Goal: Transaction & Acquisition: Book appointment/travel/reservation

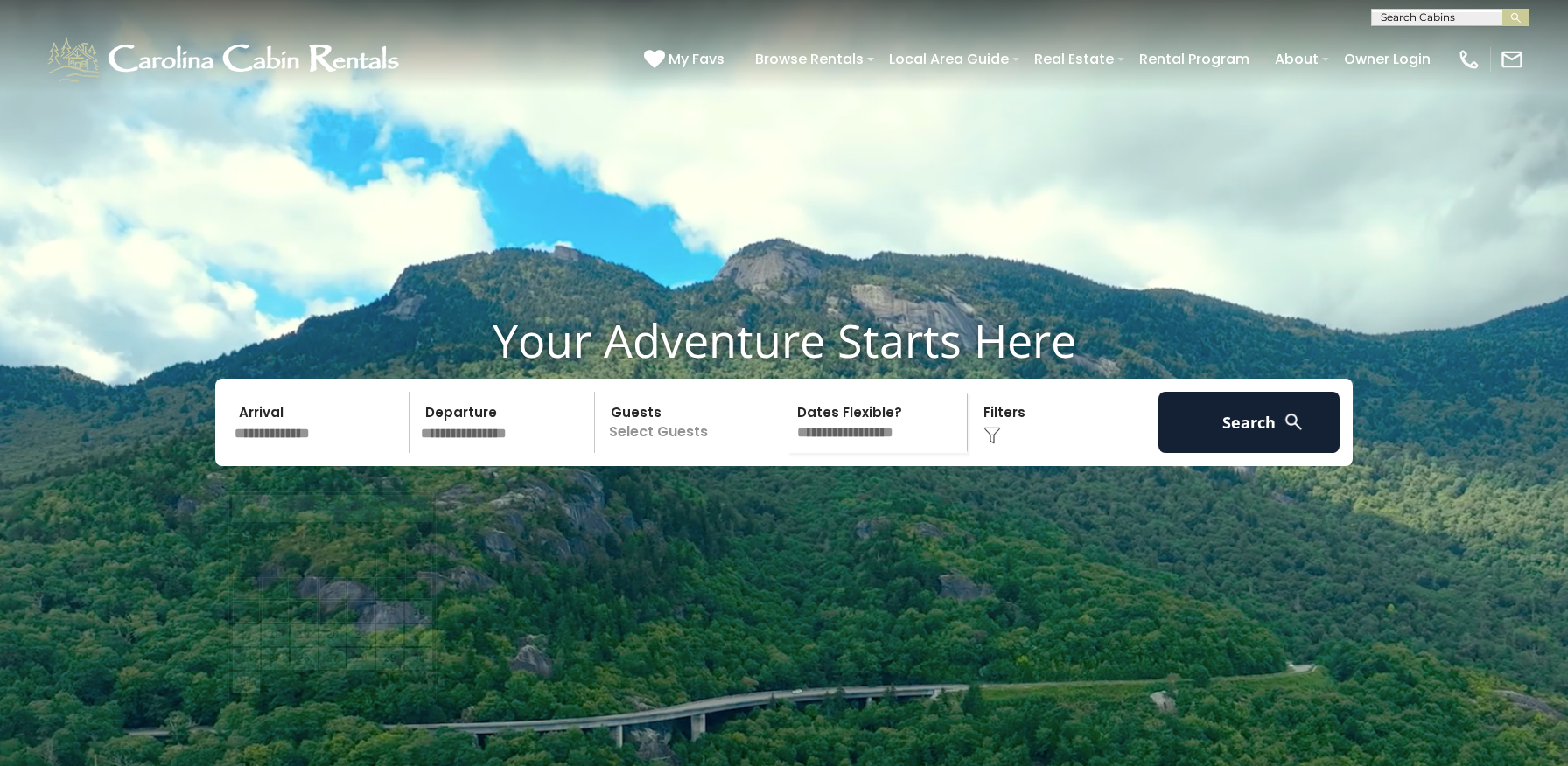
click at [308, 453] on input "text" at bounding box center [318, 422] width 181 height 61
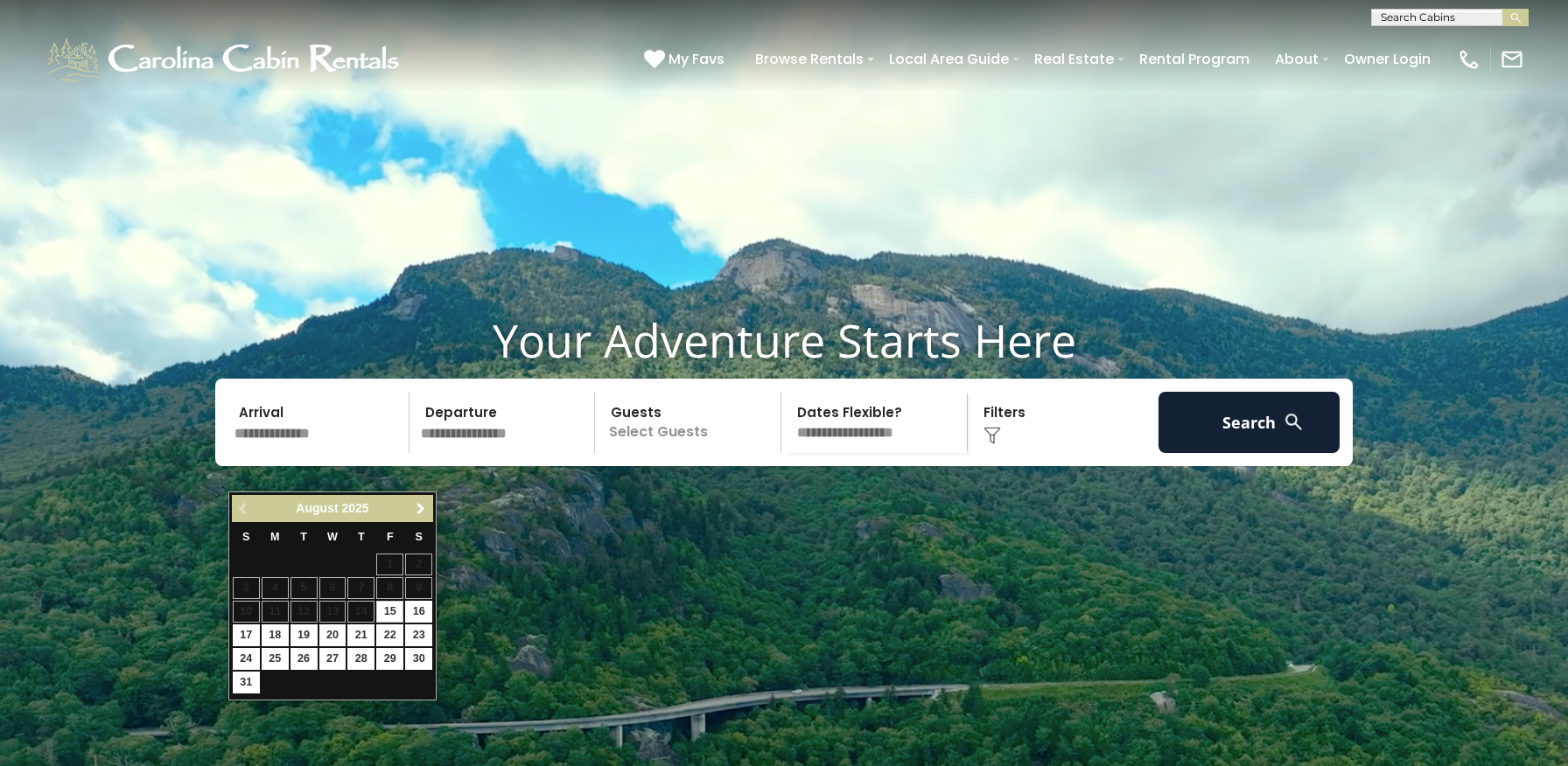
click at [419, 508] on span "Next" at bounding box center [420, 509] width 14 height 14
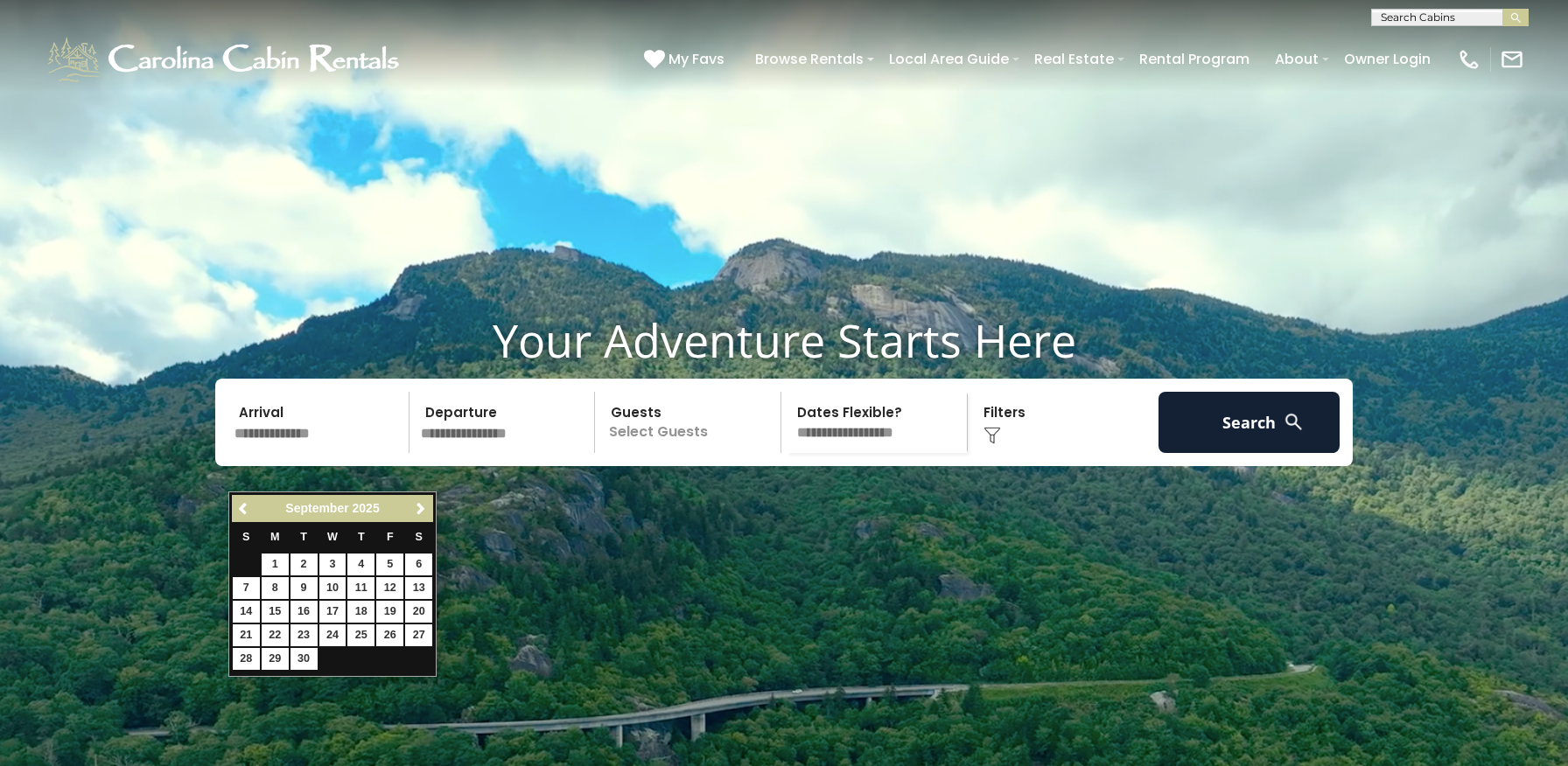
click at [419, 508] on span "Next" at bounding box center [420, 509] width 14 height 14
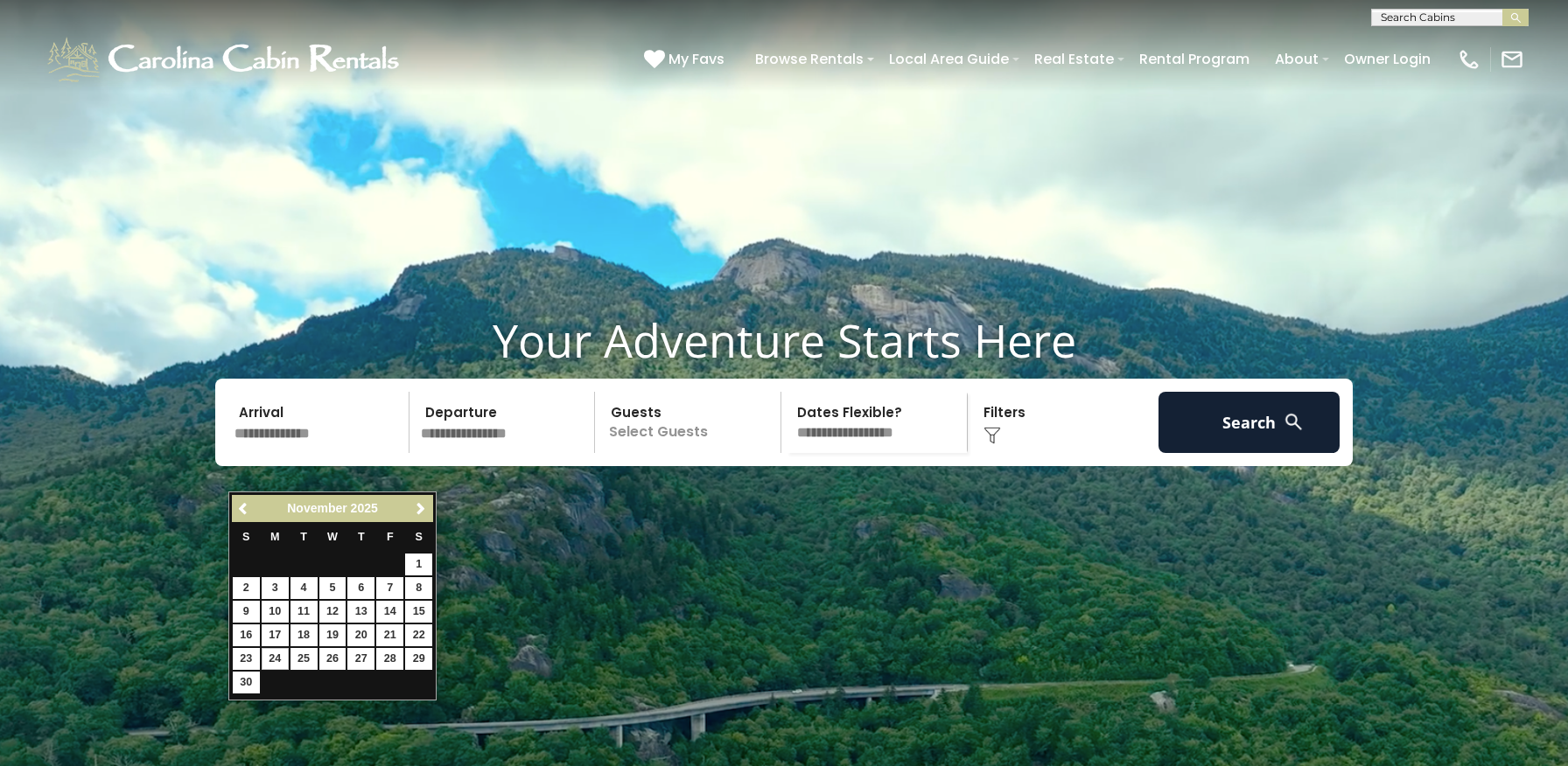
click at [273, 653] on link "24" at bounding box center [274, 658] width 27 height 22
type input "********"
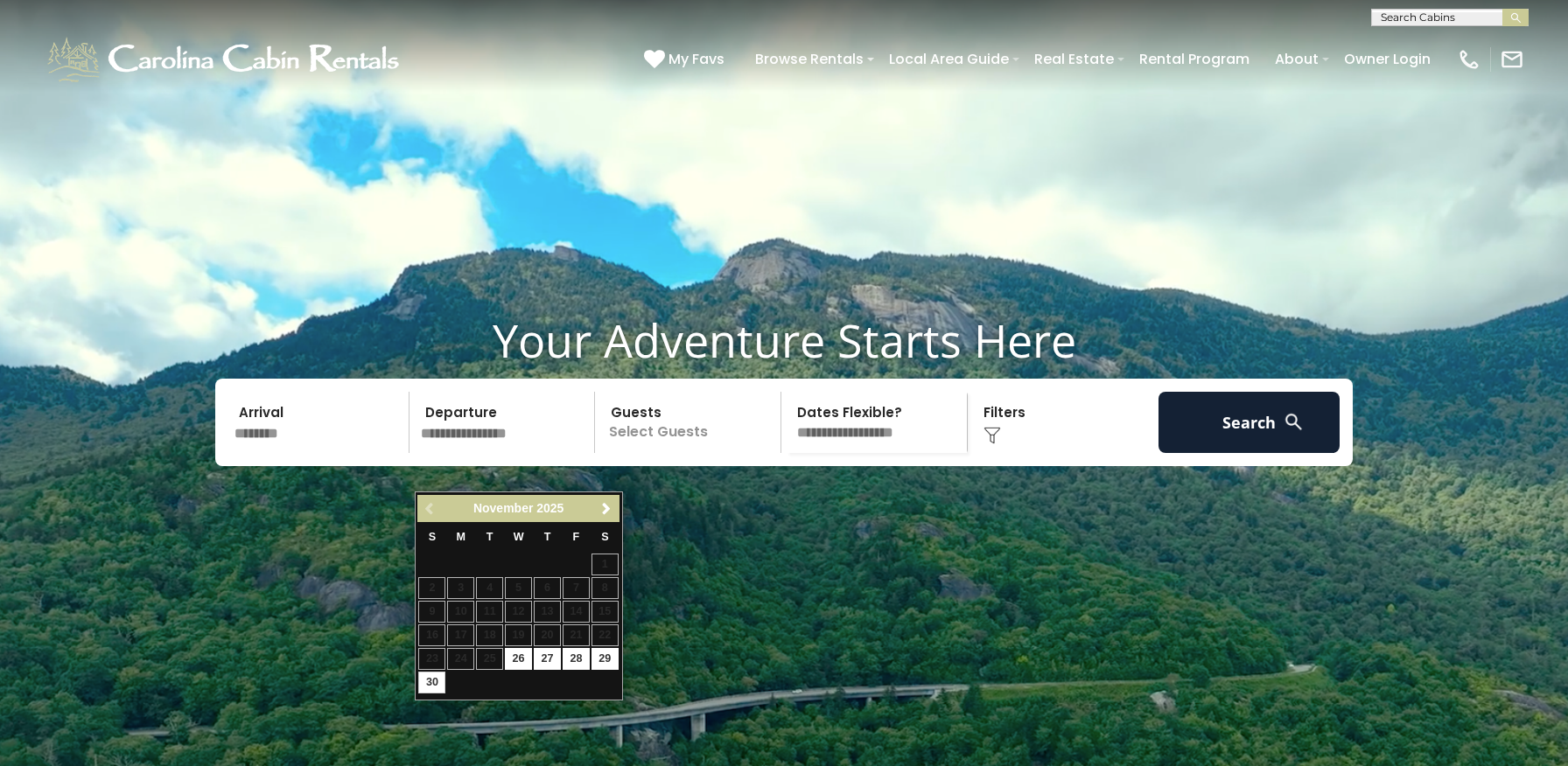
click at [427, 678] on link "30" at bounding box center [432, 682] width 27 height 22
type input "********"
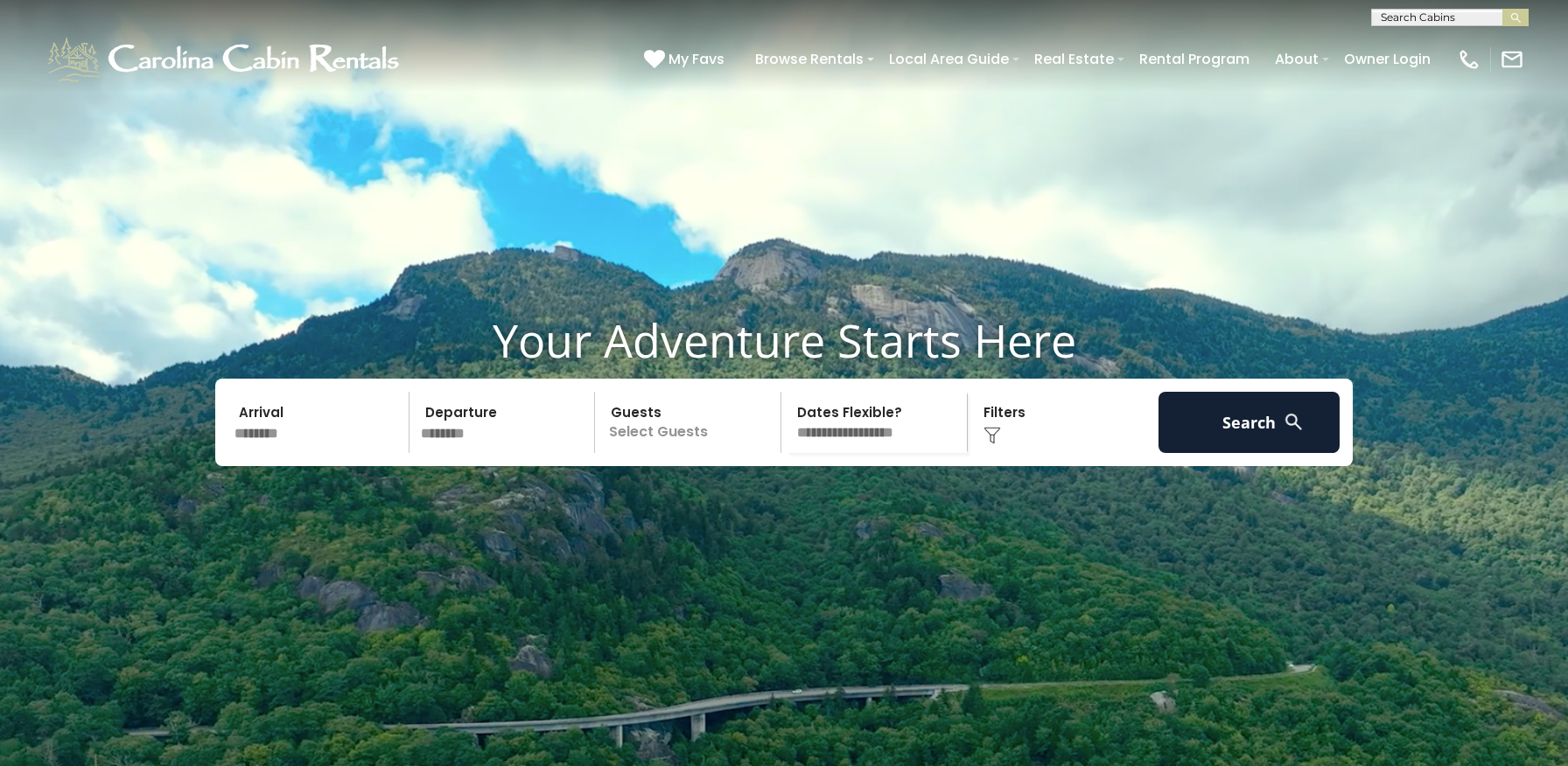
click at [732, 453] on p "Select Guests" at bounding box center [690, 422] width 180 height 61
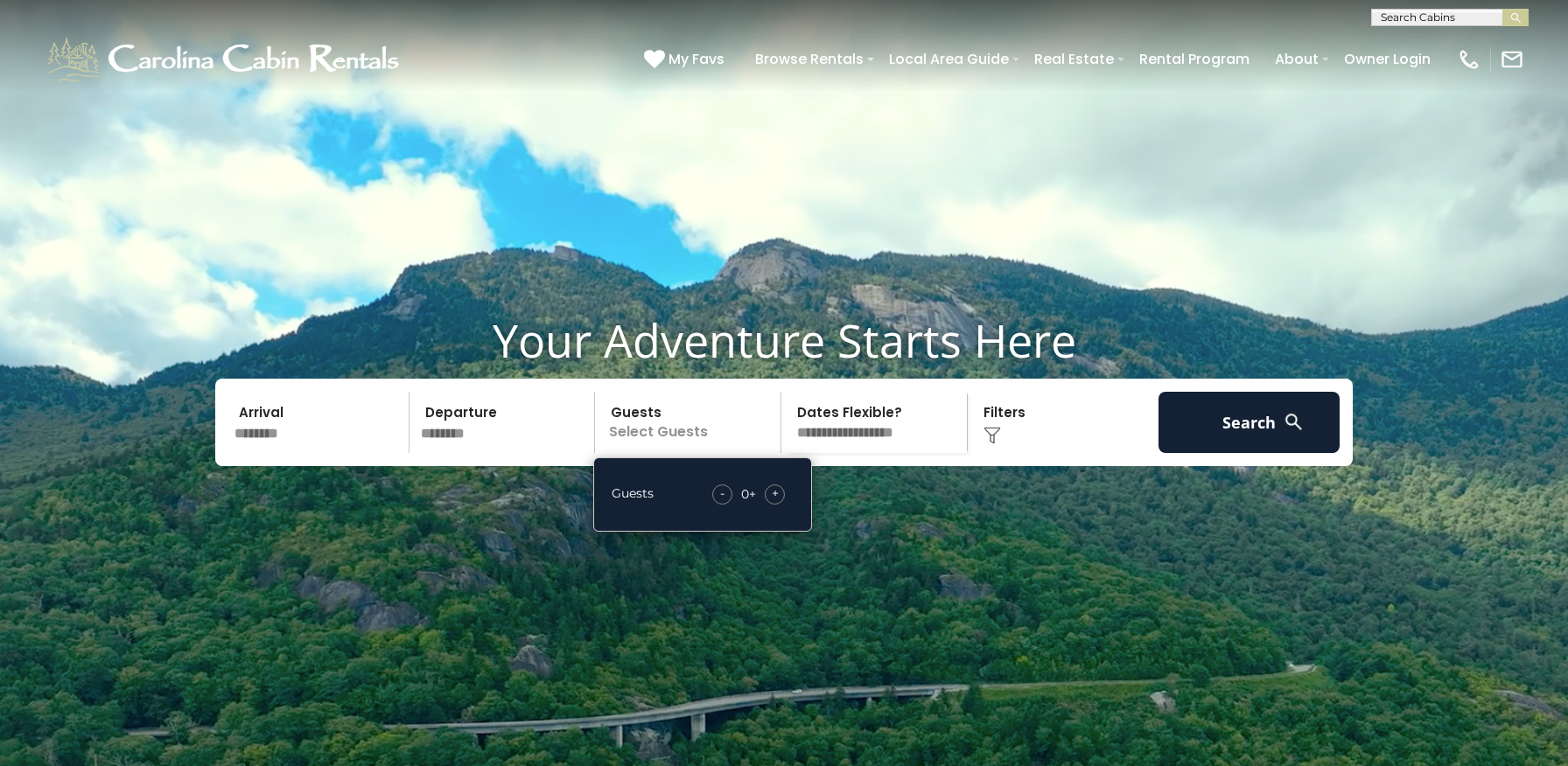
click at [780, 504] on div "+" at bounding box center [774, 494] width 20 height 20
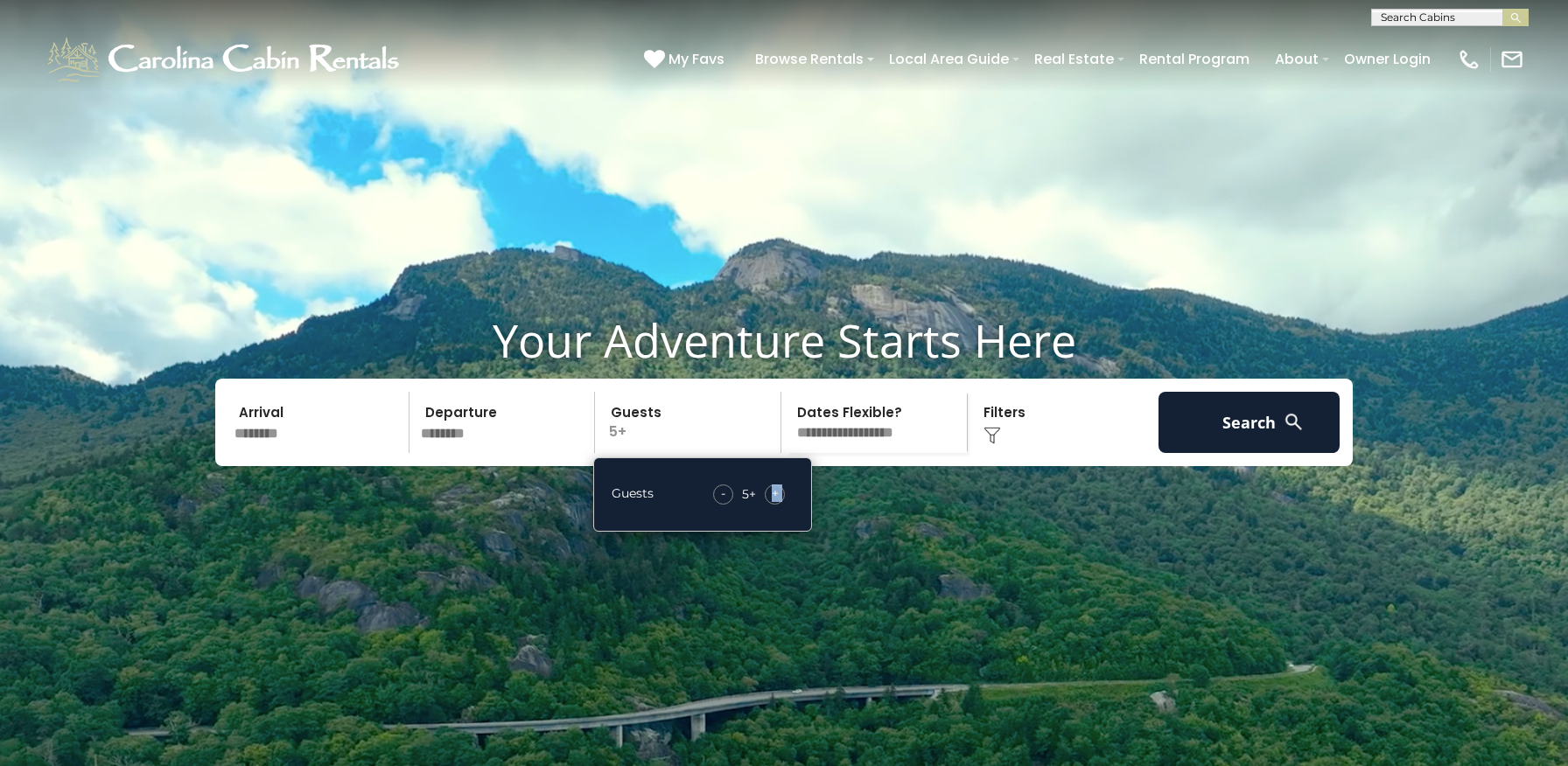
click at [780, 504] on div "+" at bounding box center [774, 494] width 20 height 20
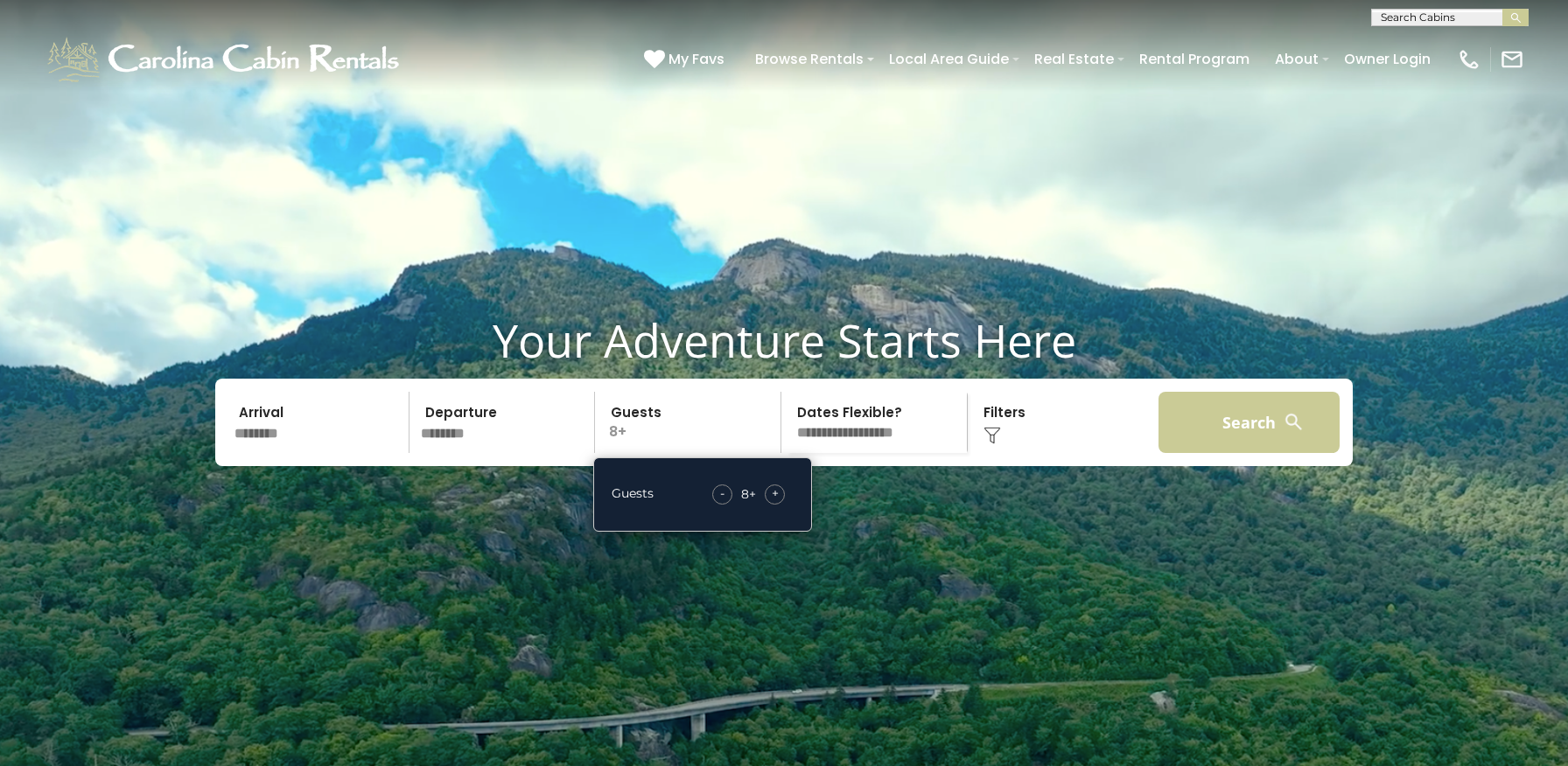
click at [1241, 453] on button "Search" at bounding box center [1248, 422] width 181 height 61
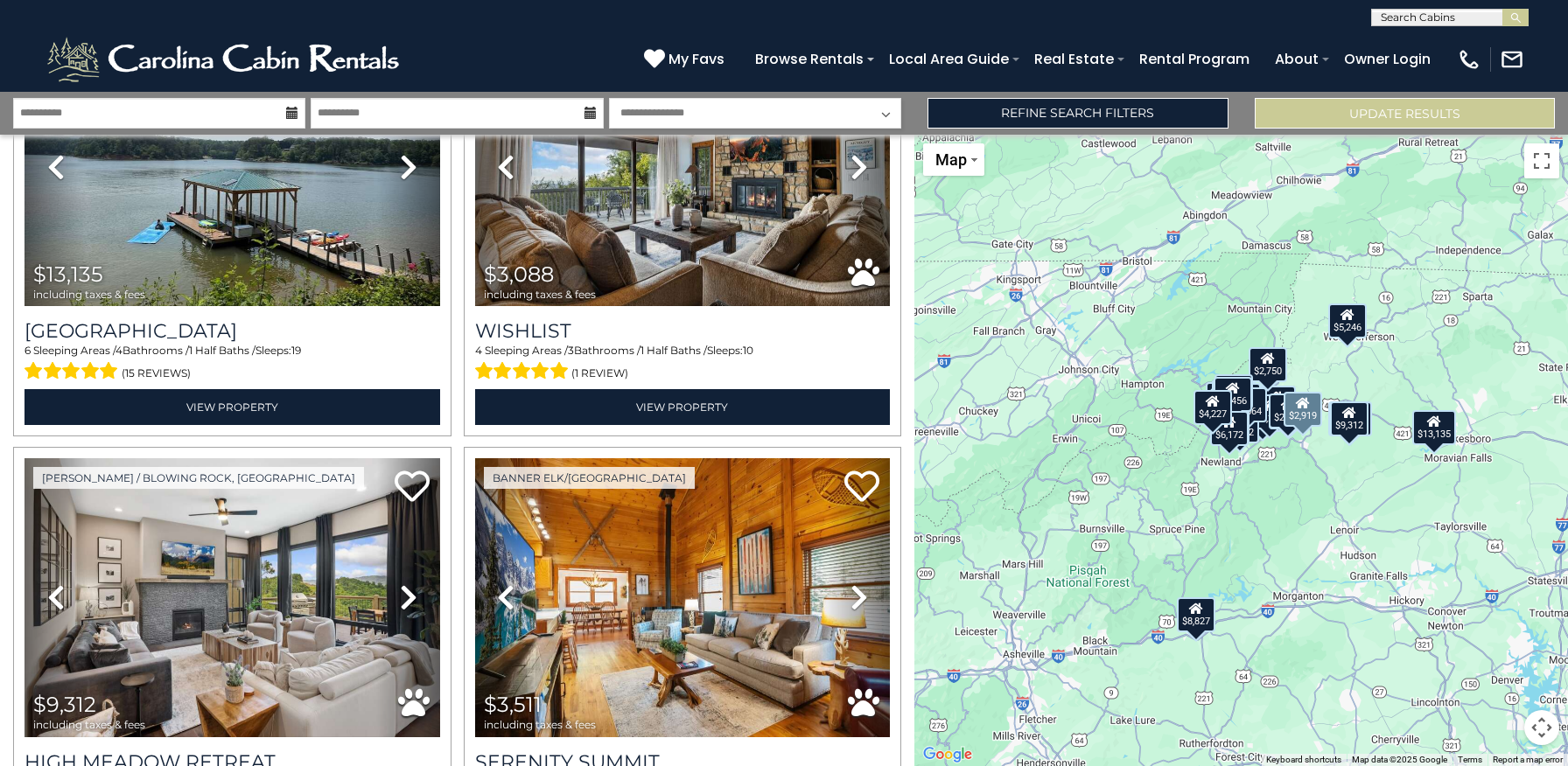
scroll to position [1611, 0]
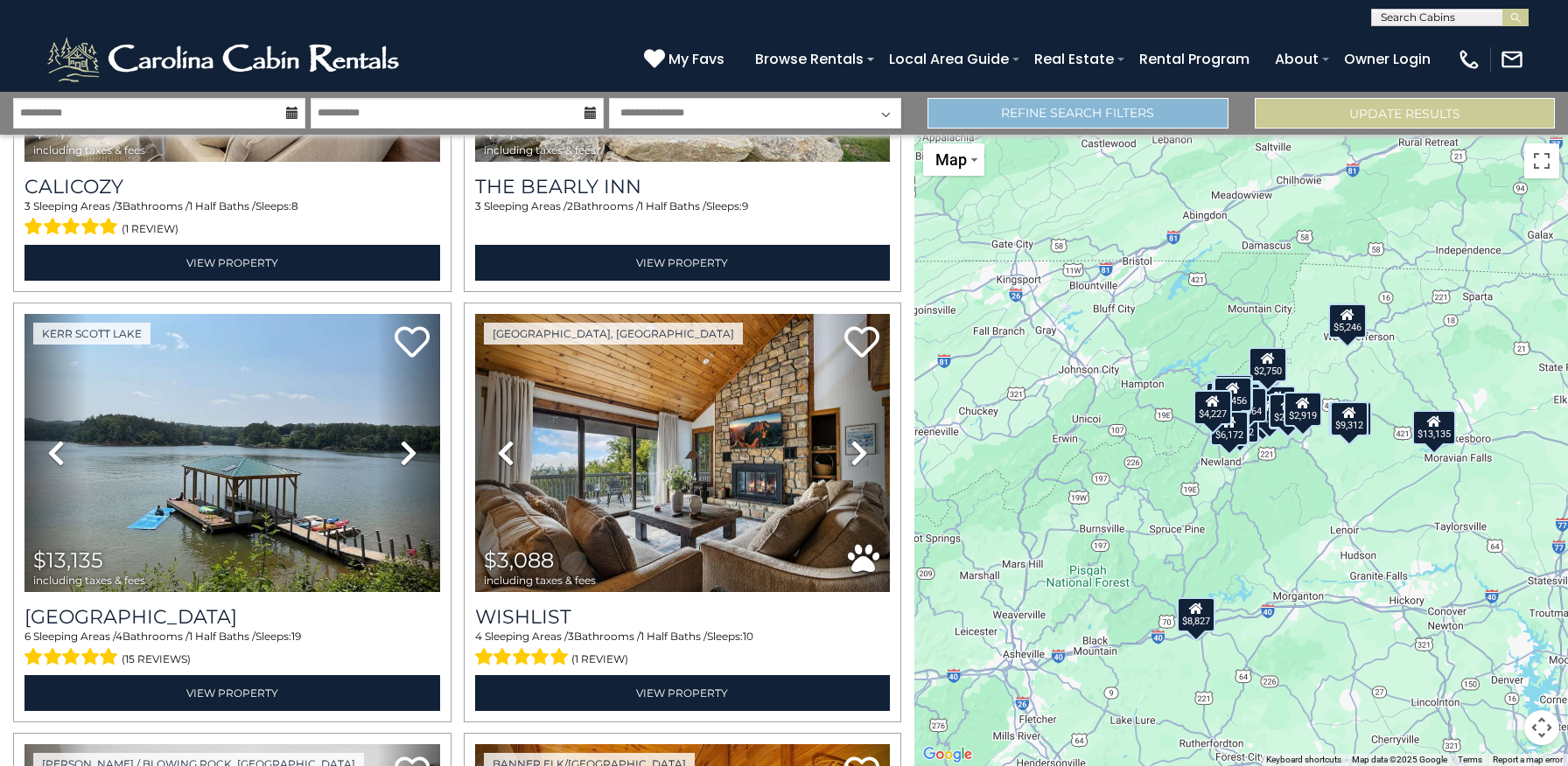
click at [1078, 117] on link "Refine Search Filters" at bounding box center [1077, 113] width 300 height 30
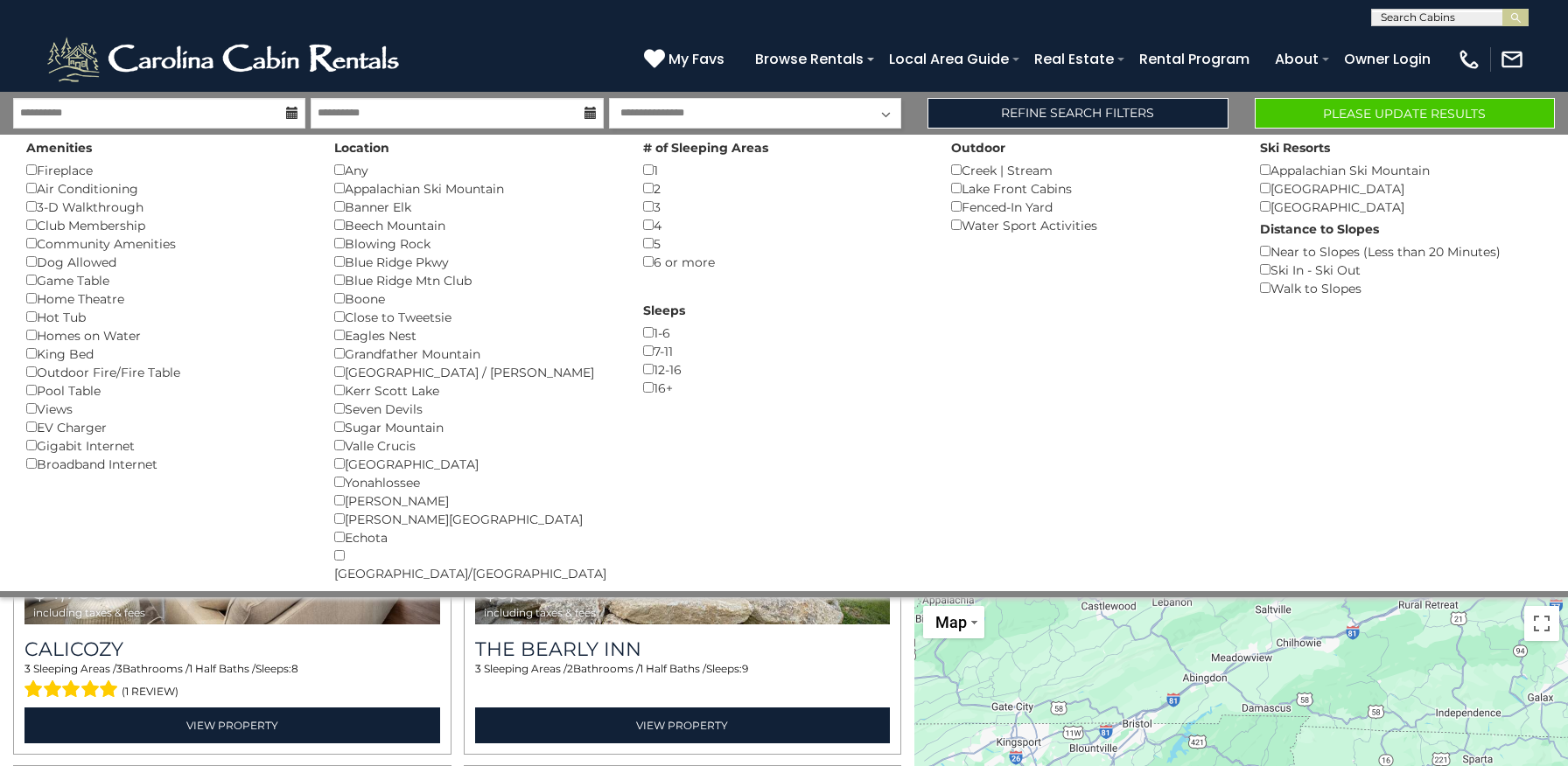
click at [1310, 114] on button "Please Update Results" at bounding box center [1404, 113] width 300 height 30
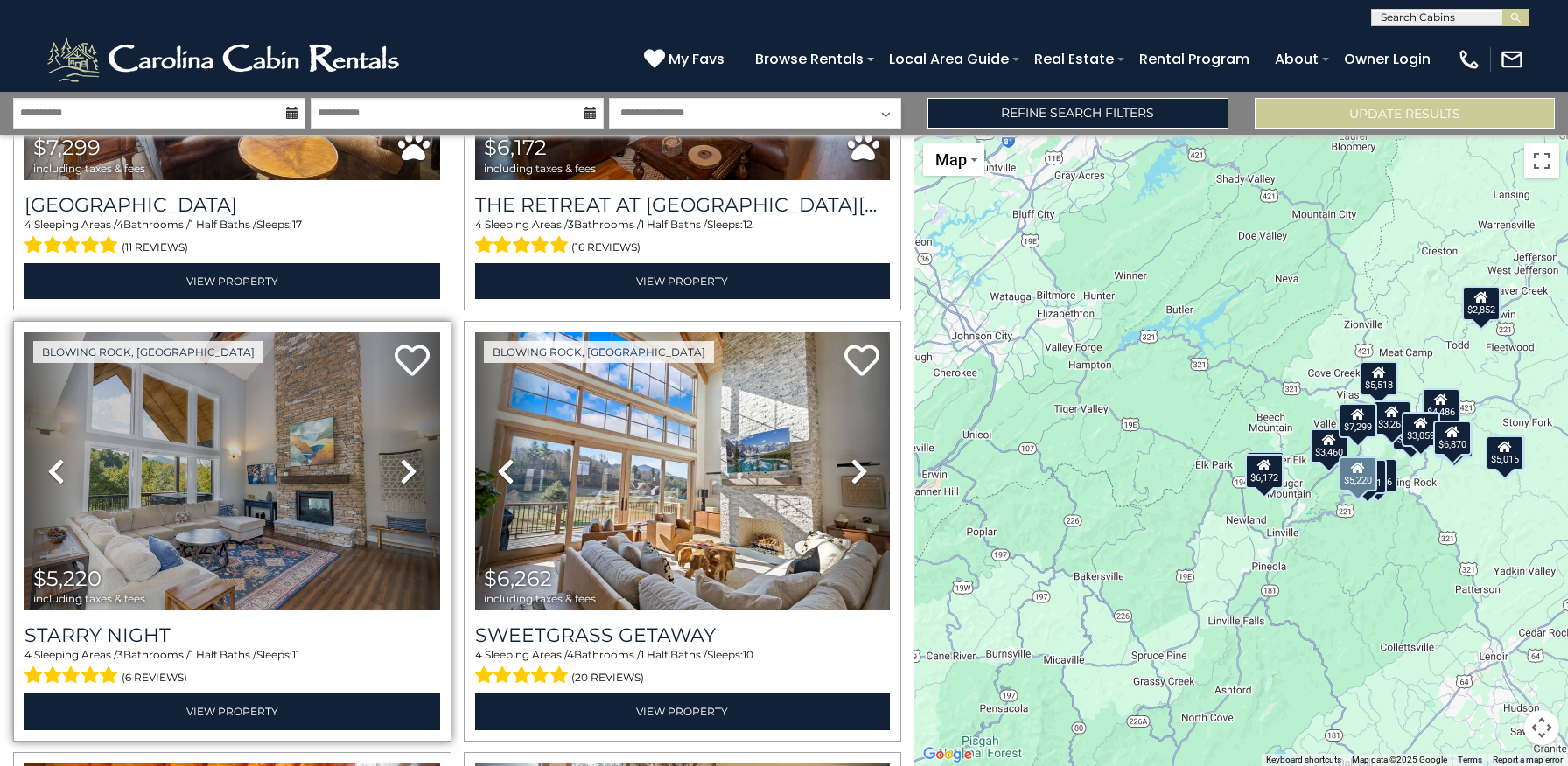
scroll to position [305, 0]
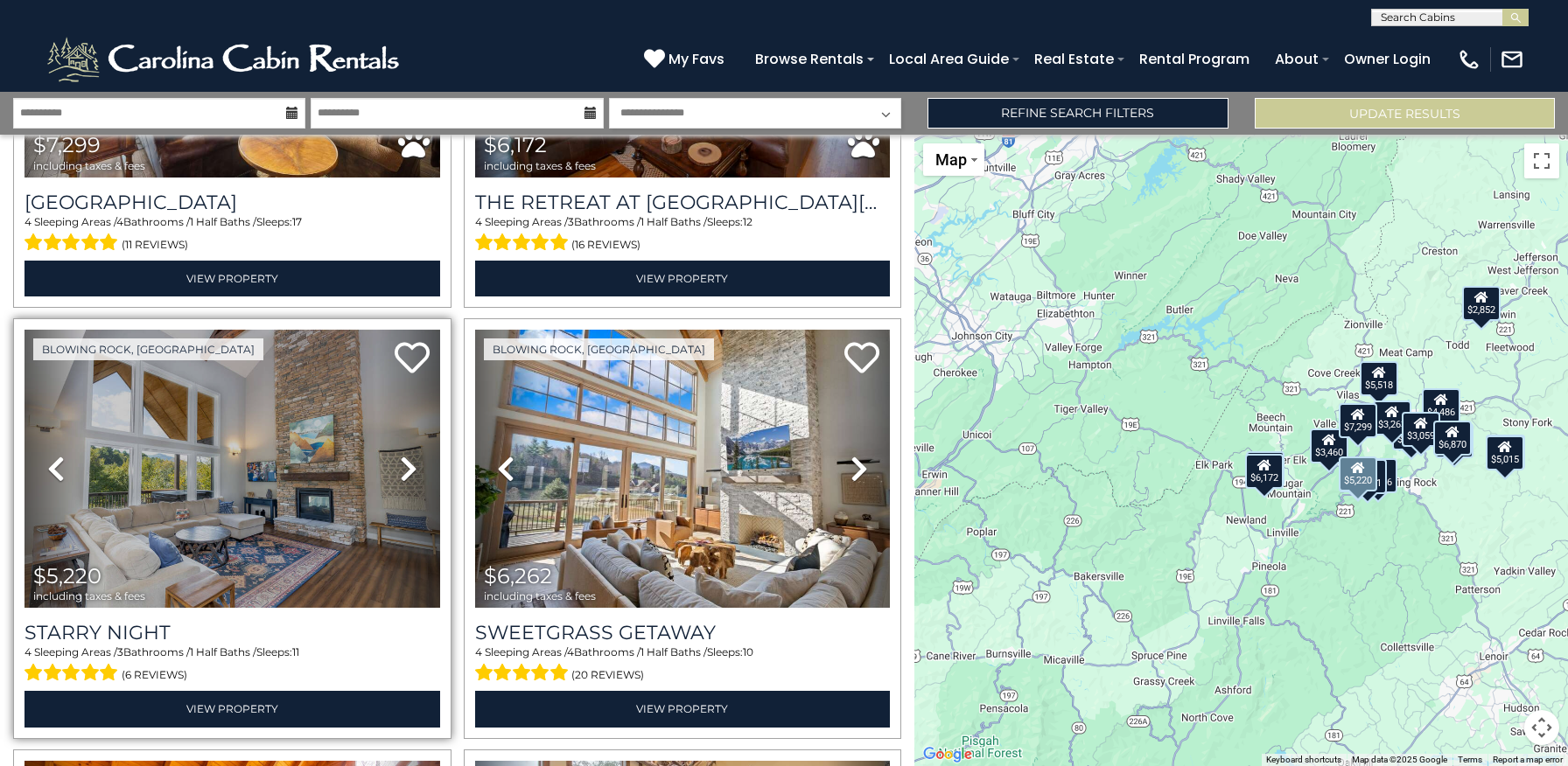
click at [397, 472] on link "Next" at bounding box center [408, 469] width 62 height 278
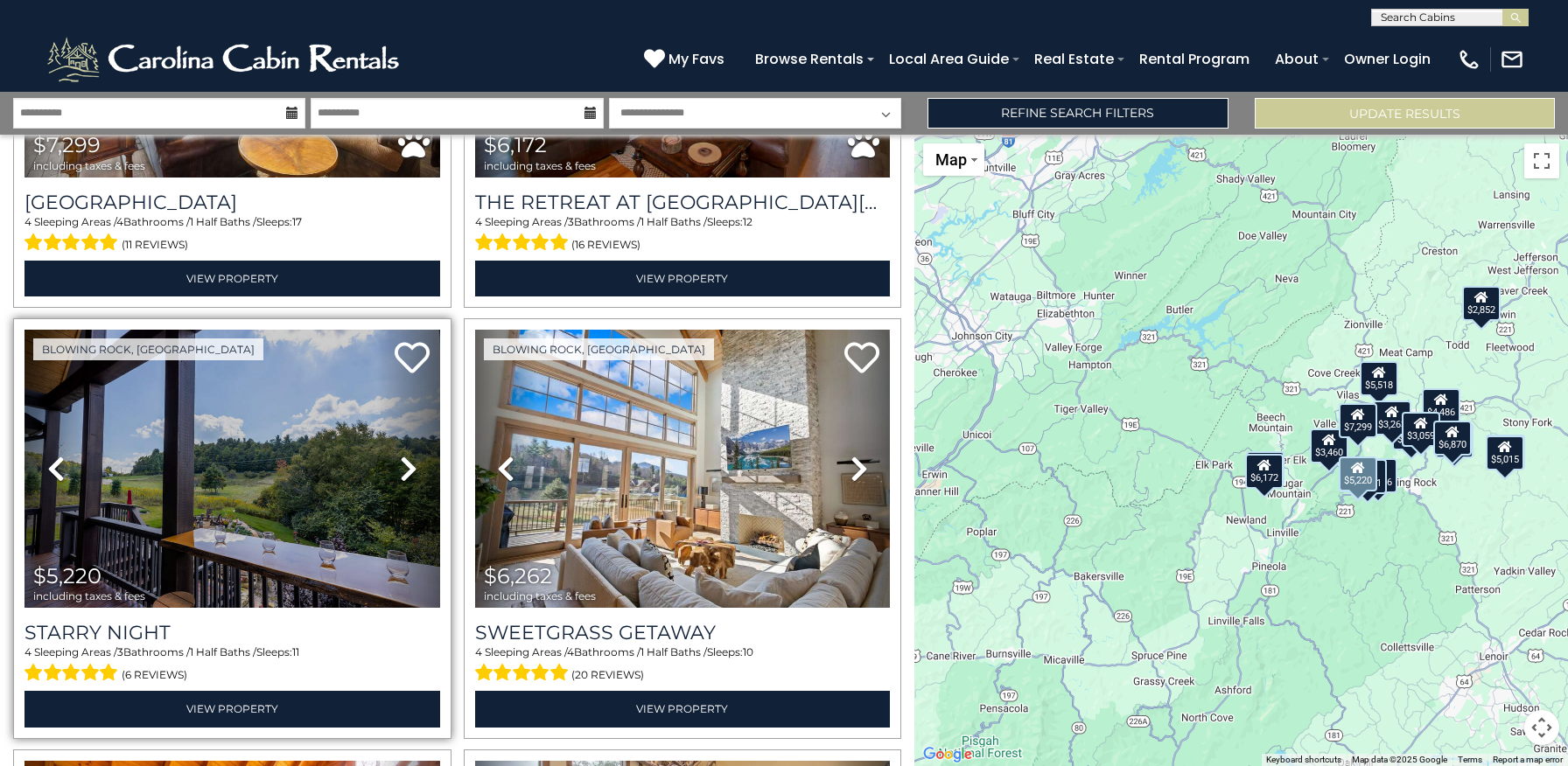
click at [397, 472] on link "Next" at bounding box center [408, 469] width 62 height 278
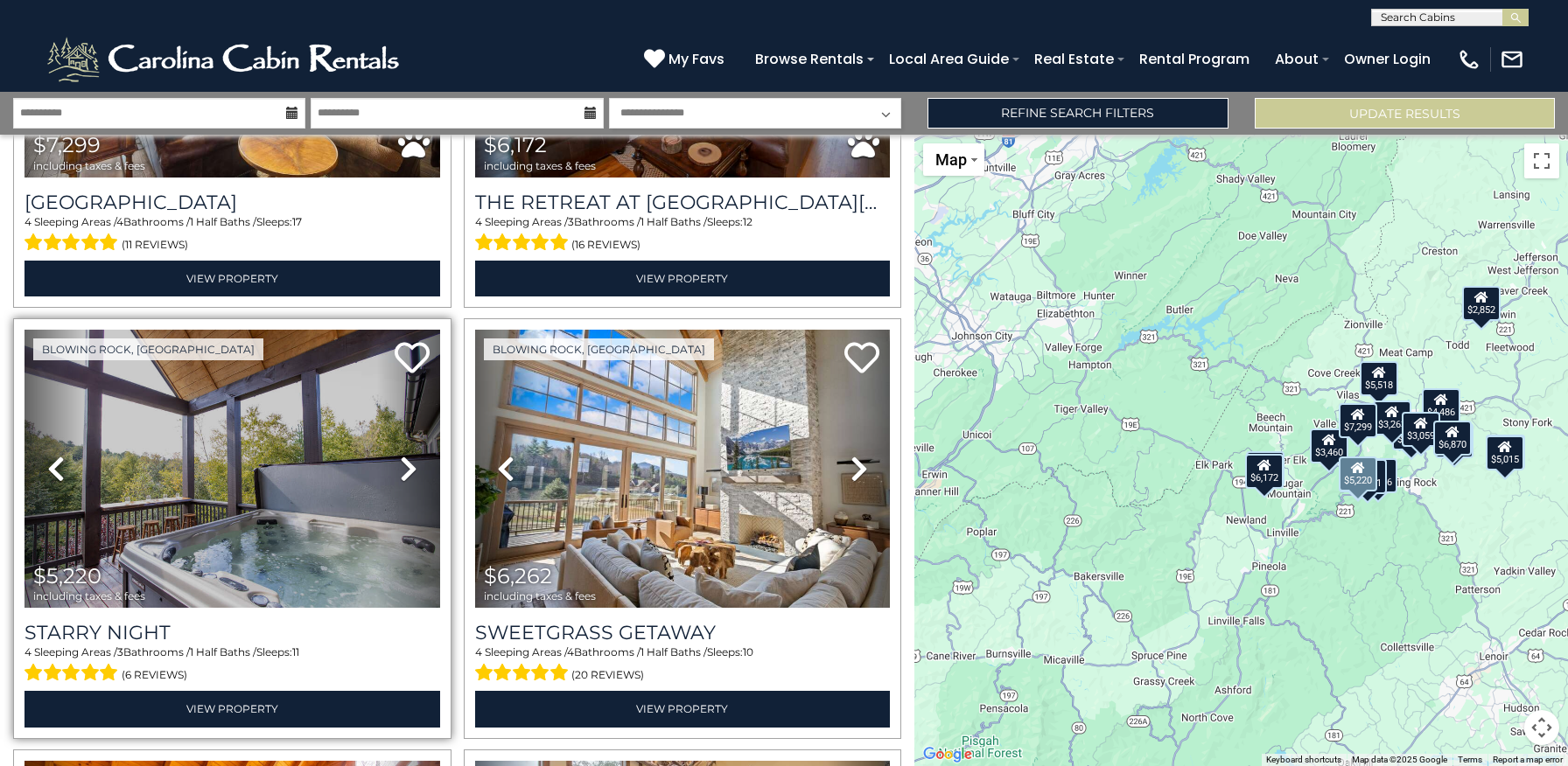
click at [397, 472] on link "Next" at bounding box center [408, 469] width 62 height 278
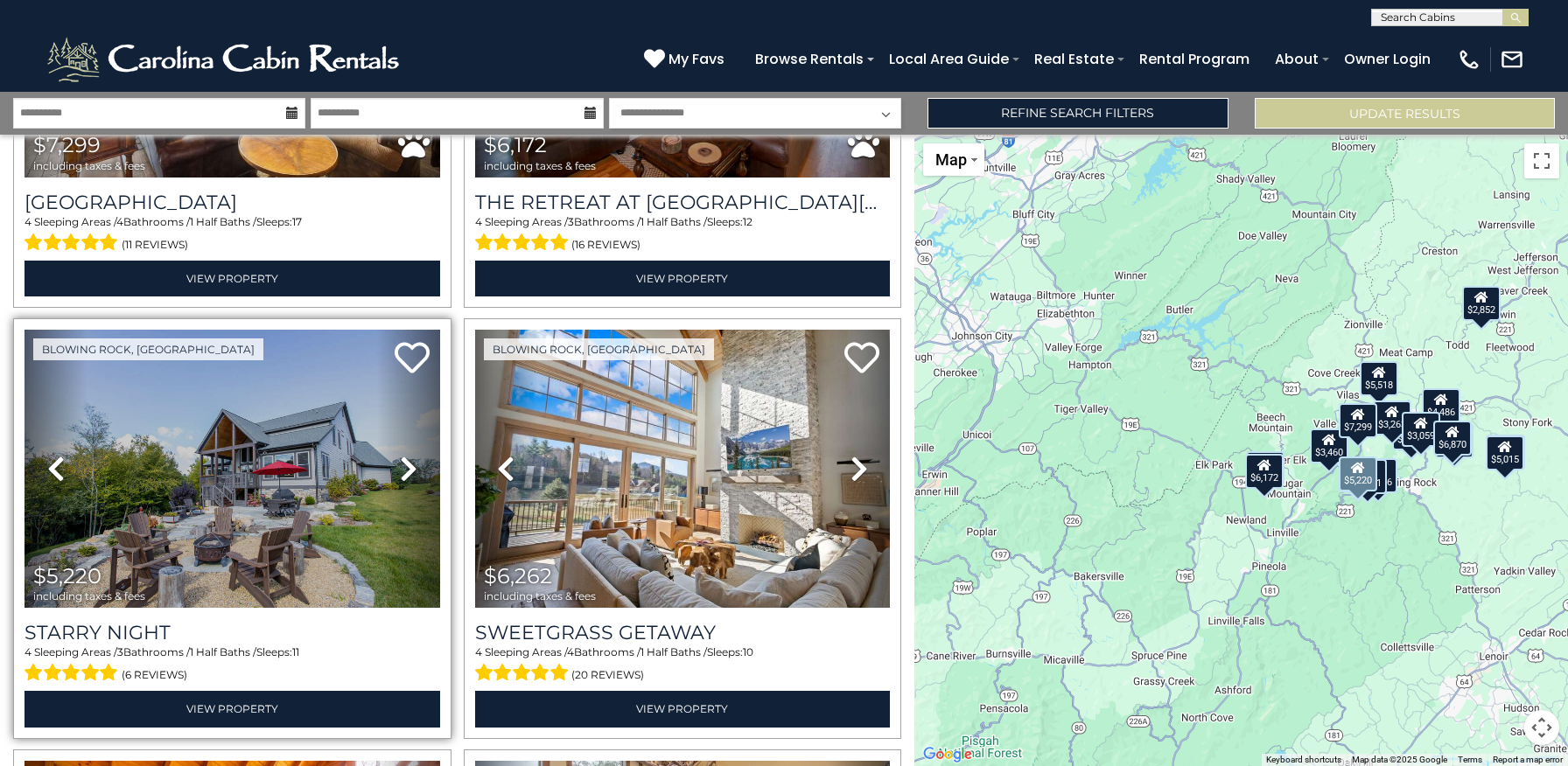
click at [404, 472] on icon at bounding box center [409, 469] width 17 height 28
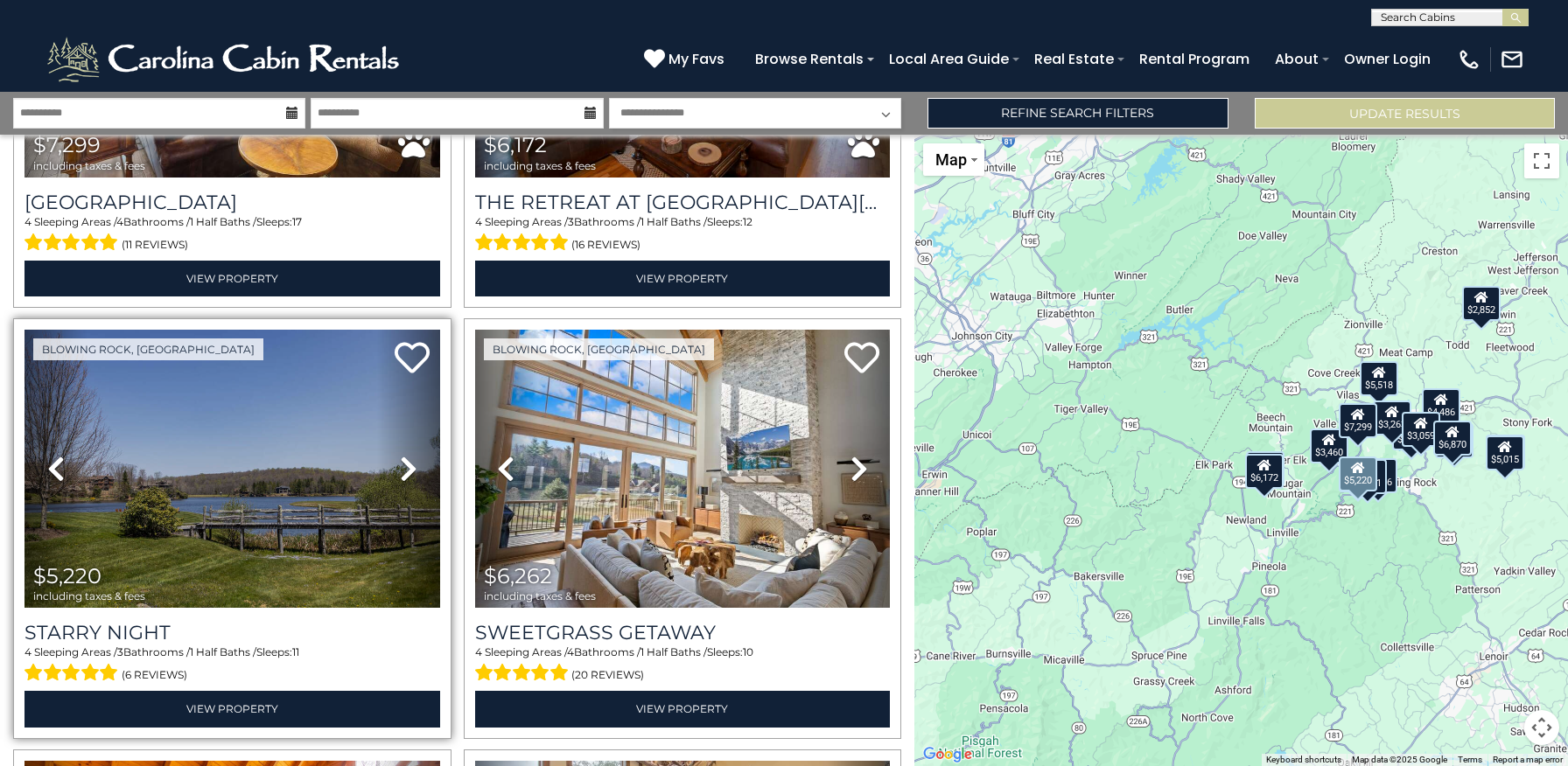
click at [404, 472] on icon at bounding box center [409, 469] width 17 height 28
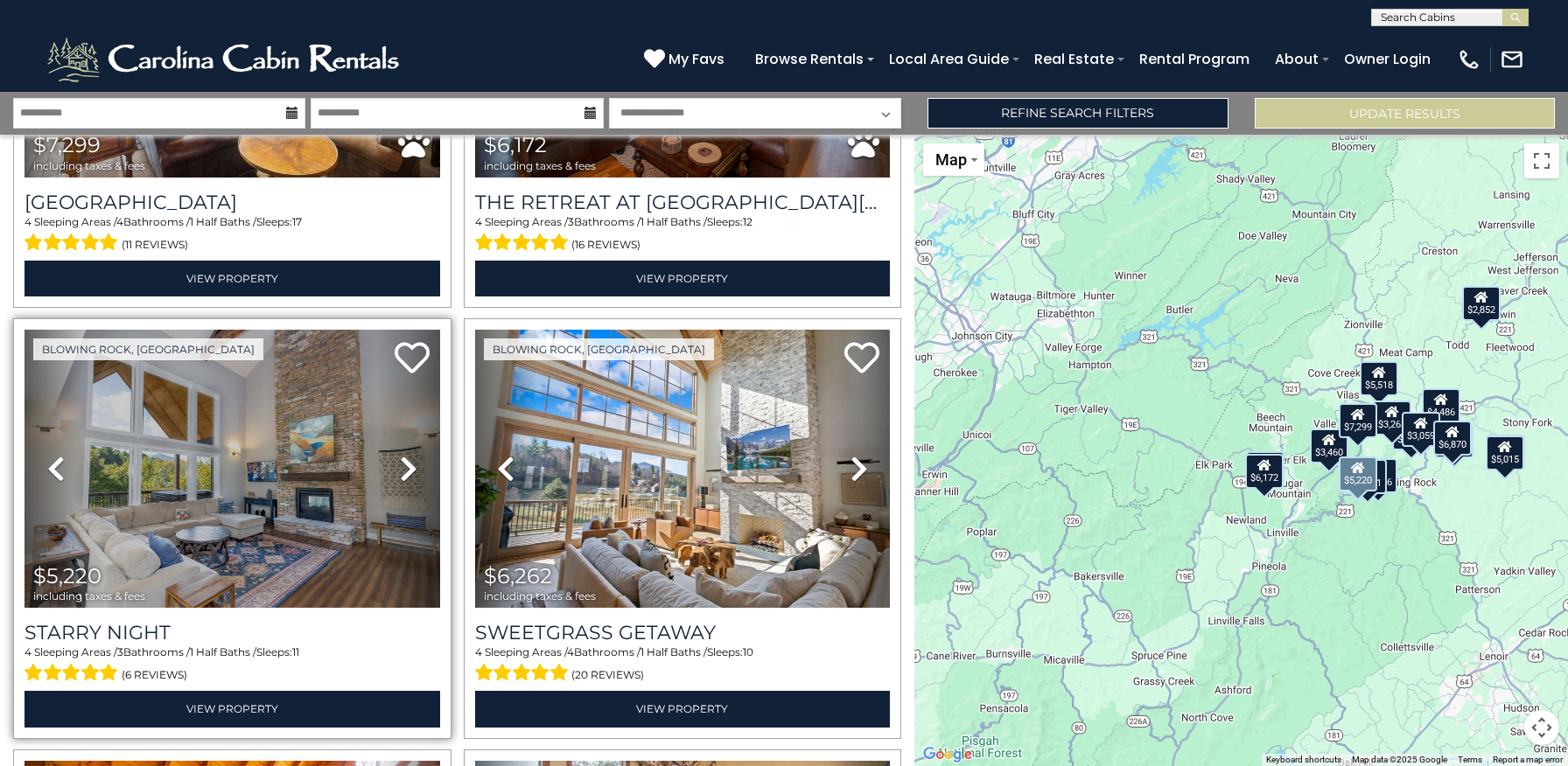
click at [404, 472] on icon at bounding box center [409, 469] width 17 height 28
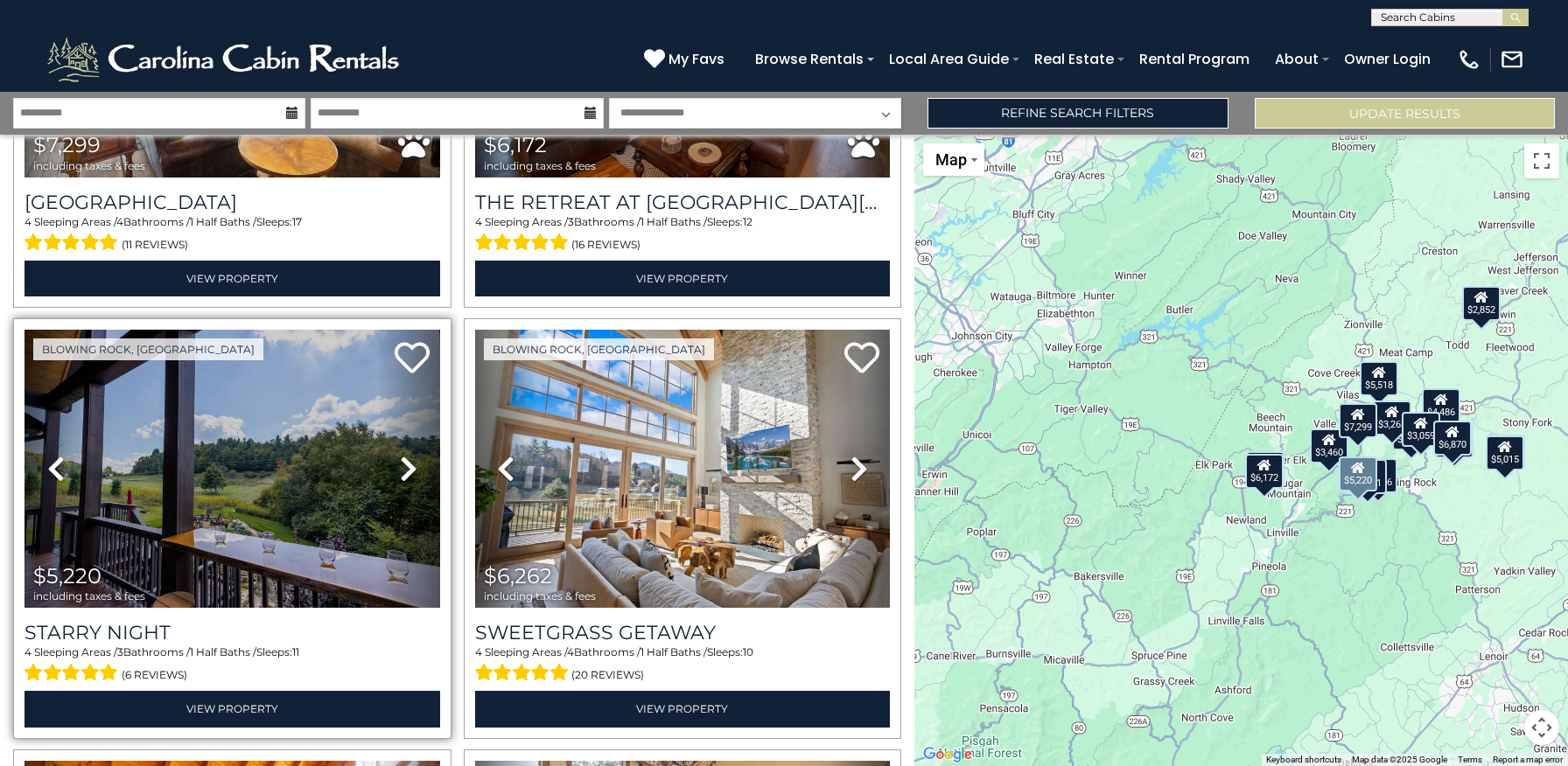
click at [404, 472] on icon at bounding box center [409, 469] width 17 height 28
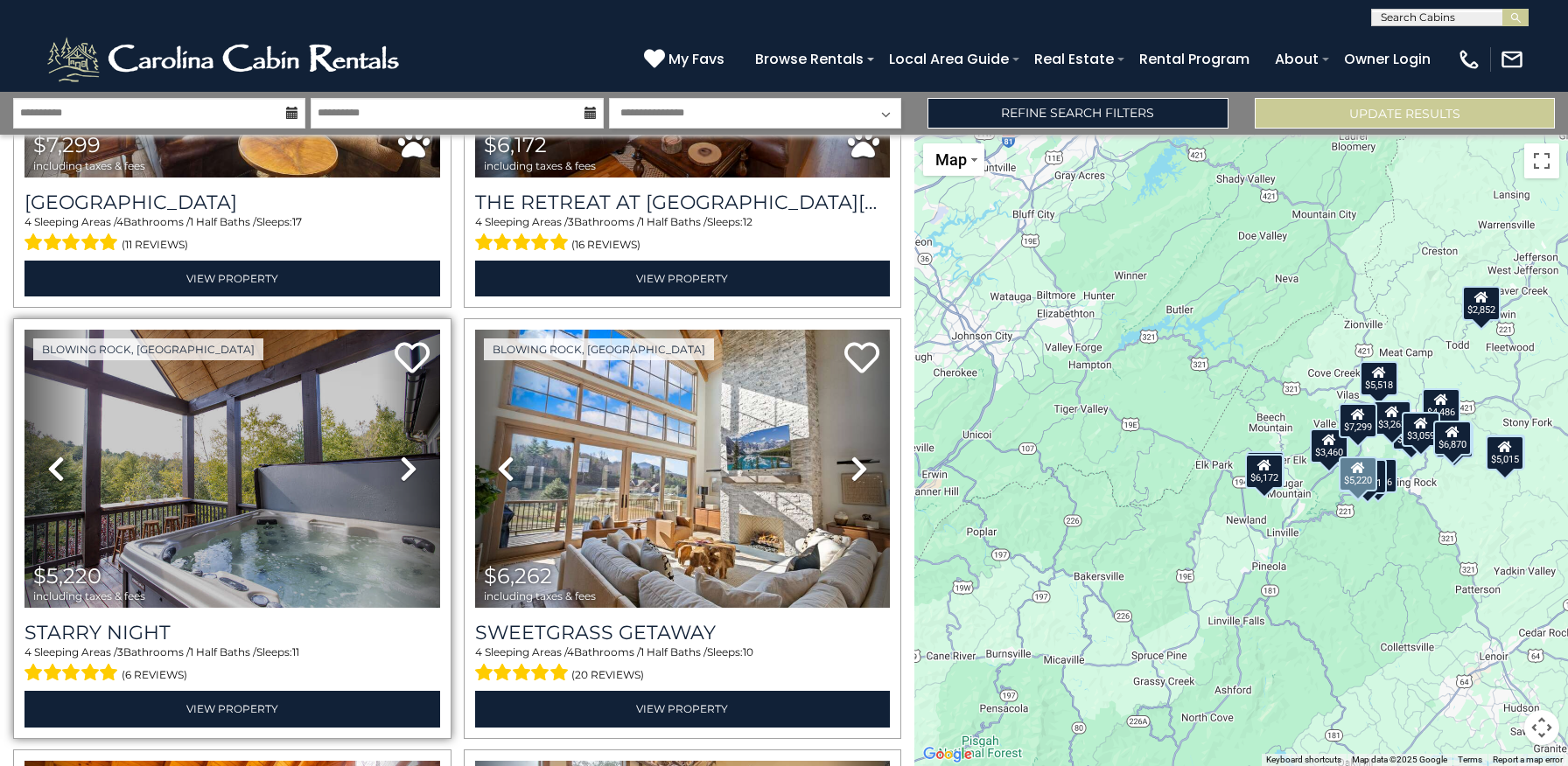
click at [404, 472] on icon at bounding box center [409, 469] width 17 height 28
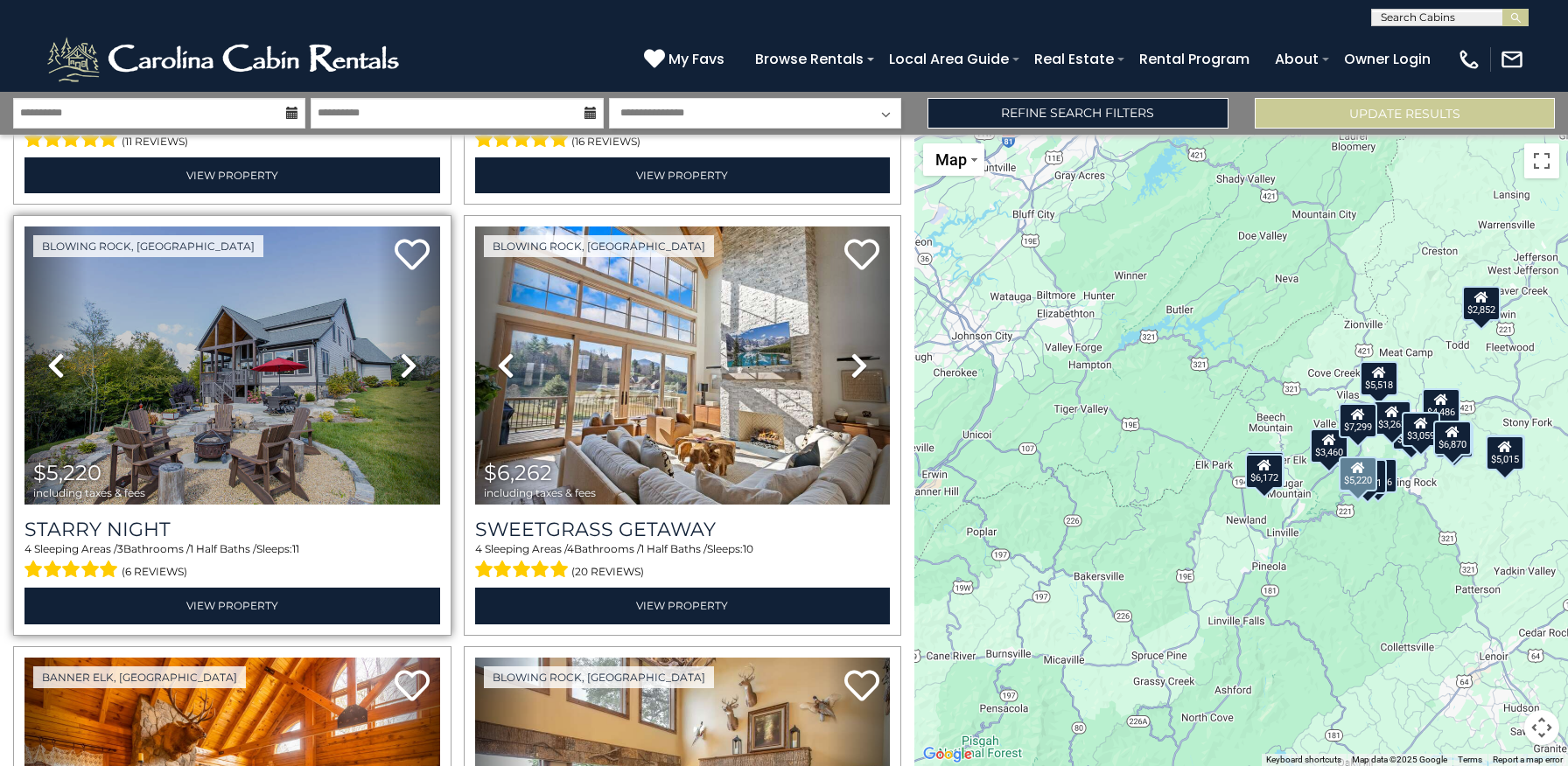
scroll to position [409, 0]
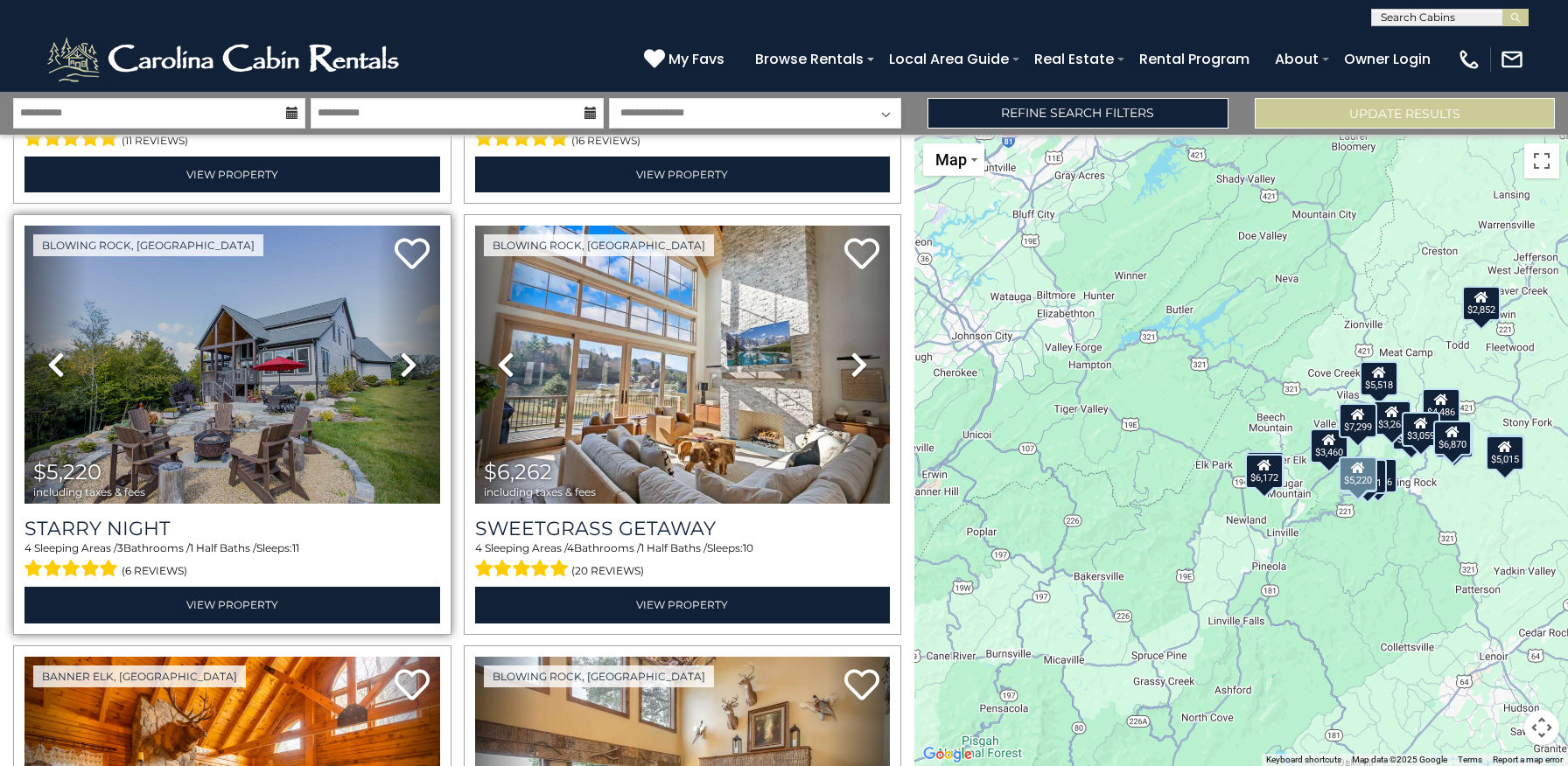
click at [318, 391] on img at bounding box center [232, 365] width 415 height 278
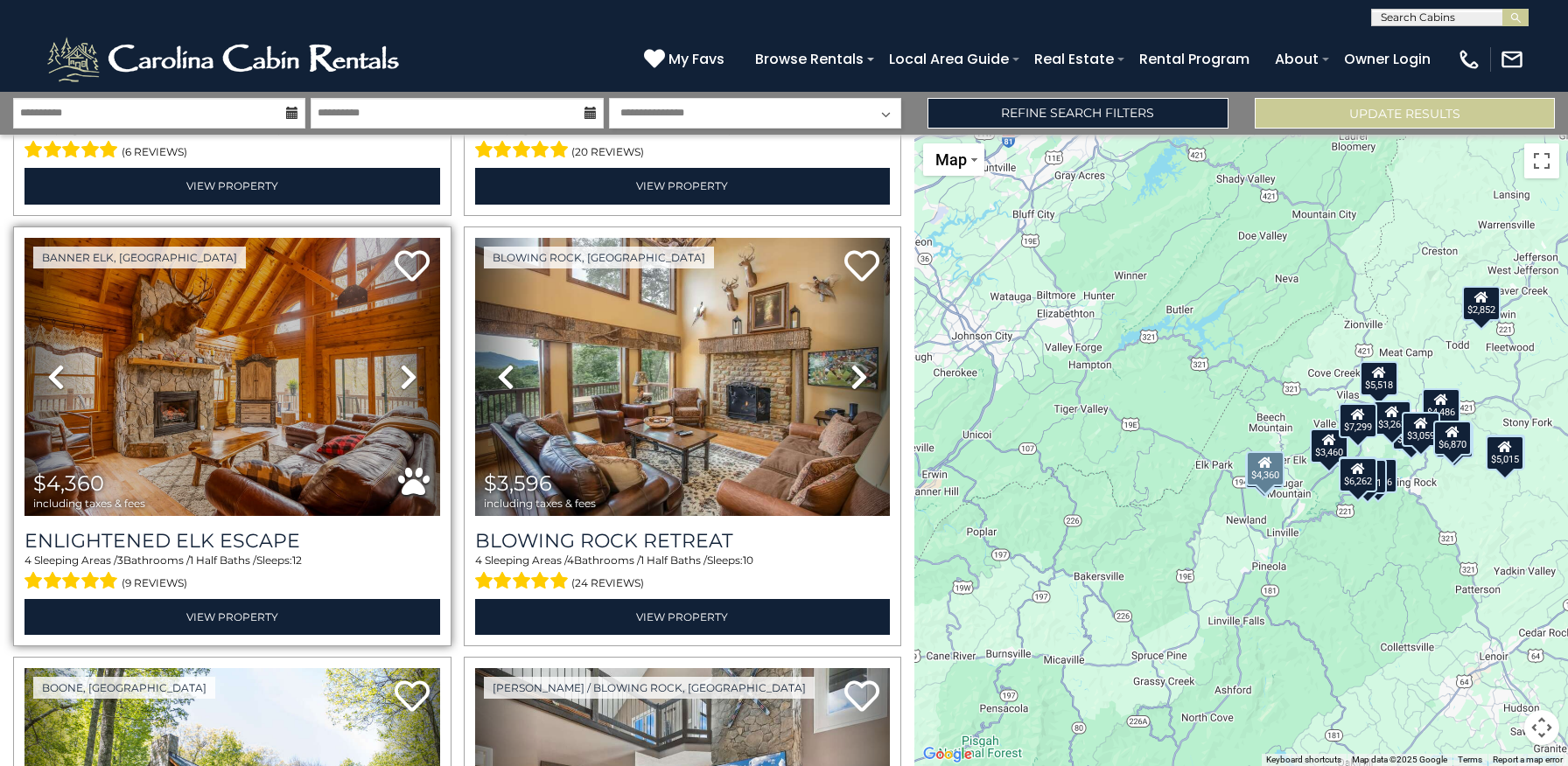
scroll to position [827, 0]
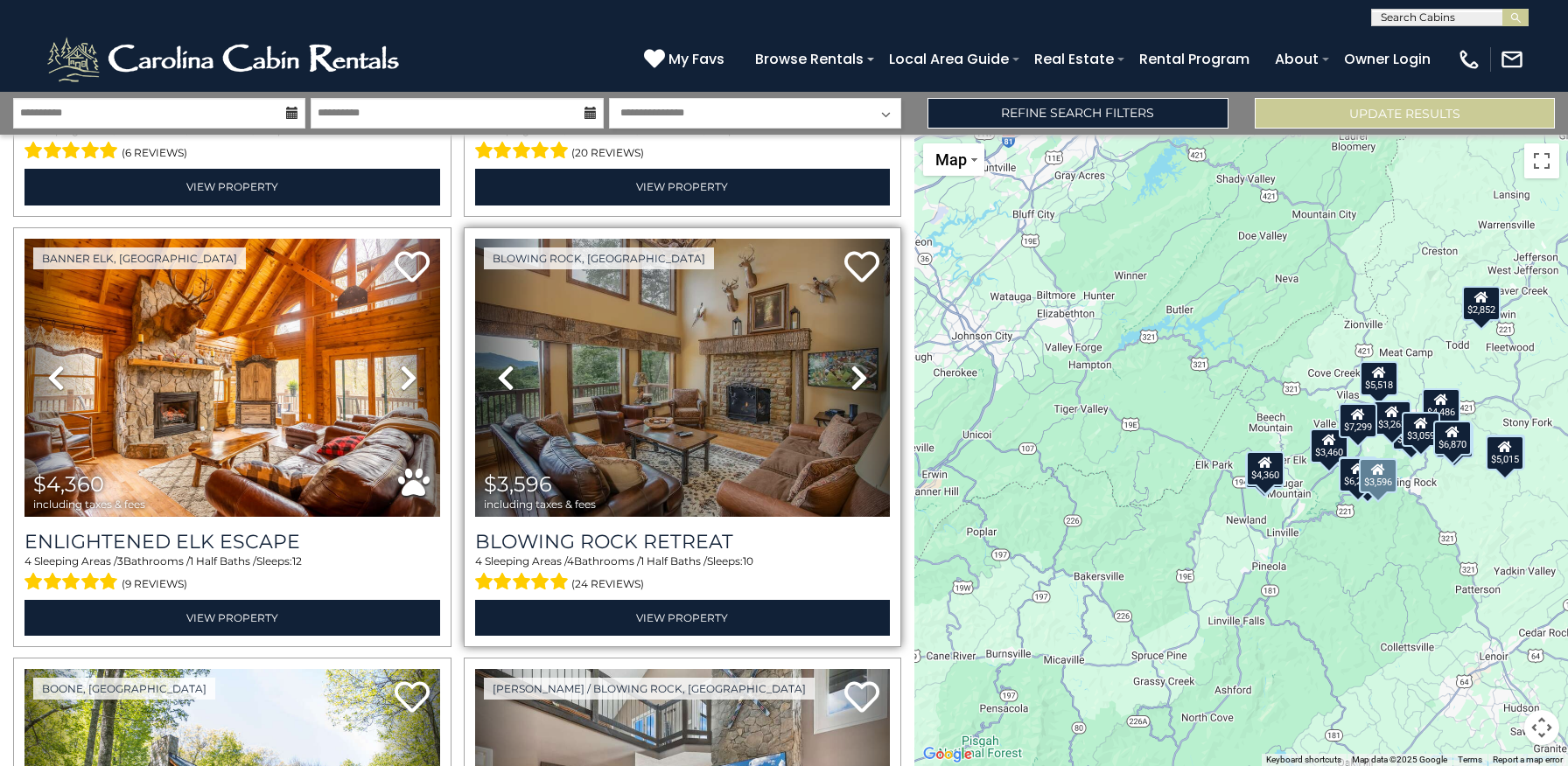
click at [856, 377] on icon at bounding box center [859, 378] width 17 height 28
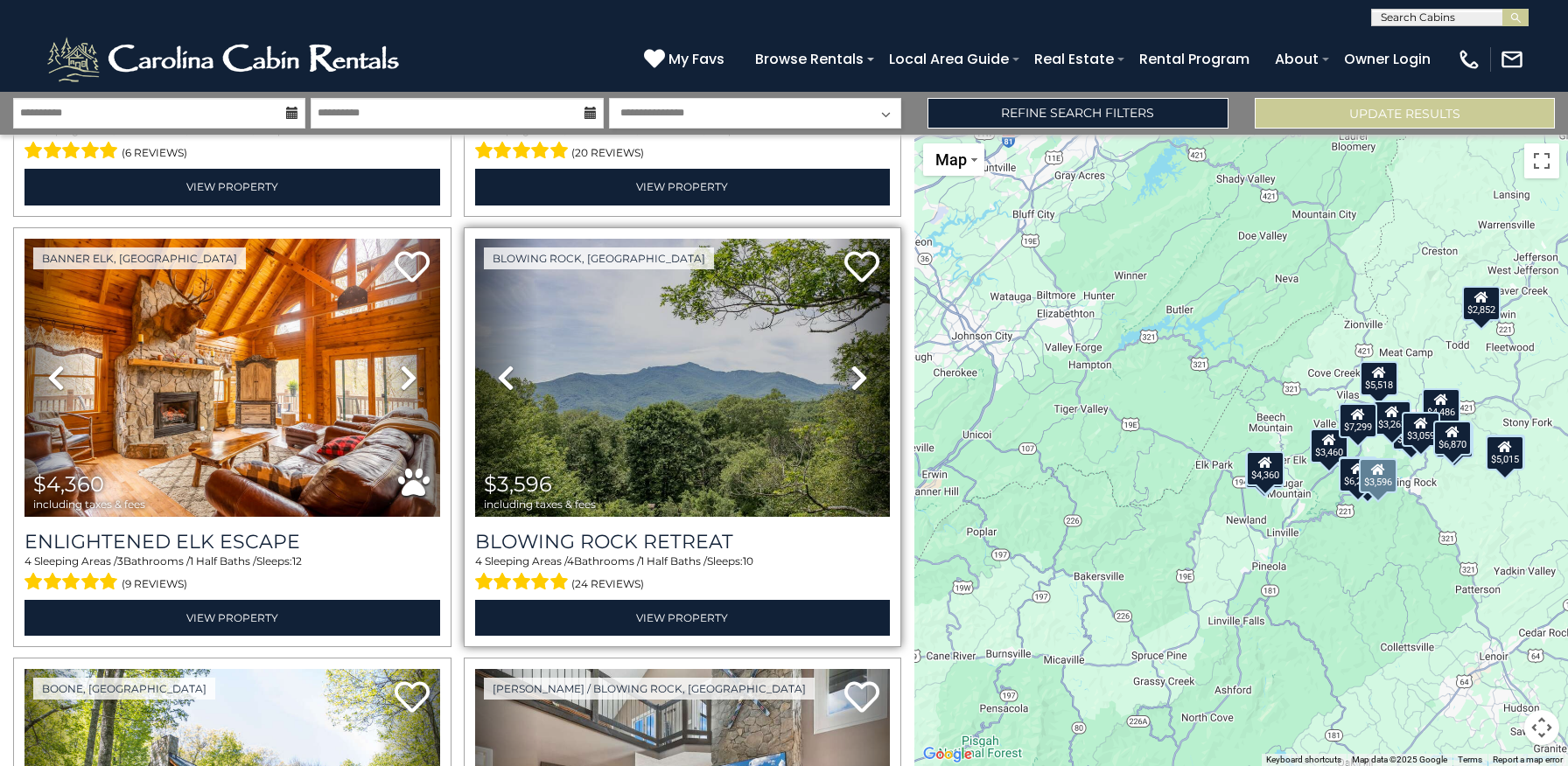
click at [503, 374] on icon at bounding box center [505, 378] width 17 height 28
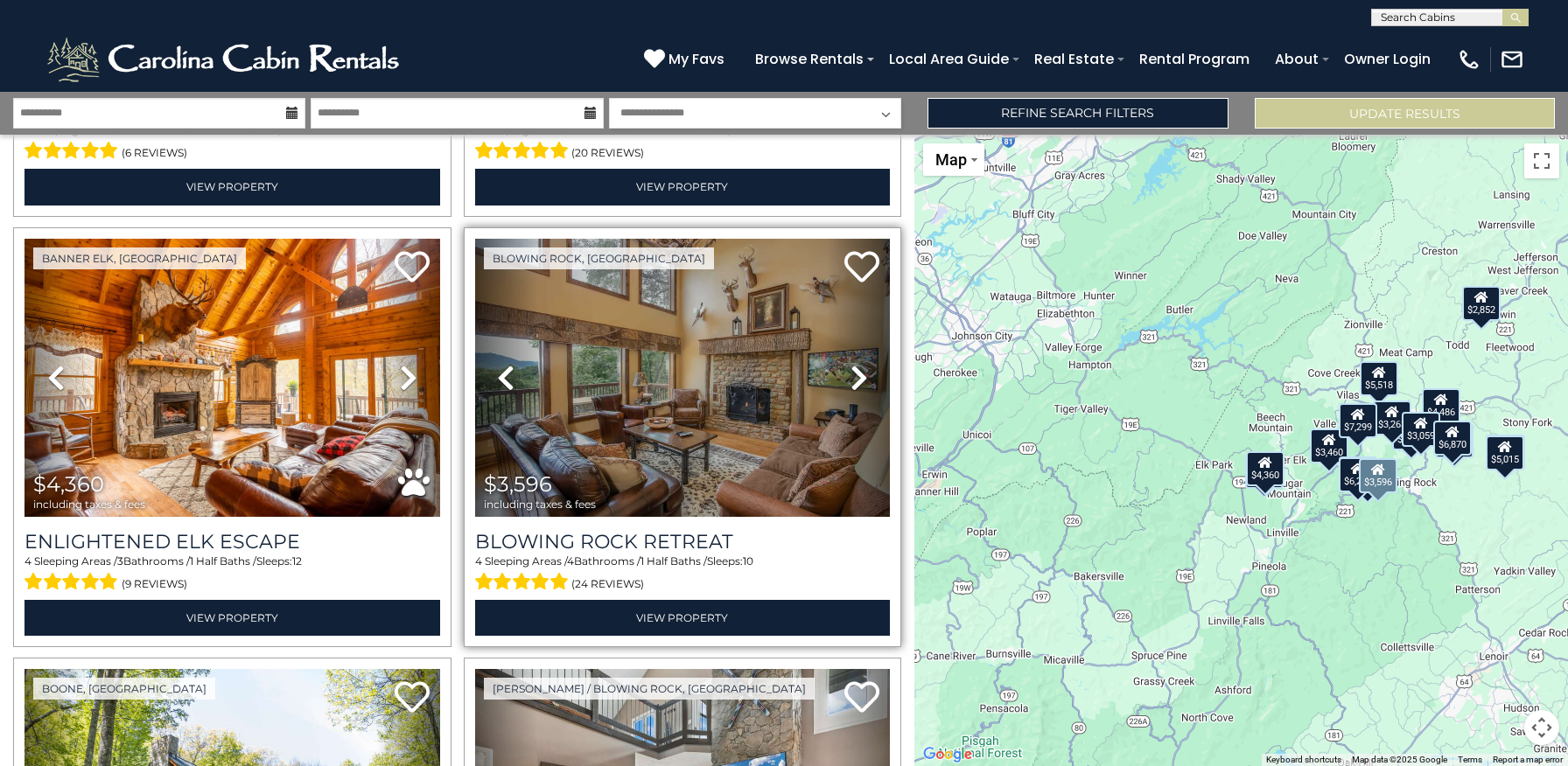
click at [668, 427] on img at bounding box center [682, 377] width 415 height 278
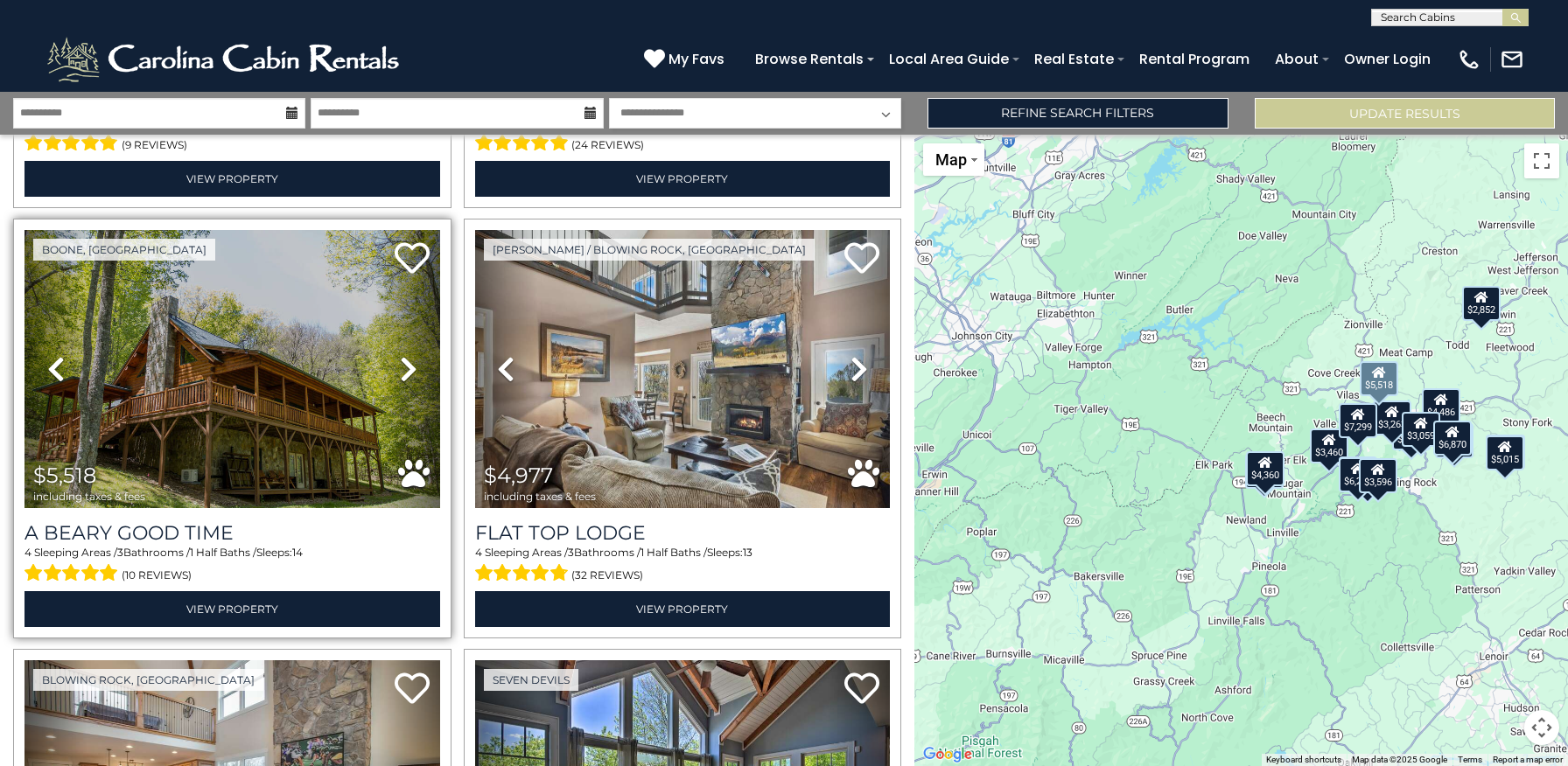
scroll to position [1268, 0]
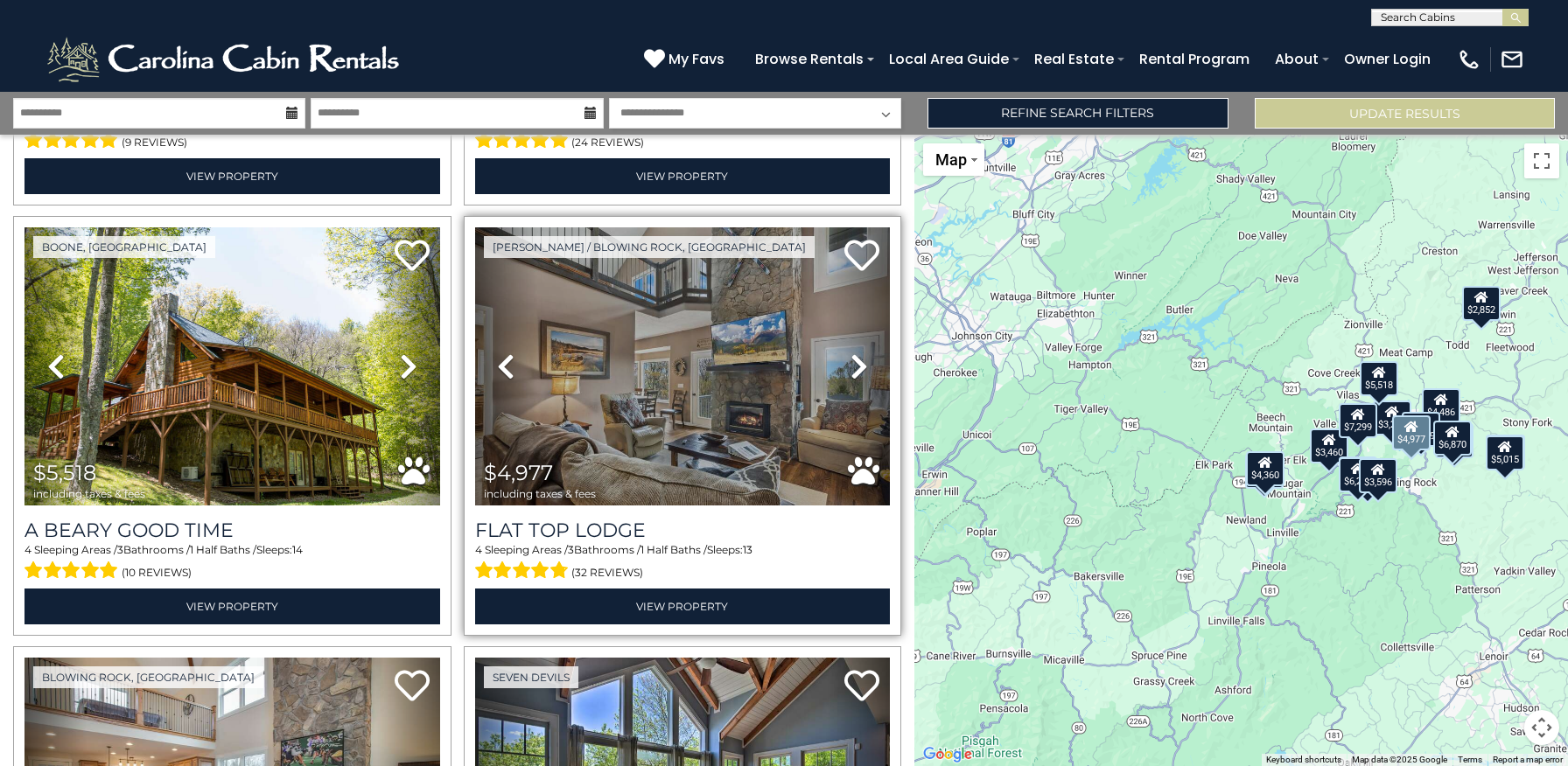
click at [737, 372] on img at bounding box center [682, 366] width 415 height 278
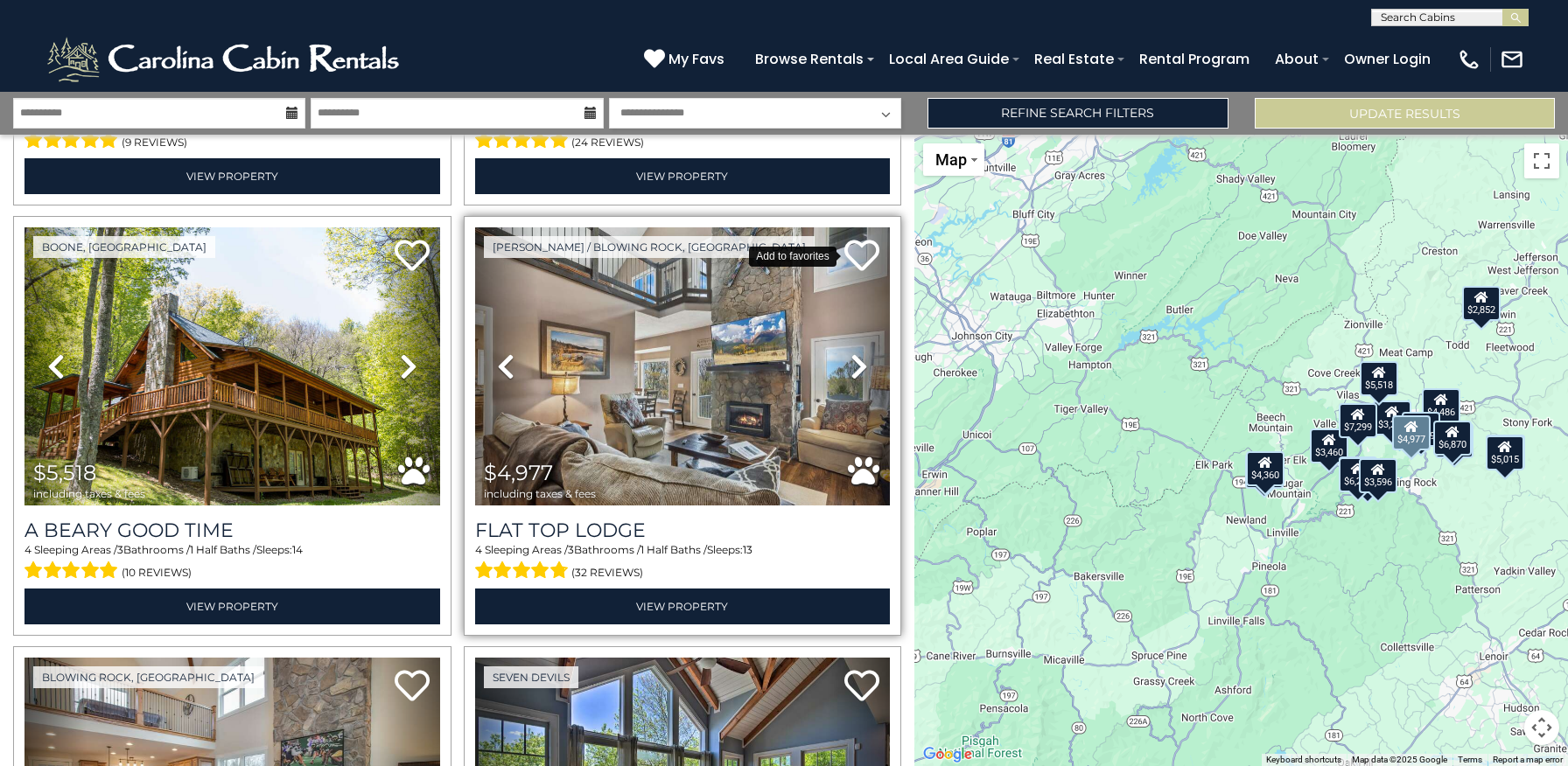
click at [866, 252] on icon at bounding box center [861, 254] width 35 height 35
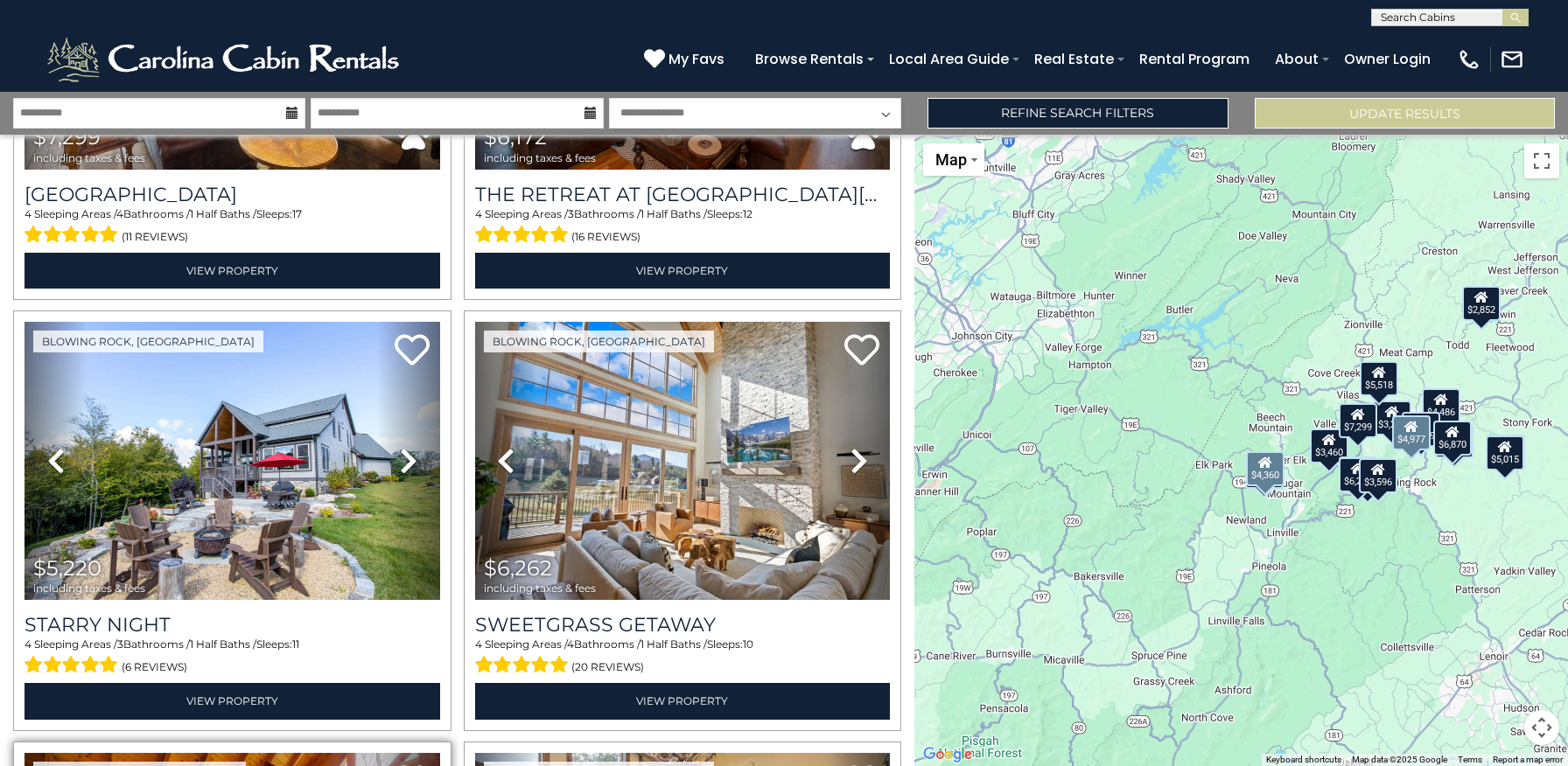
scroll to position [307, 0]
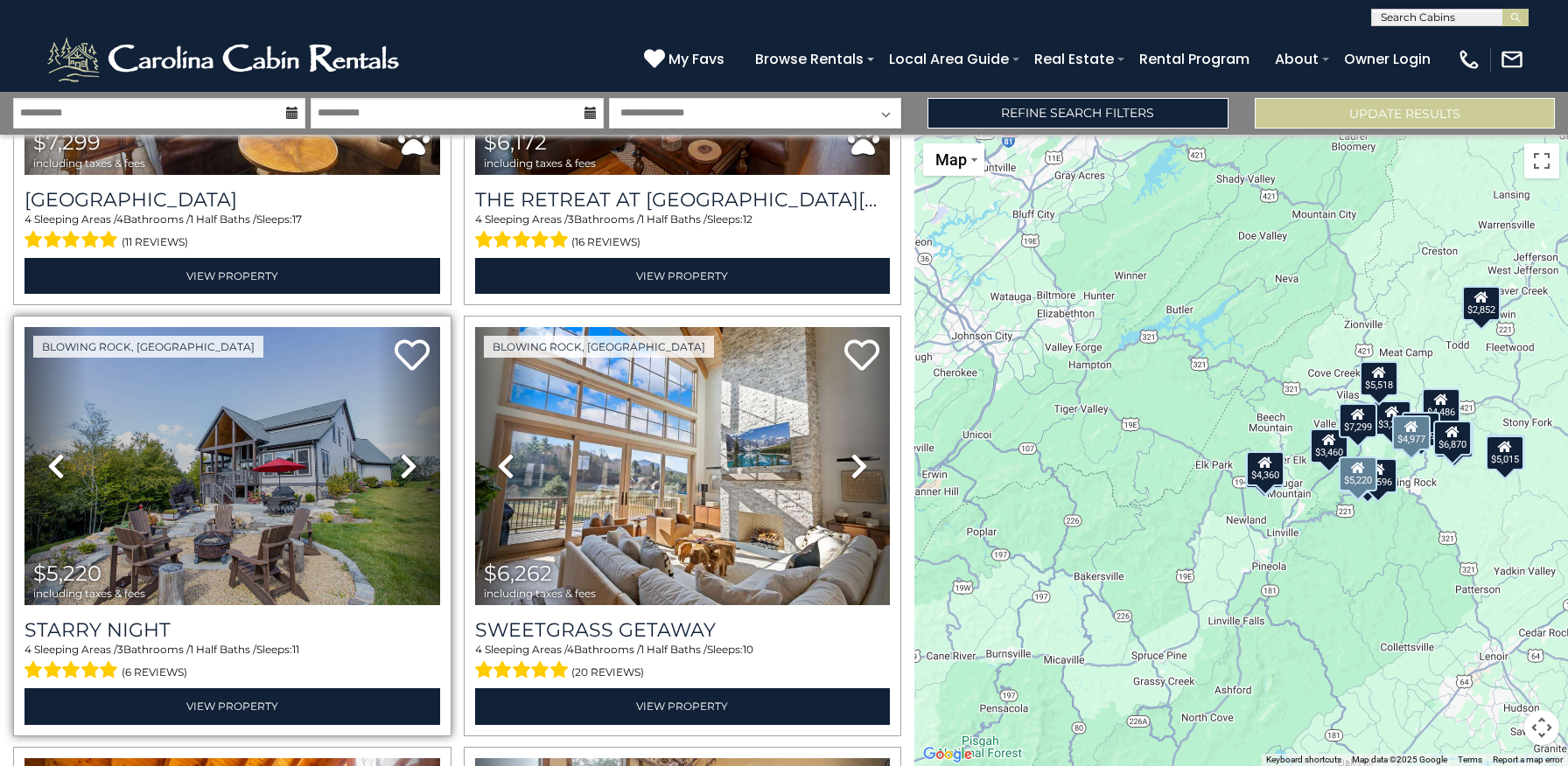
click at [417, 337] on link "Next" at bounding box center [408, 466] width 62 height 278
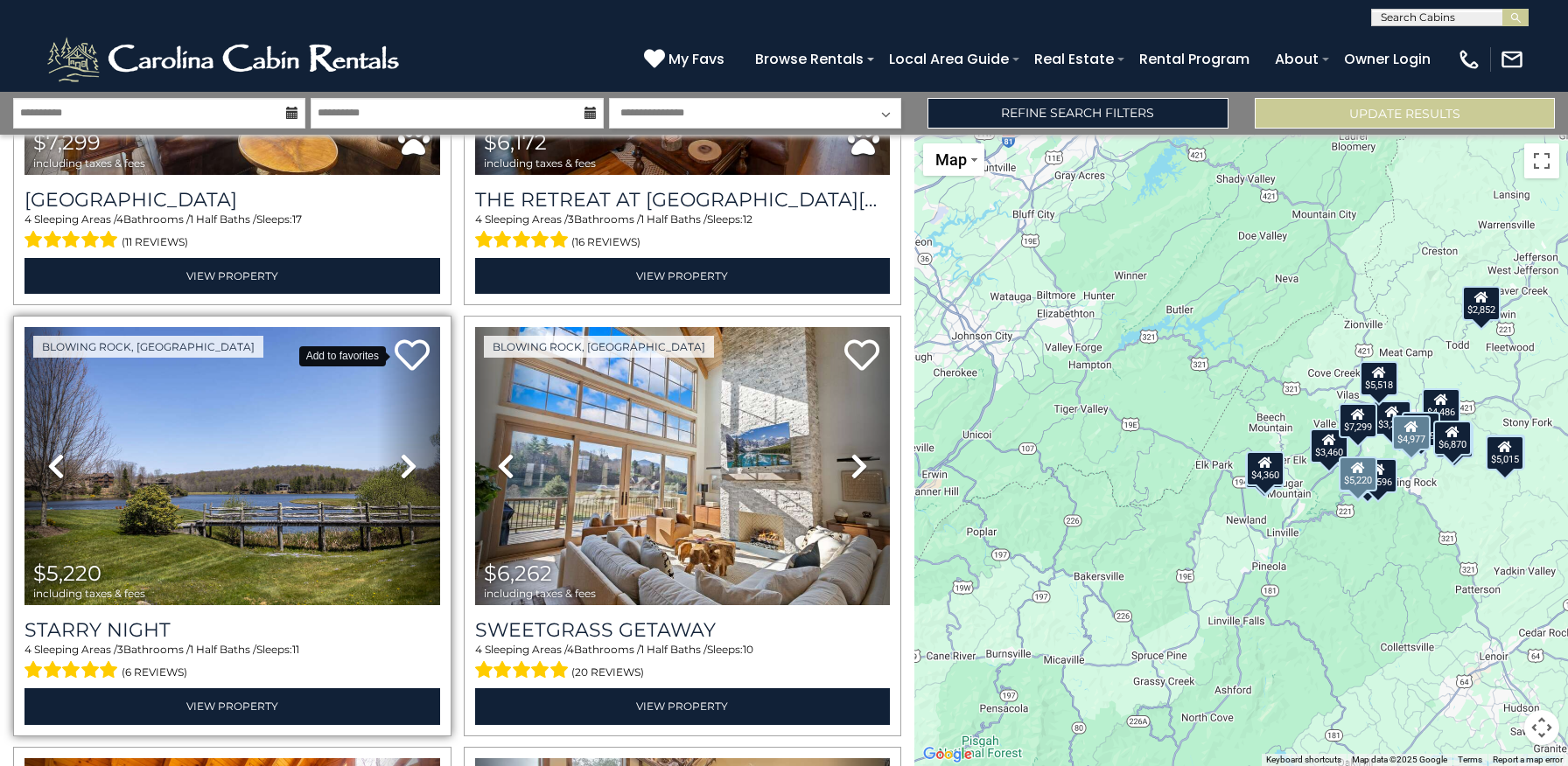
click at [412, 348] on icon at bounding box center [412, 355] width 35 height 35
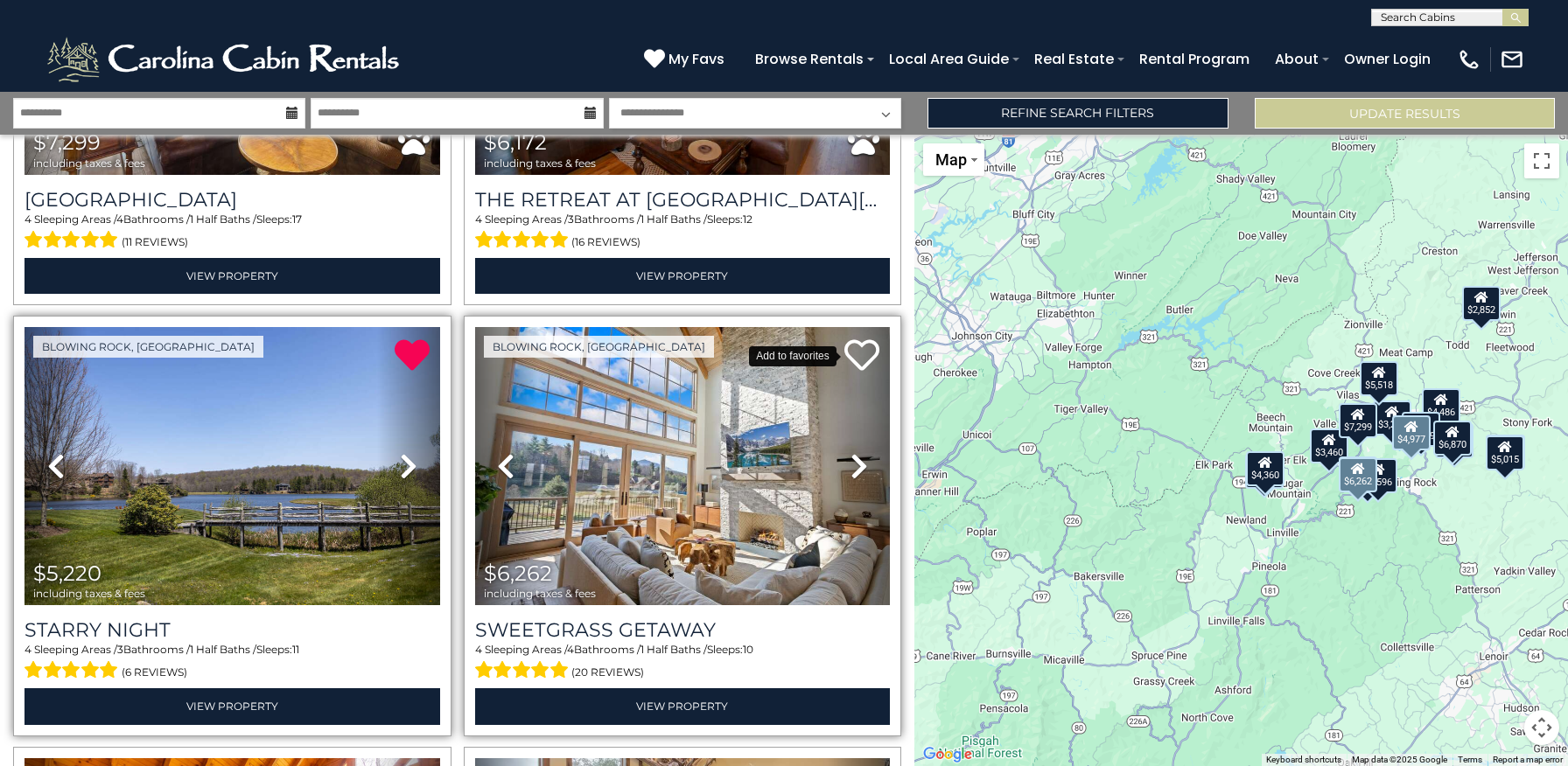
click at [864, 354] on icon at bounding box center [861, 355] width 35 height 35
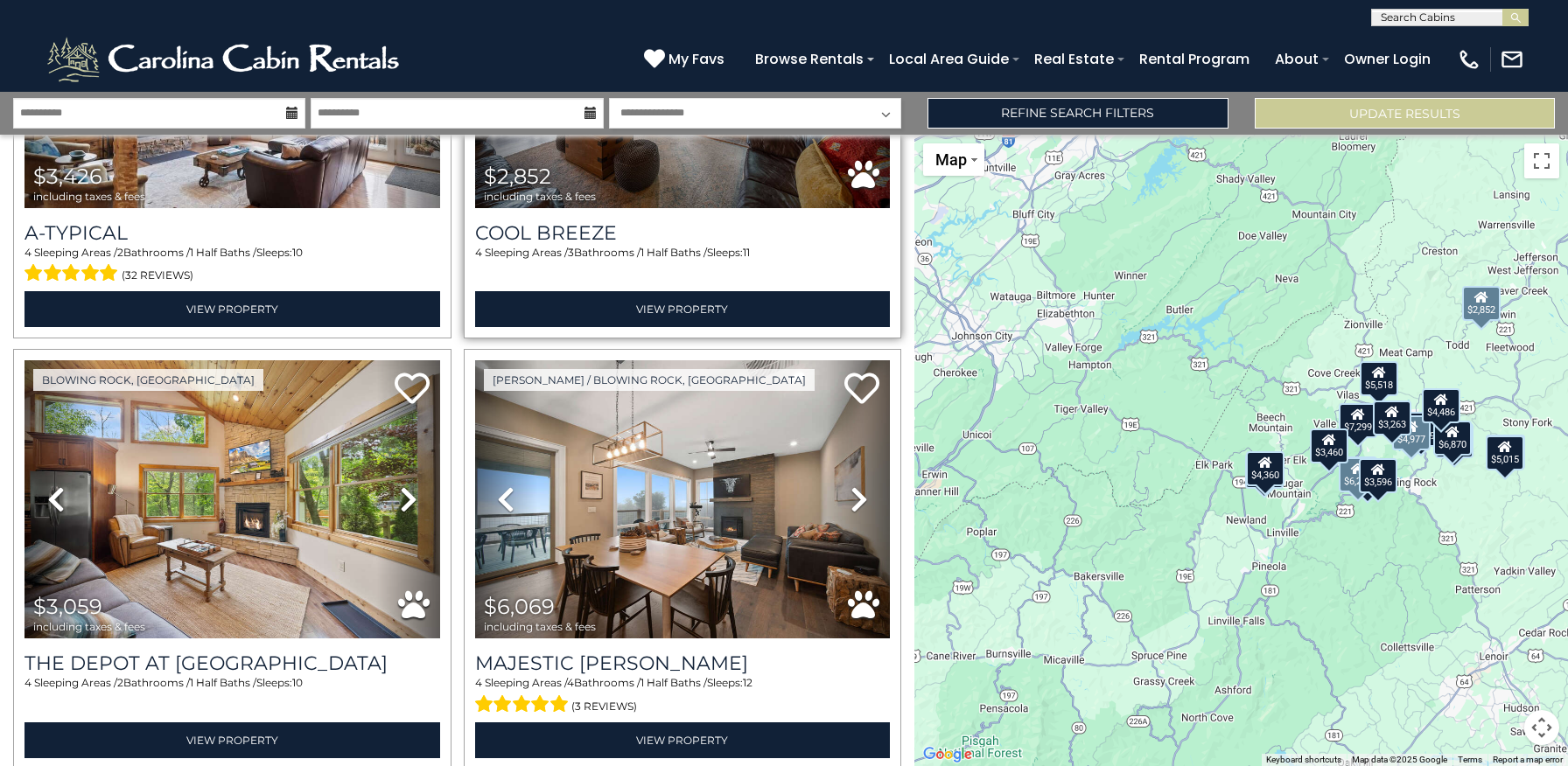
scroll to position [3288, 0]
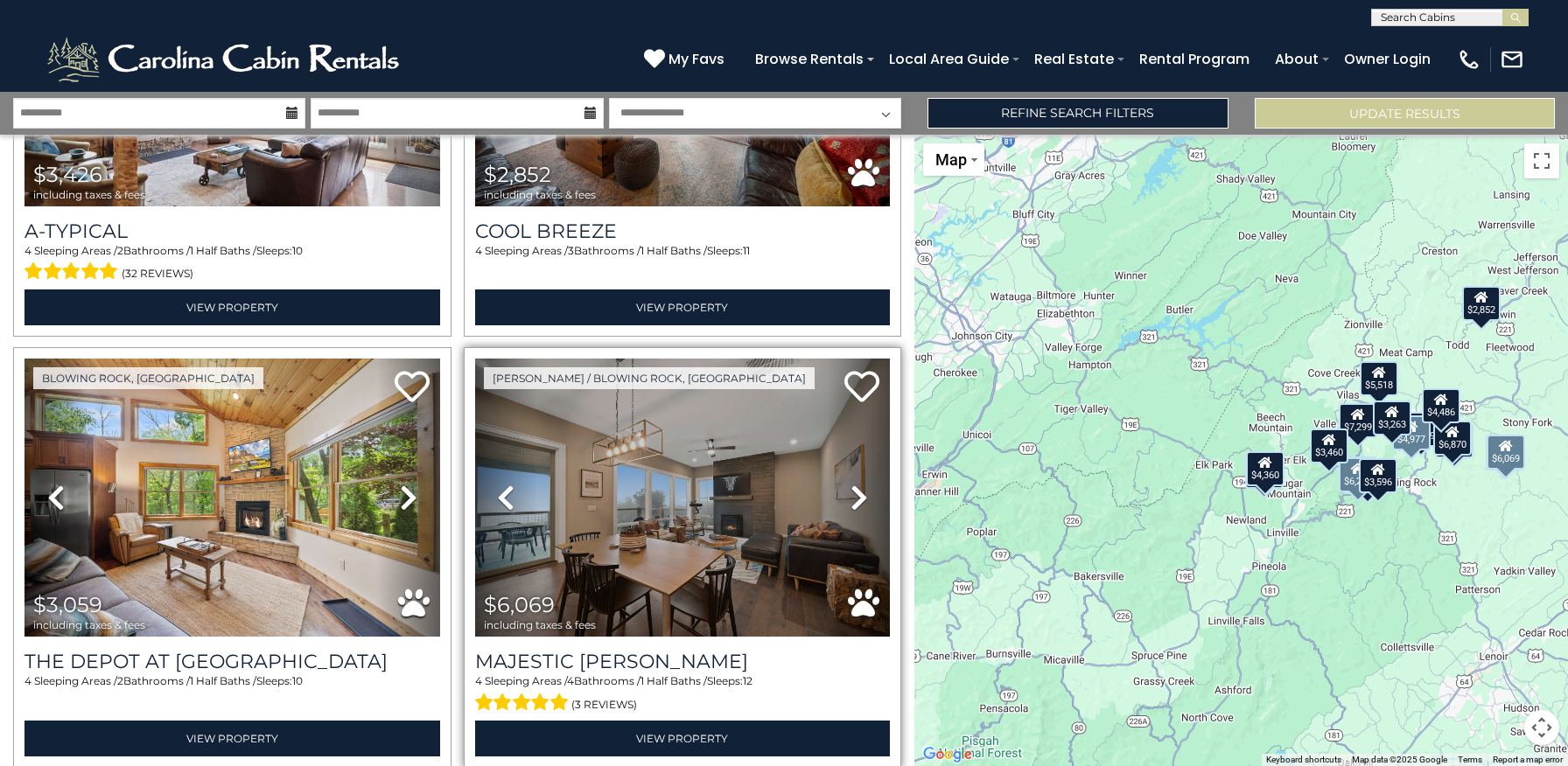
click at [754, 449] on img at bounding box center [682, 497] width 415 height 278
click at [696, 509] on img at bounding box center [682, 497] width 415 height 278
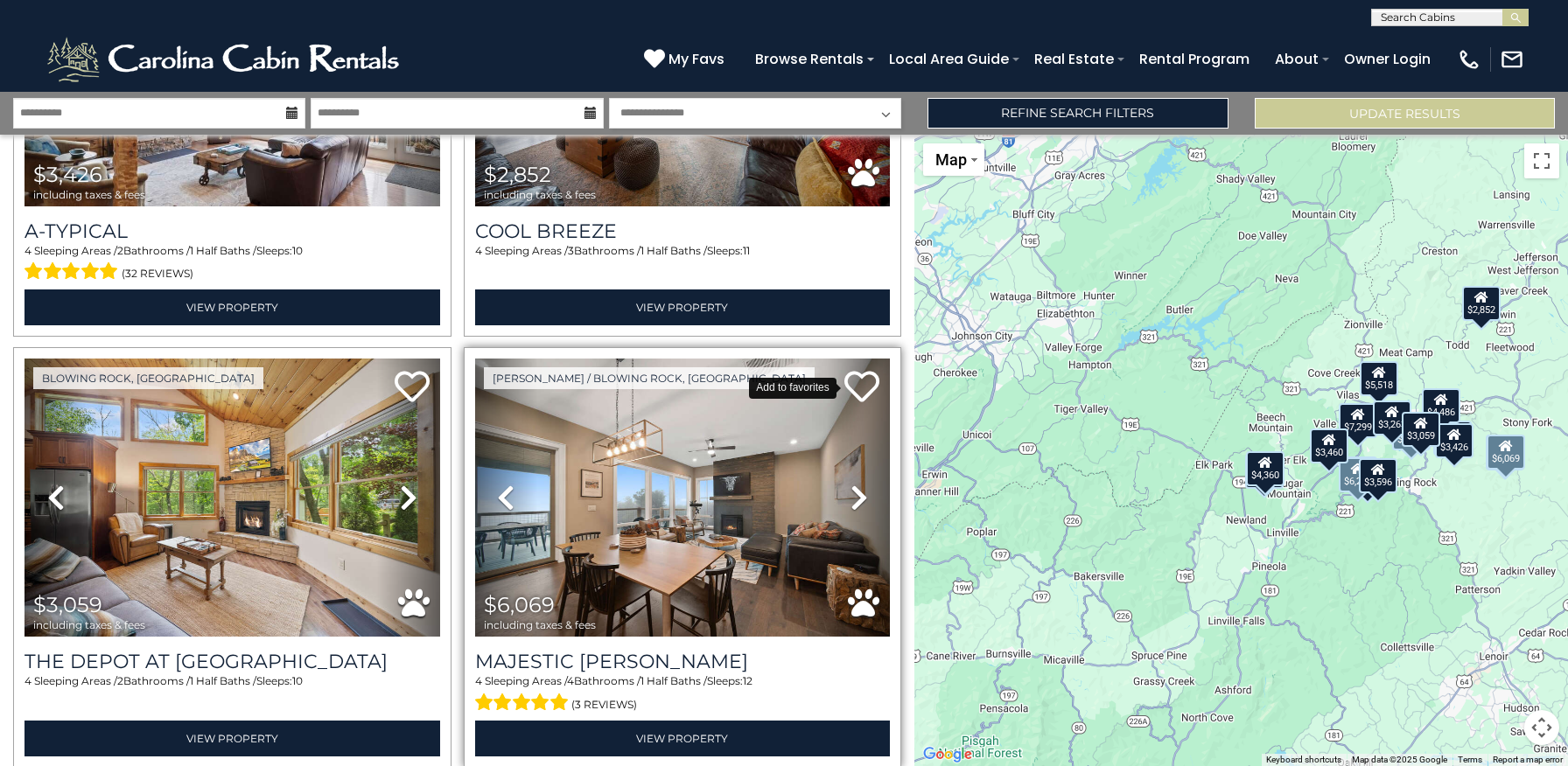
click at [864, 379] on icon at bounding box center [861, 386] width 35 height 35
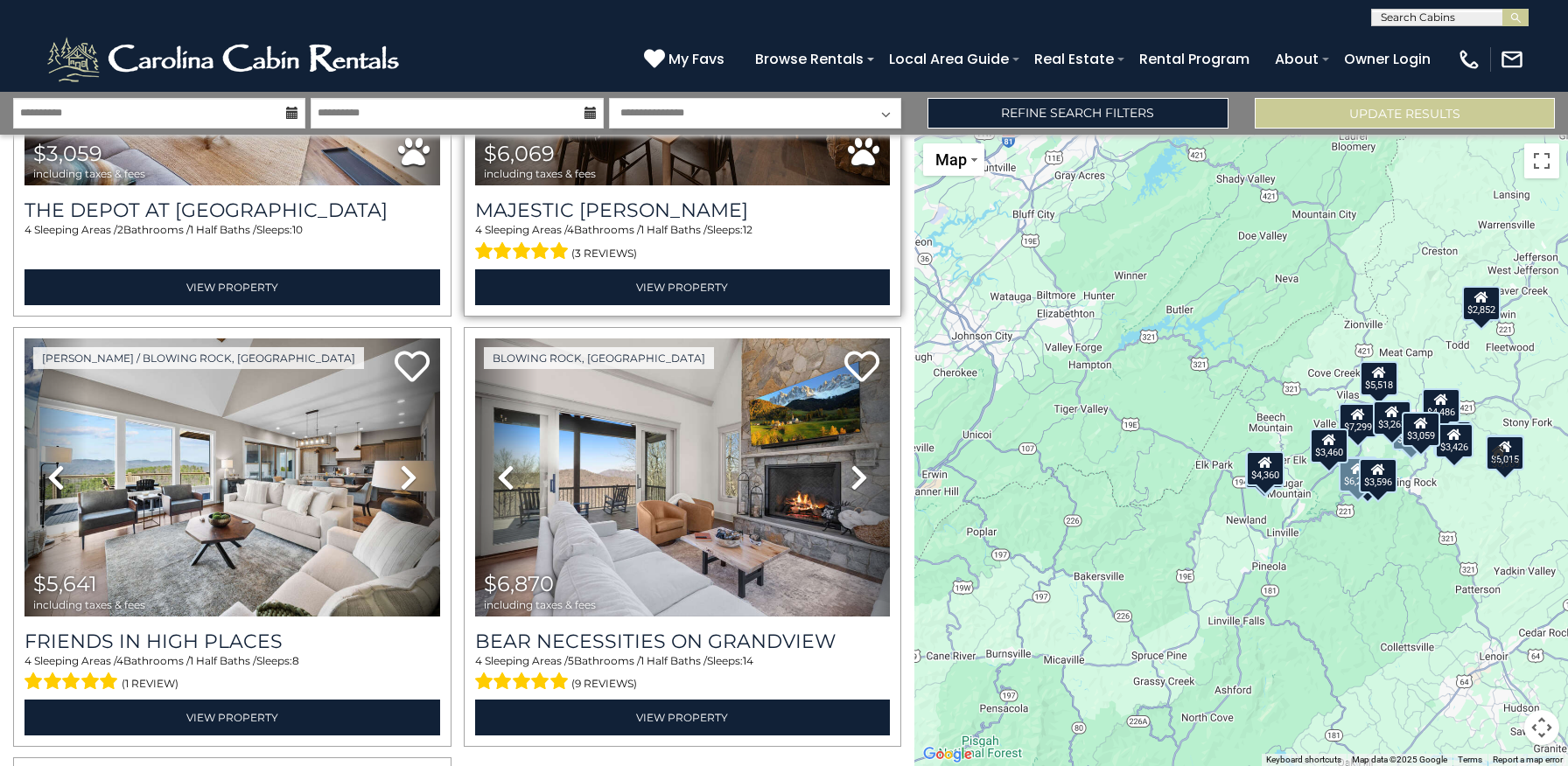
scroll to position [3740, 0]
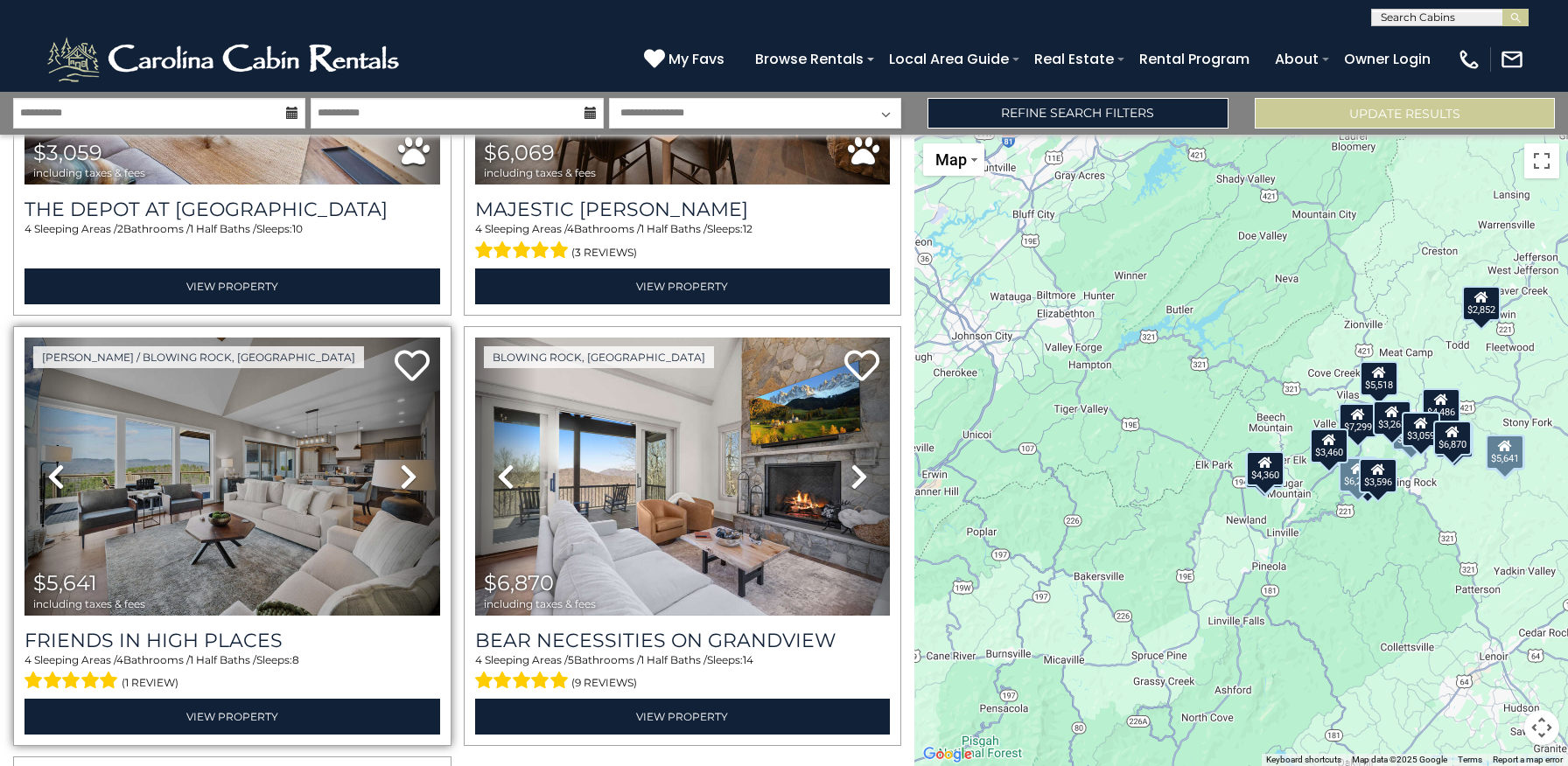
click at [291, 480] on img at bounding box center [232, 477] width 415 height 278
click at [300, 484] on img at bounding box center [232, 477] width 415 height 278
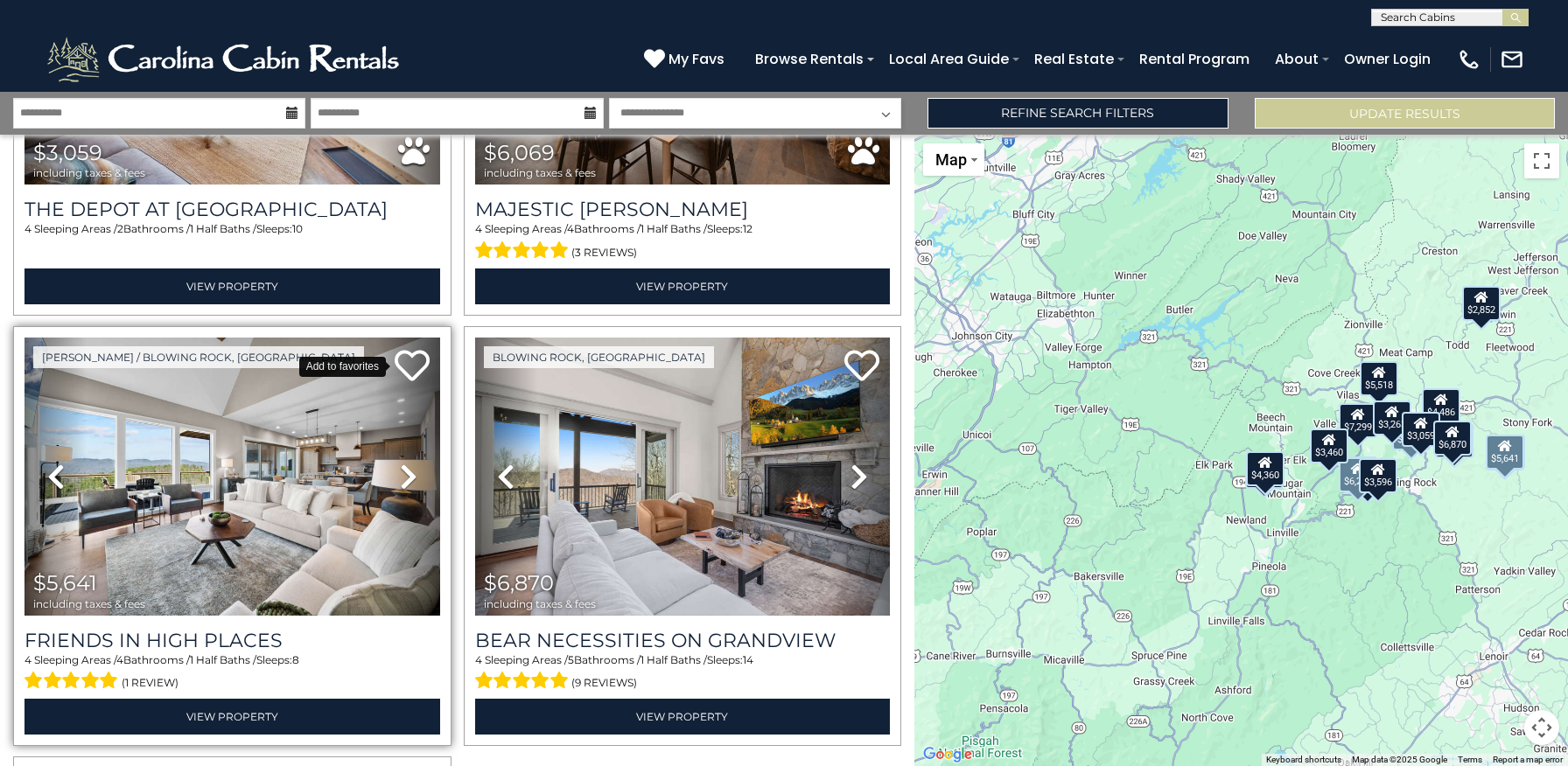
click at [414, 361] on icon at bounding box center [412, 365] width 35 height 35
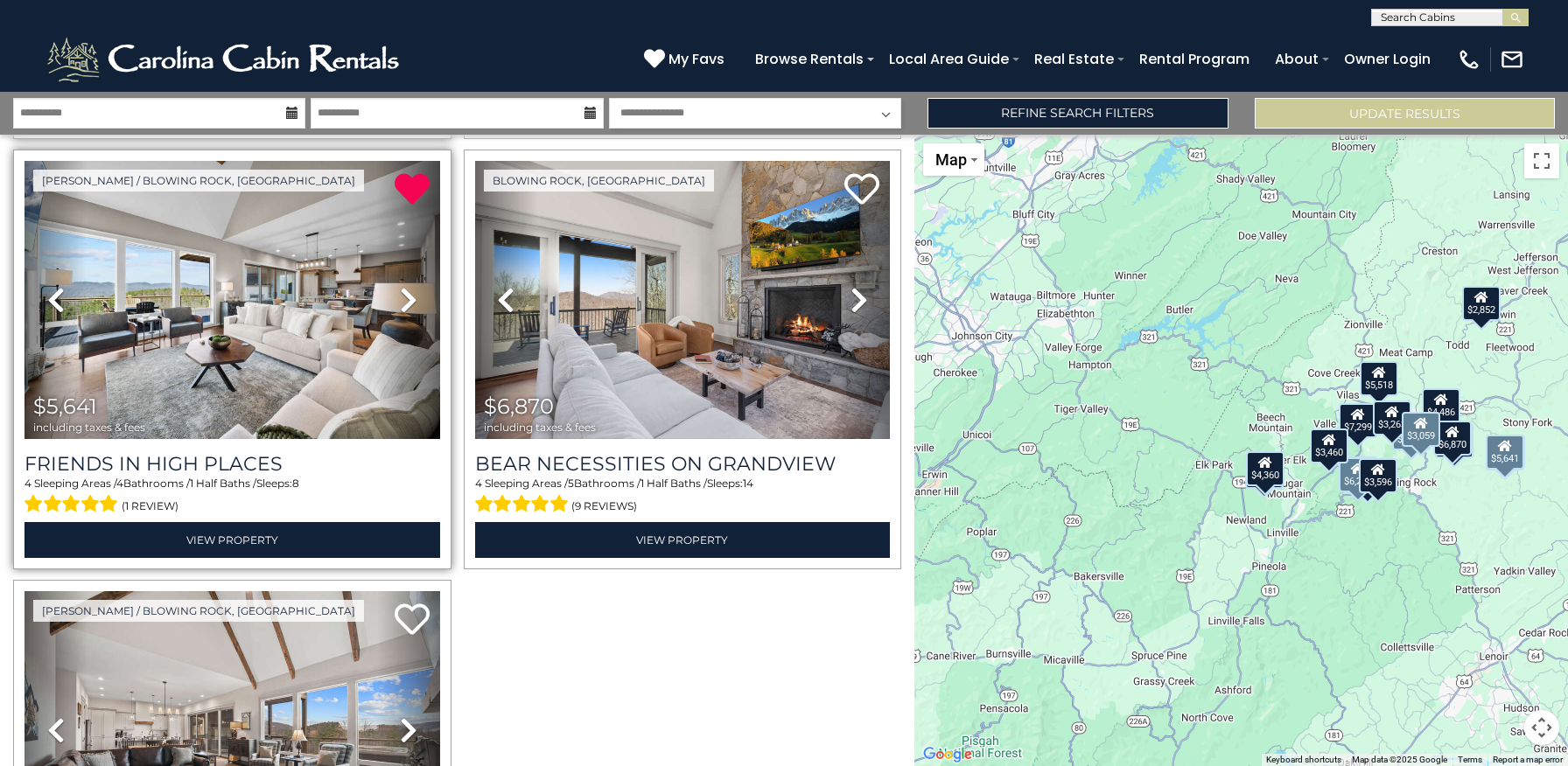
scroll to position [3919, 0]
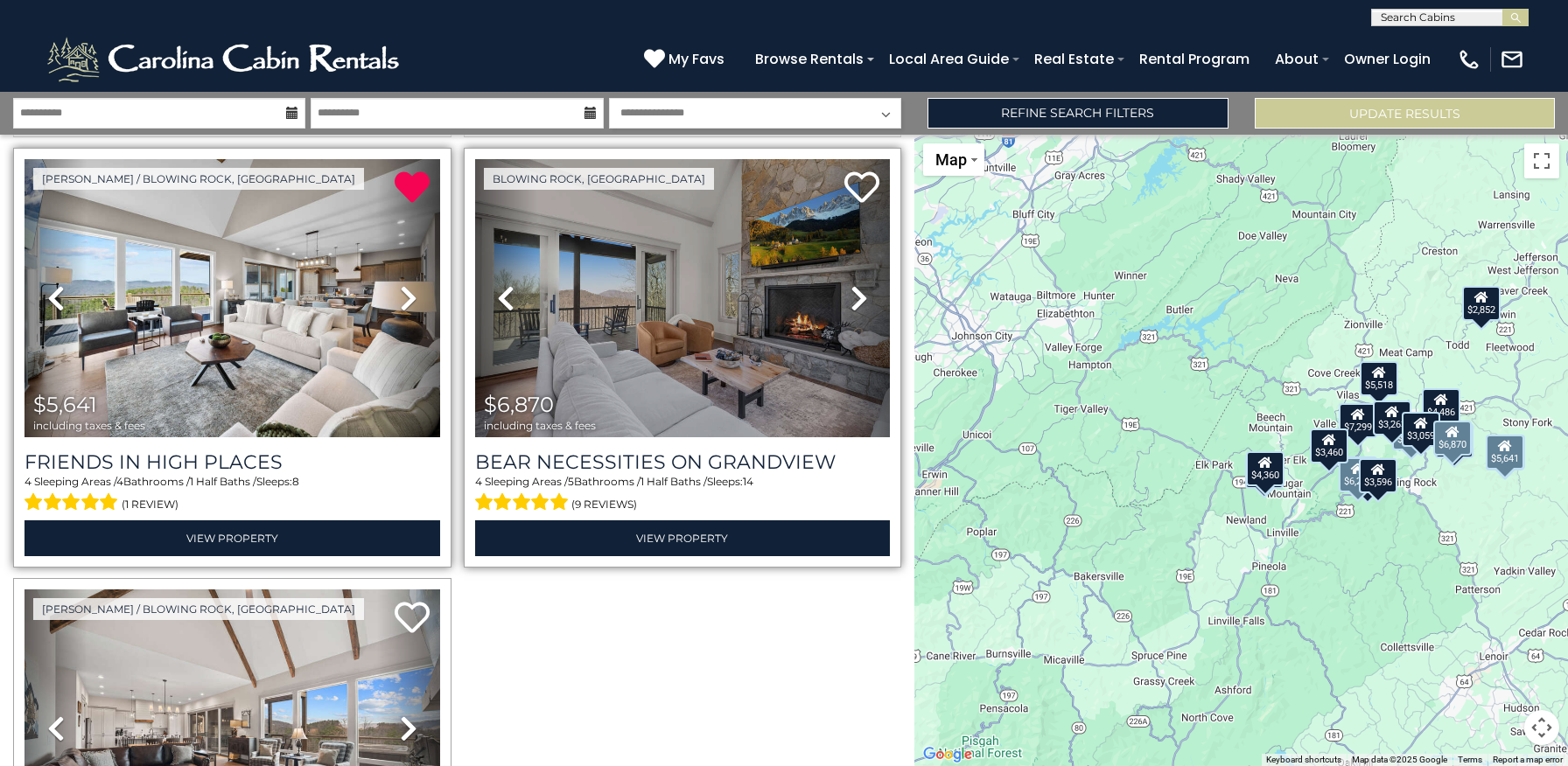
click at [664, 356] on img at bounding box center [682, 298] width 415 height 278
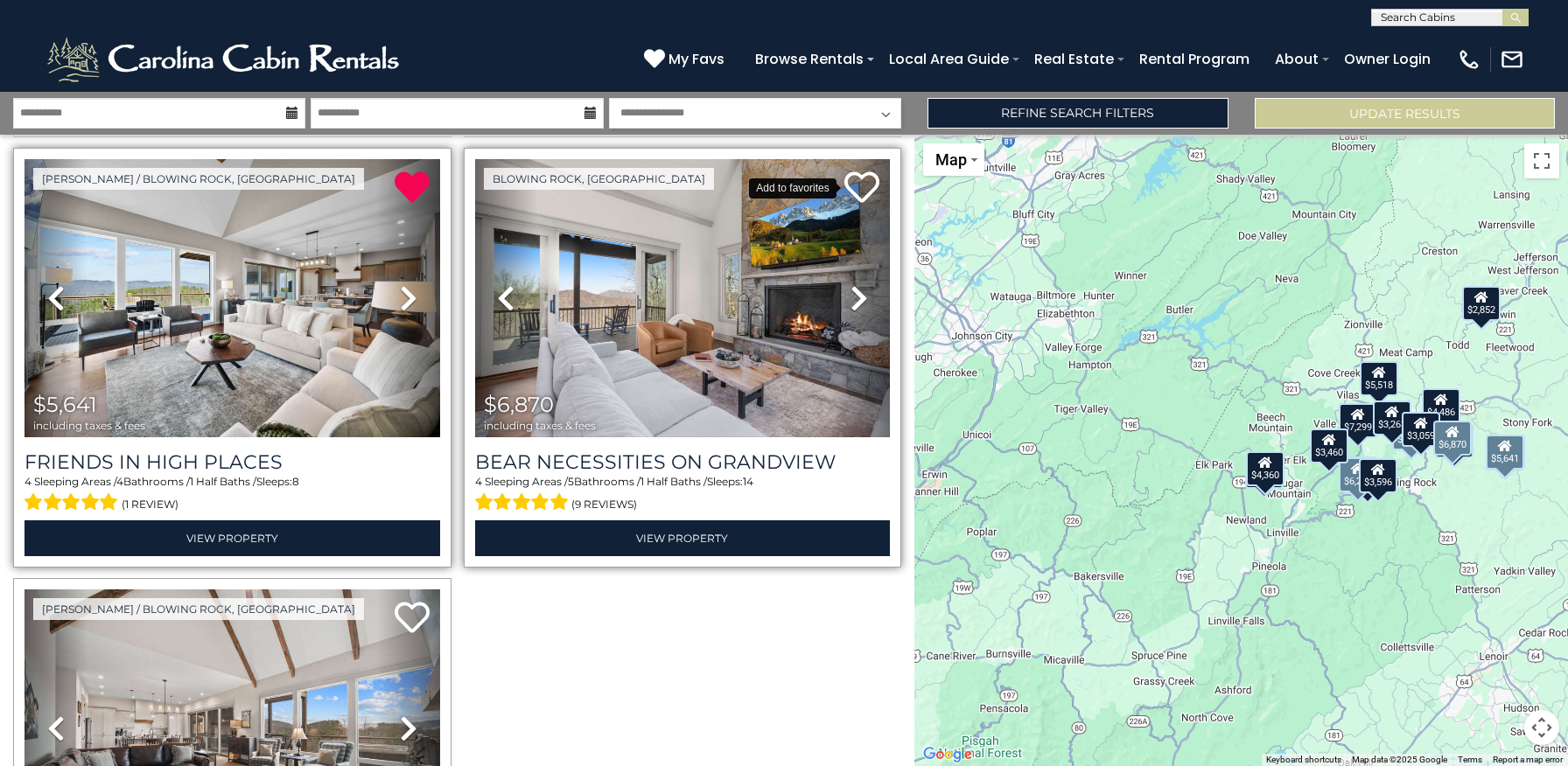
click at [854, 179] on icon at bounding box center [861, 186] width 35 height 35
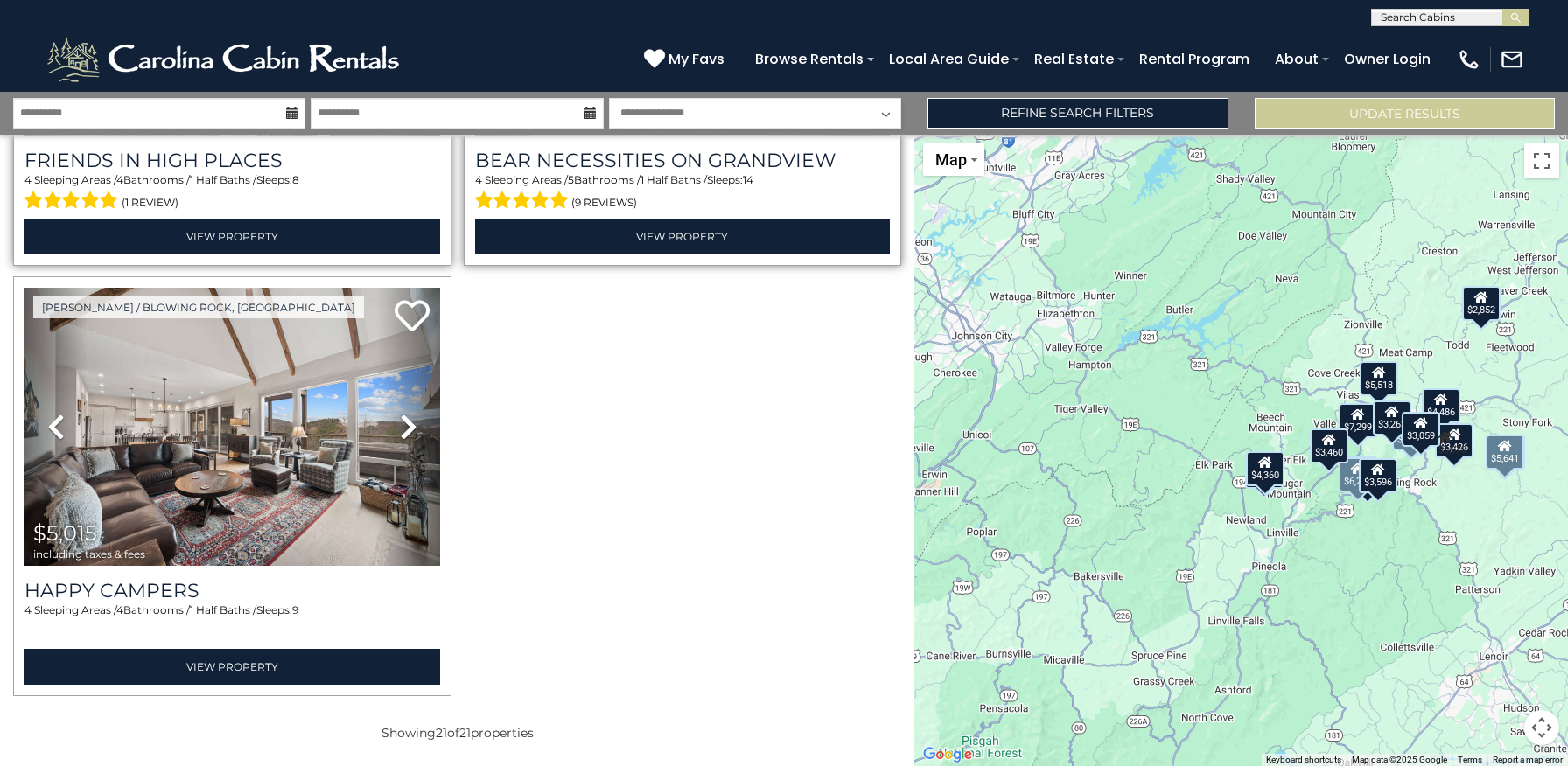
scroll to position [4220, 0]
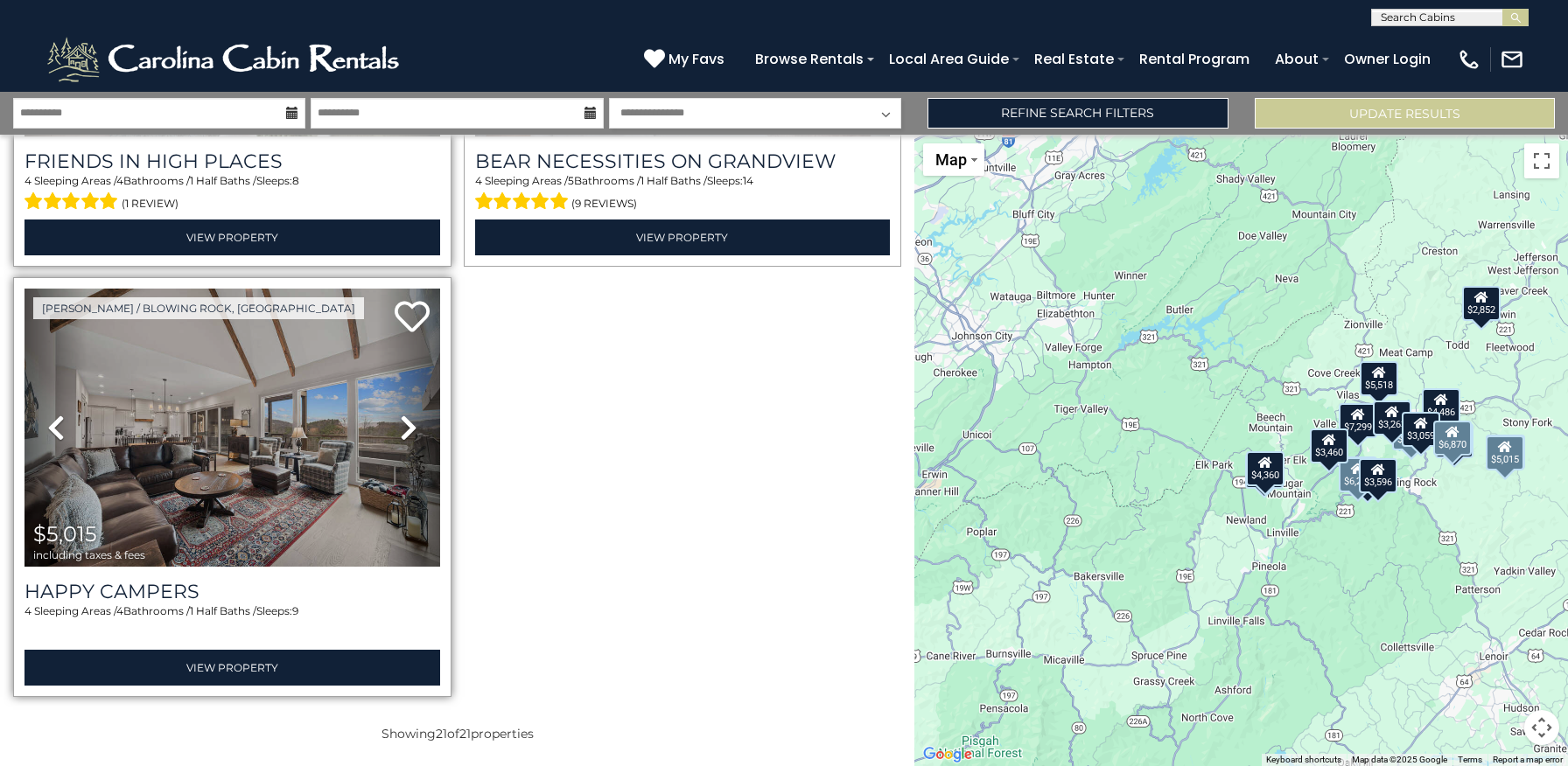
click at [376, 454] on img at bounding box center [232, 427] width 415 height 278
click at [276, 494] on img at bounding box center [232, 427] width 415 height 278
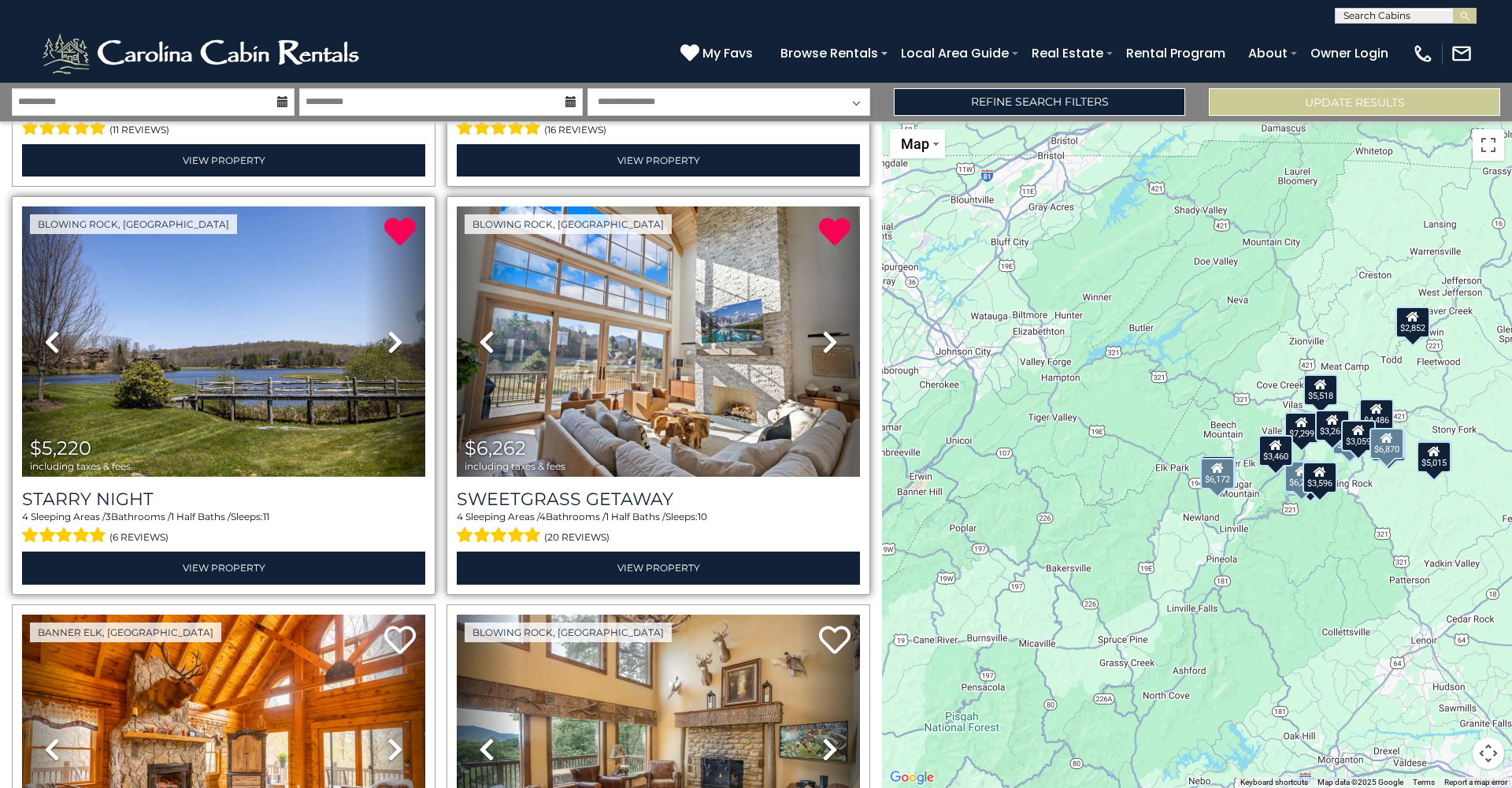
scroll to position [387, 0]
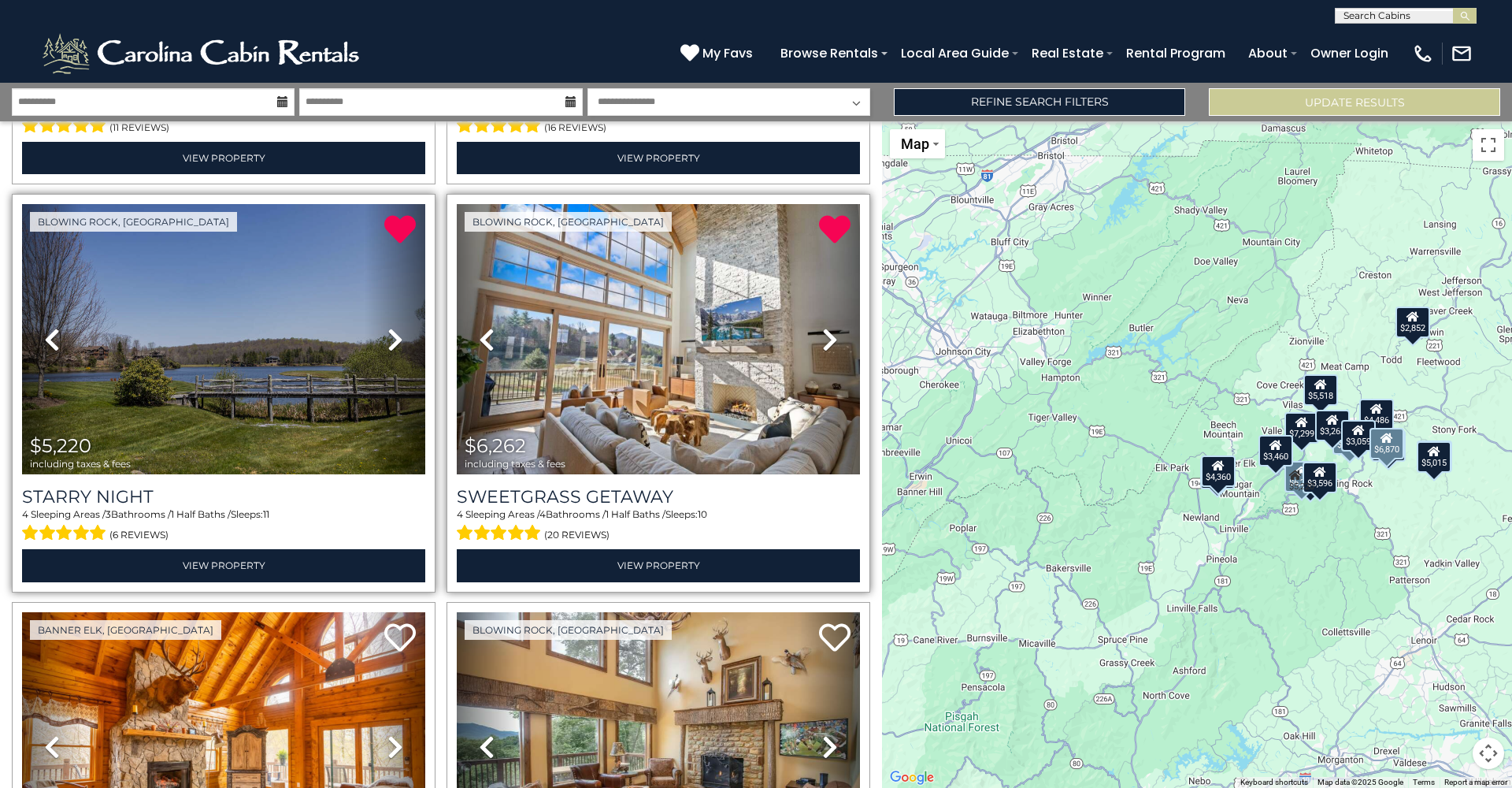
click at [193, 375] on img at bounding box center [223, 338] width 403 height 270
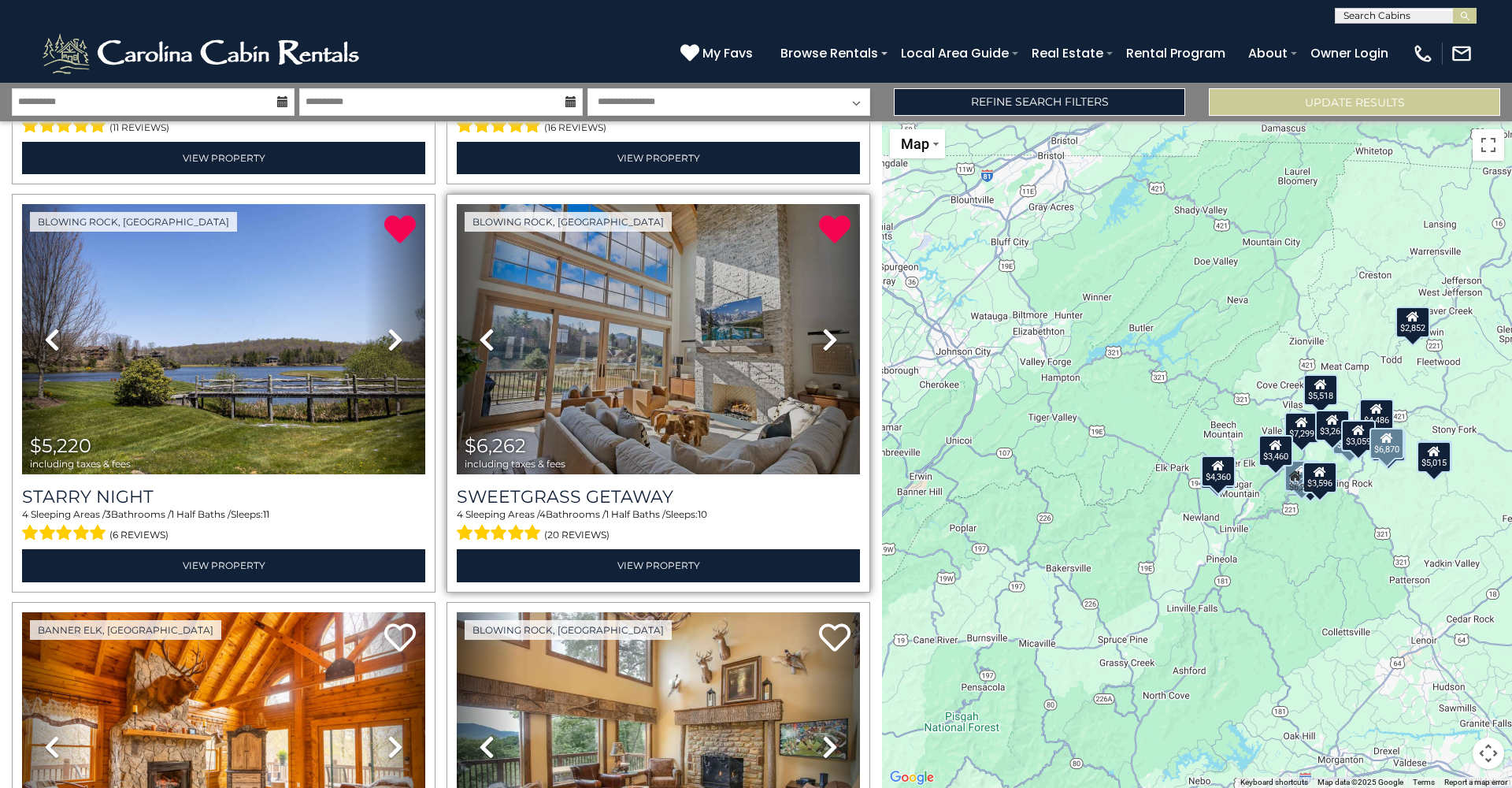
click at [767, 371] on img at bounding box center [658, 338] width 403 height 270
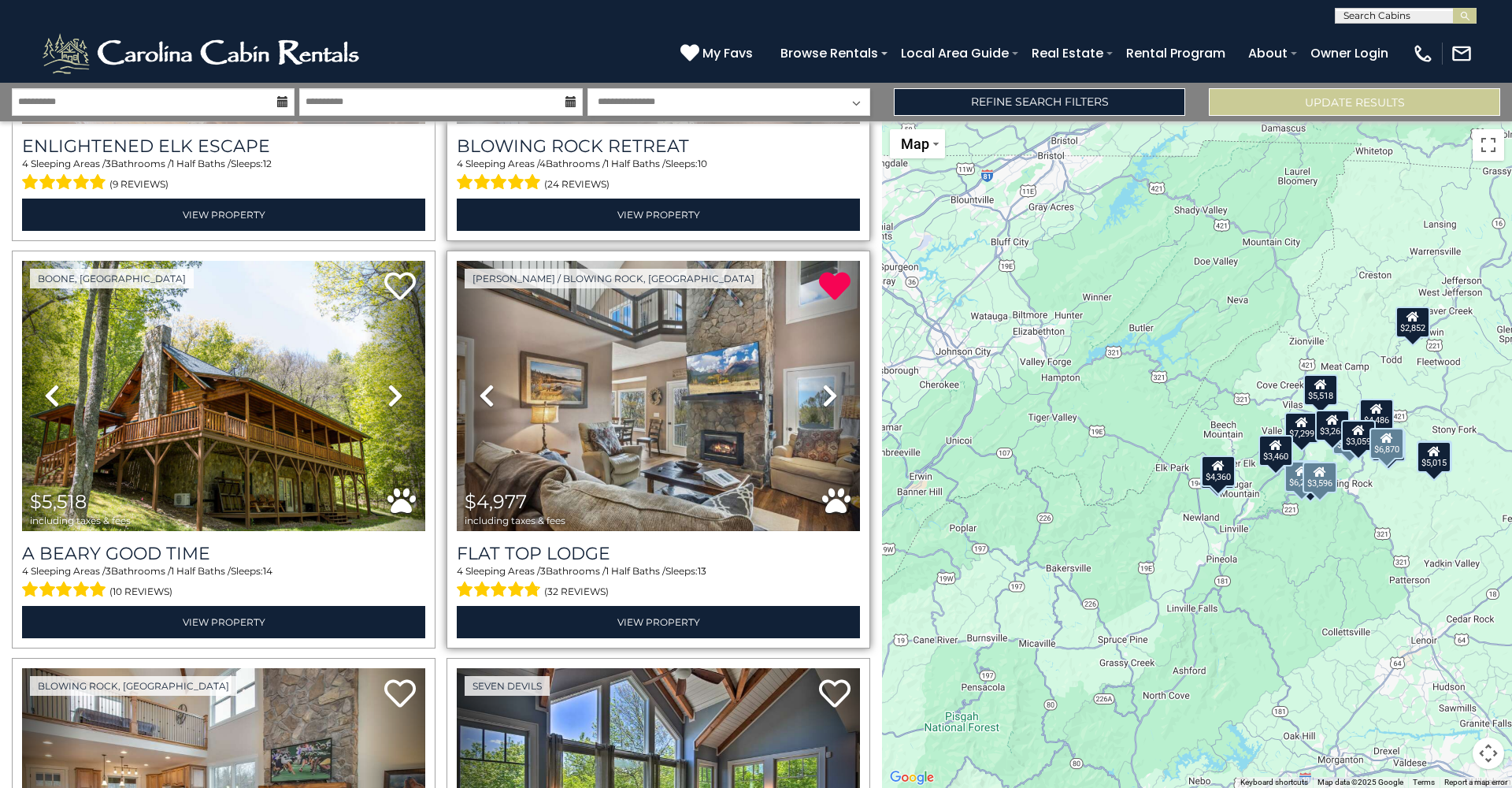
scroll to position [1147, 0]
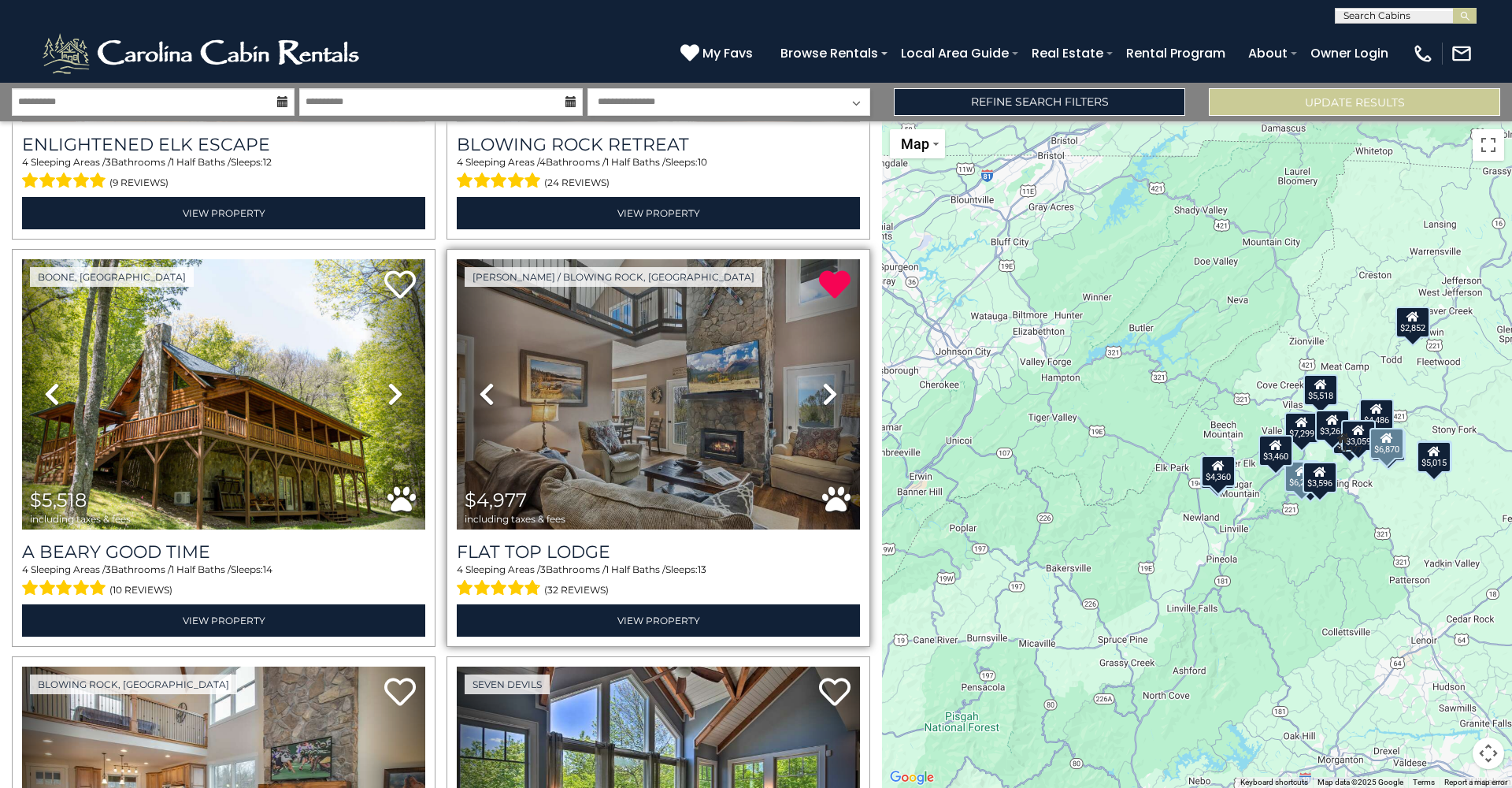
click at [733, 443] on img at bounding box center [658, 394] width 403 height 270
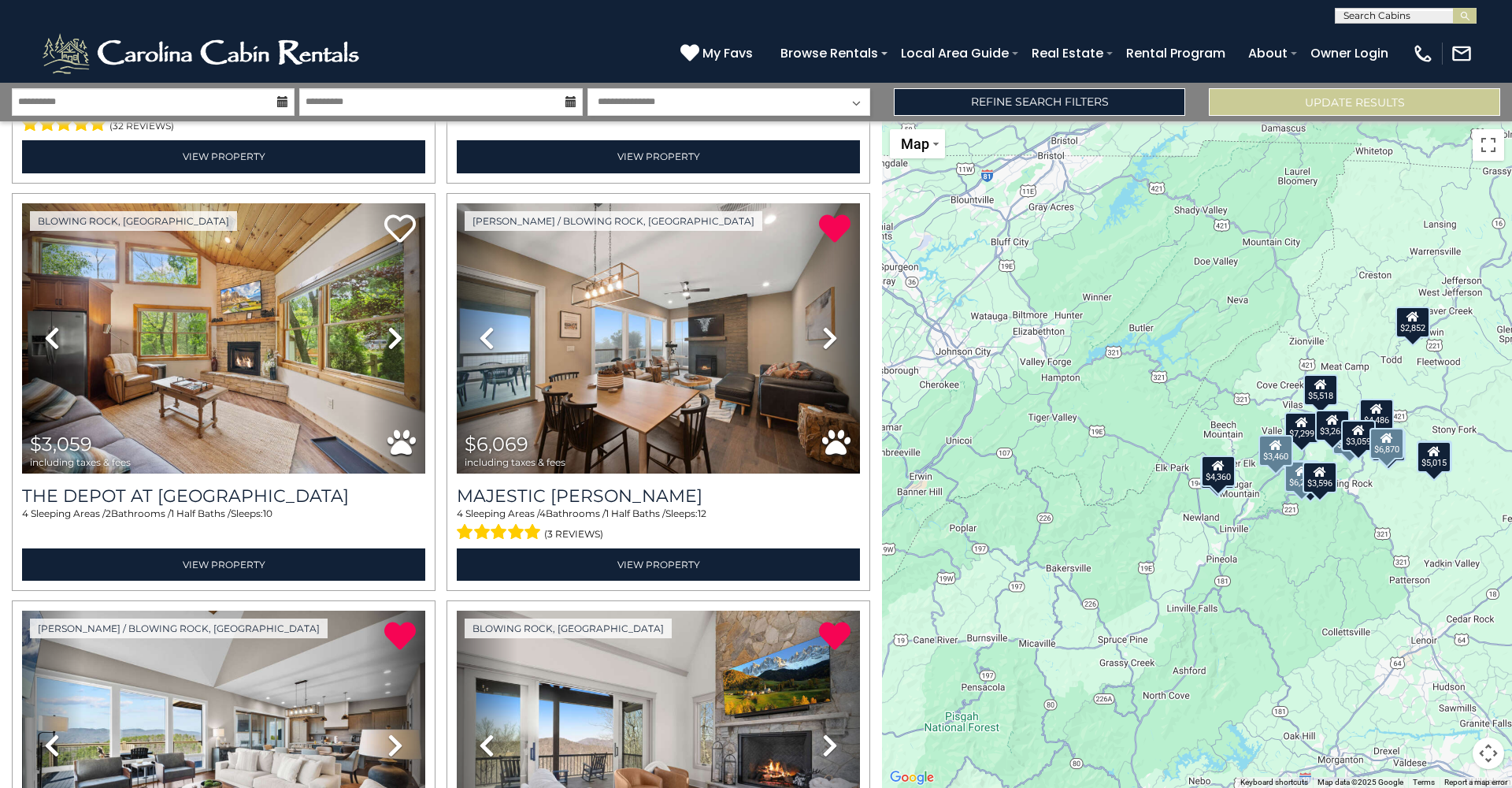
scroll to position [3241, 0]
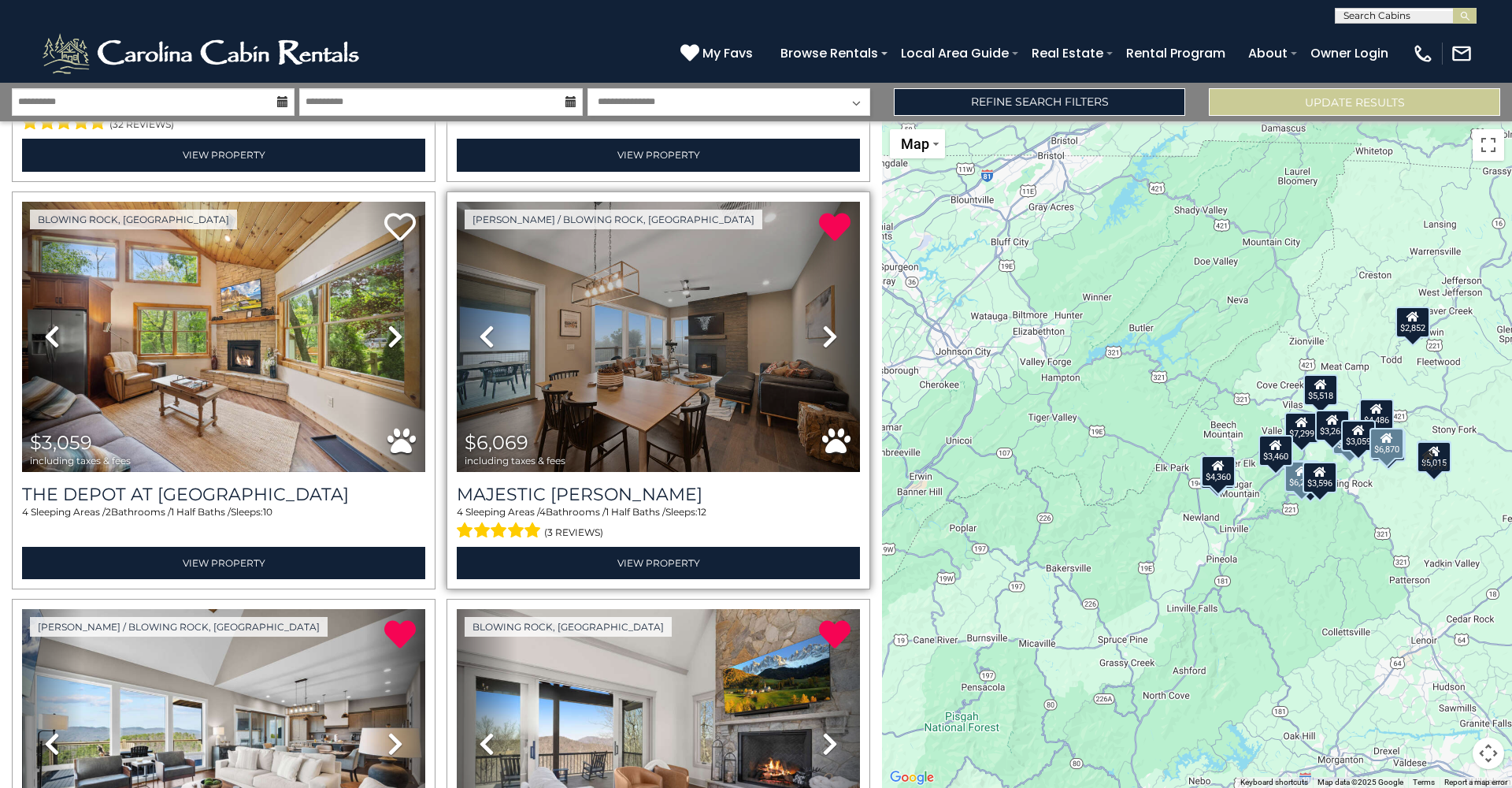
click at [683, 382] on img at bounding box center [658, 336] width 403 height 270
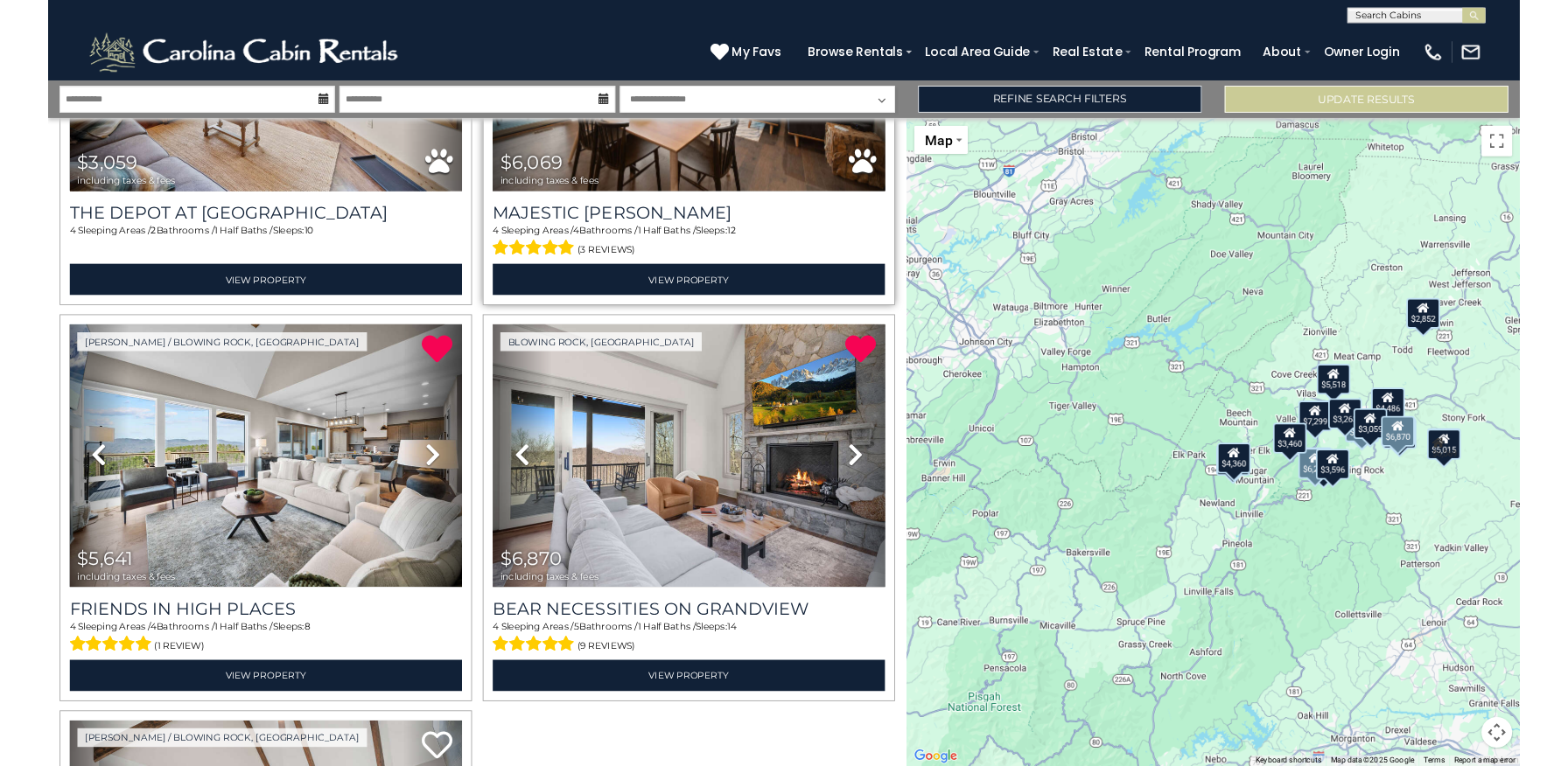
scroll to position [3906, 0]
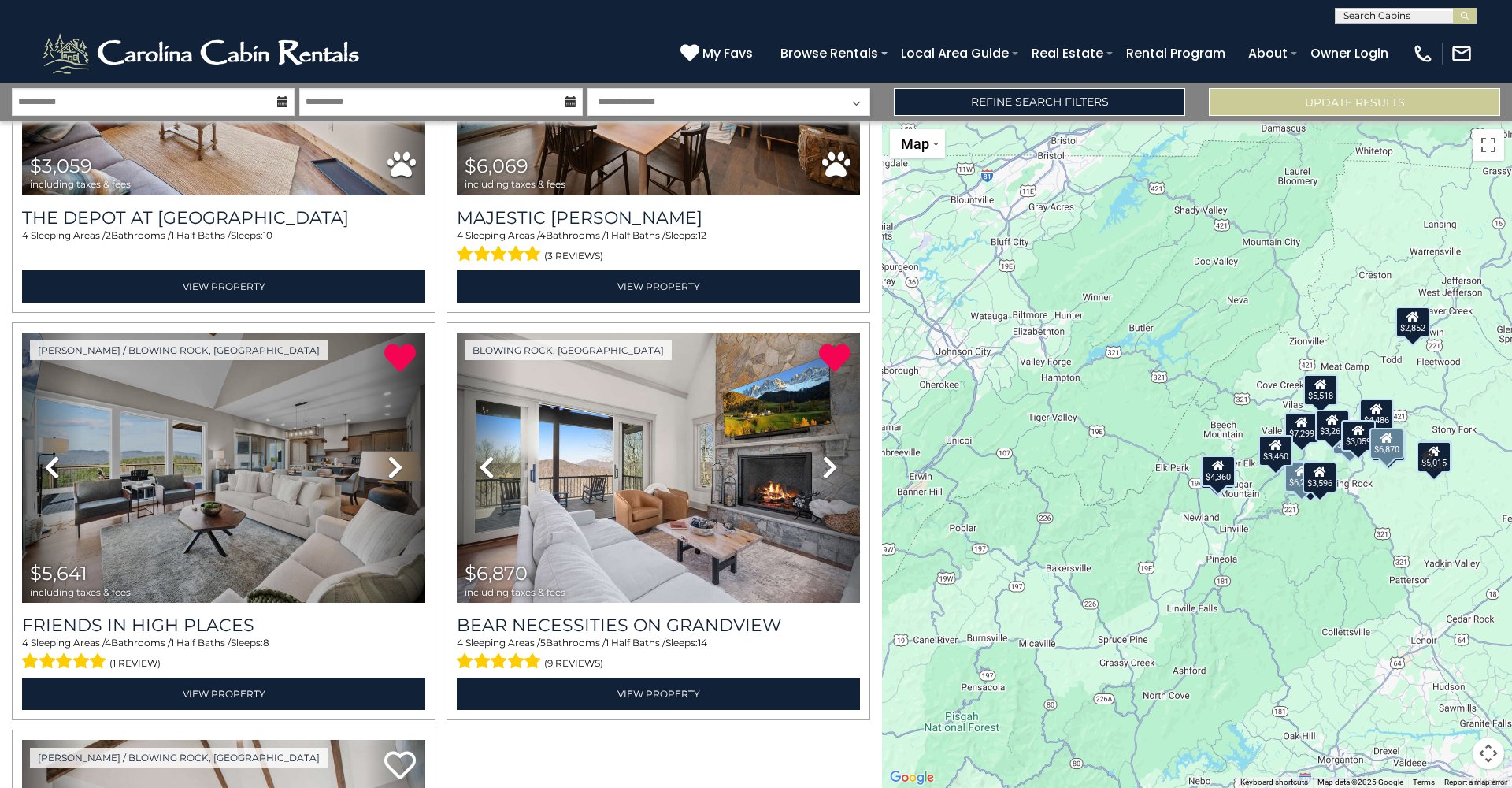
click at [290, 526] on img at bounding box center [223, 467] width 403 height 270
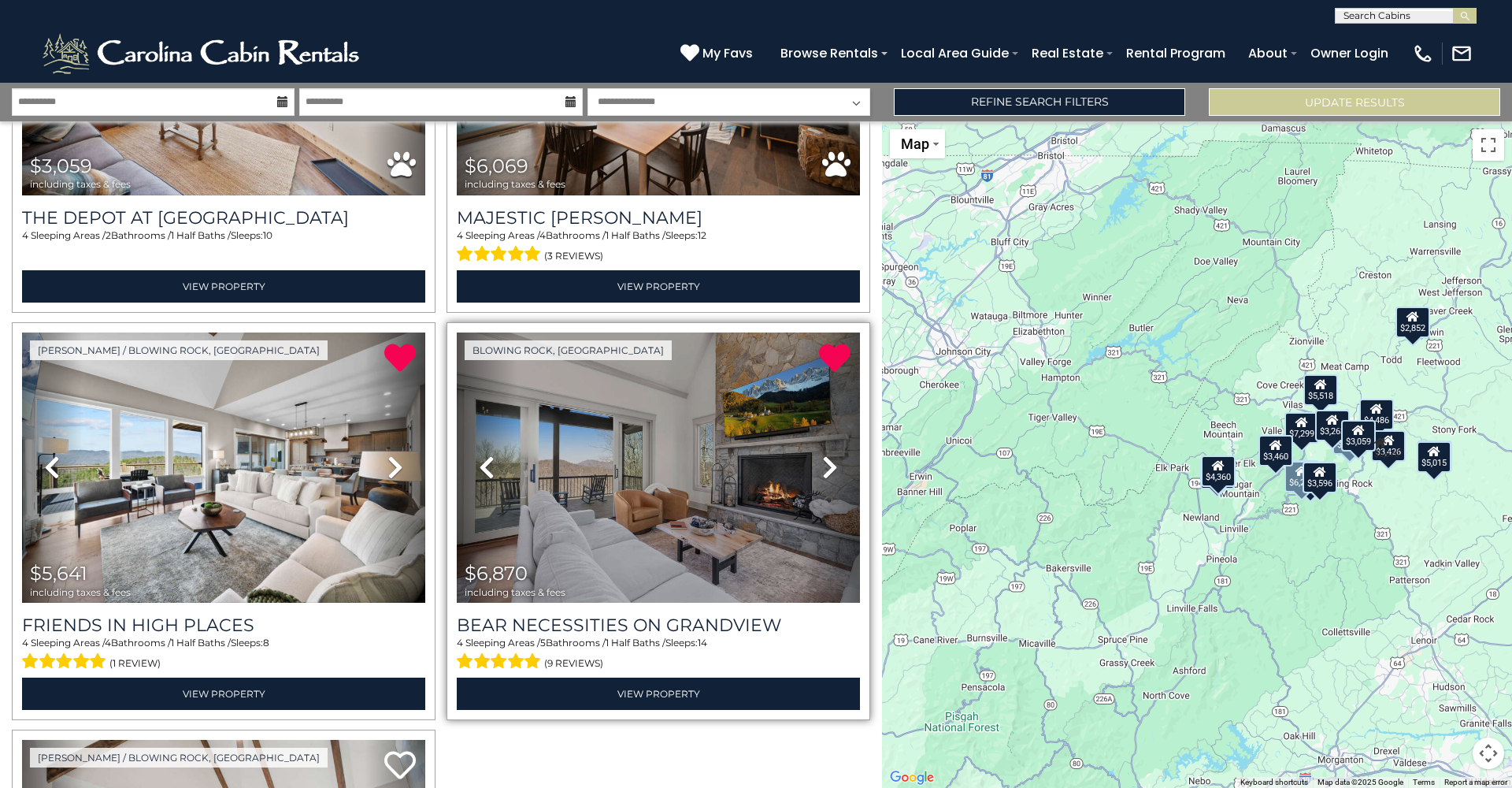
click at [694, 462] on img at bounding box center [658, 467] width 403 height 270
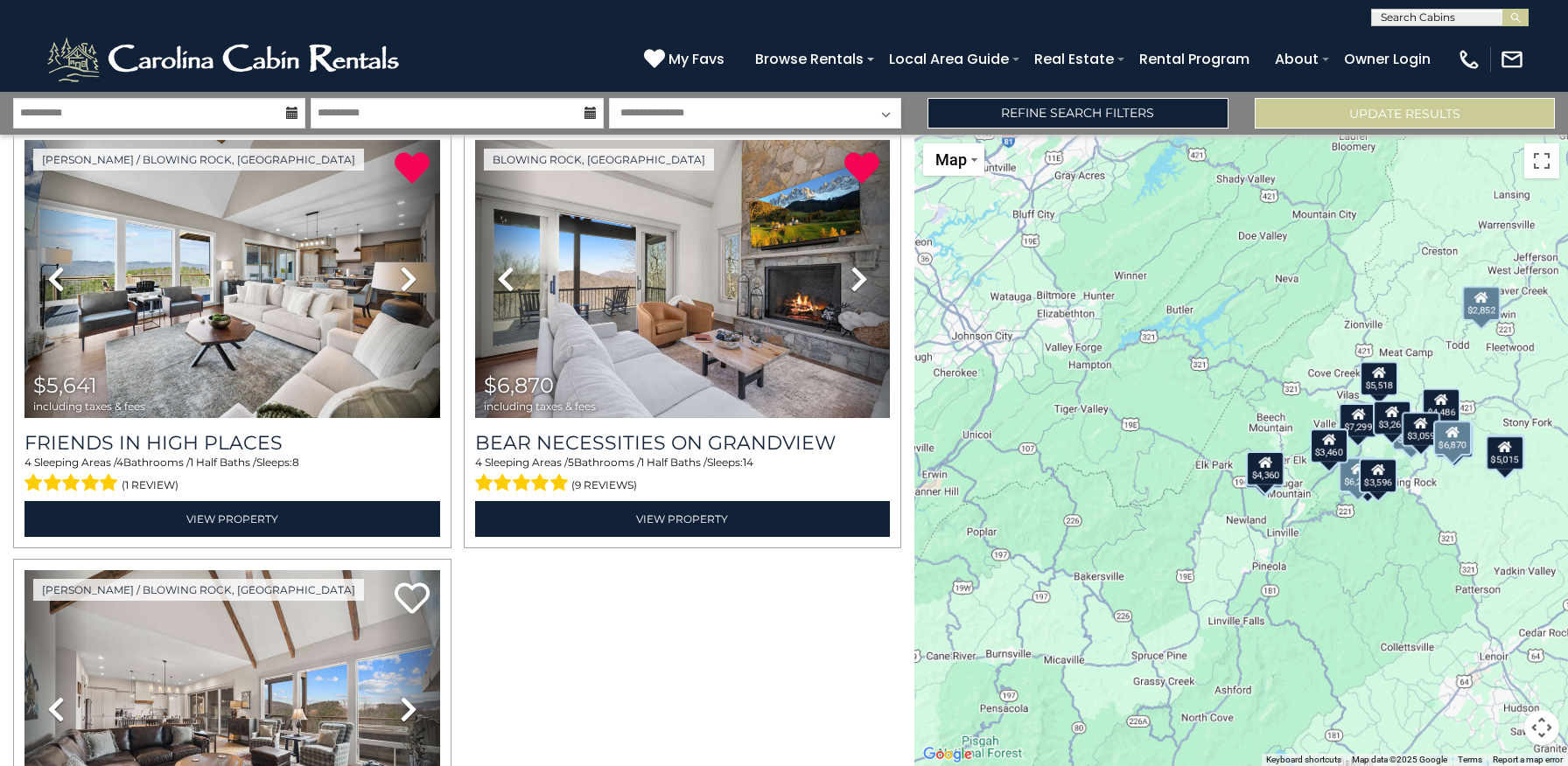
scroll to position [3941, 0]
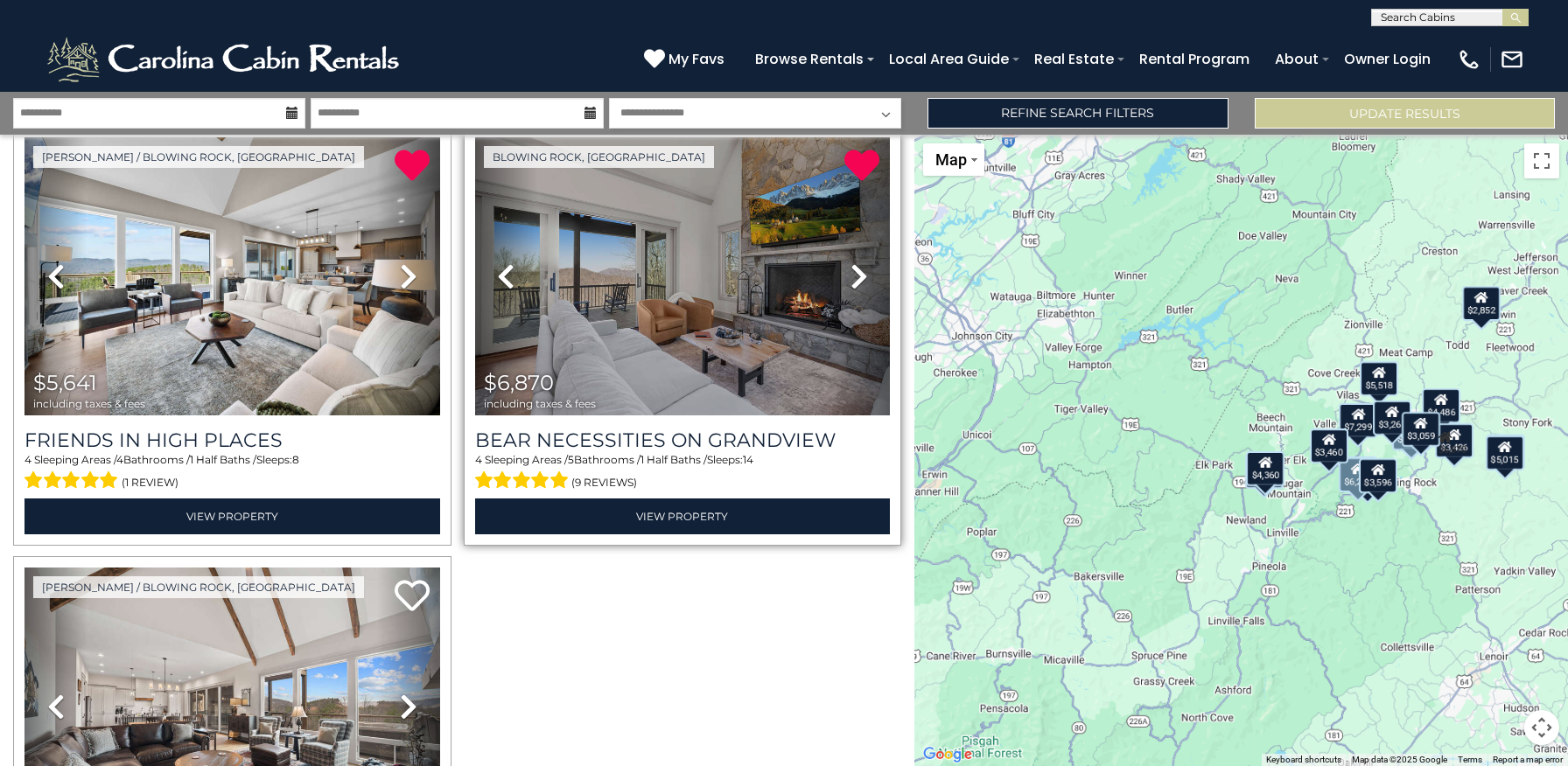
click at [806, 297] on img at bounding box center [682, 276] width 415 height 278
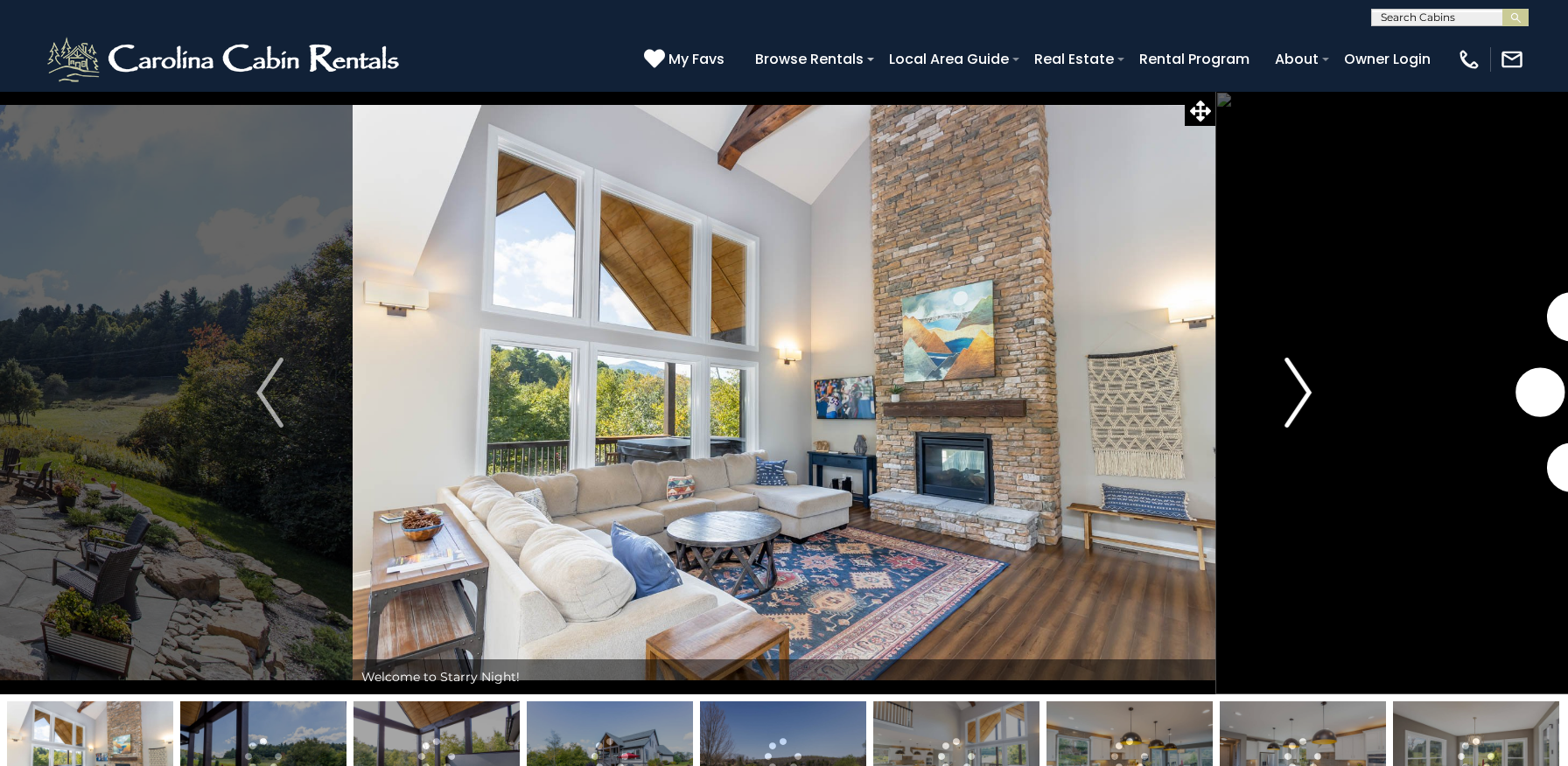
click at [1305, 387] on img "Next" at bounding box center [1297, 392] width 26 height 70
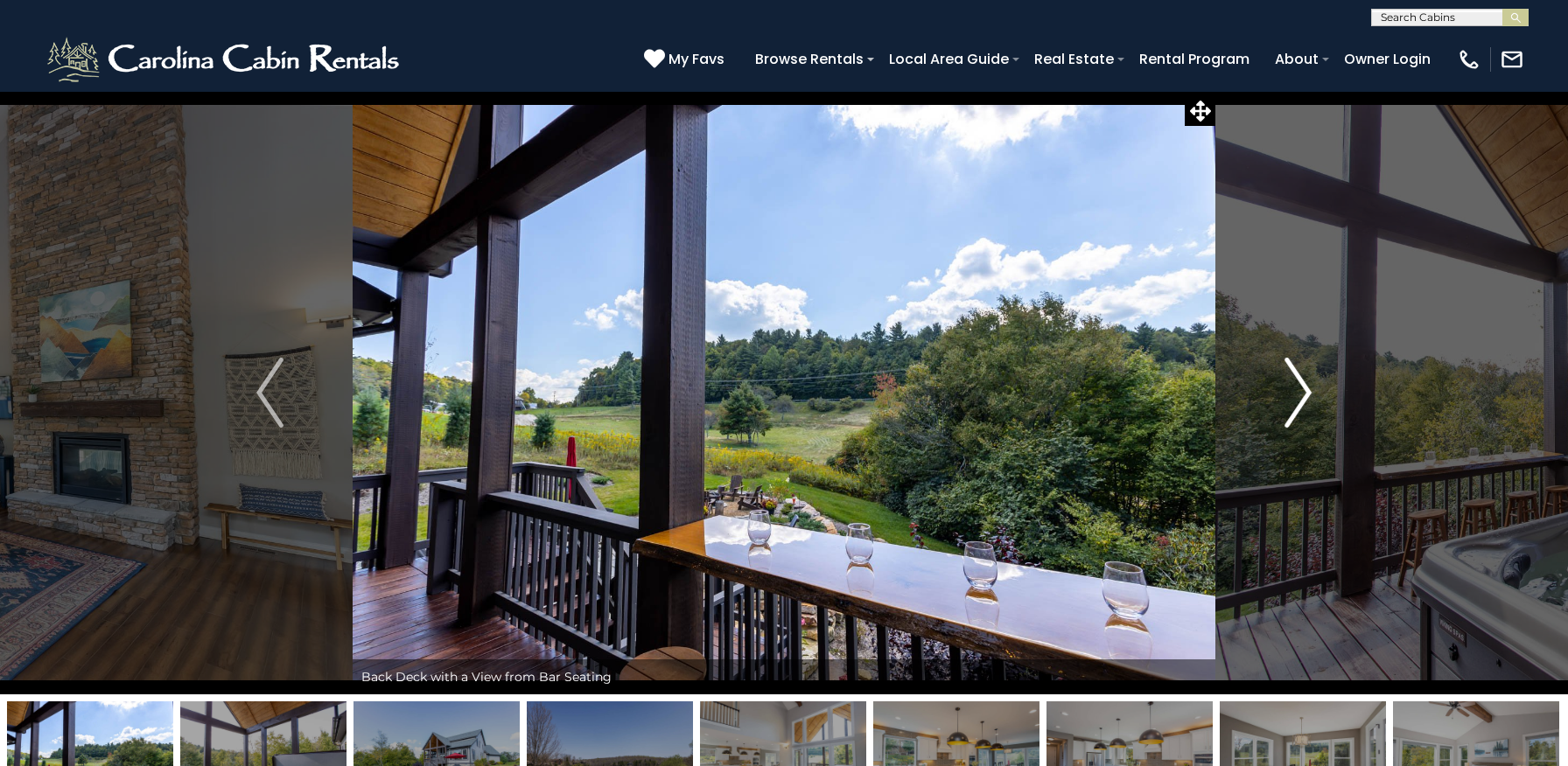
click at [1305, 387] on img "Next" at bounding box center [1297, 392] width 26 height 70
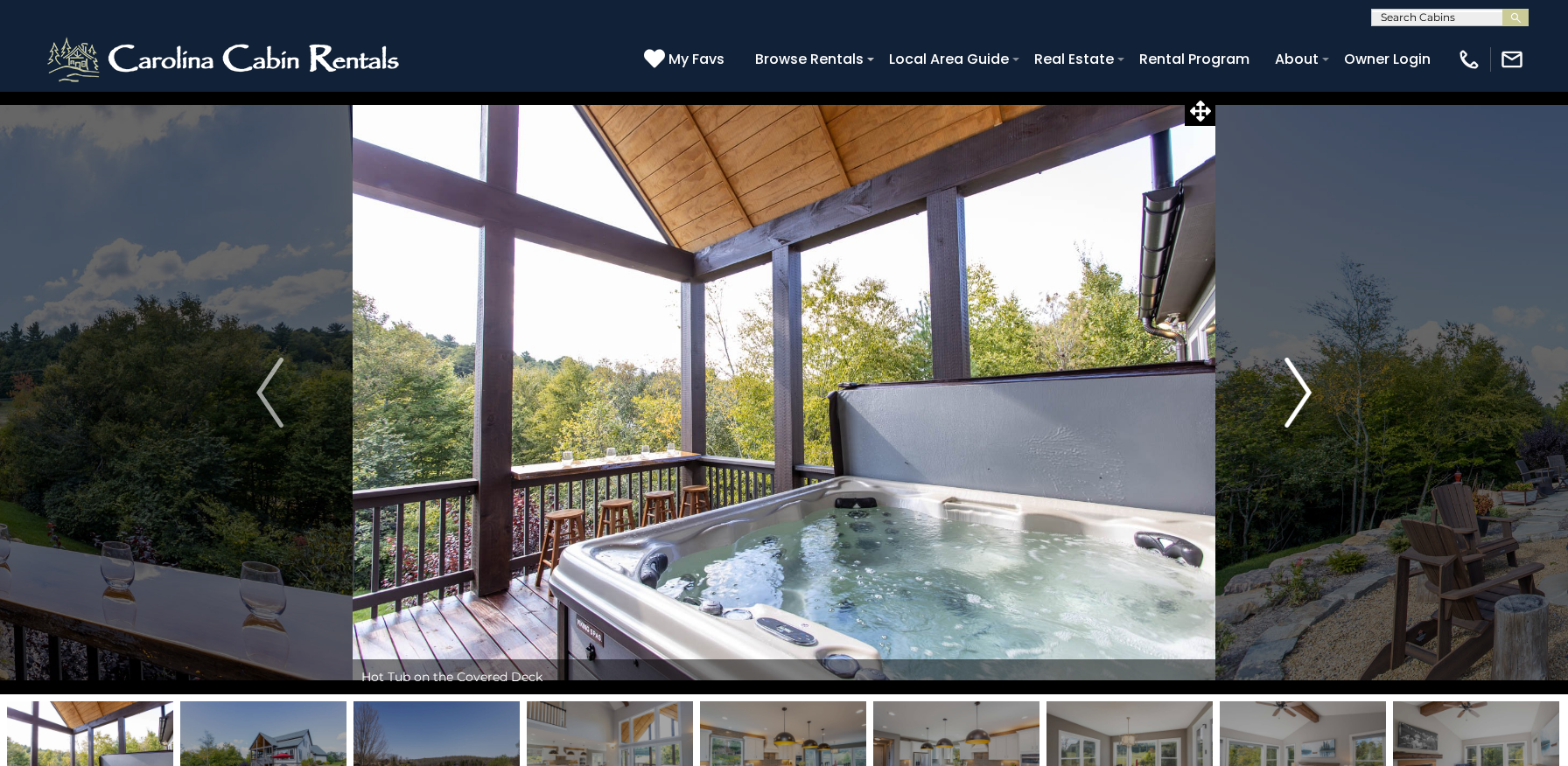
click at [1305, 387] on img "Next" at bounding box center [1297, 392] width 26 height 70
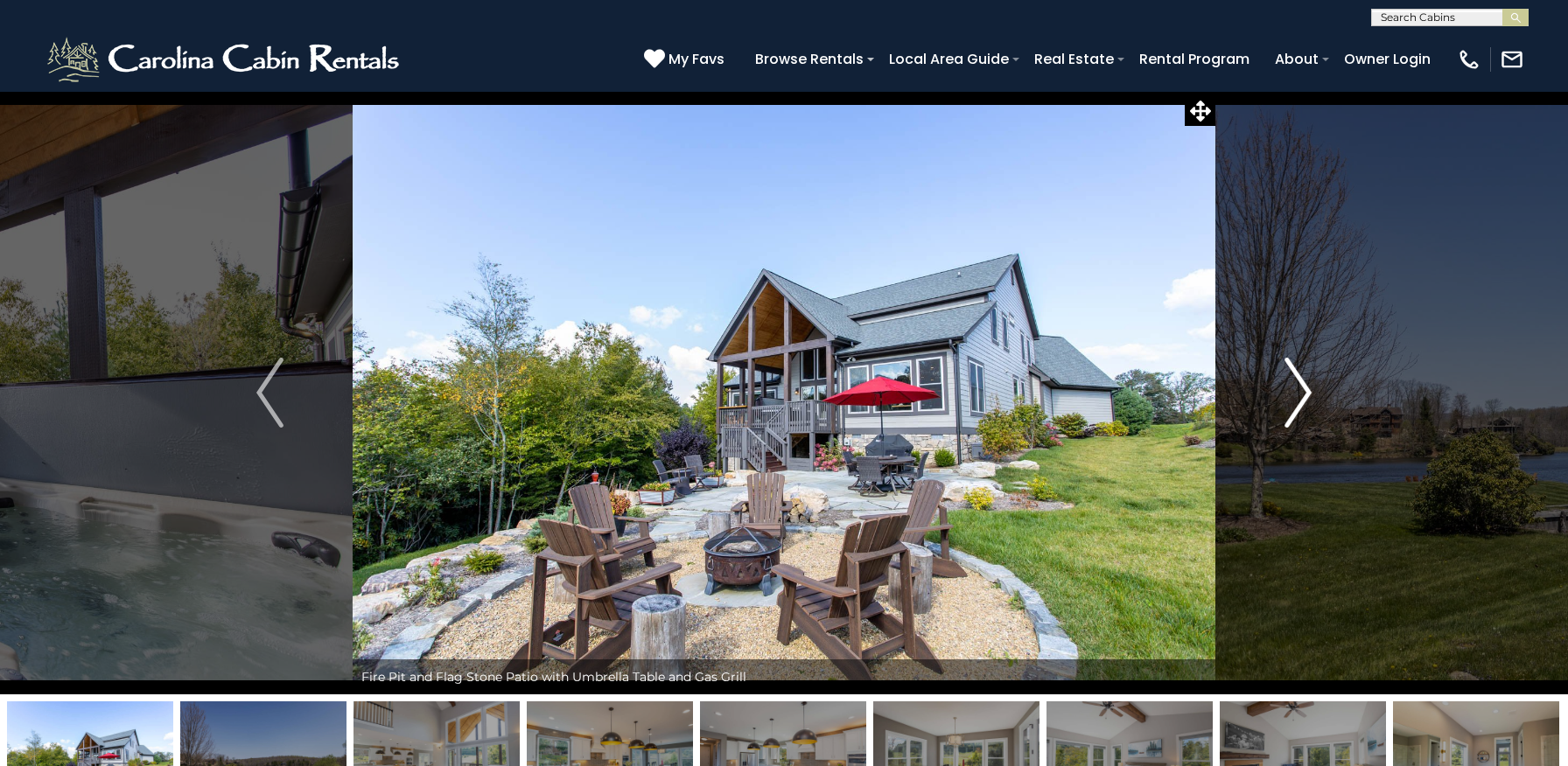
click at [1305, 387] on img "Next" at bounding box center [1297, 392] width 26 height 70
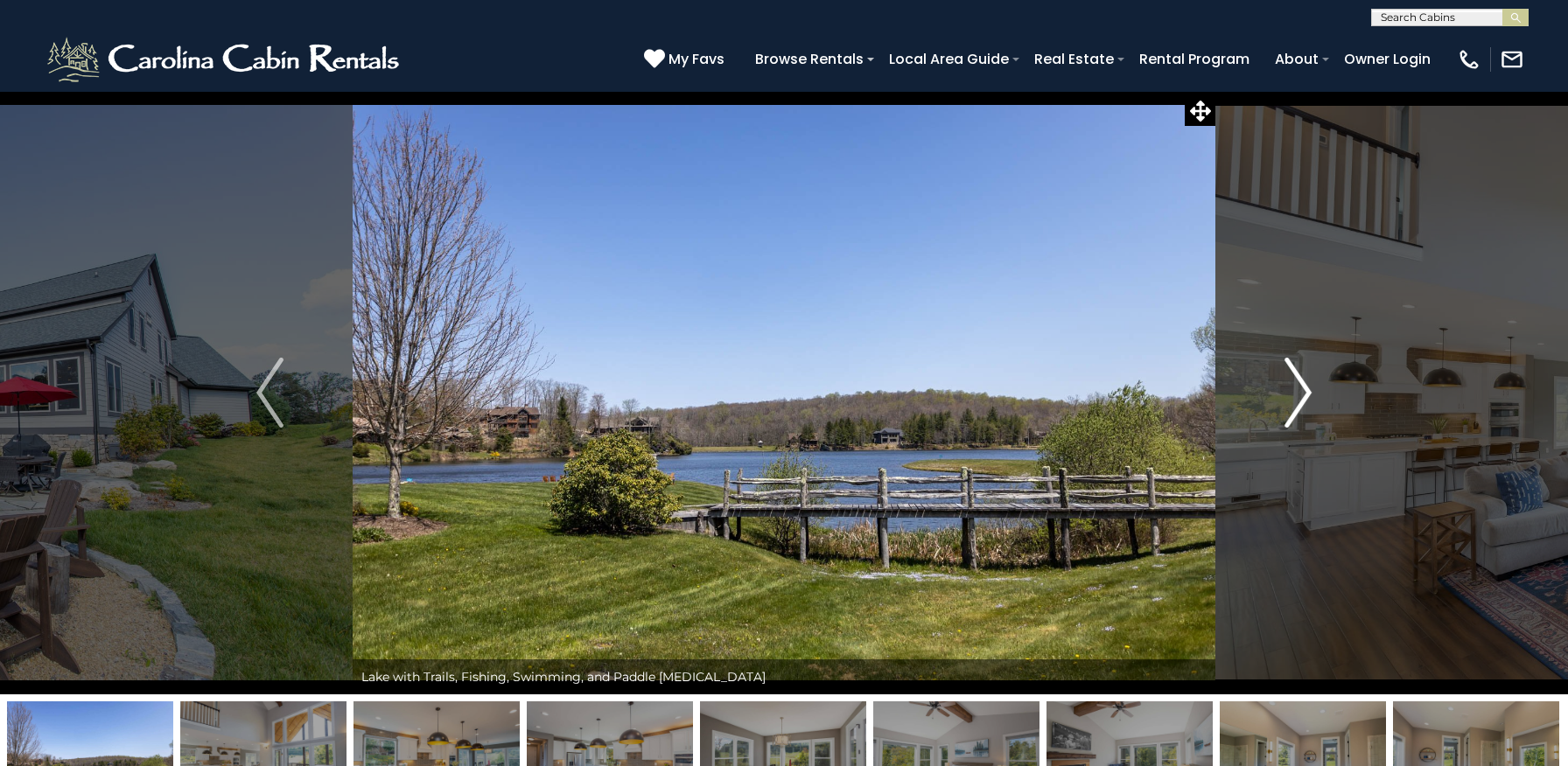
click at [1305, 387] on img "Next" at bounding box center [1297, 392] width 26 height 70
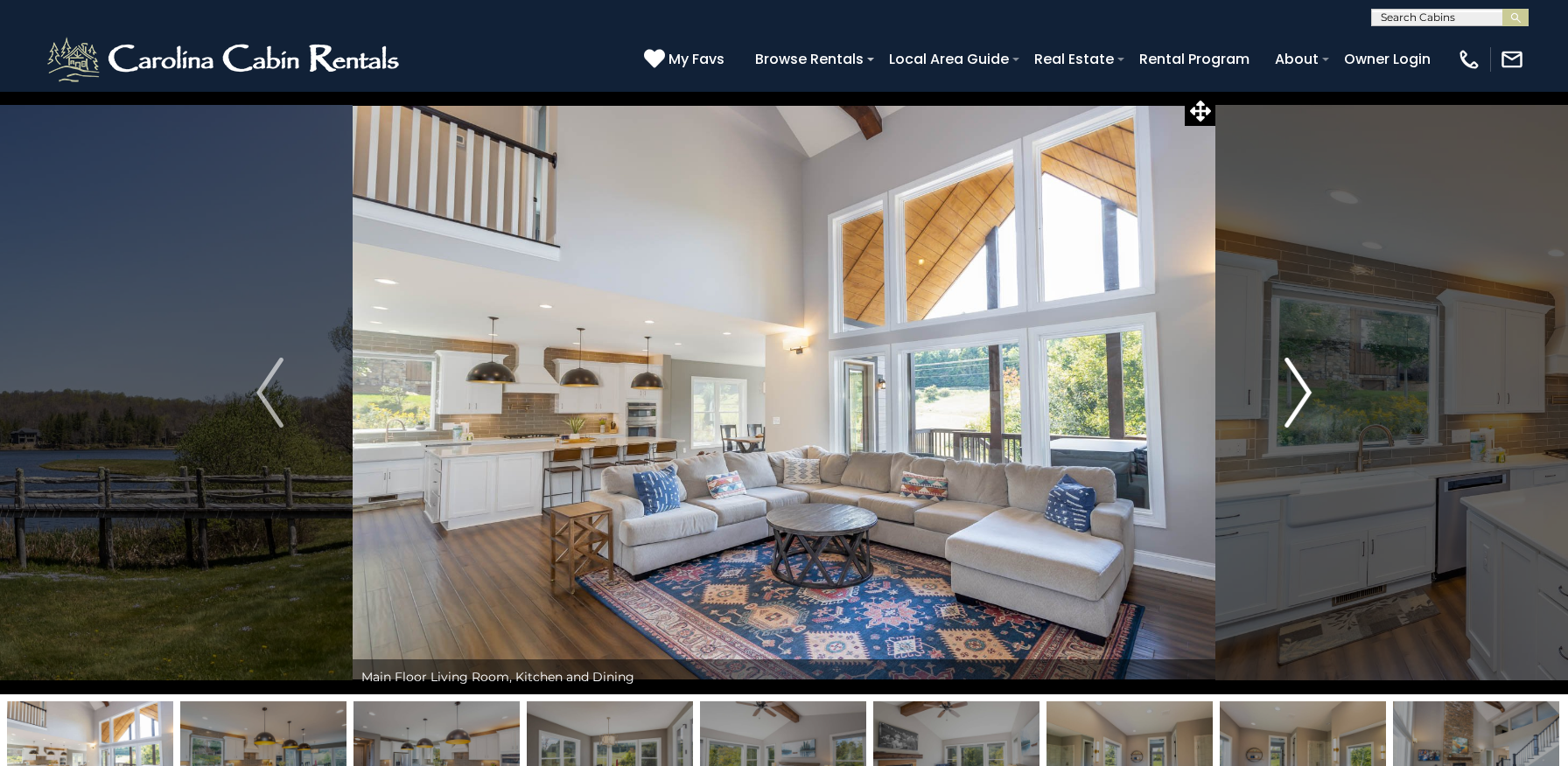
click at [1305, 387] on img "Next" at bounding box center [1297, 392] width 26 height 70
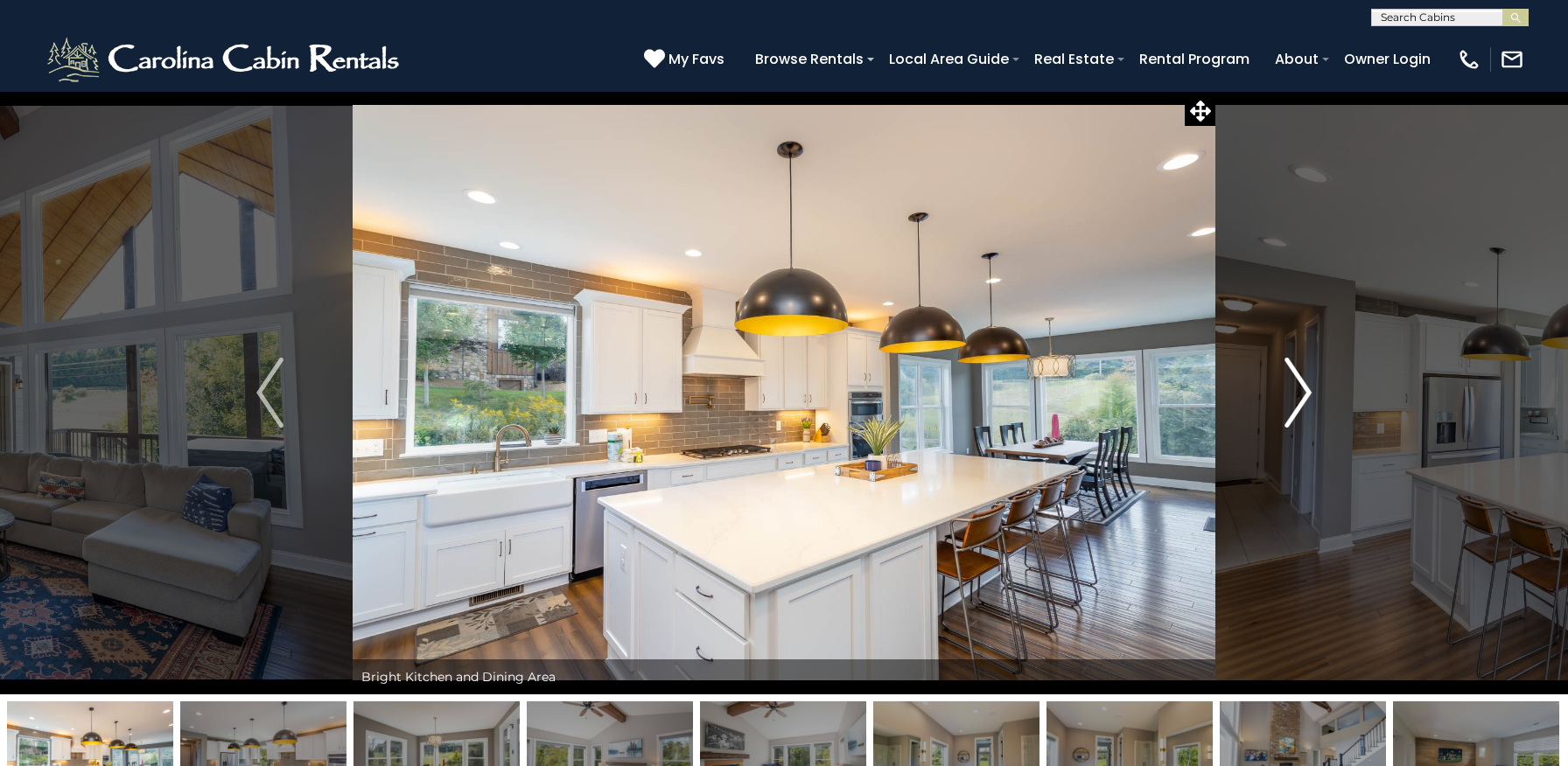
click at [1305, 387] on img "Next" at bounding box center [1297, 392] width 26 height 70
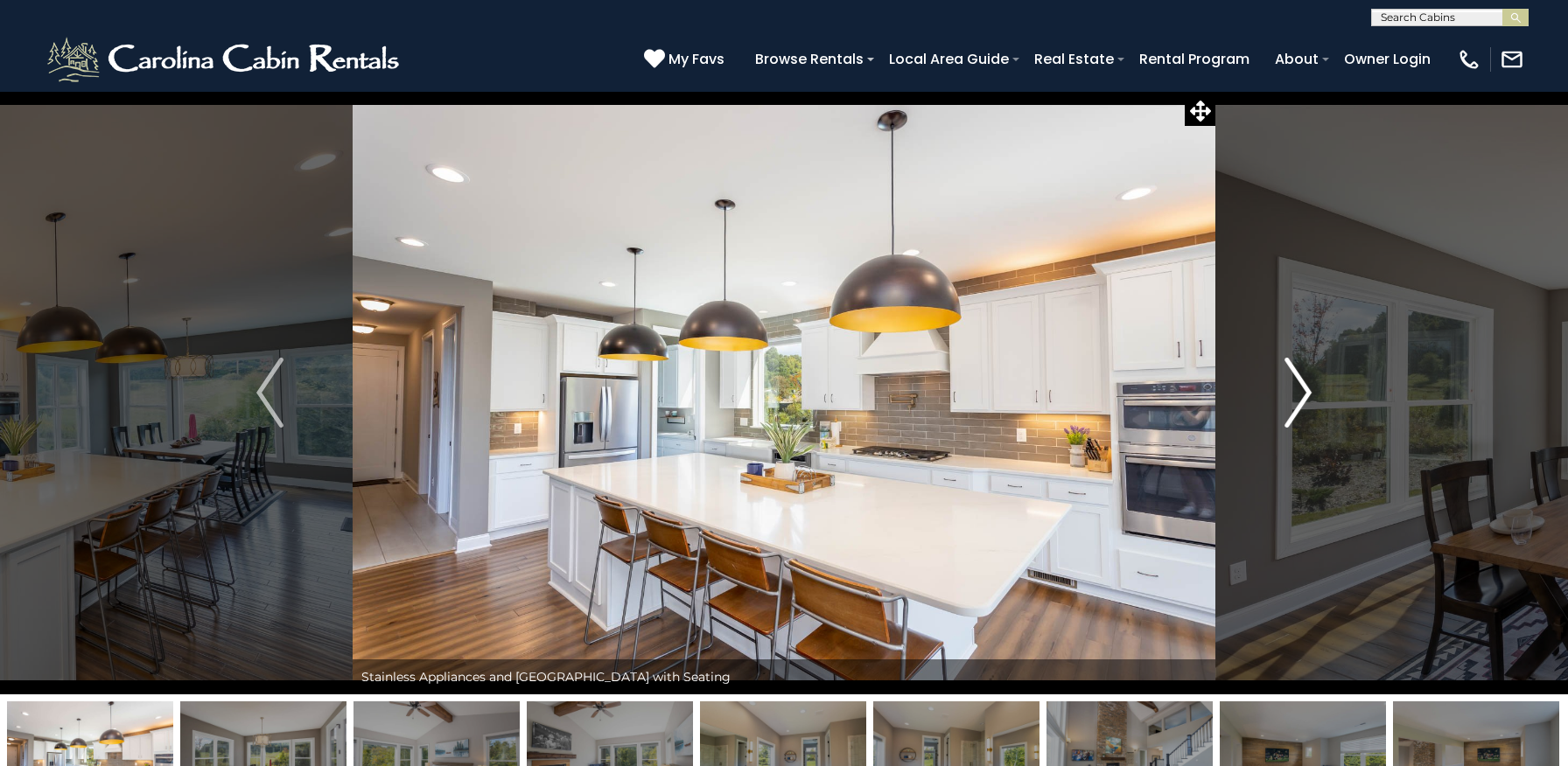
click at [1305, 387] on img "Next" at bounding box center [1297, 392] width 26 height 70
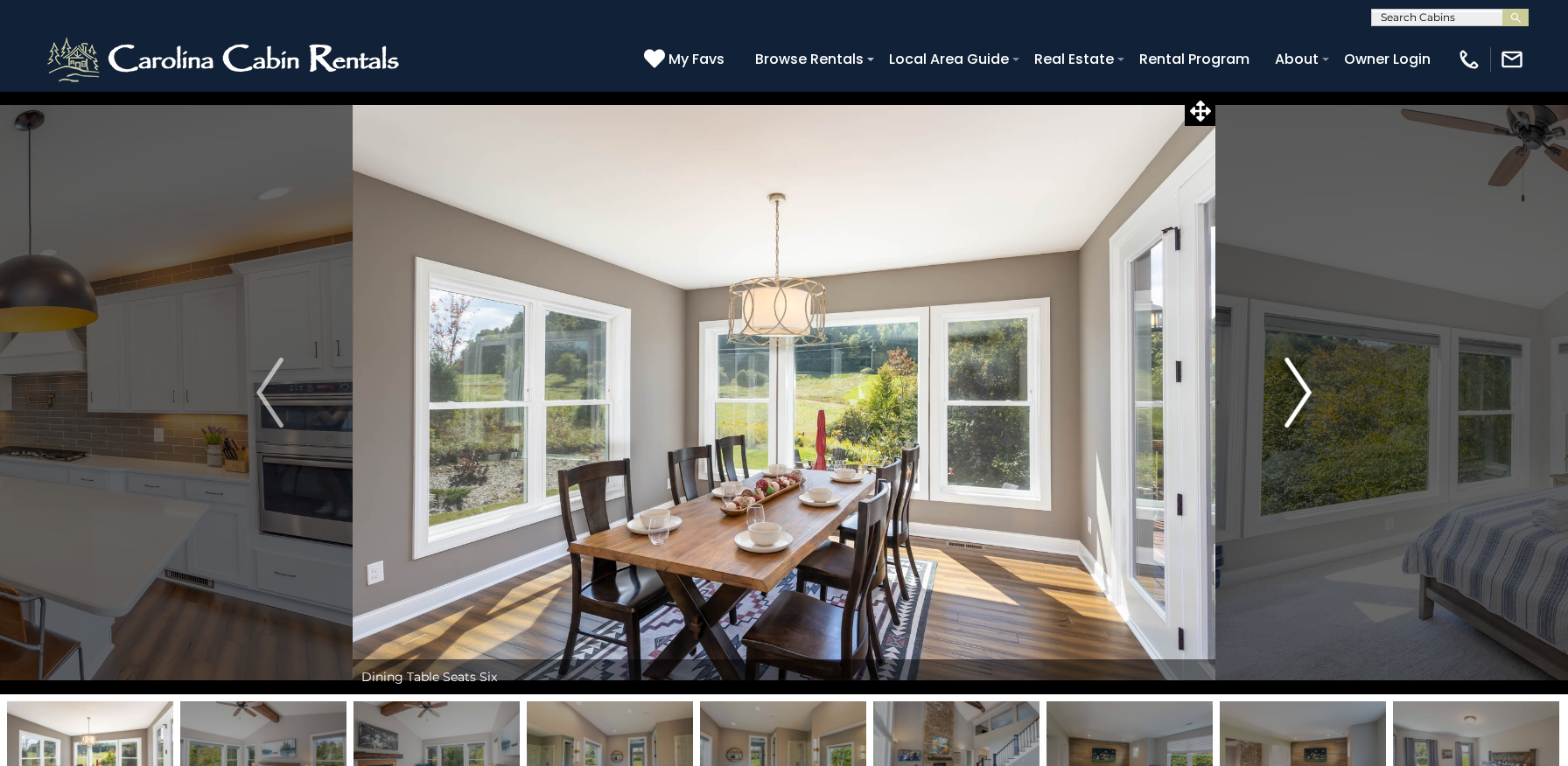
click at [1305, 387] on img "Next" at bounding box center [1297, 392] width 26 height 70
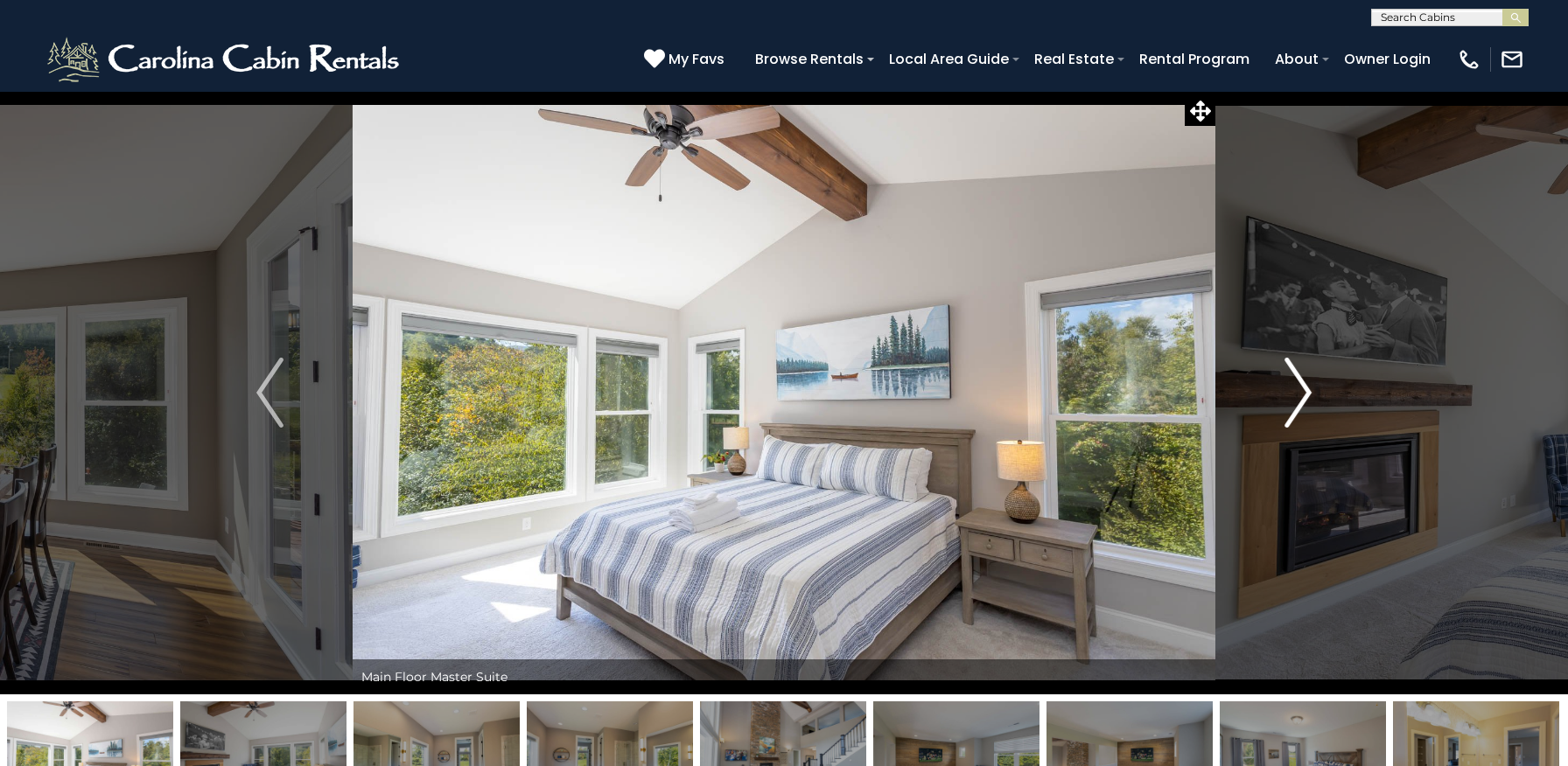
click at [1305, 387] on img "Next" at bounding box center [1297, 392] width 26 height 70
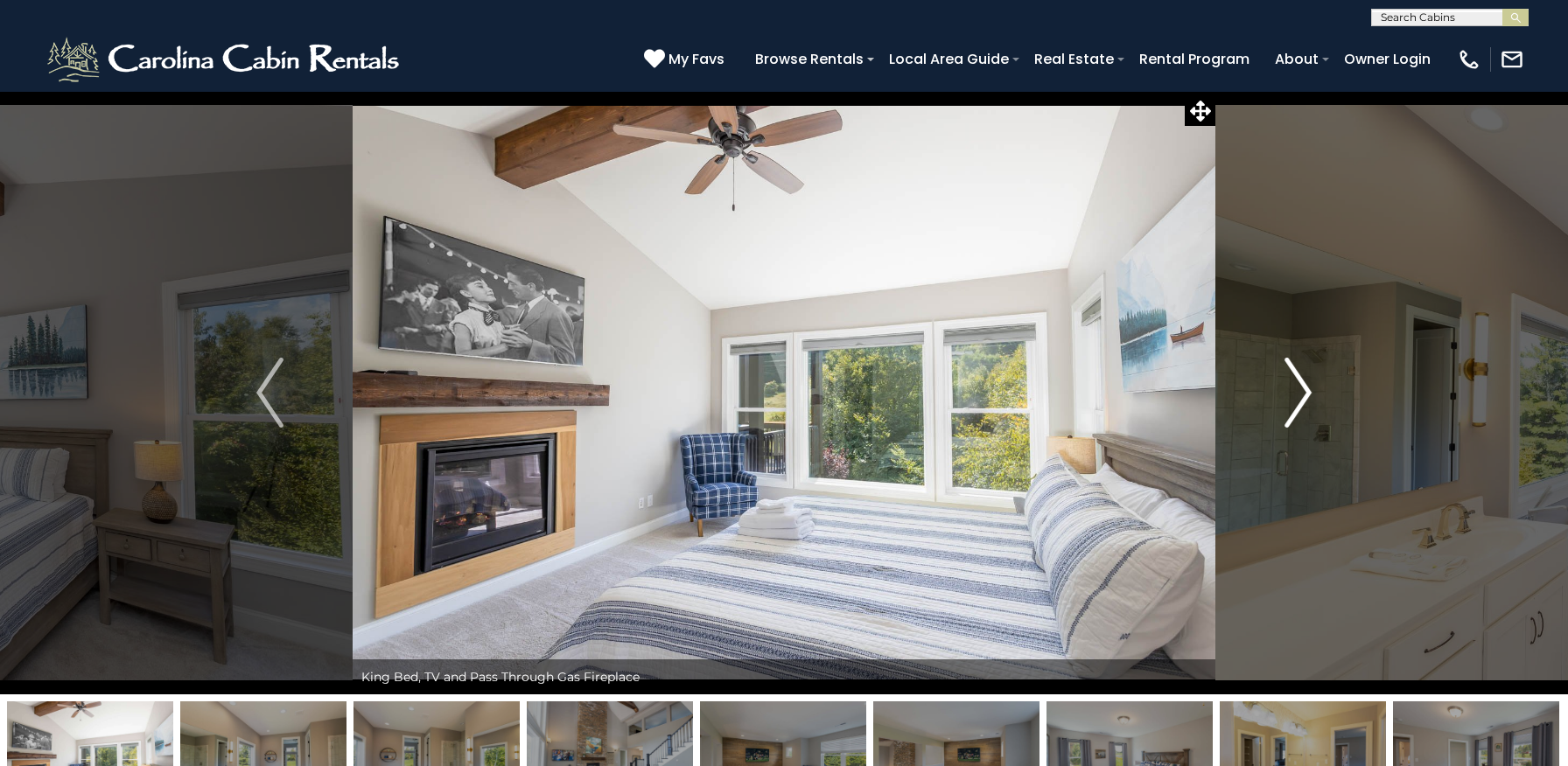
click at [1305, 387] on img "Next" at bounding box center [1297, 392] width 26 height 70
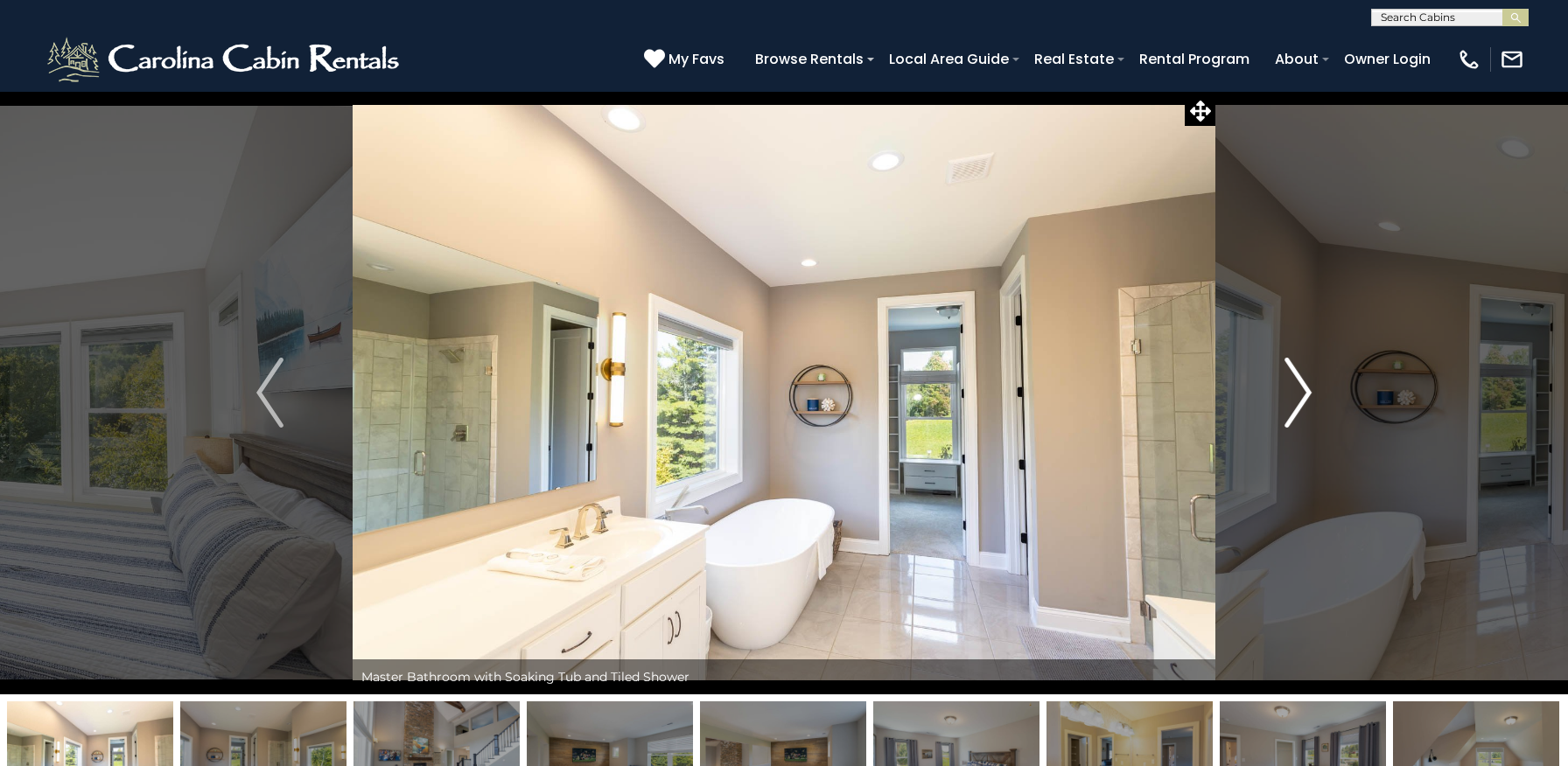
click at [1305, 387] on img "Next" at bounding box center [1297, 392] width 26 height 70
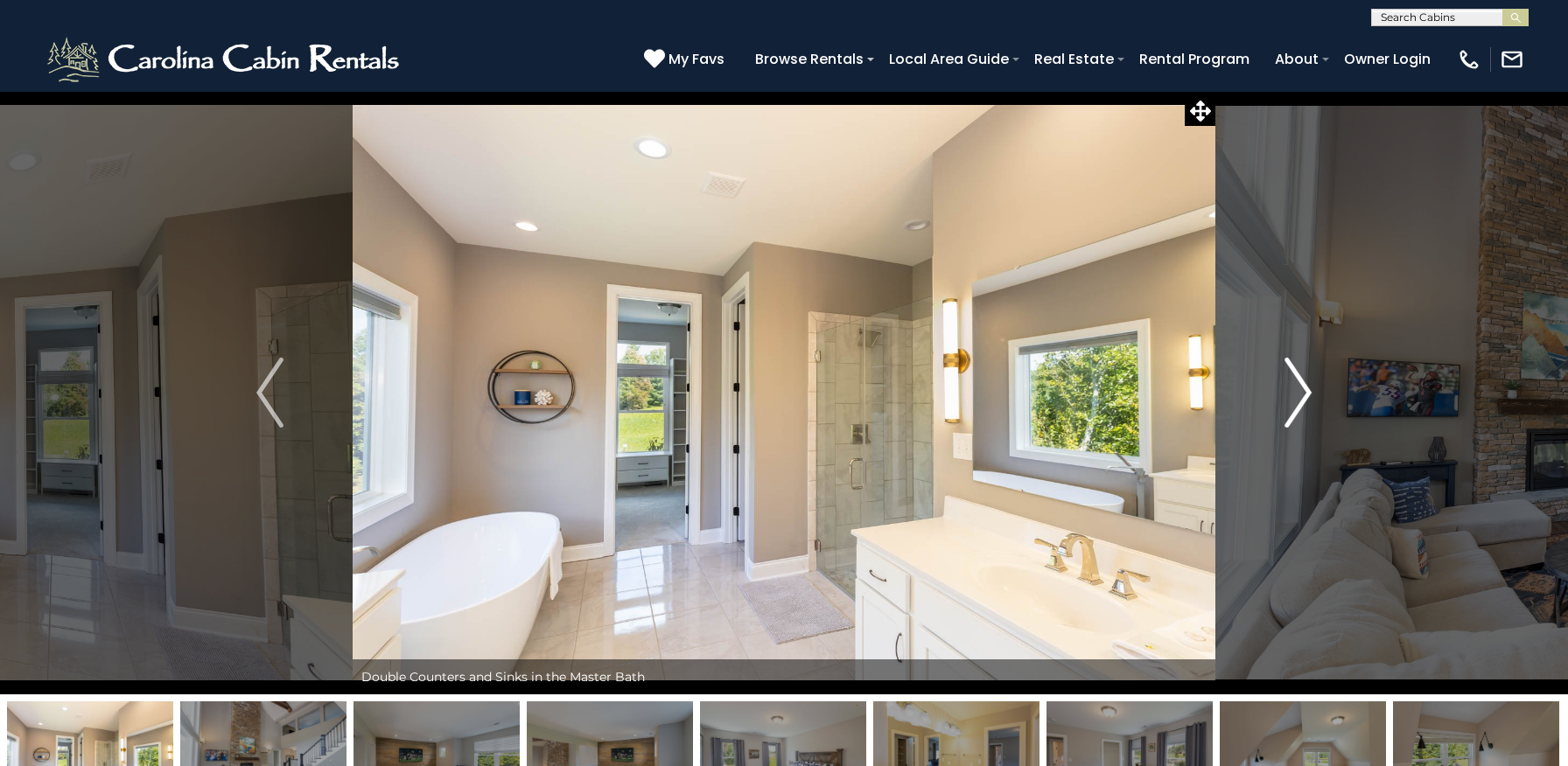
click at [1305, 387] on img "Next" at bounding box center [1297, 392] width 26 height 70
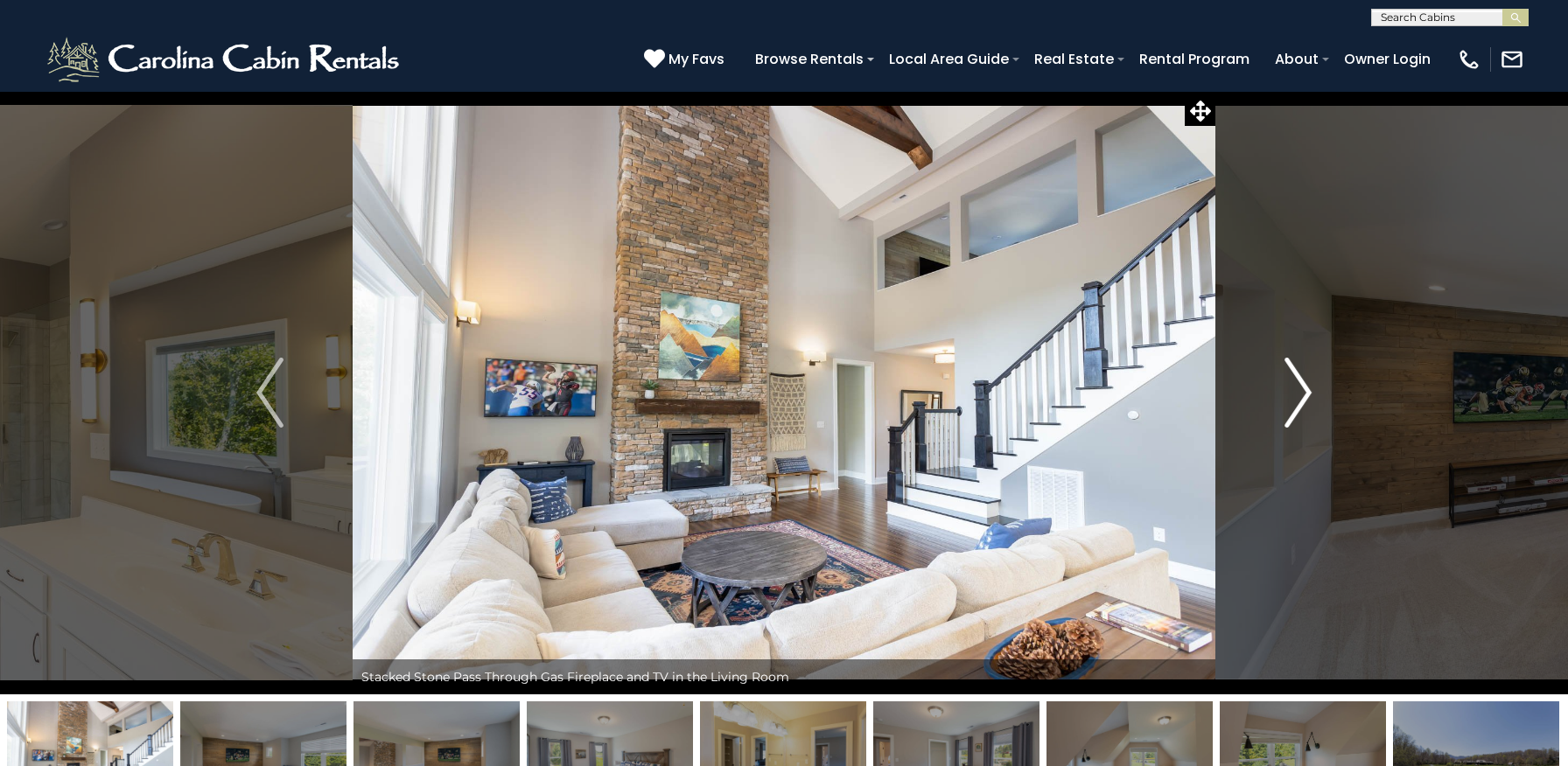
click at [1305, 387] on img "Next" at bounding box center [1297, 392] width 26 height 70
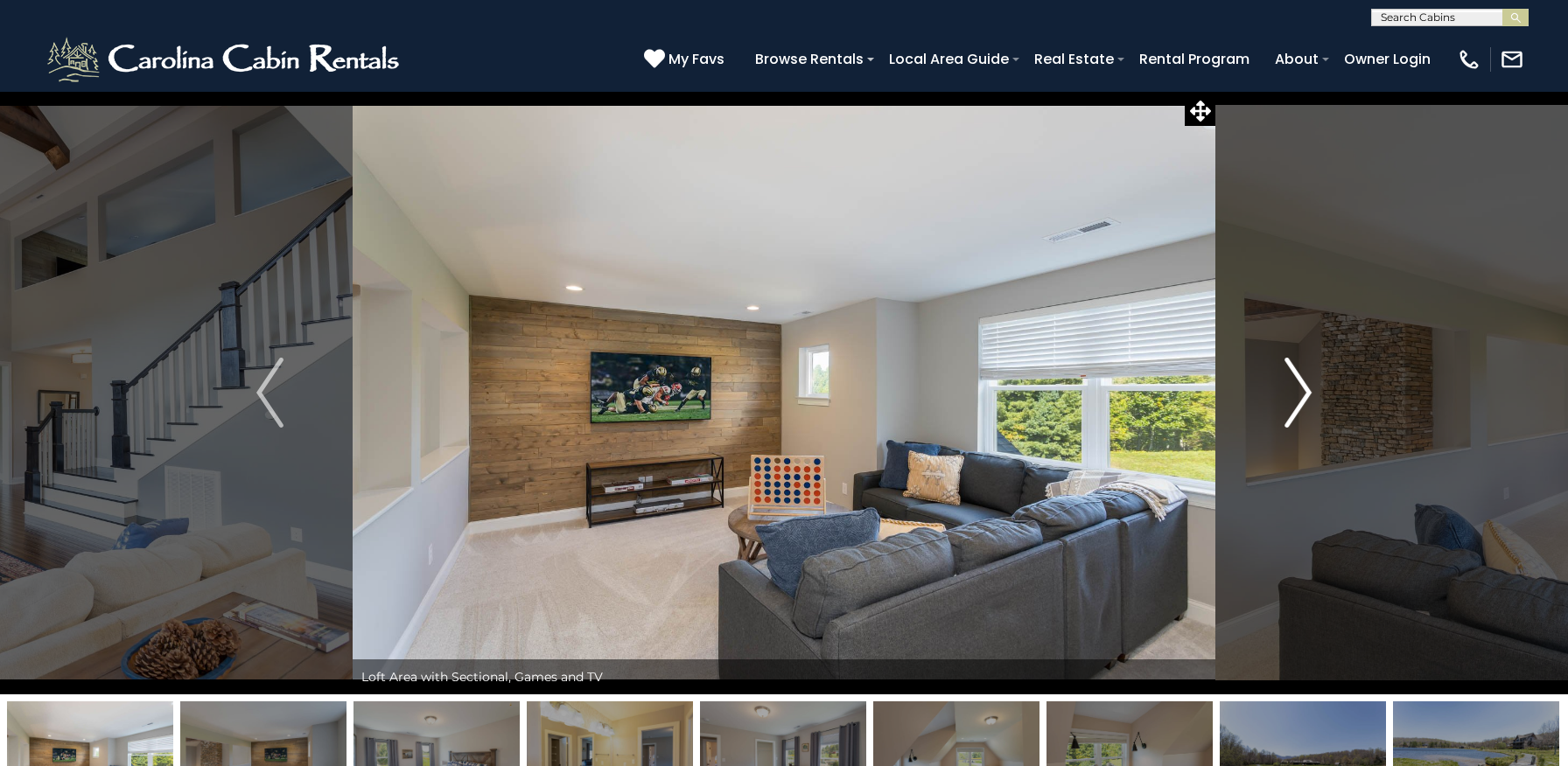
click at [1305, 387] on img "Next" at bounding box center [1297, 392] width 26 height 70
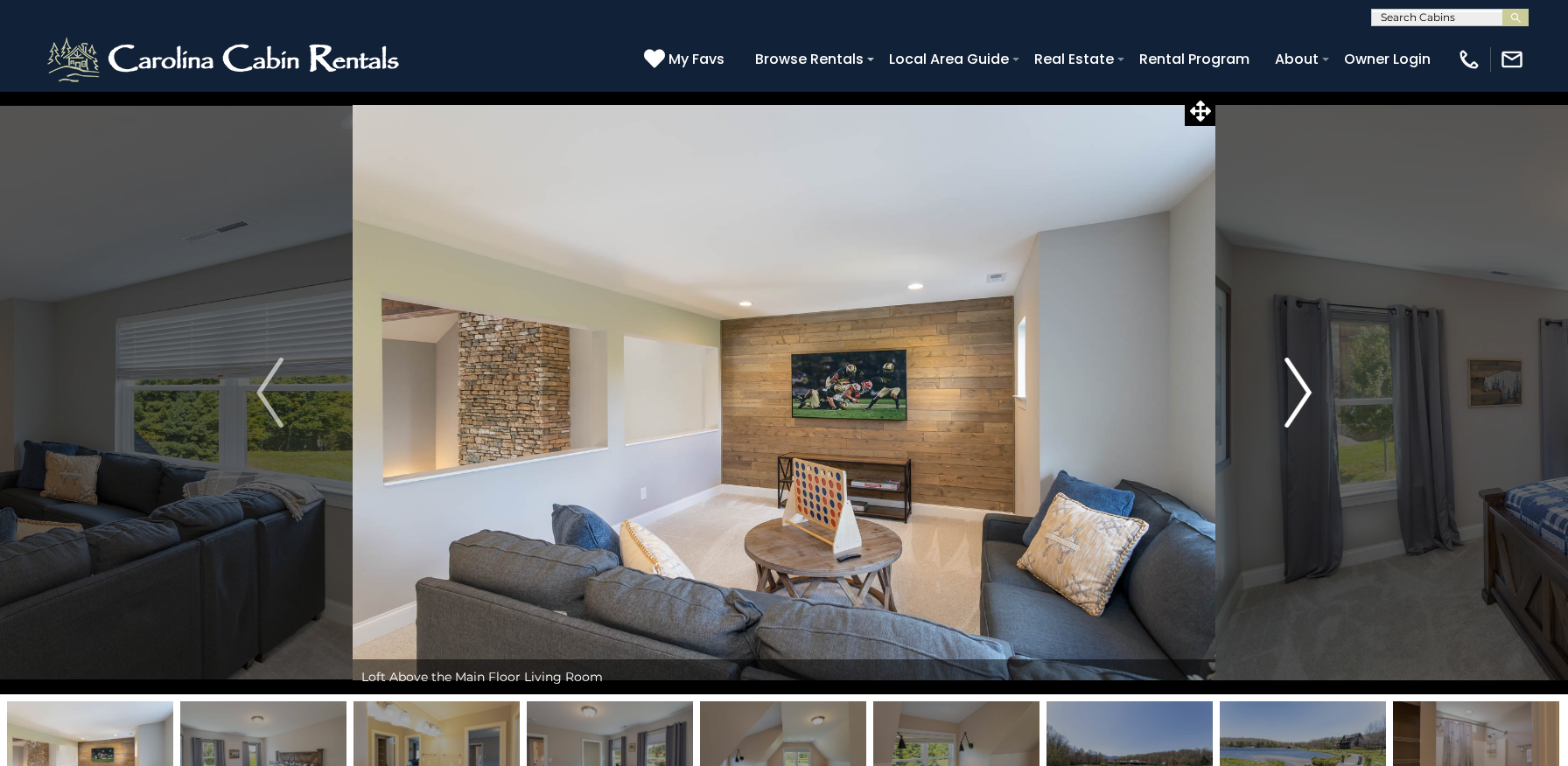
click at [1305, 387] on img "Next" at bounding box center [1297, 392] width 26 height 70
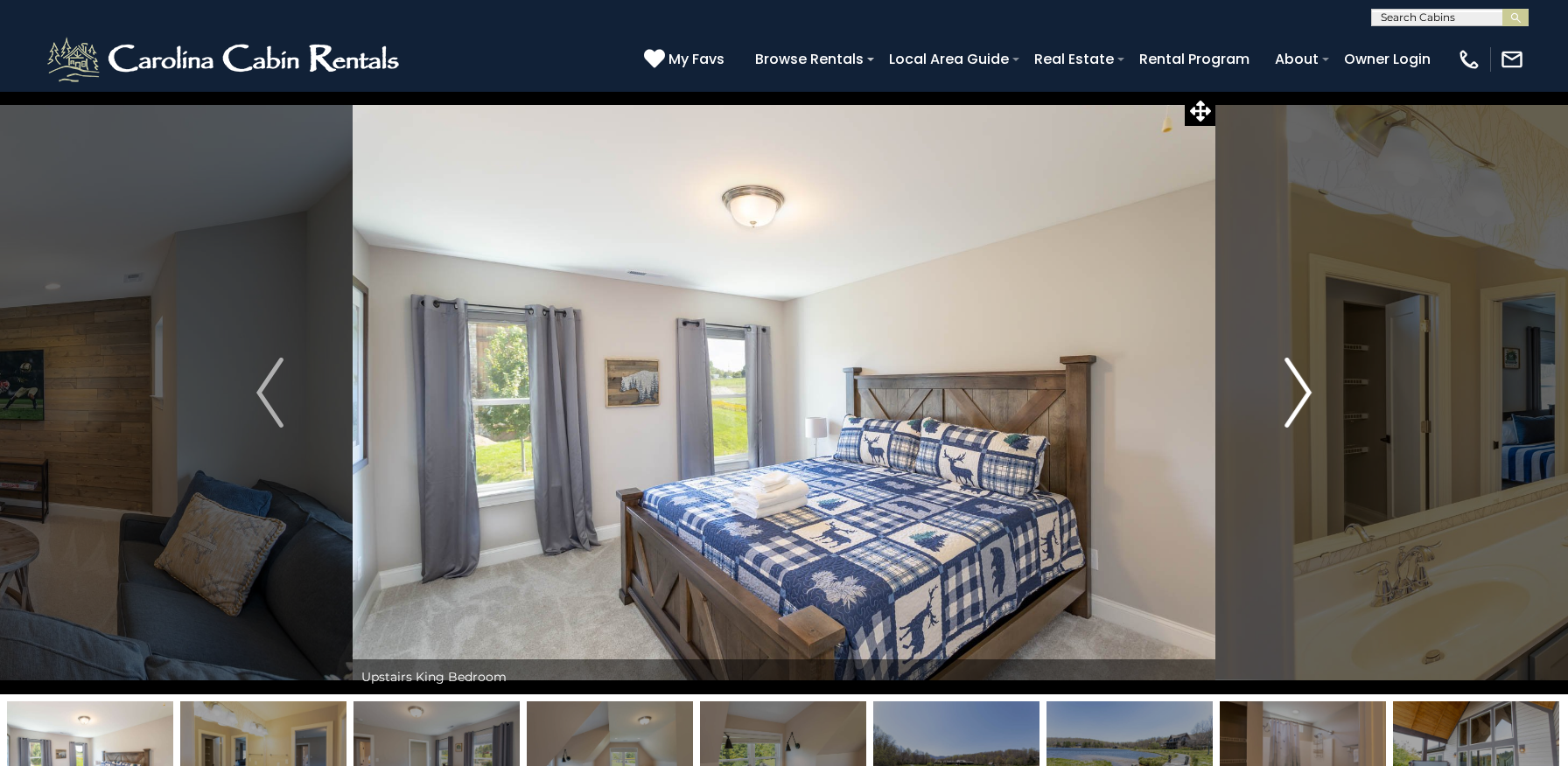
click at [1305, 387] on img "Next" at bounding box center [1297, 392] width 26 height 70
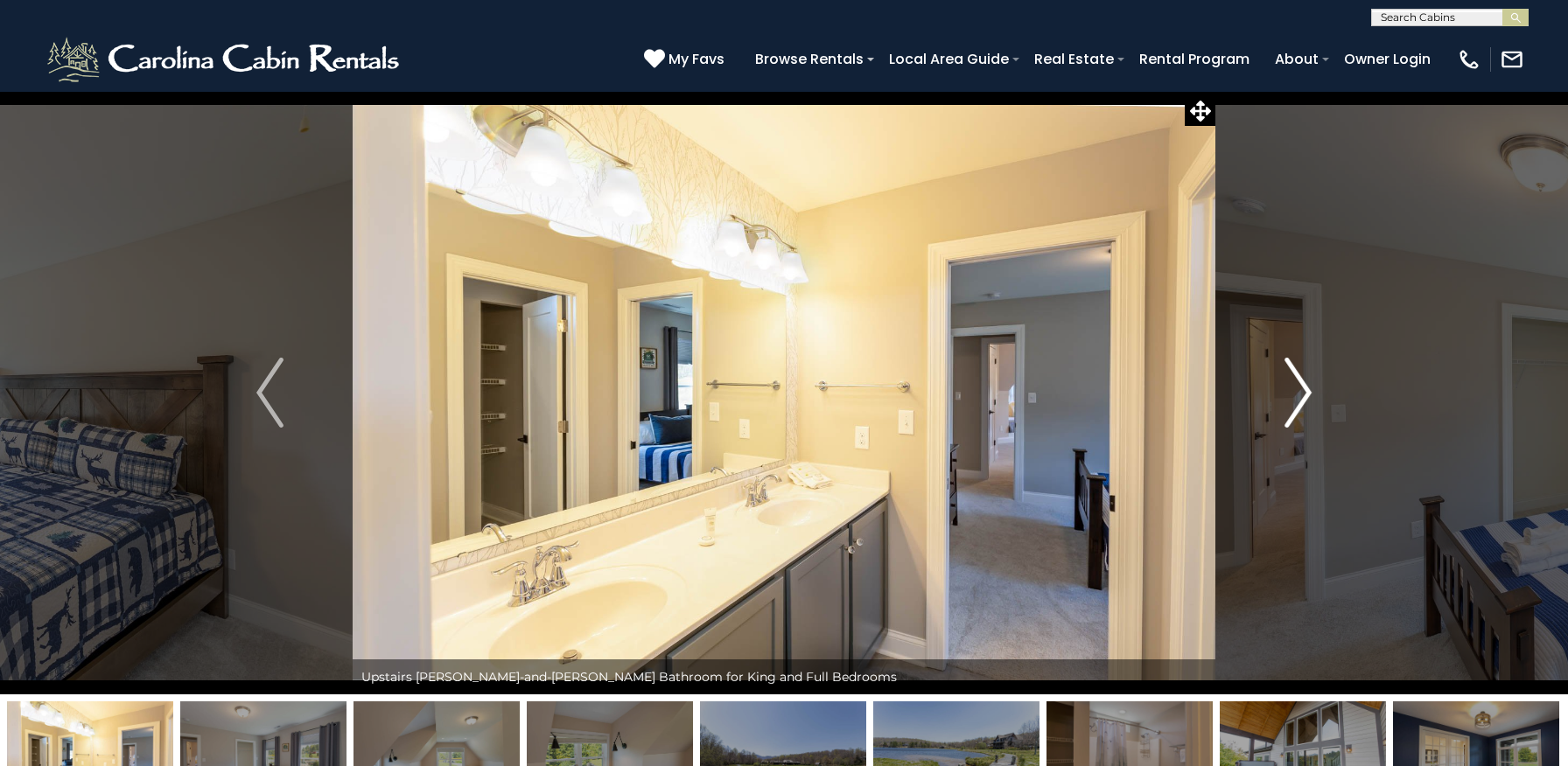
click at [1305, 387] on img "Next" at bounding box center [1297, 392] width 26 height 70
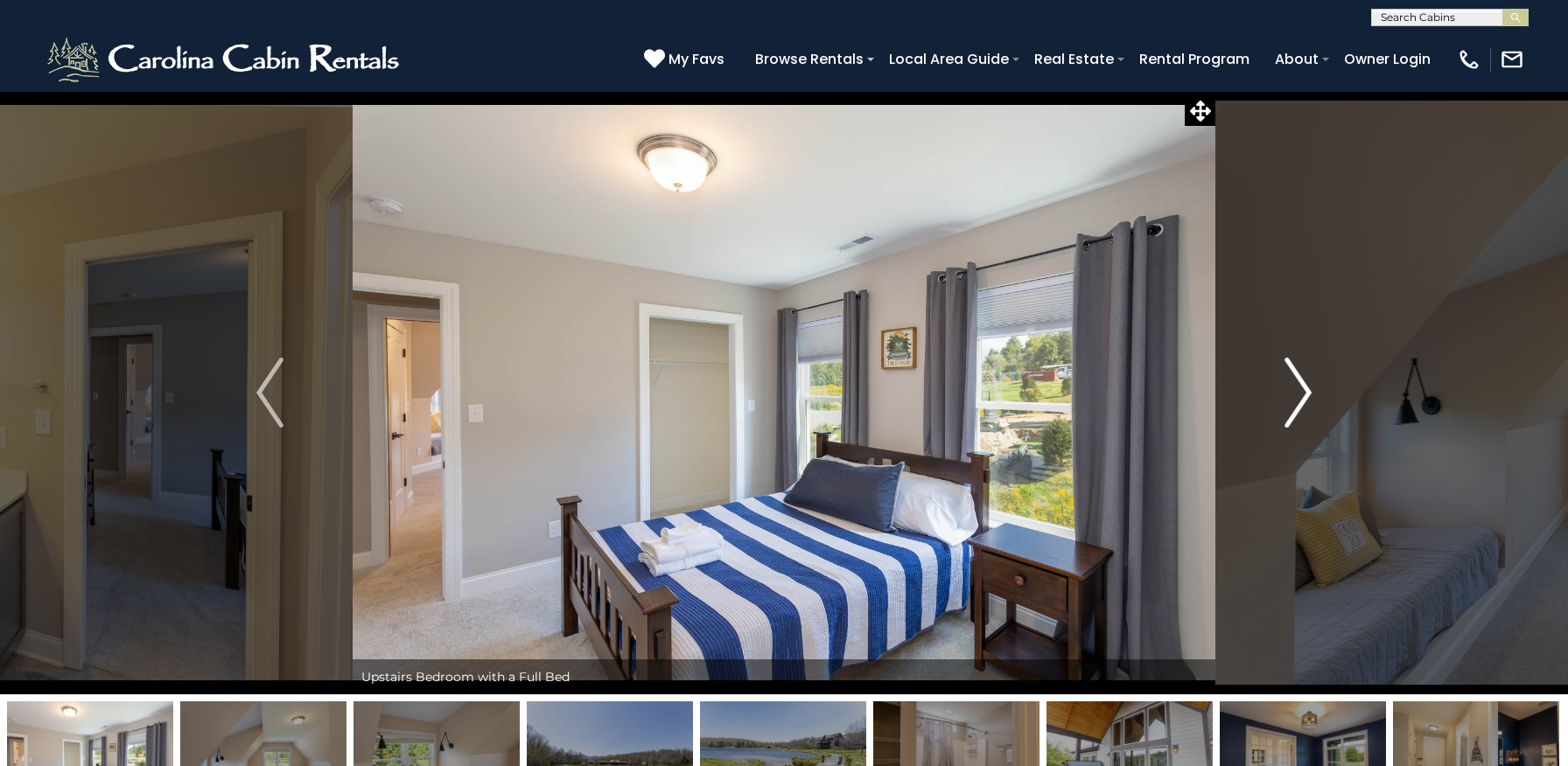
click at [1305, 387] on img "Next" at bounding box center [1297, 392] width 26 height 70
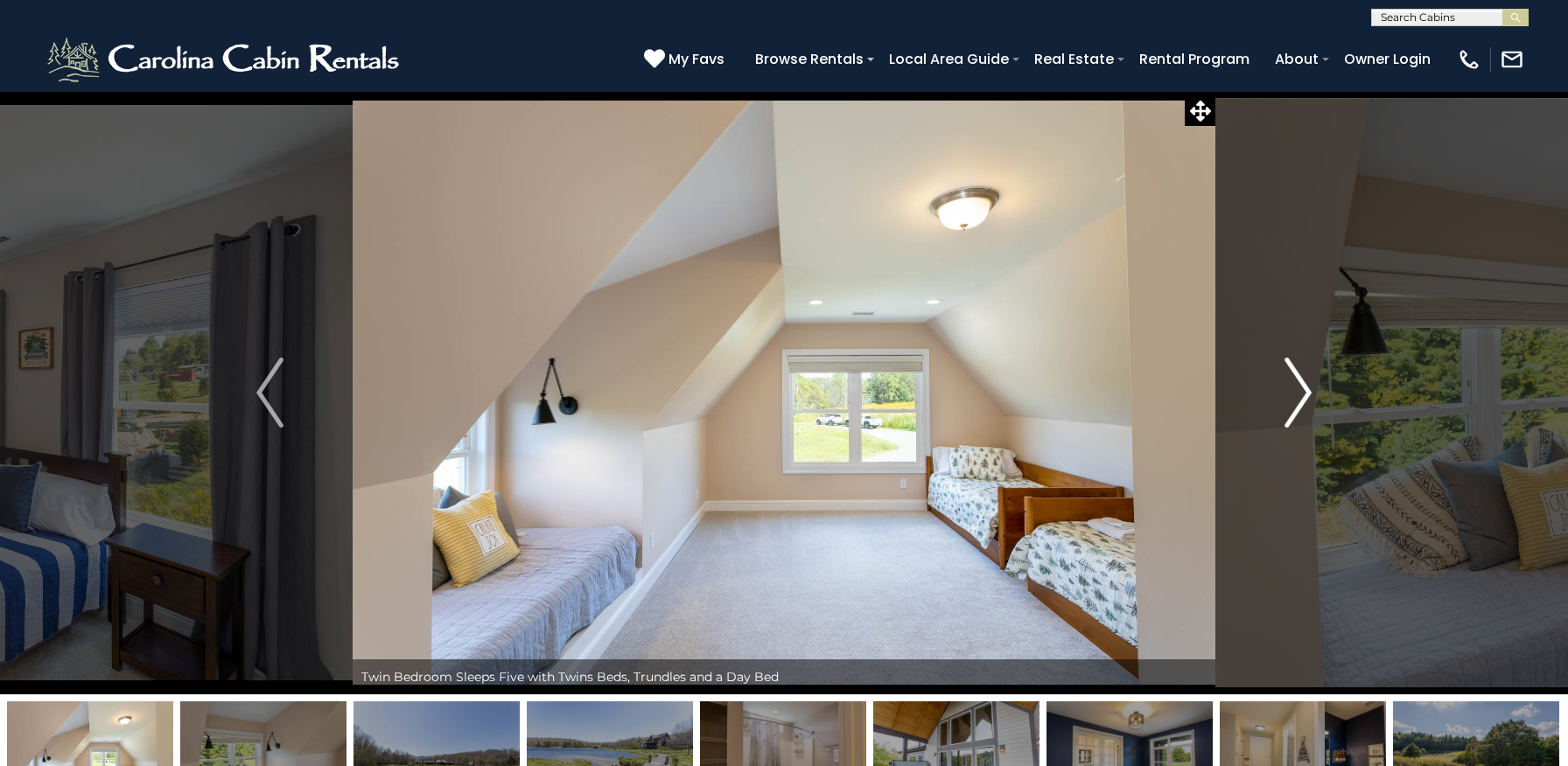
click at [1306, 387] on img "Next" at bounding box center [1297, 392] width 26 height 70
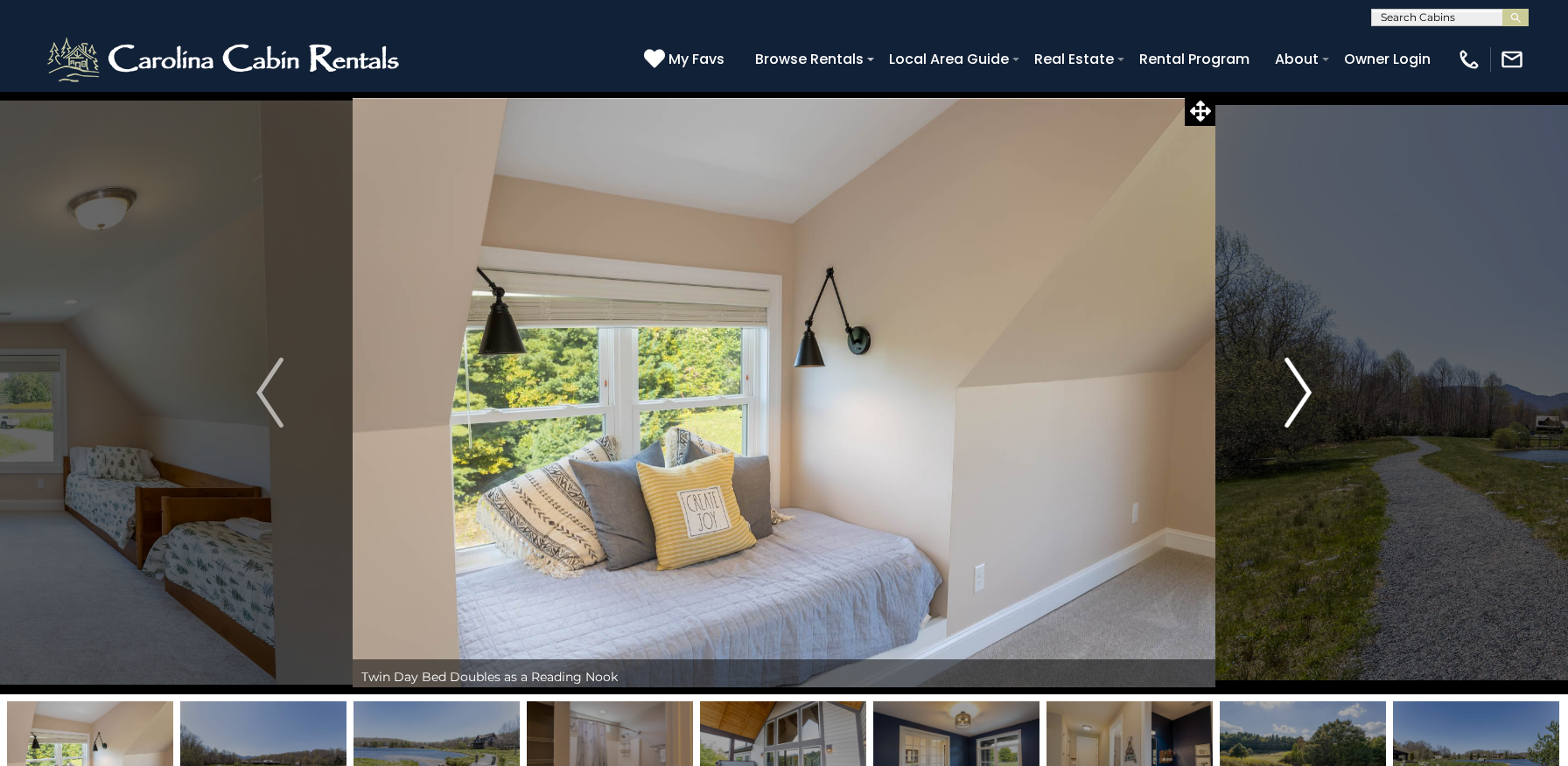
click at [1306, 387] on img "Next" at bounding box center [1297, 392] width 26 height 70
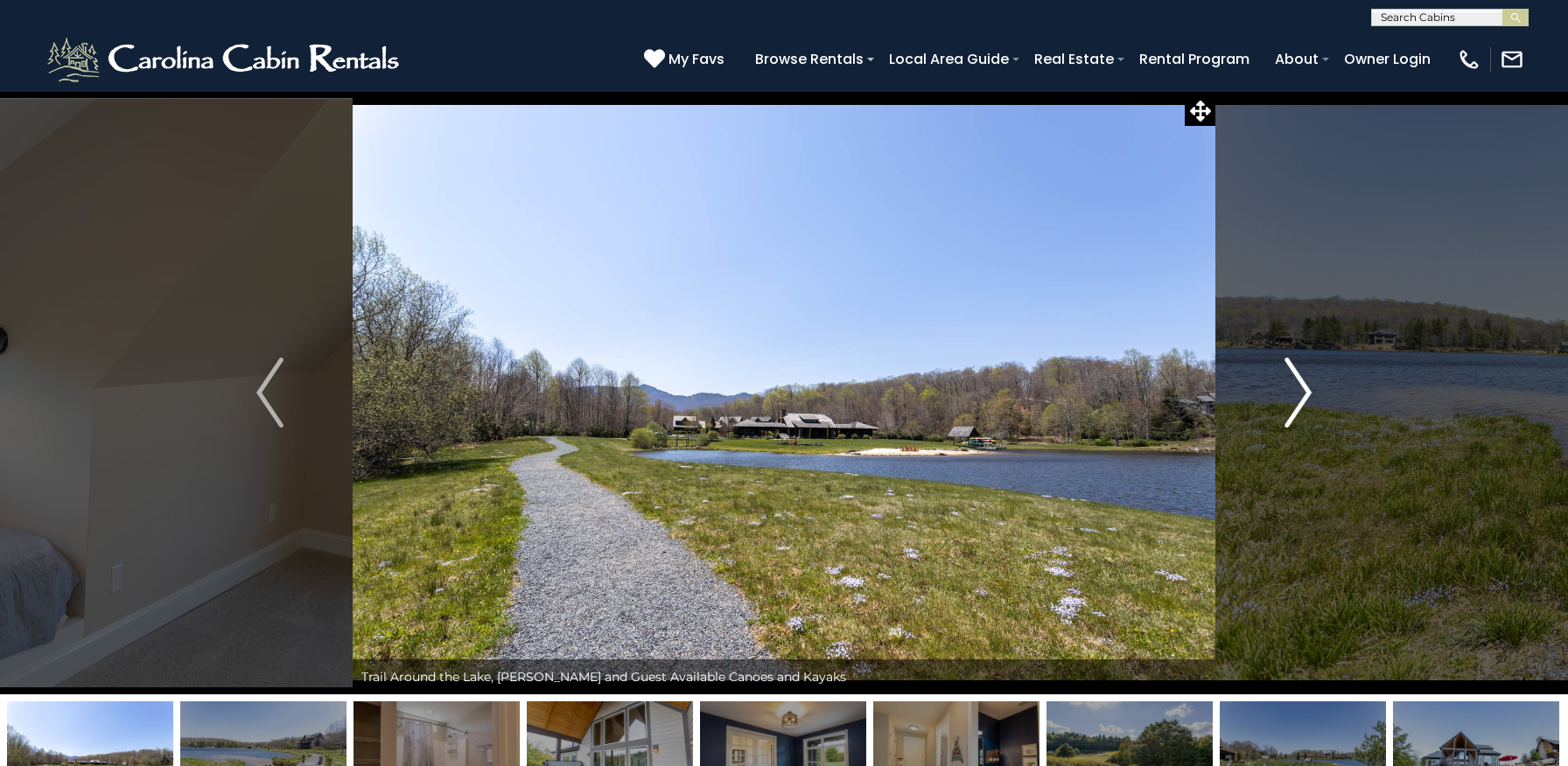
click at [1306, 387] on img "Next" at bounding box center [1297, 392] width 26 height 70
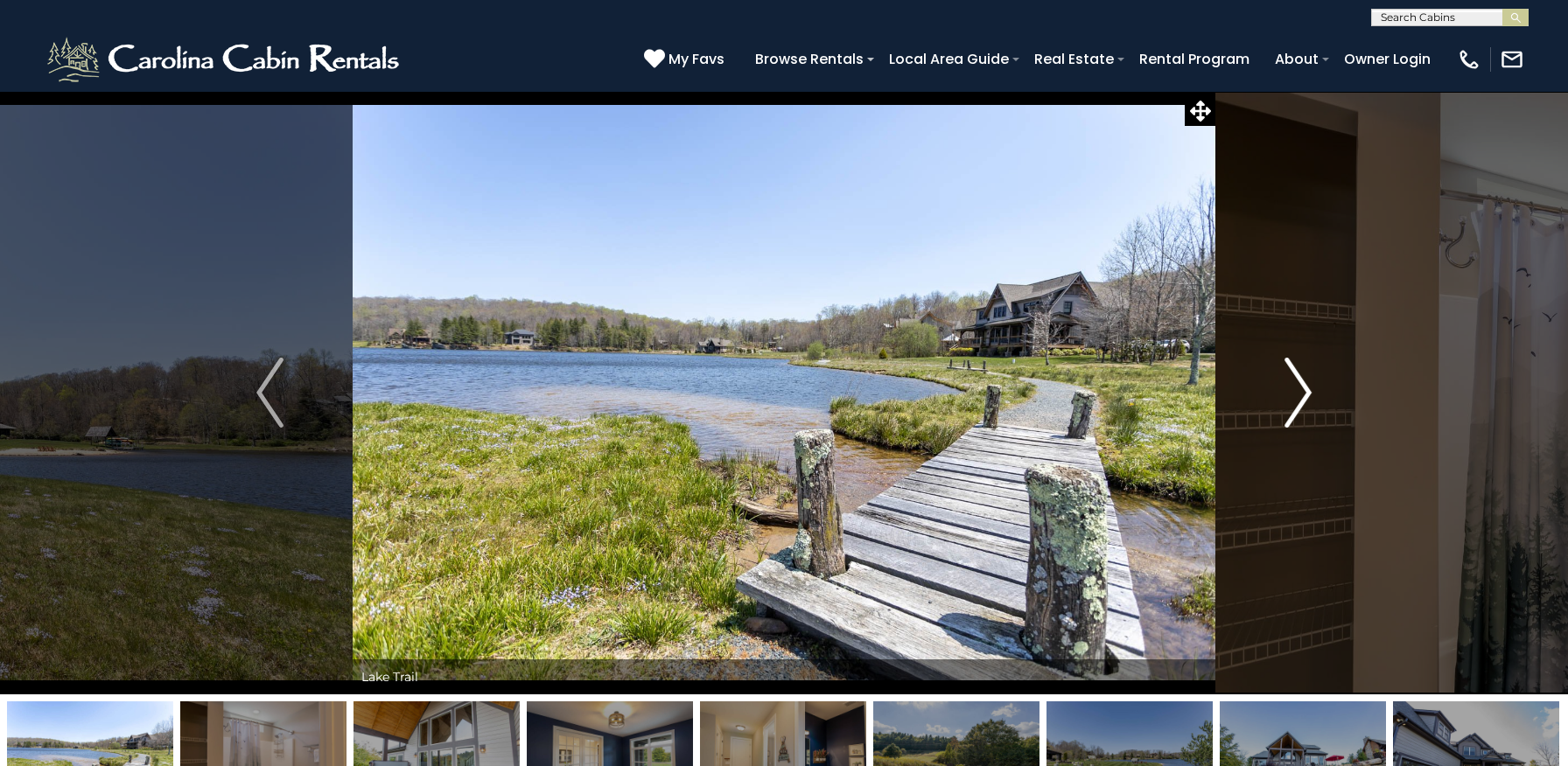
click at [1306, 387] on img "Next" at bounding box center [1297, 392] width 26 height 70
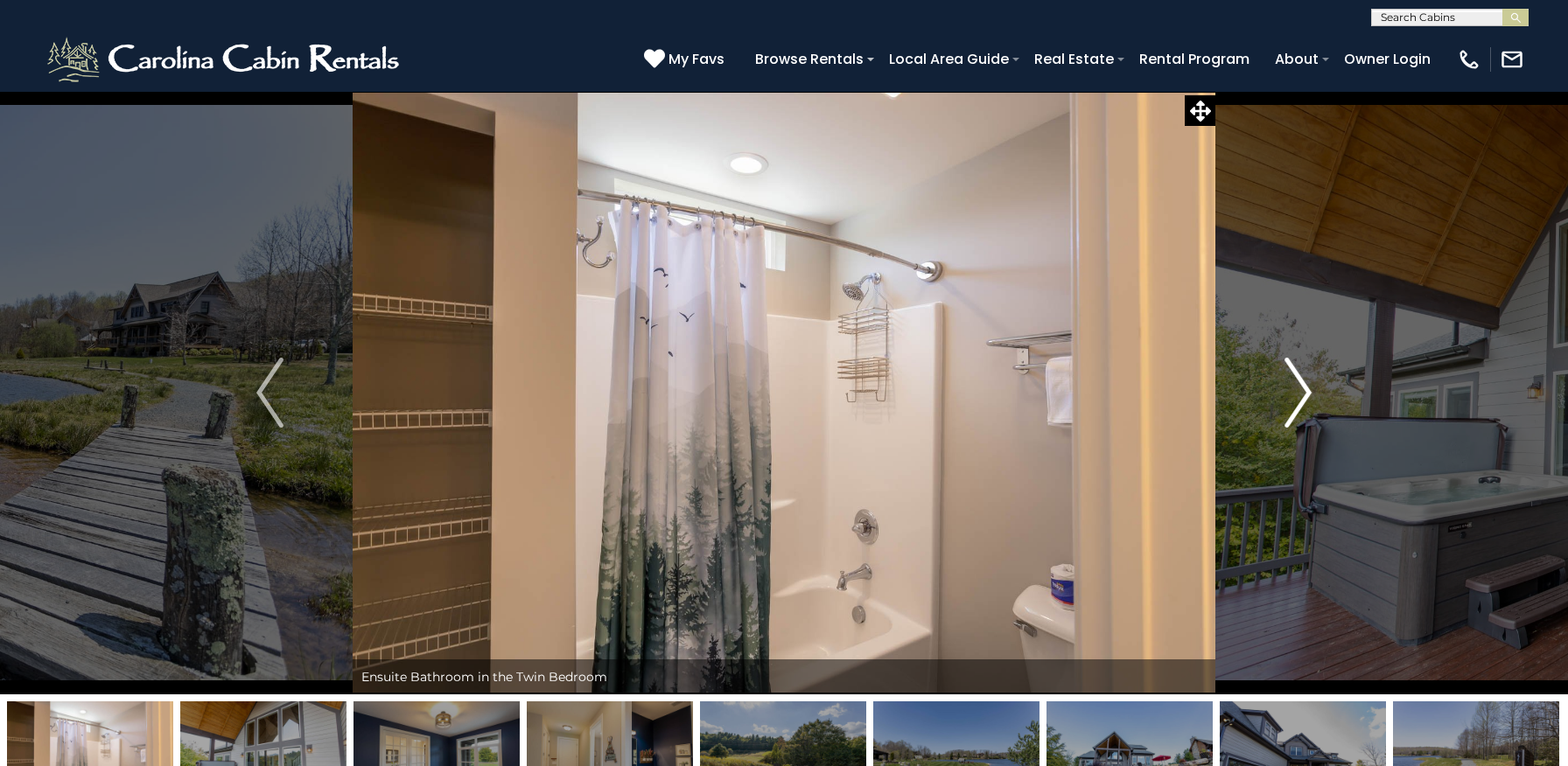
click at [1306, 387] on img "Next" at bounding box center [1297, 392] width 26 height 70
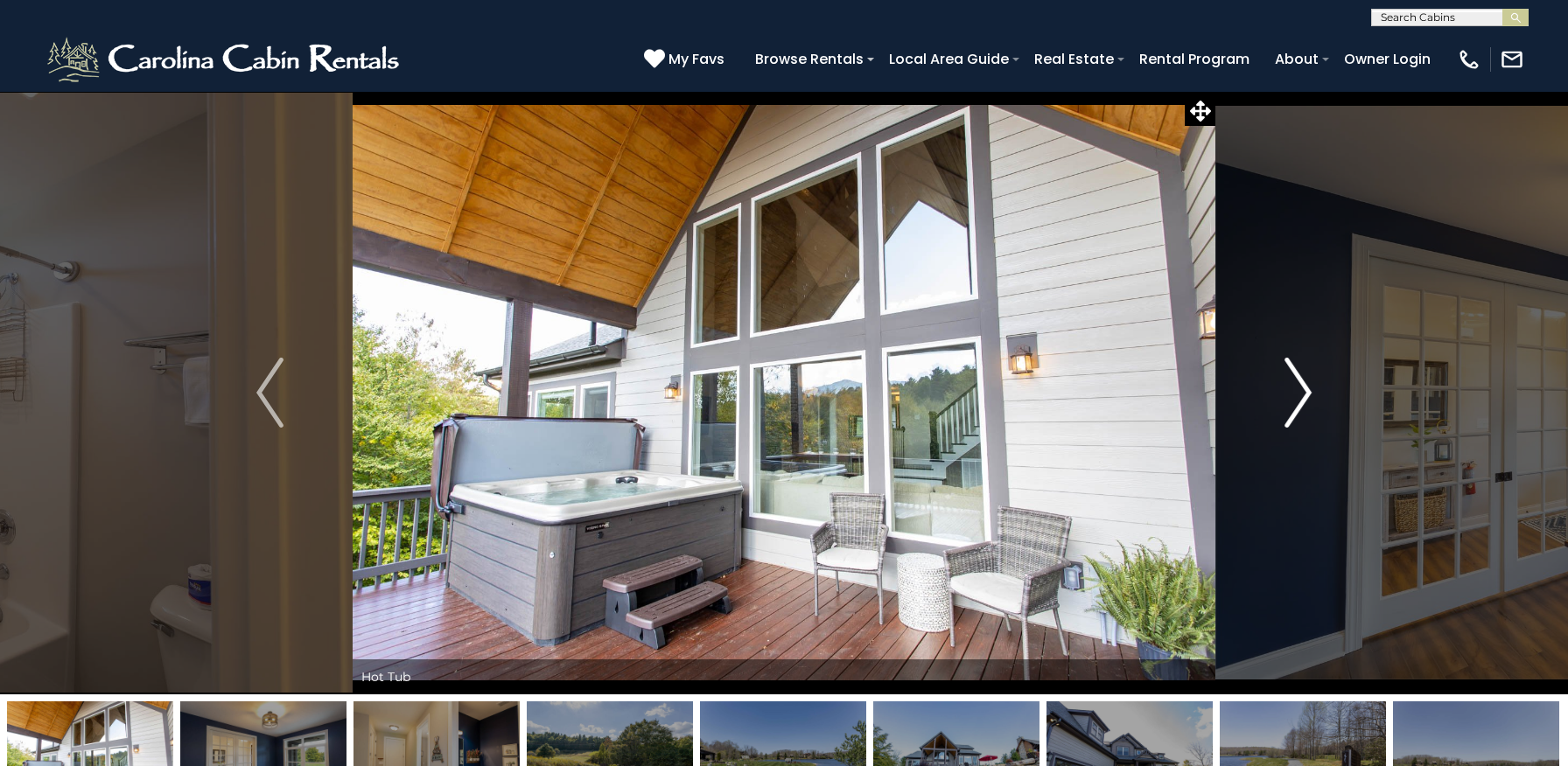
click at [1306, 387] on img "Next" at bounding box center [1297, 392] width 26 height 70
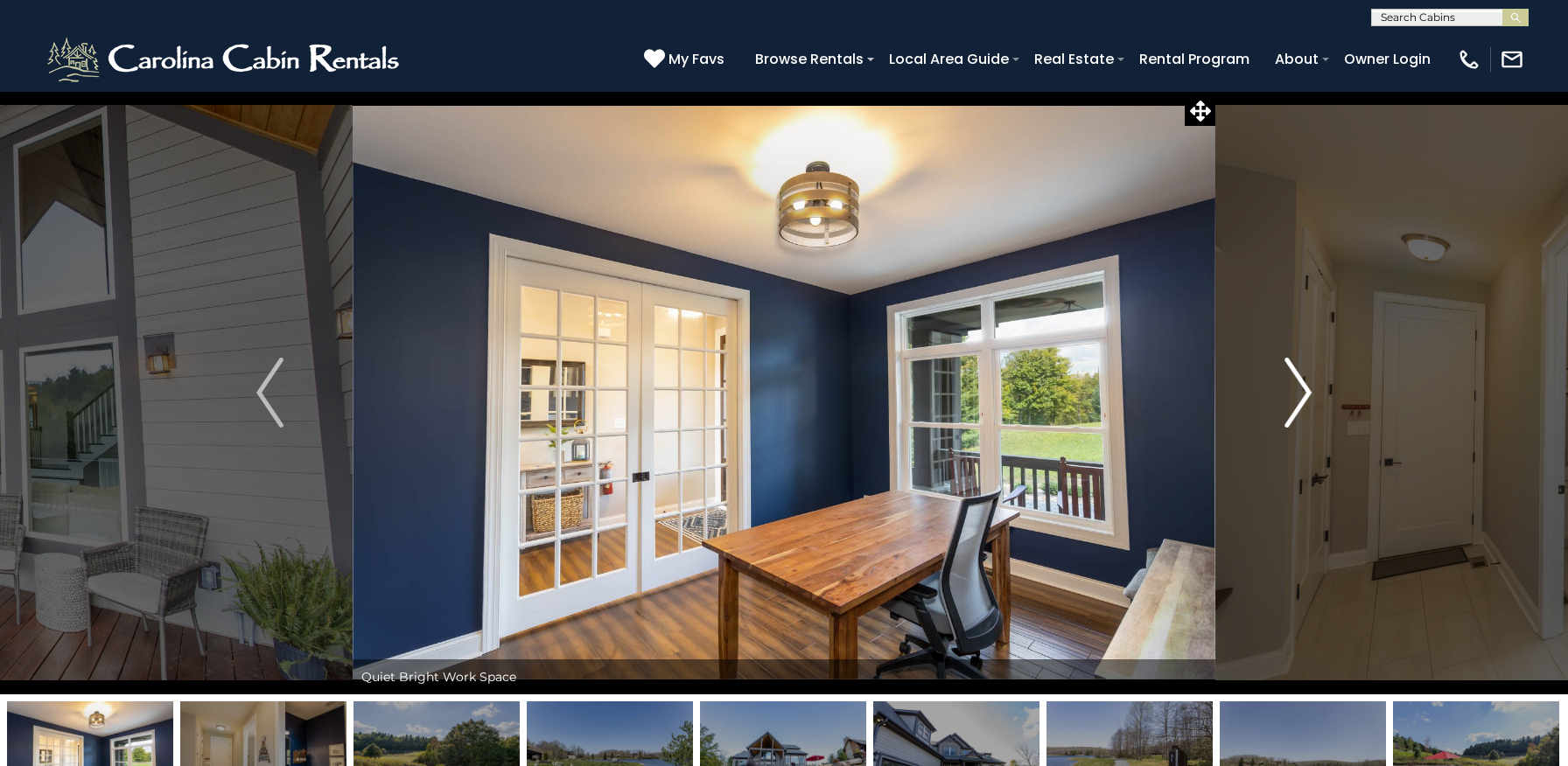
click at [1306, 387] on img "Next" at bounding box center [1297, 392] width 26 height 70
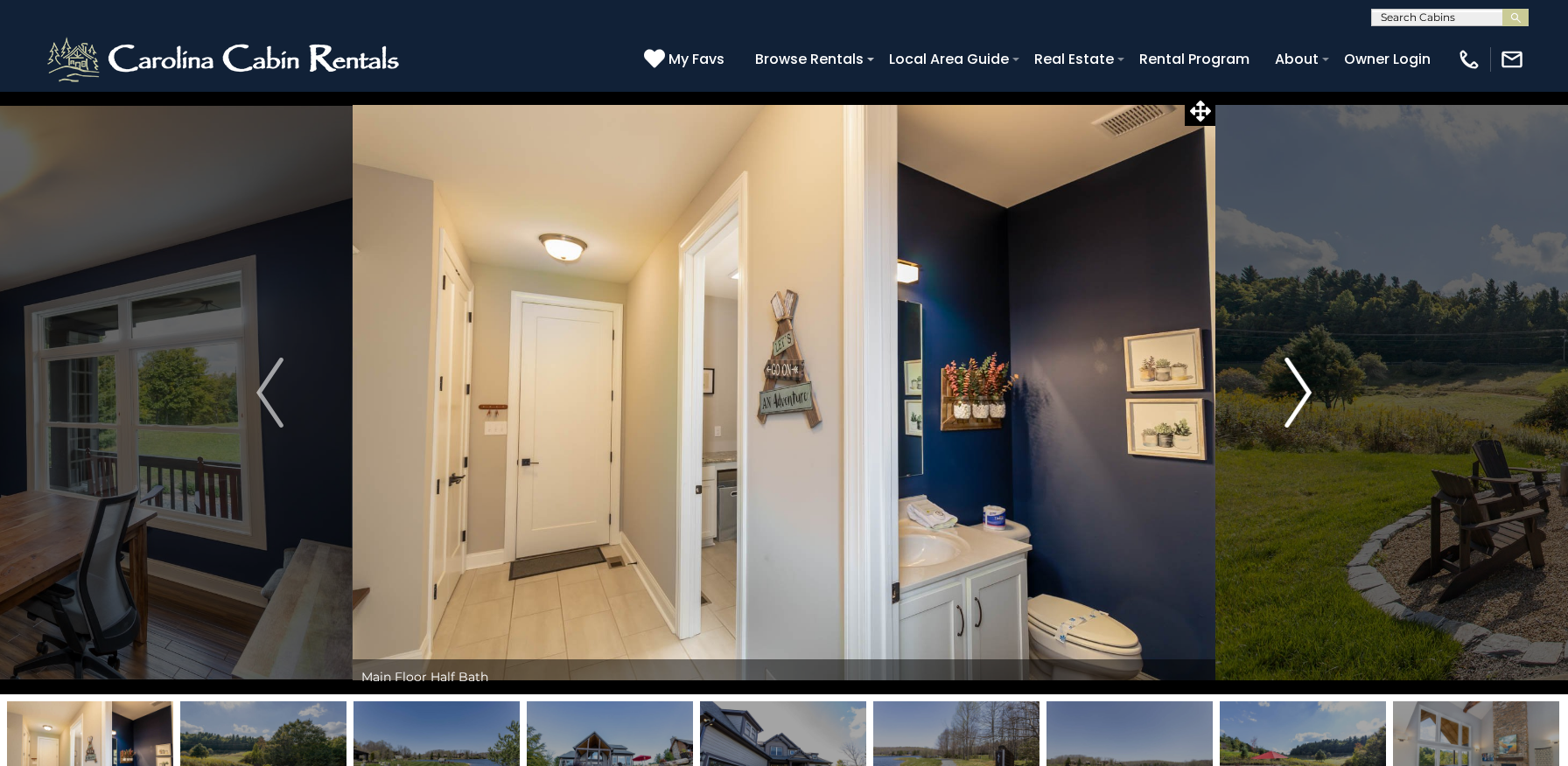
click at [1306, 387] on img "Next" at bounding box center [1297, 392] width 26 height 70
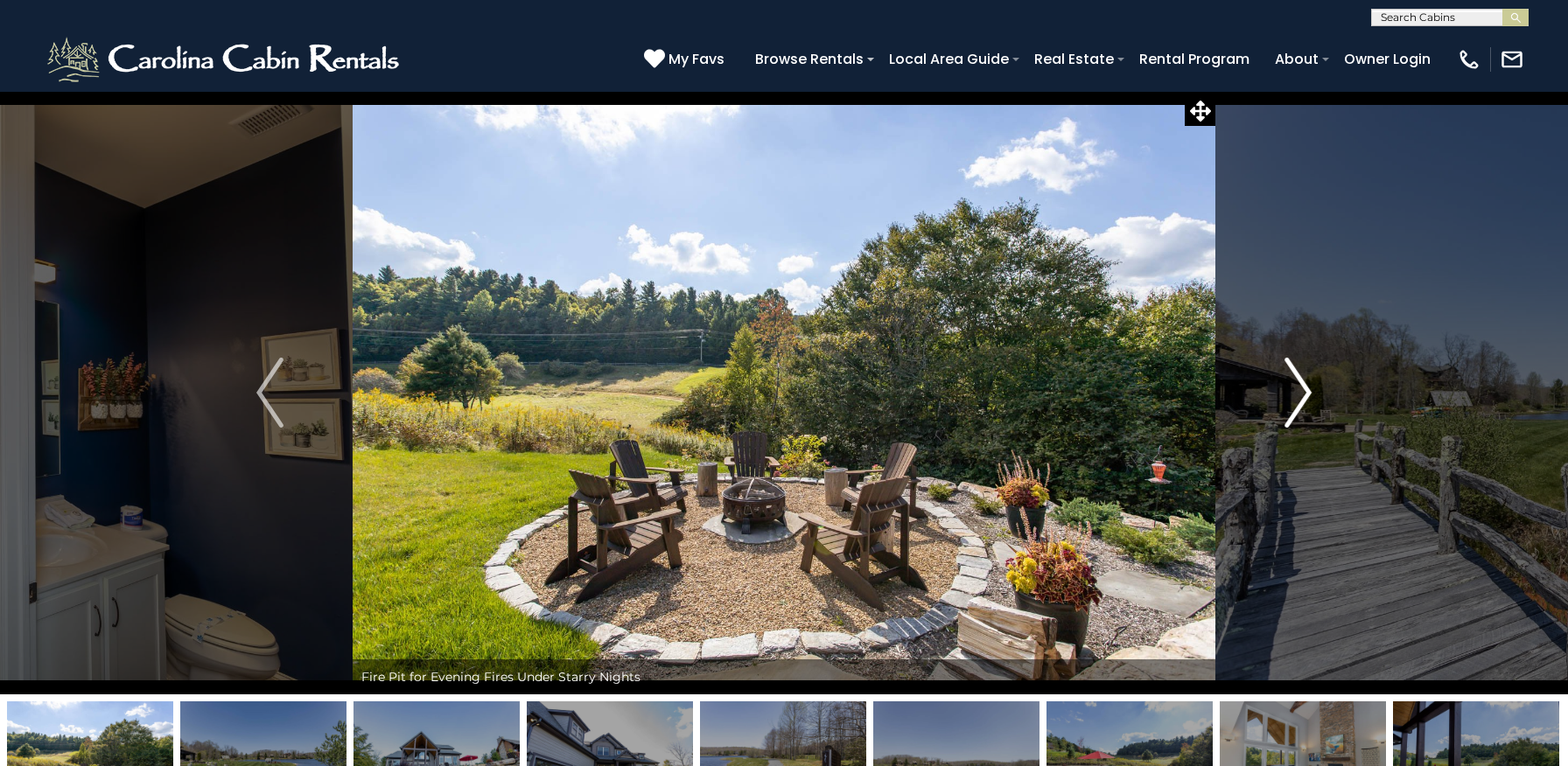
click at [1306, 387] on img "Next" at bounding box center [1297, 392] width 26 height 70
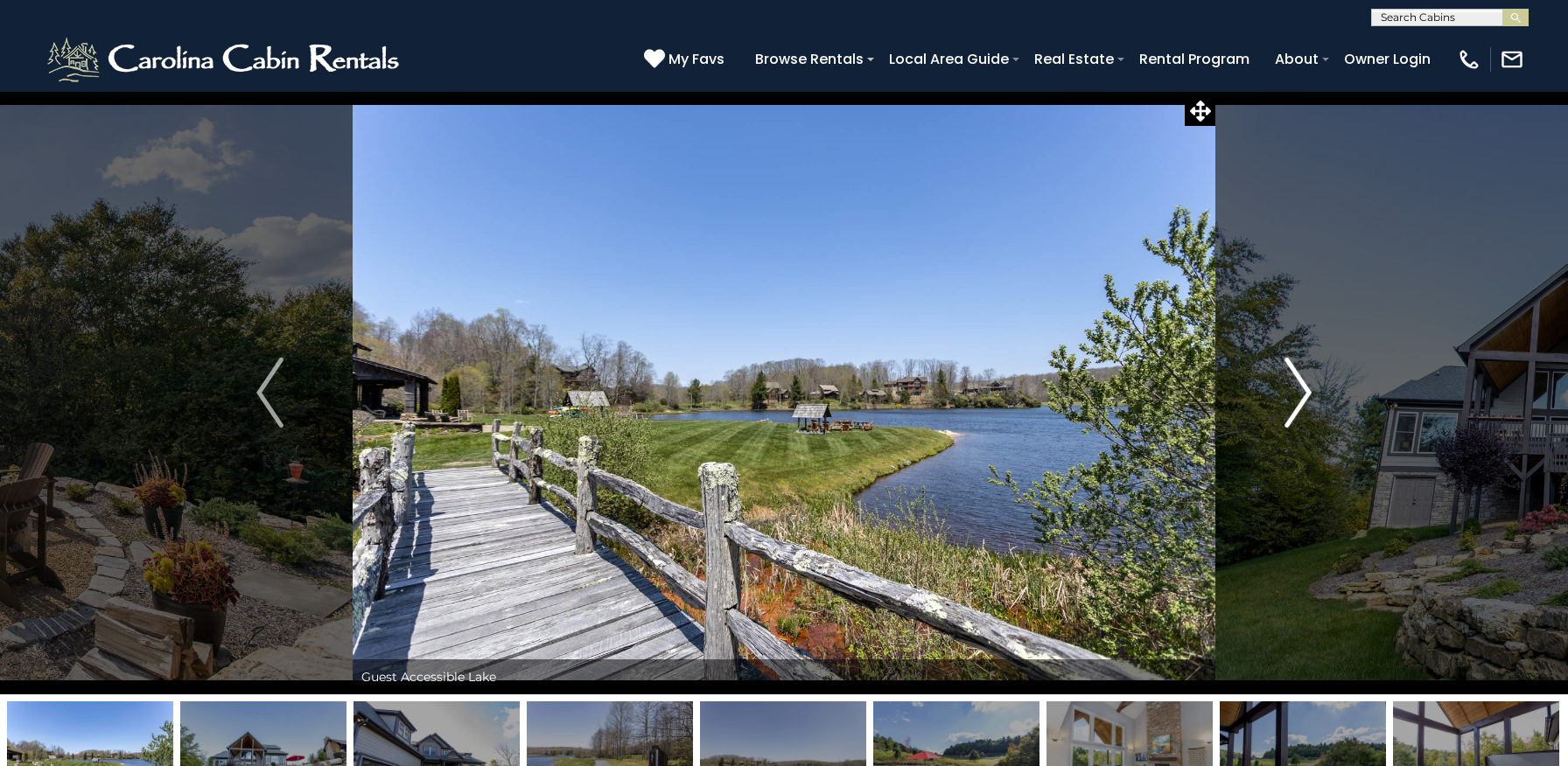
click at [1306, 387] on img "Next" at bounding box center [1297, 392] width 26 height 70
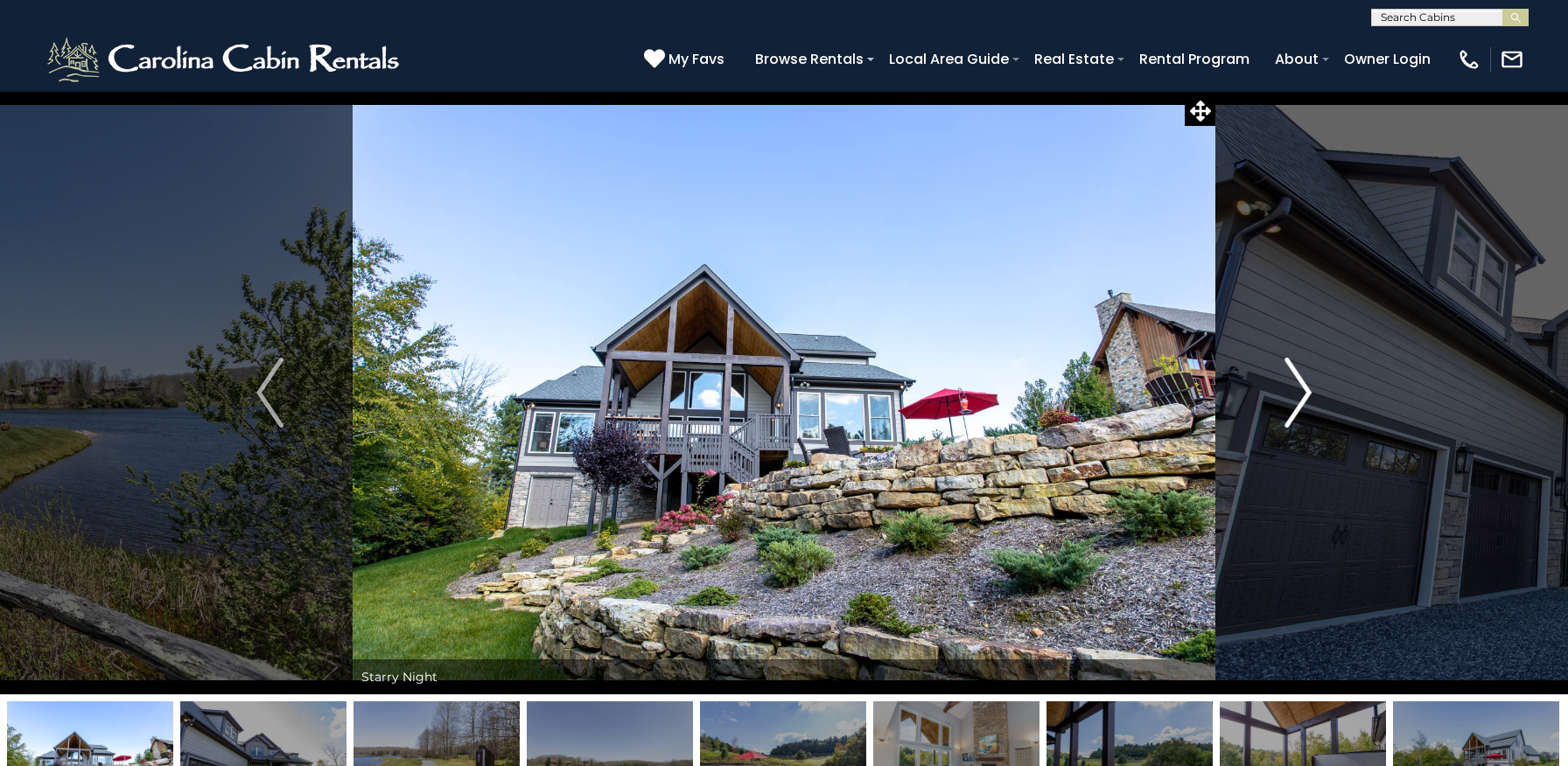
click at [1306, 387] on img "Next" at bounding box center [1297, 392] width 26 height 70
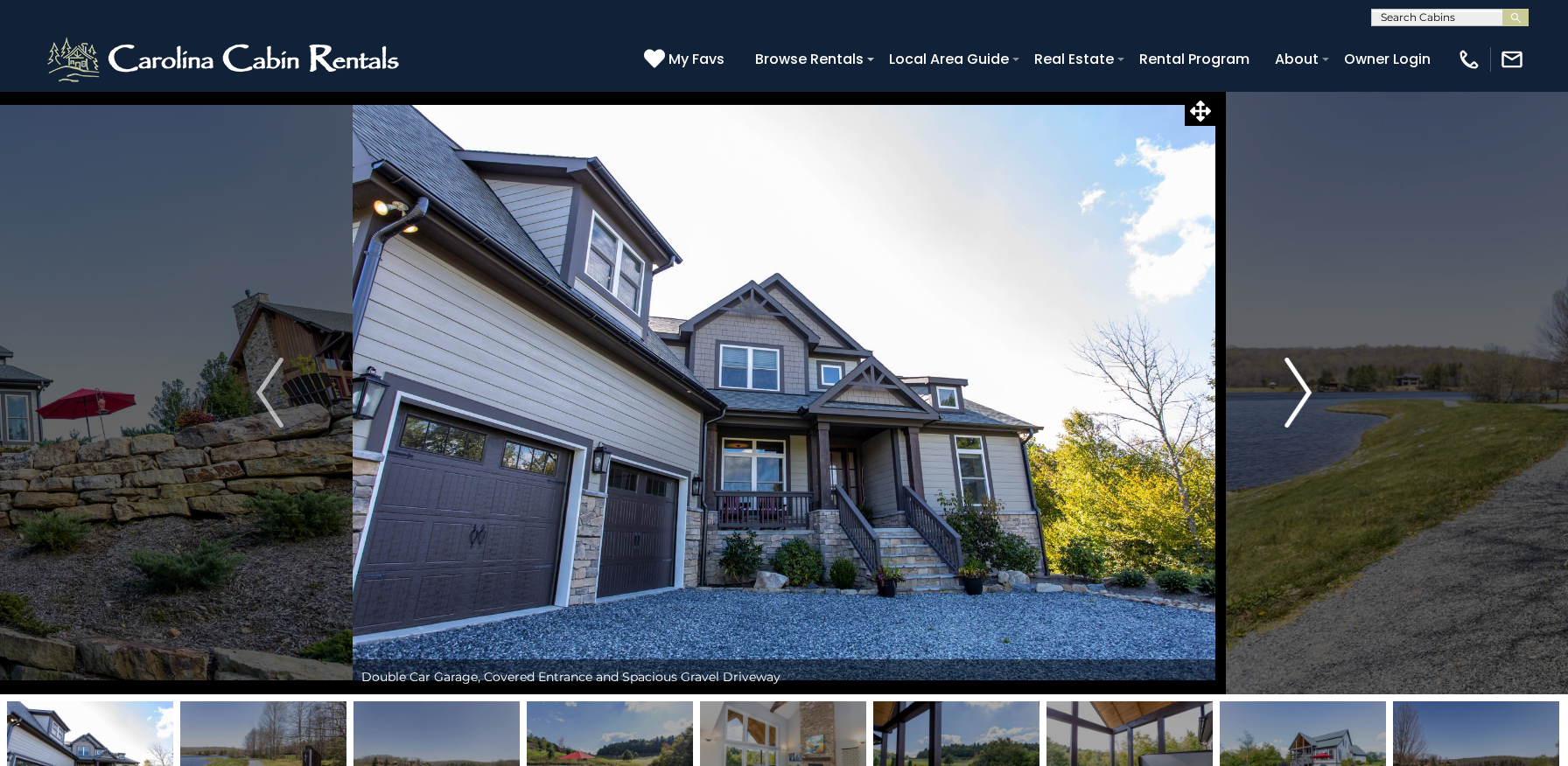
click at [1306, 387] on img "Next" at bounding box center [1297, 392] width 26 height 70
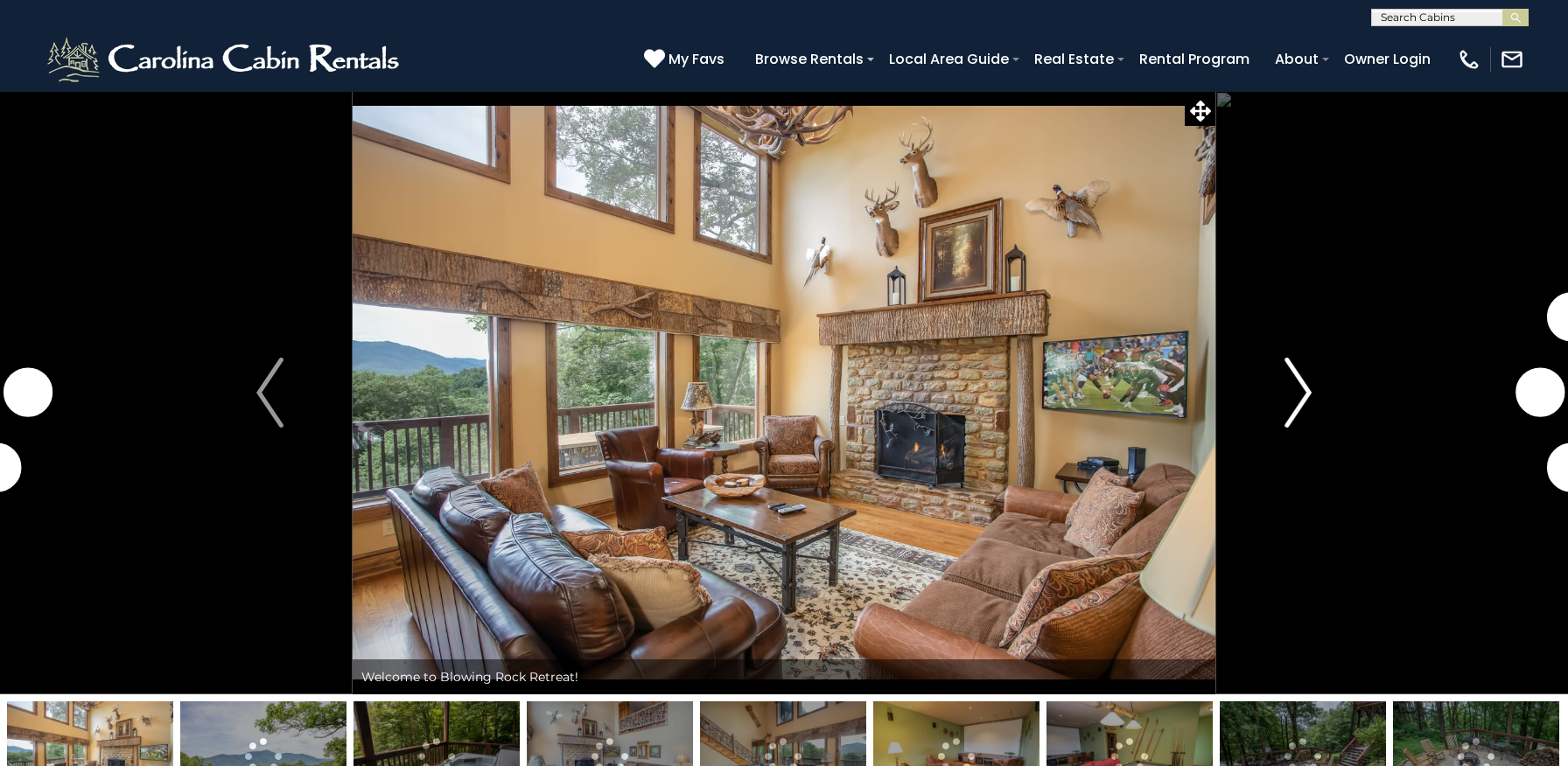
click at [1300, 396] on img "Next" at bounding box center [1297, 392] width 26 height 70
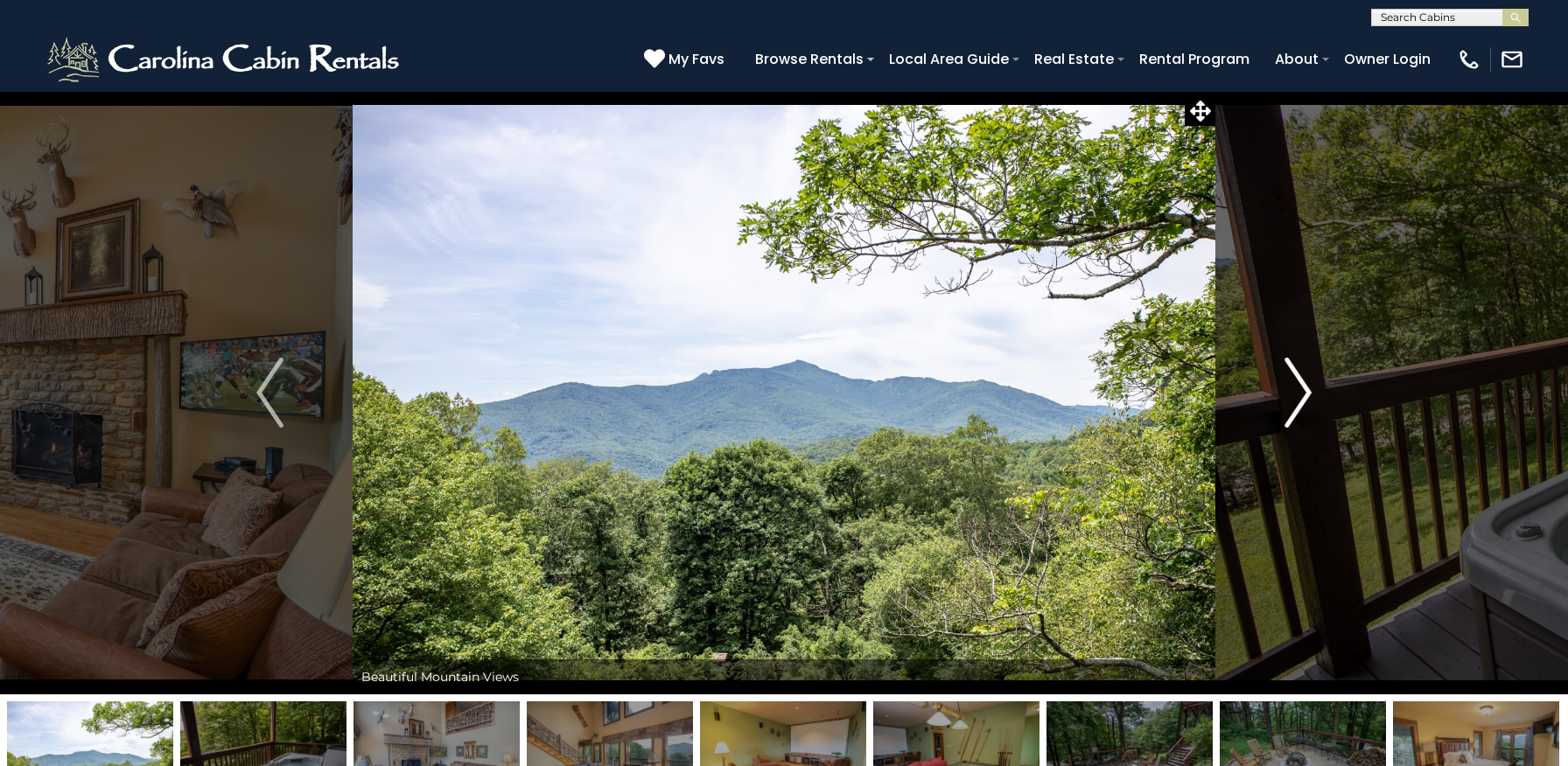
click at [1300, 396] on img "Next" at bounding box center [1297, 392] width 26 height 70
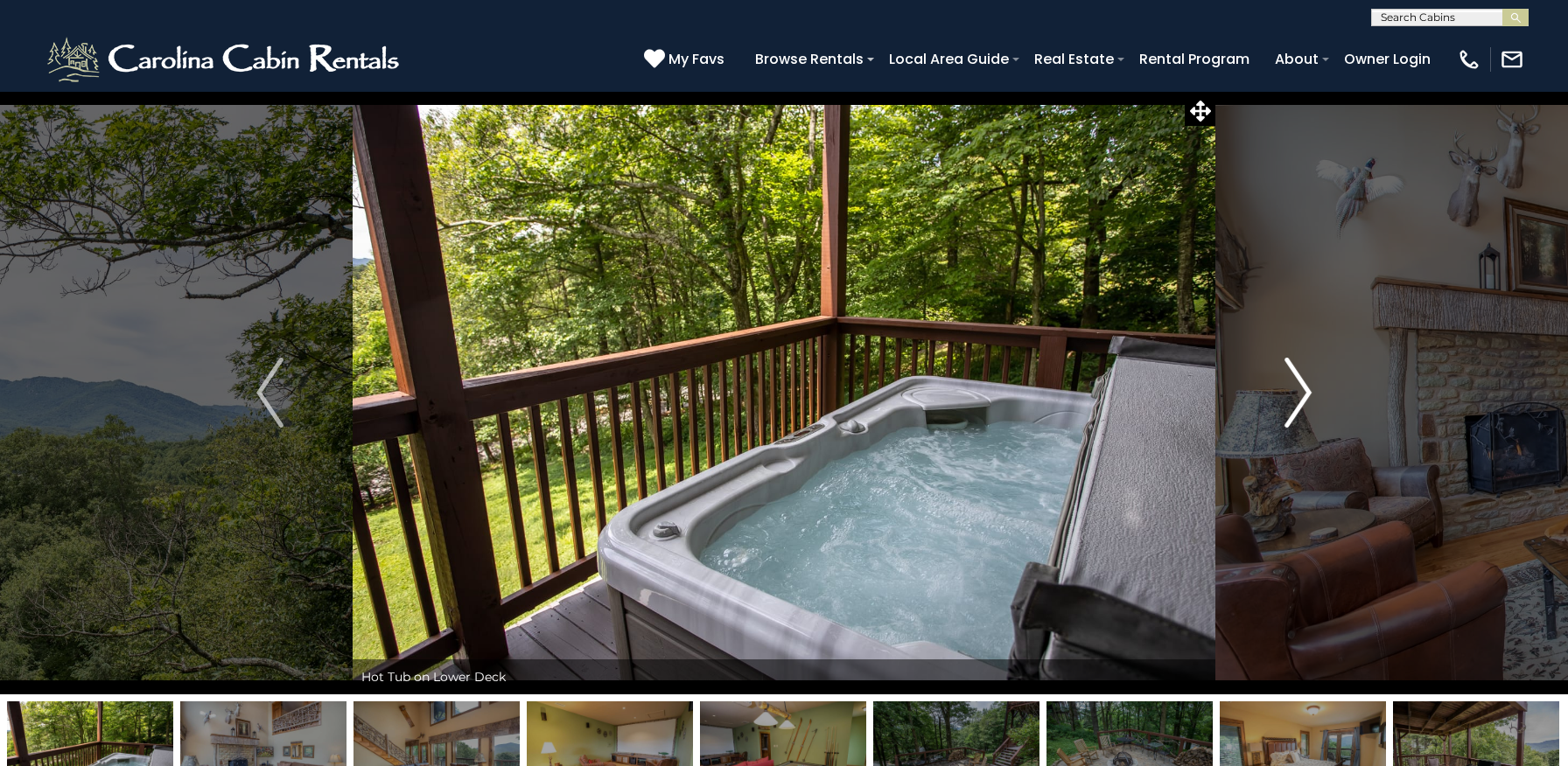
click at [1300, 396] on img "Next" at bounding box center [1297, 392] width 26 height 70
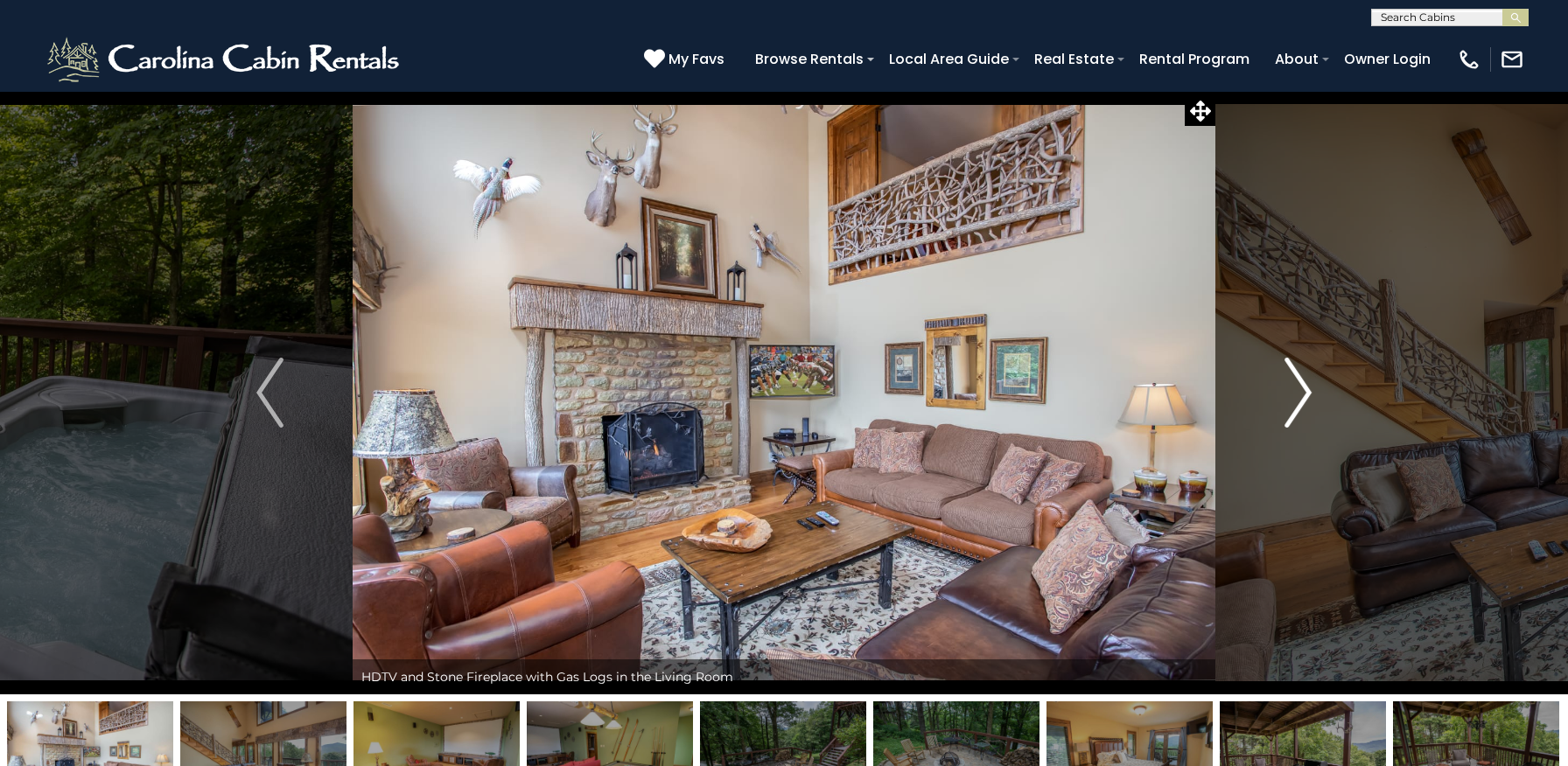
click at [1300, 396] on img "Next" at bounding box center [1297, 392] width 26 height 70
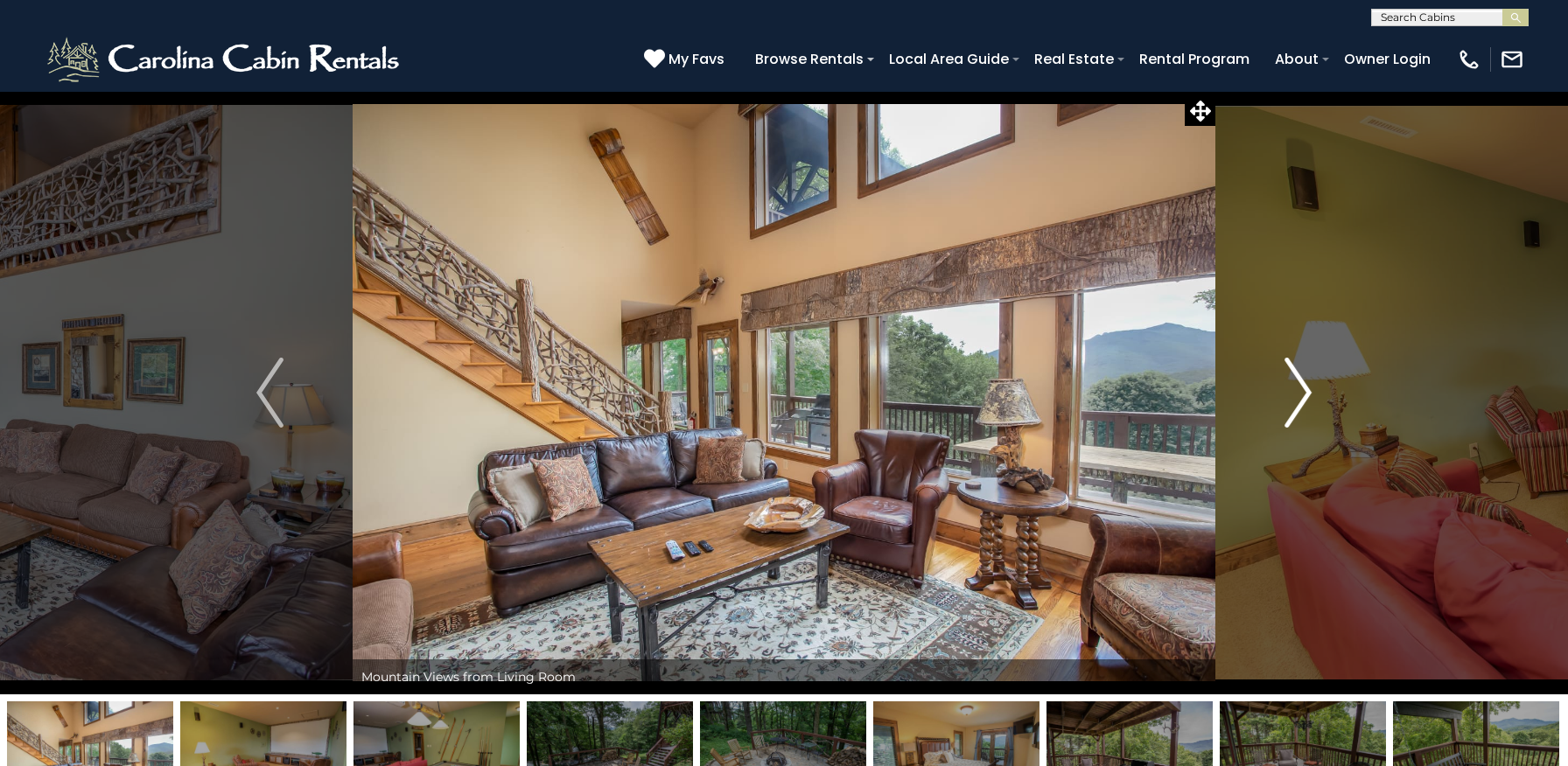
click at [1300, 396] on img "Next" at bounding box center [1297, 392] width 26 height 70
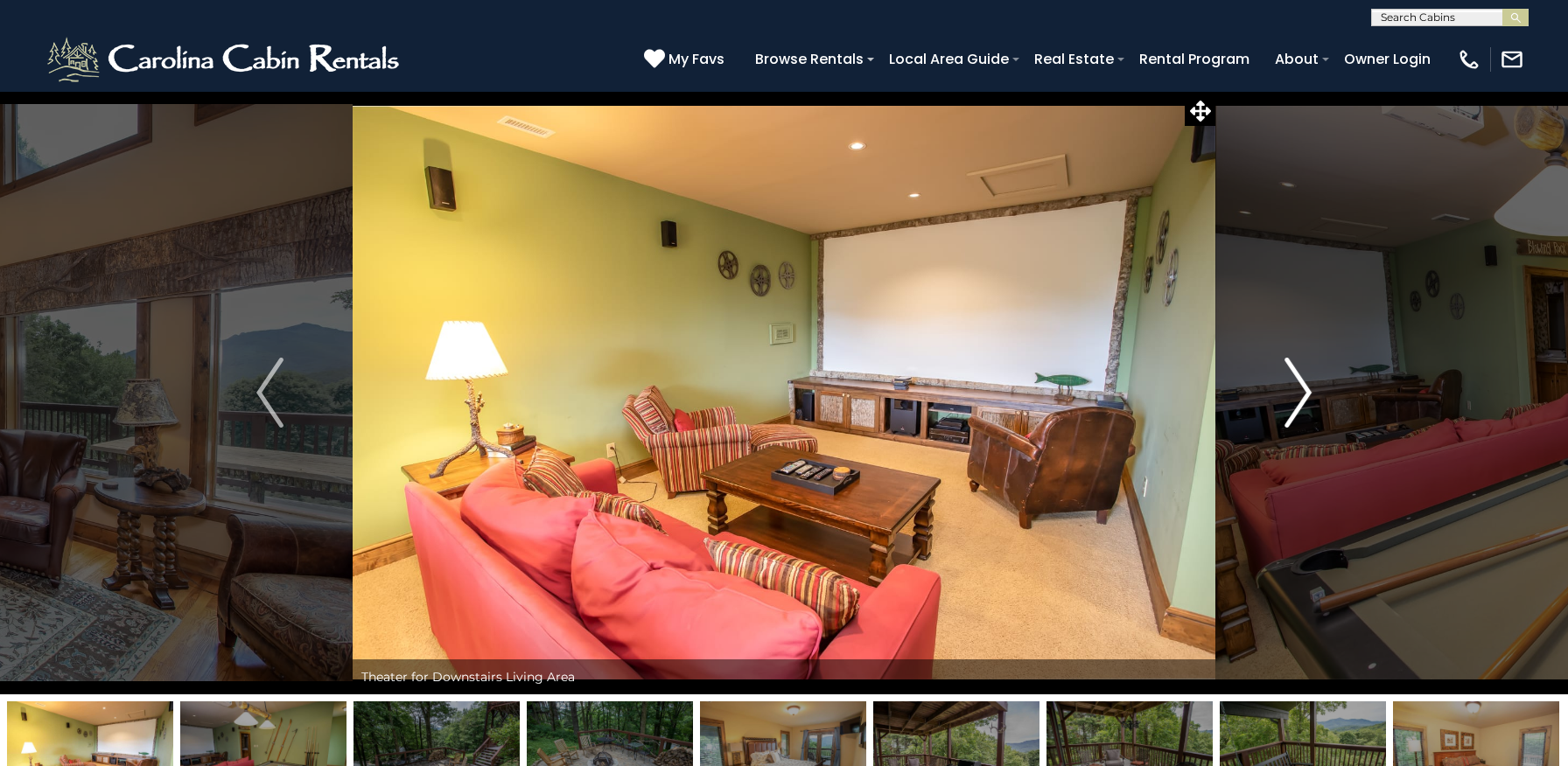
click at [1300, 396] on img "Next" at bounding box center [1297, 392] width 26 height 70
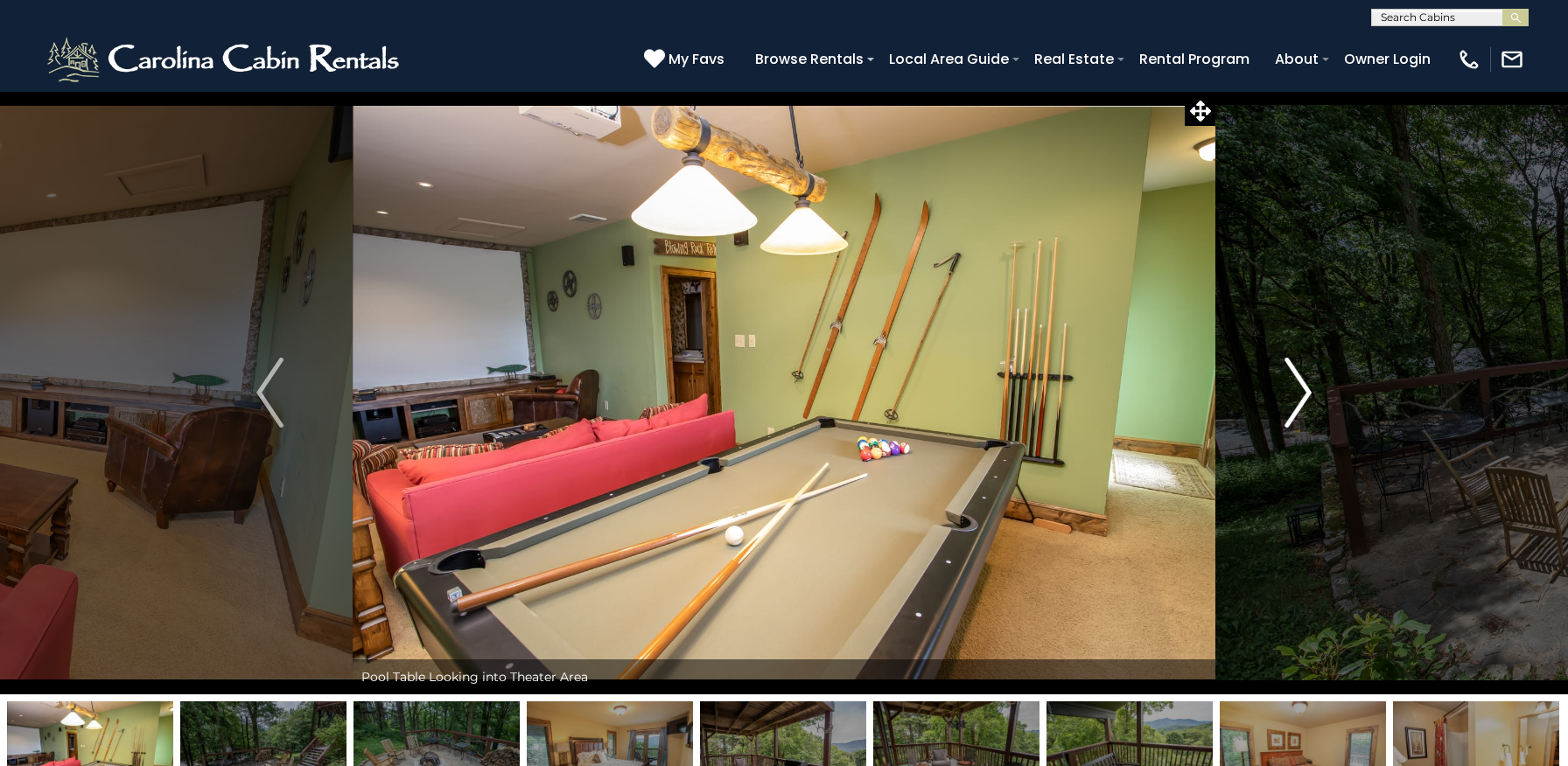
click at [1300, 396] on img "Next" at bounding box center [1297, 392] width 26 height 70
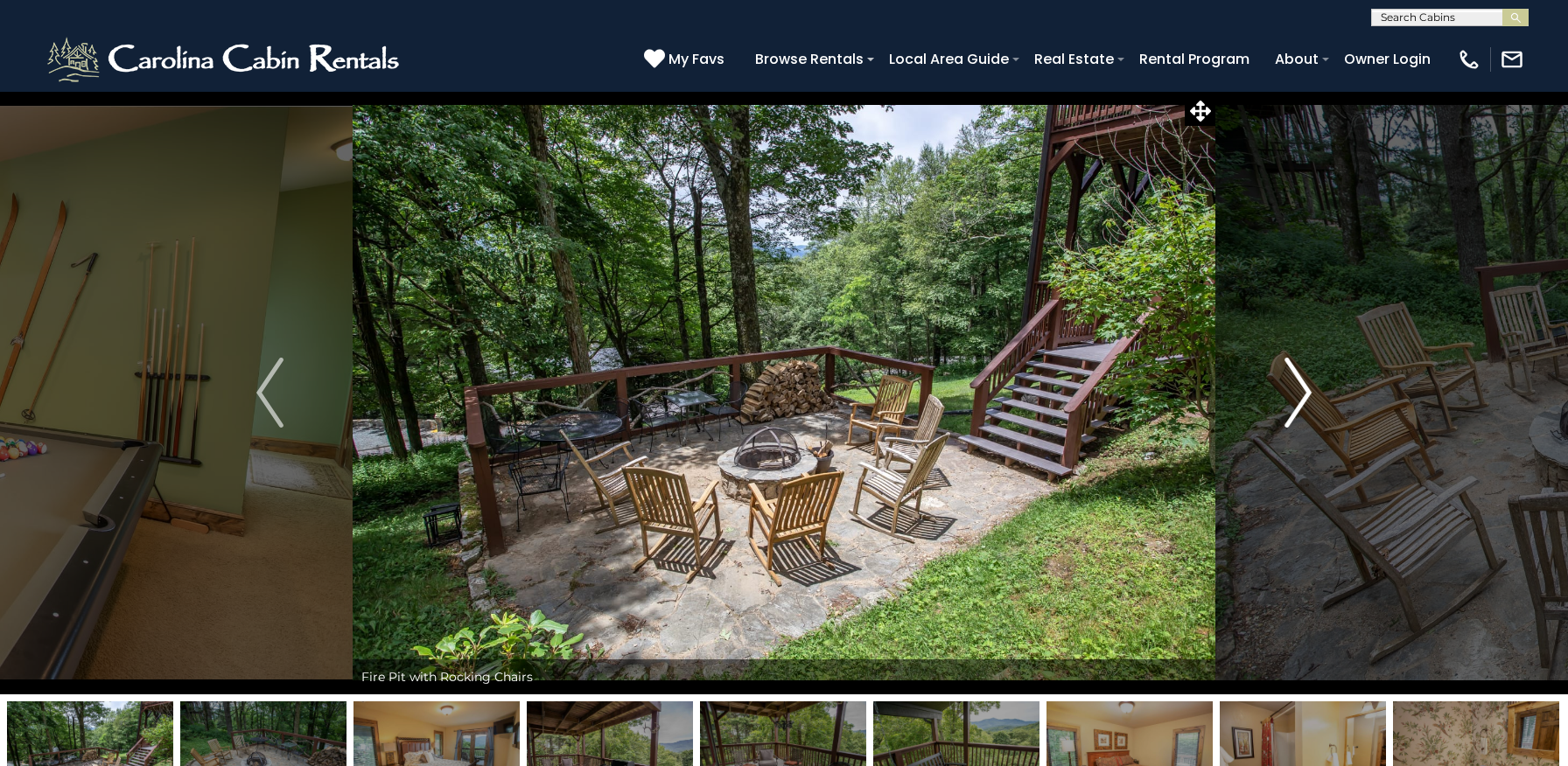
click at [1300, 396] on img "Next" at bounding box center [1297, 392] width 26 height 70
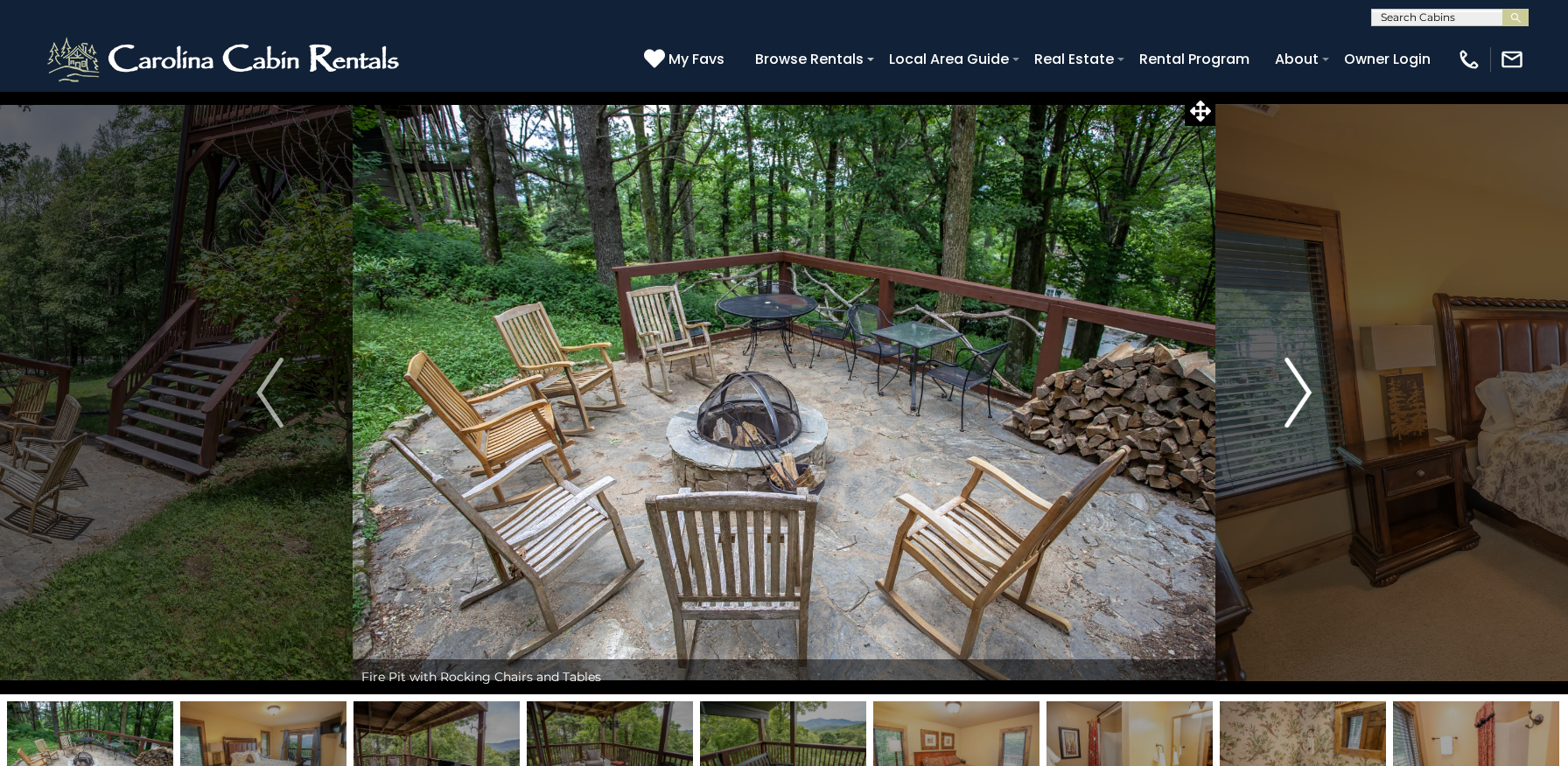
click at [1300, 396] on img "Next" at bounding box center [1297, 392] width 26 height 70
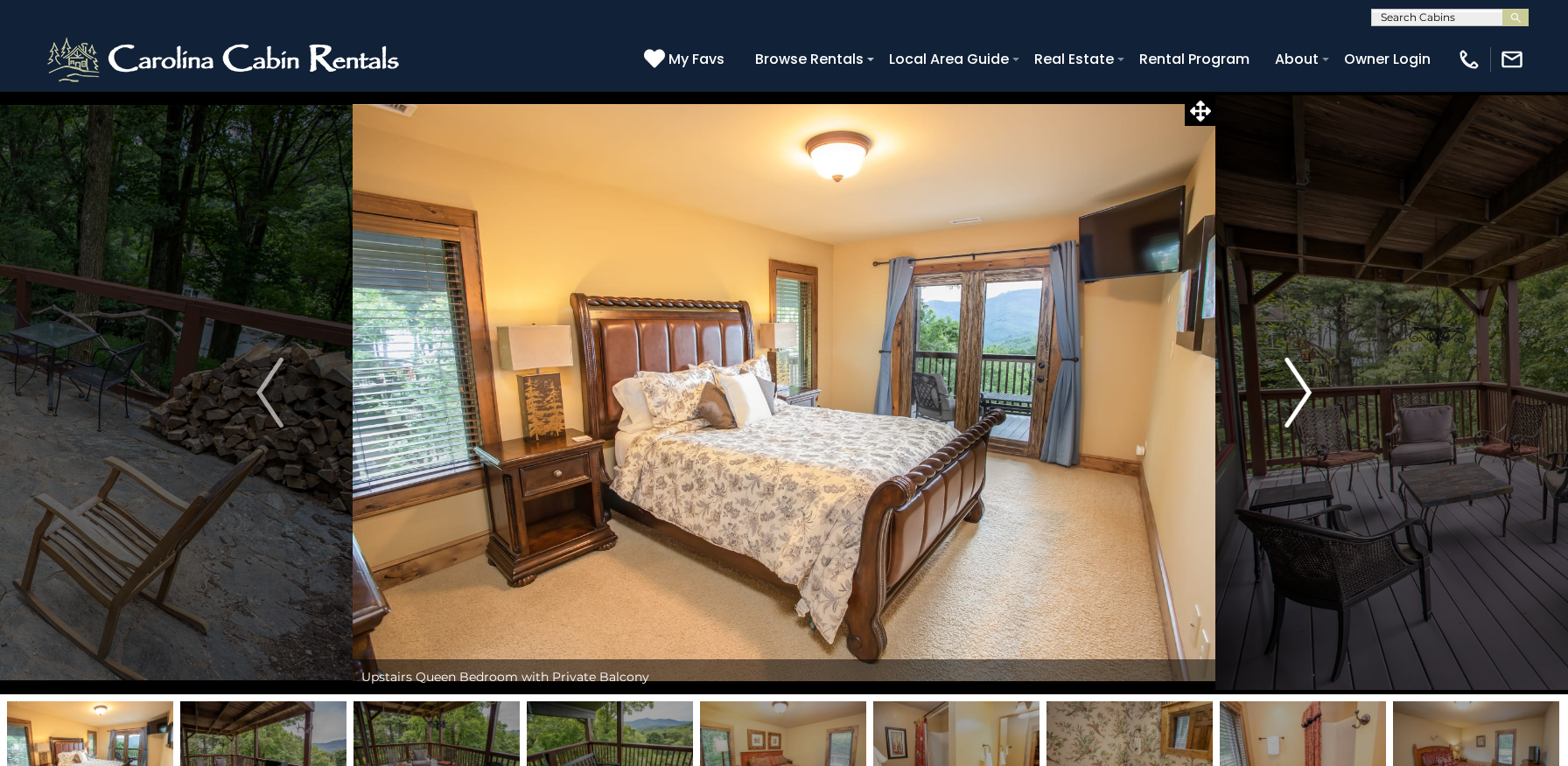
click at [1300, 396] on img "Next" at bounding box center [1297, 392] width 26 height 70
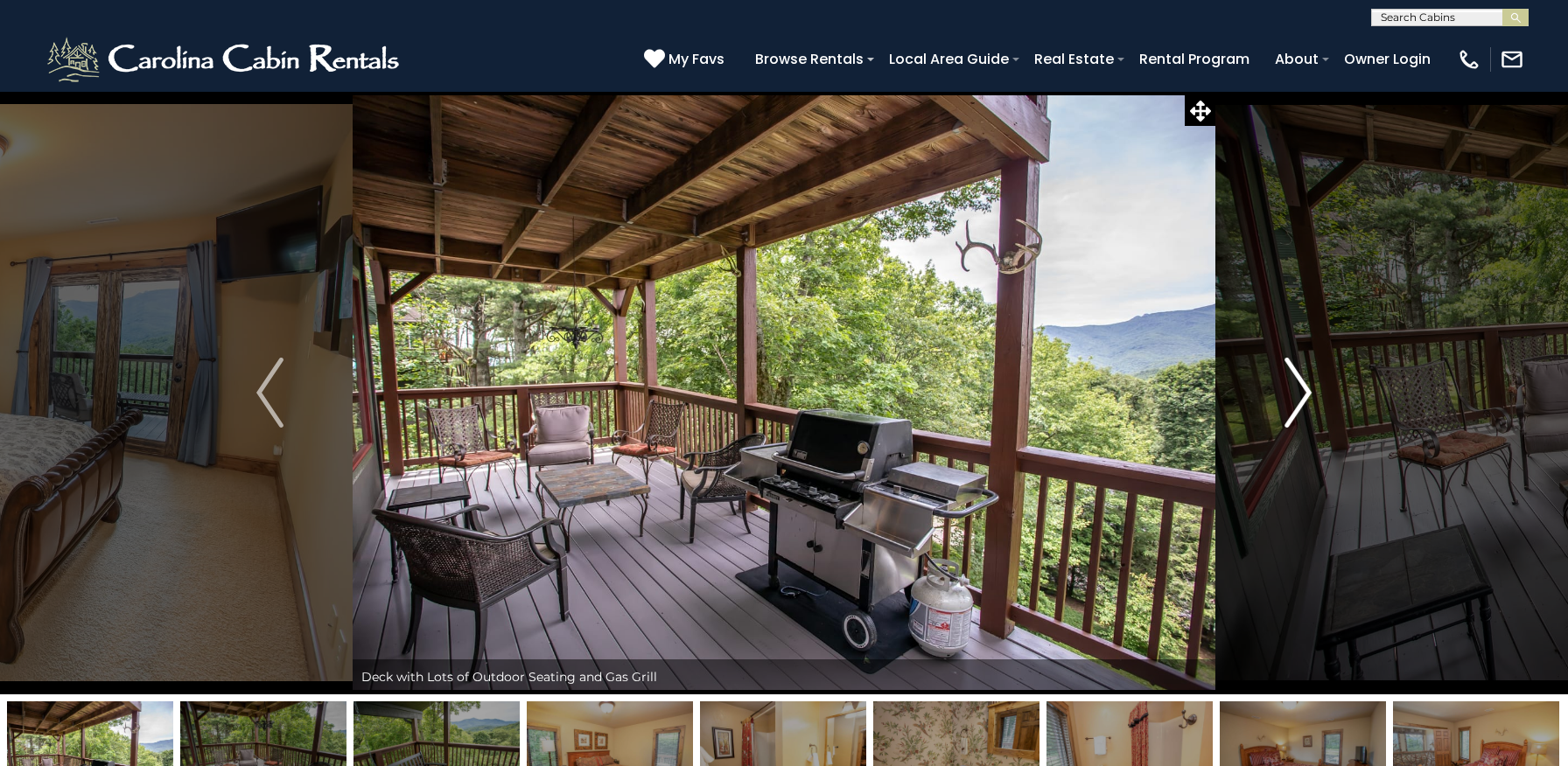
click at [1300, 396] on img "Next" at bounding box center [1297, 392] width 26 height 70
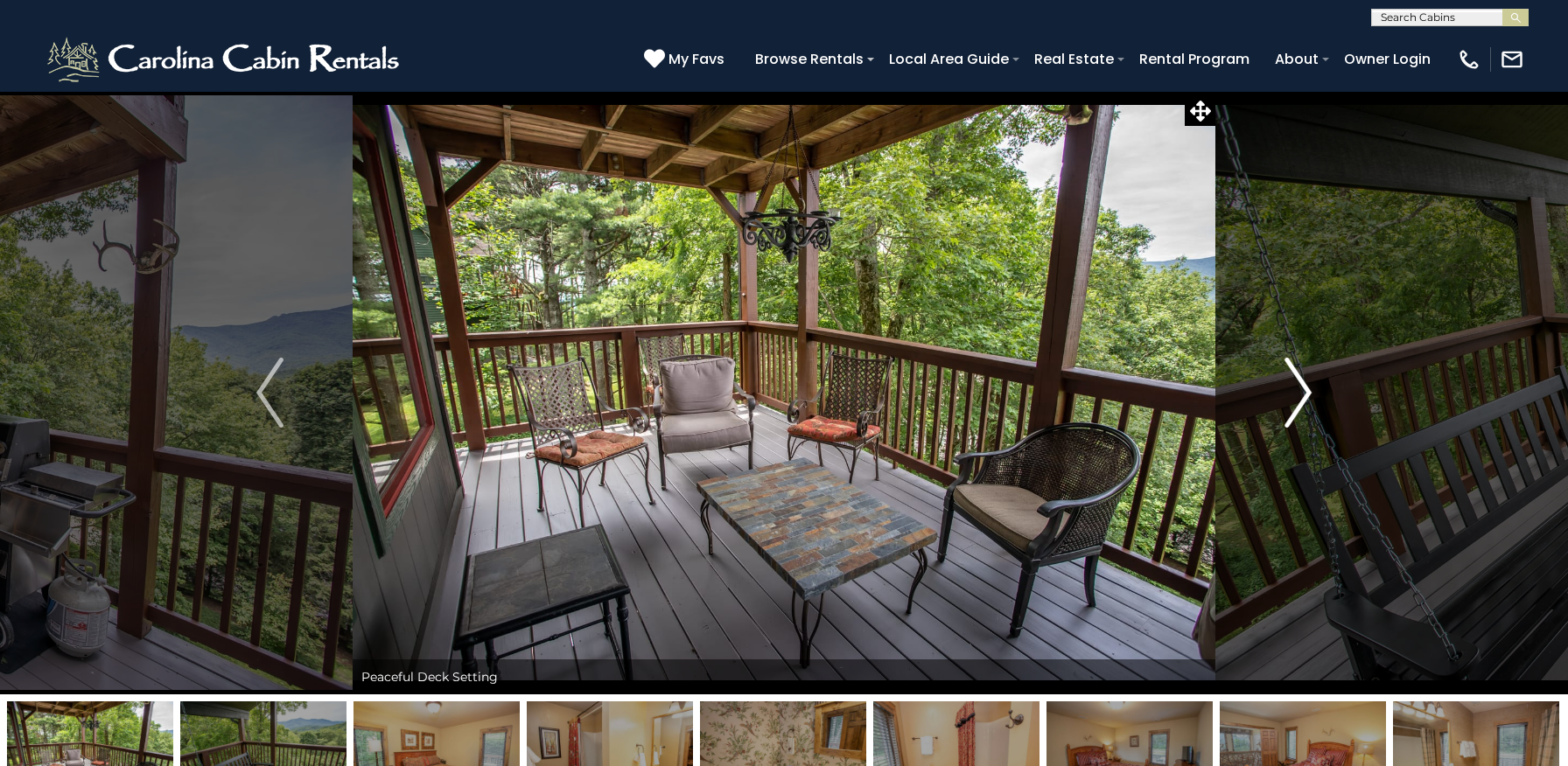
click at [1300, 396] on img "Next" at bounding box center [1297, 392] width 26 height 70
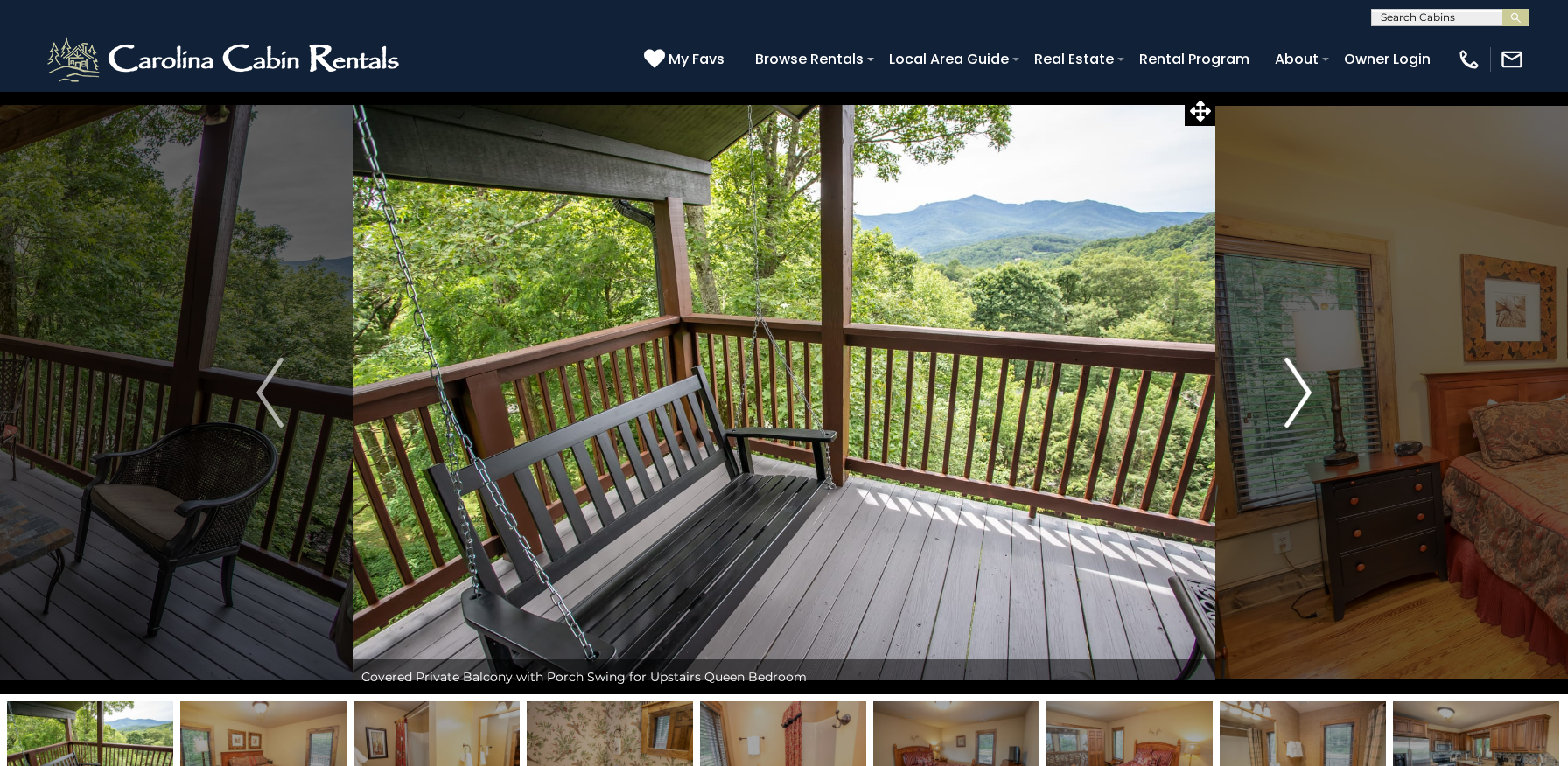
click at [1300, 396] on img "Next" at bounding box center [1297, 392] width 26 height 70
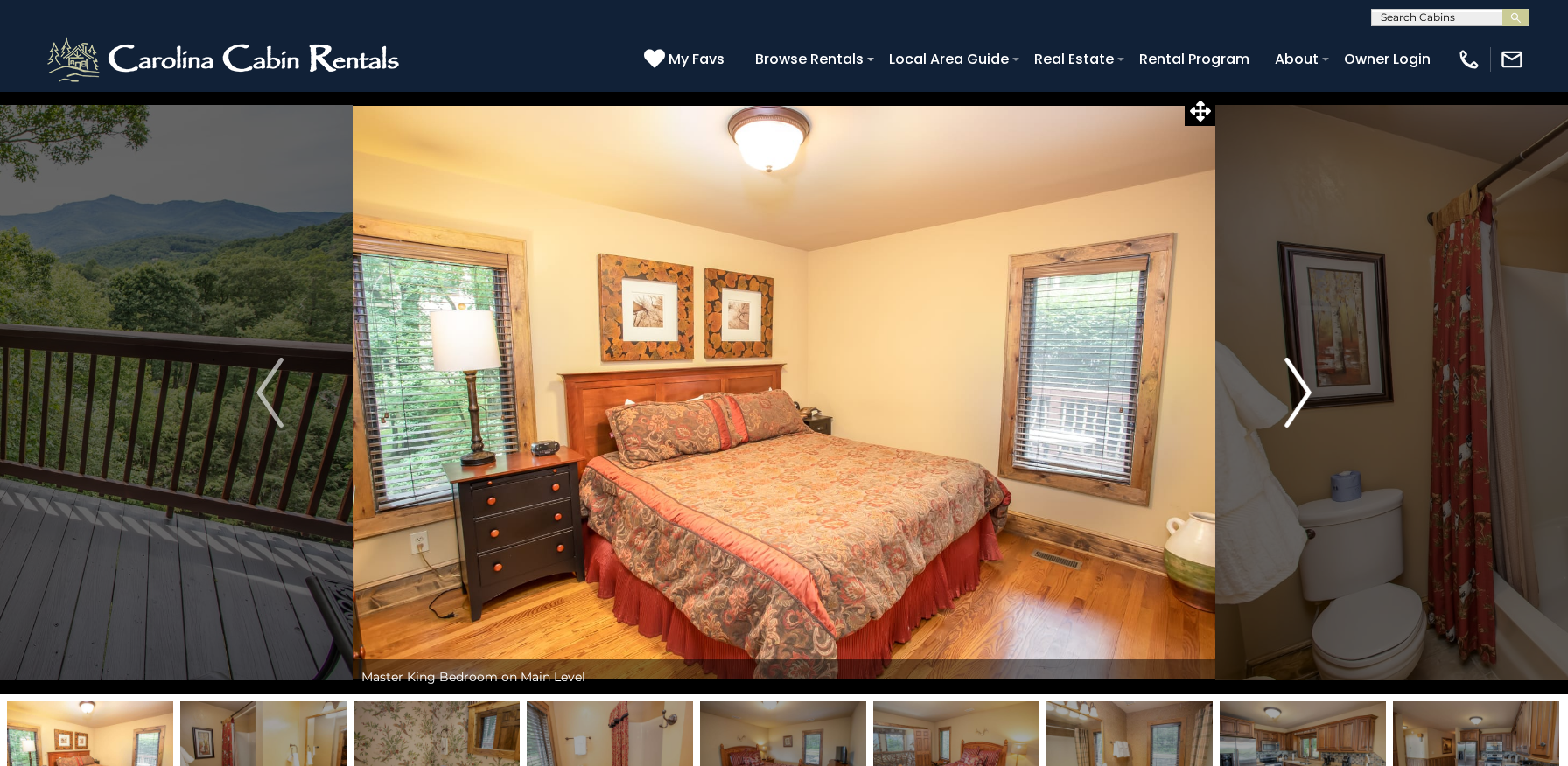
click at [1300, 396] on img "Next" at bounding box center [1297, 392] width 26 height 70
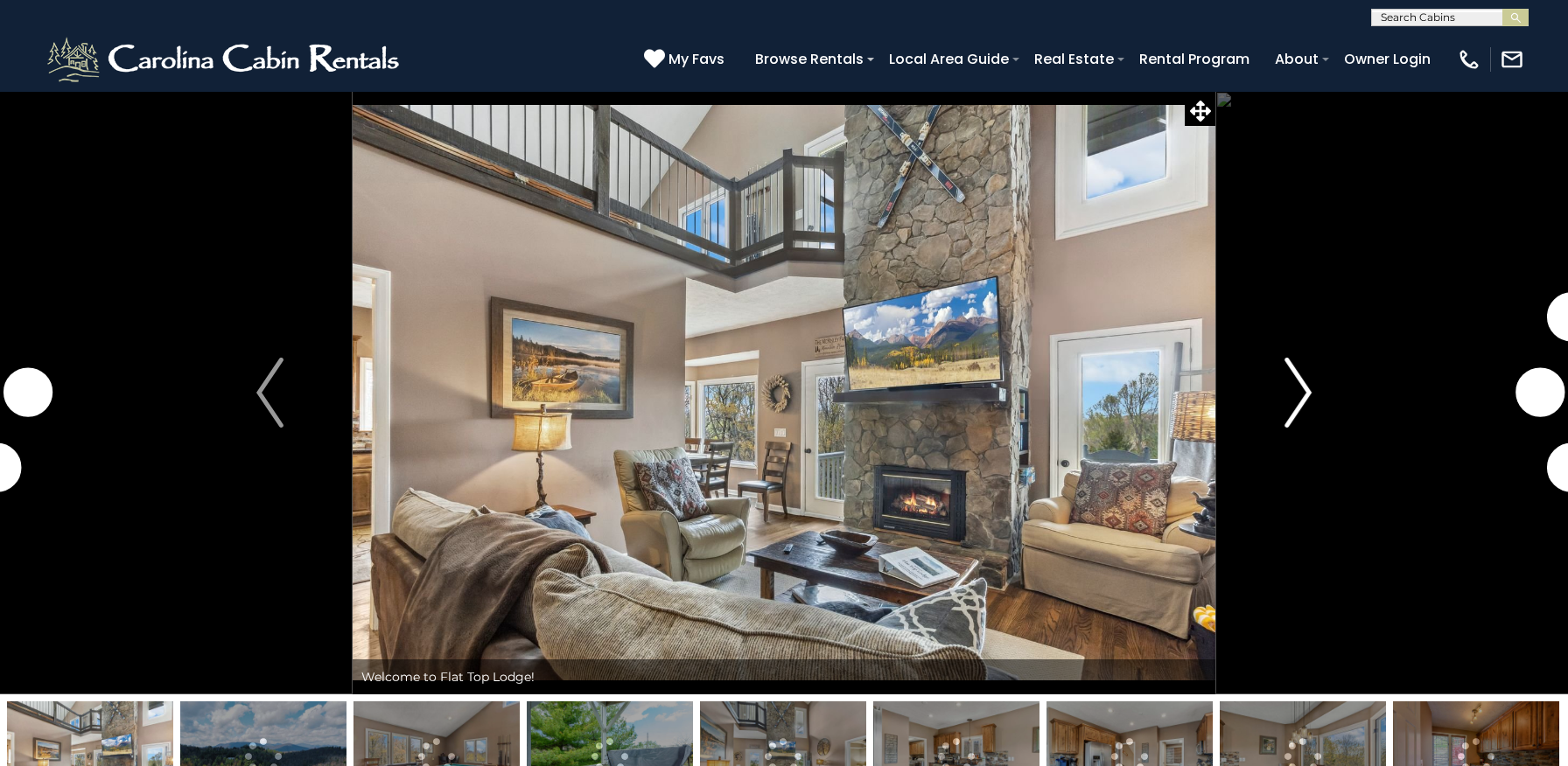
click at [1306, 393] on img "Next" at bounding box center [1297, 392] width 26 height 70
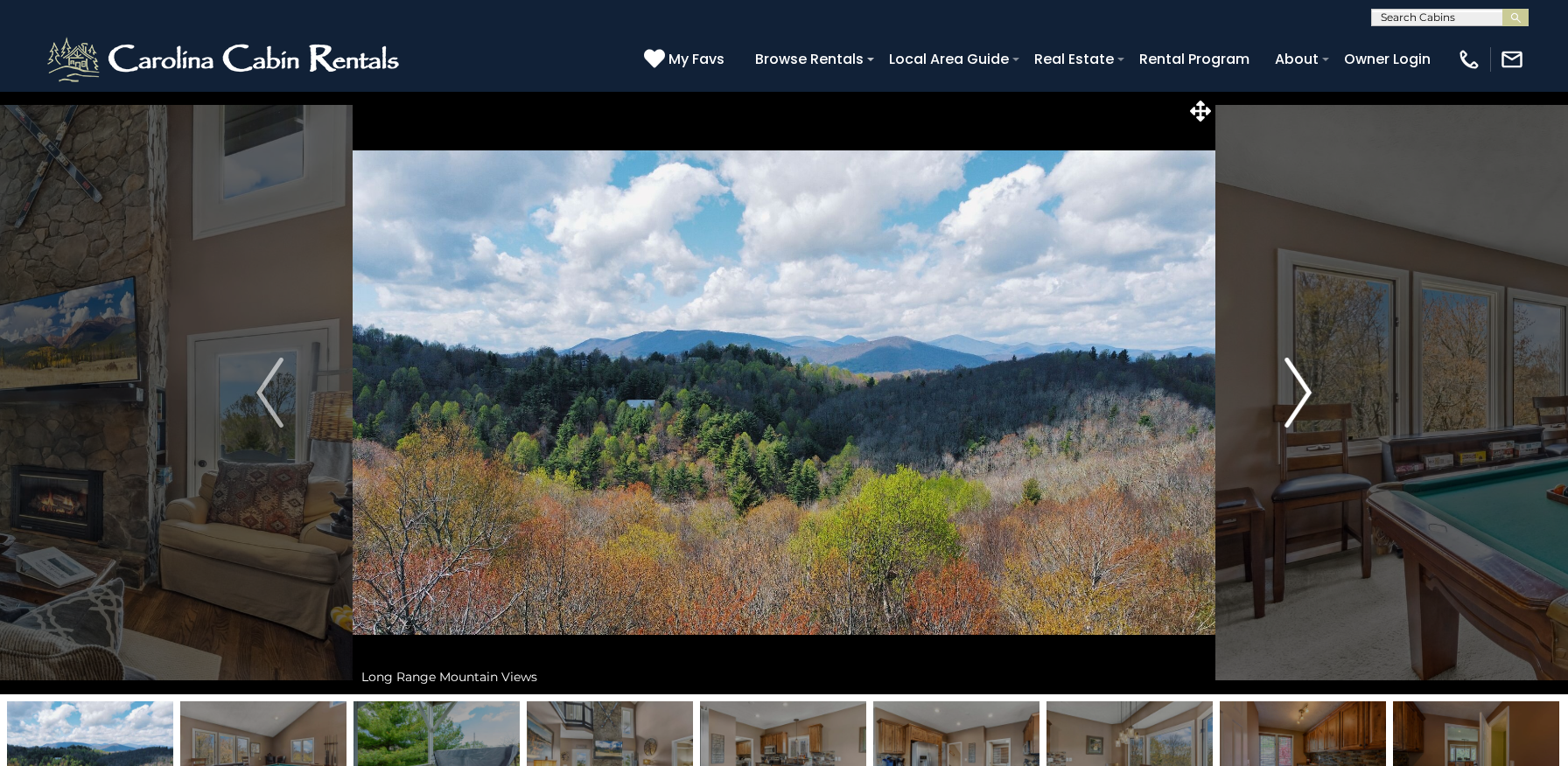
click at [1306, 393] on img "Next" at bounding box center [1297, 392] width 26 height 70
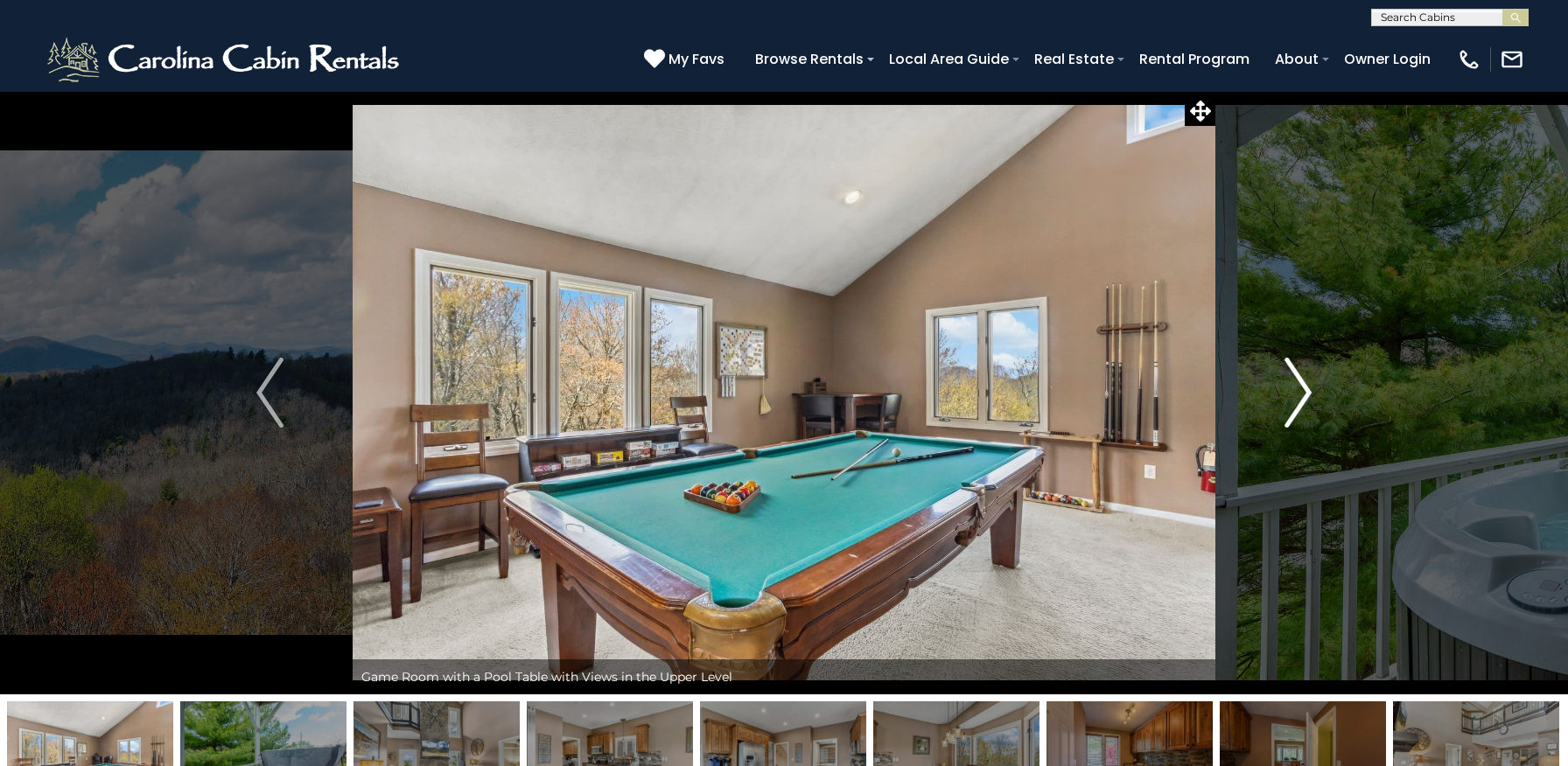
click at [1306, 393] on img "Next" at bounding box center [1297, 392] width 26 height 70
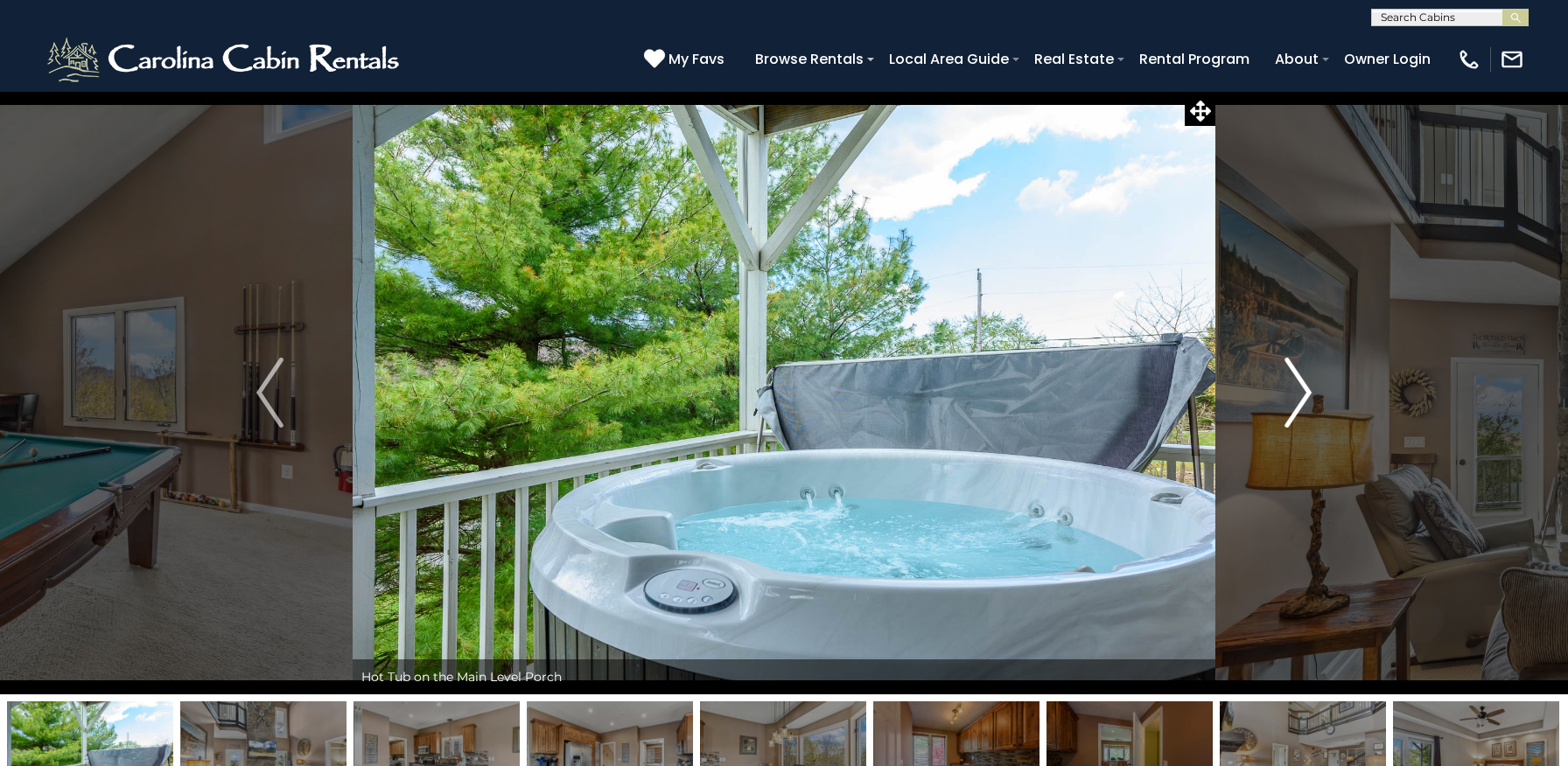
click at [1306, 393] on img "Next" at bounding box center [1297, 392] width 26 height 70
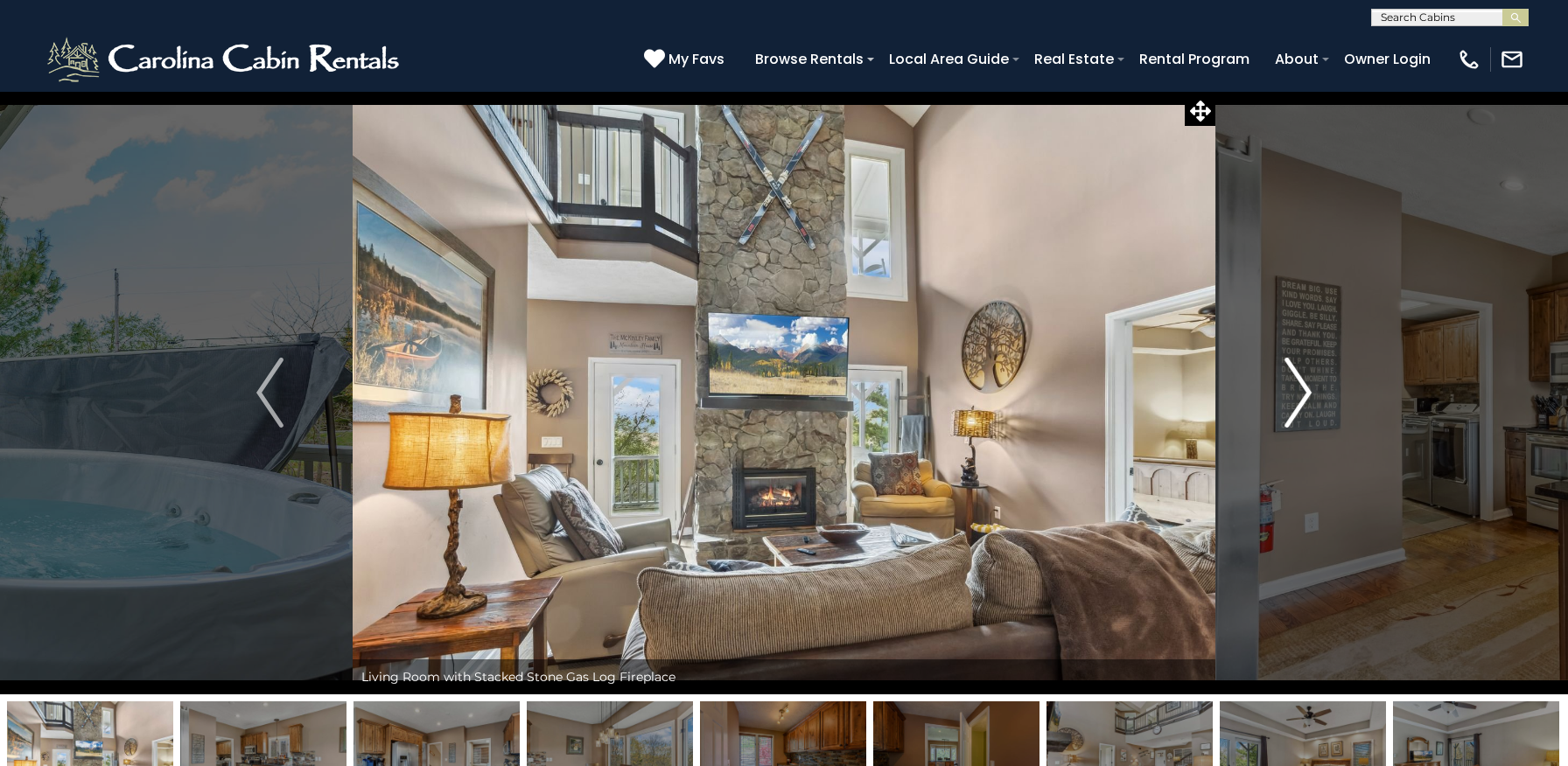
click at [1306, 393] on img "Next" at bounding box center [1297, 392] width 26 height 70
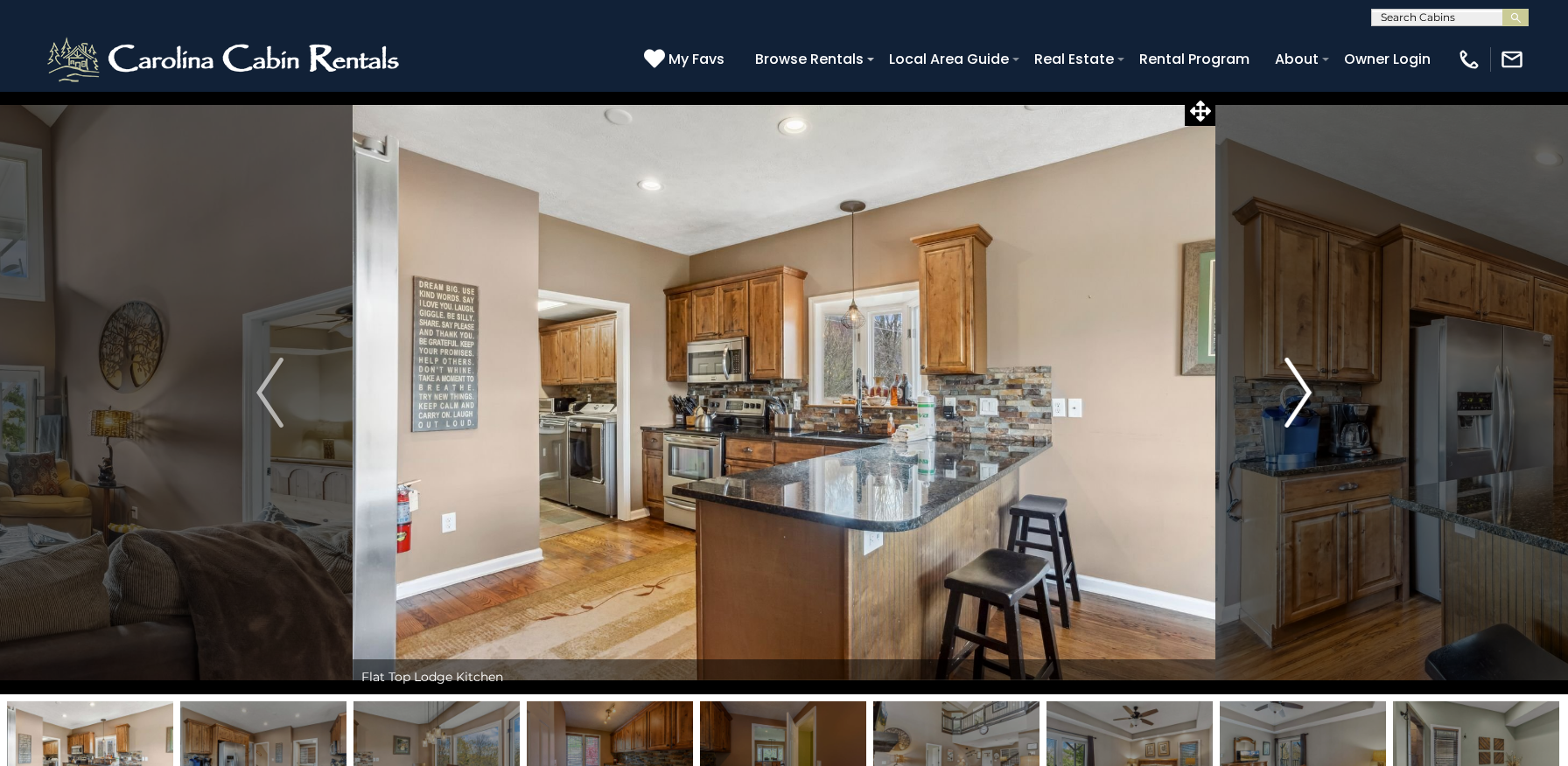
click at [1306, 393] on img "Next" at bounding box center [1297, 392] width 26 height 70
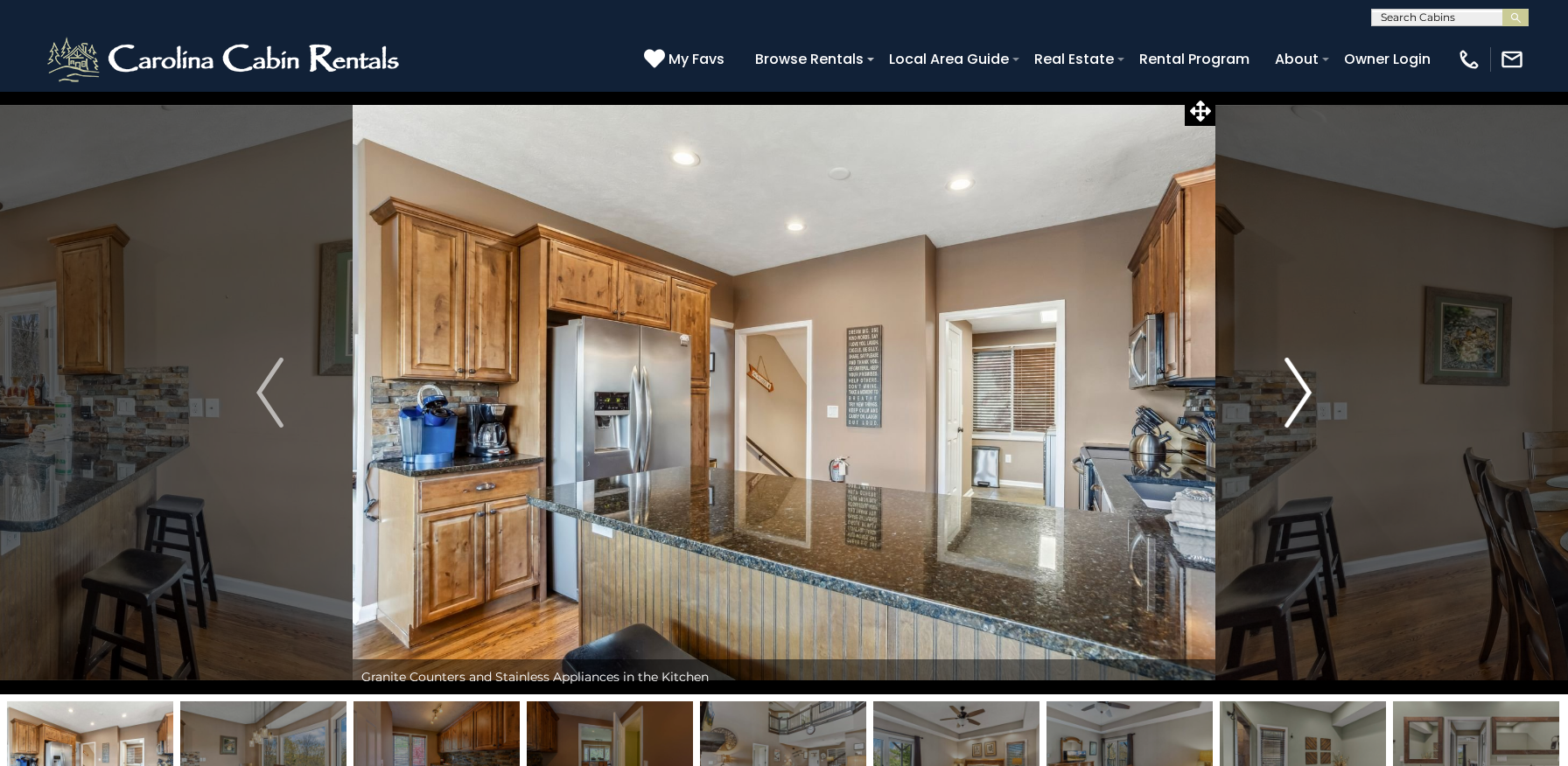
click at [1306, 393] on img "Next" at bounding box center [1297, 392] width 26 height 70
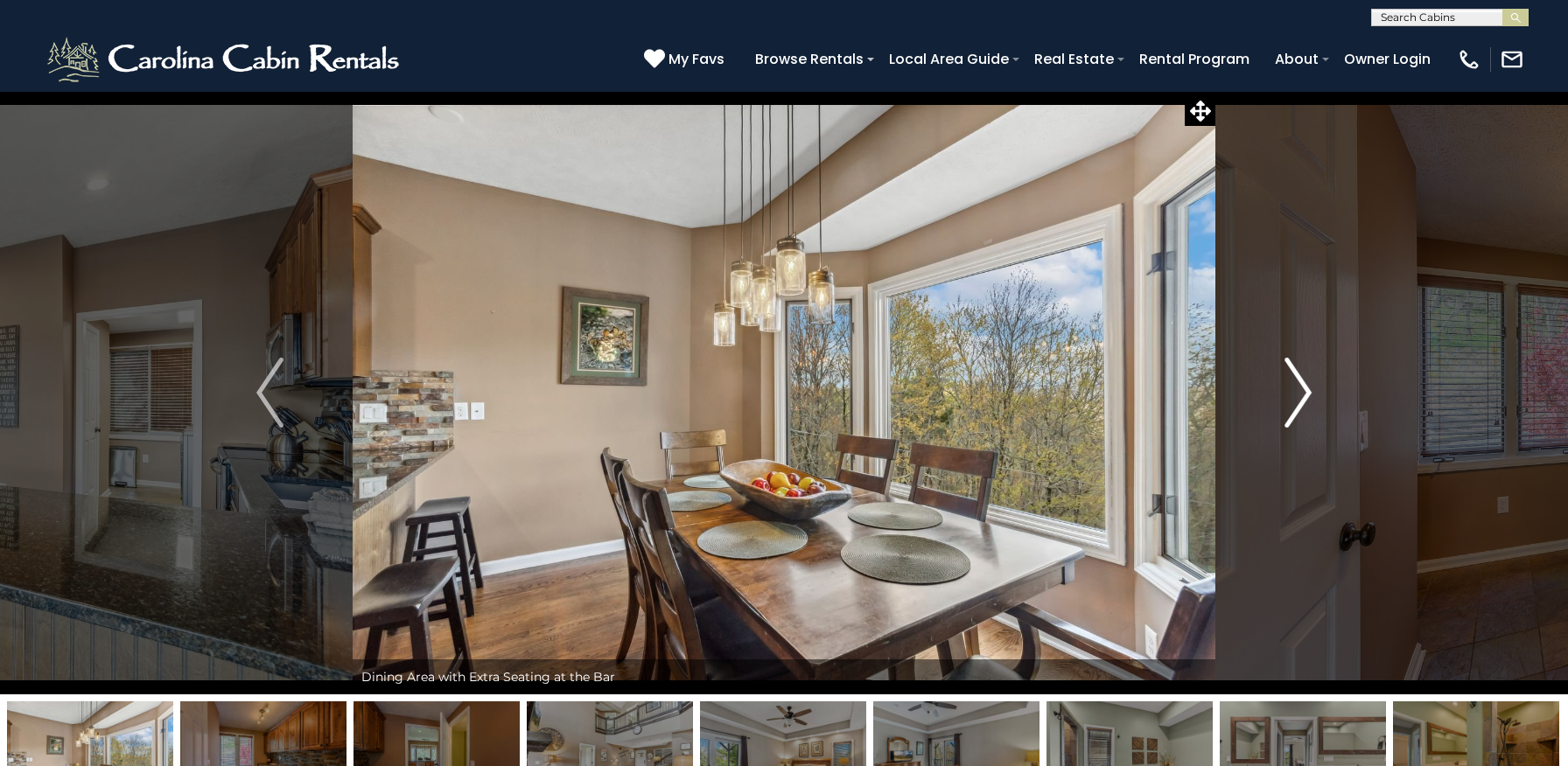
click at [1306, 393] on img "Next" at bounding box center [1297, 392] width 26 height 70
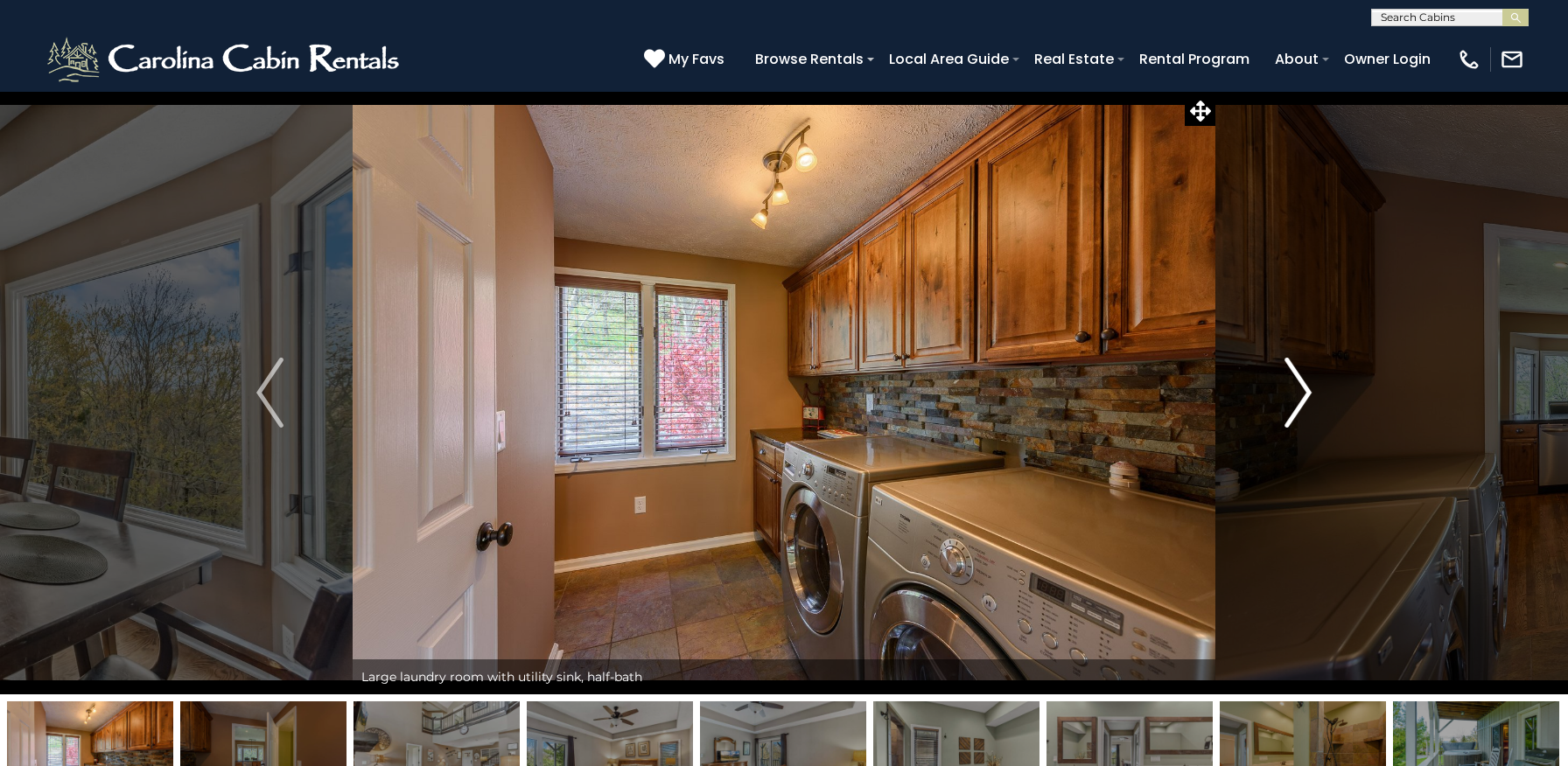
click at [1306, 393] on img "Next" at bounding box center [1297, 392] width 26 height 70
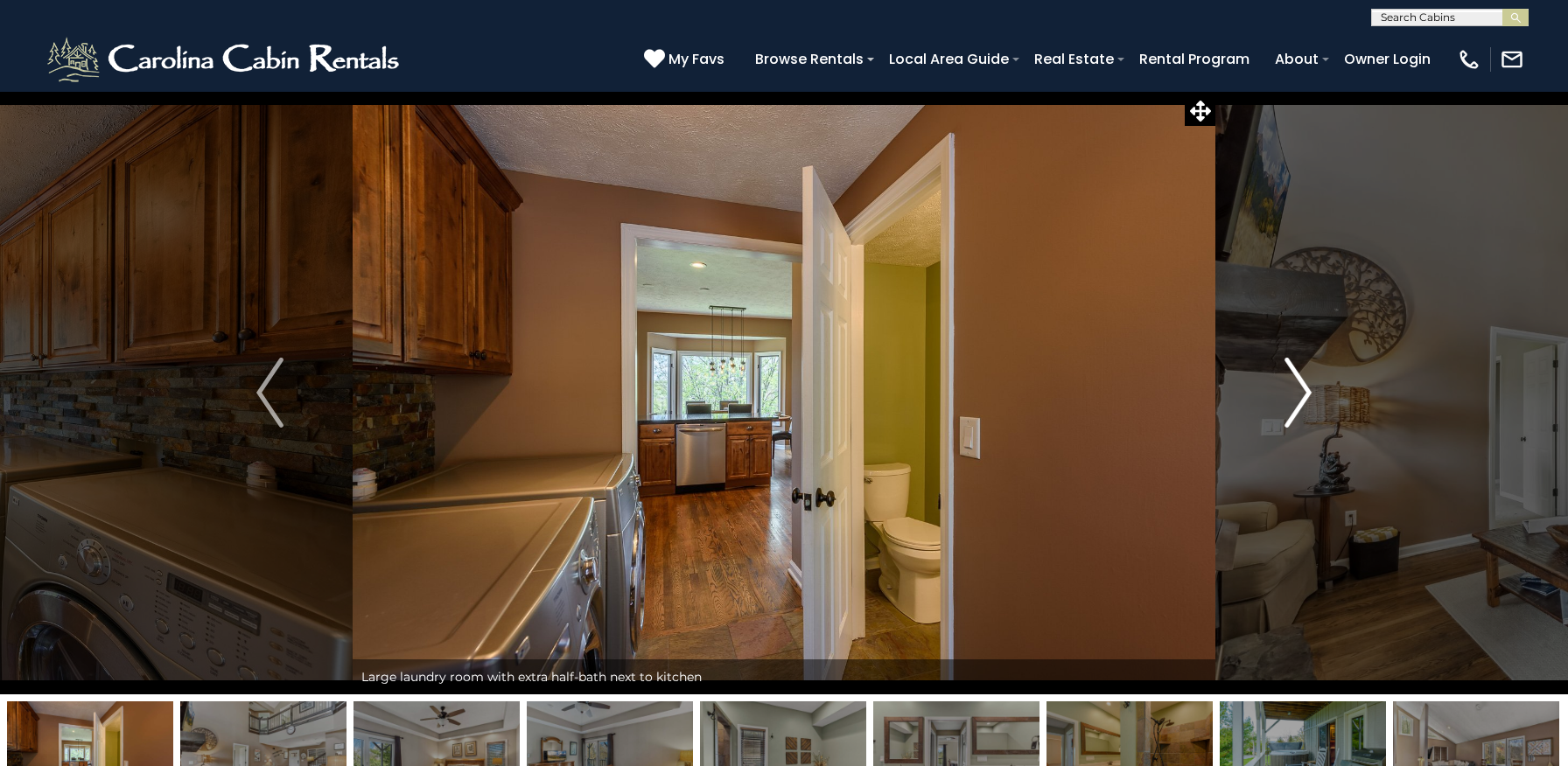
click at [1306, 393] on img "Next" at bounding box center [1297, 392] width 26 height 70
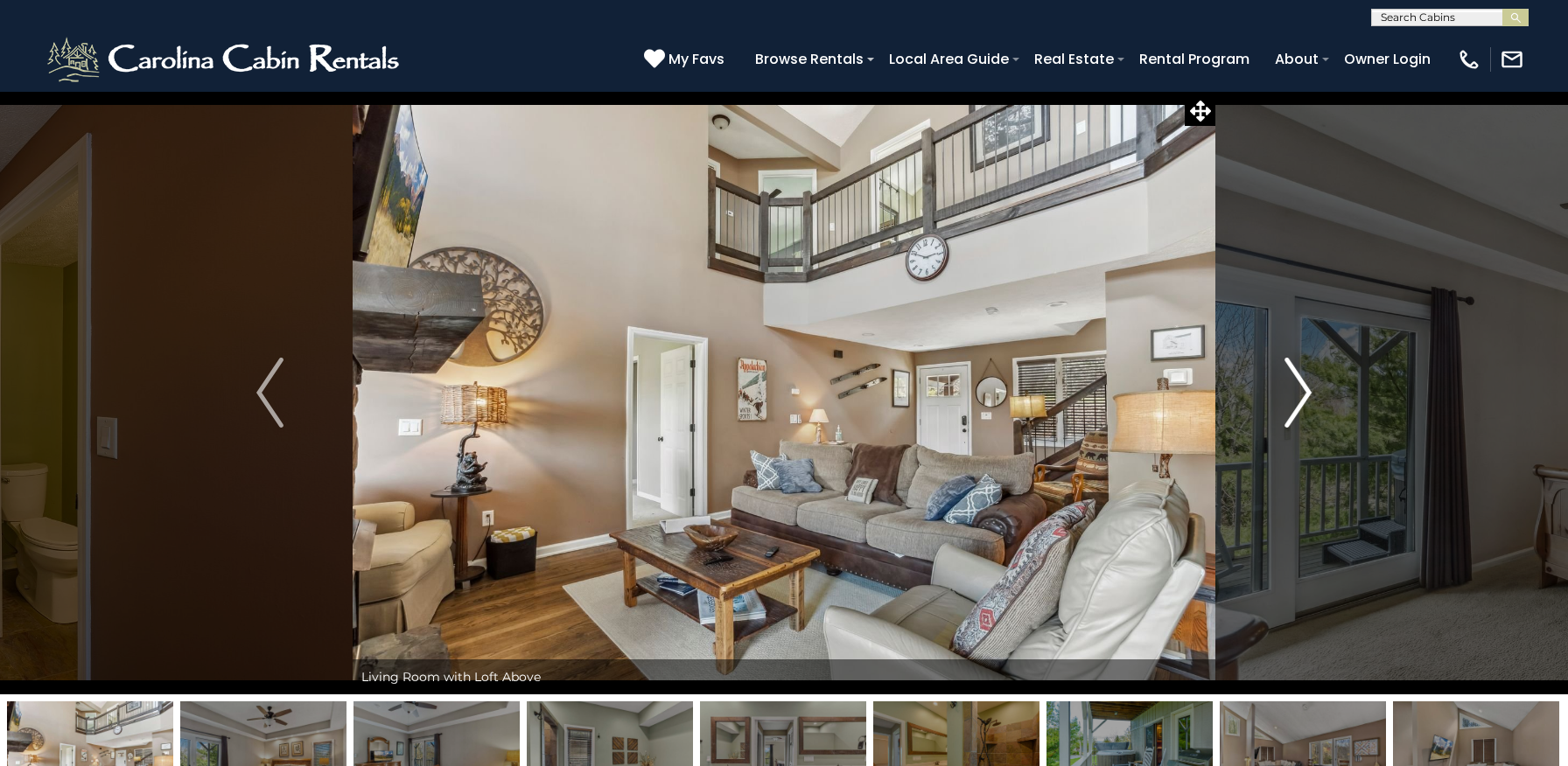
click at [1306, 393] on img "Next" at bounding box center [1297, 392] width 26 height 70
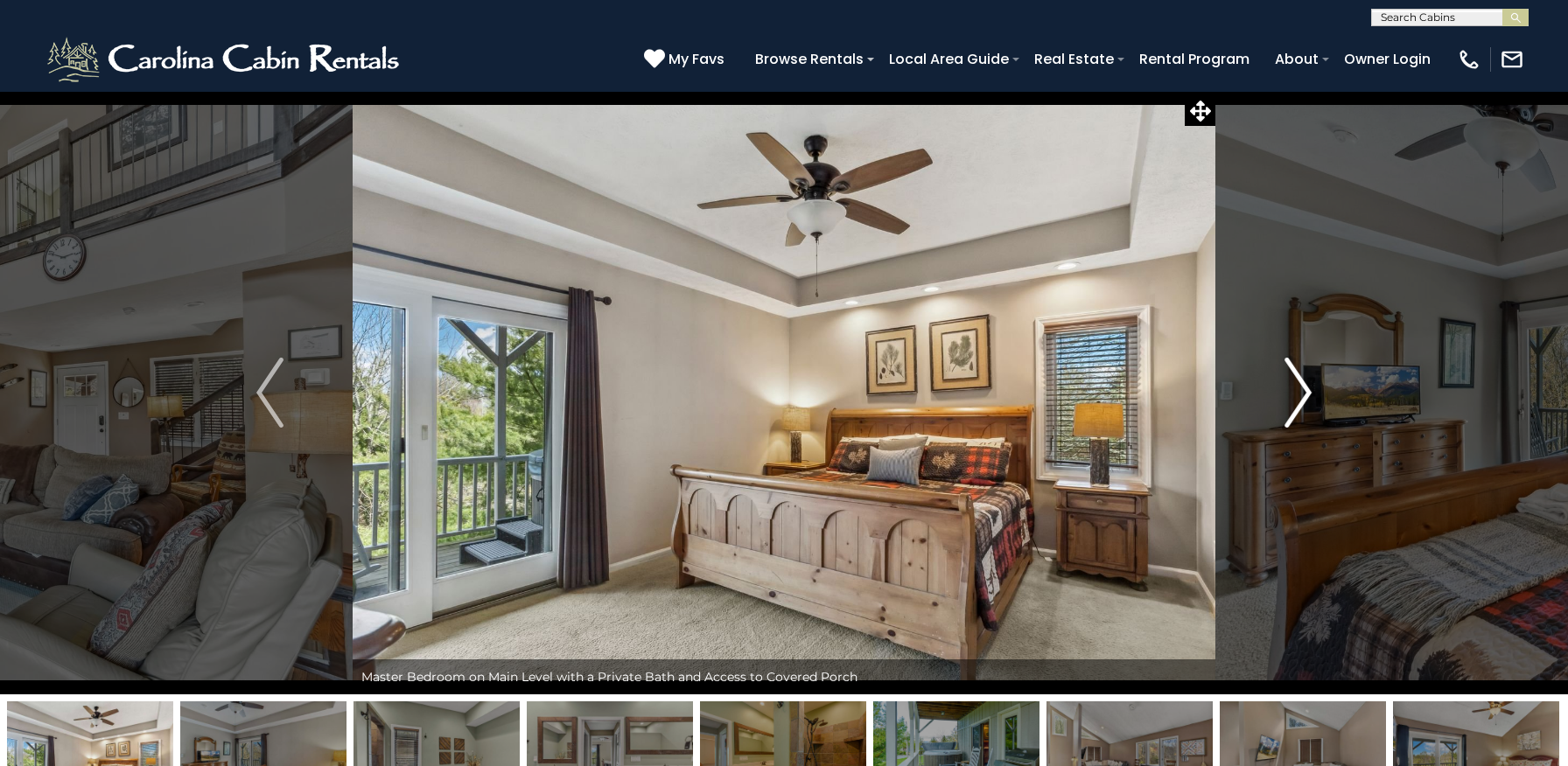
click at [1305, 393] on img "Next" at bounding box center [1297, 392] width 26 height 70
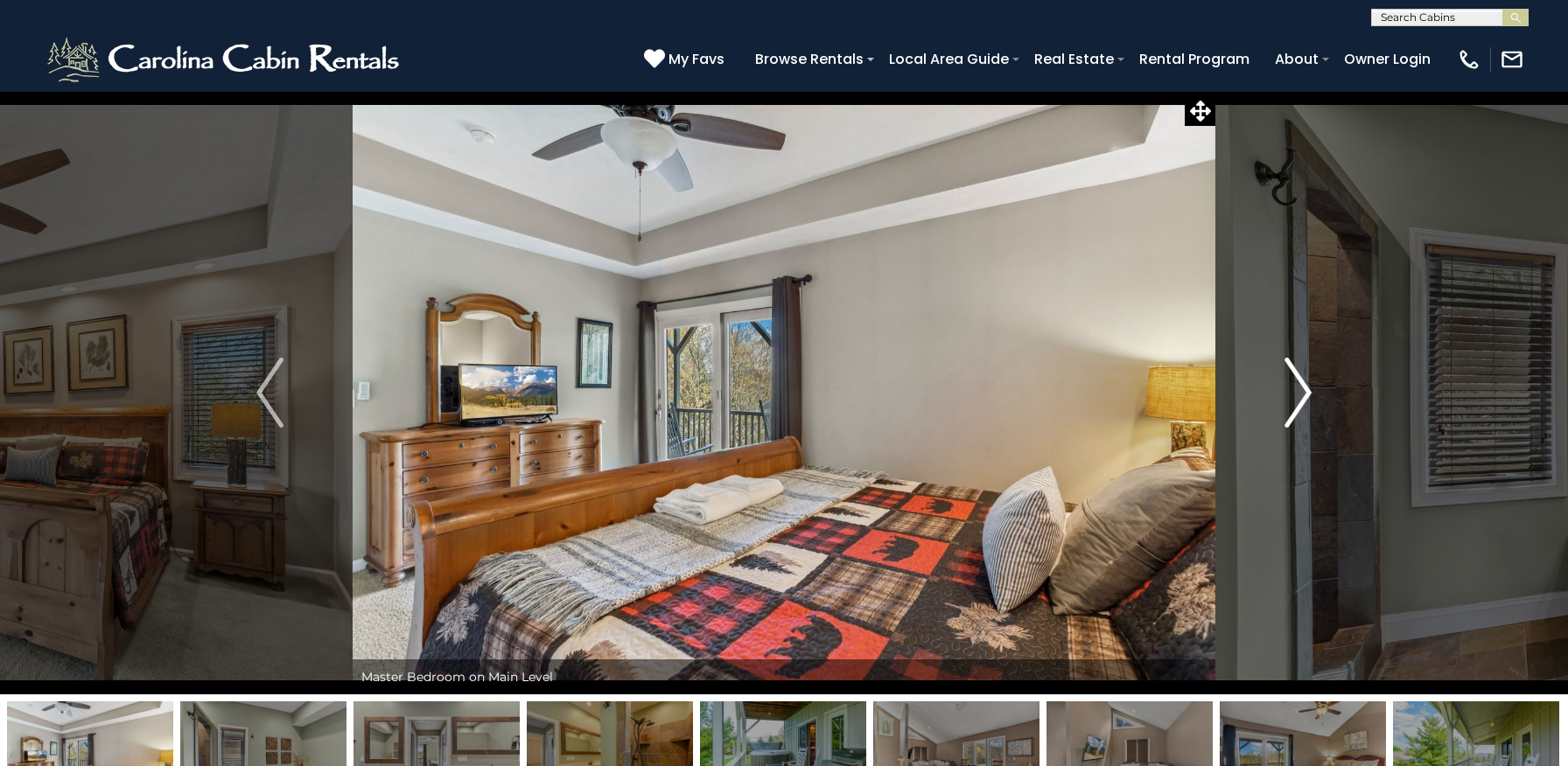
click at [1305, 393] on img "Next" at bounding box center [1297, 392] width 26 height 70
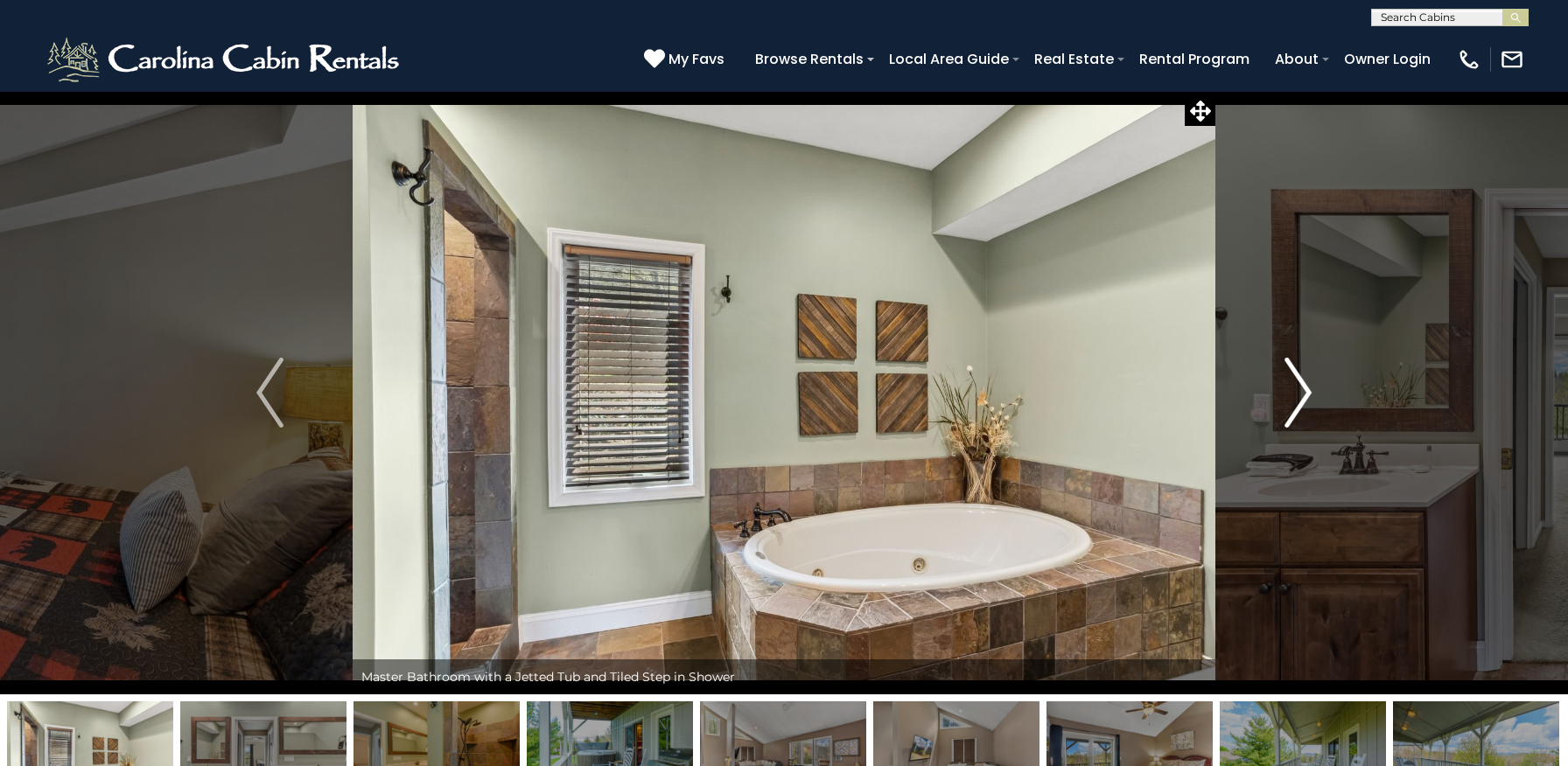
click at [1305, 393] on img "Next" at bounding box center [1297, 392] width 26 height 70
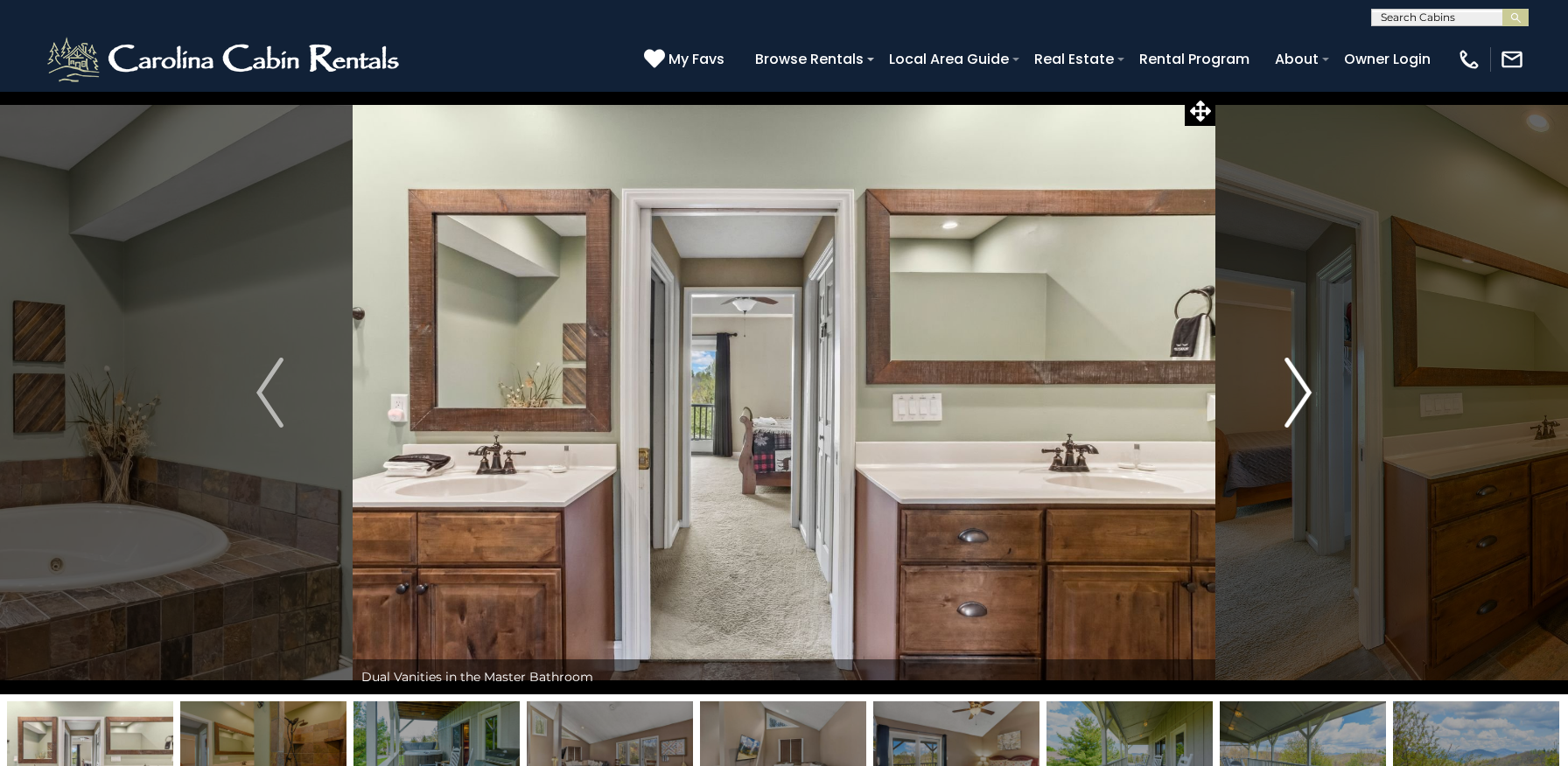
click at [1305, 393] on img "Next" at bounding box center [1297, 392] width 26 height 70
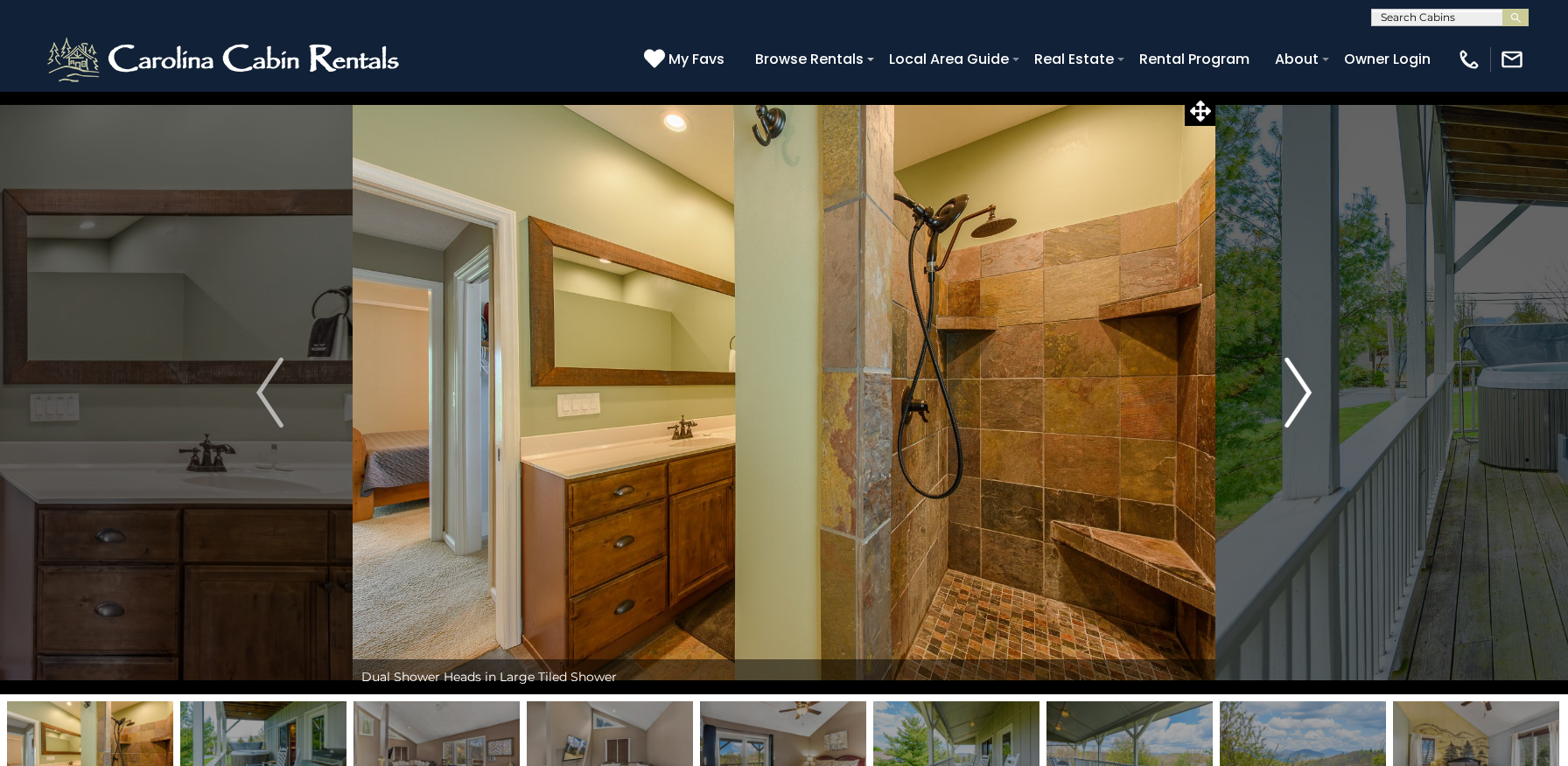
click at [1305, 393] on img "Next" at bounding box center [1297, 392] width 26 height 70
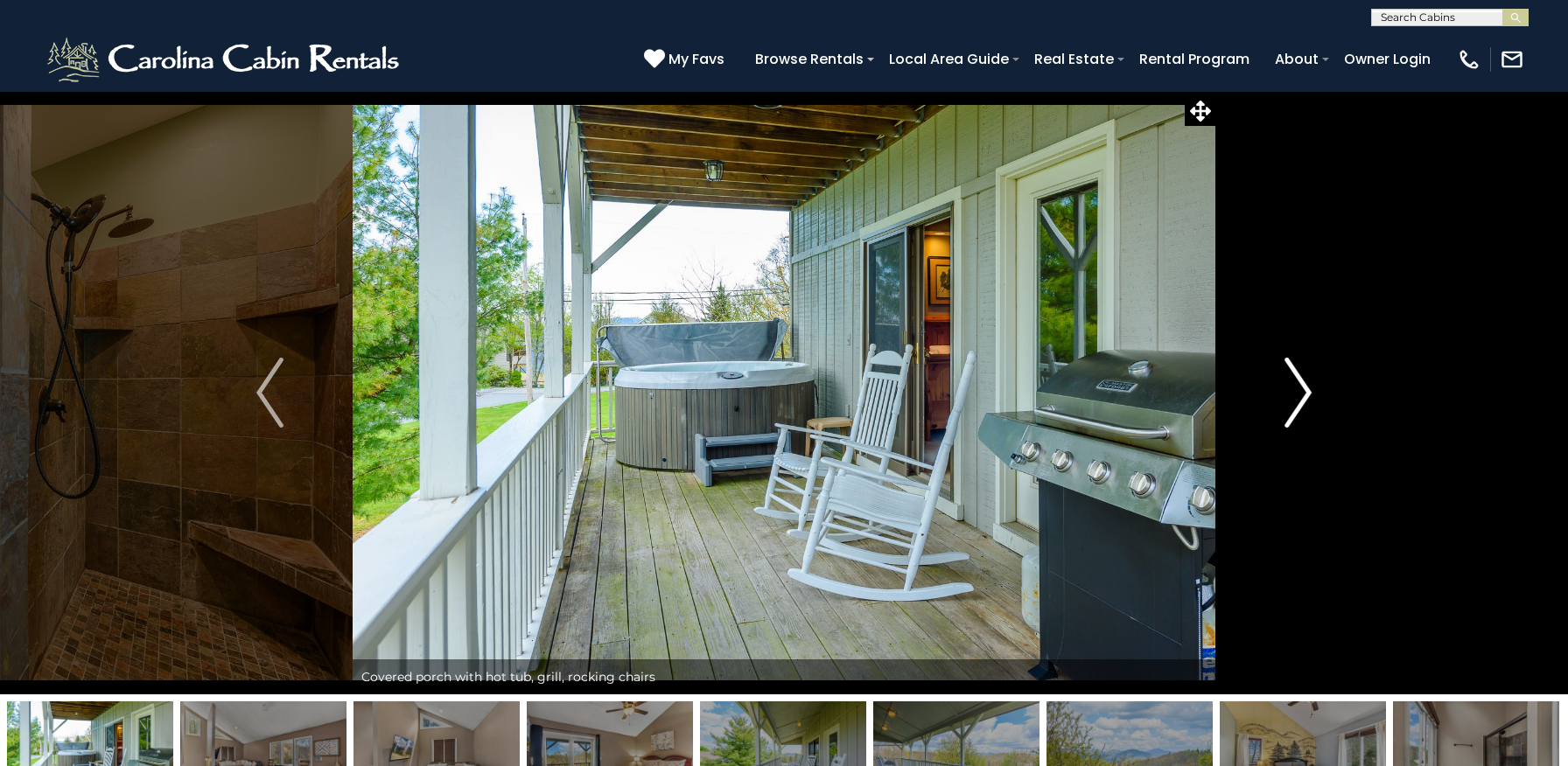
click at [1305, 393] on img "Next" at bounding box center [1297, 392] width 26 height 70
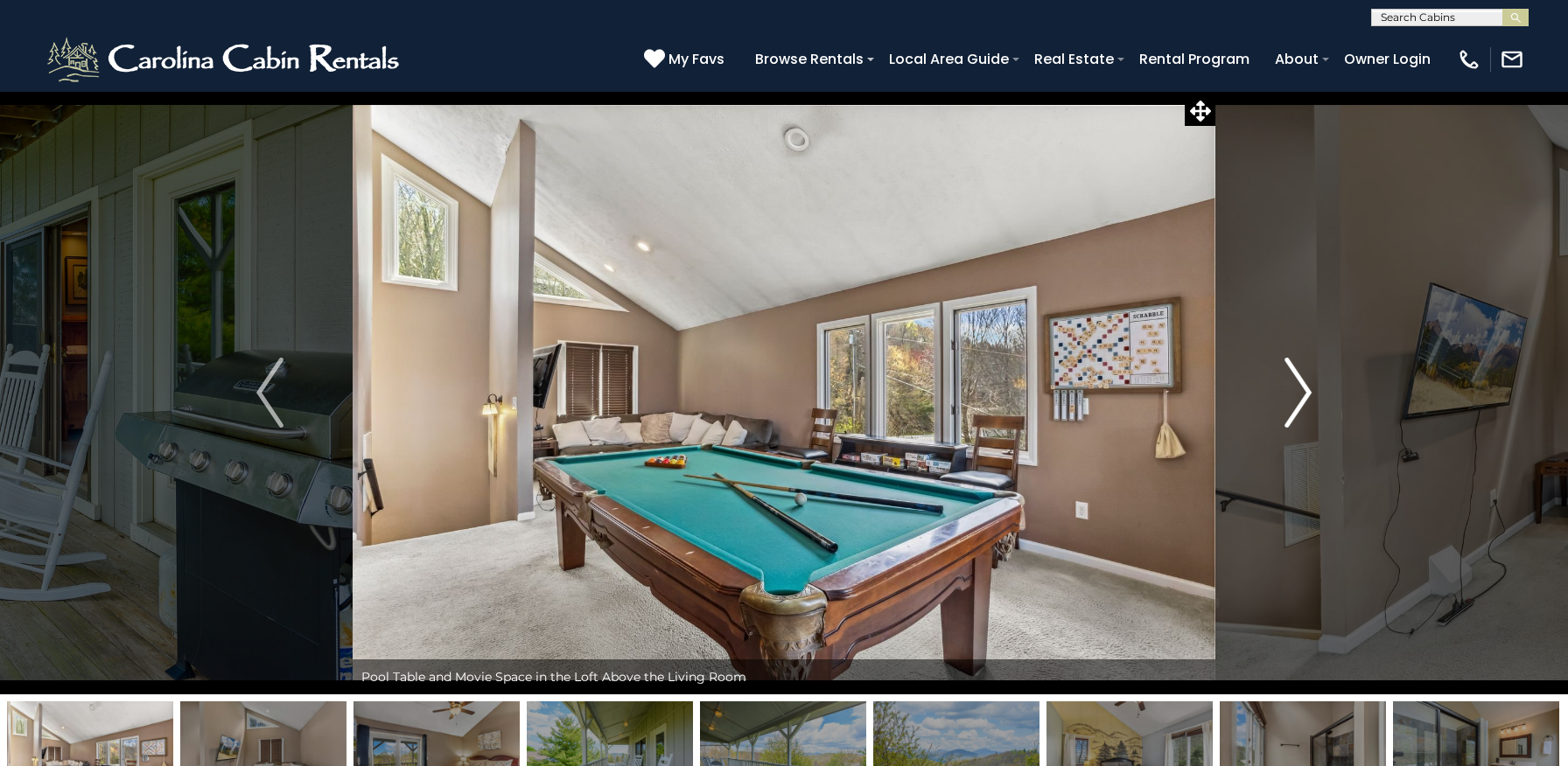
click at [1305, 393] on img "Next" at bounding box center [1297, 392] width 26 height 70
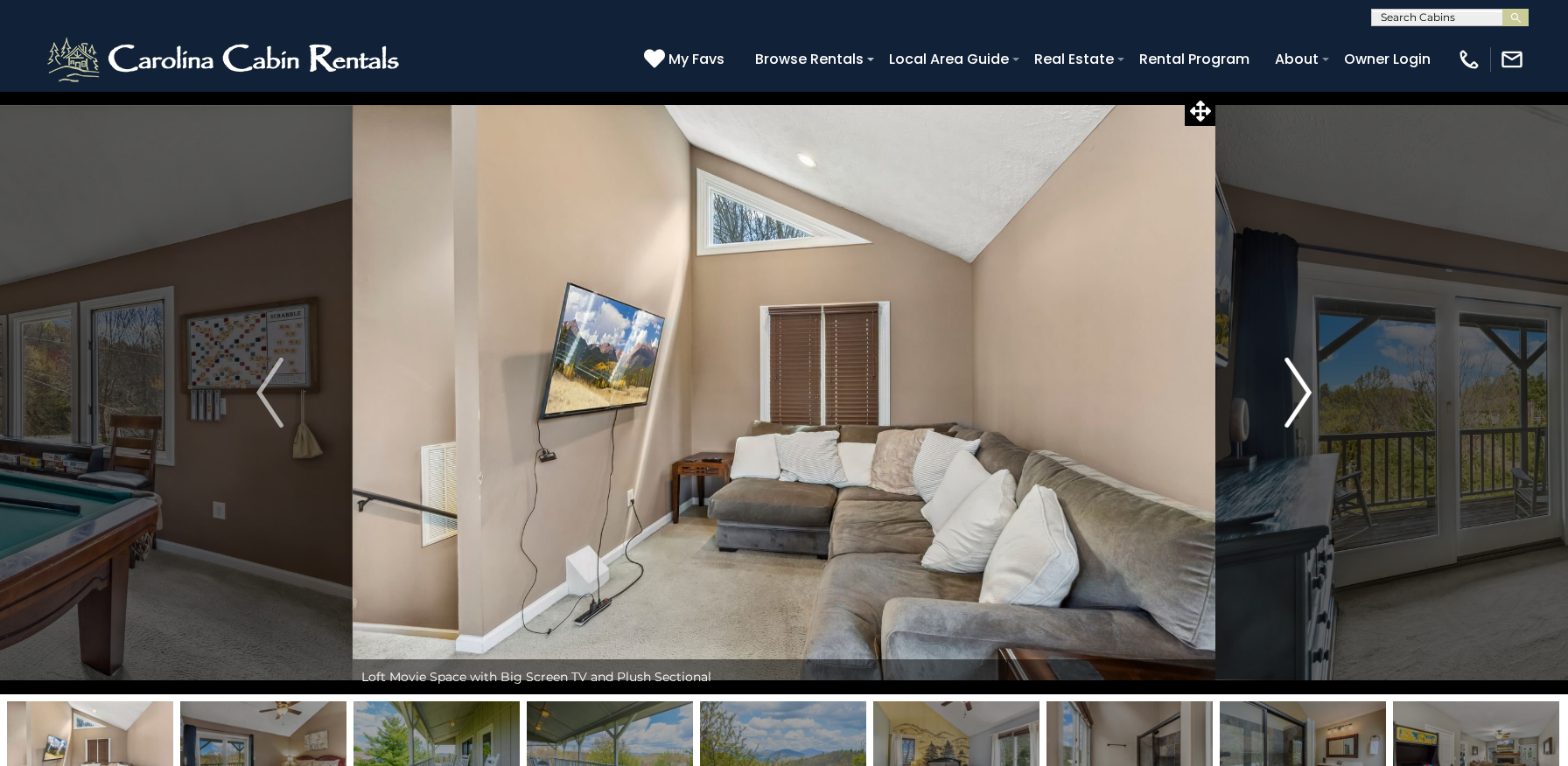
click at [1305, 393] on img "Next" at bounding box center [1297, 392] width 26 height 70
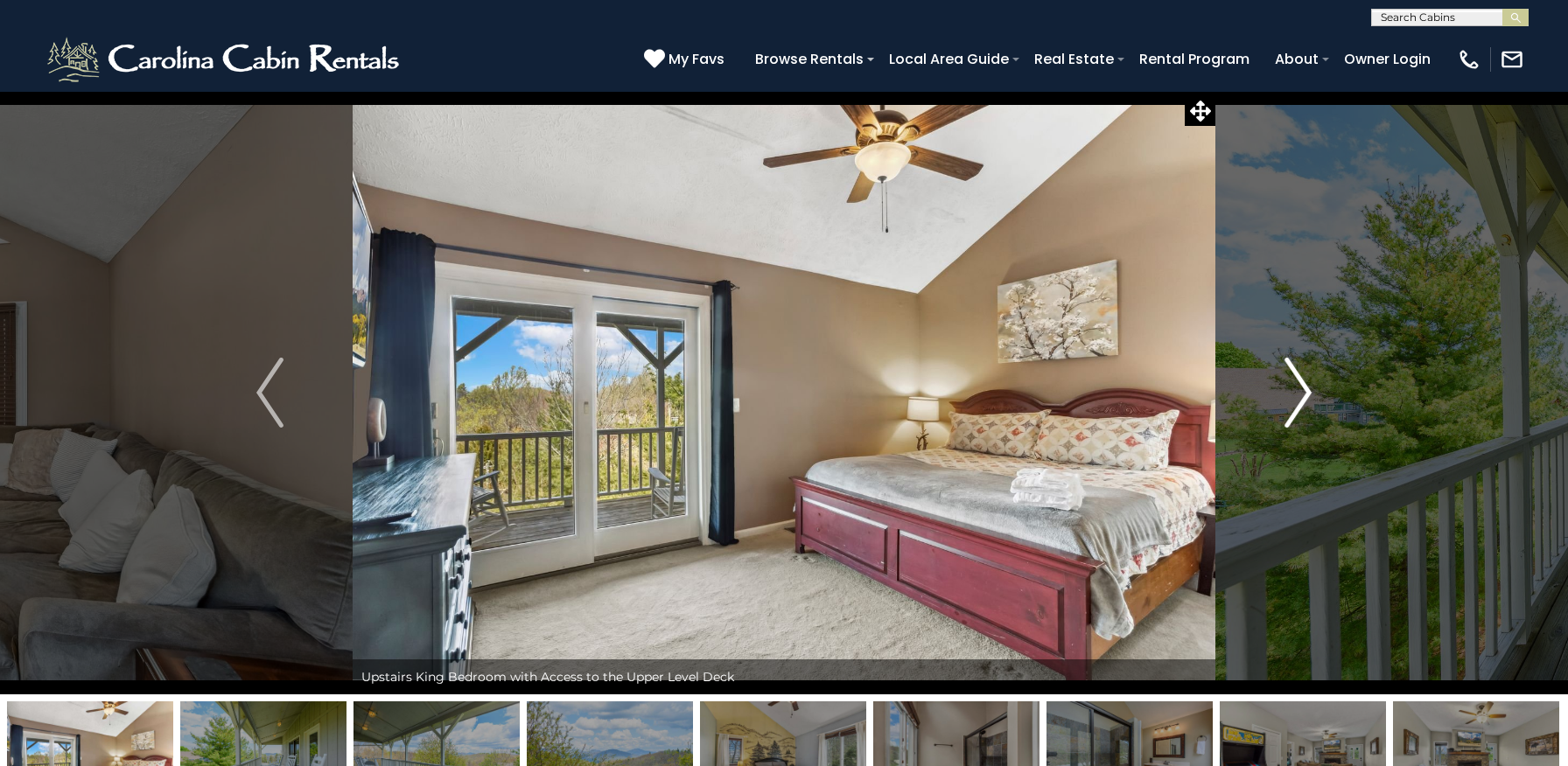
click at [1305, 393] on img "Next" at bounding box center [1297, 392] width 26 height 70
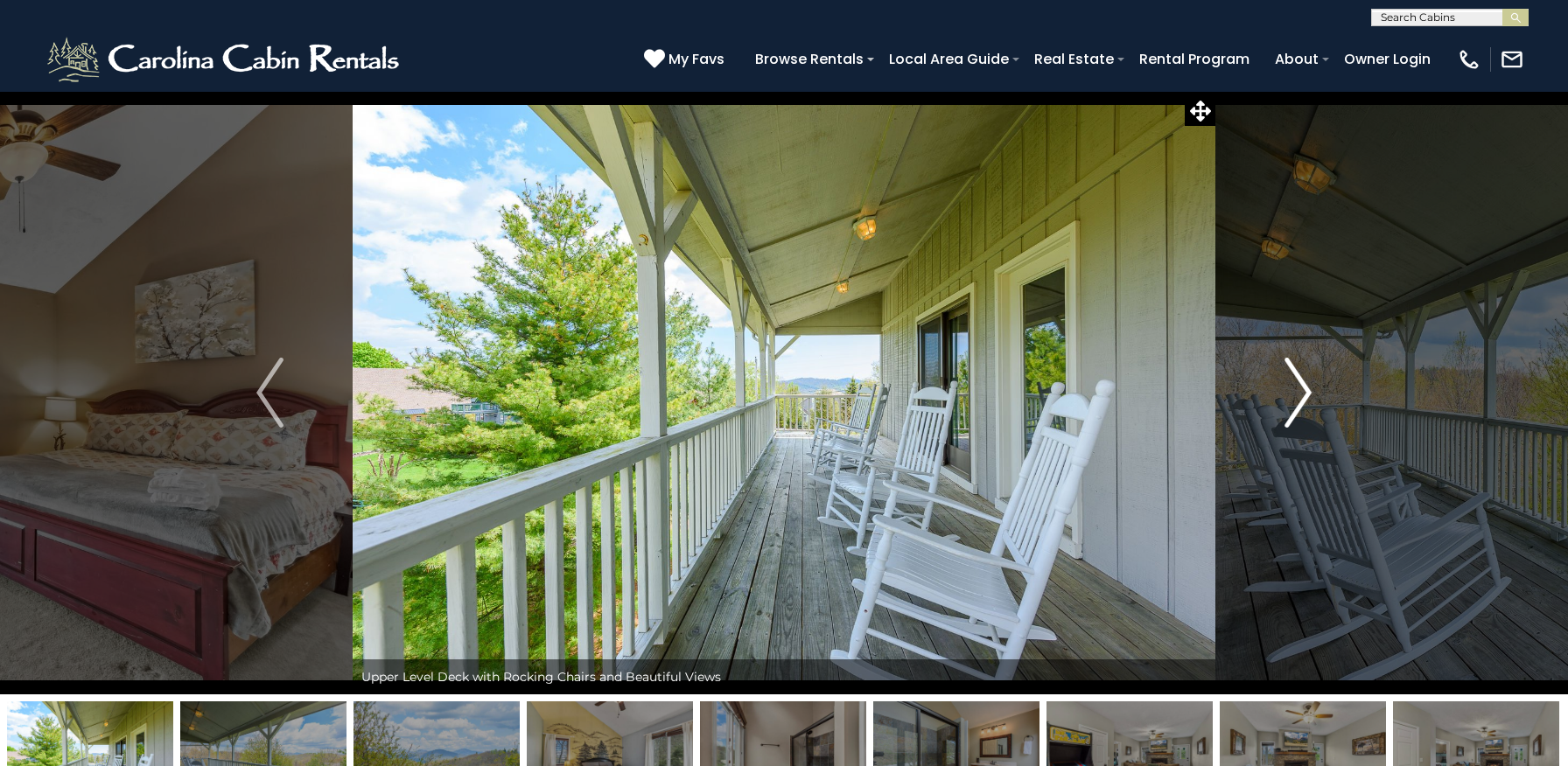
click at [1305, 393] on img "Next" at bounding box center [1297, 392] width 26 height 70
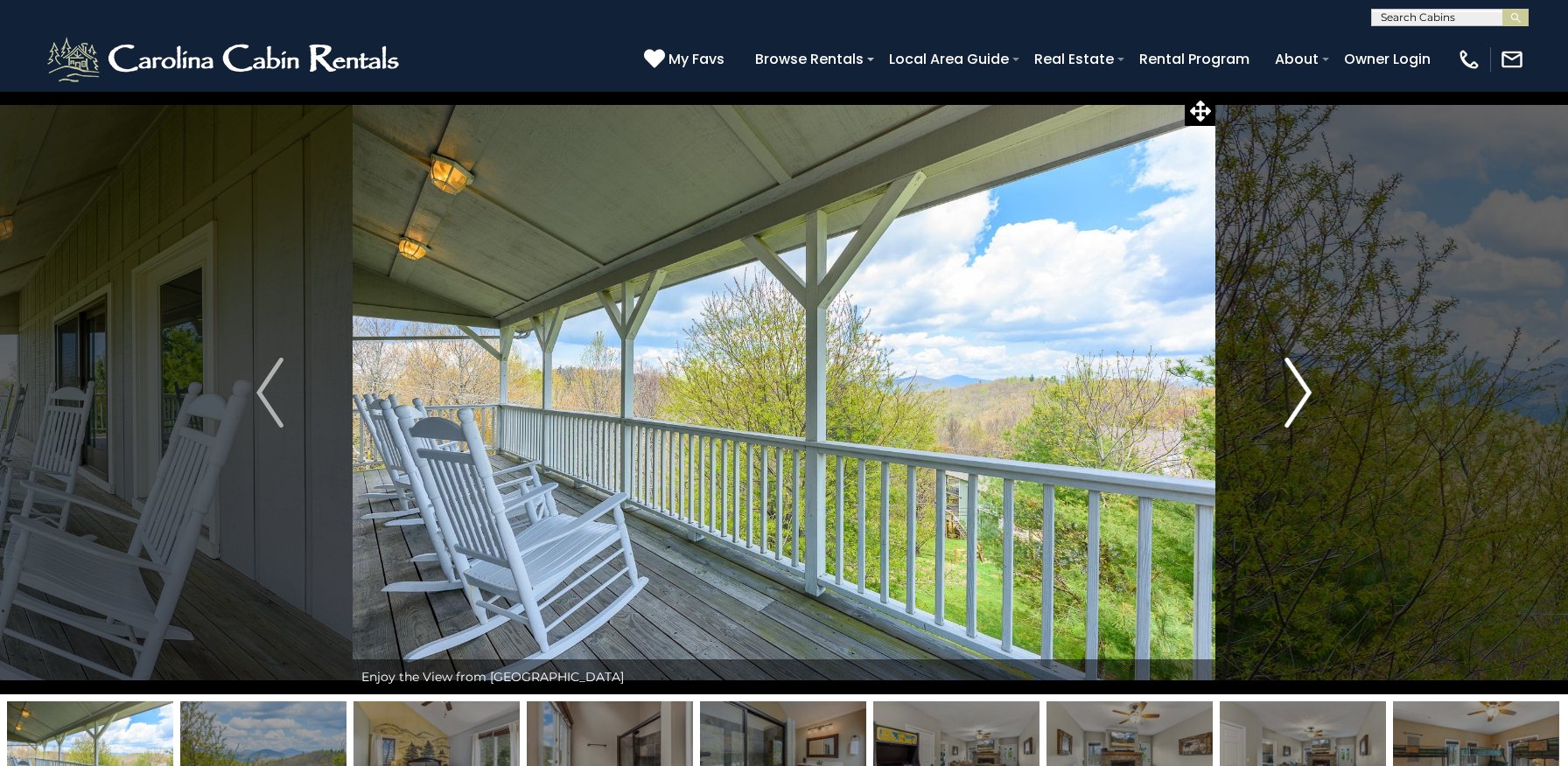
click at [1305, 393] on img "Next" at bounding box center [1297, 392] width 26 height 70
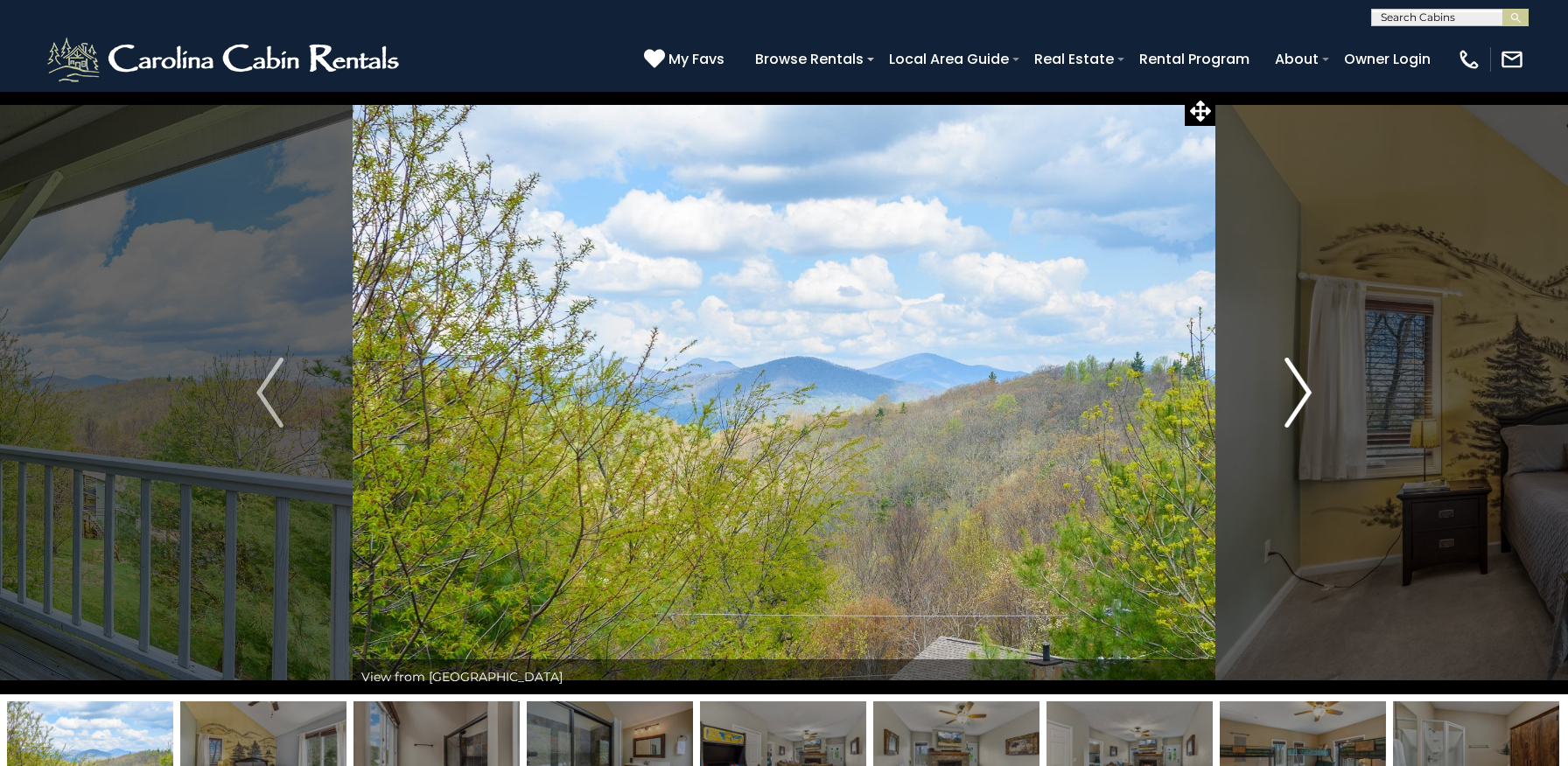
click at [1305, 393] on img "Next" at bounding box center [1297, 392] width 26 height 70
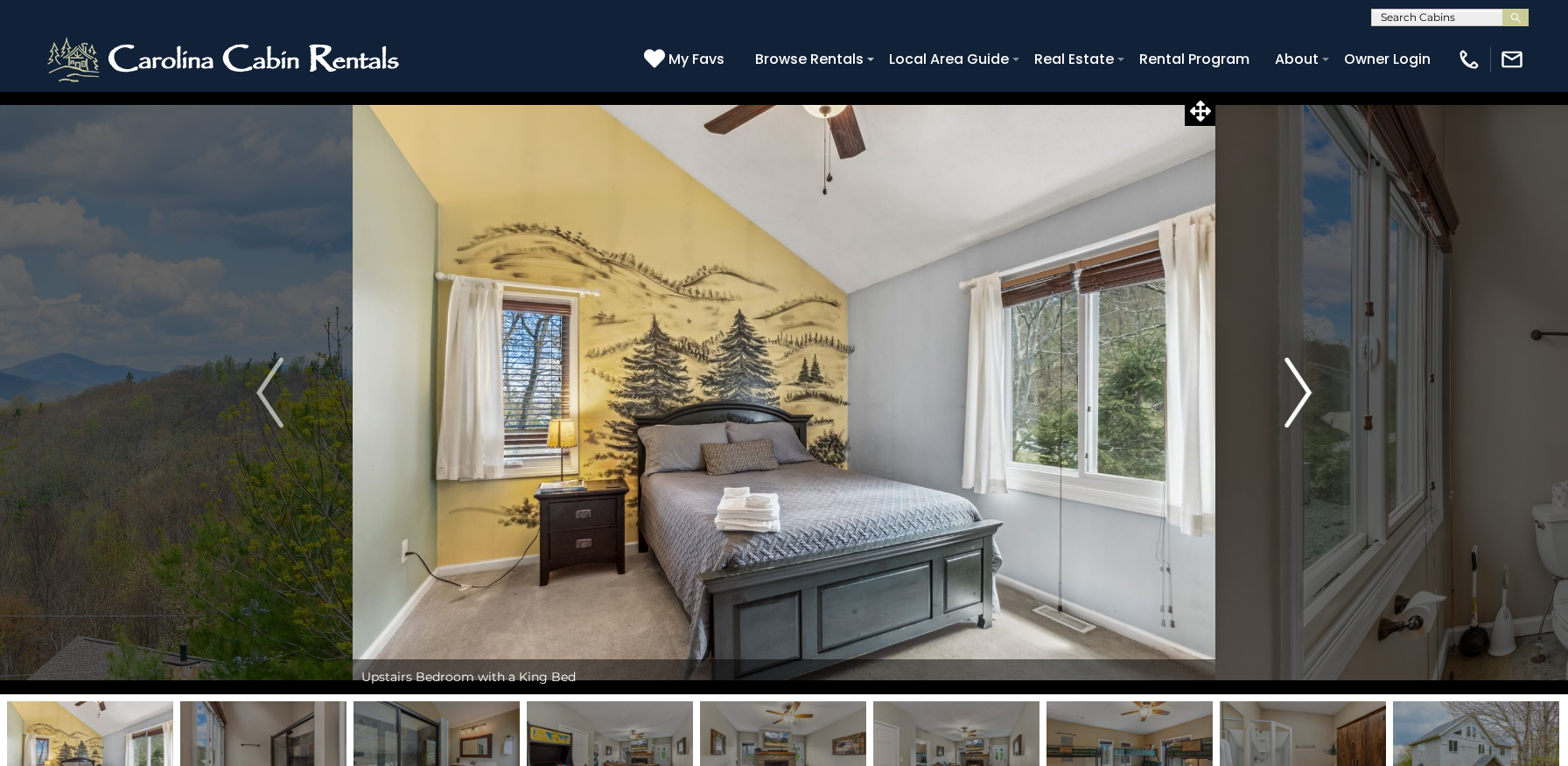
click at [1305, 393] on img "Next" at bounding box center [1297, 392] width 26 height 70
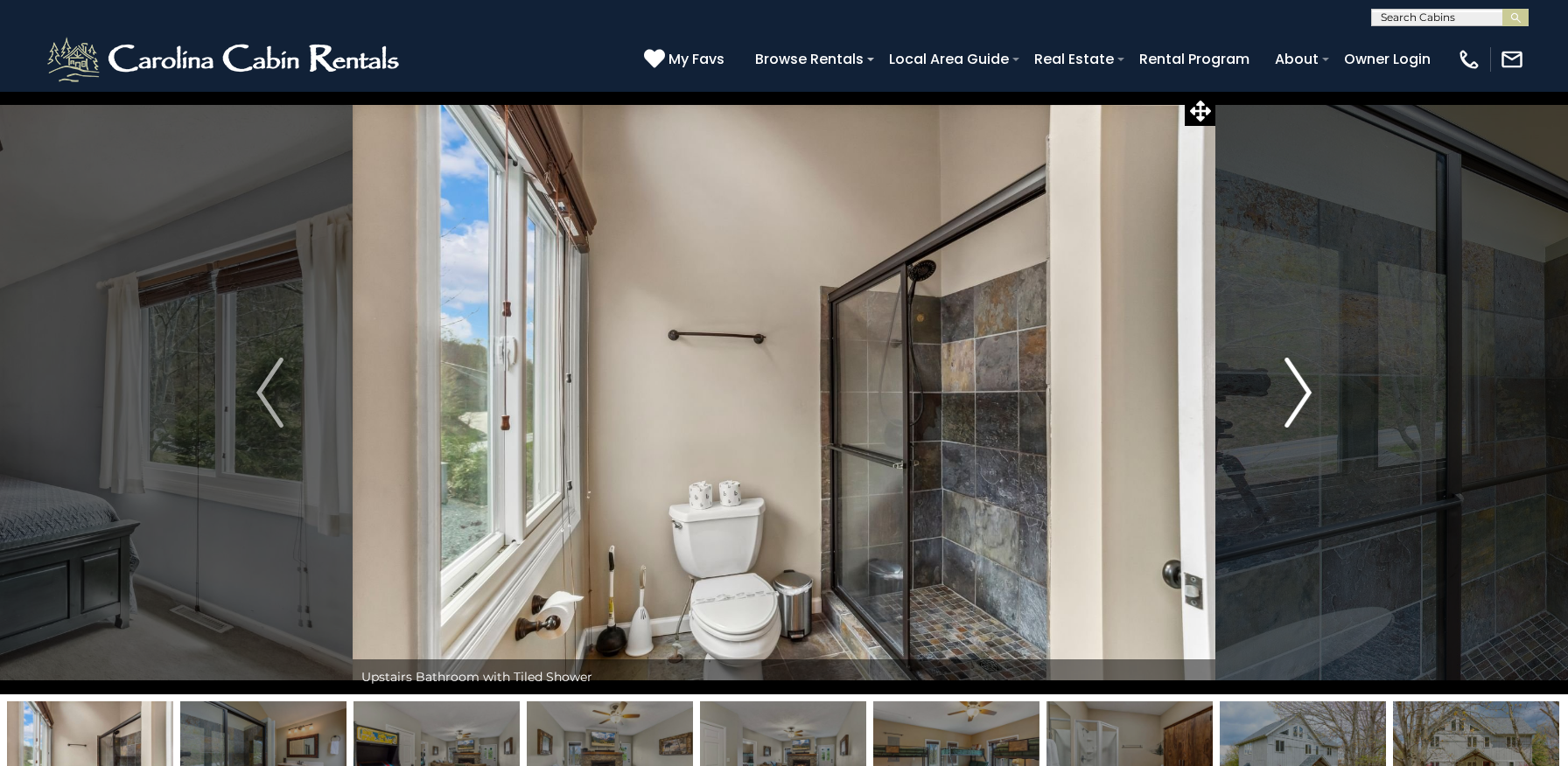
click at [1305, 393] on img "Next" at bounding box center [1297, 392] width 26 height 70
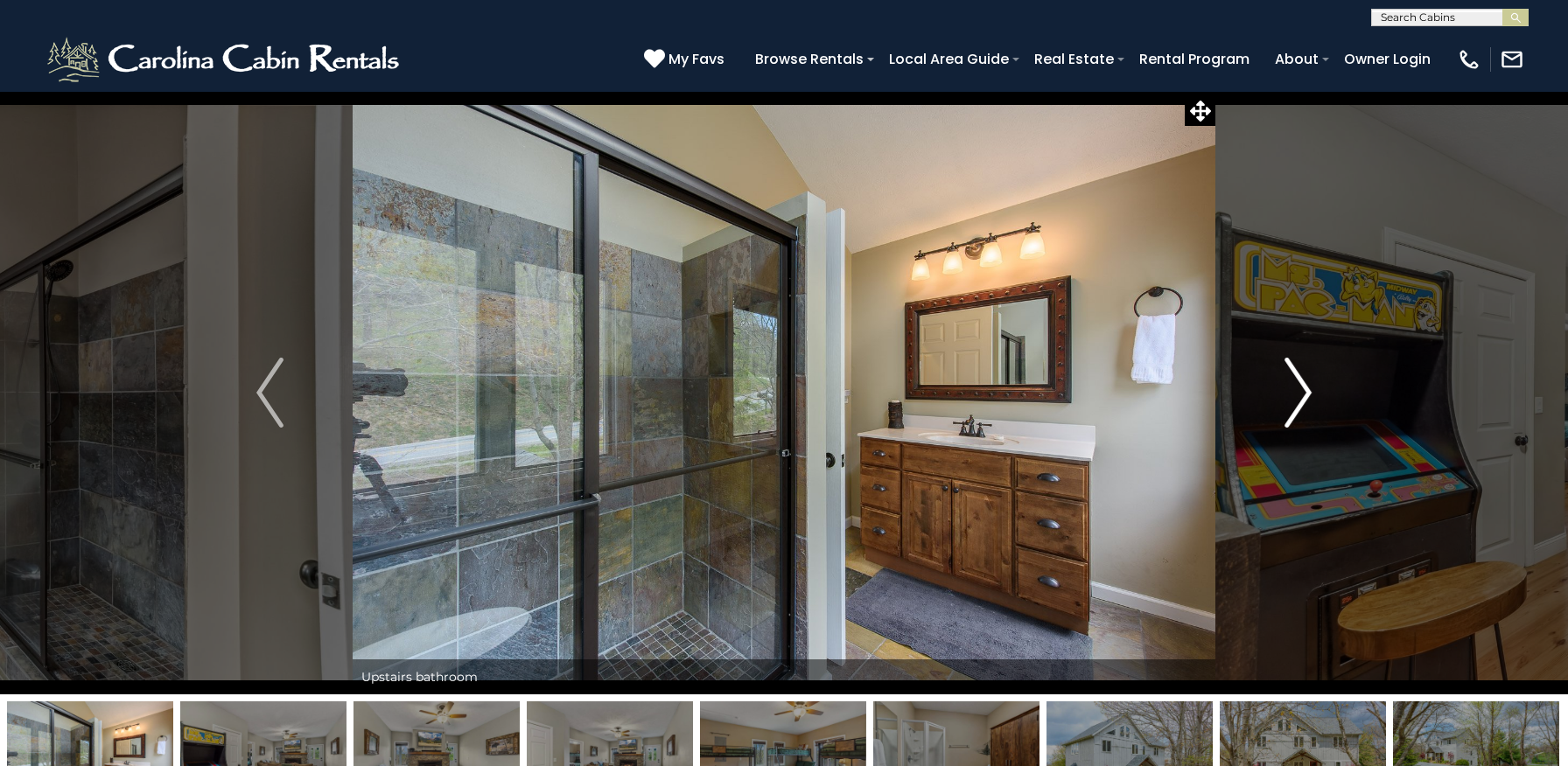
click at [1305, 393] on img "Next" at bounding box center [1297, 392] width 26 height 70
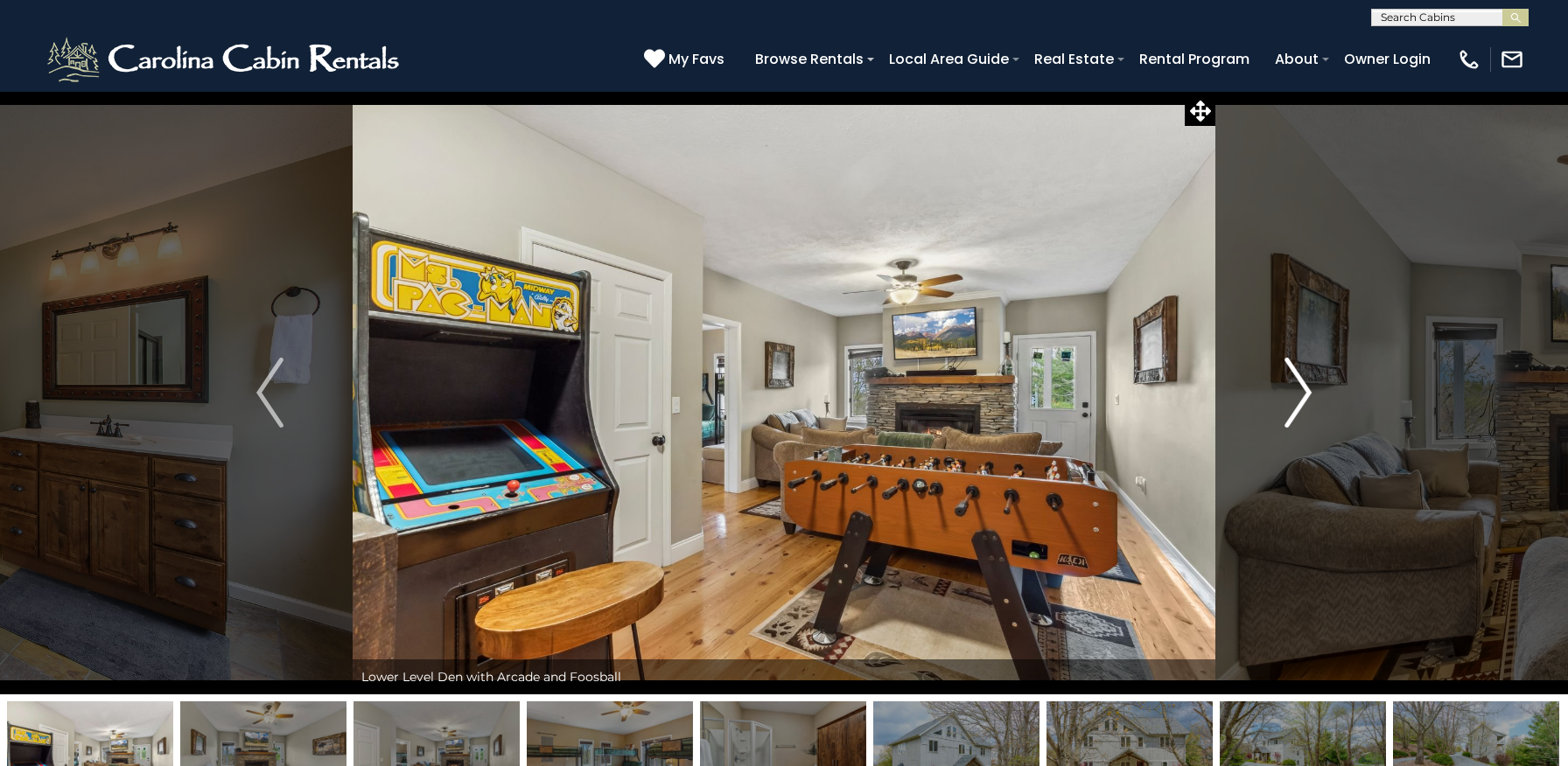
click at [1305, 393] on img "Next" at bounding box center [1297, 392] width 26 height 70
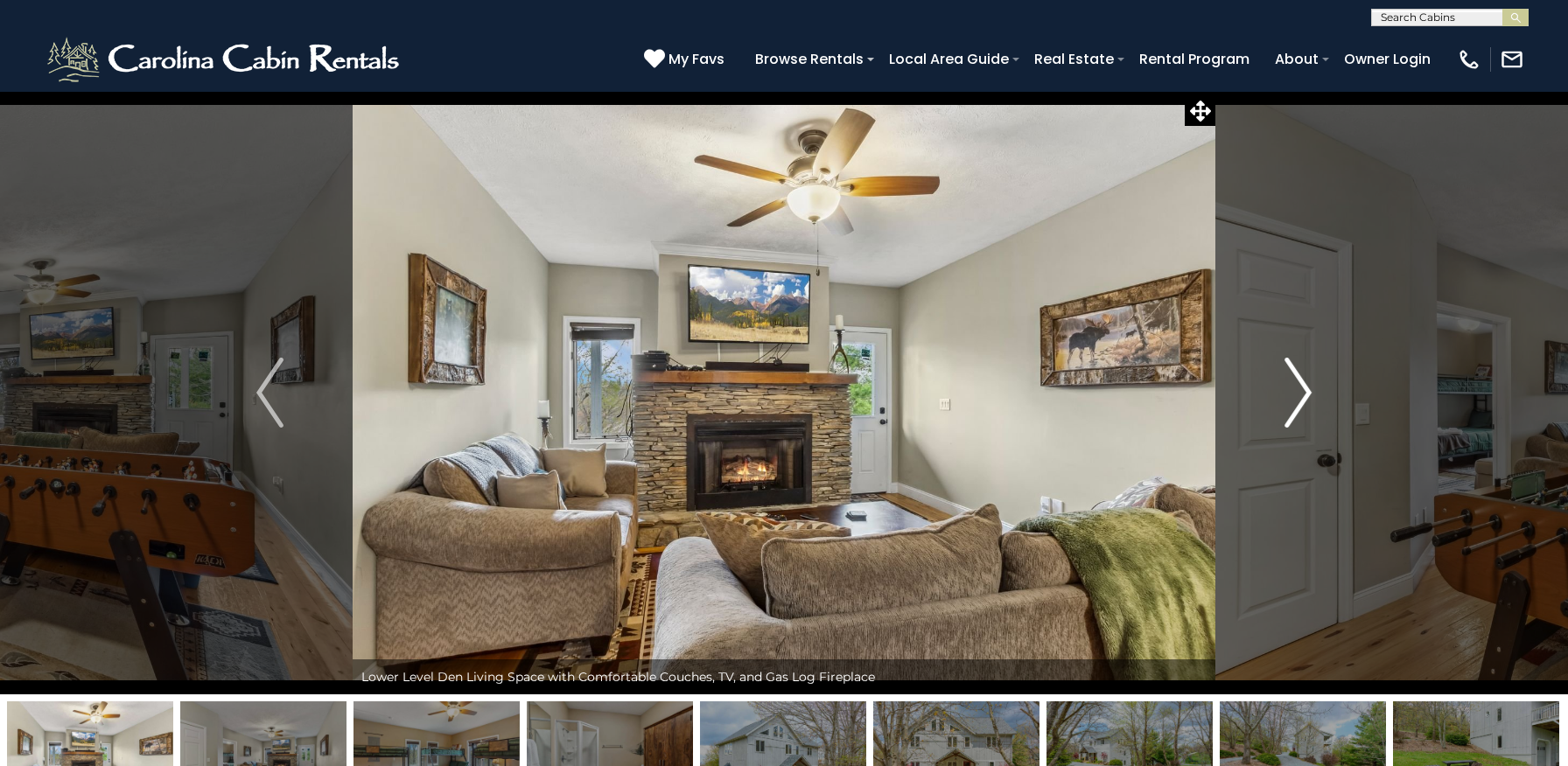
click at [1305, 393] on img "Next" at bounding box center [1297, 392] width 26 height 70
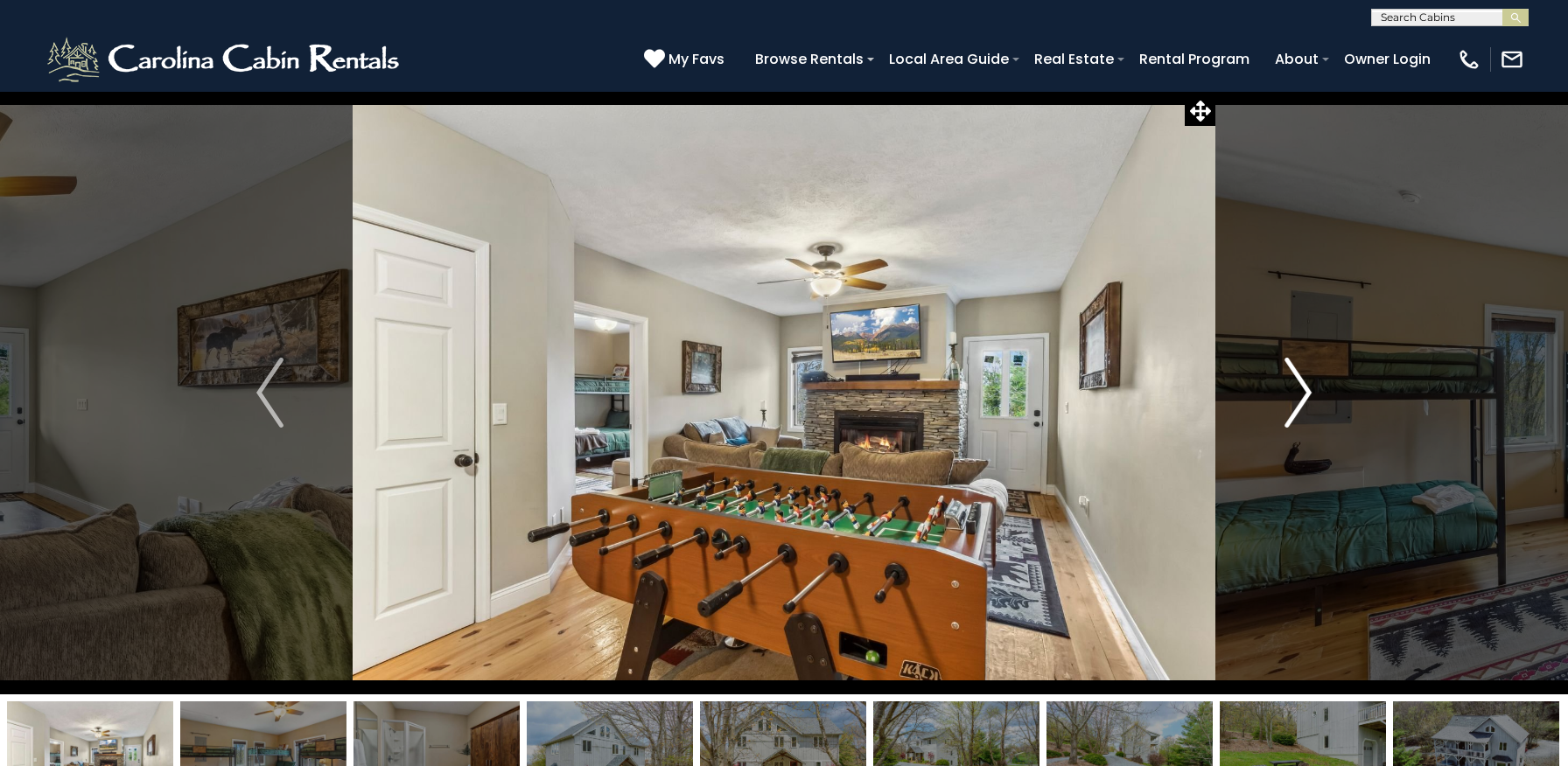
click at [1305, 393] on img "Next" at bounding box center [1297, 392] width 26 height 70
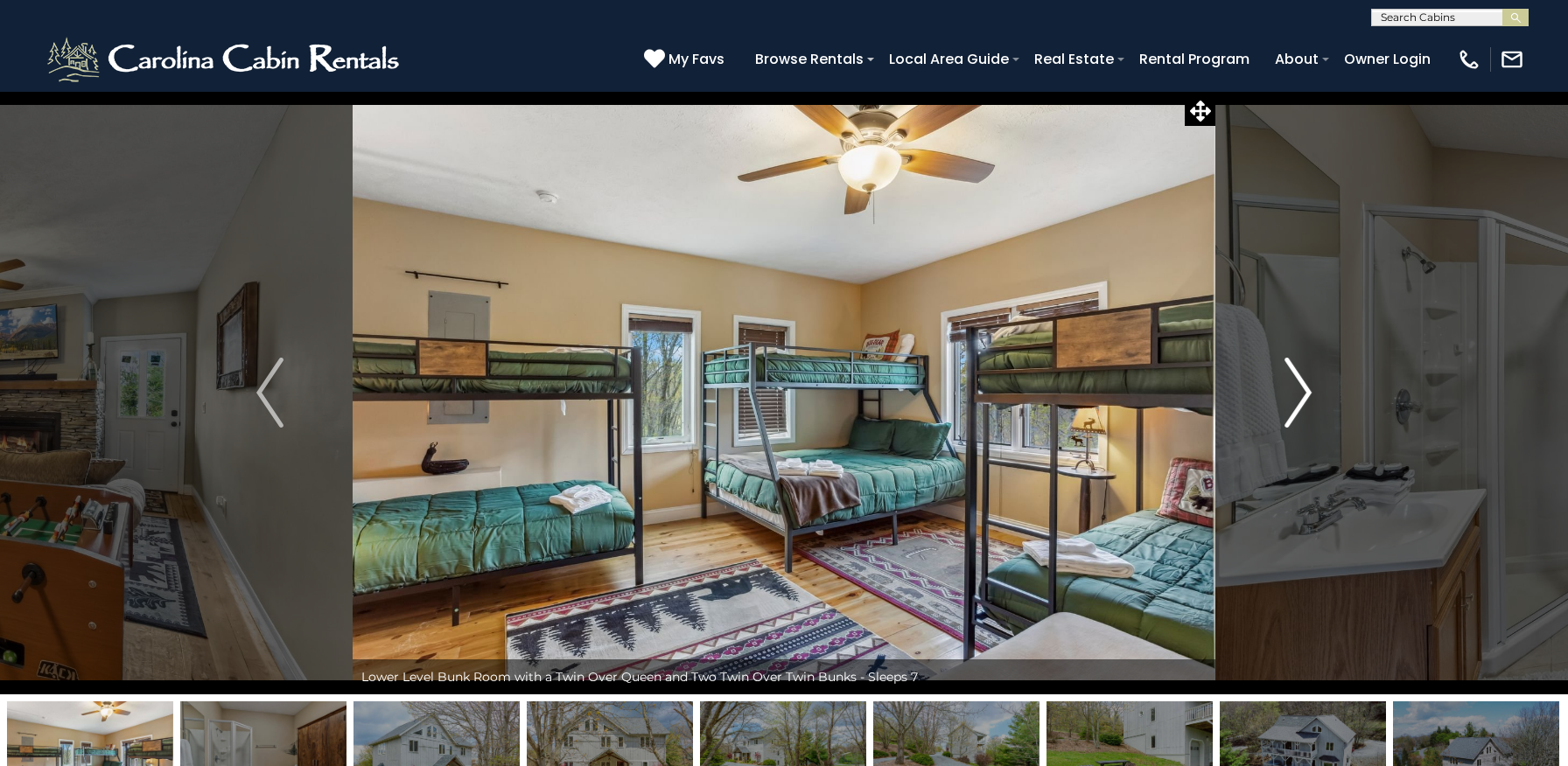
click at [1305, 393] on img "Next" at bounding box center [1297, 392] width 26 height 70
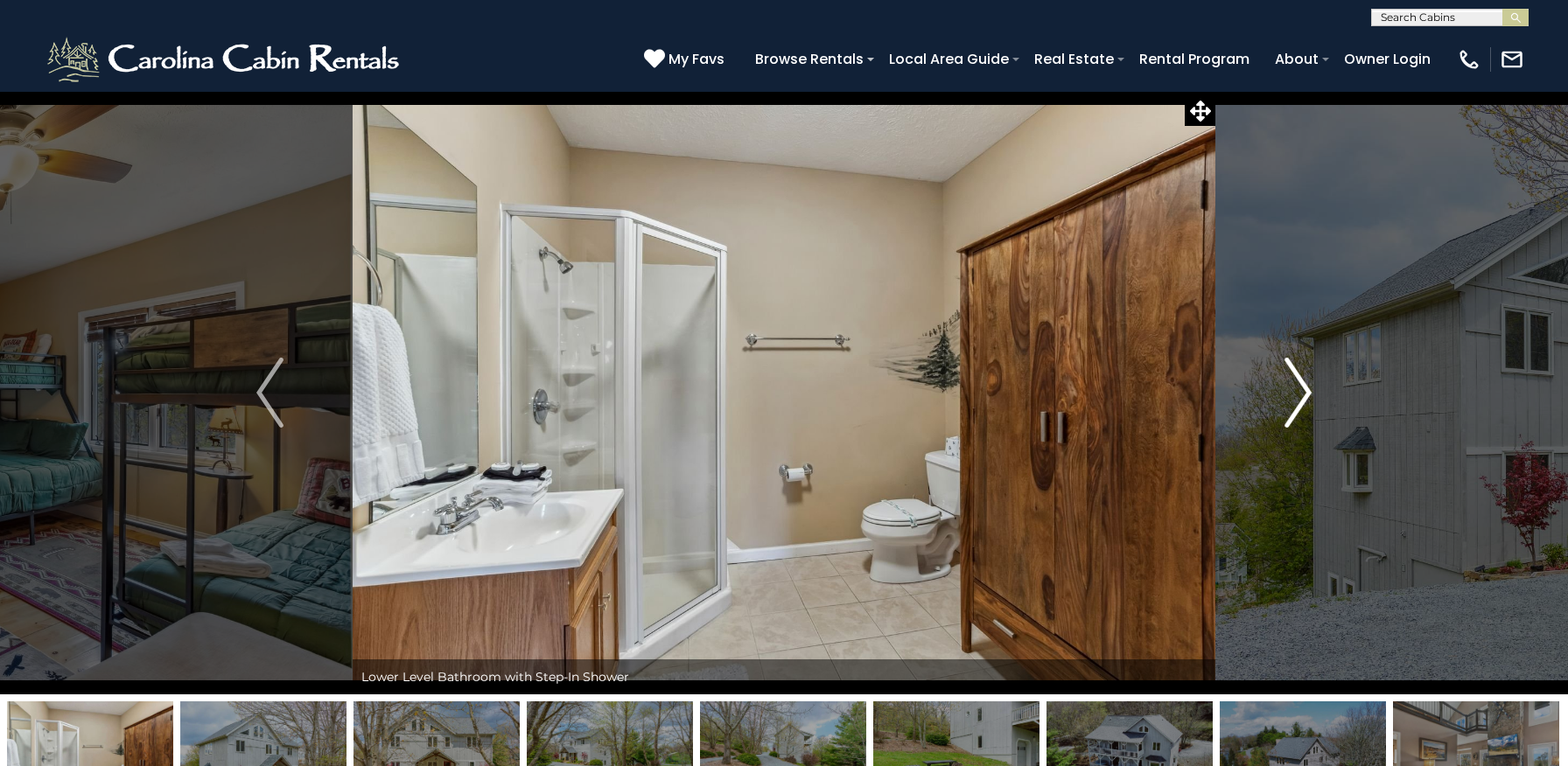
click at [1305, 393] on img "Next" at bounding box center [1297, 392] width 26 height 70
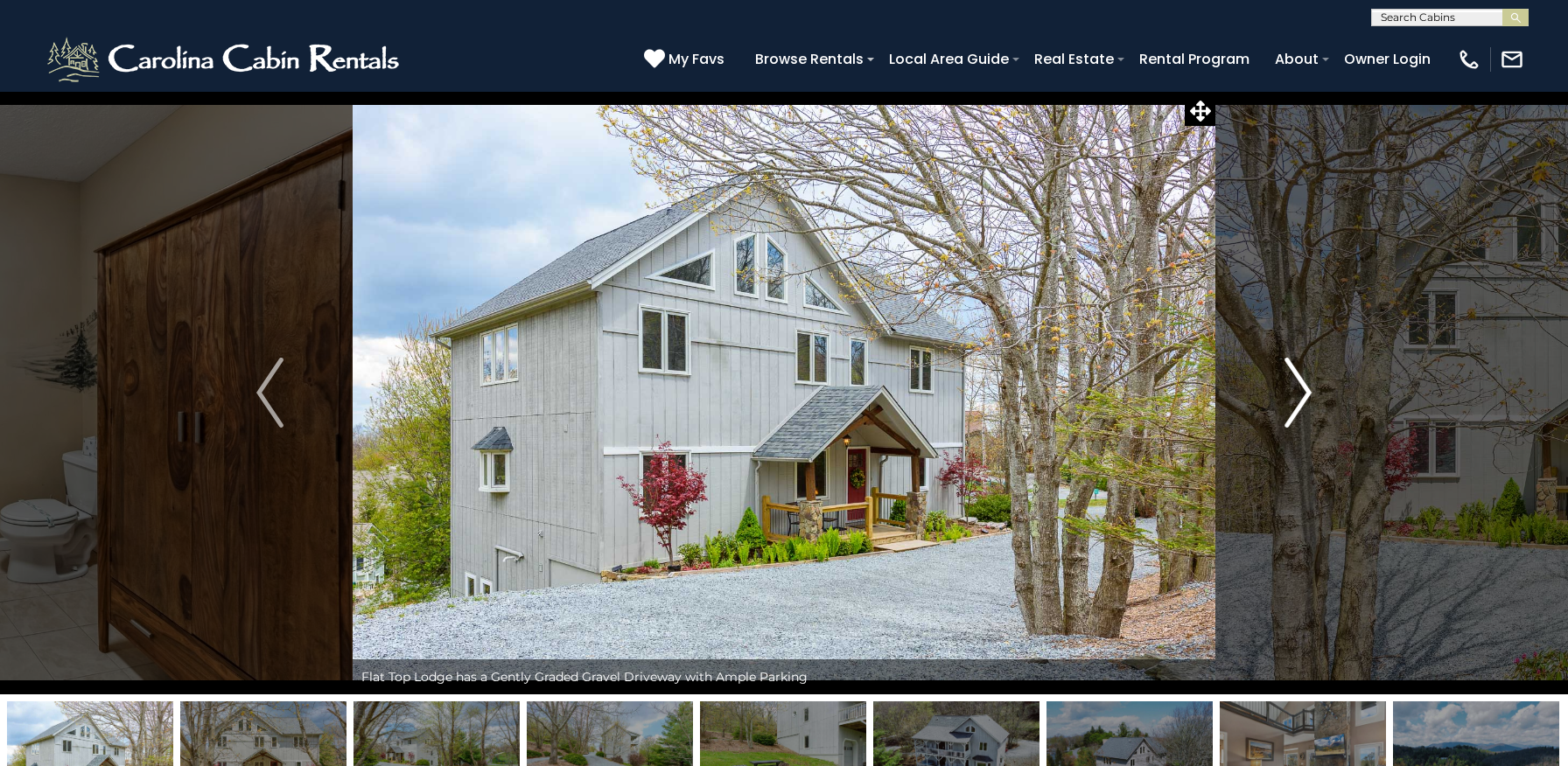
click at [1305, 393] on img "Next" at bounding box center [1297, 392] width 26 height 70
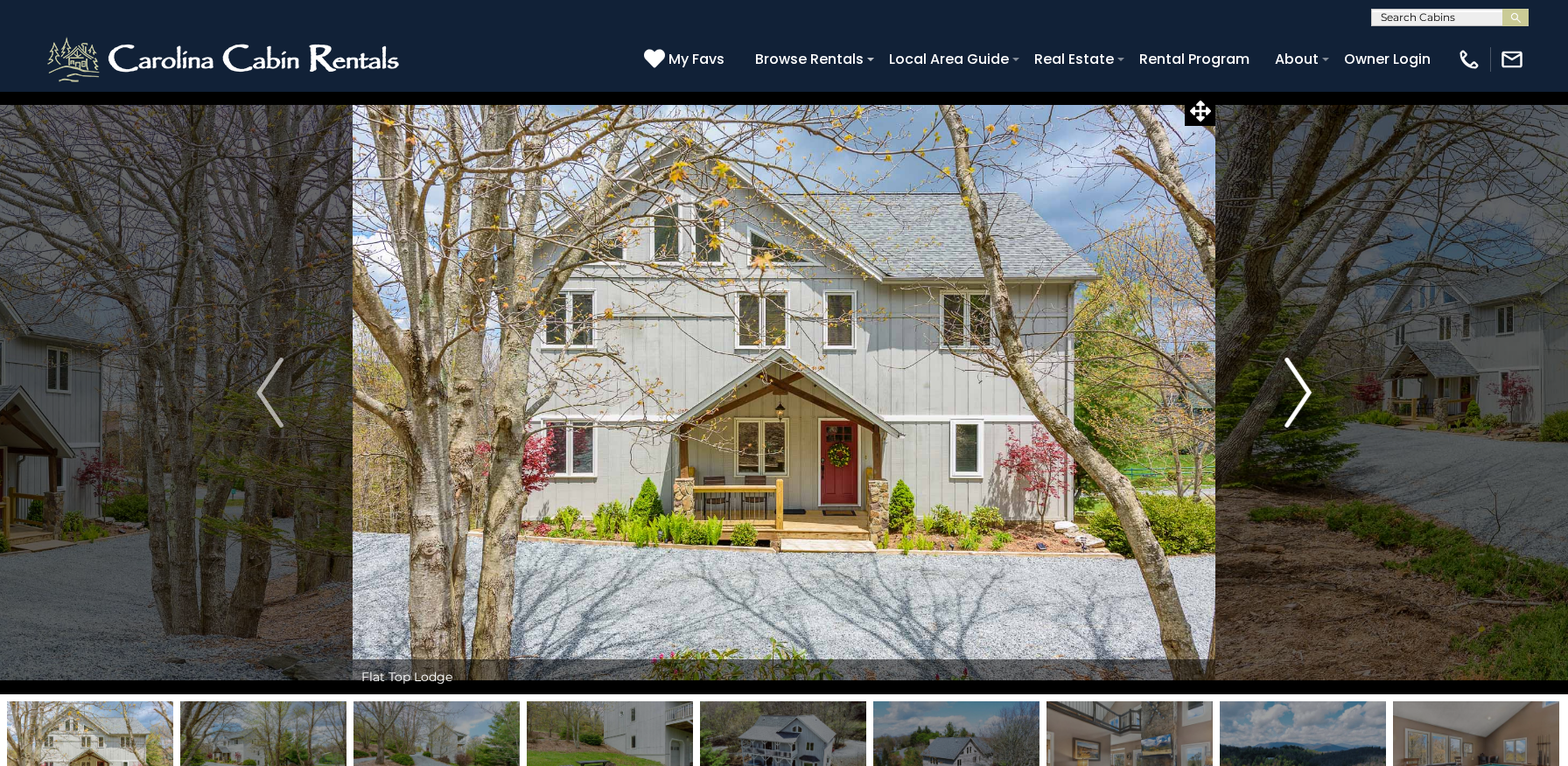
click at [1305, 393] on img "Next" at bounding box center [1297, 392] width 26 height 70
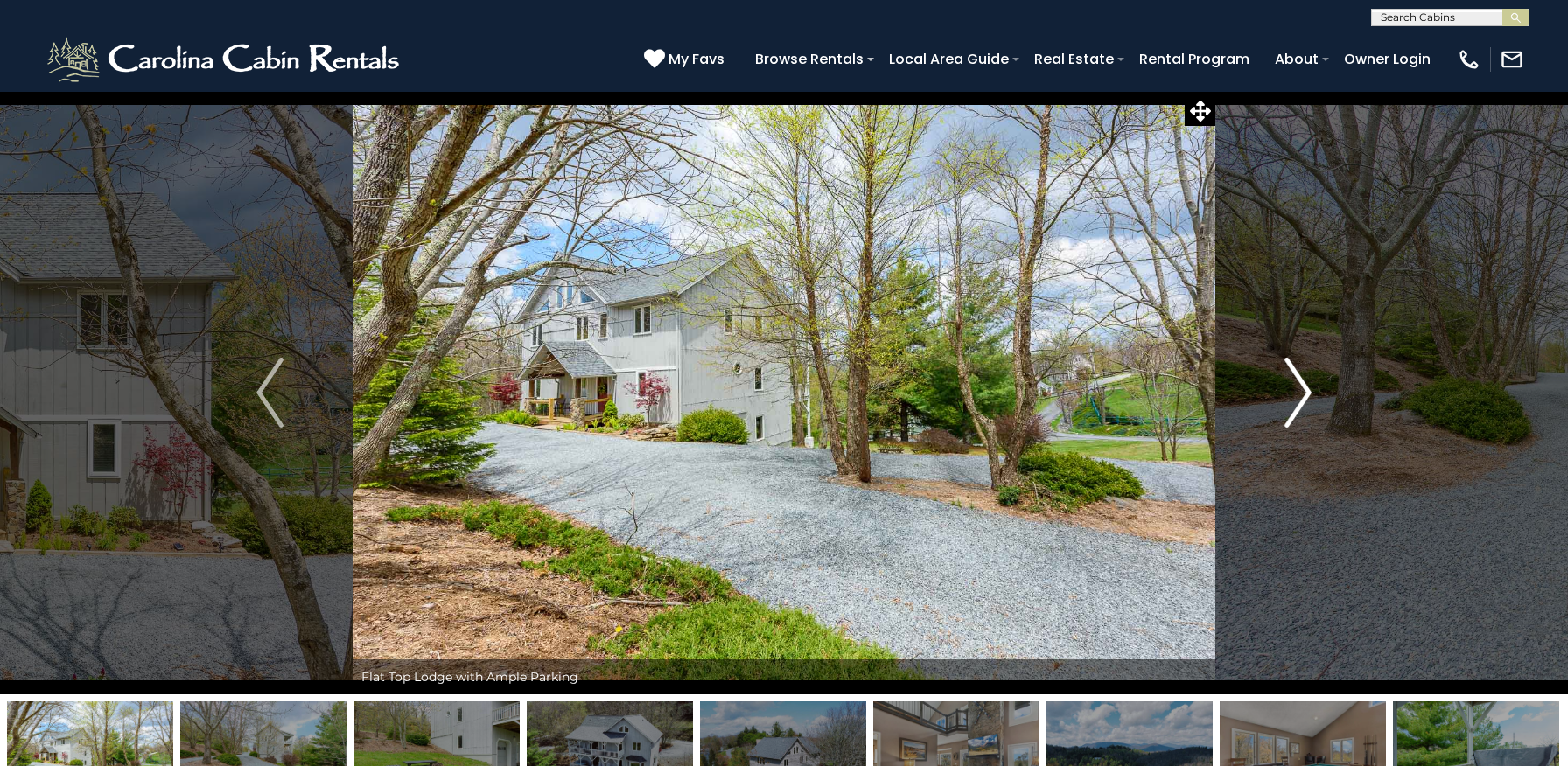
click at [1305, 393] on img "Next" at bounding box center [1297, 392] width 26 height 70
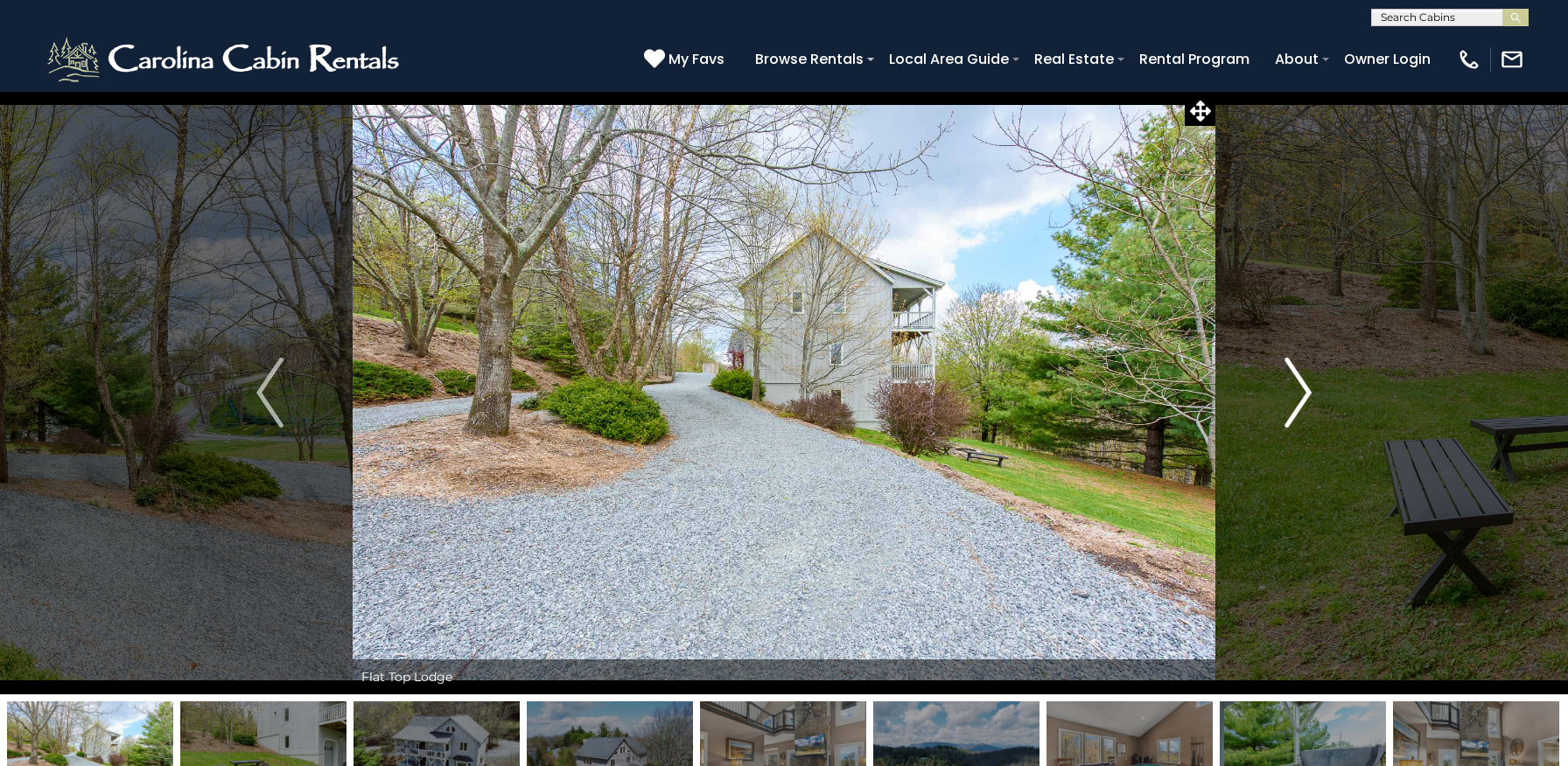
click at [1305, 393] on img "Next" at bounding box center [1297, 392] width 26 height 70
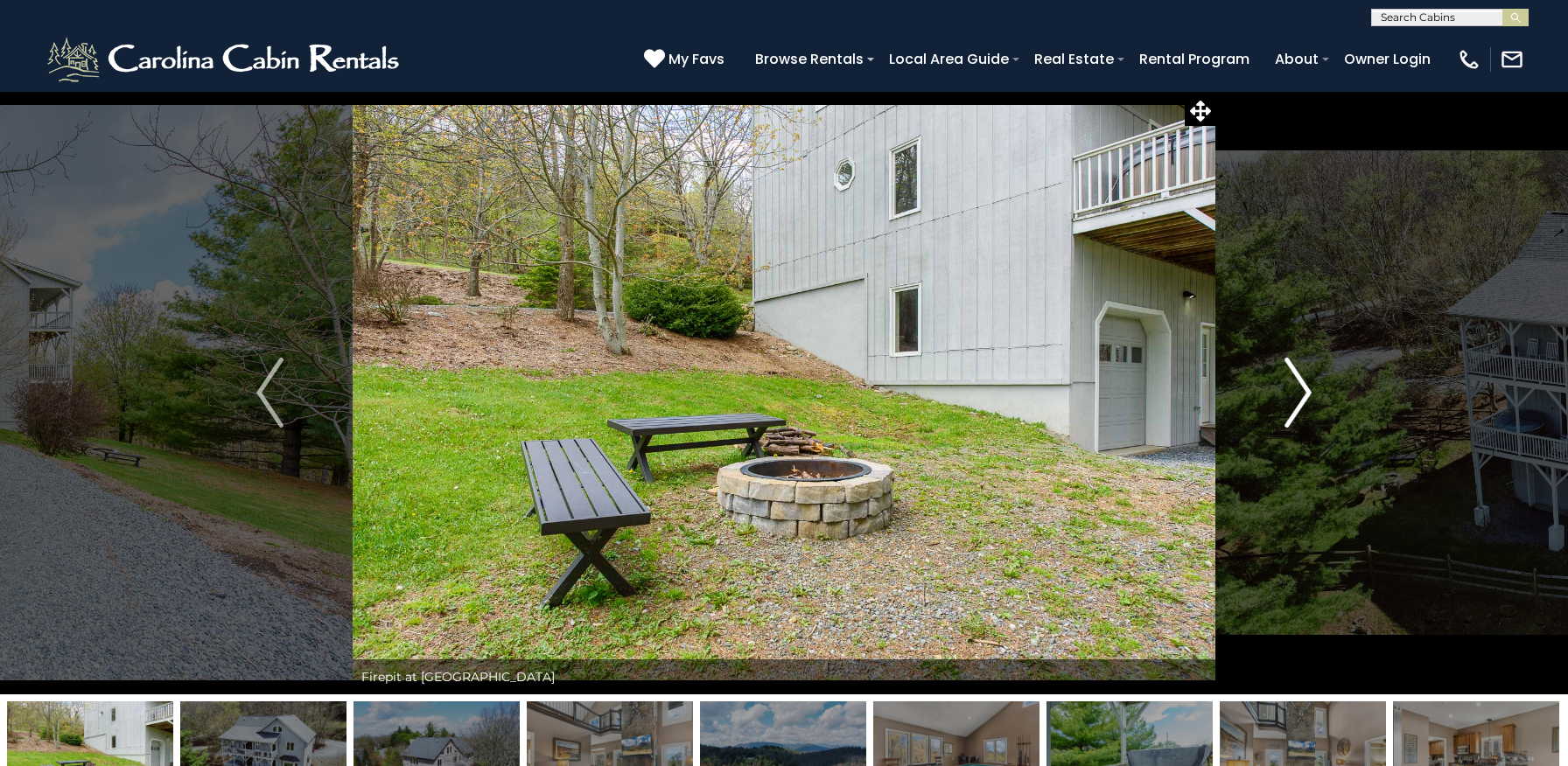
click at [1305, 393] on img "Next" at bounding box center [1297, 392] width 26 height 70
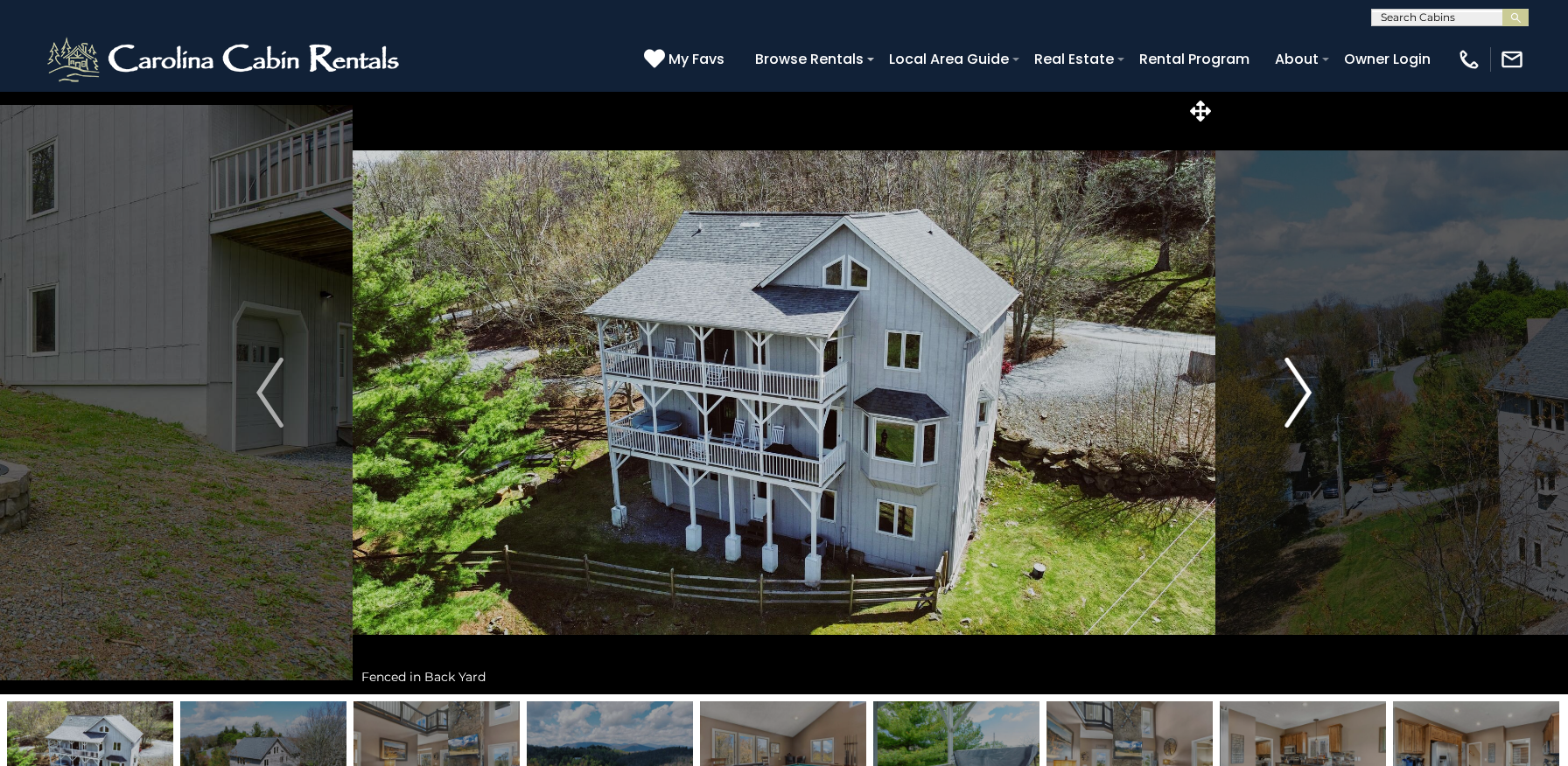
click at [1305, 393] on img "Next" at bounding box center [1297, 392] width 26 height 70
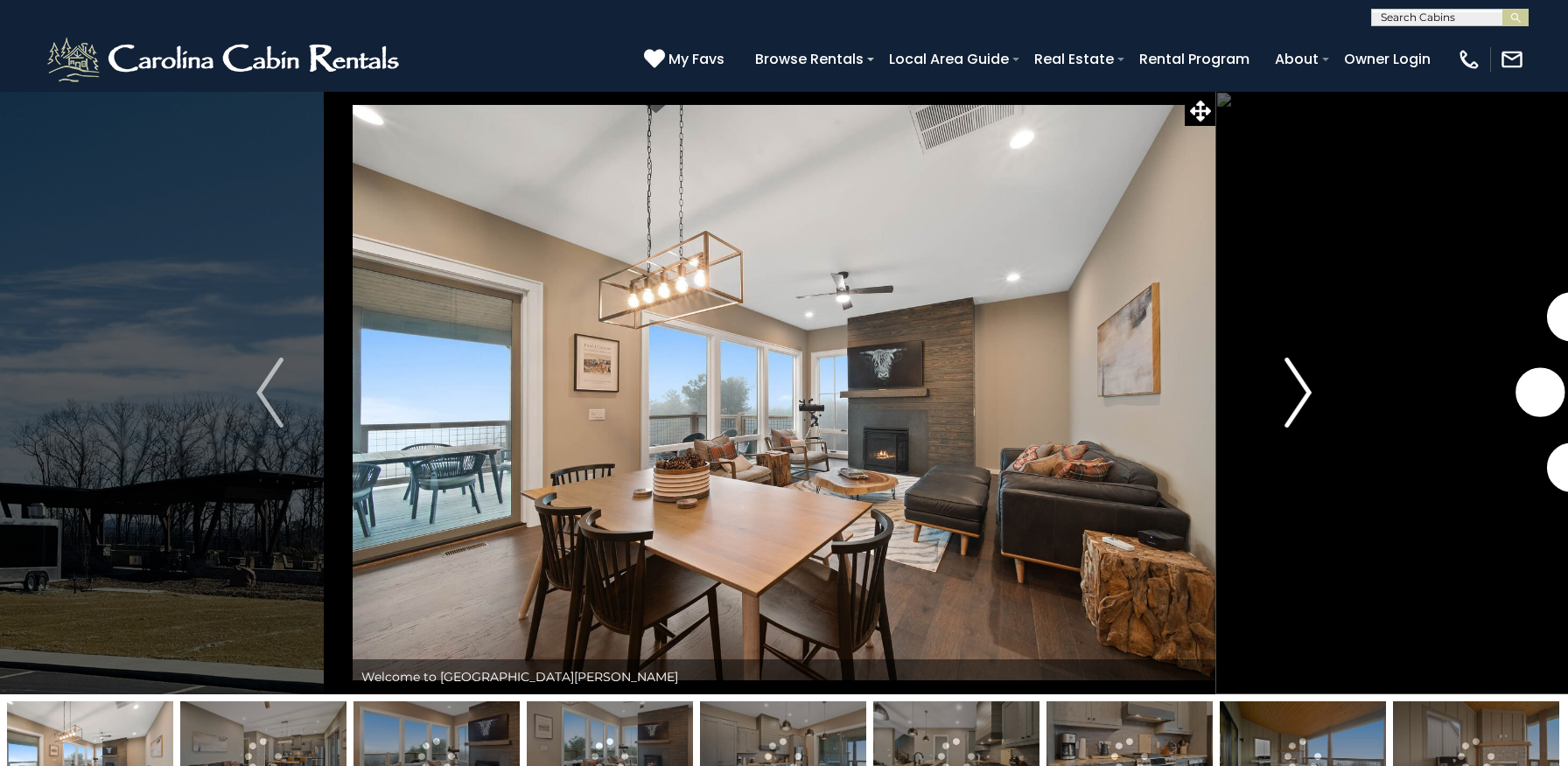
click at [1305, 388] on img "Next" at bounding box center [1297, 392] width 26 height 70
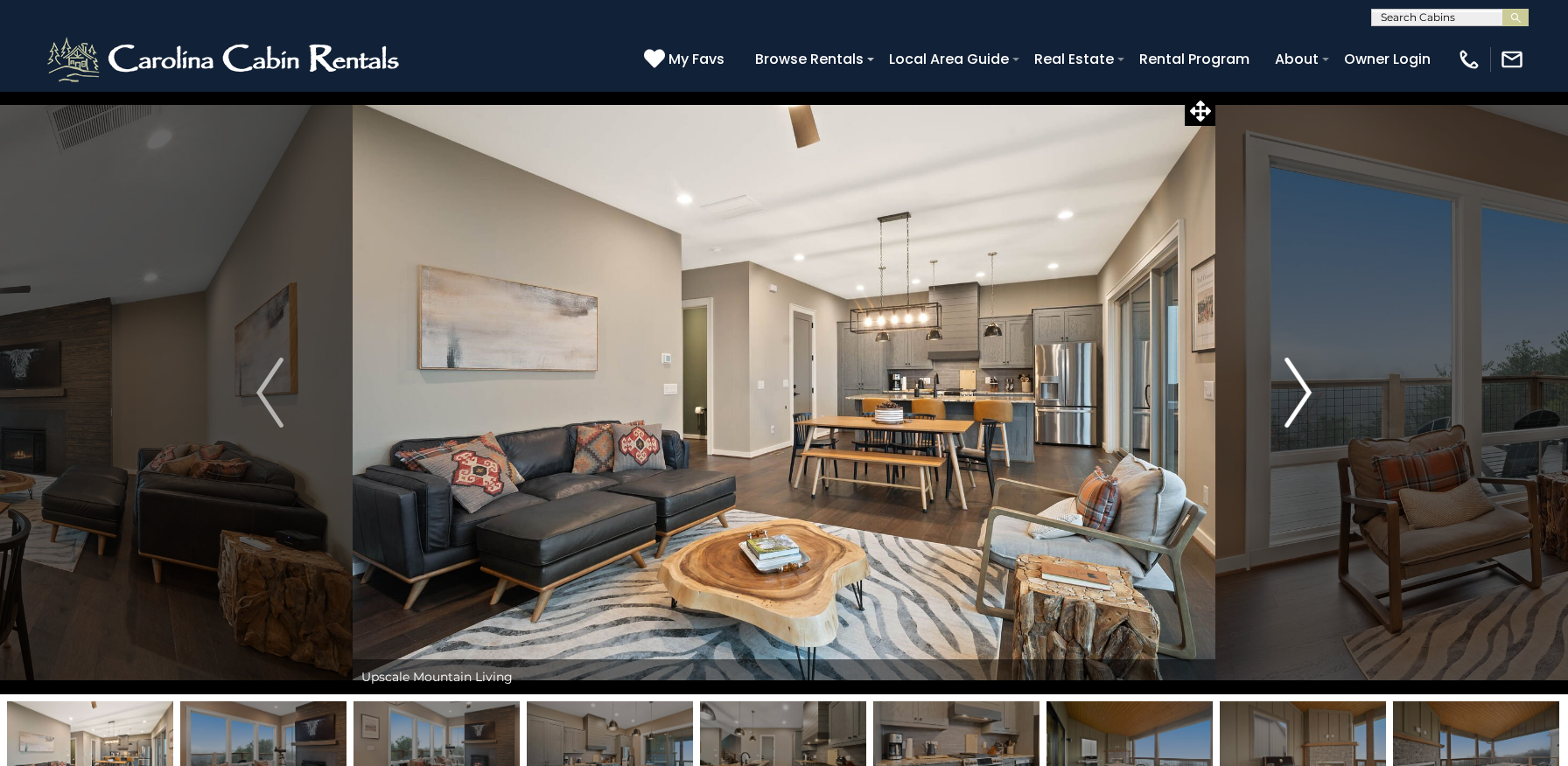
click at [1305, 388] on img "Next" at bounding box center [1297, 392] width 26 height 70
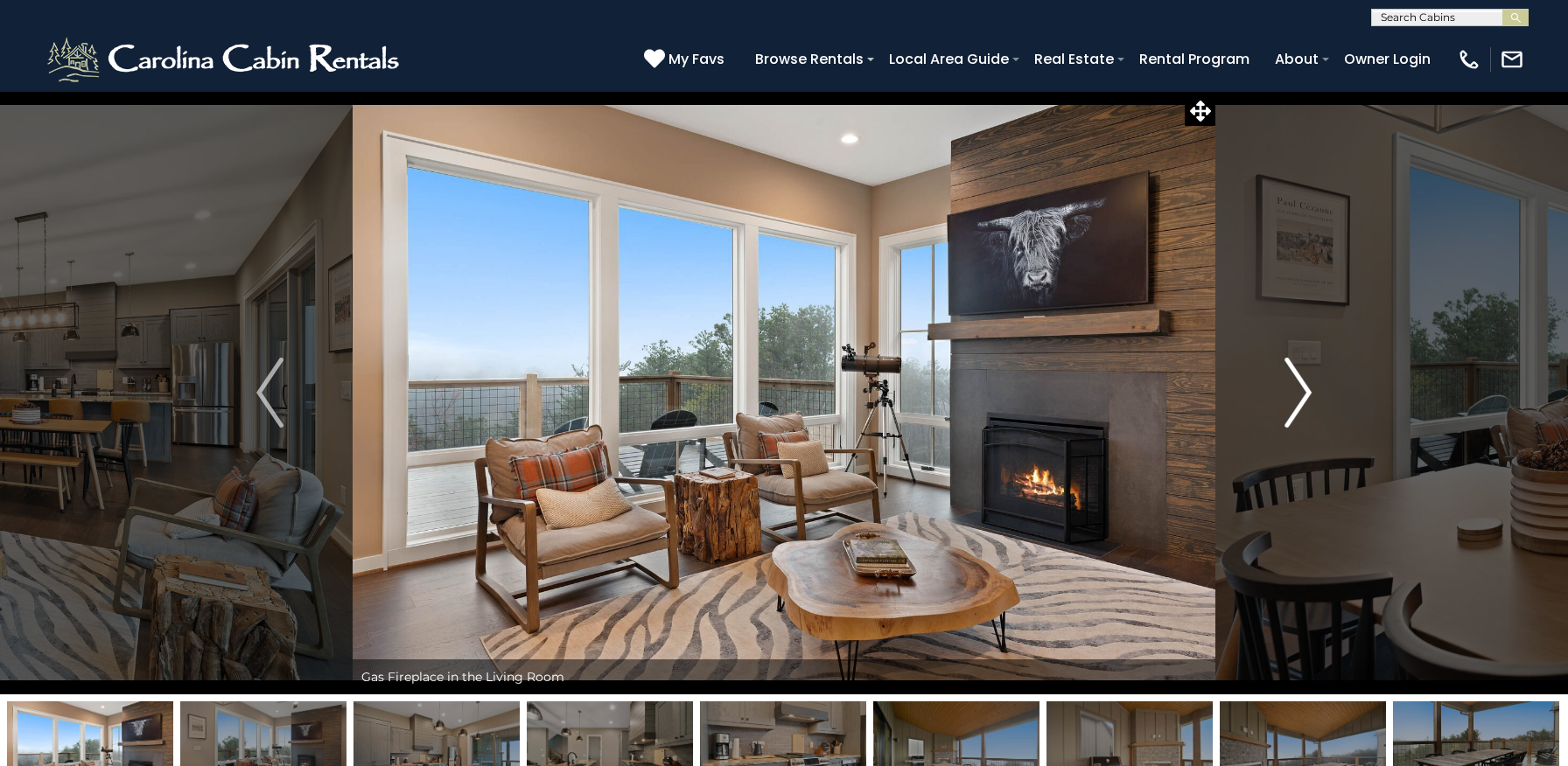
click at [1302, 397] on img "Next" at bounding box center [1297, 392] width 26 height 70
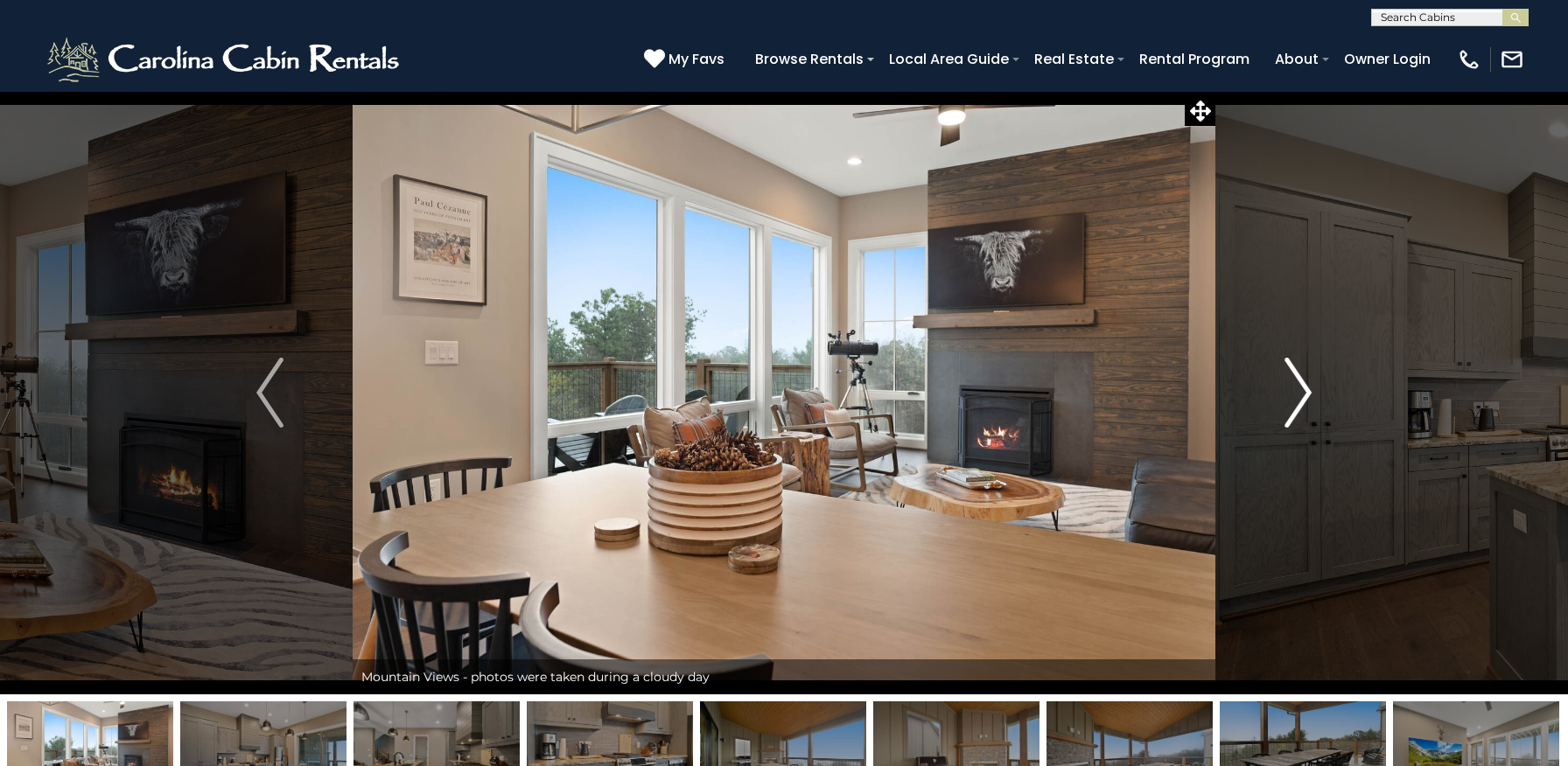
click at [1302, 397] on img "Next" at bounding box center [1297, 392] width 26 height 70
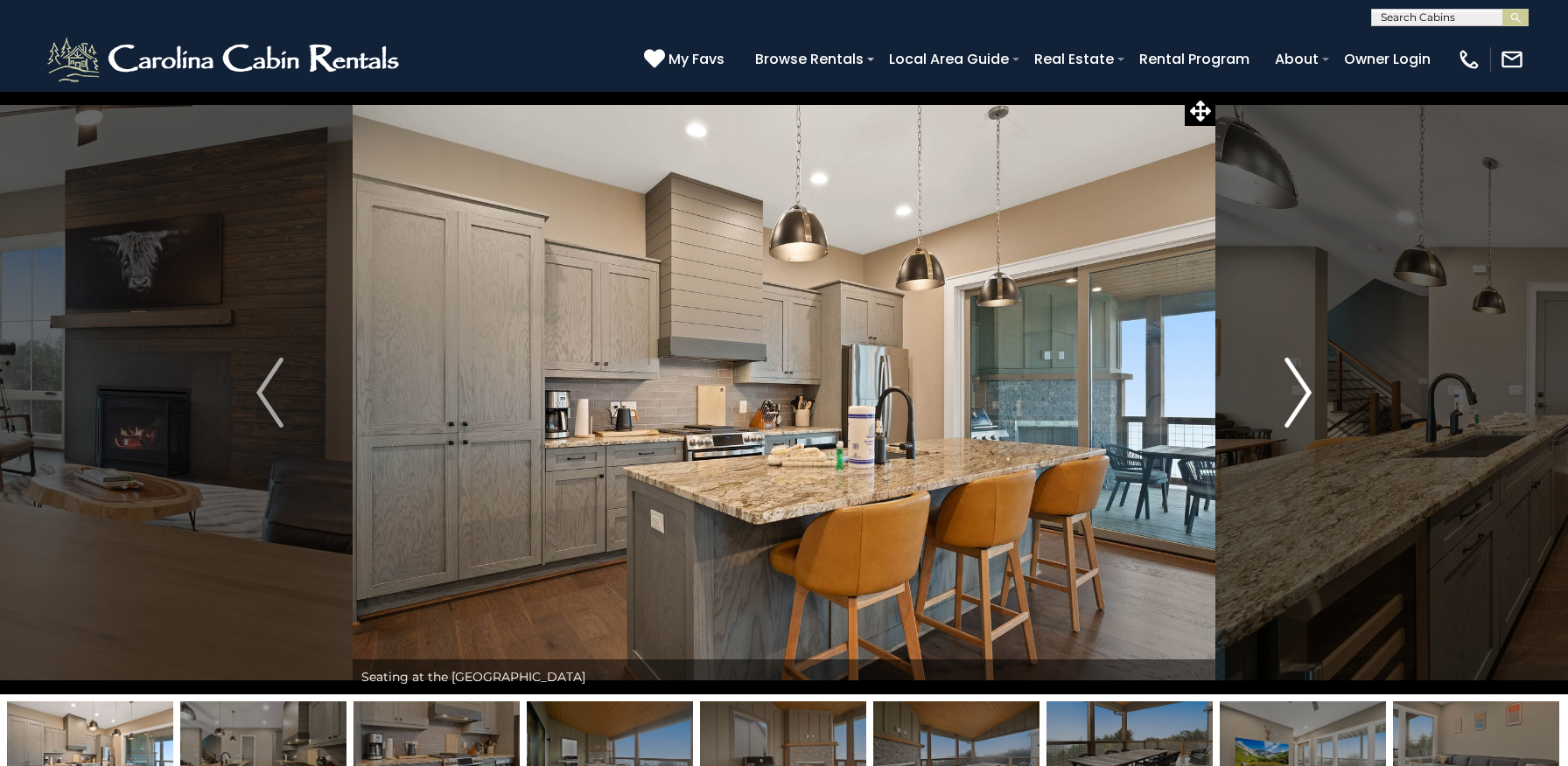
click at [1302, 397] on img "Next" at bounding box center [1297, 392] width 26 height 70
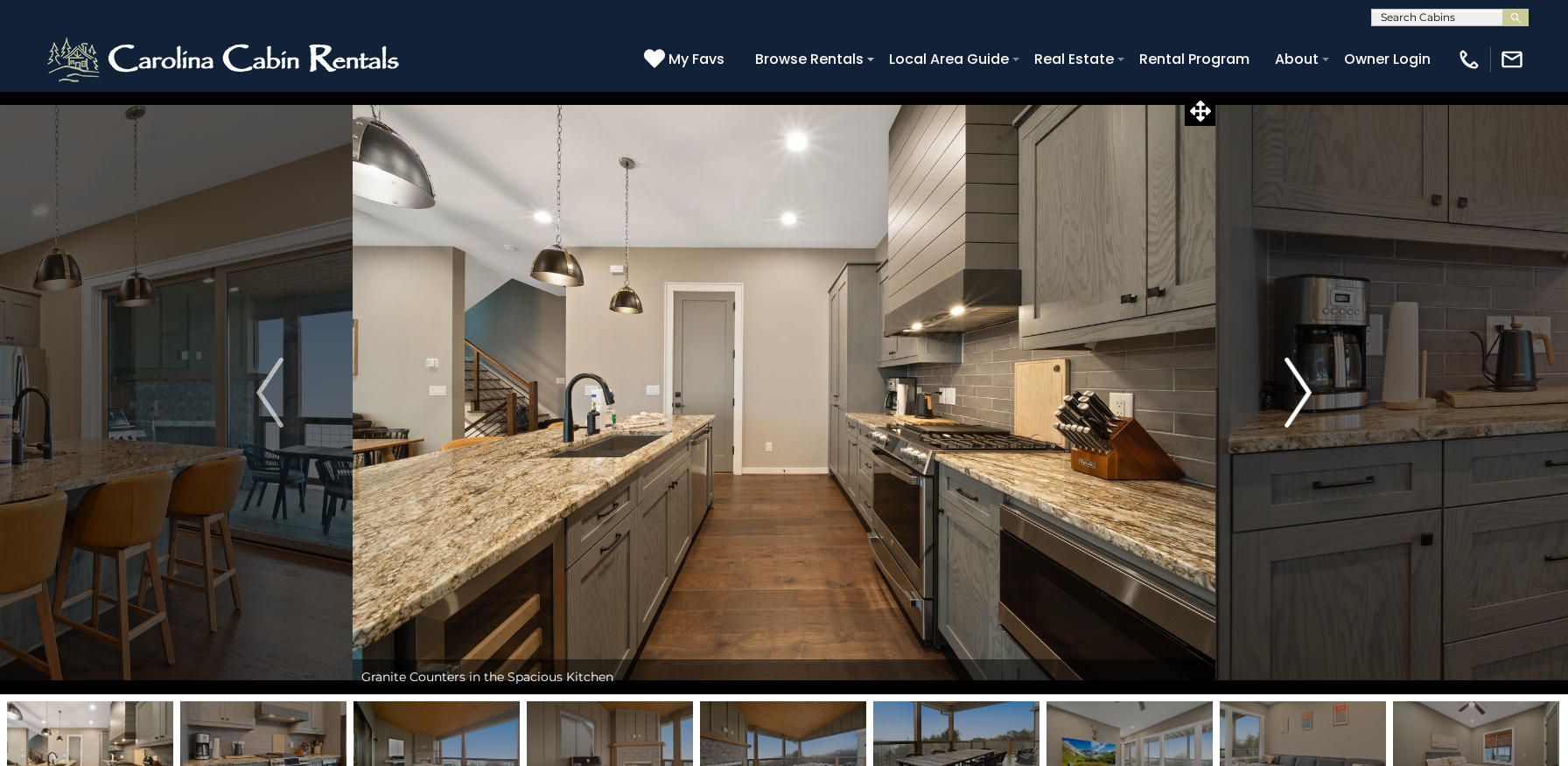
click at [1302, 397] on img "Next" at bounding box center [1297, 392] width 26 height 70
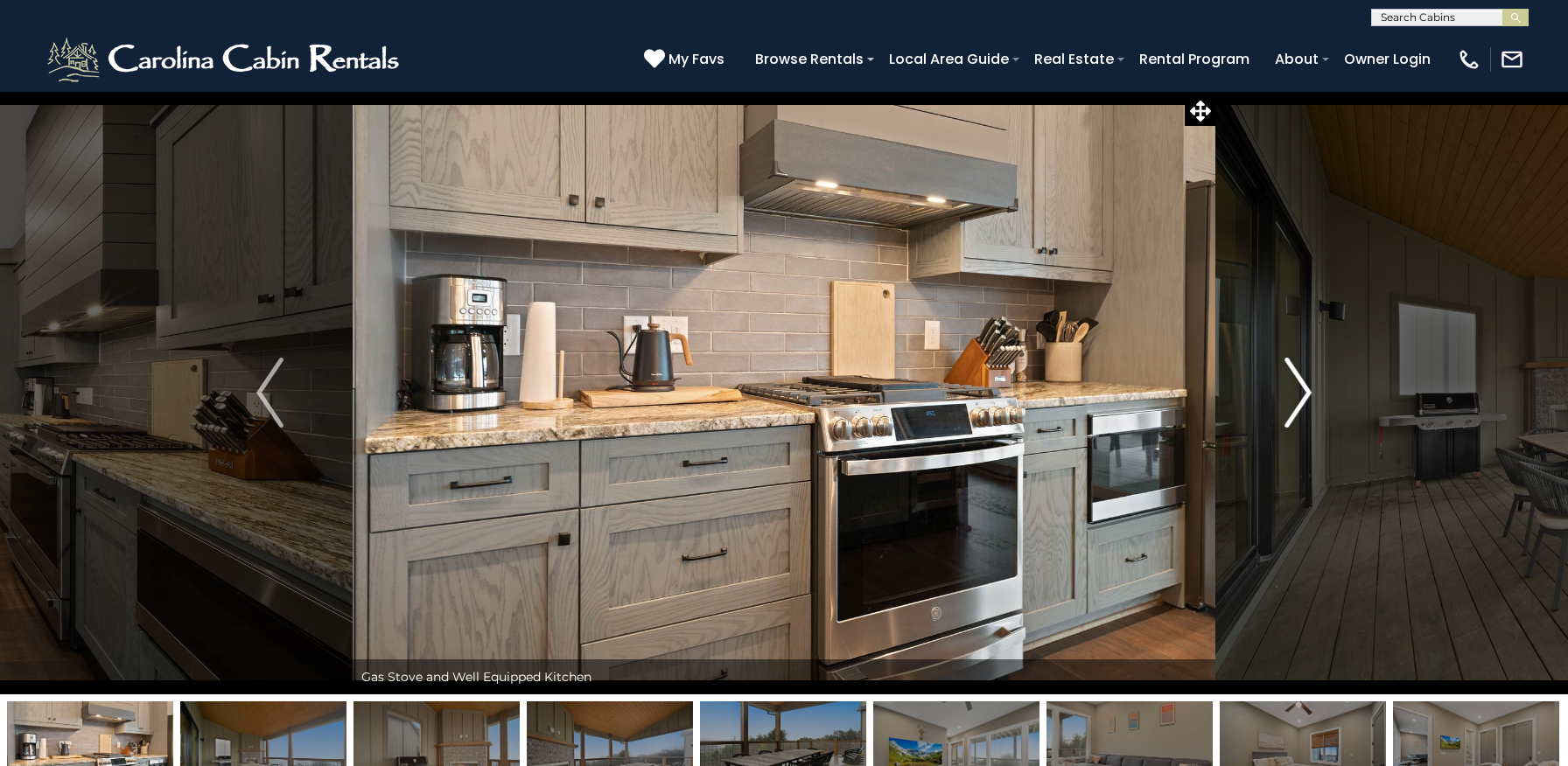
click at [1302, 397] on img "Next" at bounding box center [1297, 392] width 26 height 70
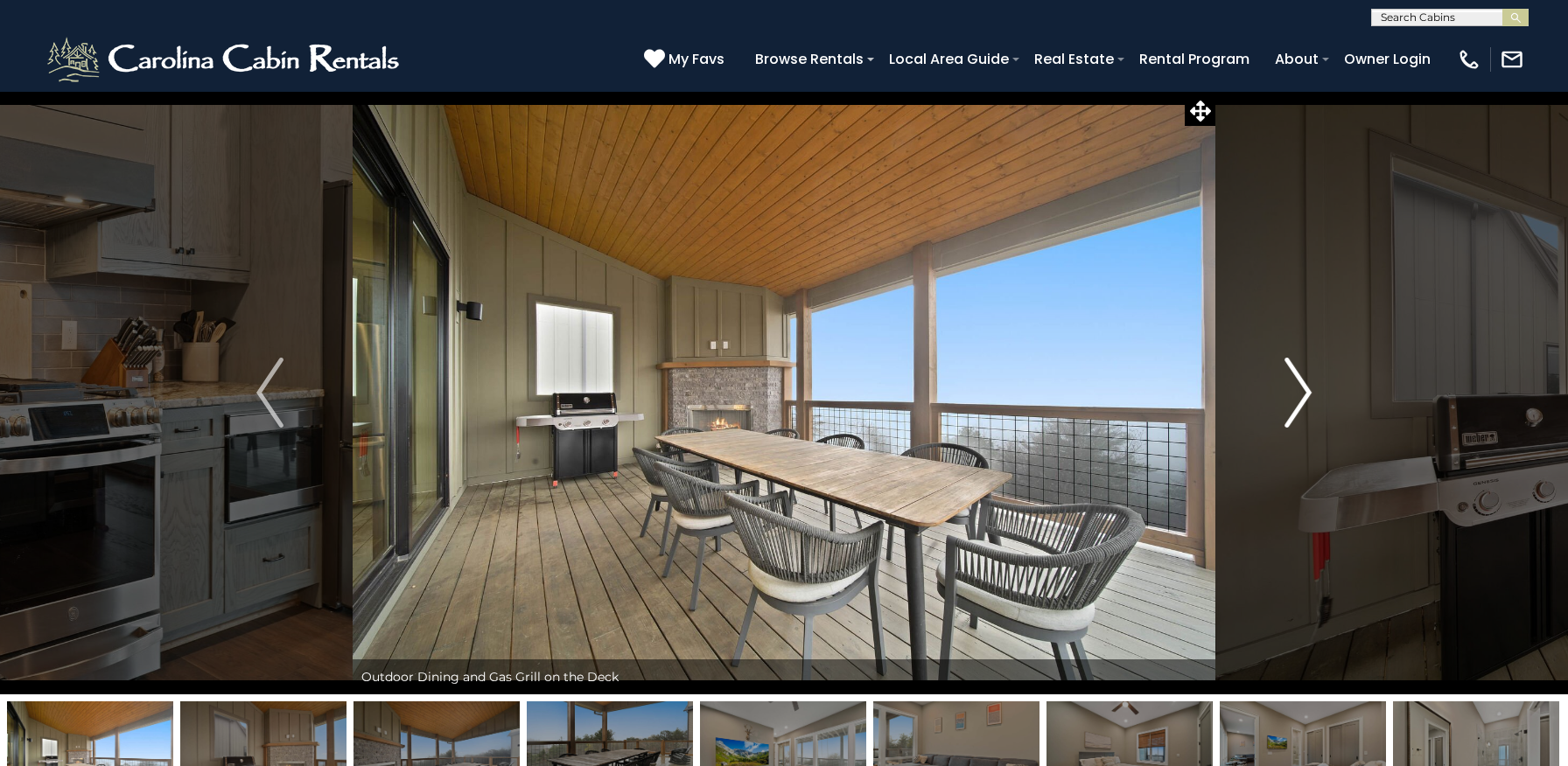
click at [1302, 397] on img "Next" at bounding box center [1297, 392] width 26 height 70
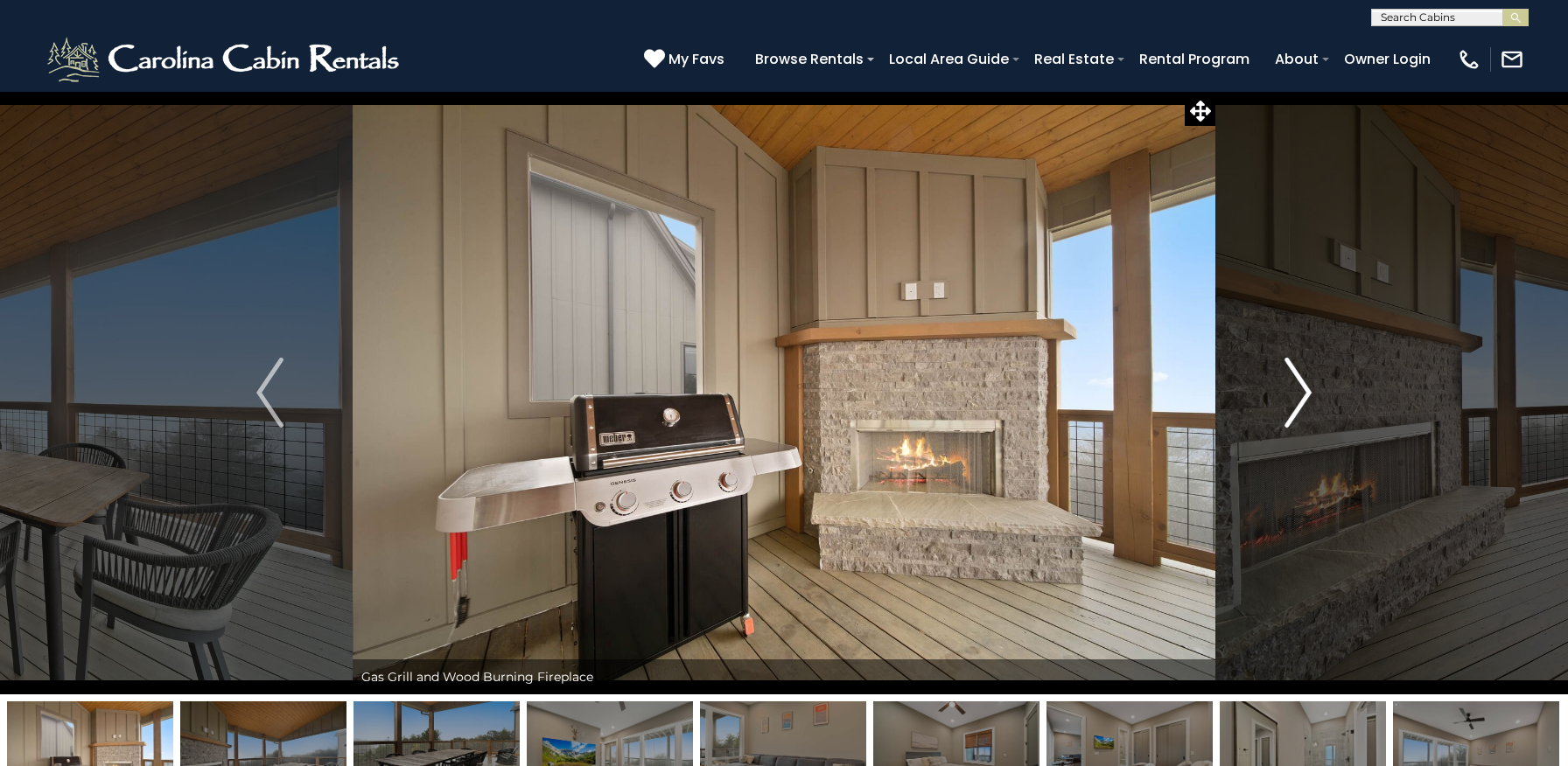
click at [1302, 397] on img "Next" at bounding box center [1297, 392] width 26 height 70
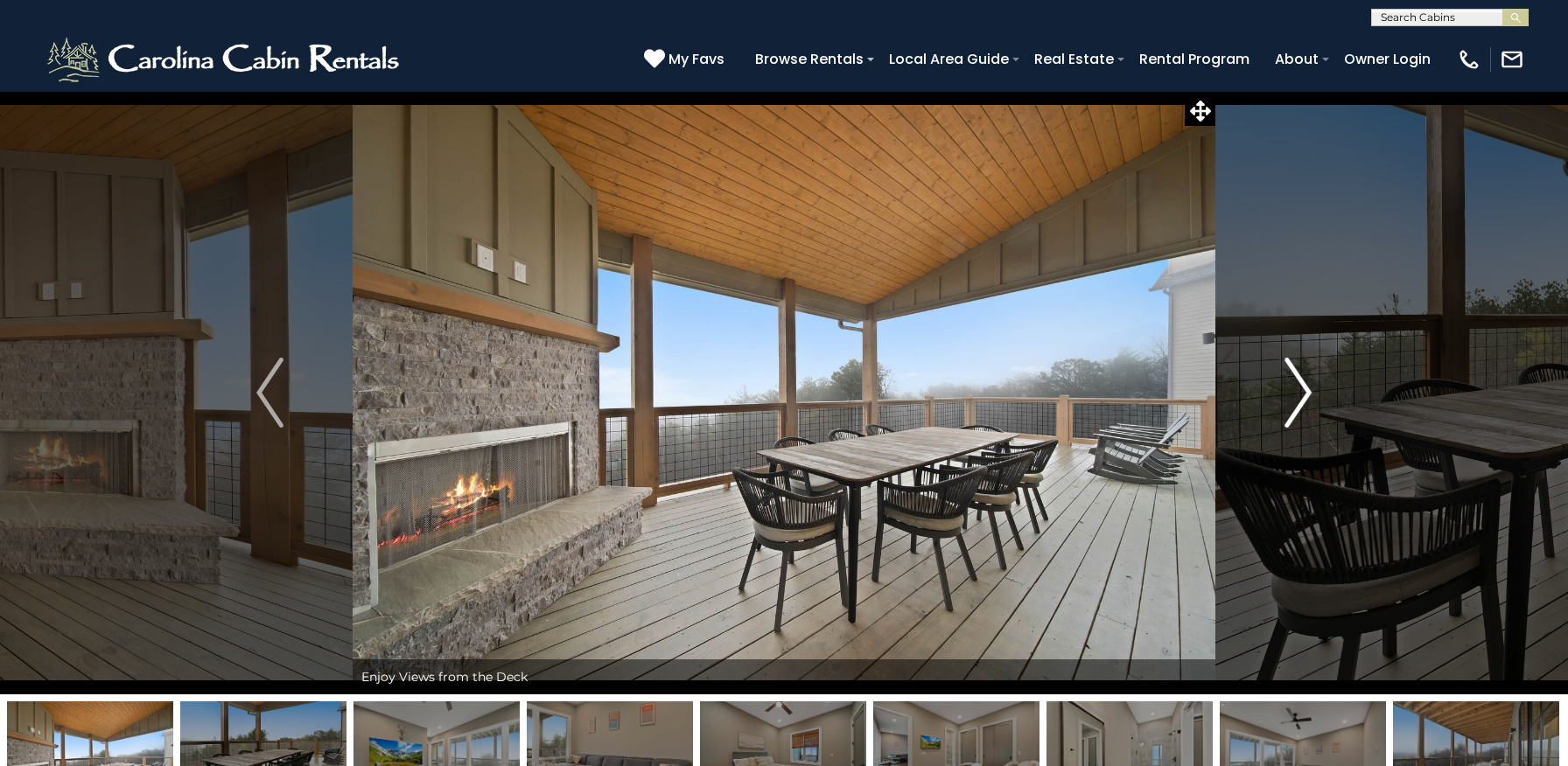
click at [1302, 397] on img "Next" at bounding box center [1297, 392] width 26 height 70
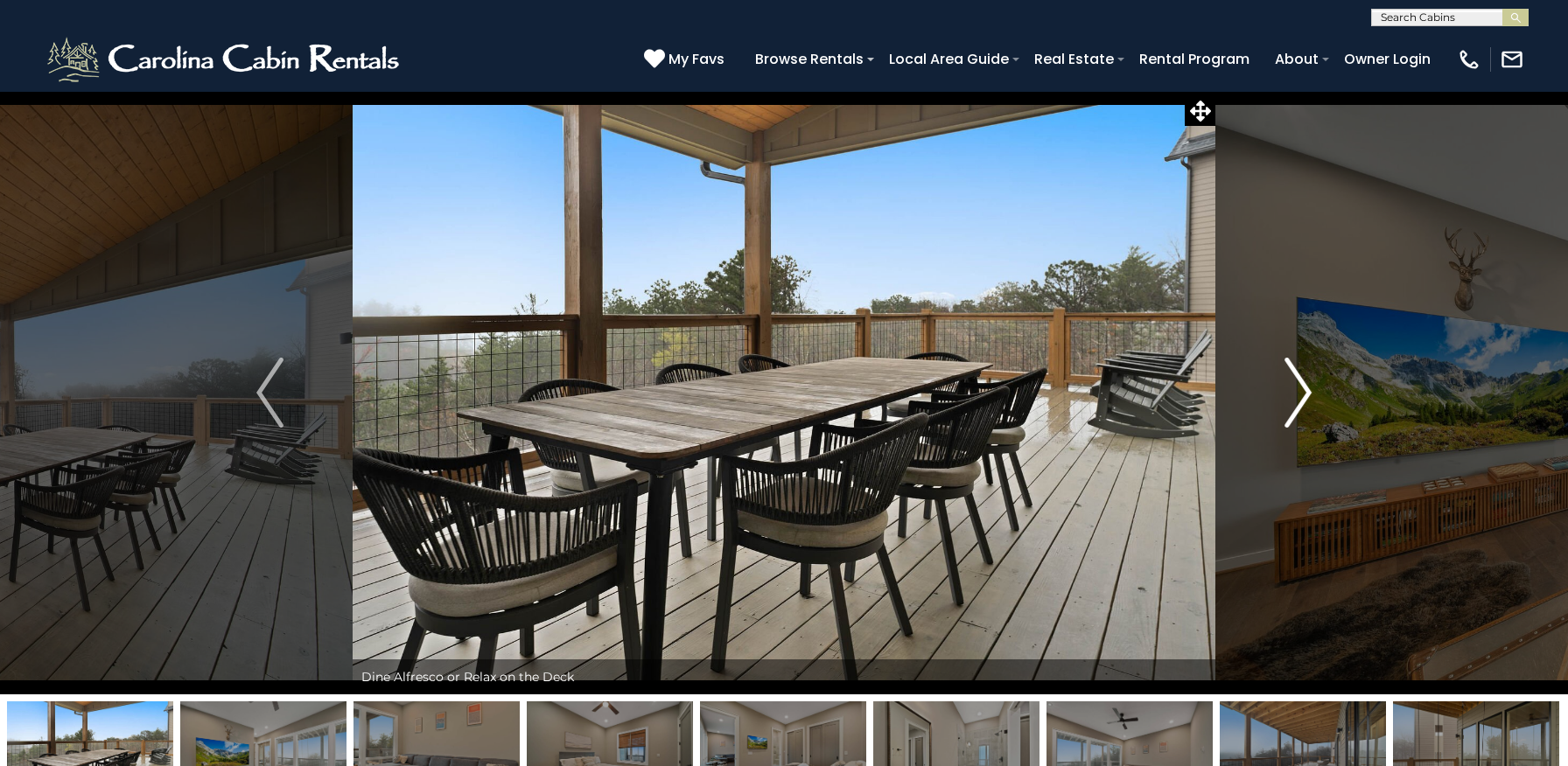
click at [1302, 397] on img "Next" at bounding box center [1297, 392] width 26 height 70
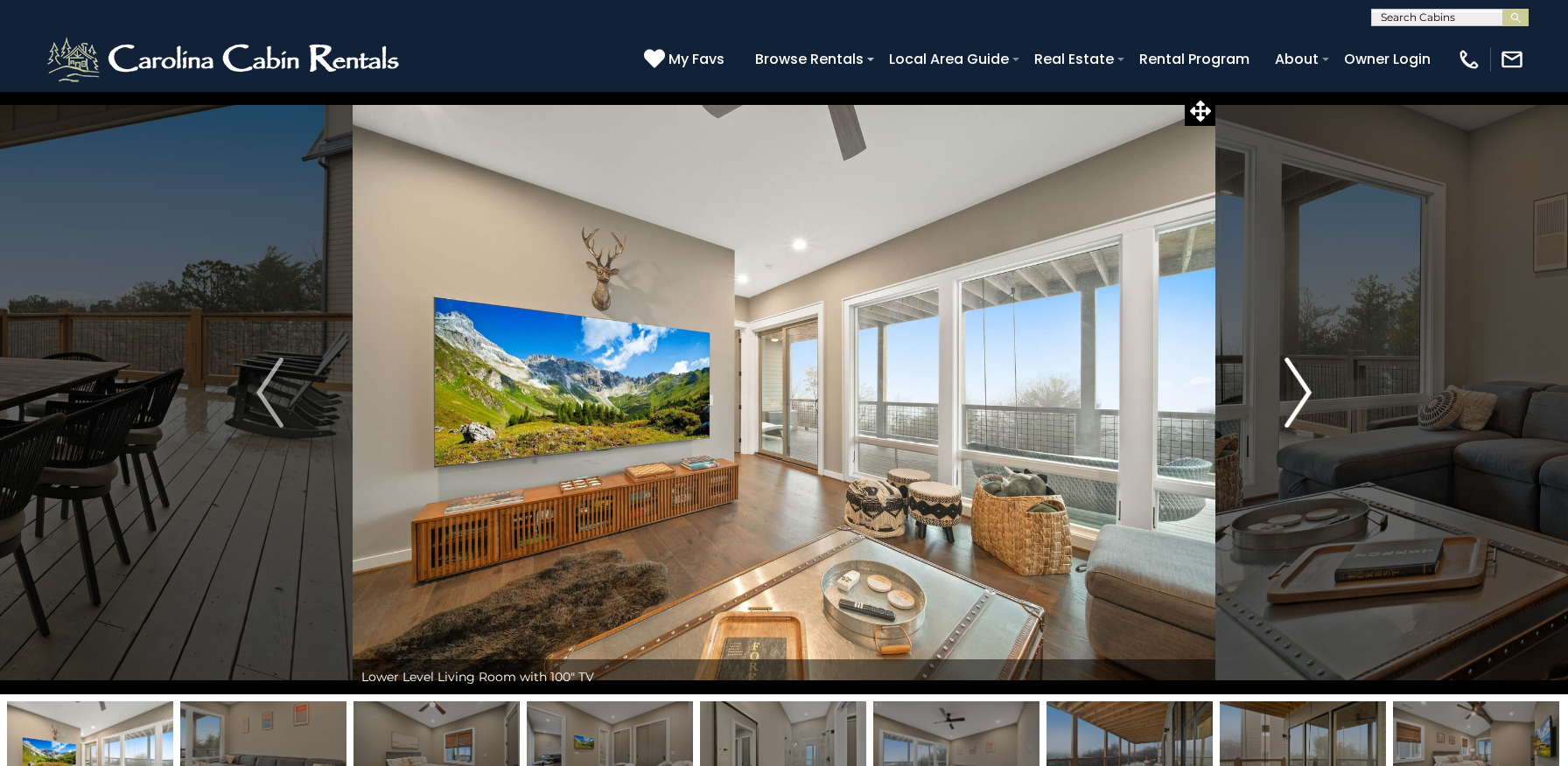
click at [1302, 397] on img "Next" at bounding box center [1297, 392] width 26 height 70
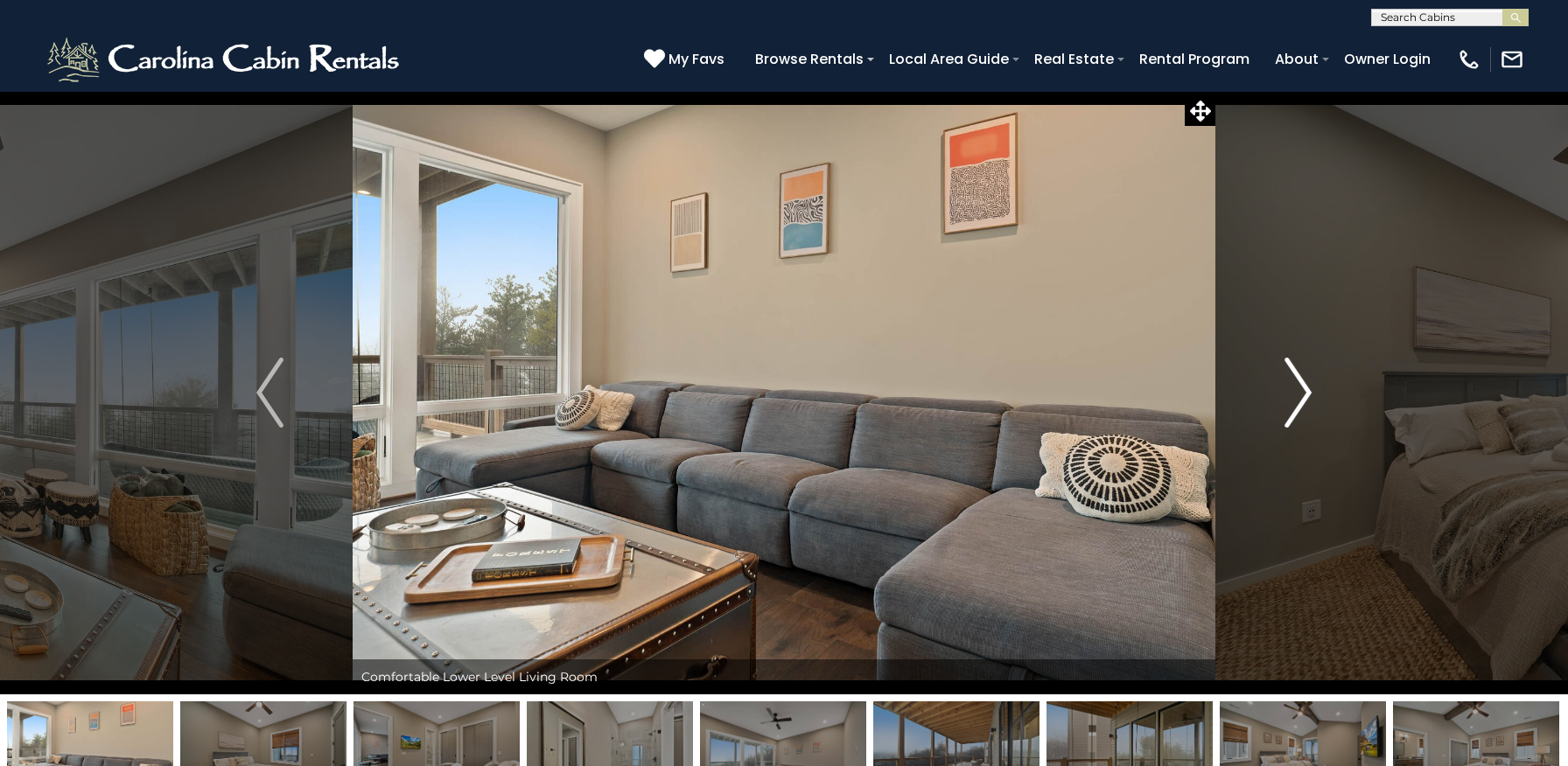
click at [1302, 397] on img "Next" at bounding box center [1297, 392] width 26 height 70
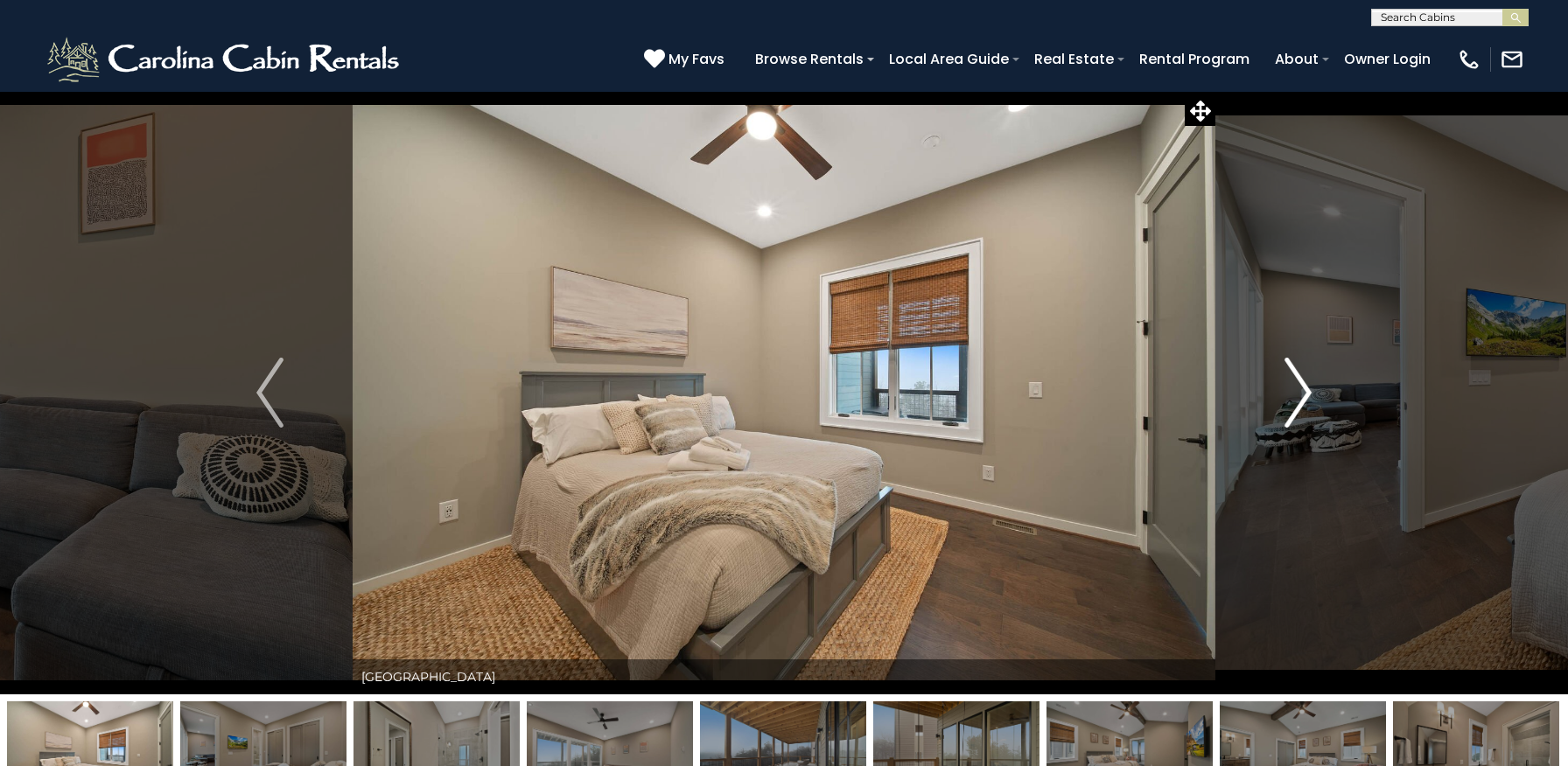
click at [1302, 397] on img "Next" at bounding box center [1297, 392] width 26 height 70
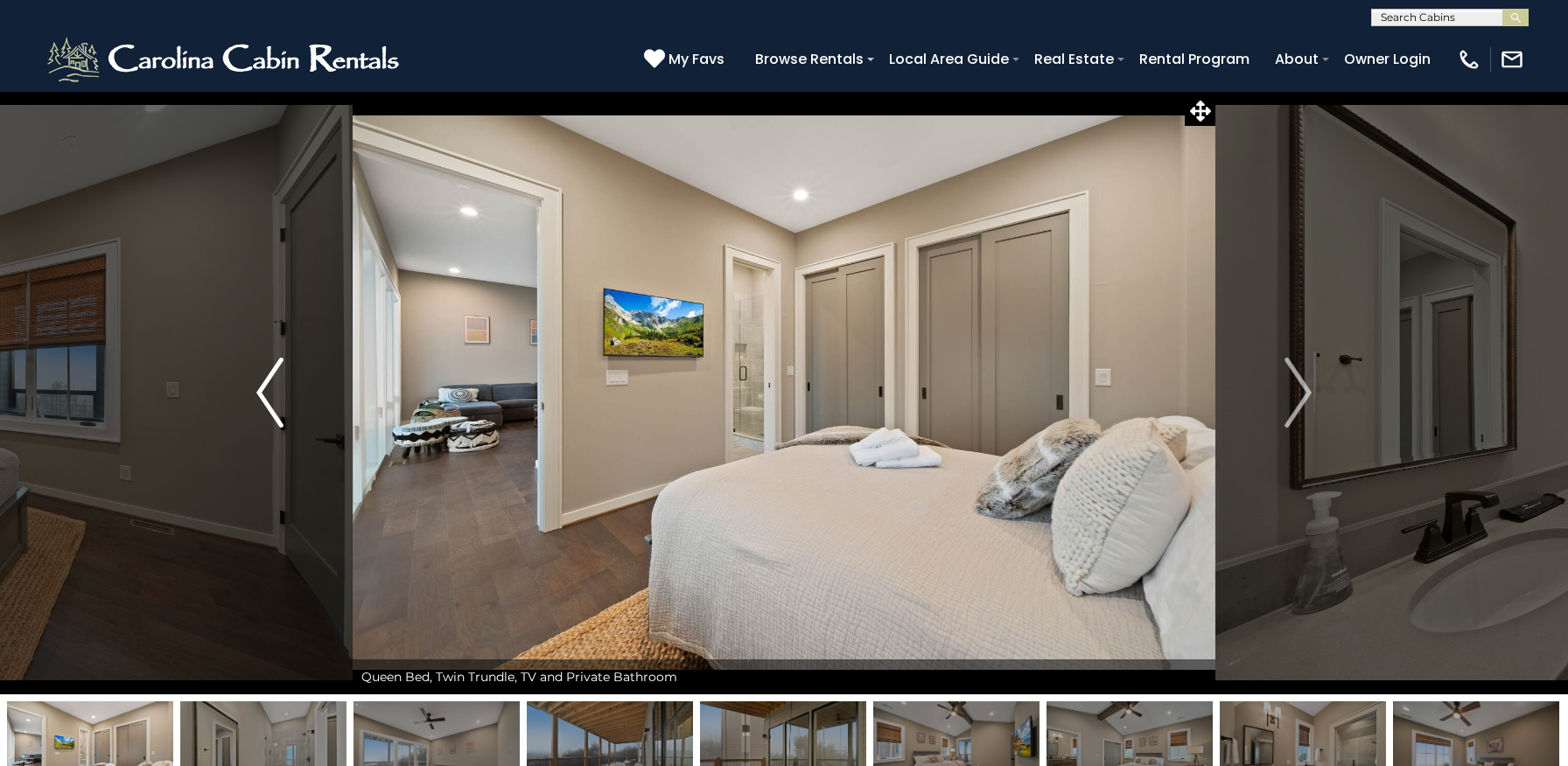
click at [273, 387] on img "Previous" at bounding box center [270, 392] width 26 height 70
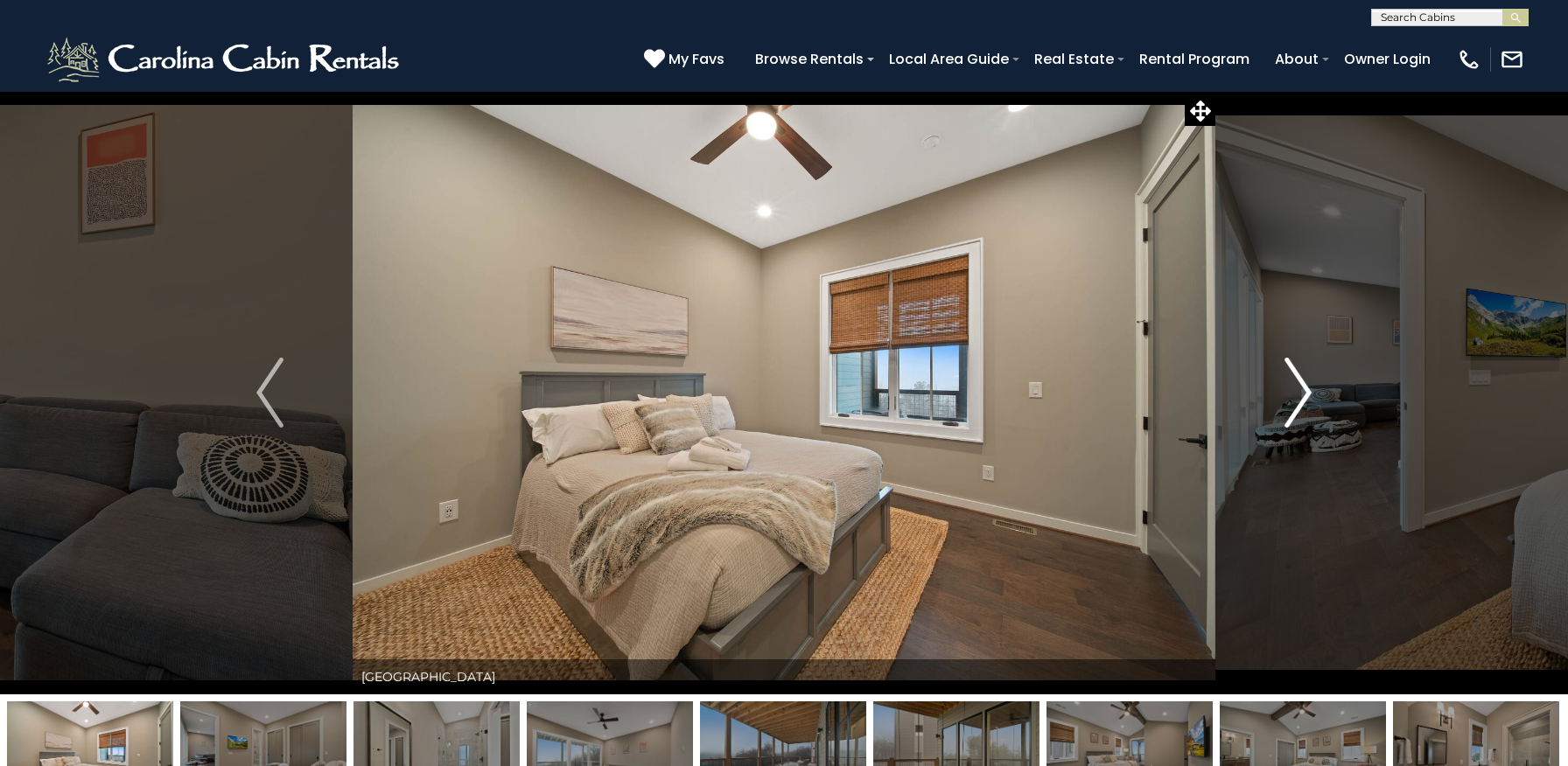
click at [1300, 393] on img "Next" at bounding box center [1297, 392] width 26 height 70
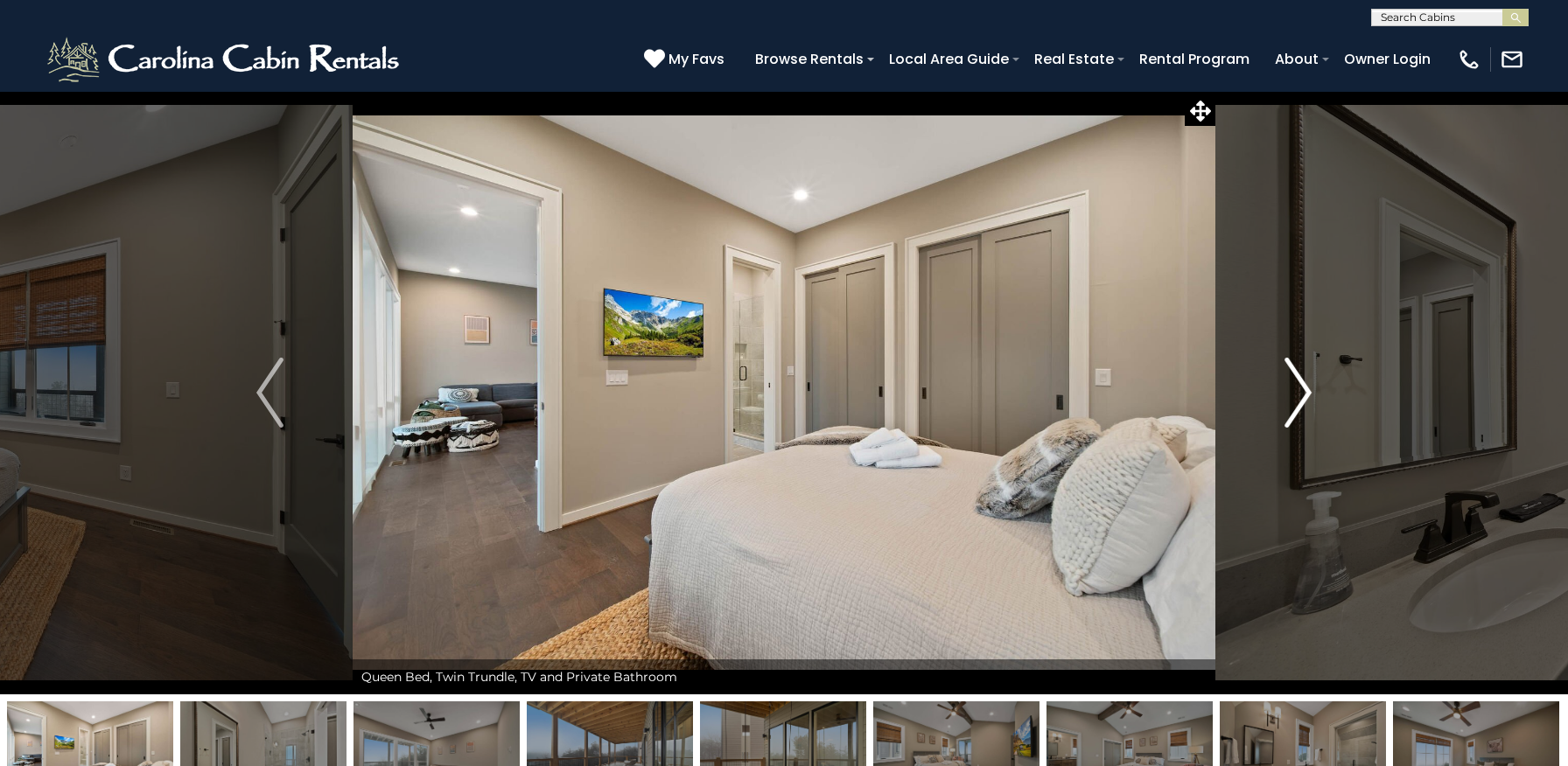
click at [1300, 393] on img "Next" at bounding box center [1297, 392] width 26 height 70
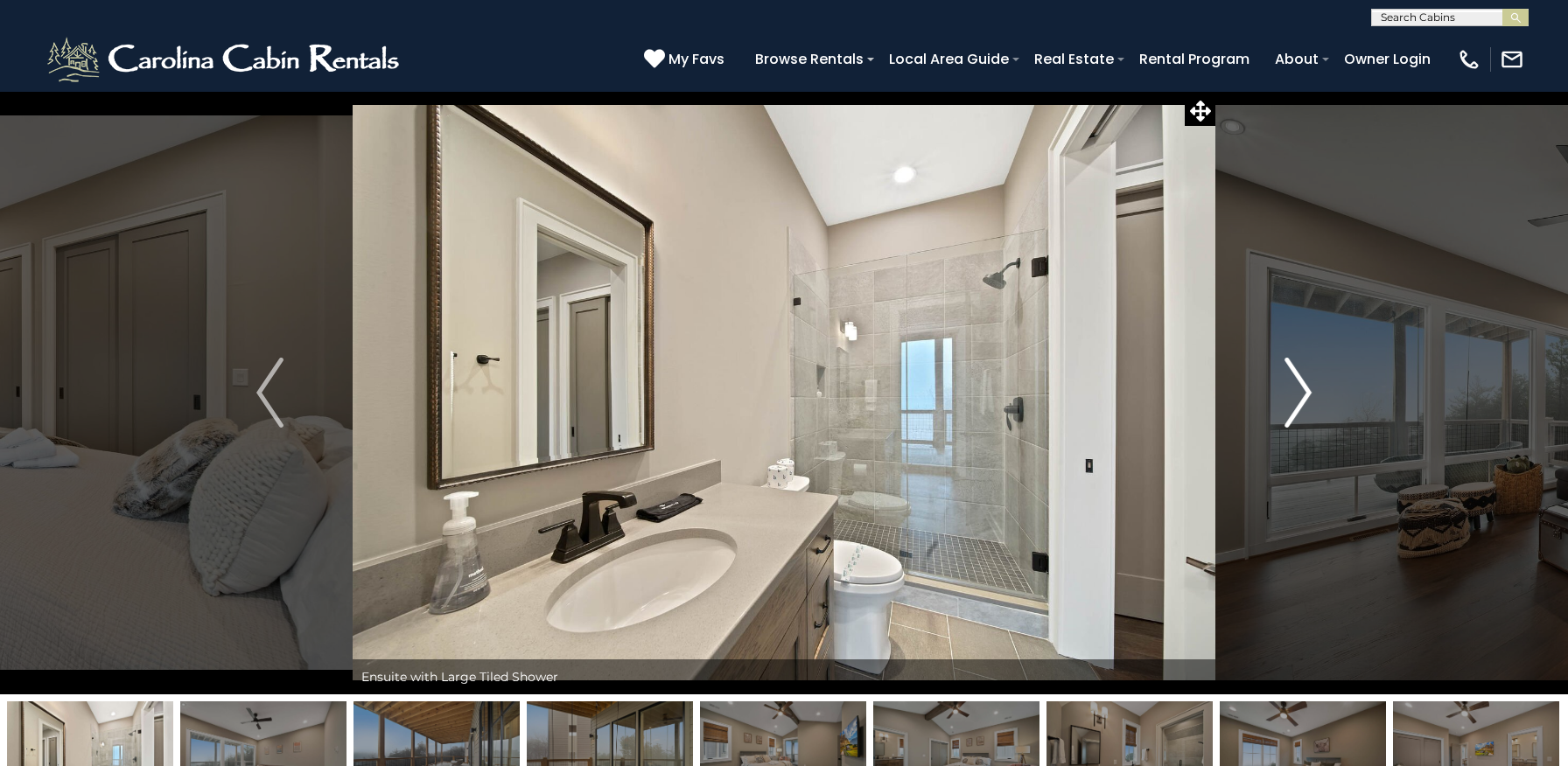
click at [1300, 393] on img "Next" at bounding box center [1297, 392] width 26 height 70
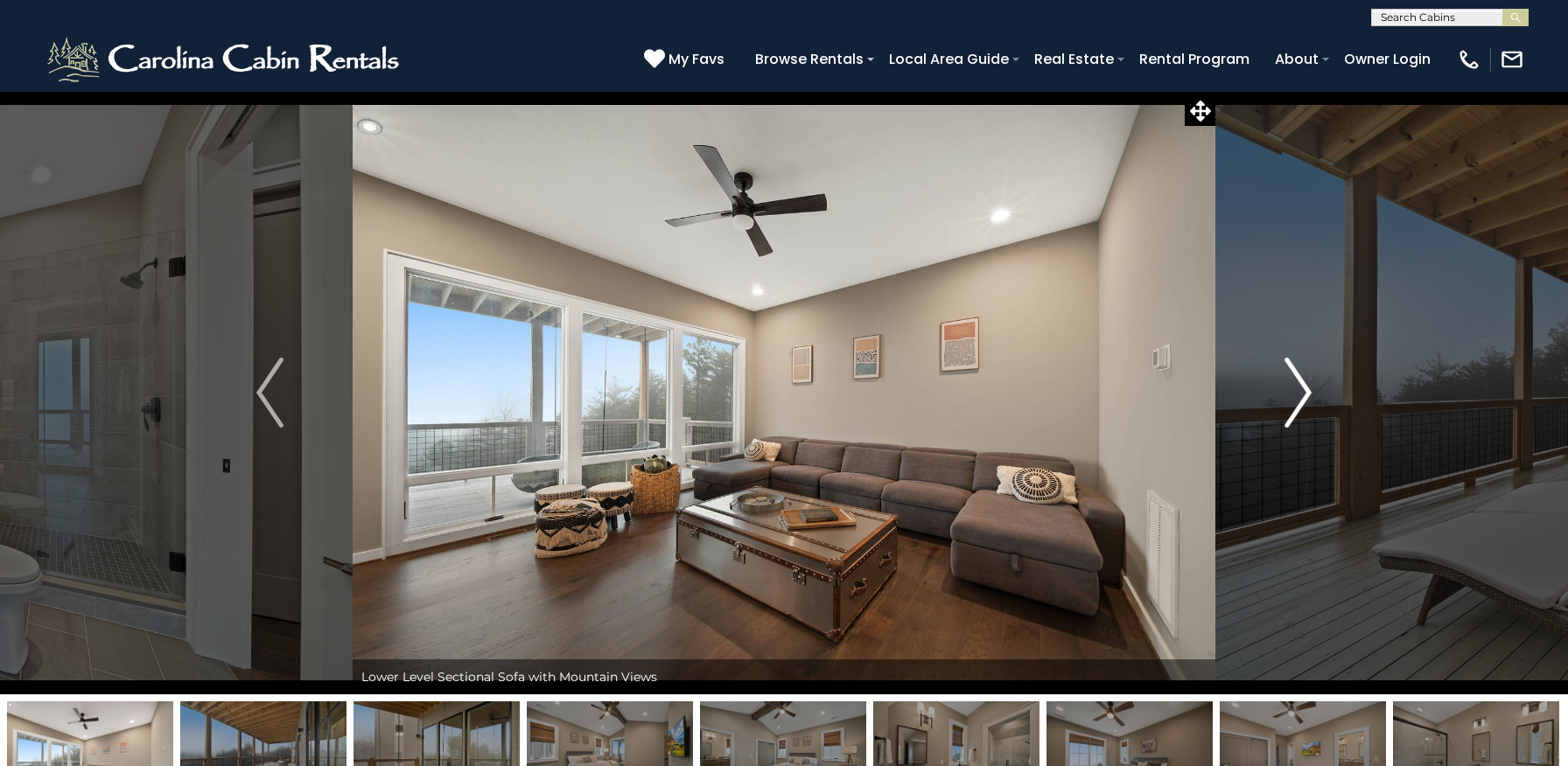
click at [1300, 393] on img "Next" at bounding box center [1297, 392] width 26 height 70
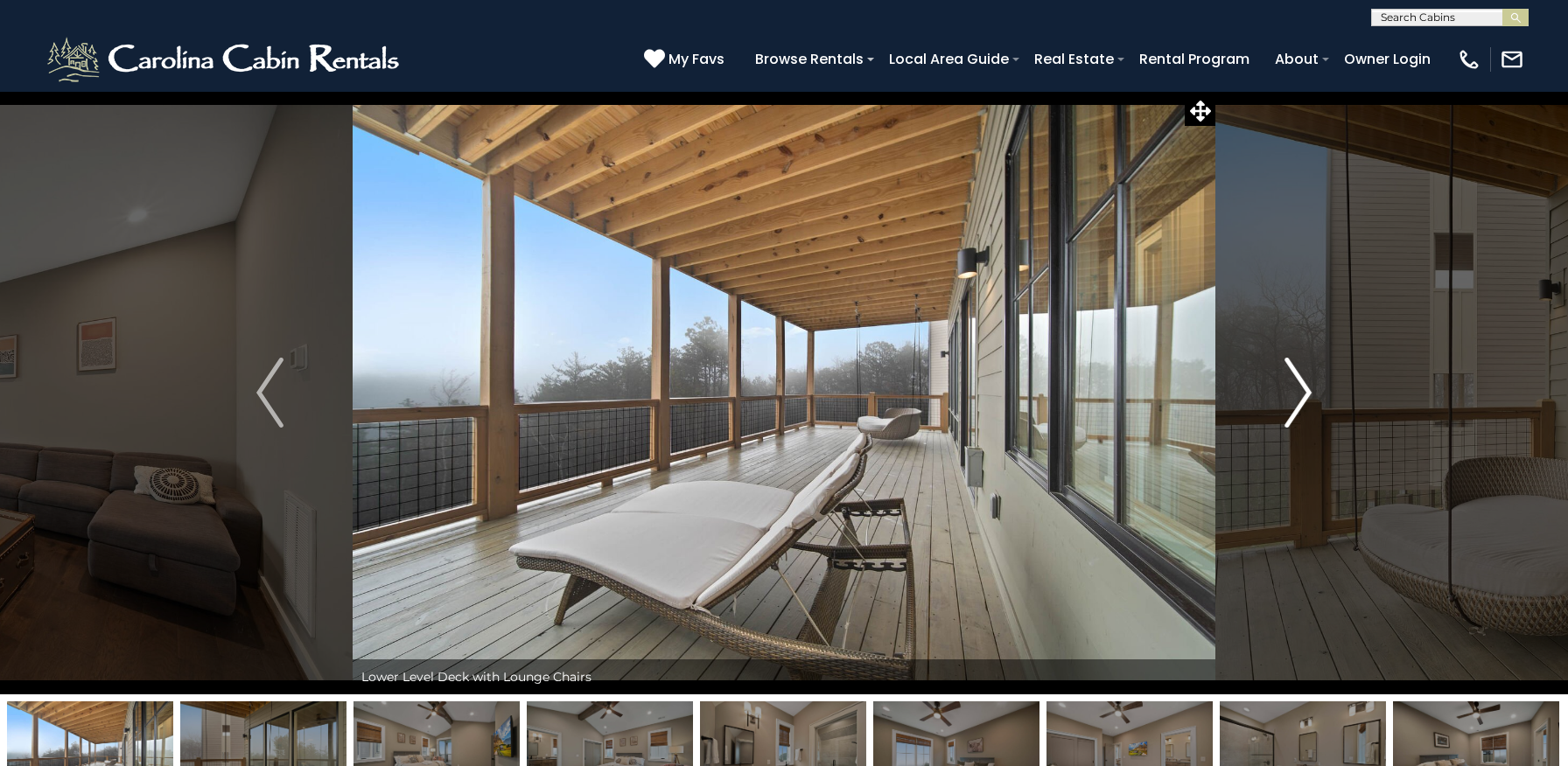
click at [1300, 393] on img "Next" at bounding box center [1297, 392] width 26 height 70
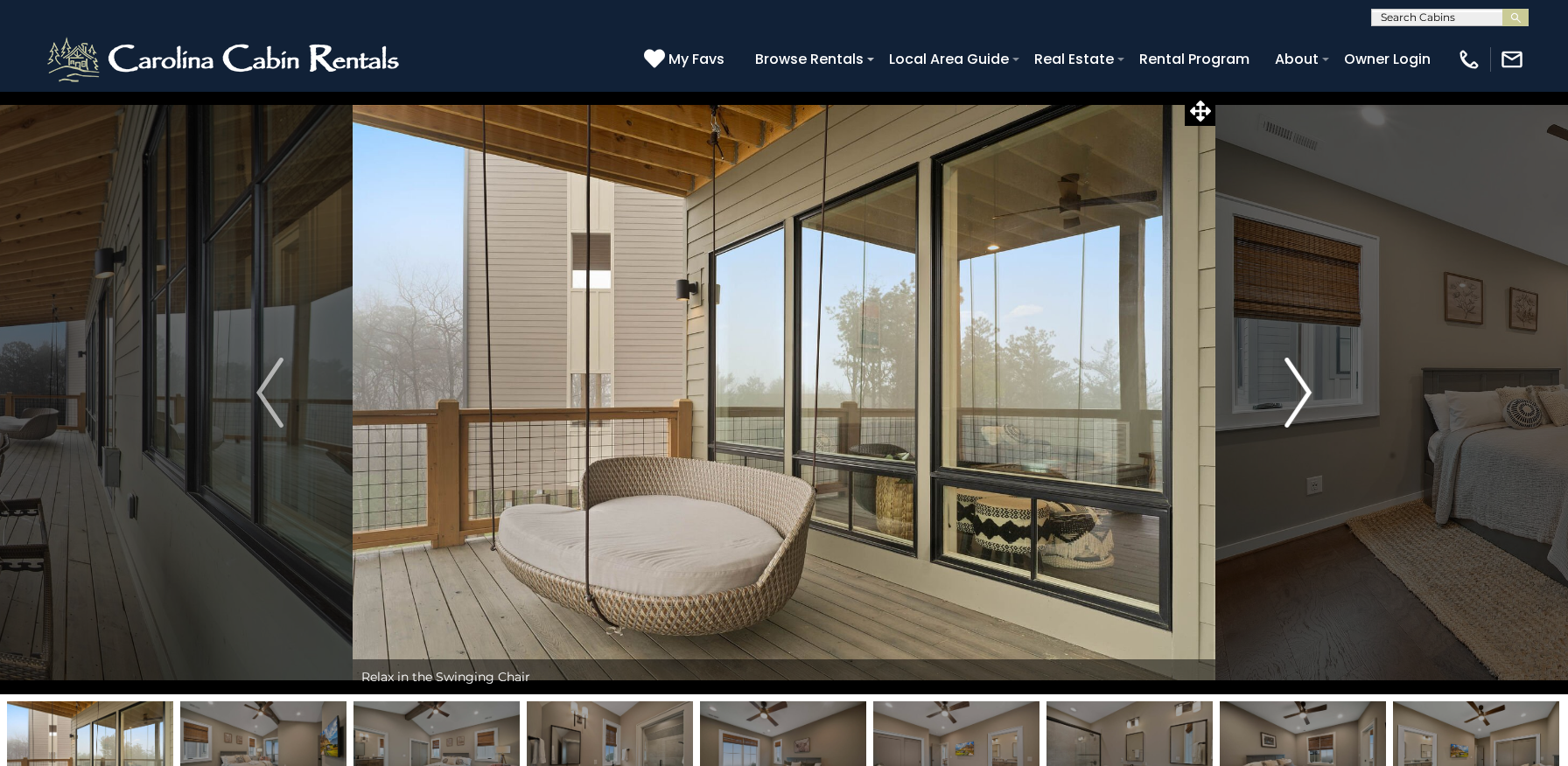
click at [1300, 393] on img "Next" at bounding box center [1297, 392] width 26 height 70
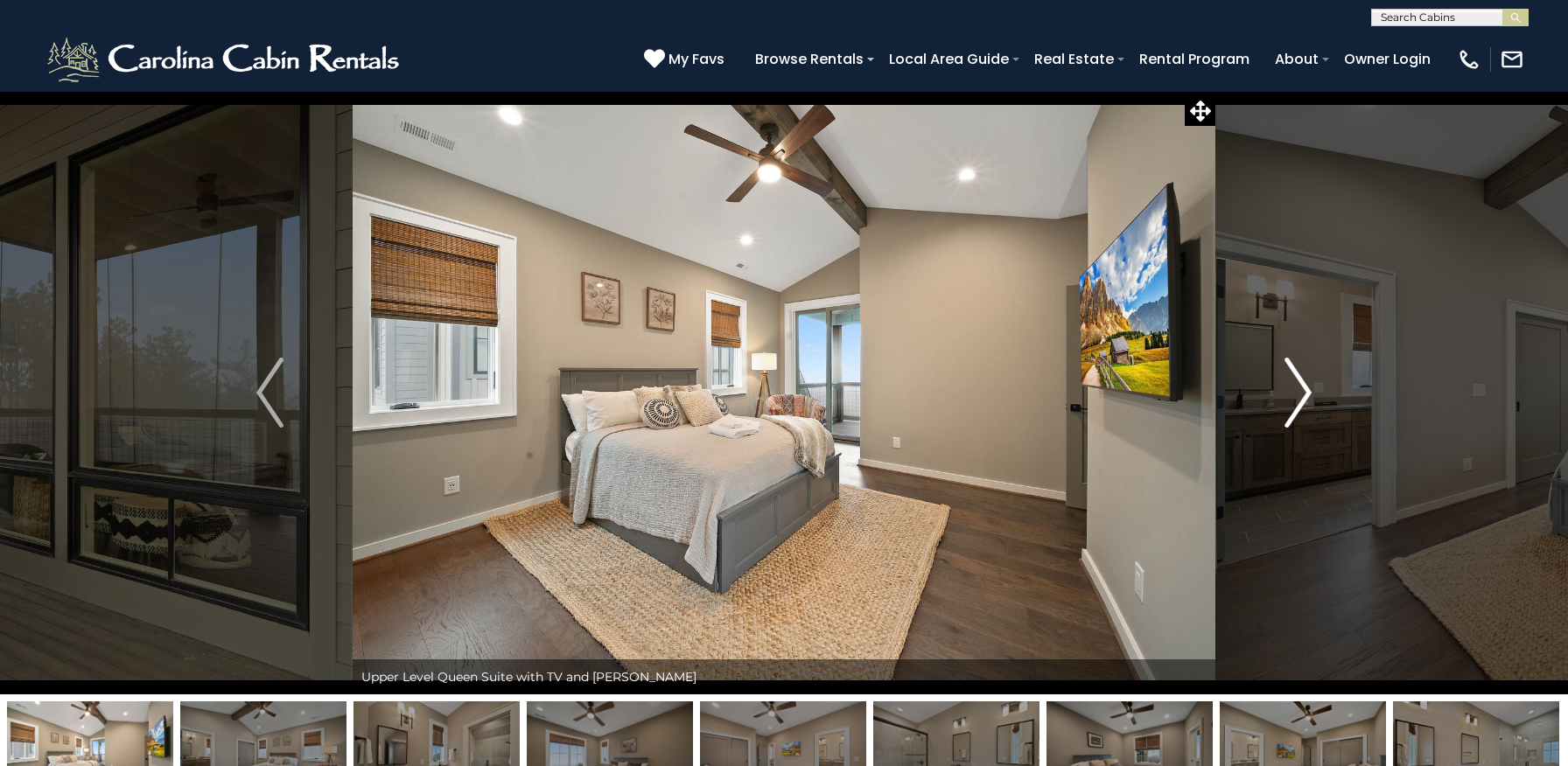
click at [1300, 393] on img "Next" at bounding box center [1297, 392] width 26 height 70
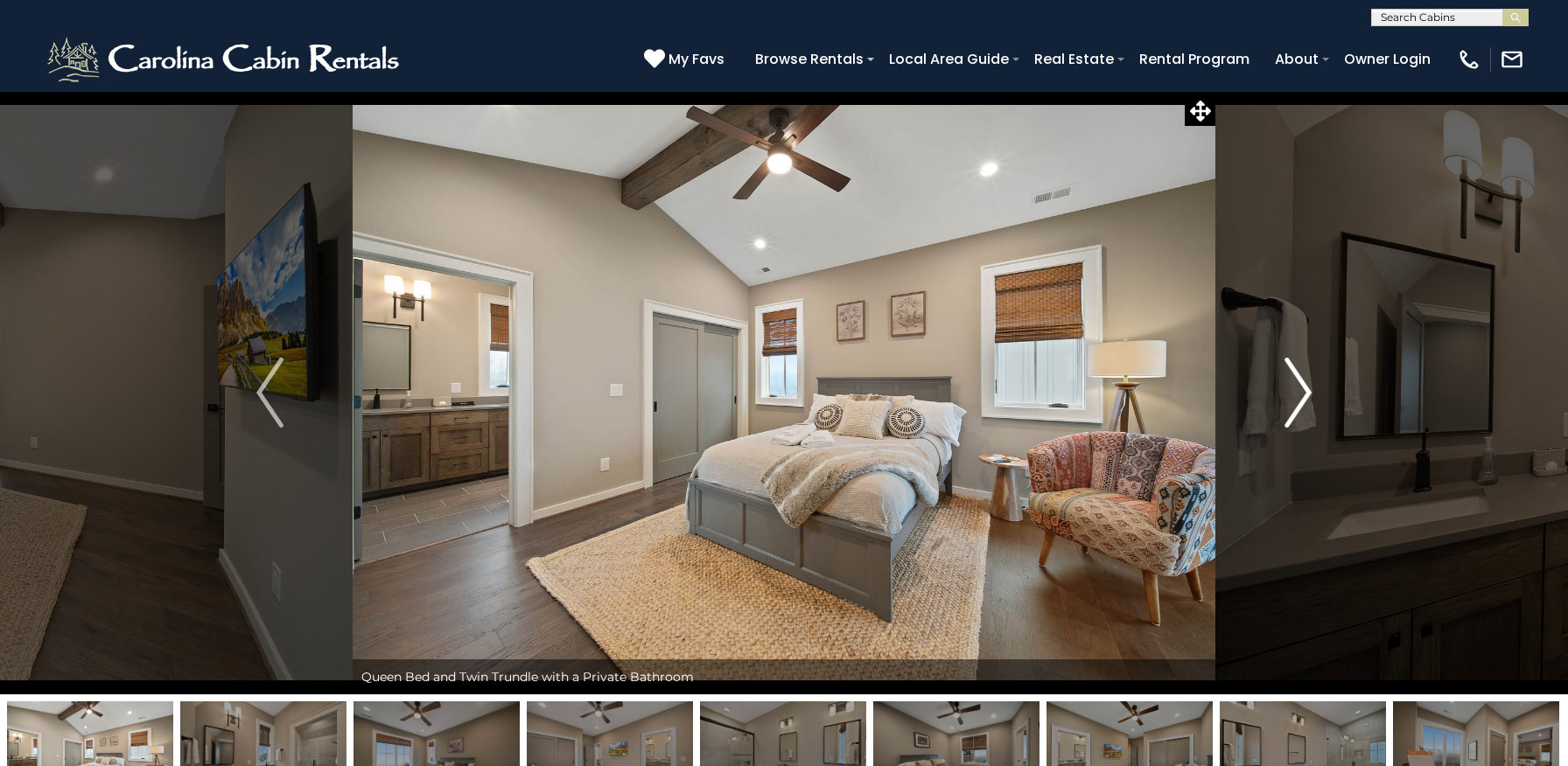
click at [1300, 393] on img "Next" at bounding box center [1297, 392] width 26 height 70
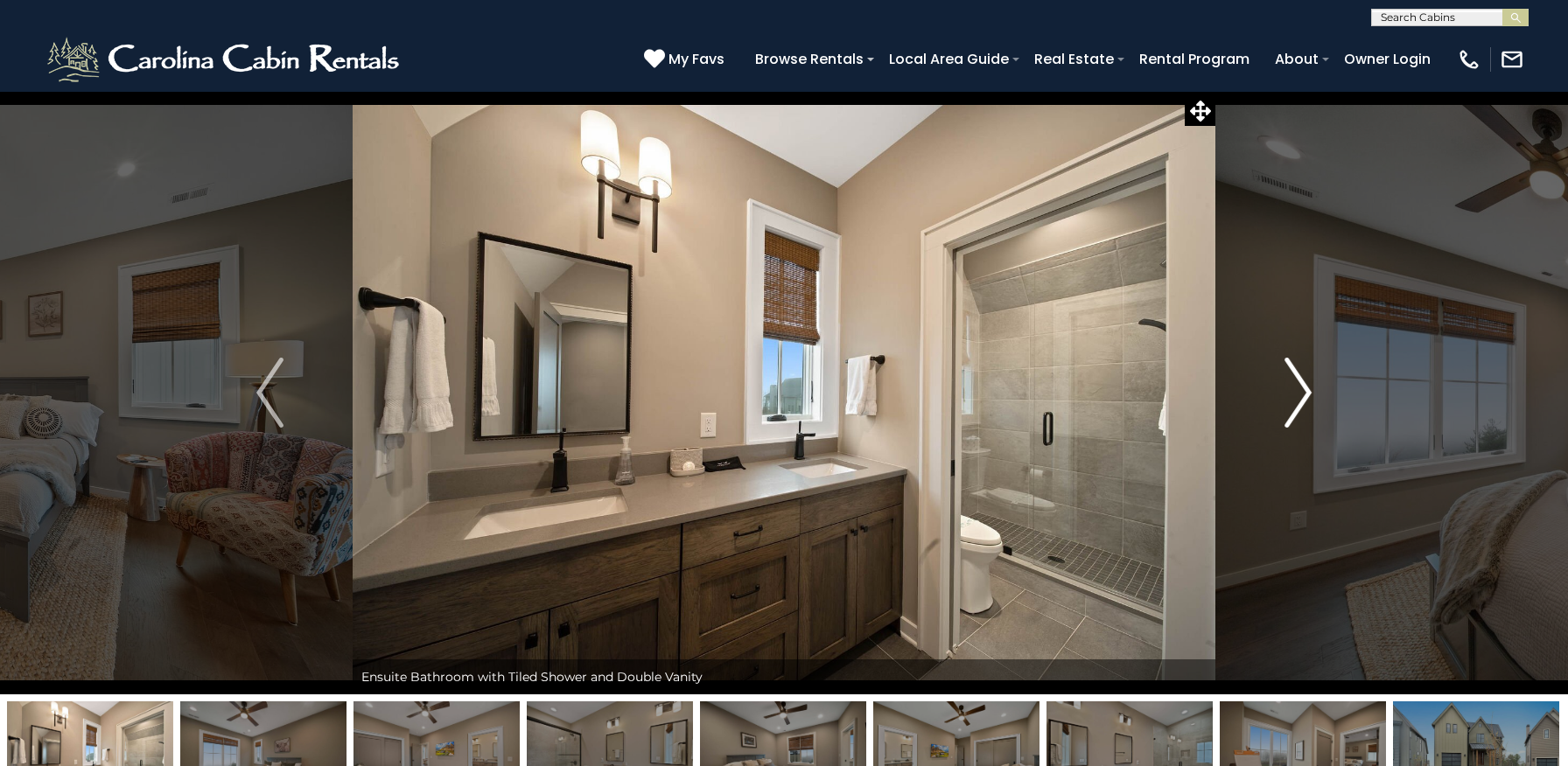
click at [1300, 393] on img "Next" at bounding box center [1297, 392] width 26 height 70
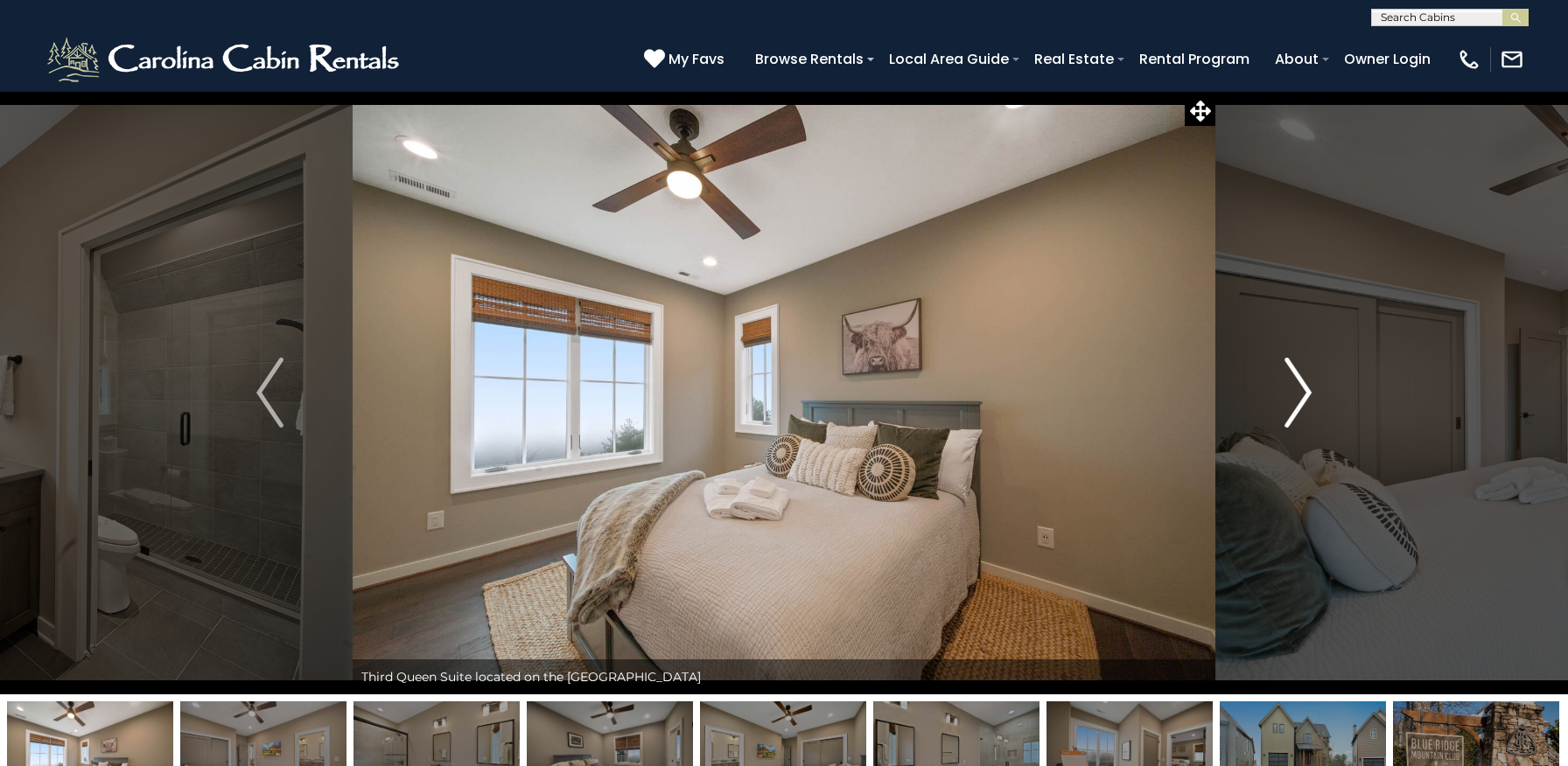
click at [1300, 393] on img "Next" at bounding box center [1297, 392] width 26 height 70
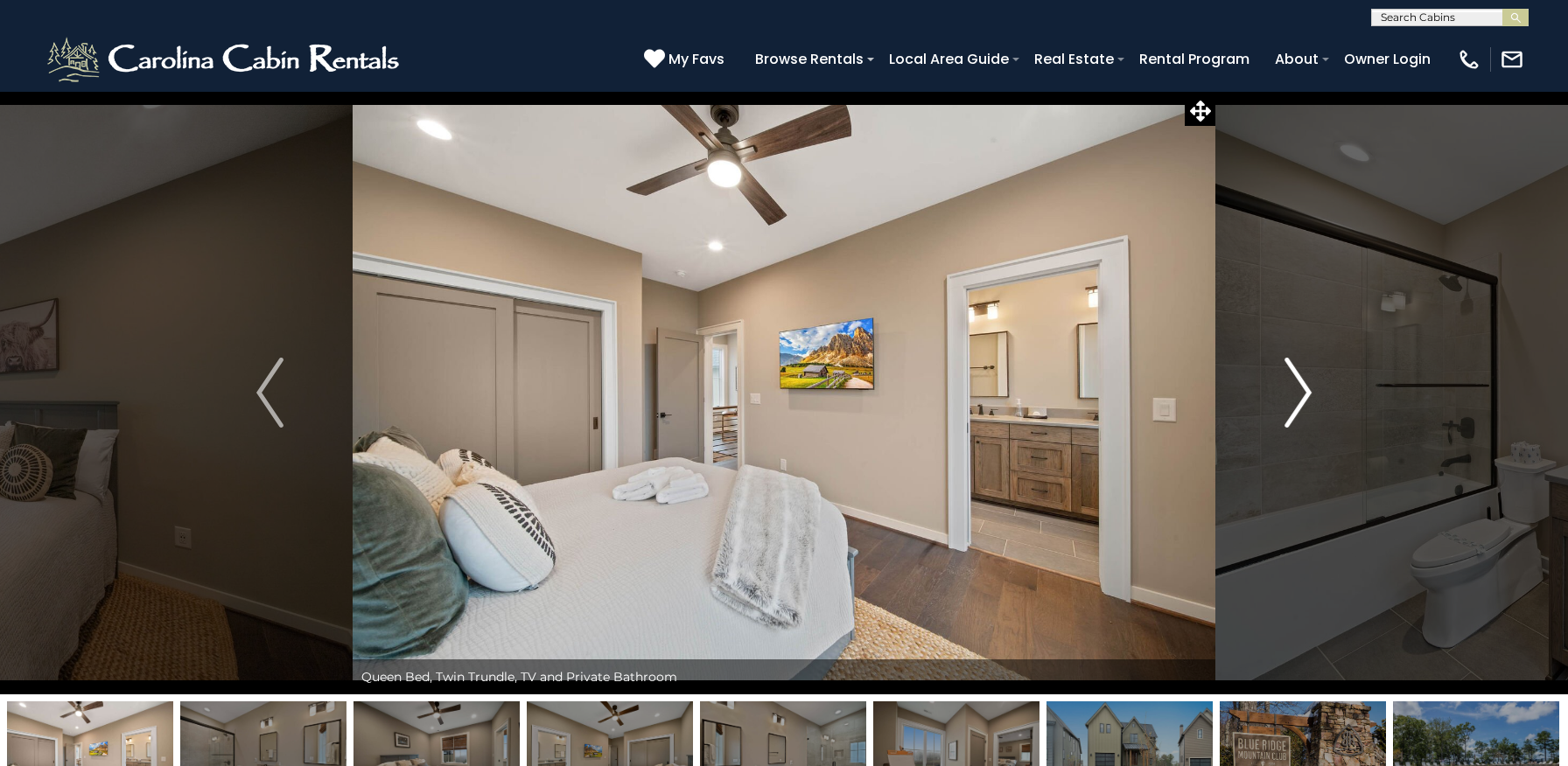
click at [1300, 393] on img "Next" at bounding box center [1297, 392] width 26 height 70
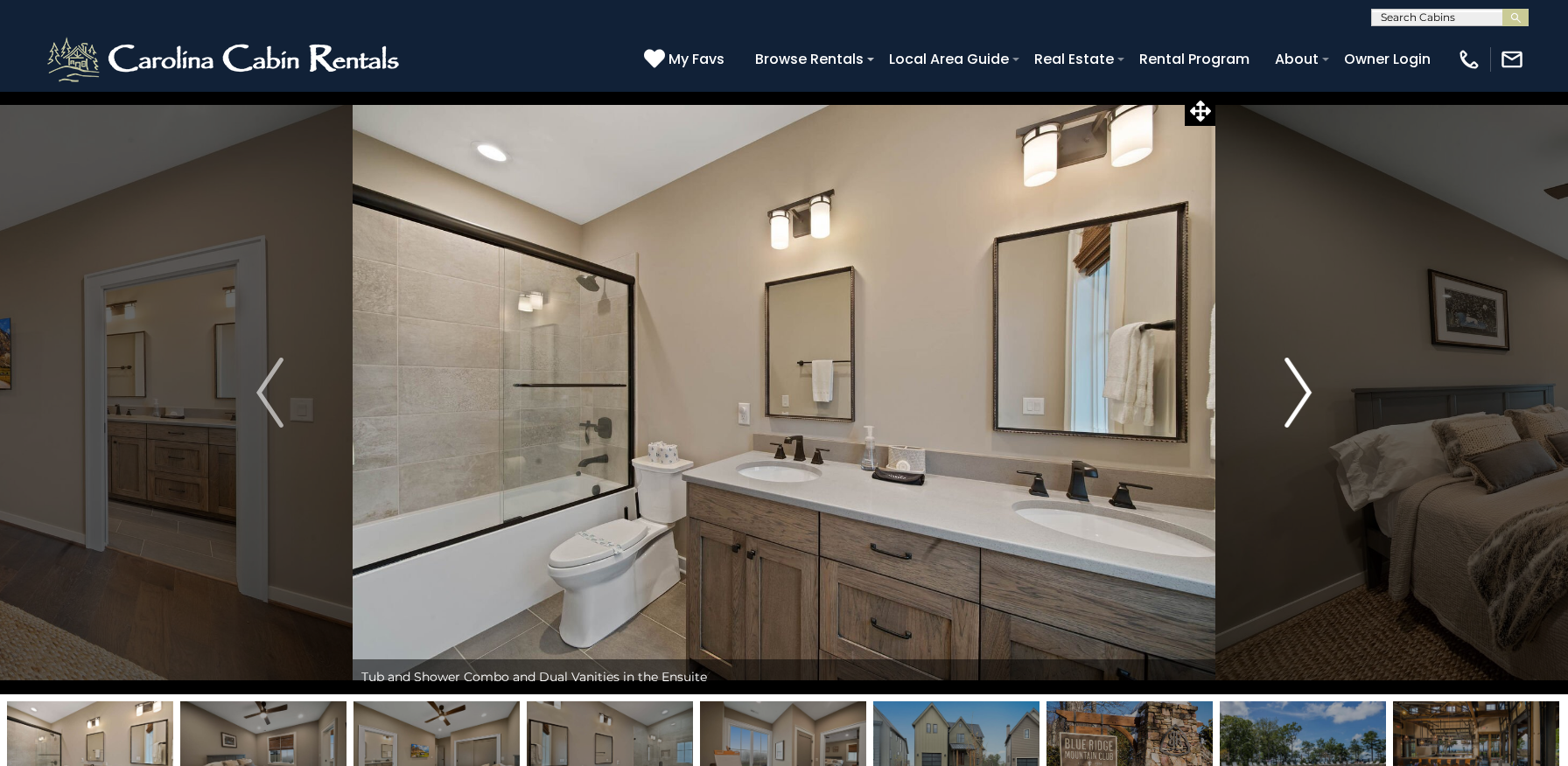
click at [1300, 393] on img "Next" at bounding box center [1297, 392] width 26 height 70
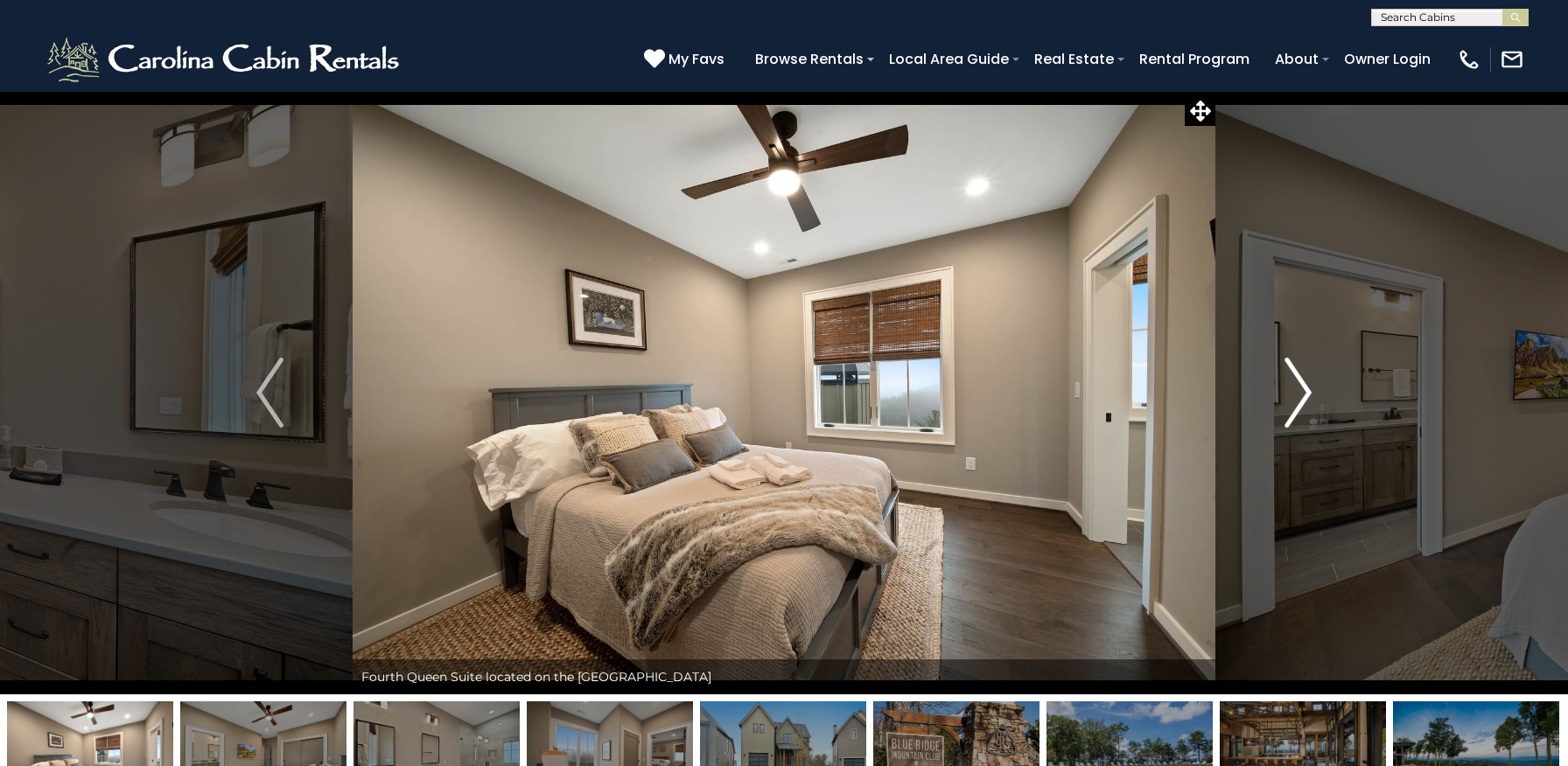
click at [1300, 393] on img "Next" at bounding box center [1297, 392] width 26 height 70
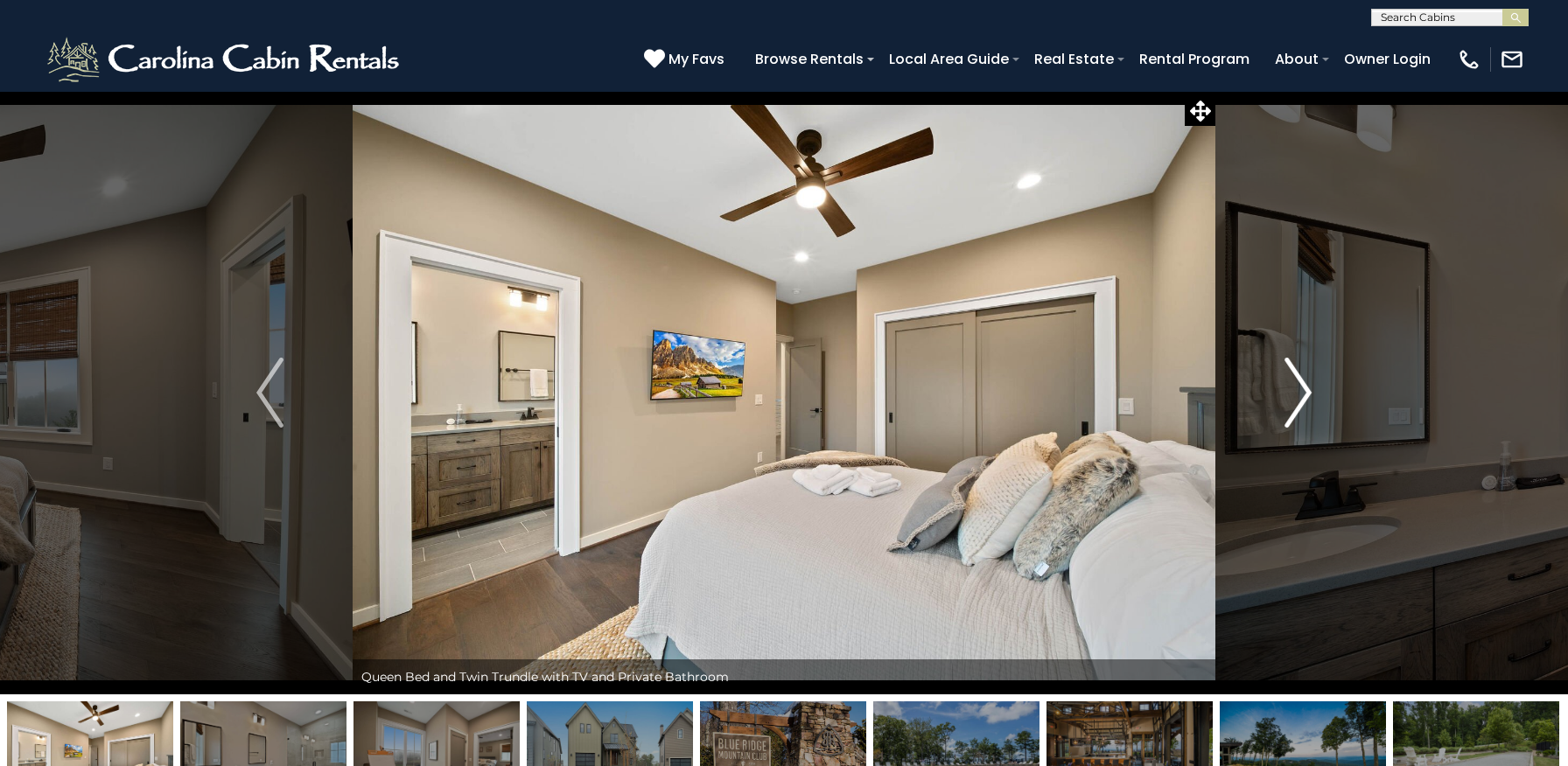
click at [1300, 393] on img "Next" at bounding box center [1297, 392] width 26 height 70
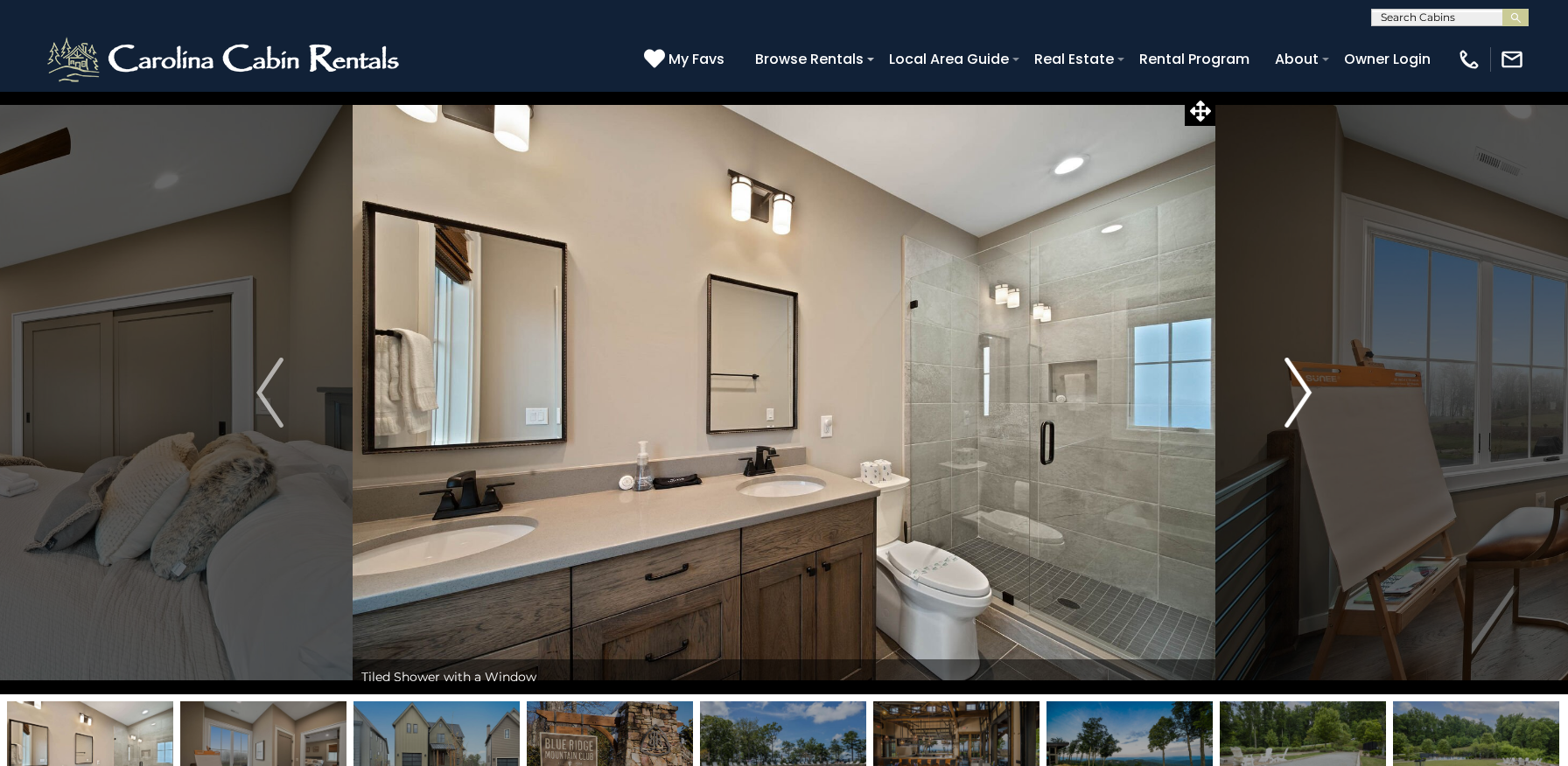
click at [1300, 393] on img "Next" at bounding box center [1297, 392] width 26 height 70
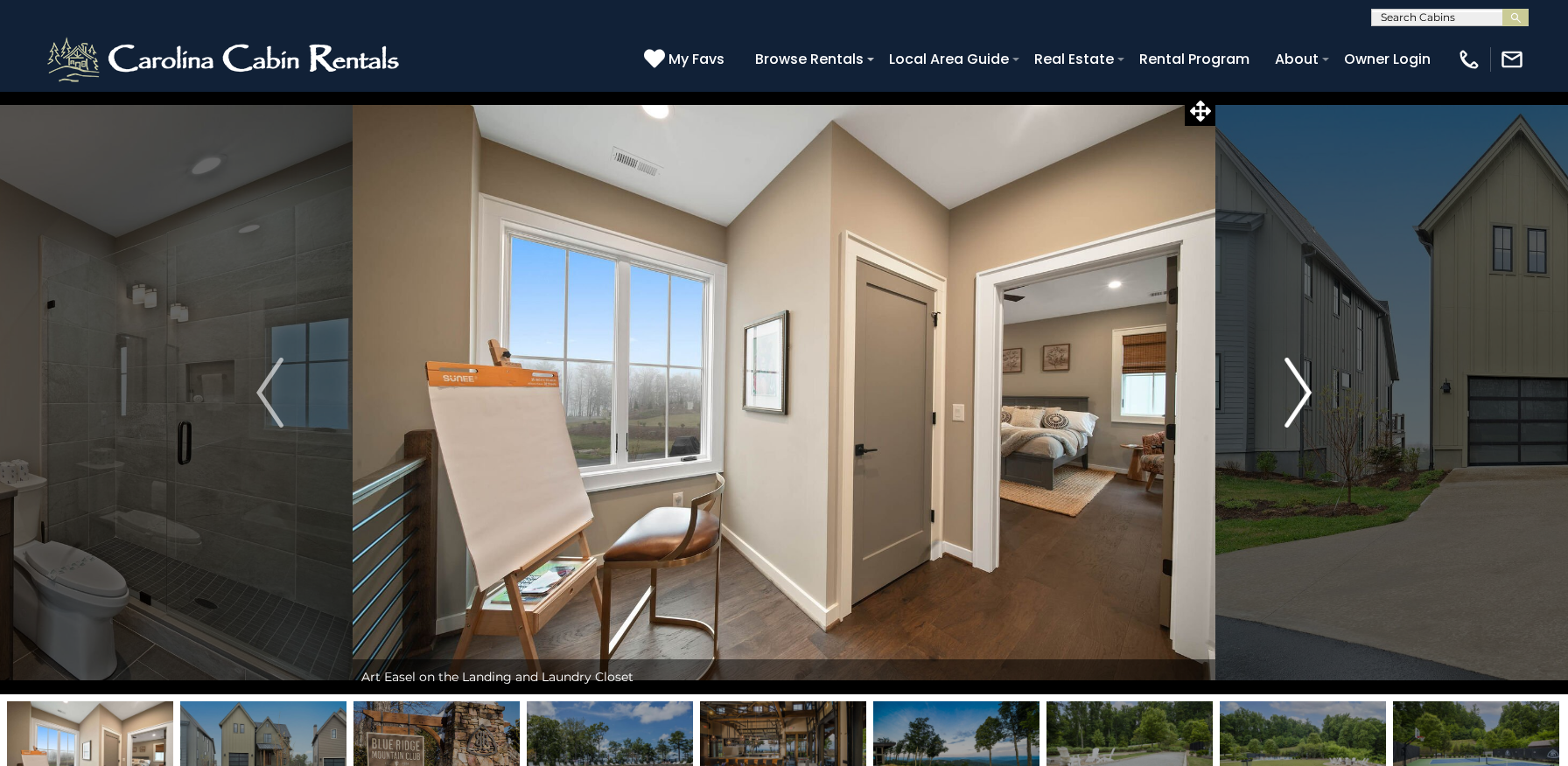
click at [1300, 393] on img "Next" at bounding box center [1297, 392] width 26 height 70
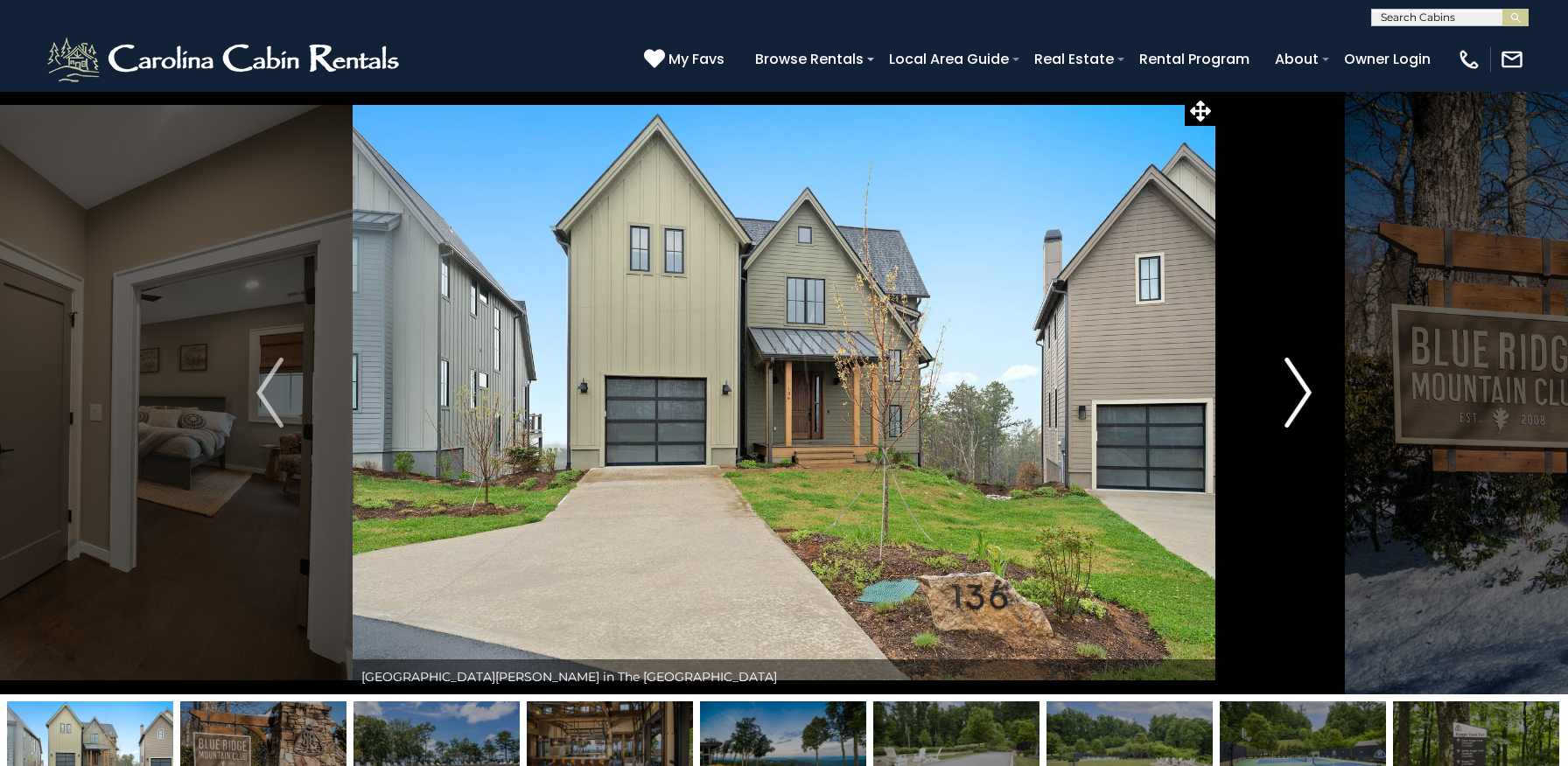
click at [1300, 393] on img "Next" at bounding box center [1297, 392] width 26 height 70
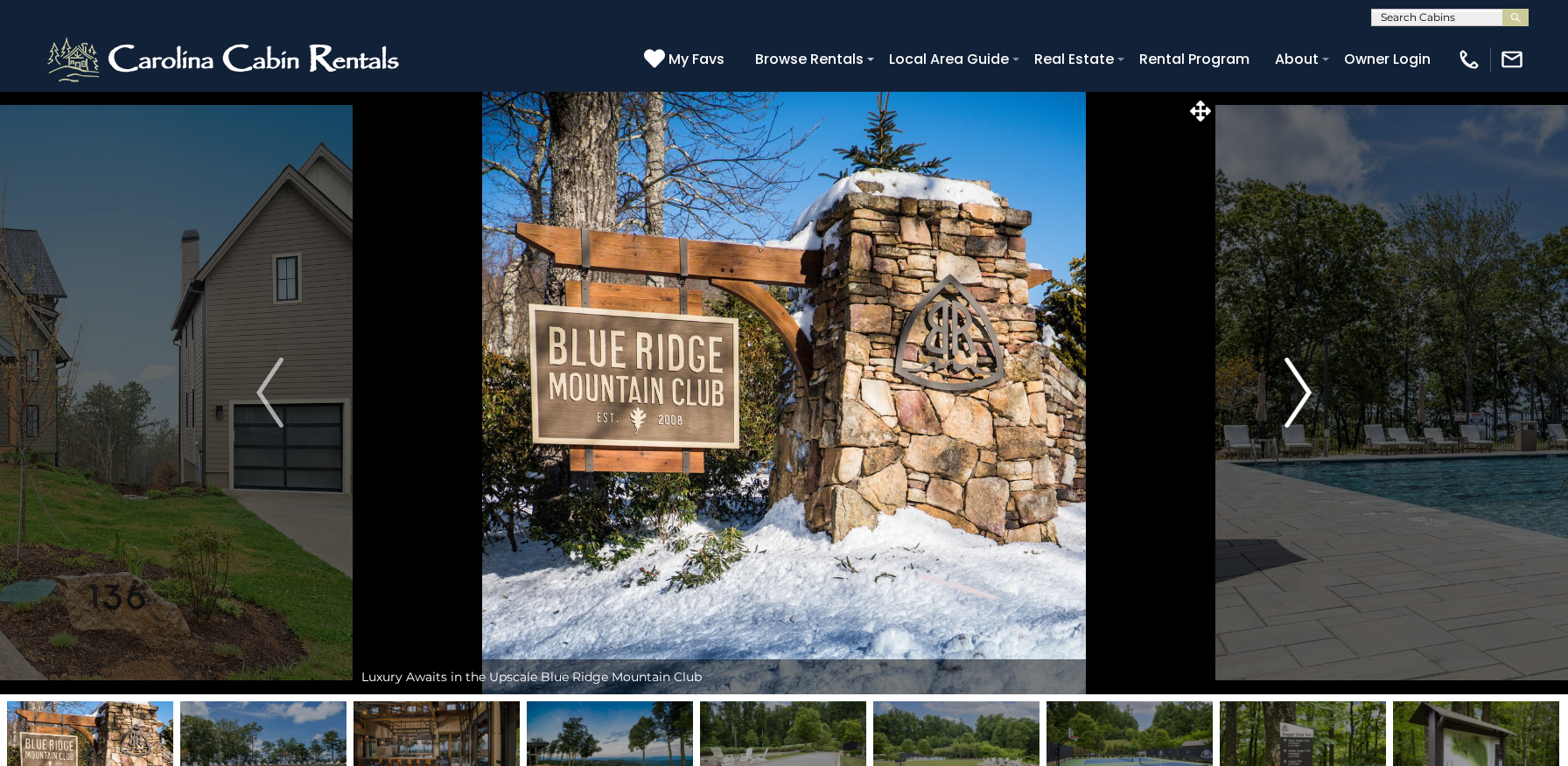
click at [1300, 393] on img "Next" at bounding box center [1297, 392] width 26 height 70
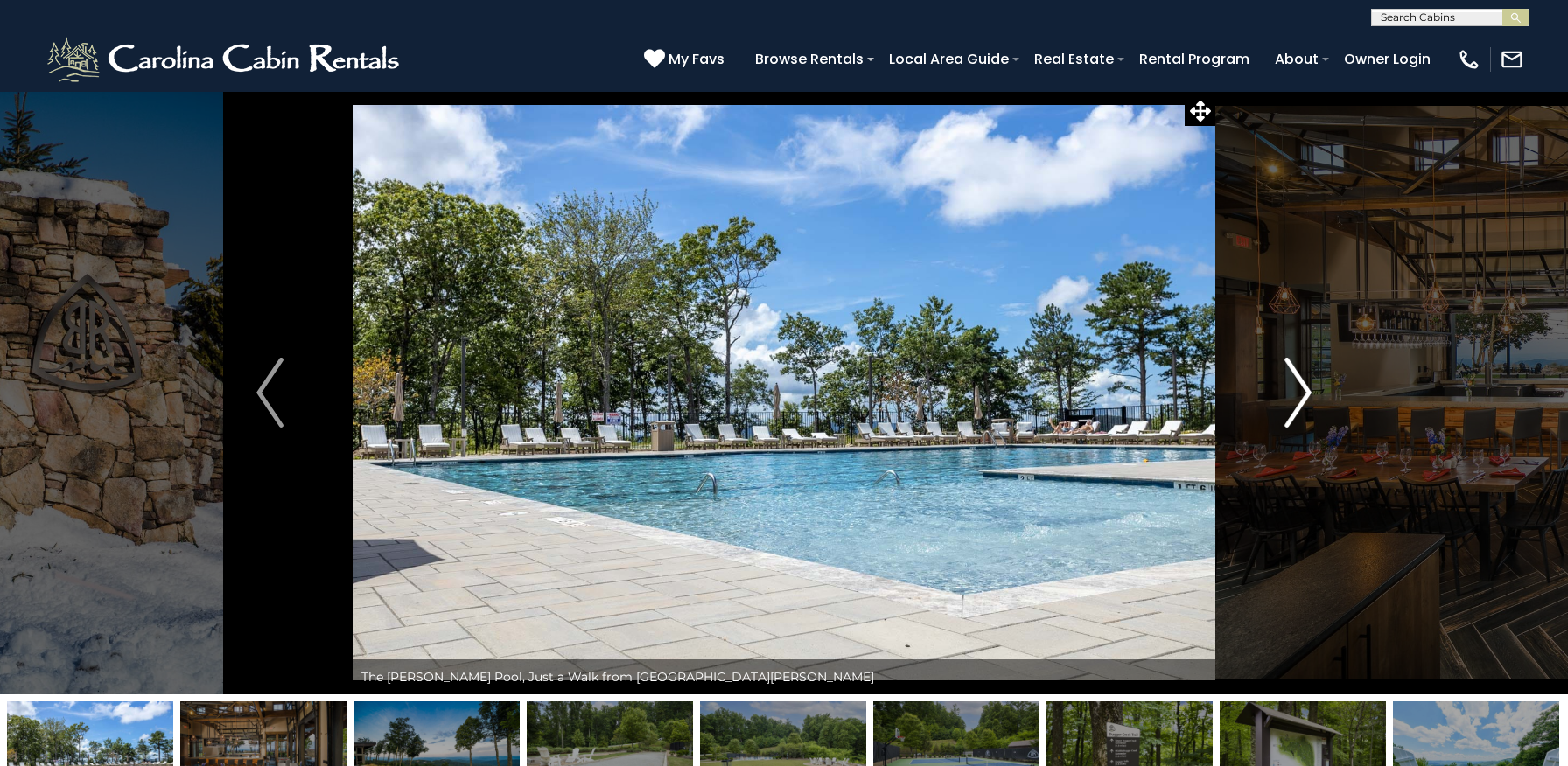
click at [1300, 393] on img "Next" at bounding box center [1297, 392] width 26 height 70
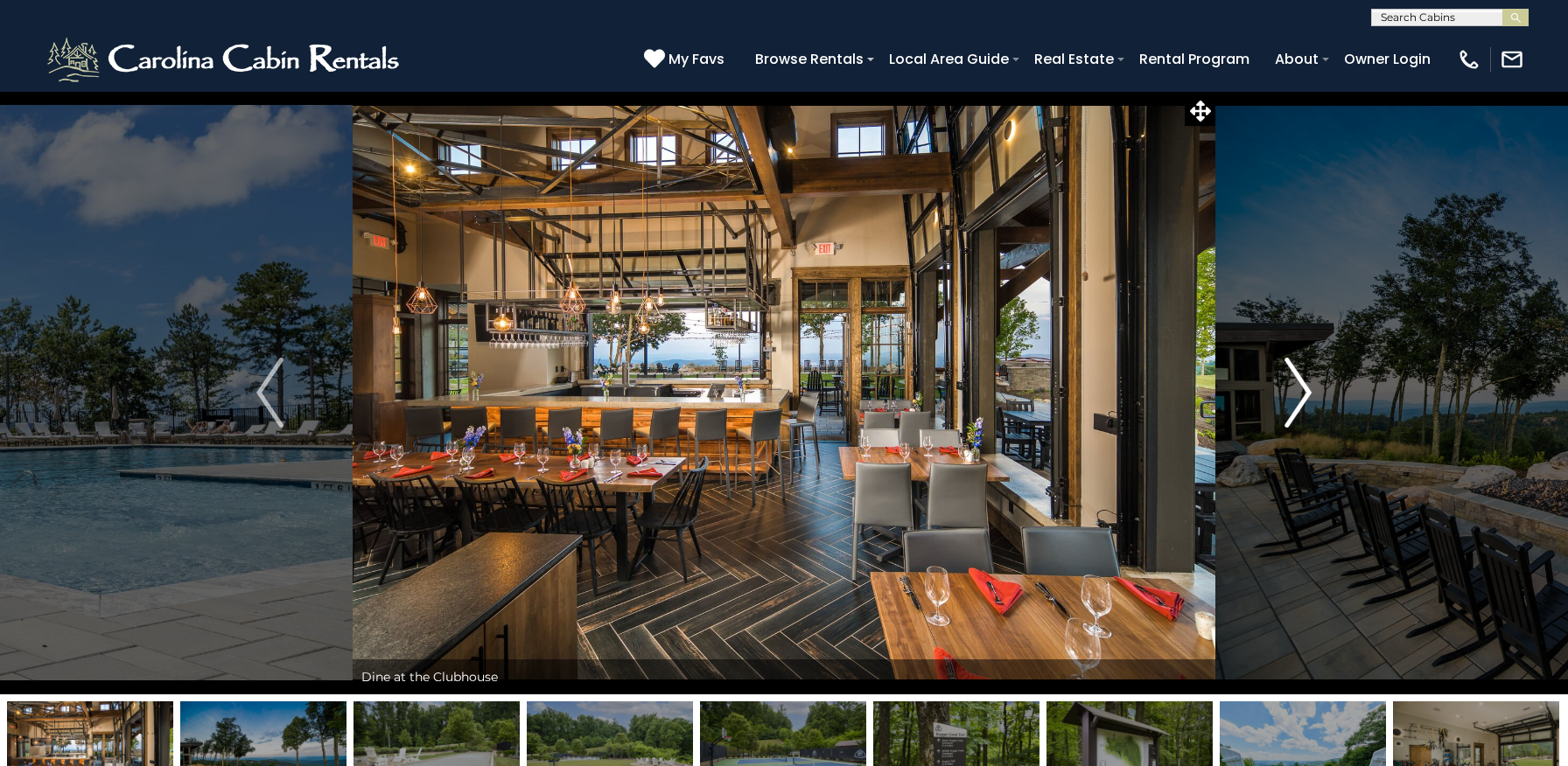
click at [1300, 393] on img "Next" at bounding box center [1297, 392] width 26 height 70
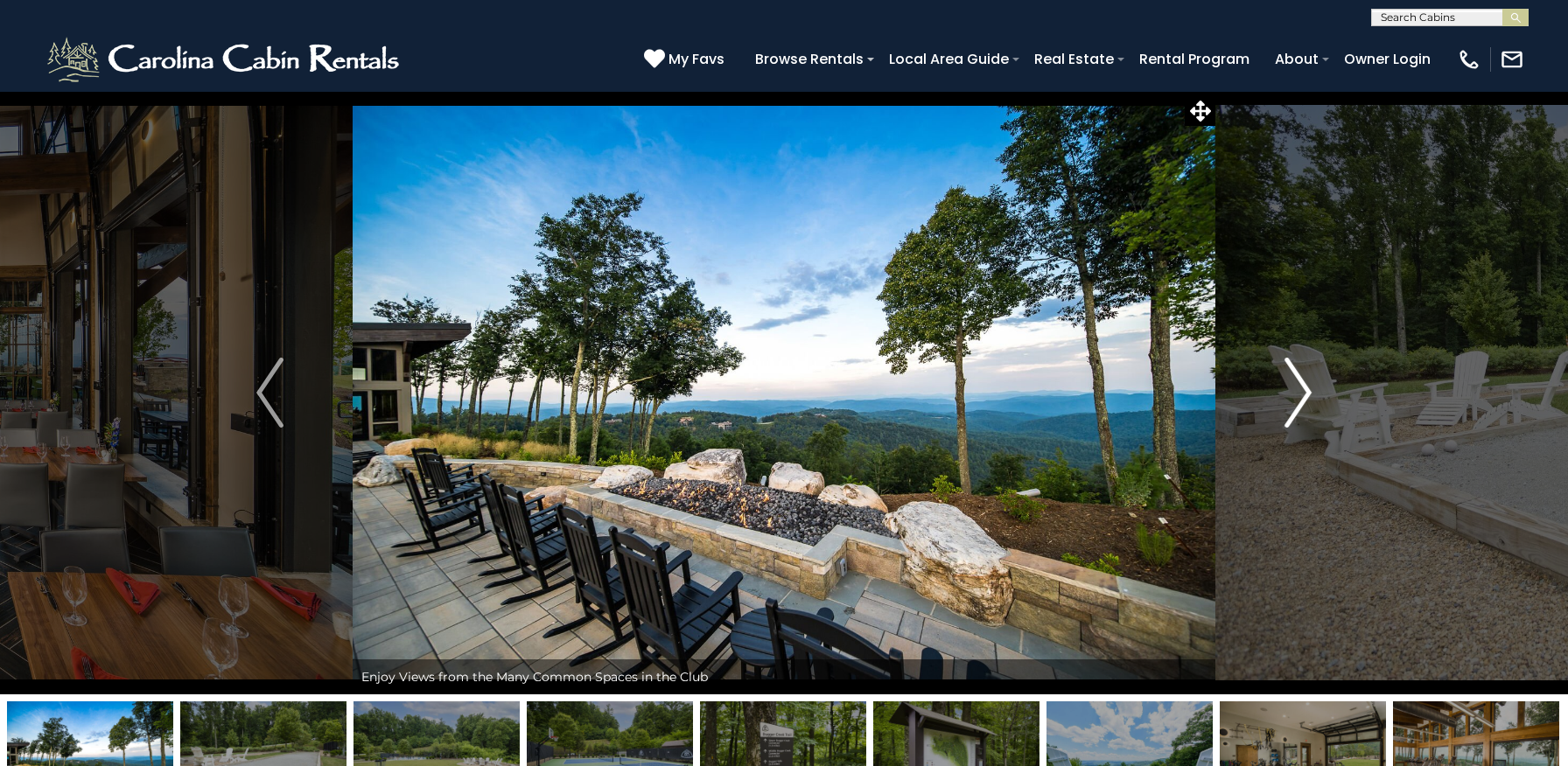
click at [1300, 393] on img "Next" at bounding box center [1297, 392] width 26 height 70
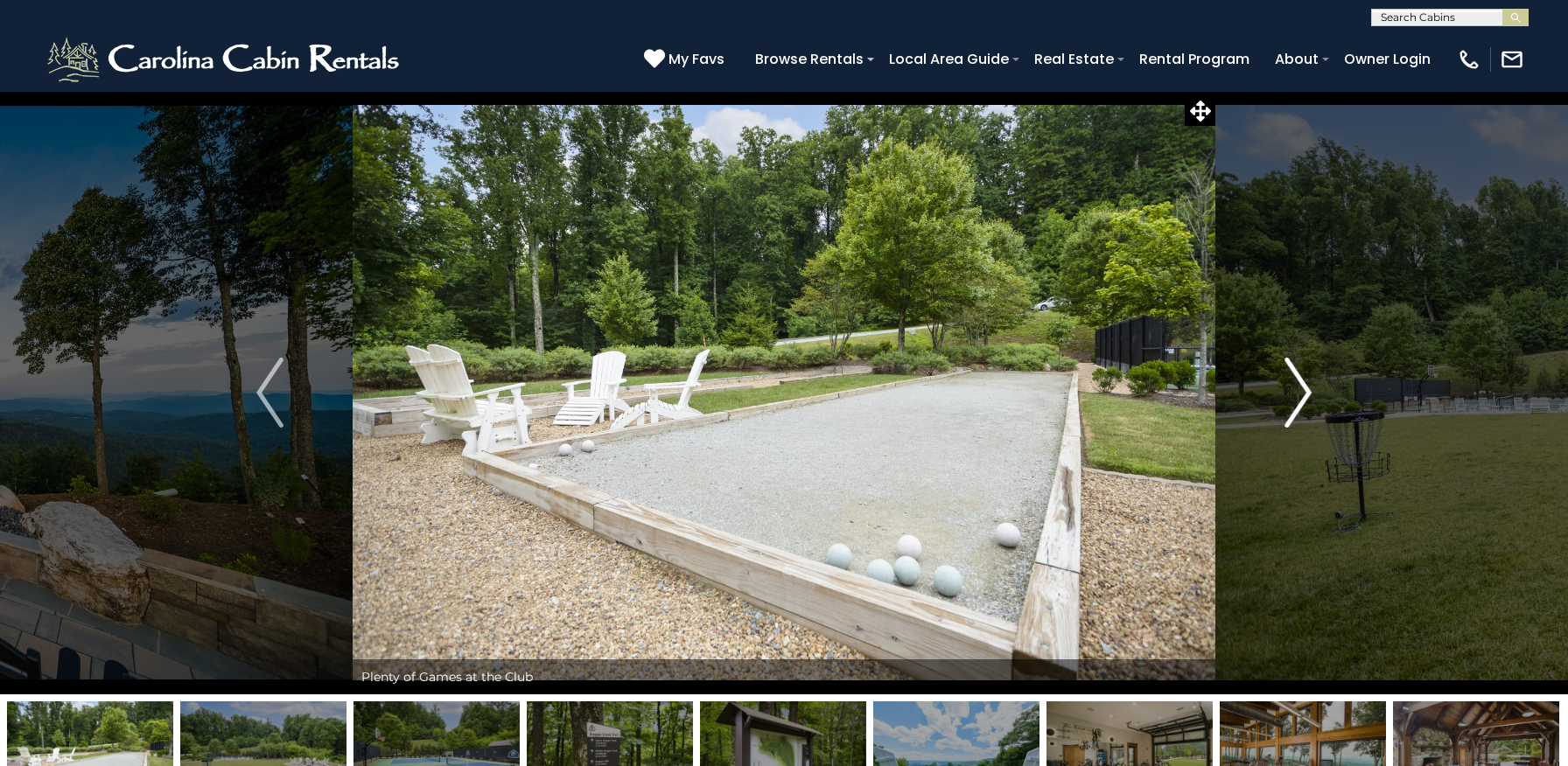
click at [1300, 393] on img "Next" at bounding box center [1297, 392] width 26 height 70
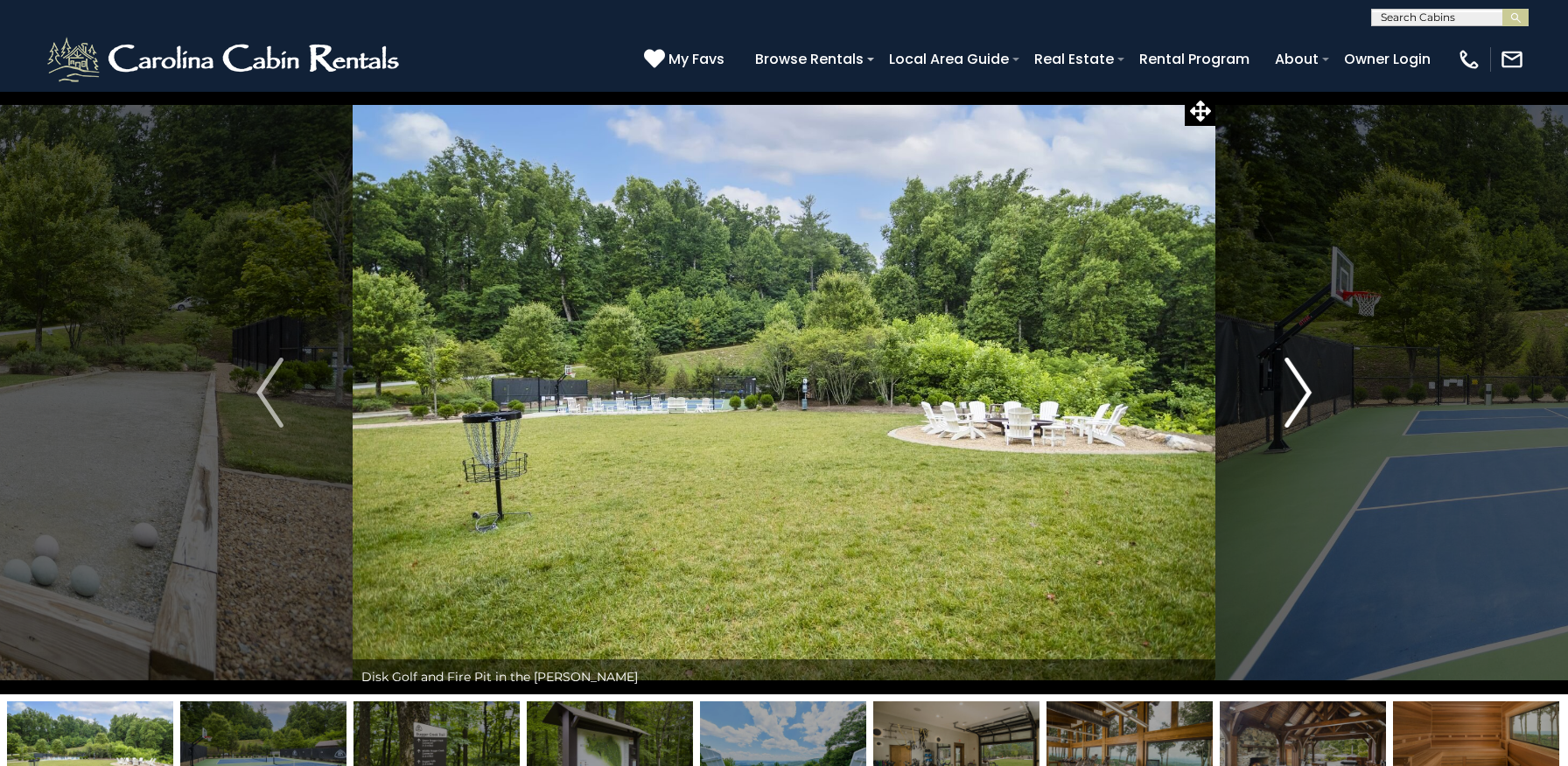
click at [1300, 393] on img "Next" at bounding box center [1297, 392] width 26 height 70
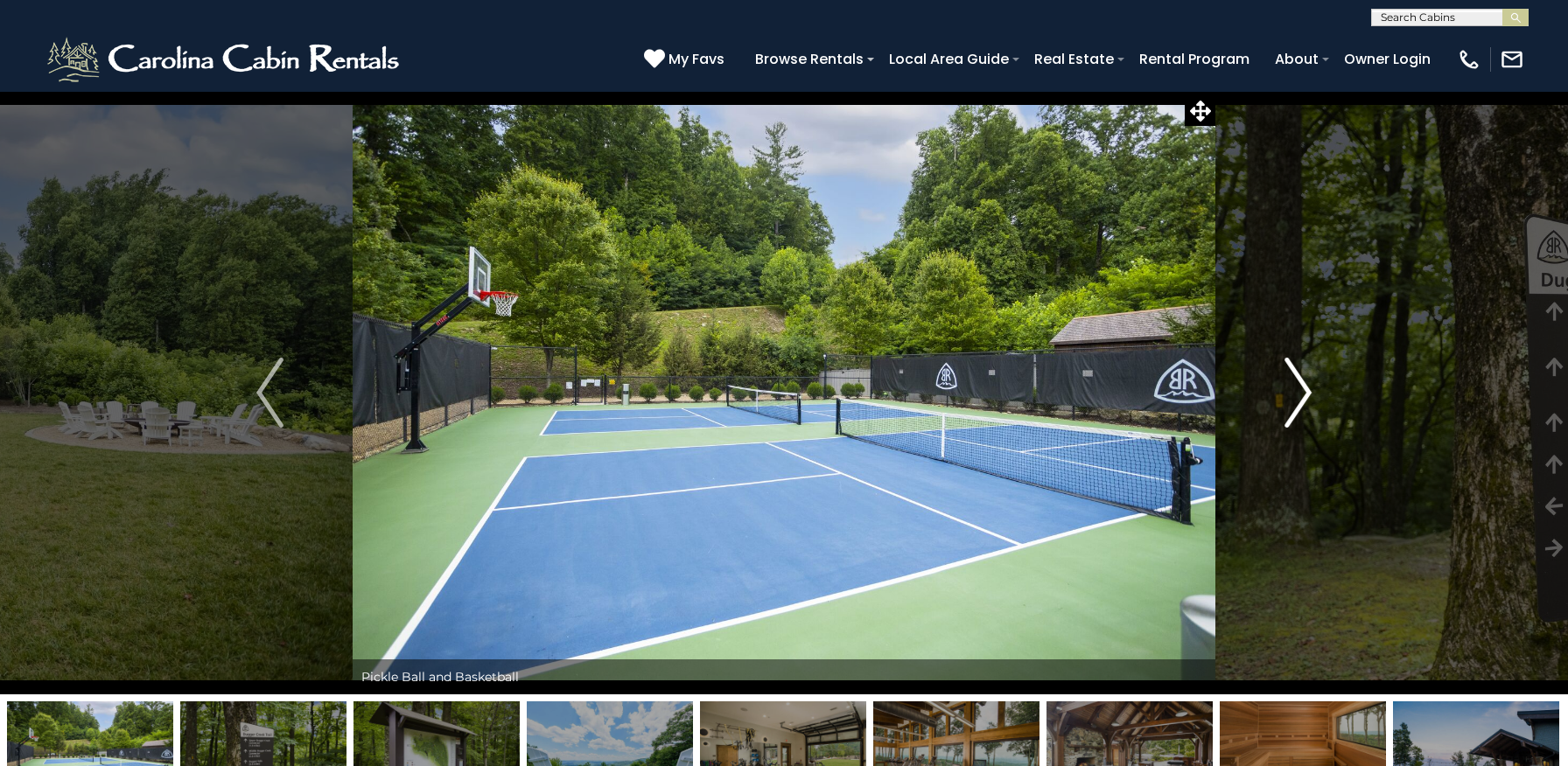
click at [1300, 393] on img "Next" at bounding box center [1297, 392] width 26 height 70
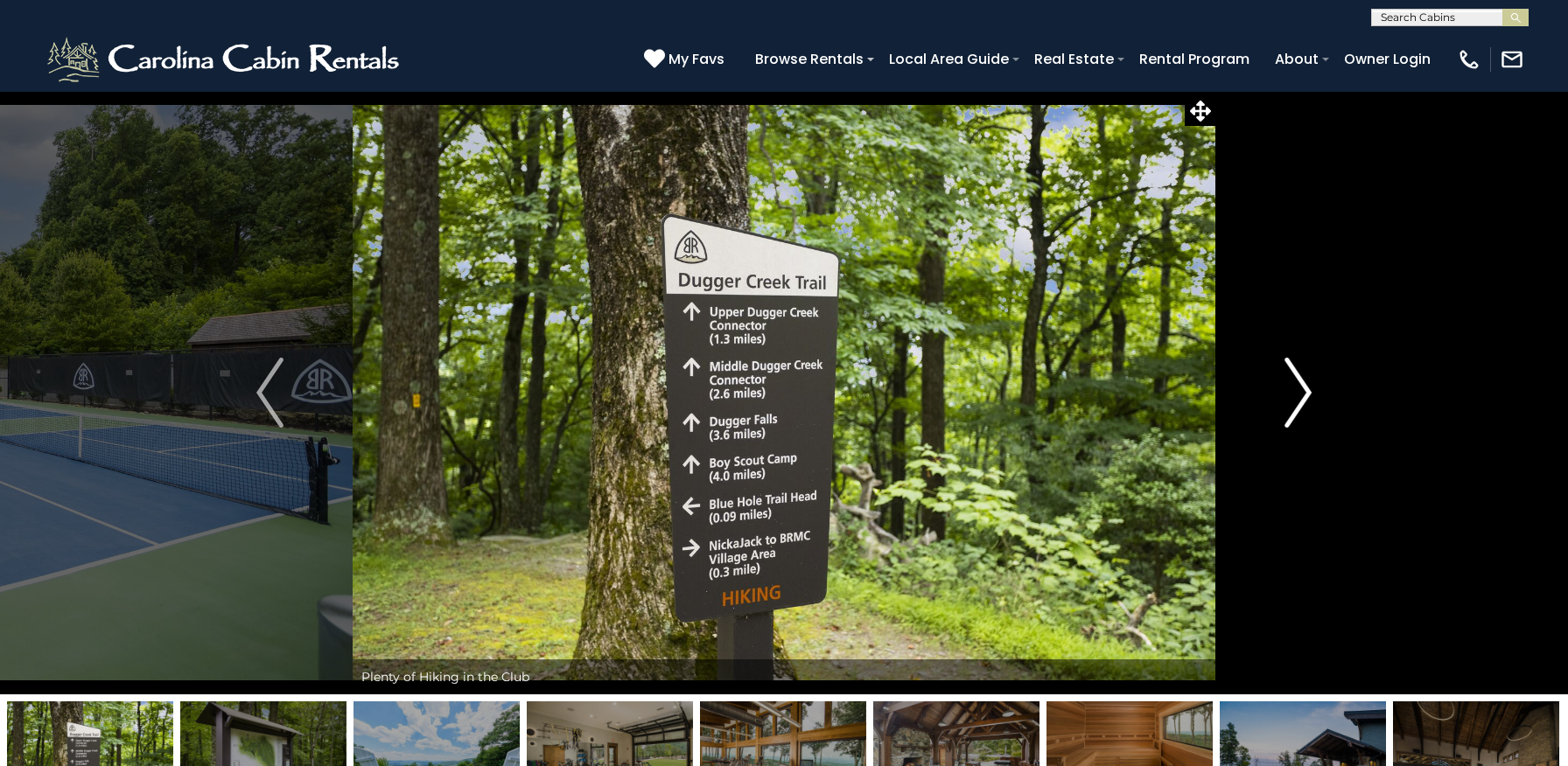
click at [1300, 393] on img "Next" at bounding box center [1297, 392] width 26 height 70
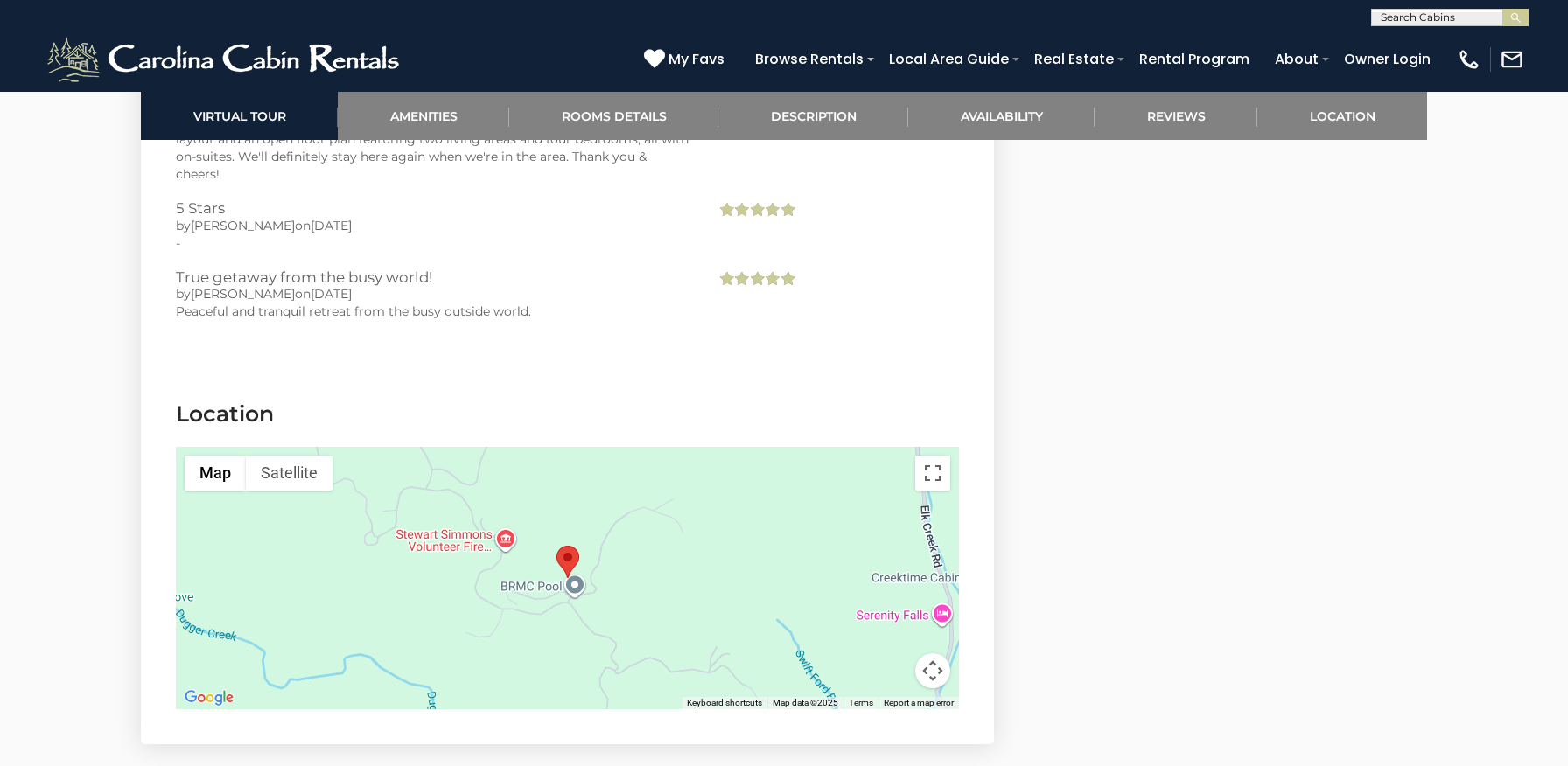
scroll to position [4483, 0]
click at [458, 548] on div at bounding box center [567, 576] width 783 height 262
click at [934, 454] on button "Toggle fullscreen view" at bounding box center [932, 471] width 35 height 35
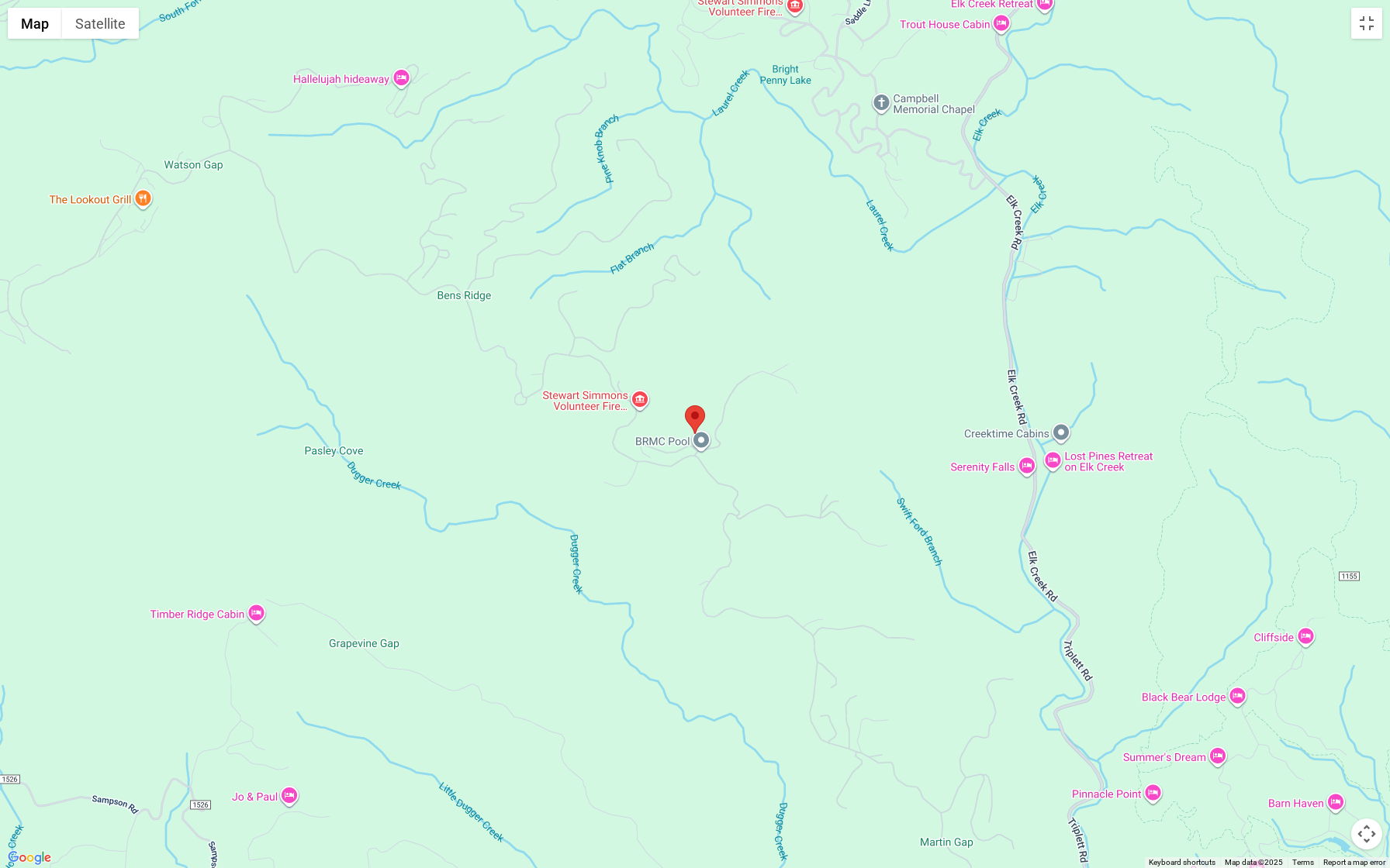
click at [654, 340] on div at bounding box center [695, 434] width 1390 height 868
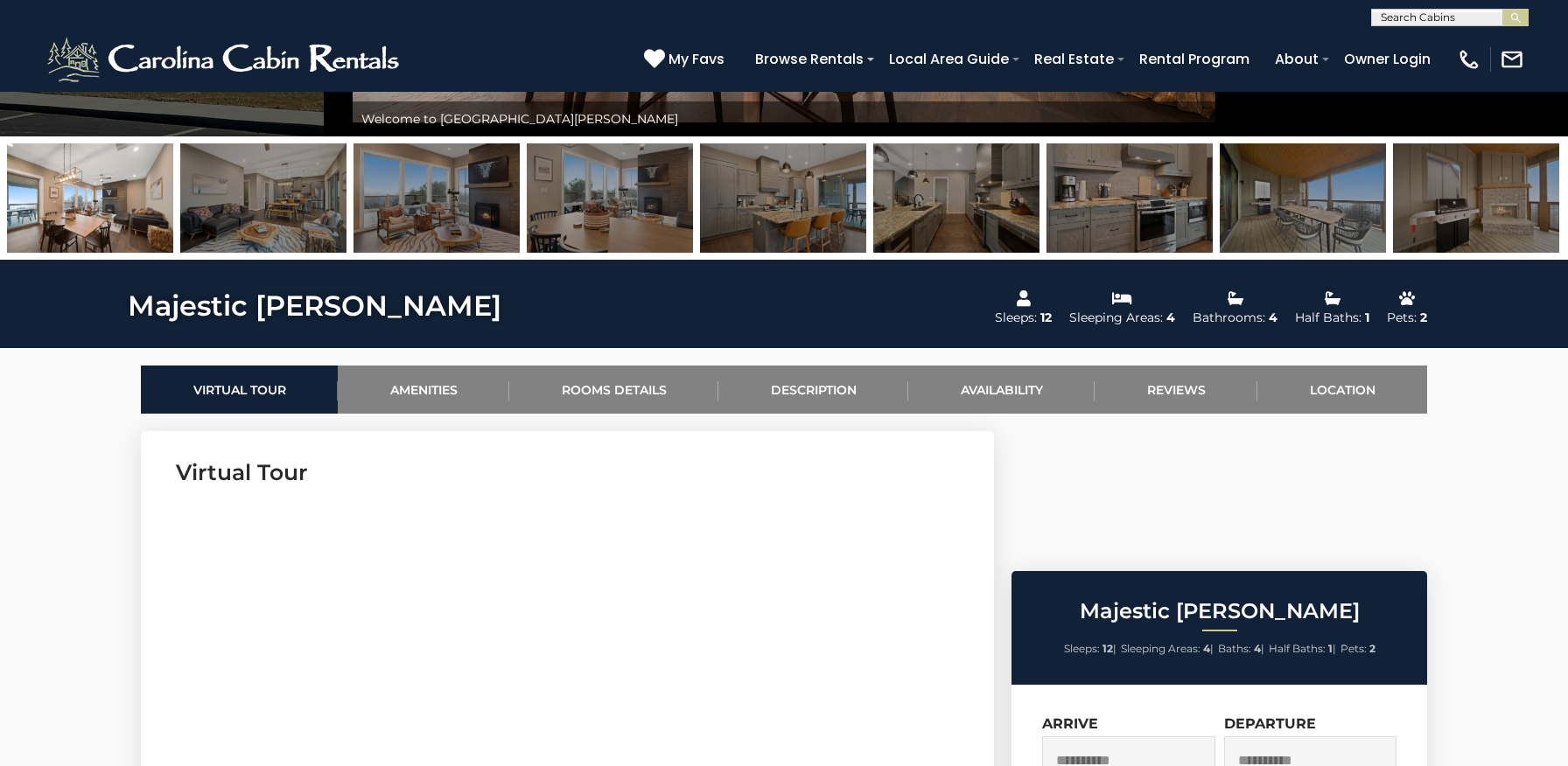
scroll to position [562, 0]
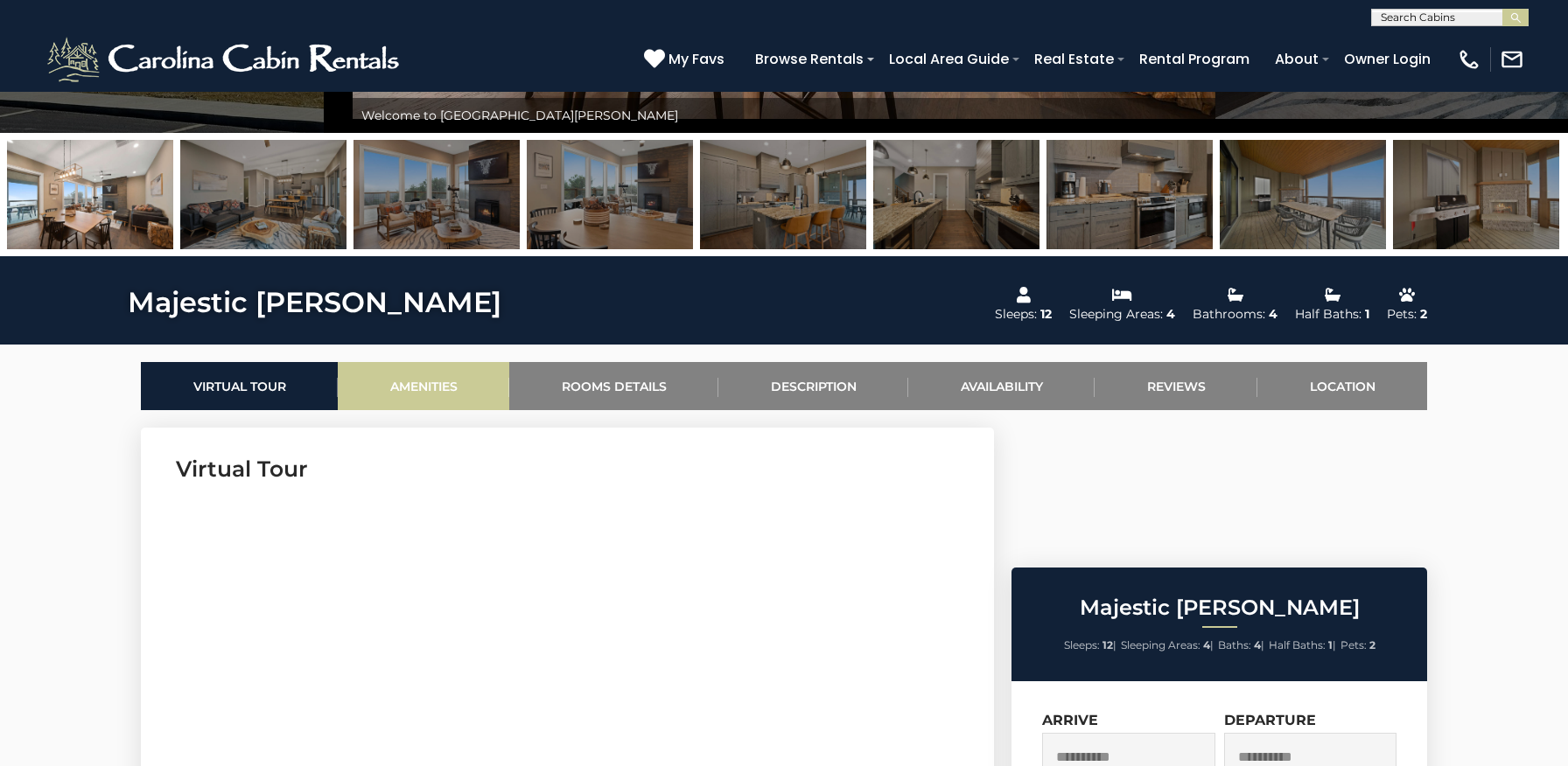
click at [434, 384] on link "Amenities" at bounding box center [423, 386] width 171 height 48
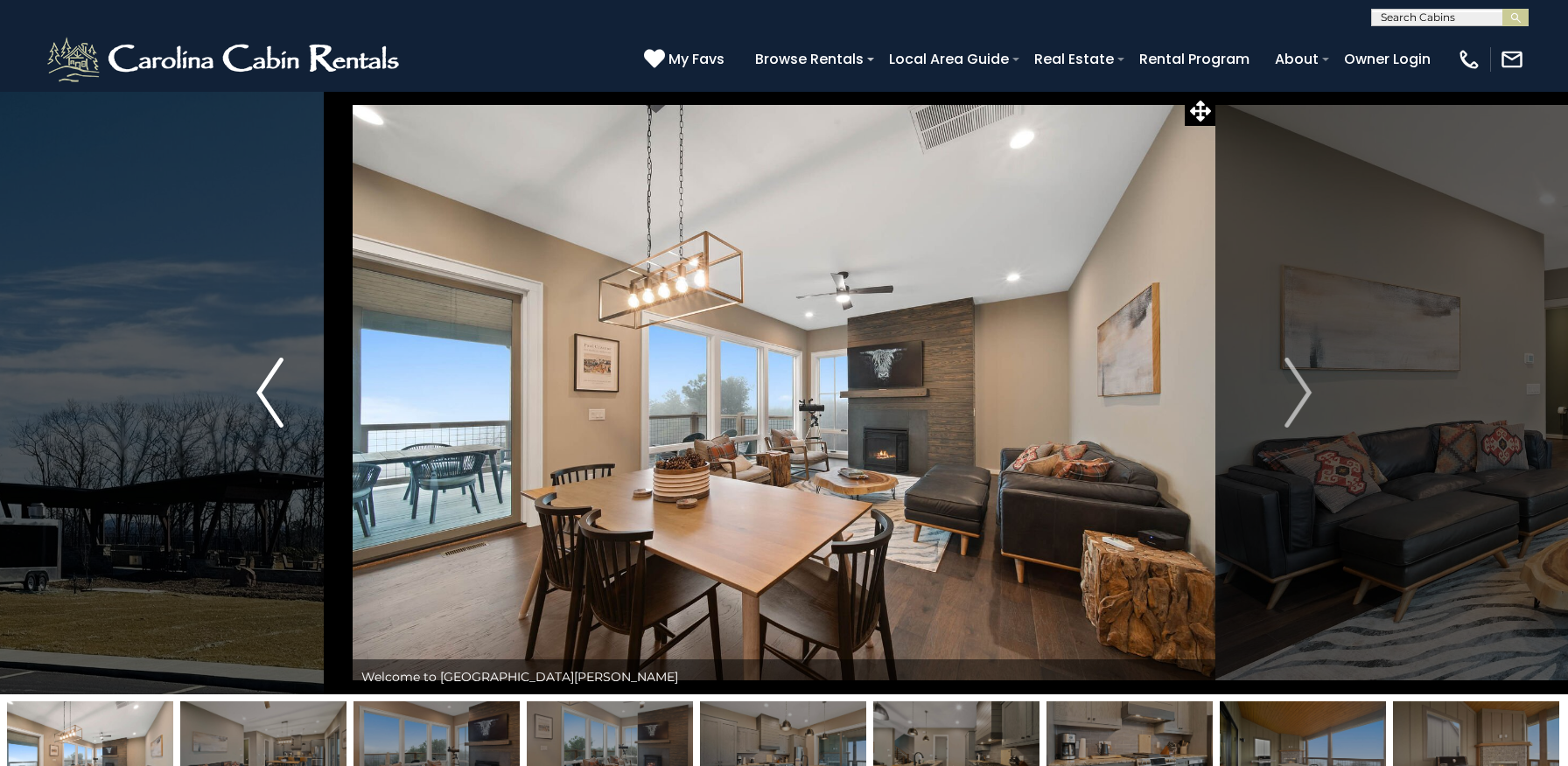
scroll to position [0, 0]
click at [695, 59] on span "My Favs" at bounding box center [696, 59] width 56 height 22
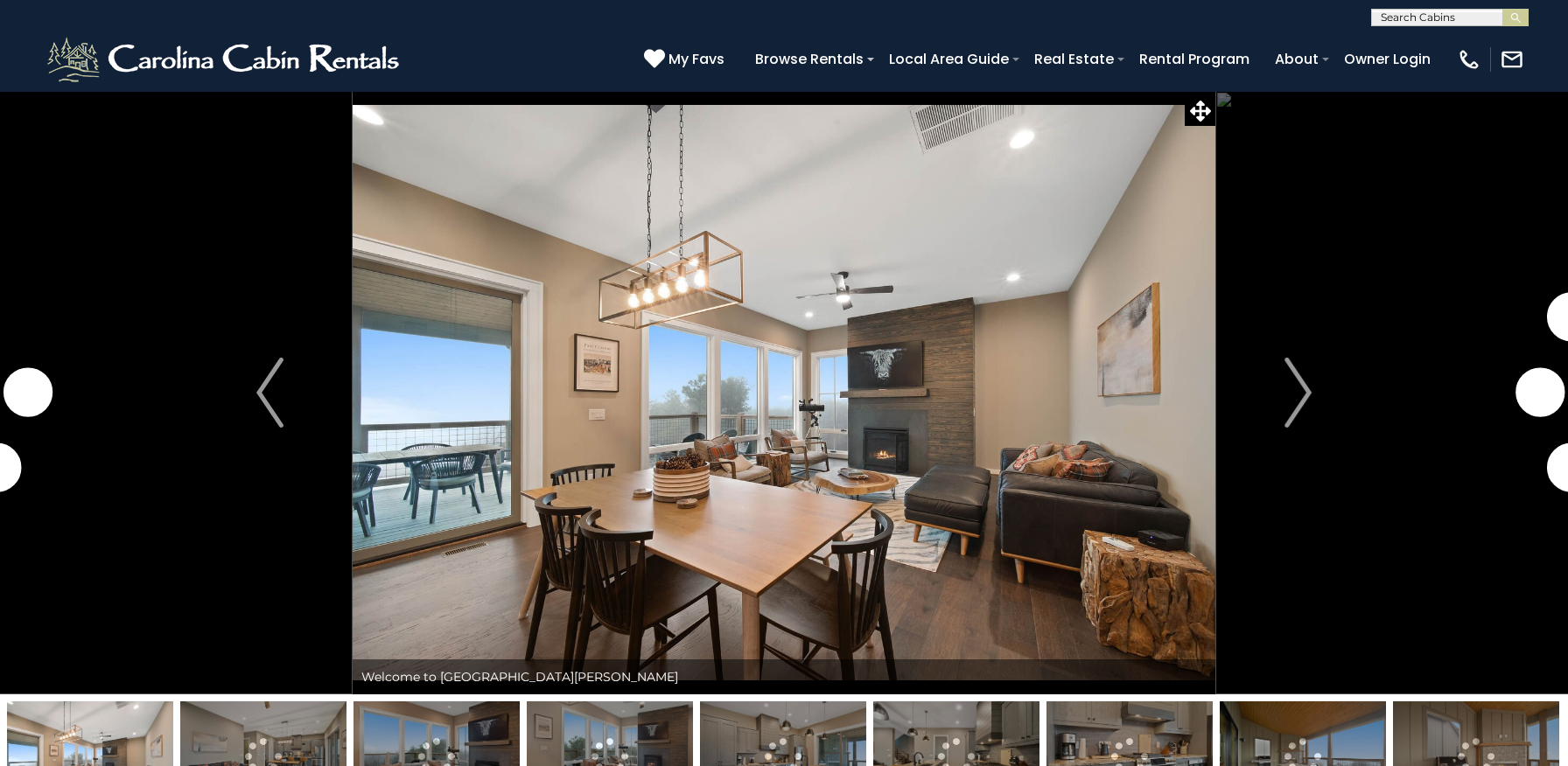
scroll to position [2523, 0]
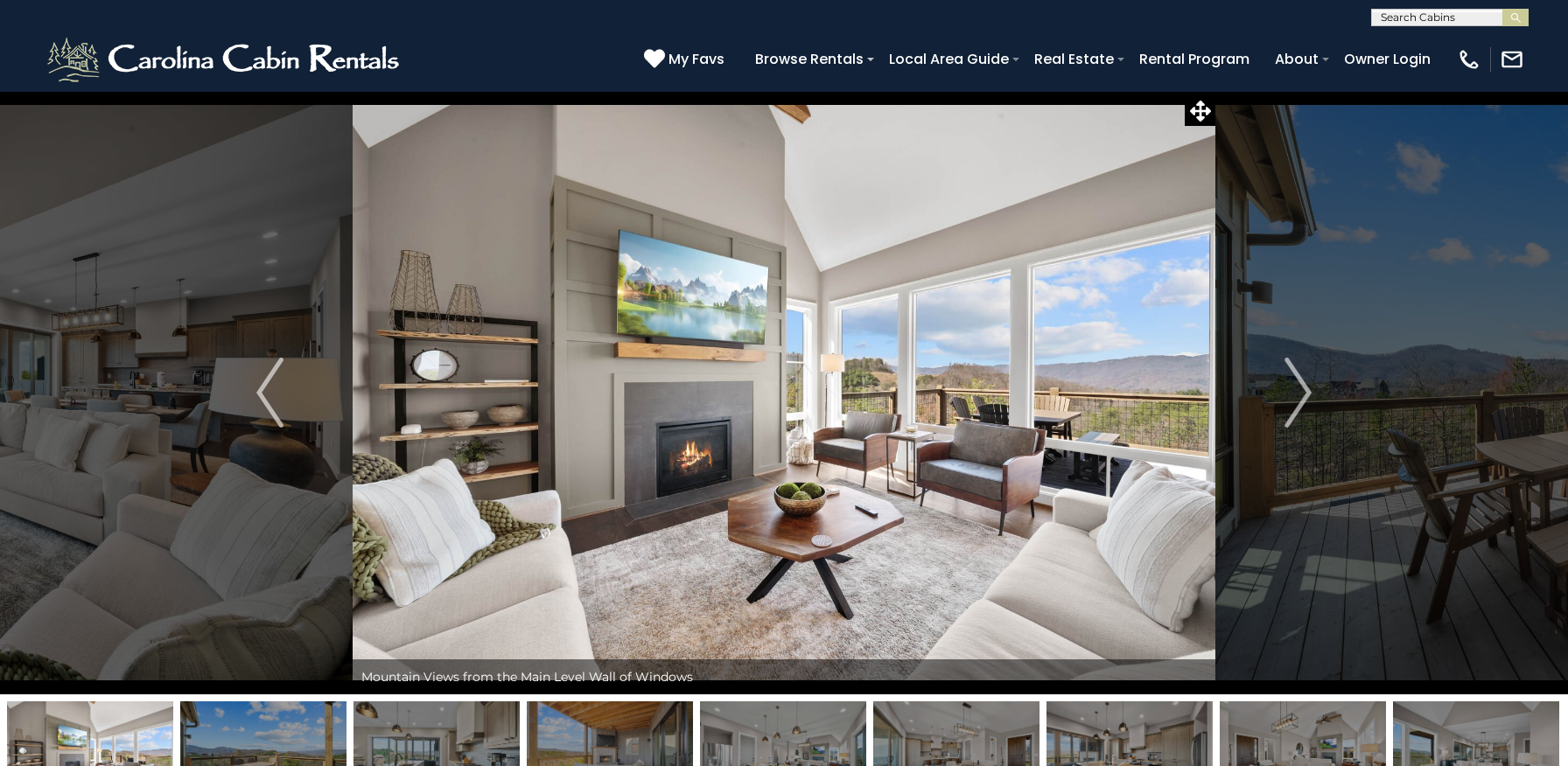
click at [1302, 392] on img "Next" at bounding box center [1297, 392] width 26 height 70
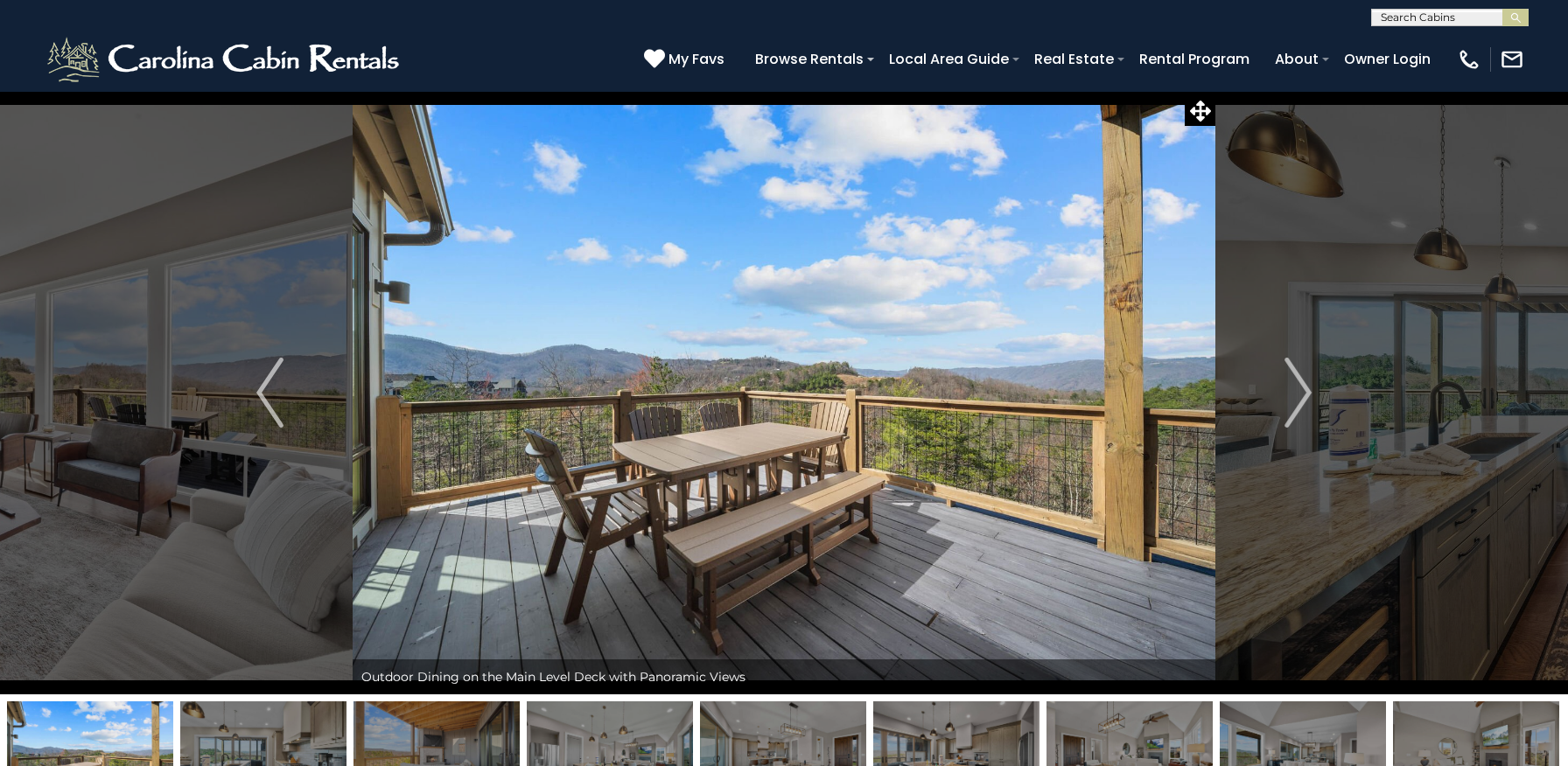
click at [1302, 392] on img "Next" at bounding box center [1297, 392] width 26 height 70
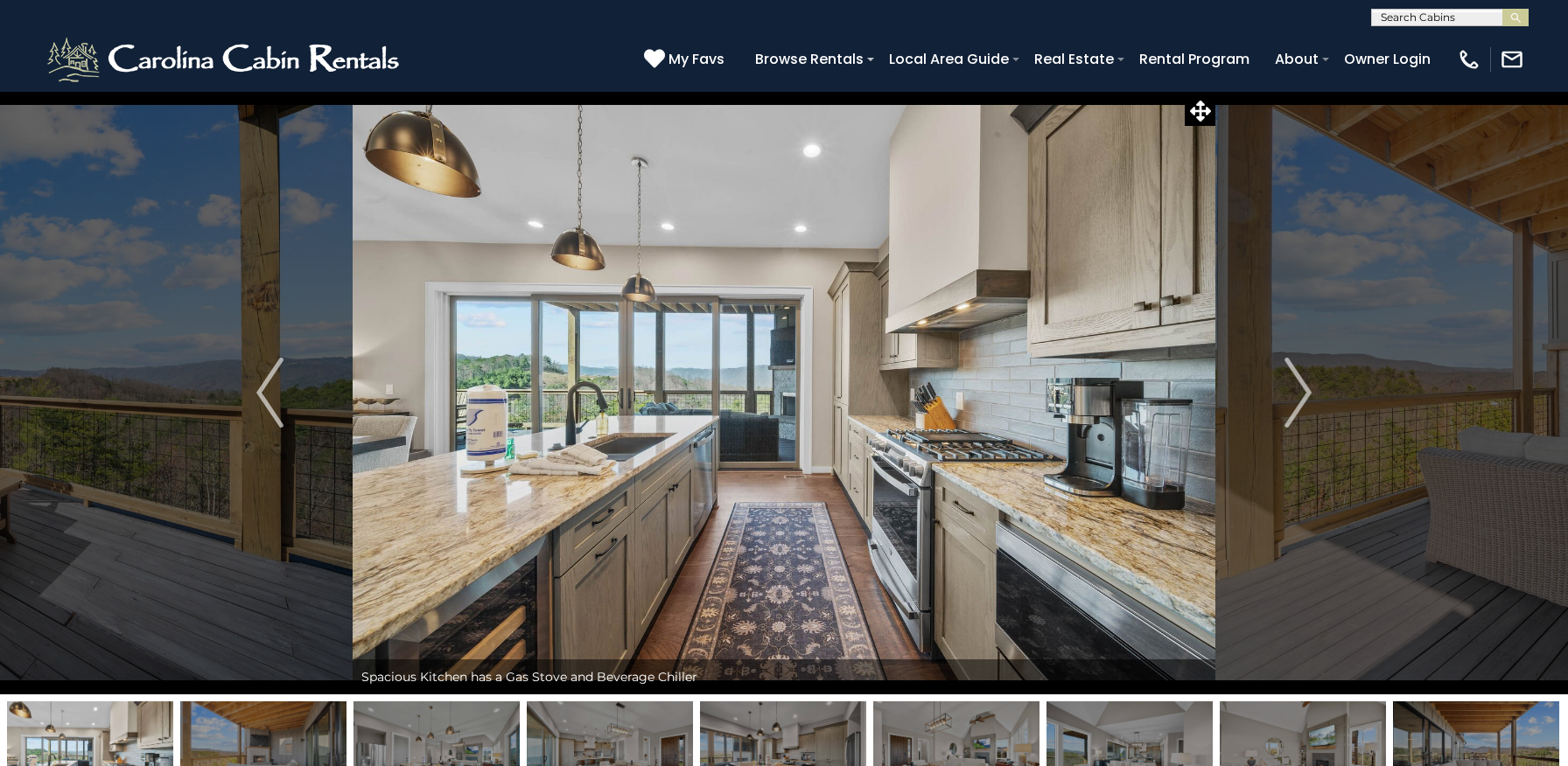
click at [1302, 392] on img "Next" at bounding box center [1297, 392] width 26 height 70
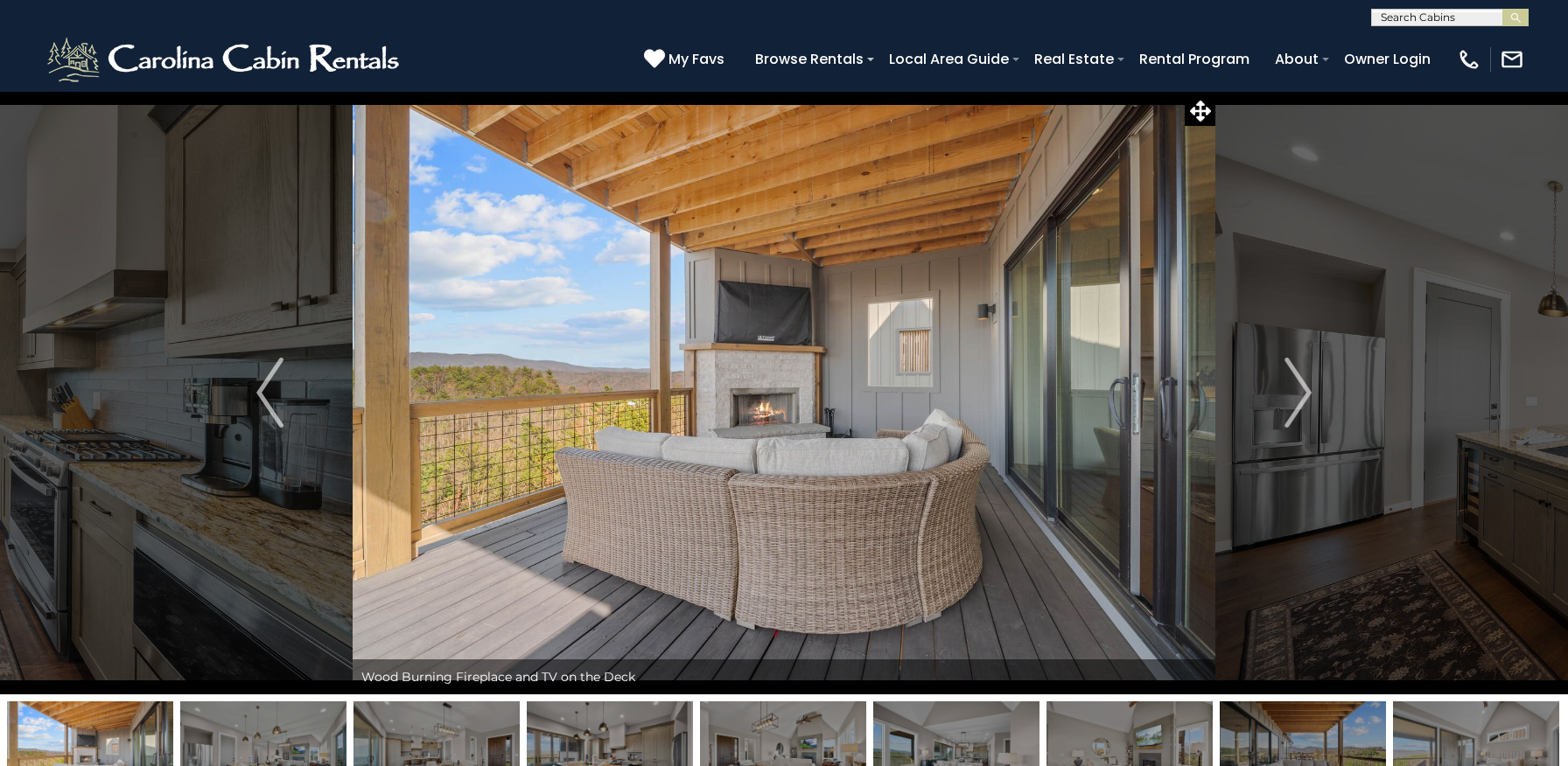
click at [1302, 392] on img "Next" at bounding box center [1297, 392] width 26 height 70
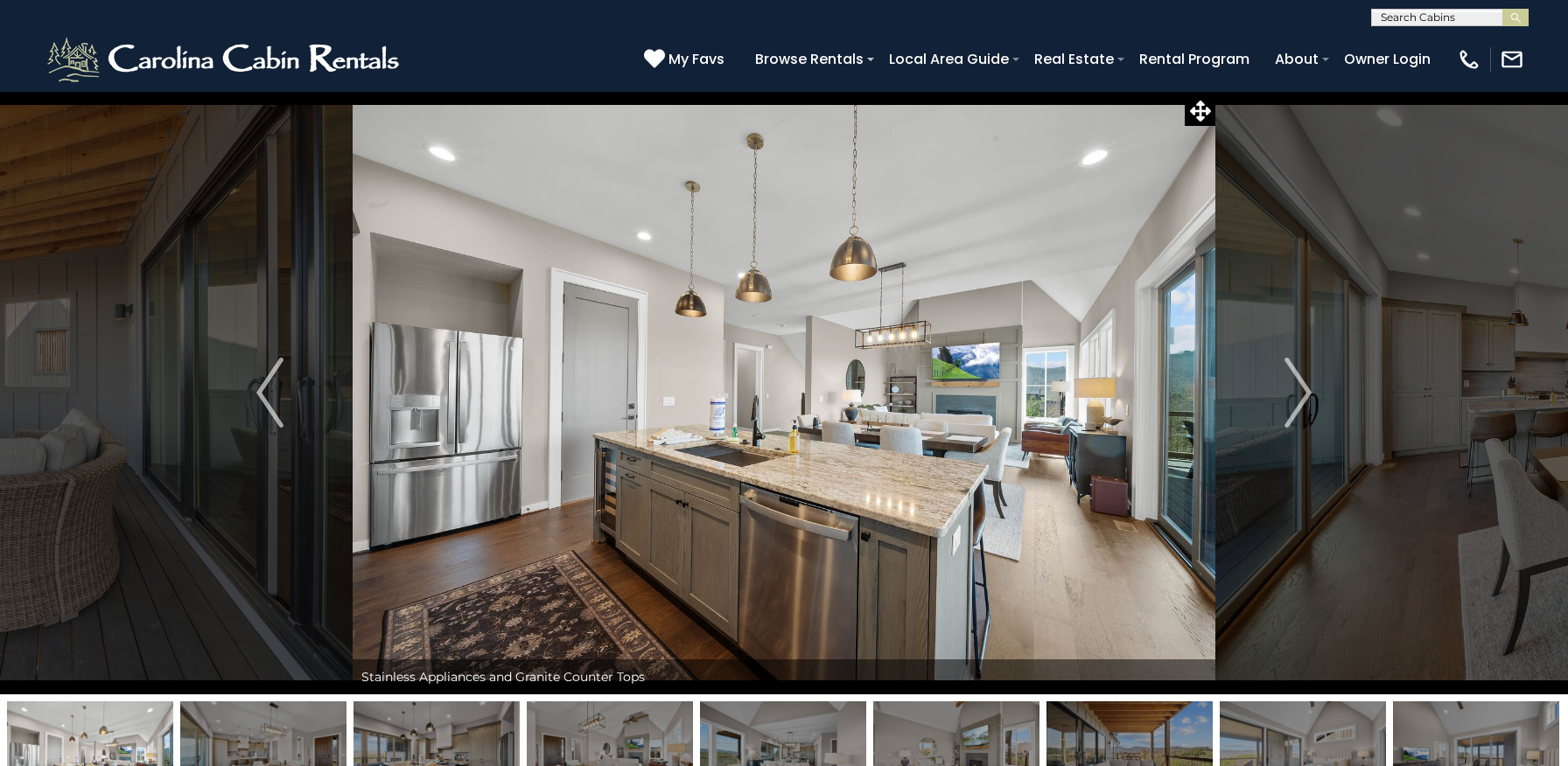
click at [1302, 392] on img "Next" at bounding box center [1297, 392] width 26 height 70
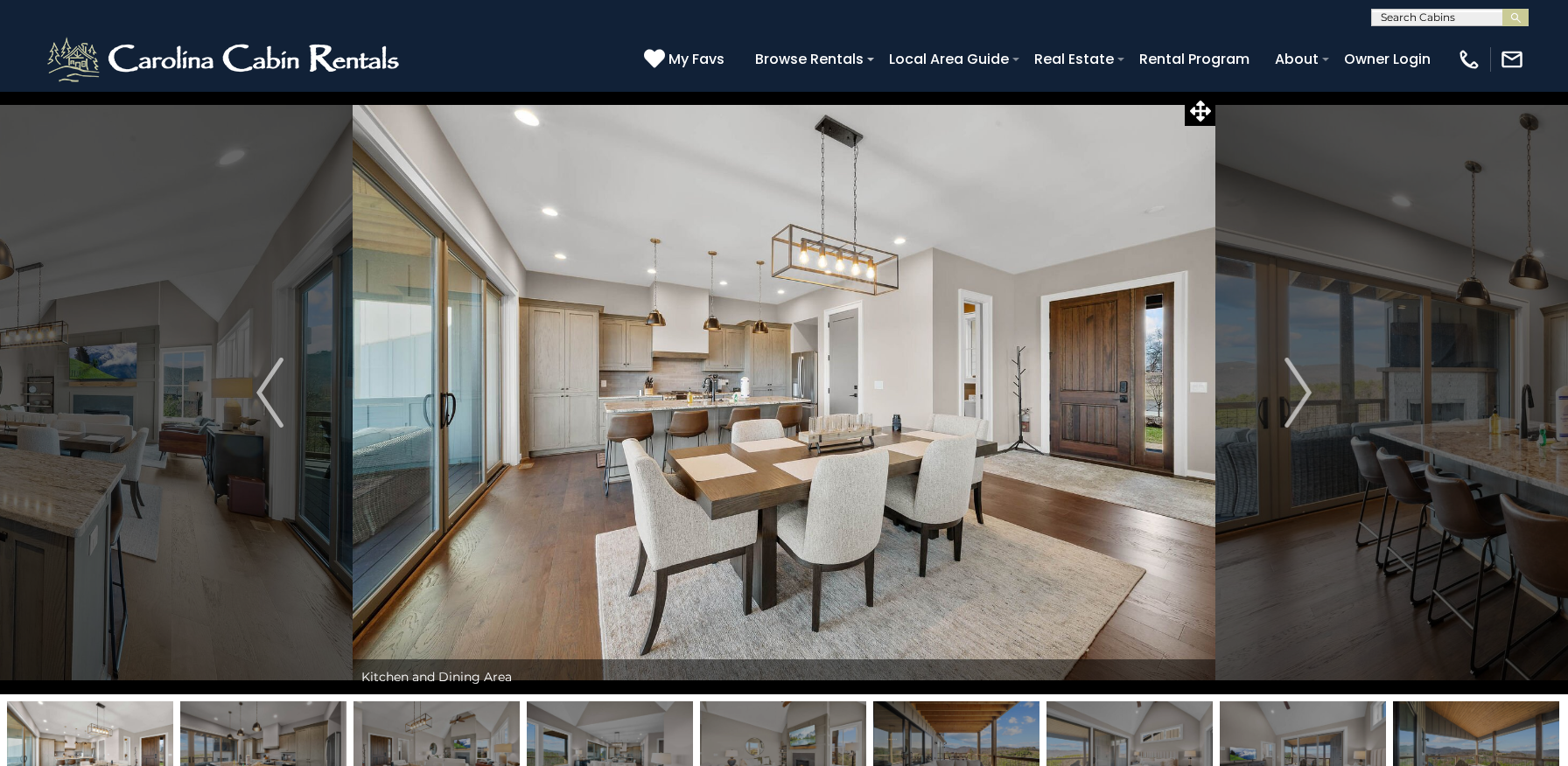
click at [1302, 392] on img "Next" at bounding box center [1297, 392] width 26 height 70
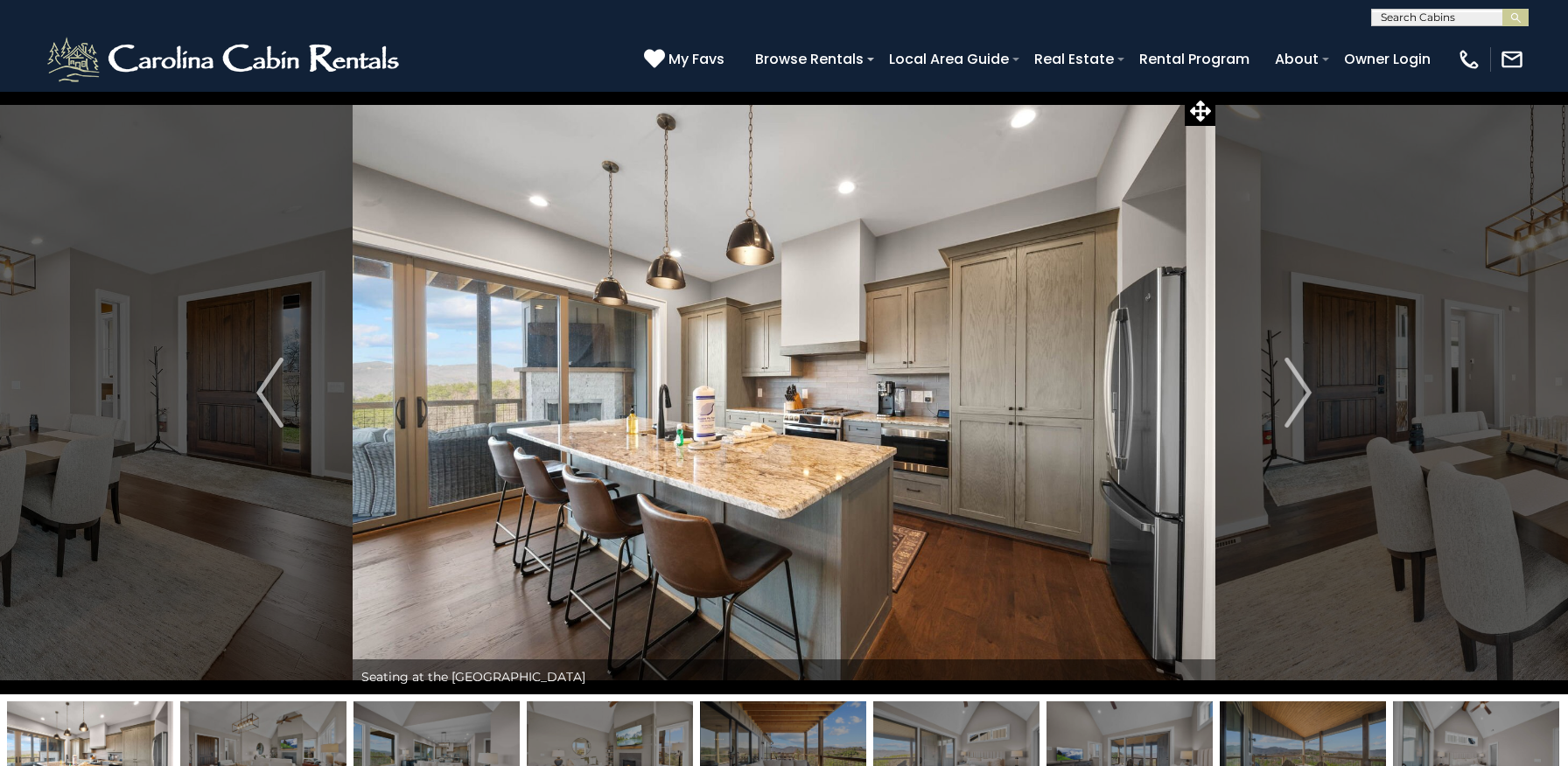
click at [1302, 392] on img "Next" at bounding box center [1297, 392] width 26 height 70
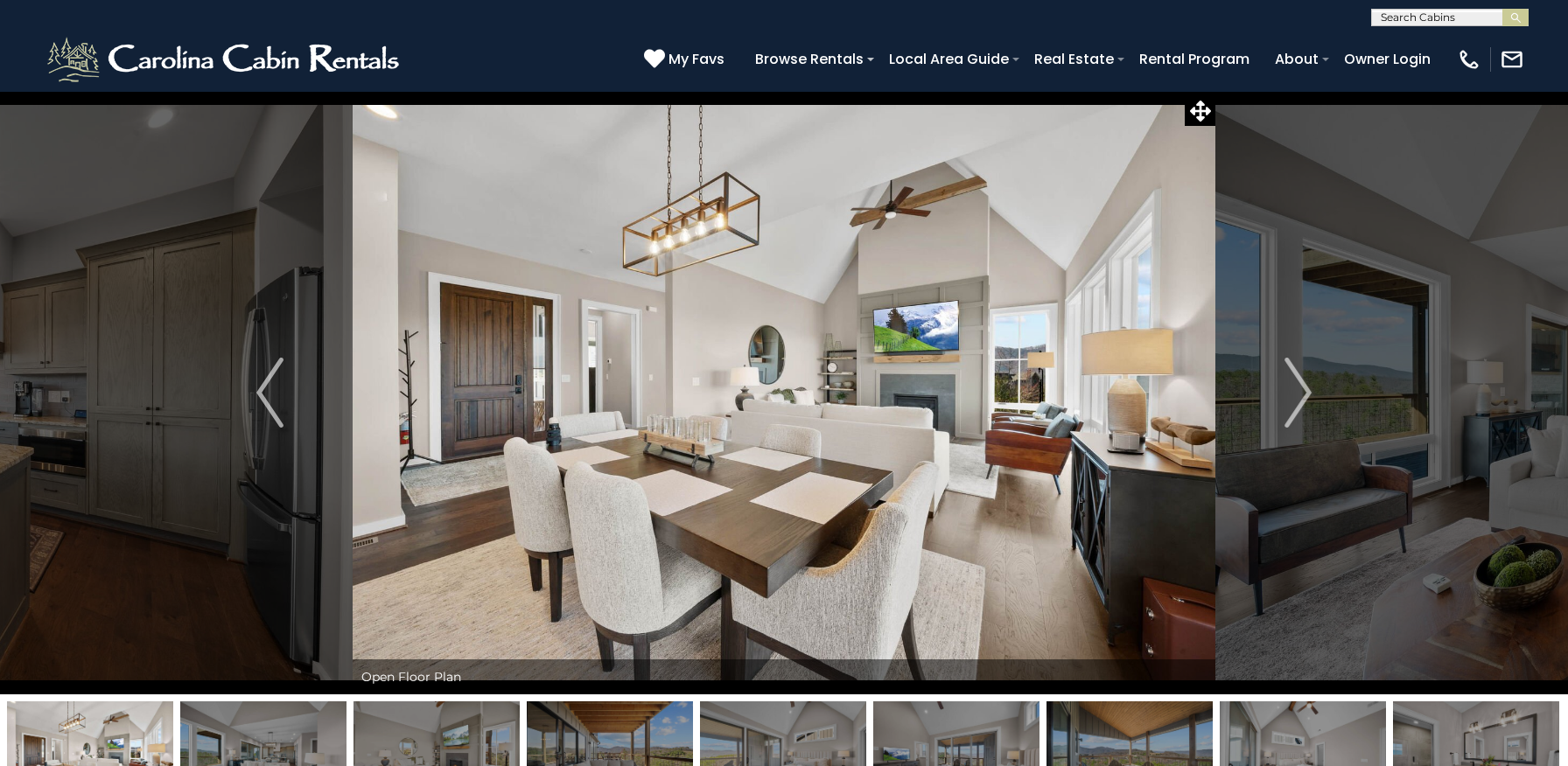
click at [1302, 392] on img "Next" at bounding box center [1297, 392] width 26 height 70
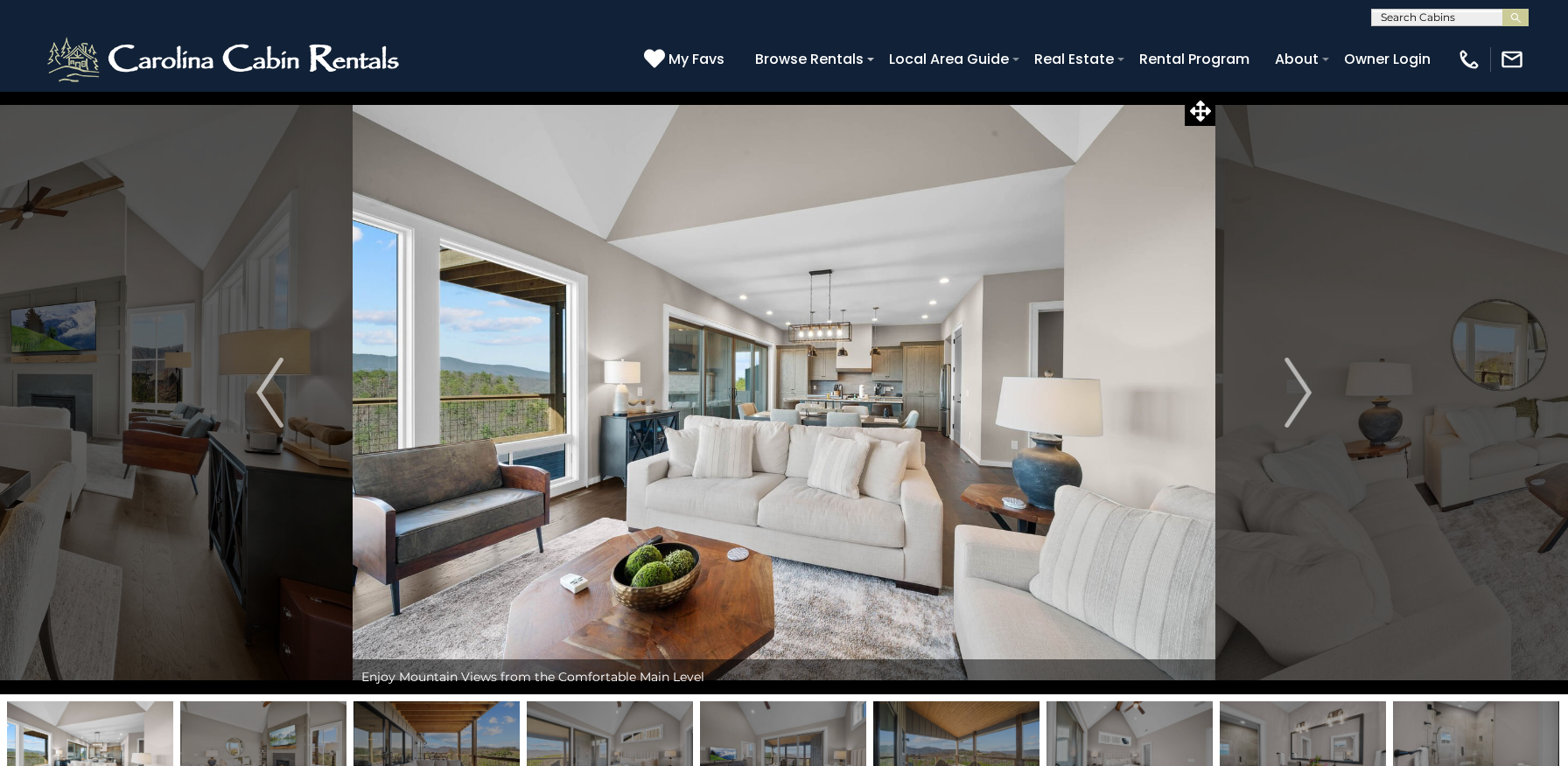
click at [1302, 392] on img "Next" at bounding box center [1297, 392] width 26 height 70
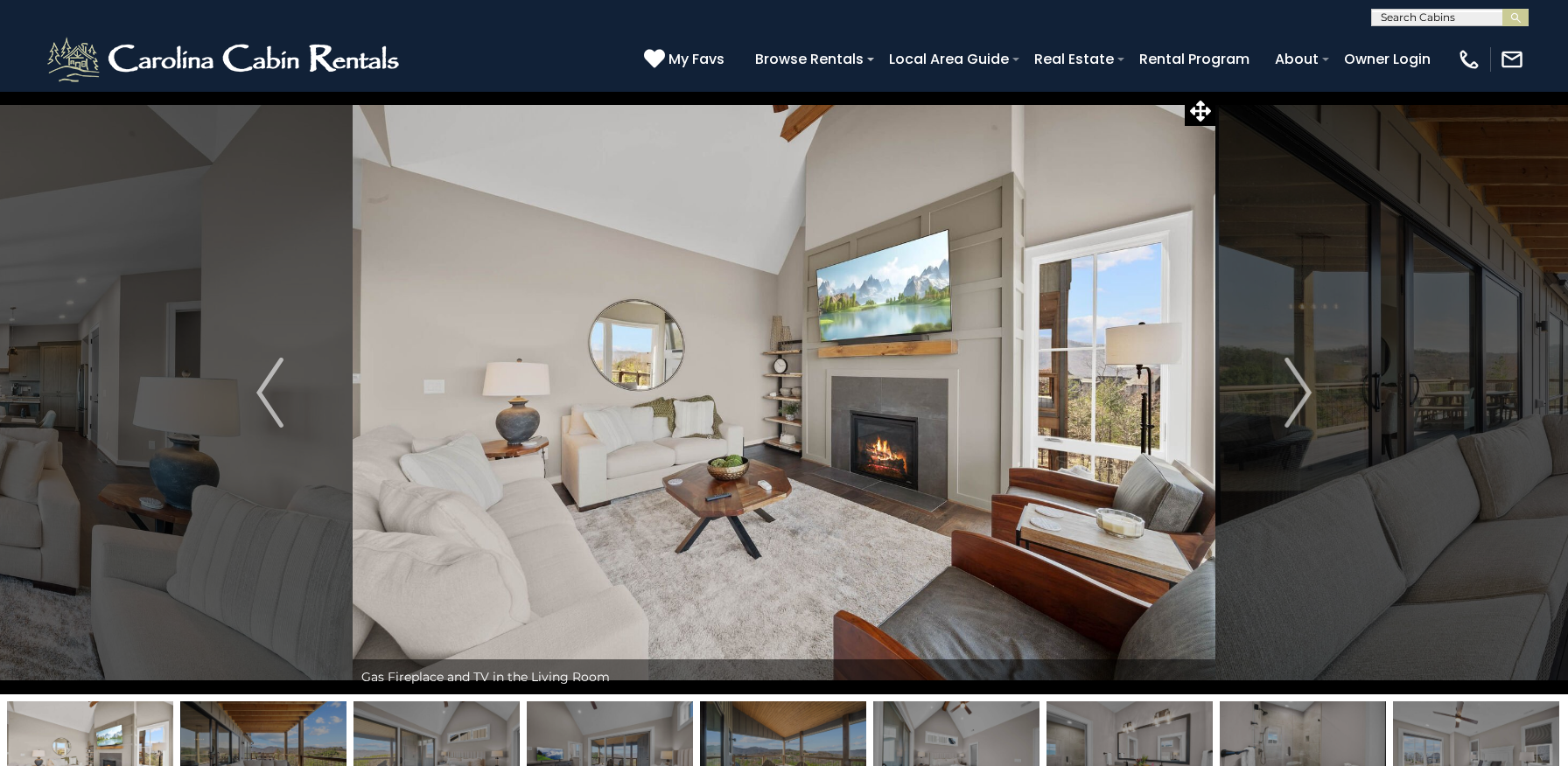
click at [1302, 392] on img "Next" at bounding box center [1297, 392] width 26 height 70
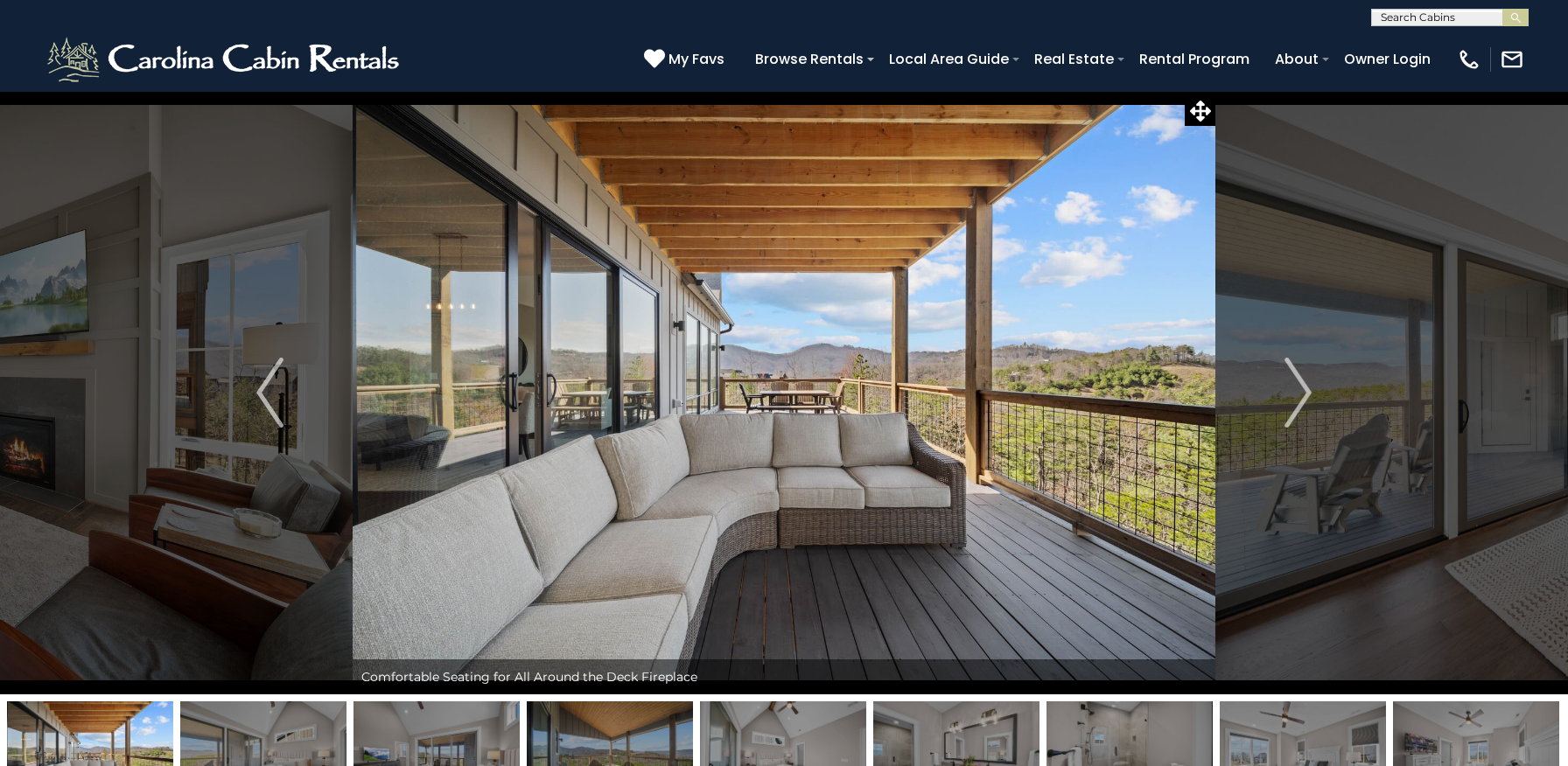
click at [1302, 392] on img "Next" at bounding box center [1297, 392] width 26 height 70
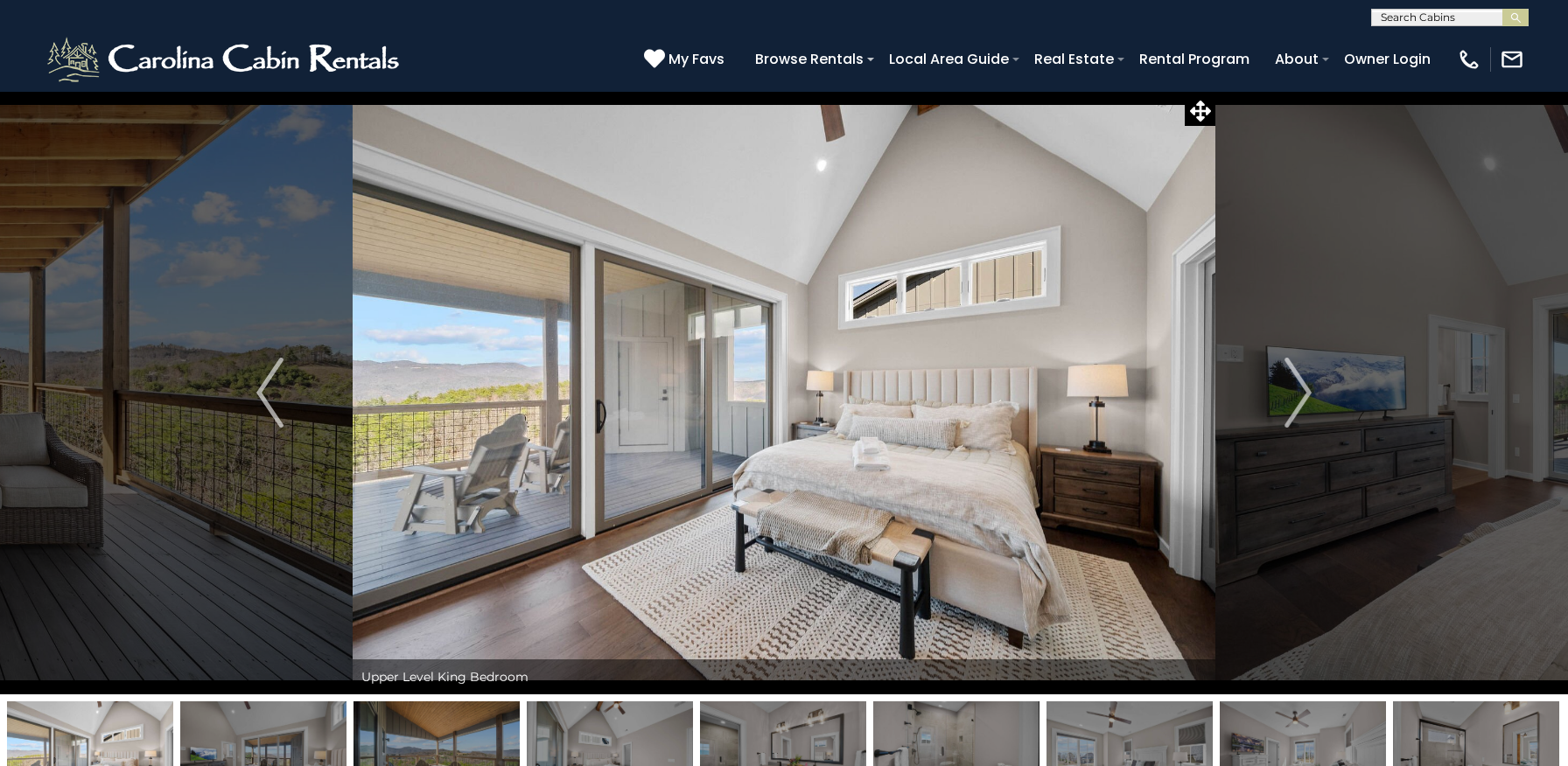
click at [1302, 392] on img "Next" at bounding box center [1297, 392] width 26 height 70
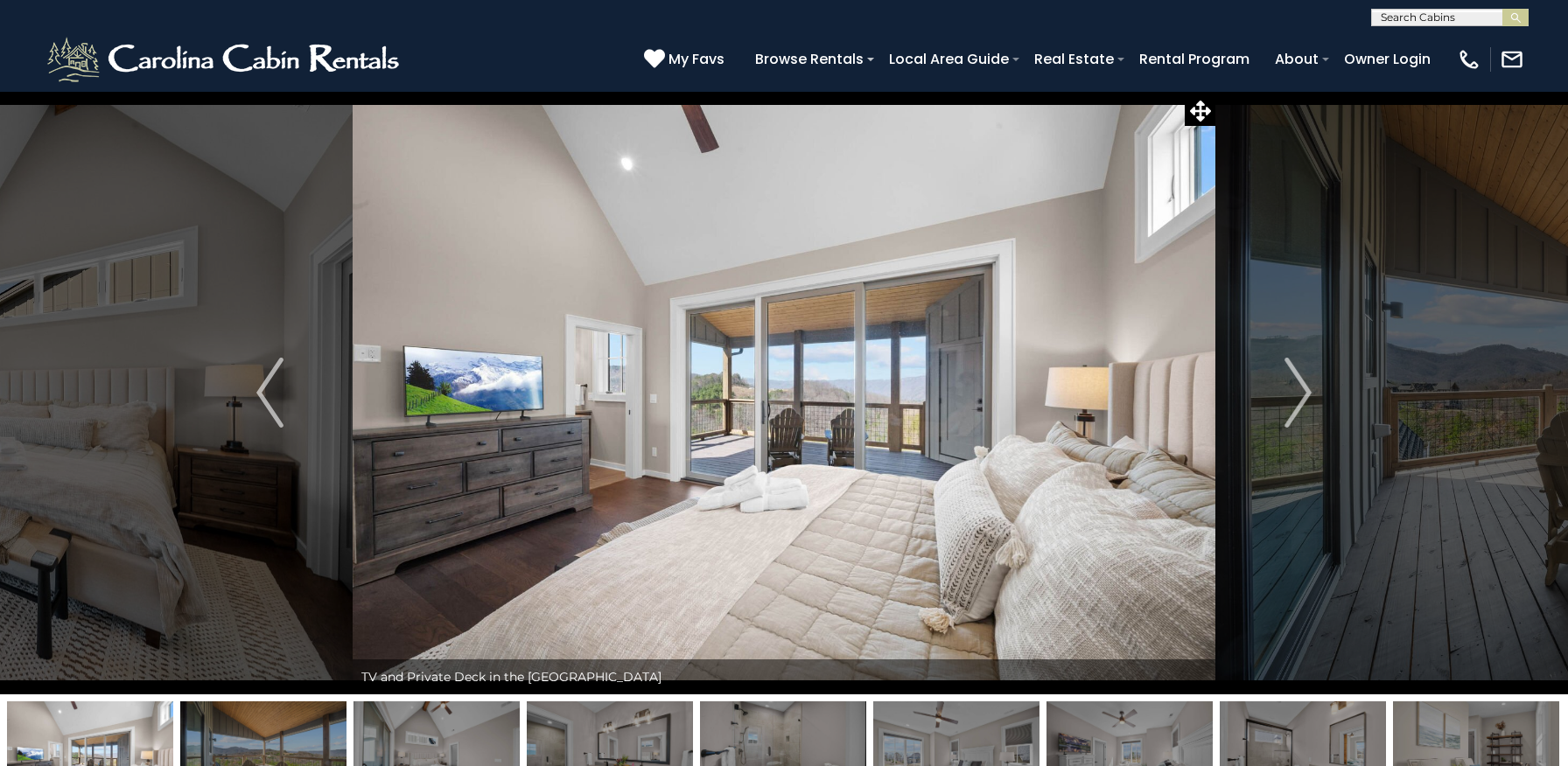
click at [1302, 392] on img "Next" at bounding box center [1297, 392] width 26 height 70
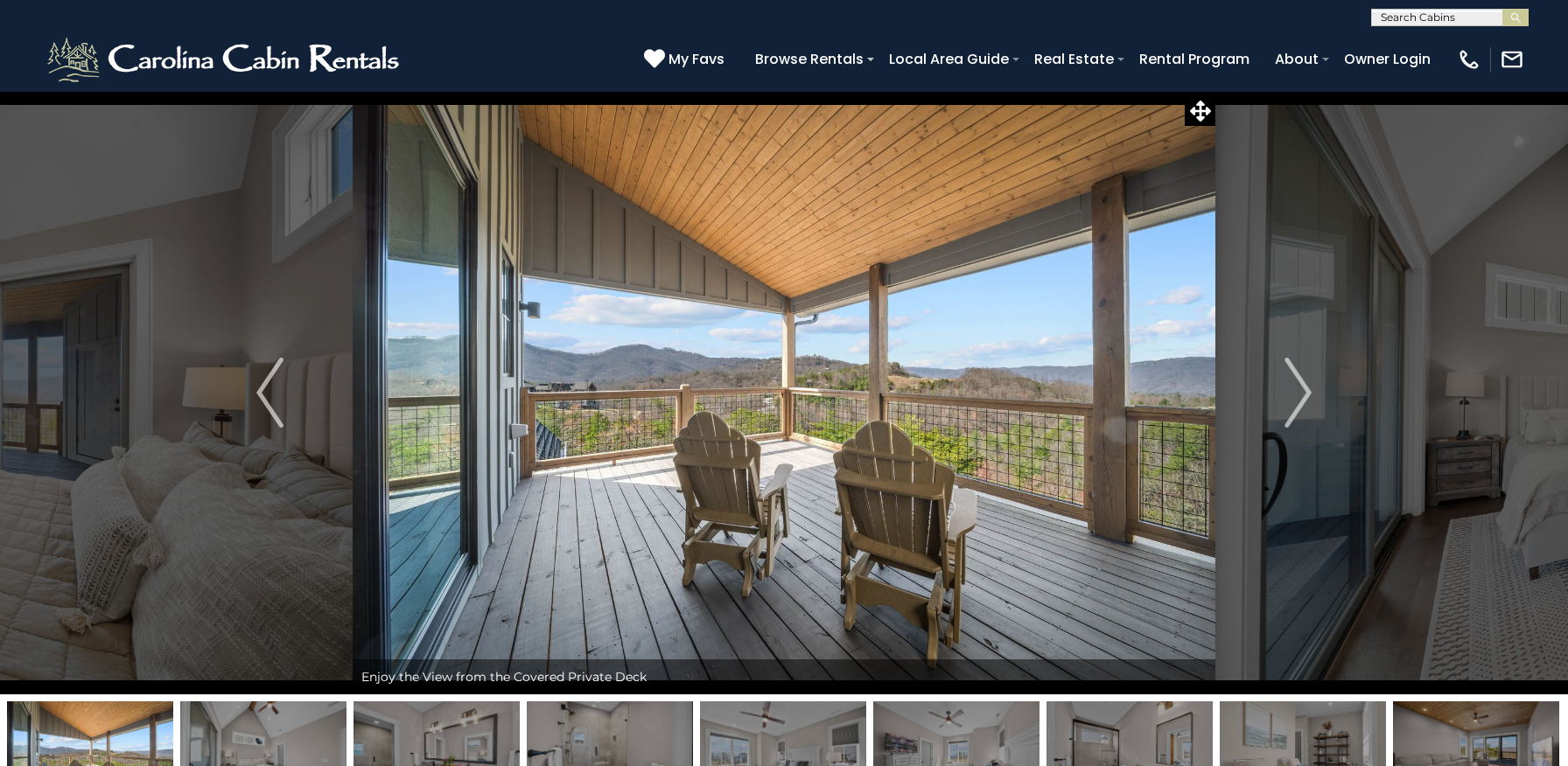
click at [1302, 392] on img "Next" at bounding box center [1297, 392] width 26 height 70
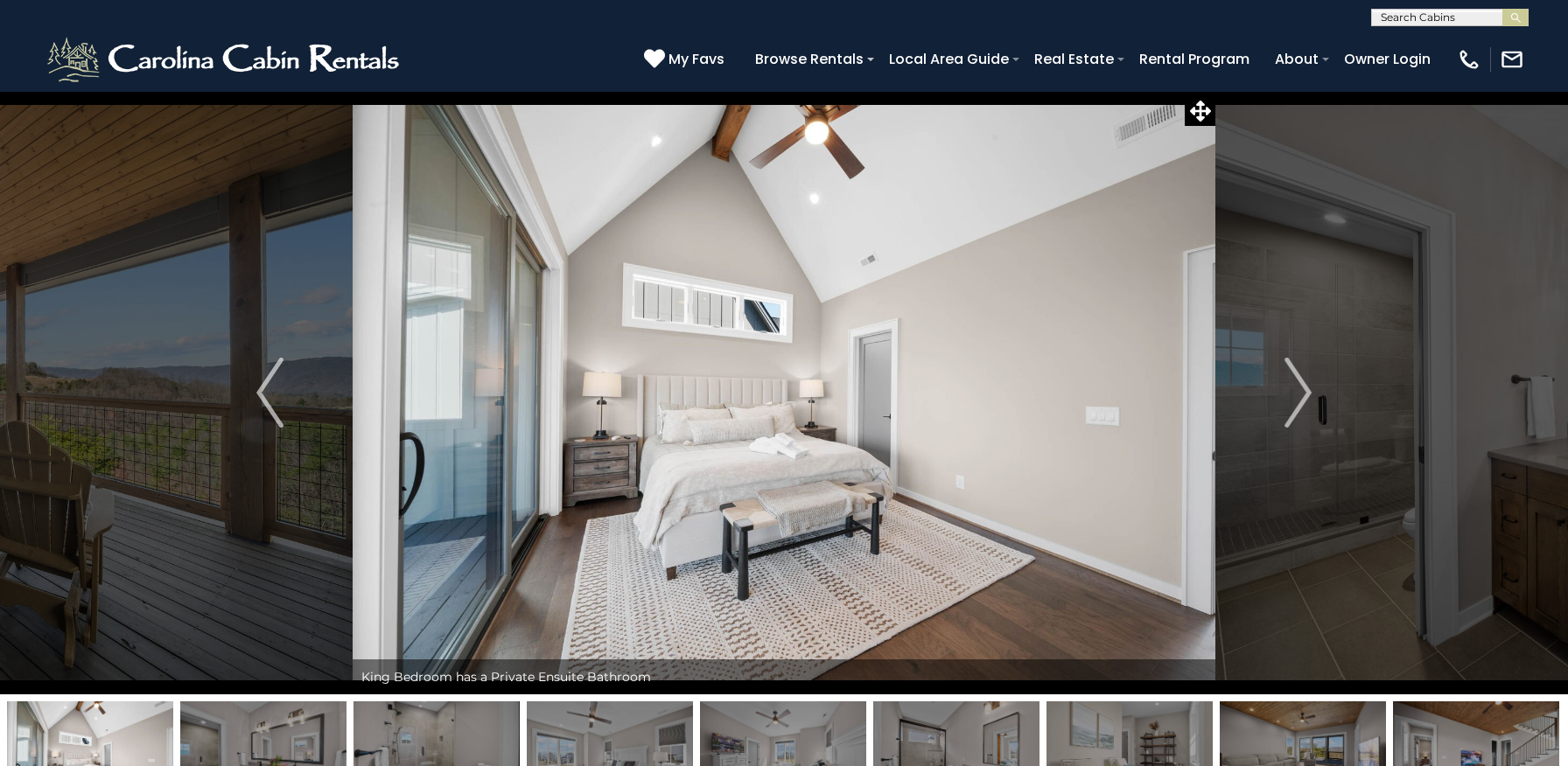
click at [1302, 392] on img "Next" at bounding box center [1297, 392] width 26 height 70
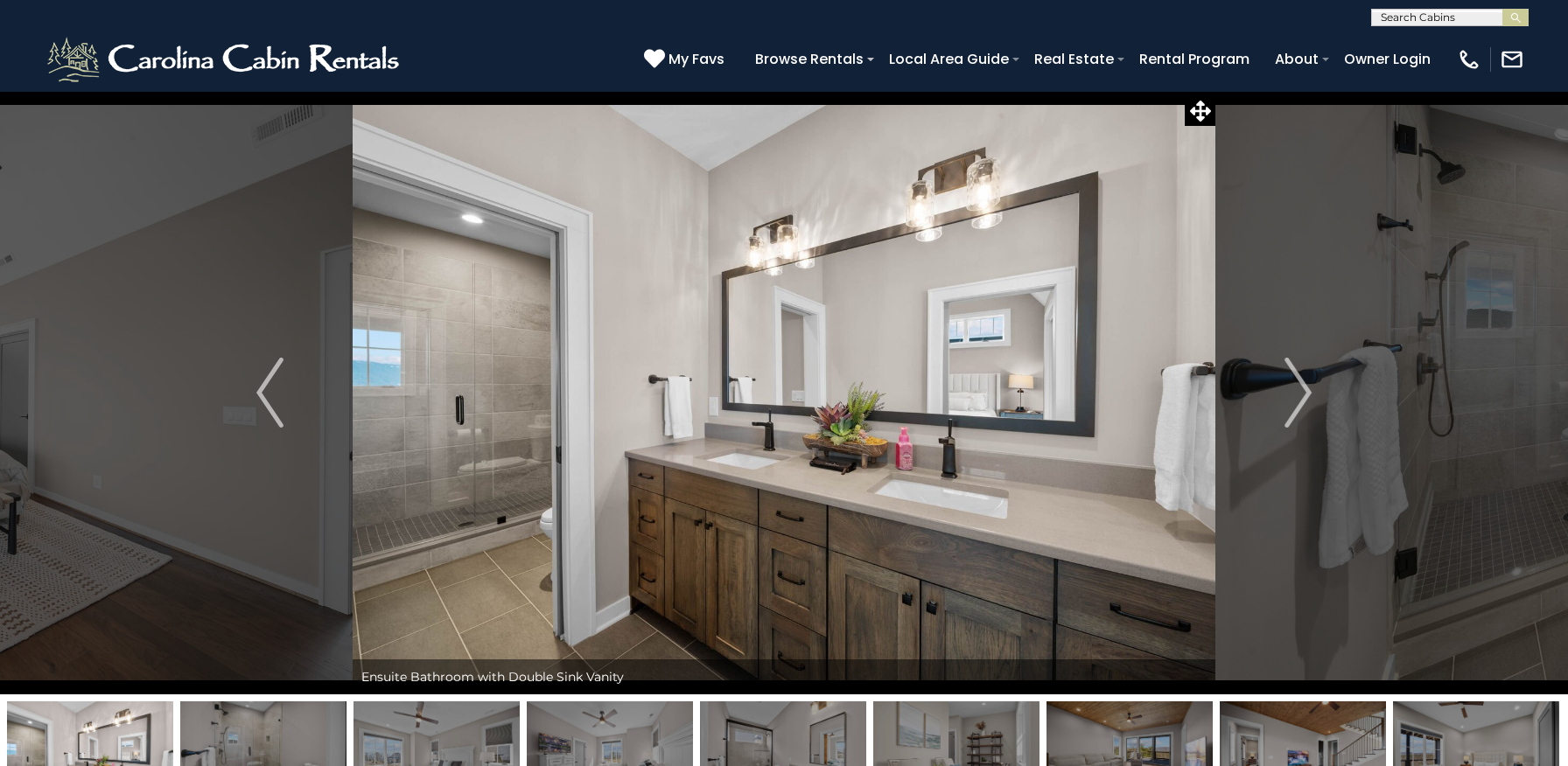
click at [1302, 392] on img "Next" at bounding box center [1297, 392] width 26 height 70
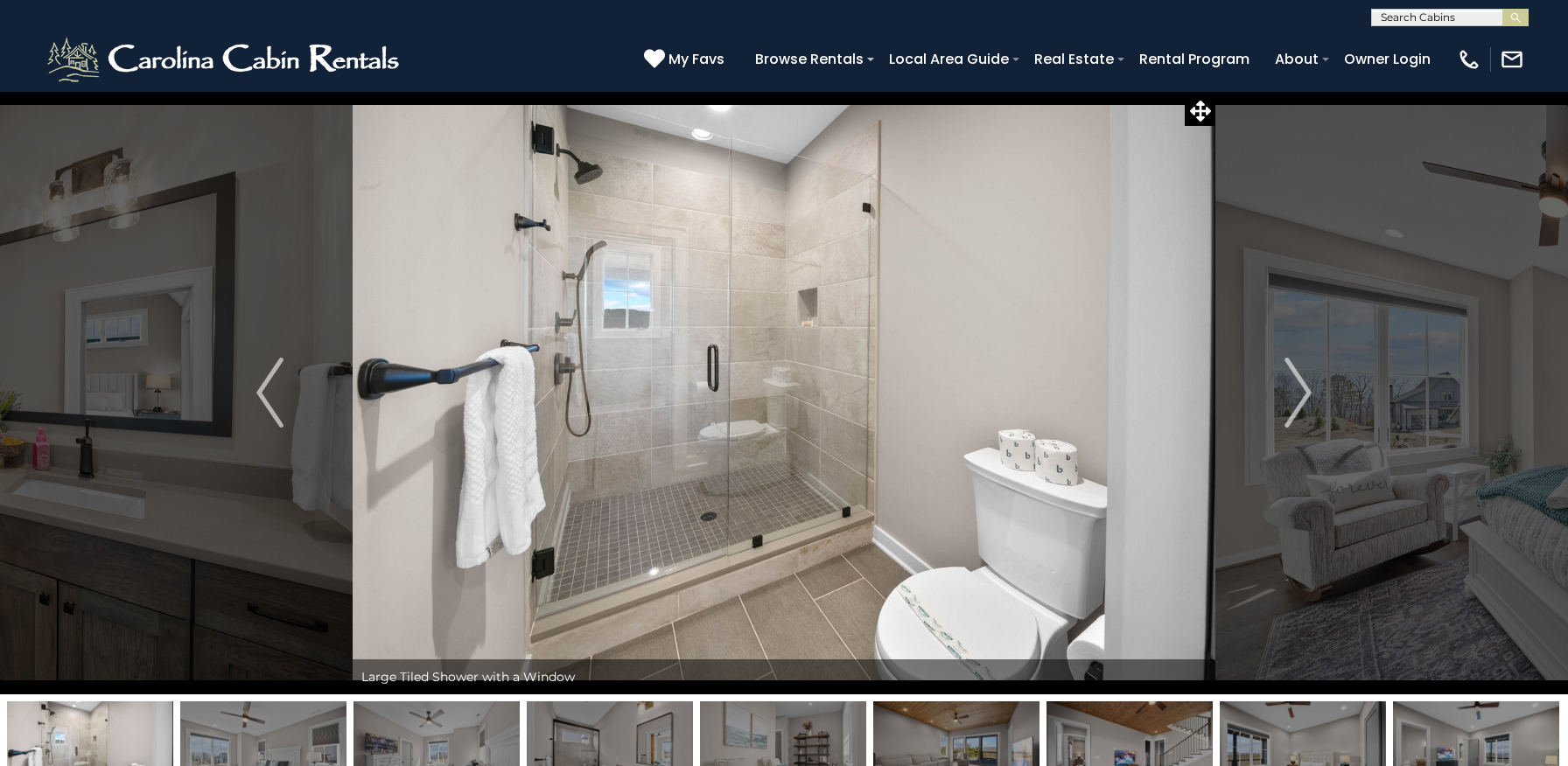
click at [1302, 392] on img "Next" at bounding box center [1297, 392] width 26 height 70
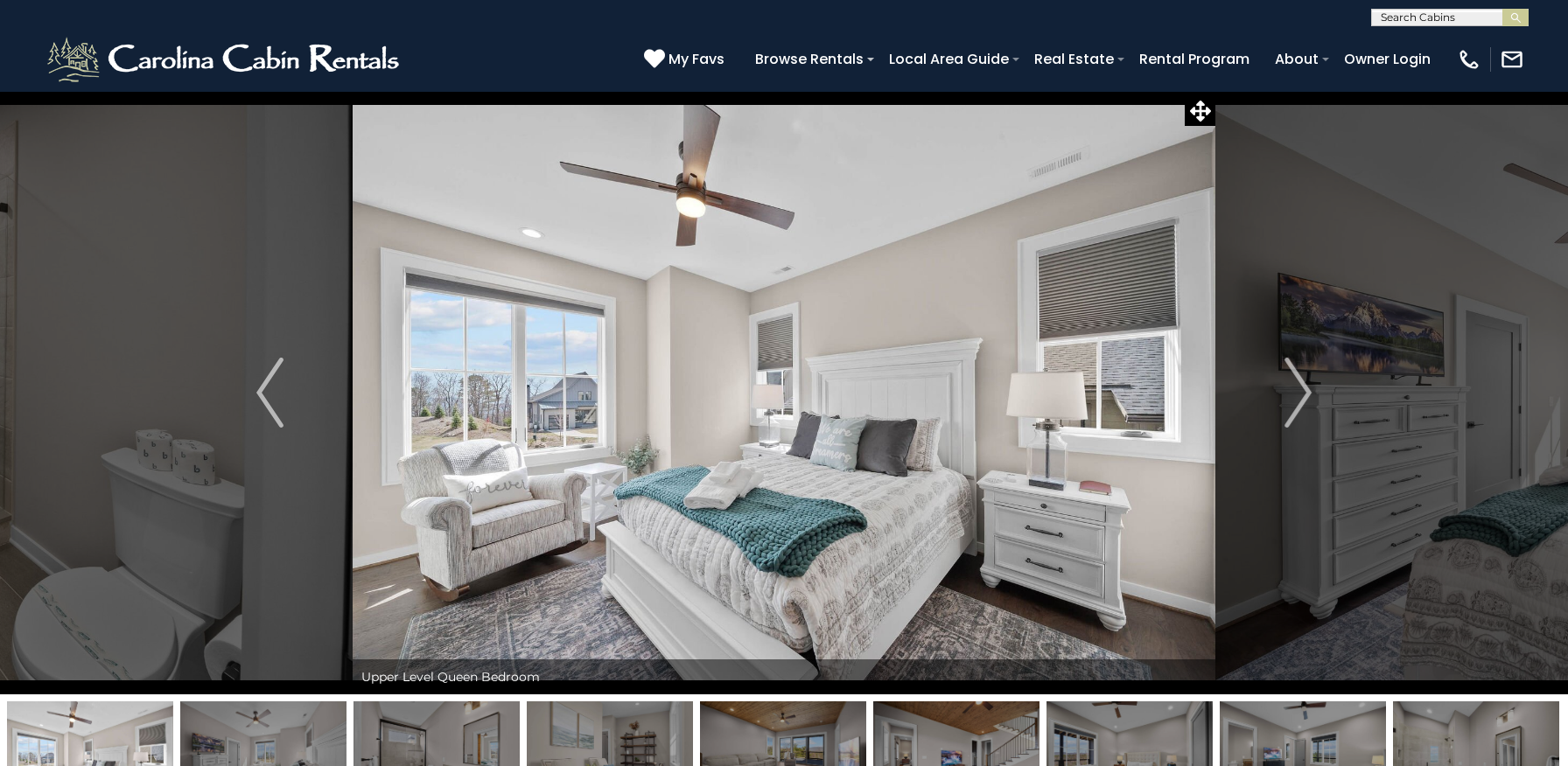
click at [1302, 392] on img "Next" at bounding box center [1297, 392] width 26 height 70
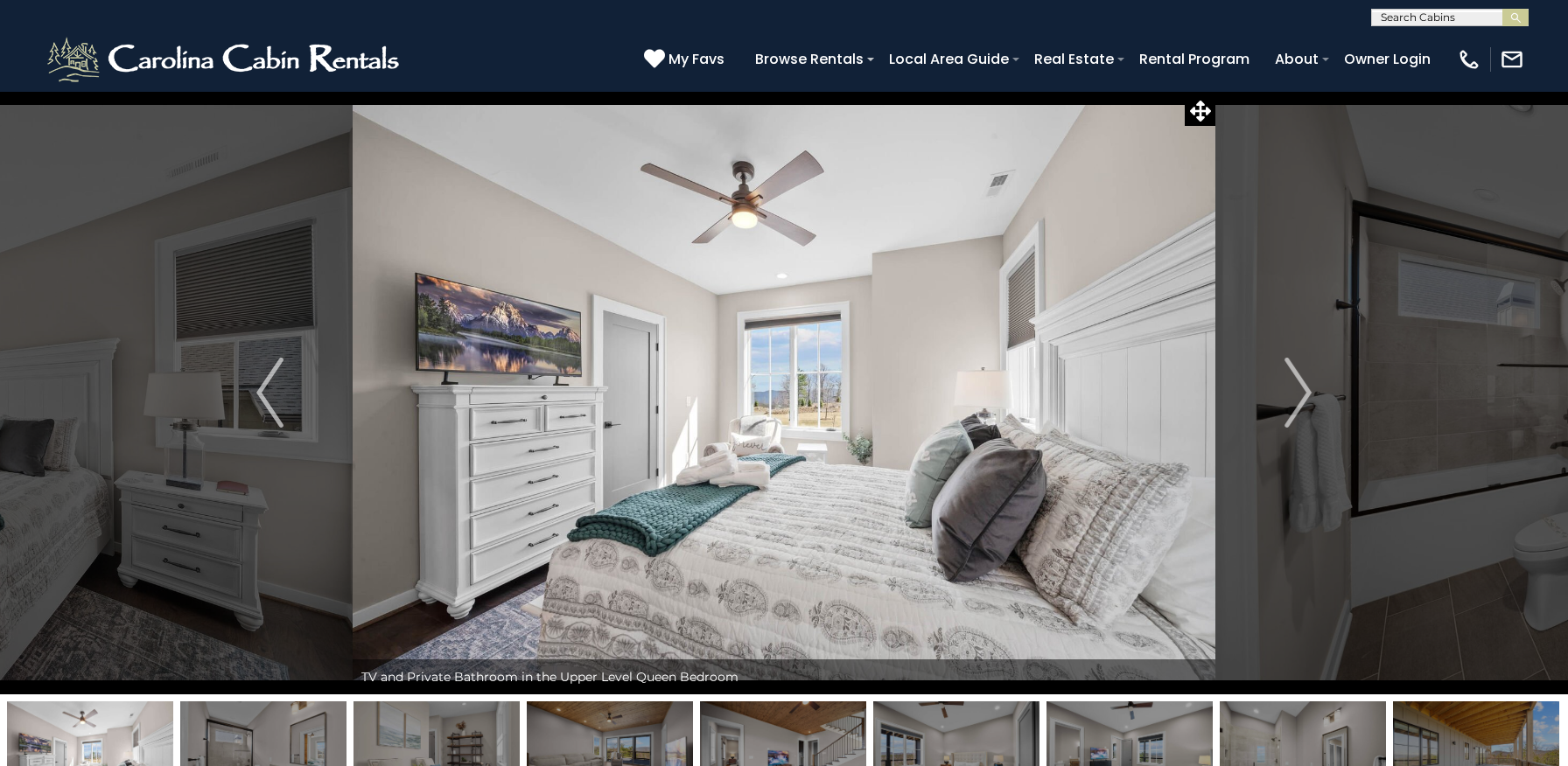
click at [1302, 392] on img "Next" at bounding box center [1297, 392] width 26 height 70
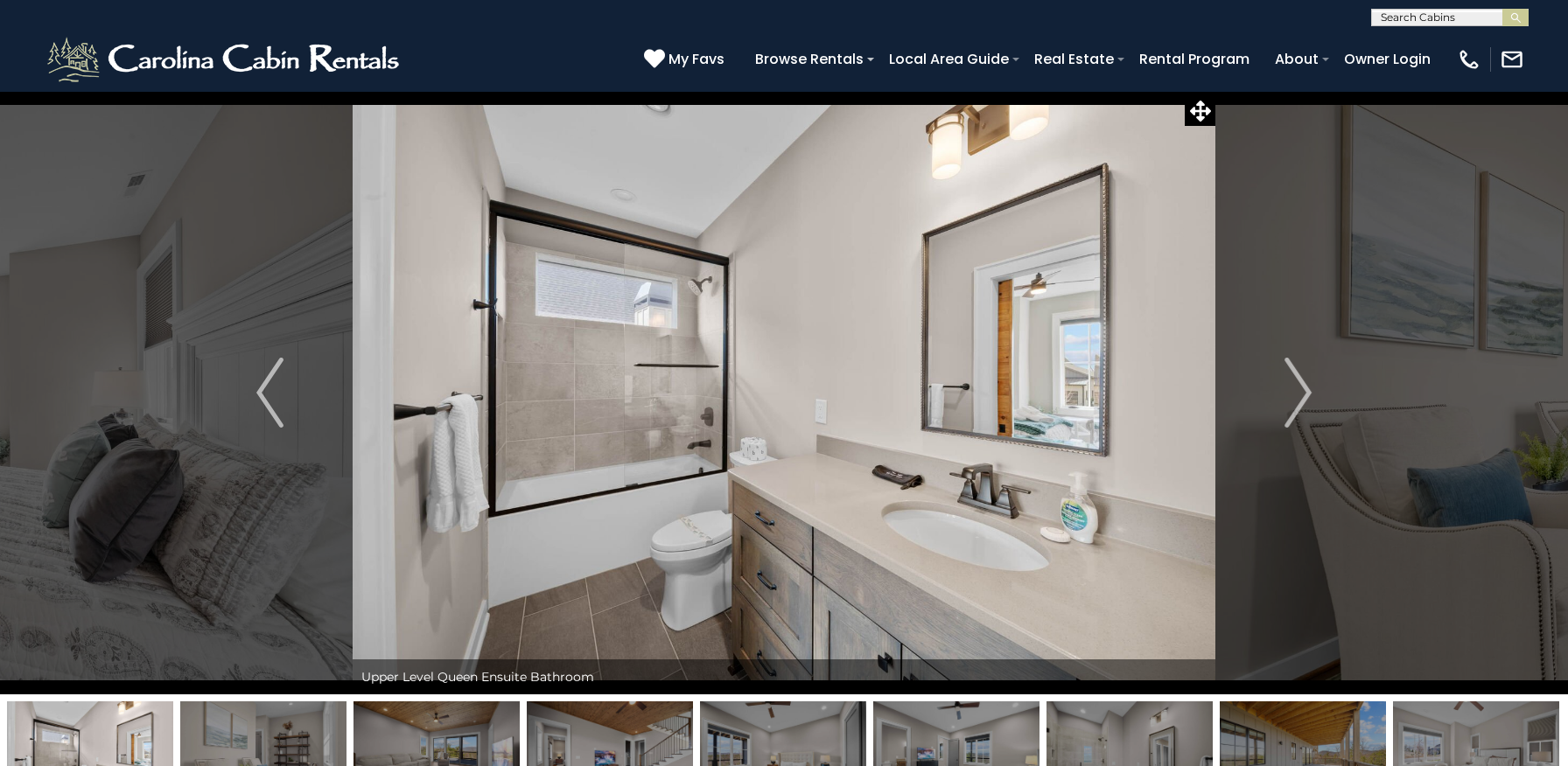
click at [1302, 392] on img "Next" at bounding box center [1297, 392] width 26 height 70
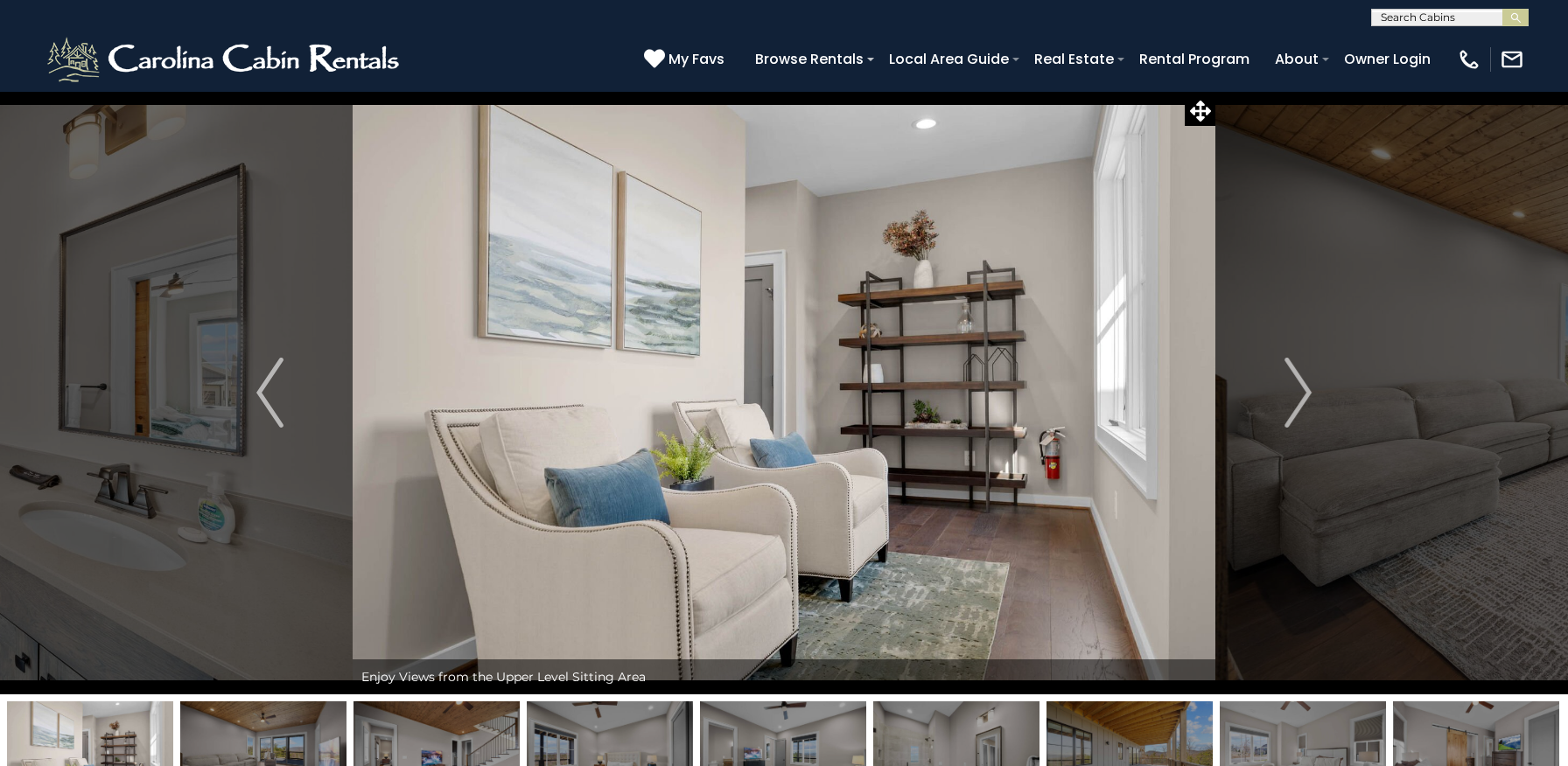
click at [1302, 392] on img "Next" at bounding box center [1297, 392] width 26 height 70
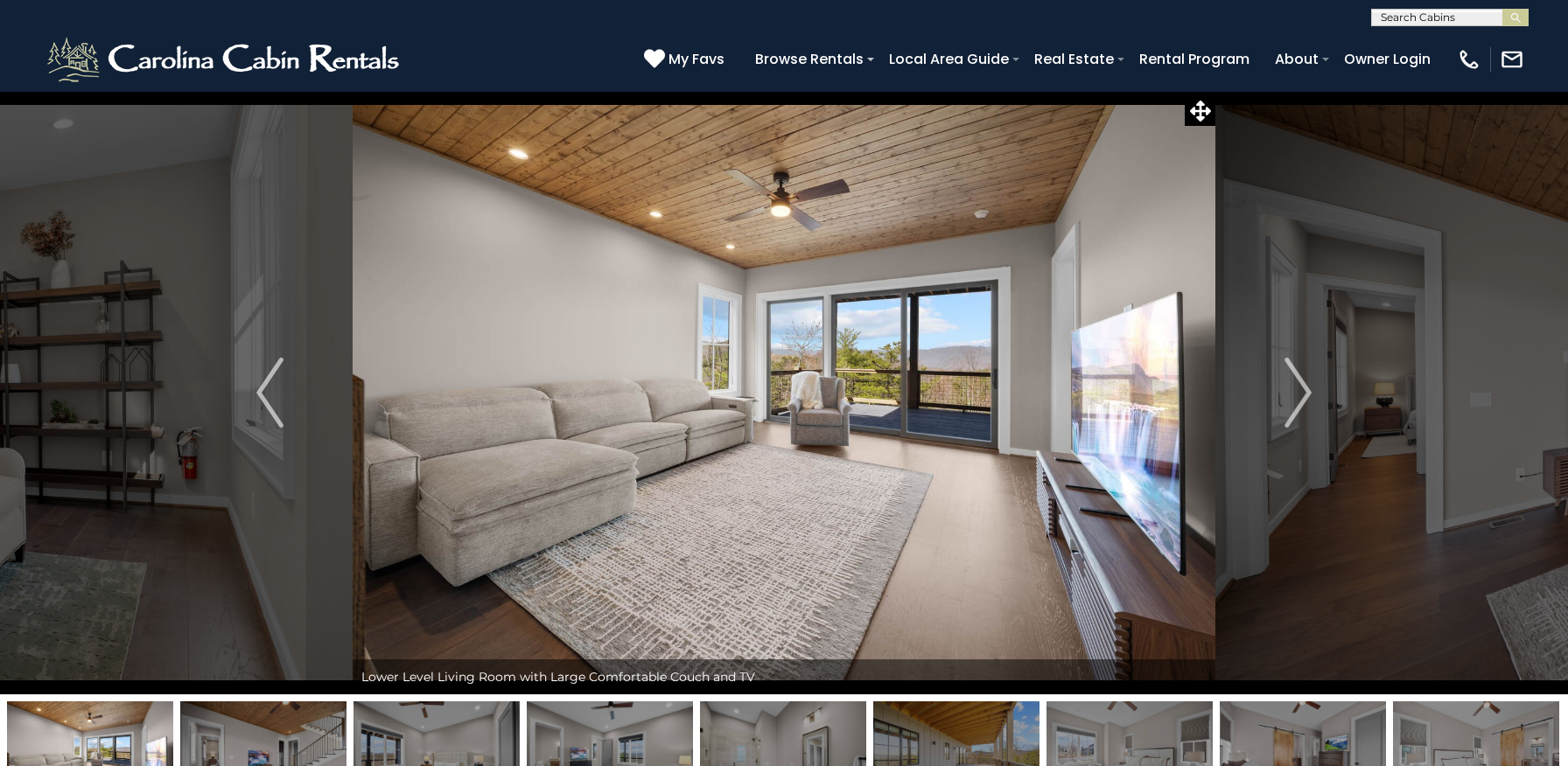
click at [1302, 392] on img "Next" at bounding box center [1297, 392] width 26 height 70
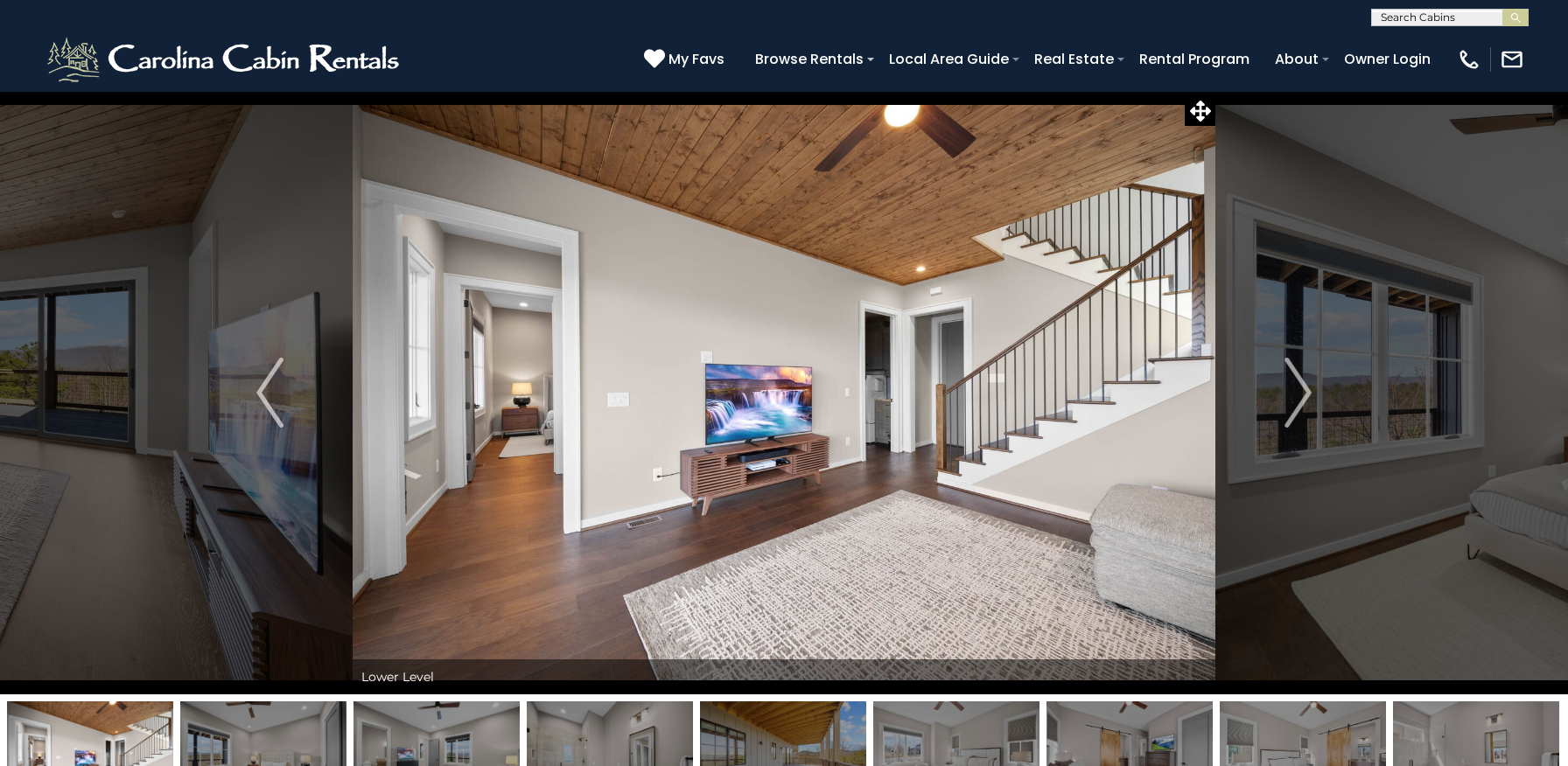
click at [1302, 392] on img "Next" at bounding box center [1297, 392] width 26 height 70
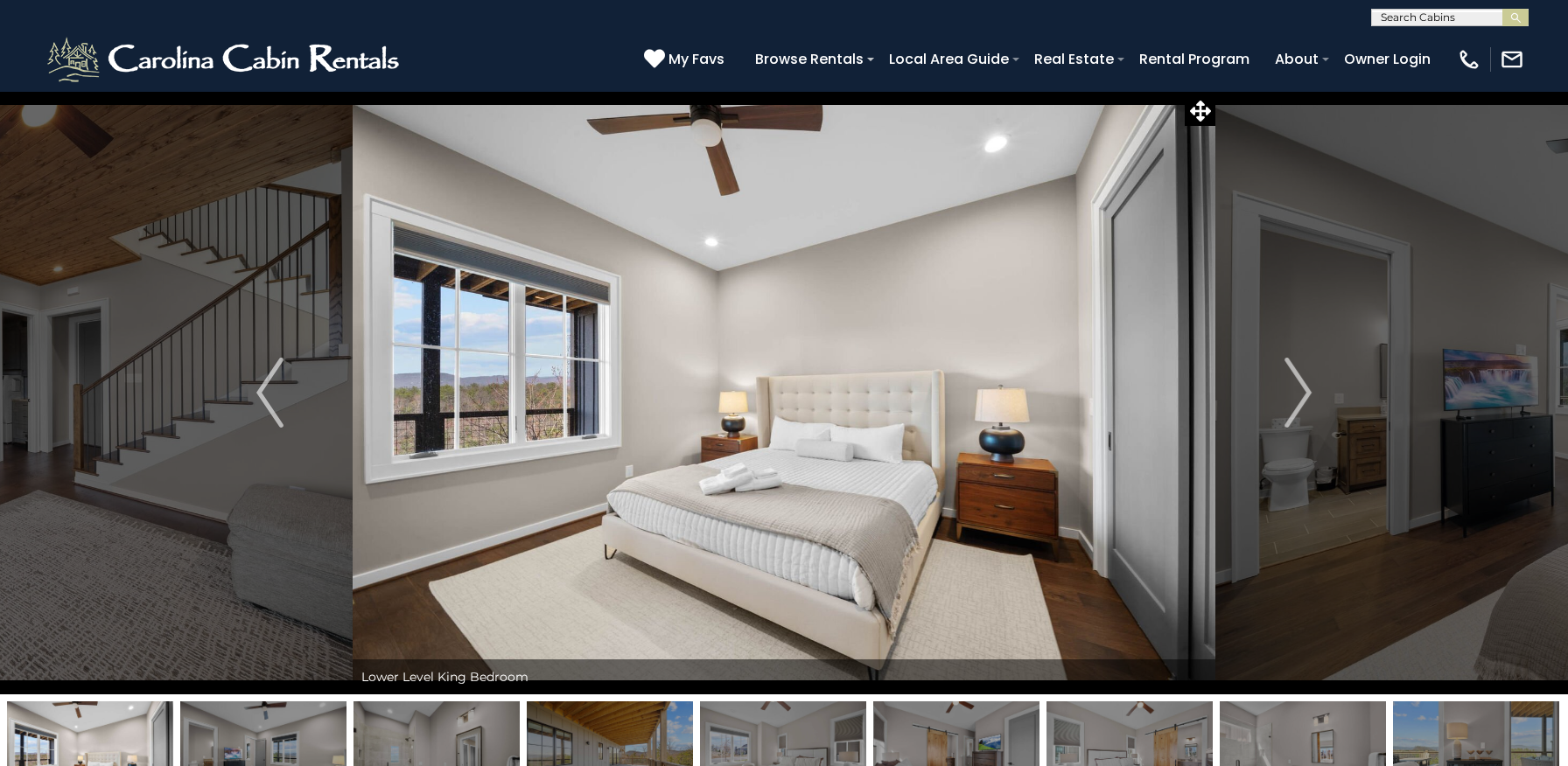
click at [1302, 392] on img "Next" at bounding box center [1297, 392] width 26 height 70
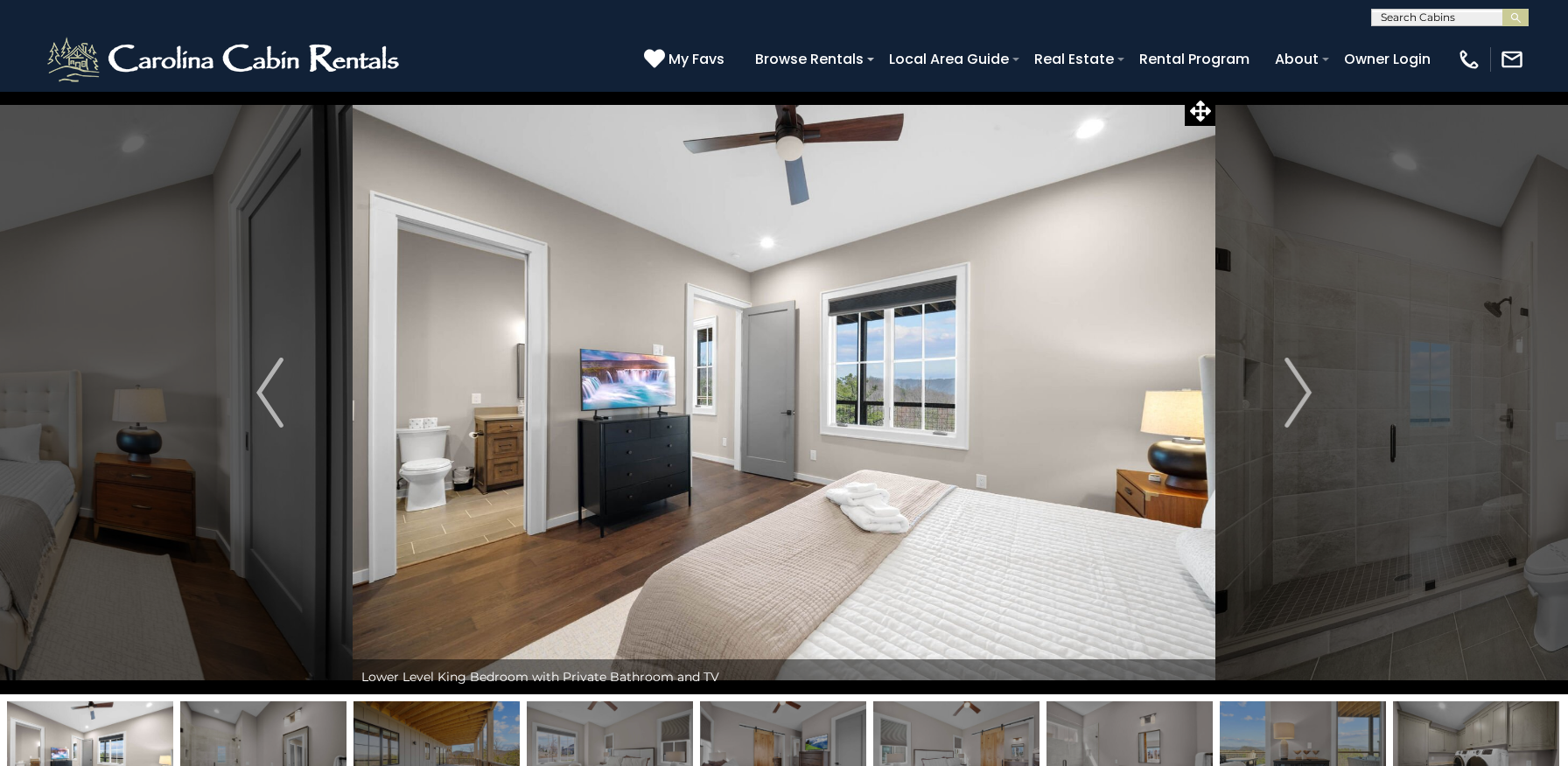
click at [1302, 392] on img "Next" at bounding box center [1297, 392] width 26 height 70
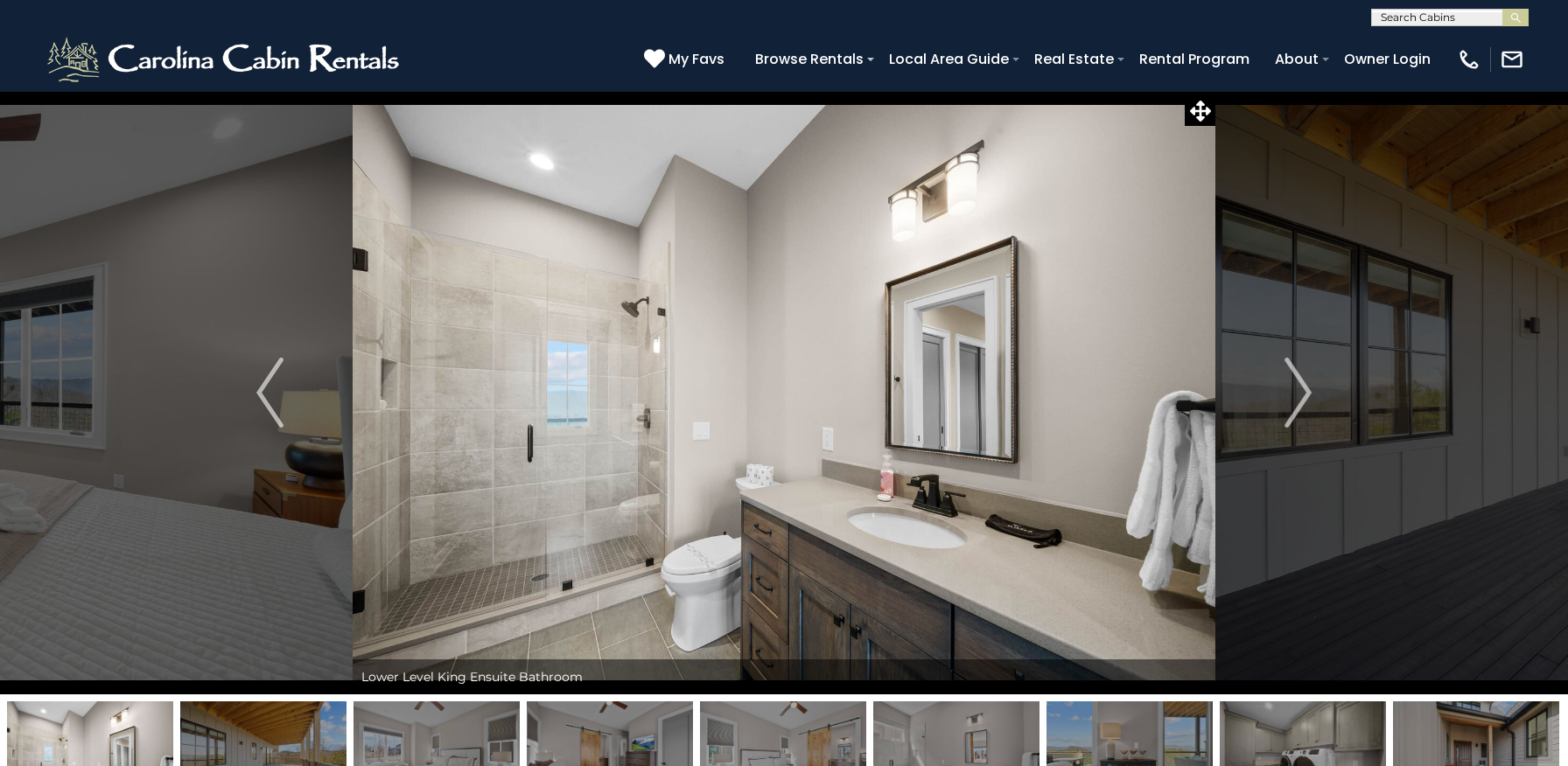
click at [1302, 392] on img "Next" at bounding box center [1297, 392] width 26 height 70
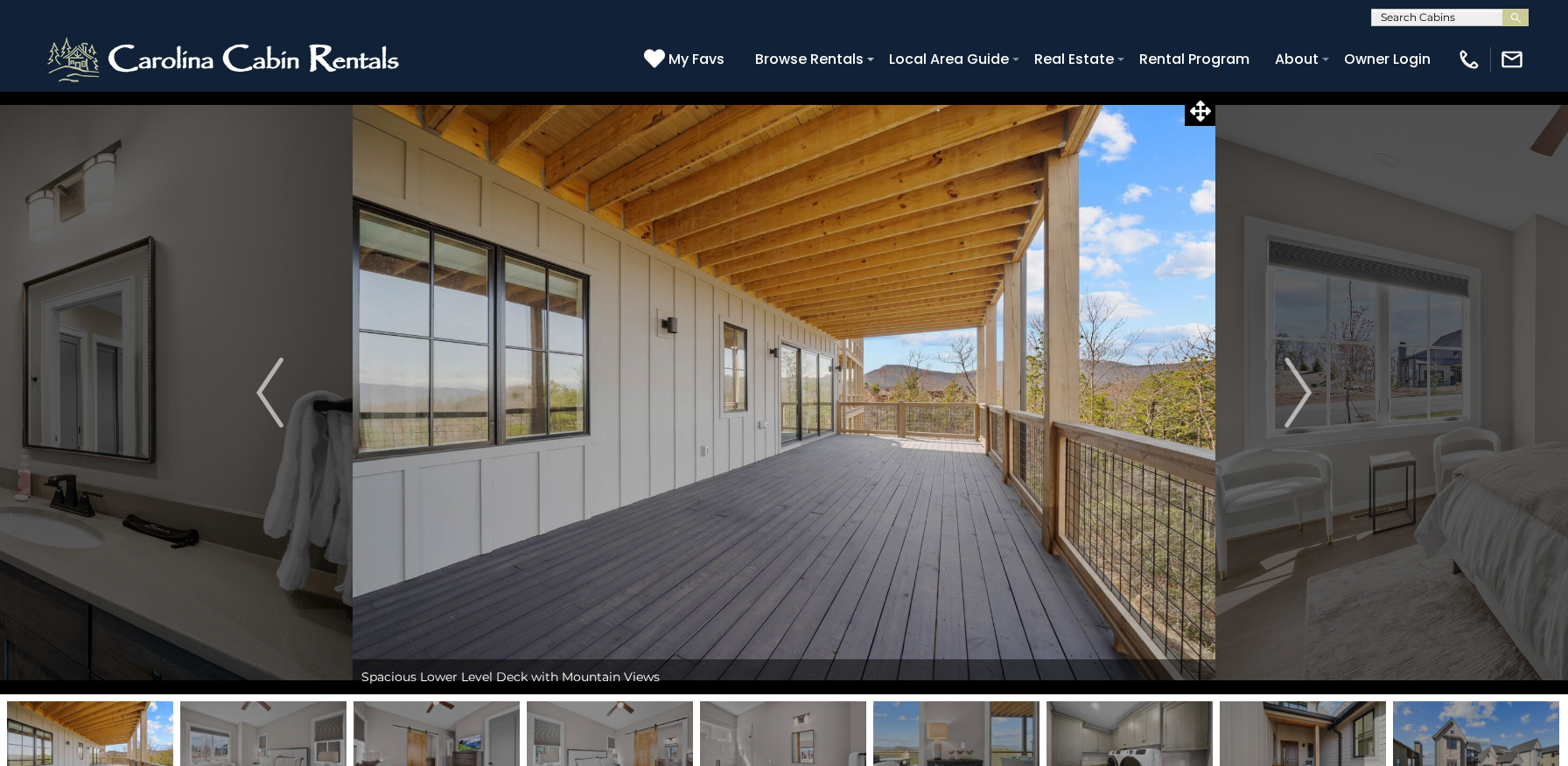
click at [1302, 392] on img "Next" at bounding box center [1297, 392] width 26 height 70
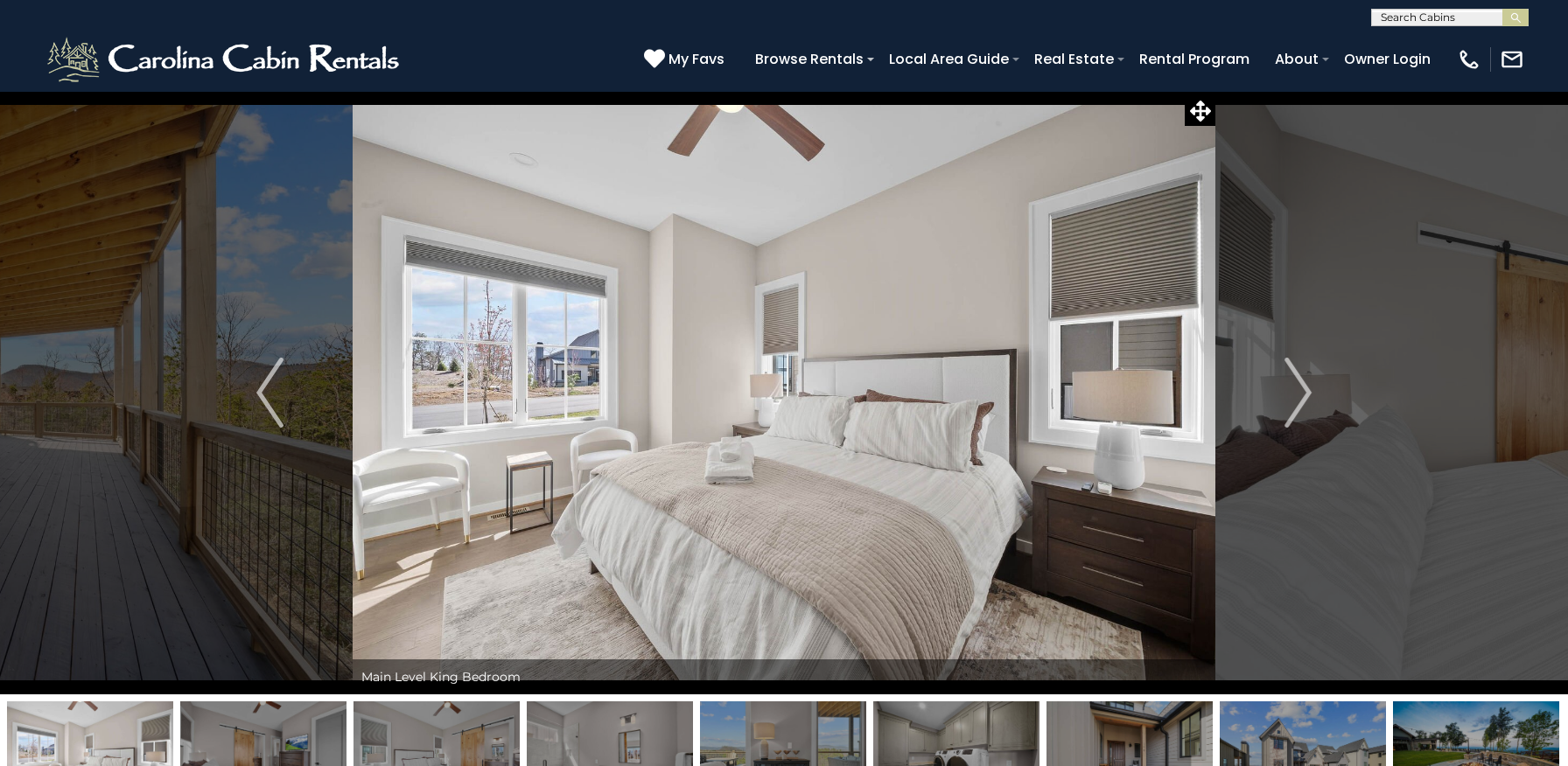
click at [1302, 392] on img "Next" at bounding box center [1297, 392] width 26 height 70
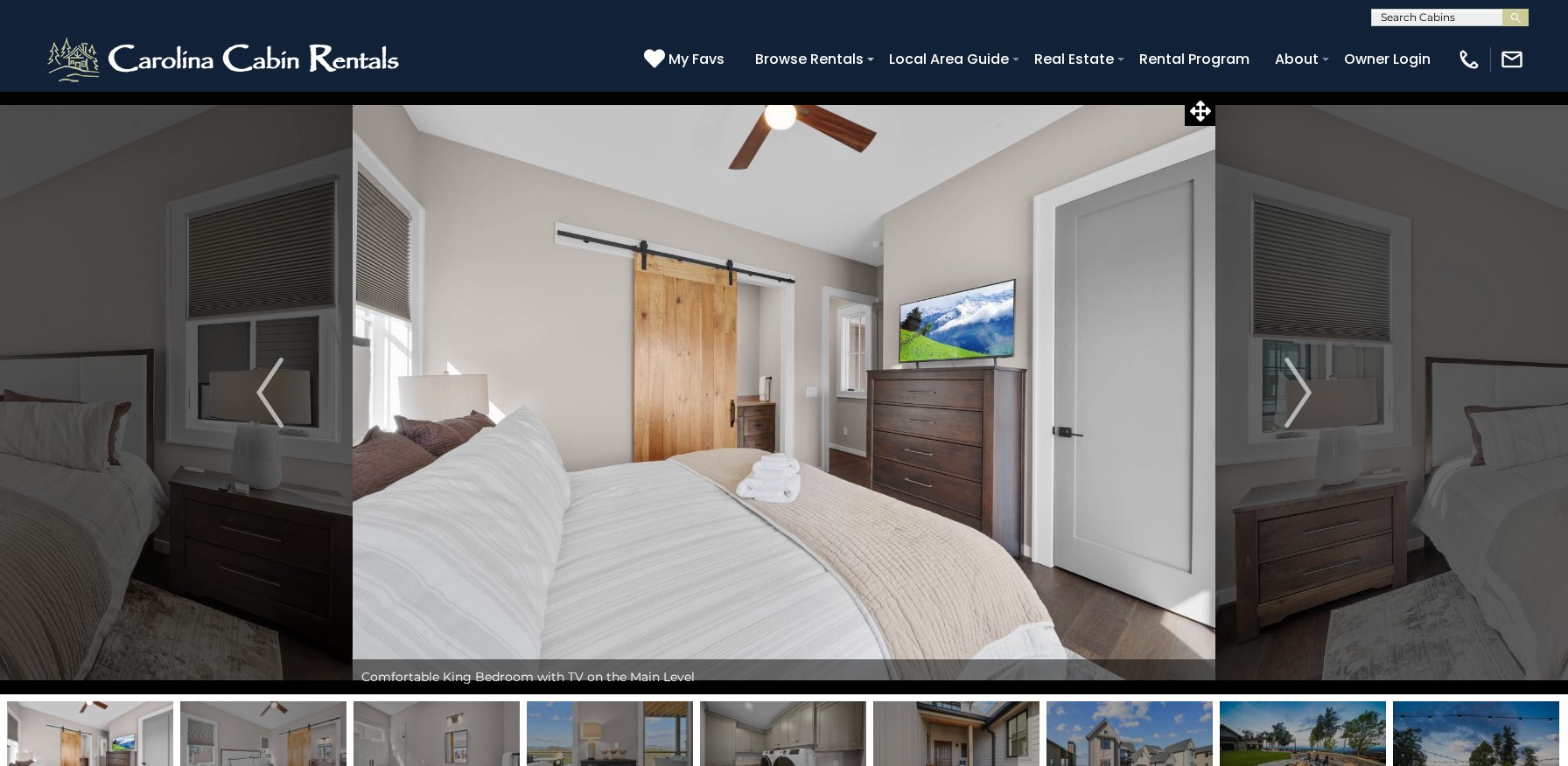
click at [1302, 392] on img "Next" at bounding box center [1297, 392] width 26 height 70
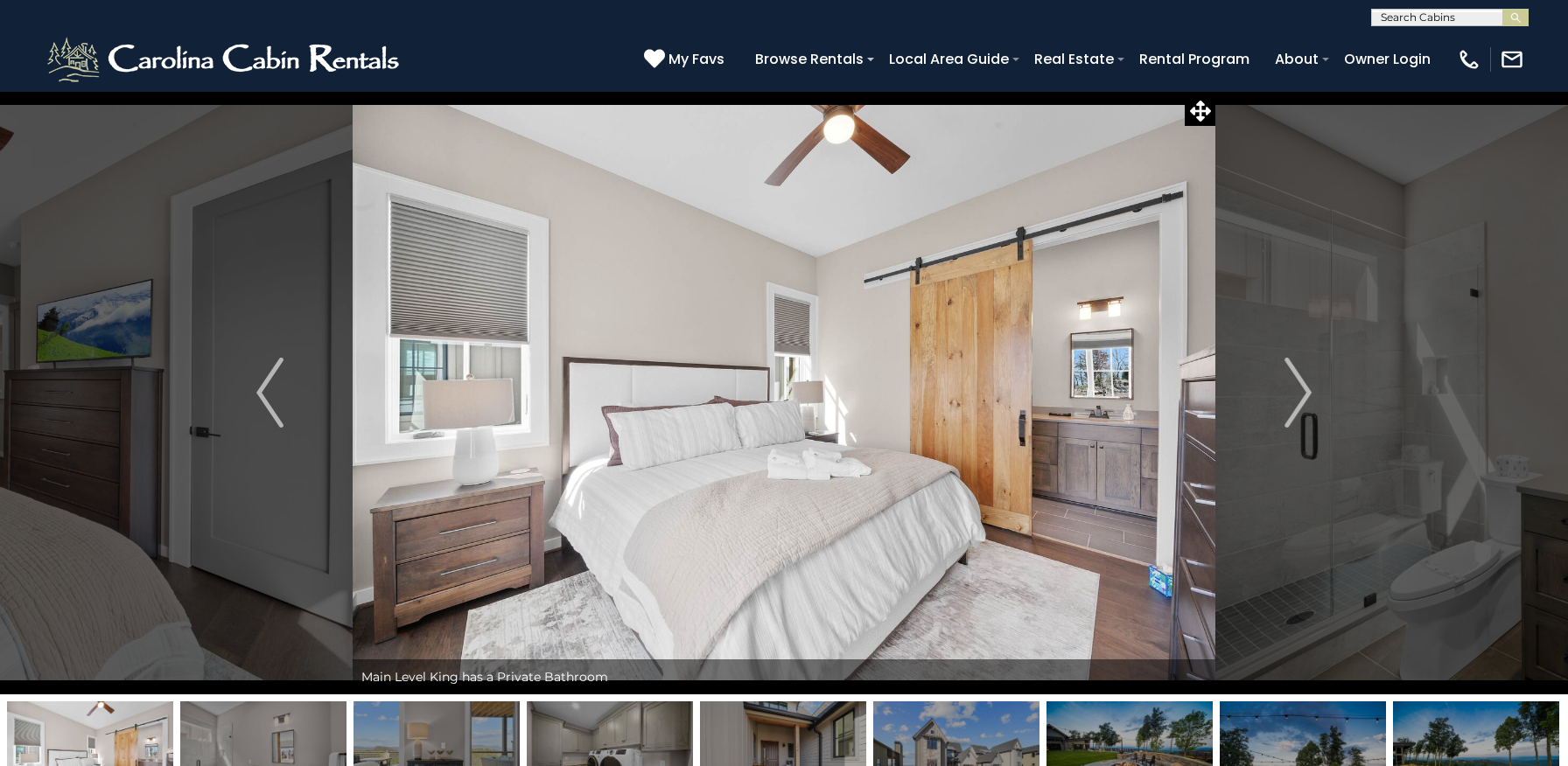
click at [1302, 392] on img "Next" at bounding box center [1297, 392] width 26 height 70
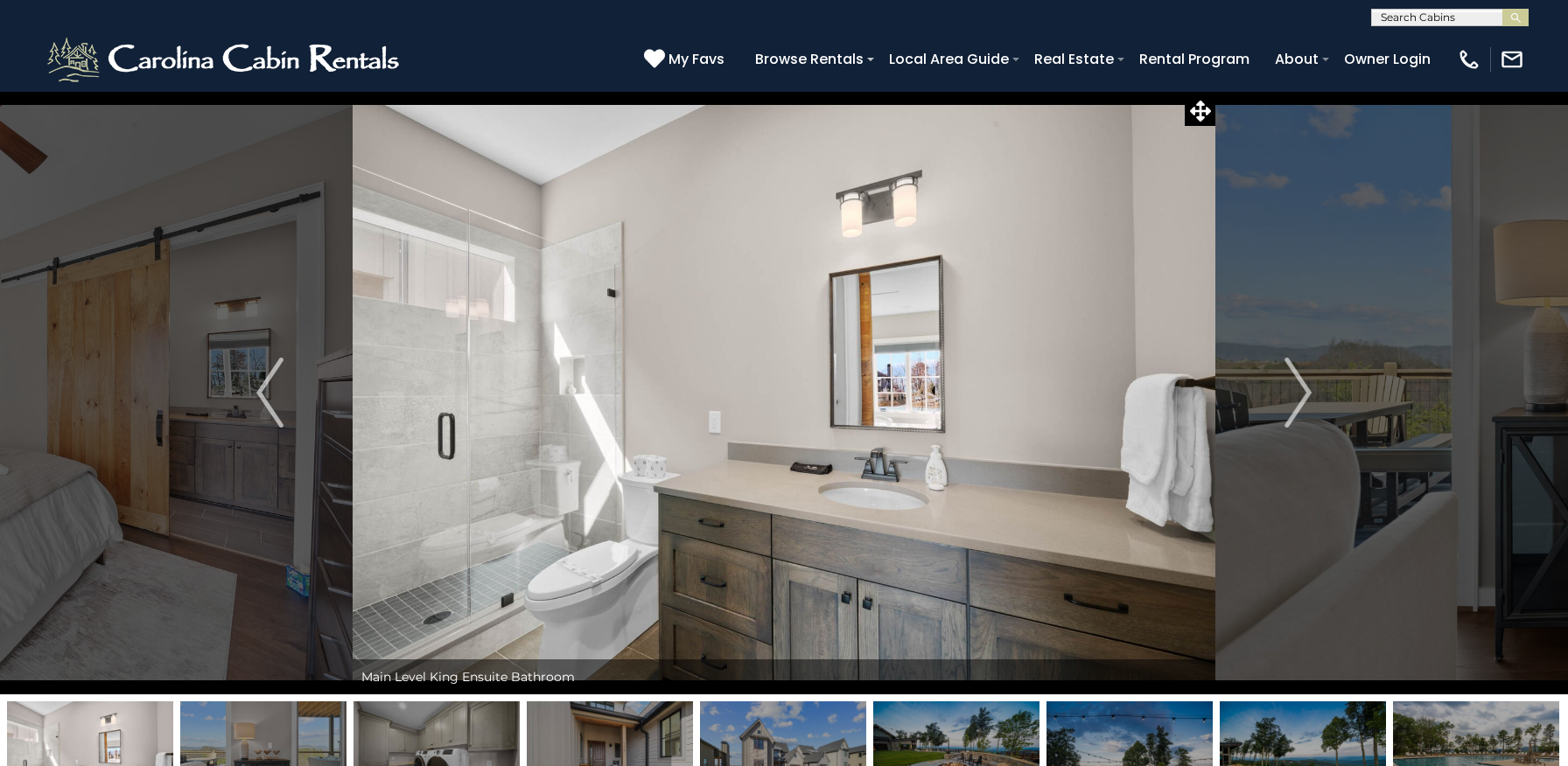
click at [1302, 392] on img "Next" at bounding box center [1297, 392] width 26 height 70
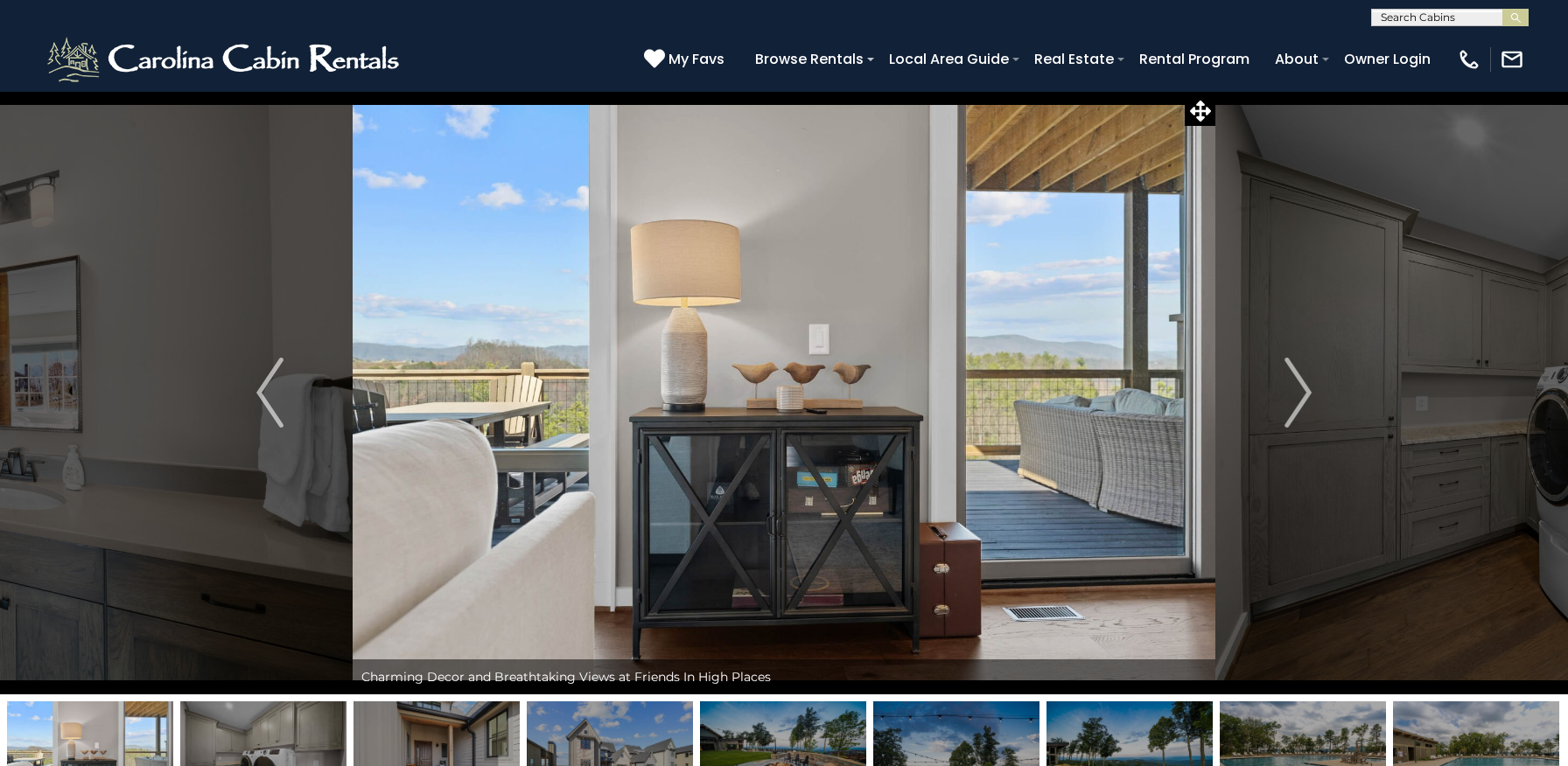
click at [1302, 392] on img "Next" at bounding box center [1297, 392] width 26 height 70
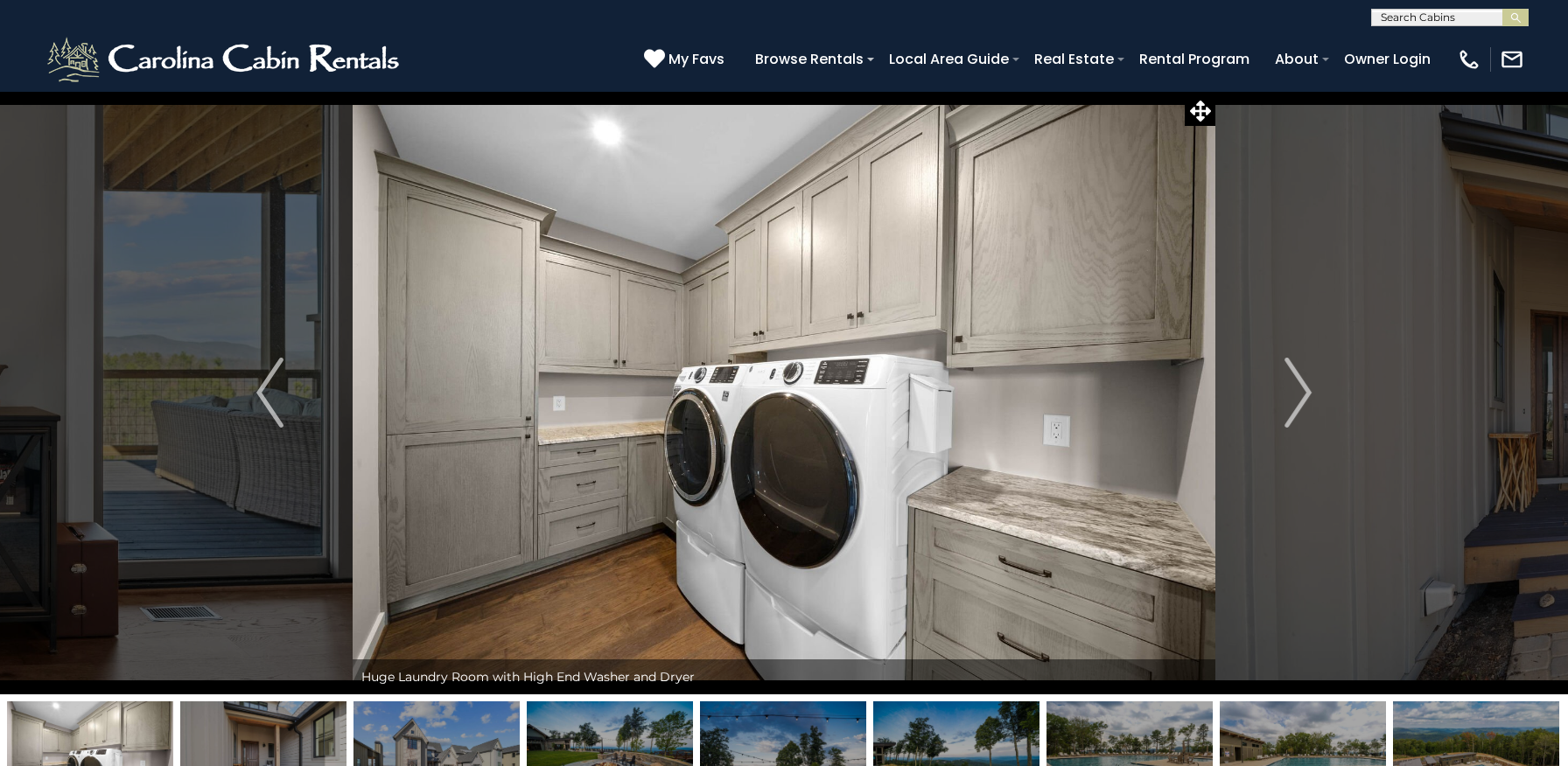
click at [1302, 392] on img "Next" at bounding box center [1297, 392] width 26 height 70
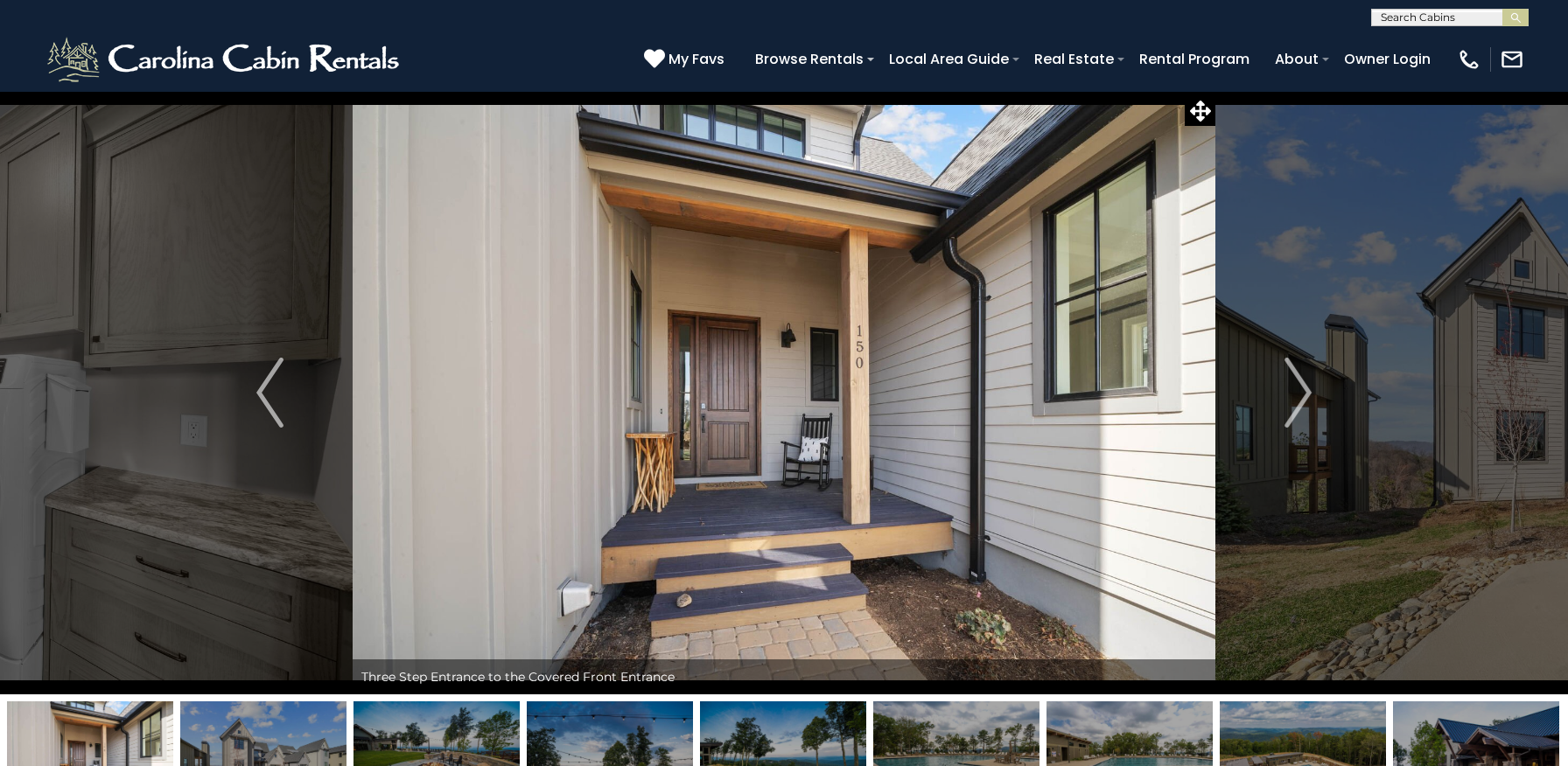
click at [1302, 392] on img "Next" at bounding box center [1297, 392] width 26 height 70
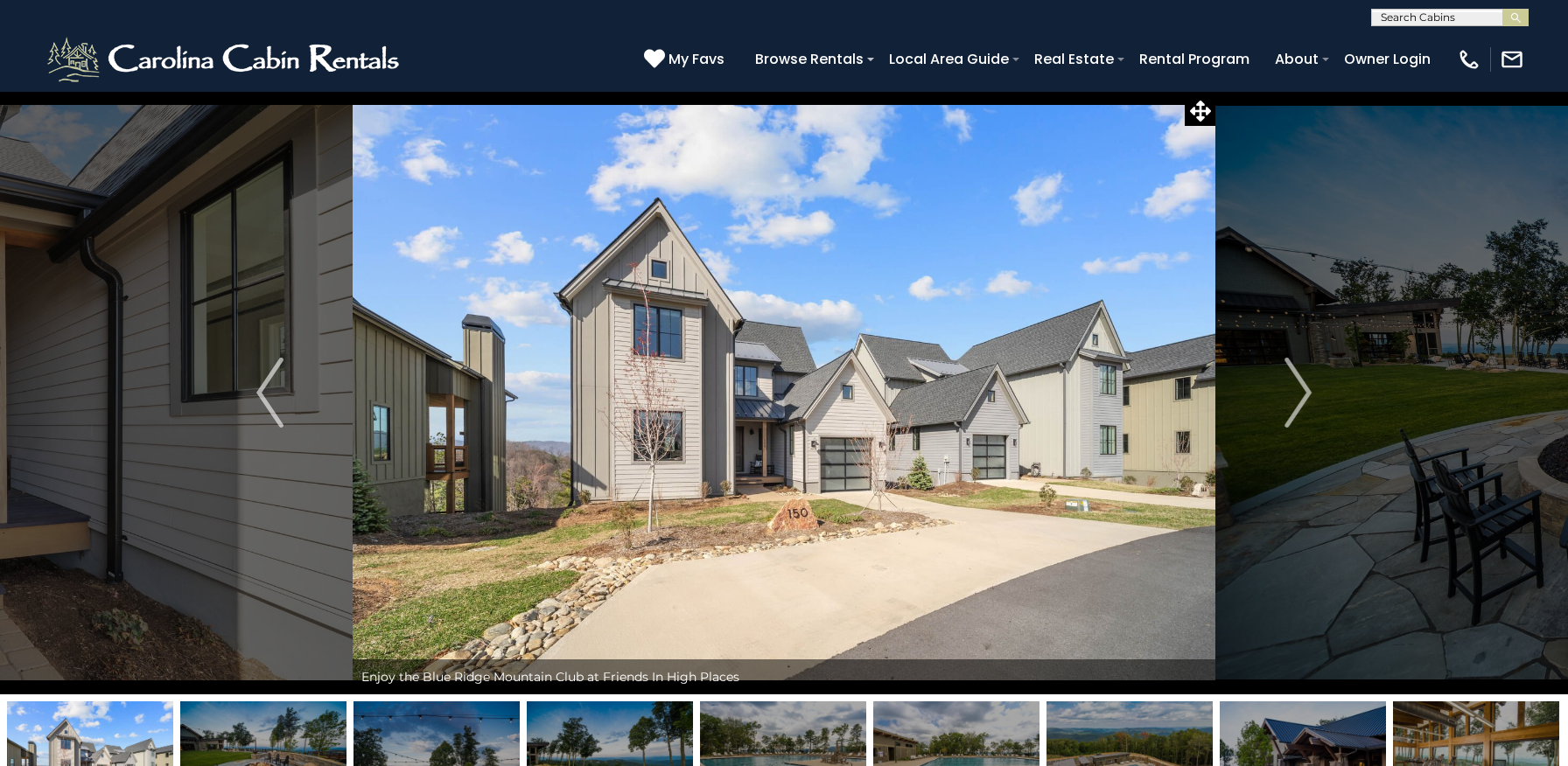
click at [1302, 392] on img "Next" at bounding box center [1297, 392] width 26 height 70
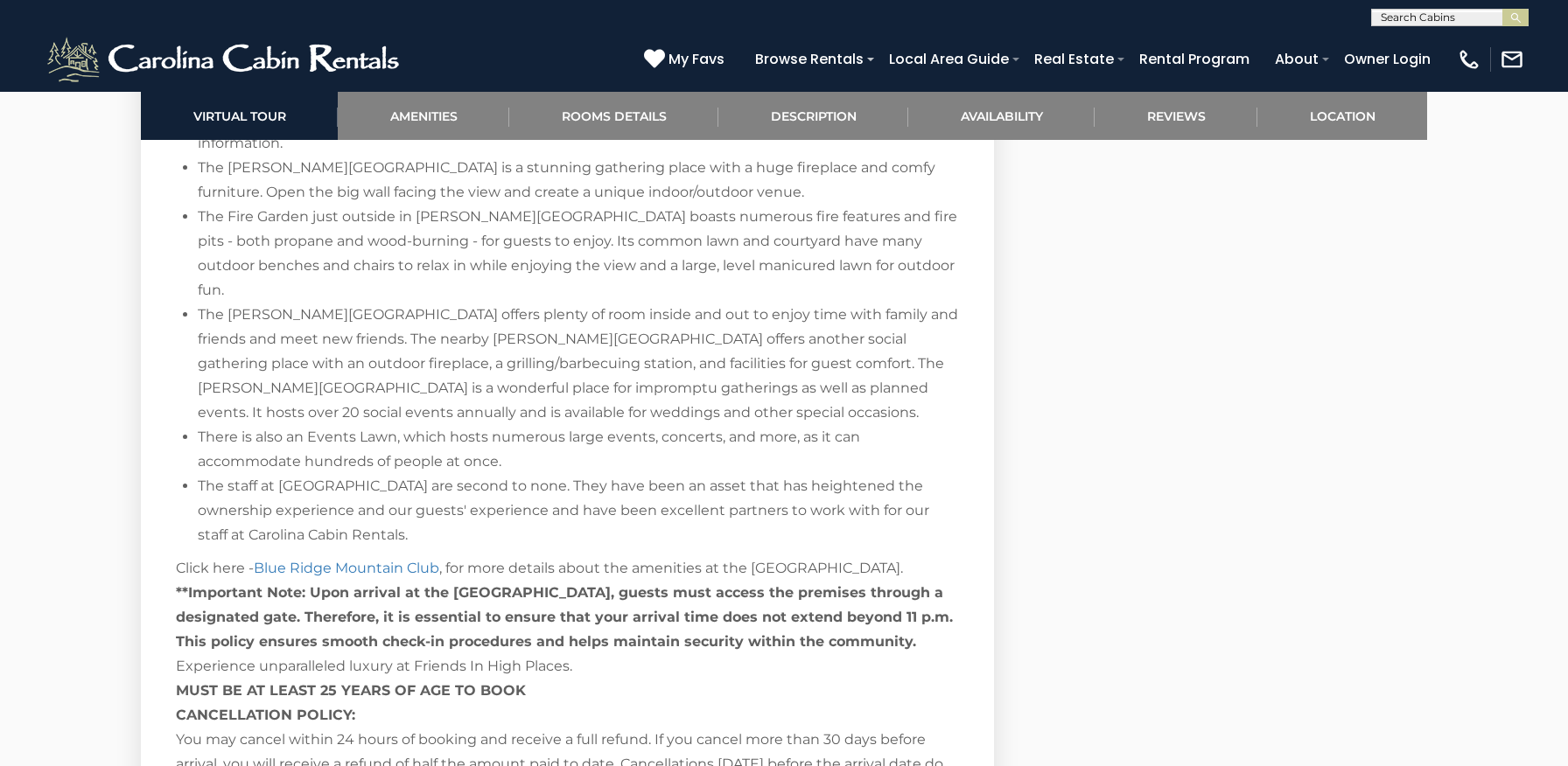
scroll to position [3139, 0]
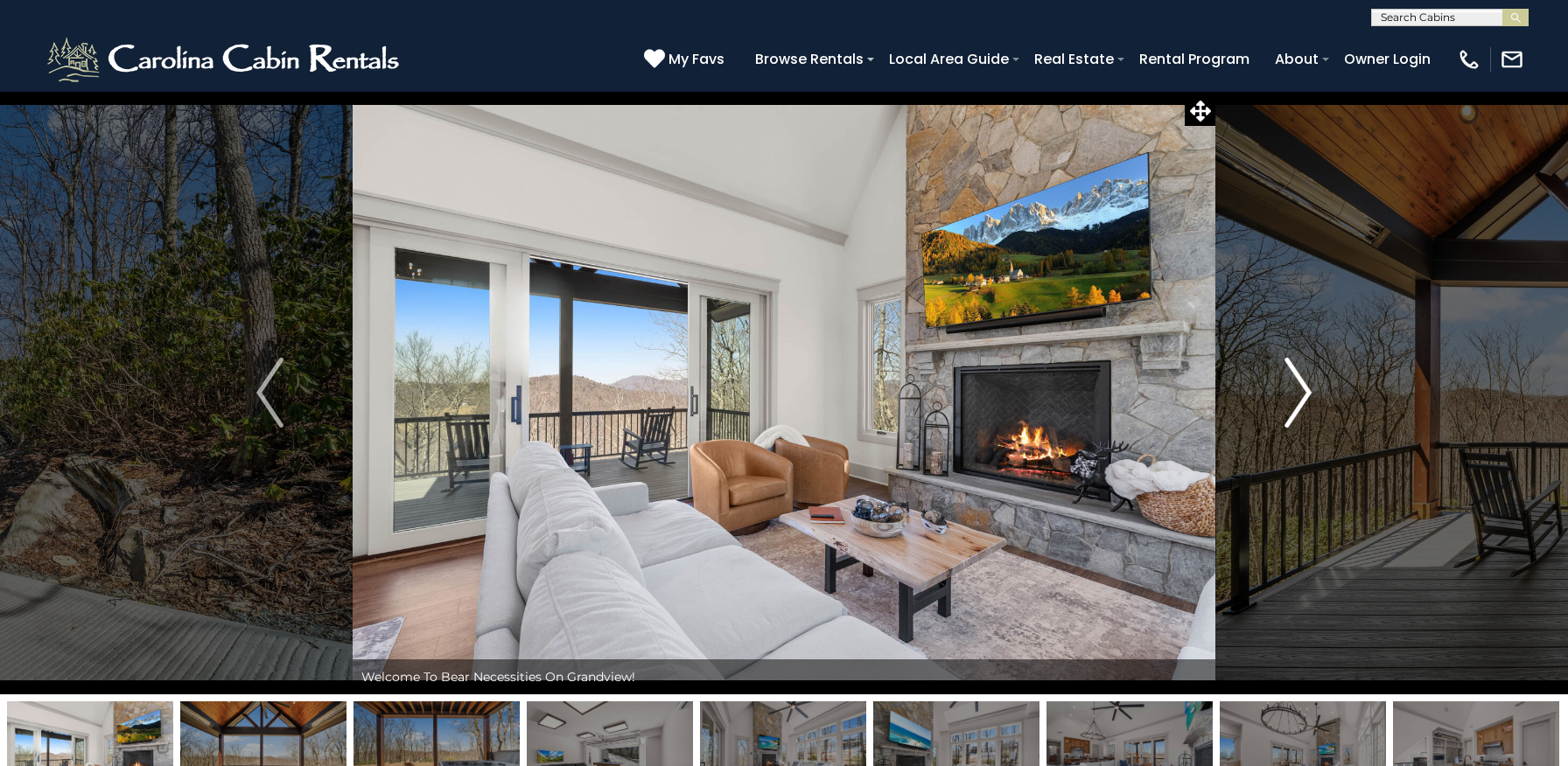
click at [1299, 392] on img "Next" at bounding box center [1297, 392] width 26 height 70
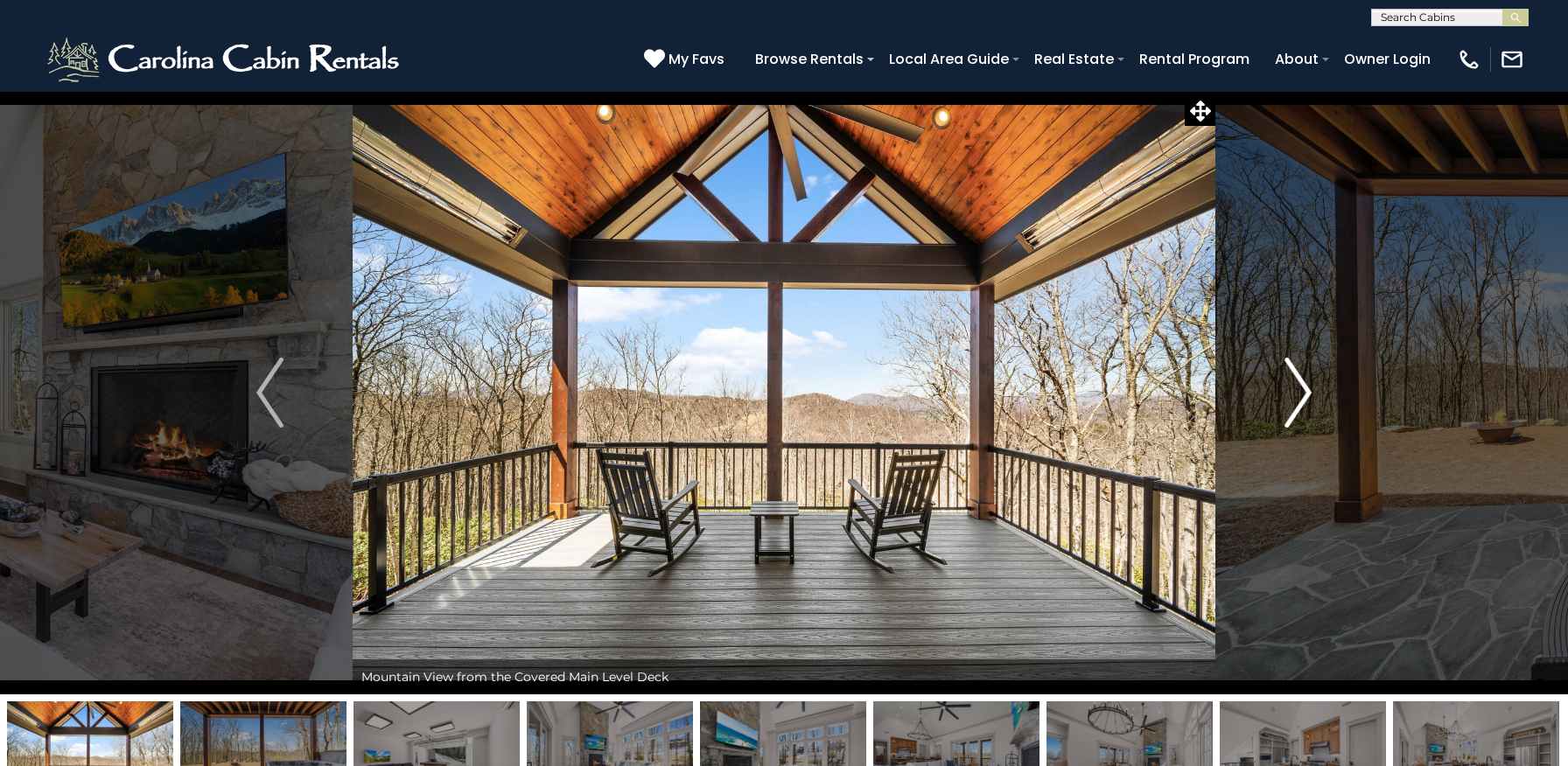
click at [1299, 392] on img "Next" at bounding box center [1297, 392] width 26 height 70
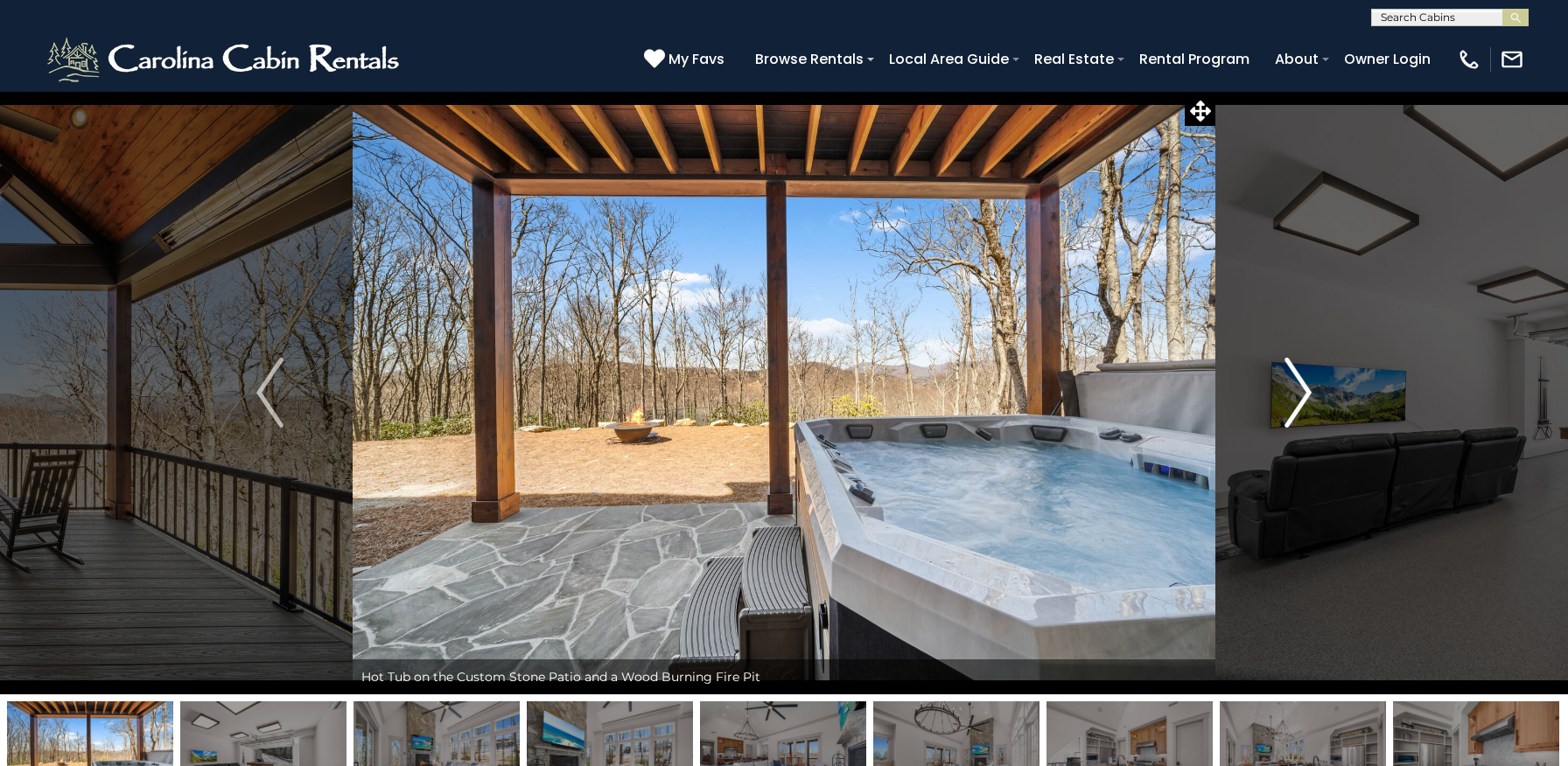
click at [1299, 392] on img "Next" at bounding box center [1297, 392] width 26 height 70
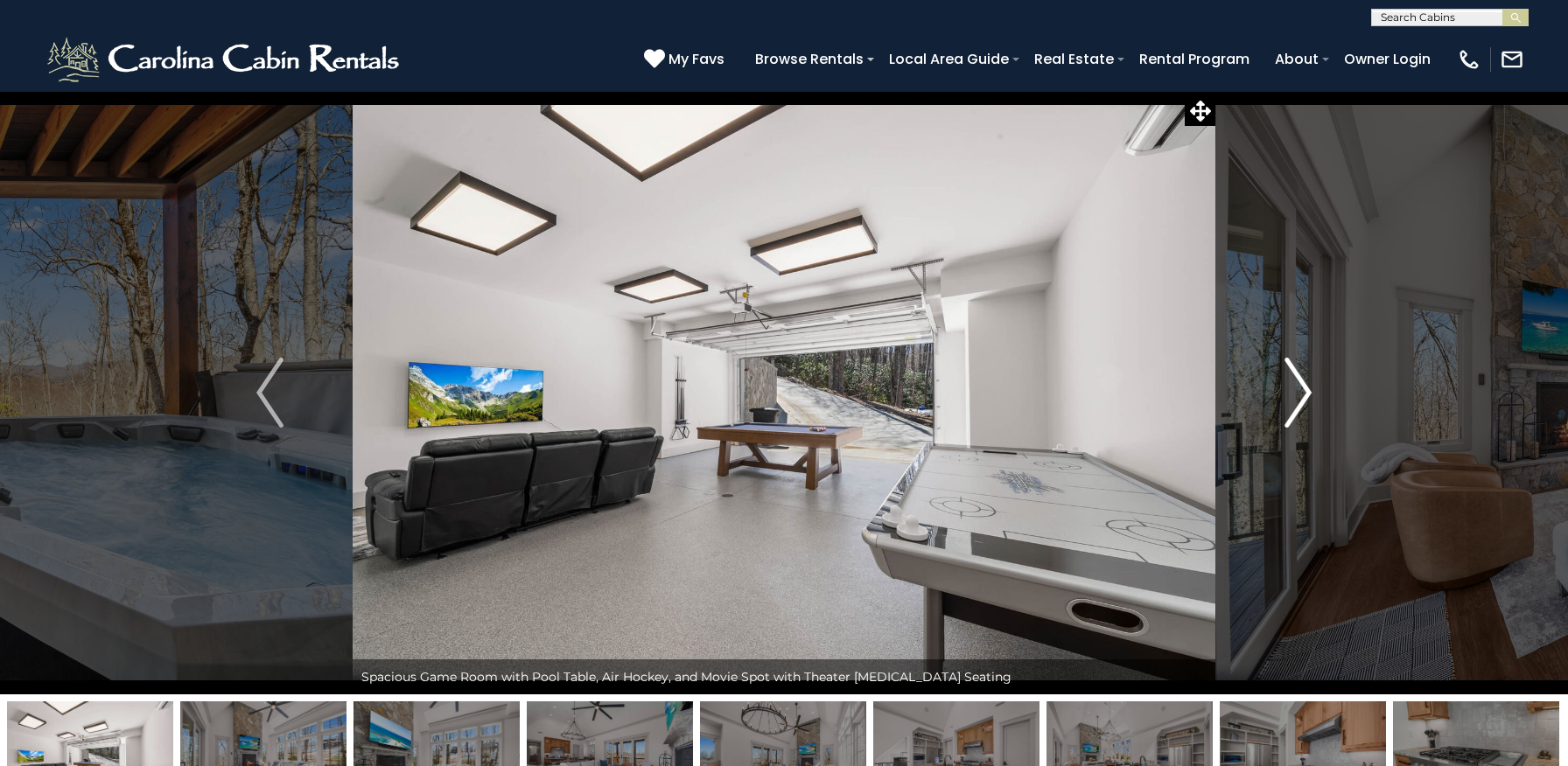
click at [1299, 392] on img "Next" at bounding box center [1297, 392] width 26 height 70
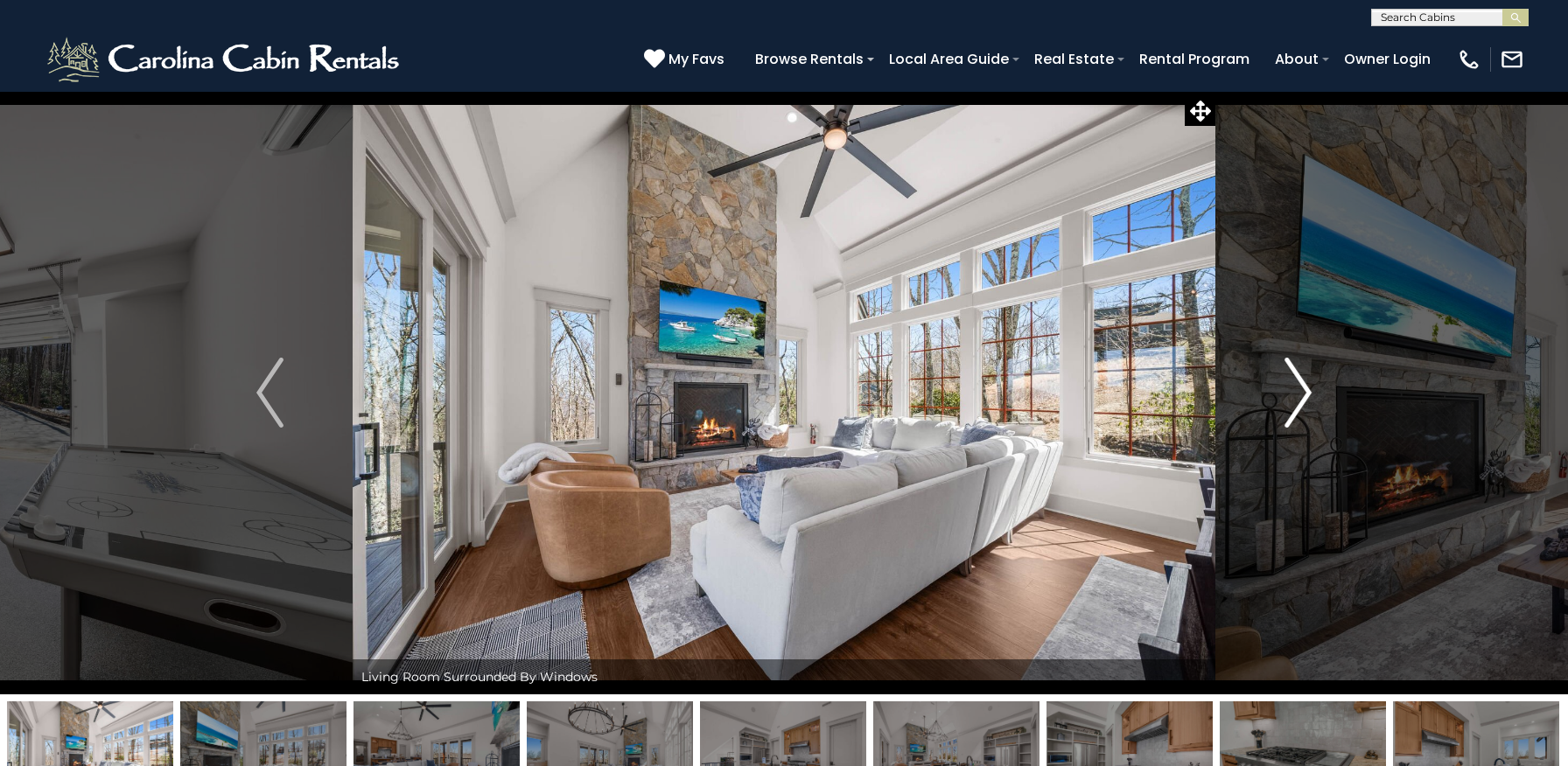
click at [1299, 392] on img "Next" at bounding box center [1297, 392] width 26 height 70
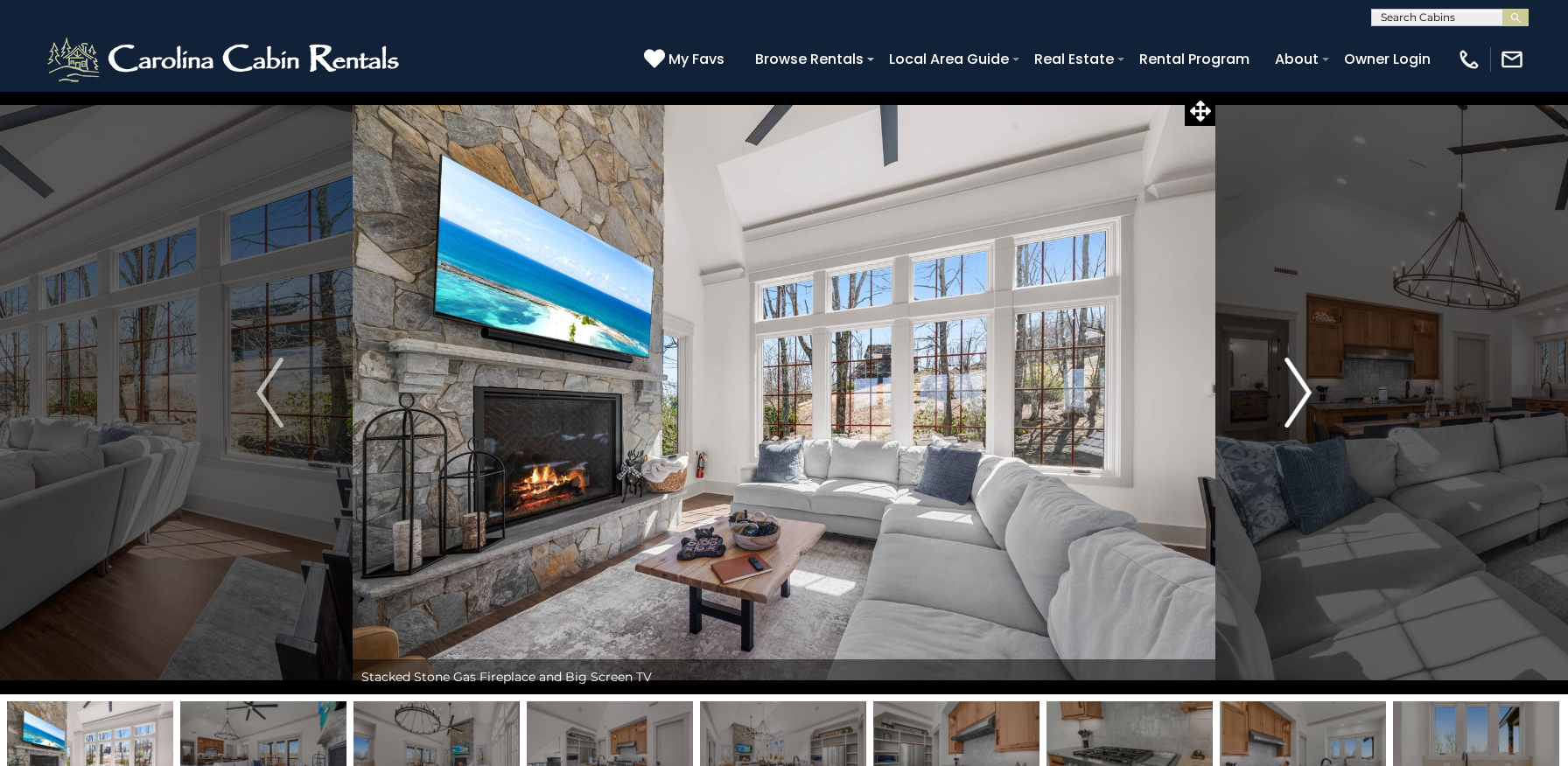
click at [1299, 392] on img "Next" at bounding box center [1297, 392] width 26 height 70
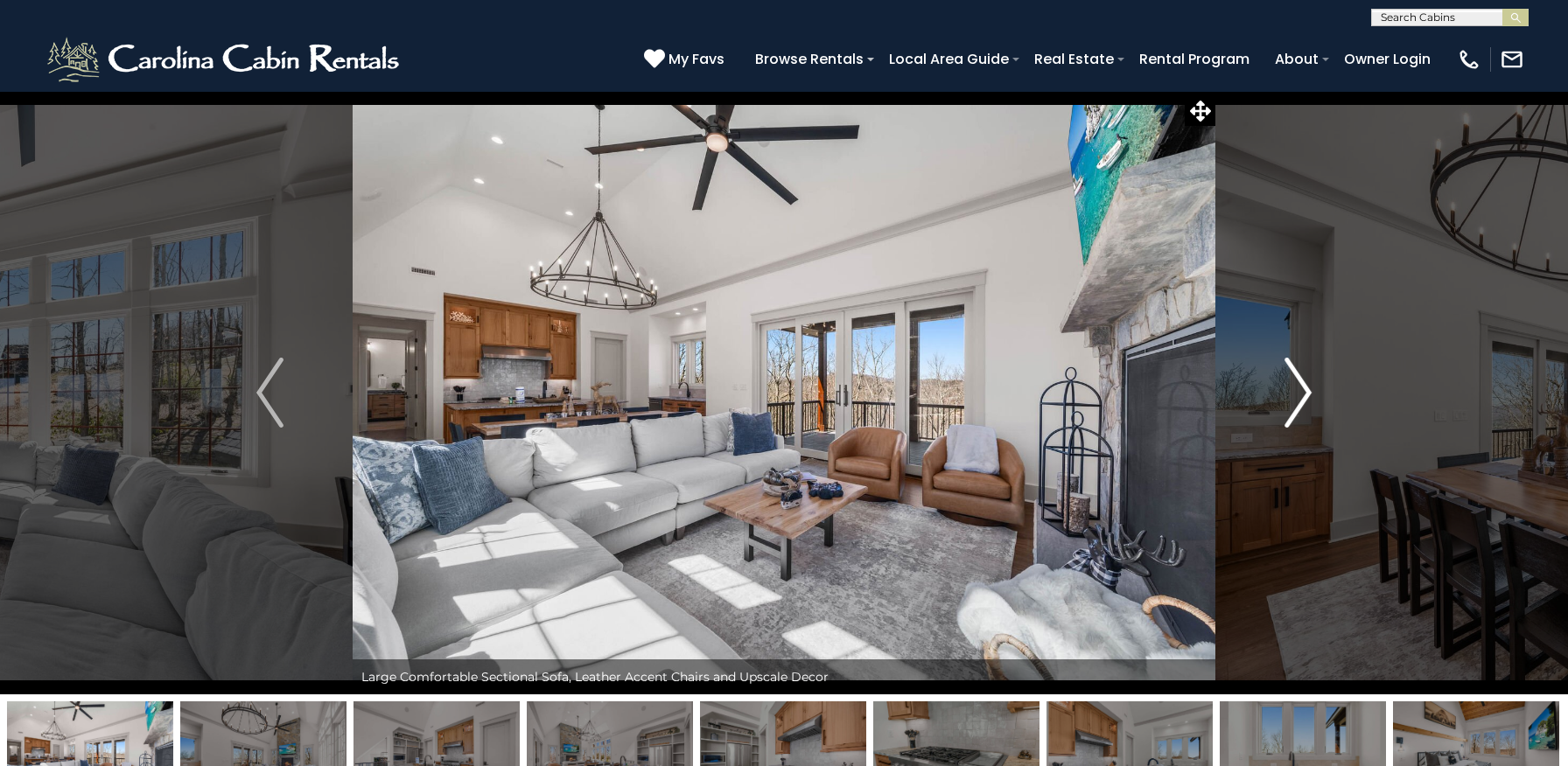
click at [1299, 392] on img "Next" at bounding box center [1297, 392] width 26 height 70
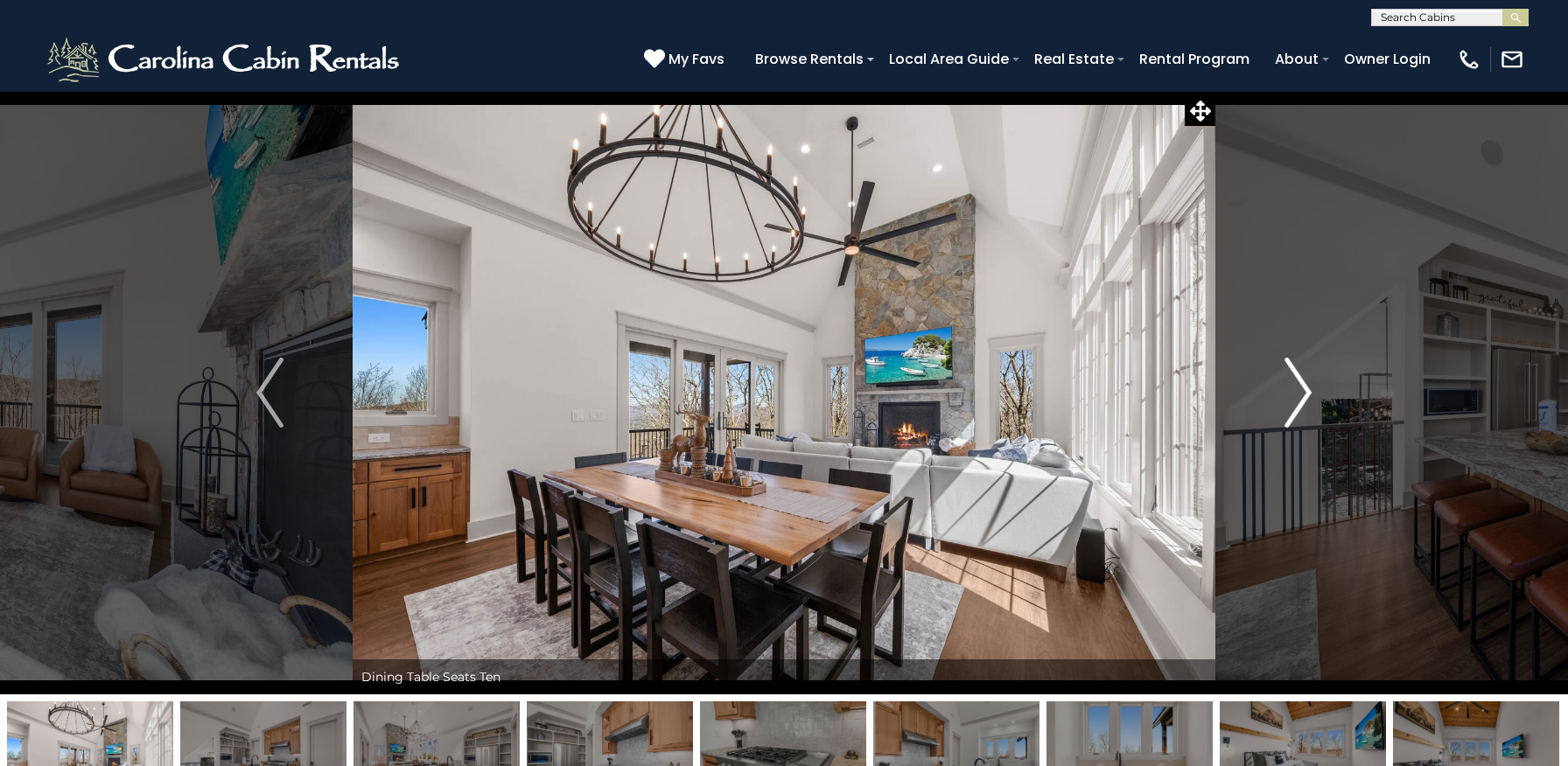
click at [1299, 392] on img "Next" at bounding box center [1297, 392] width 26 height 70
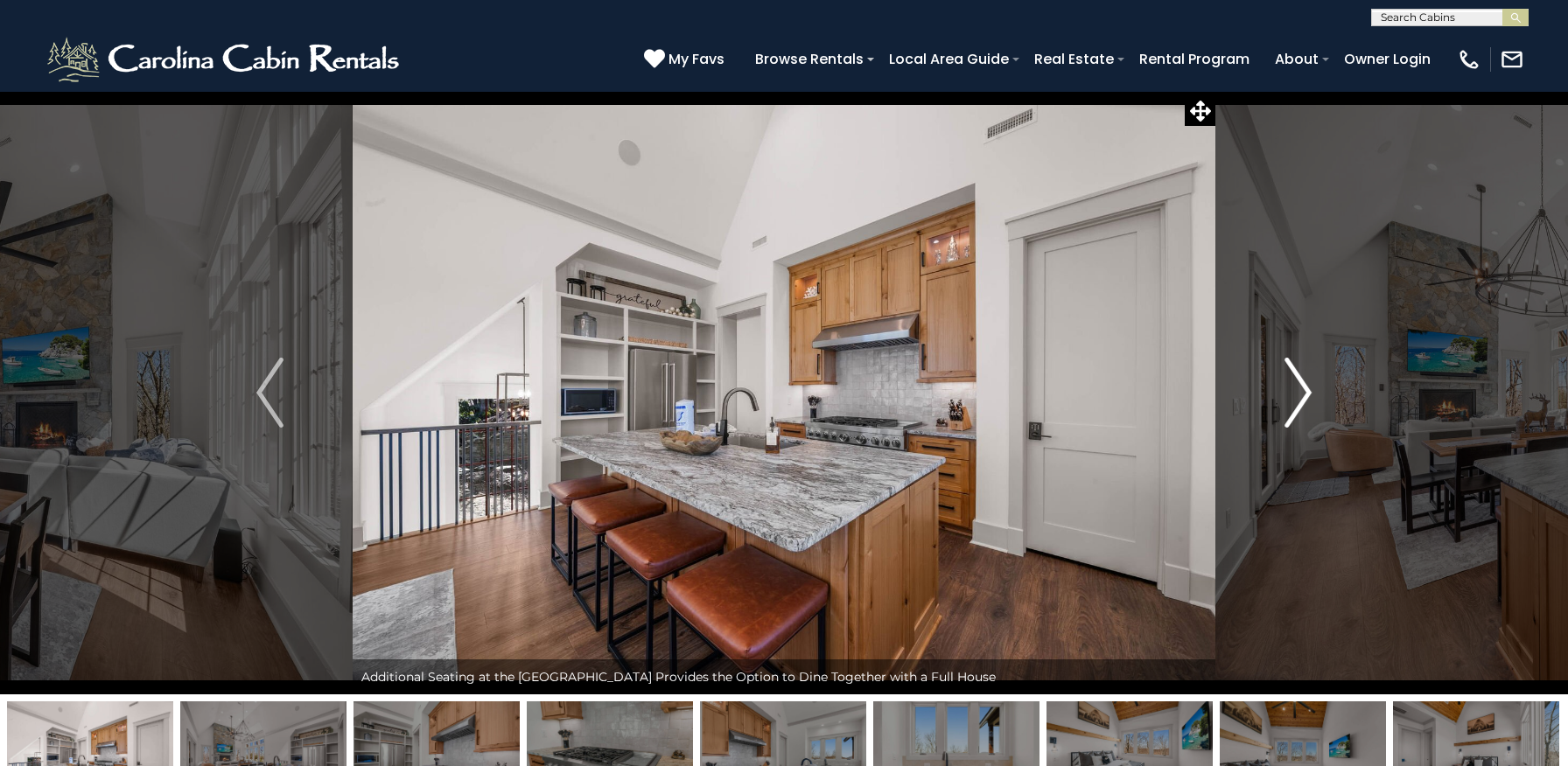
click at [1299, 392] on img "Next" at bounding box center [1297, 392] width 26 height 70
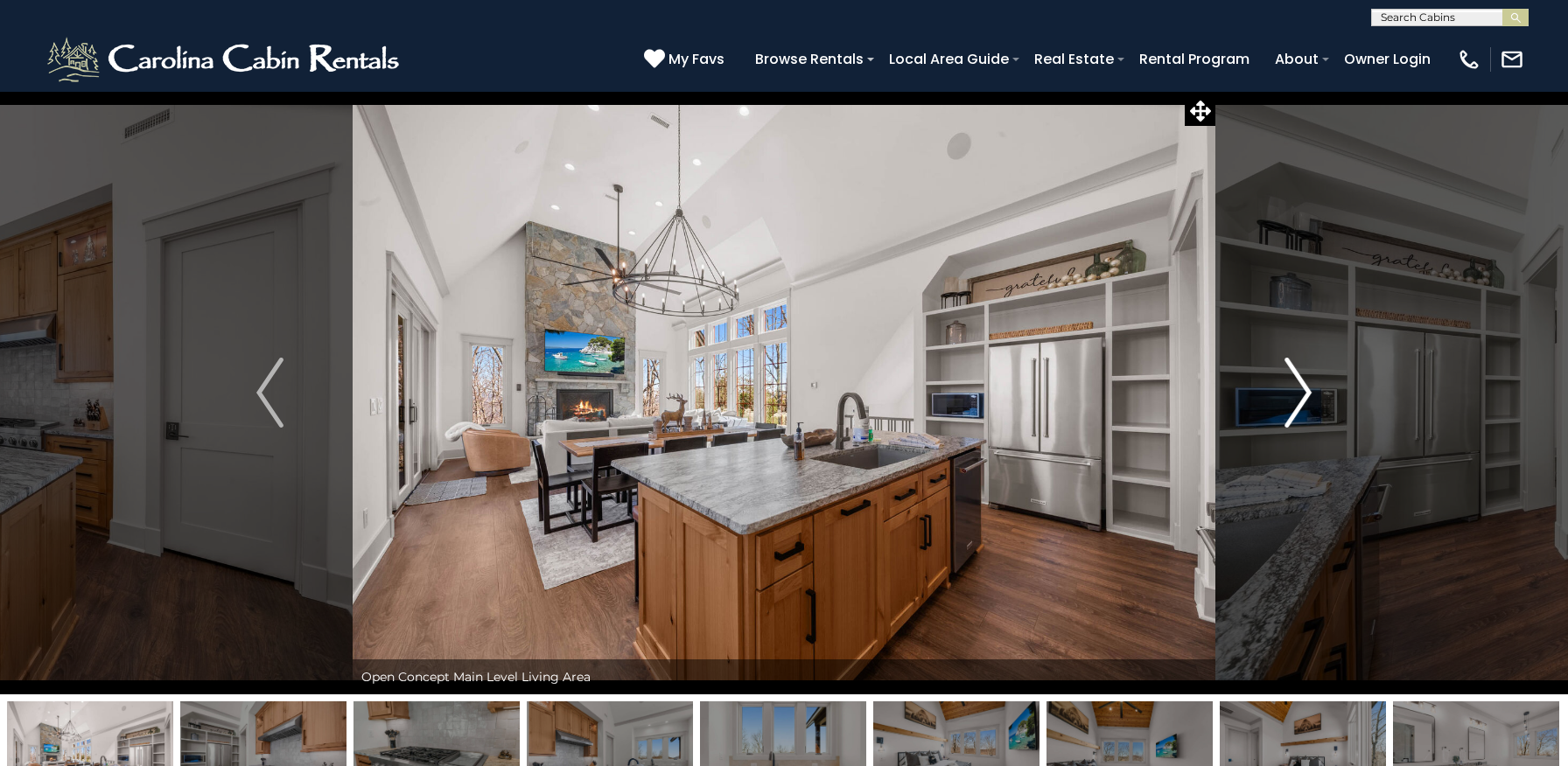
click at [1299, 392] on img "Next" at bounding box center [1297, 392] width 26 height 70
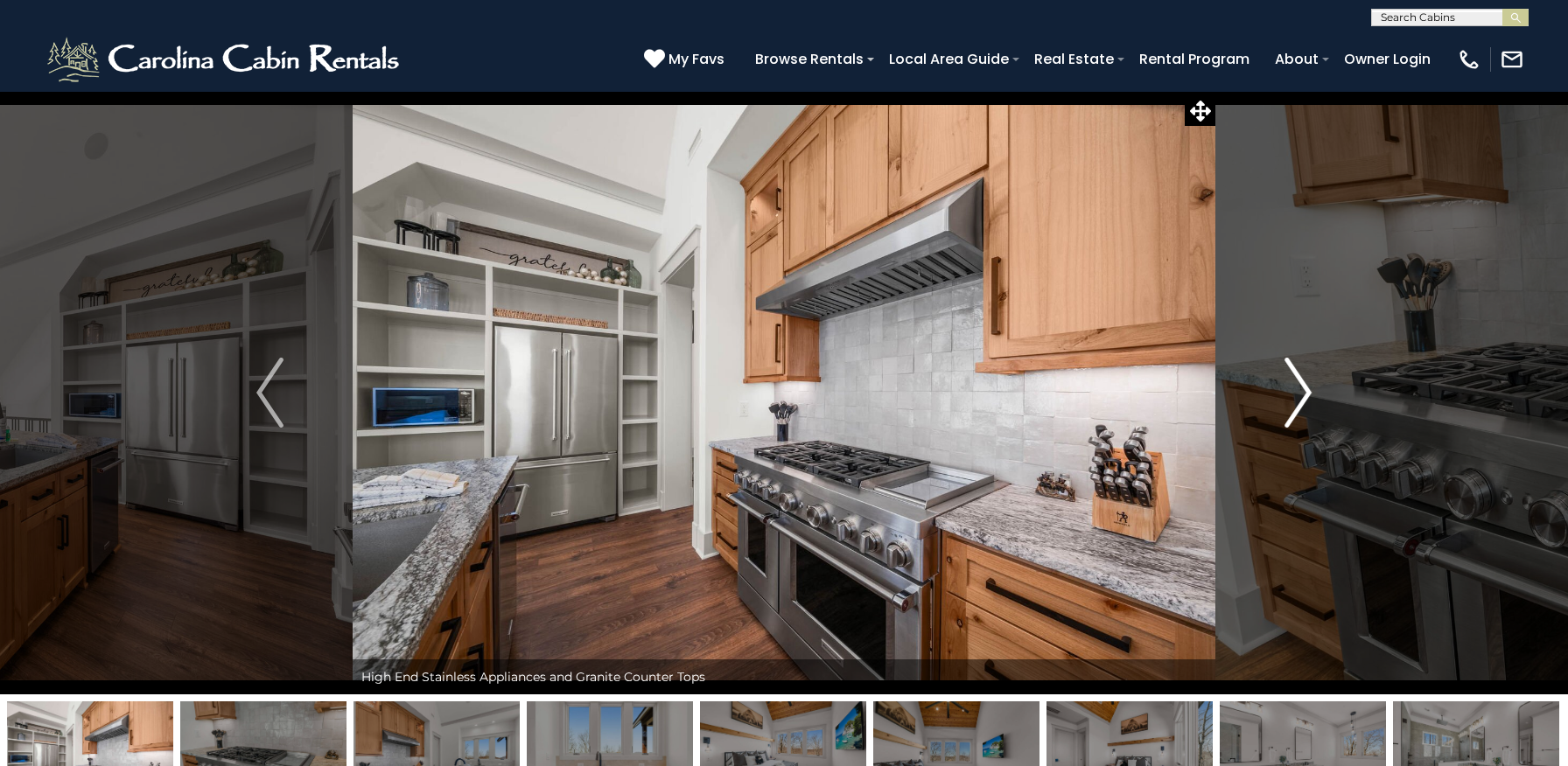
click at [1299, 392] on img "Next" at bounding box center [1297, 392] width 26 height 70
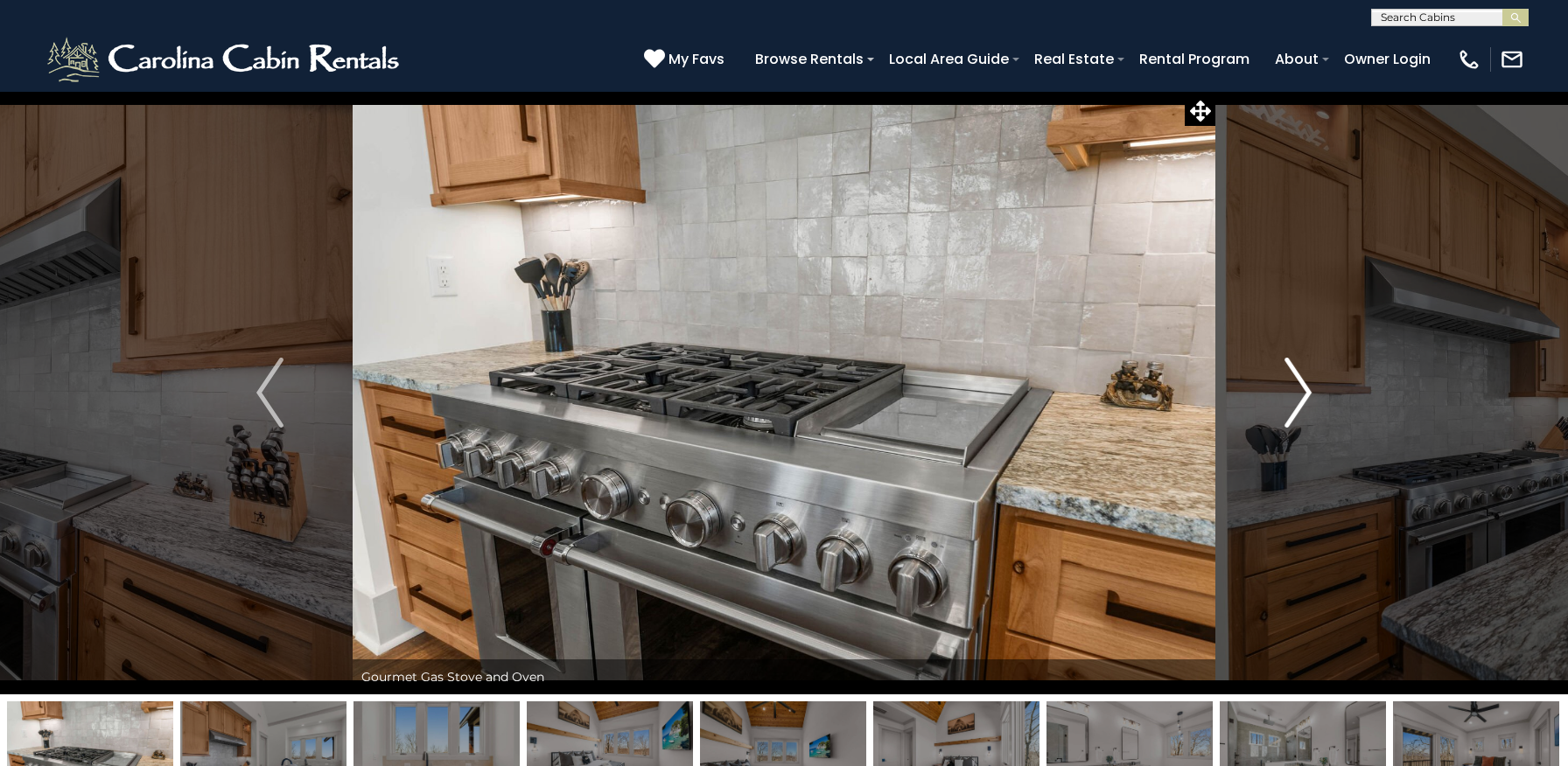
click at [1299, 392] on img "Next" at bounding box center [1297, 392] width 26 height 70
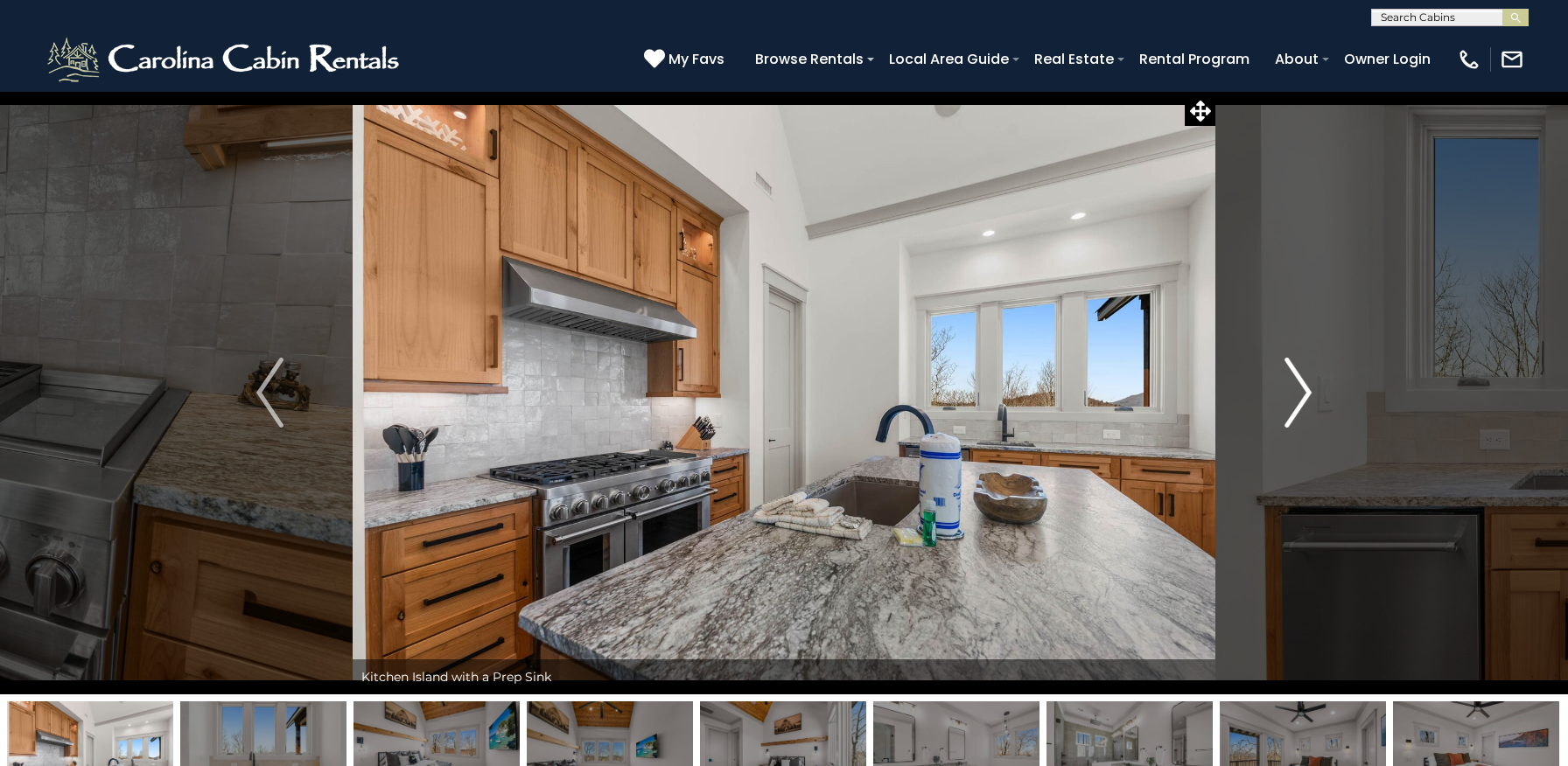
click at [1299, 392] on img "Next" at bounding box center [1297, 392] width 26 height 70
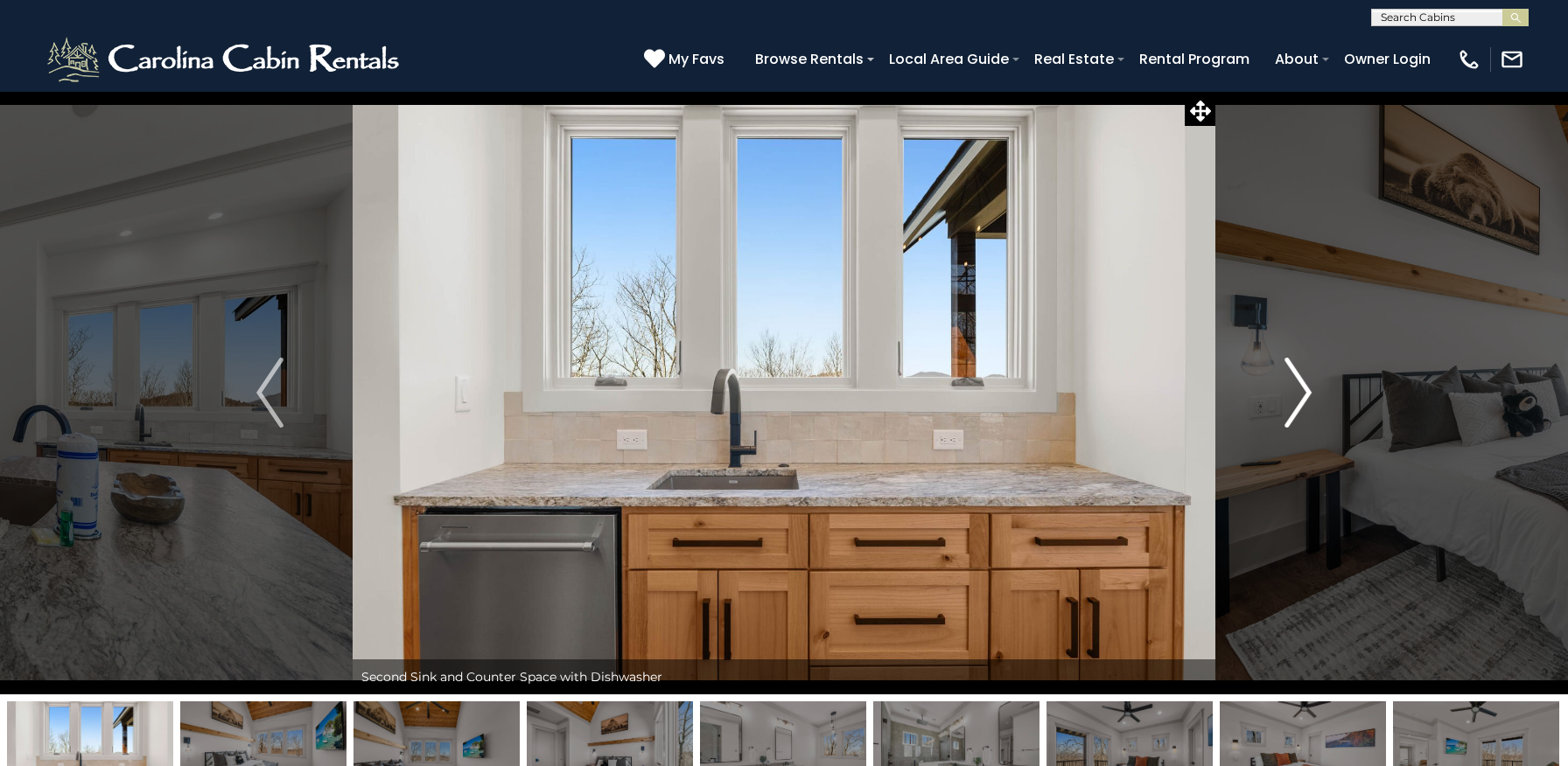
click at [1299, 392] on img "Next" at bounding box center [1297, 392] width 26 height 70
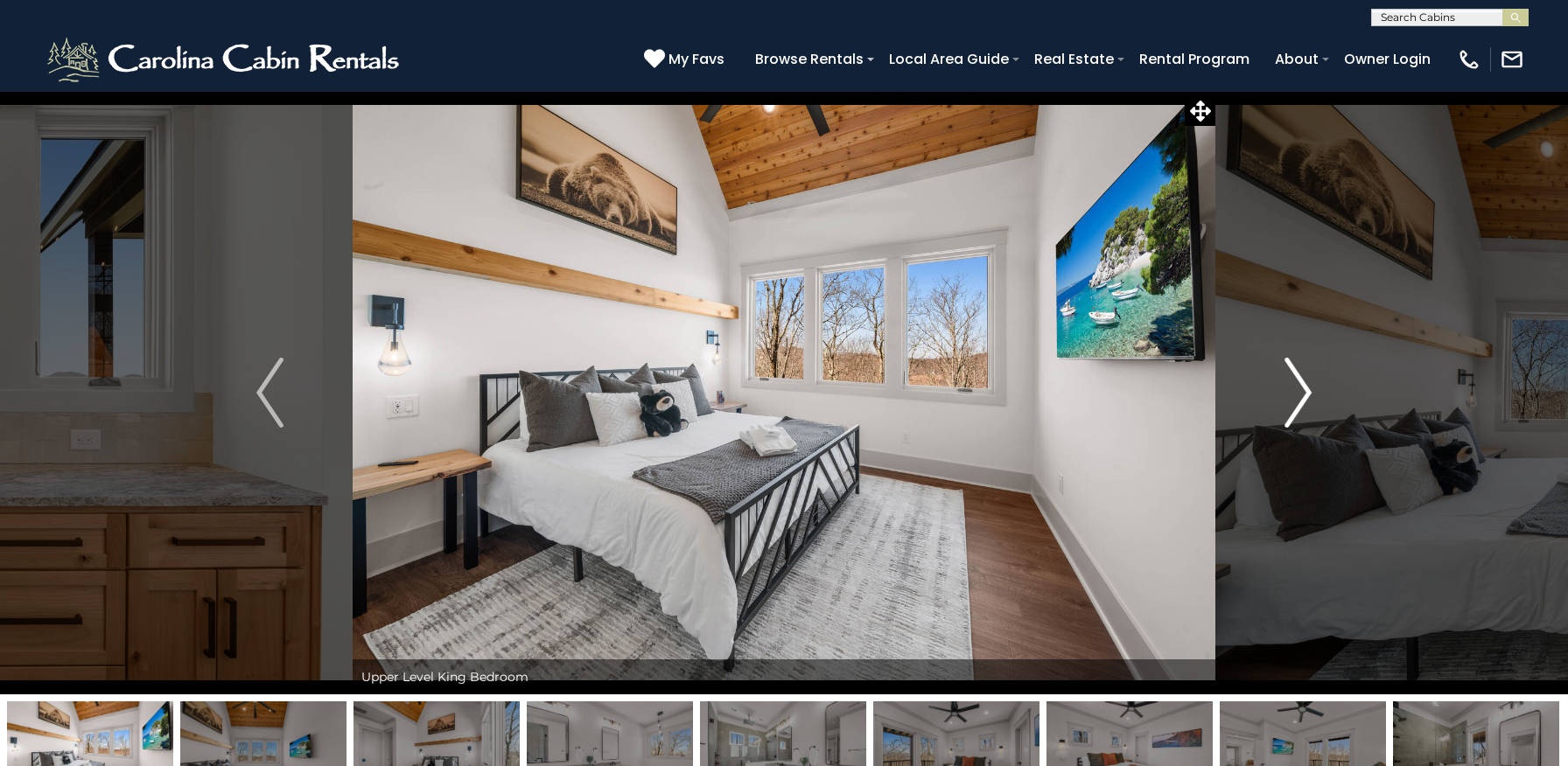
click at [1299, 392] on img "Next" at bounding box center [1297, 392] width 26 height 70
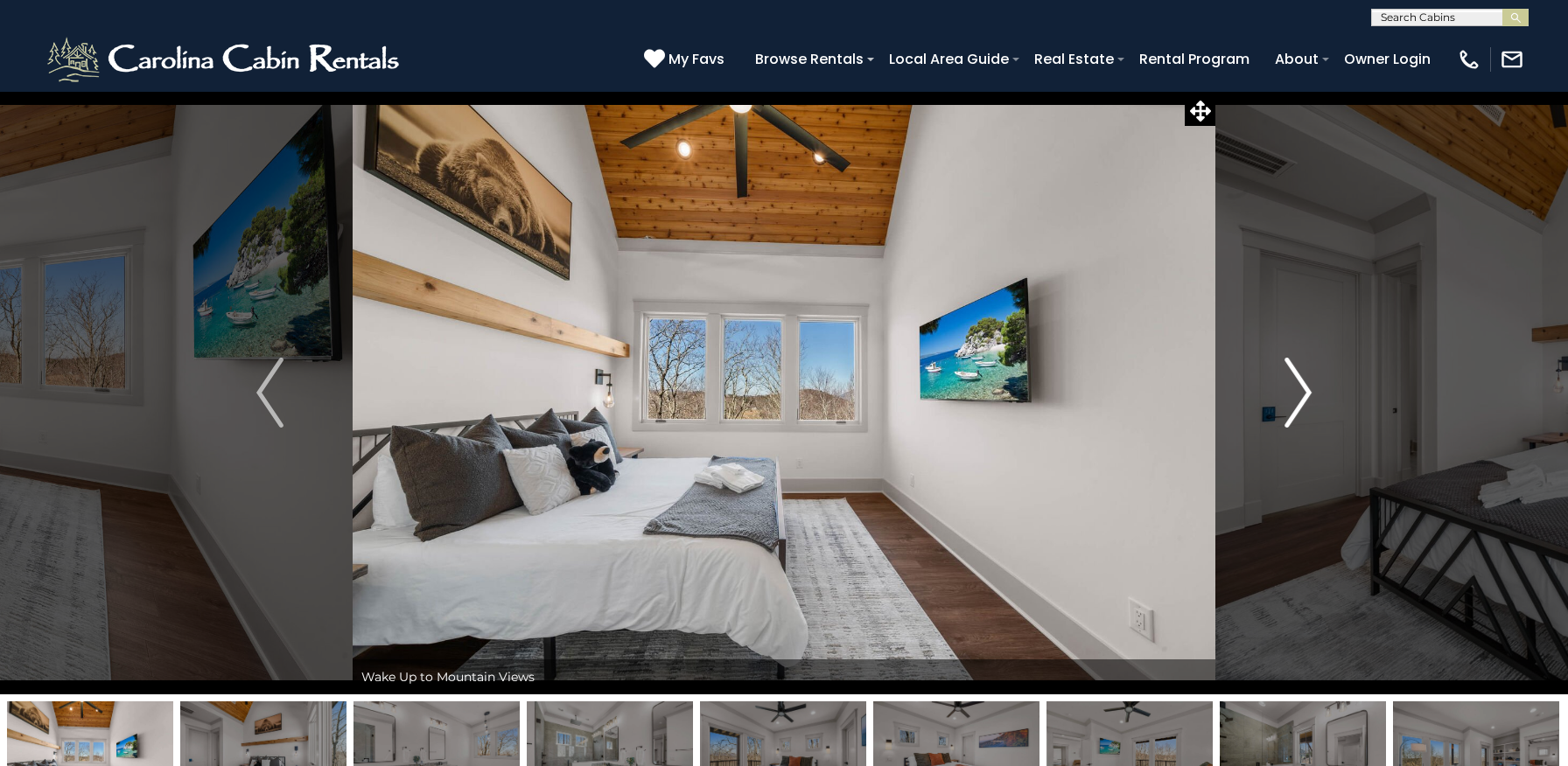
click at [1299, 392] on img "Next" at bounding box center [1297, 392] width 26 height 70
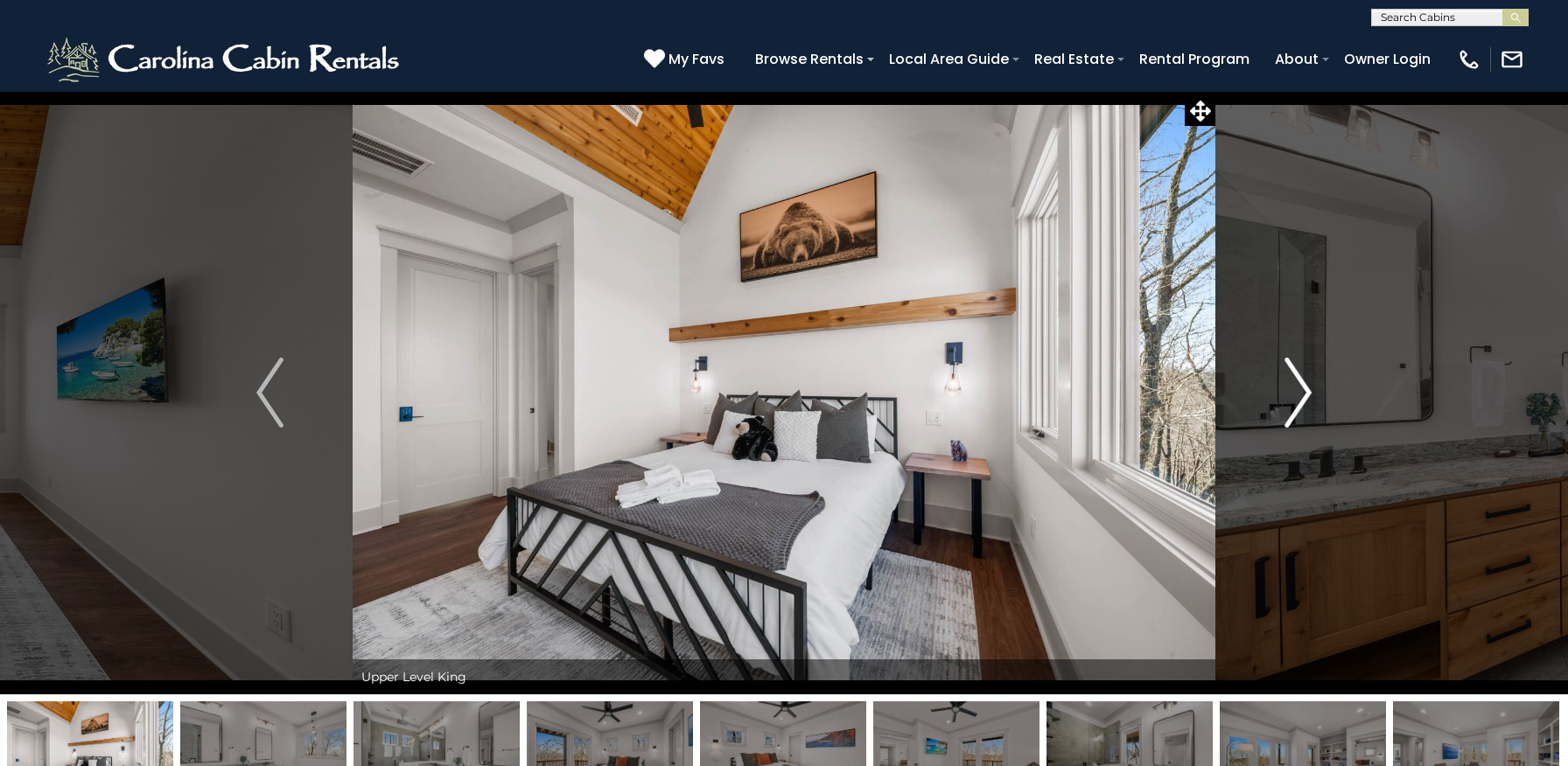
click at [1299, 392] on img "Next" at bounding box center [1297, 392] width 26 height 70
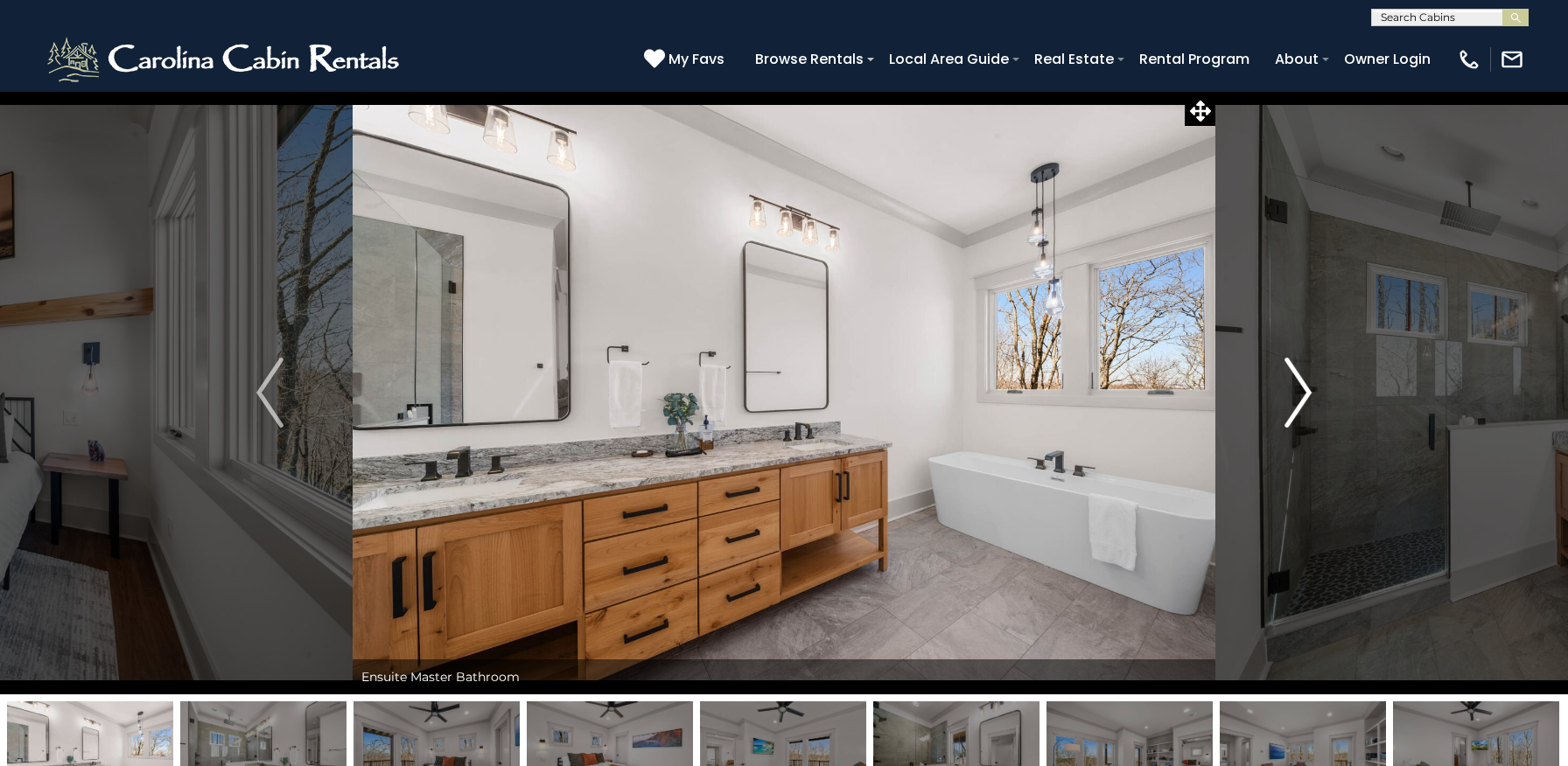
click at [1299, 392] on img "Next" at bounding box center [1297, 392] width 26 height 70
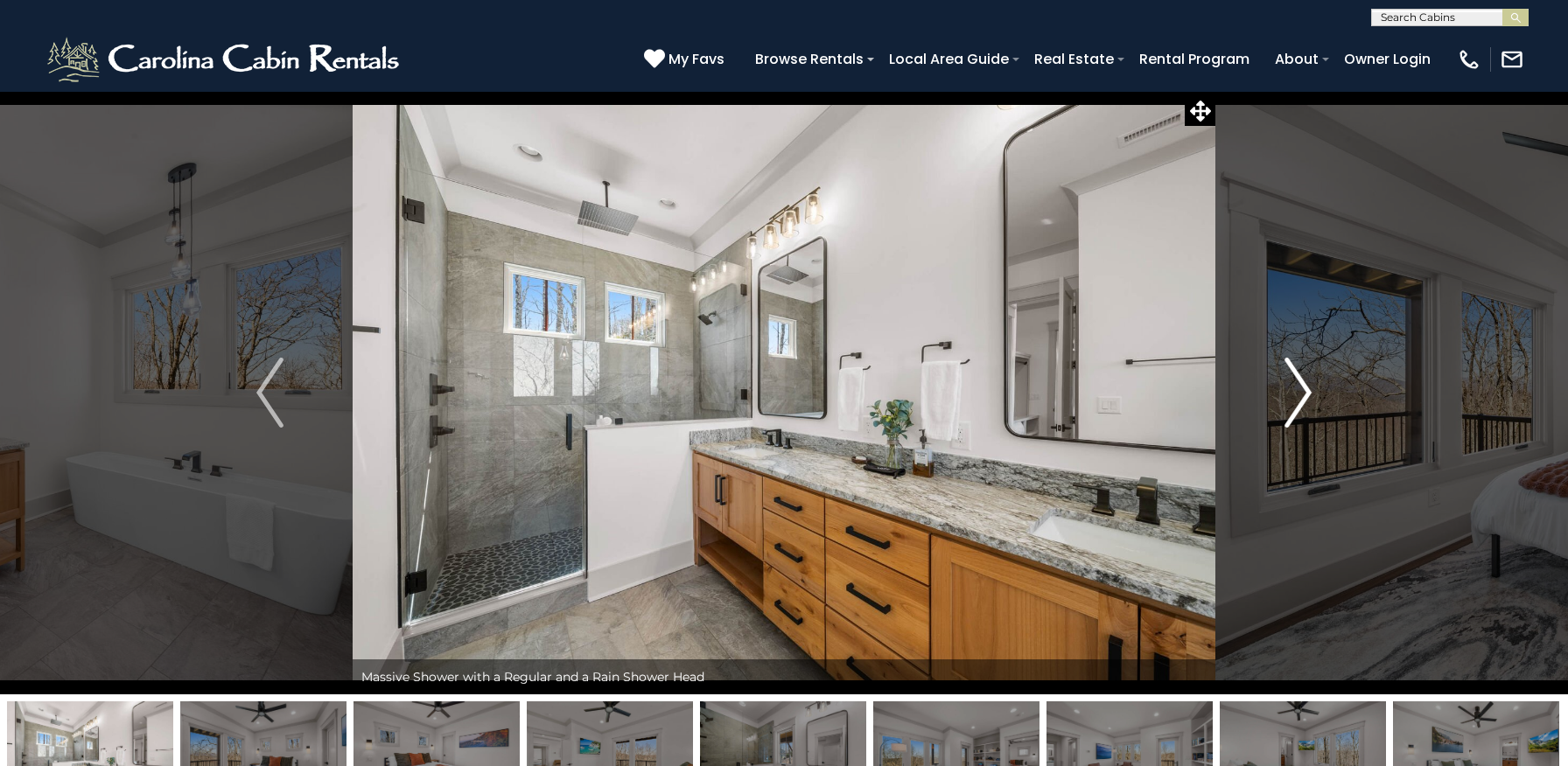
click at [1299, 392] on img "Next" at bounding box center [1297, 392] width 26 height 70
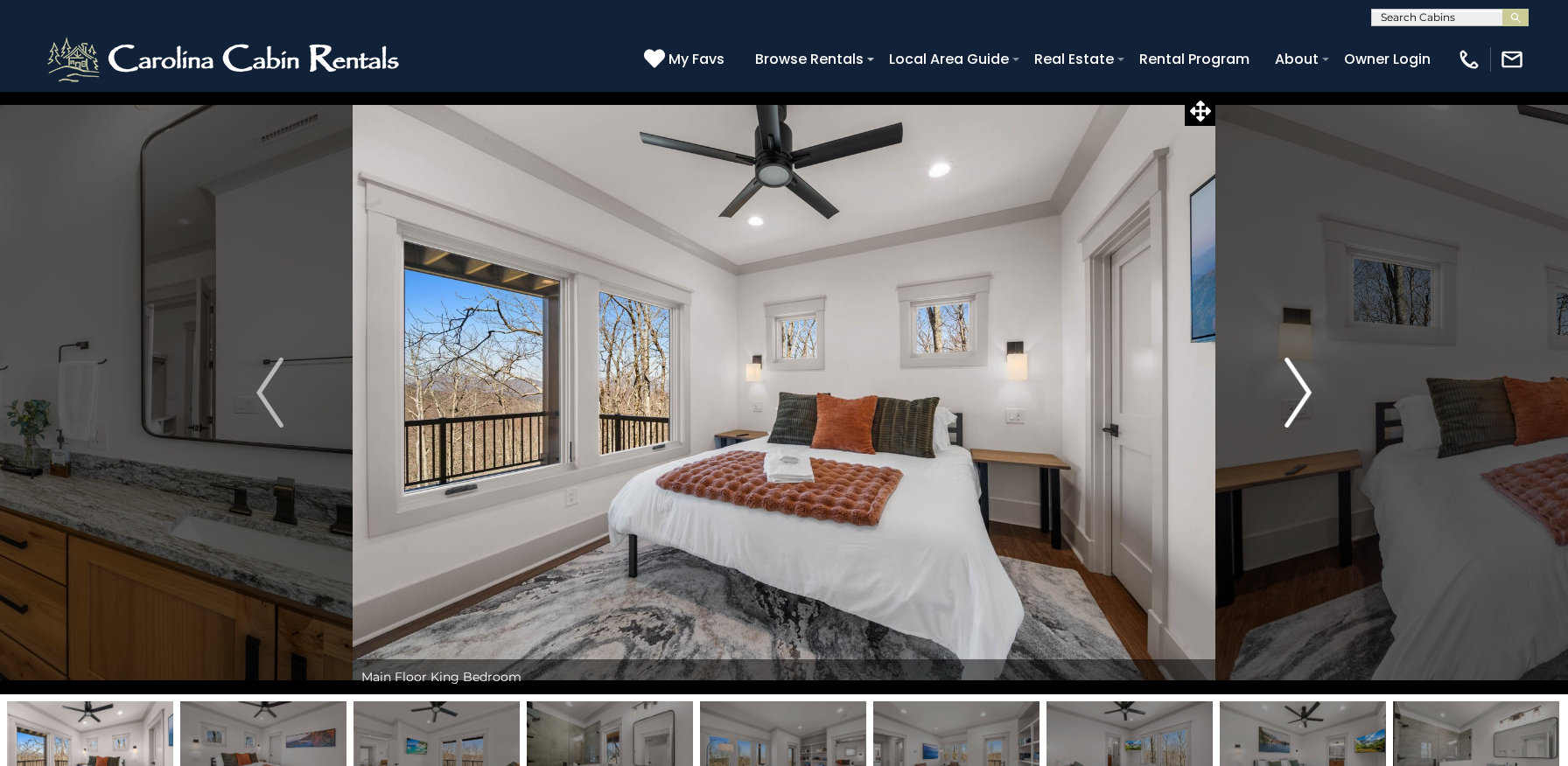
click at [1299, 392] on img "Next" at bounding box center [1297, 392] width 26 height 70
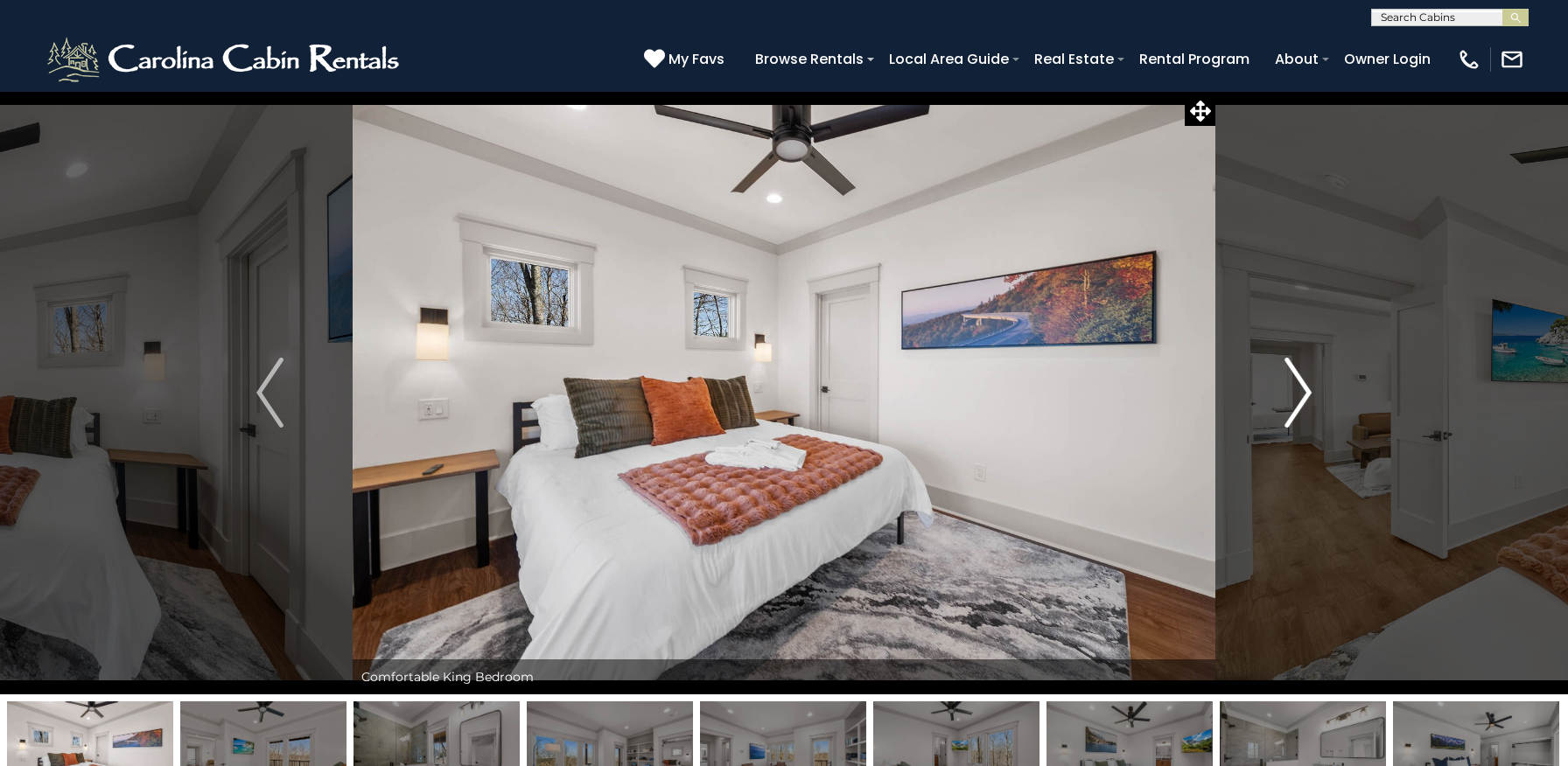
click at [1299, 392] on img "Next" at bounding box center [1297, 392] width 26 height 70
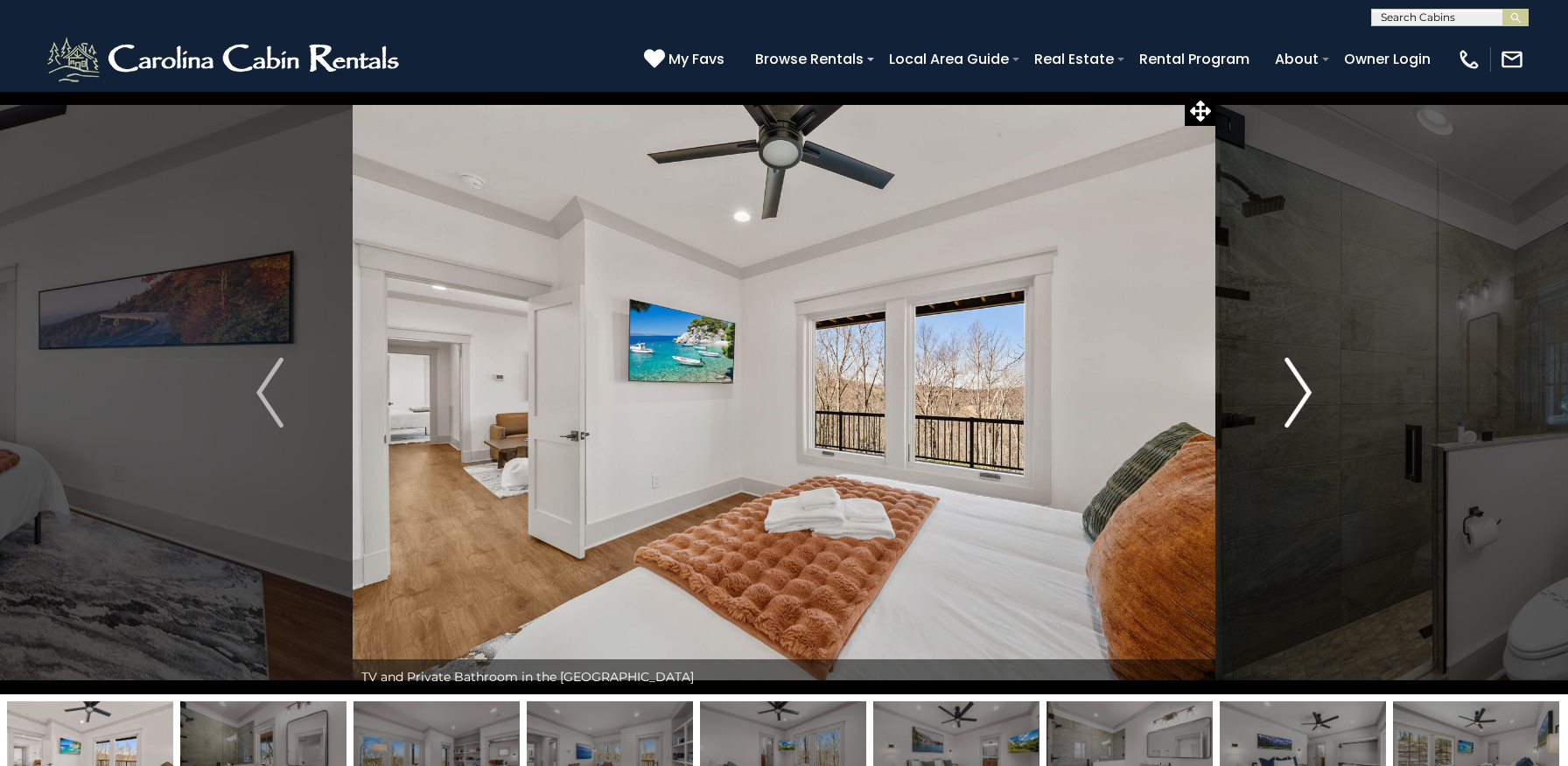
click at [1299, 392] on img "Next" at bounding box center [1297, 392] width 26 height 70
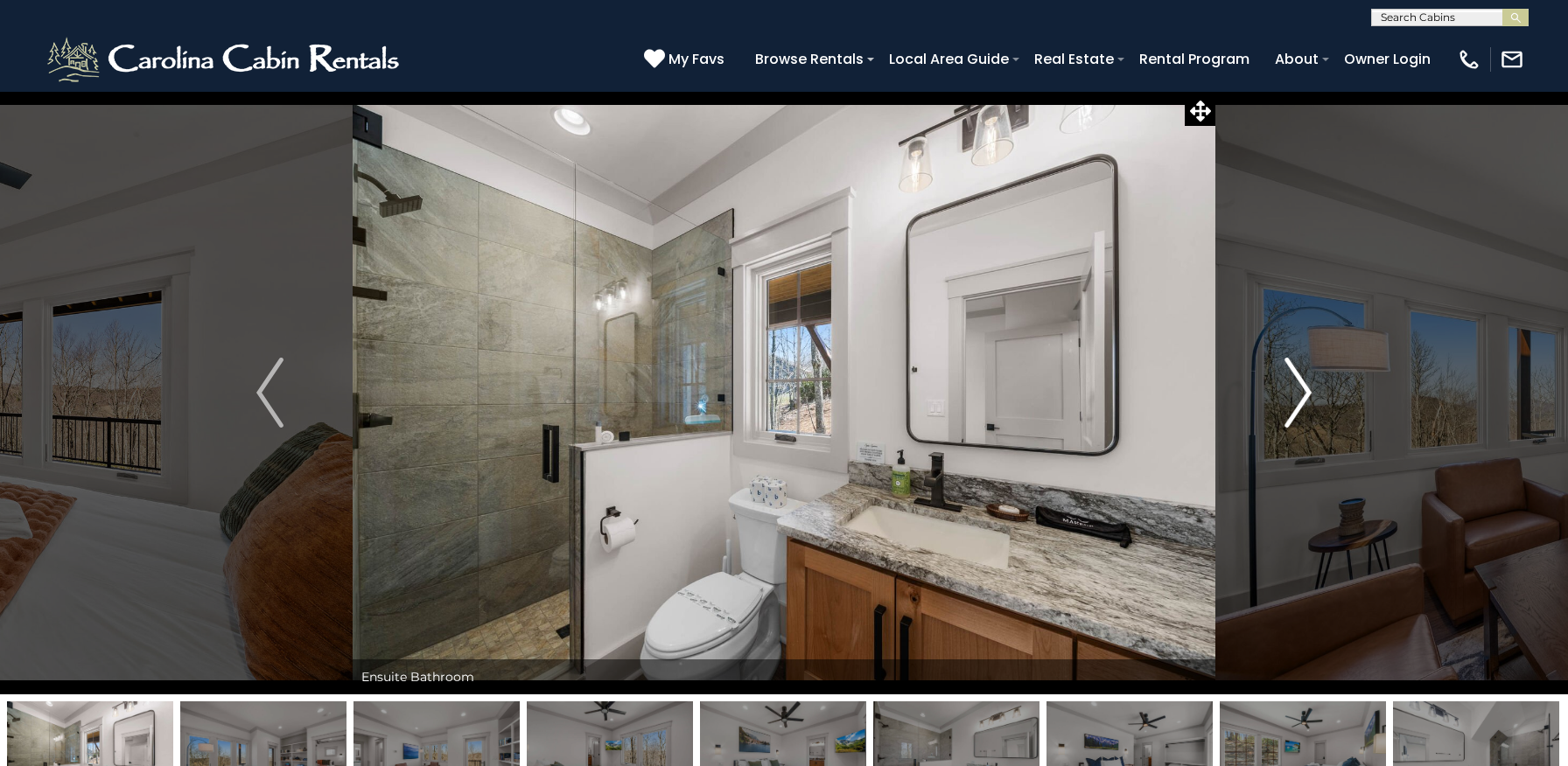
click at [1299, 392] on img "Next" at bounding box center [1297, 392] width 26 height 70
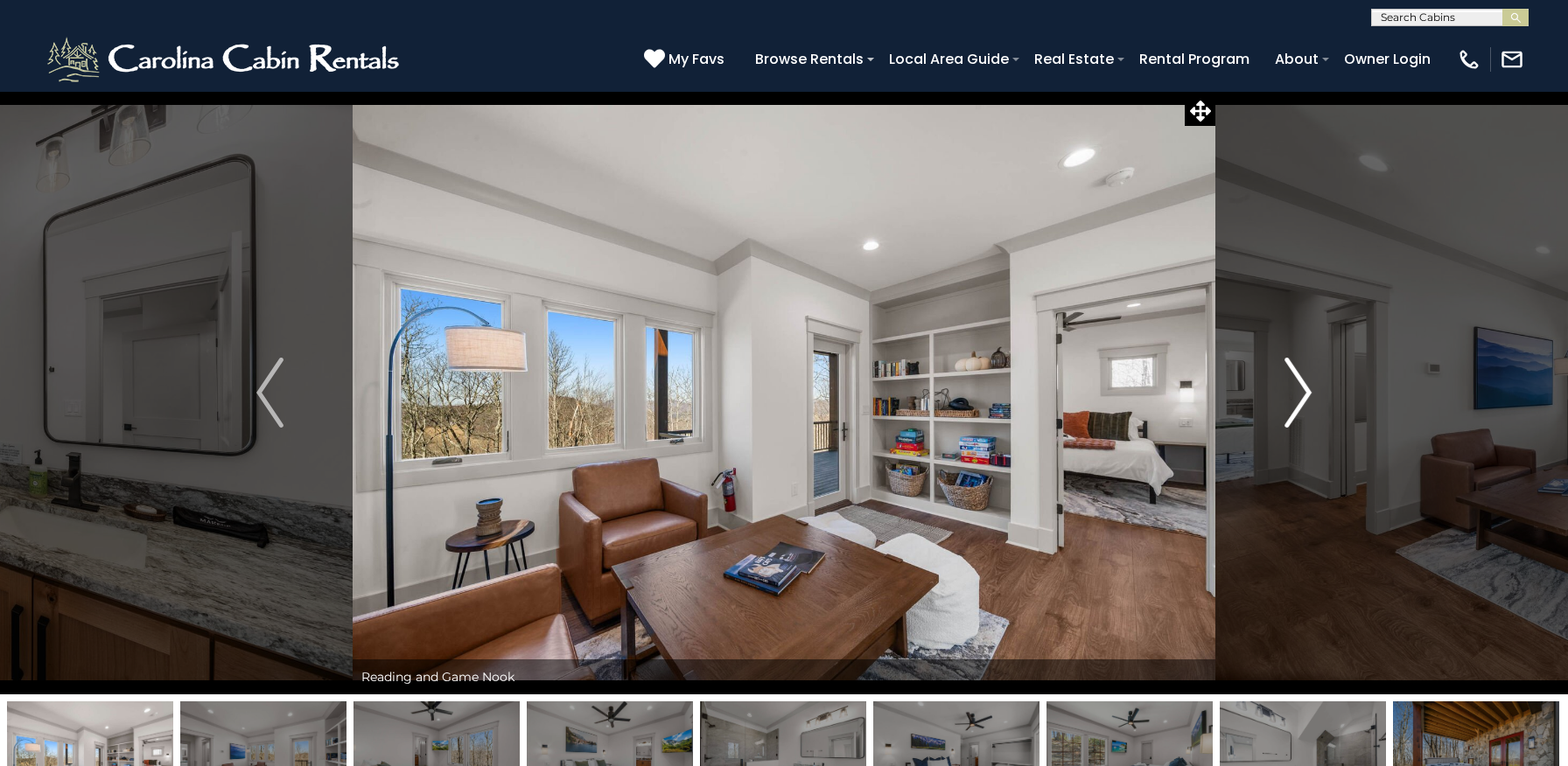
click at [1299, 392] on img "Next" at bounding box center [1297, 392] width 26 height 70
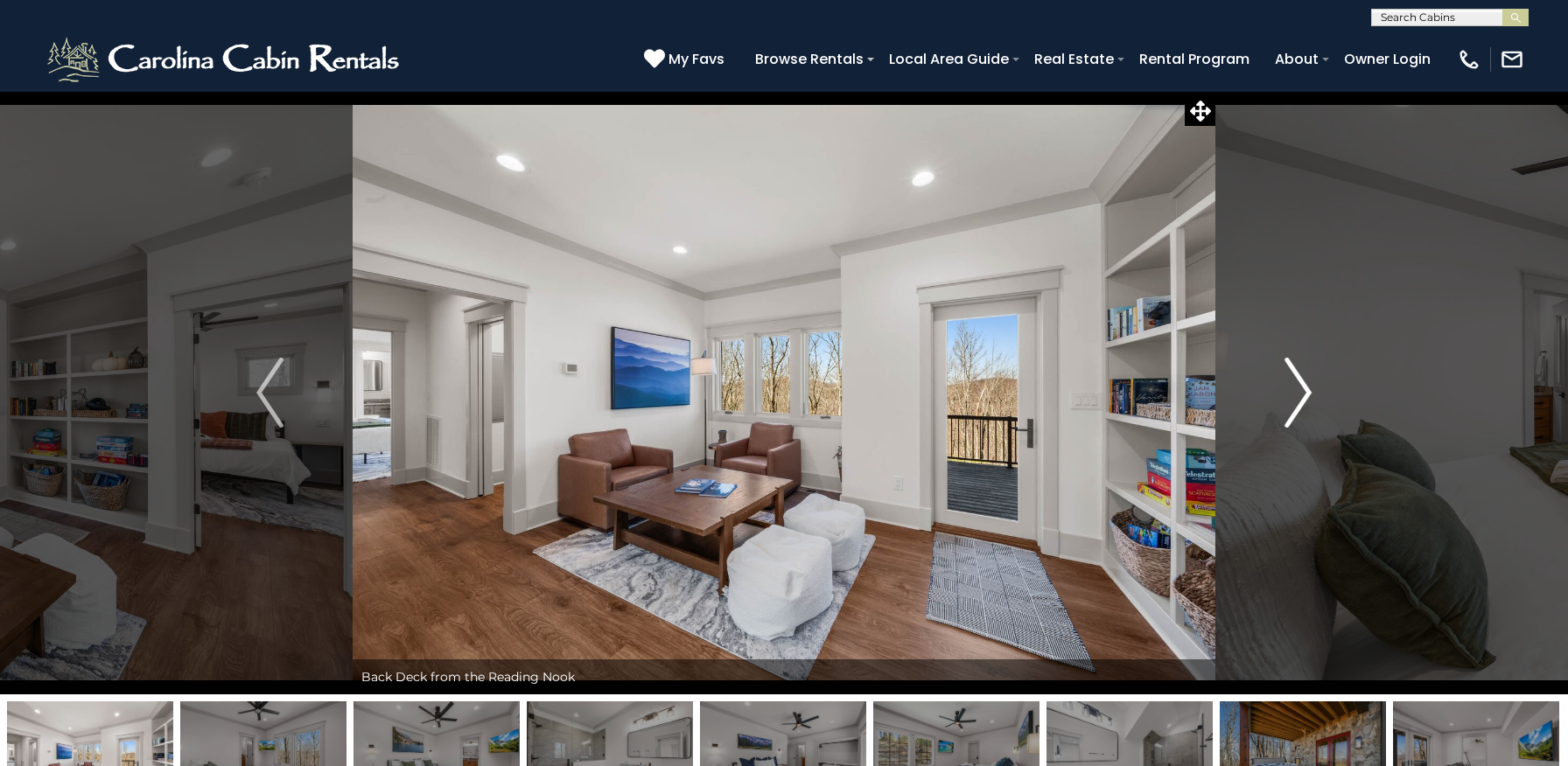
click at [1299, 392] on img "Next" at bounding box center [1297, 392] width 26 height 70
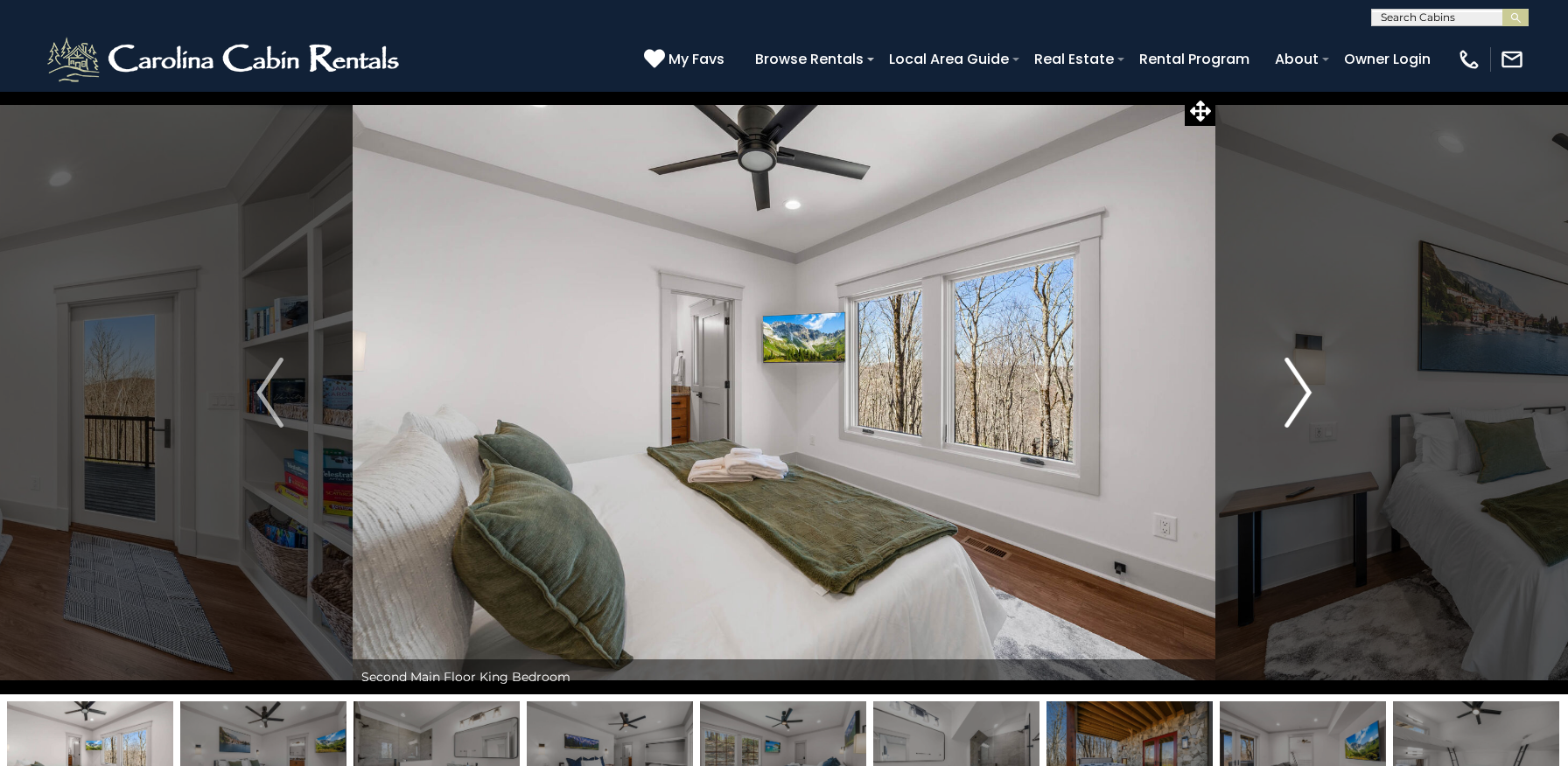
click at [1299, 392] on img "Next" at bounding box center [1297, 392] width 26 height 70
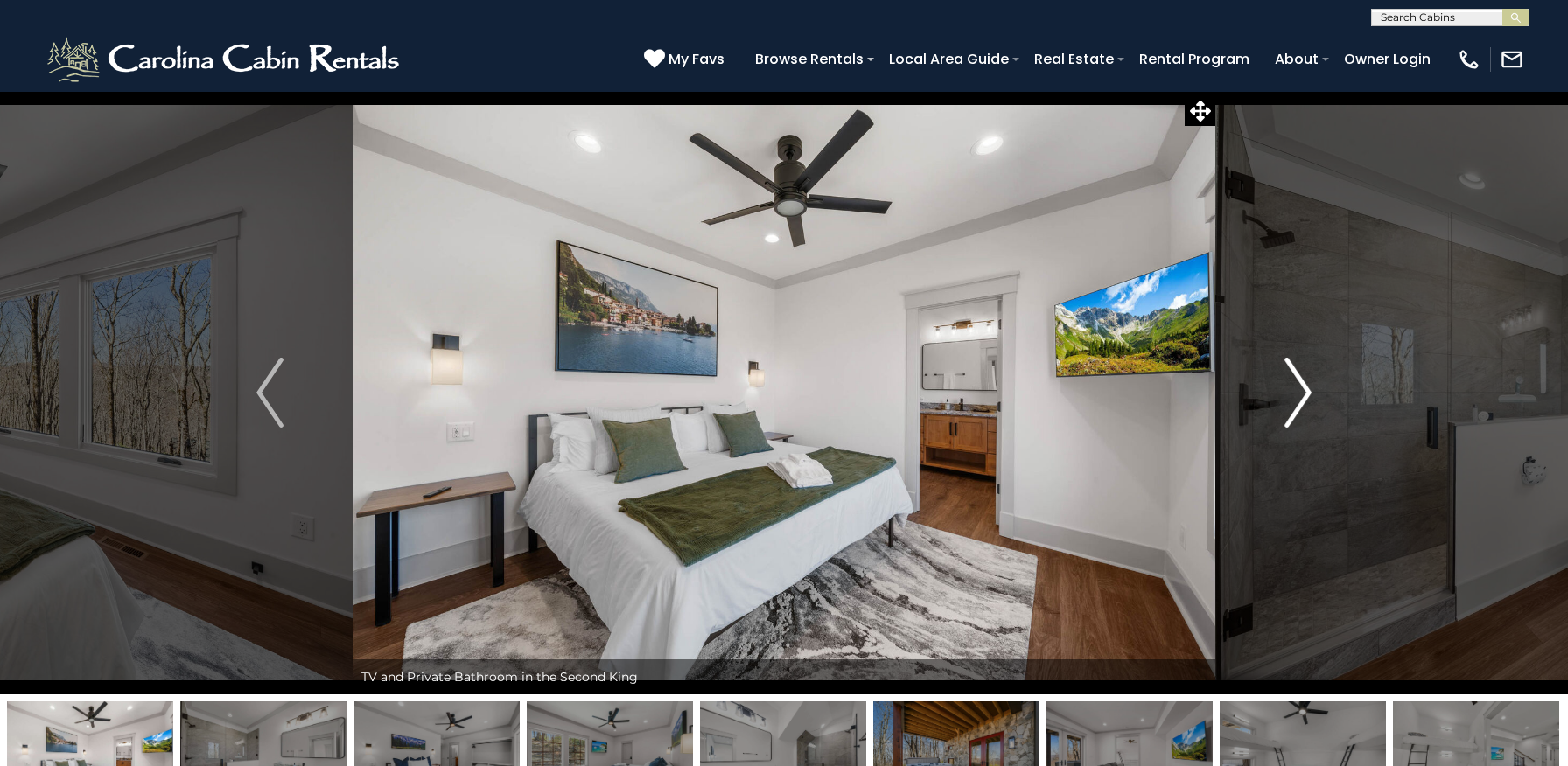
click at [1299, 392] on img "Next" at bounding box center [1297, 392] width 26 height 70
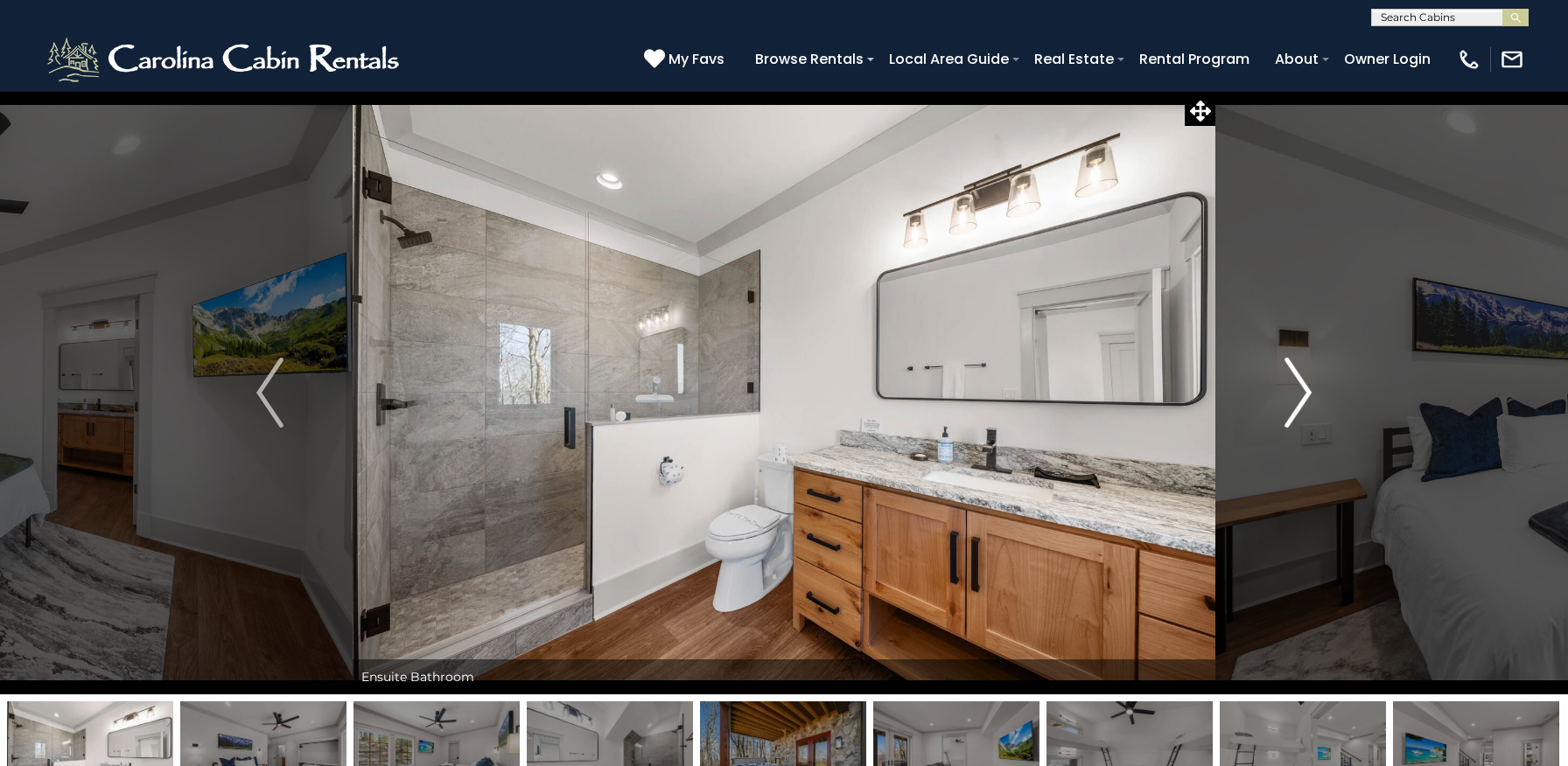
click at [1301, 392] on img "Next" at bounding box center [1297, 392] width 26 height 70
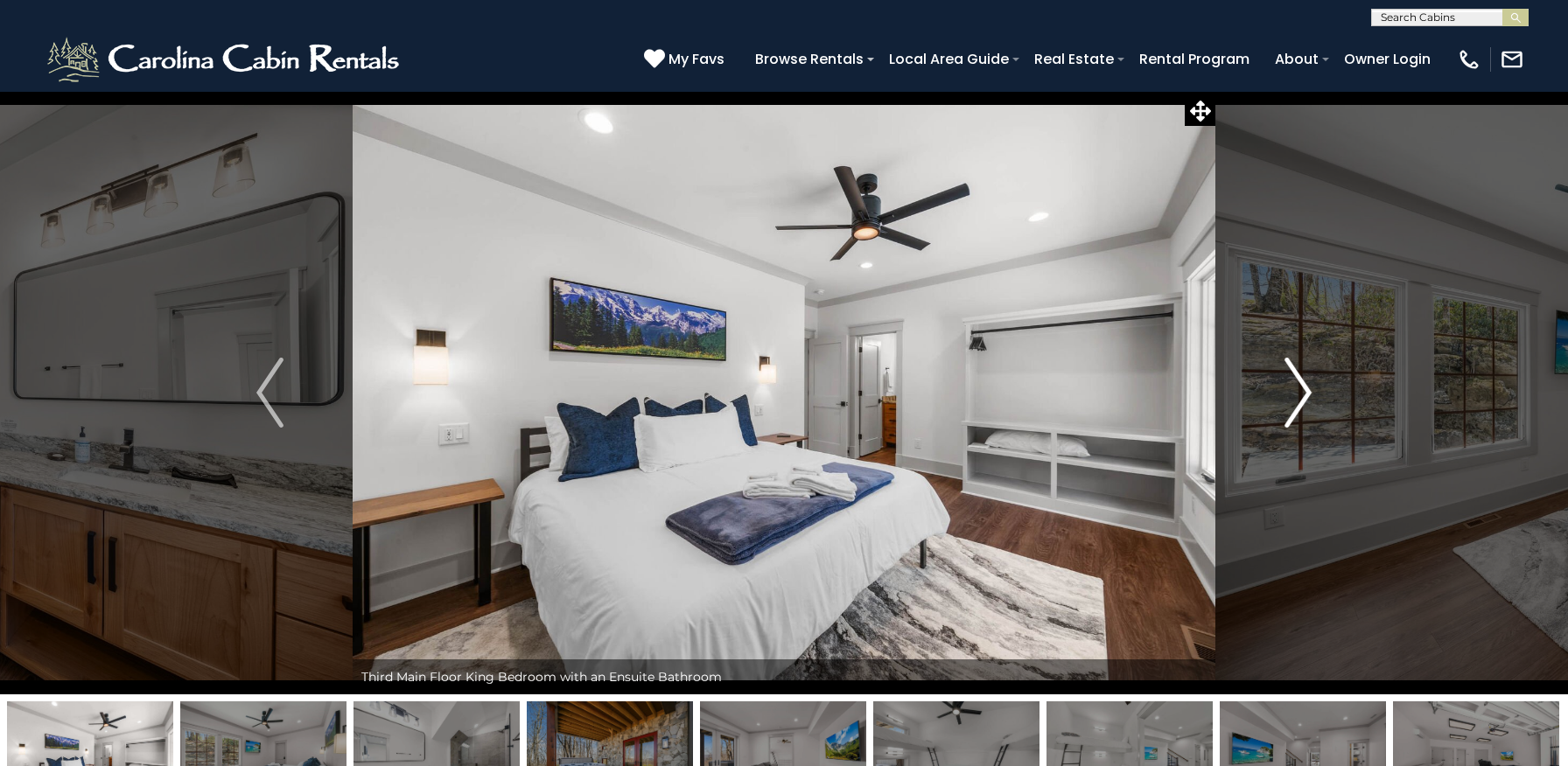
click at [1299, 392] on img "Next" at bounding box center [1297, 392] width 26 height 70
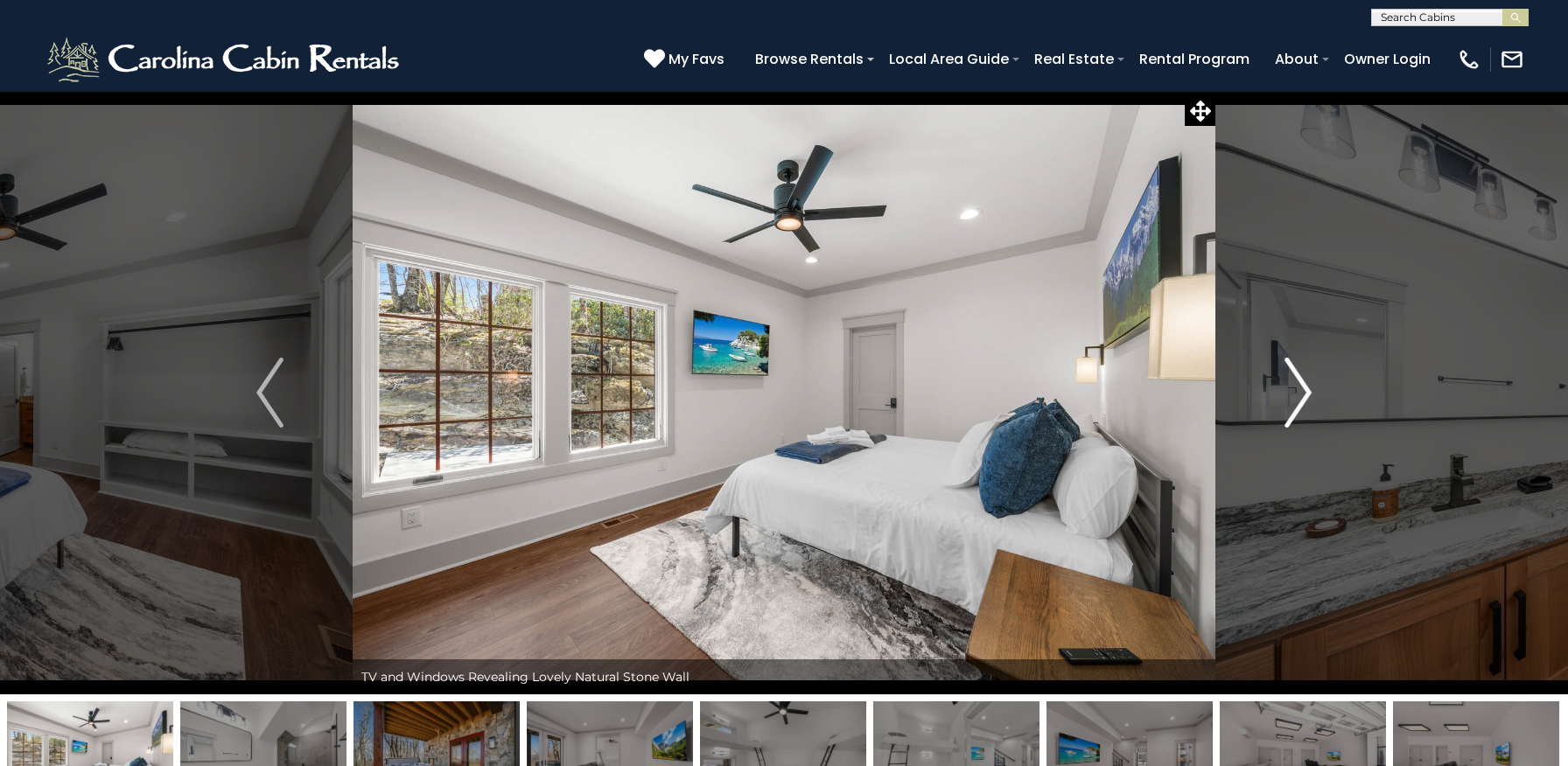
click at [1301, 393] on img "Next" at bounding box center [1297, 392] width 26 height 70
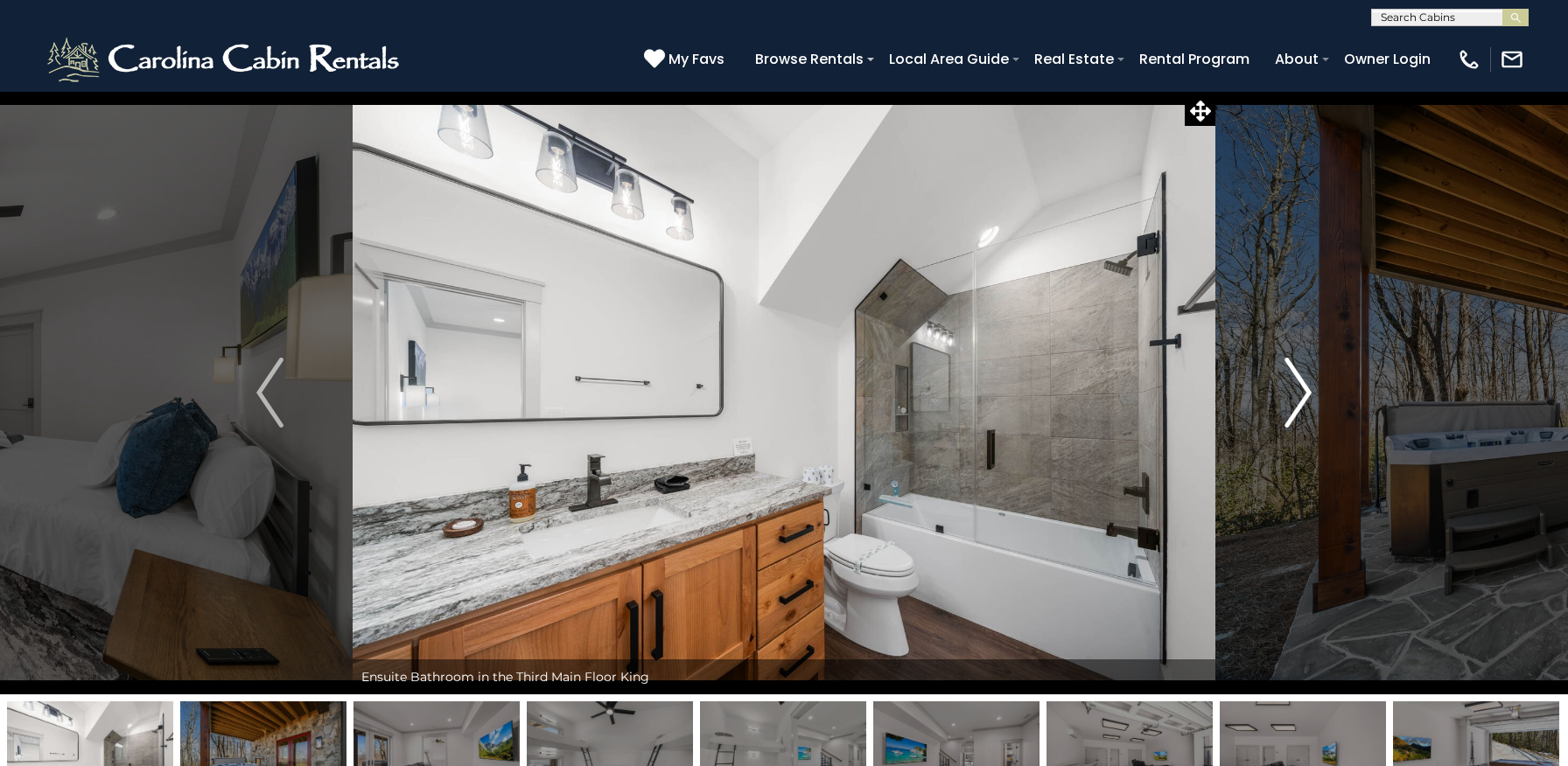
click at [1298, 390] on img "Next" at bounding box center [1297, 392] width 26 height 70
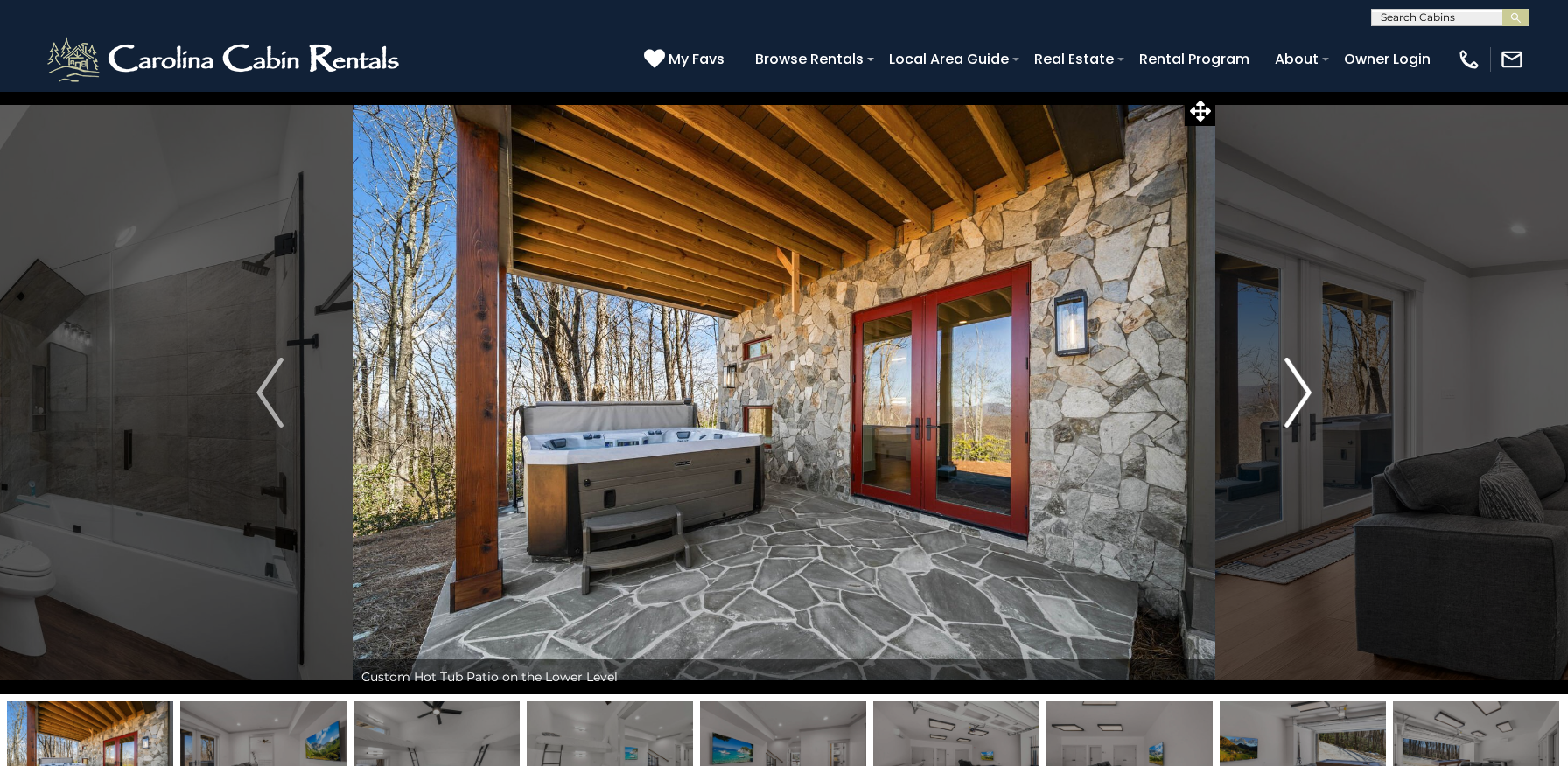
click at [1302, 406] on img "Next" at bounding box center [1297, 392] width 26 height 70
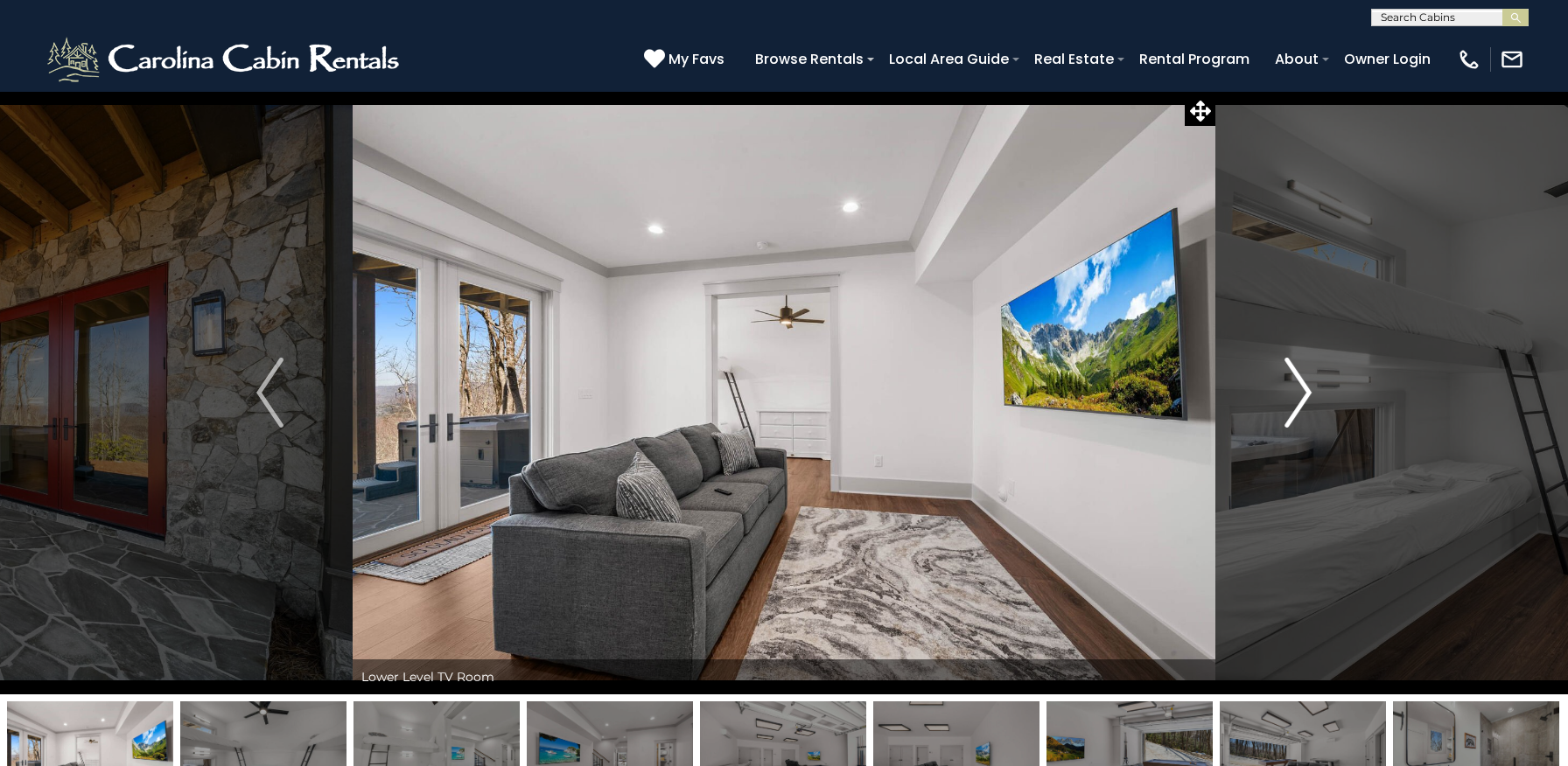
click at [1302, 406] on img "Next" at bounding box center [1297, 392] width 26 height 70
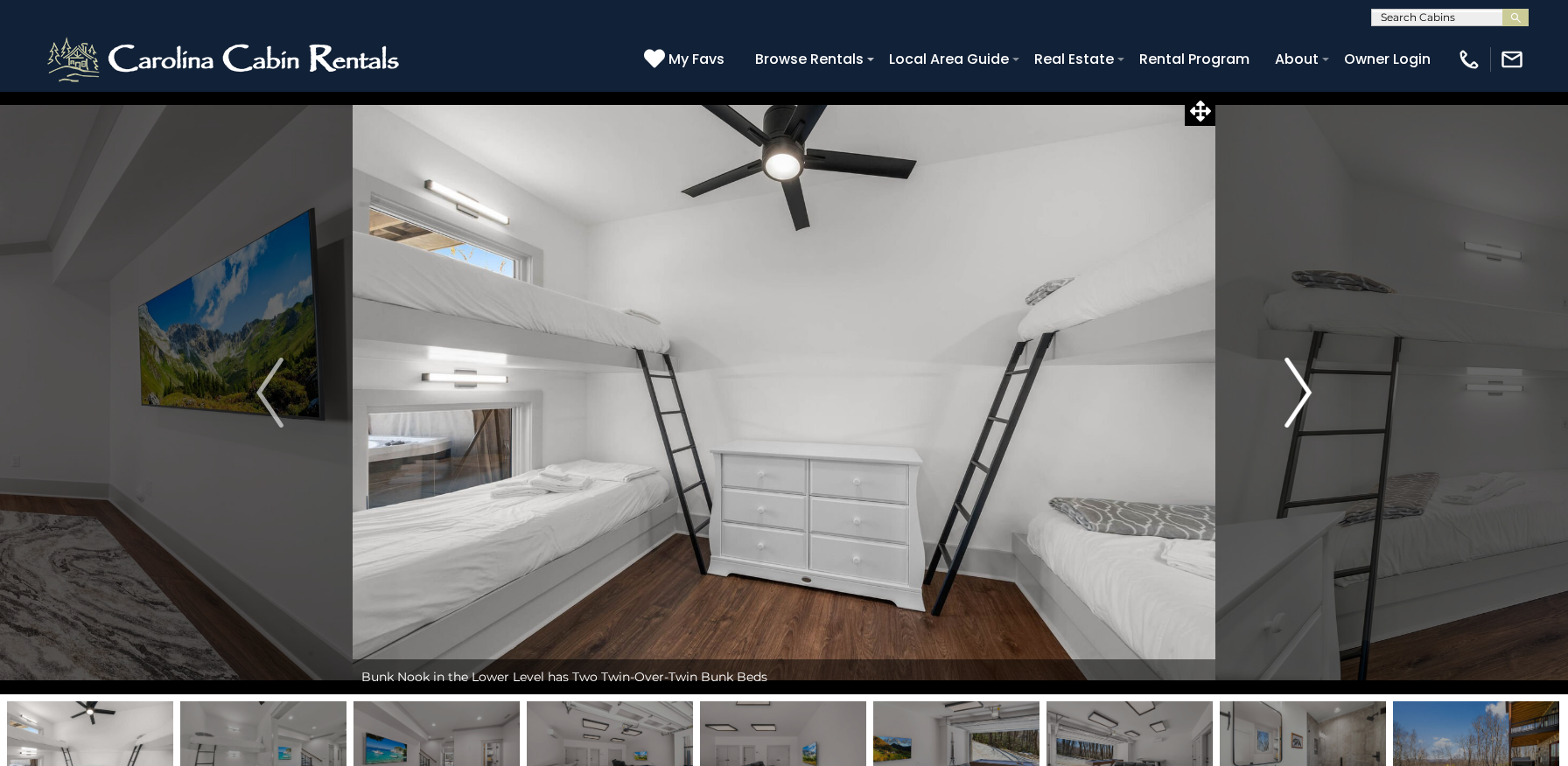
click at [1295, 403] on img "Next" at bounding box center [1297, 392] width 26 height 70
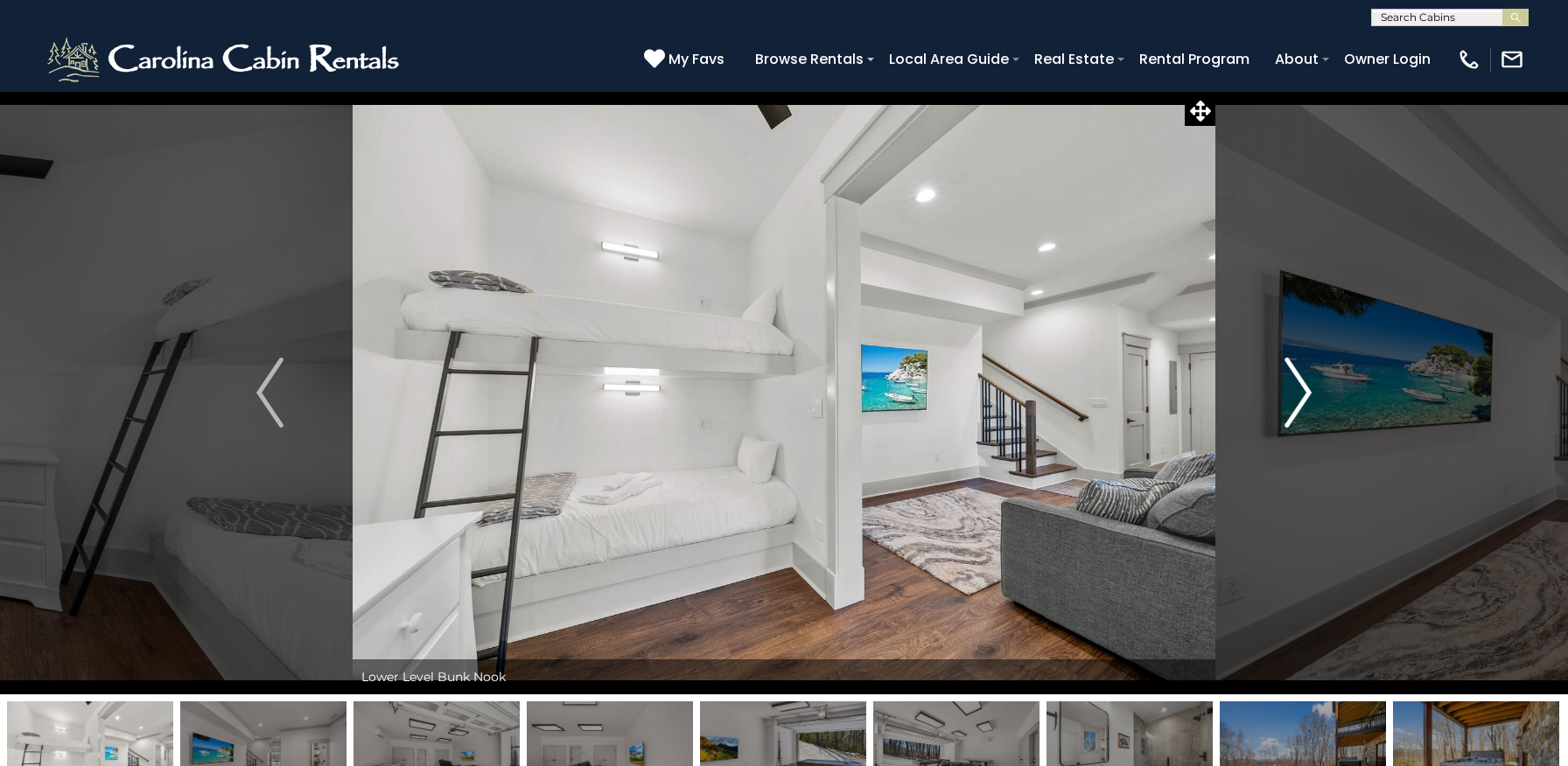
click at [1295, 403] on img "Next" at bounding box center [1297, 392] width 26 height 70
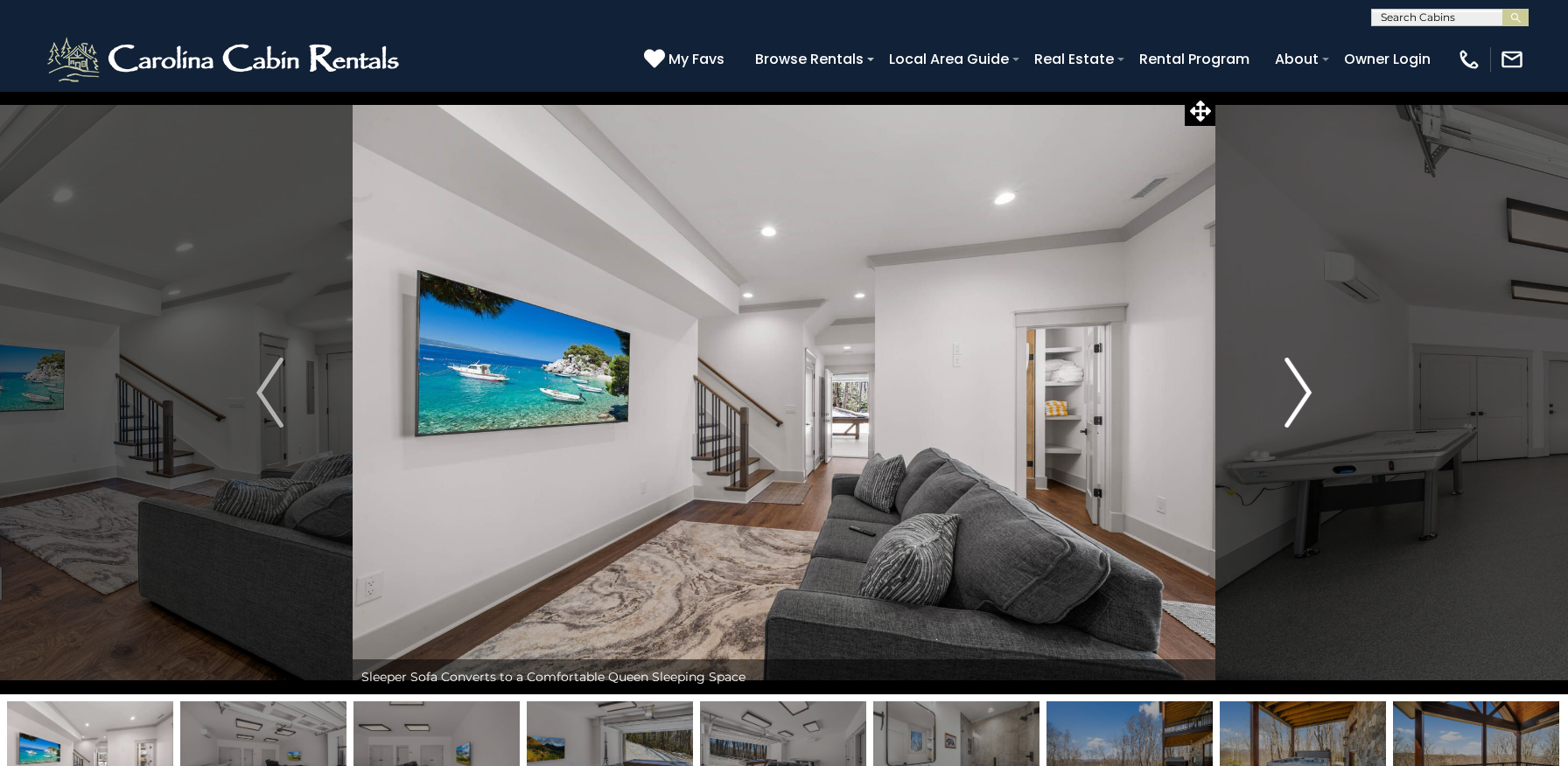
click at [1323, 403] on button "Next" at bounding box center [1297, 392] width 166 height 603
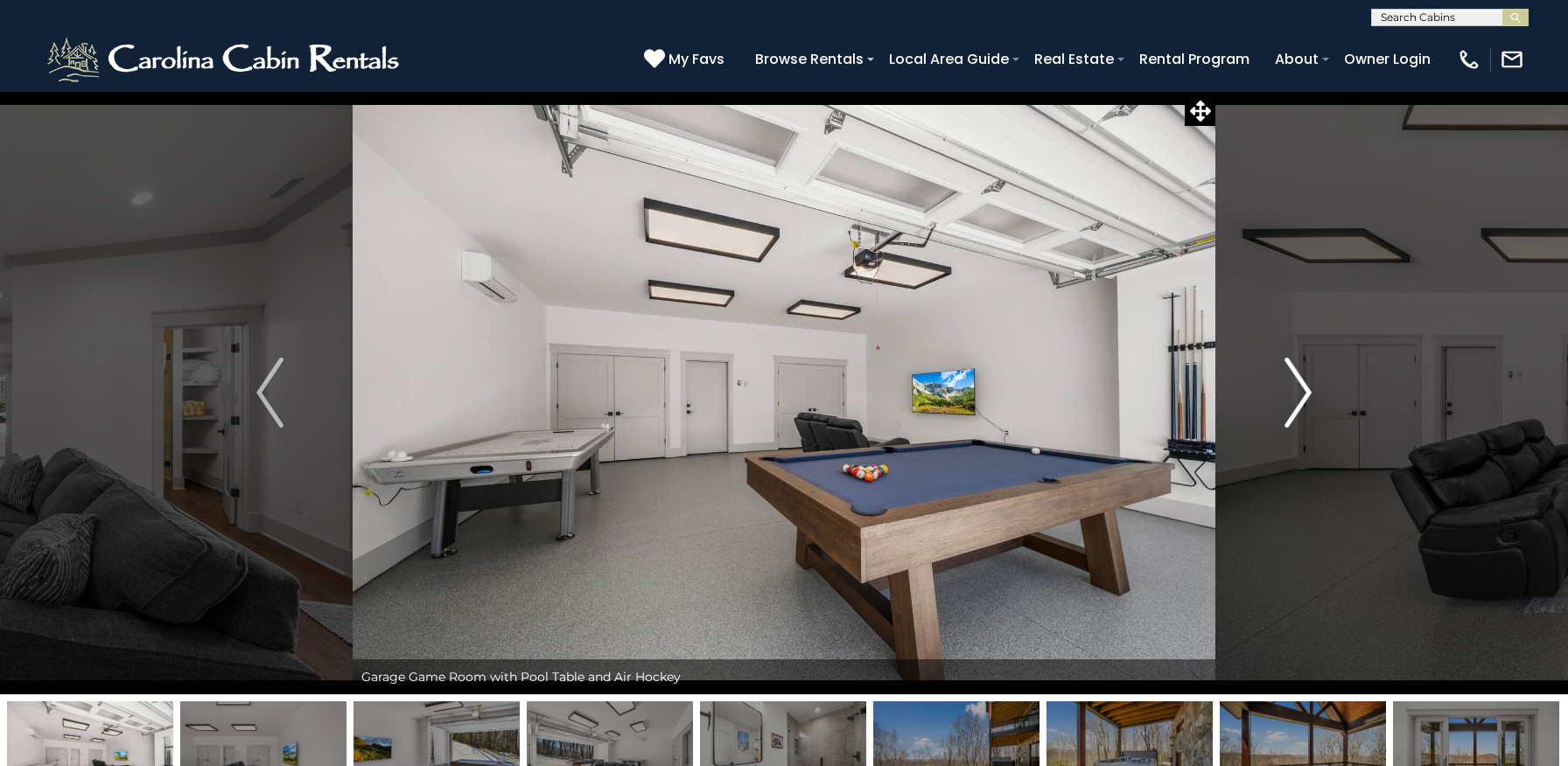
click at [1293, 401] on img "Next" at bounding box center [1297, 392] width 26 height 70
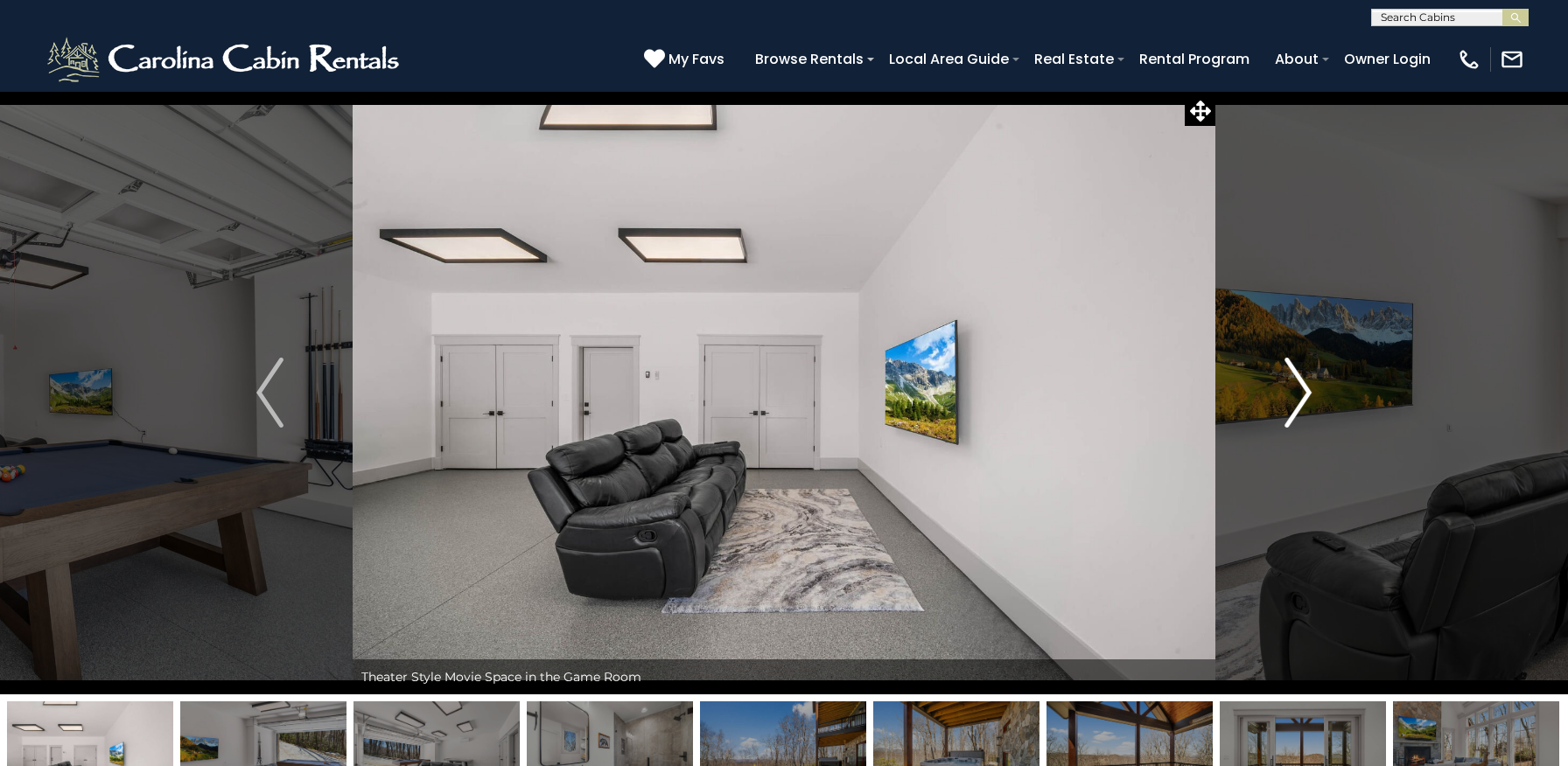
click at [1293, 401] on img "Next" at bounding box center [1297, 392] width 26 height 70
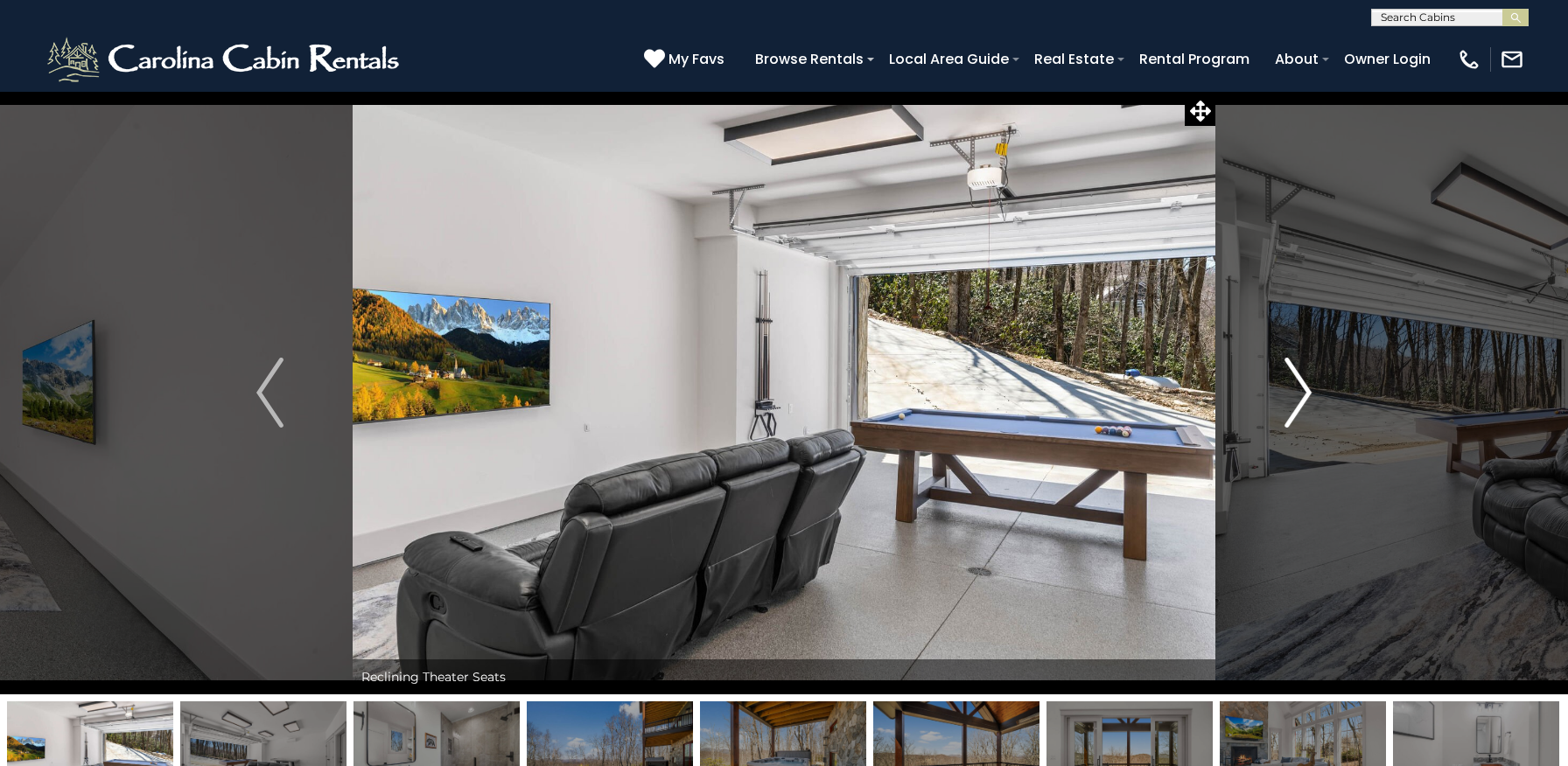
click at [1293, 401] on img "Next" at bounding box center [1297, 392] width 26 height 70
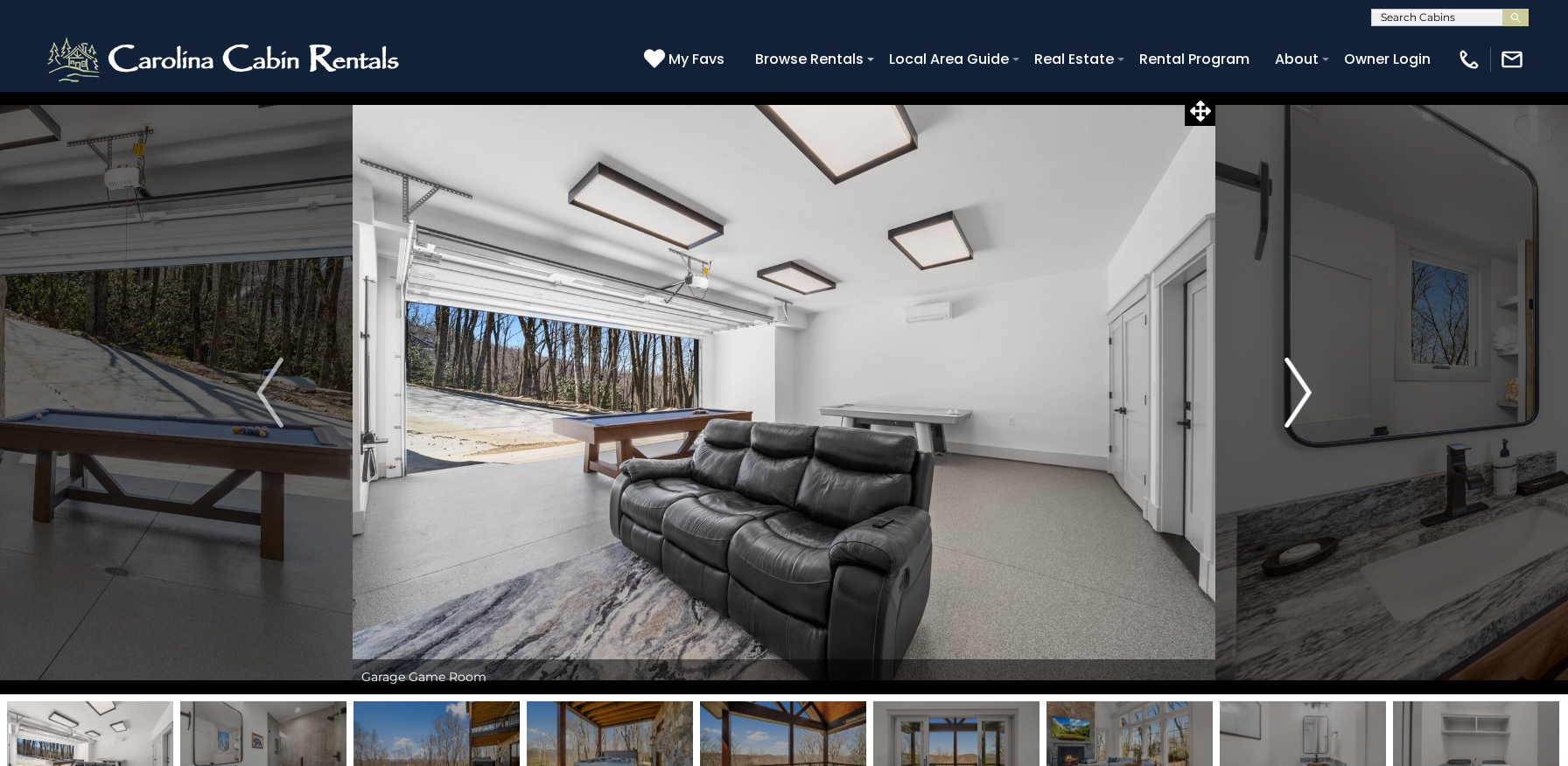
click at [1293, 401] on img "Next" at bounding box center [1297, 392] width 26 height 70
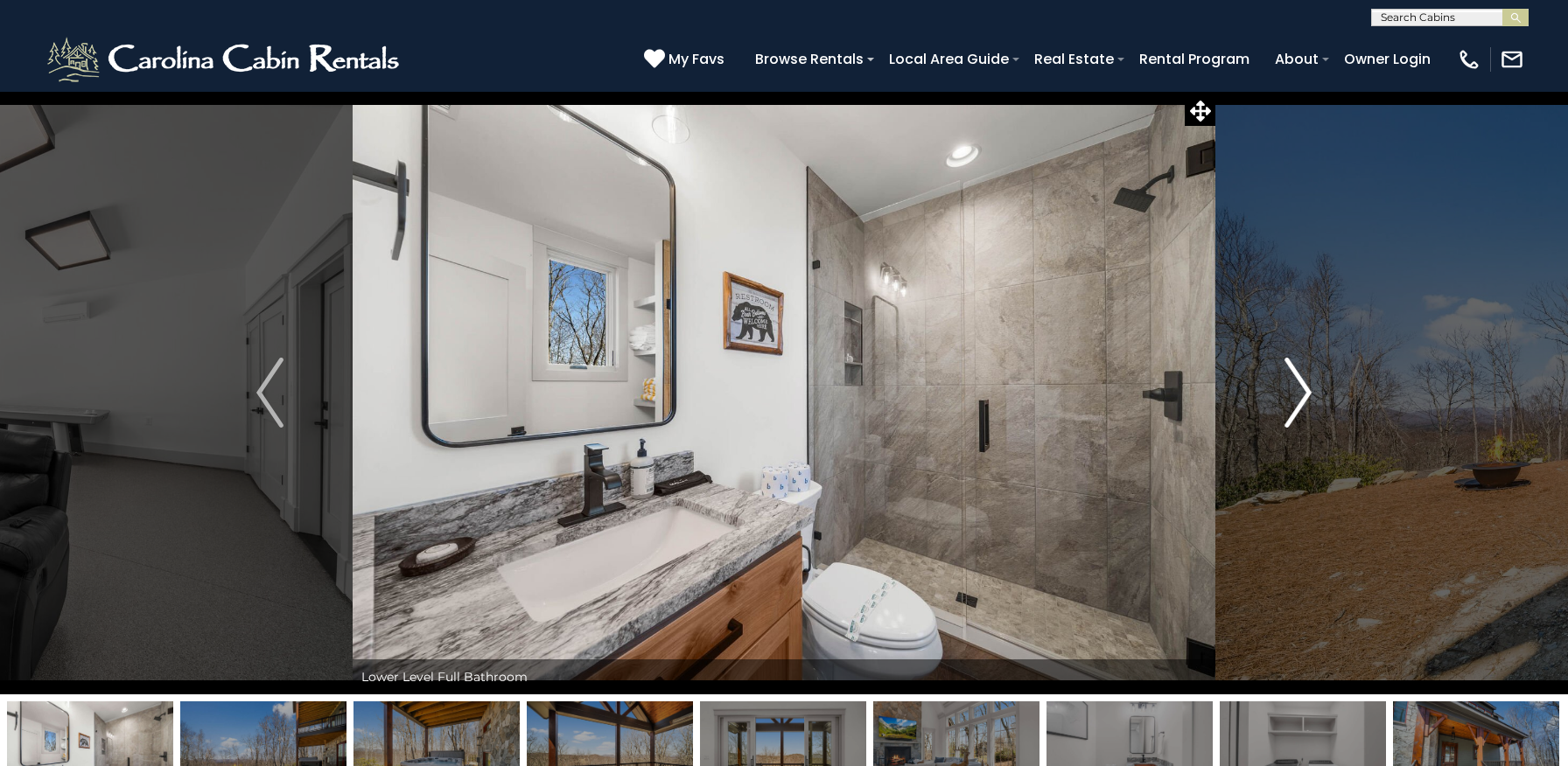
click at [1293, 401] on img "Next" at bounding box center [1297, 392] width 26 height 70
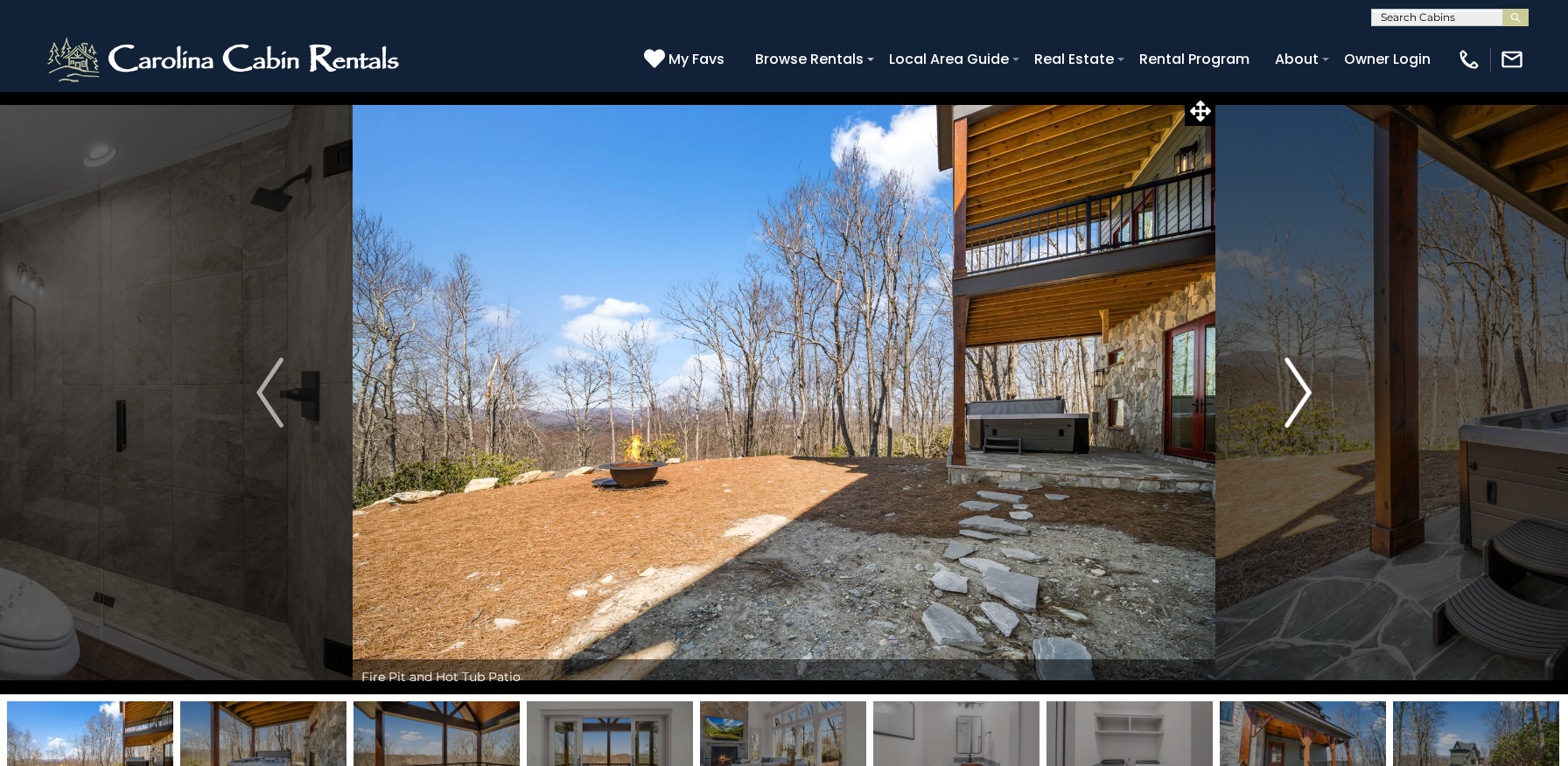
click at [1293, 401] on img "Next" at bounding box center [1297, 392] width 26 height 70
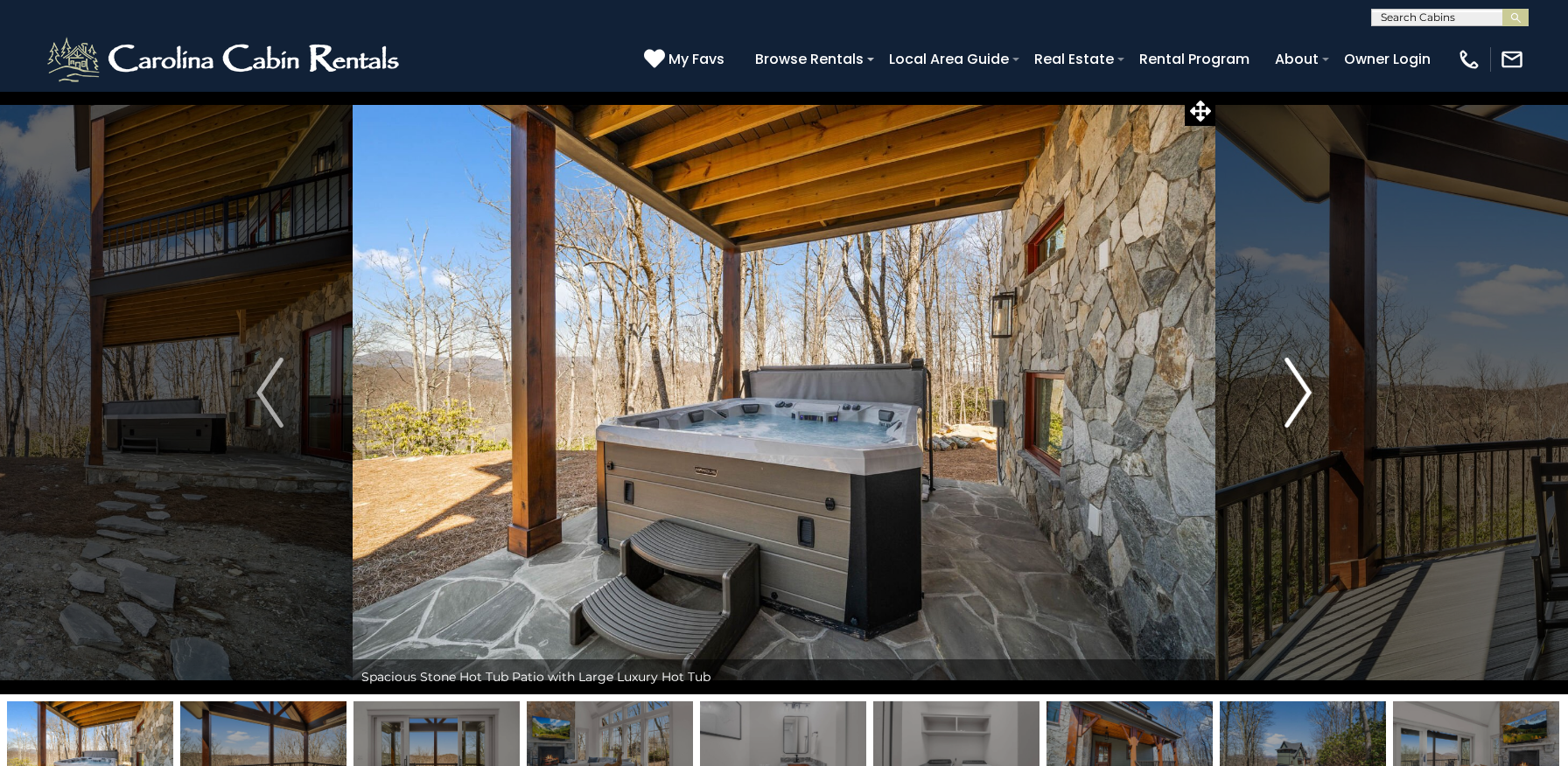
click at [1293, 401] on img "Next" at bounding box center [1297, 392] width 26 height 70
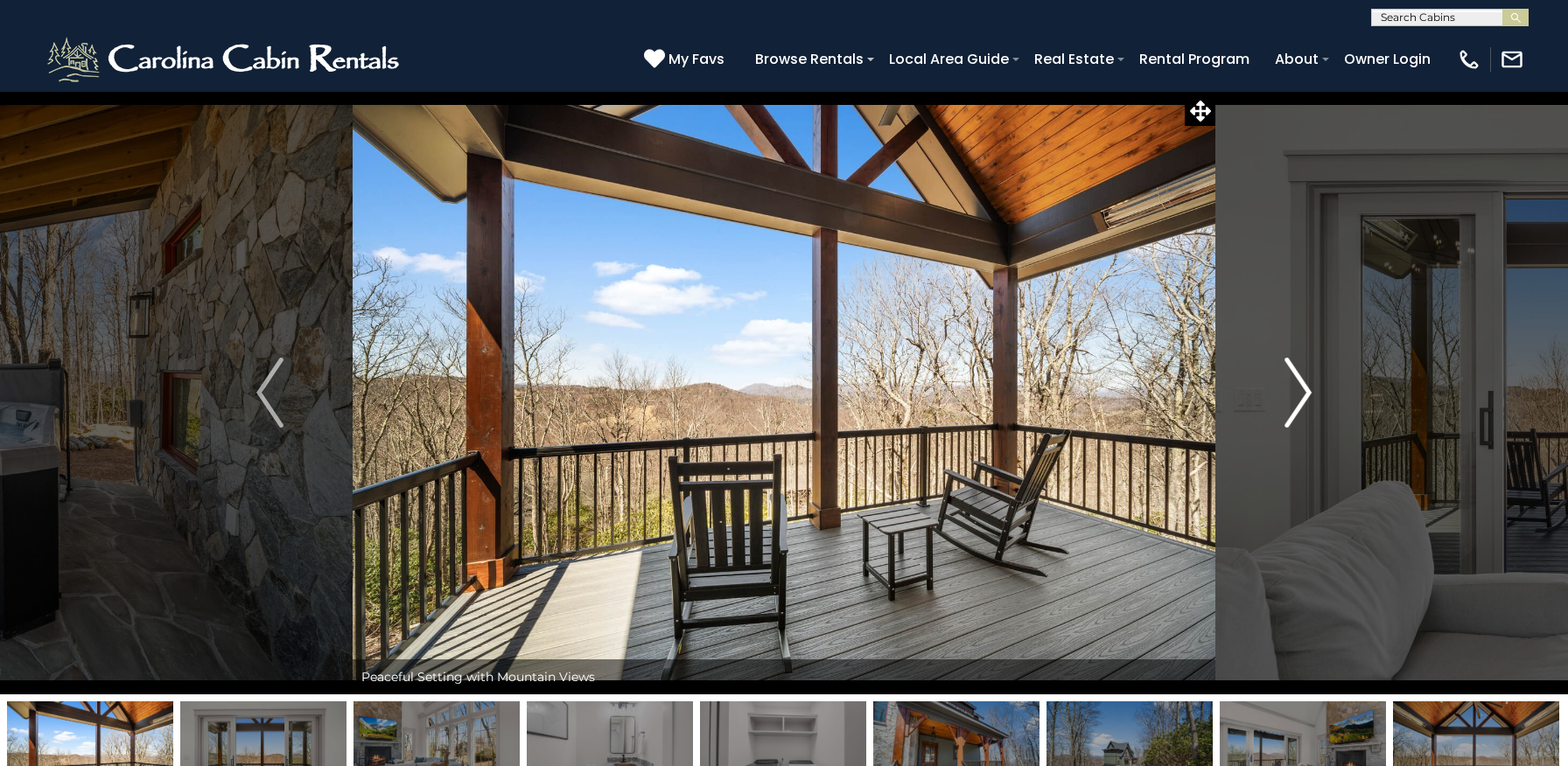
click at [1293, 401] on img "Next" at bounding box center [1297, 392] width 26 height 70
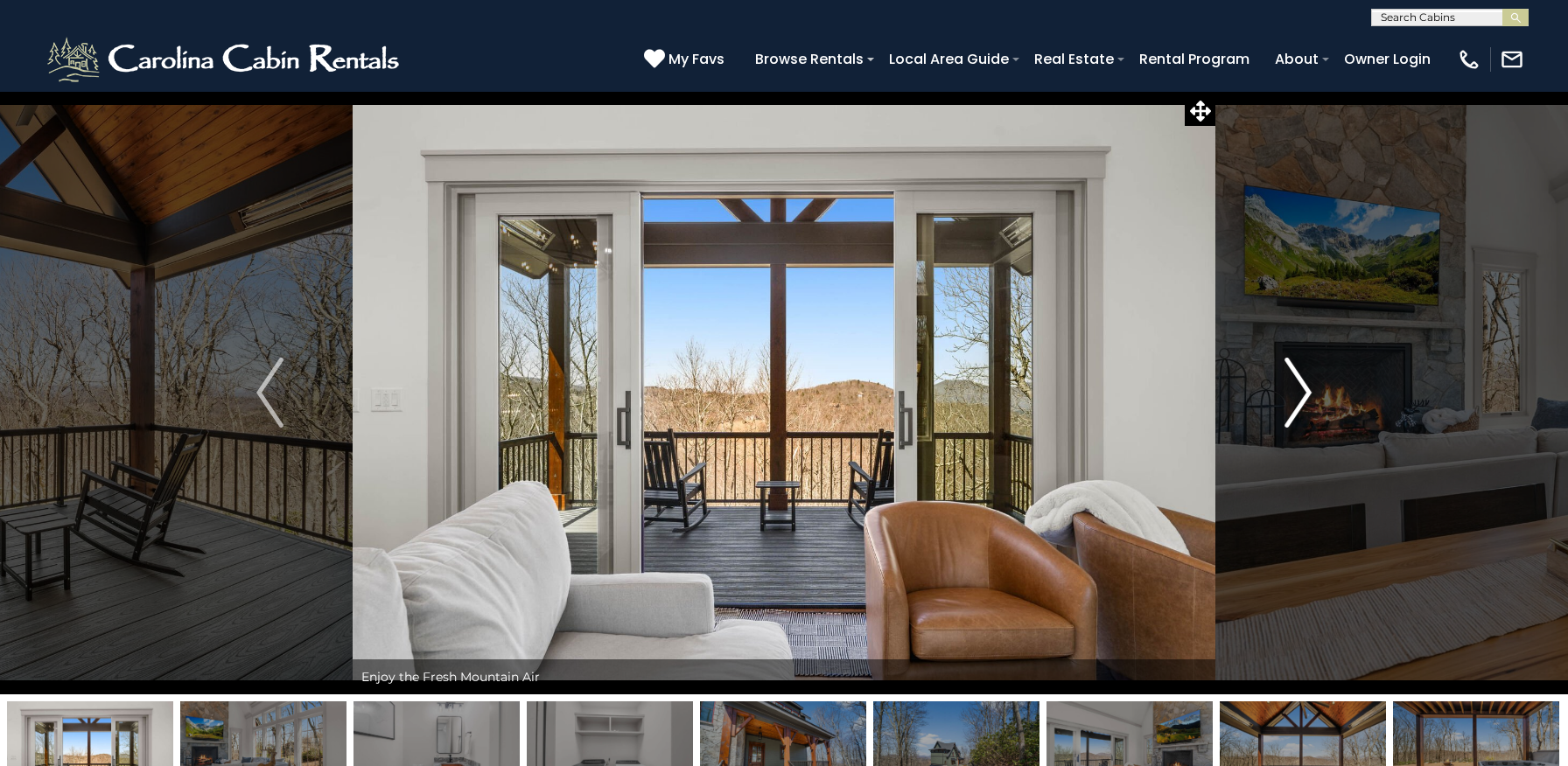
click at [1293, 401] on img "Next" at bounding box center [1297, 392] width 26 height 70
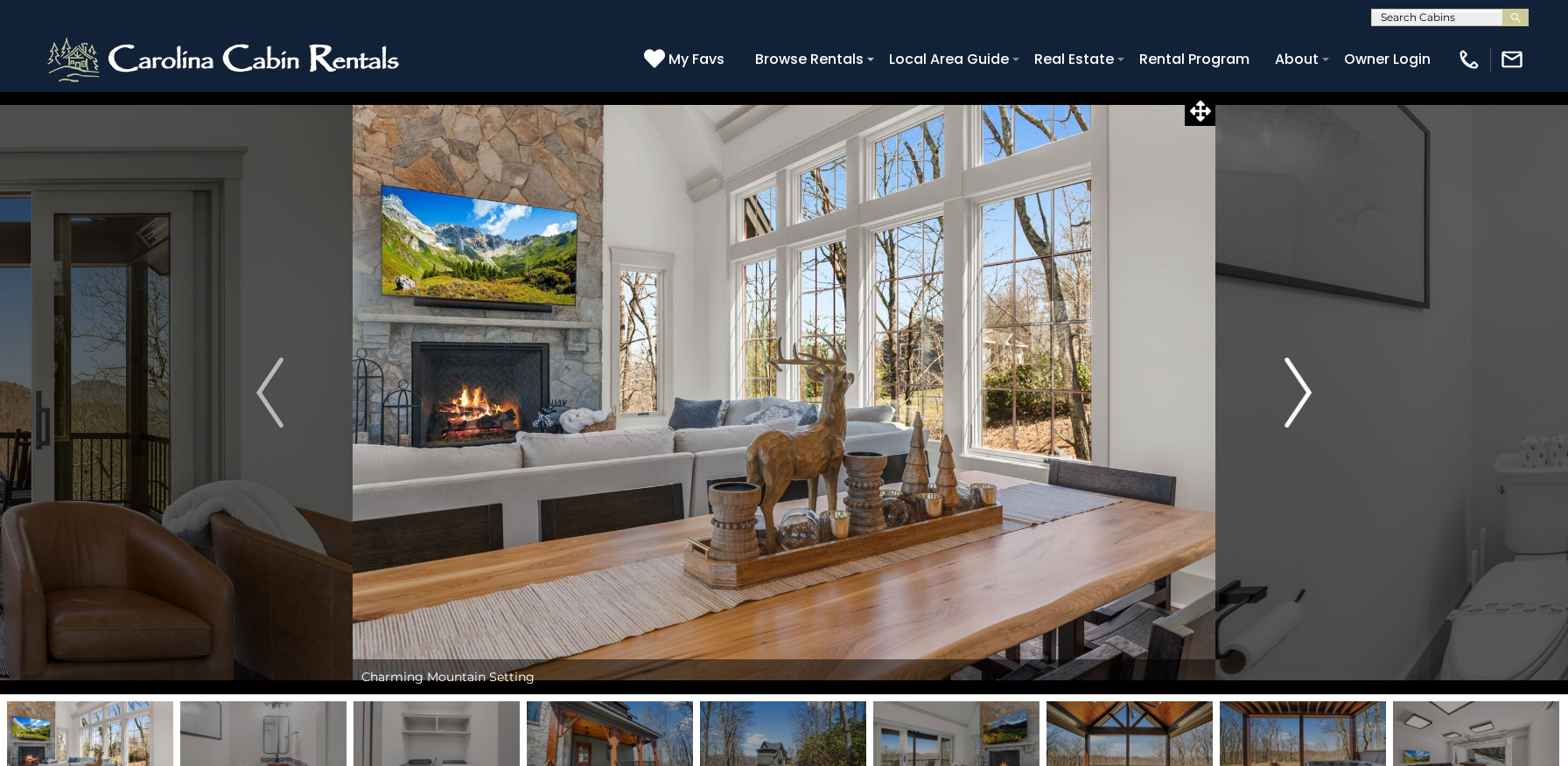
click at [1293, 401] on img "Next" at bounding box center [1297, 392] width 26 height 70
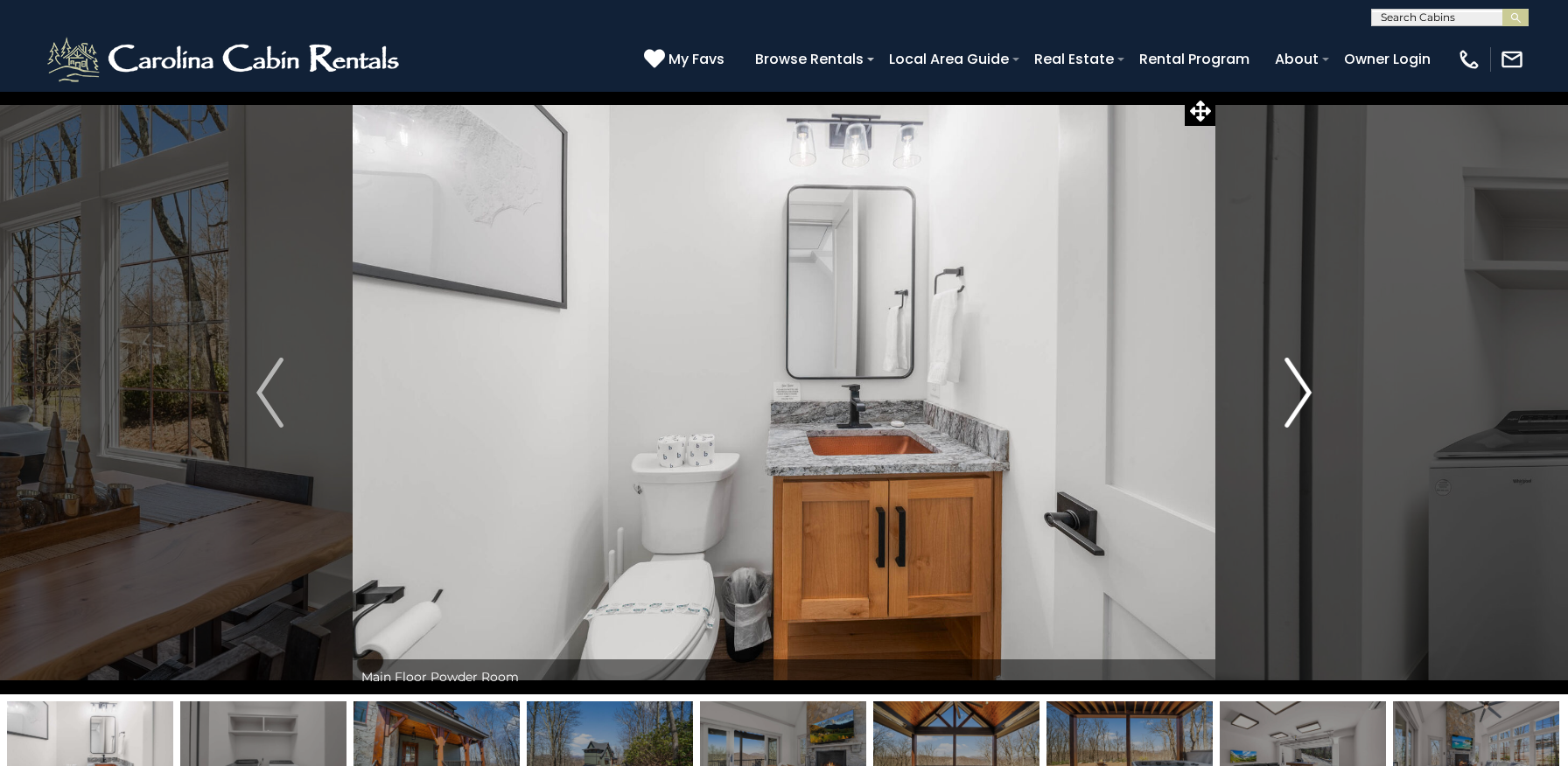
click at [1293, 401] on img "Next" at bounding box center [1297, 392] width 26 height 70
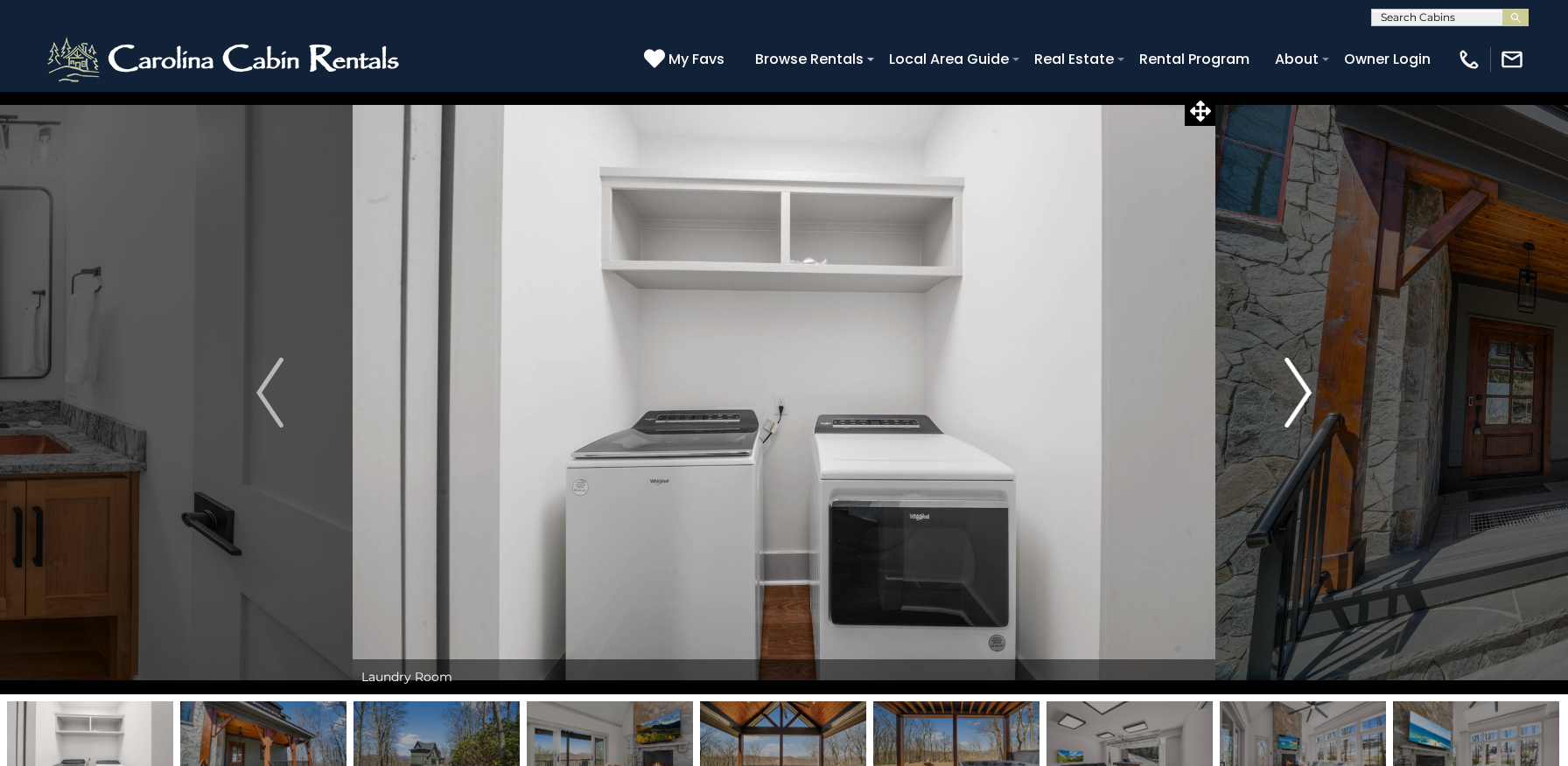
click at [1293, 401] on img "Next" at bounding box center [1297, 392] width 26 height 70
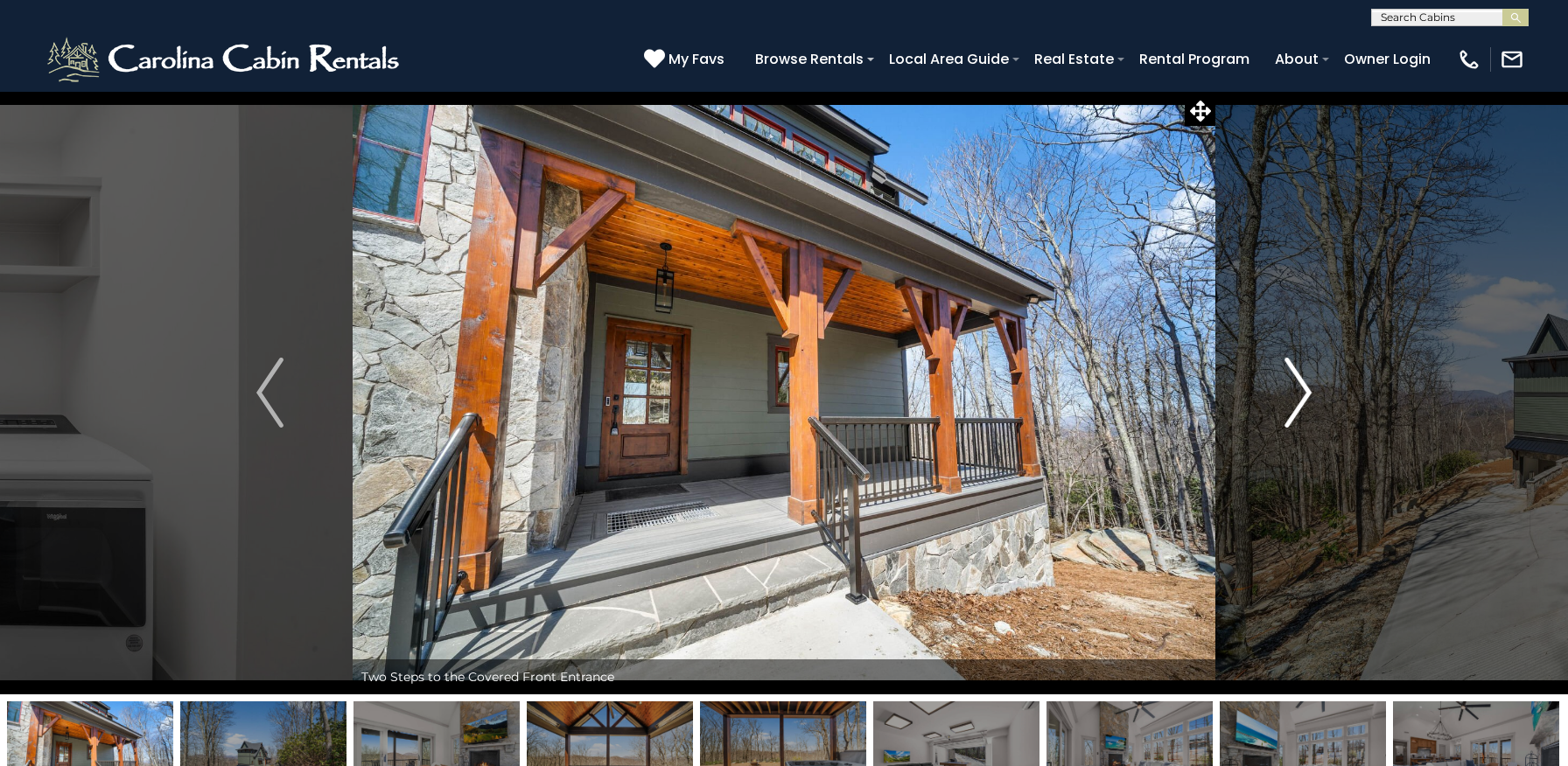
click at [1293, 401] on img "Next" at bounding box center [1297, 392] width 26 height 70
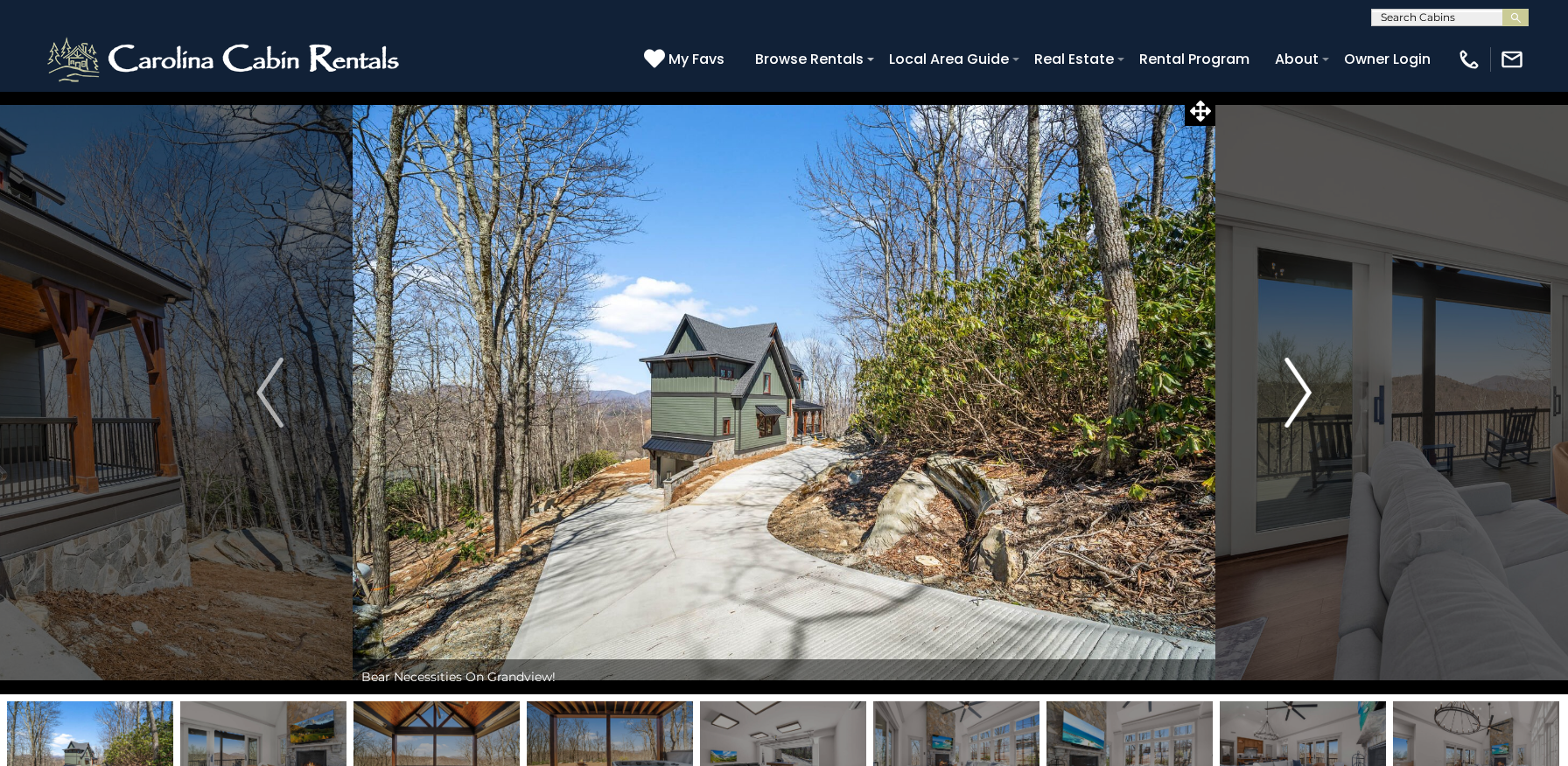
click at [1293, 401] on img "Next" at bounding box center [1297, 392] width 26 height 70
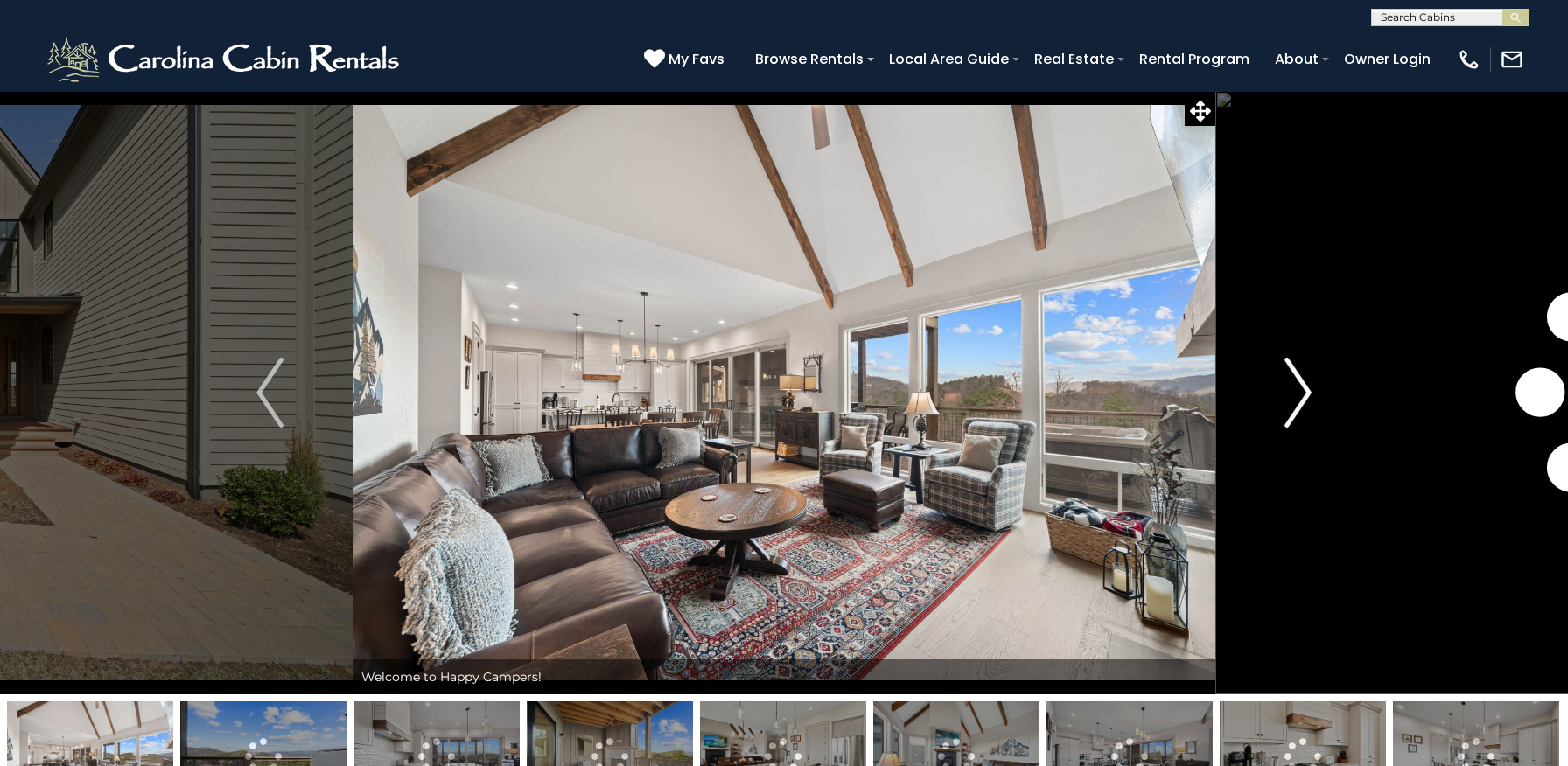
click at [1304, 397] on img "Next" at bounding box center [1297, 392] width 26 height 70
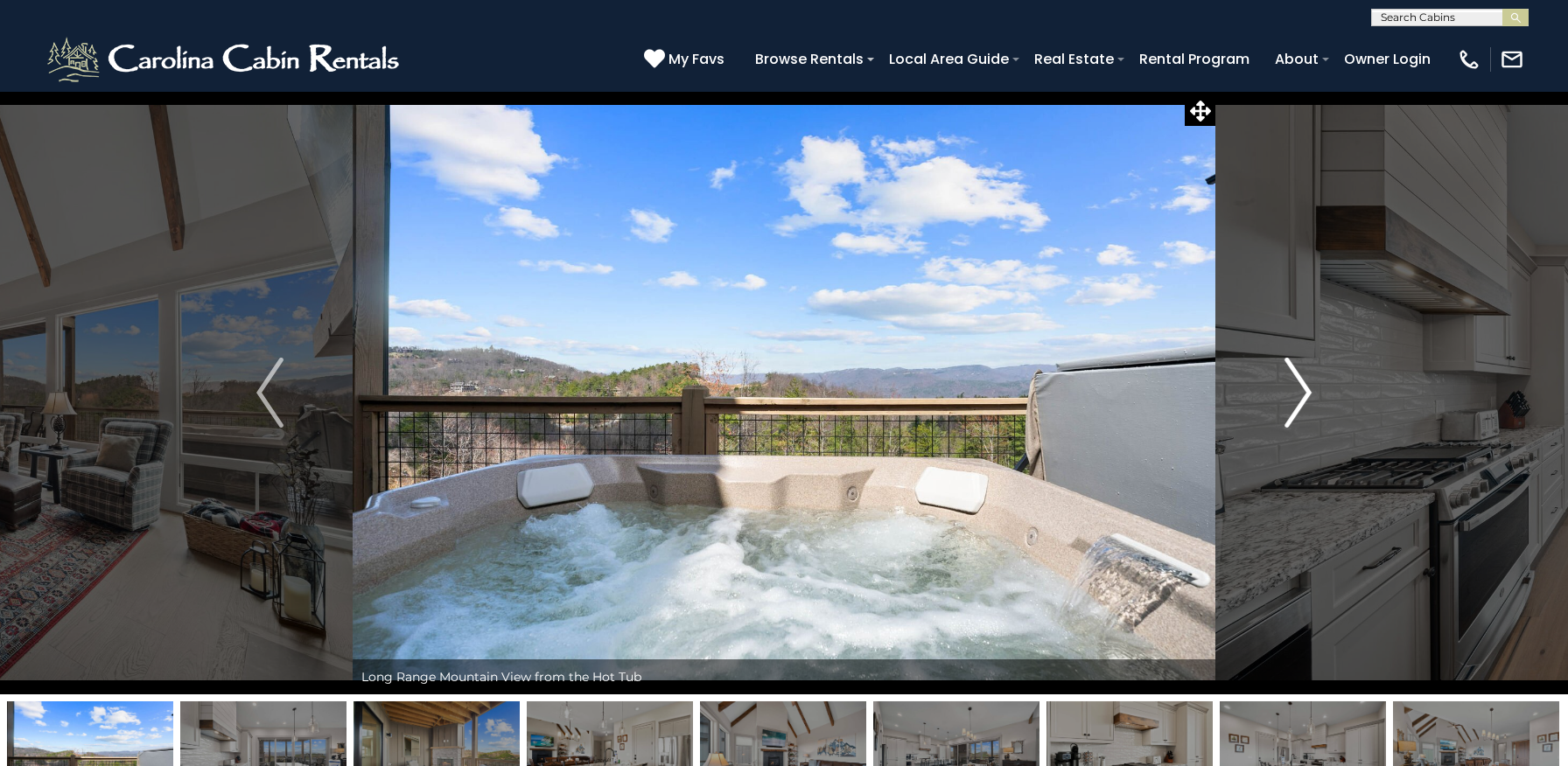
click at [1304, 397] on img "Next" at bounding box center [1297, 392] width 26 height 70
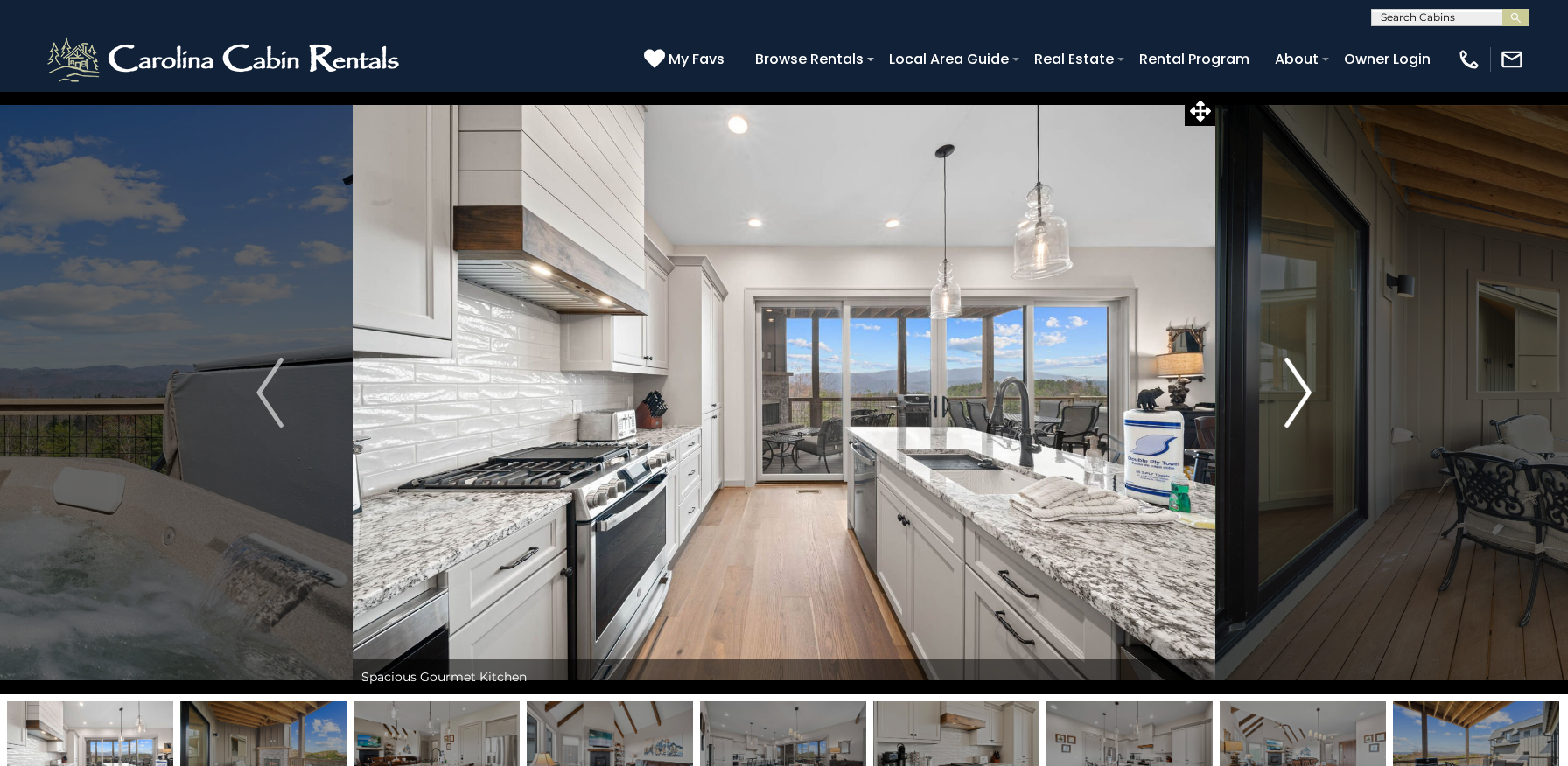
click at [1304, 397] on img "Next" at bounding box center [1297, 392] width 26 height 70
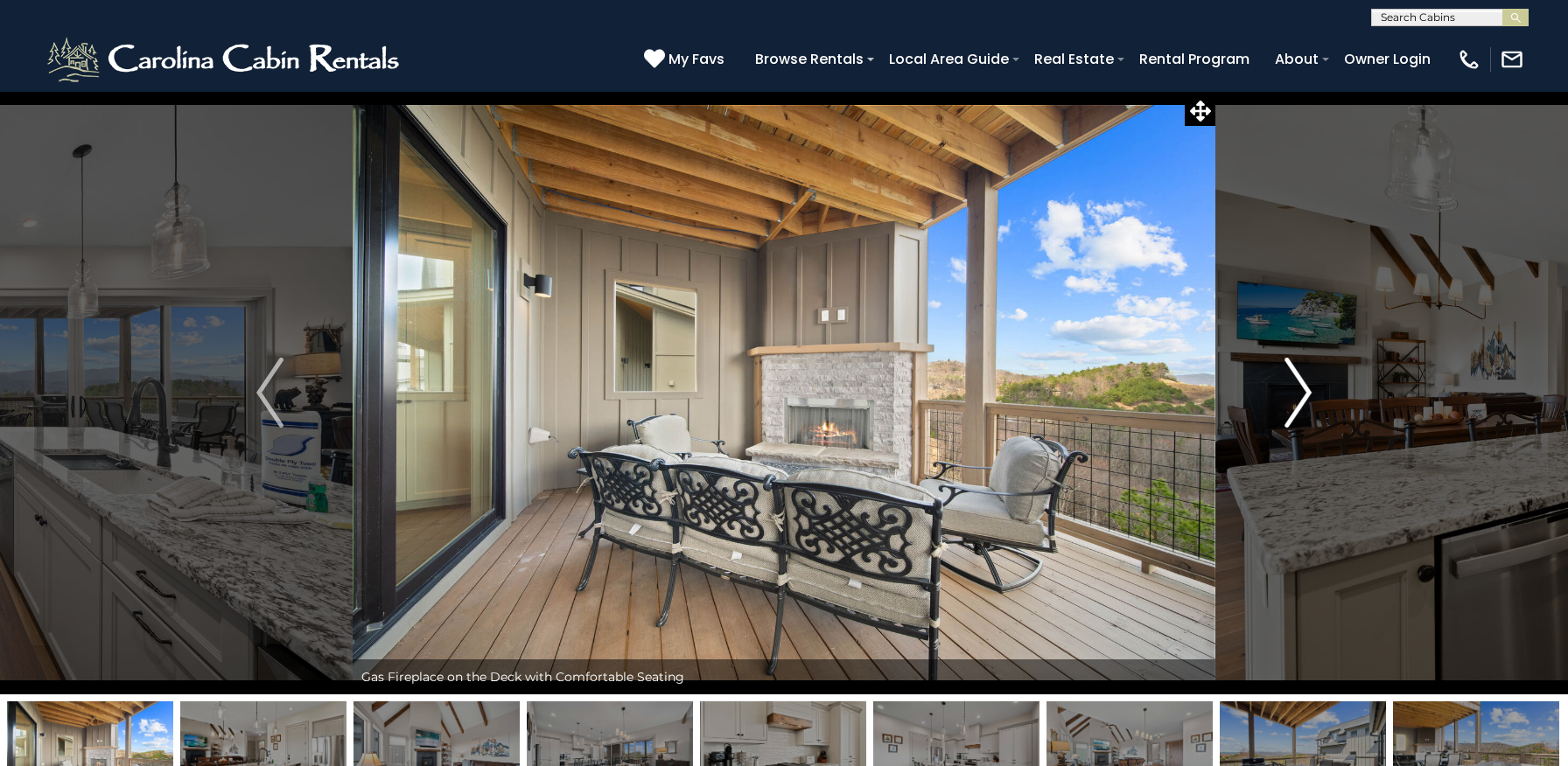
click at [1304, 397] on img "Next" at bounding box center [1297, 392] width 26 height 70
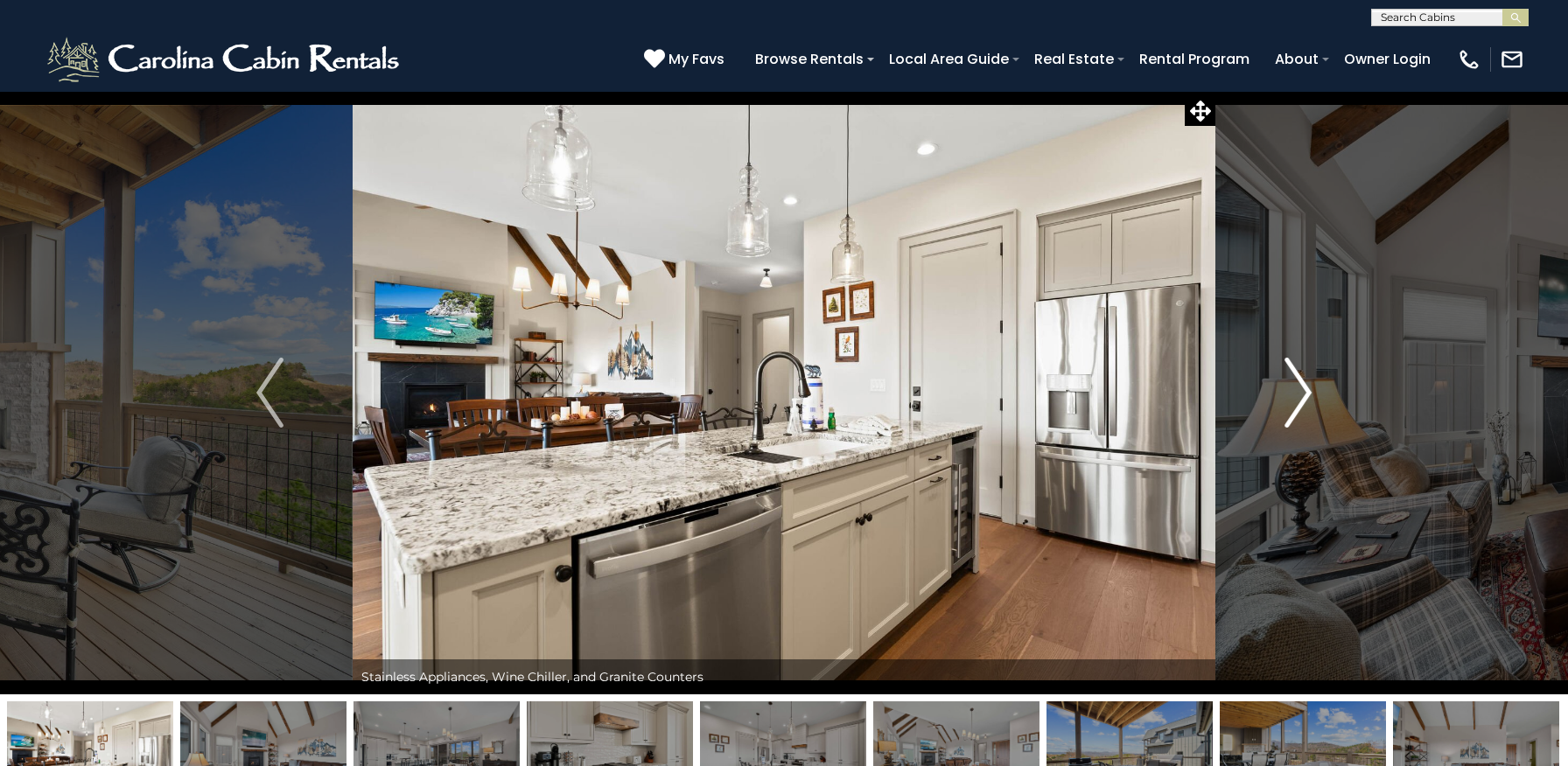
click at [1304, 397] on img "Next" at bounding box center [1297, 392] width 26 height 70
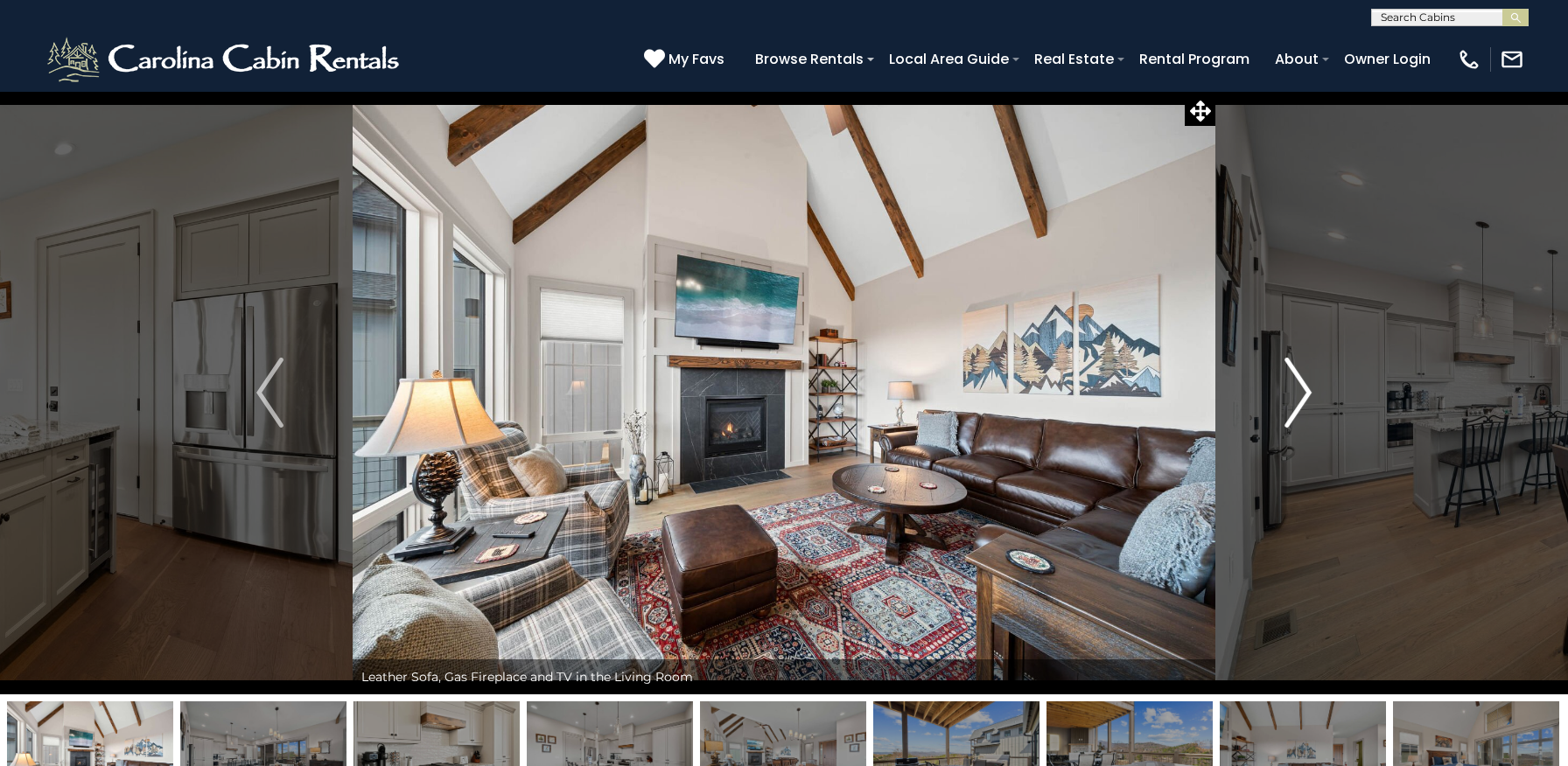
click at [1304, 397] on img "Next" at bounding box center [1297, 392] width 26 height 70
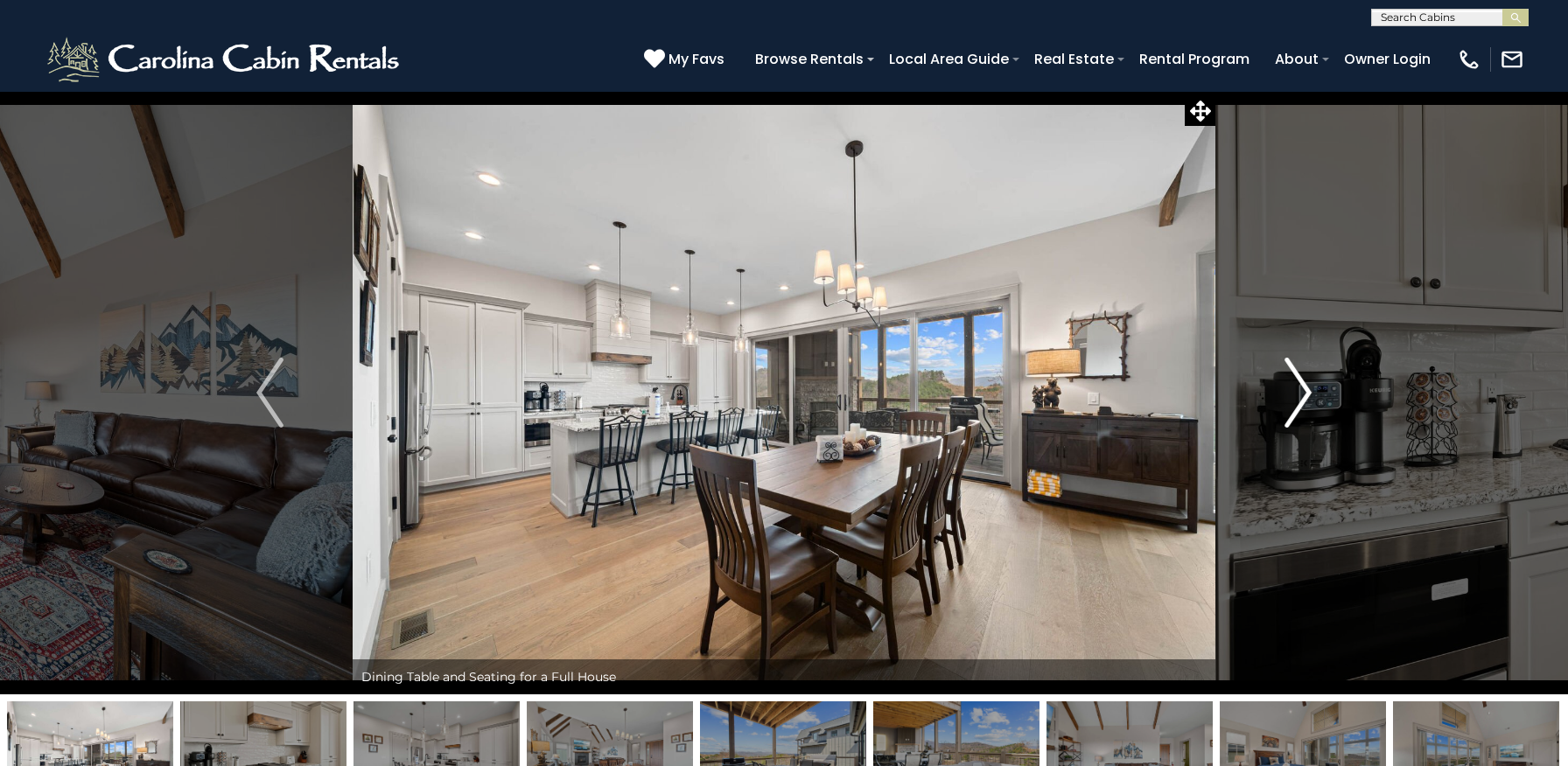
click at [1304, 397] on img "Next" at bounding box center [1297, 392] width 26 height 70
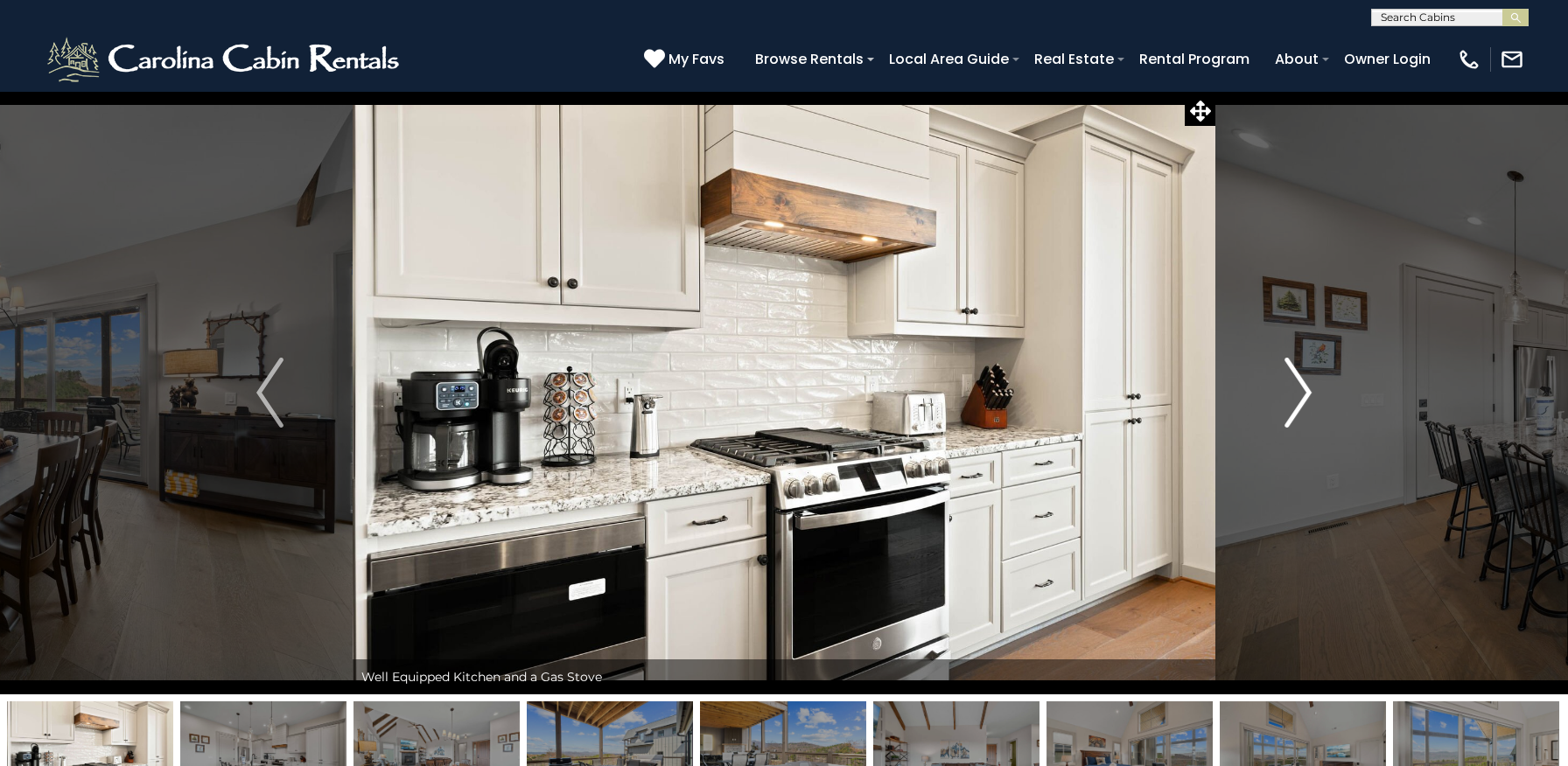
click at [1304, 397] on img "Next" at bounding box center [1297, 392] width 26 height 70
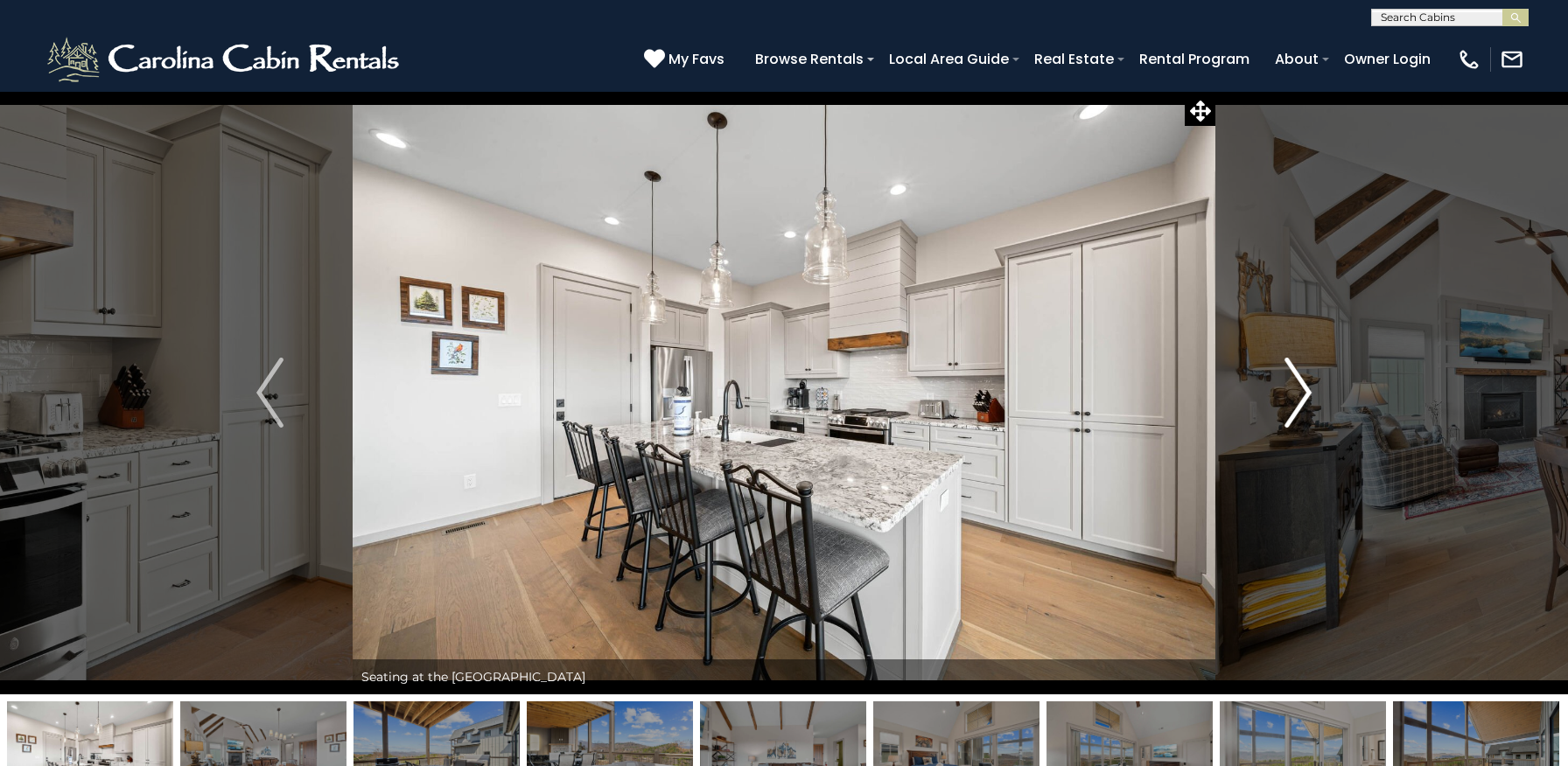
click at [1304, 397] on img "Next" at bounding box center [1297, 392] width 26 height 70
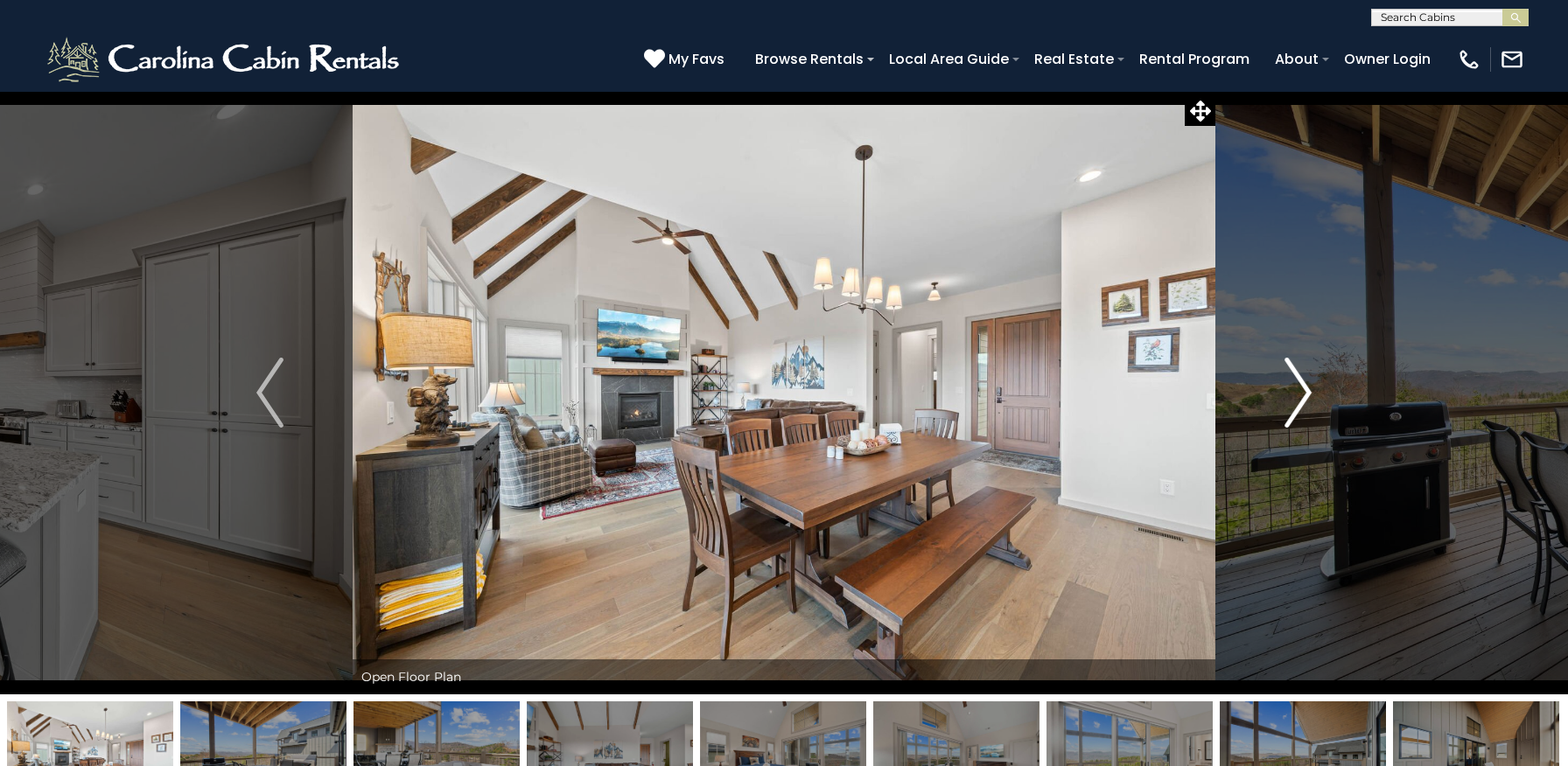
click at [1304, 397] on img "Next" at bounding box center [1297, 392] width 26 height 70
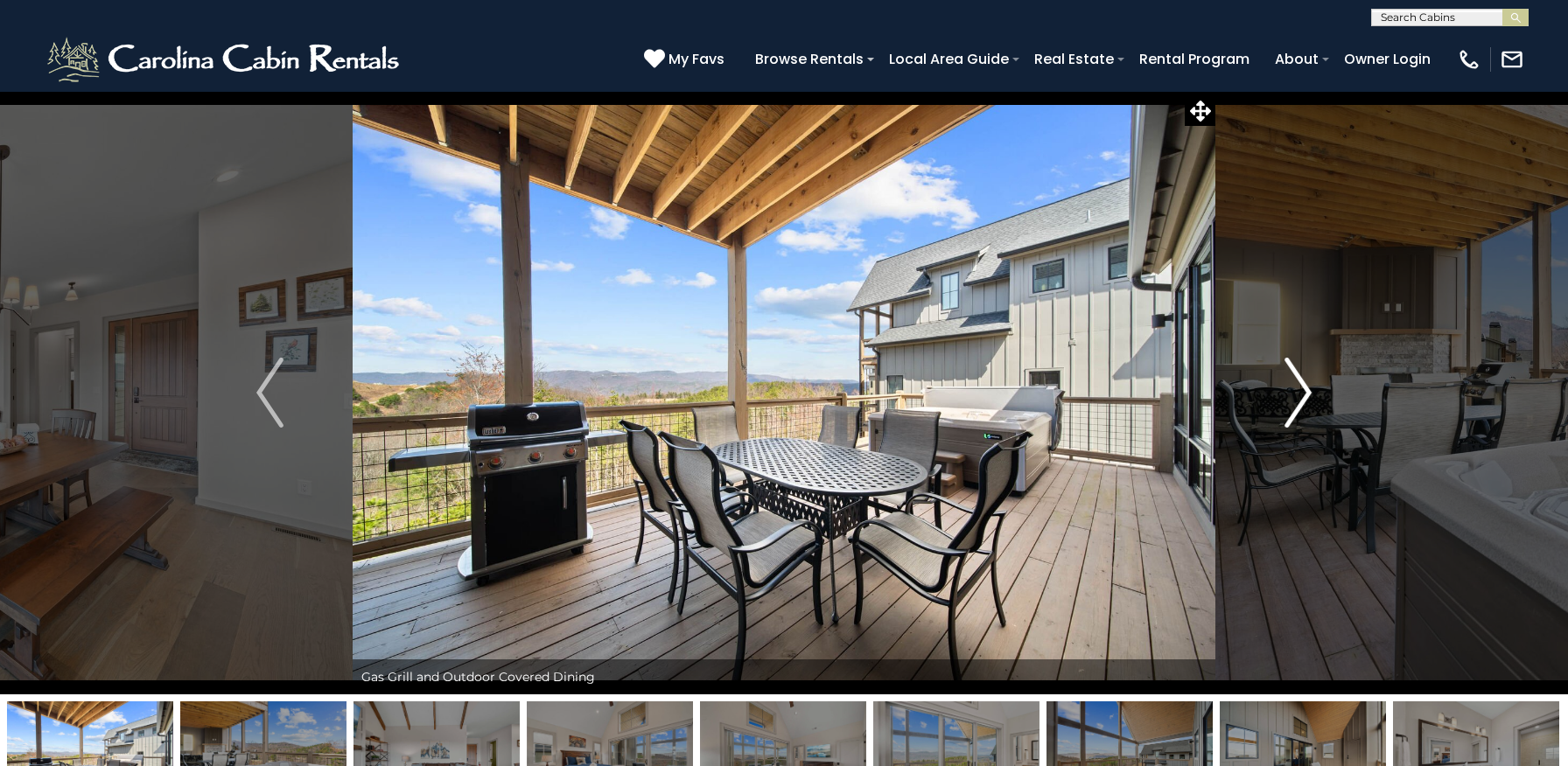
click at [1304, 397] on img "Next" at bounding box center [1297, 392] width 26 height 70
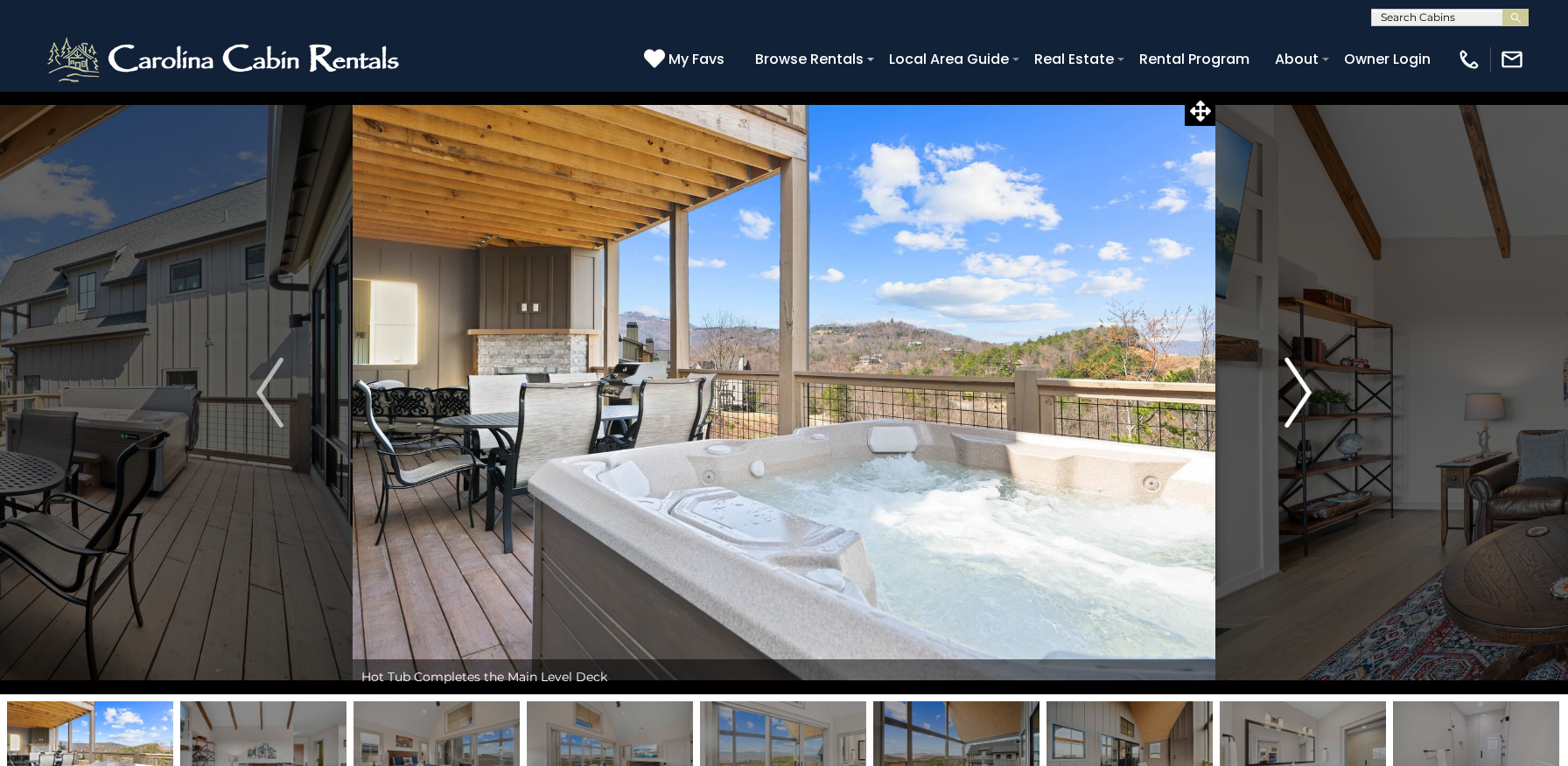
click at [1304, 397] on img "Next" at bounding box center [1297, 392] width 26 height 70
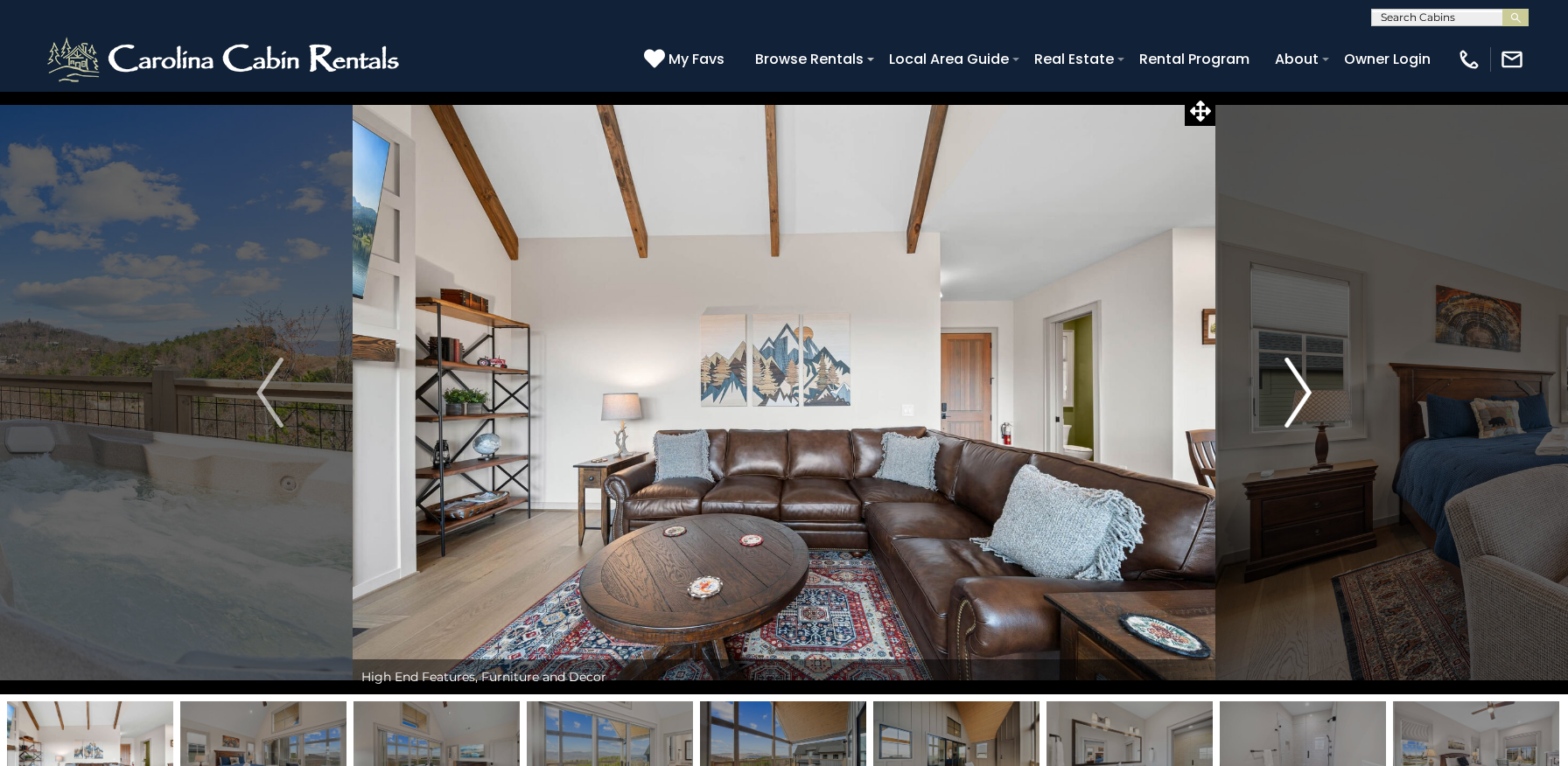
click at [1304, 397] on img "Next" at bounding box center [1297, 392] width 26 height 70
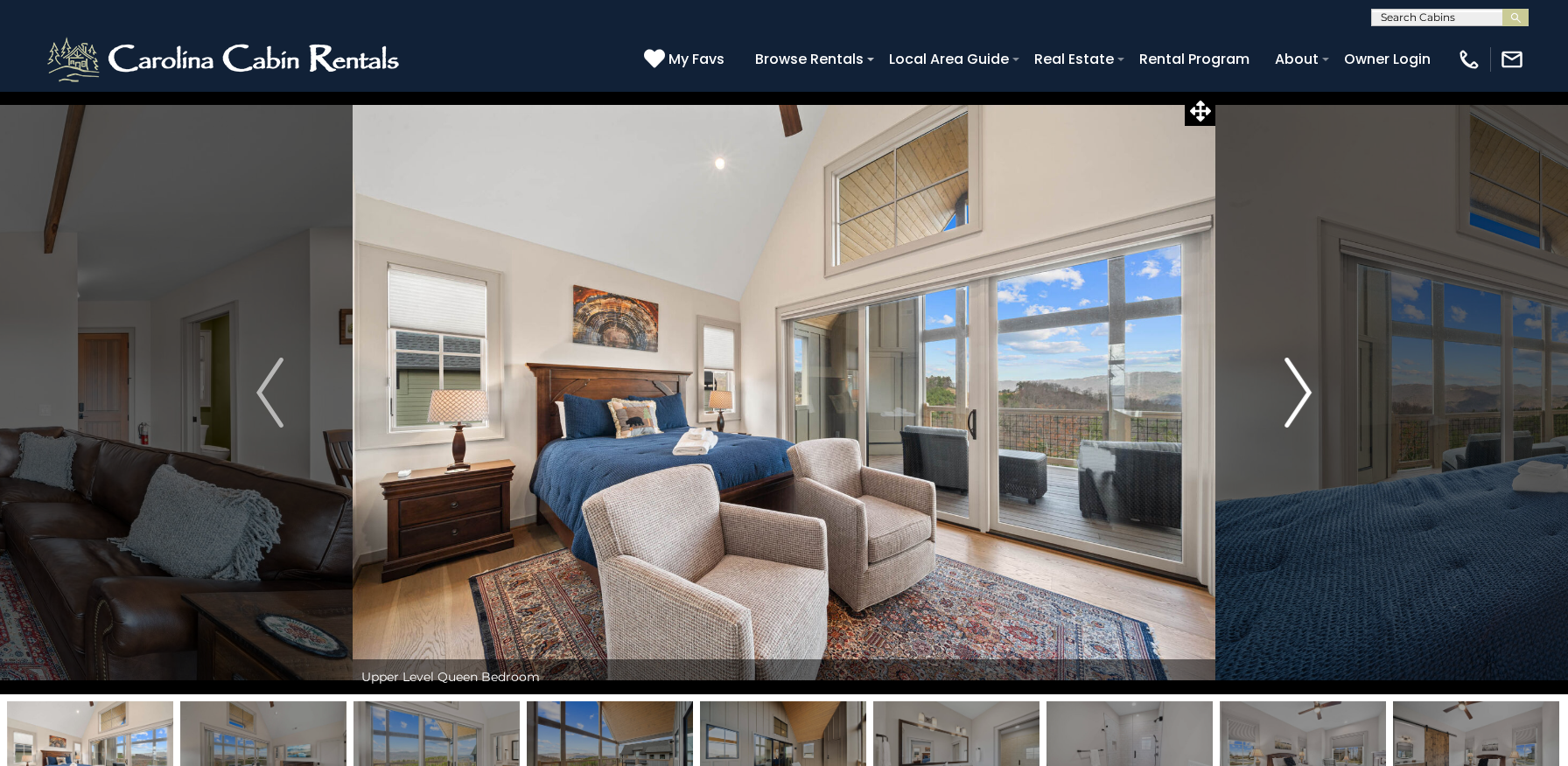
click at [1304, 397] on img "Next" at bounding box center [1297, 392] width 26 height 70
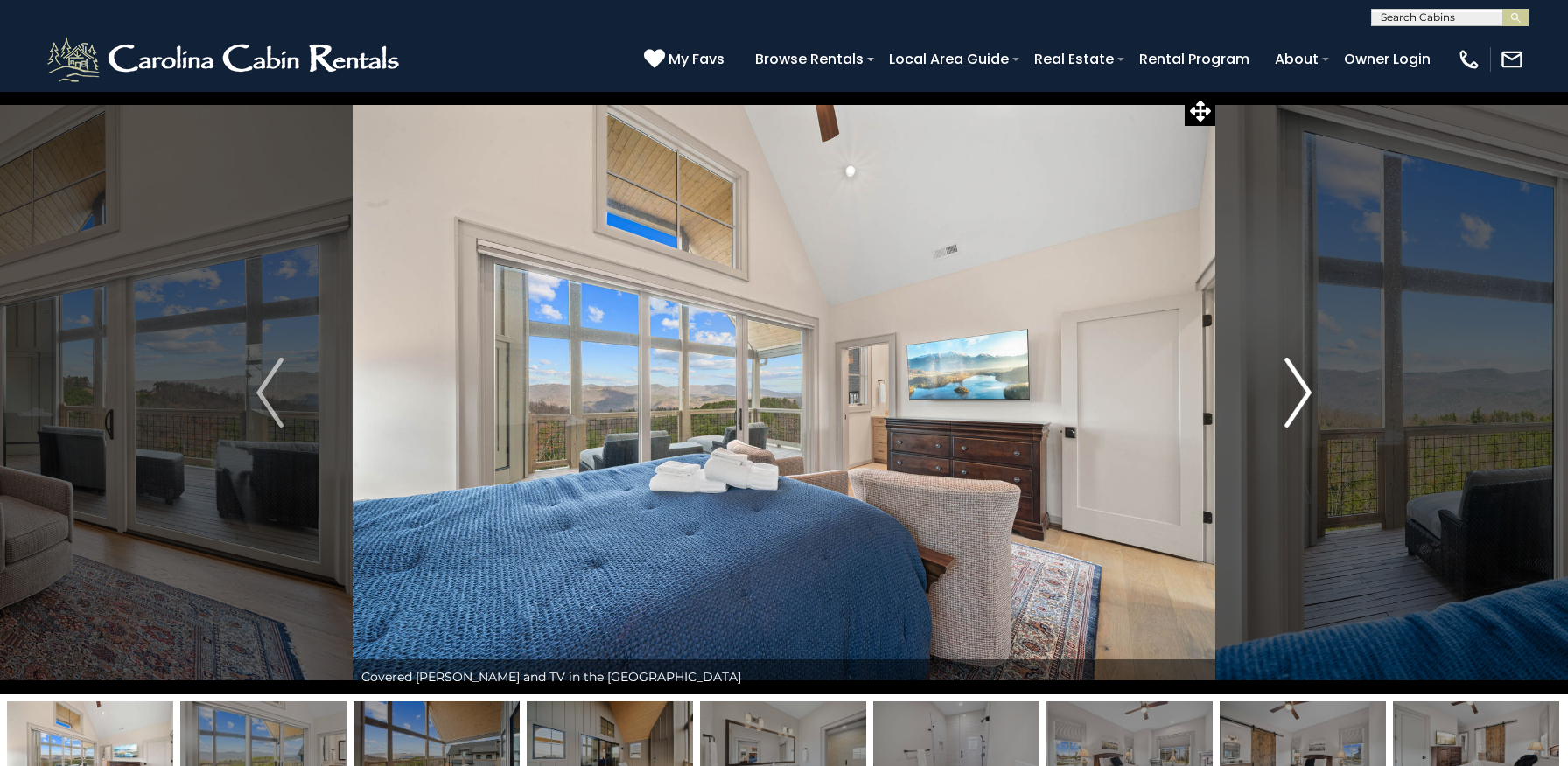
click at [1304, 397] on img "Next" at bounding box center [1297, 392] width 26 height 70
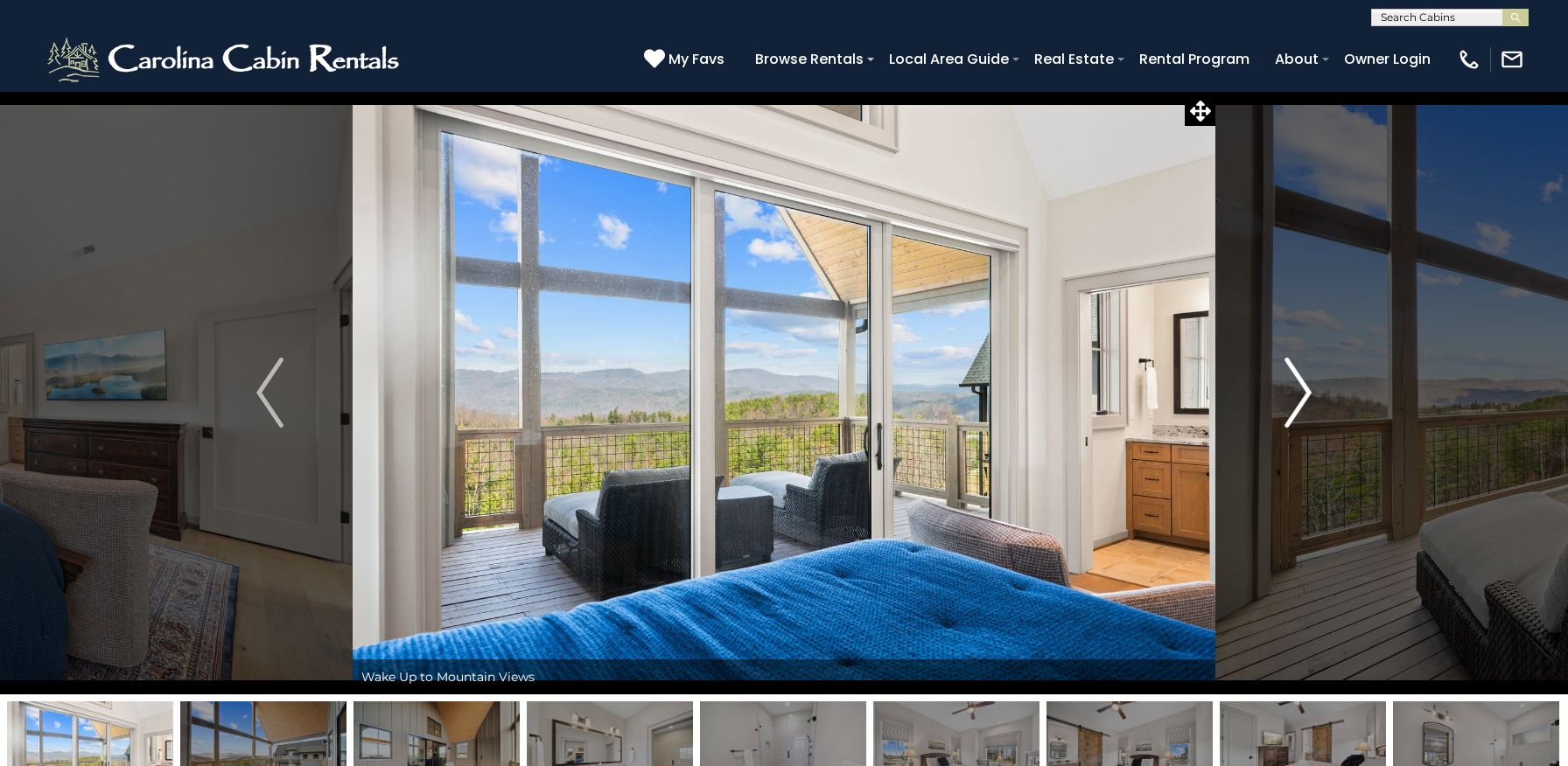
click at [1304, 397] on img "Next" at bounding box center [1297, 392] width 26 height 70
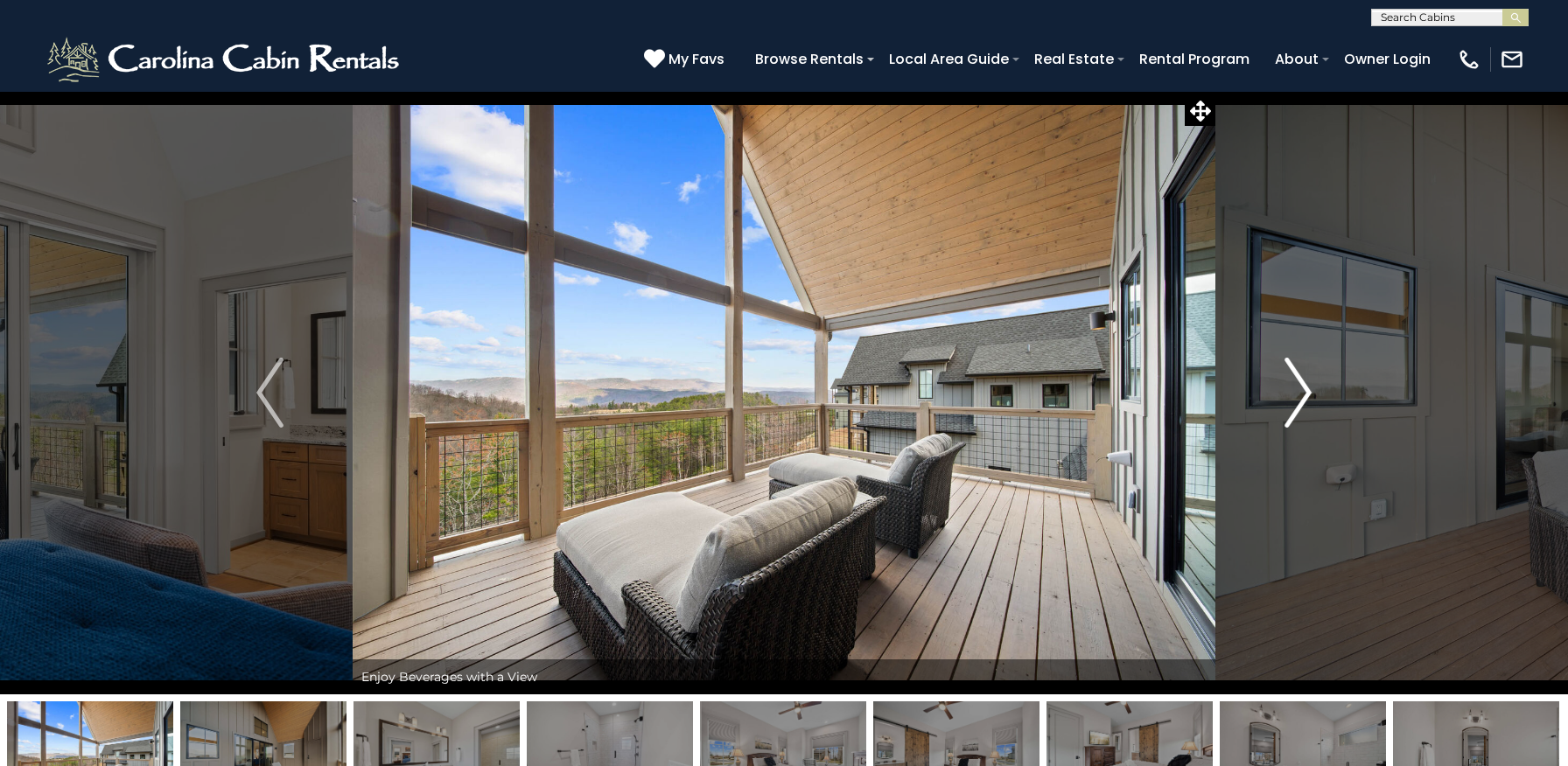
click at [1304, 397] on img "Next" at bounding box center [1297, 392] width 26 height 70
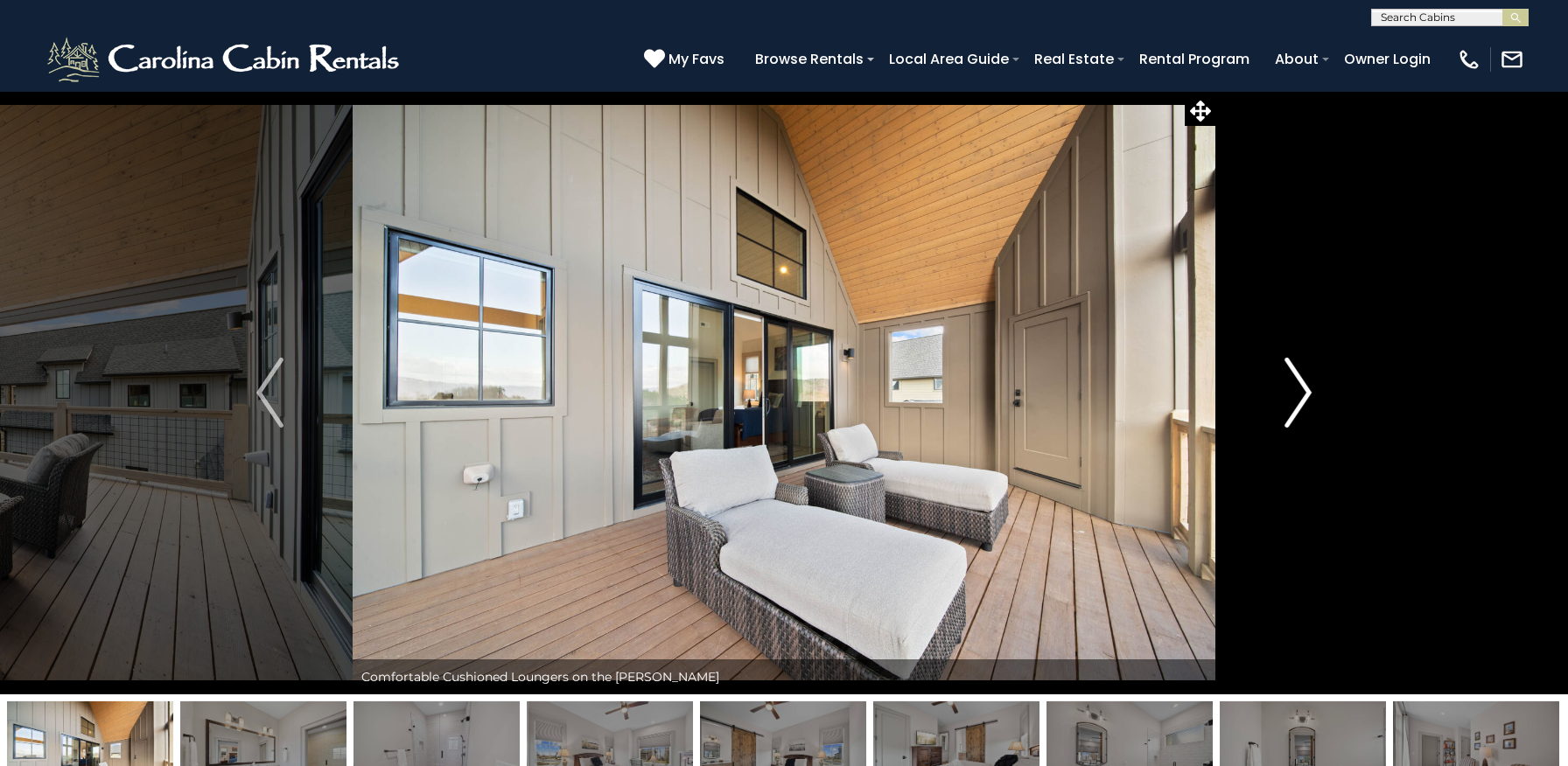
click at [1304, 397] on img "Next" at bounding box center [1297, 392] width 26 height 70
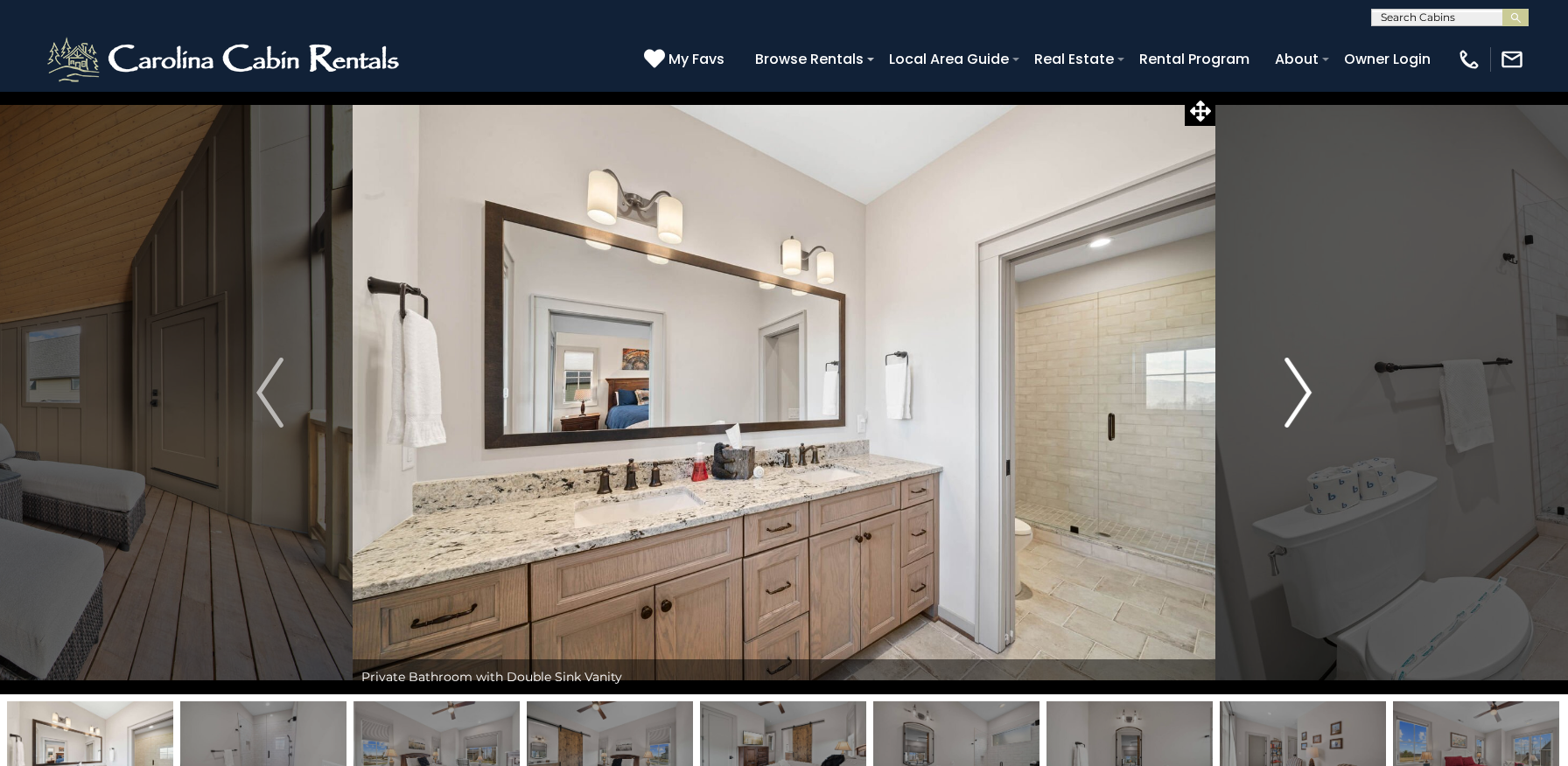
click at [1304, 397] on img "Next" at bounding box center [1297, 392] width 26 height 70
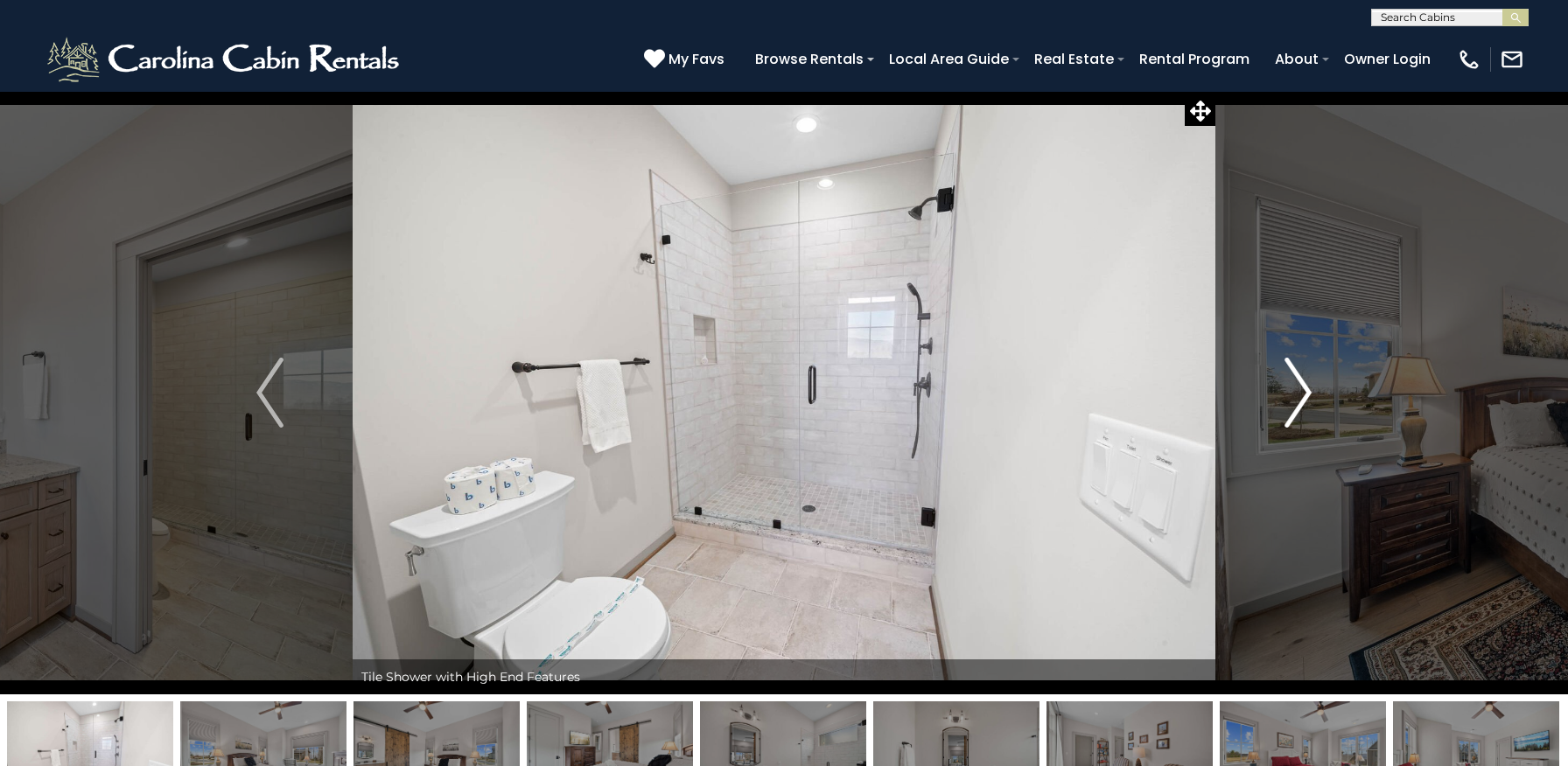
click at [1304, 397] on img "Next" at bounding box center [1297, 392] width 26 height 70
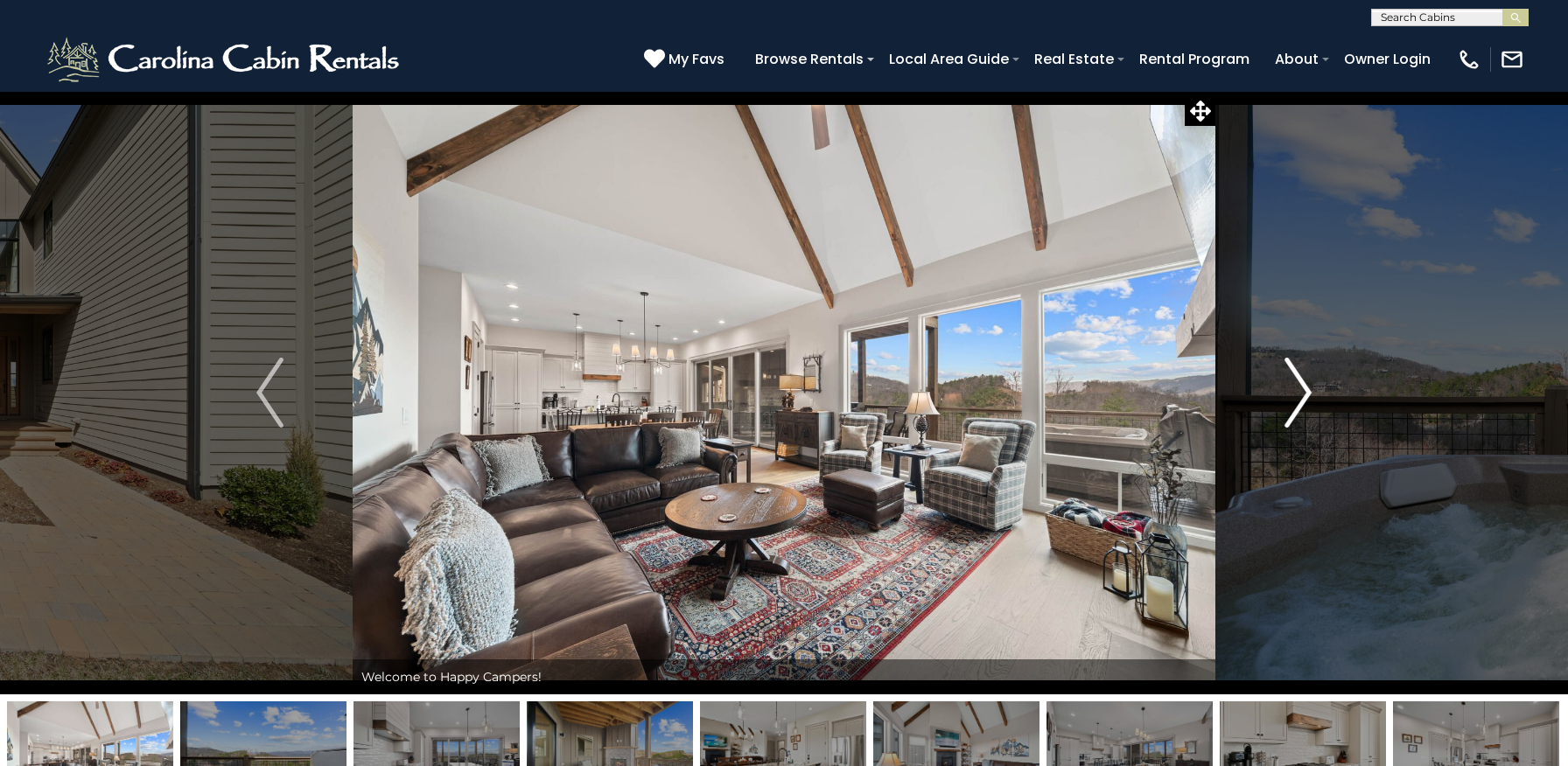
click at [1296, 397] on img "Next" at bounding box center [1297, 392] width 26 height 70
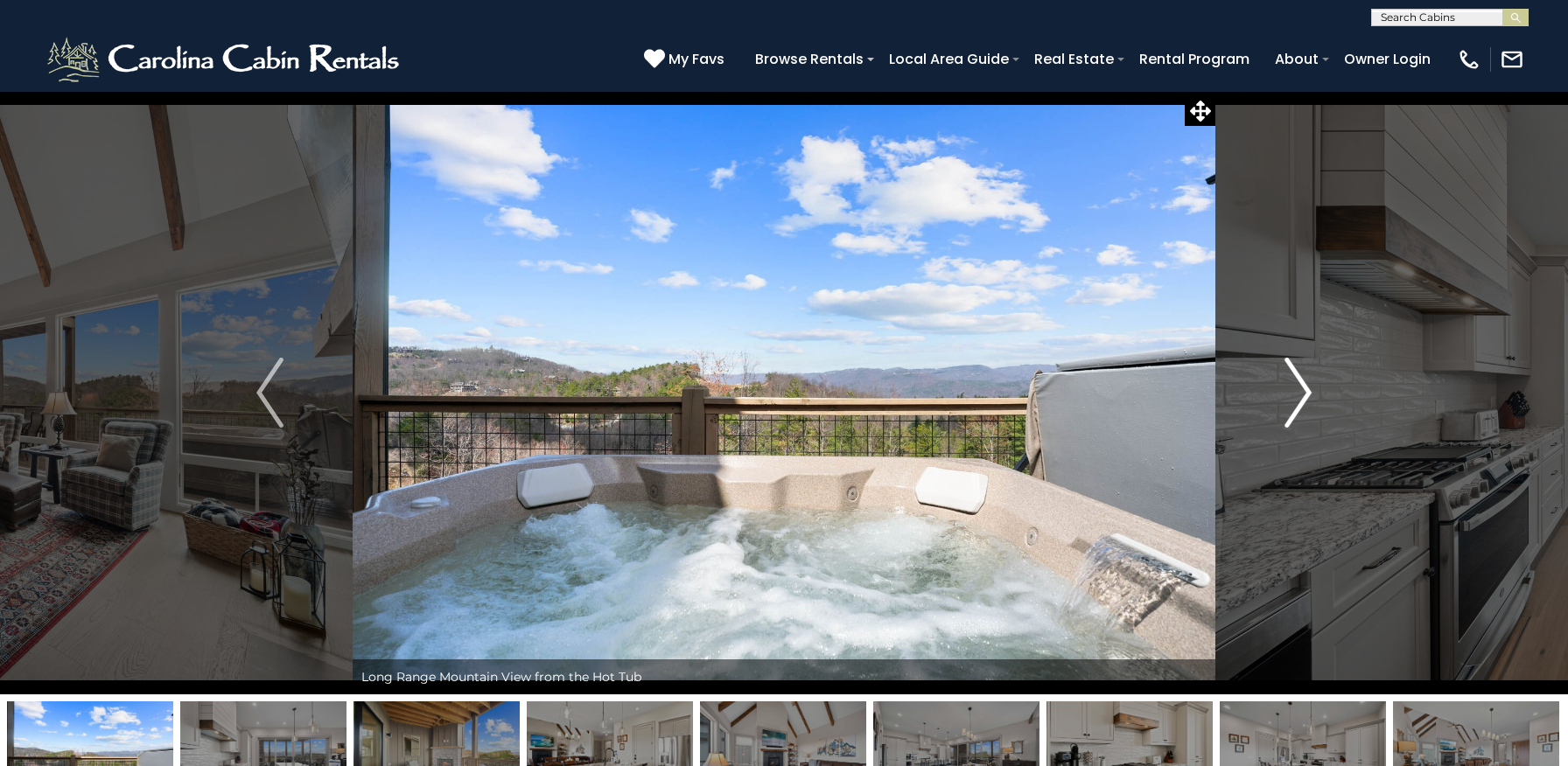
click at [1296, 397] on img "Next" at bounding box center [1297, 392] width 26 height 70
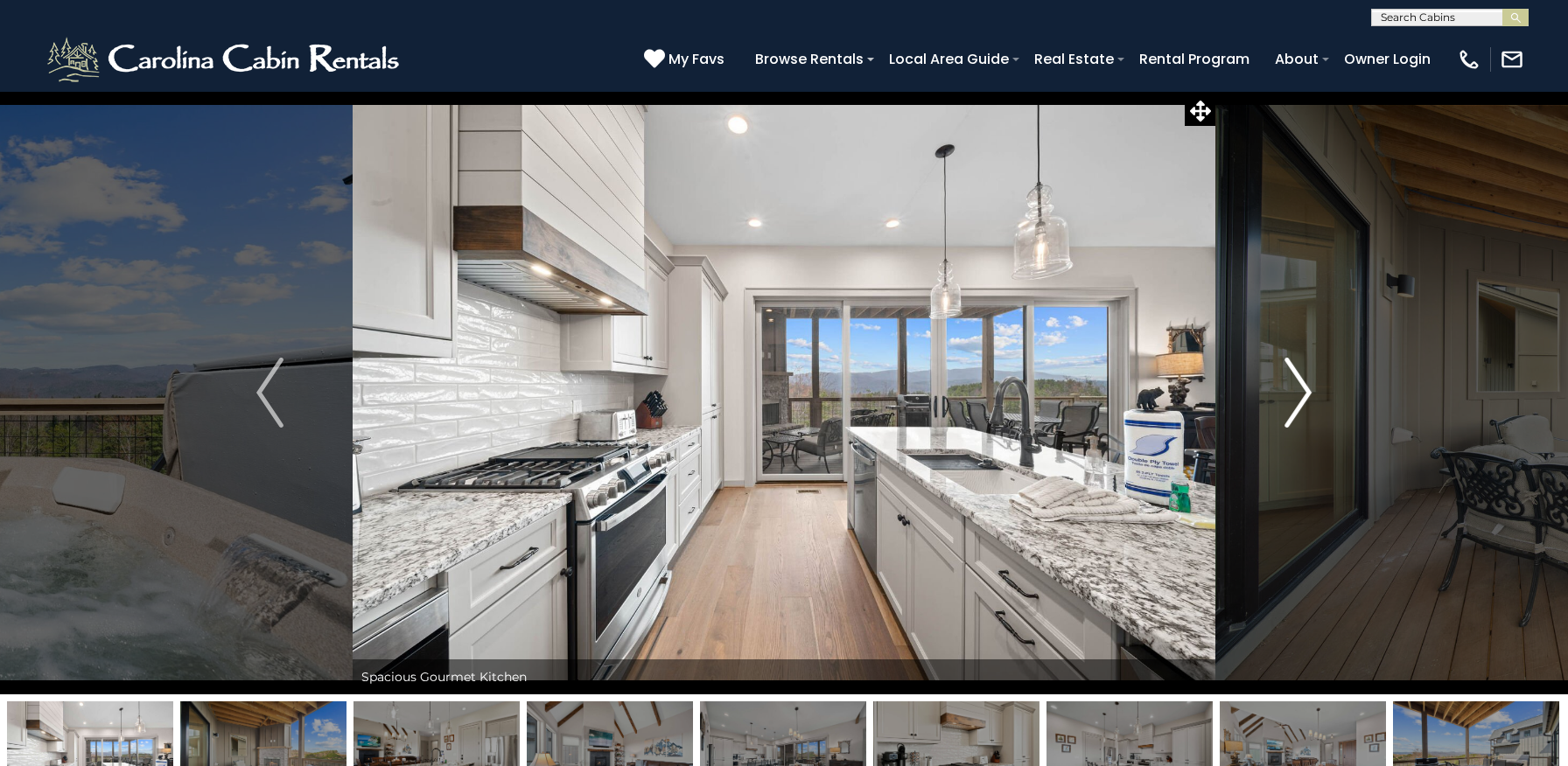
click at [1296, 397] on img "Next" at bounding box center [1297, 392] width 26 height 70
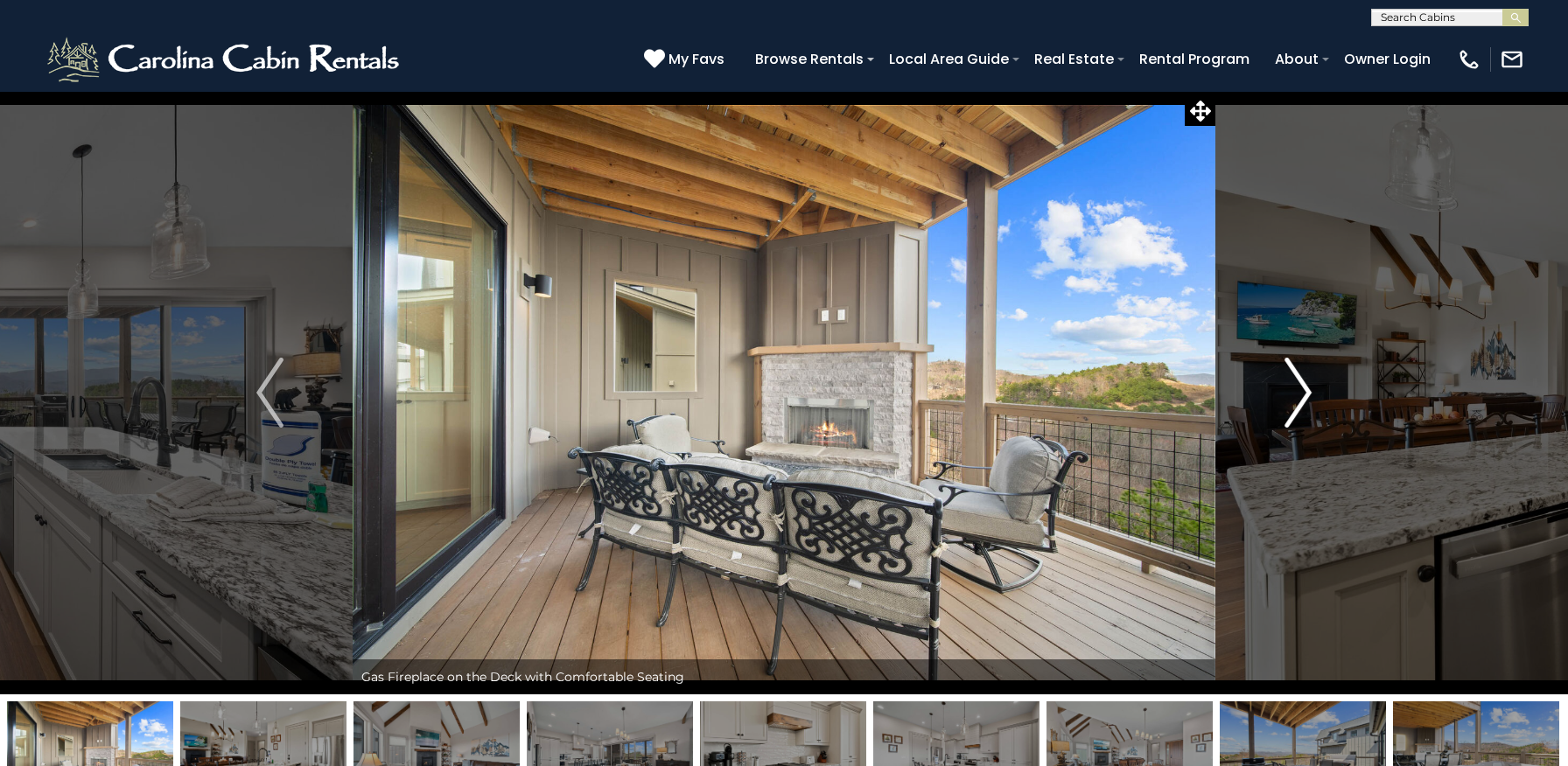
click at [1296, 397] on img "Next" at bounding box center [1297, 392] width 26 height 70
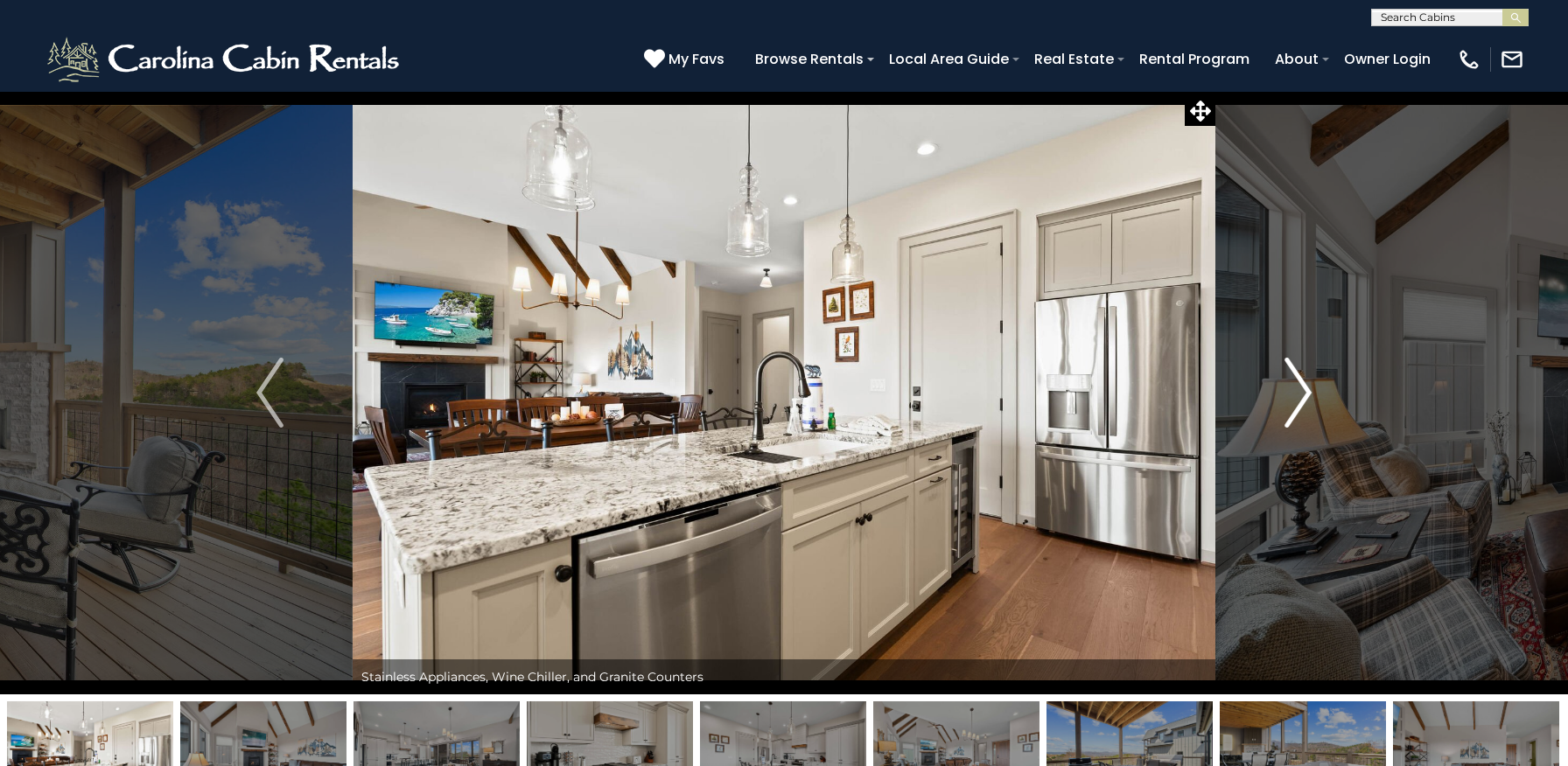
click at [1296, 397] on img "Next" at bounding box center [1297, 392] width 26 height 70
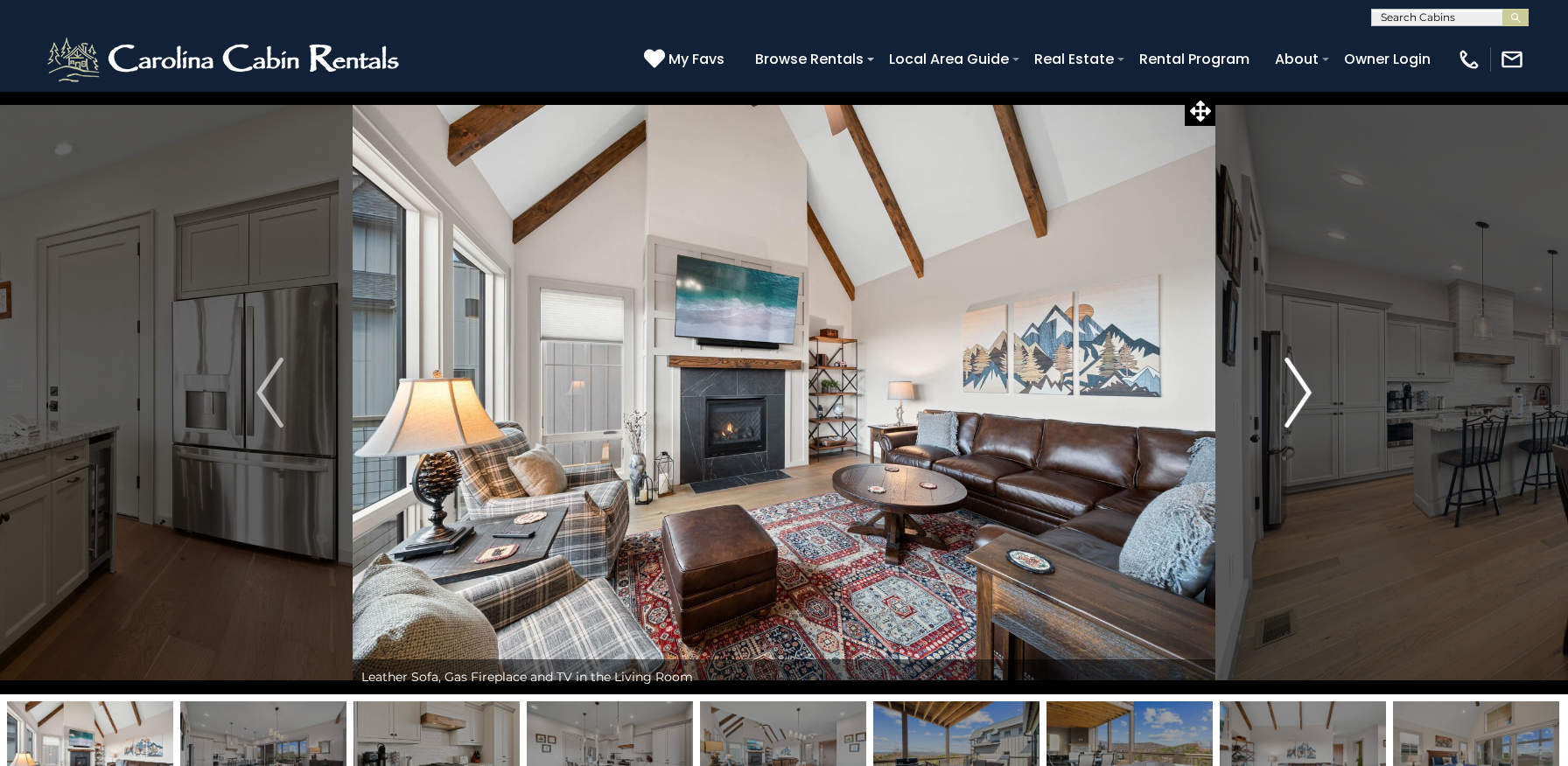
click at [1296, 397] on img "Next" at bounding box center [1297, 392] width 26 height 70
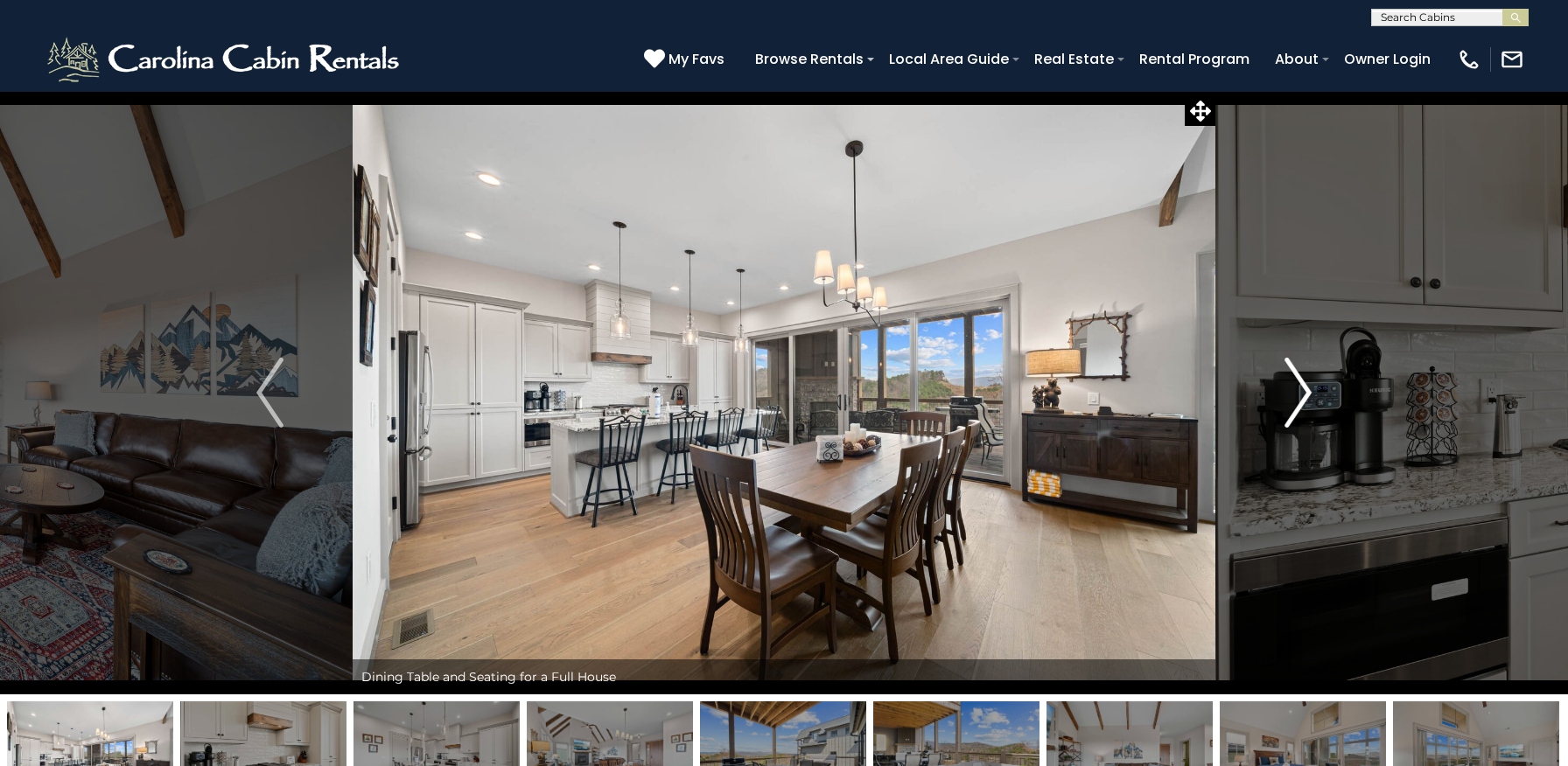
click at [1296, 397] on img "Next" at bounding box center [1297, 392] width 26 height 70
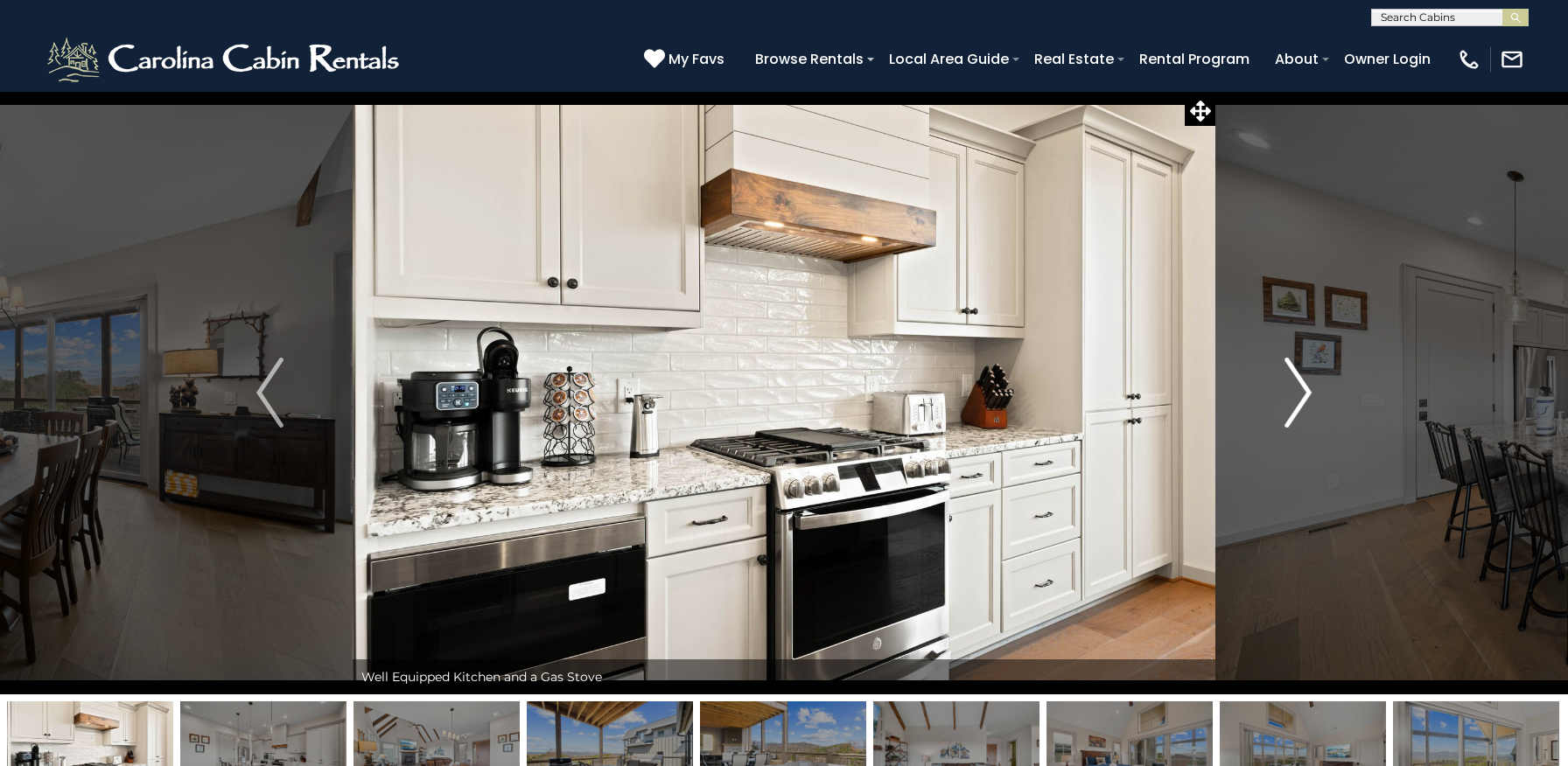
click at [1296, 397] on img "Next" at bounding box center [1297, 392] width 26 height 70
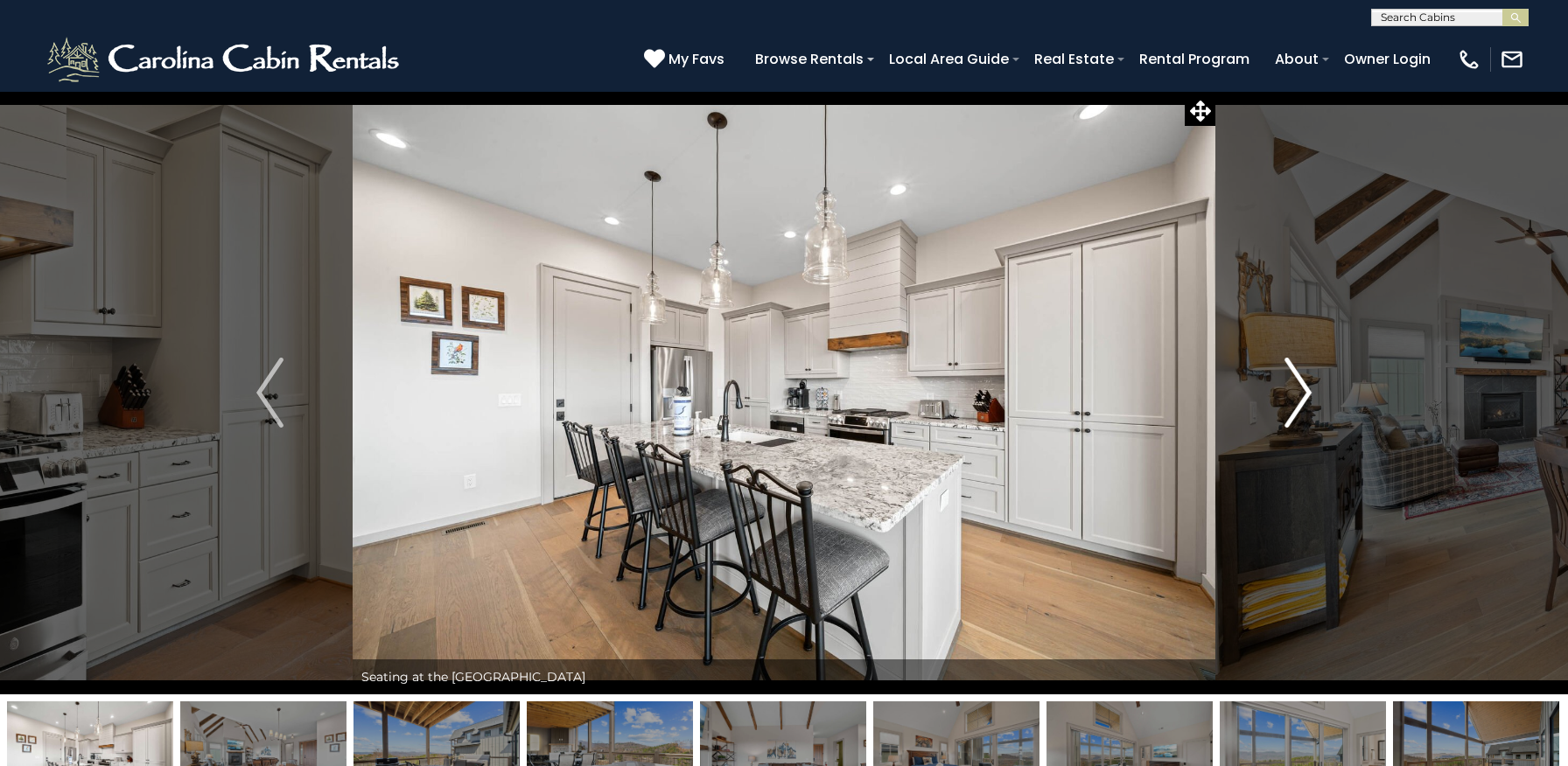
click at [1296, 397] on img "Next" at bounding box center [1297, 392] width 26 height 70
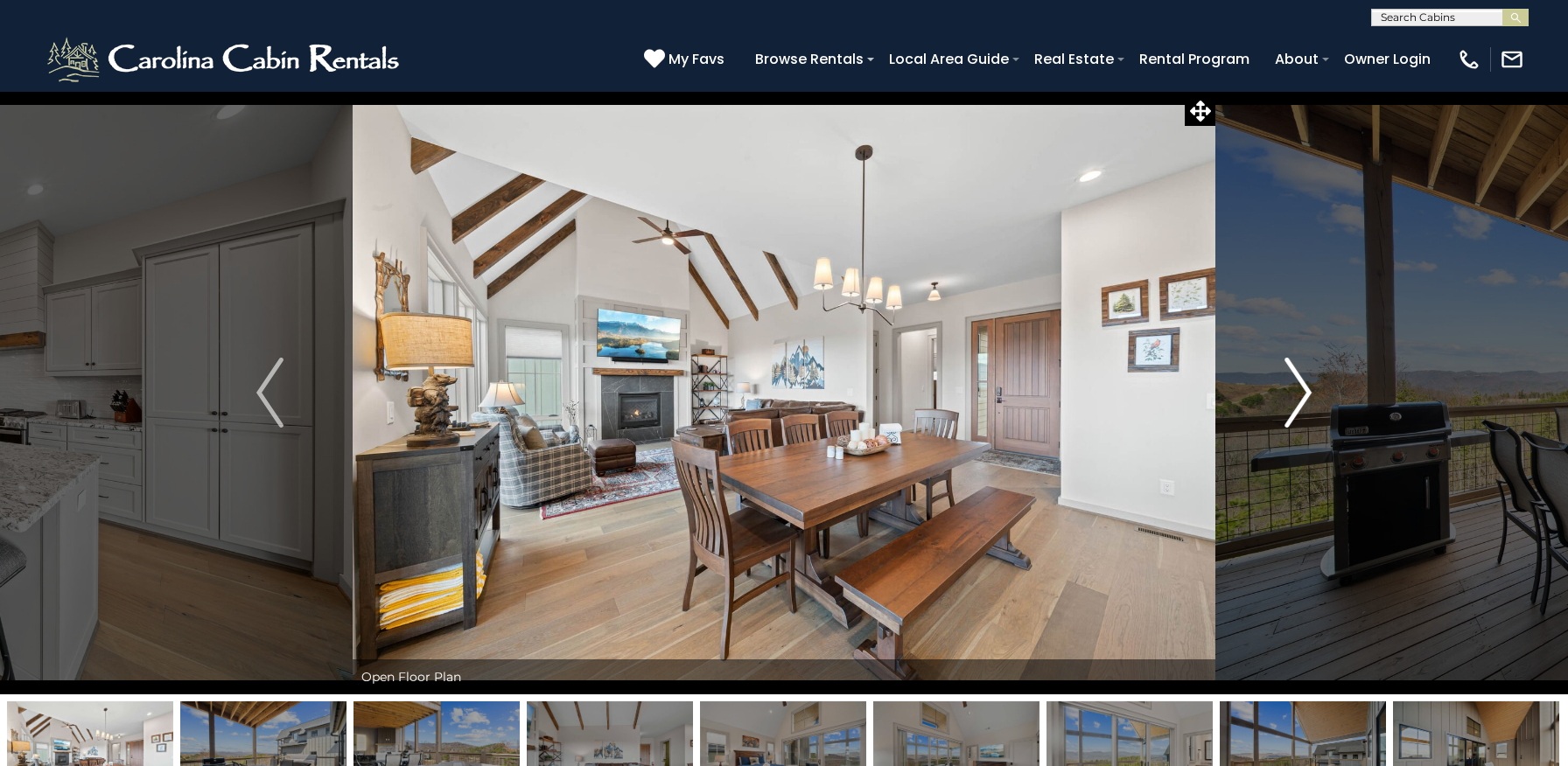
click at [1296, 397] on img "Next" at bounding box center [1297, 392] width 26 height 70
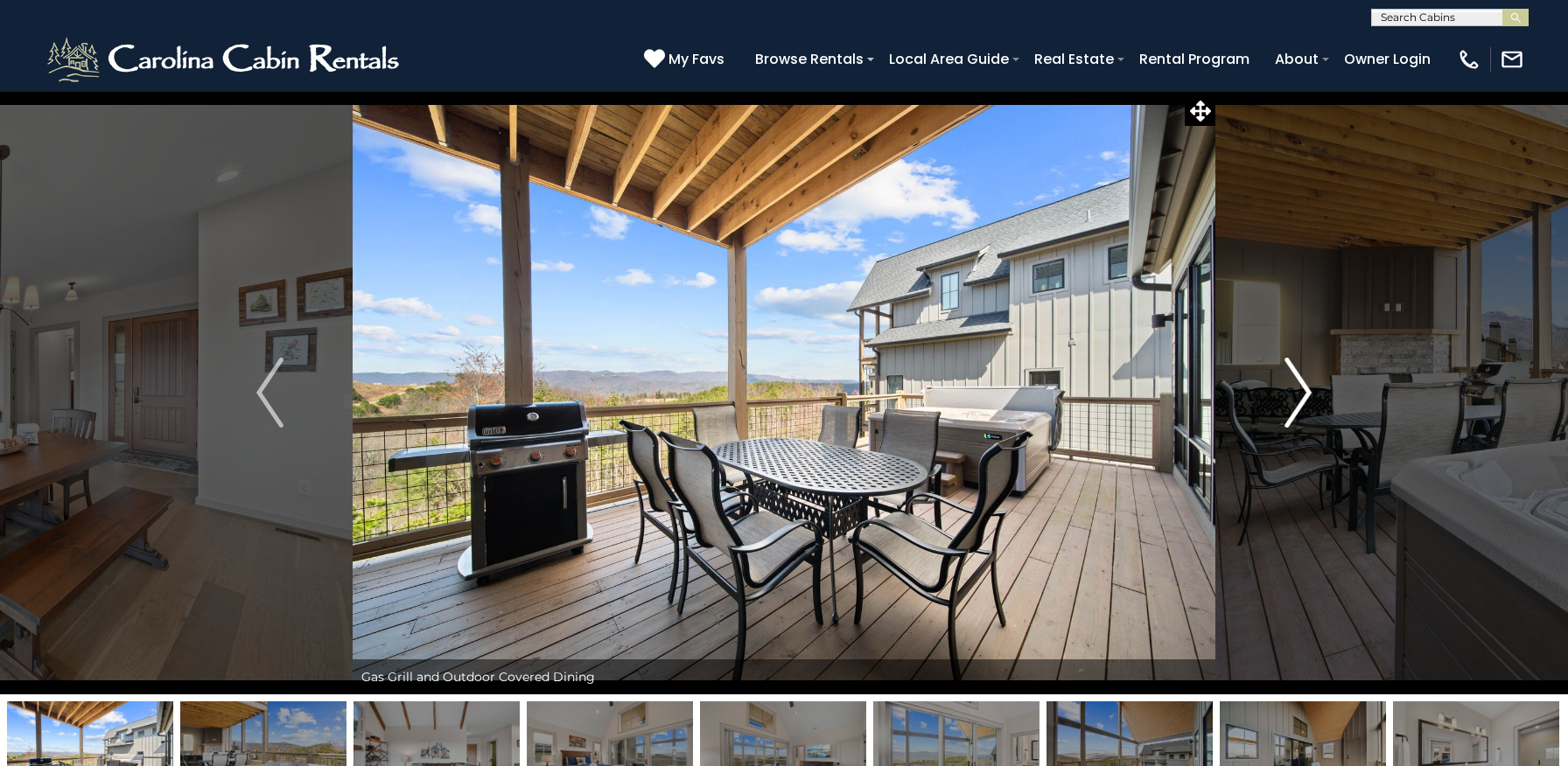
click at [1296, 397] on img "Next" at bounding box center [1297, 392] width 26 height 70
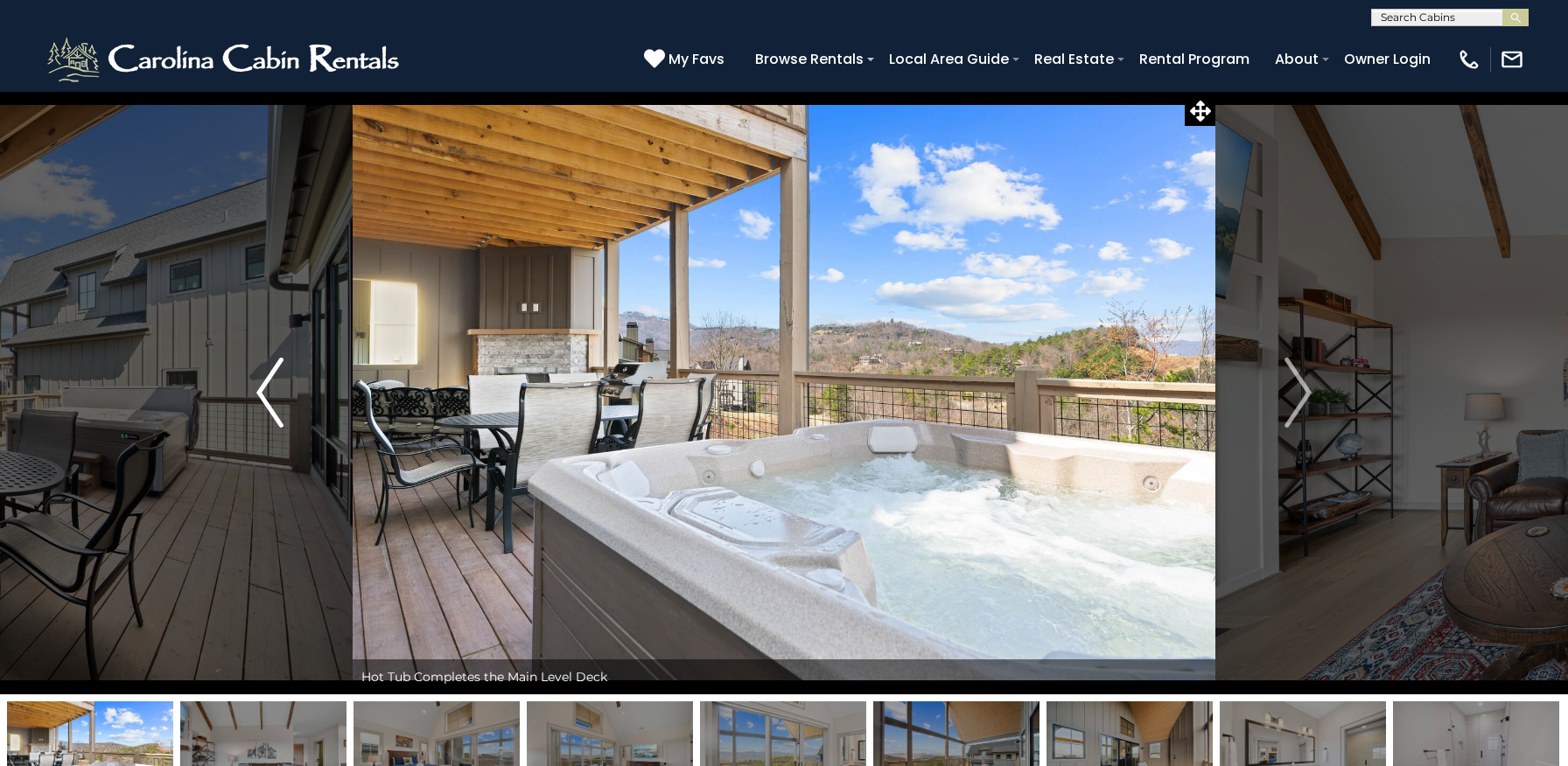
click at [270, 389] on img "Previous" at bounding box center [270, 392] width 26 height 70
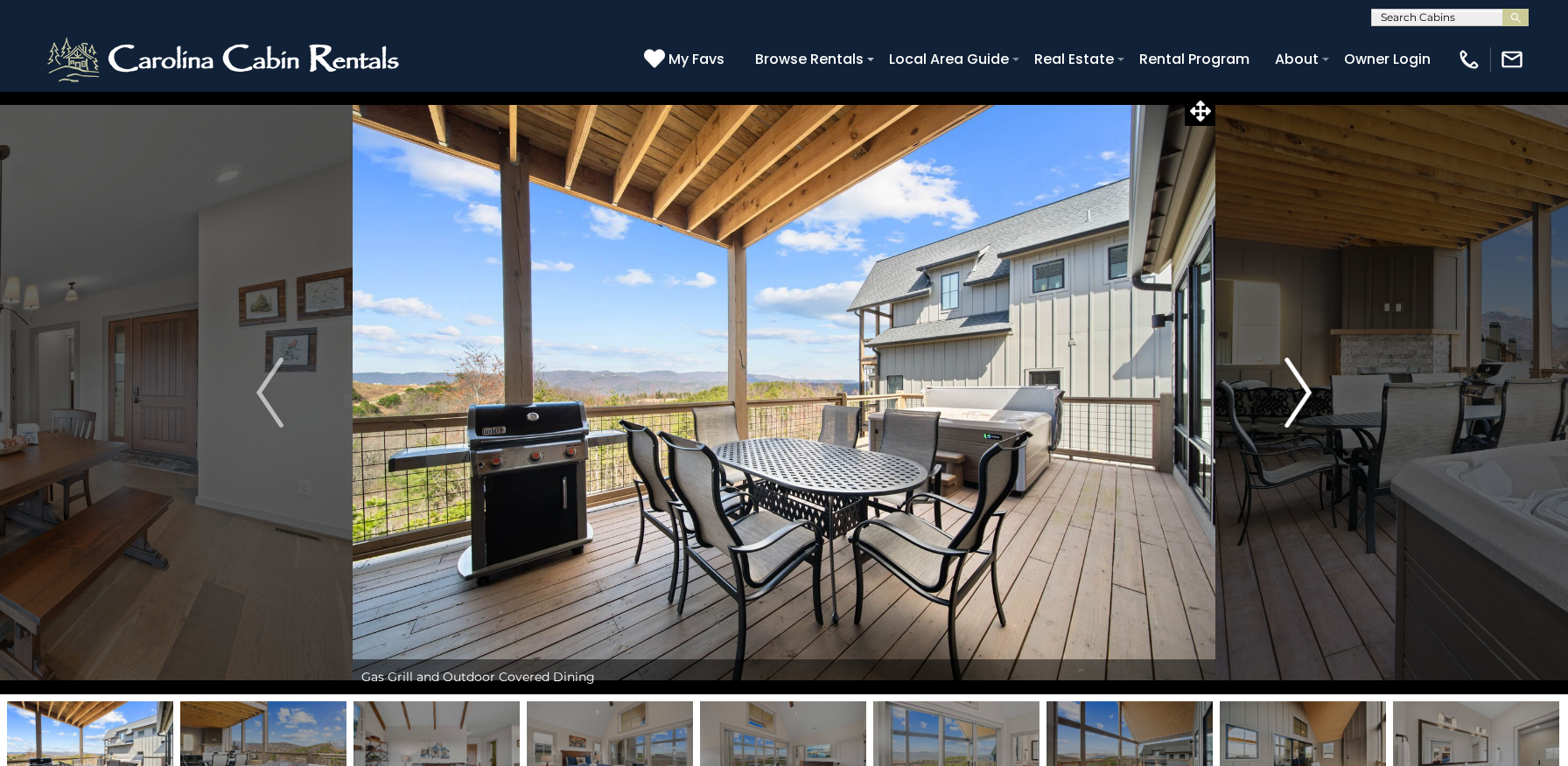
click at [1297, 391] on img "Next" at bounding box center [1297, 392] width 26 height 70
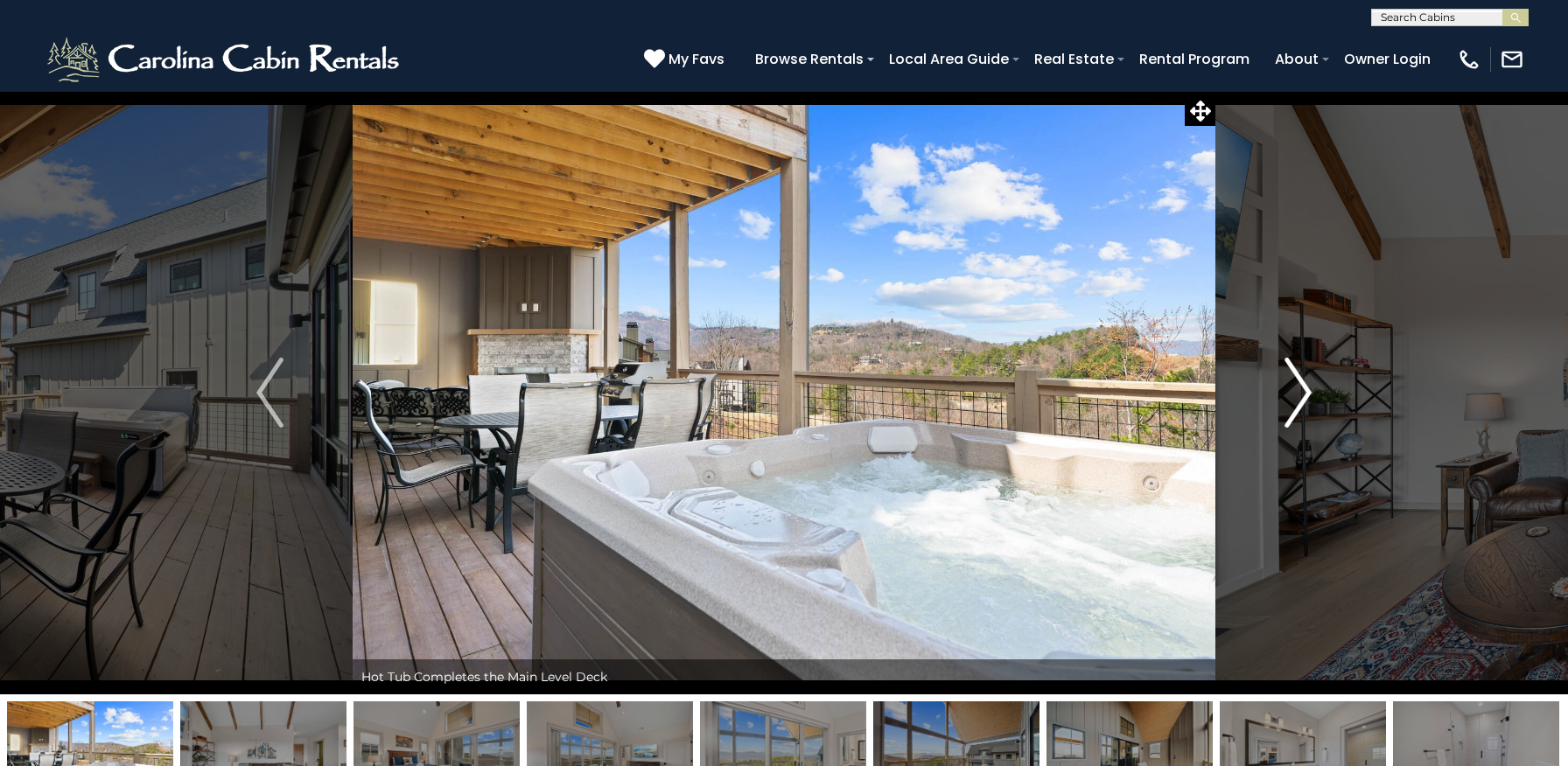
click at [1297, 391] on img "Next" at bounding box center [1297, 392] width 26 height 70
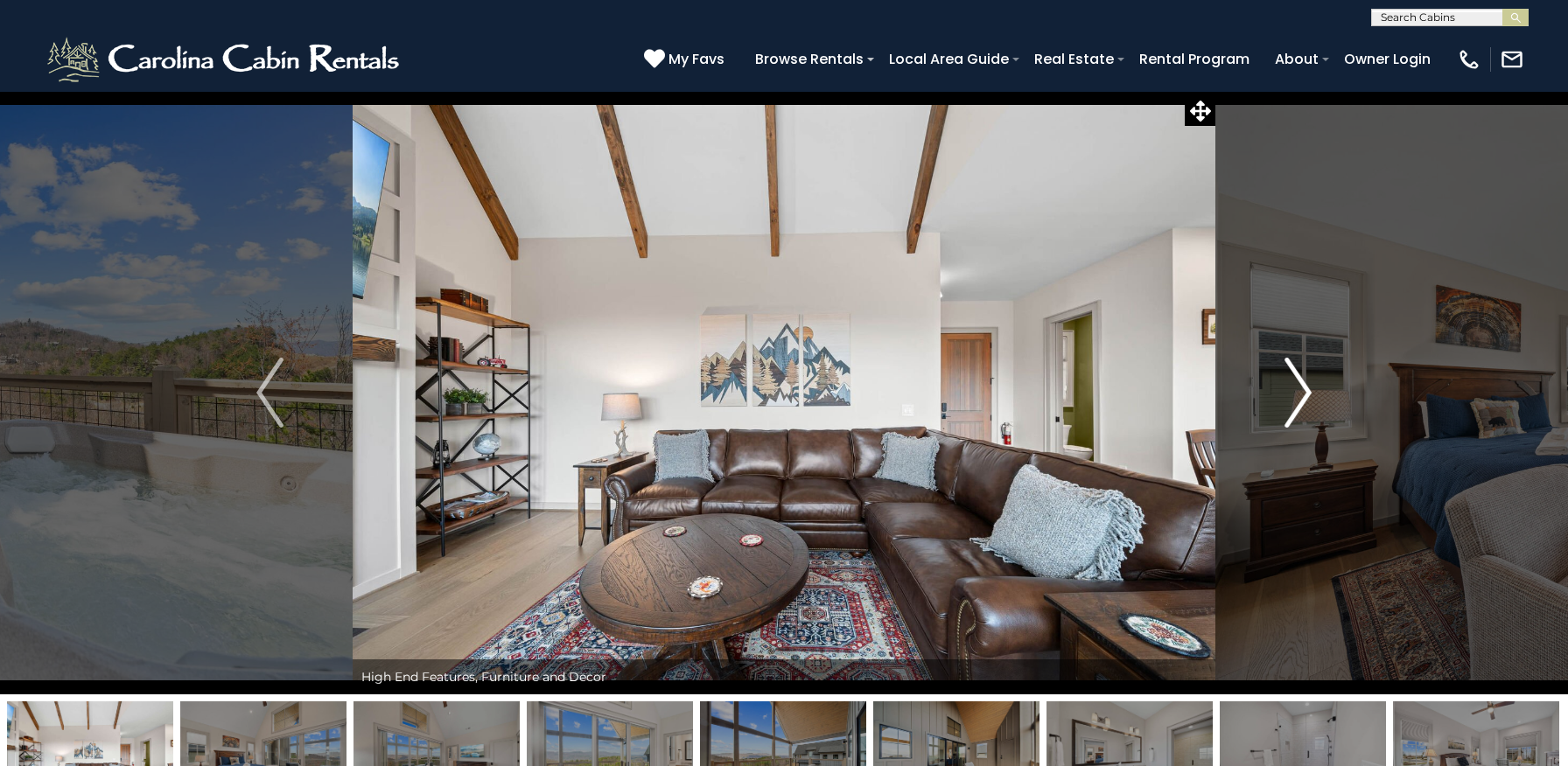
click at [1297, 391] on img "Next" at bounding box center [1297, 392] width 26 height 70
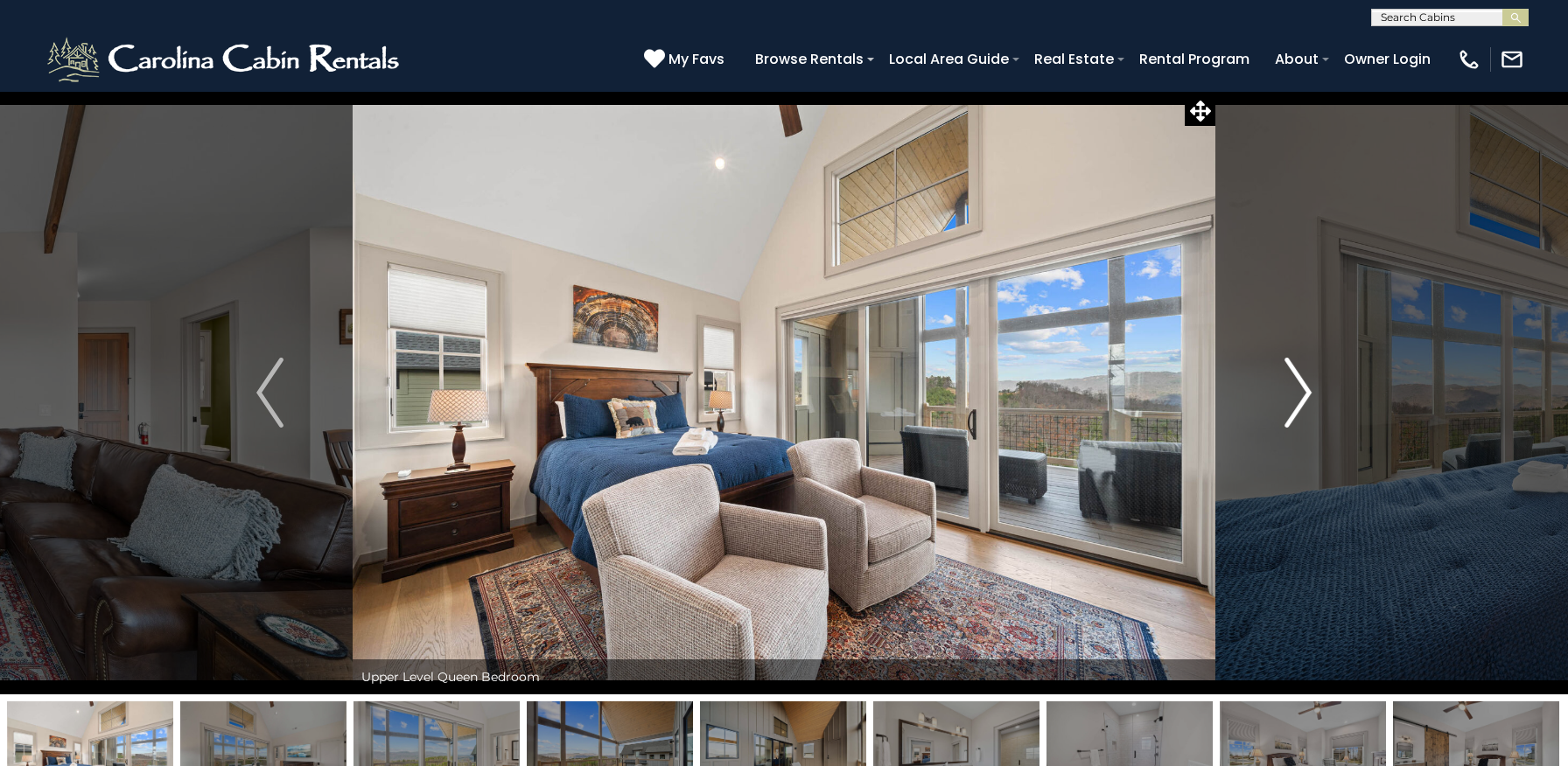
click at [1297, 391] on img "Next" at bounding box center [1297, 392] width 26 height 70
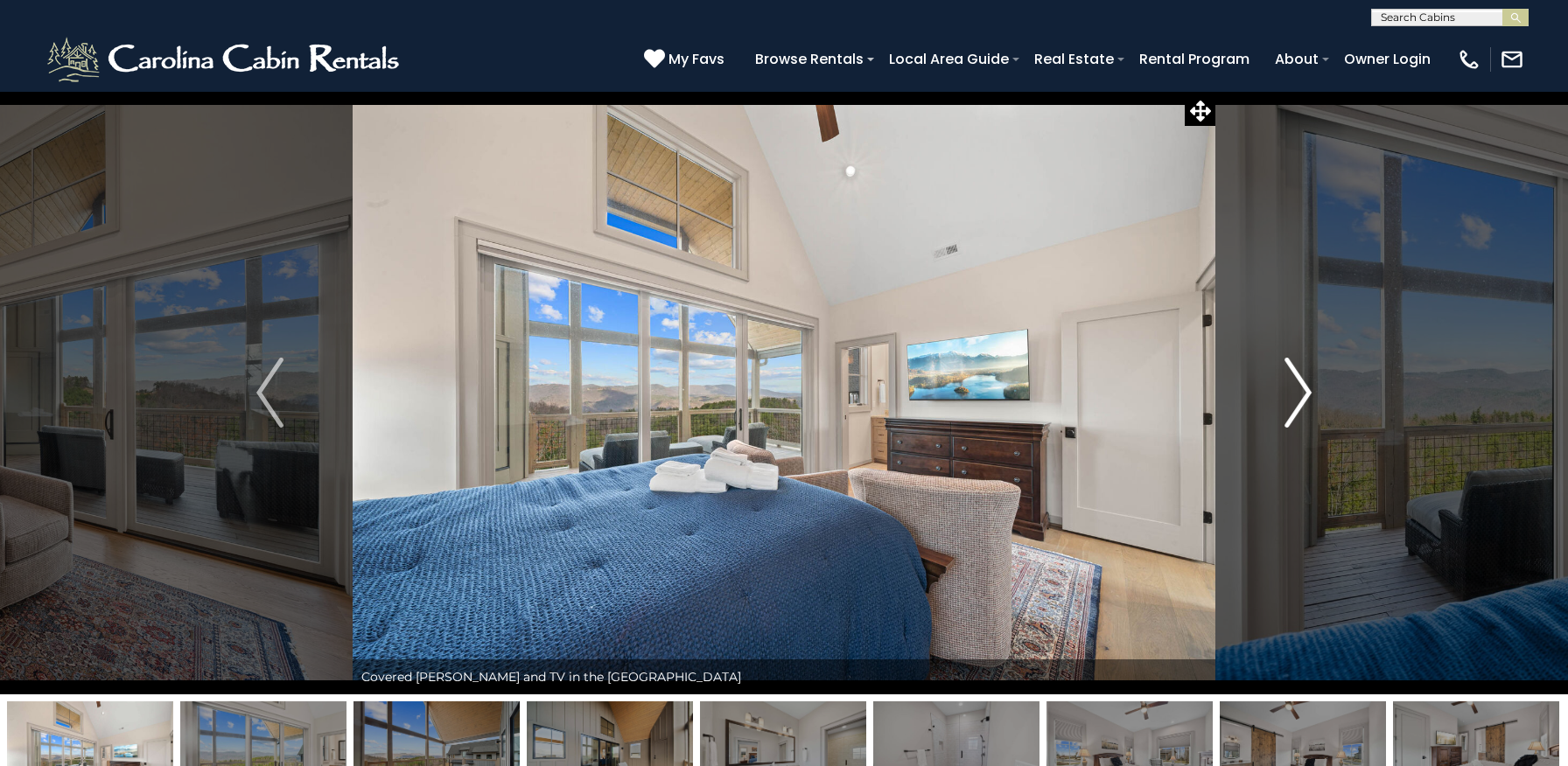
click at [1297, 391] on img "Next" at bounding box center [1297, 392] width 26 height 70
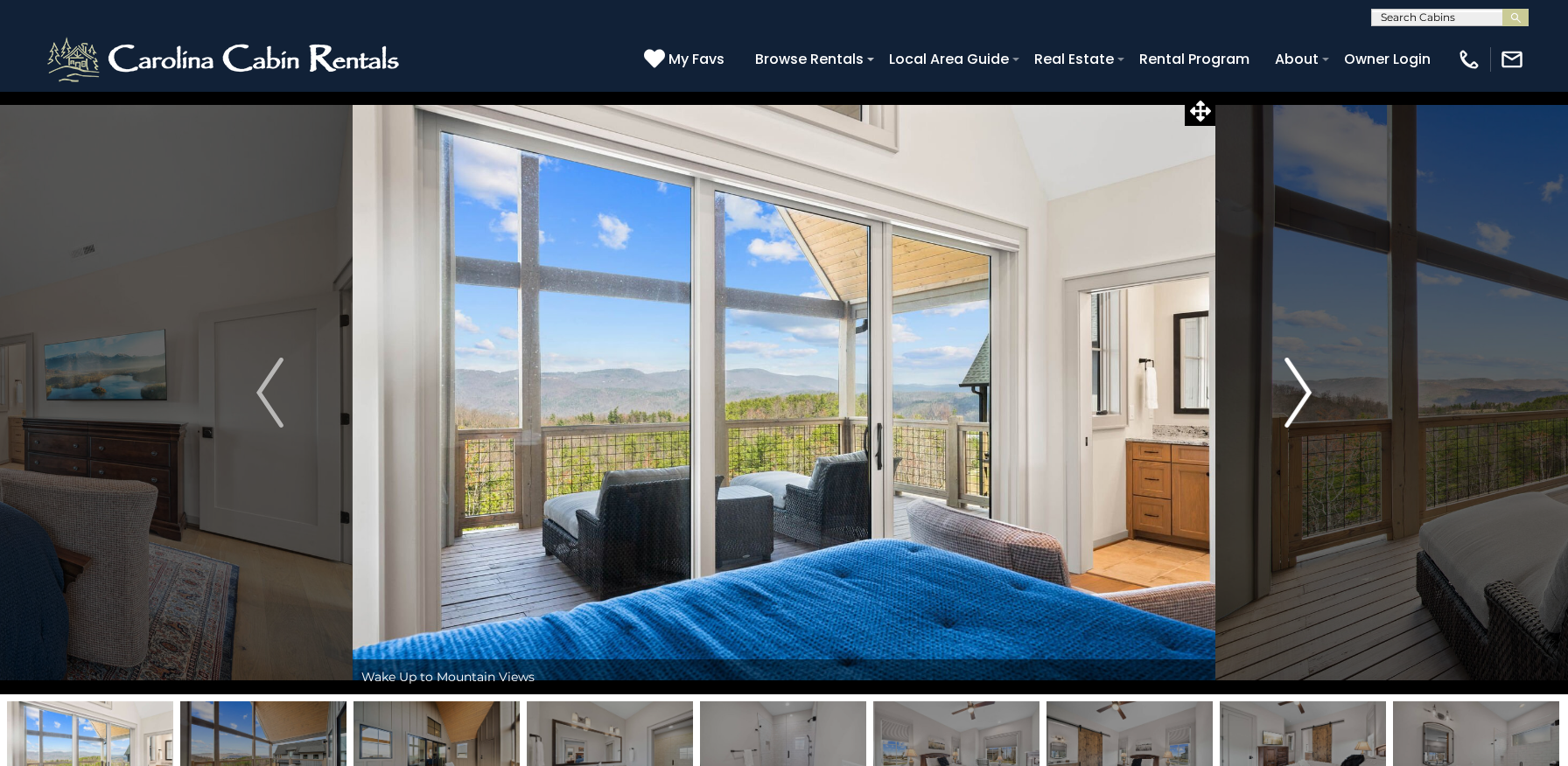
click at [1297, 391] on img "Next" at bounding box center [1297, 392] width 26 height 70
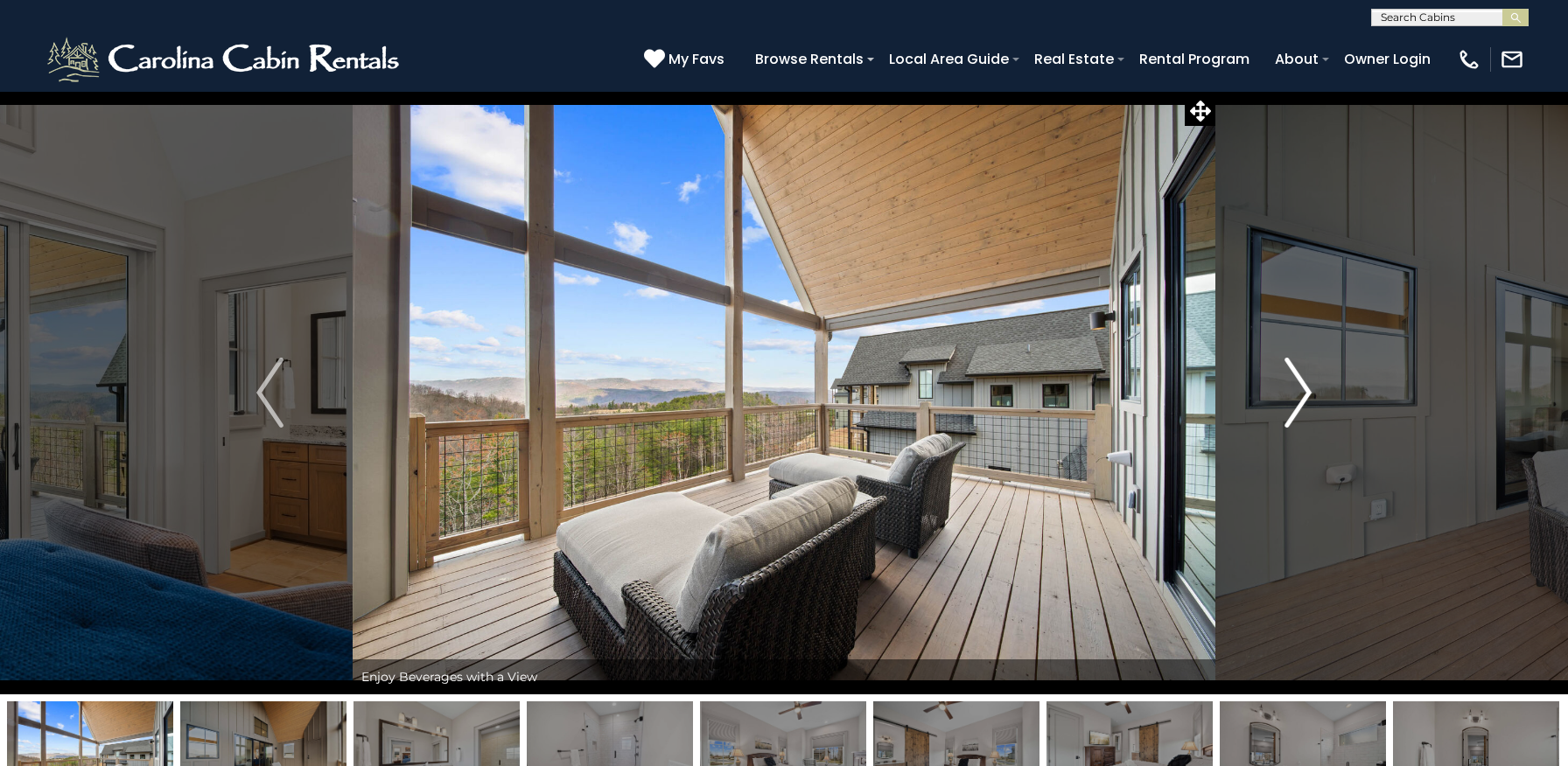
click at [1297, 391] on img "Next" at bounding box center [1297, 392] width 26 height 70
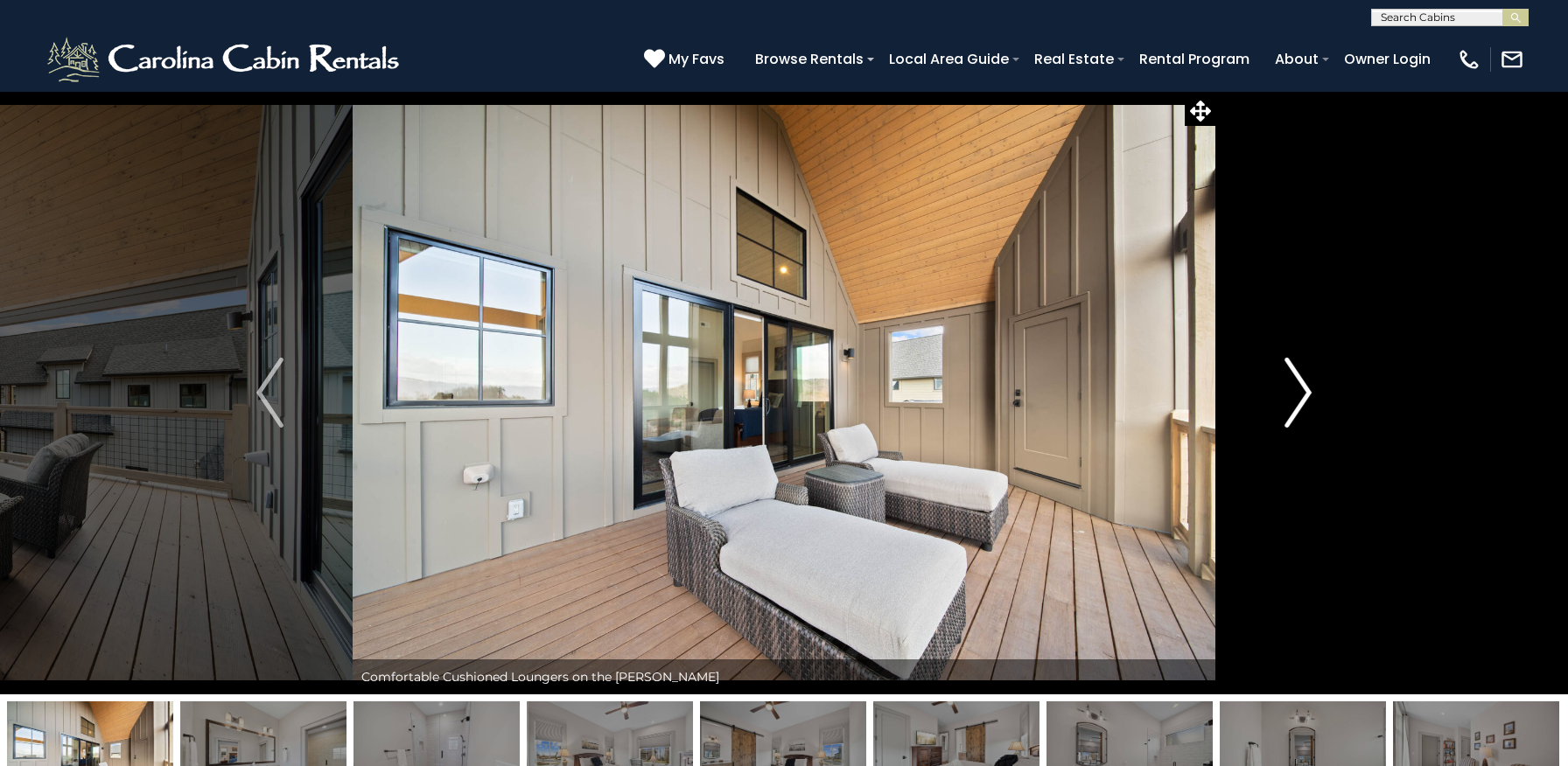
click at [1297, 391] on img "Next" at bounding box center [1297, 392] width 26 height 70
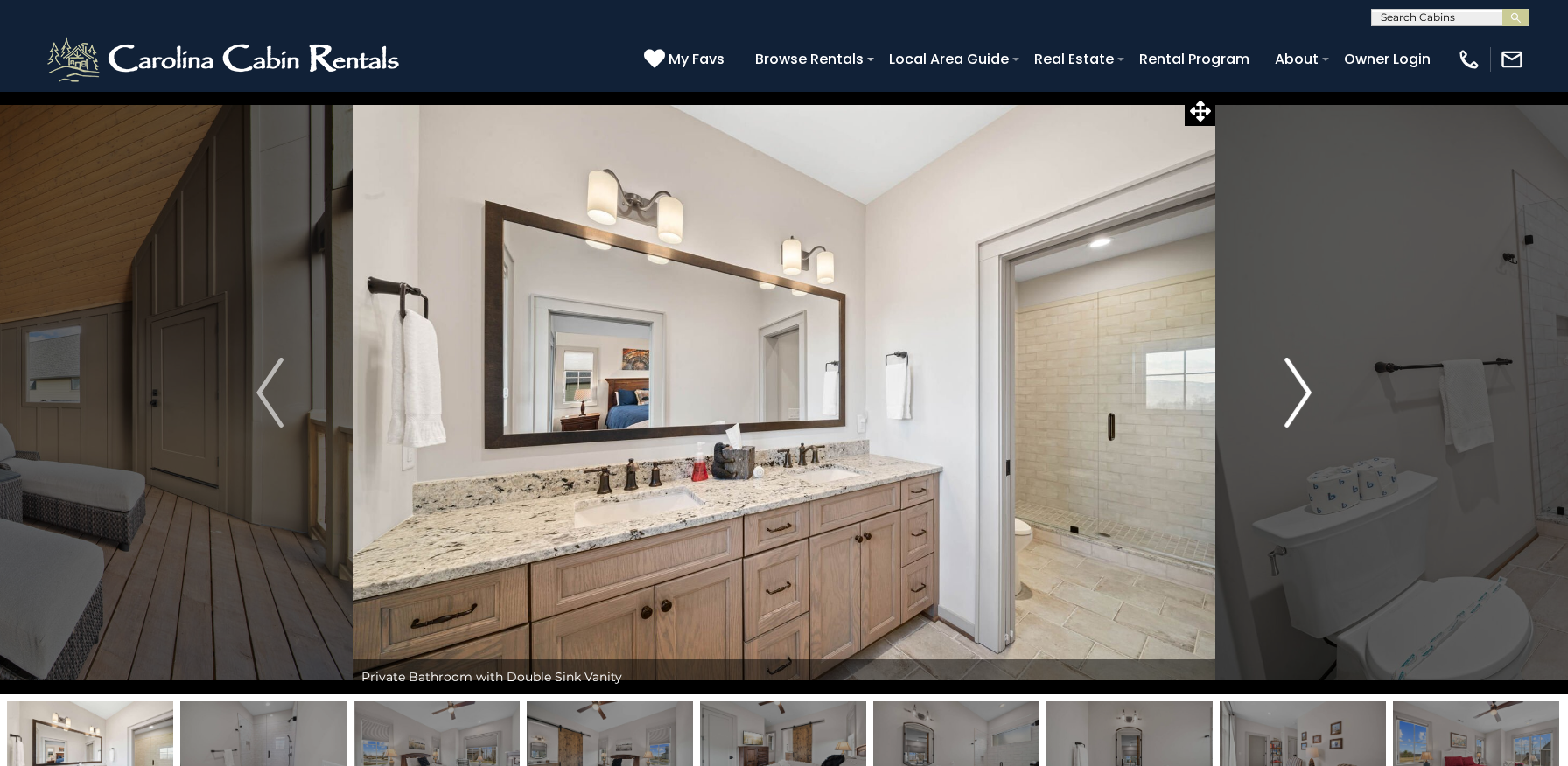
click at [1297, 391] on img "Next" at bounding box center [1297, 392] width 26 height 70
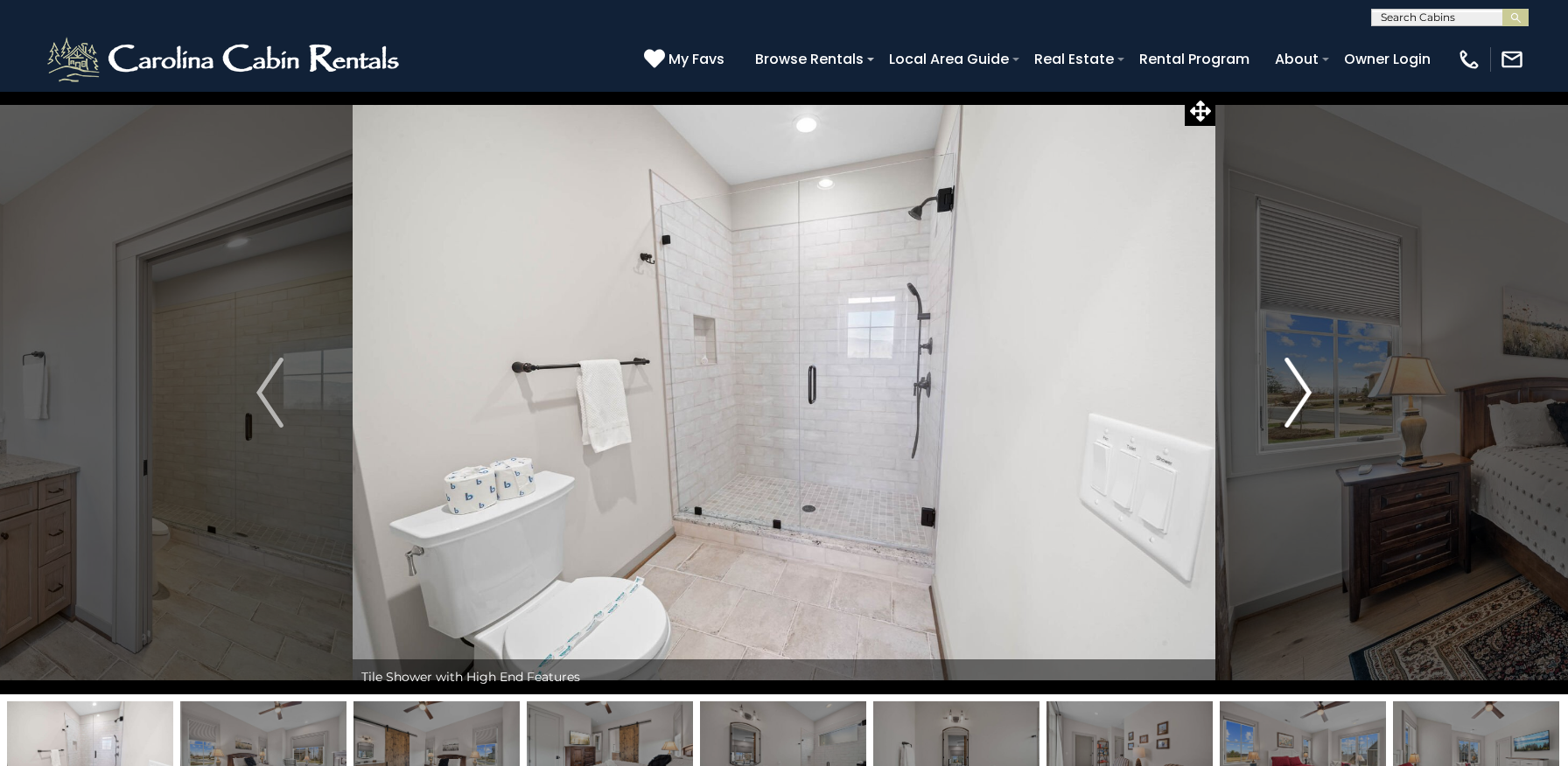
click at [1297, 391] on img "Next" at bounding box center [1297, 392] width 26 height 70
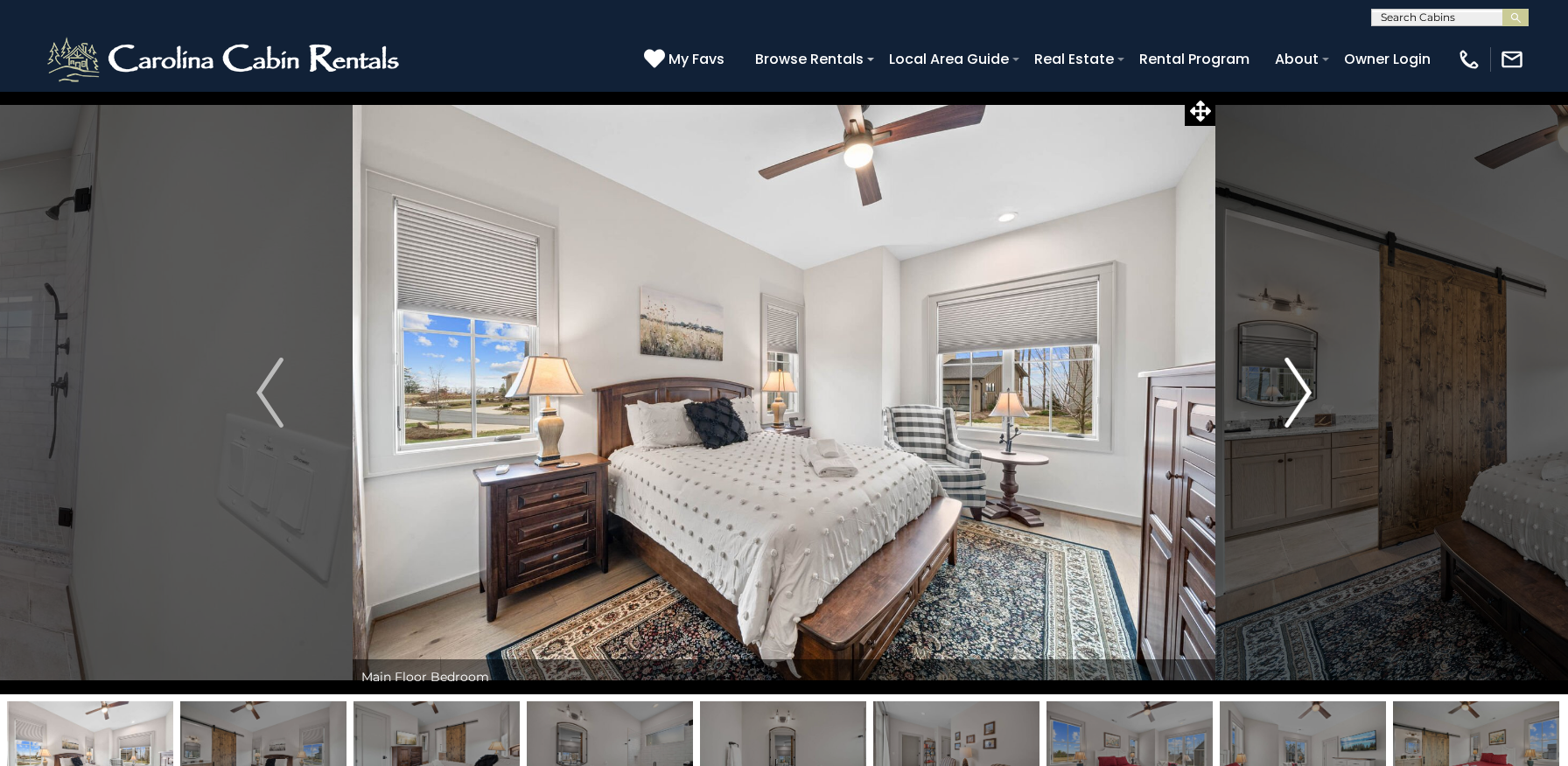
click at [1297, 391] on img "Next" at bounding box center [1297, 392] width 26 height 70
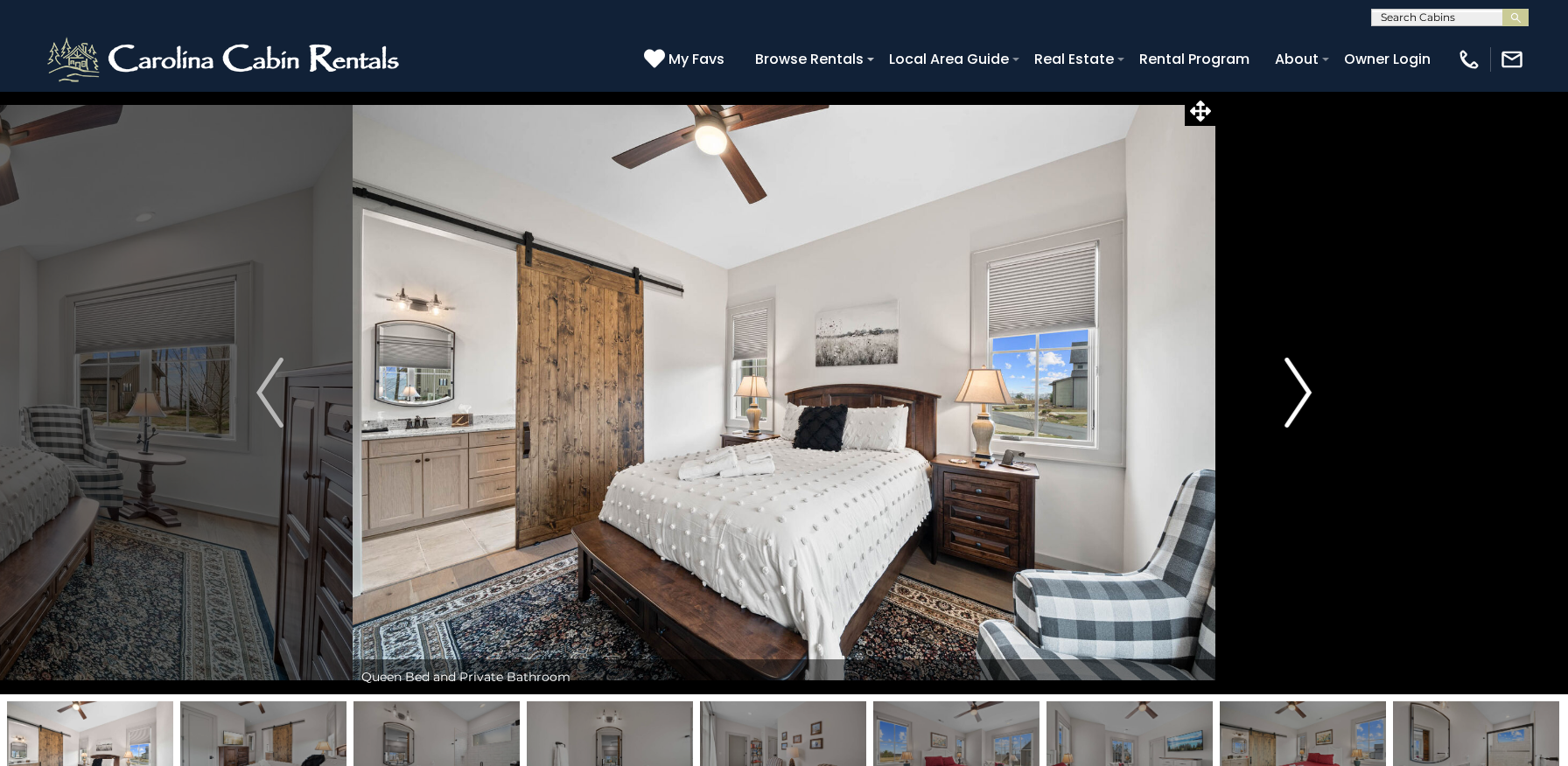
click at [1297, 391] on img "Next" at bounding box center [1297, 392] width 26 height 70
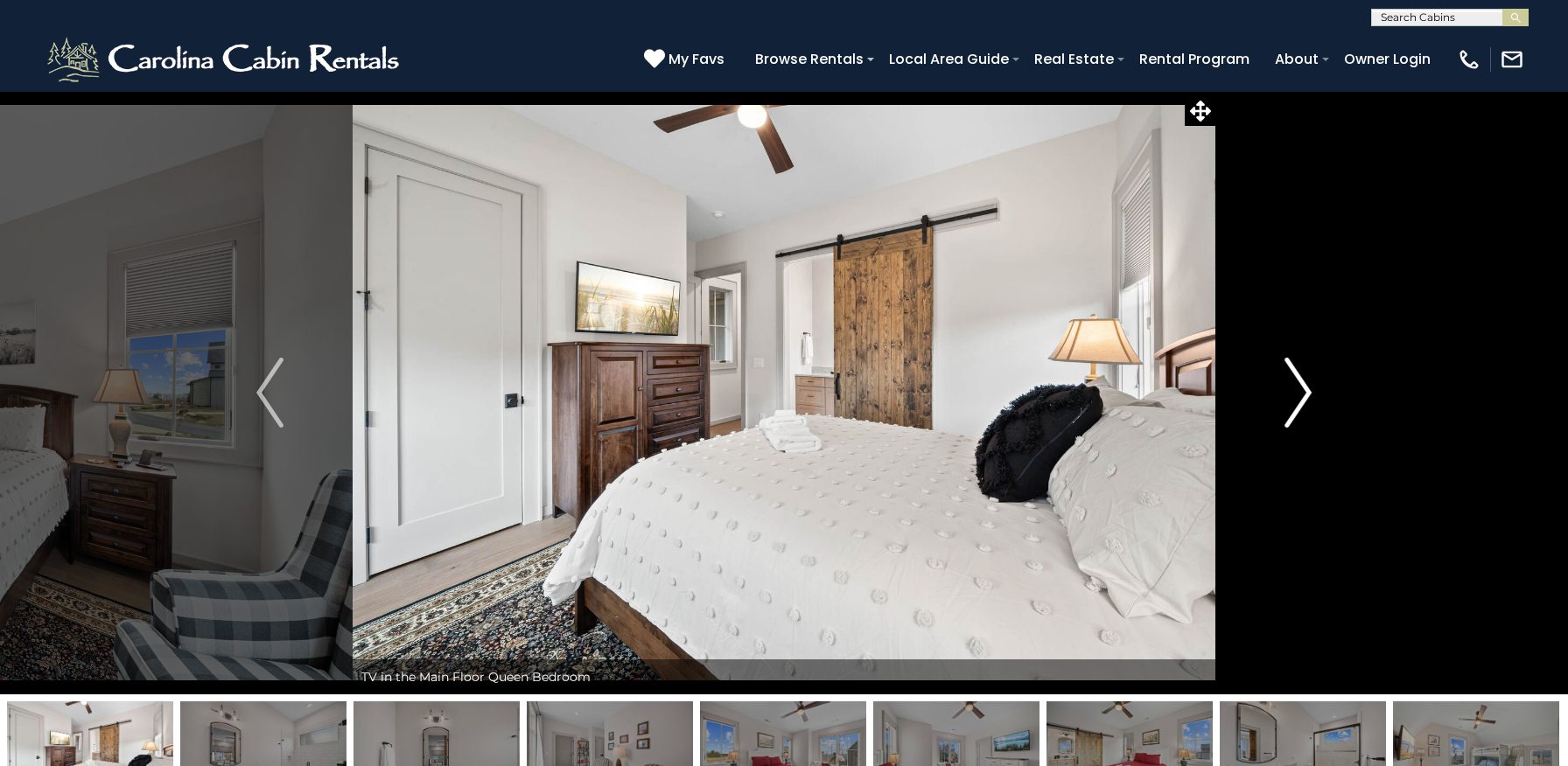
click at [1297, 391] on img "Next" at bounding box center [1297, 392] width 26 height 70
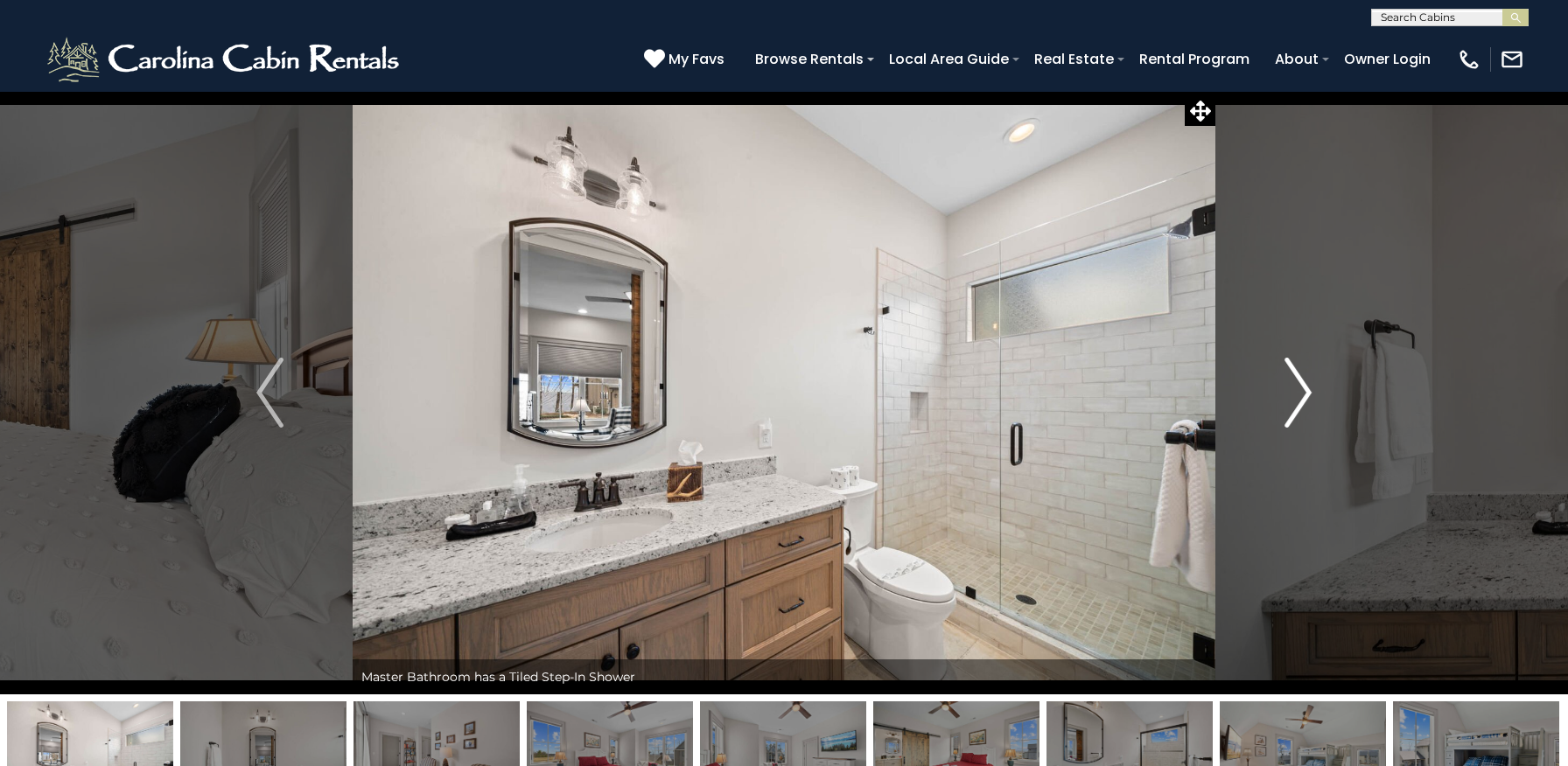
click at [1297, 391] on img "Next" at bounding box center [1297, 392] width 26 height 70
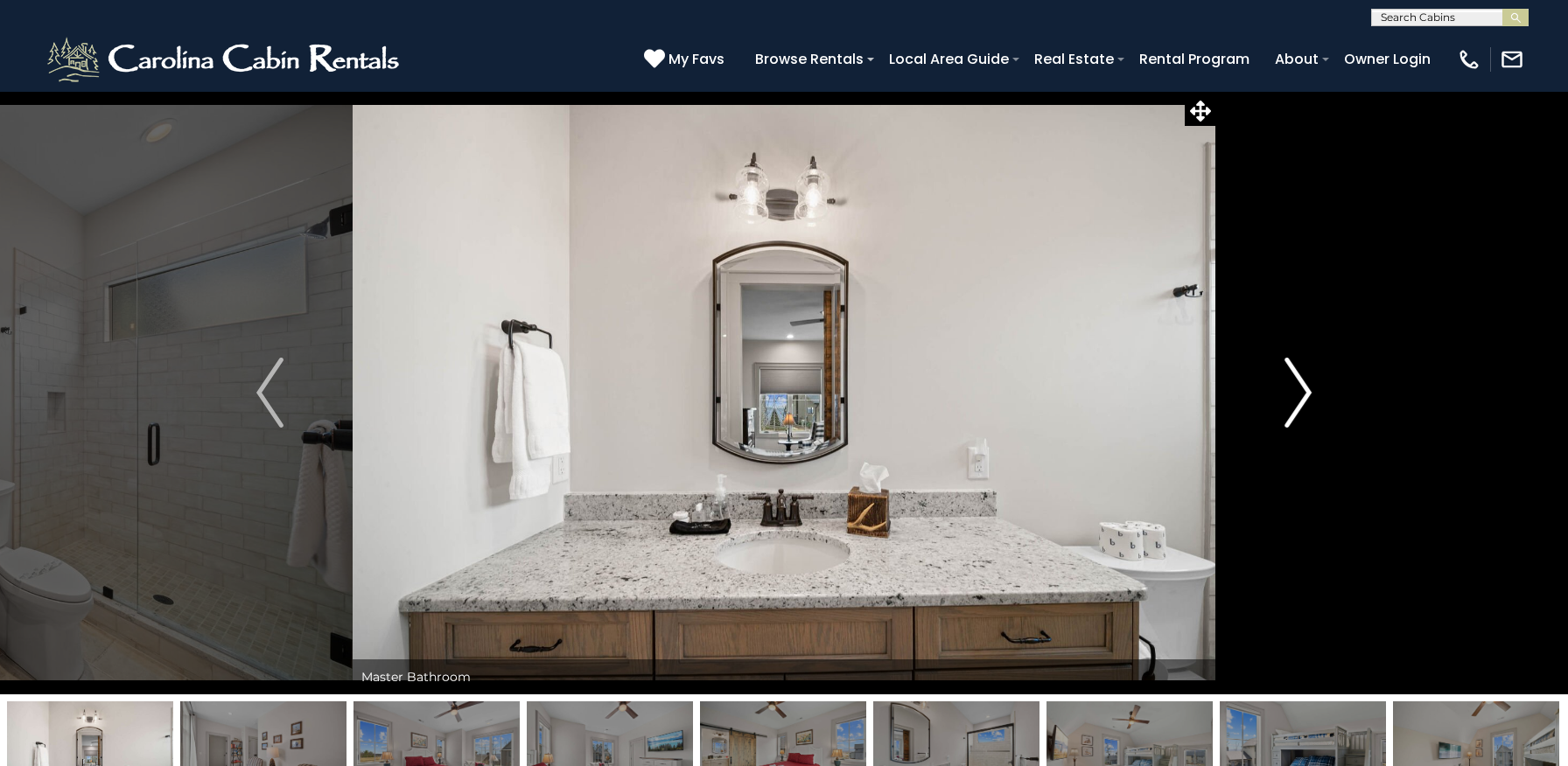
click at [1297, 391] on img "Next" at bounding box center [1297, 392] width 26 height 70
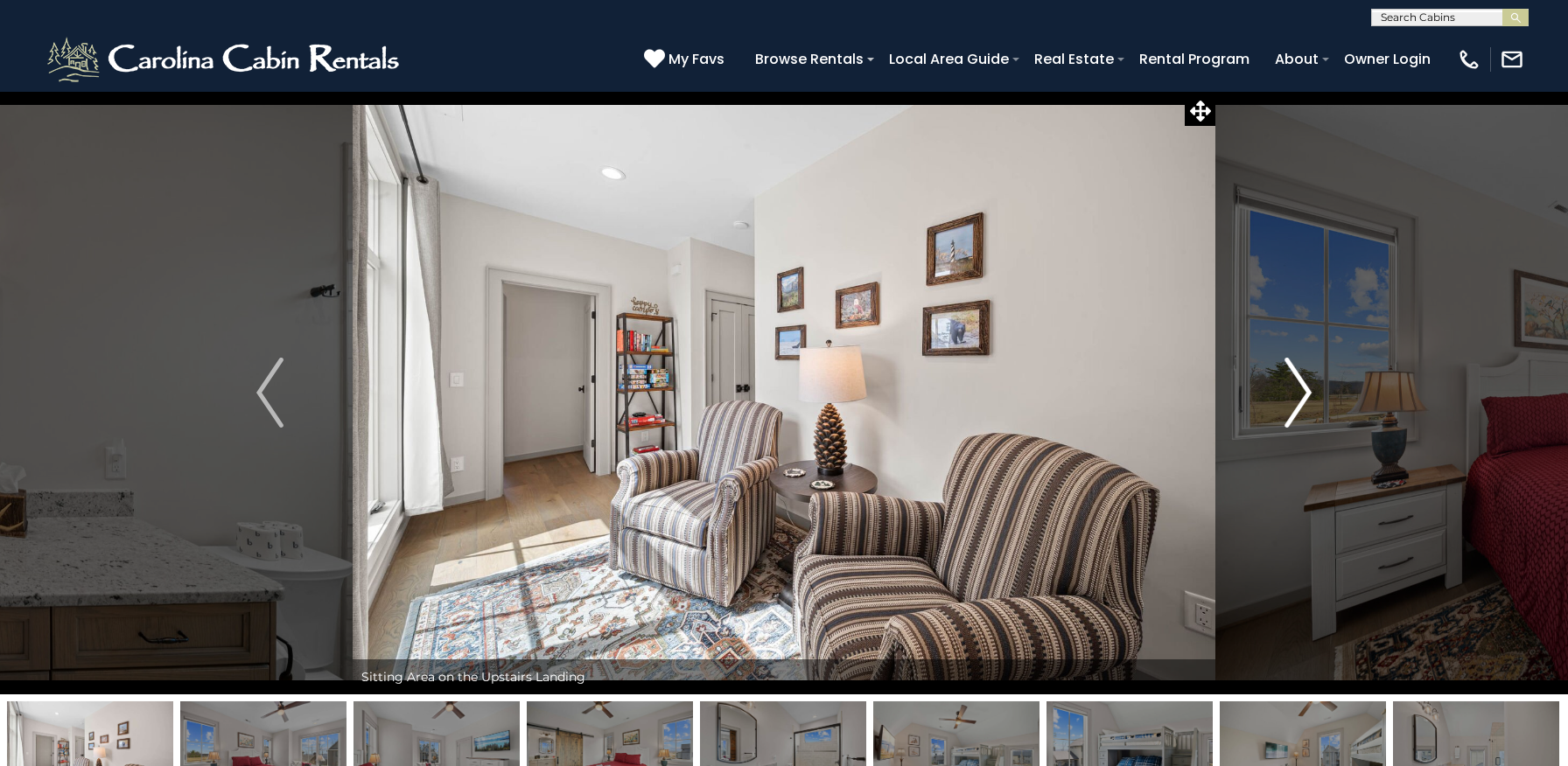
click at [1297, 391] on img "Next" at bounding box center [1297, 392] width 26 height 70
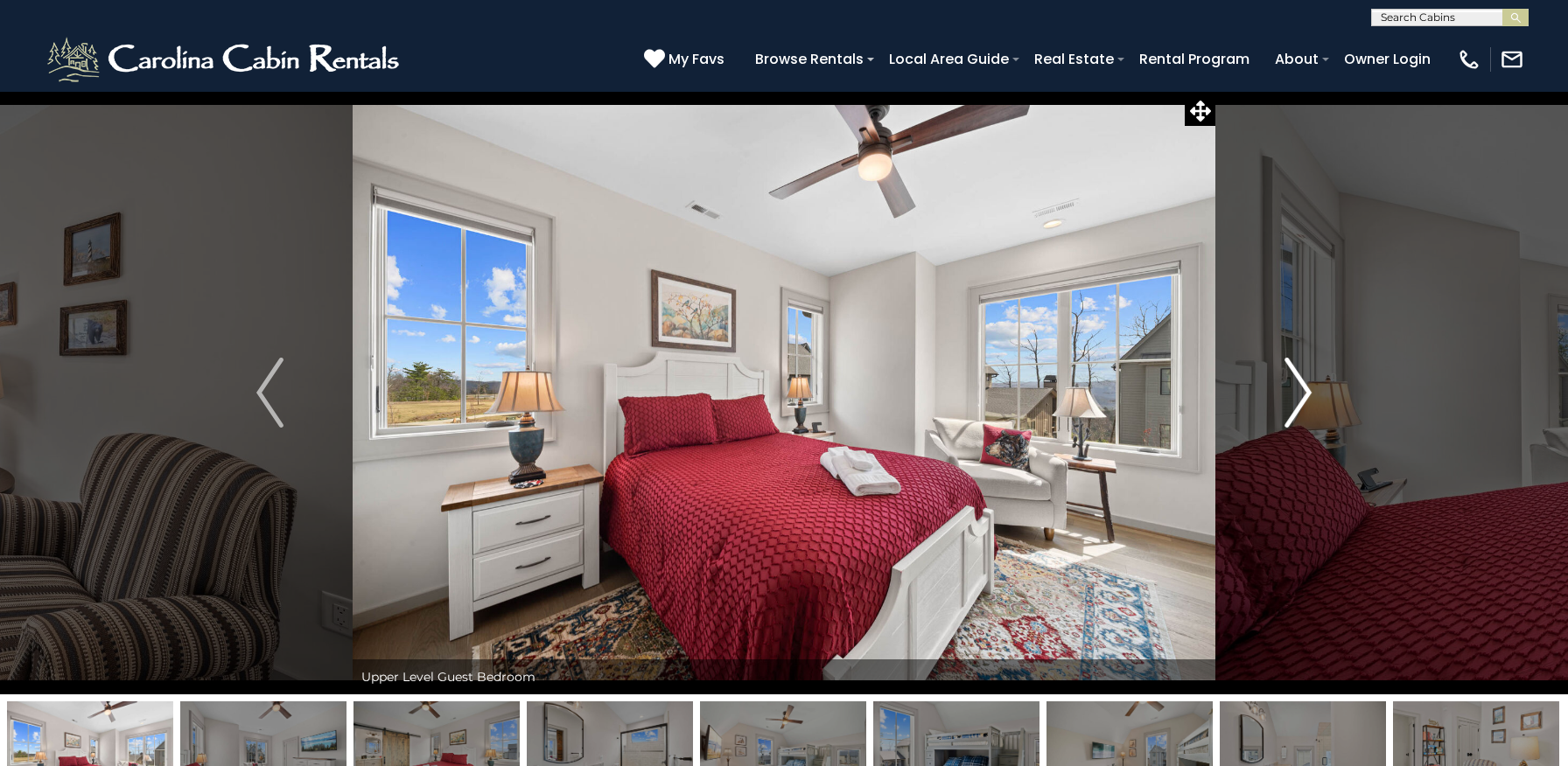
click at [1297, 391] on img "Next" at bounding box center [1297, 392] width 26 height 70
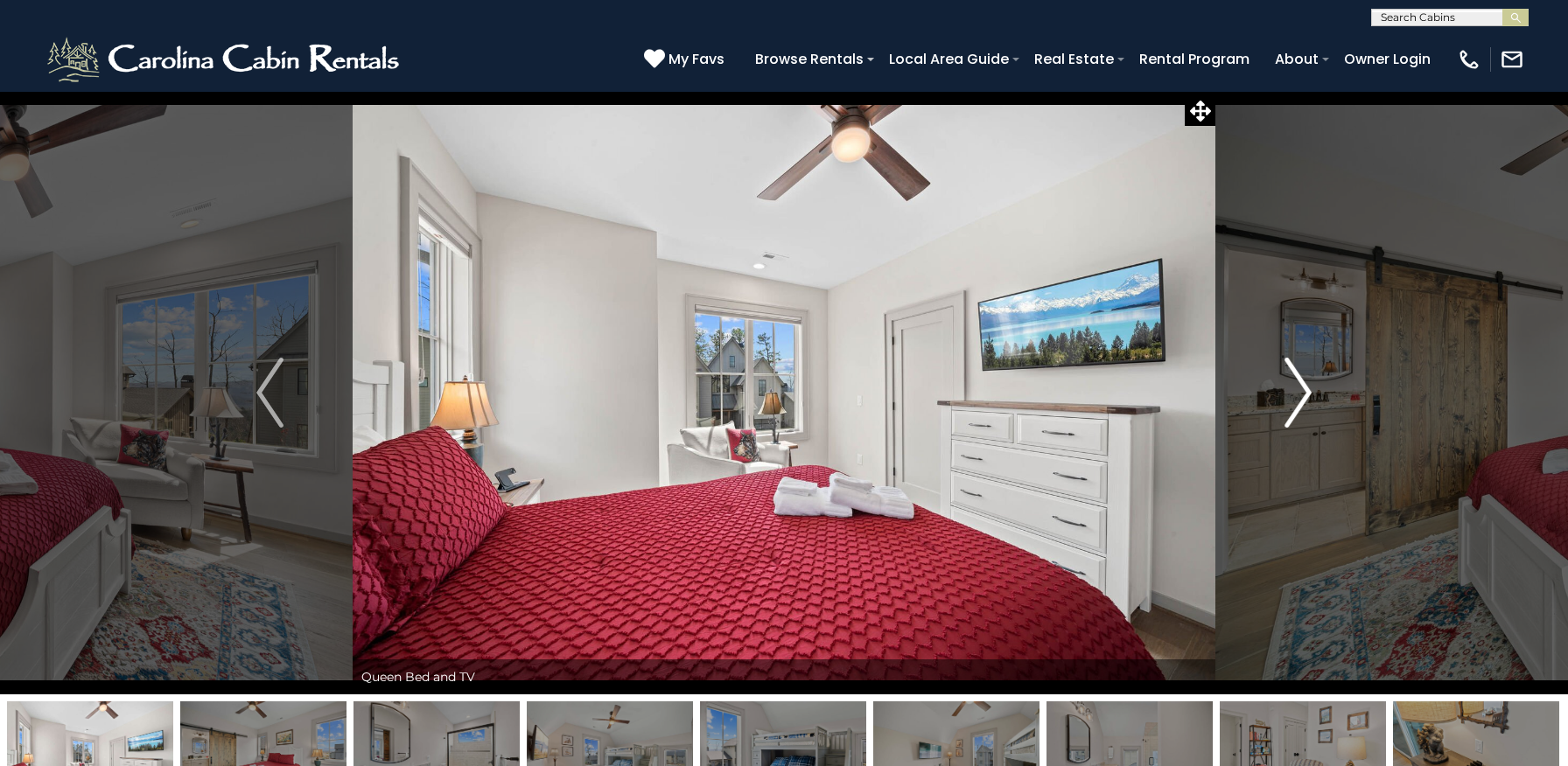
click at [1303, 393] on img "Next" at bounding box center [1297, 392] width 26 height 70
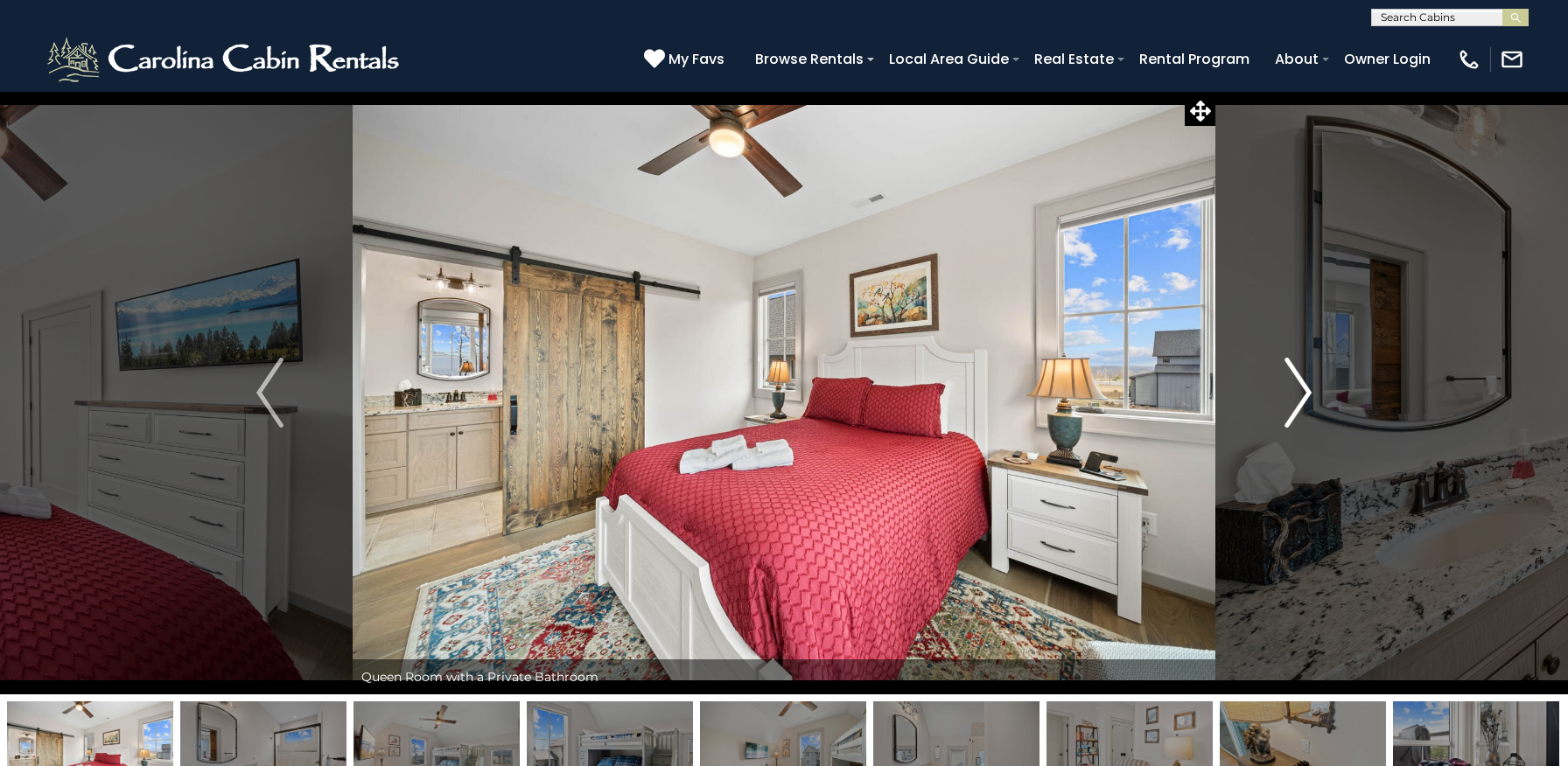
click at [1303, 393] on img "Next" at bounding box center [1297, 392] width 26 height 70
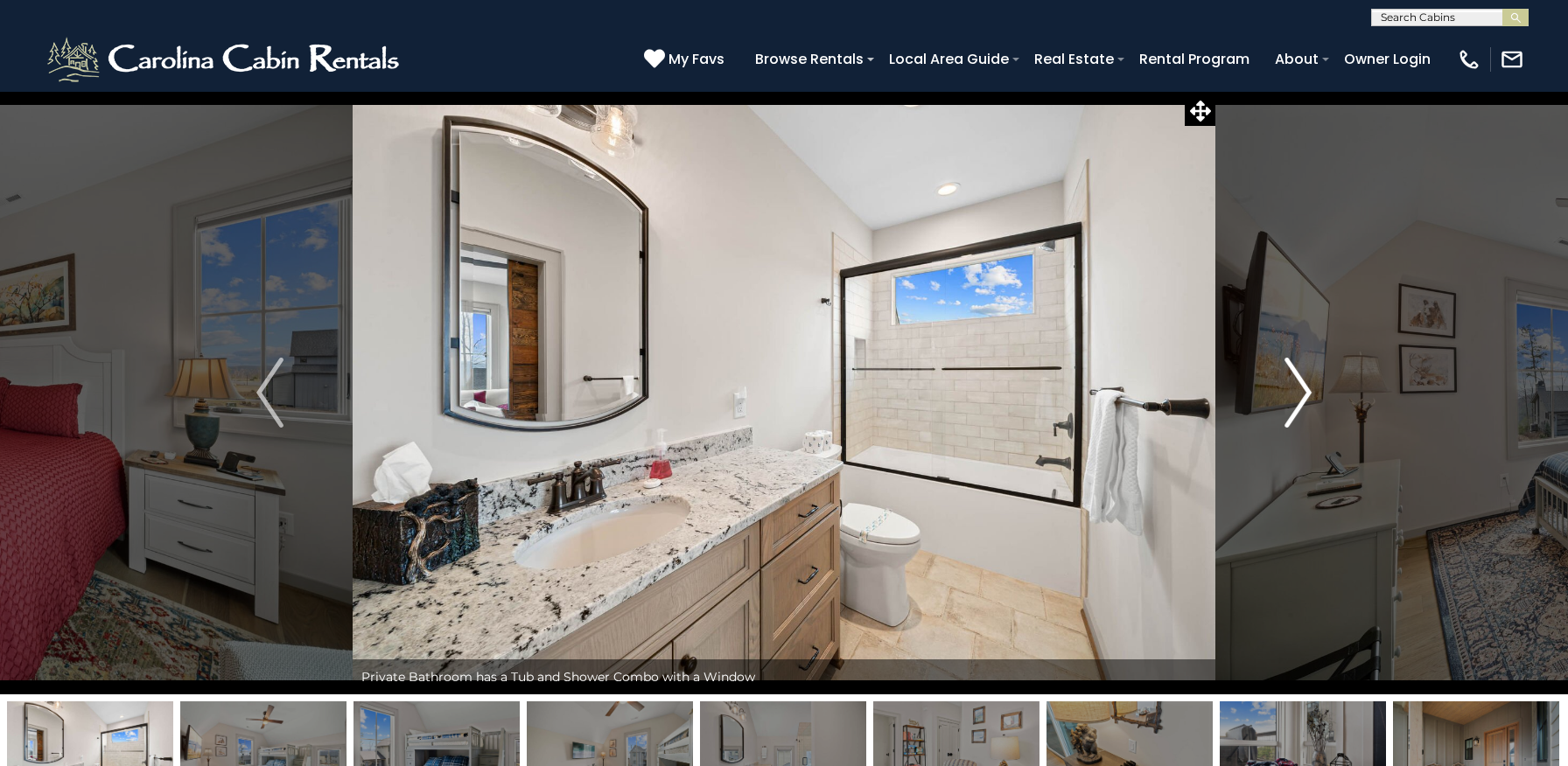
click at [1303, 393] on img "Next" at bounding box center [1297, 392] width 26 height 70
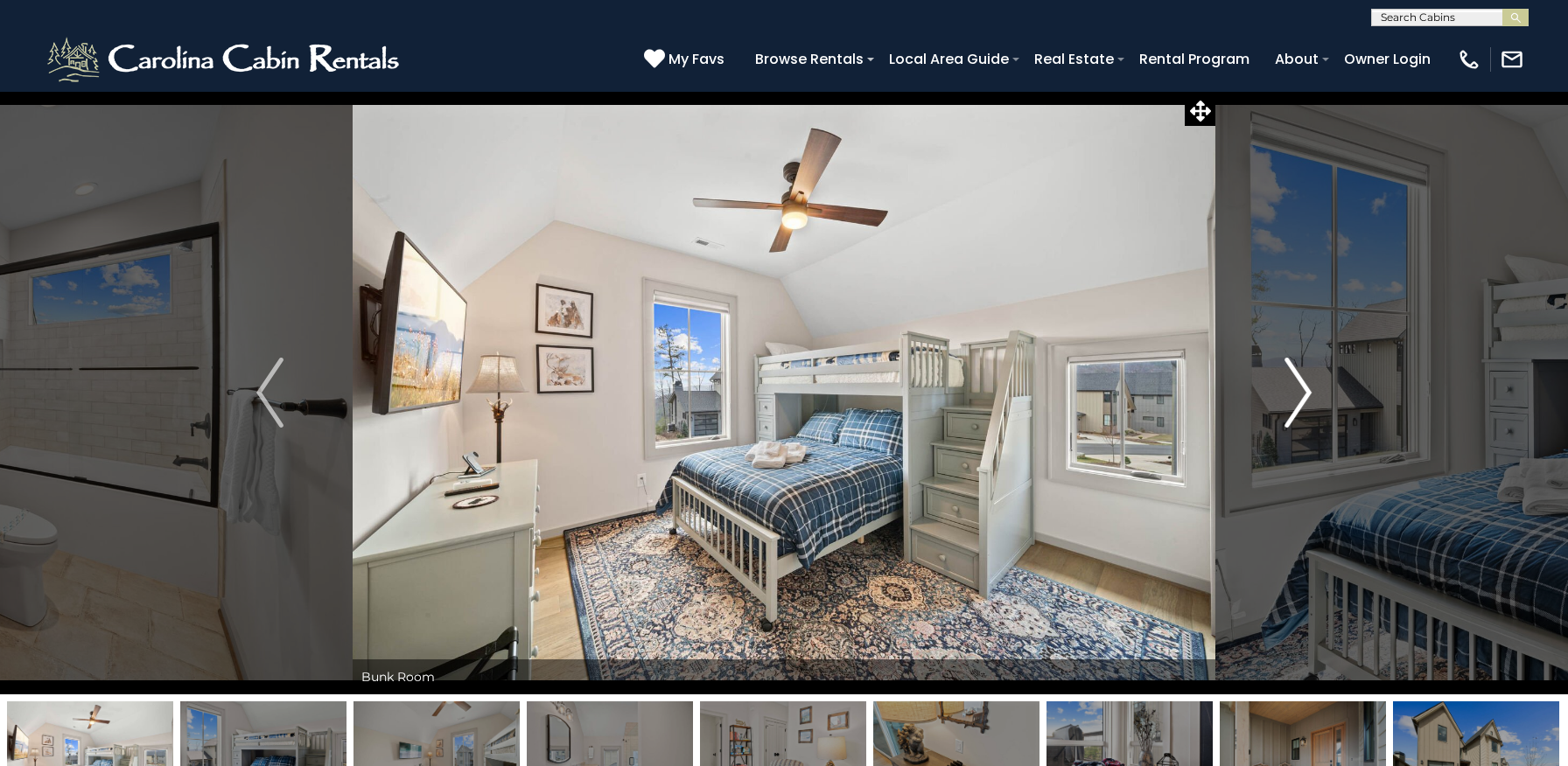
click at [1303, 393] on img "Next" at bounding box center [1297, 392] width 26 height 70
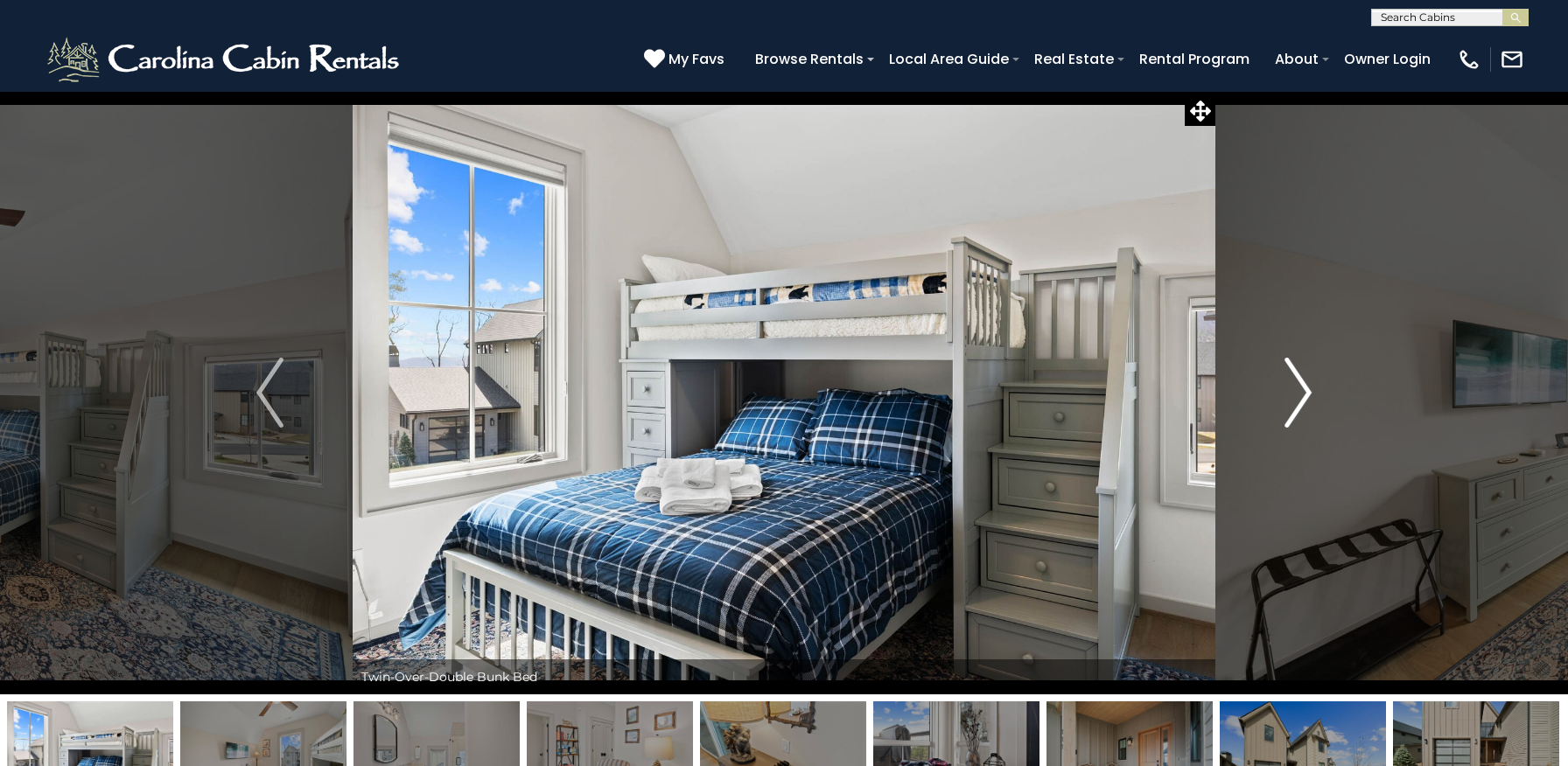
click at [1303, 393] on img "Next" at bounding box center [1297, 392] width 26 height 70
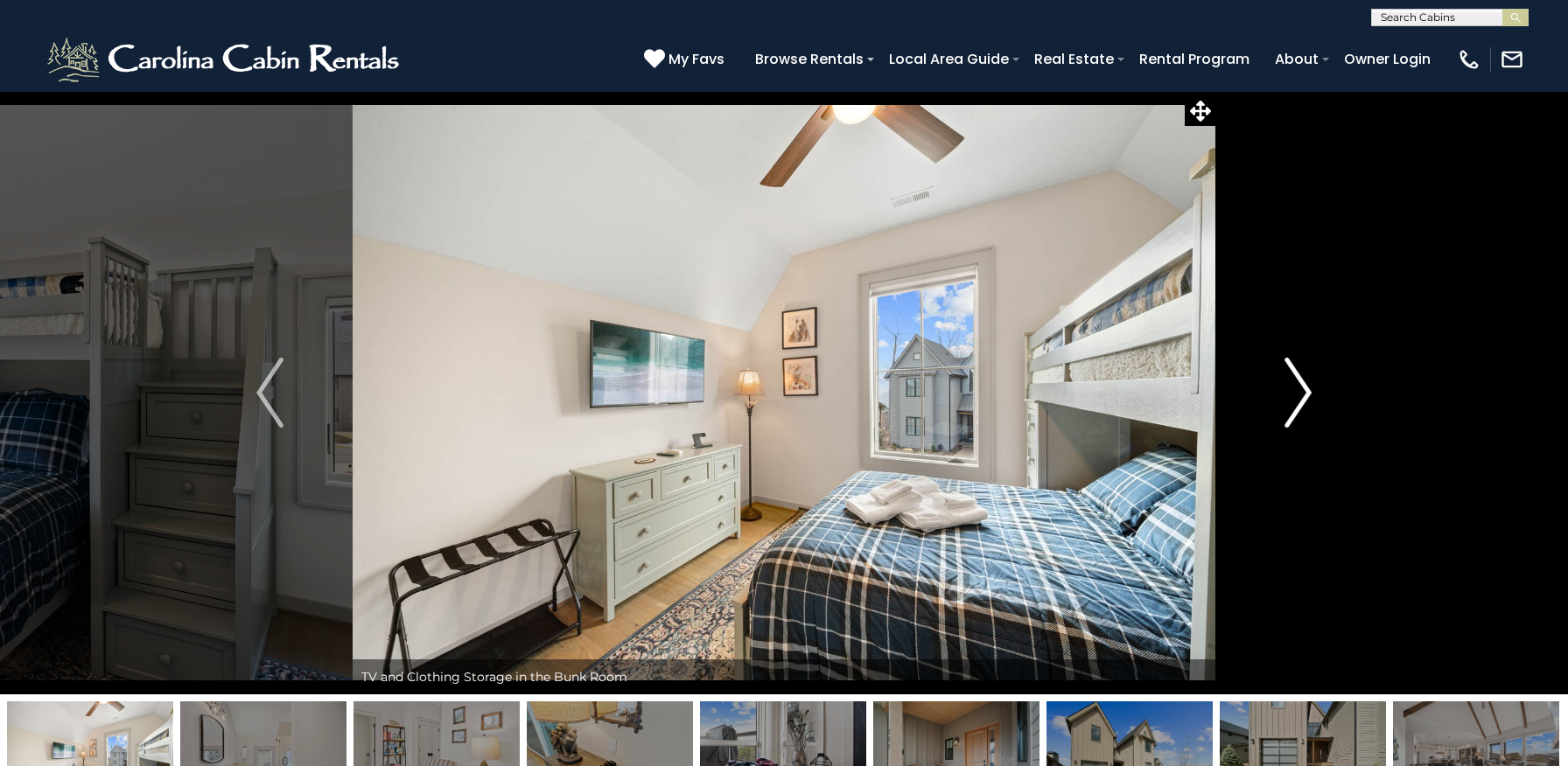
click at [1303, 393] on img "Next" at bounding box center [1297, 392] width 26 height 70
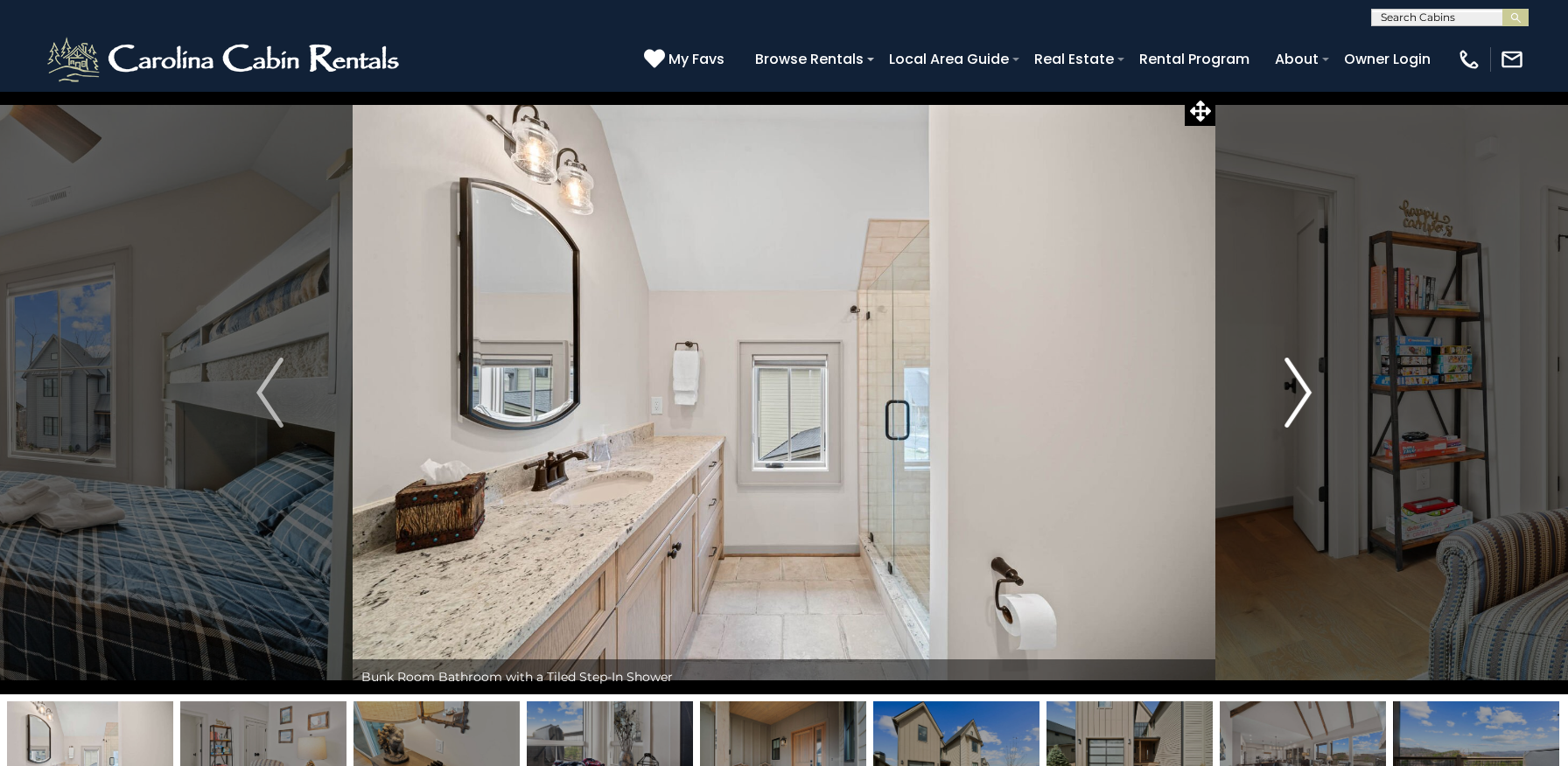
click at [1303, 393] on img "Next" at bounding box center [1297, 392] width 26 height 70
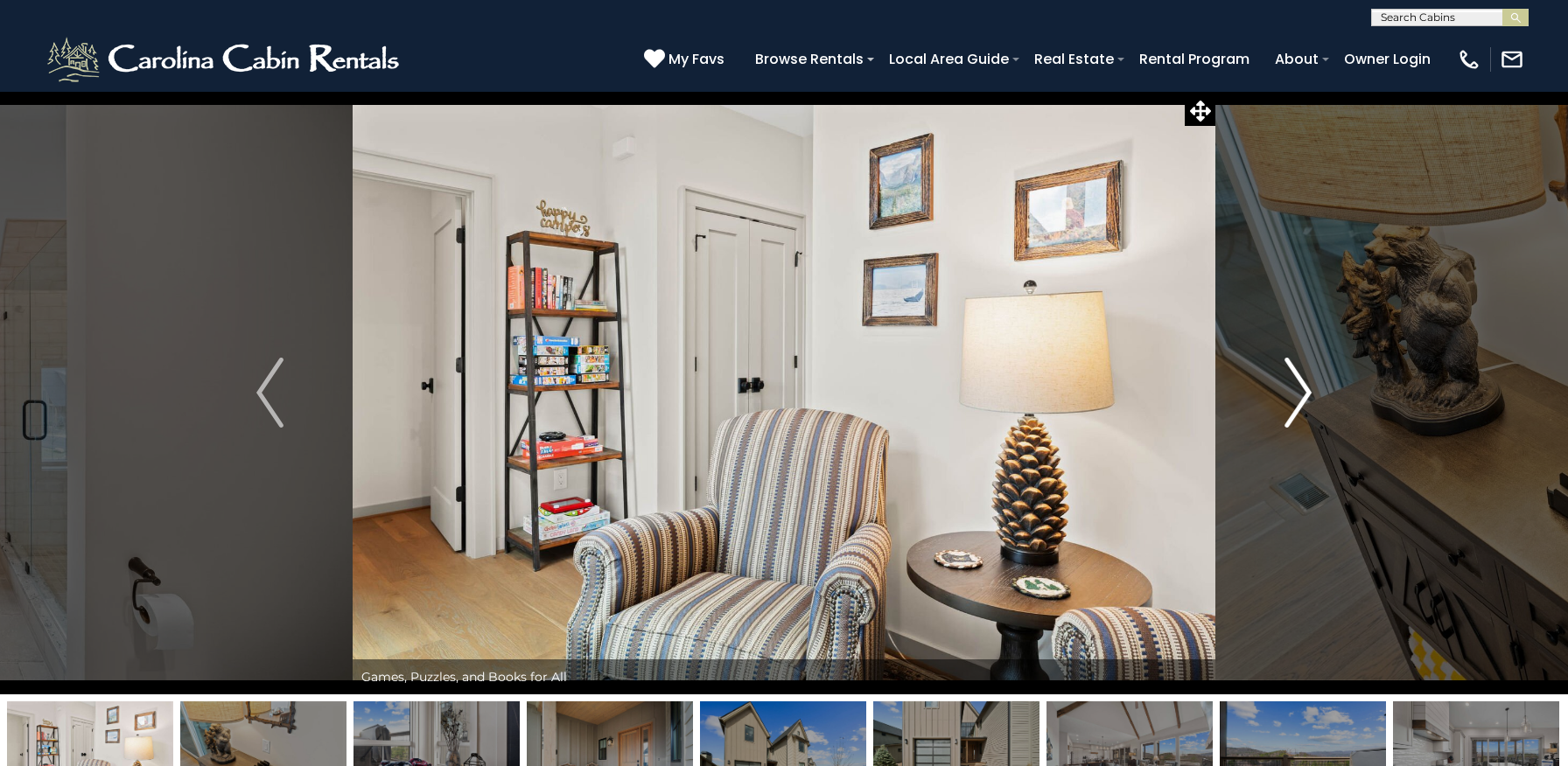
click at [1303, 393] on img "Next" at bounding box center [1297, 392] width 26 height 70
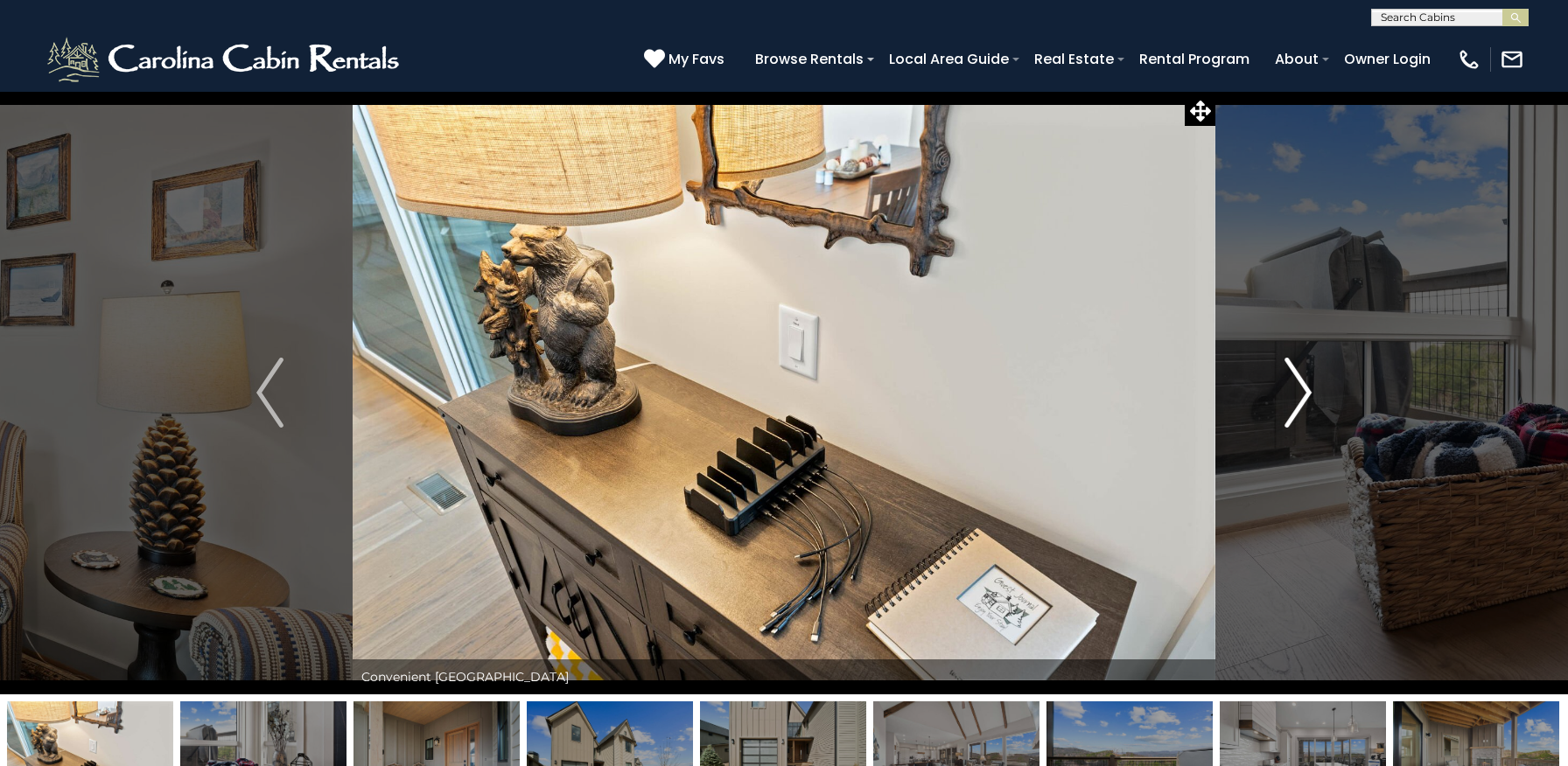
click at [1303, 393] on img "Next" at bounding box center [1297, 392] width 26 height 70
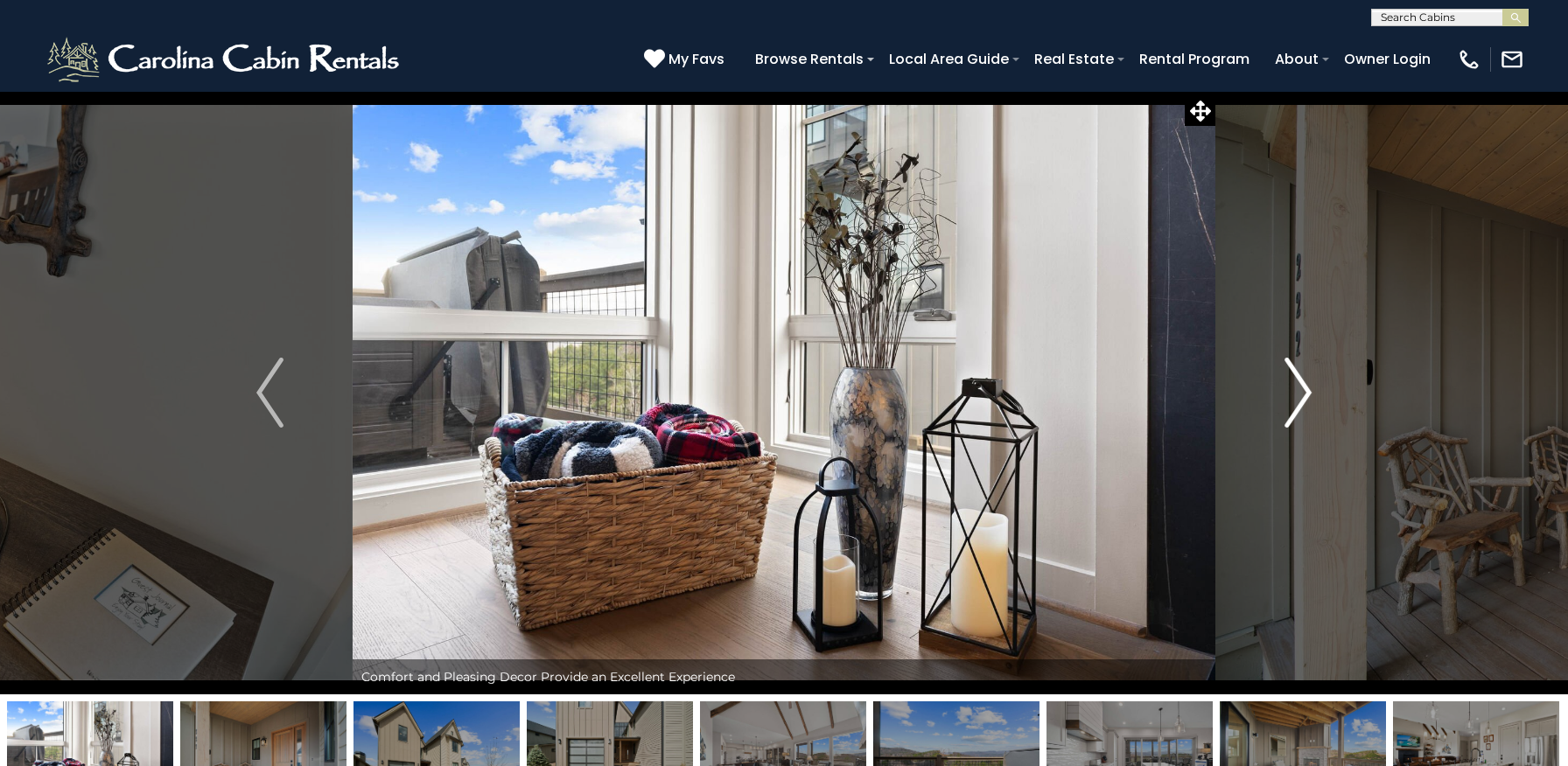
click at [1303, 393] on img "Next" at bounding box center [1297, 392] width 26 height 70
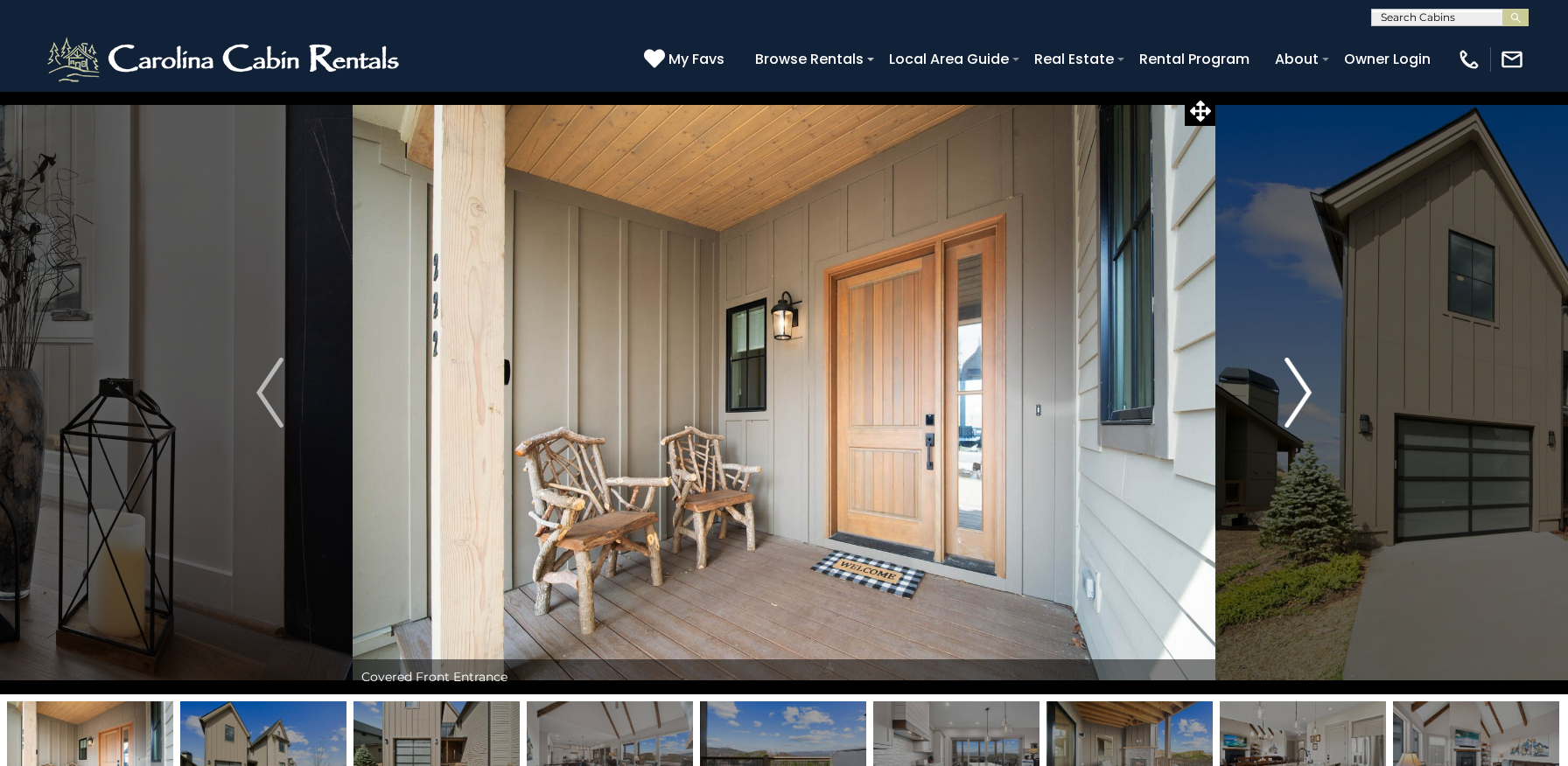
click at [1303, 393] on img "Next" at bounding box center [1297, 392] width 26 height 70
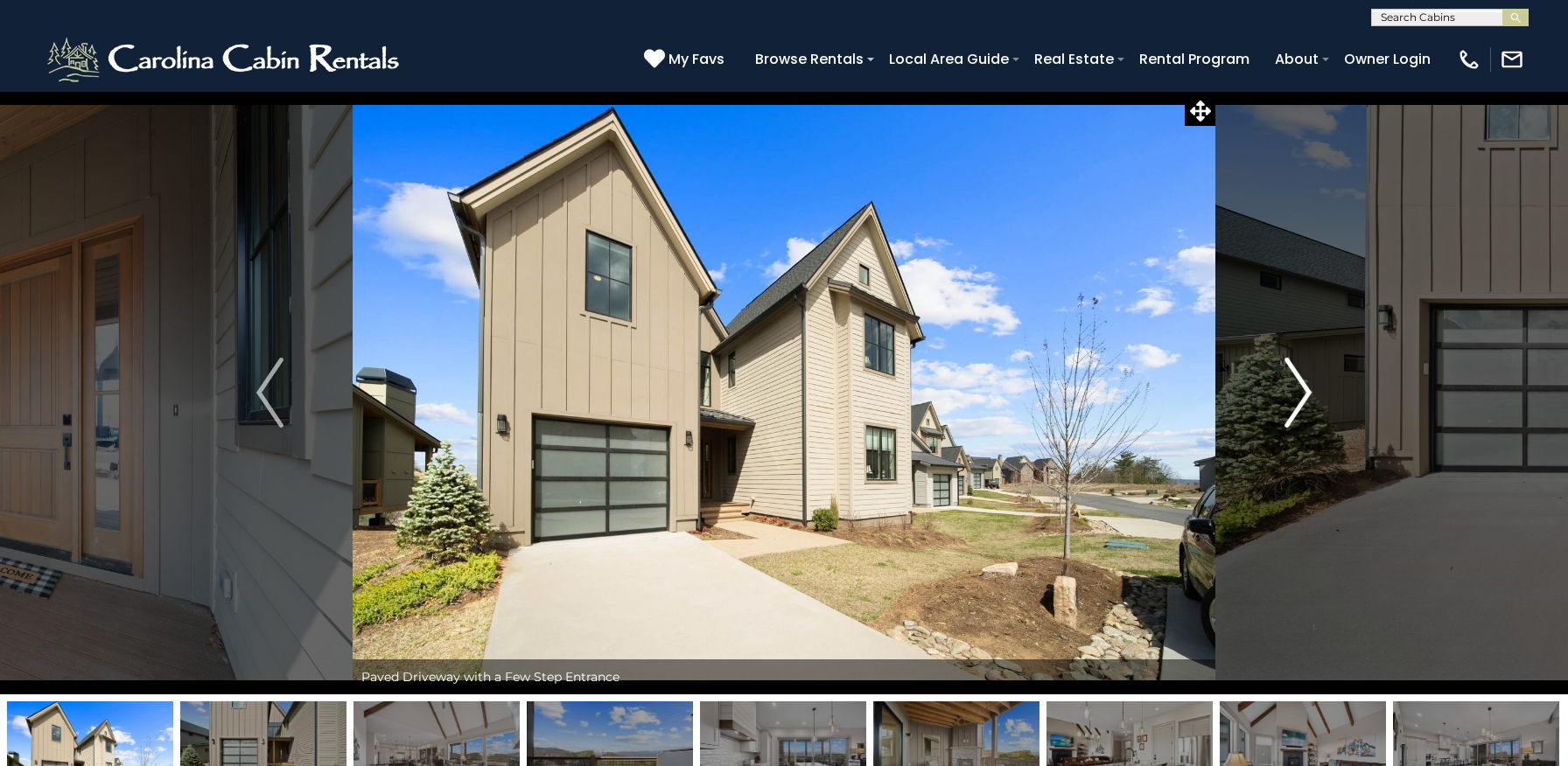
click at [1303, 393] on img "Next" at bounding box center [1297, 392] width 26 height 70
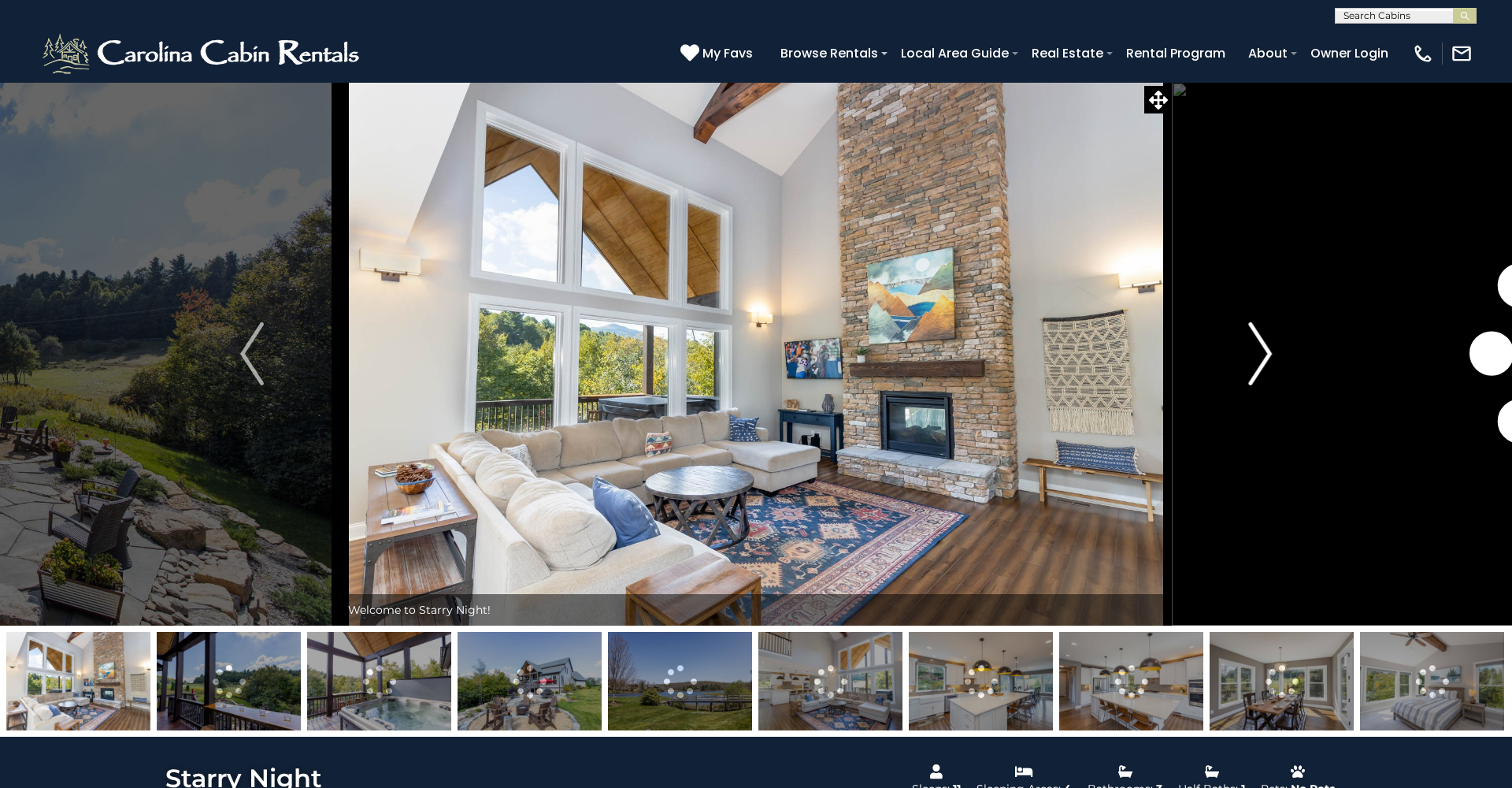
click at [1262, 348] on img "Next" at bounding box center [1260, 354] width 24 height 63
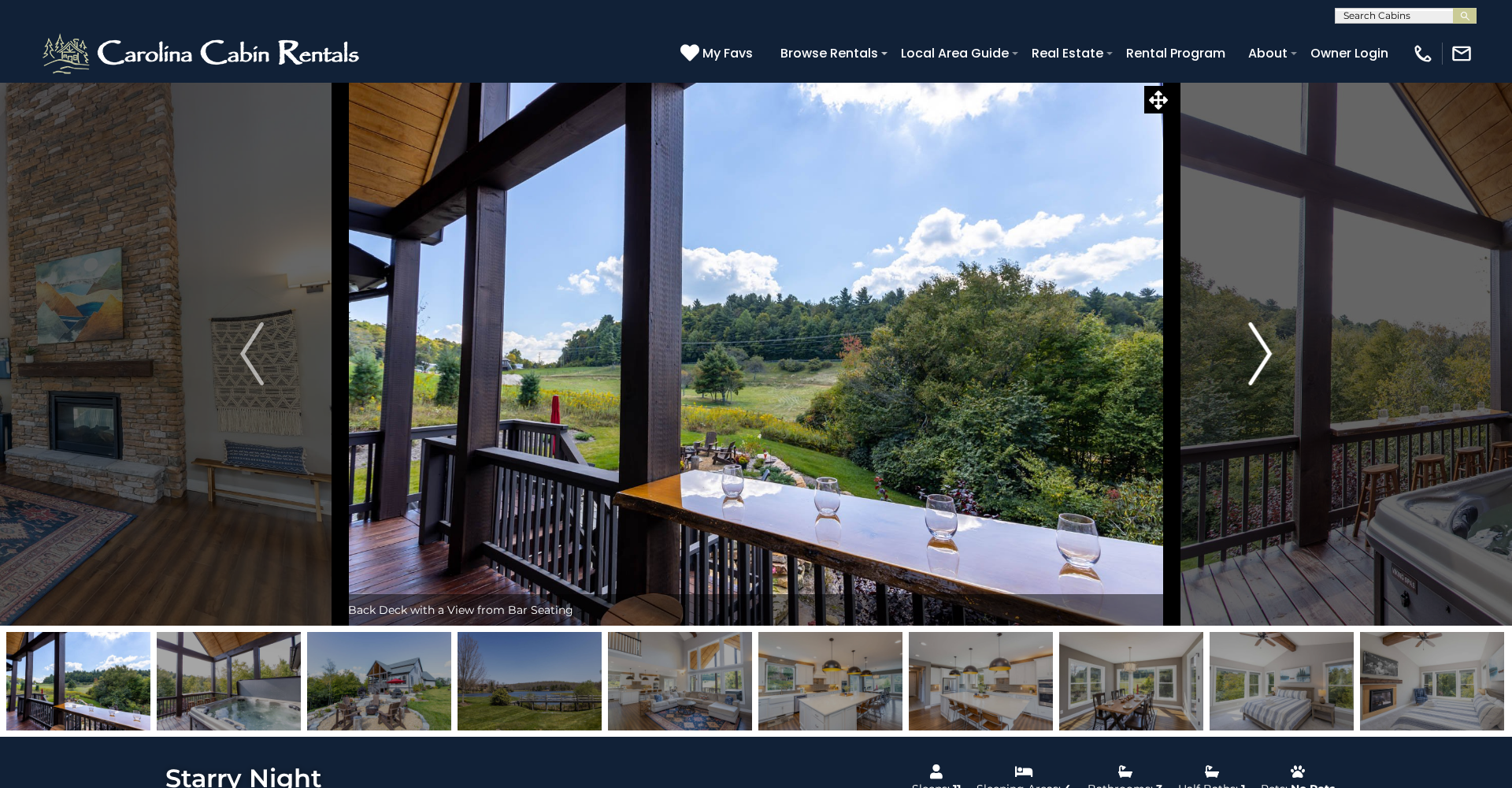
click at [1262, 348] on img "Next" at bounding box center [1260, 354] width 24 height 63
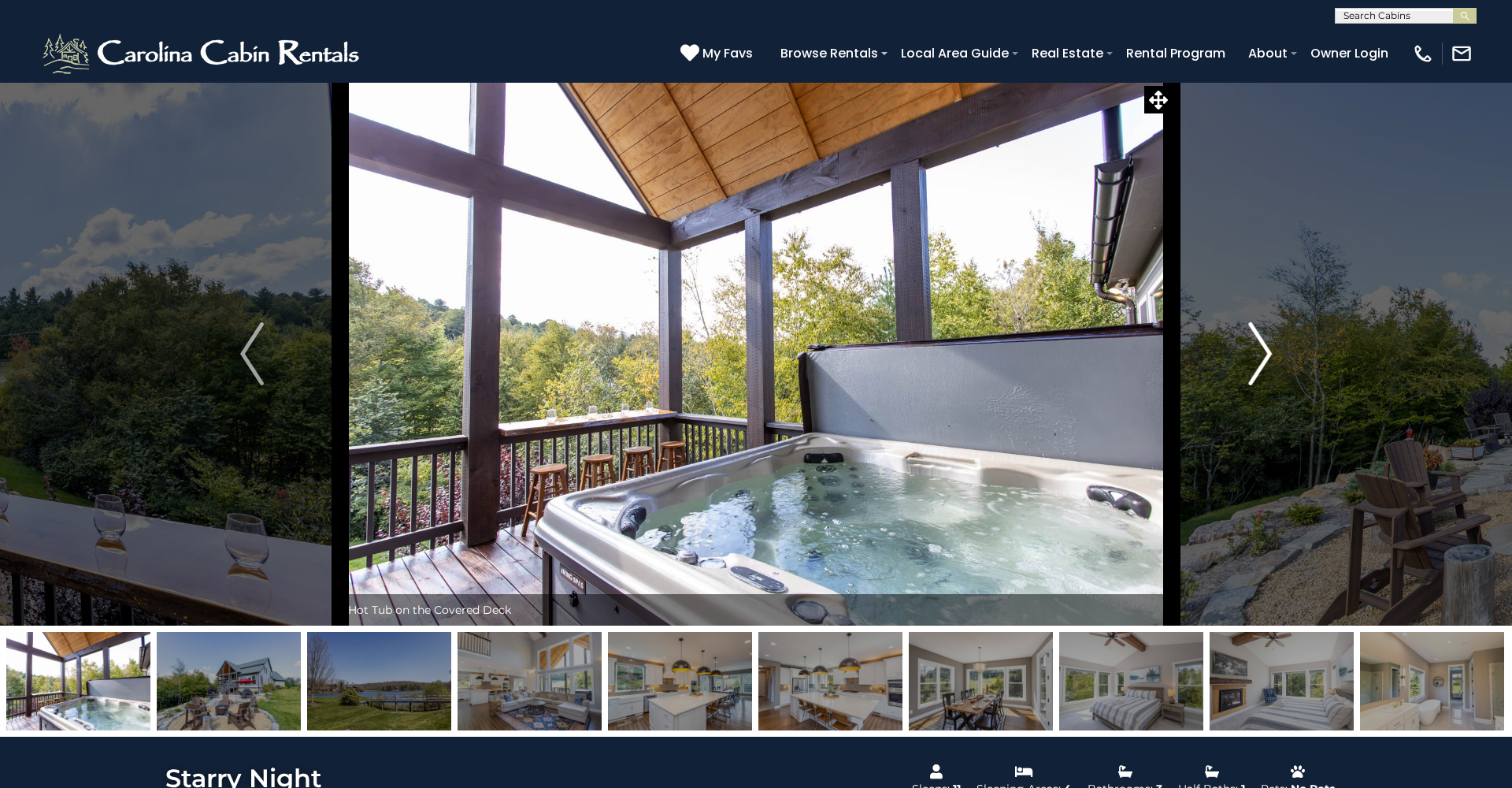
click at [1262, 348] on img "Next" at bounding box center [1260, 354] width 24 height 63
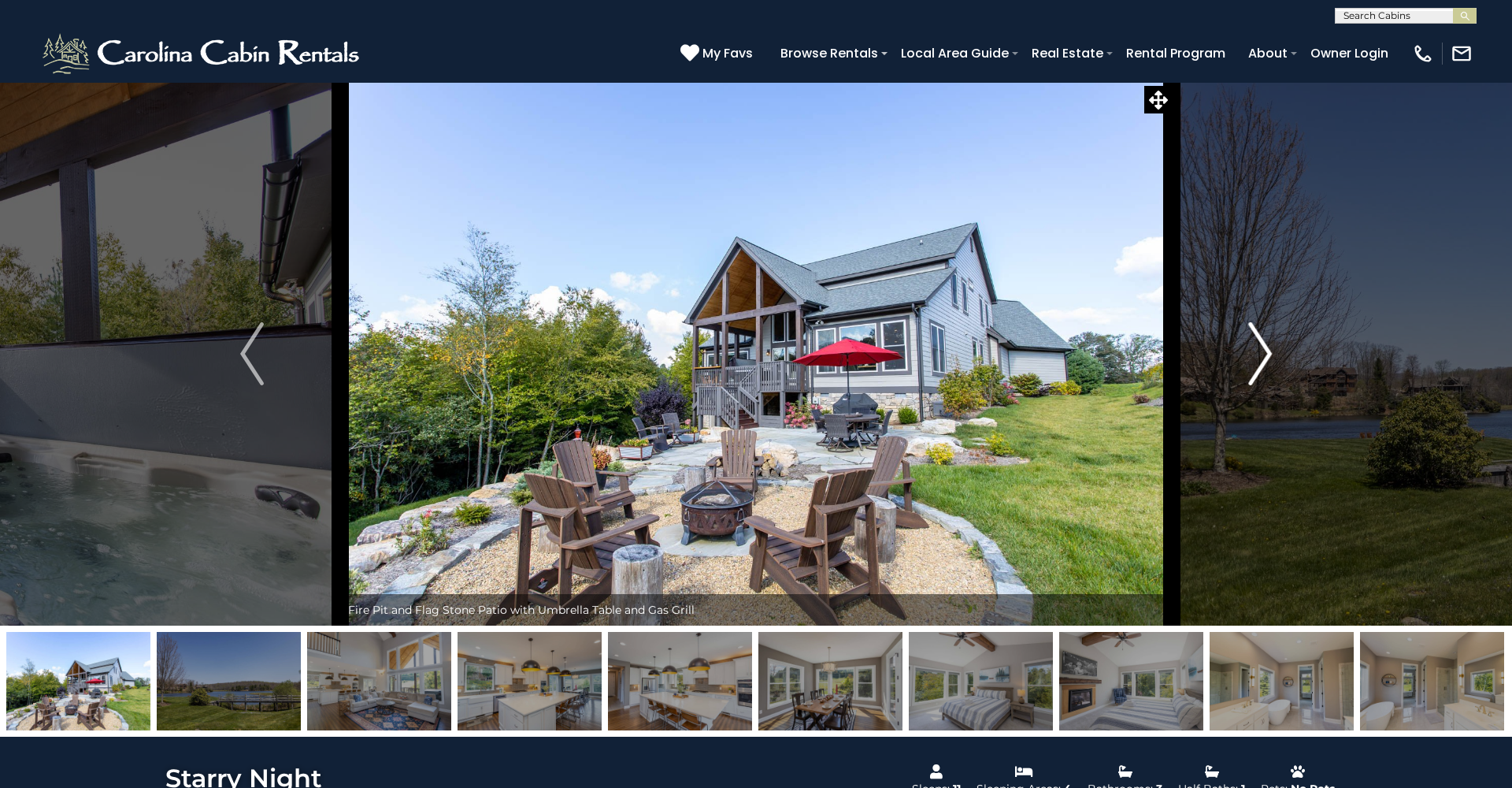
click at [1262, 348] on img "Next" at bounding box center [1260, 354] width 24 height 63
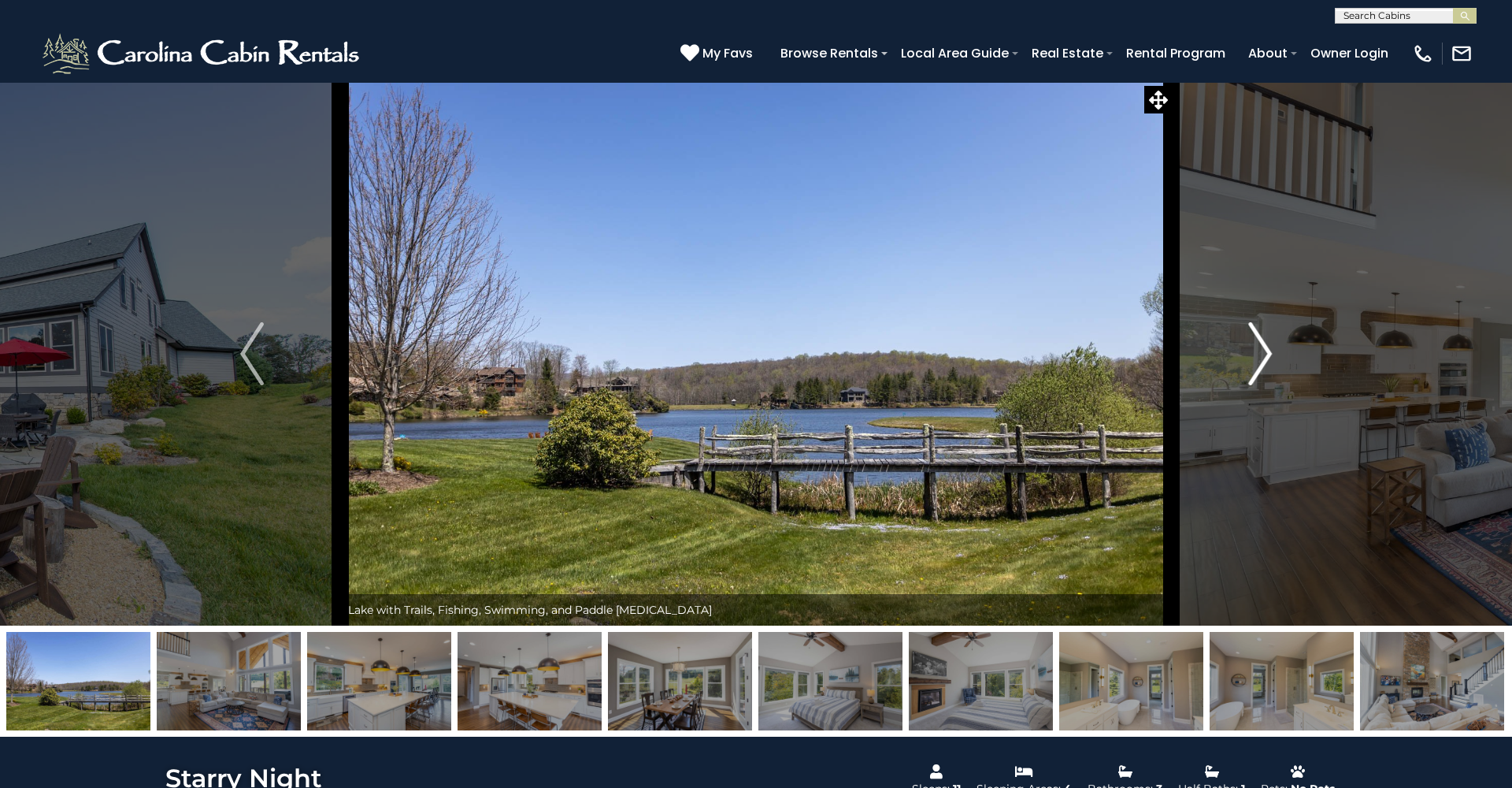
click at [1262, 348] on img "Next" at bounding box center [1260, 354] width 24 height 63
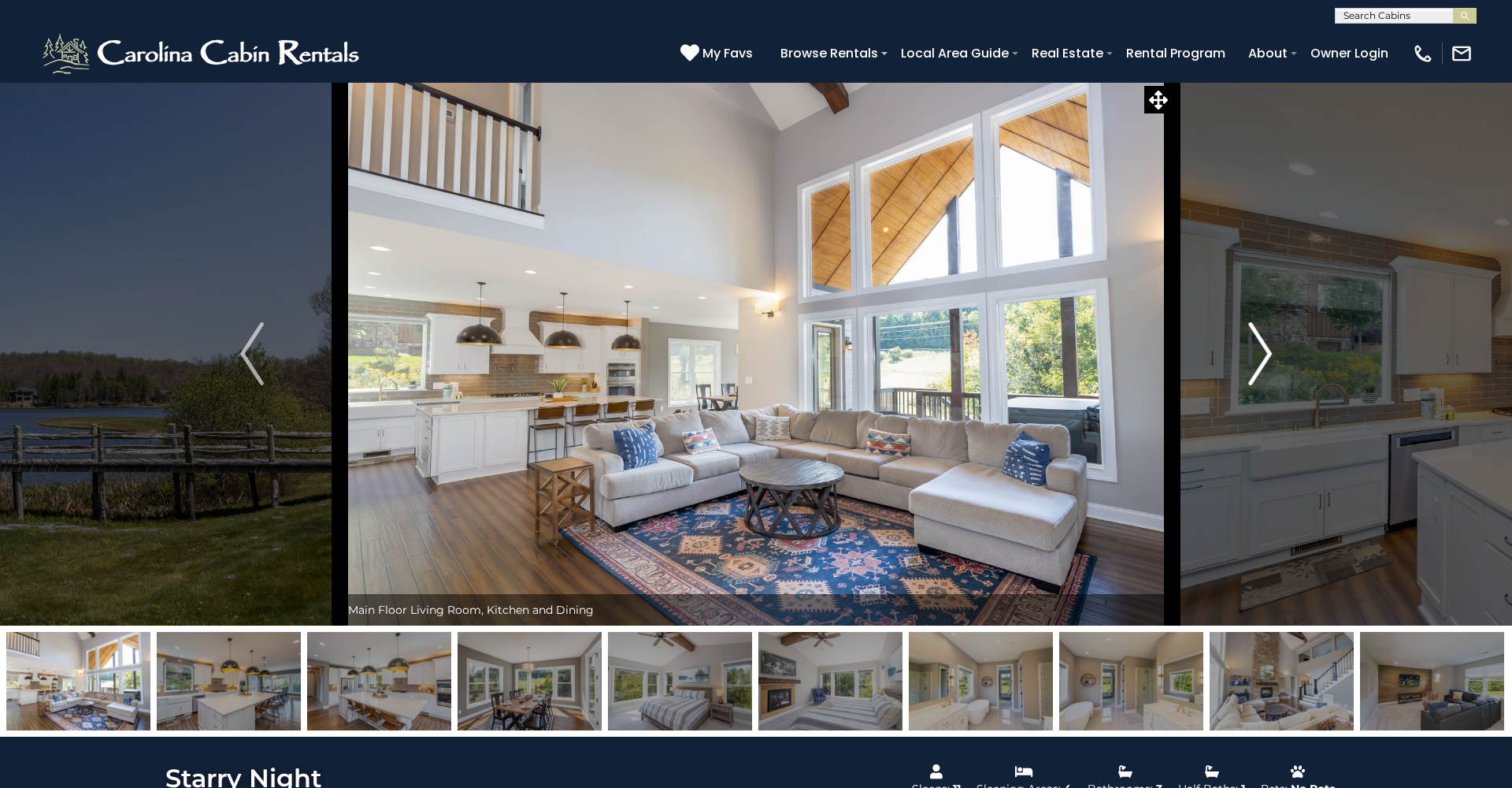
click at [1262, 348] on img "Next" at bounding box center [1260, 354] width 24 height 63
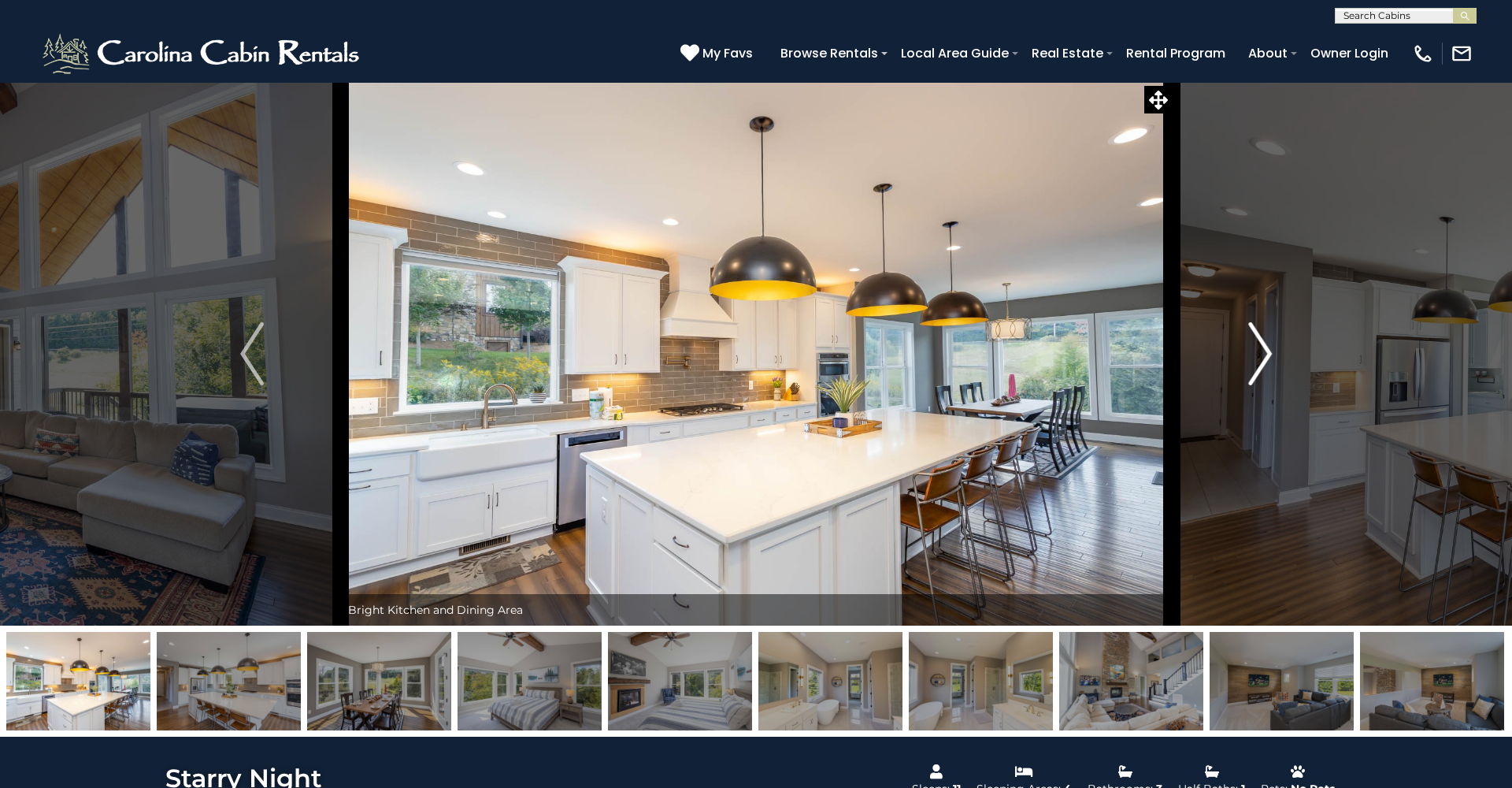
click at [1262, 348] on img "Next" at bounding box center [1260, 354] width 24 height 63
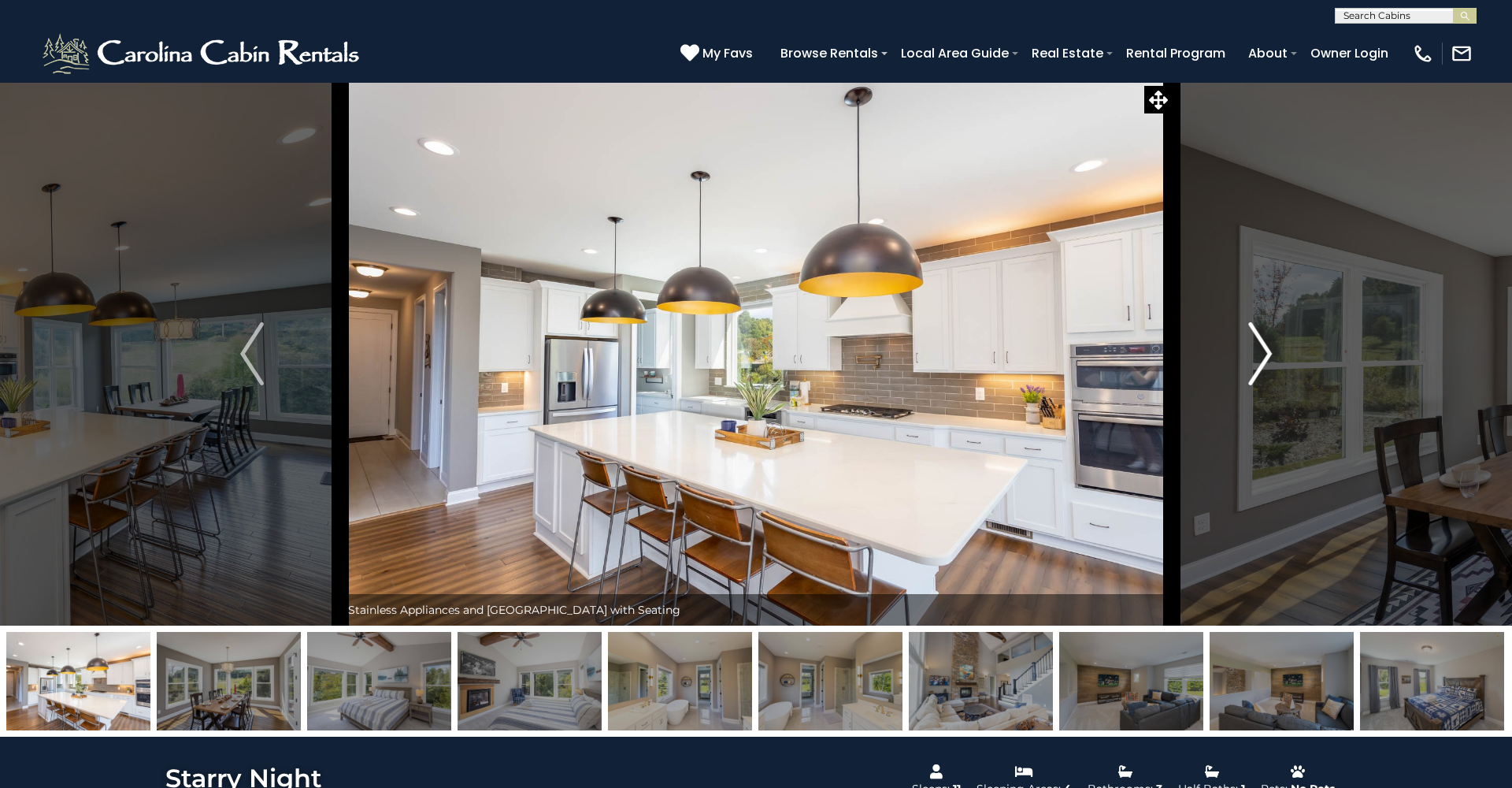
click at [1262, 348] on img "Next" at bounding box center [1260, 354] width 24 height 63
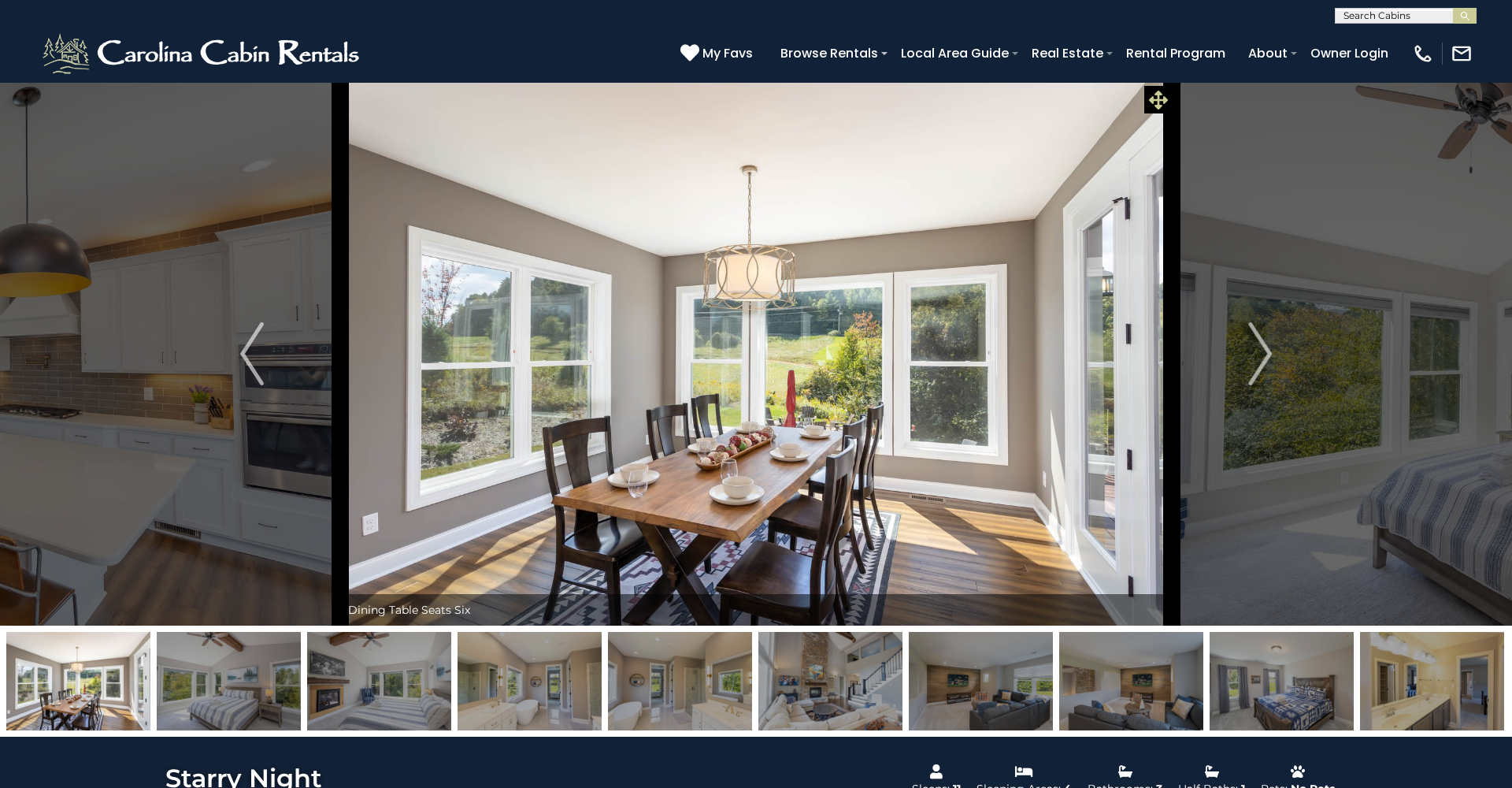
click at [1154, 101] on icon at bounding box center [1158, 100] width 19 height 19
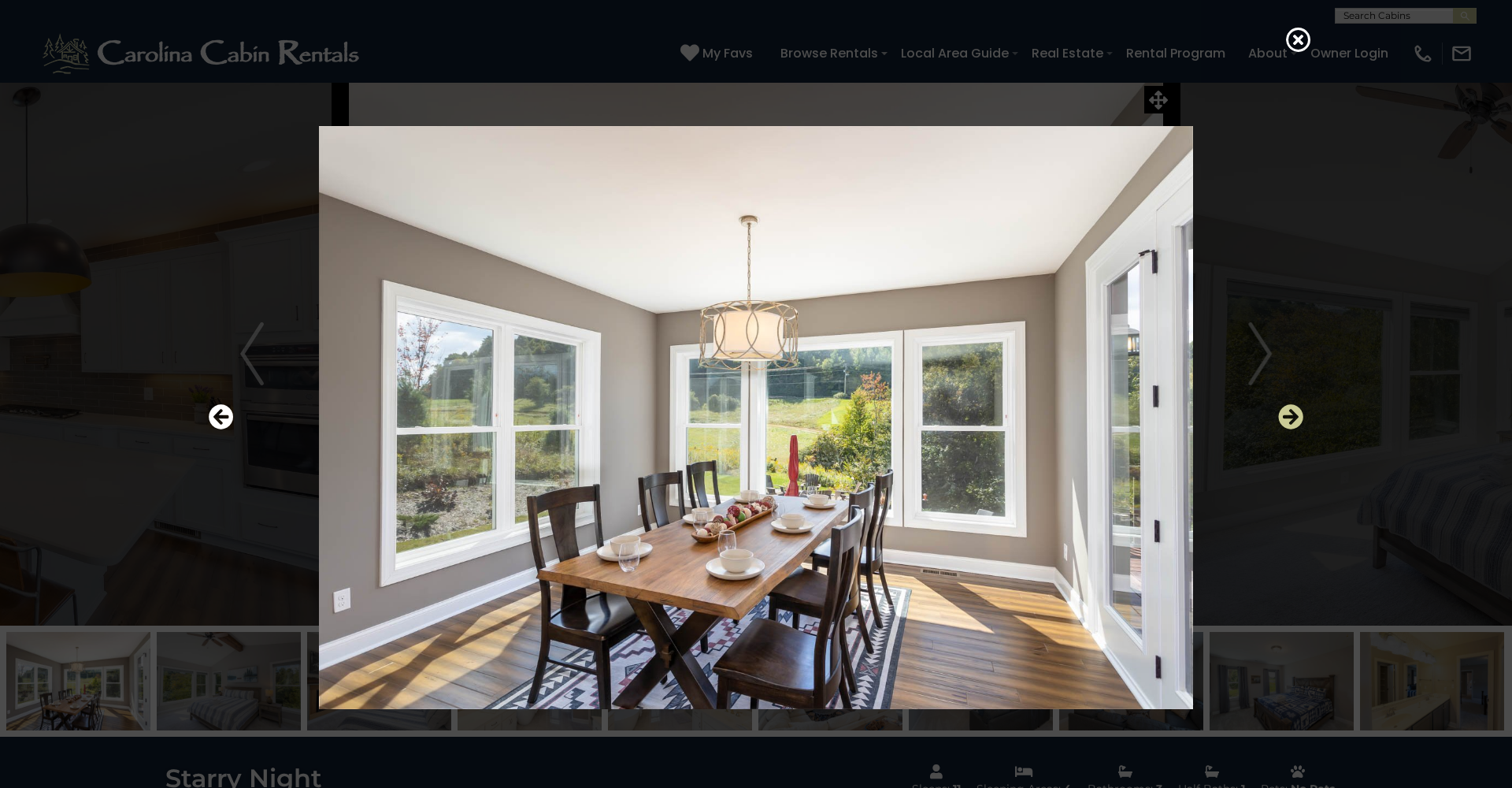
click at [1284, 412] on icon "Next" at bounding box center [1291, 417] width 26 height 26
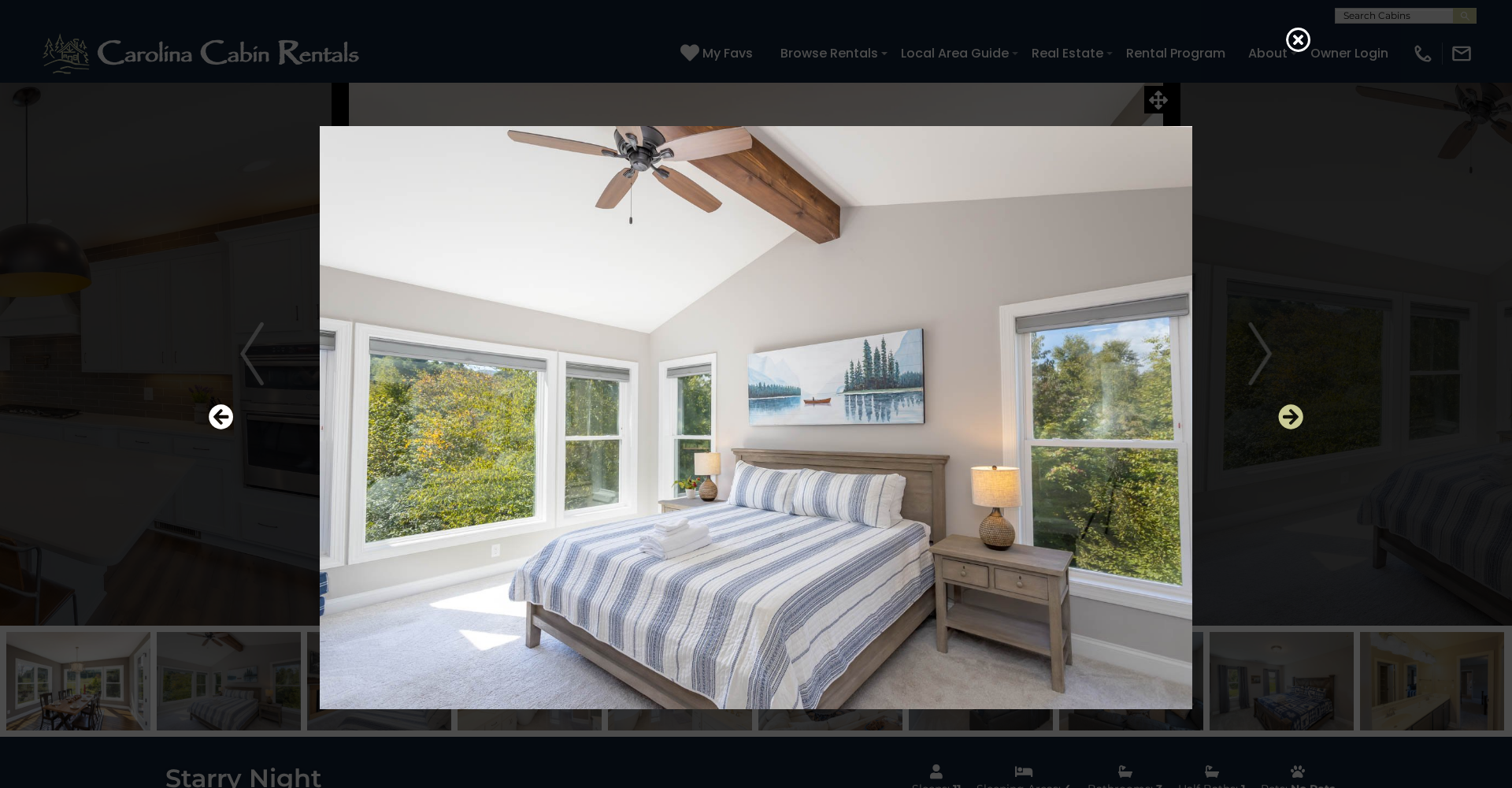
click at [1284, 412] on icon "Next" at bounding box center [1291, 417] width 26 height 26
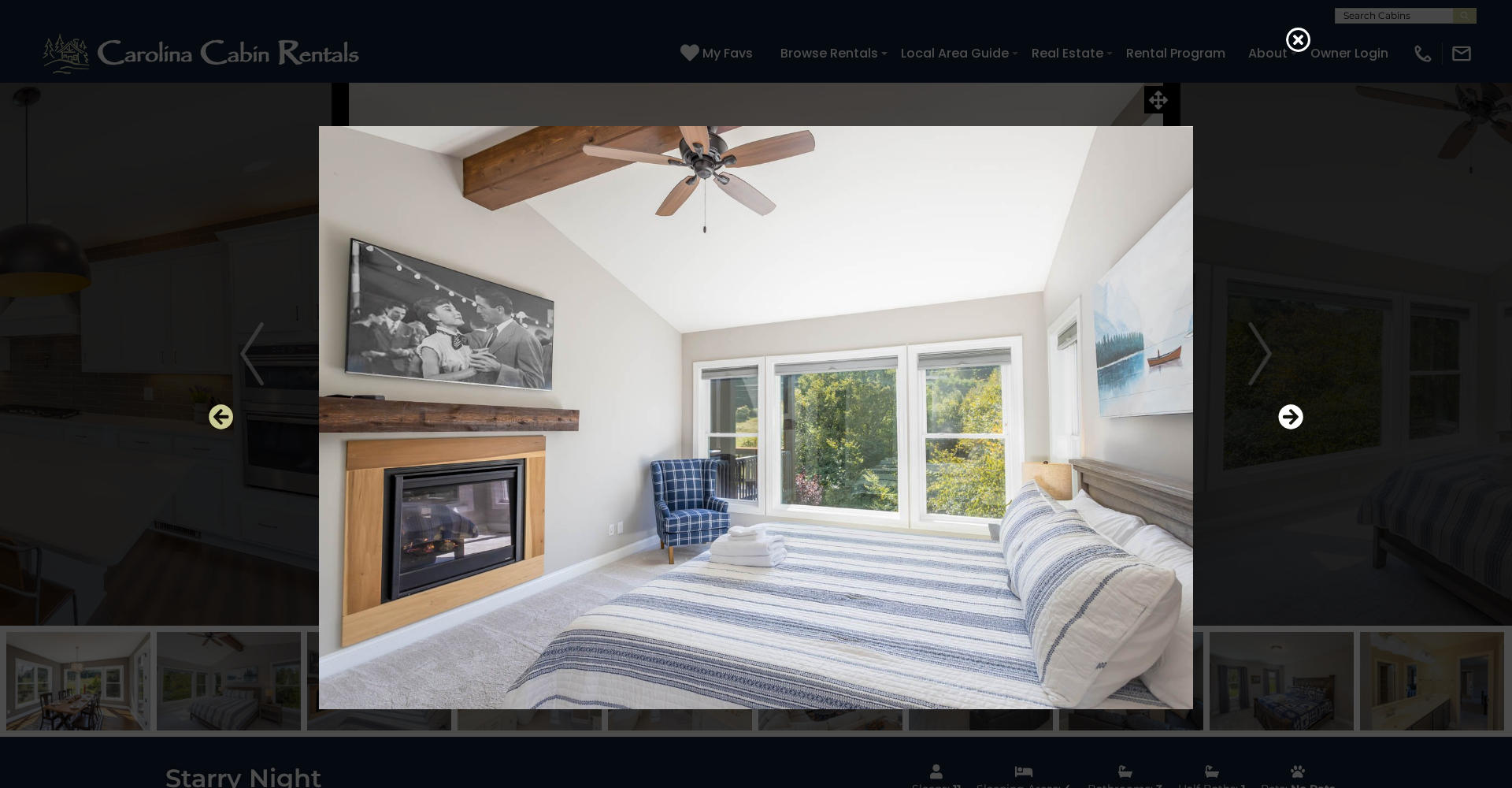
click at [224, 419] on icon "Previous" at bounding box center [221, 417] width 26 height 26
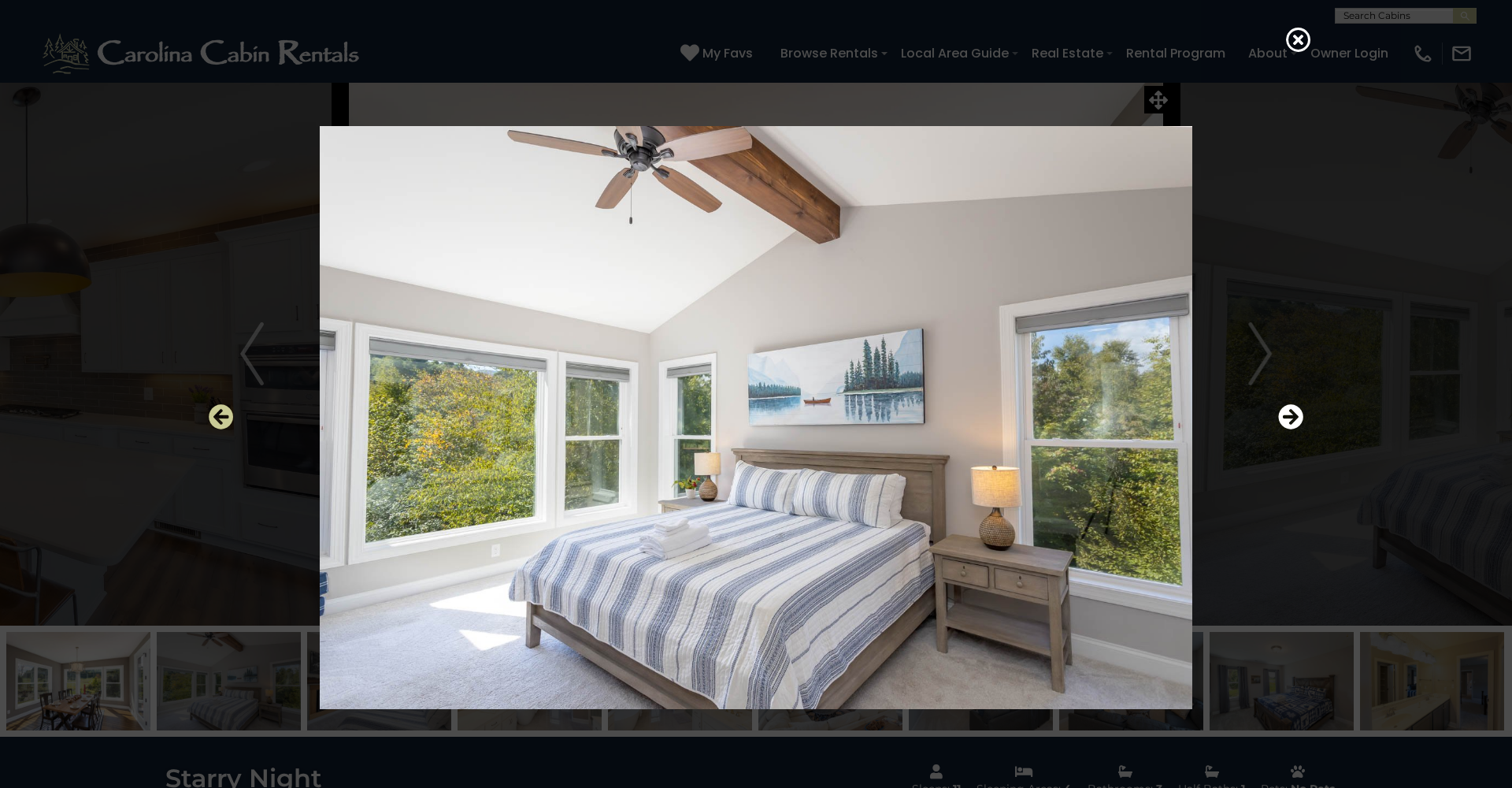
click at [224, 419] on icon "Previous" at bounding box center [221, 417] width 26 height 26
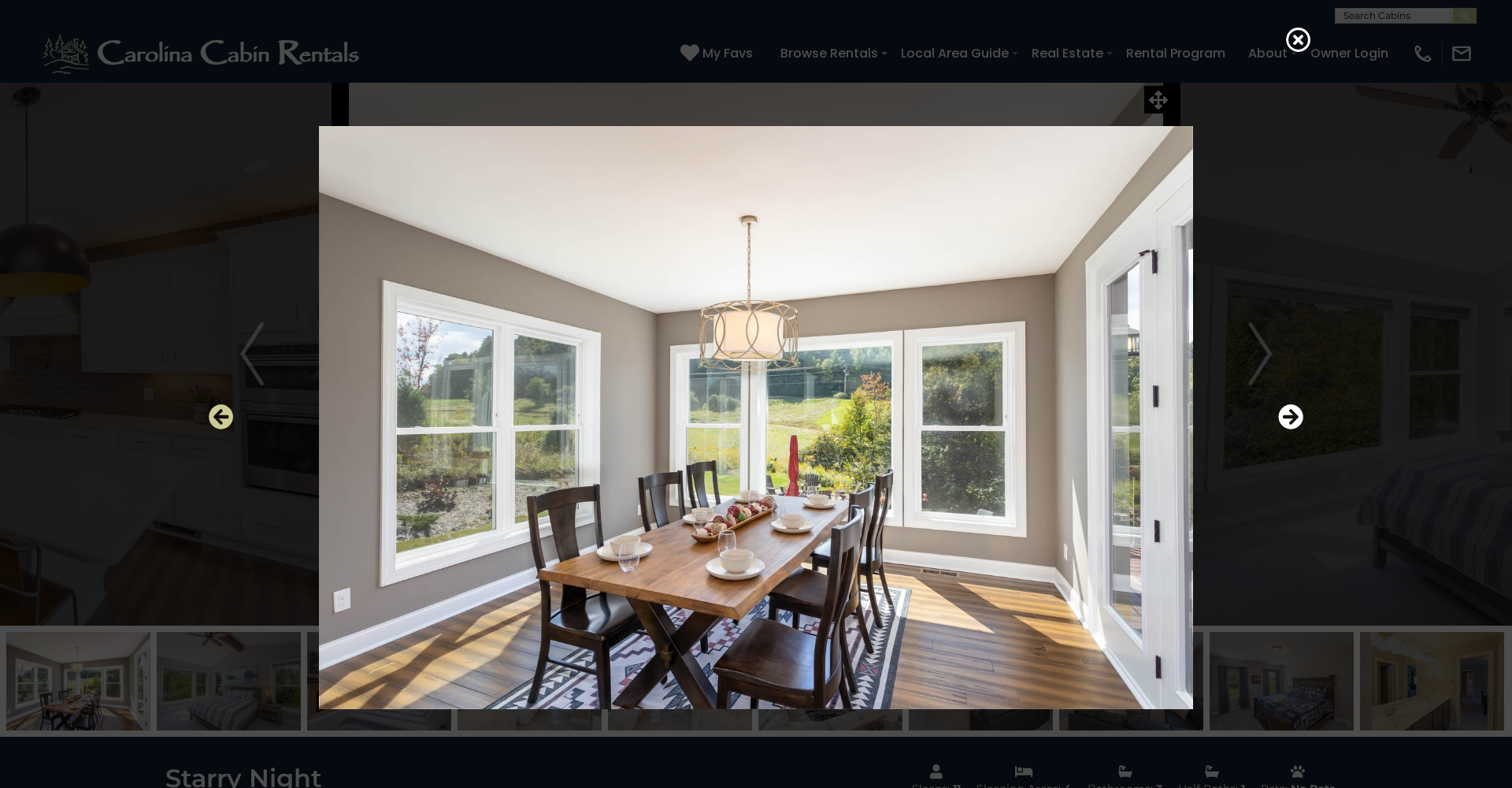
click at [224, 419] on icon "Previous" at bounding box center [221, 417] width 26 height 26
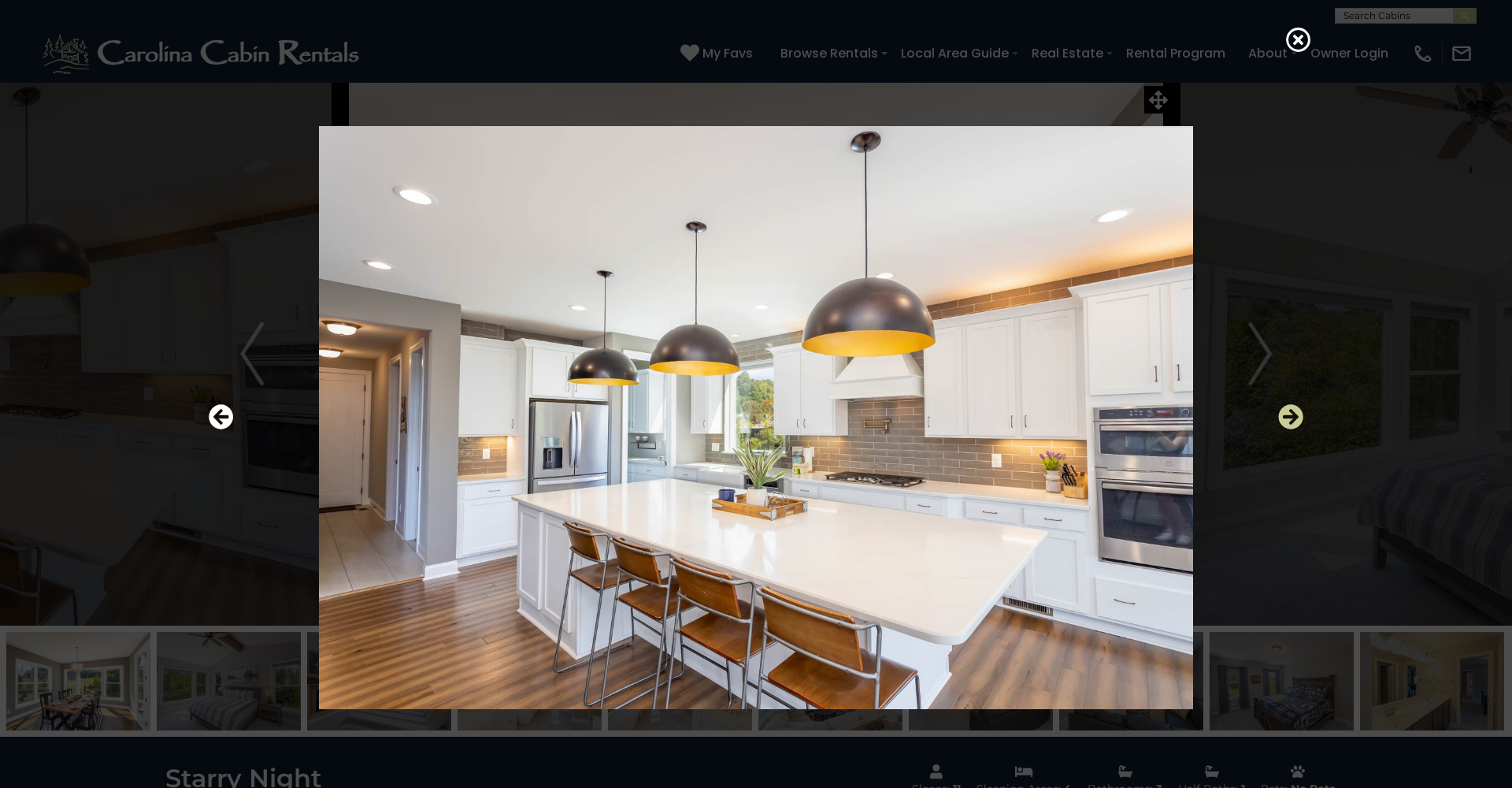
click at [1298, 425] on icon "Next" at bounding box center [1291, 417] width 26 height 26
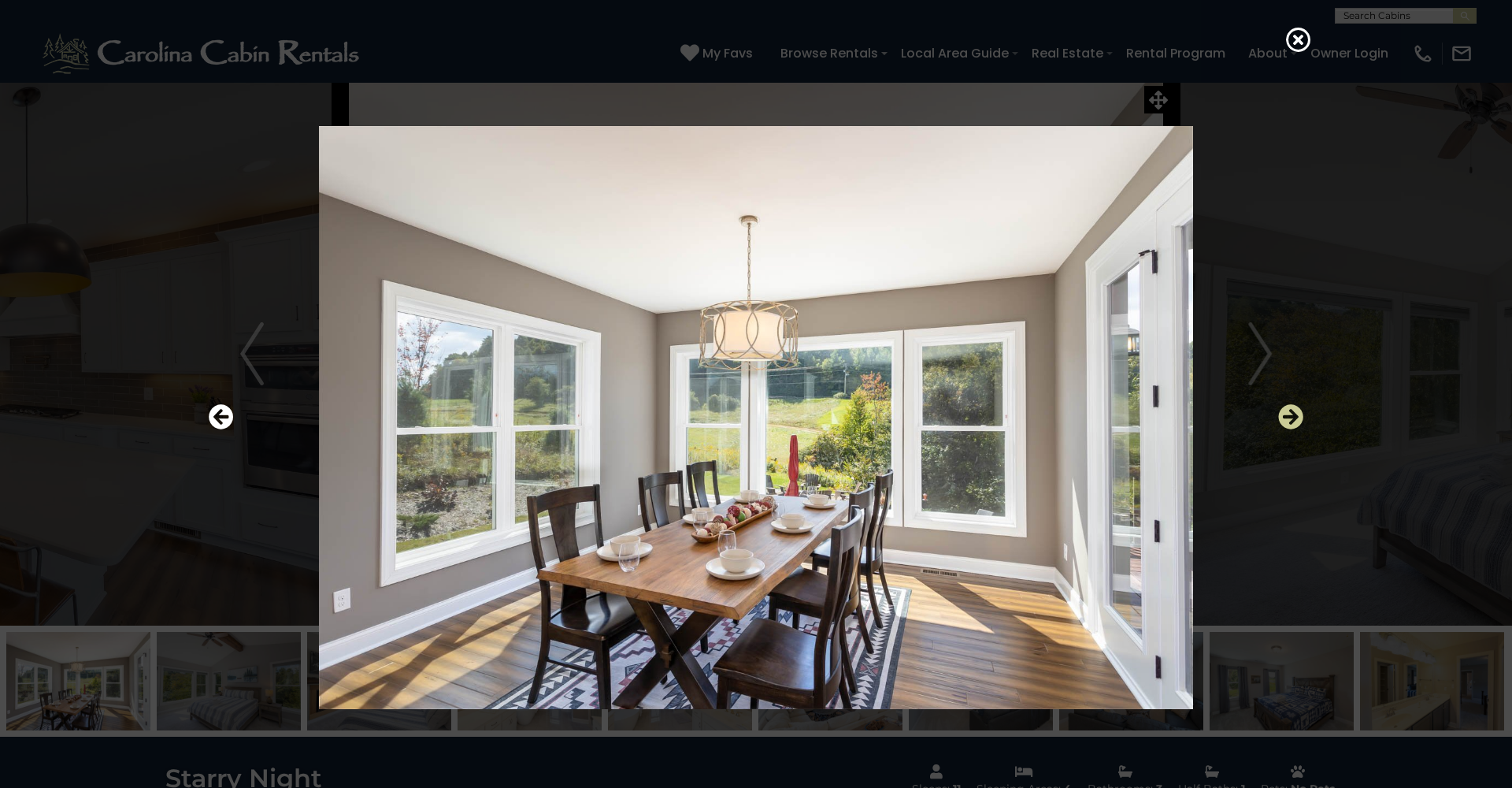
click at [1298, 424] on icon "Next" at bounding box center [1291, 417] width 26 height 26
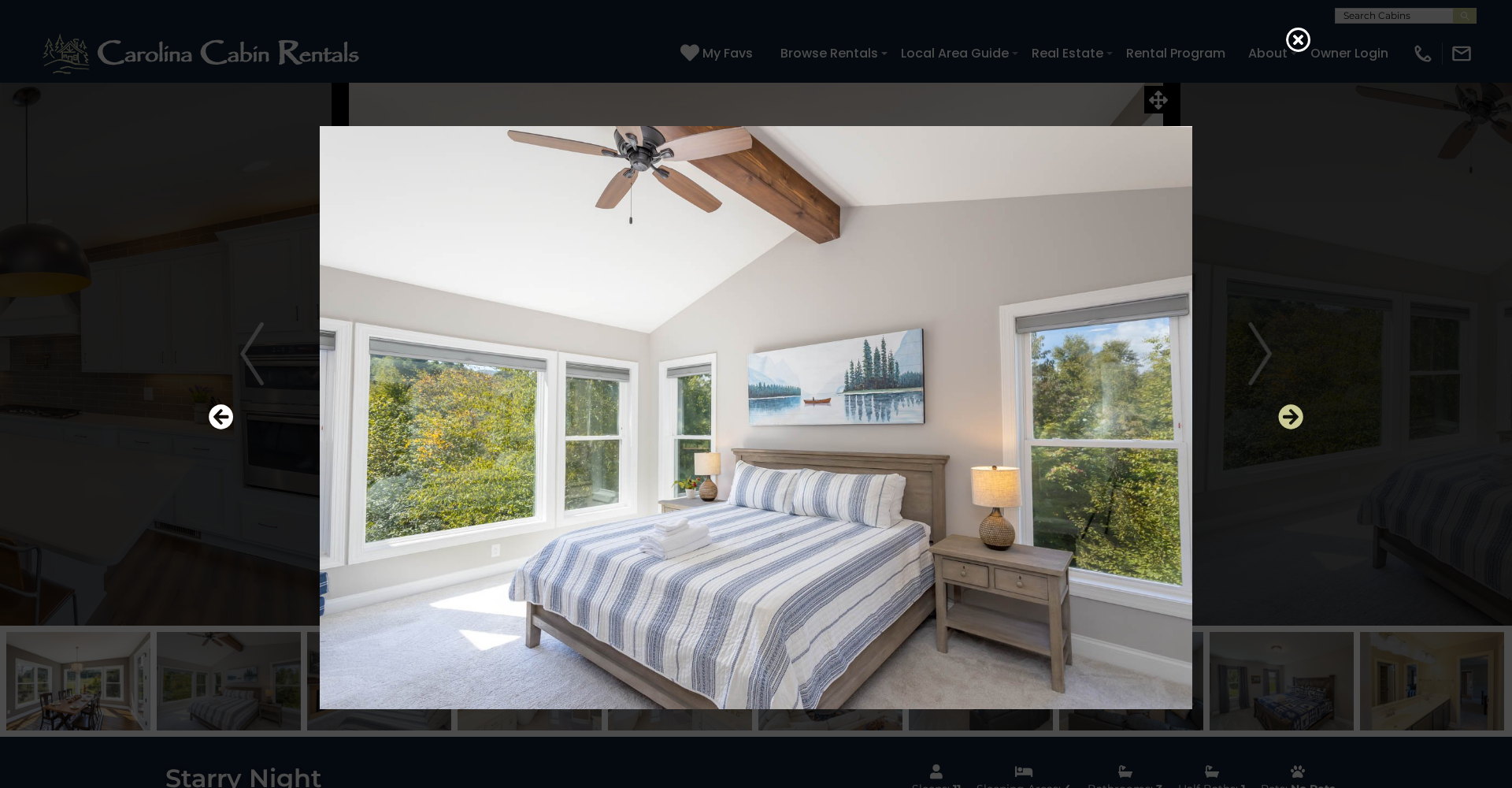
click at [1298, 424] on icon "Next" at bounding box center [1291, 417] width 26 height 26
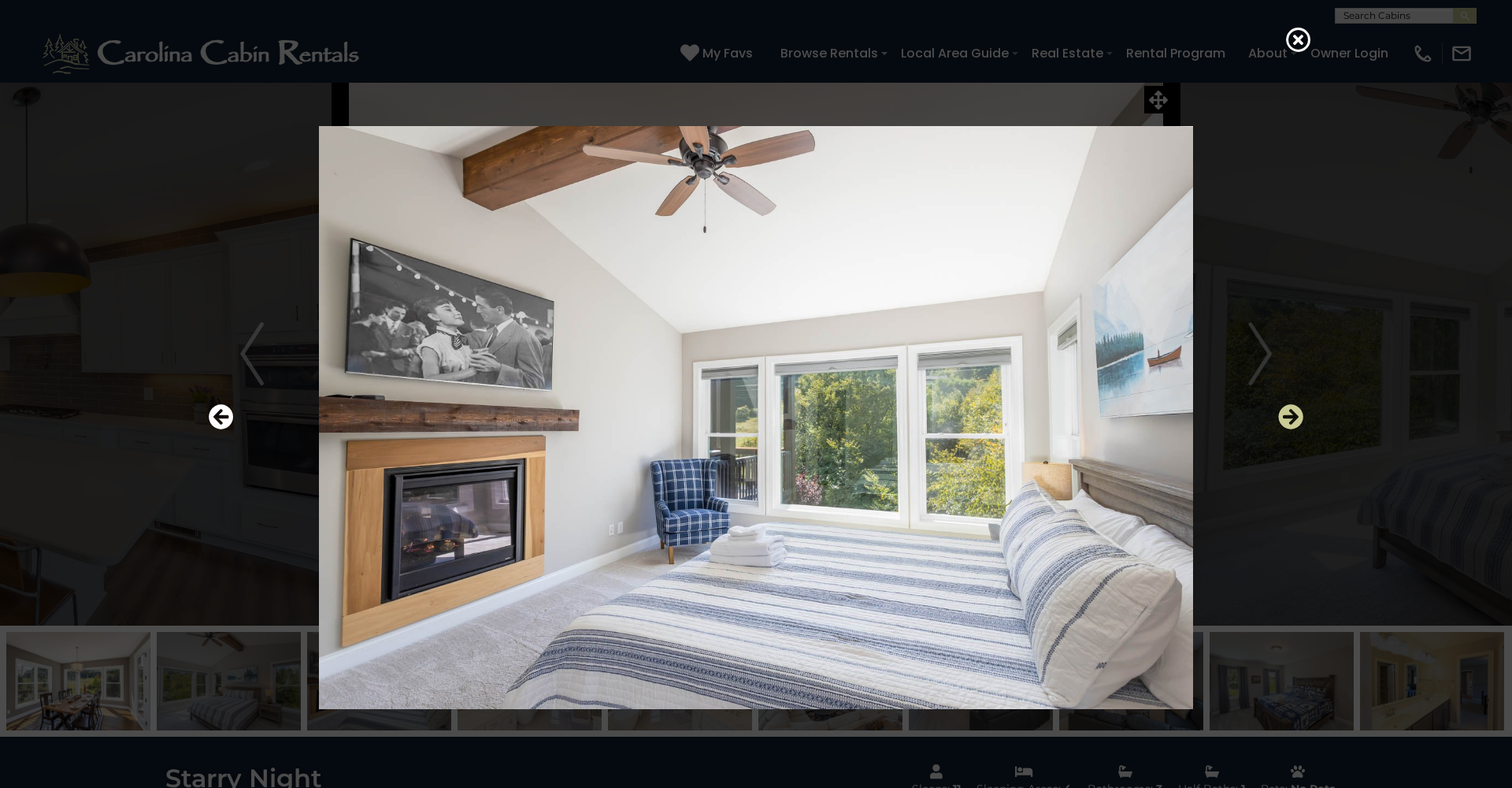
click at [1298, 424] on icon "Next" at bounding box center [1291, 417] width 26 height 26
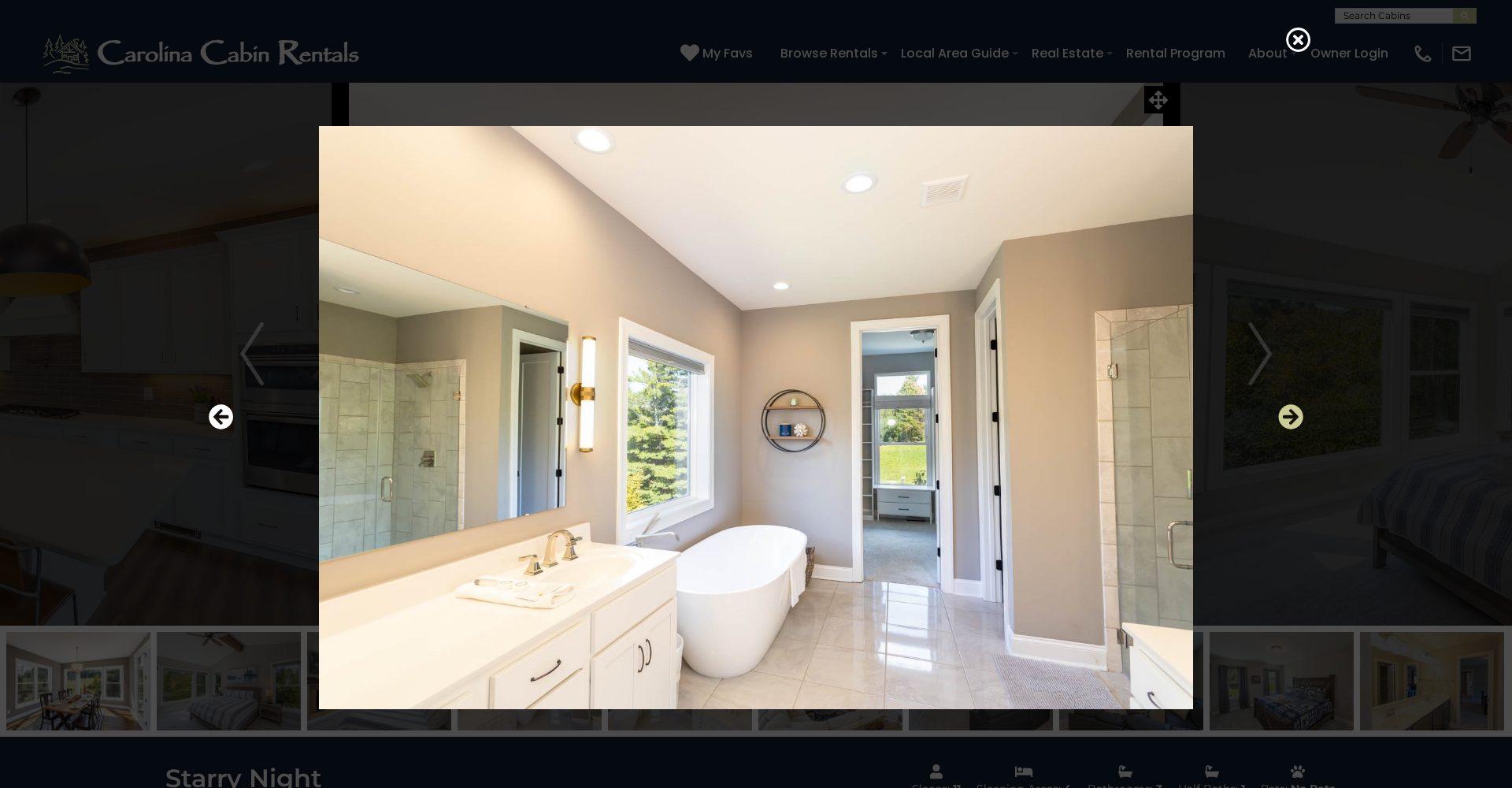
click at [1298, 424] on icon "Next" at bounding box center [1291, 417] width 26 height 26
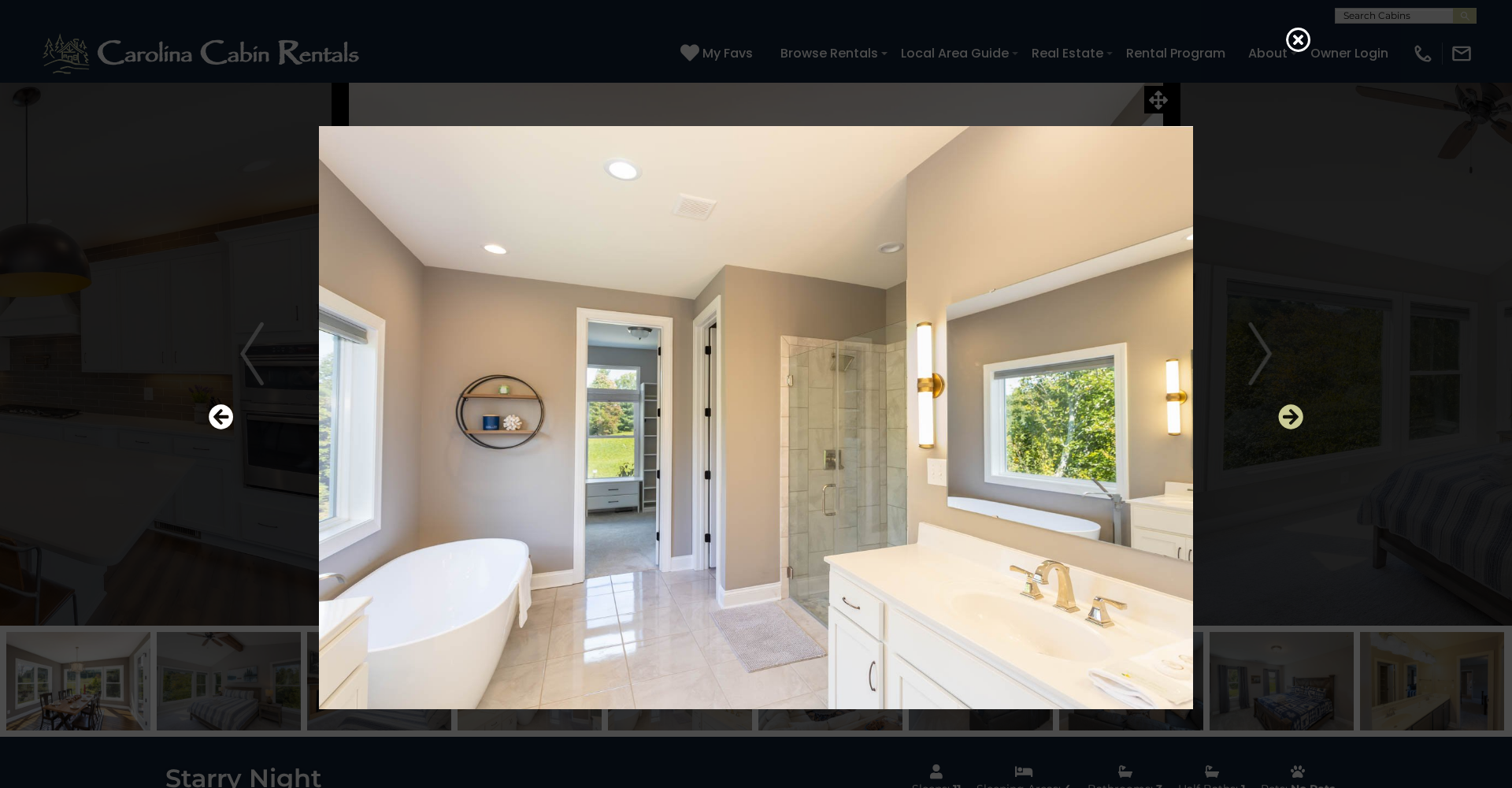
click at [1298, 424] on icon "Next" at bounding box center [1291, 417] width 26 height 26
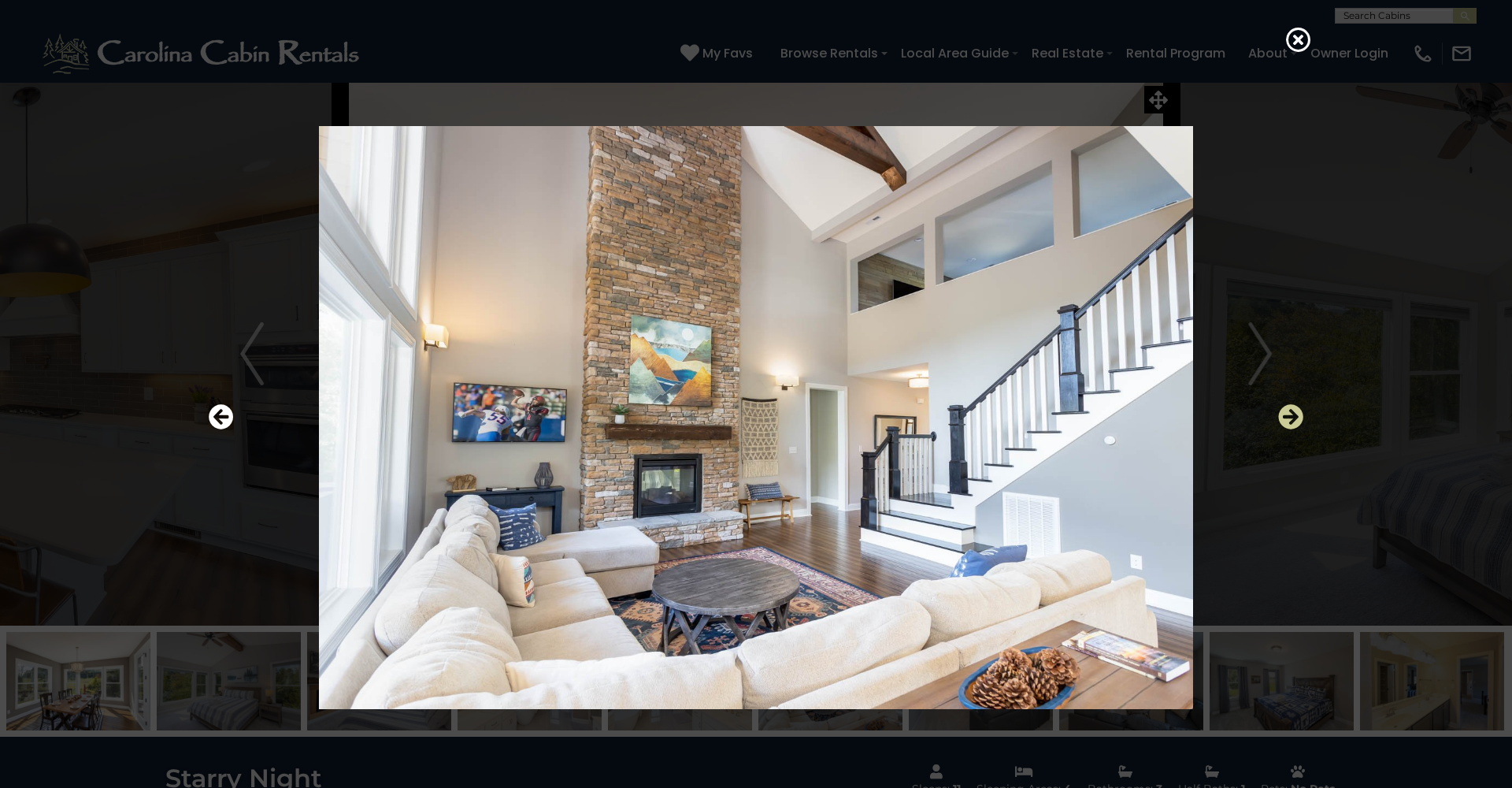
click at [1297, 421] on icon "Next" at bounding box center [1291, 417] width 26 height 26
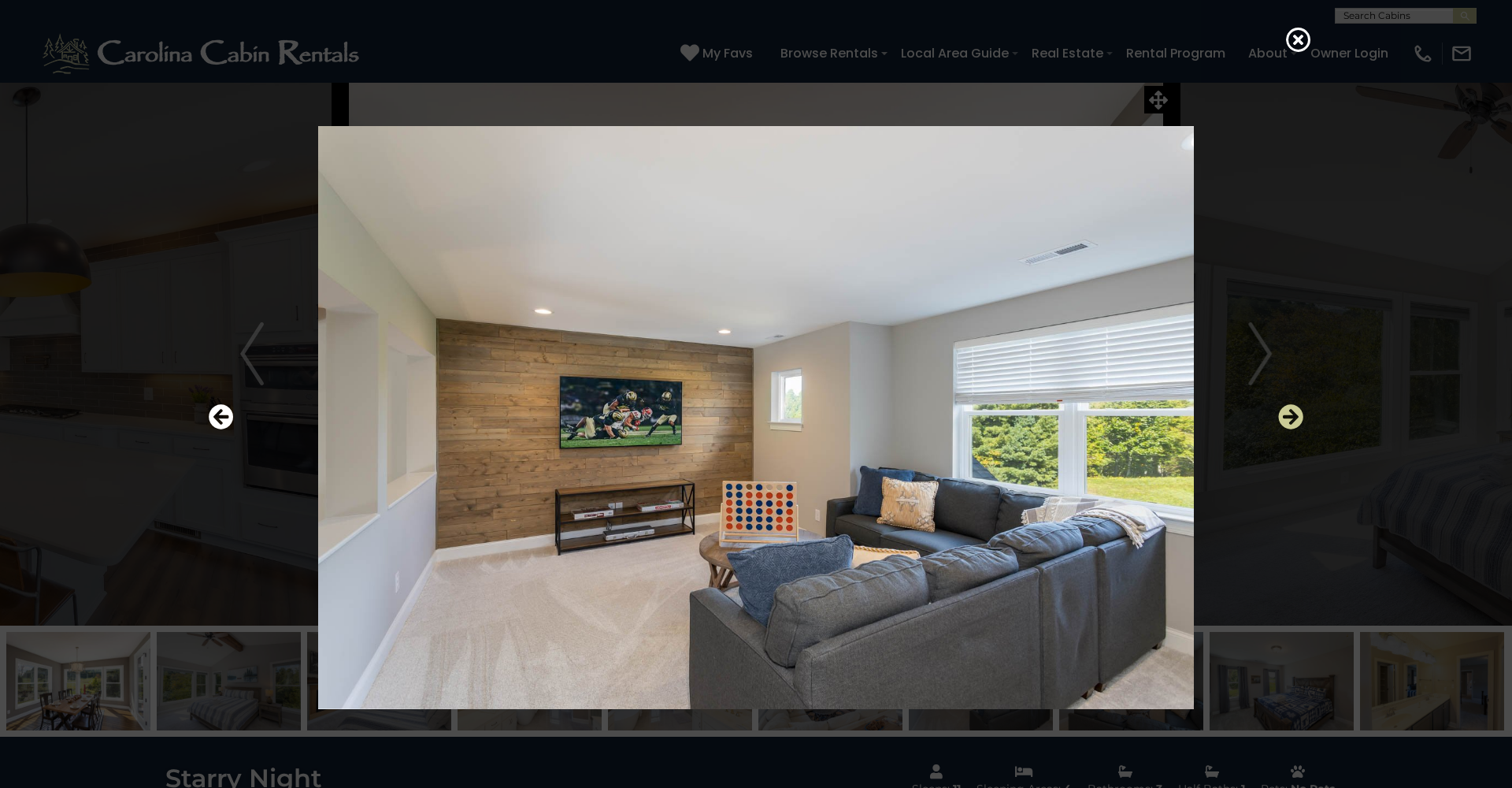
click at [1291, 419] on icon "Next" at bounding box center [1291, 417] width 26 height 26
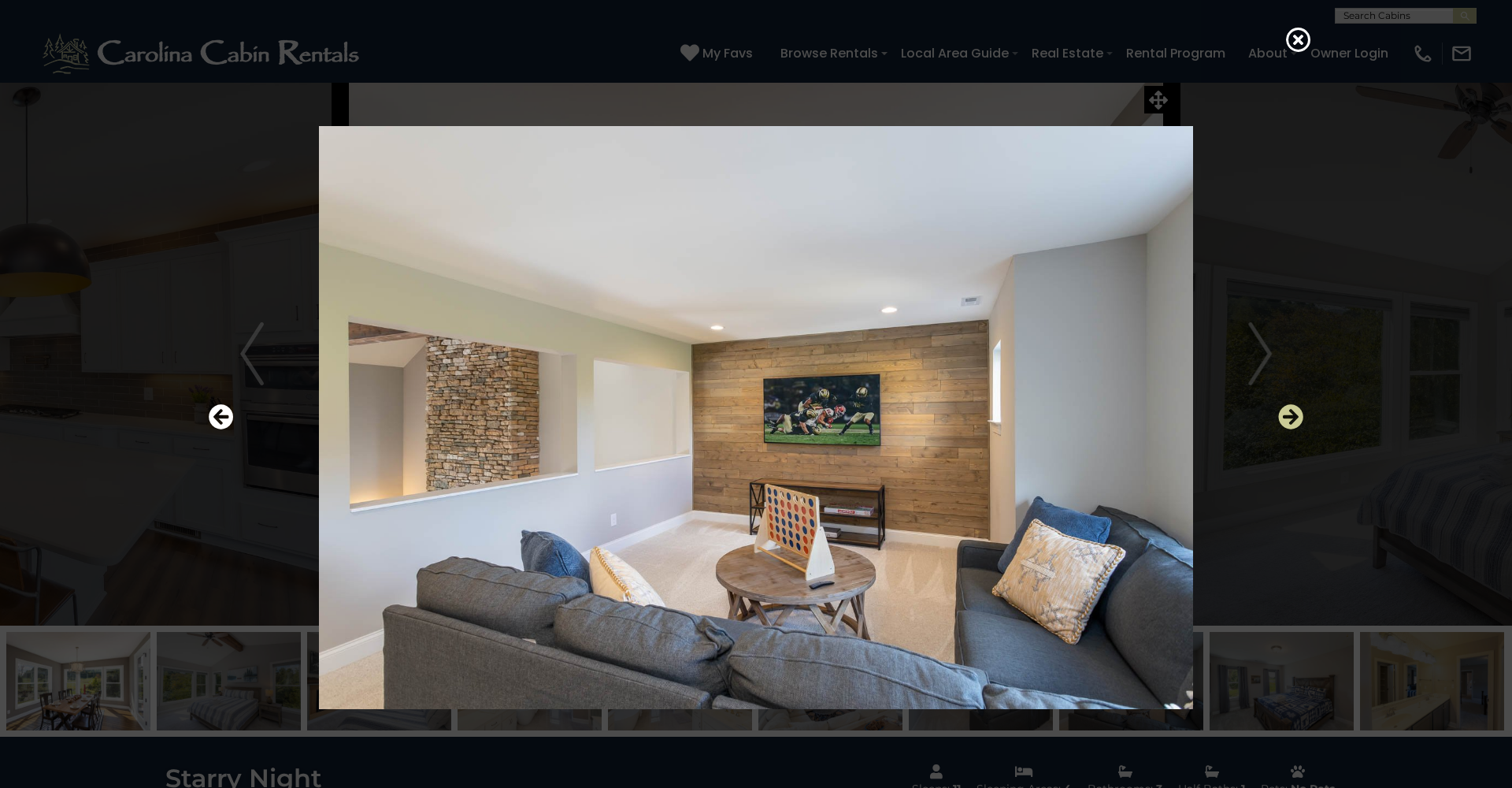
click at [1291, 419] on icon "Next" at bounding box center [1291, 417] width 26 height 26
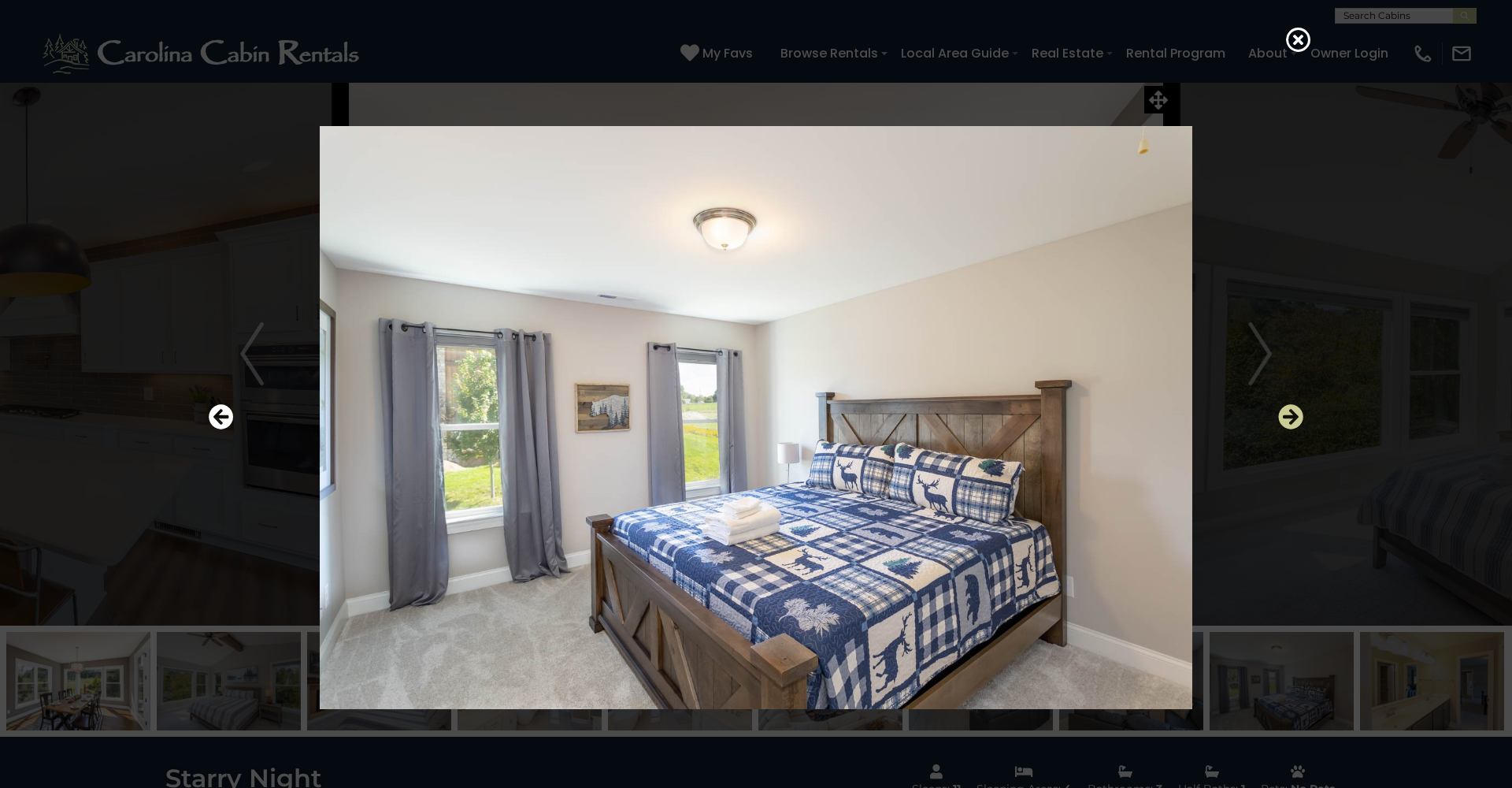
click at [1291, 419] on icon "Next" at bounding box center [1291, 417] width 26 height 26
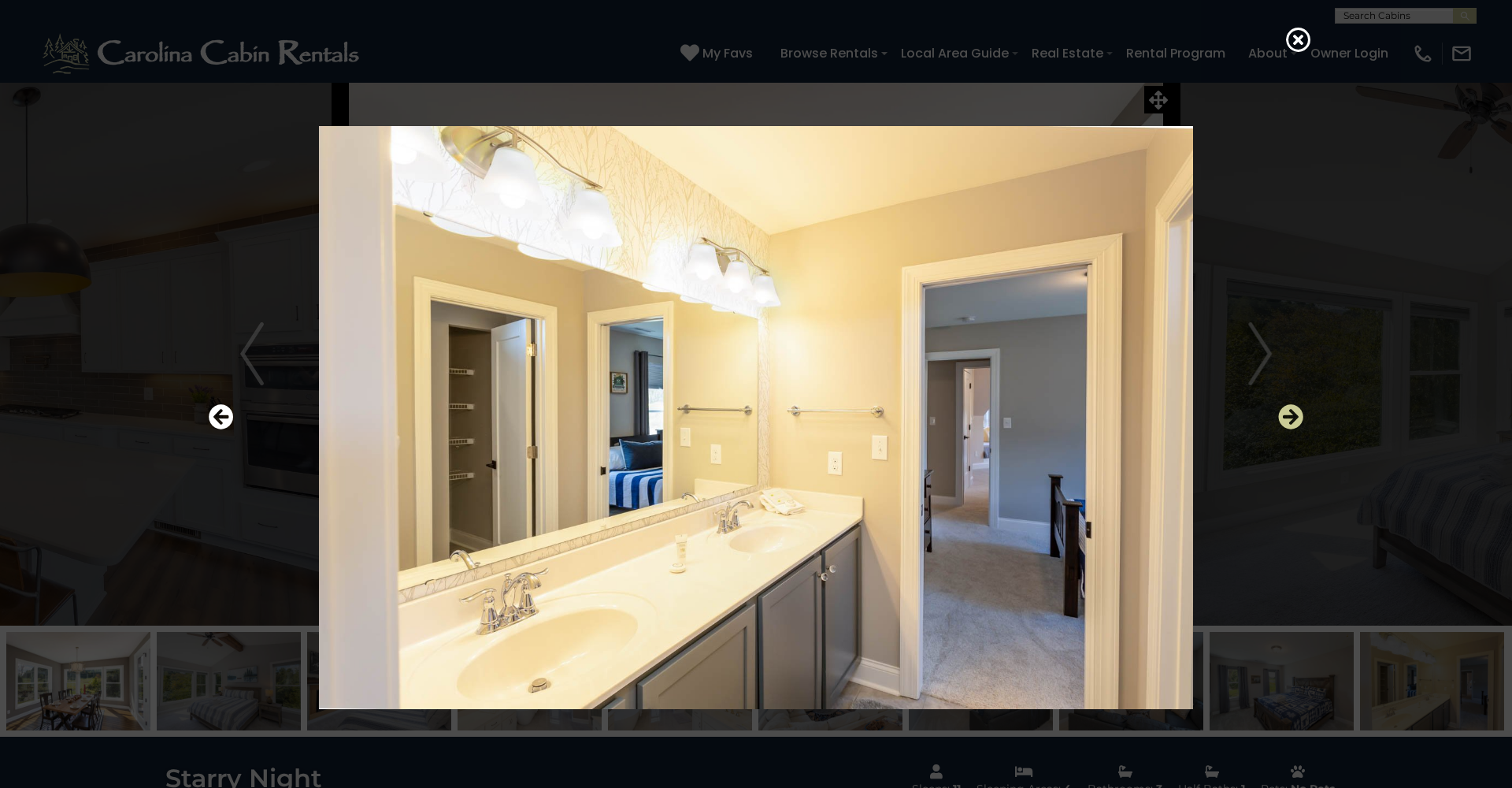
click at [1291, 419] on icon "Next" at bounding box center [1291, 417] width 26 height 26
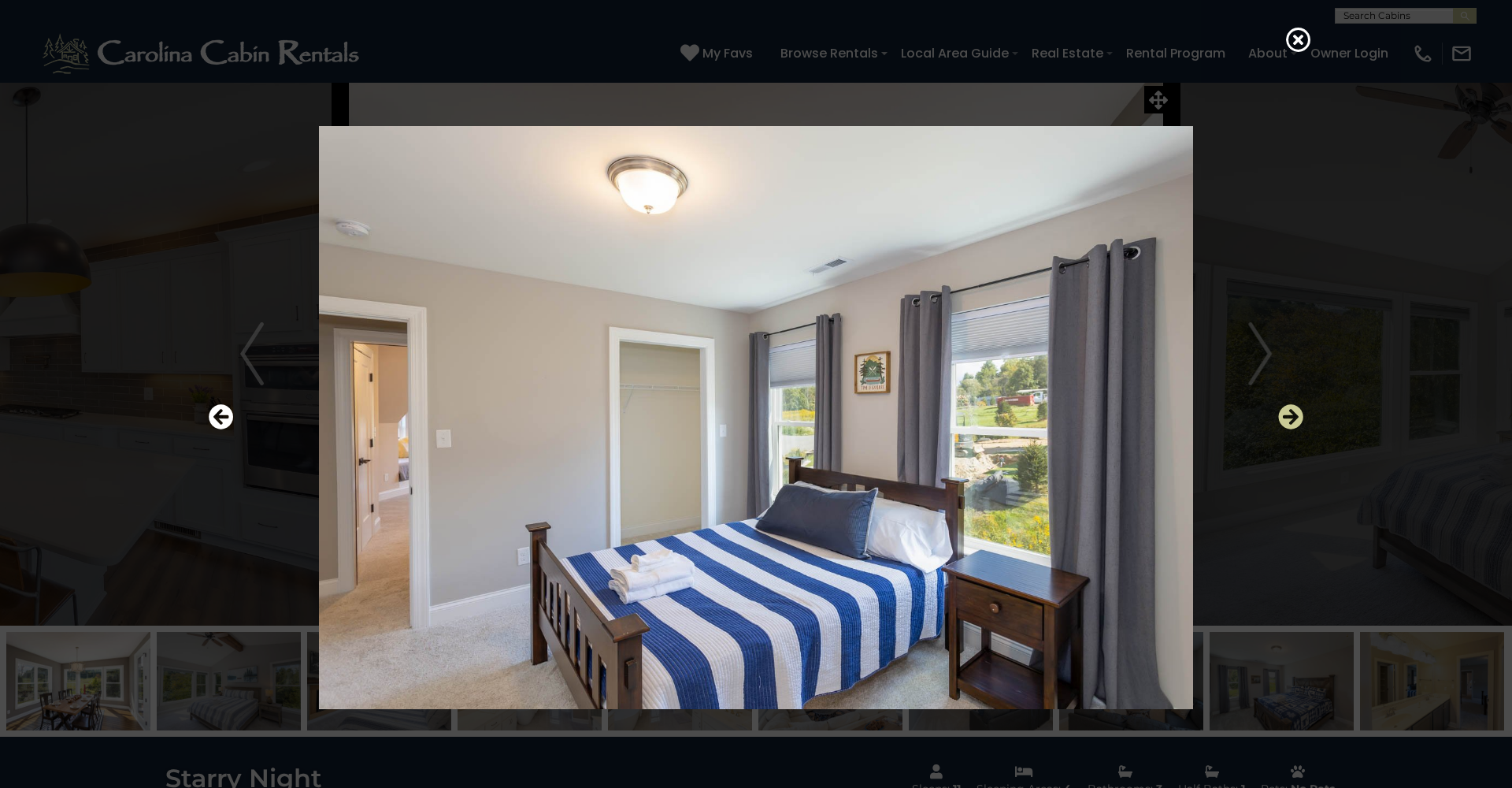
click at [1291, 419] on icon "Next" at bounding box center [1291, 417] width 26 height 26
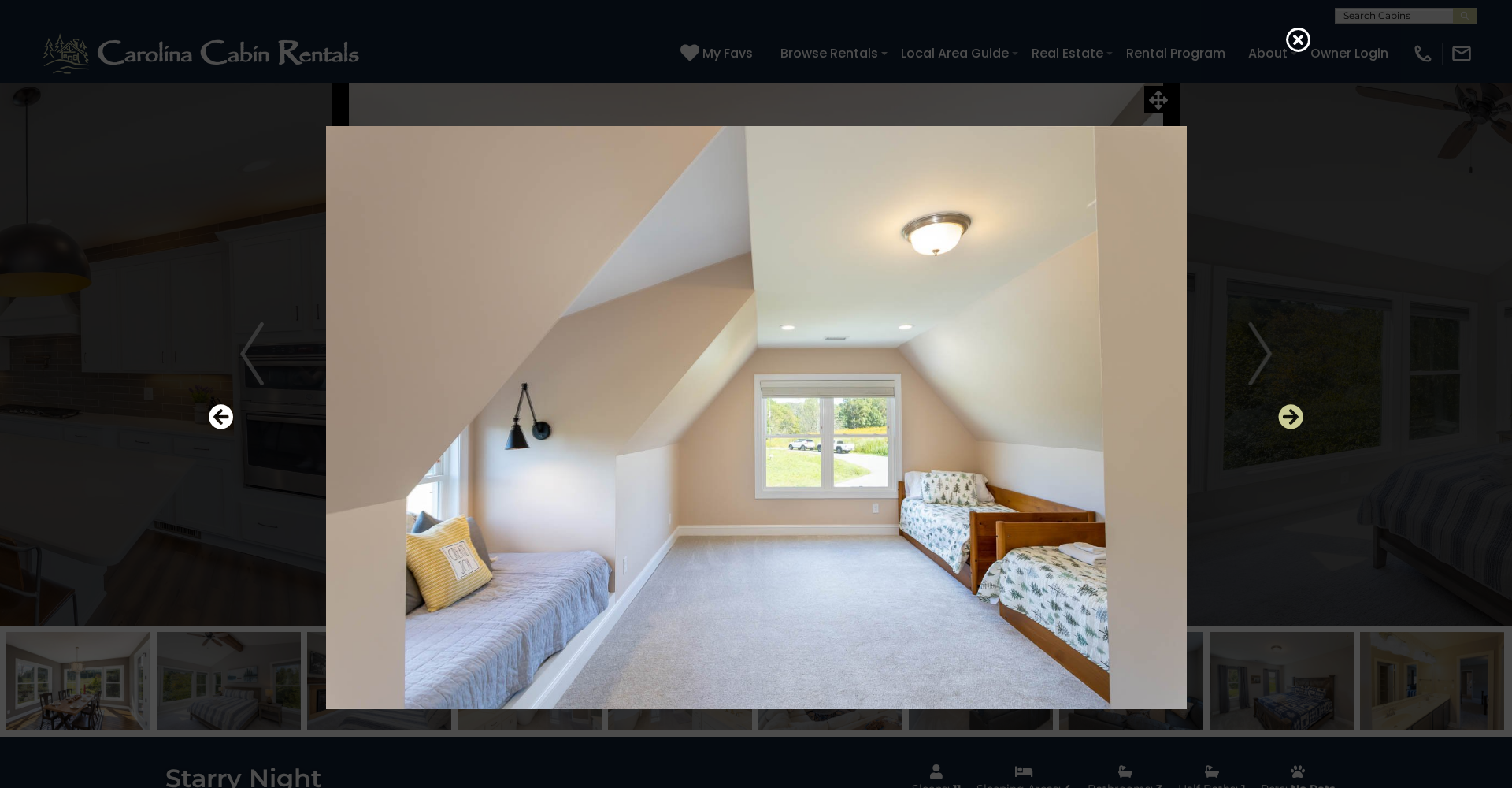
click at [1291, 419] on icon "Next" at bounding box center [1291, 417] width 26 height 26
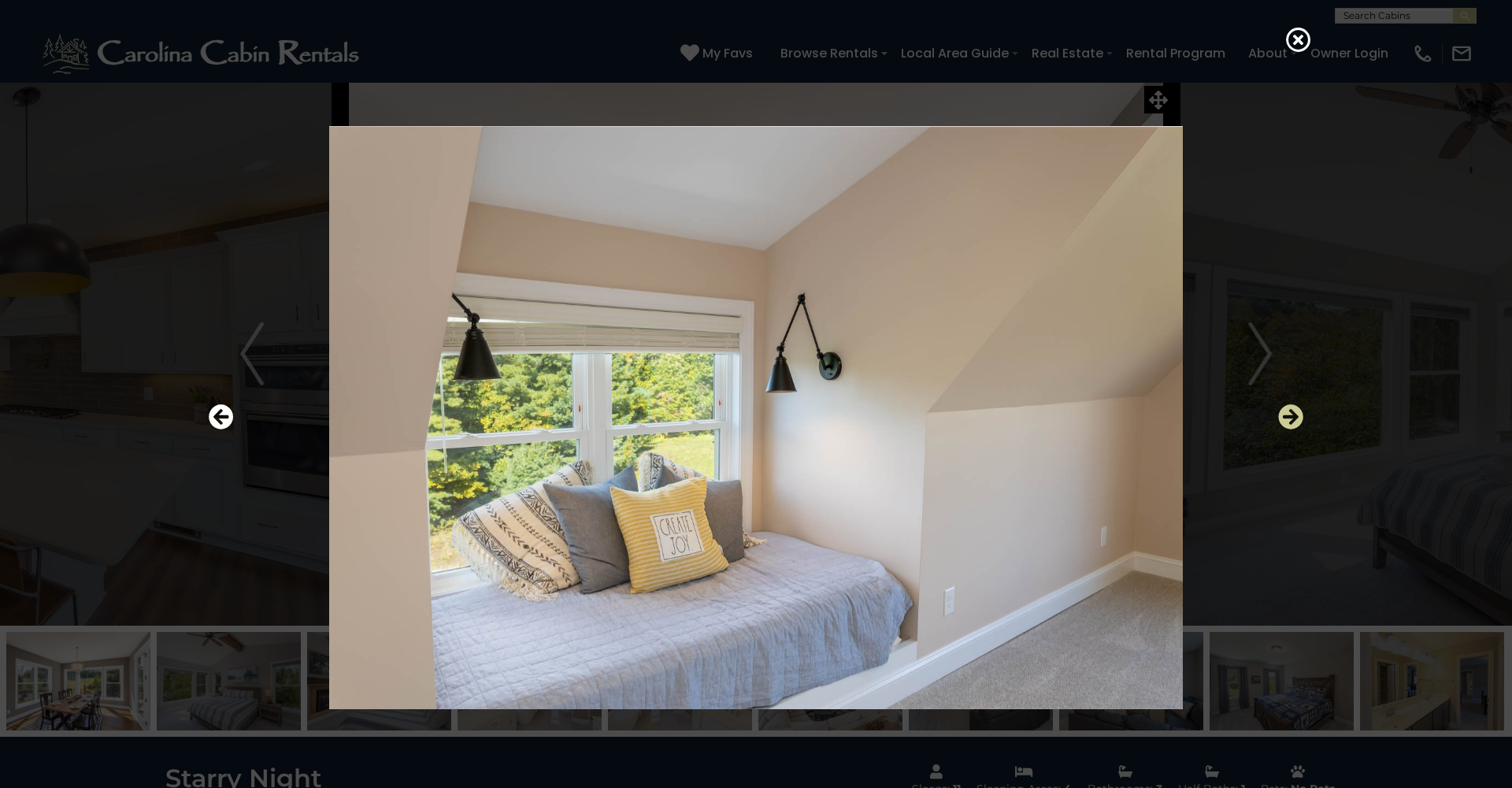
click at [1291, 419] on icon "Next" at bounding box center [1291, 417] width 26 height 26
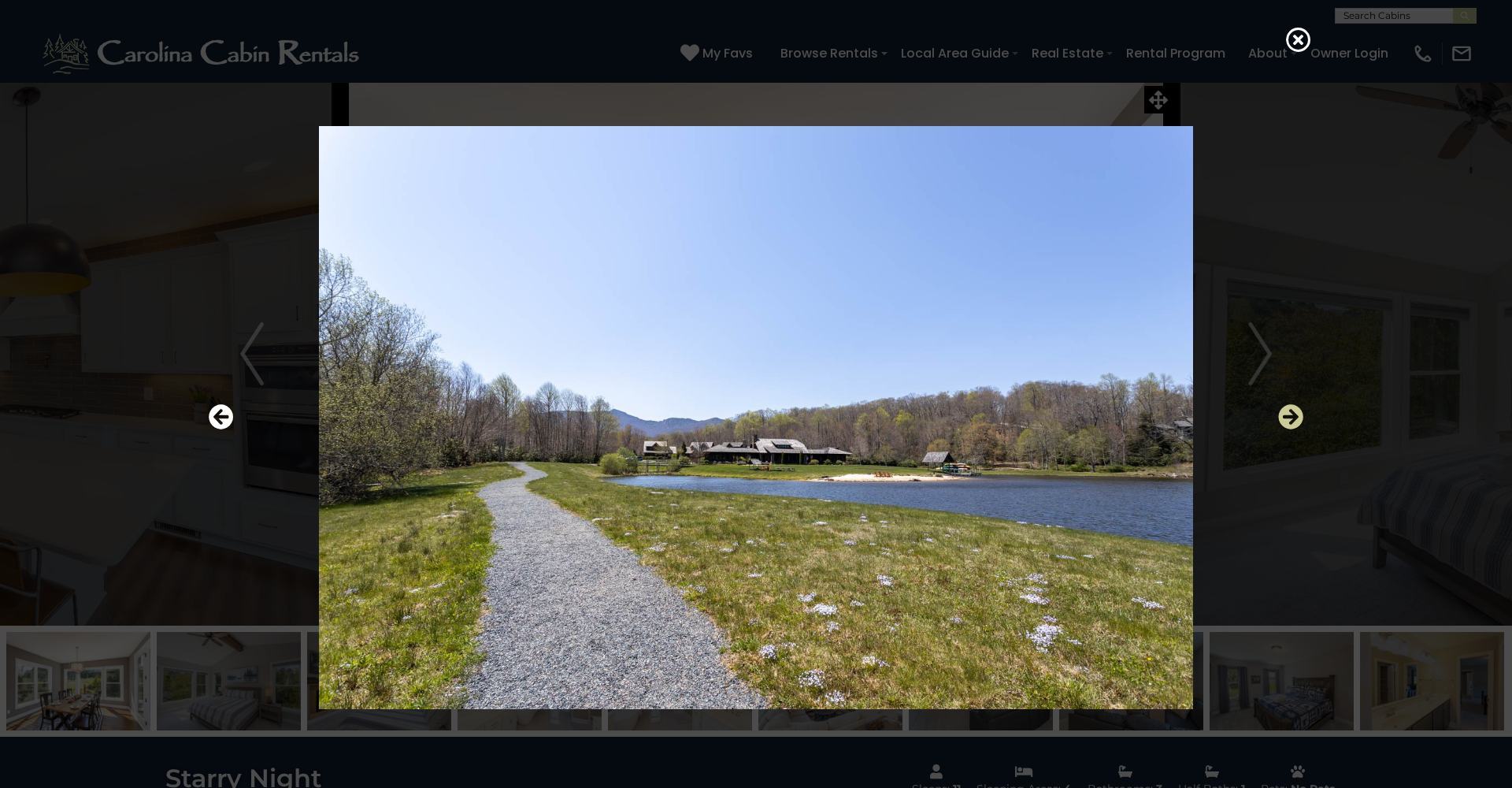
click at [1291, 419] on icon "Next" at bounding box center [1291, 417] width 26 height 26
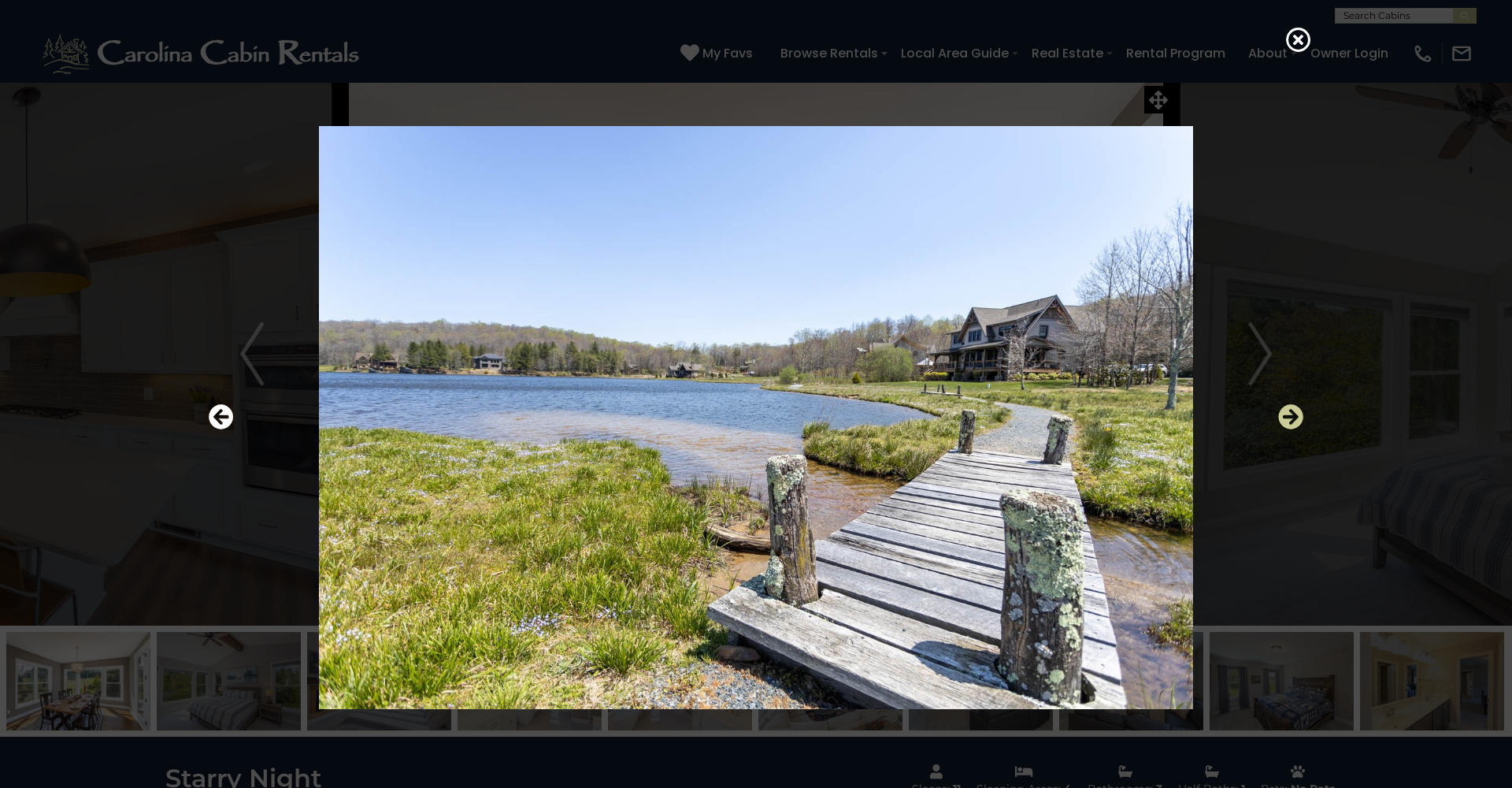
click at [1291, 419] on icon "Next" at bounding box center [1291, 417] width 26 height 26
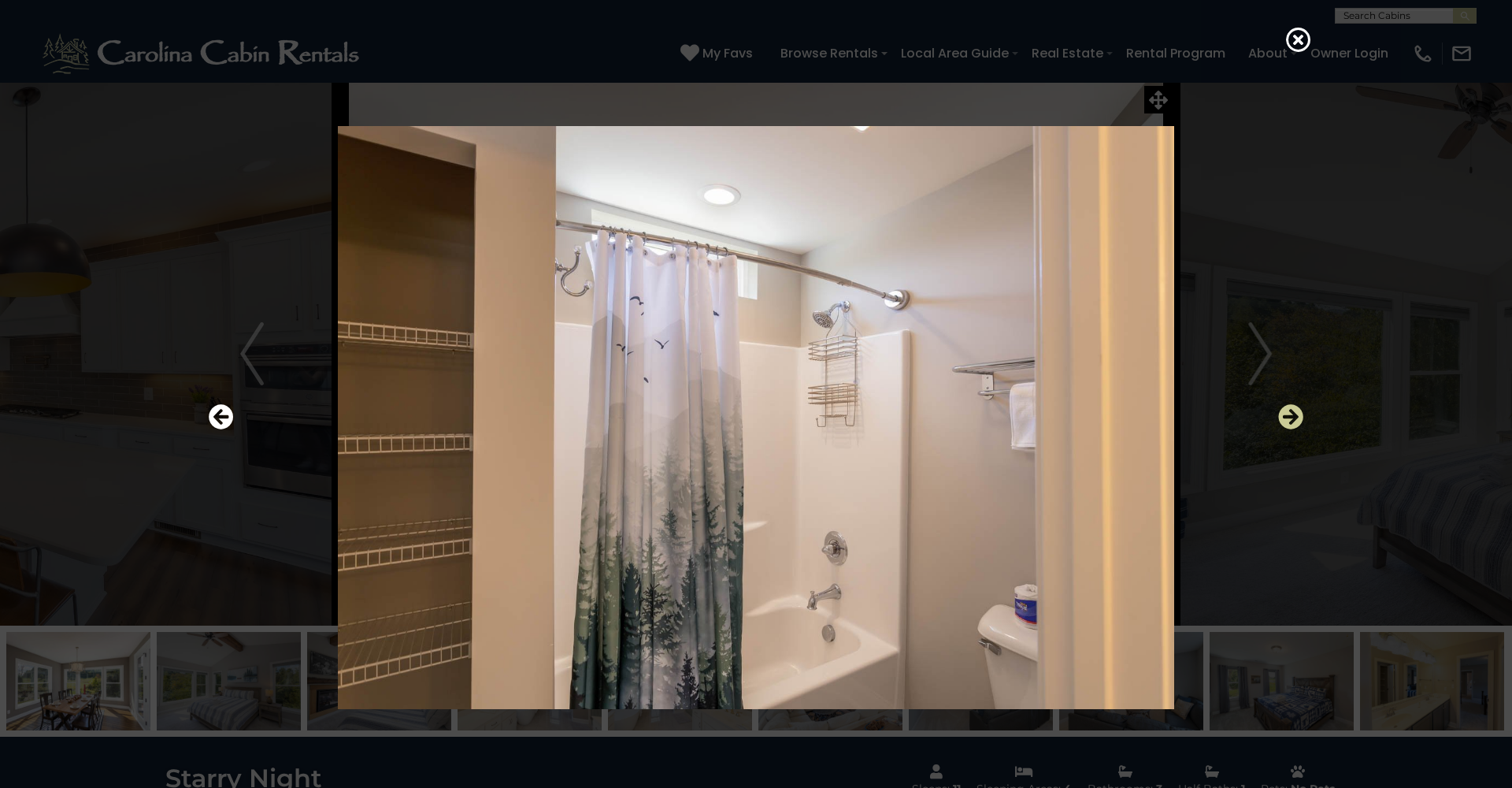
click at [1291, 419] on icon "Next" at bounding box center [1291, 417] width 26 height 26
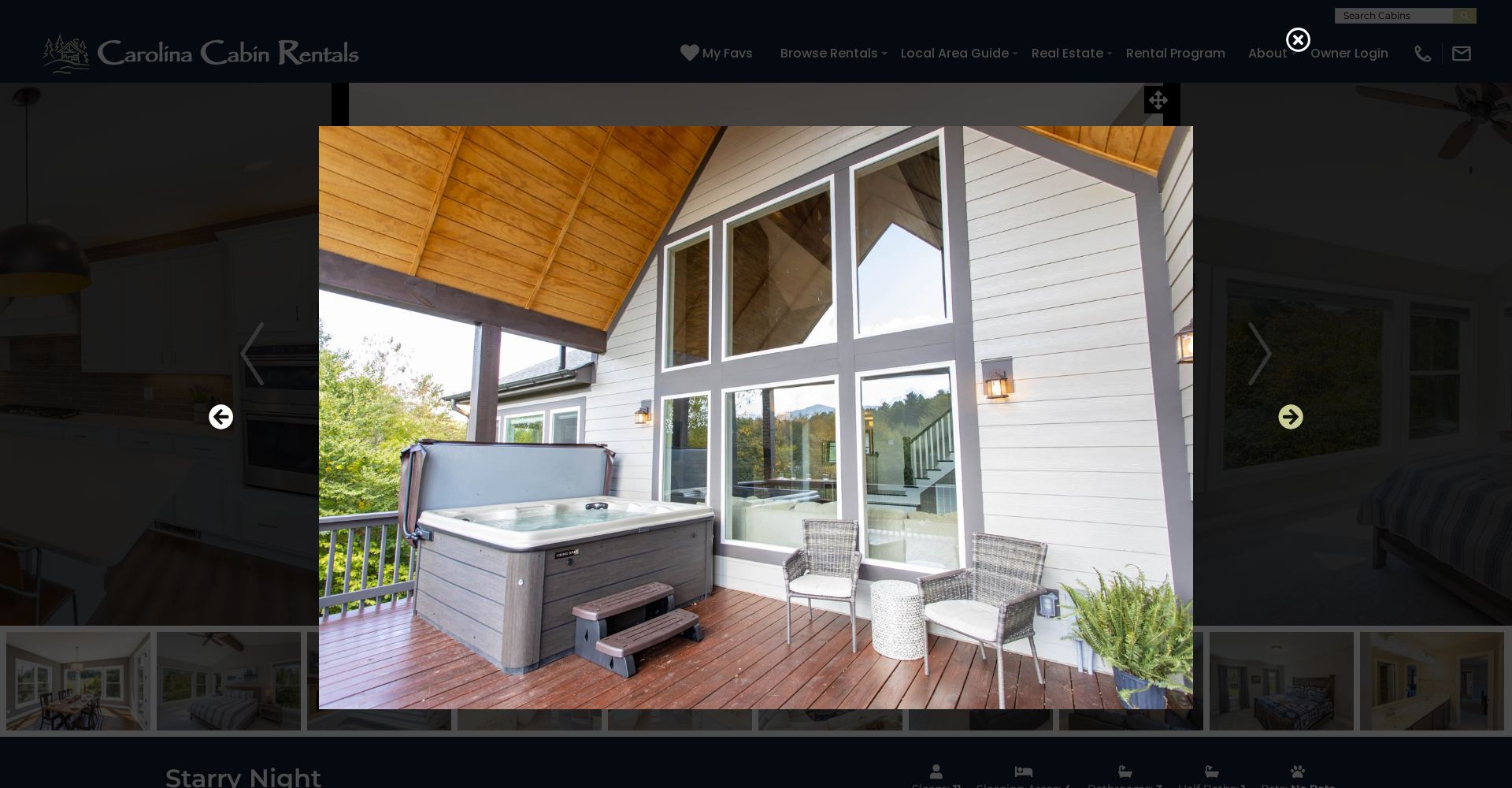
click at [1291, 419] on icon "Next" at bounding box center [1291, 417] width 26 height 26
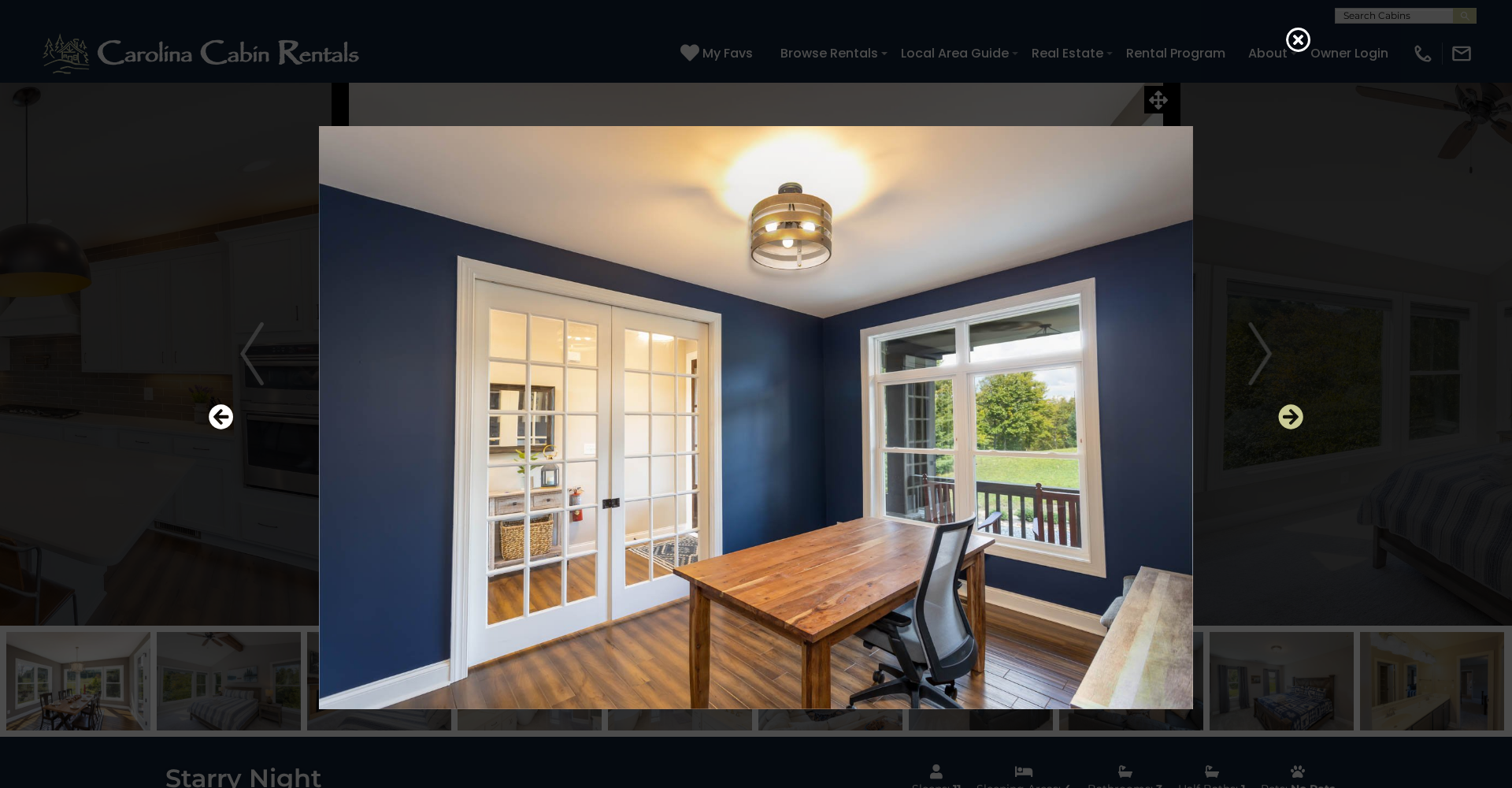
click at [1291, 419] on icon "Next" at bounding box center [1291, 417] width 26 height 26
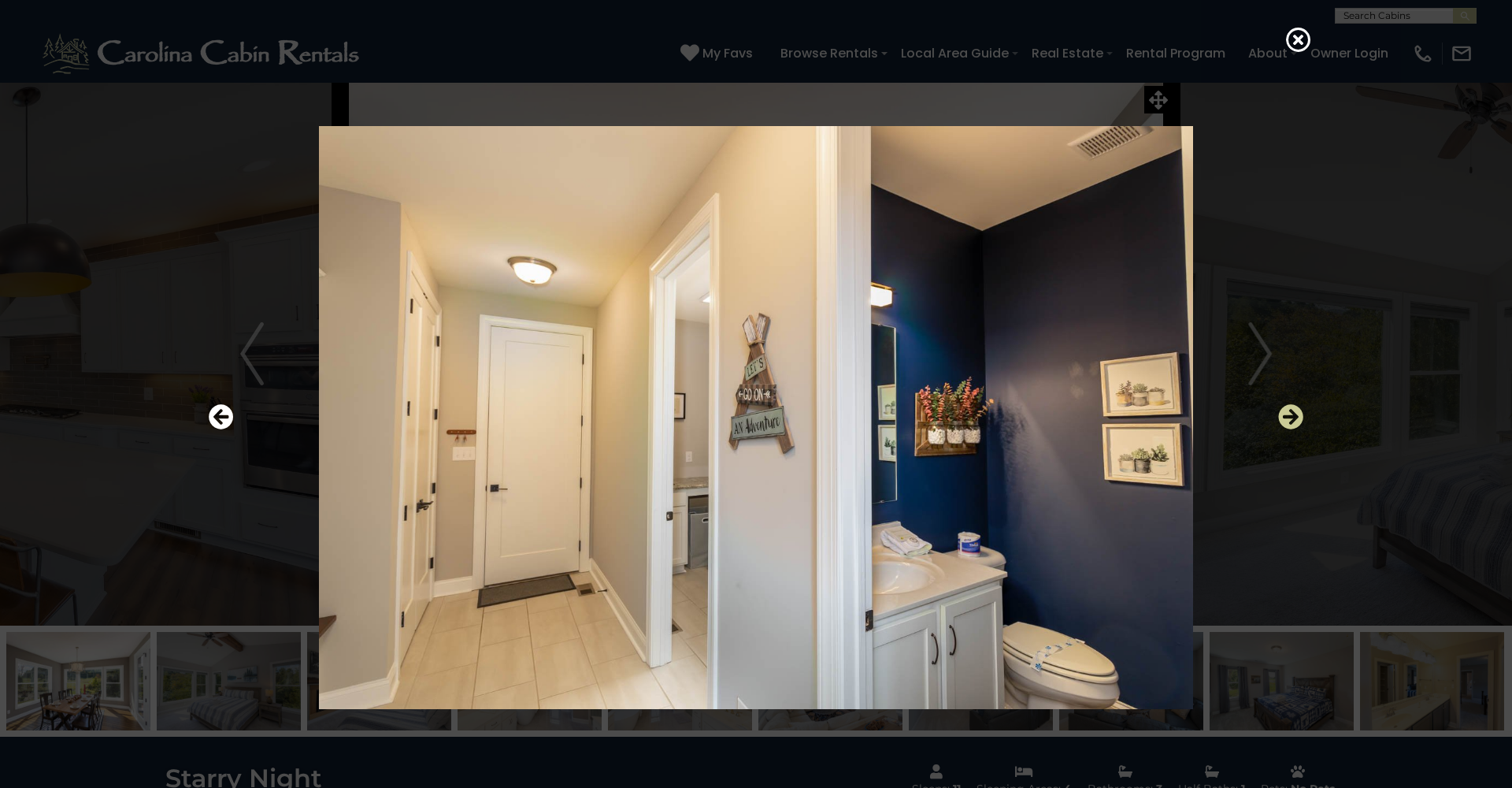
click at [1291, 419] on icon "Next" at bounding box center [1291, 417] width 26 height 26
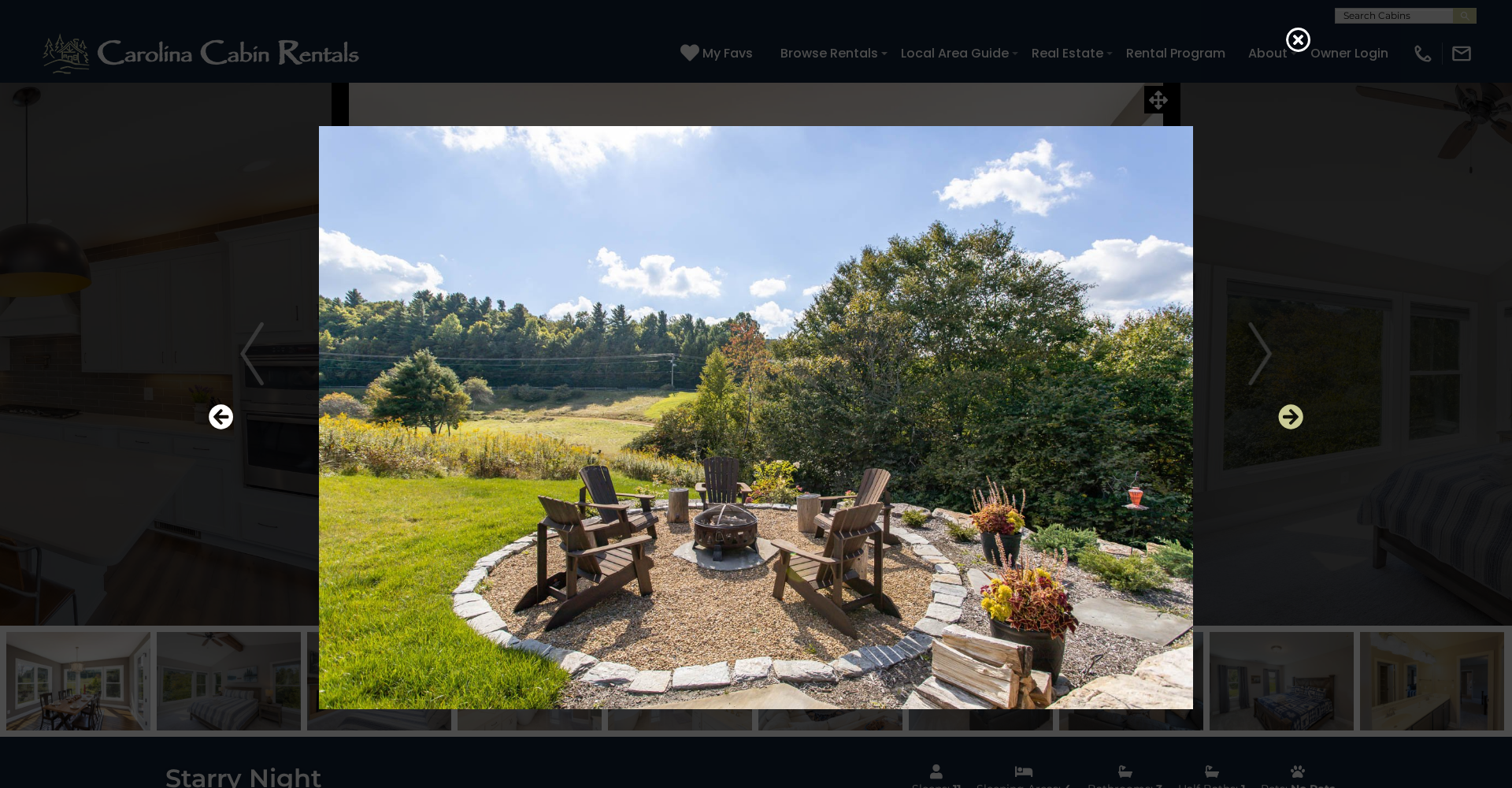
click at [1291, 419] on icon "Next" at bounding box center [1291, 417] width 26 height 26
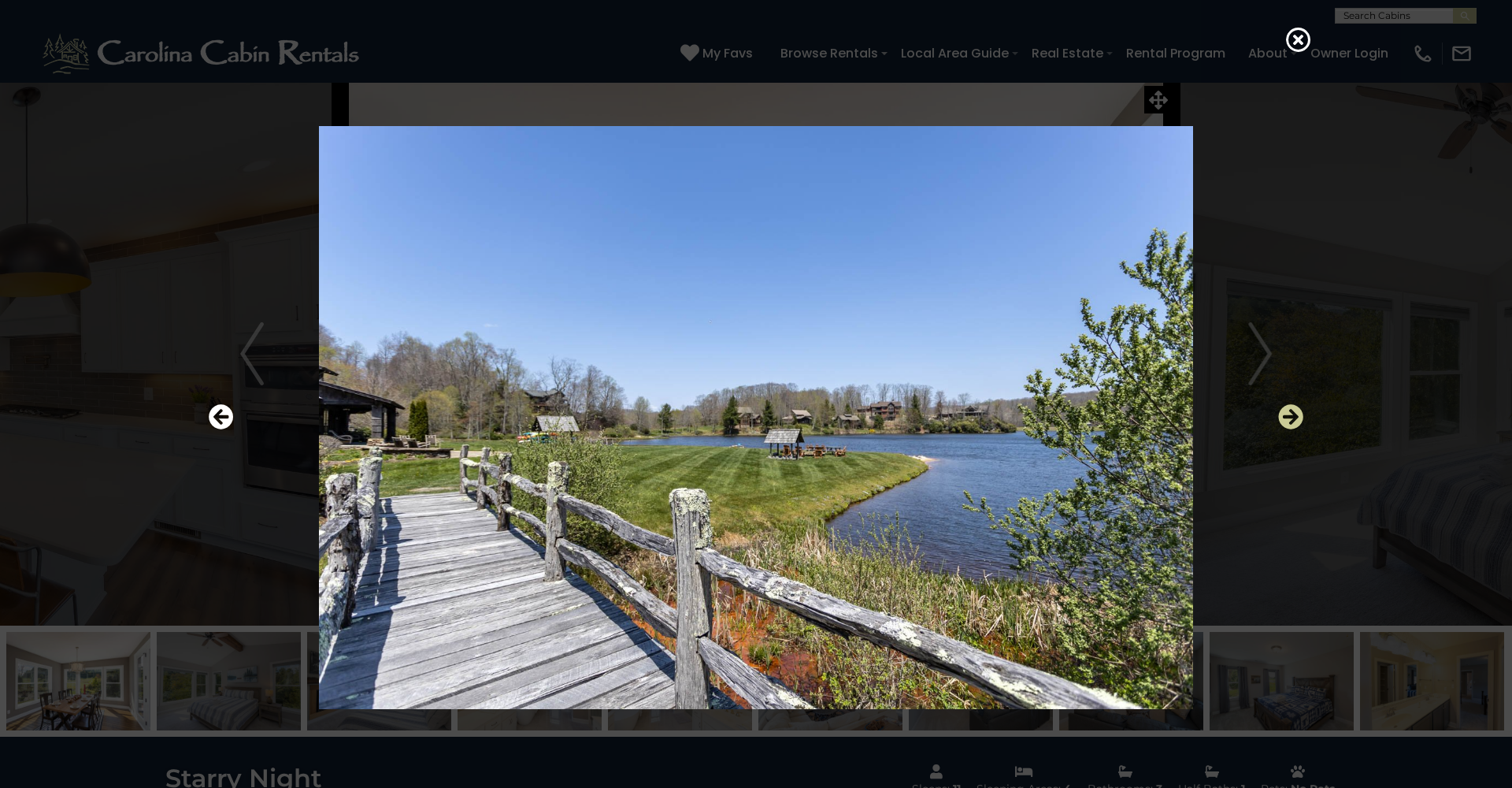
click at [1291, 419] on icon "Next" at bounding box center [1291, 417] width 26 height 26
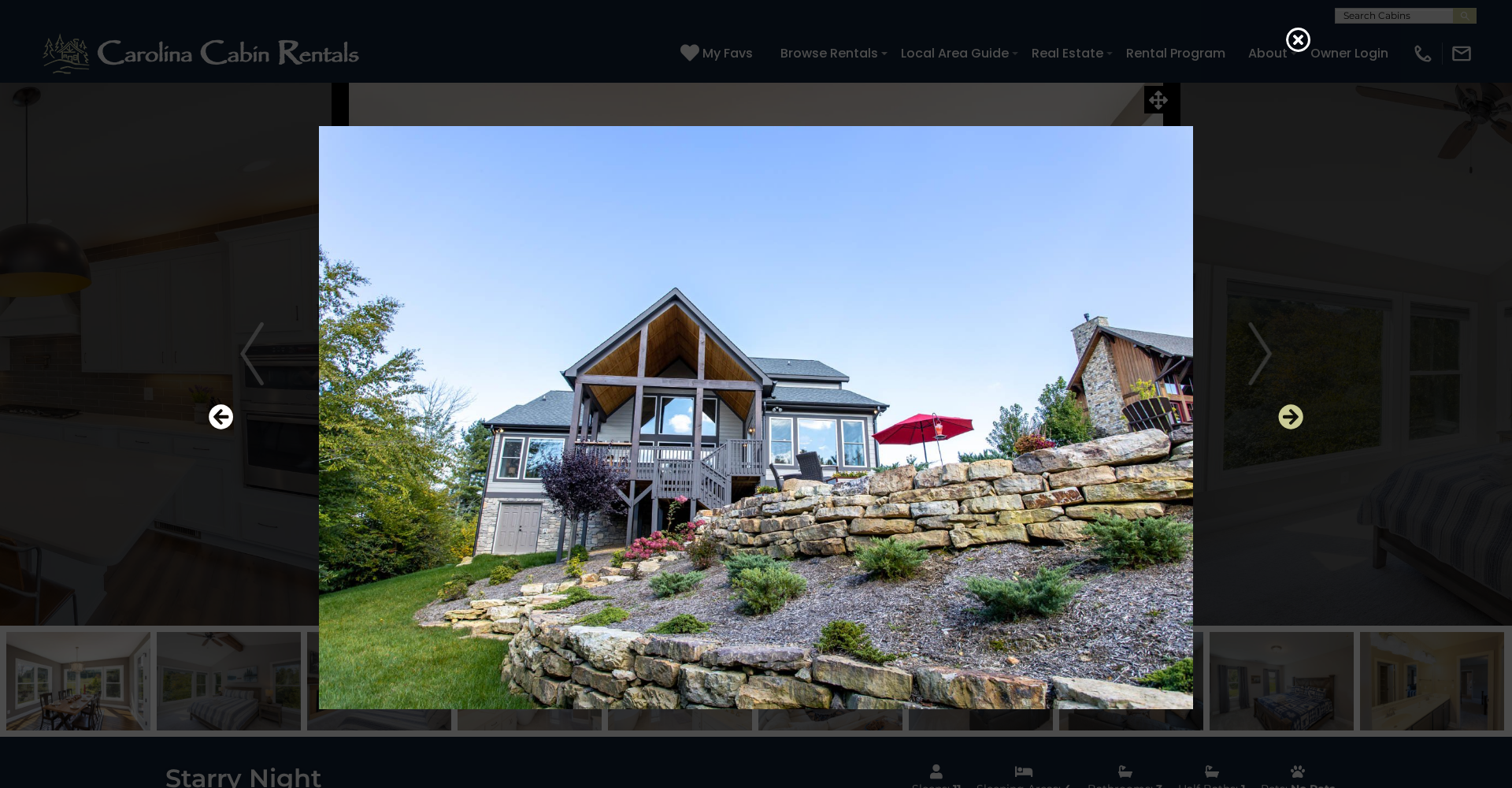
click at [1291, 419] on icon "Next" at bounding box center [1291, 417] width 26 height 26
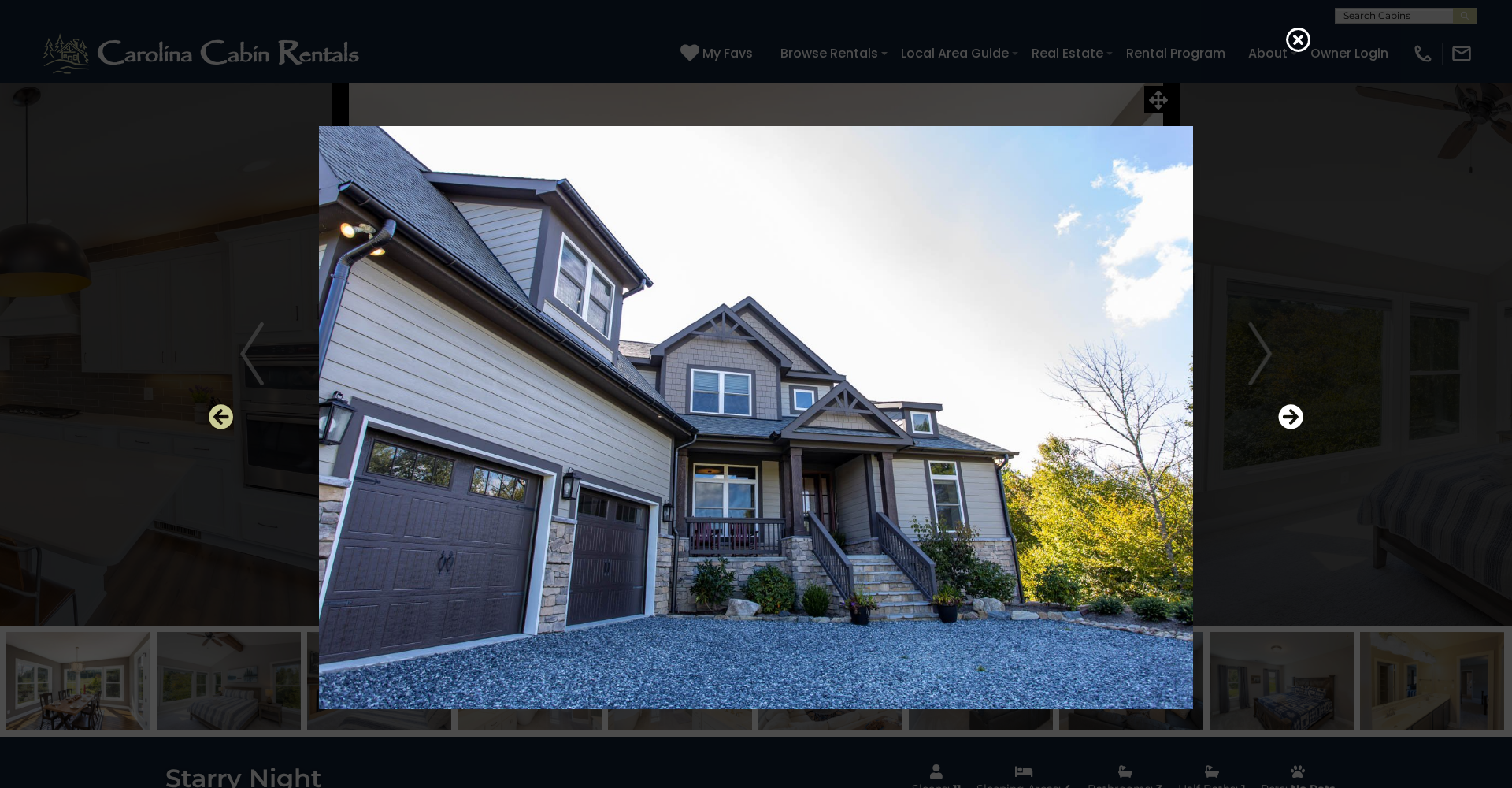
click at [225, 407] on icon "Previous" at bounding box center [221, 417] width 26 height 26
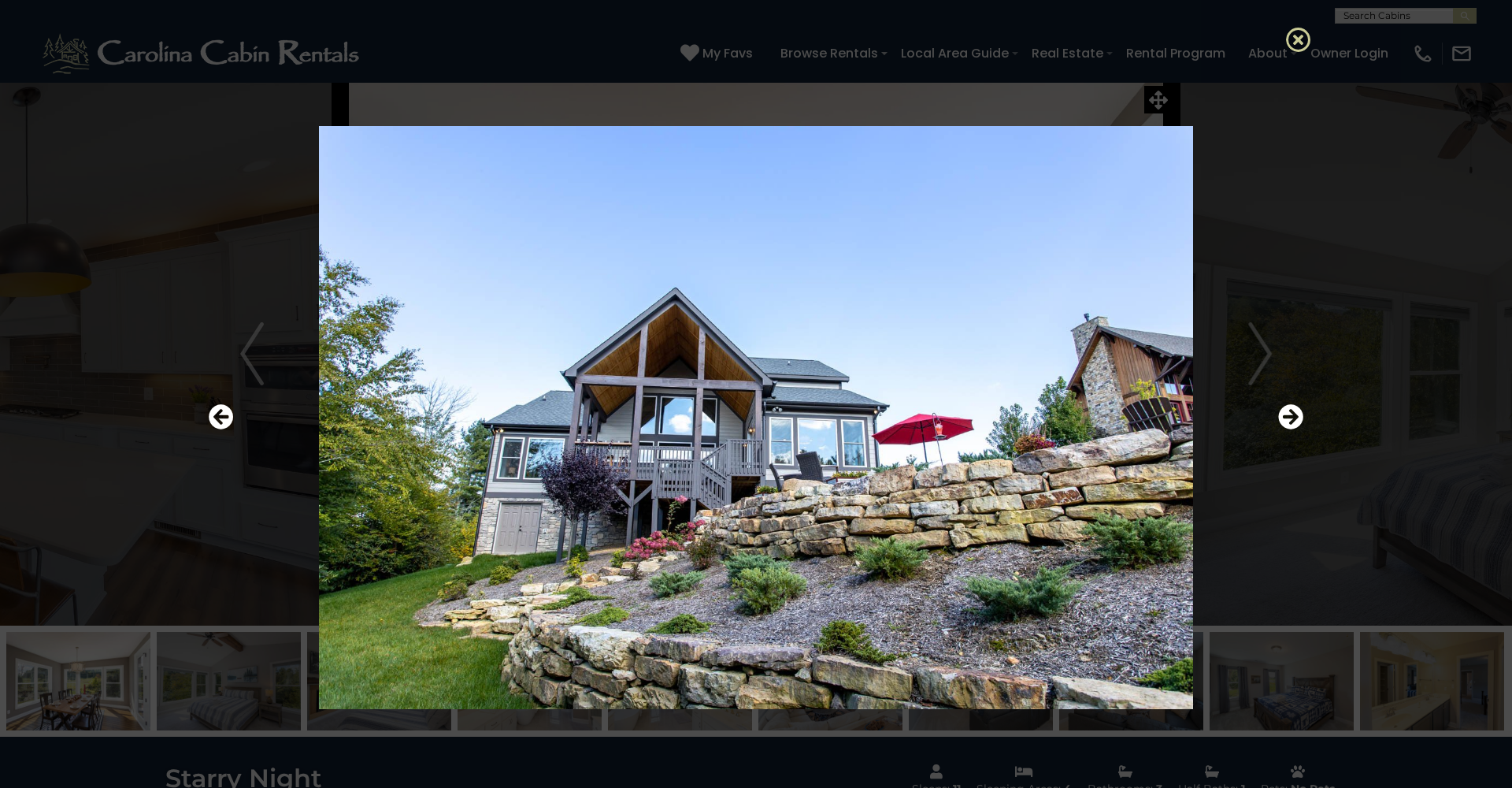
click at [1299, 37] on icon at bounding box center [1299, 39] width 26 height 26
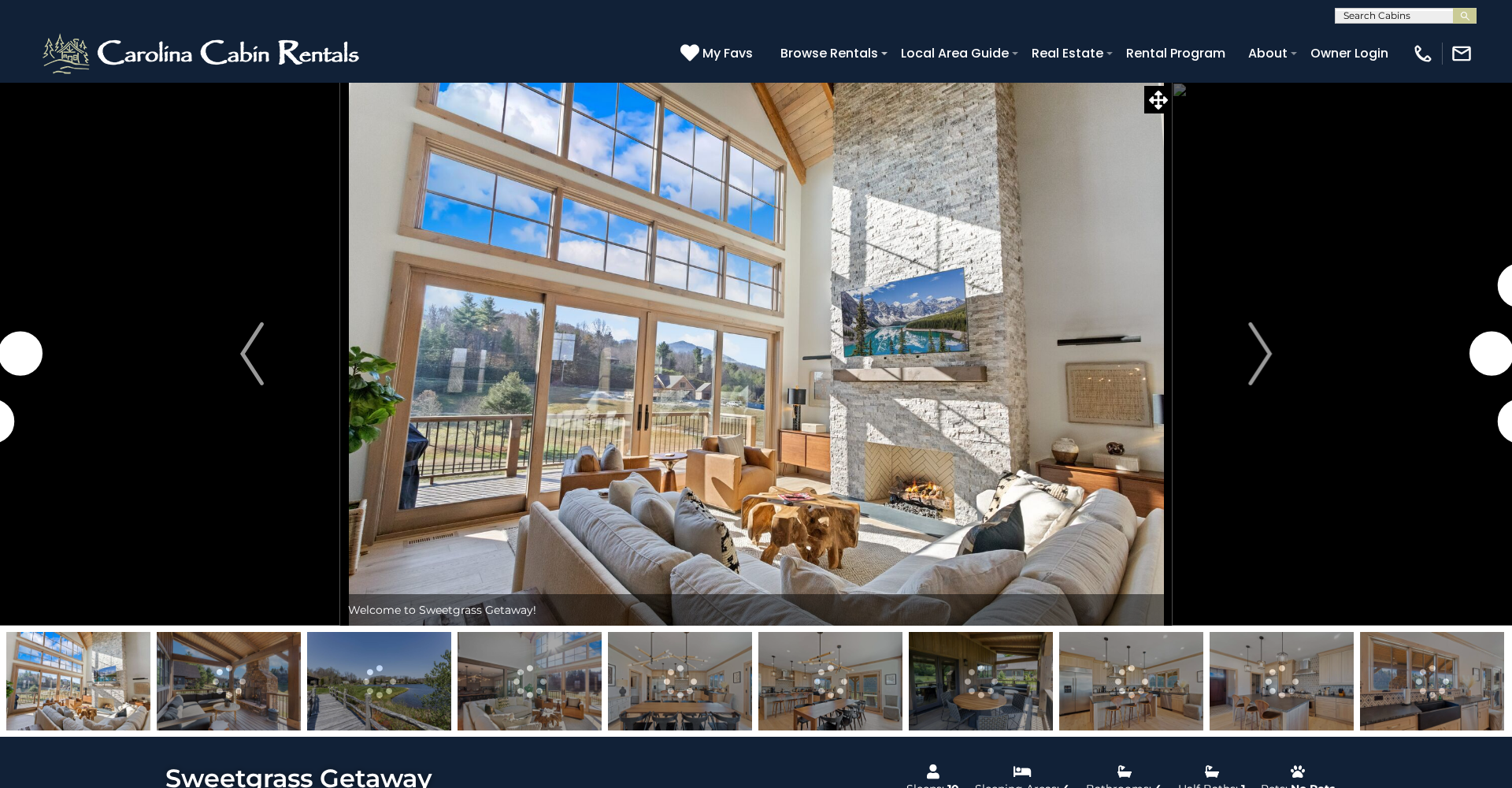
click at [1005, 377] on img at bounding box center [756, 354] width 831 height 544
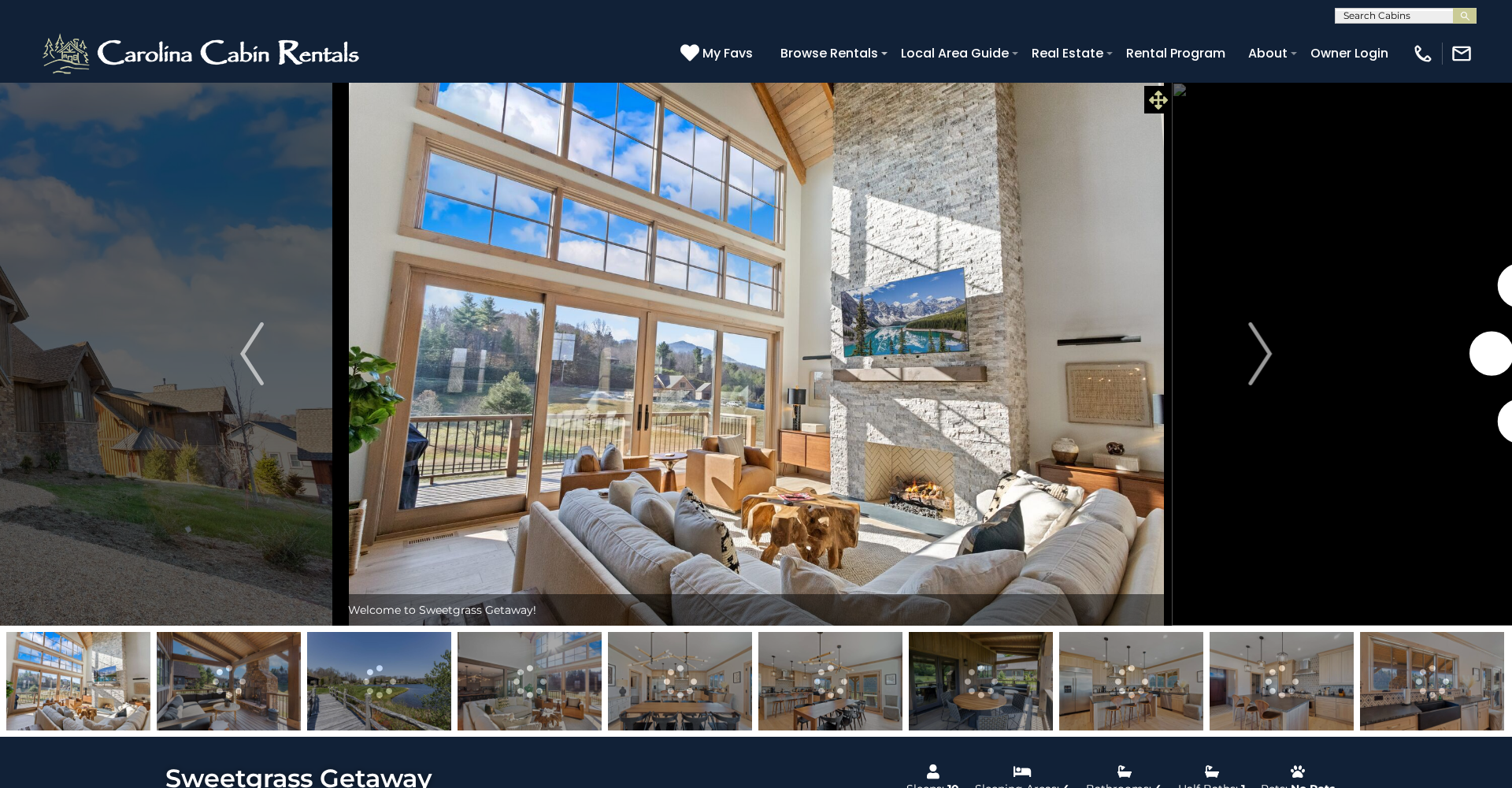
click at [1158, 102] on icon at bounding box center [1158, 100] width 19 height 19
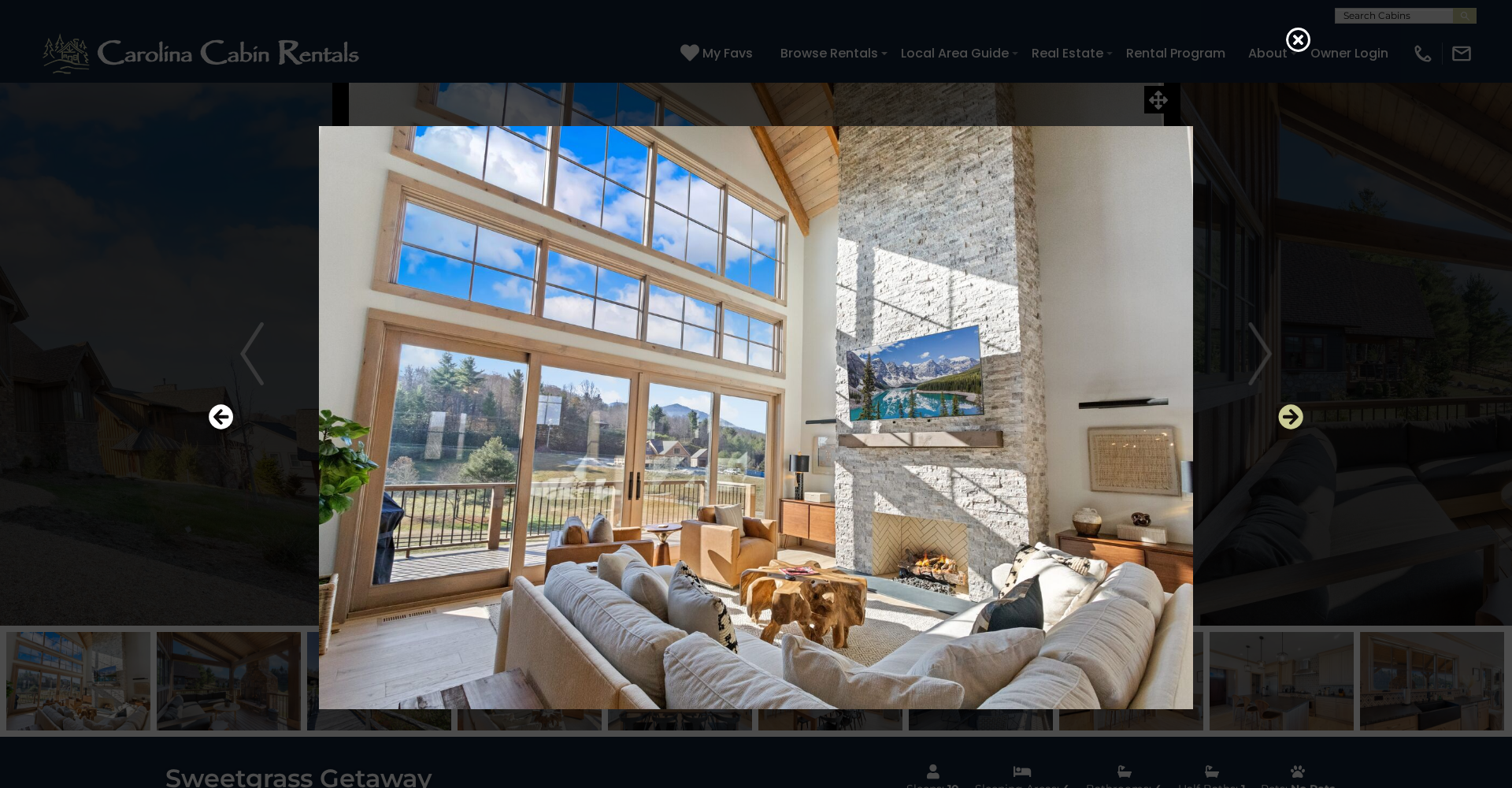
click at [1286, 417] on icon "Next" at bounding box center [1291, 417] width 26 height 26
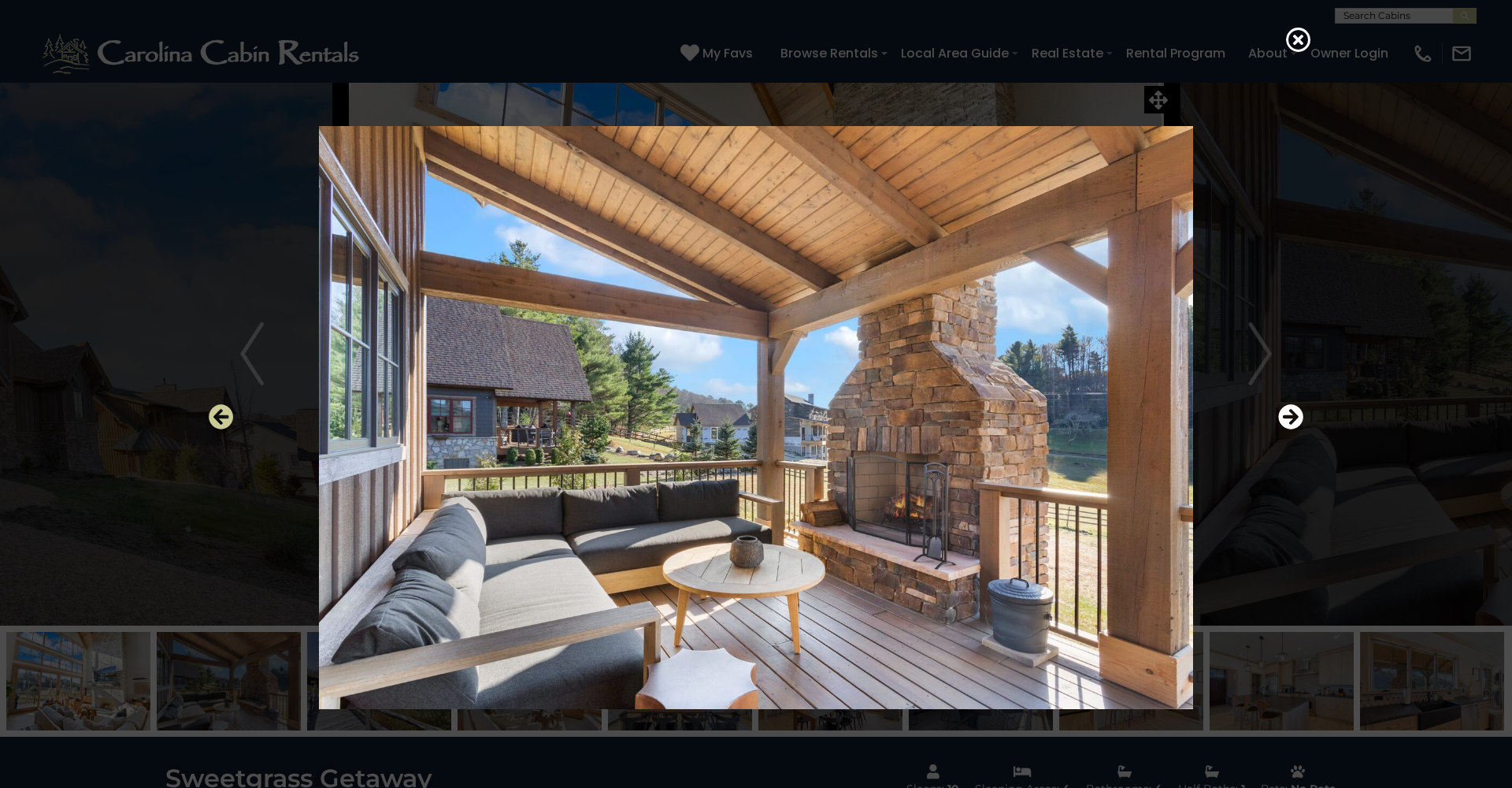
click at [219, 403] on button "Previous" at bounding box center [221, 417] width 26 height 37
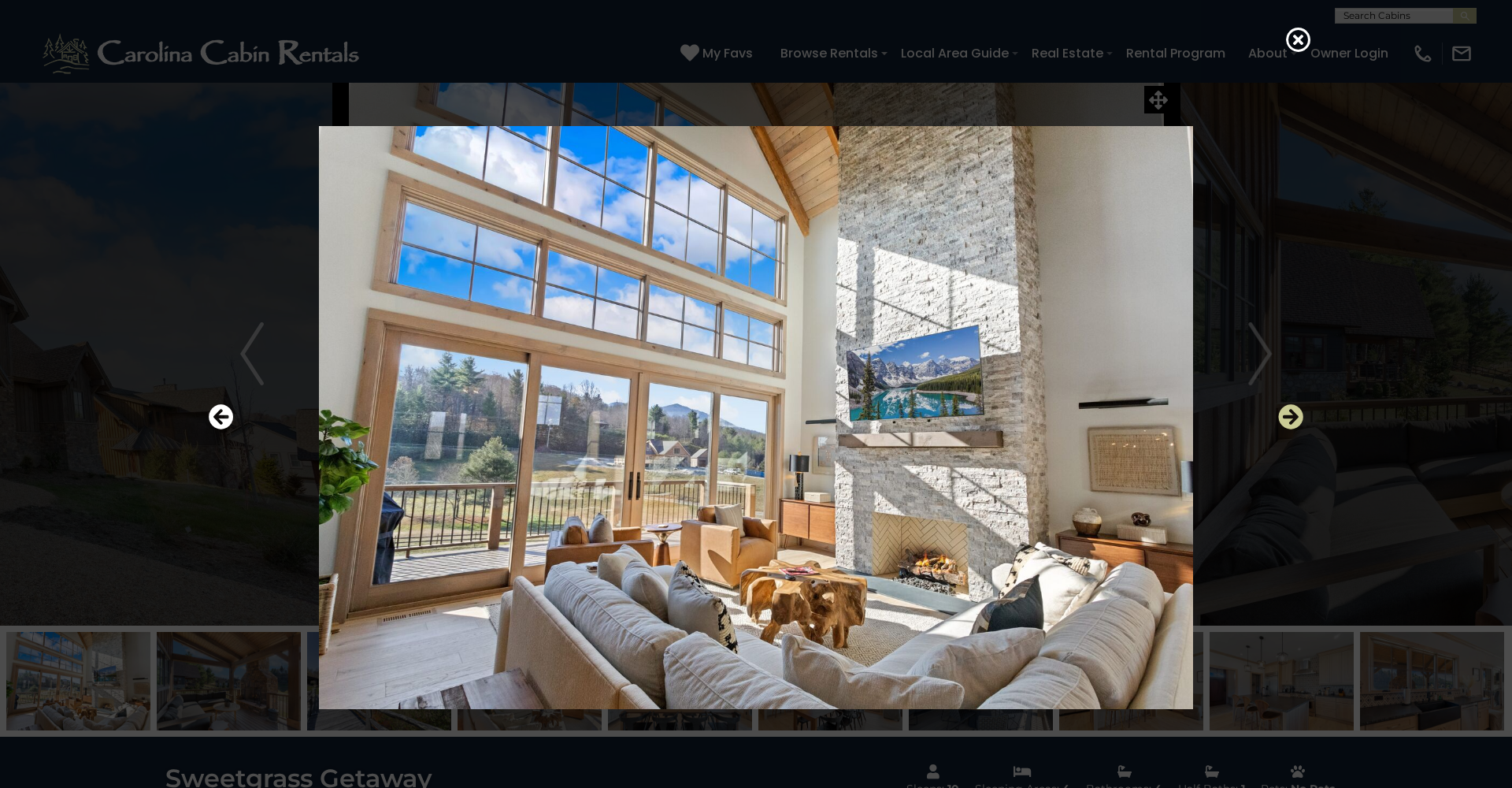
click at [1287, 413] on icon "Next" at bounding box center [1291, 417] width 26 height 26
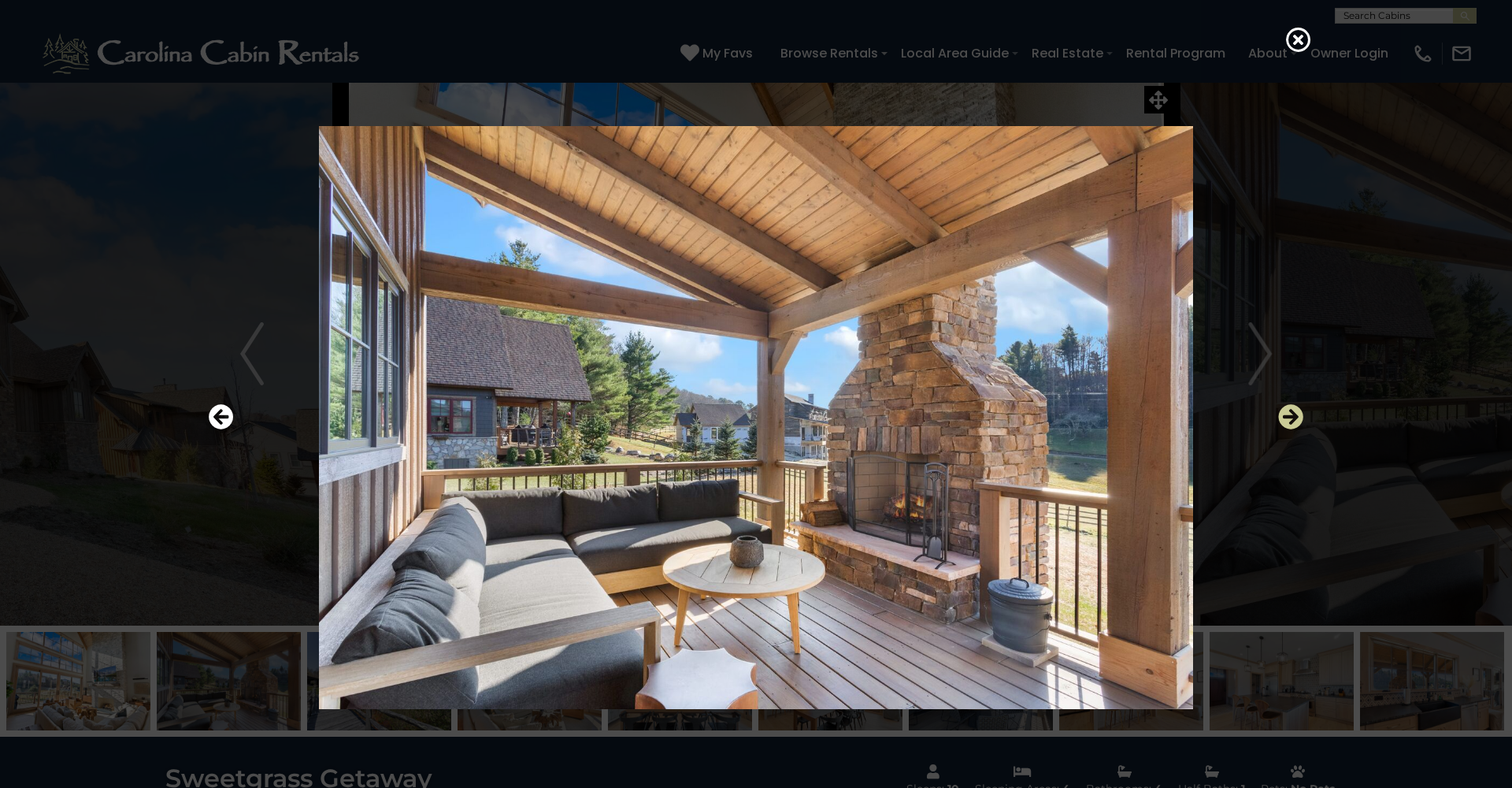
click at [1287, 413] on icon "Next" at bounding box center [1291, 417] width 26 height 26
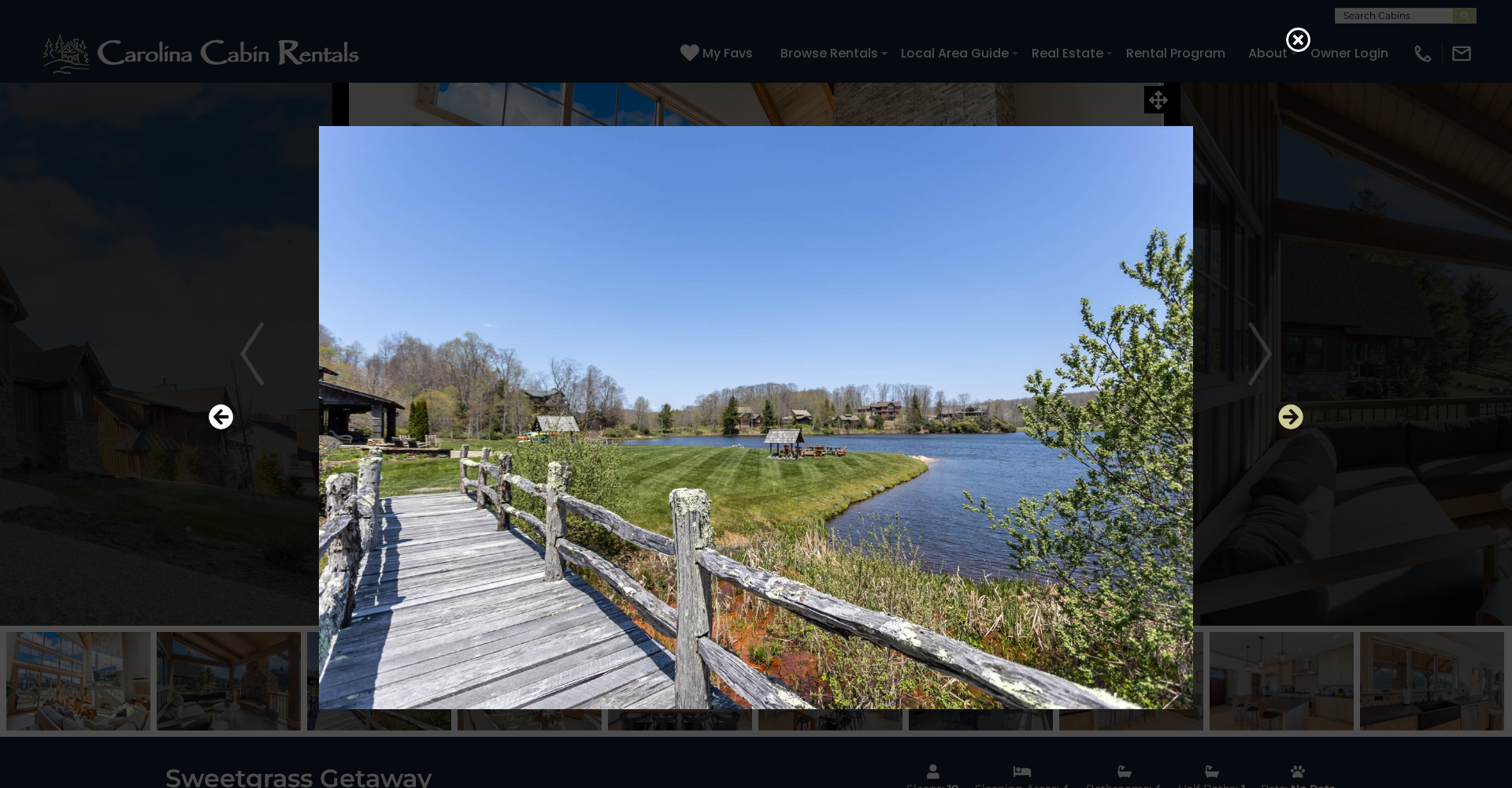
click at [1287, 414] on icon "Next" at bounding box center [1291, 417] width 26 height 26
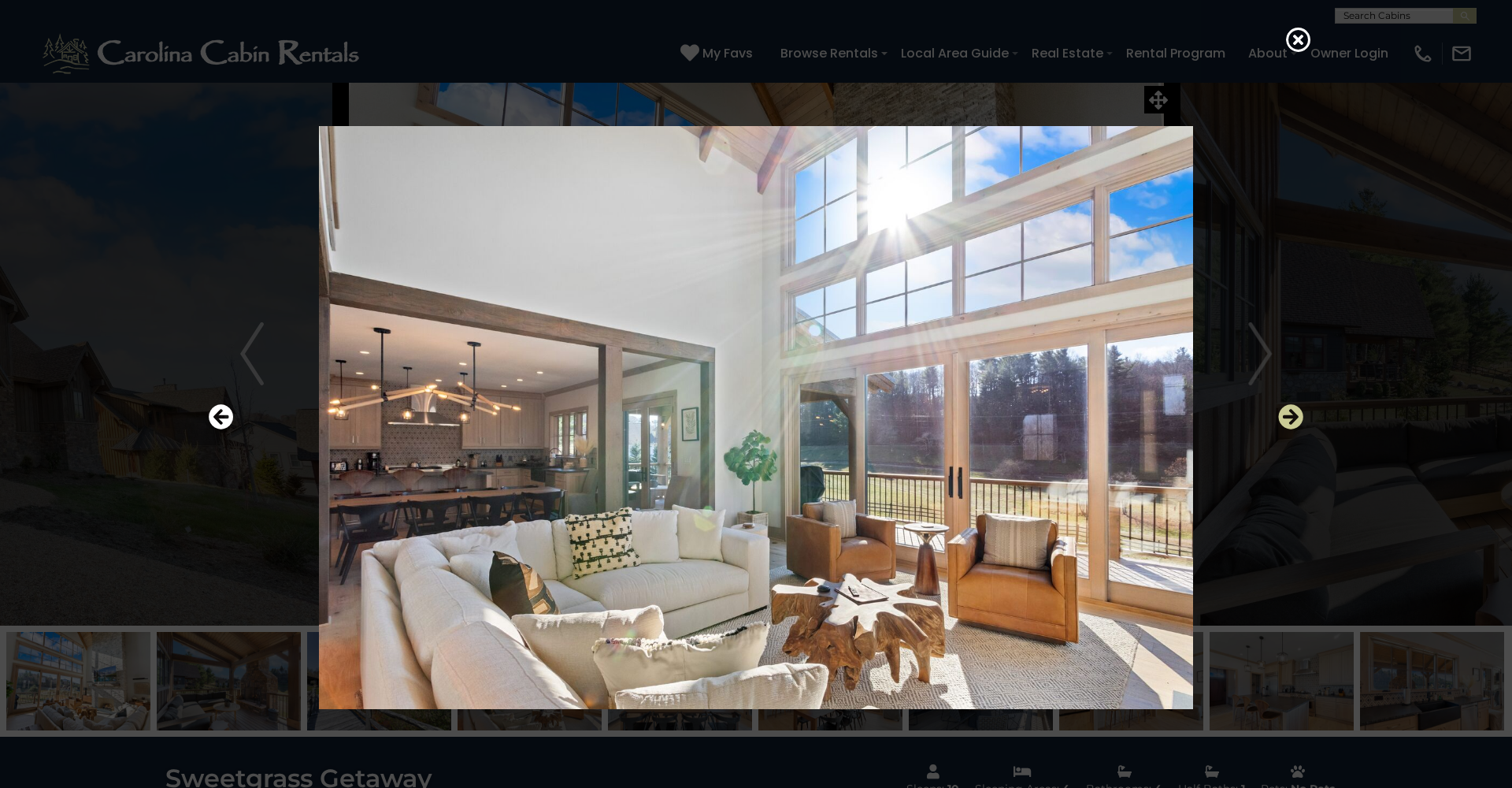
click at [1287, 414] on icon "Next" at bounding box center [1291, 417] width 26 height 26
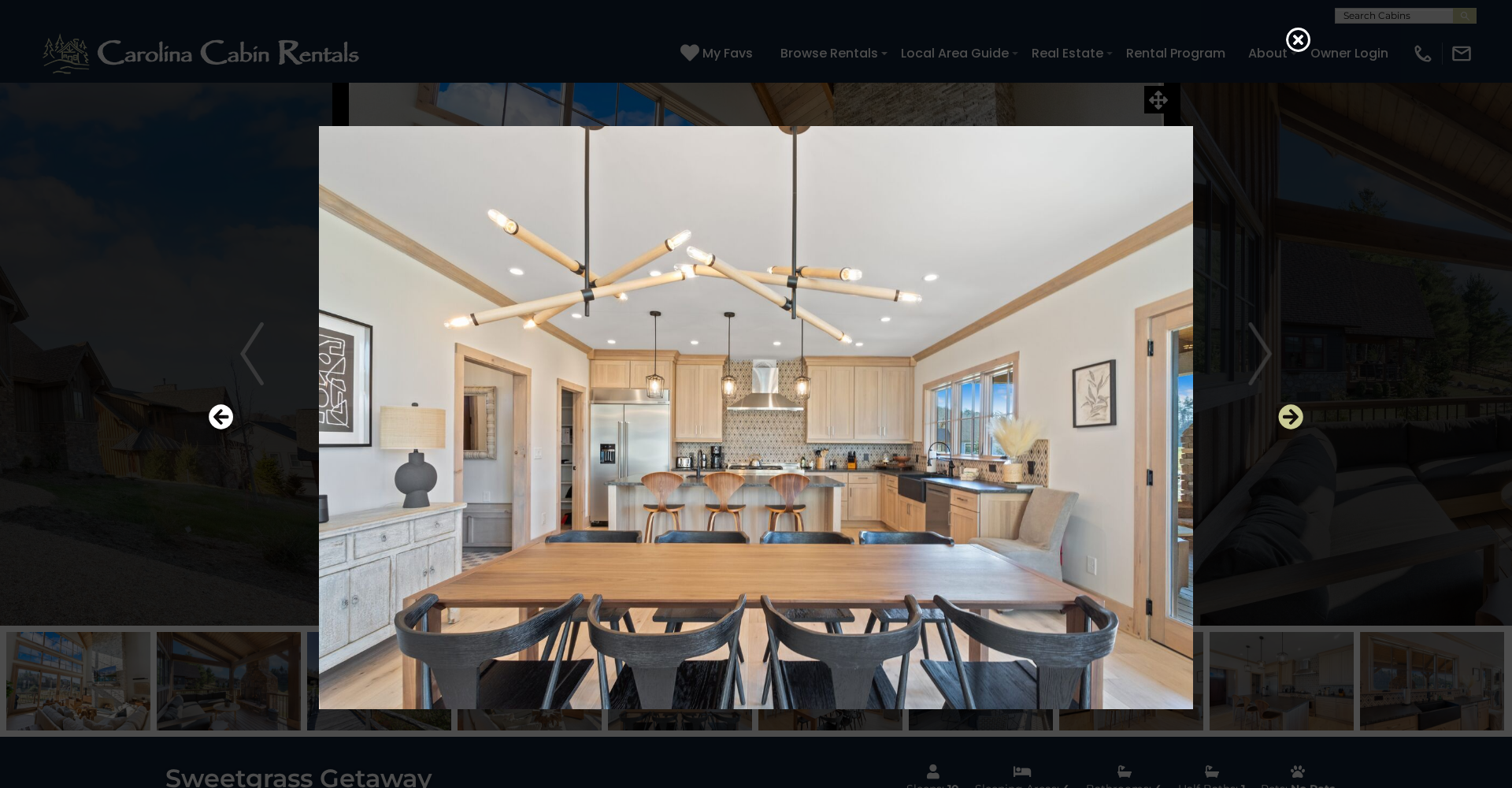
click at [1287, 414] on icon "Next" at bounding box center [1291, 417] width 26 height 26
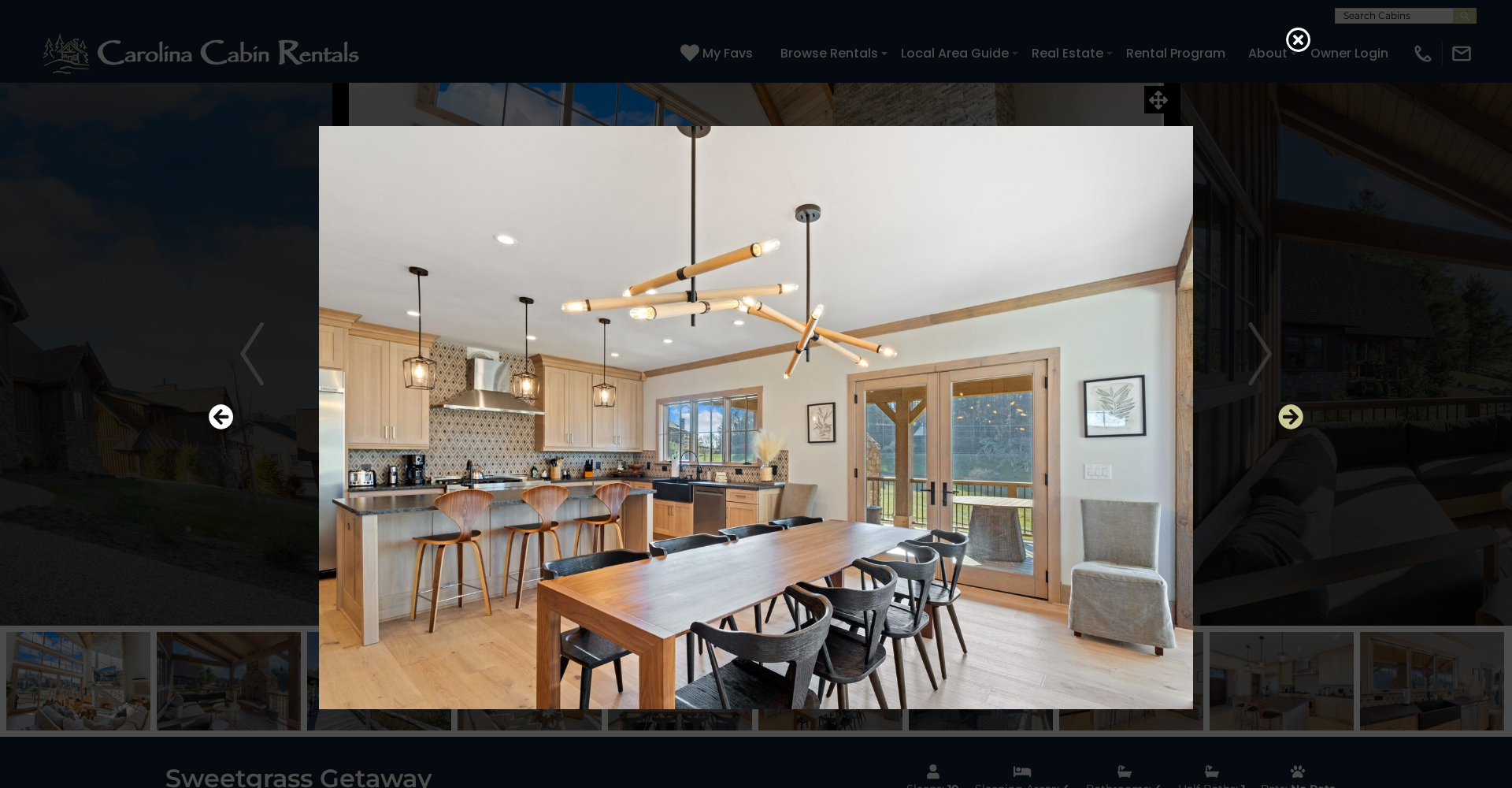
click at [1287, 414] on icon "Next" at bounding box center [1291, 417] width 26 height 26
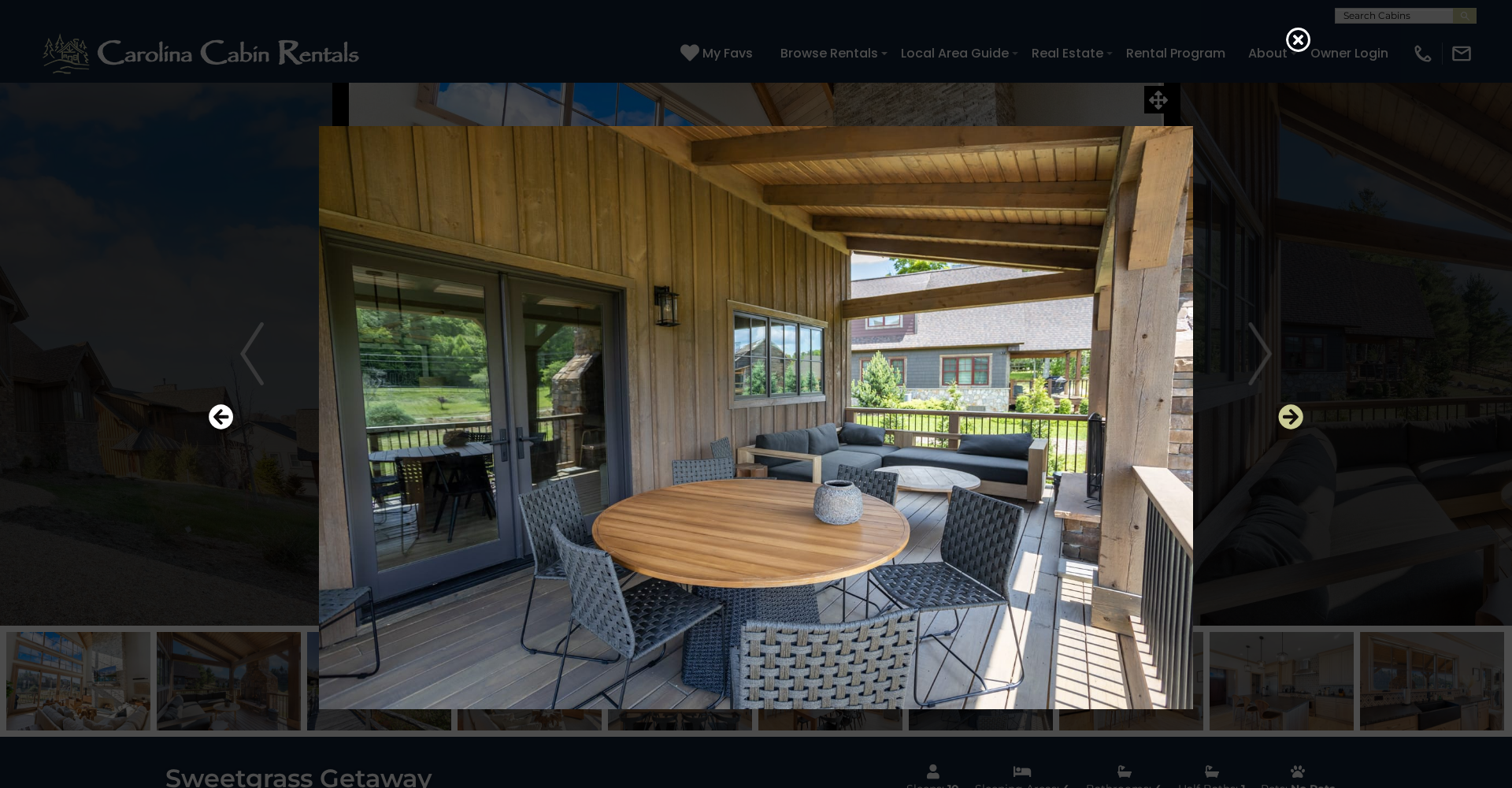
click at [1287, 414] on icon "Next" at bounding box center [1291, 417] width 26 height 26
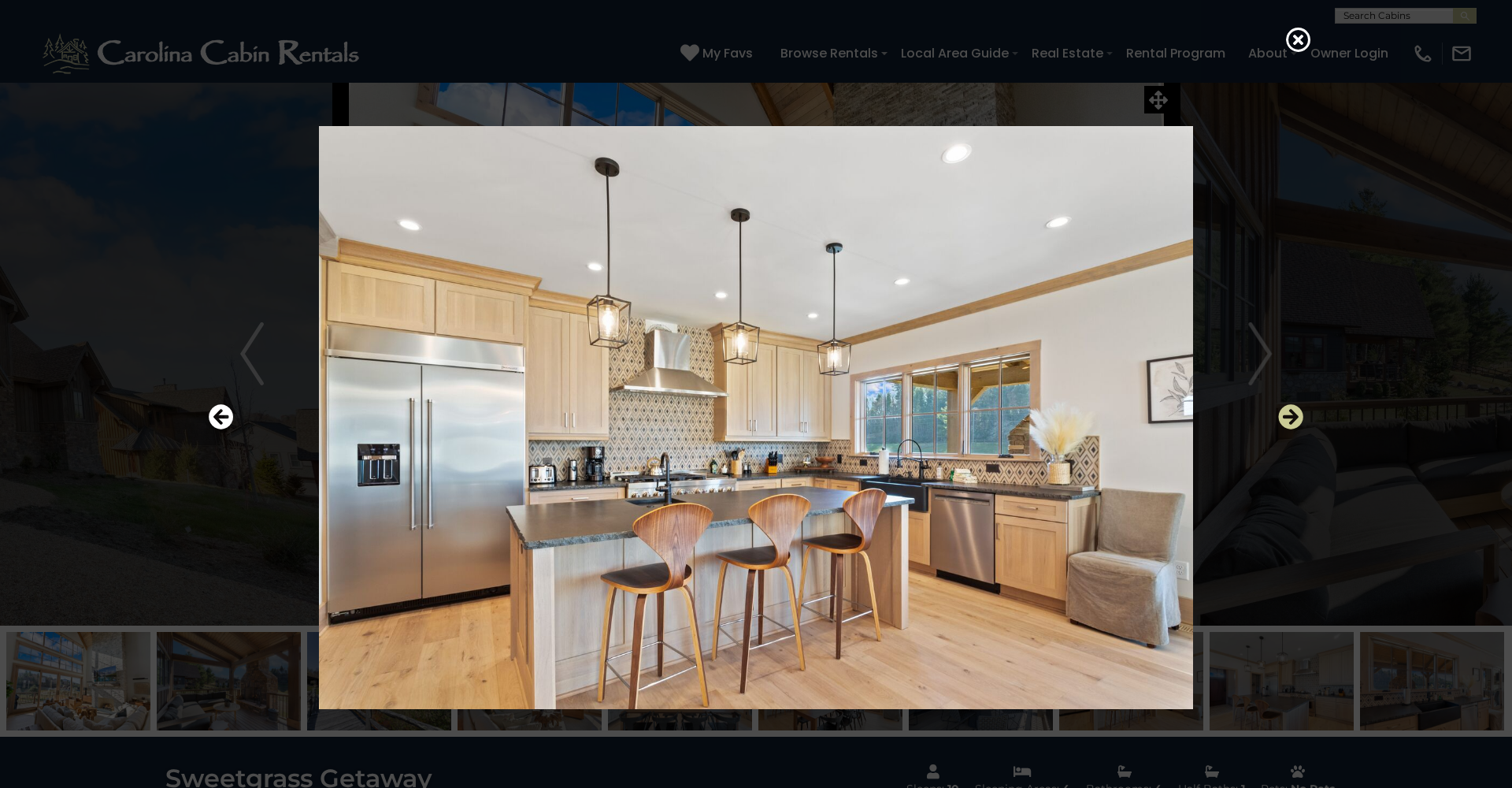
click at [1287, 414] on icon "Next" at bounding box center [1291, 417] width 26 height 26
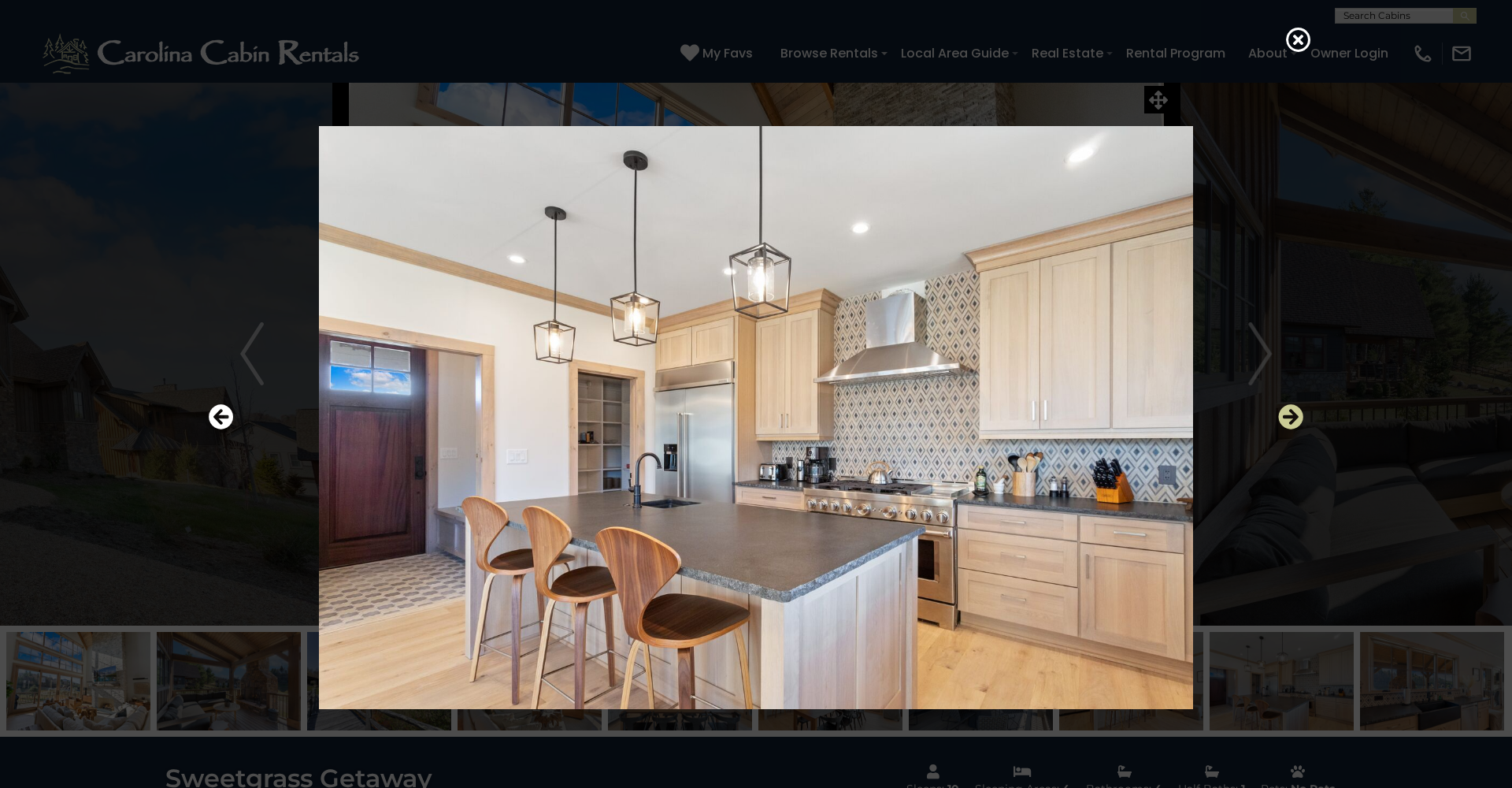
click at [1287, 414] on icon "Next" at bounding box center [1291, 417] width 26 height 26
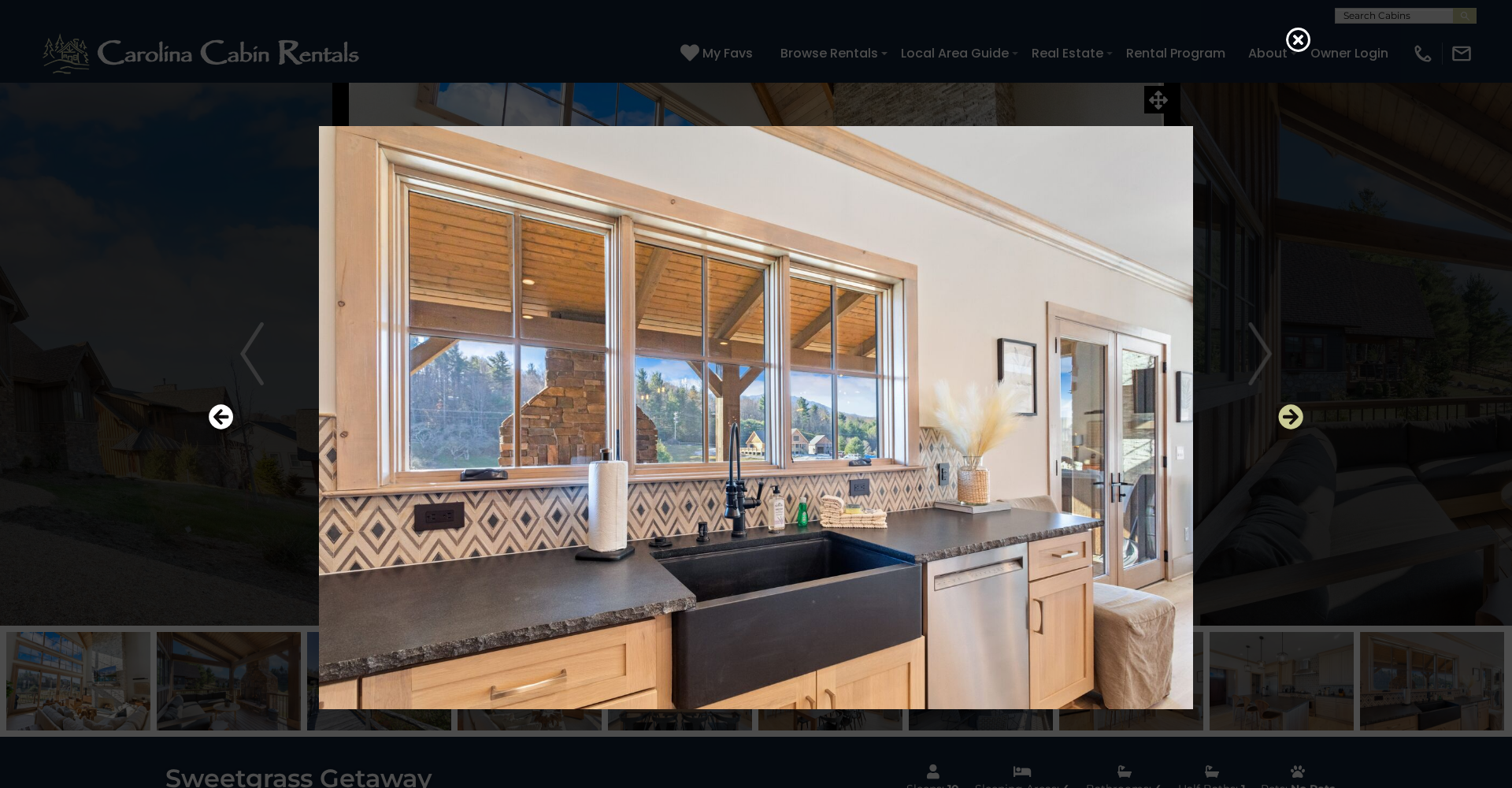
click at [1287, 414] on icon "Next" at bounding box center [1291, 417] width 26 height 26
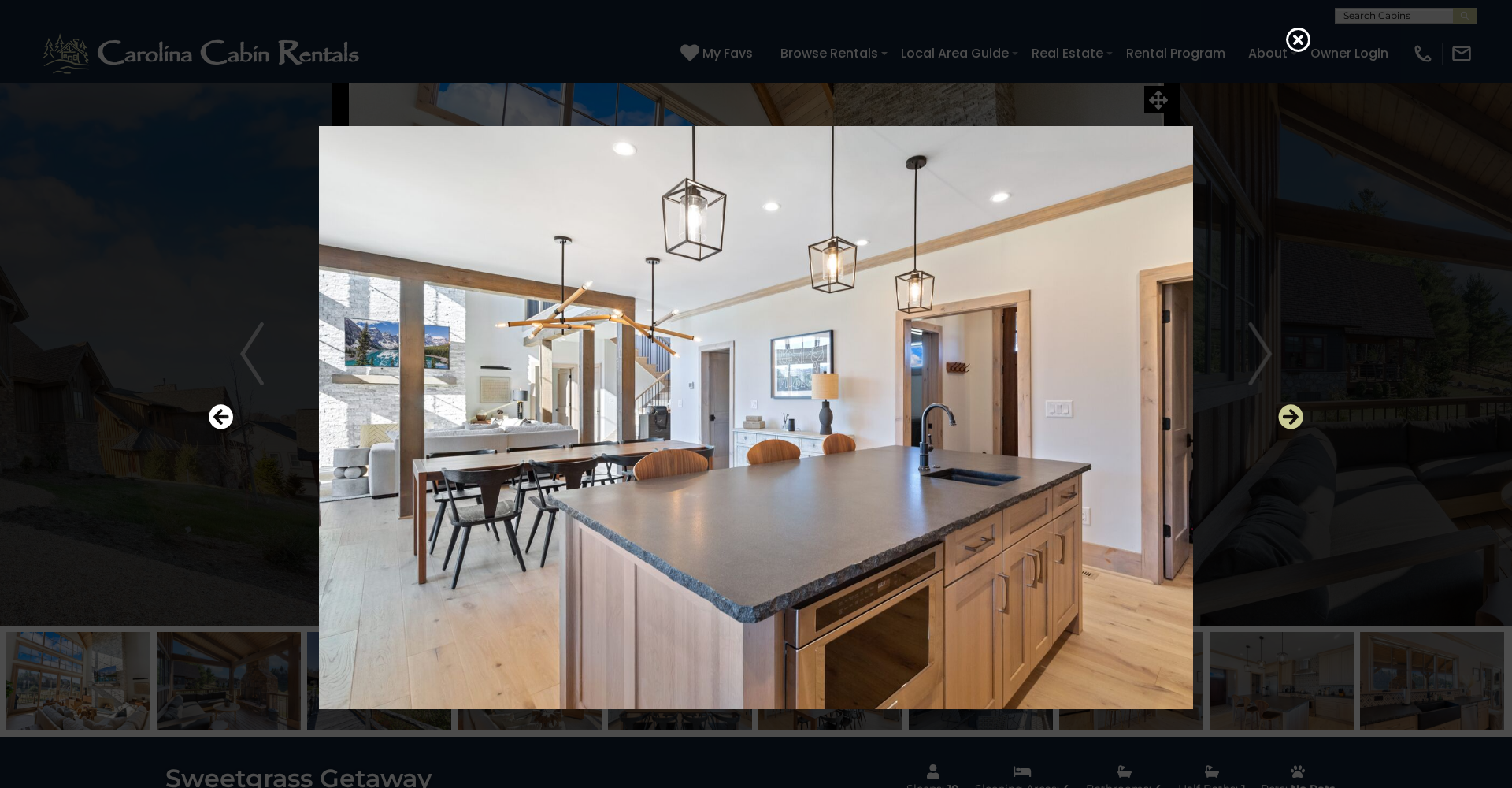
click at [1287, 414] on icon "Next" at bounding box center [1291, 417] width 26 height 26
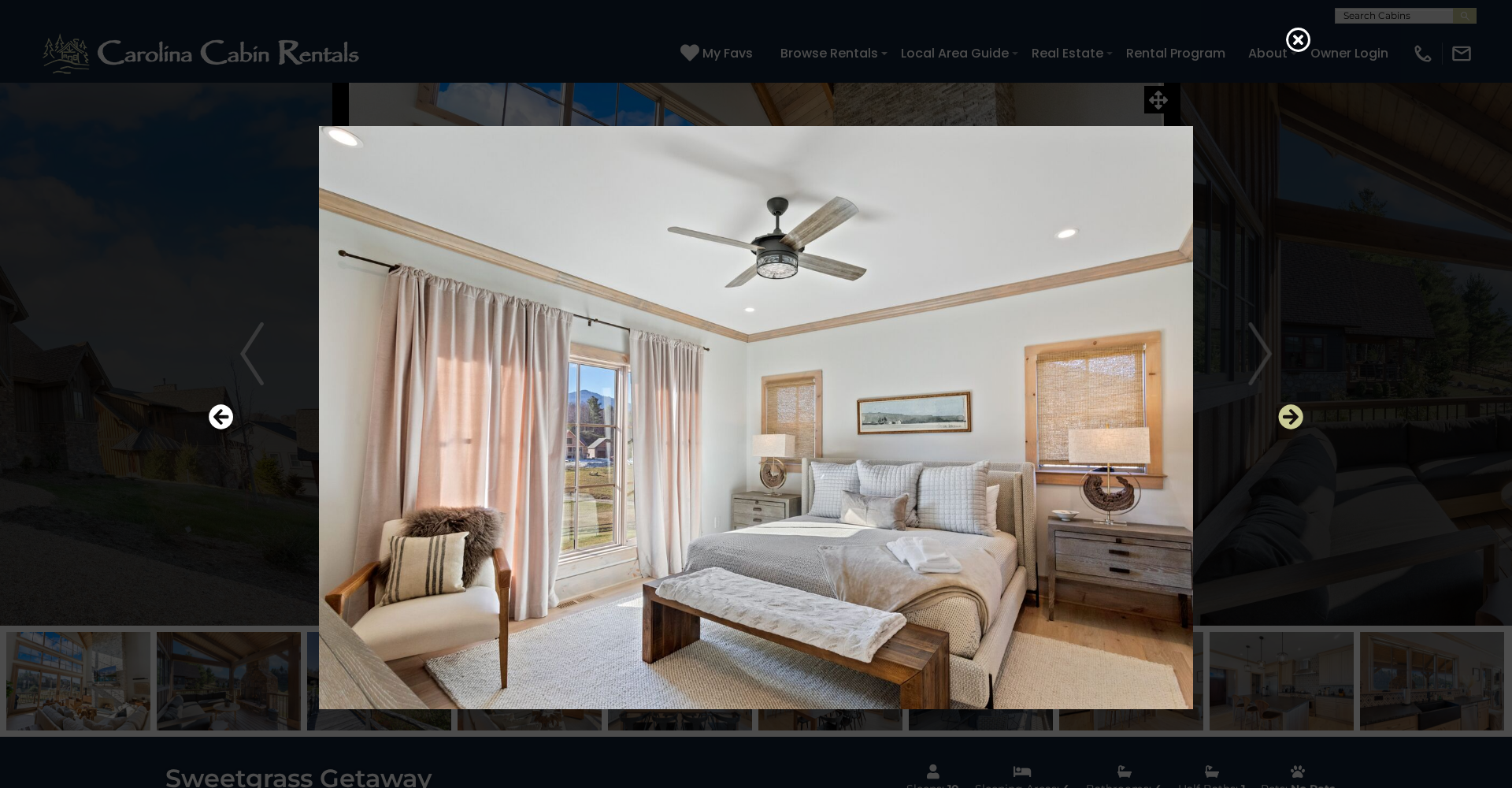
click at [1287, 414] on icon "Next" at bounding box center [1291, 417] width 26 height 26
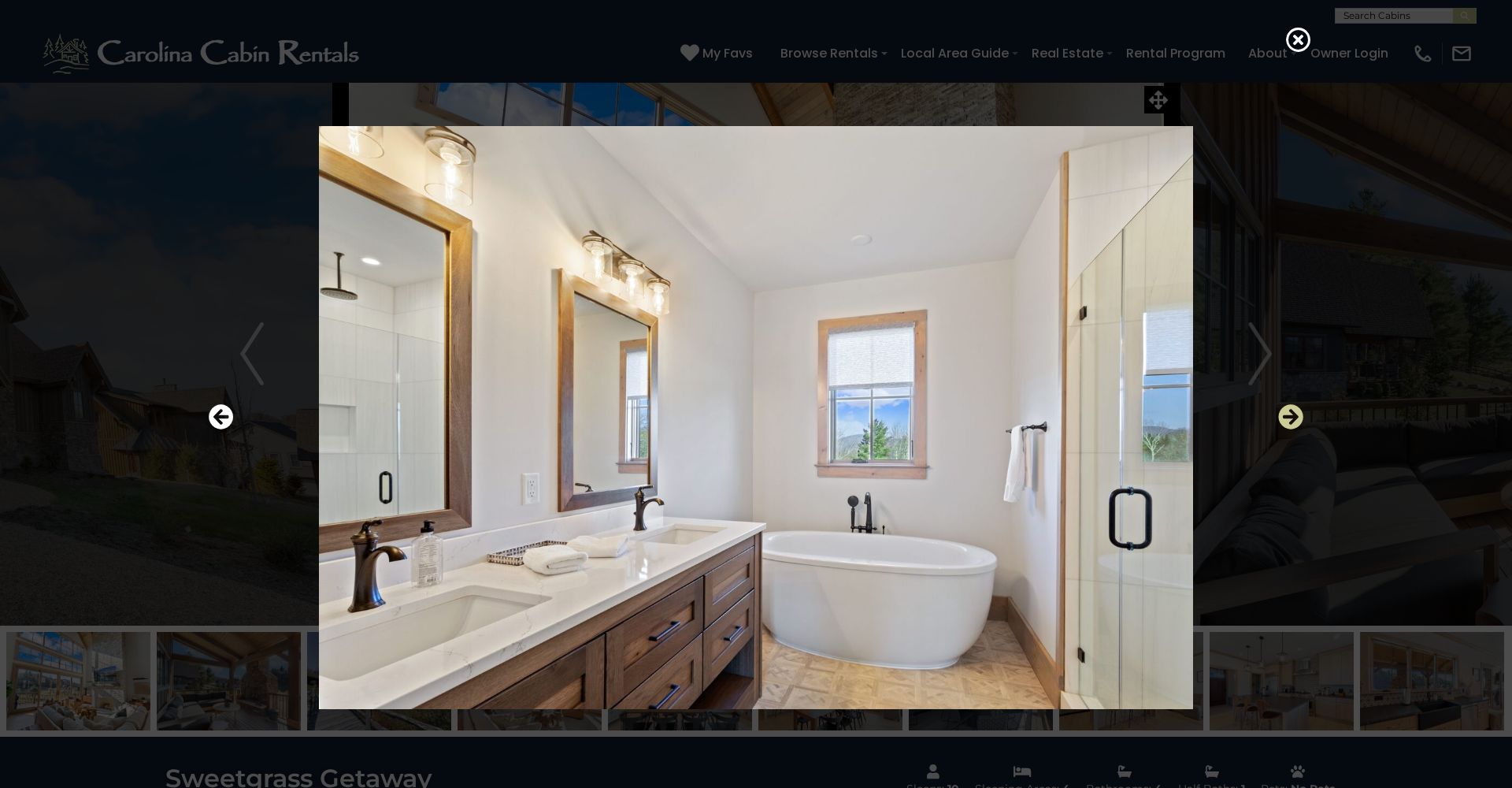
click at [1287, 414] on icon "Next" at bounding box center [1291, 417] width 26 height 26
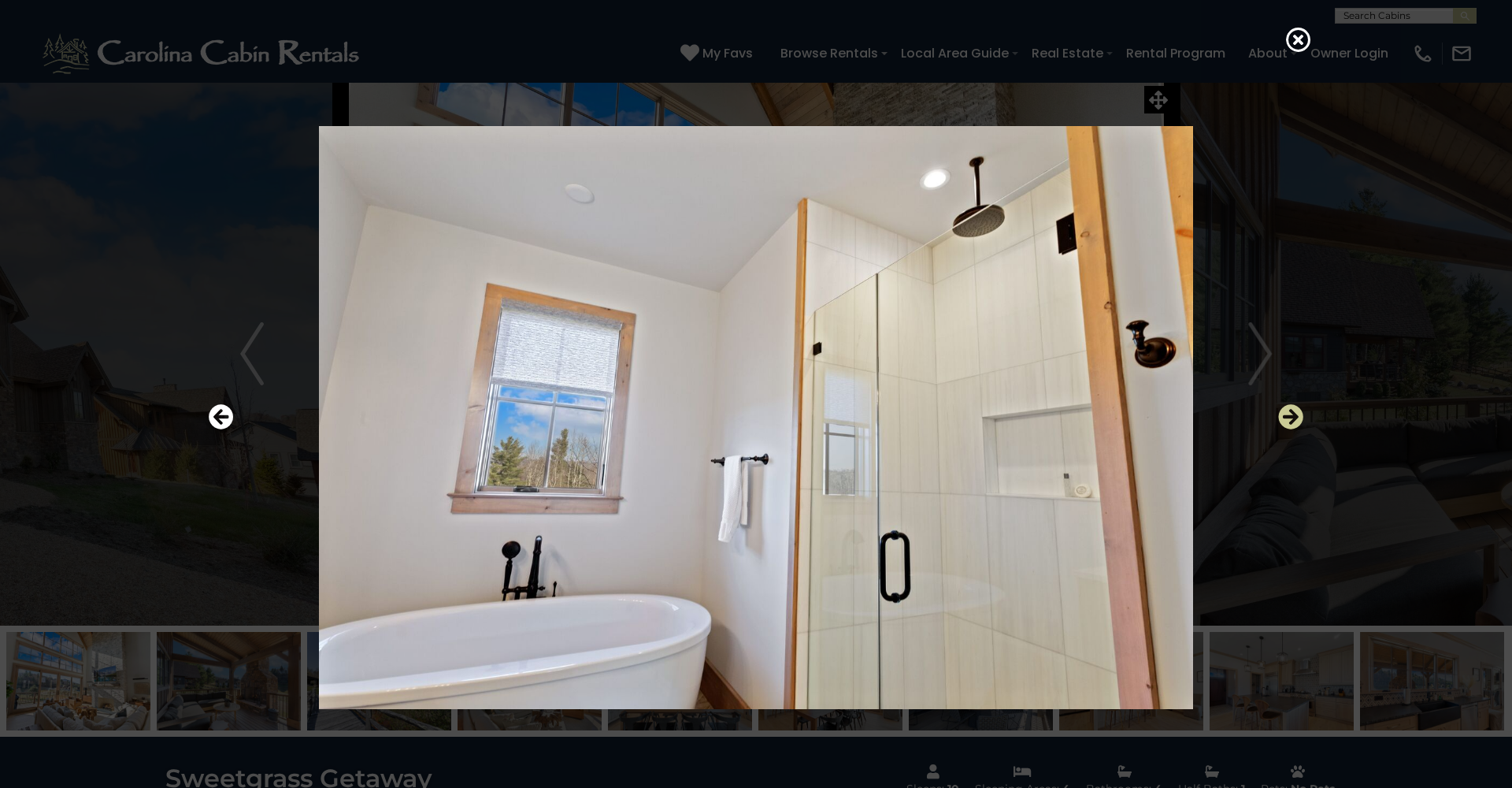
click at [1287, 414] on icon "Next" at bounding box center [1291, 417] width 26 height 26
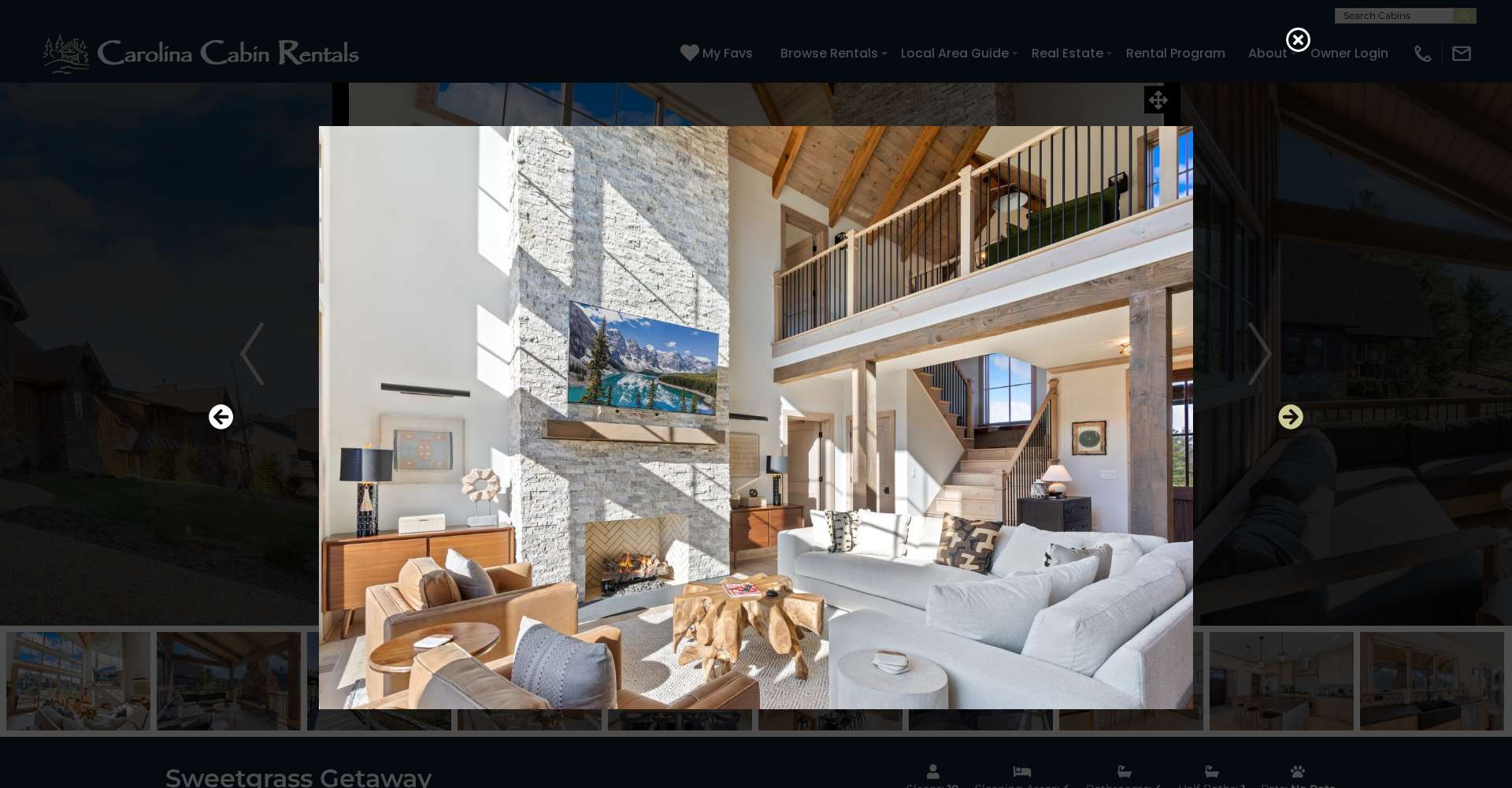
click at [1287, 414] on icon "Next" at bounding box center [1291, 417] width 26 height 26
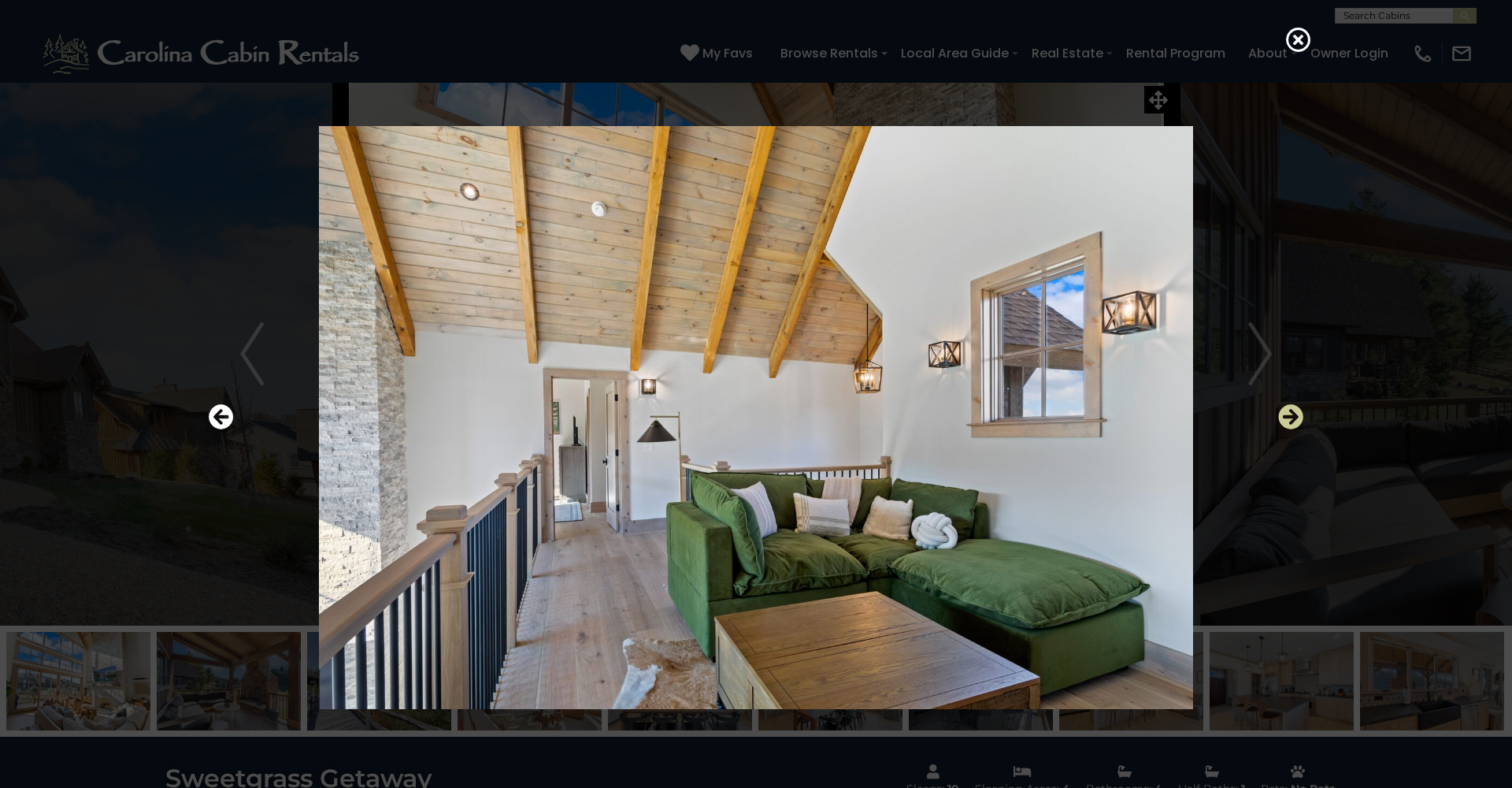
click at [1288, 419] on icon "Next" at bounding box center [1291, 417] width 26 height 26
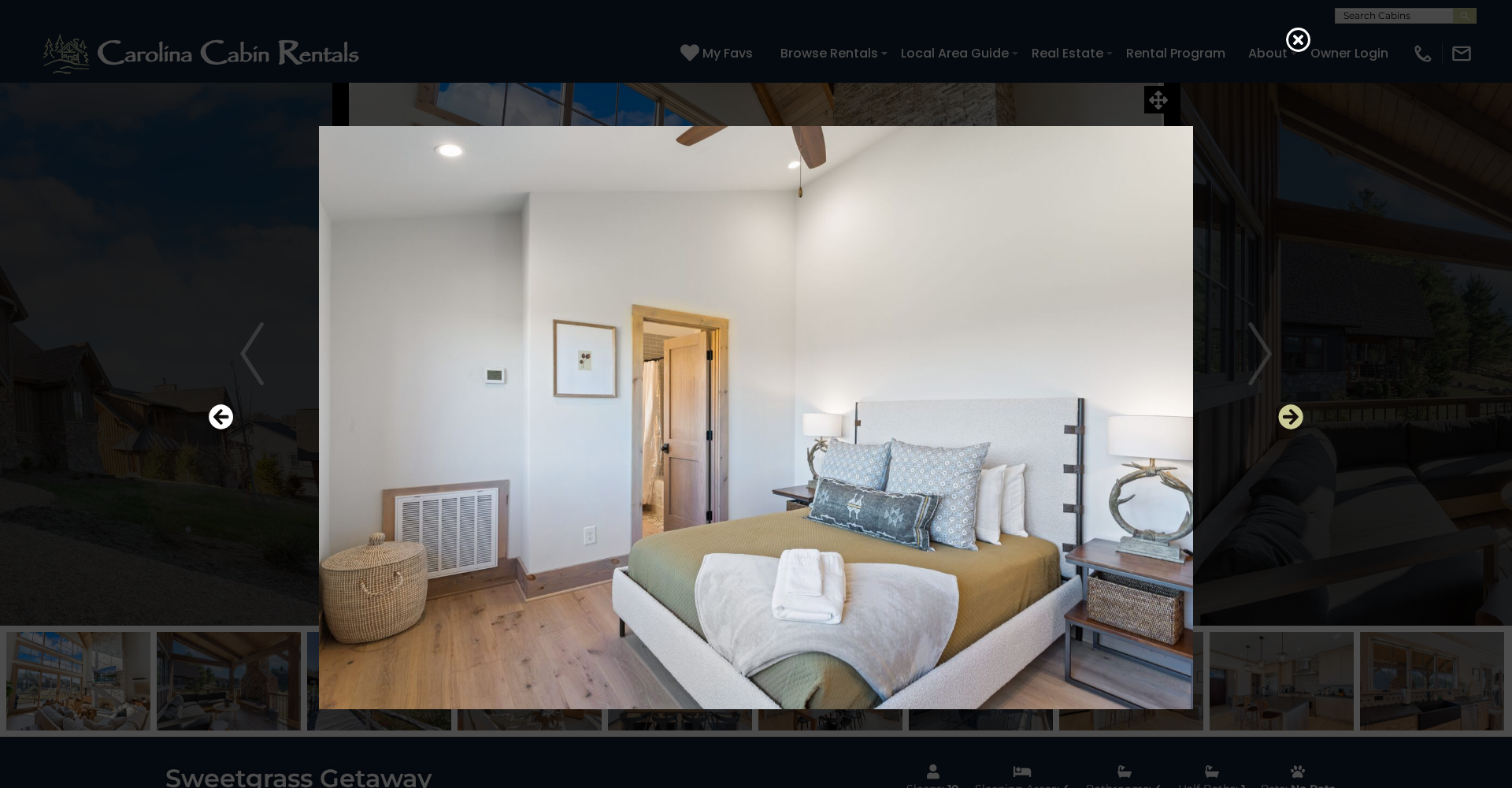
click at [1288, 419] on icon "Next" at bounding box center [1291, 417] width 26 height 26
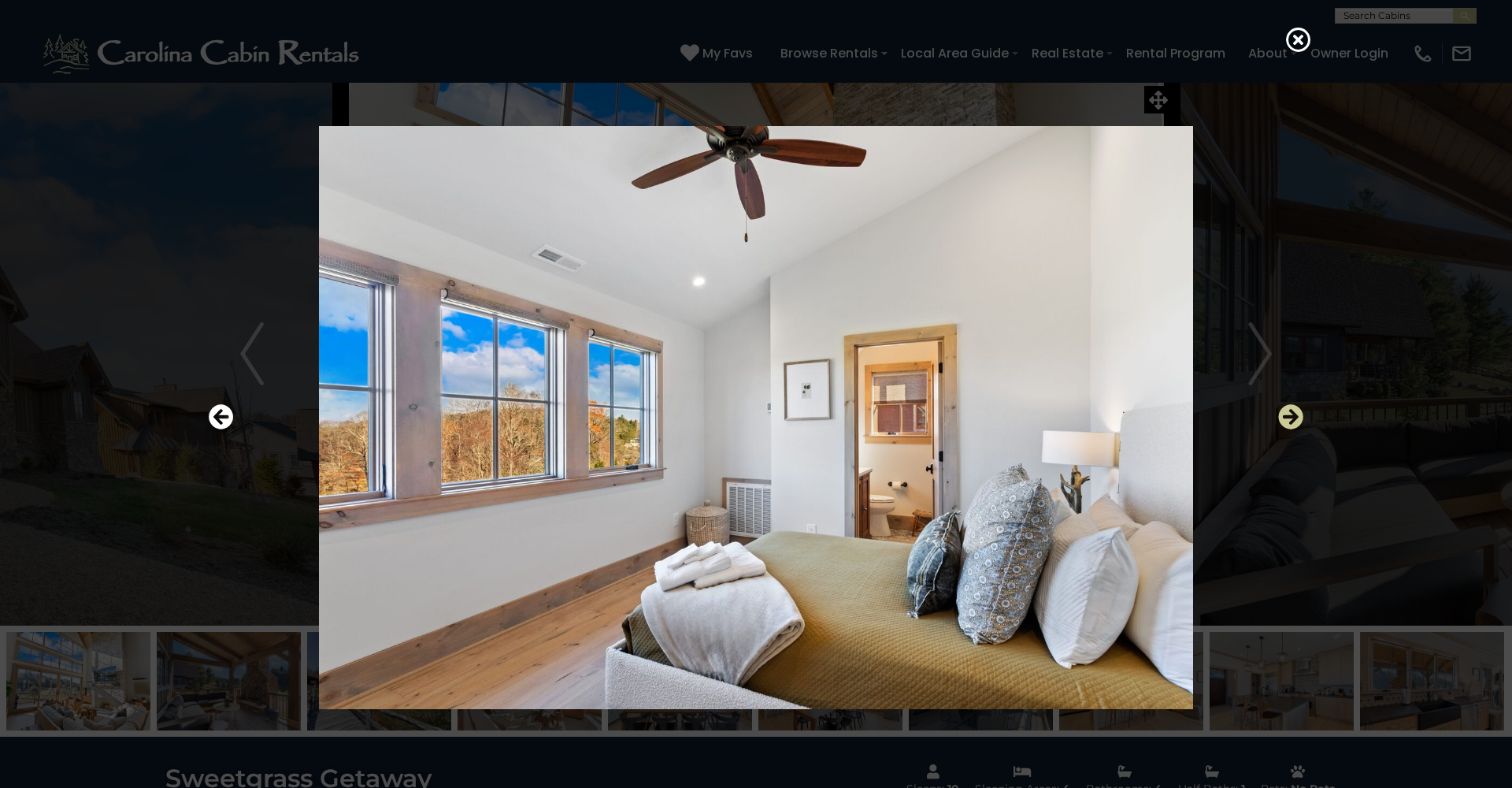
click at [1288, 419] on icon "Next" at bounding box center [1291, 417] width 26 height 26
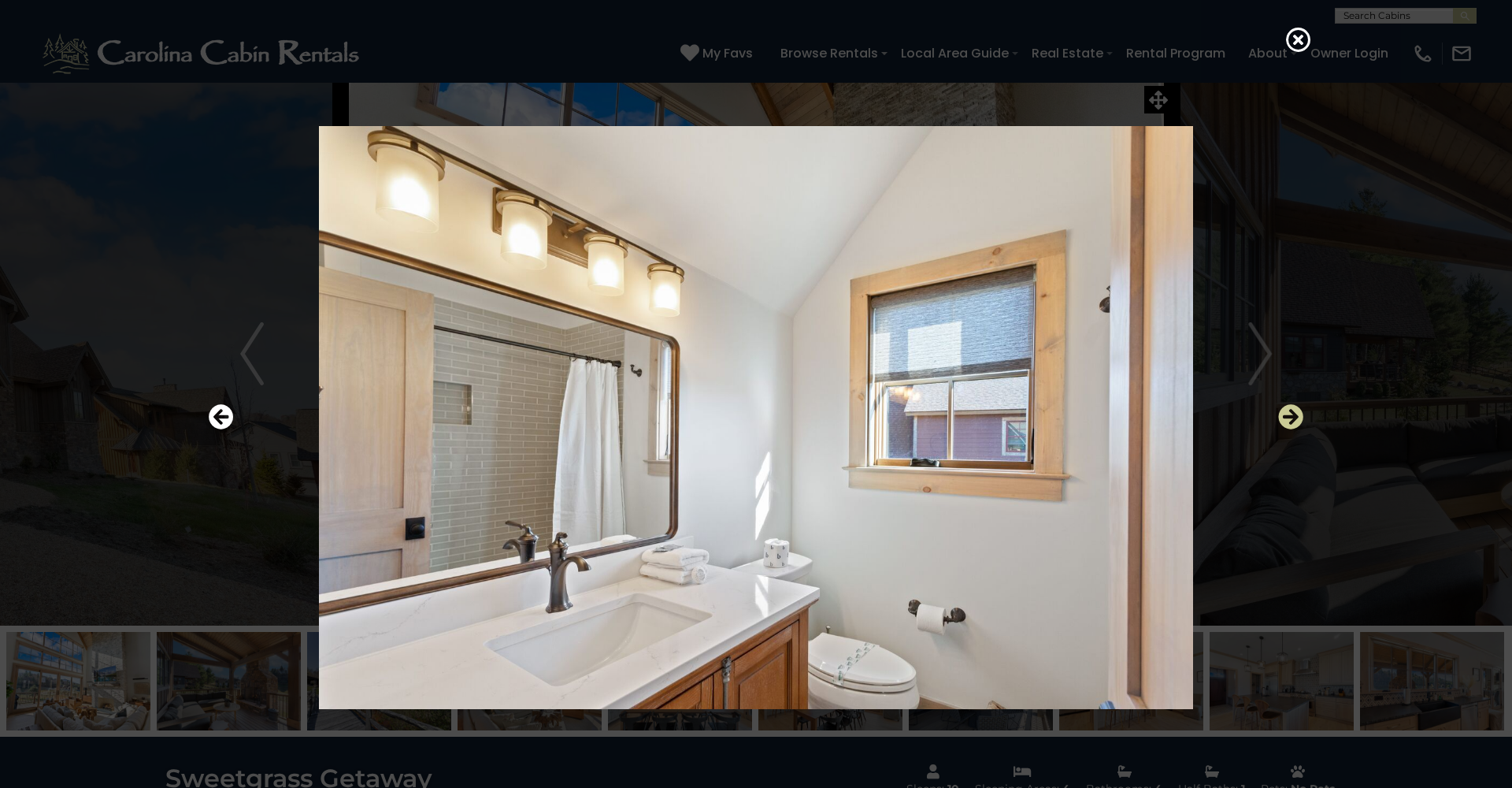
click at [1288, 419] on icon "Next" at bounding box center [1291, 417] width 26 height 26
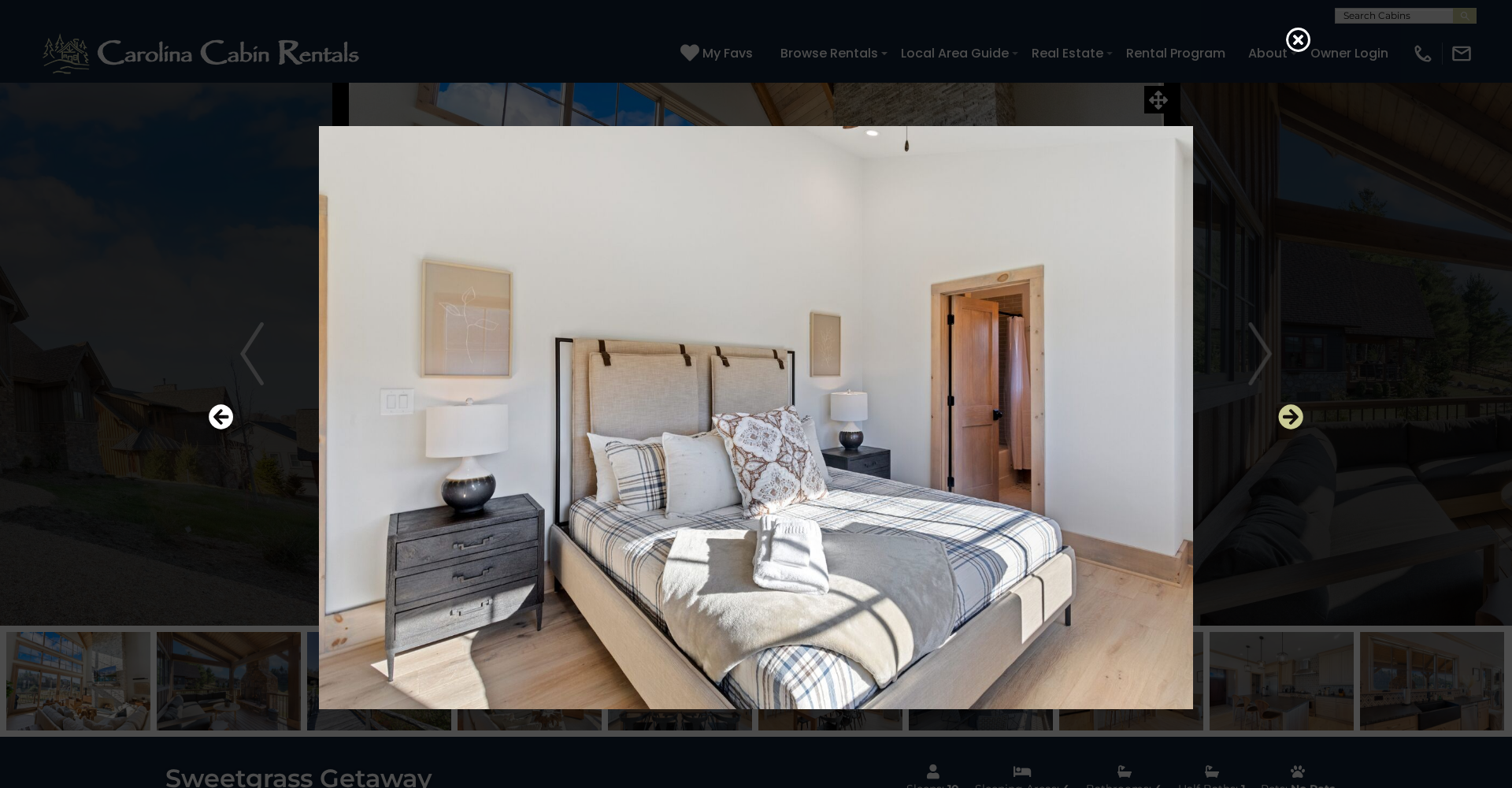
click at [1288, 419] on icon "Next" at bounding box center [1291, 417] width 26 height 26
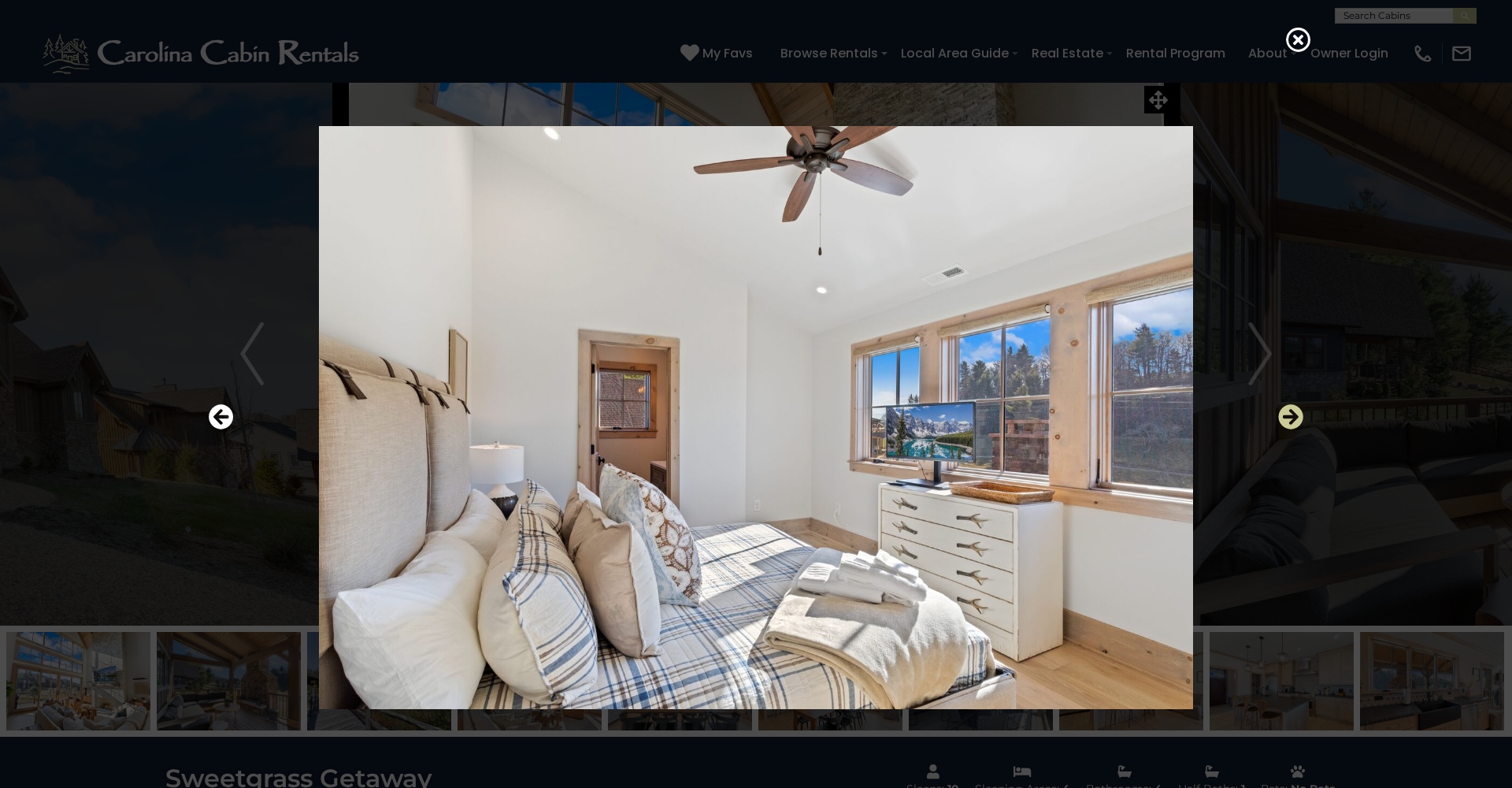
click at [1288, 419] on icon "Next" at bounding box center [1291, 417] width 26 height 26
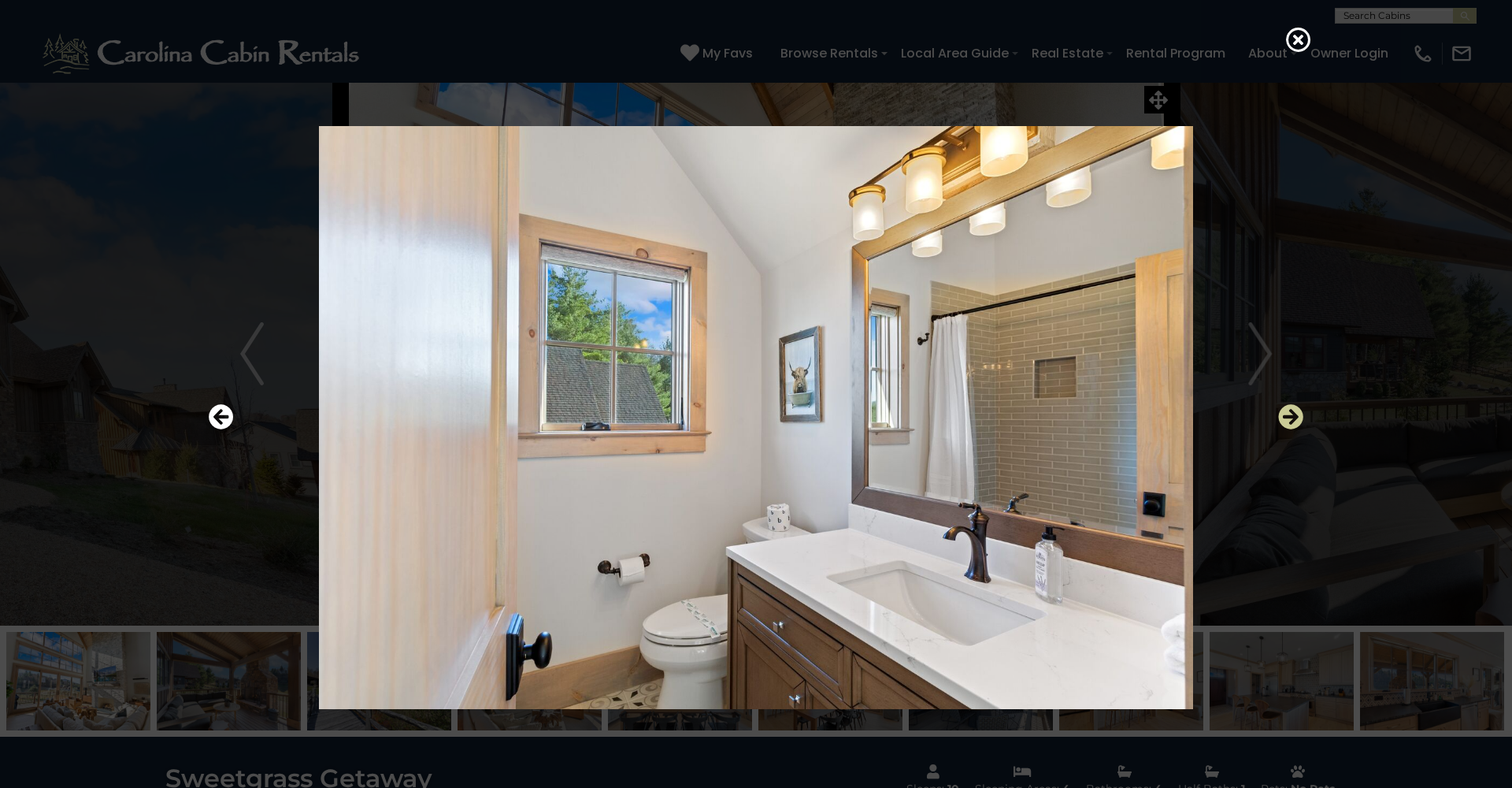
click at [1288, 419] on icon "Next" at bounding box center [1291, 417] width 26 height 26
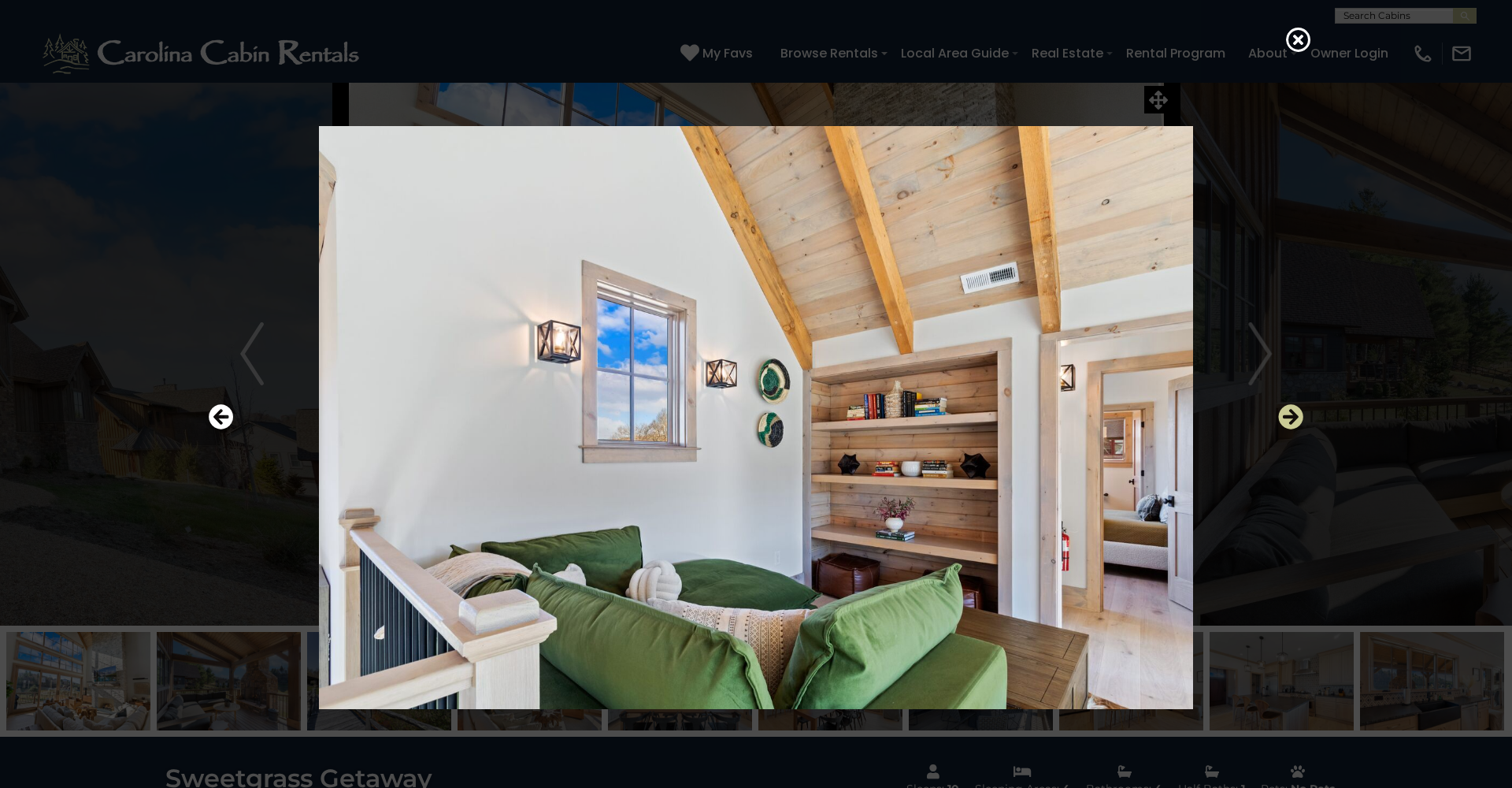
click at [1288, 419] on icon "Next" at bounding box center [1291, 417] width 26 height 26
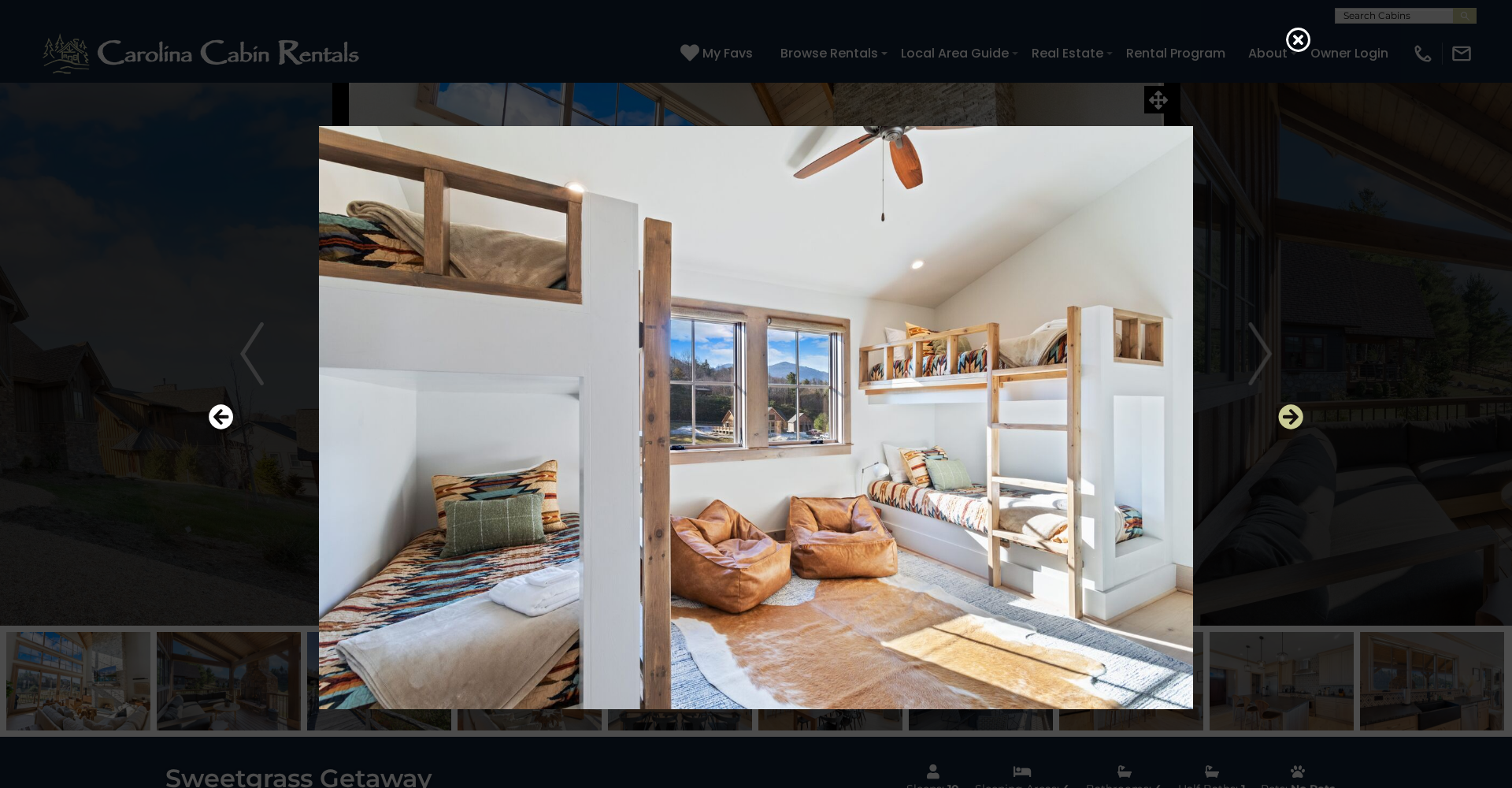
click at [1289, 414] on icon "Next" at bounding box center [1291, 417] width 26 height 26
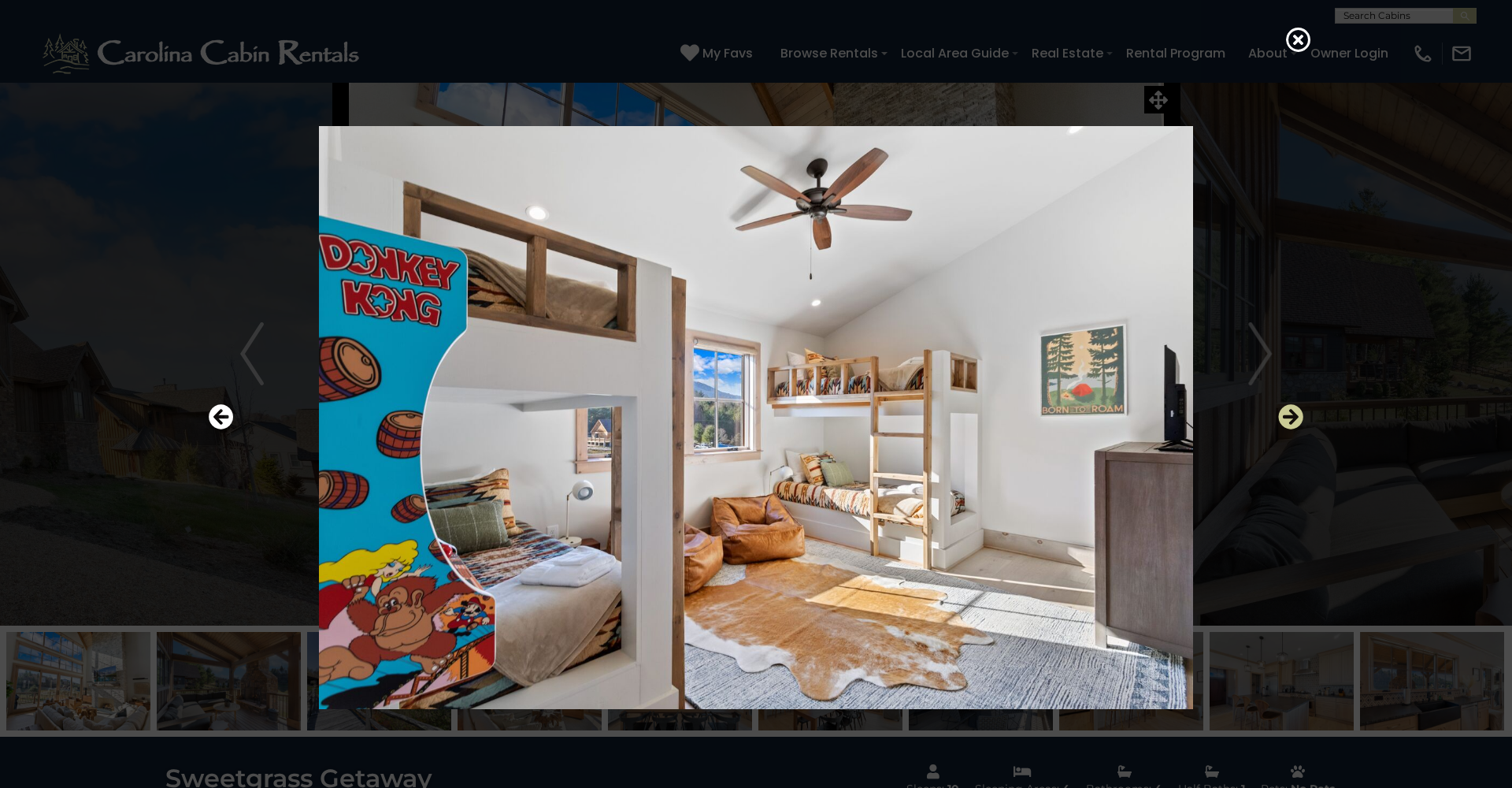
click at [1289, 414] on icon "Next" at bounding box center [1291, 417] width 26 height 26
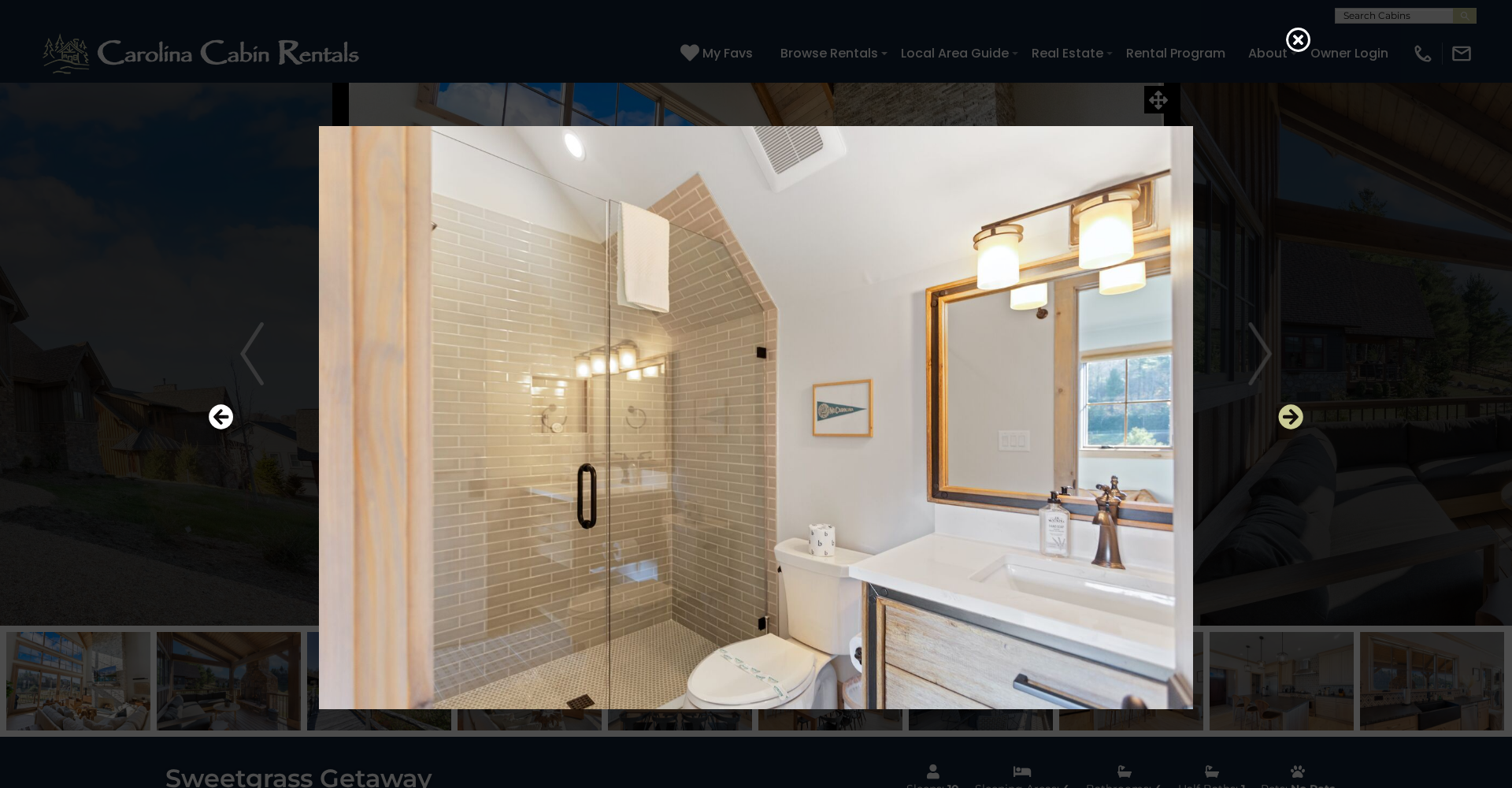
click at [1289, 414] on icon "Next" at bounding box center [1291, 417] width 26 height 26
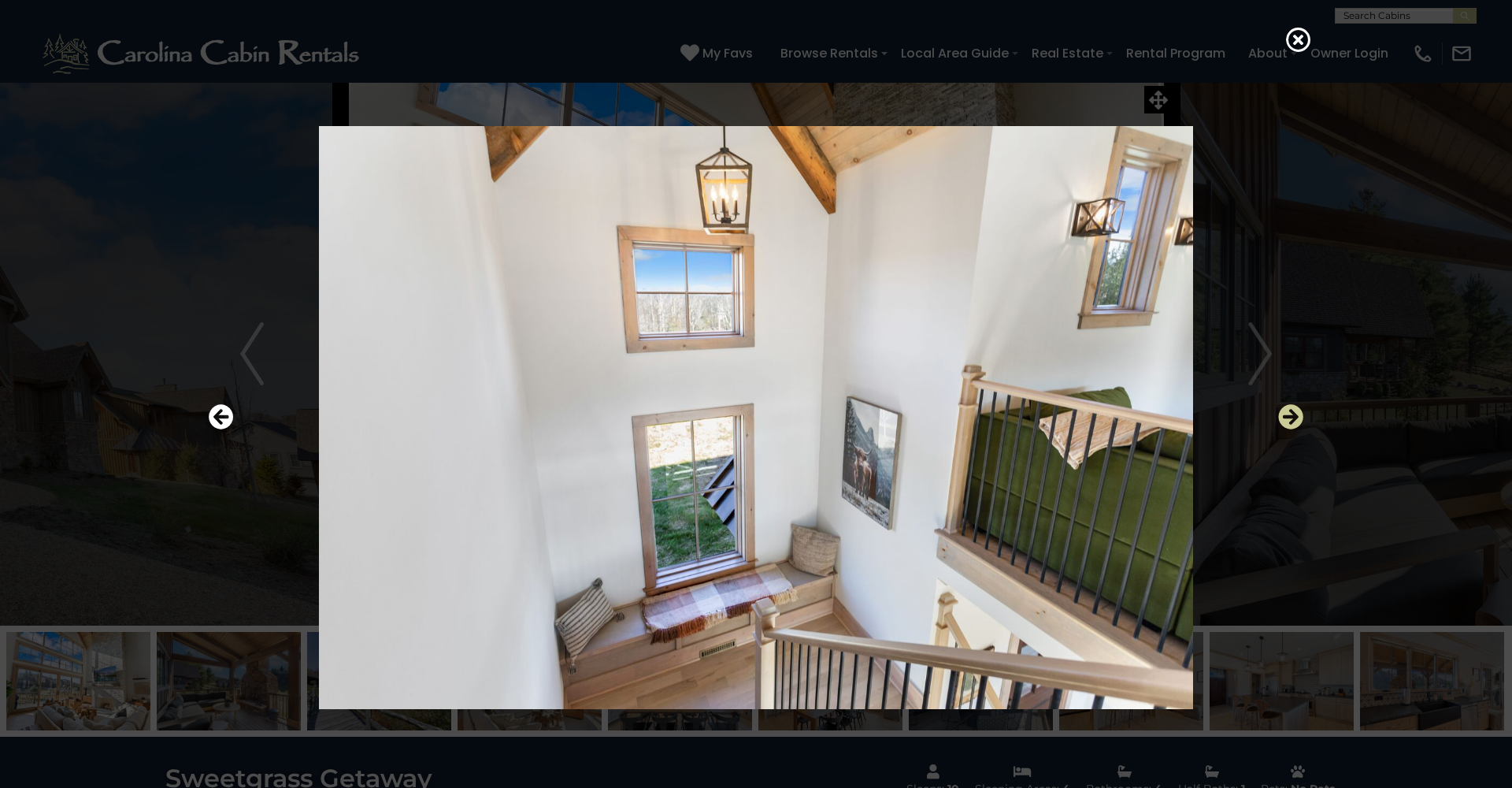
click at [1289, 414] on icon "Next" at bounding box center [1291, 417] width 26 height 26
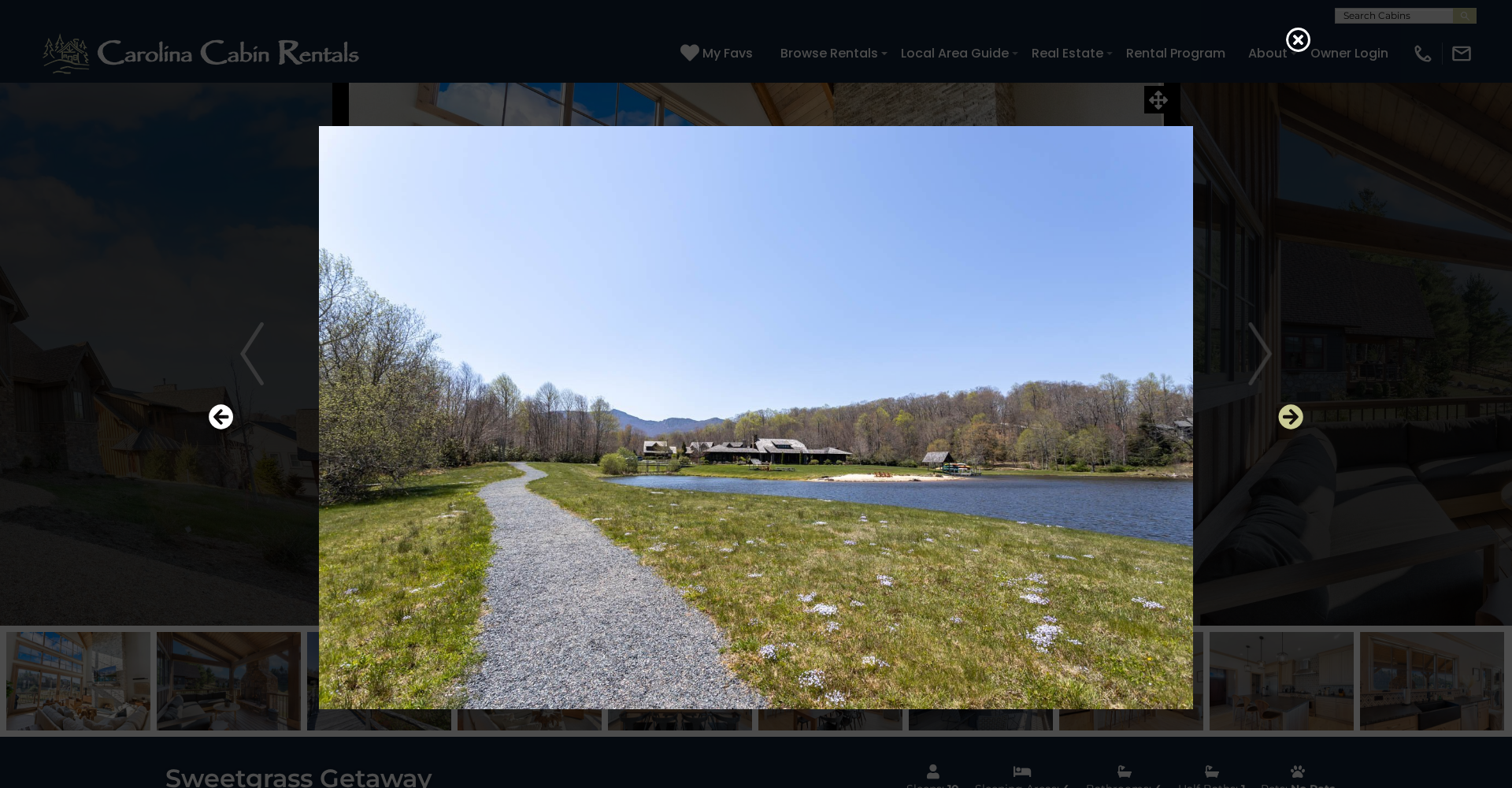
click at [1289, 414] on icon "Next" at bounding box center [1291, 417] width 26 height 26
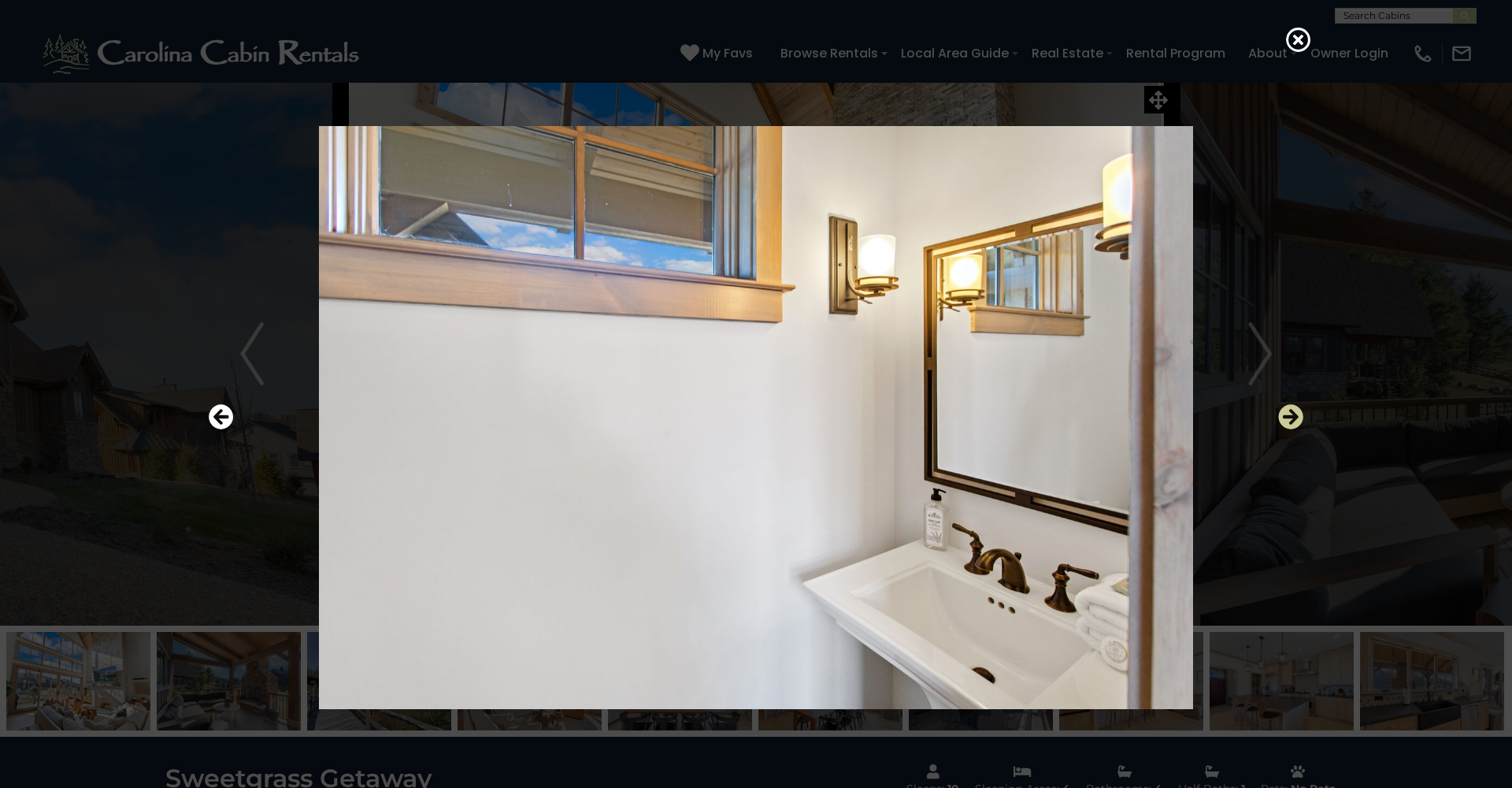
click at [1289, 415] on icon "Next" at bounding box center [1291, 417] width 26 height 26
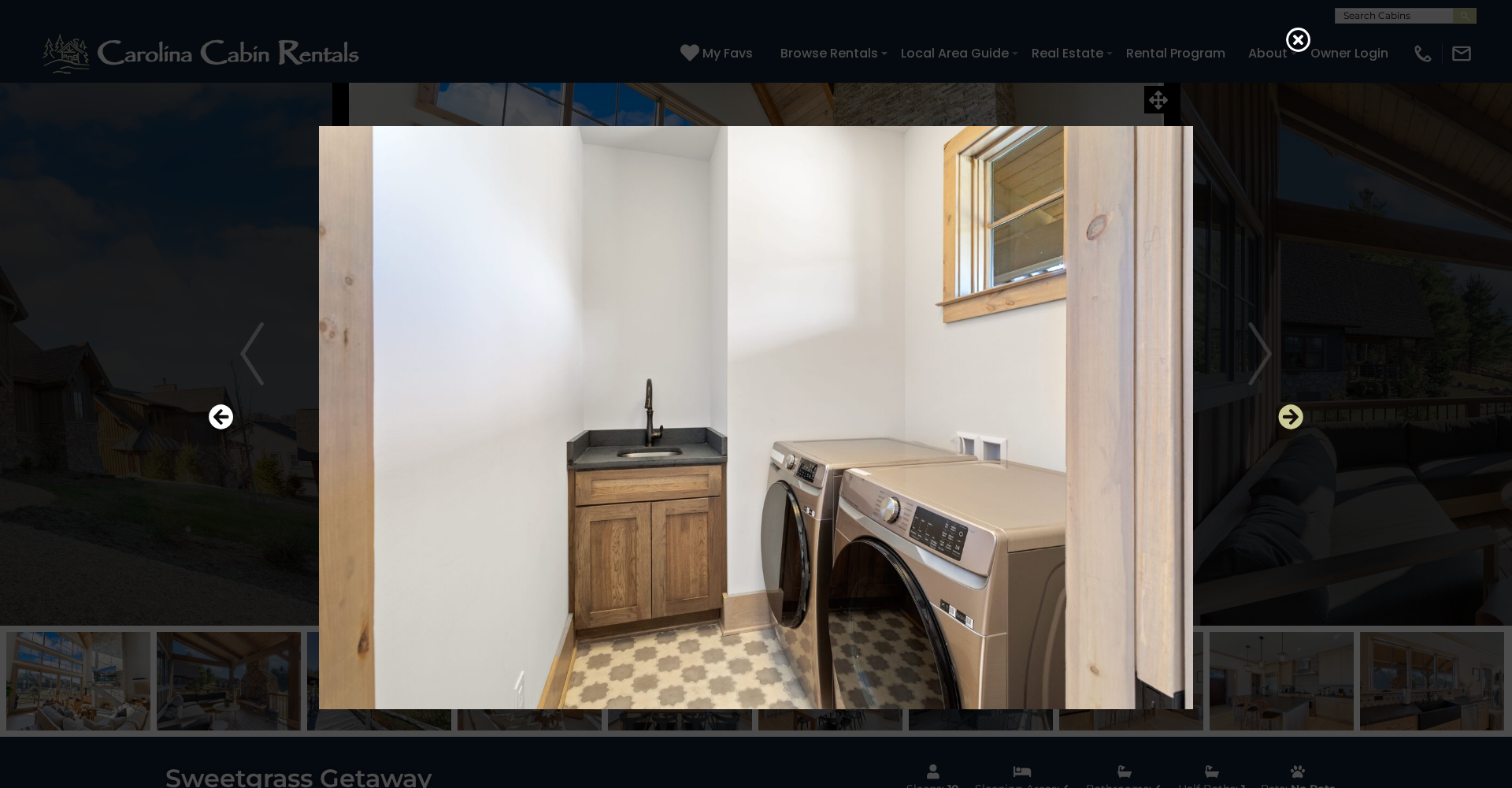
click at [1289, 415] on icon "Next" at bounding box center [1291, 417] width 26 height 26
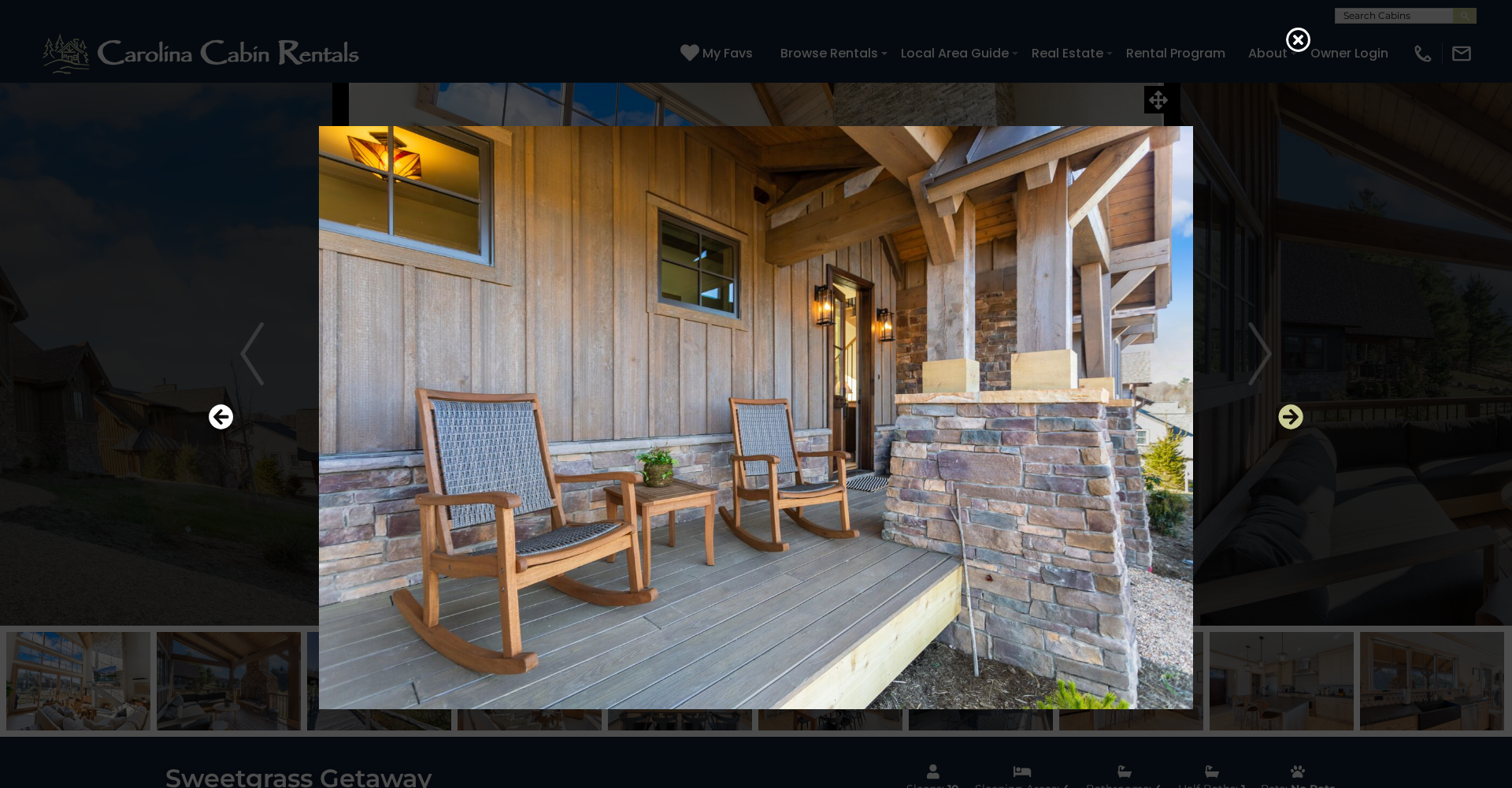
click at [1289, 415] on icon "Next" at bounding box center [1291, 417] width 26 height 26
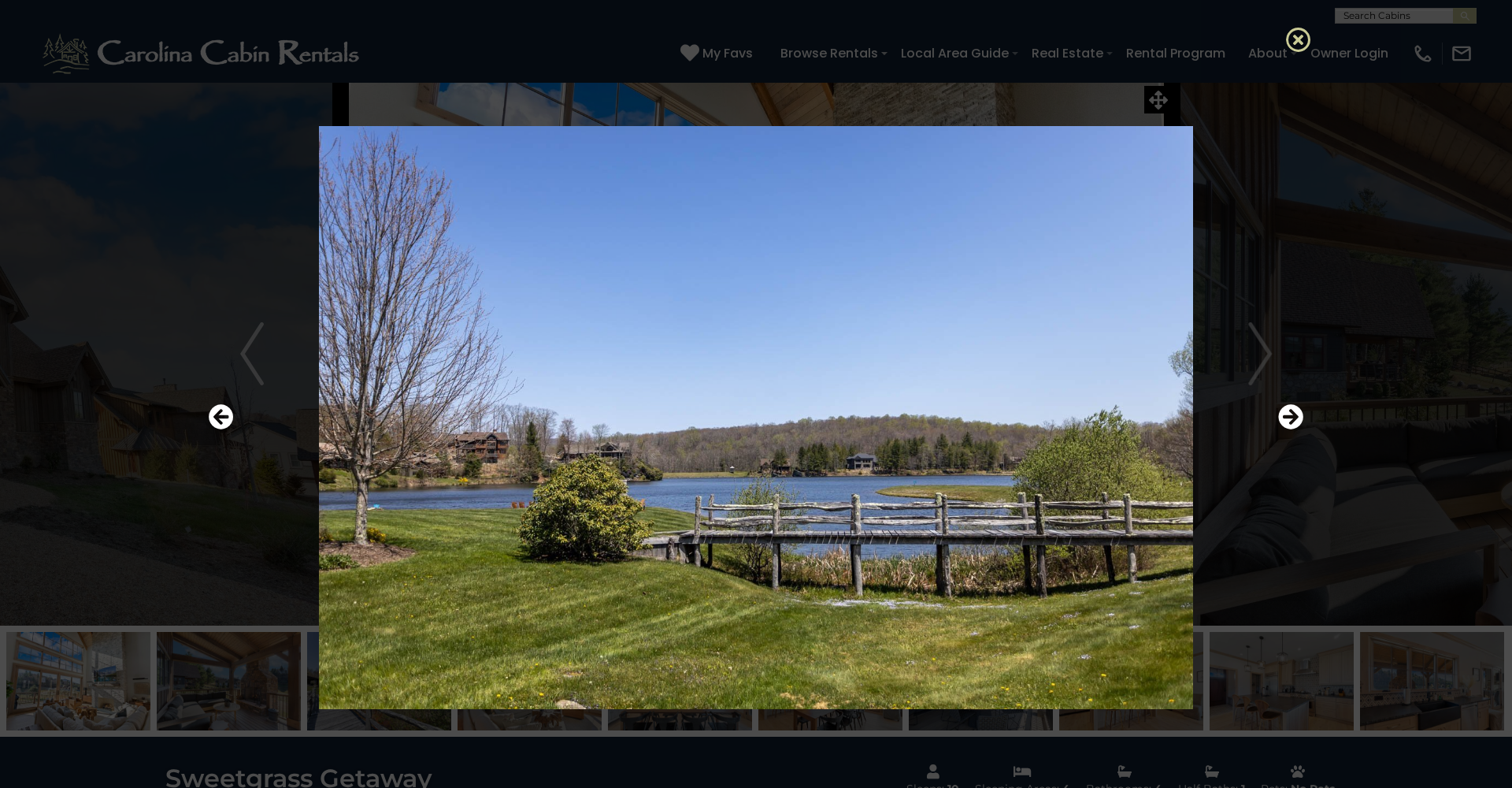
click at [1289, 38] on icon at bounding box center [1299, 39] width 26 height 26
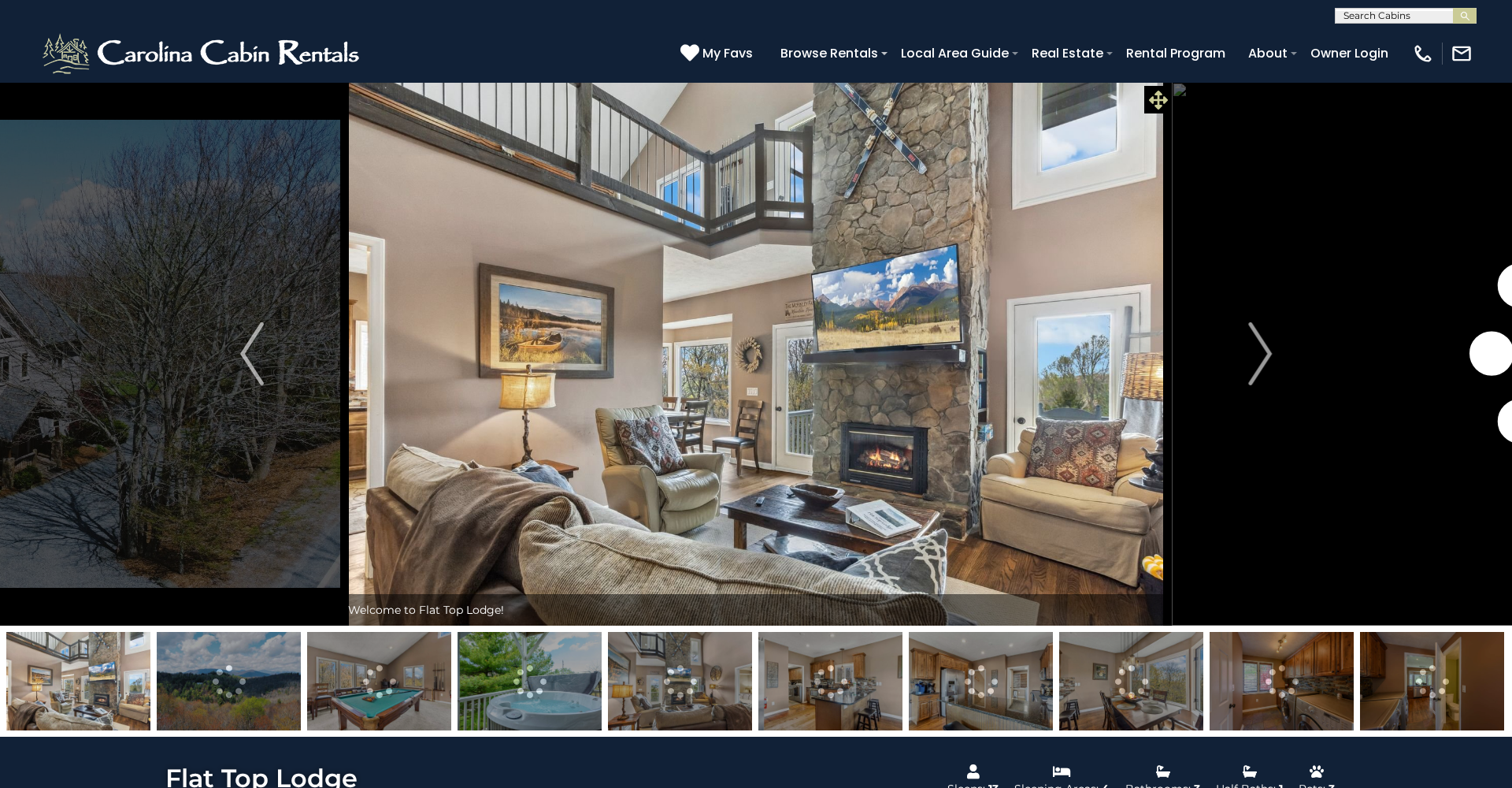
click at [1154, 106] on icon at bounding box center [1158, 100] width 19 height 19
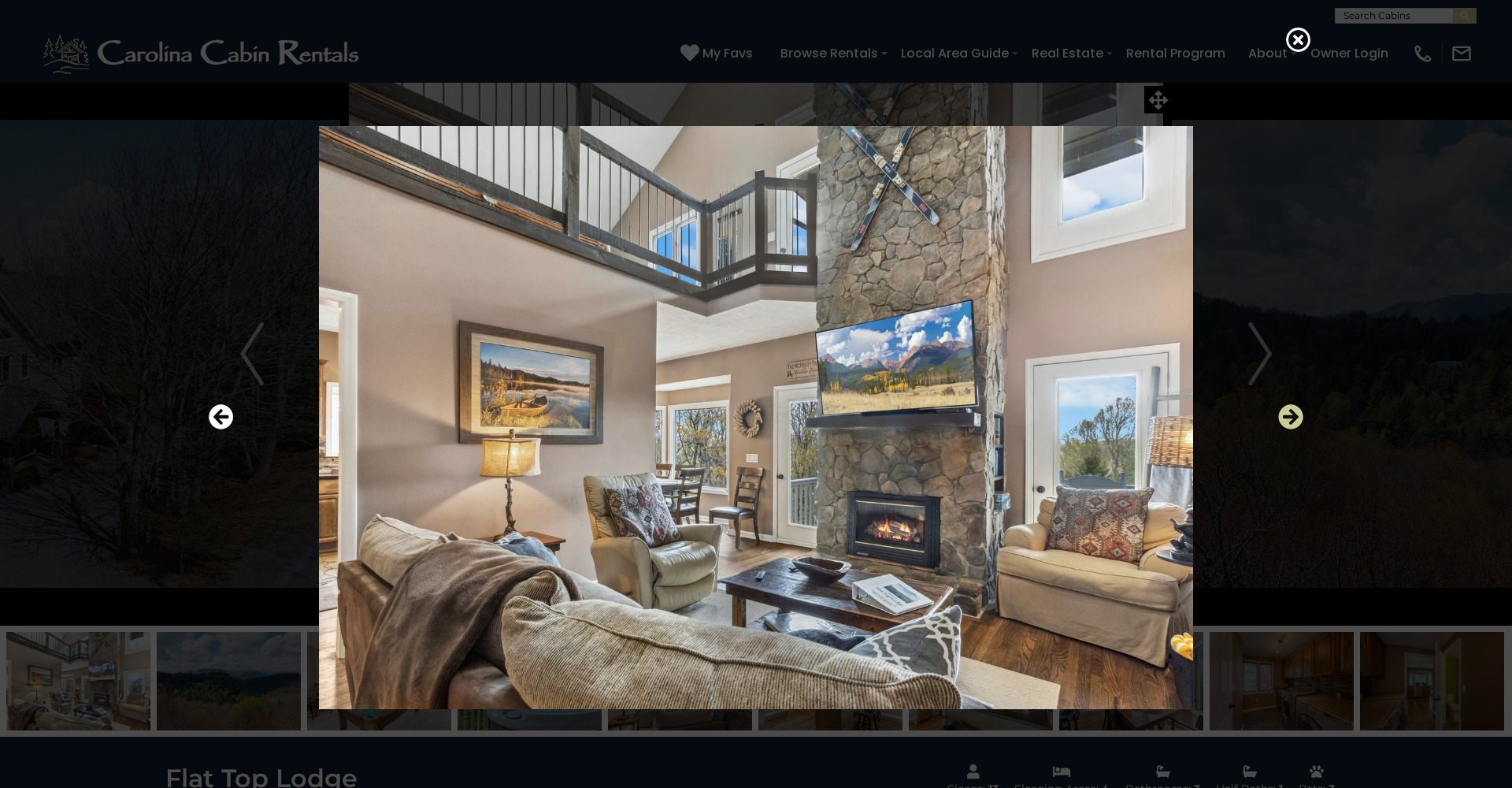
click at [1289, 420] on icon "Next" at bounding box center [1291, 417] width 26 height 26
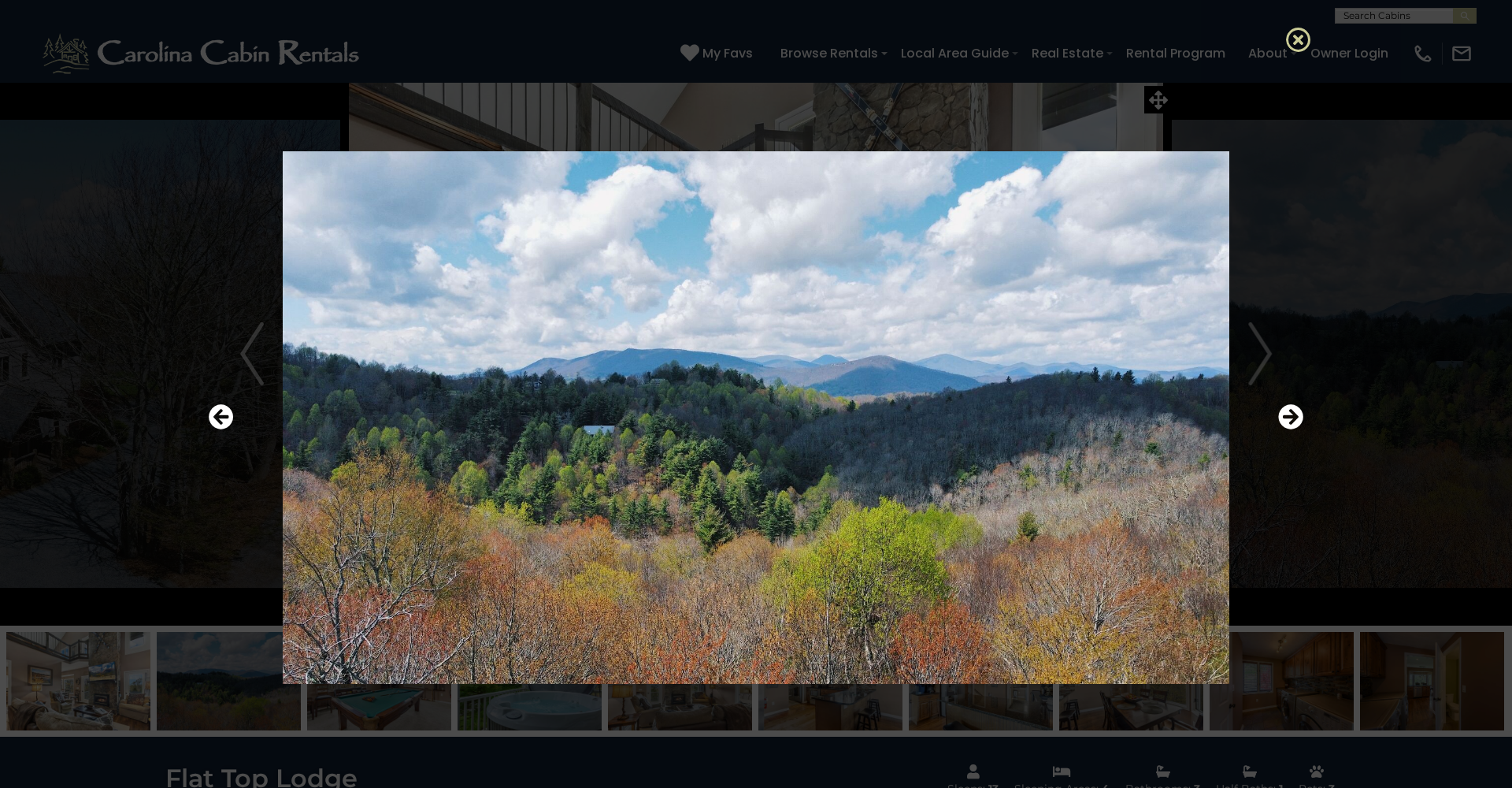
click at [1294, 47] on icon at bounding box center [1299, 39] width 26 height 26
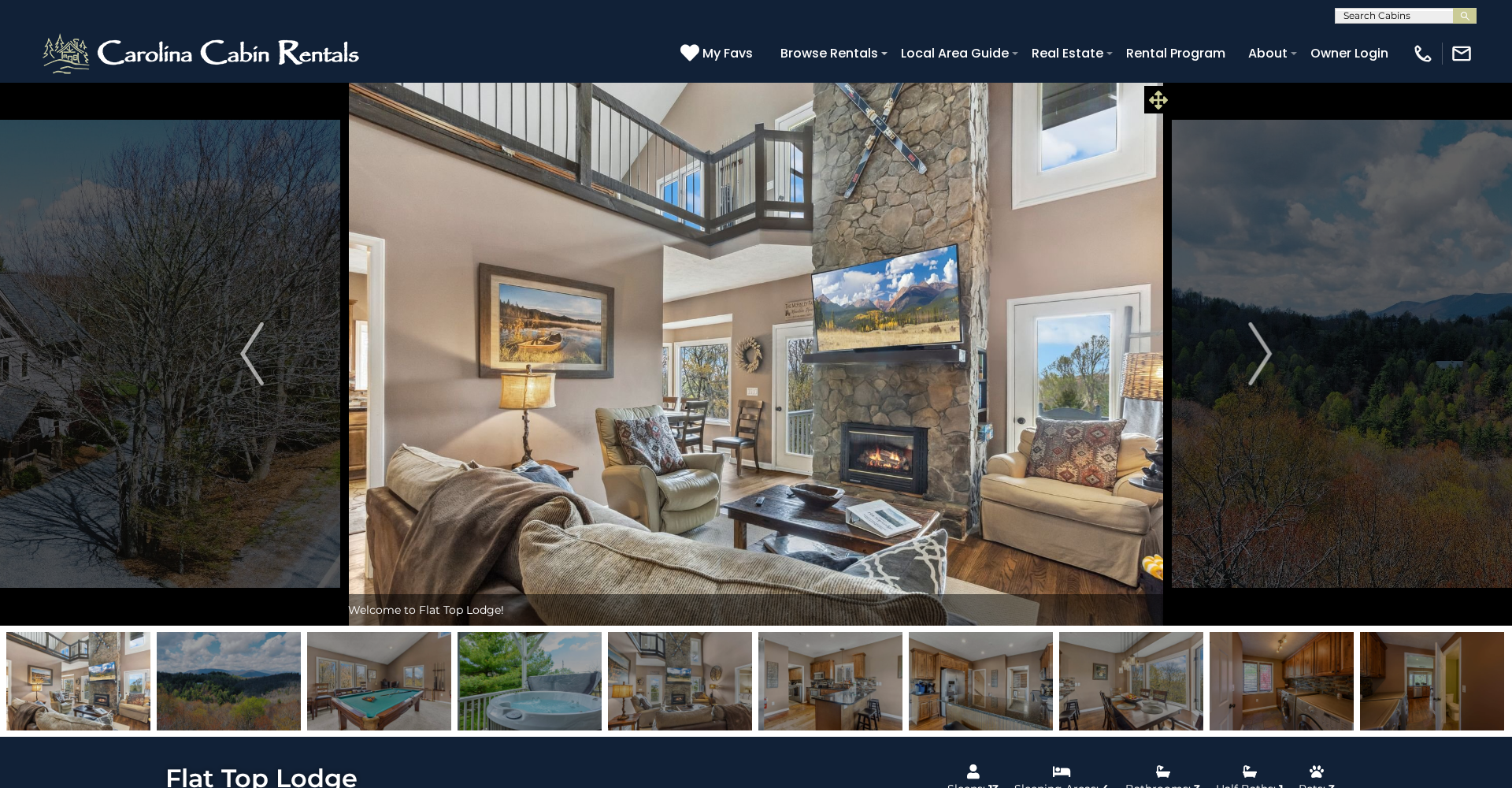
click at [1153, 95] on icon at bounding box center [1158, 100] width 19 height 19
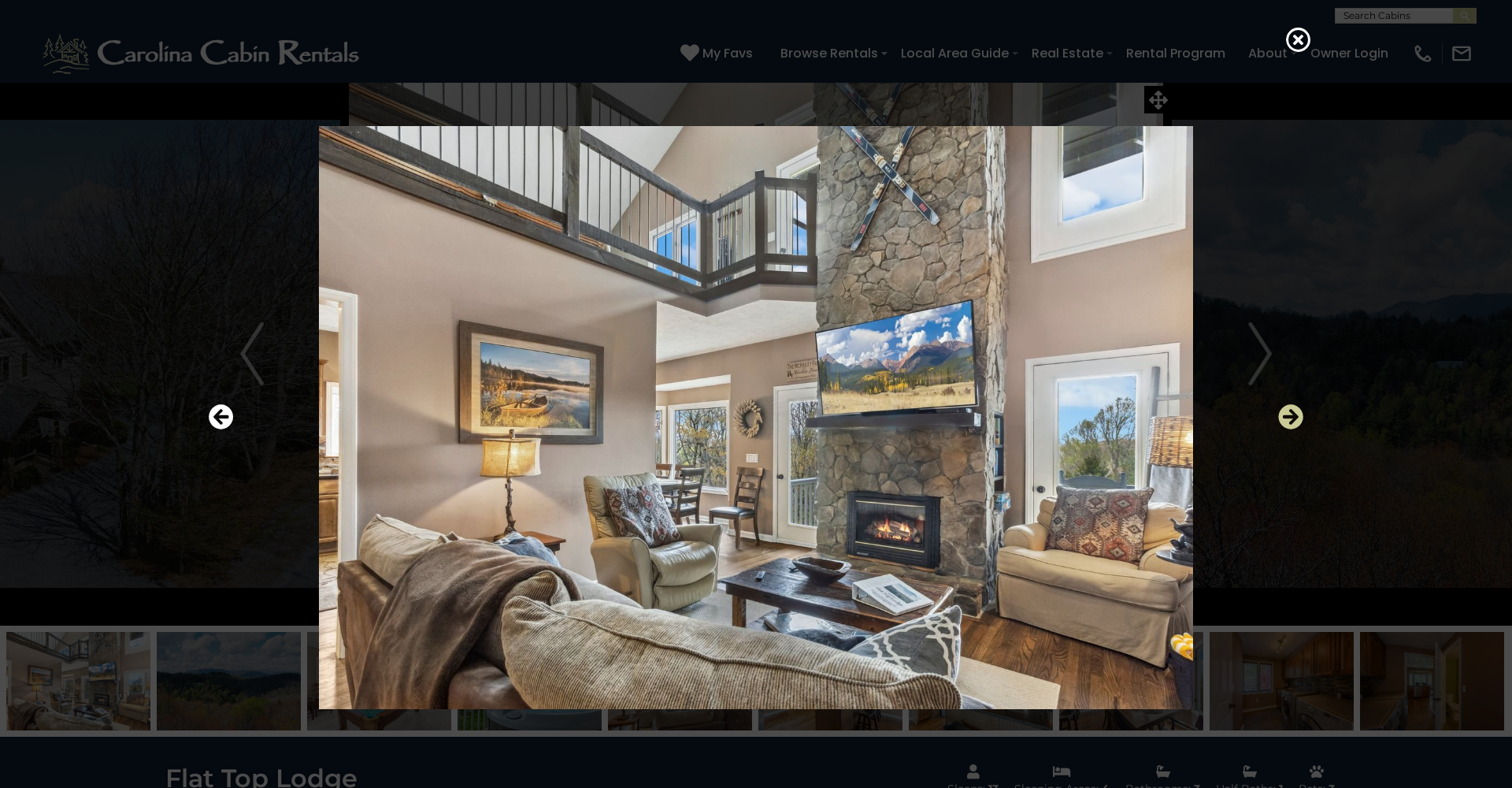
click at [1290, 411] on icon "Next" at bounding box center [1291, 417] width 26 height 26
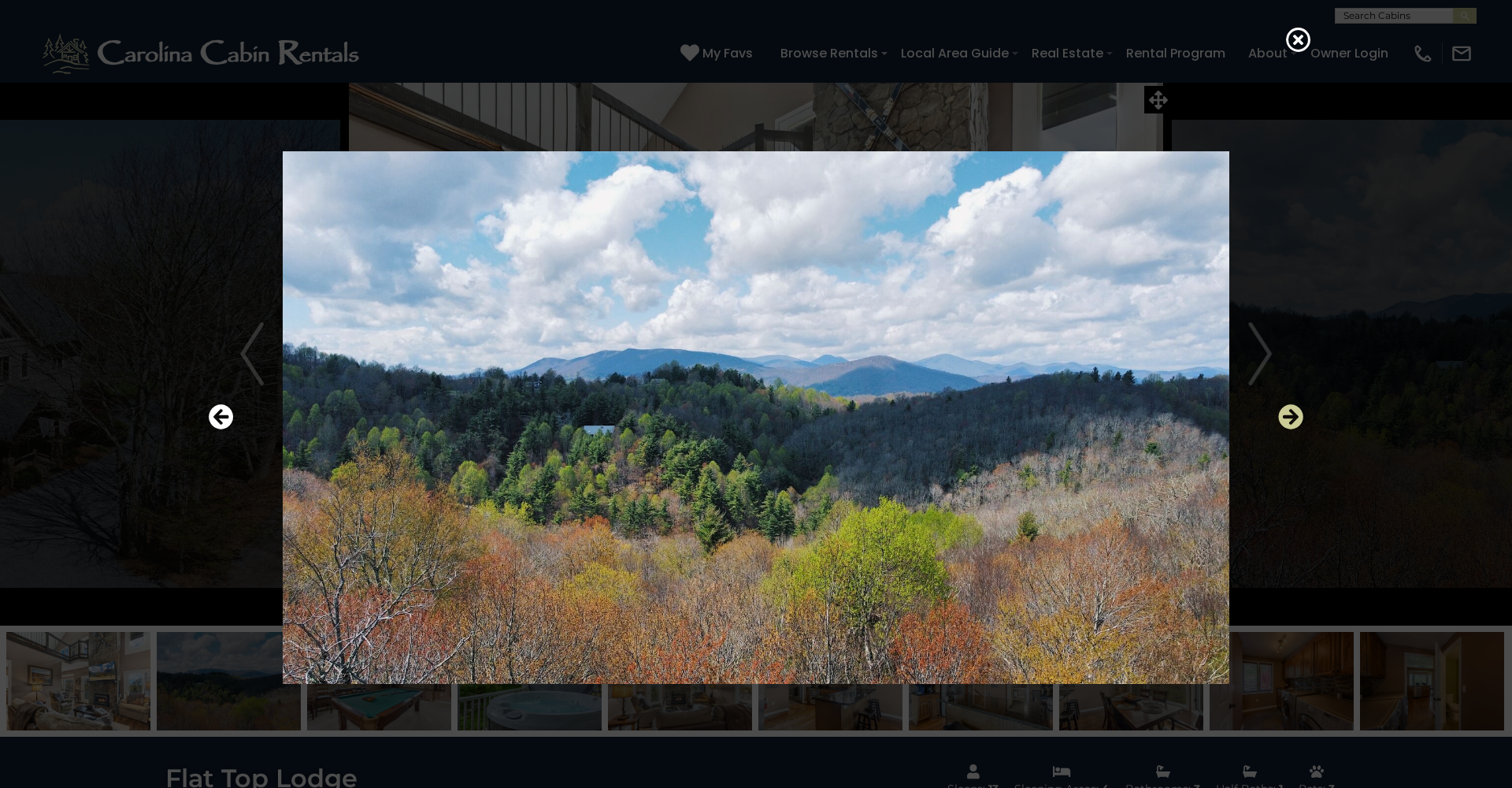
click at [1290, 411] on icon "Next" at bounding box center [1291, 417] width 26 height 26
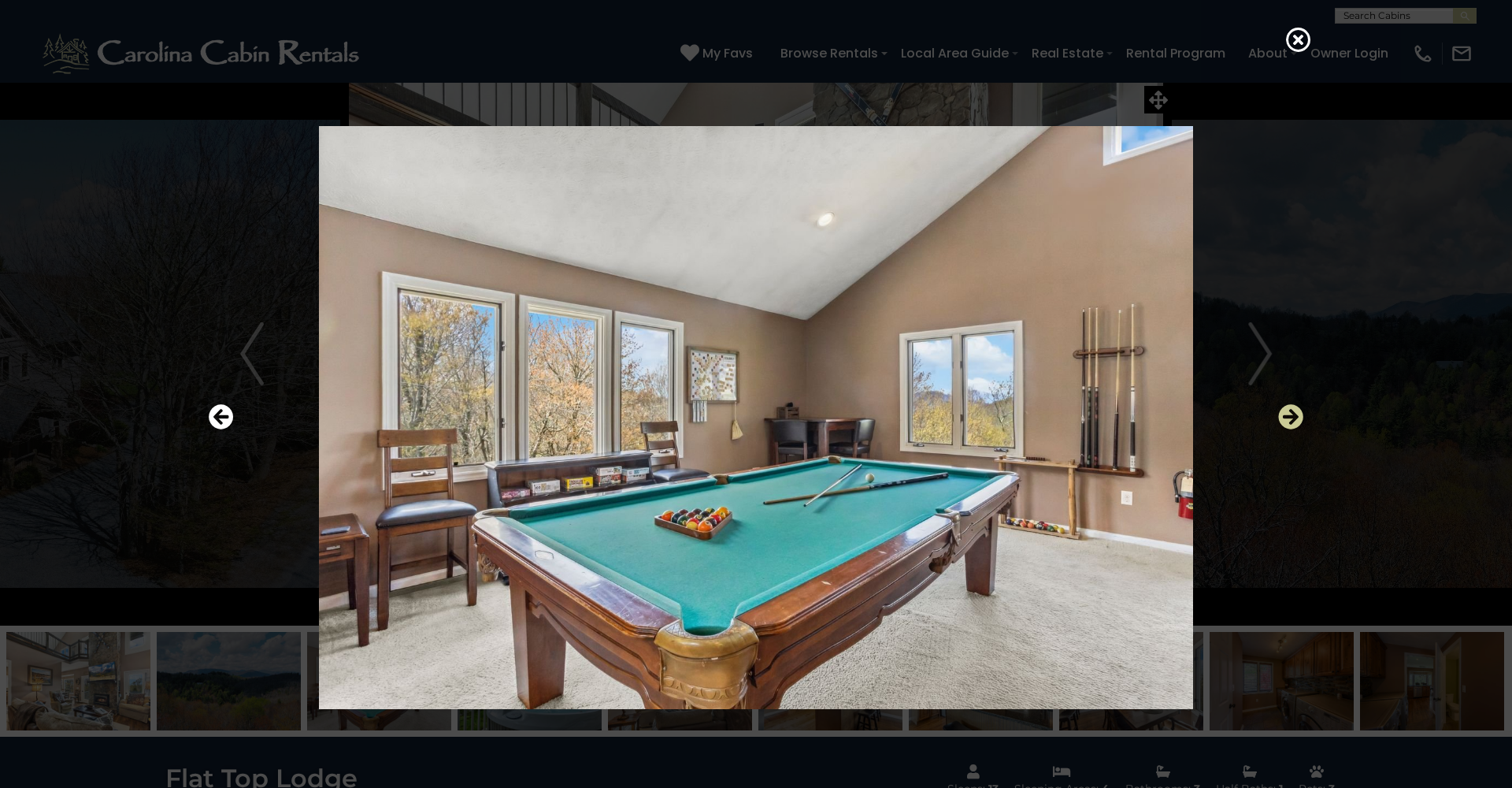
click at [1290, 411] on icon "Next" at bounding box center [1291, 417] width 26 height 26
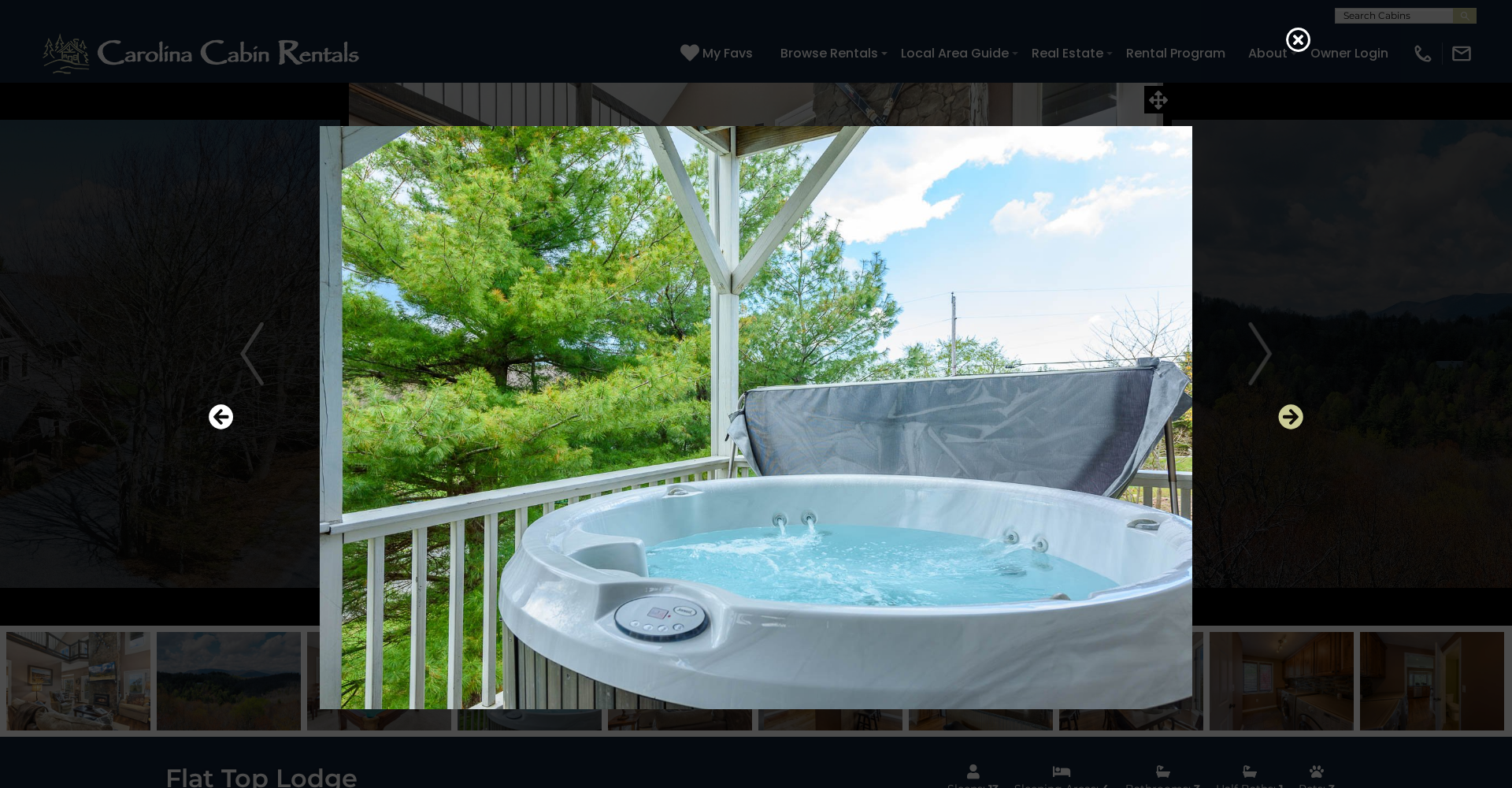
click at [1290, 411] on icon "Next" at bounding box center [1291, 417] width 26 height 26
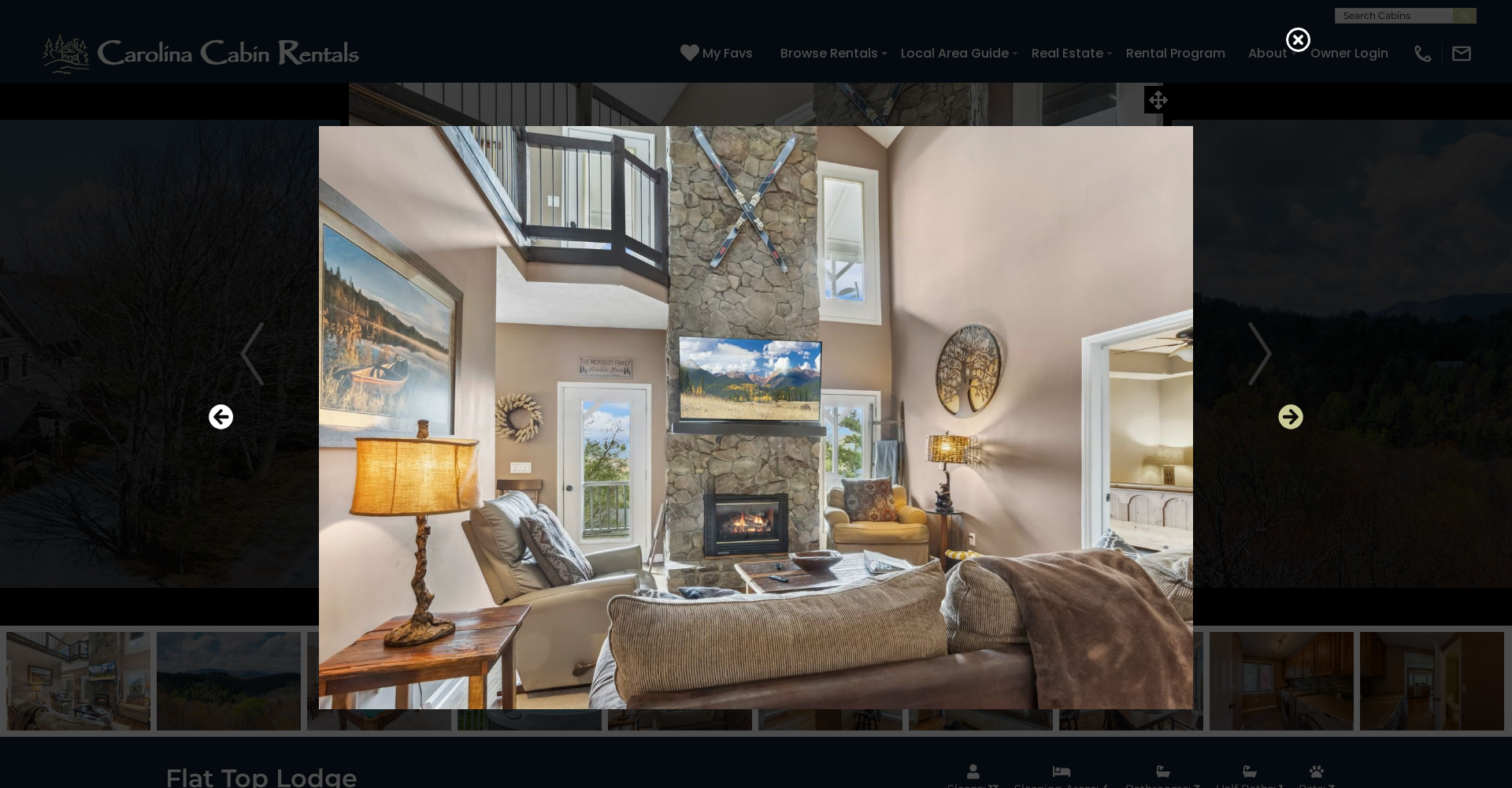
click at [1290, 411] on icon "Next" at bounding box center [1291, 417] width 26 height 26
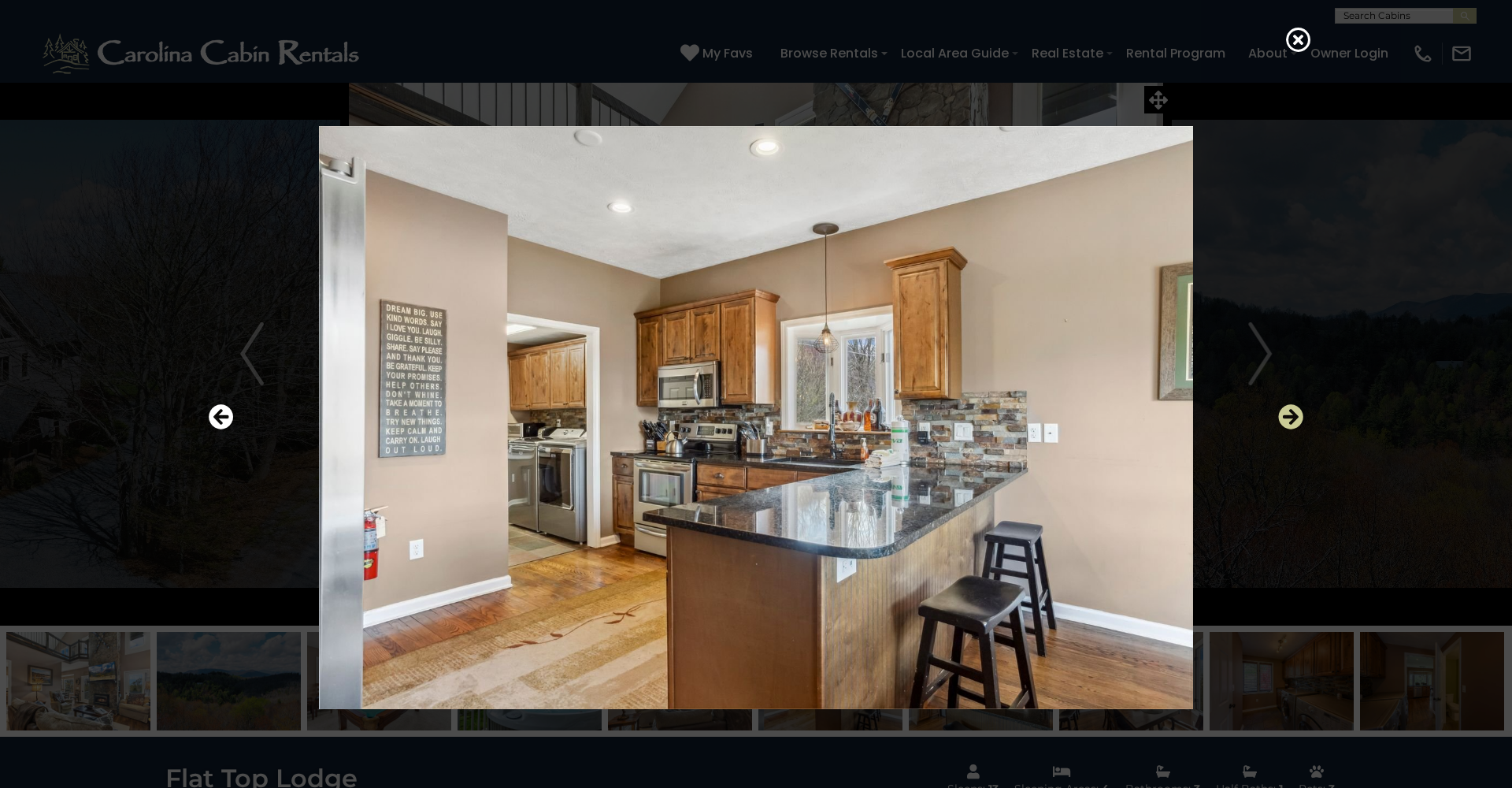
click at [1290, 411] on icon "Next" at bounding box center [1291, 417] width 26 height 26
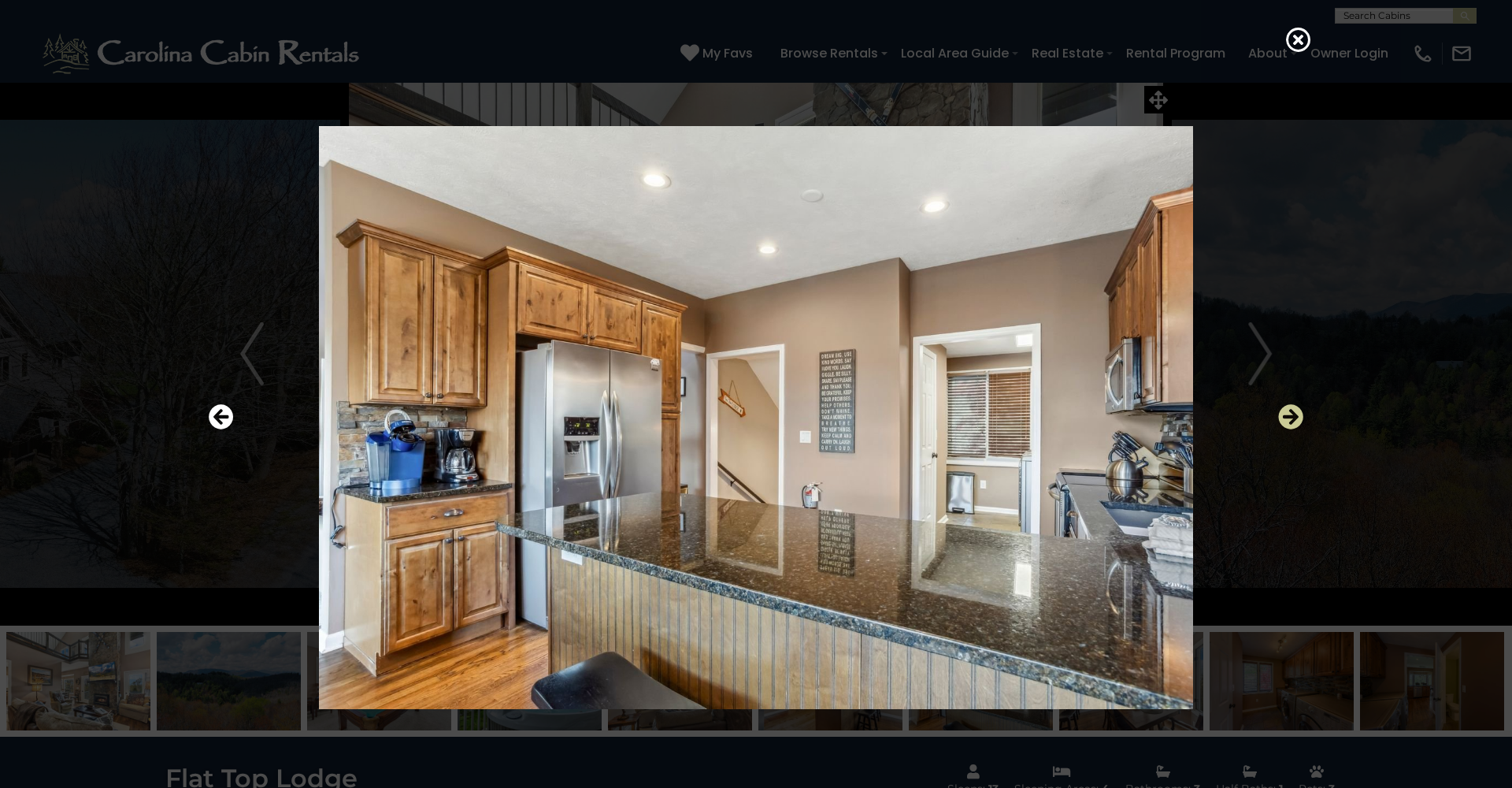
click at [1290, 411] on icon "Next" at bounding box center [1291, 417] width 26 height 26
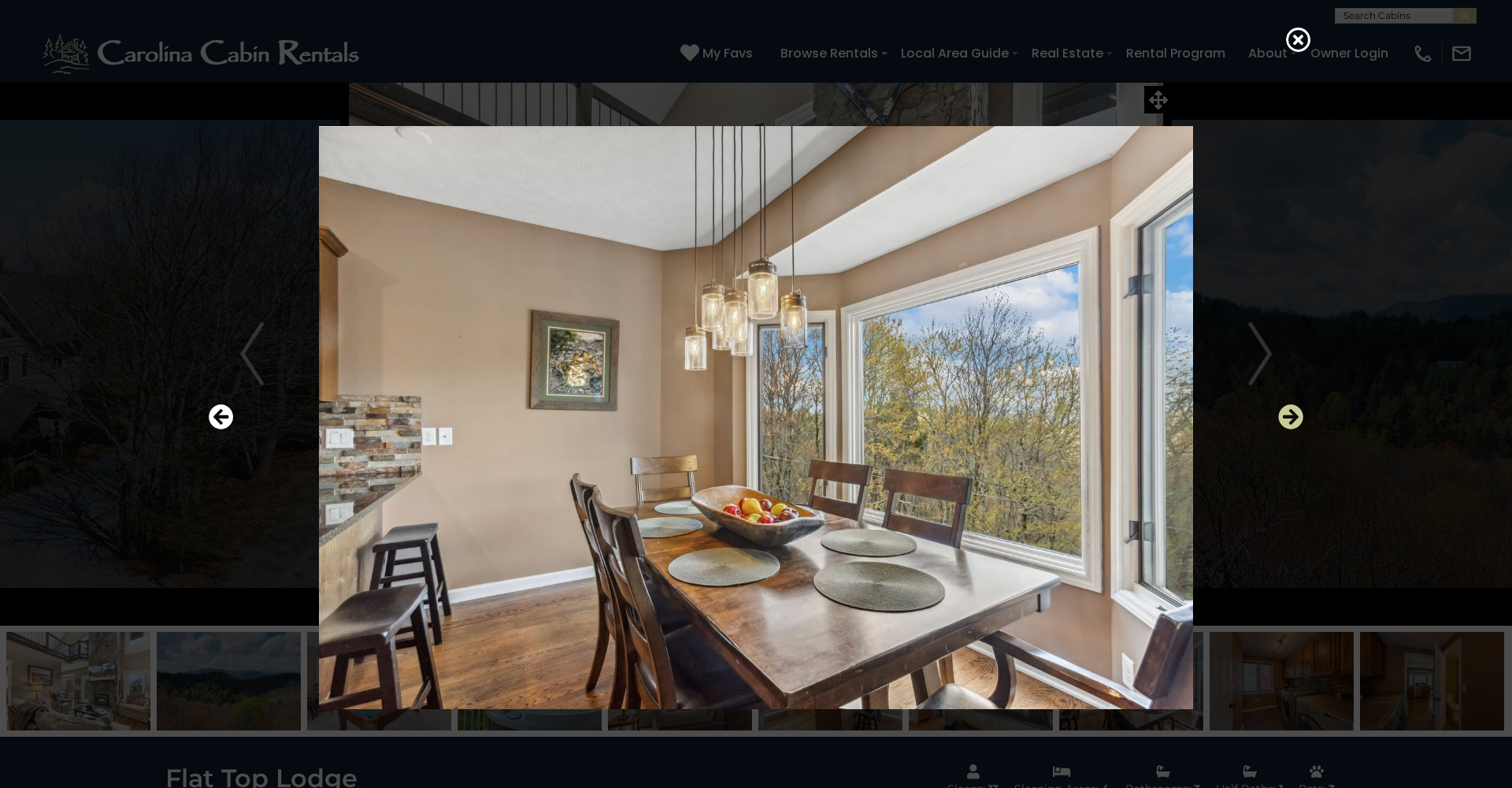
click at [1290, 411] on icon "Next" at bounding box center [1291, 417] width 26 height 26
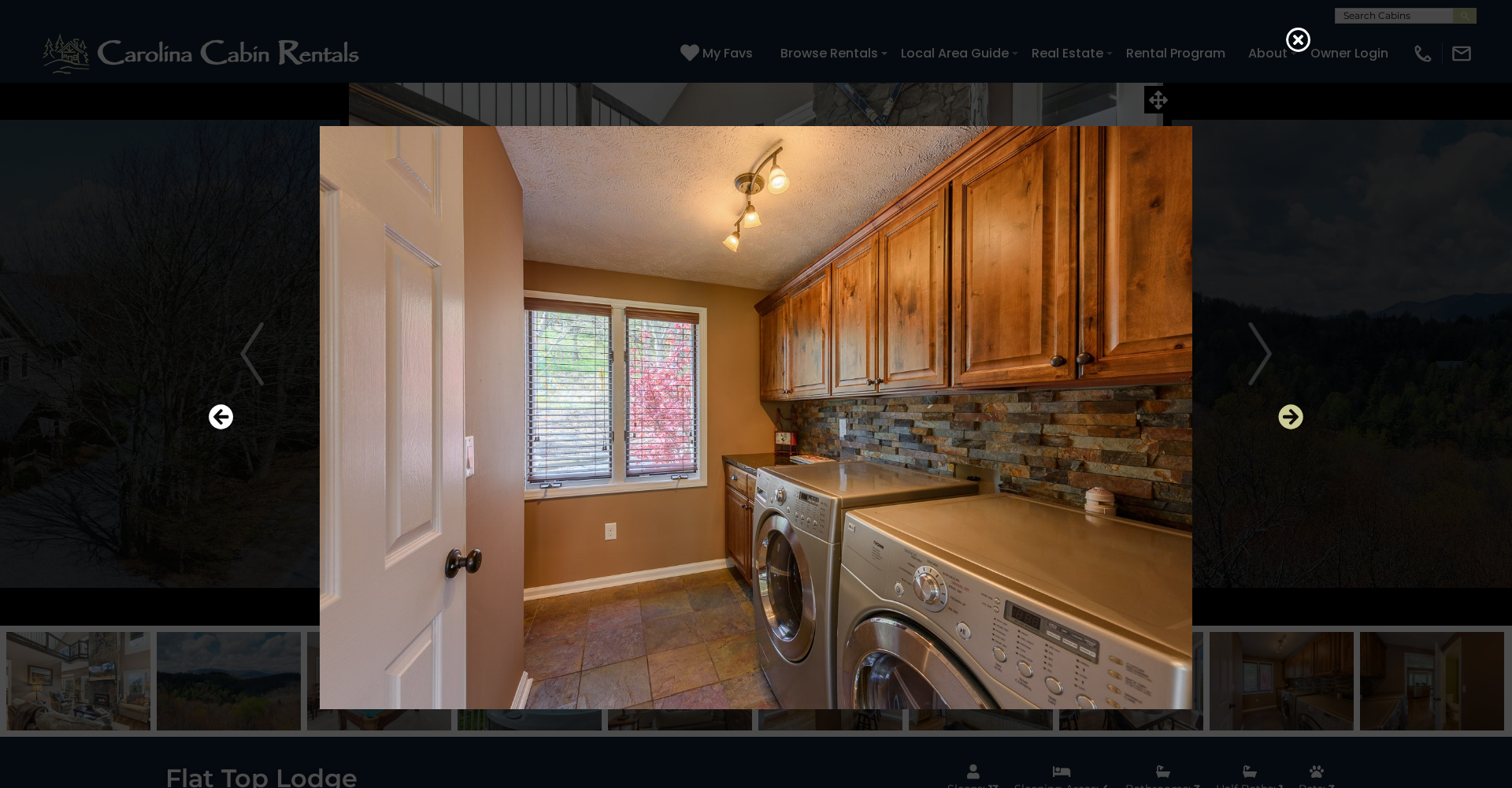
click at [1290, 411] on icon "Next" at bounding box center [1291, 417] width 26 height 26
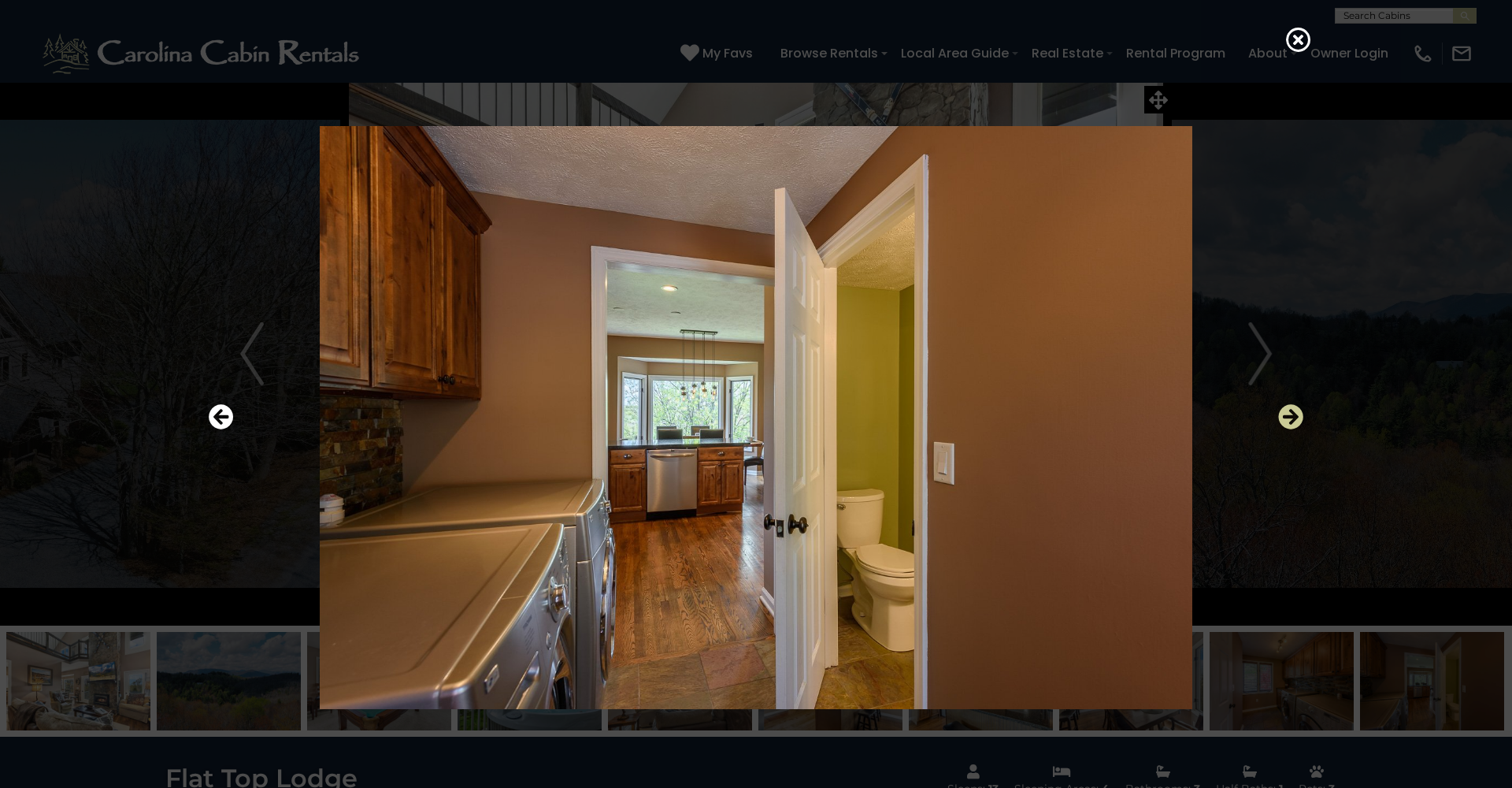
click at [1290, 411] on icon "Next" at bounding box center [1291, 417] width 26 height 26
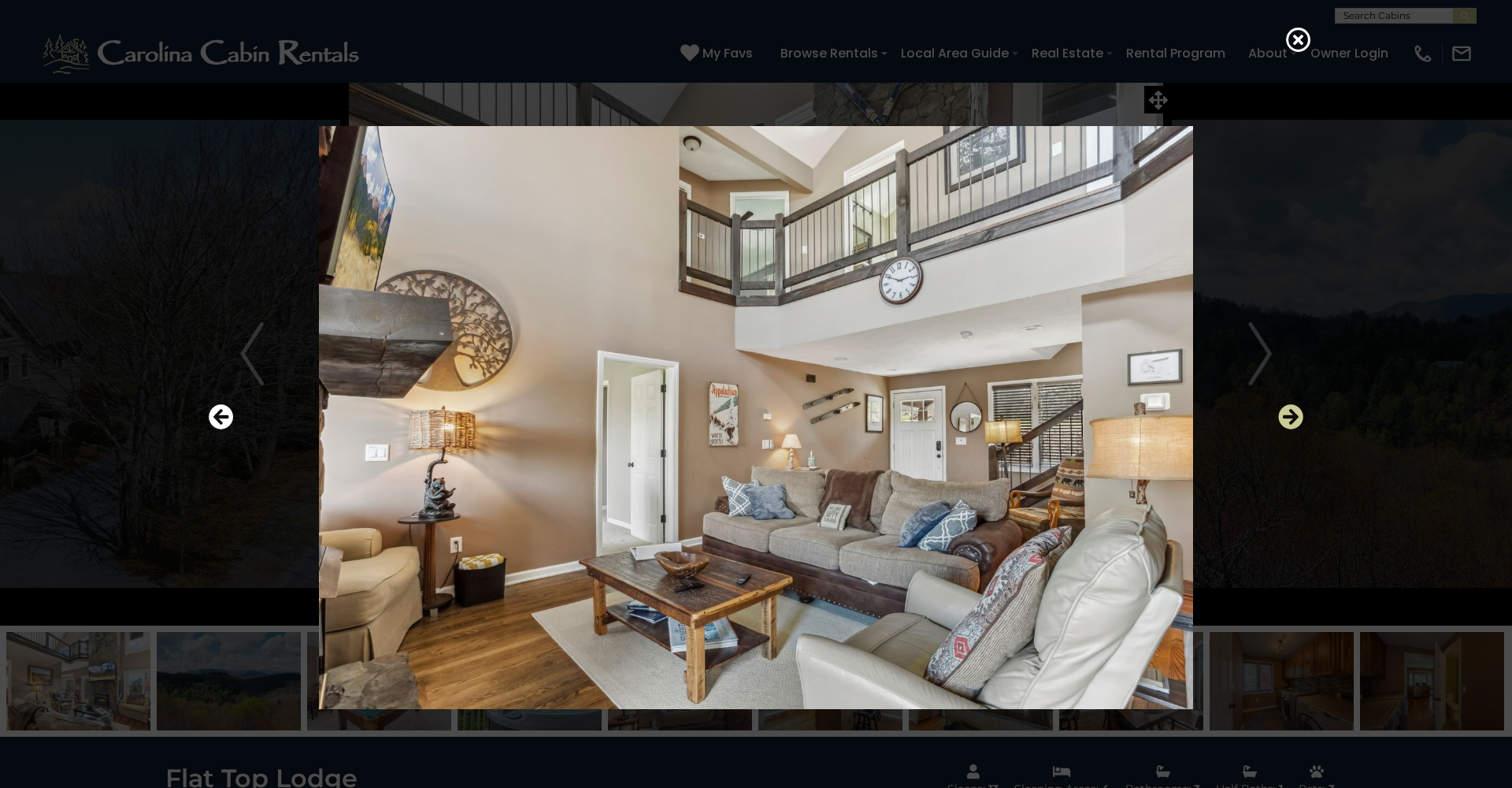
click at [1290, 411] on icon "Next" at bounding box center [1291, 417] width 26 height 26
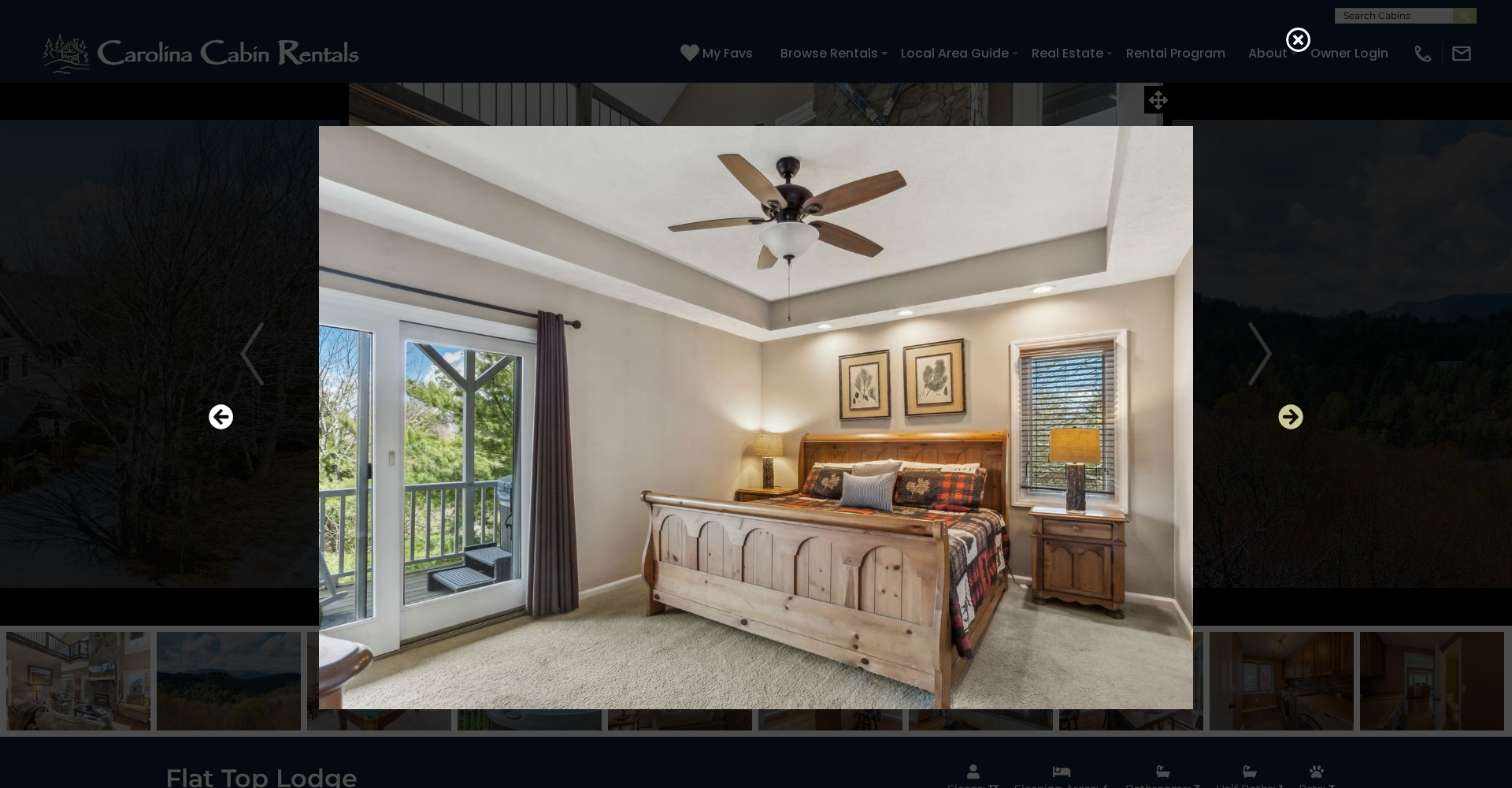
click at [1290, 411] on icon "Next" at bounding box center [1291, 417] width 26 height 26
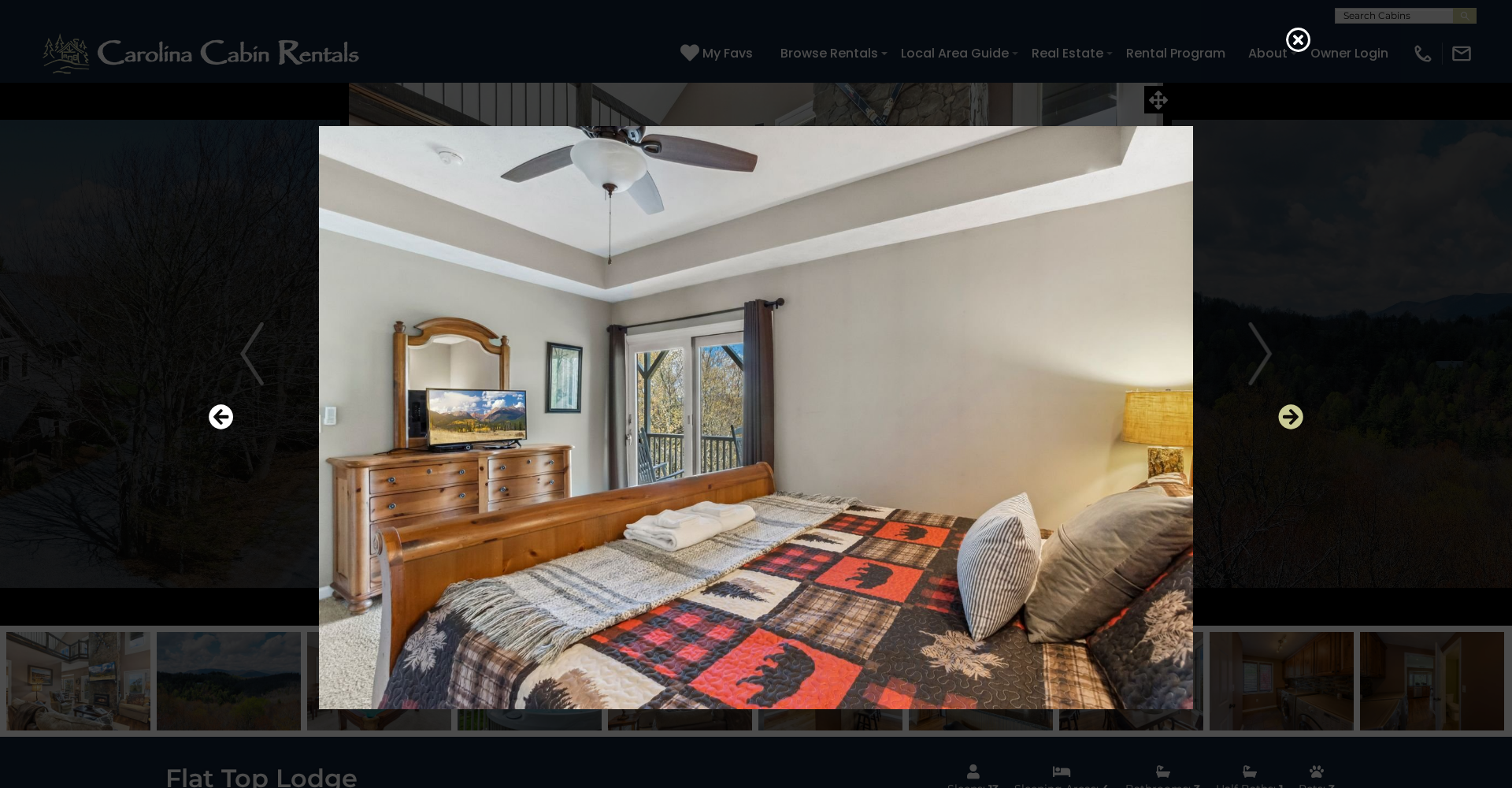
click at [1290, 411] on icon "Next" at bounding box center [1291, 417] width 26 height 26
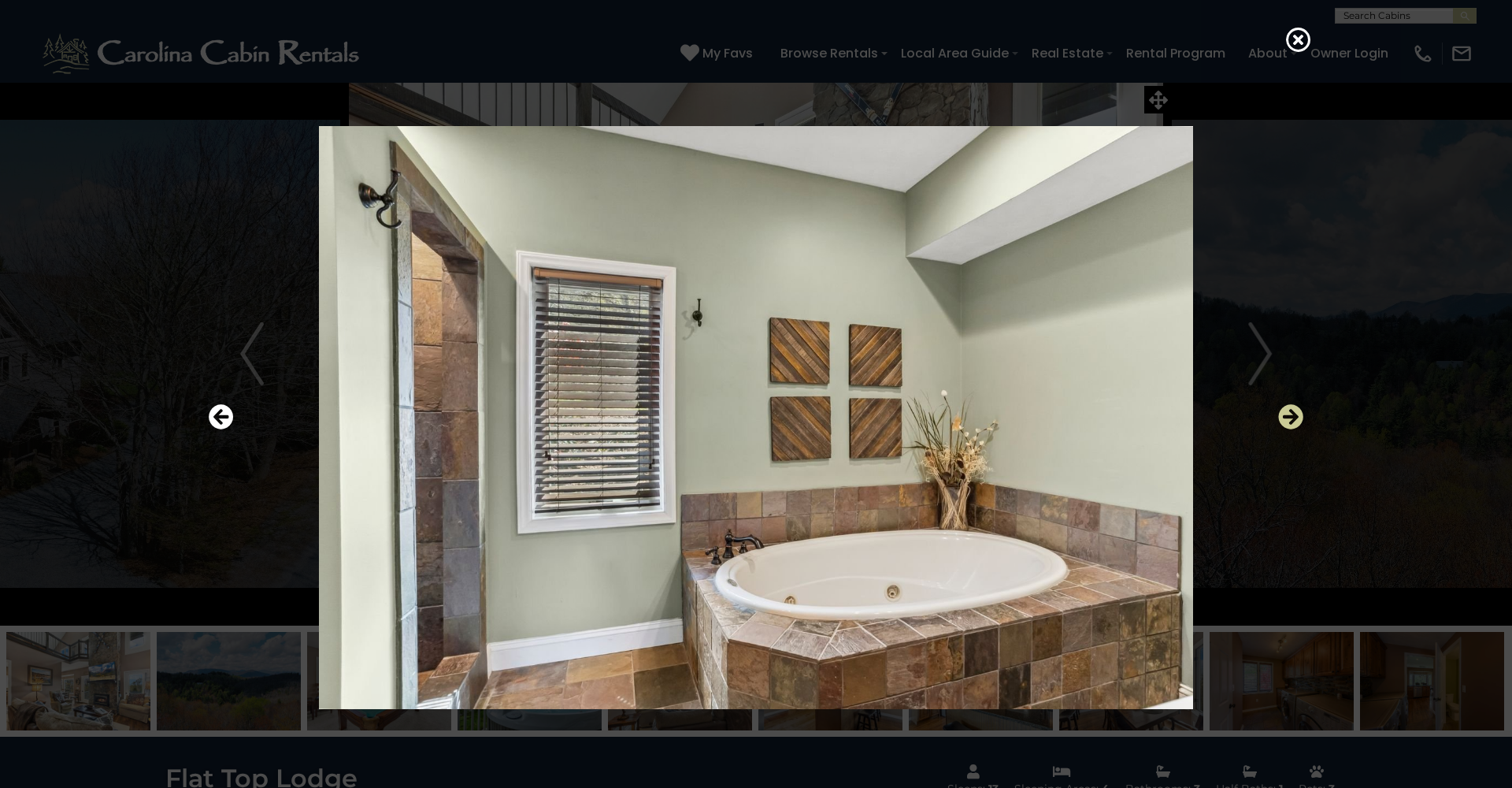
click at [1290, 411] on icon "Next" at bounding box center [1291, 417] width 26 height 26
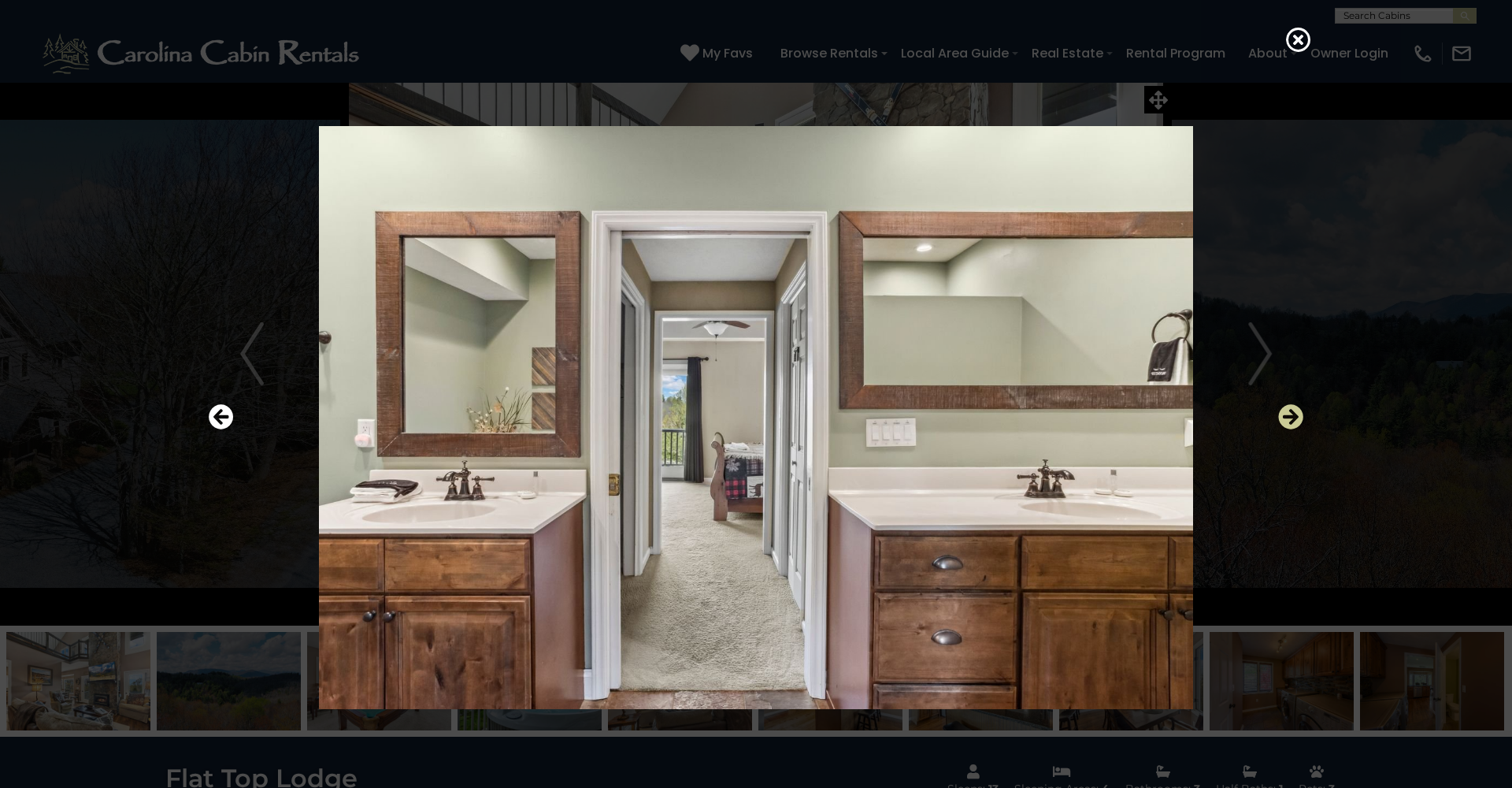
click at [1290, 411] on icon "Next" at bounding box center [1291, 417] width 26 height 26
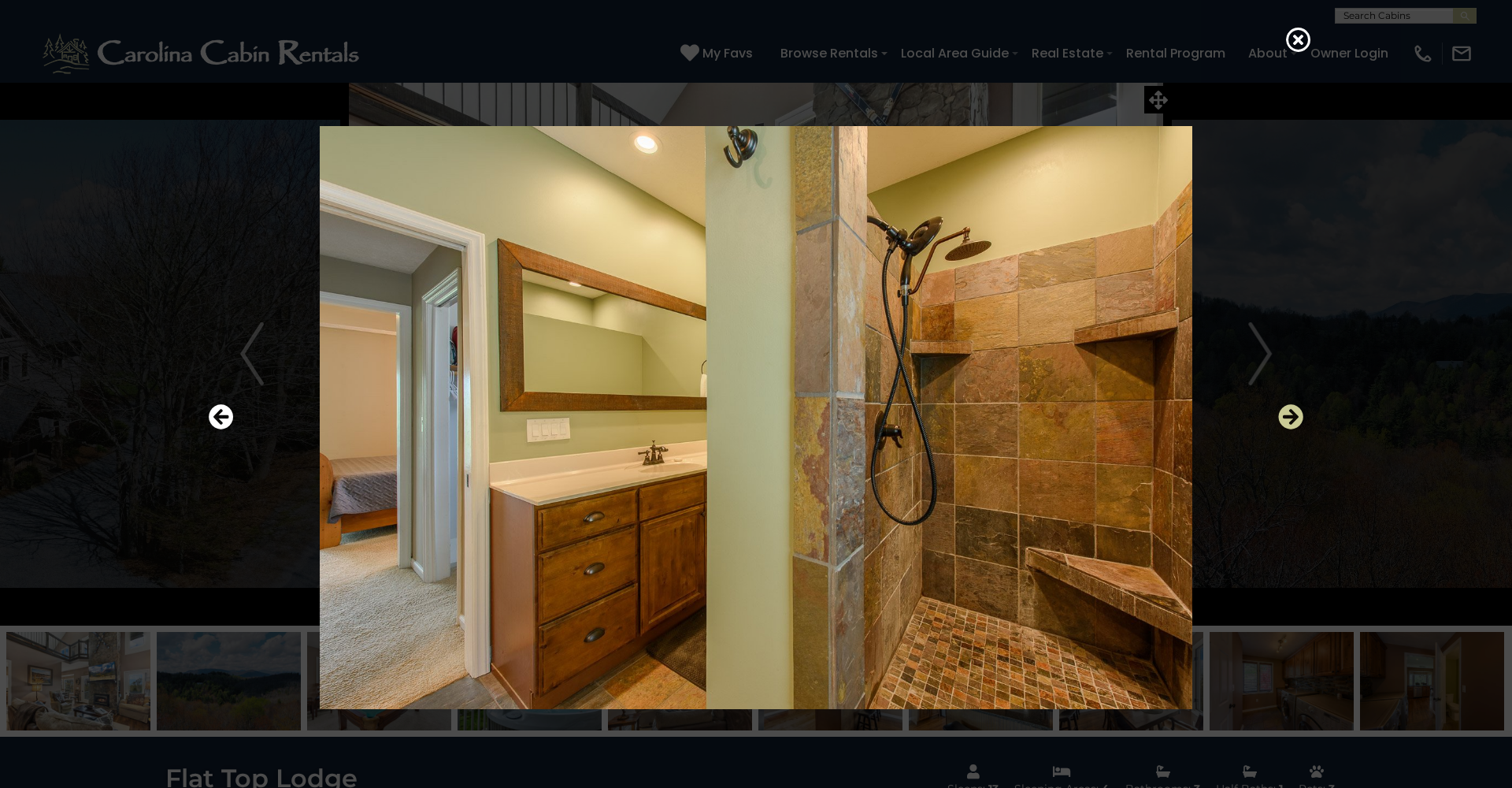
click at [1290, 411] on icon "Next" at bounding box center [1291, 417] width 26 height 26
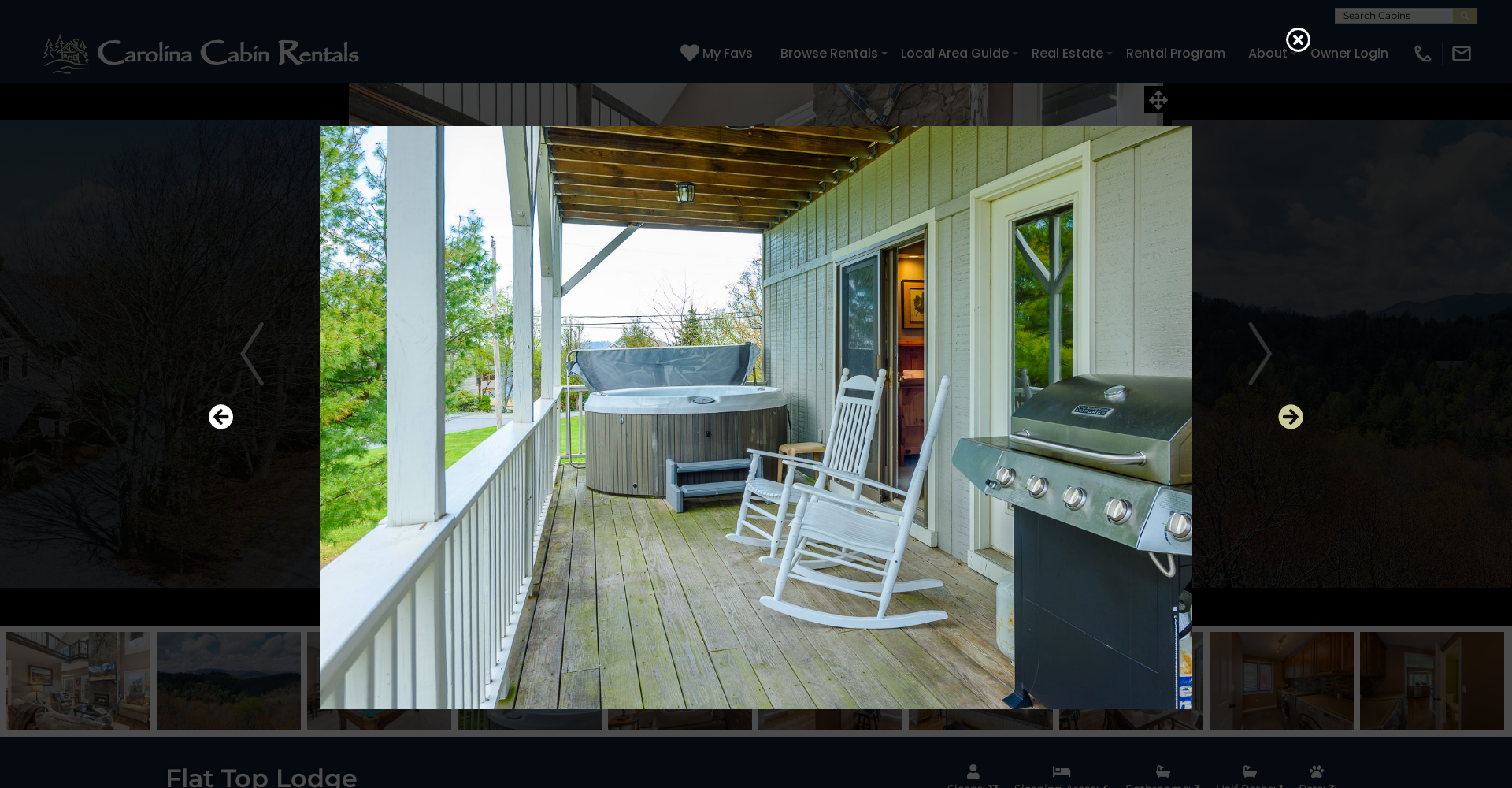
click at [1290, 411] on icon "Next" at bounding box center [1291, 417] width 26 height 26
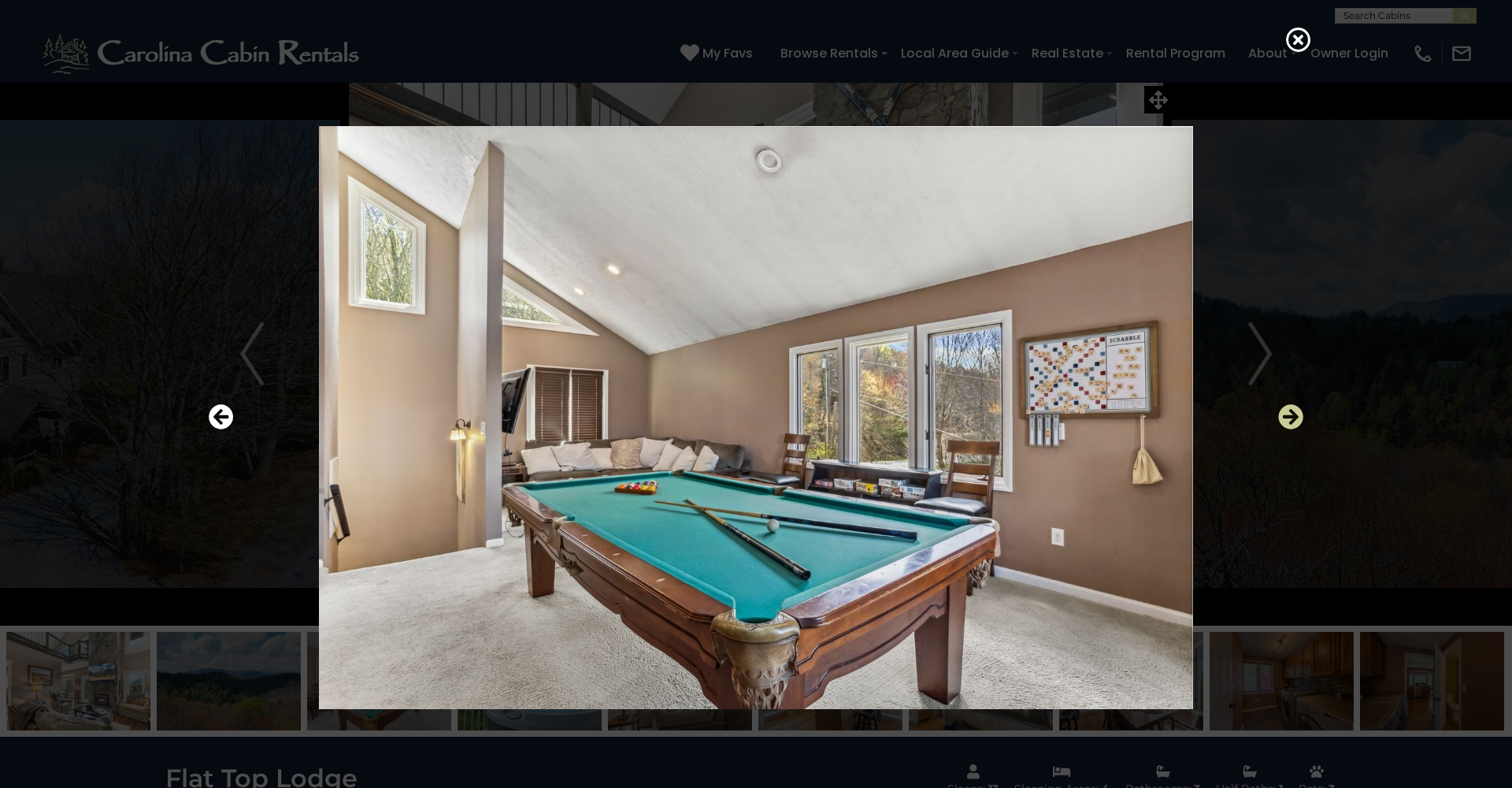
click at [1290, 411] on icon "Next" at bounding box center [1291, 417] width 26 height 26
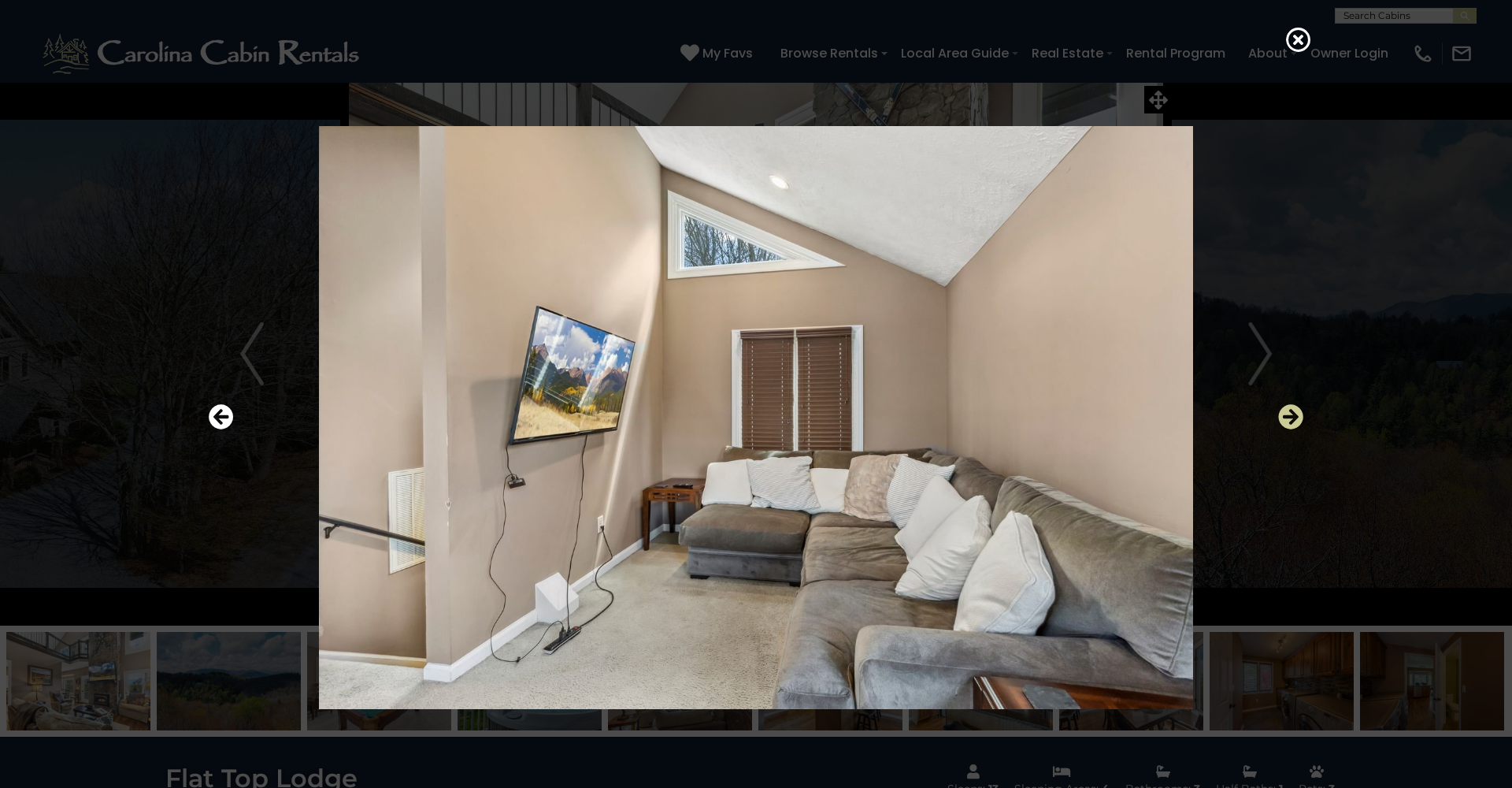
click at [1290, 411] on icon "Next" at bounding box center [1291, 417] width 26 height 26
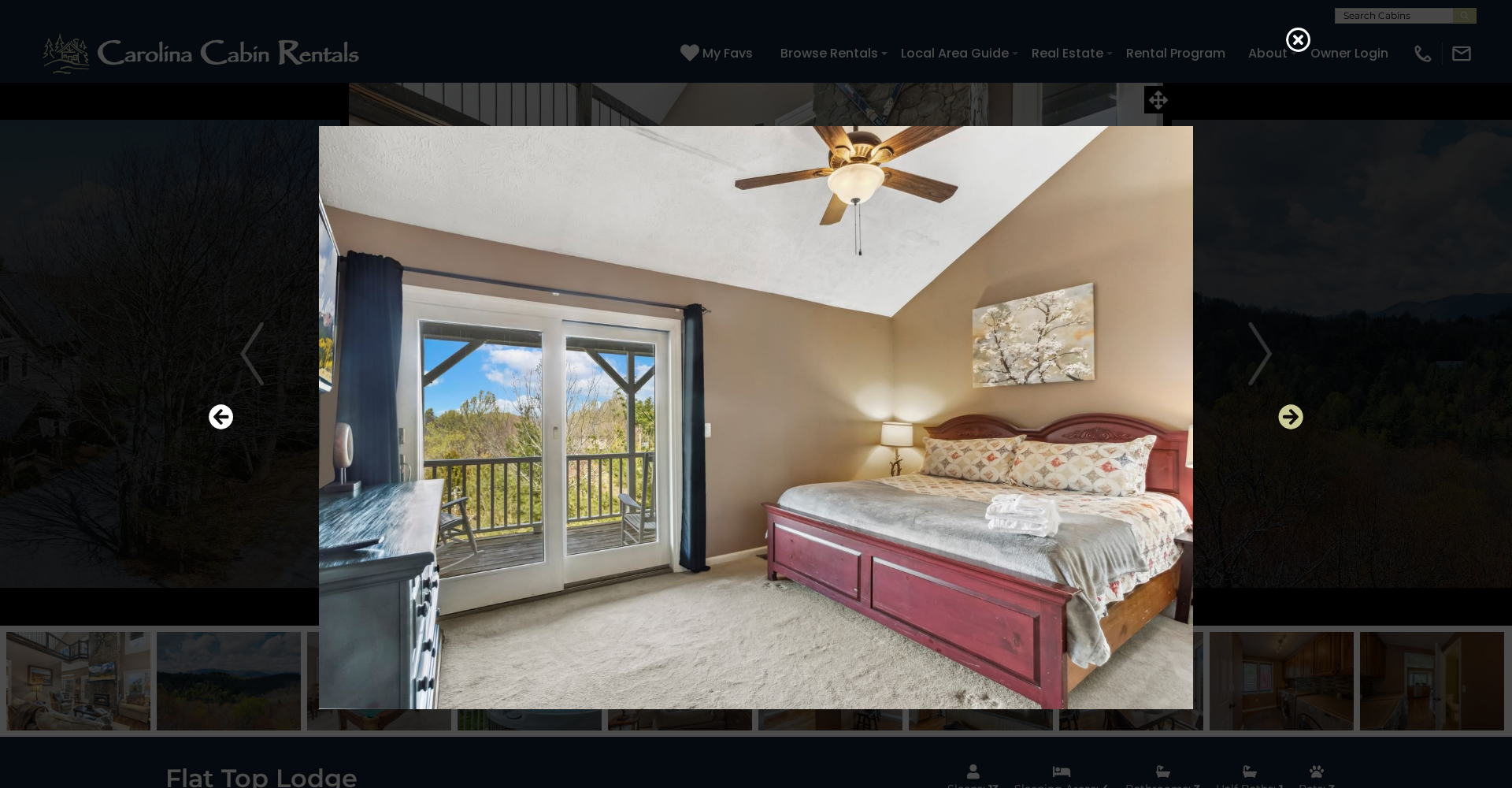
click at [1290, 411] on icon "Next" at bounding box center [1291, 417] width 26 height 26
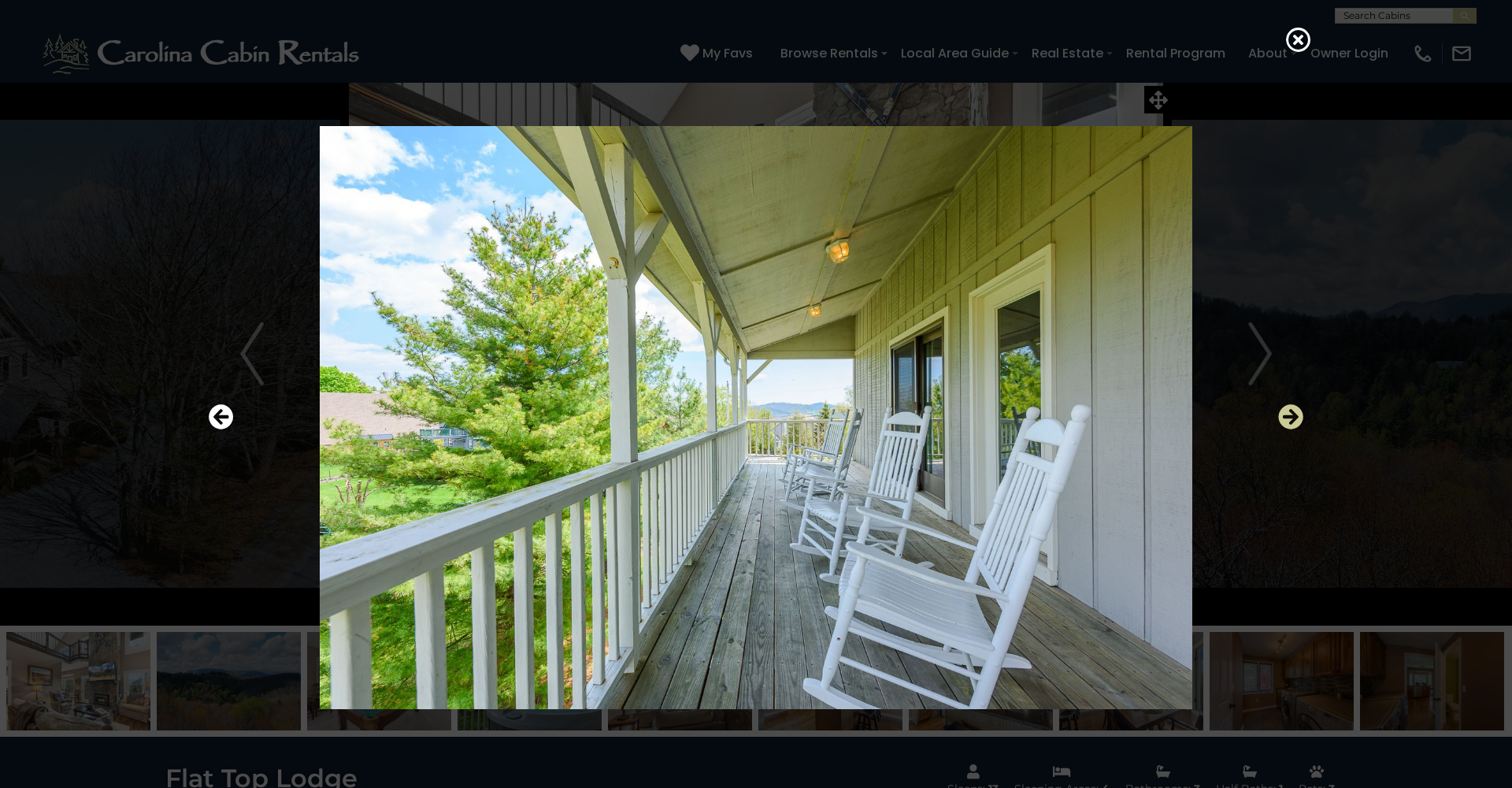
click at [1290, 411] on icon "Next" at bounding box center [1291, 417] width 26 height 26
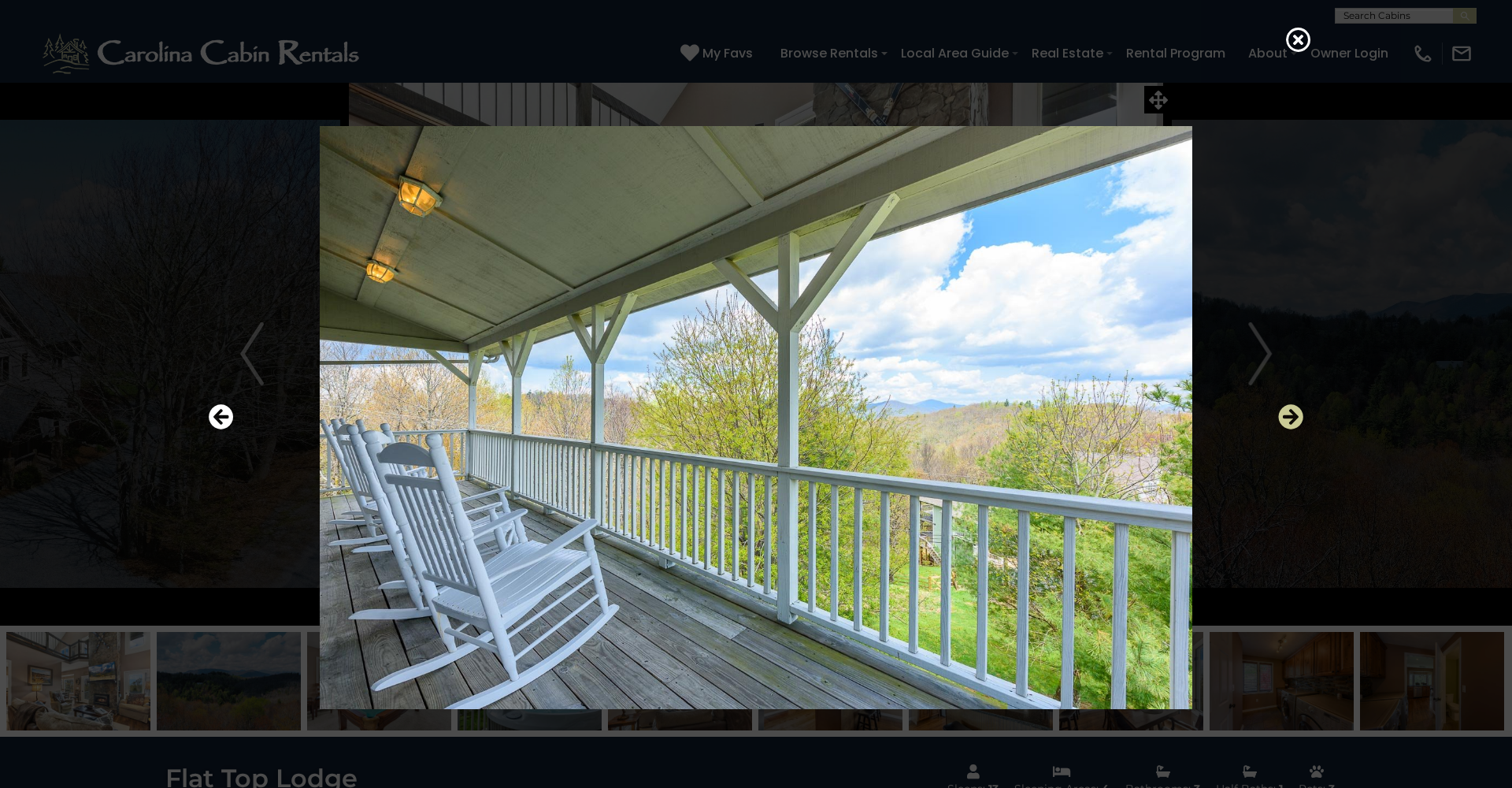
click at [1290, 411] on icon "Next" at bounding box center [1291, 417] width 26 height 26
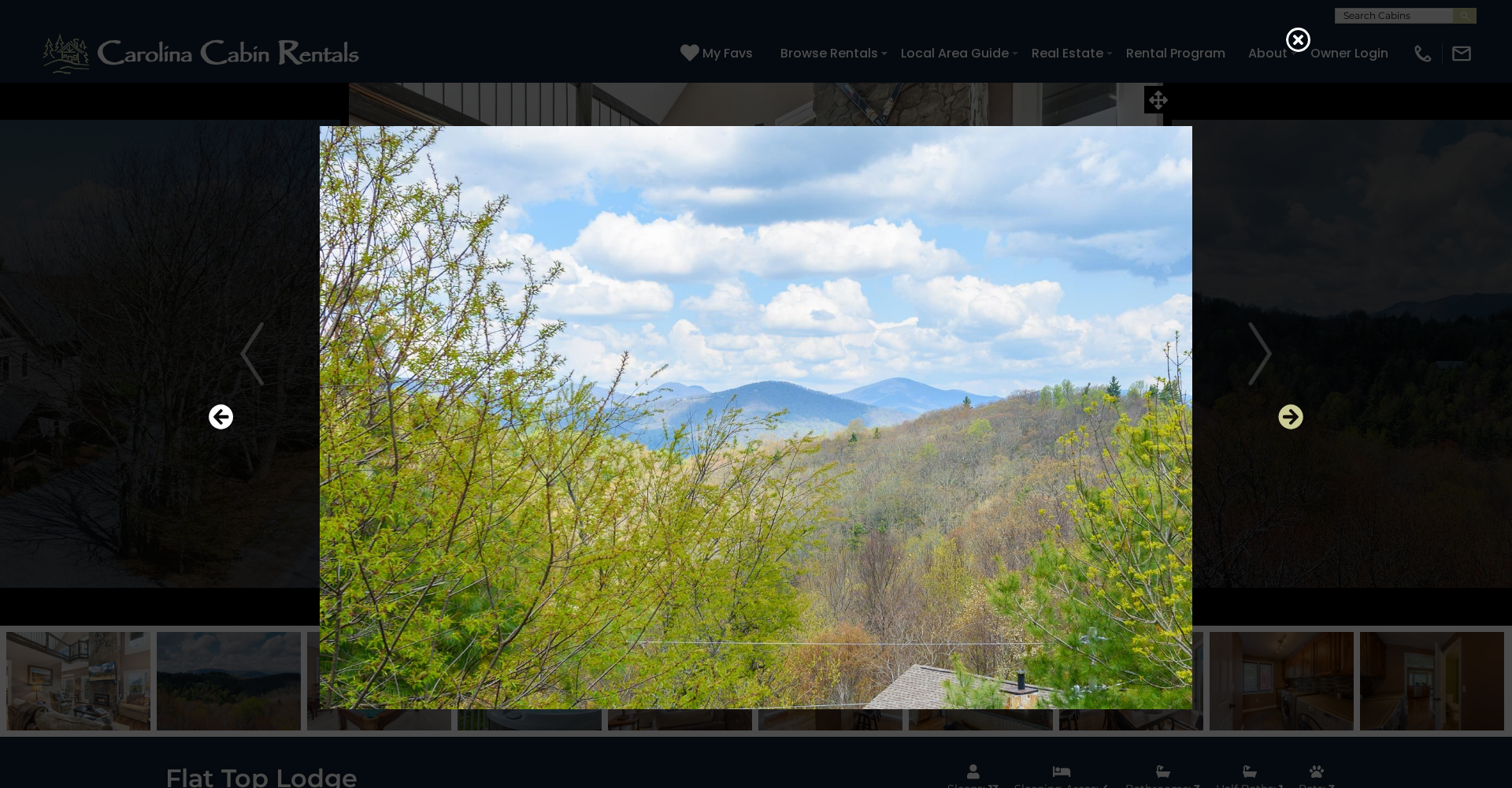
click at [1290, 411] on icon "Next" at bounding box center [1291, 417] width 26 height 26
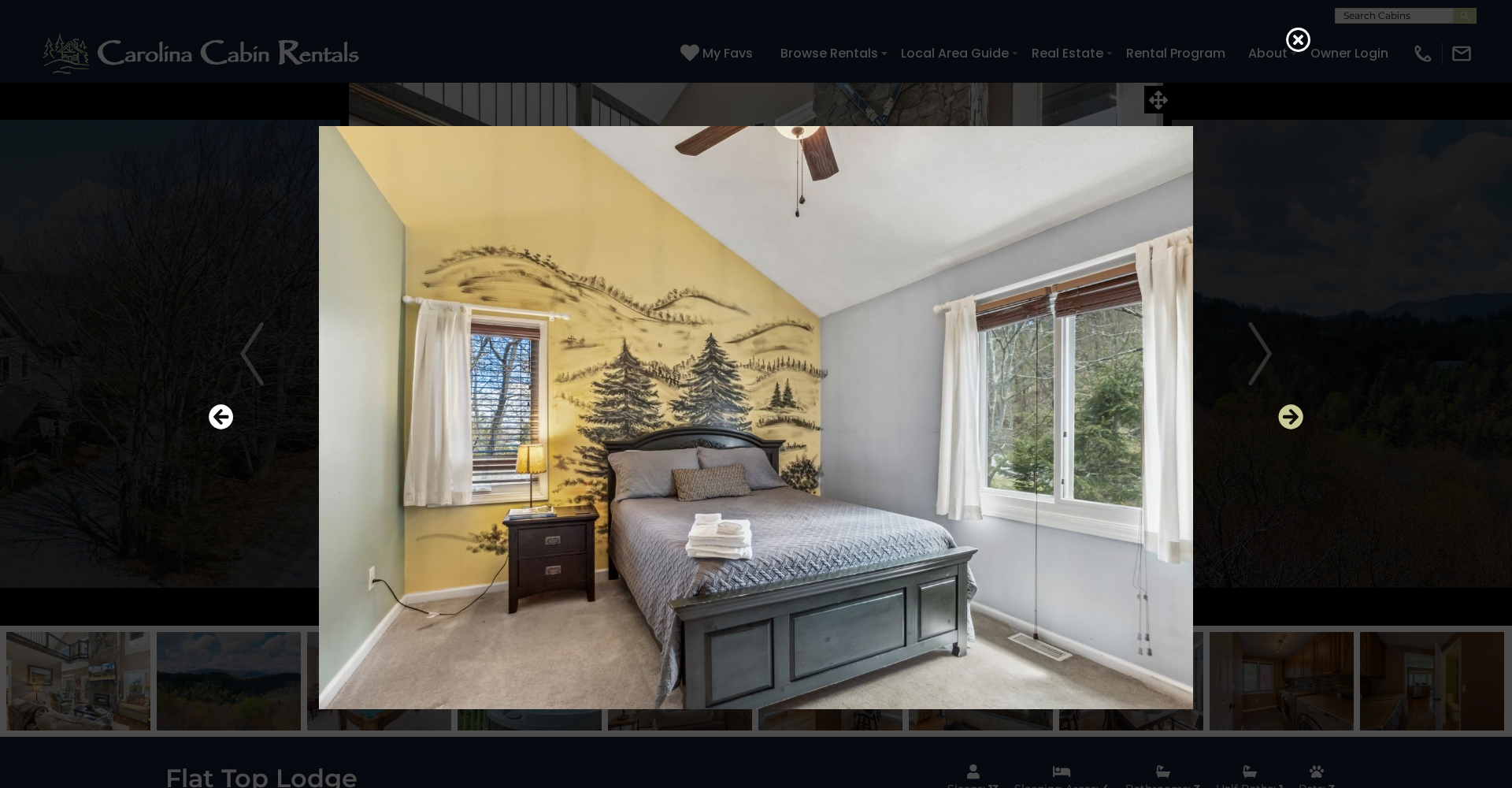
click at [1290, 411] on icon "Next" at bounding box center [1291, 417] width 26 height 26
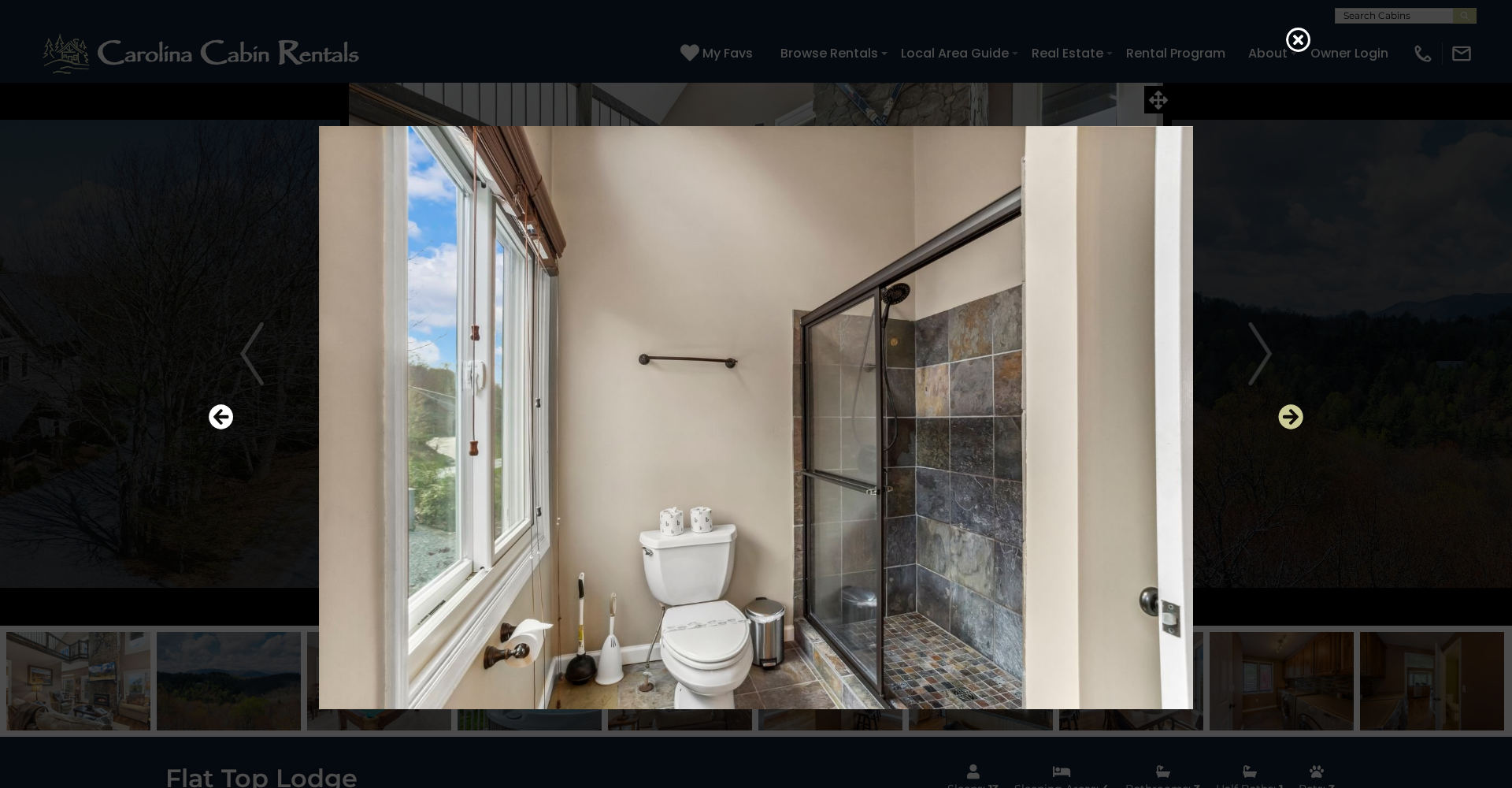
click at [1290, 411] on icon "Next" at bounding box center [1291, 417] width 26 height 26
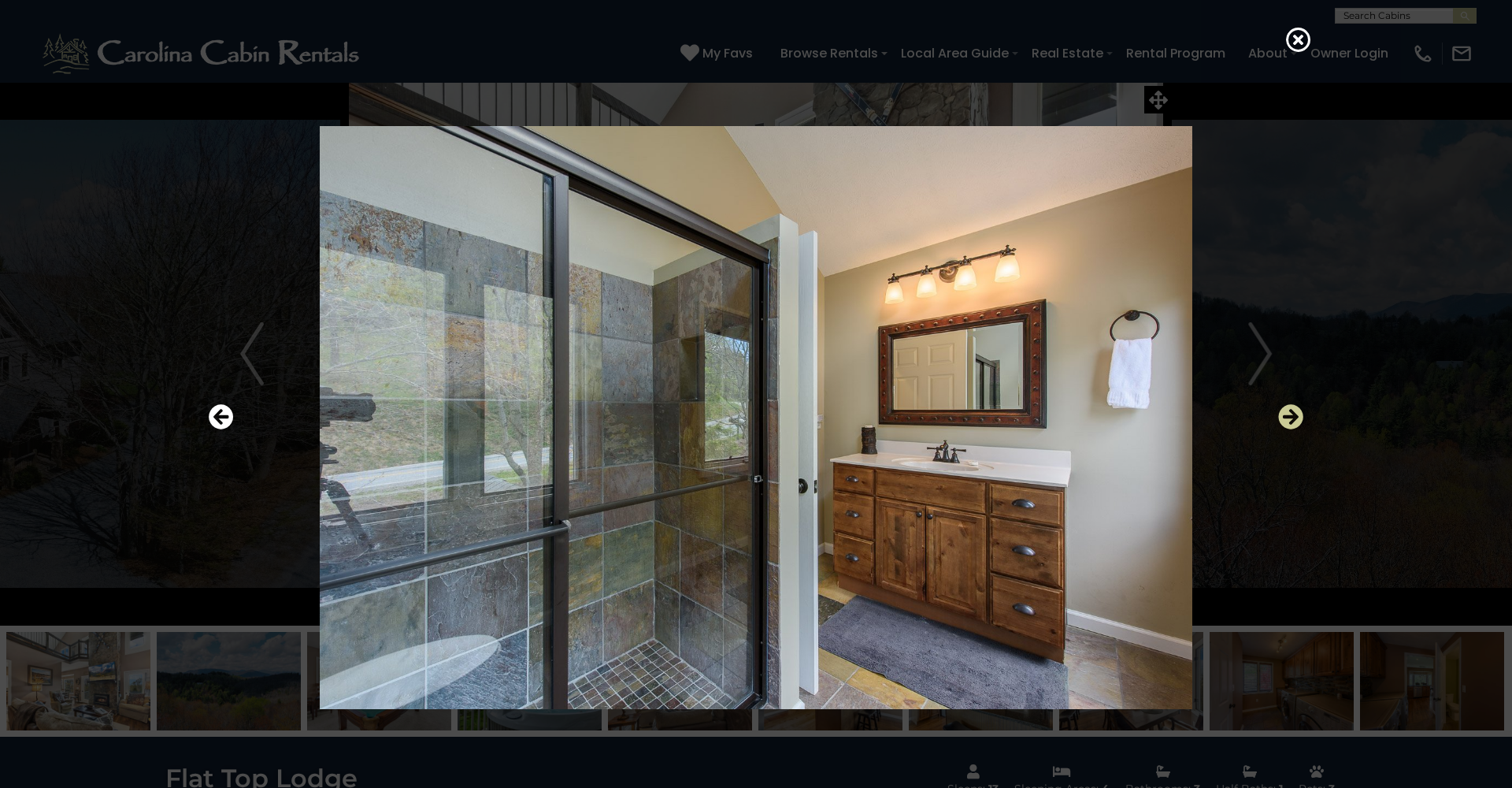
click at [1290, 411] on icon "Next" at bounding box center [1291, 417] width 26 height 26
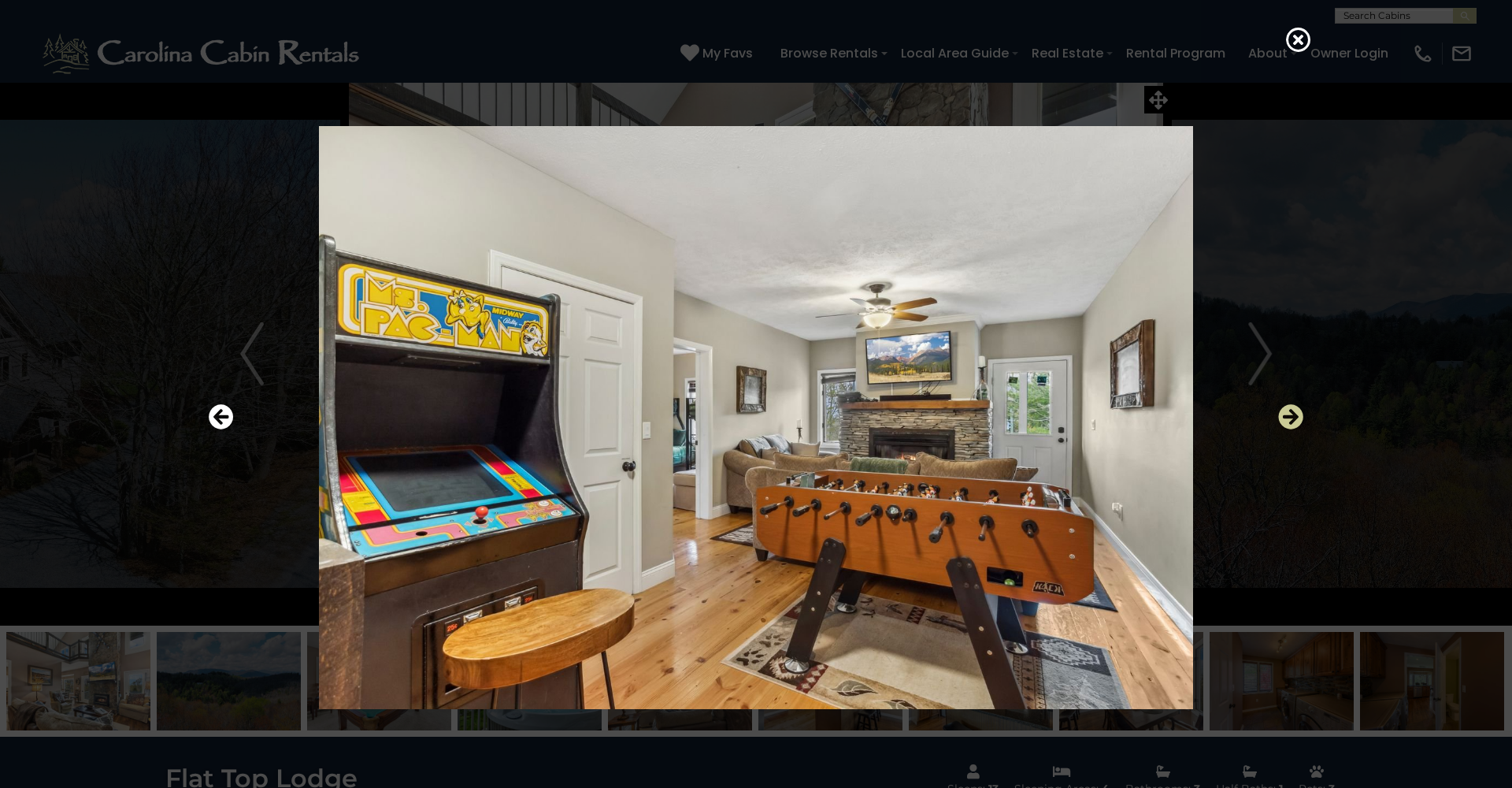
click at [1290, 411] on icon "Next" at bounding box center [1291, 417] width 26 height 26
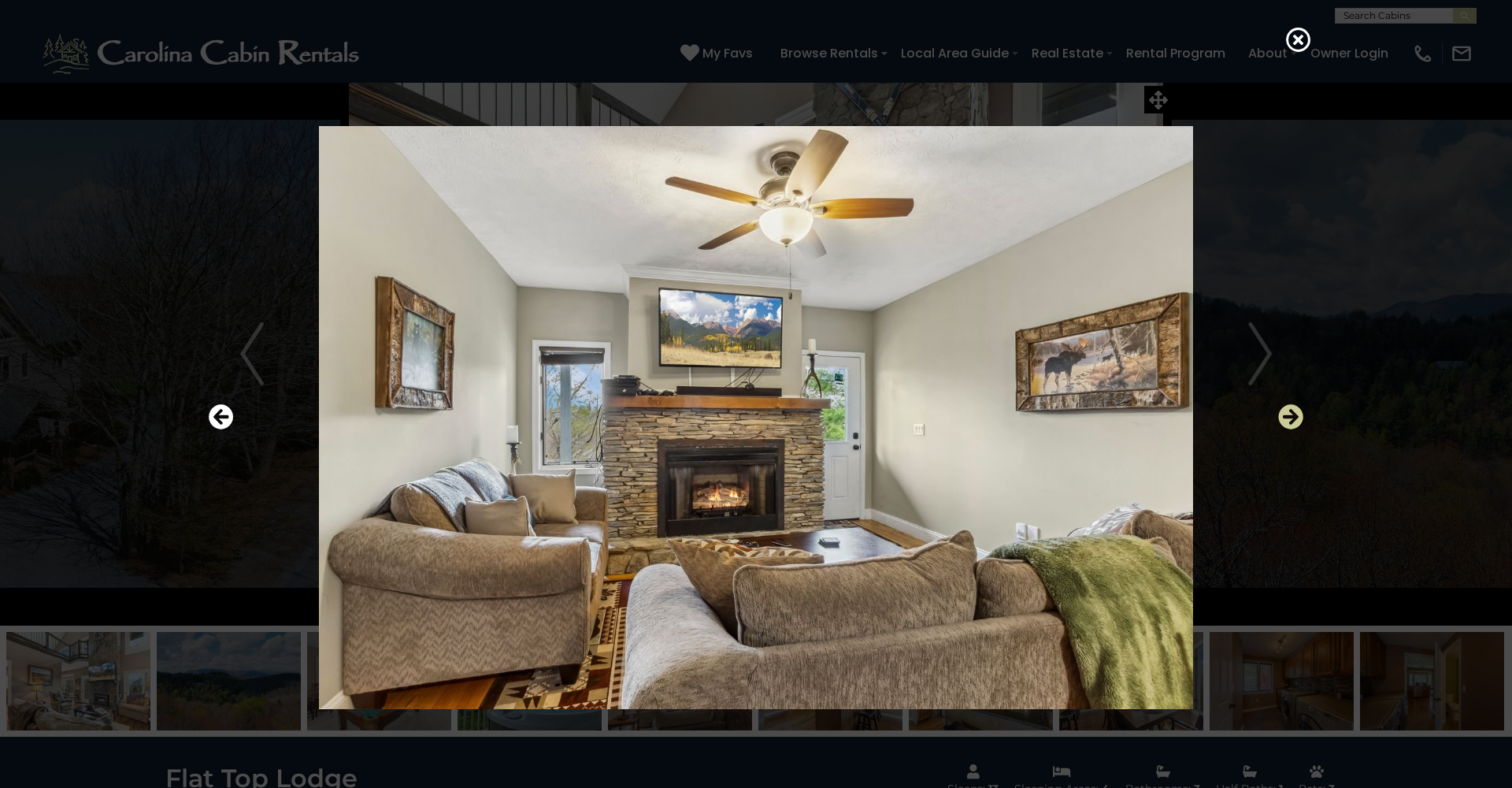
click at [1290, 411] on icon "Next" at bounding box center [1291, 417] width 26 height 26
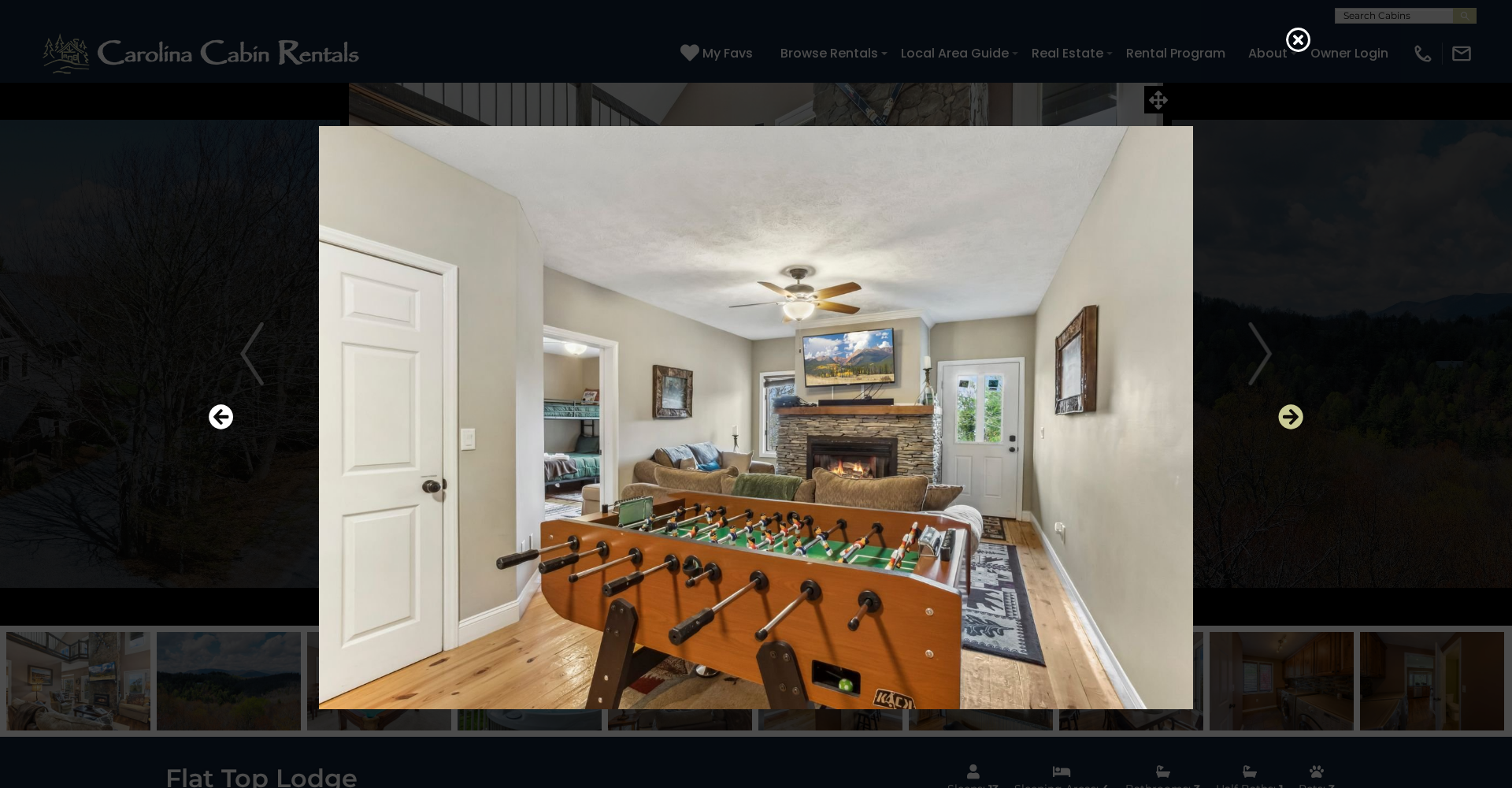
click at [1290, 411] on icon "Next" at bounding box center [1291, 417] width 26 height 26
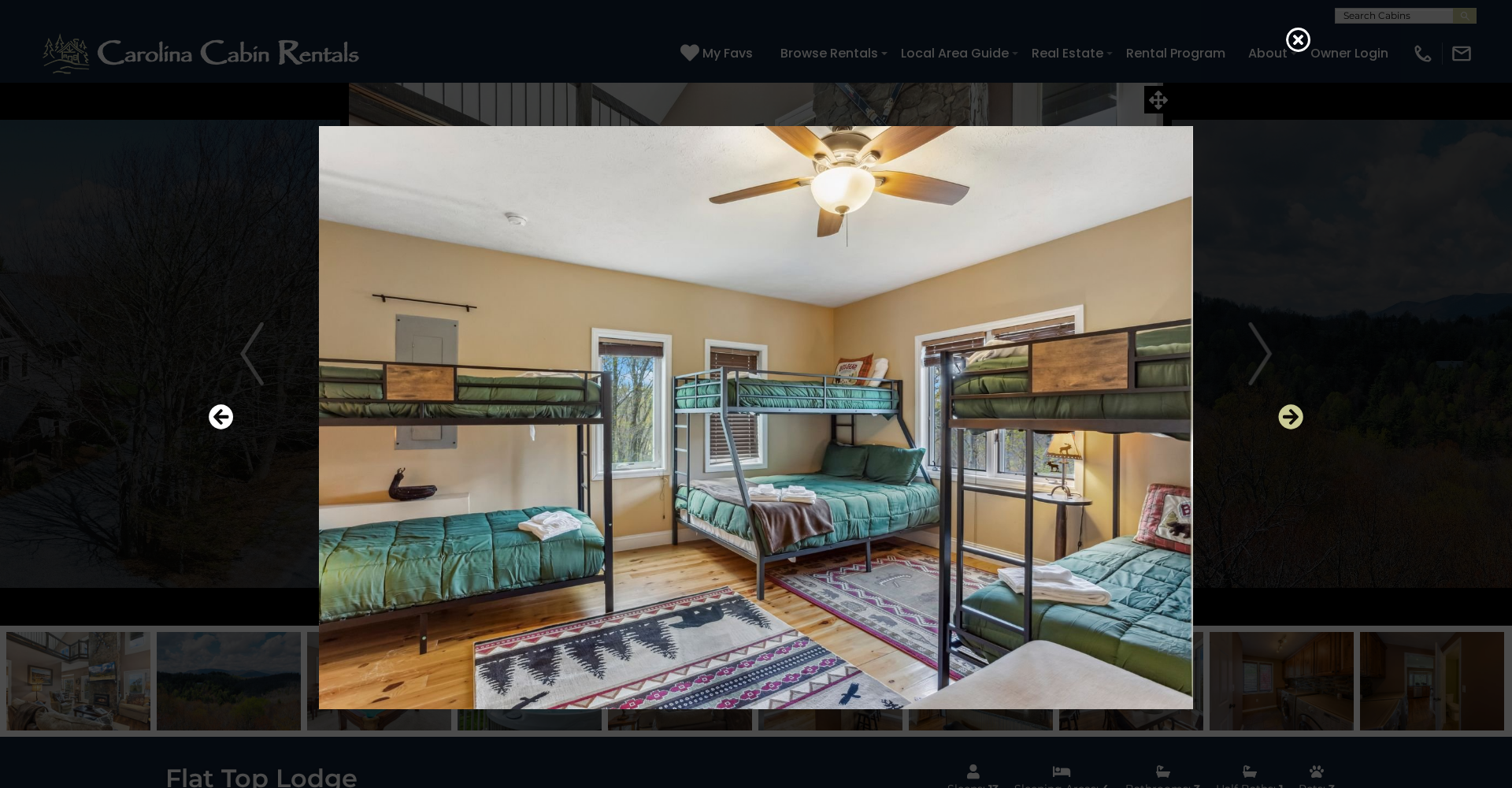
click at [1290, 411] on icon "Next" at bounding box center [1291, 417] width 26 height 26
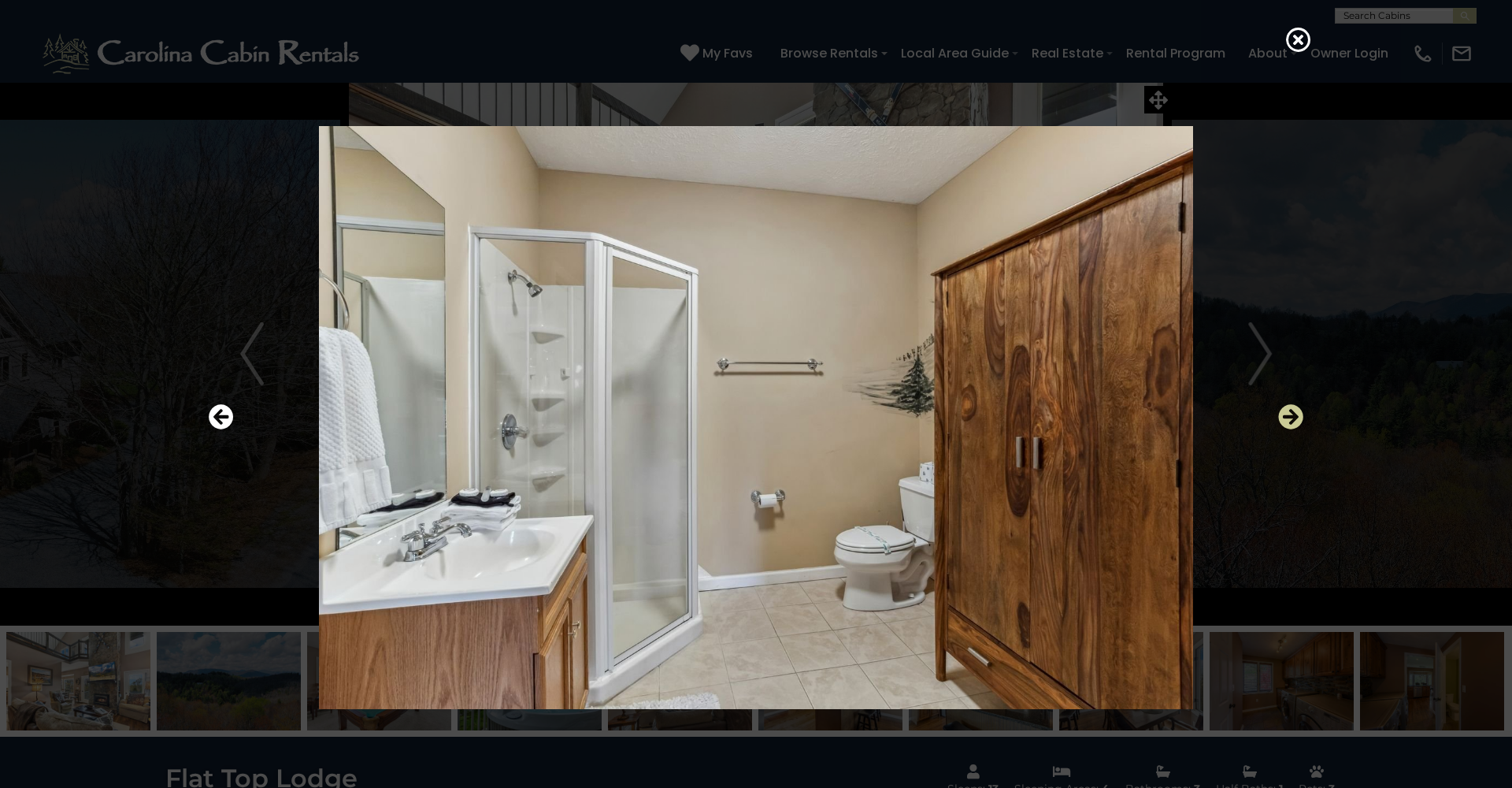
click at [1290, 411] on icon "Next" at bounding box center [1291, 417] width 26 height 26
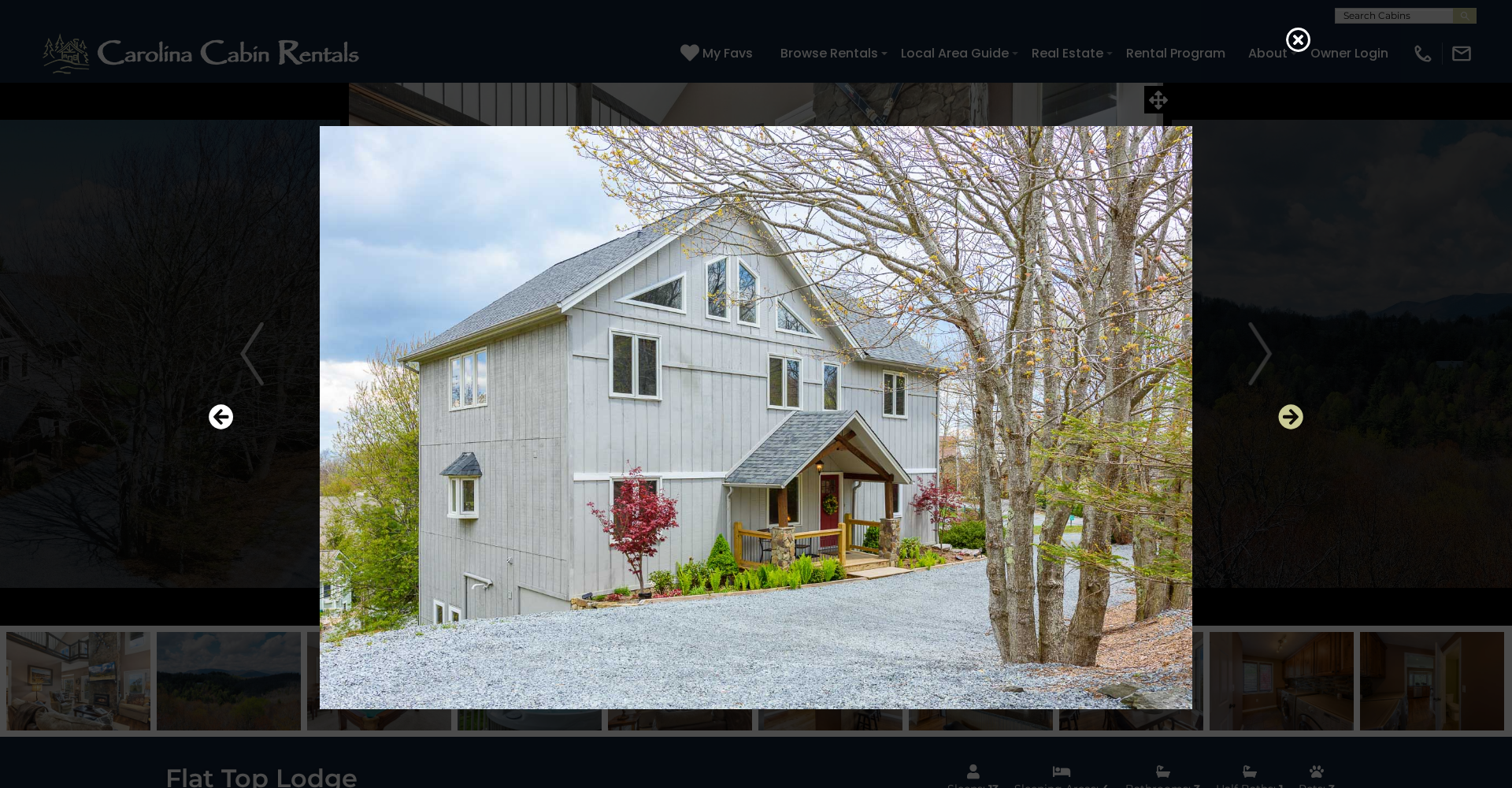
click at [1290, 411] on icon "Next" at bounding box center [1291, 417] width 26 height 26
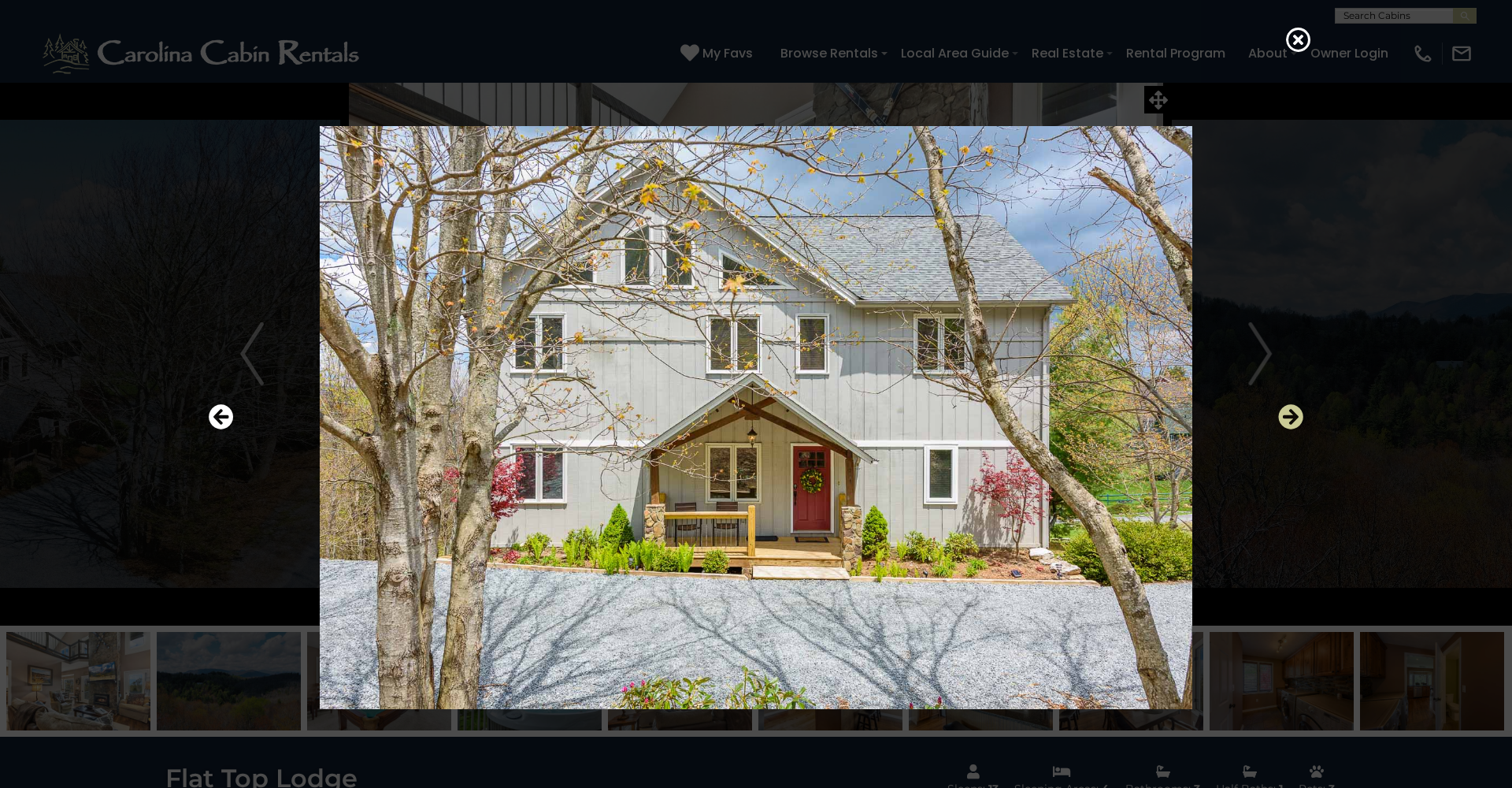
click at [1290, 411] on icon "Next" at bounding box center [1291, 417] width 26 height 26
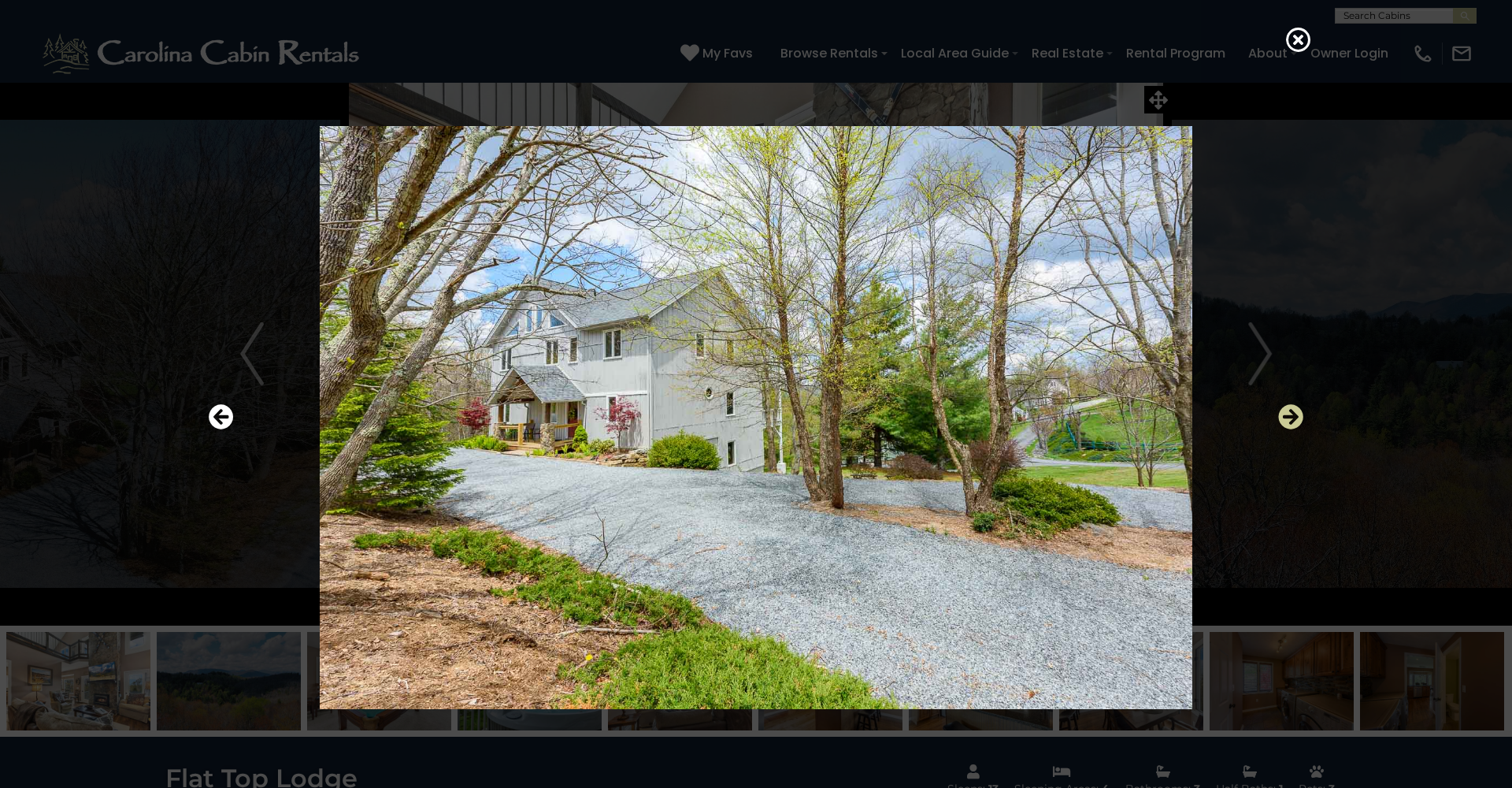
click at [1290, 411] on icon "Next" at bounding box center [1291, 417] width 26 height 26
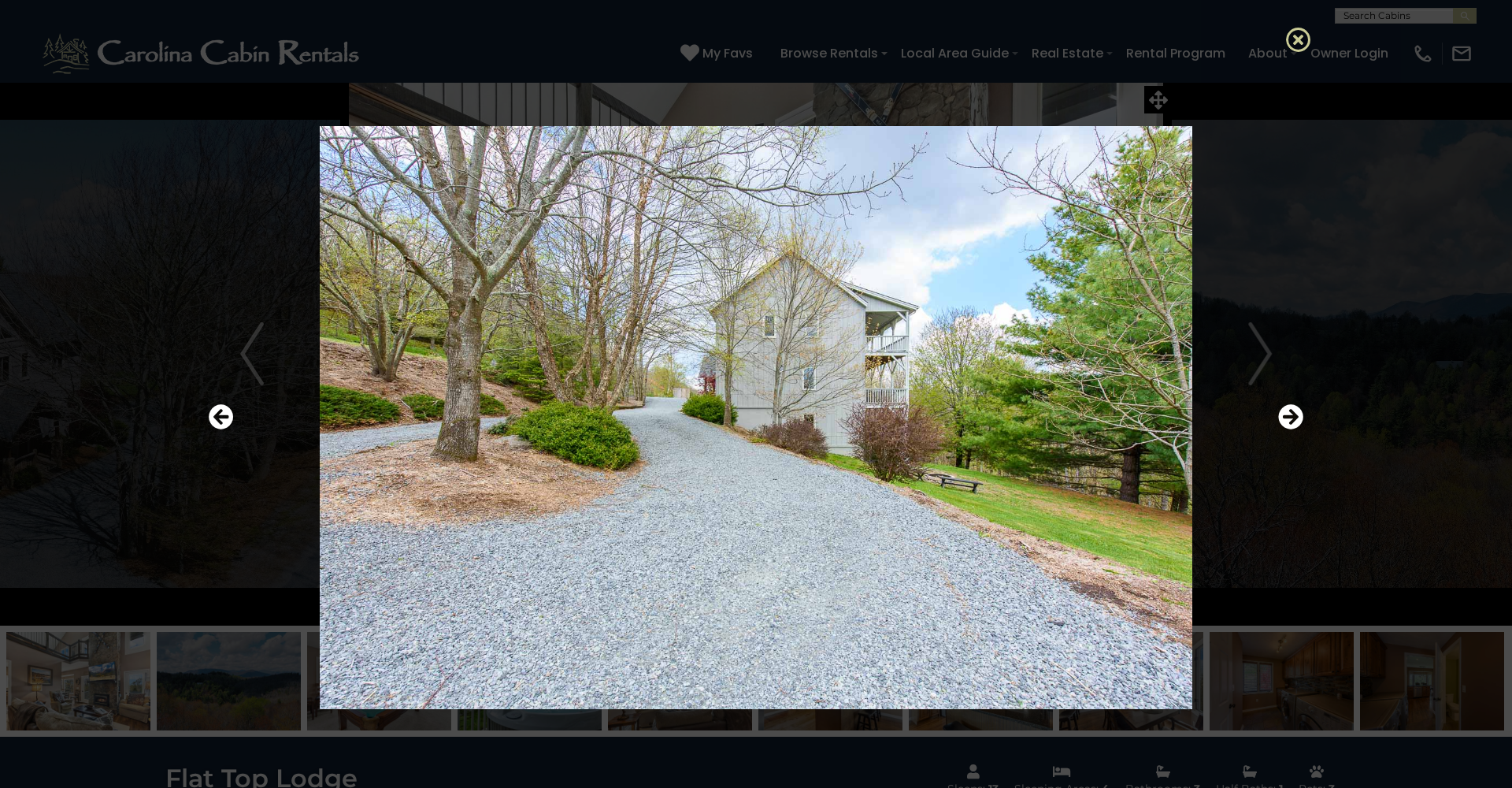
click at [1295, 34] on icon at bounding box center [1299, 39] width 26 height 26
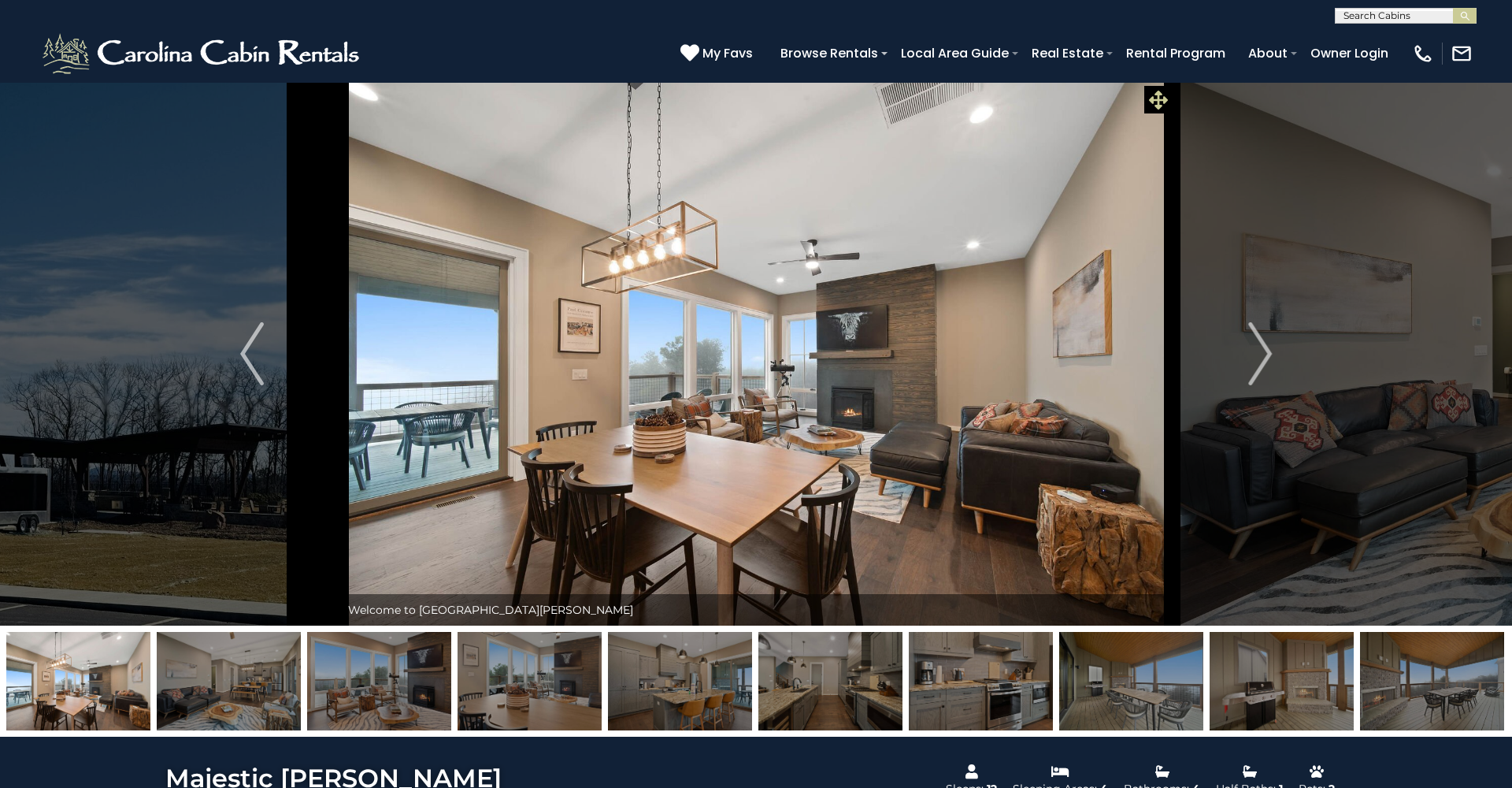
click at [1161, 104] on icon at bounding box center [1158, 100] width 19 height 19
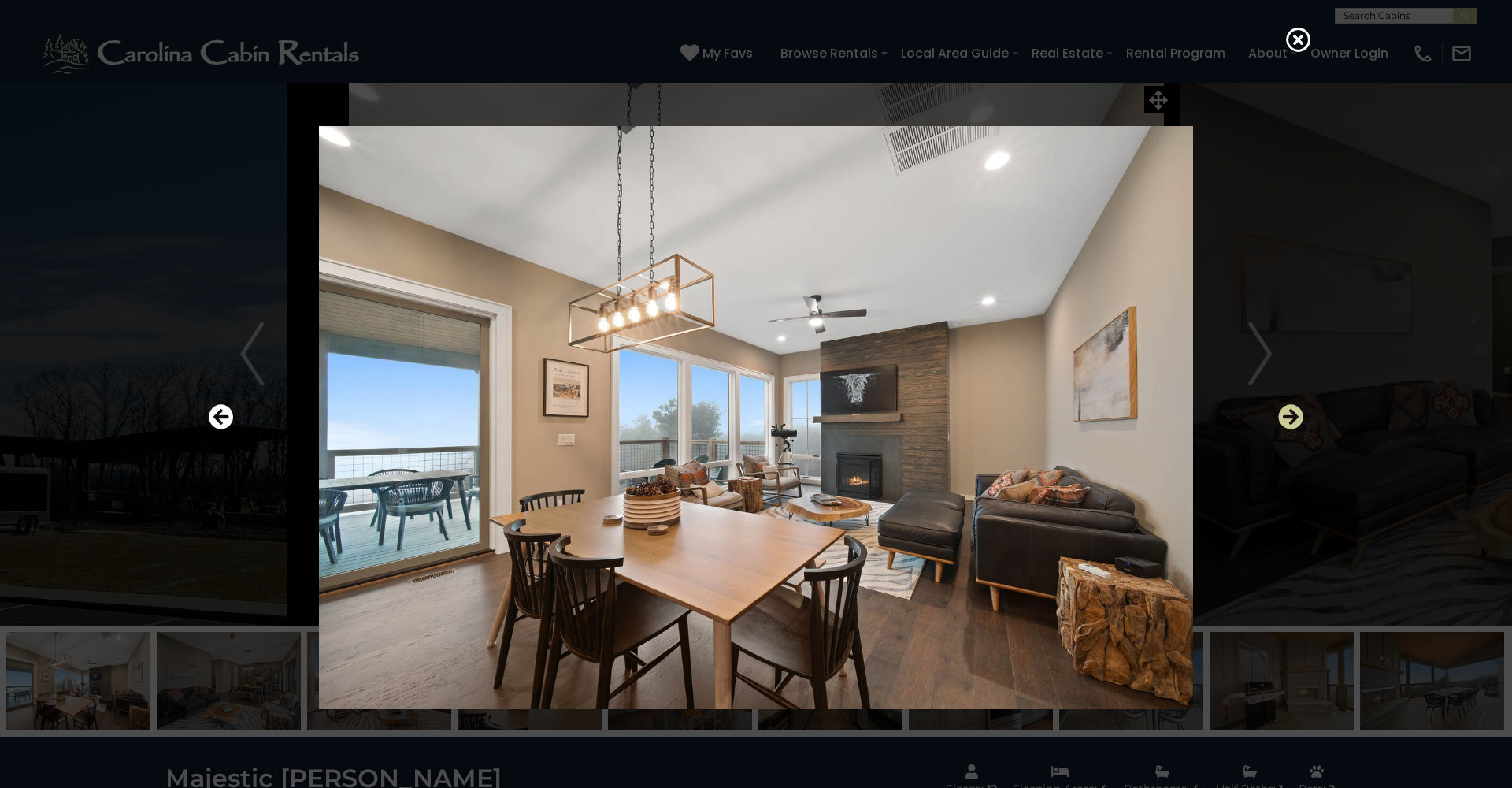
click at [1285, 421] on icon "Next" at bounding box center [1291, 417] width 26 height 26
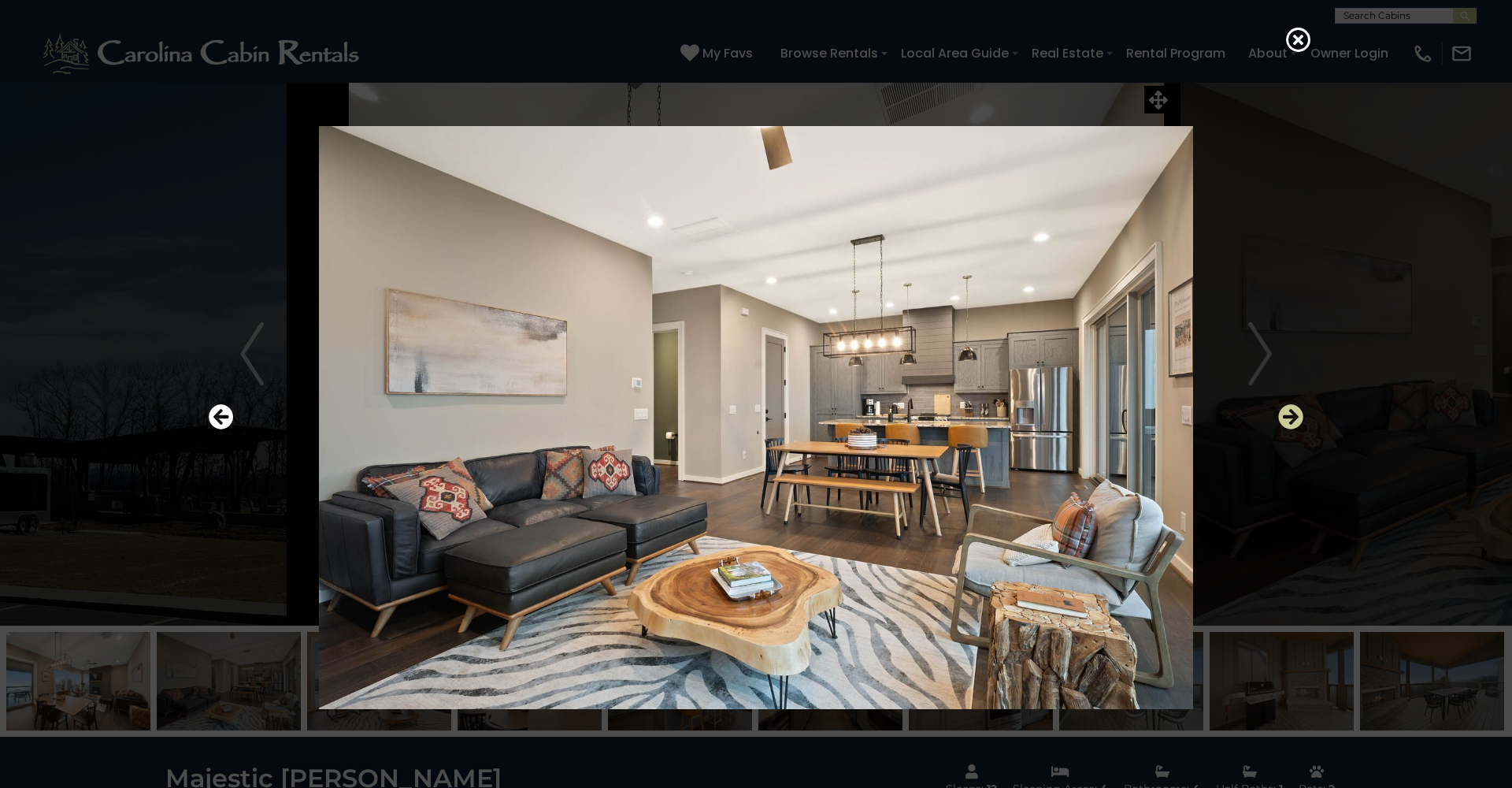
click at [1285, 421] on icon "Next" at bounding box center [1291, 417] width 26 height 26
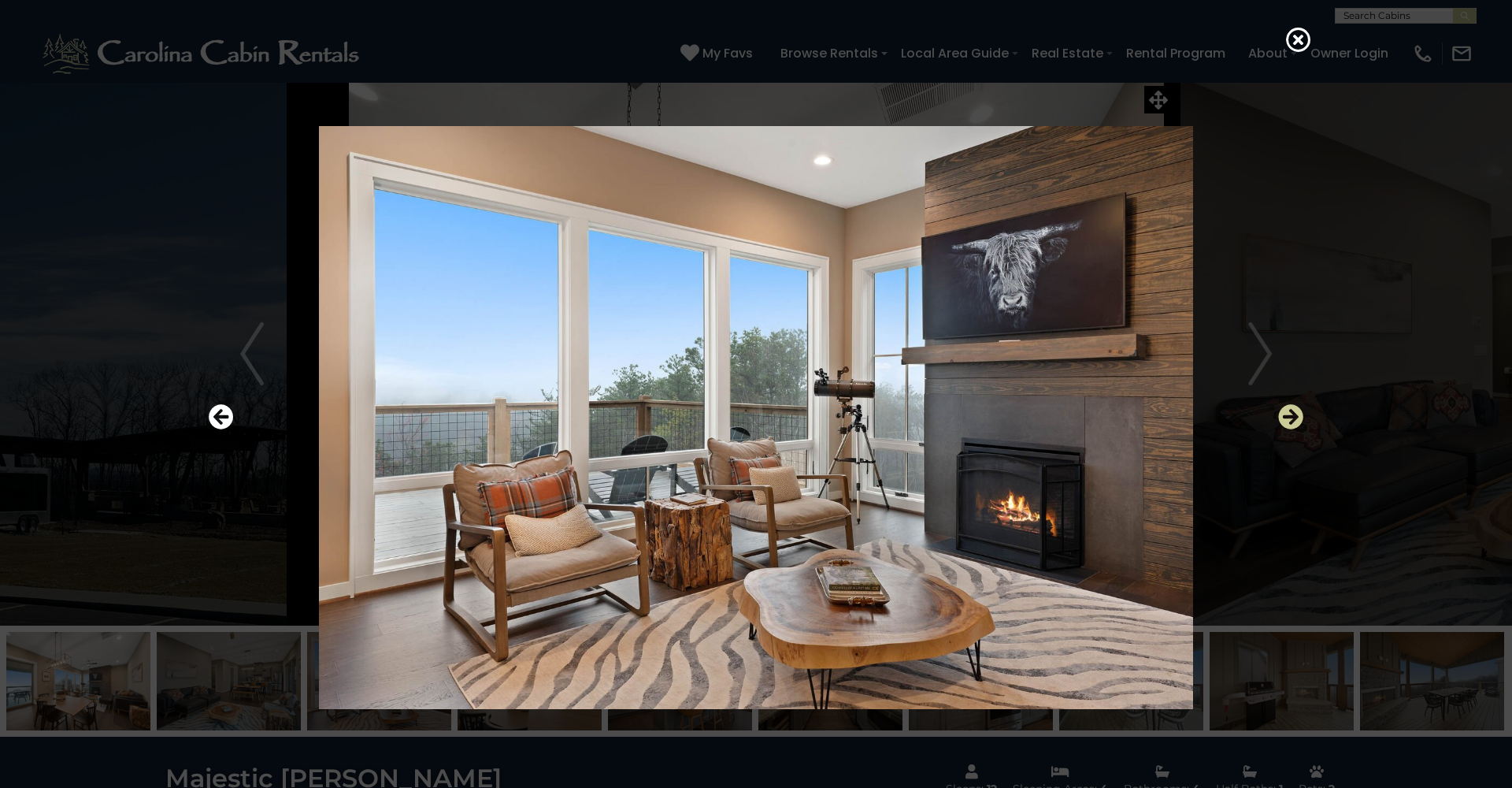
click at [1285, 421] on icon "Next" at bounding box center [1291, 417] width 26 height 26
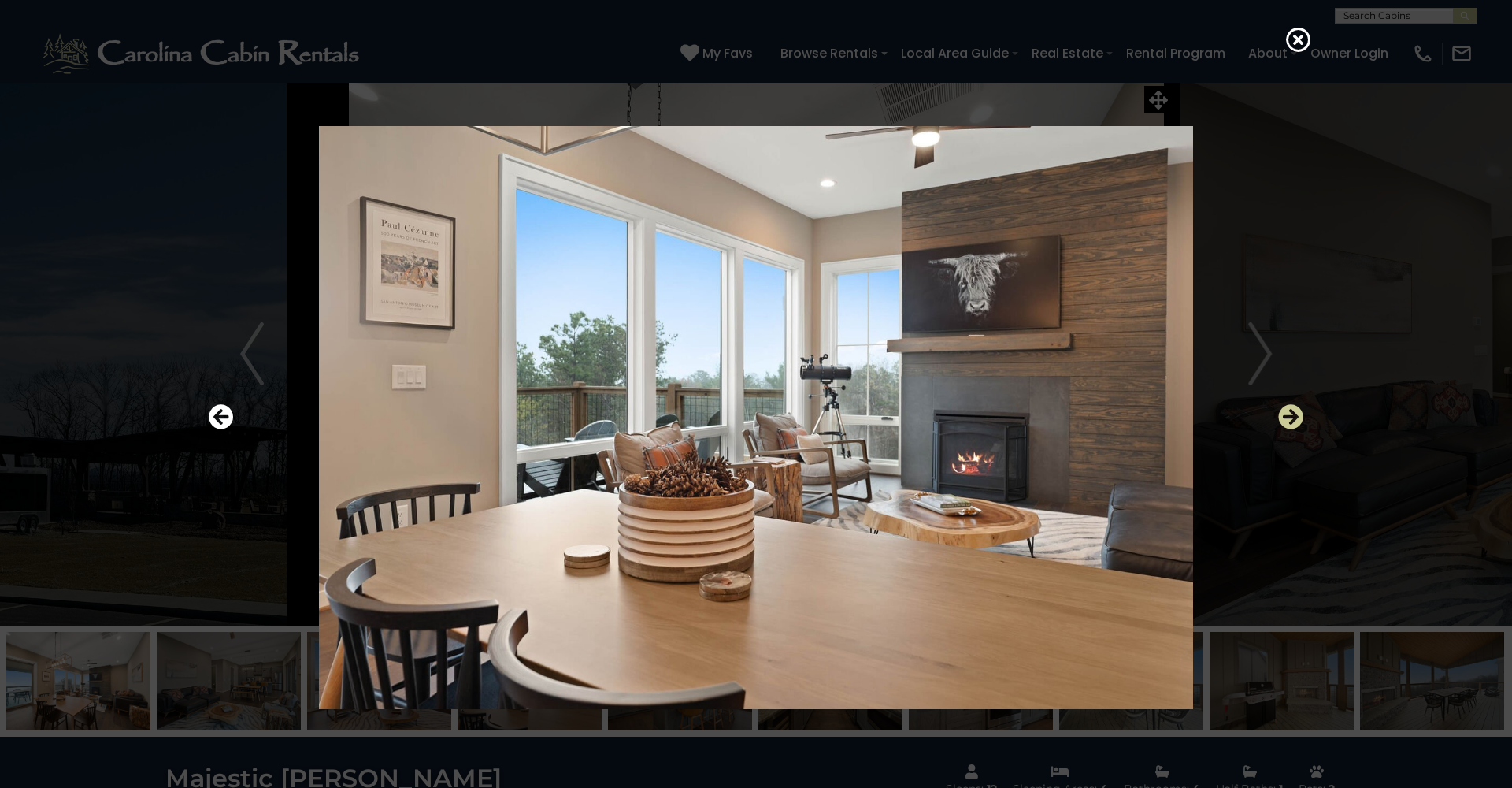
click at [1285, 421] on icon "Next" at bounding box center [1291, 417] width 26 height 26
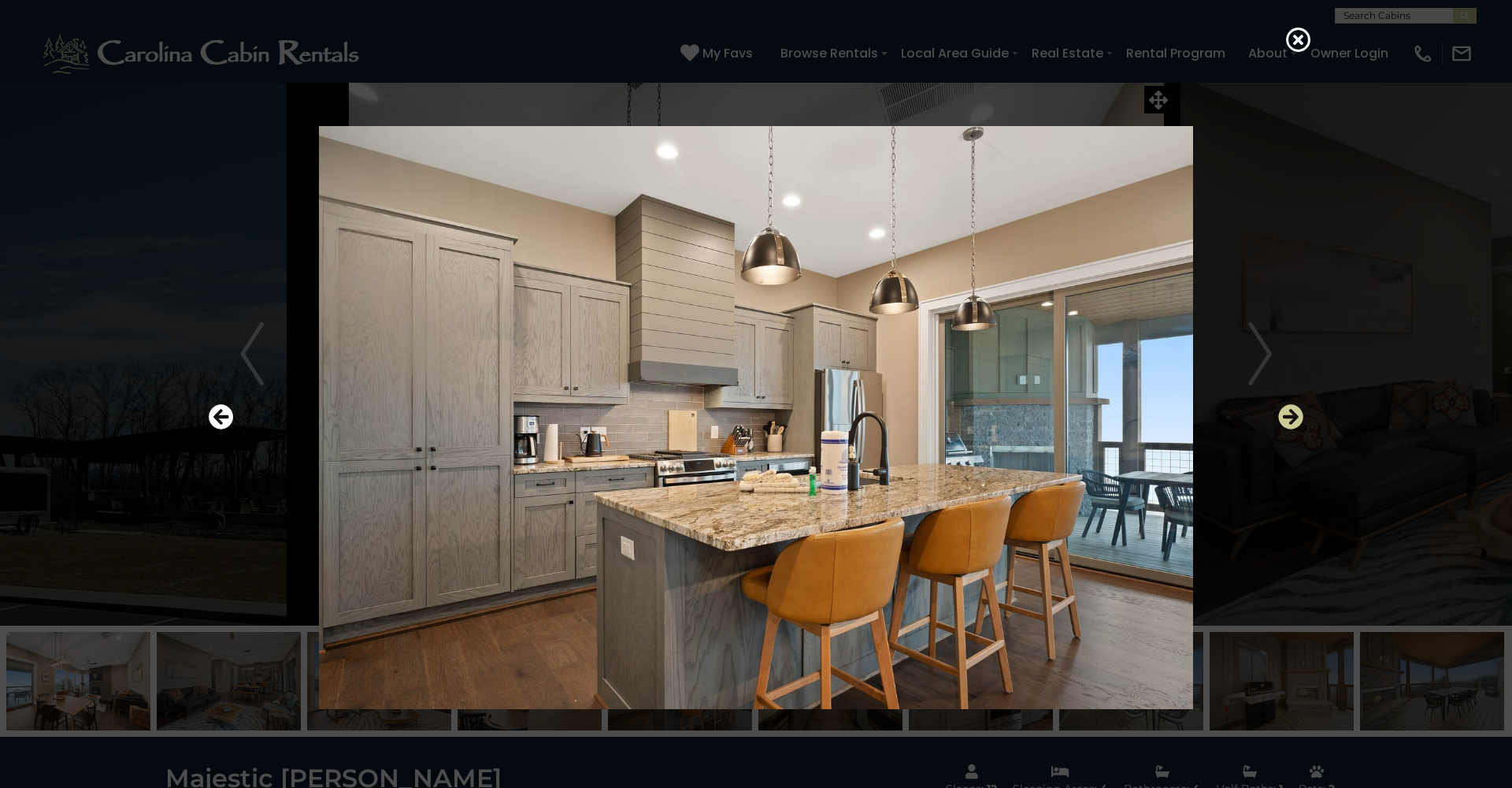
click at [1285, 421] on icon "Next" at bounding box center [1291, 417] width 26 height 26
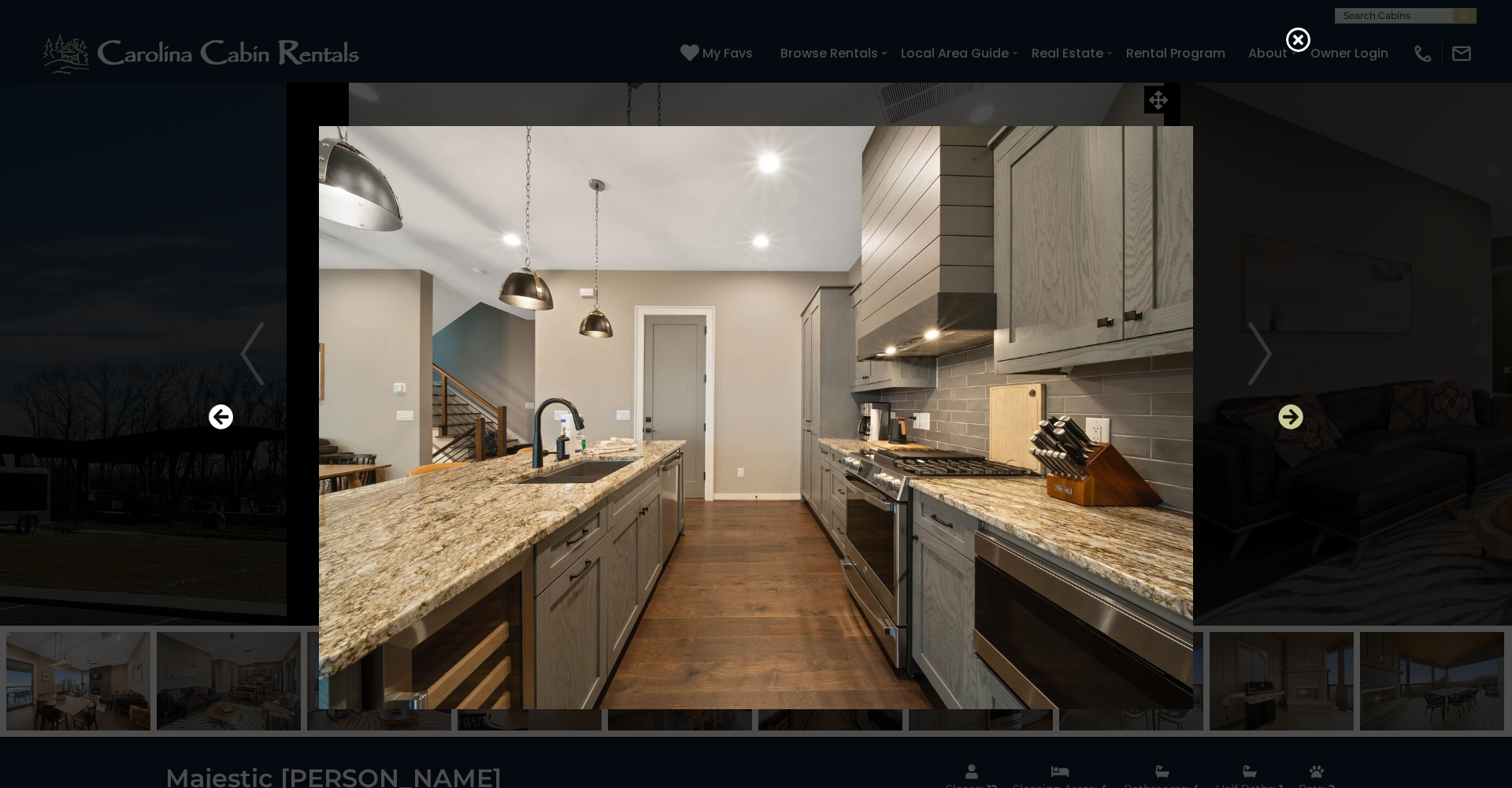
click at [1285, 421] on icon "Next" at bounding box center [1291, 417] width 26 height 26
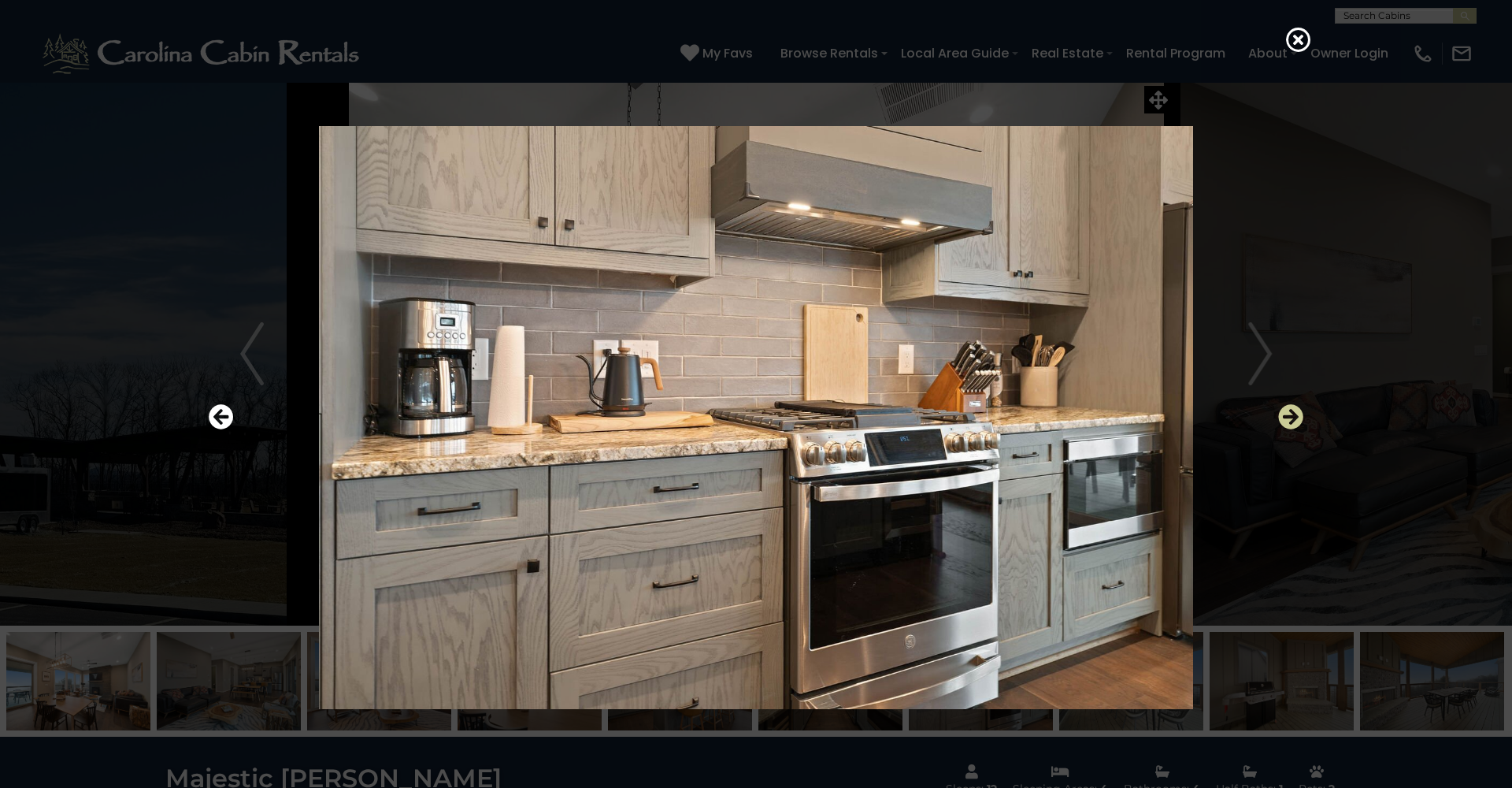
click at [1285, 421] on icon "Next" at bounding box center [1291, 417] width 26 height 26
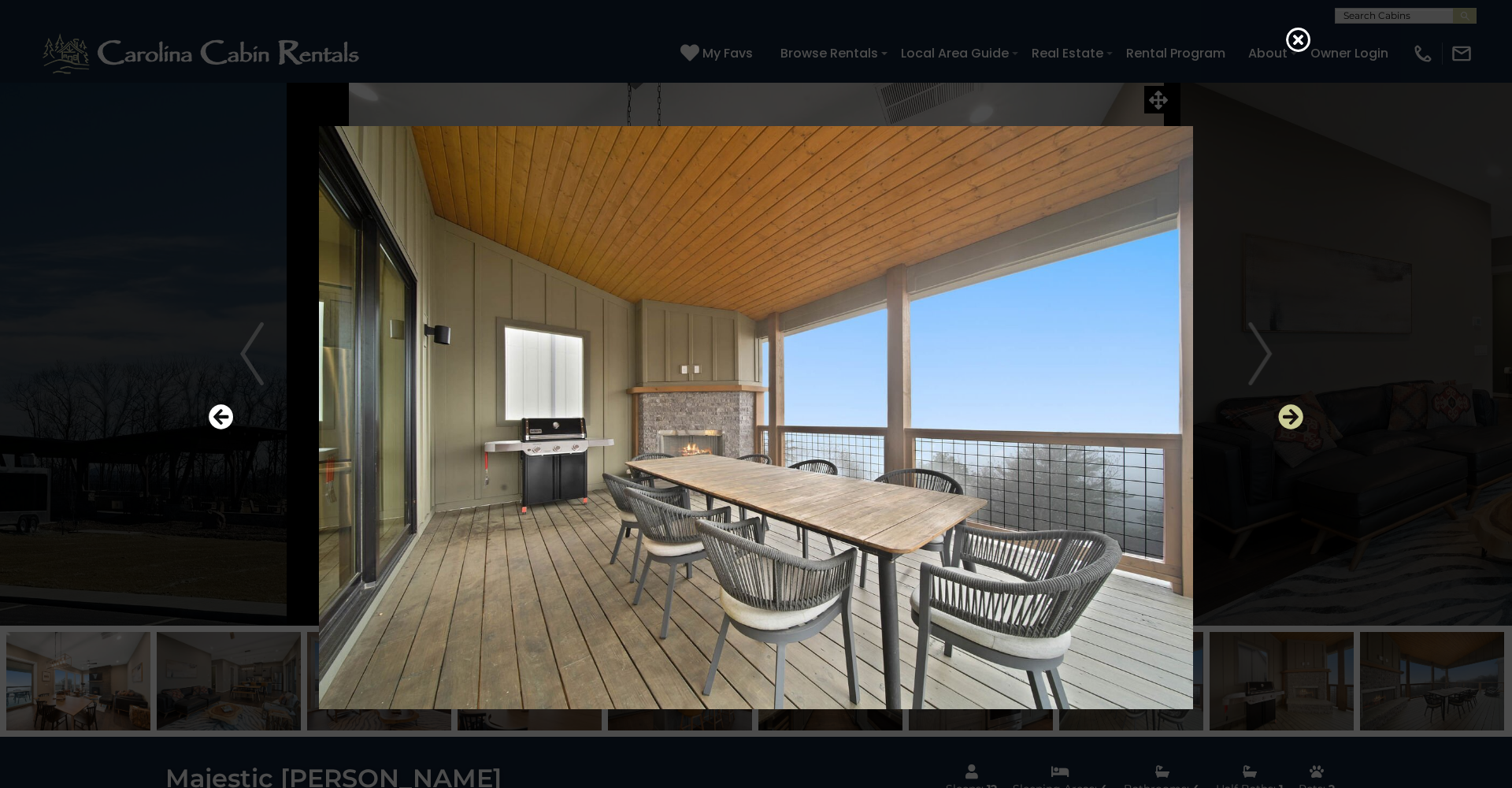
click at [1285, 421] on icon "Next" at bounding box center [1291, 417] width 26 height 26
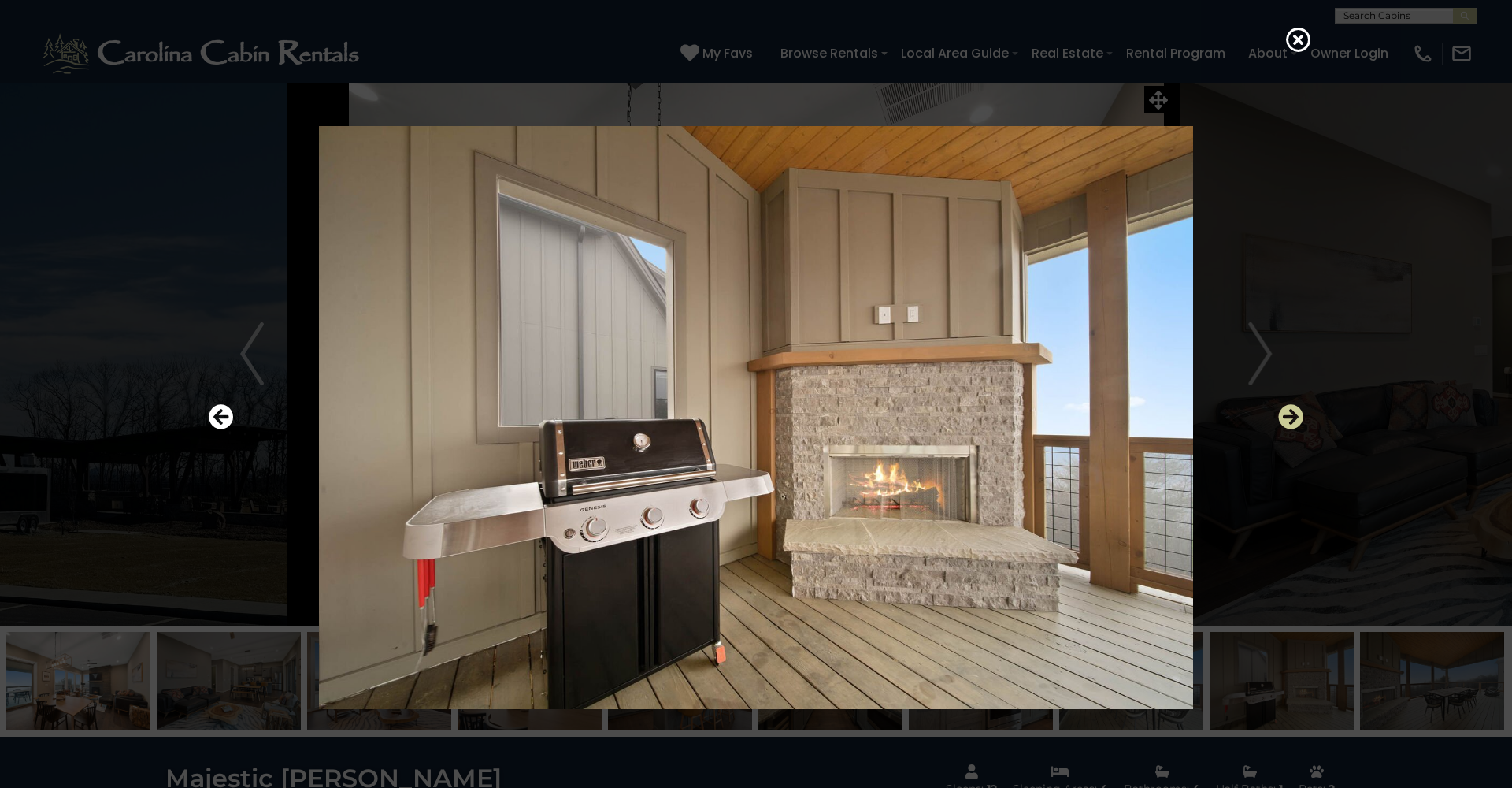
click at [1285, 421] on icon "Next" at bounding box center [1291, 417] width 26 height 26
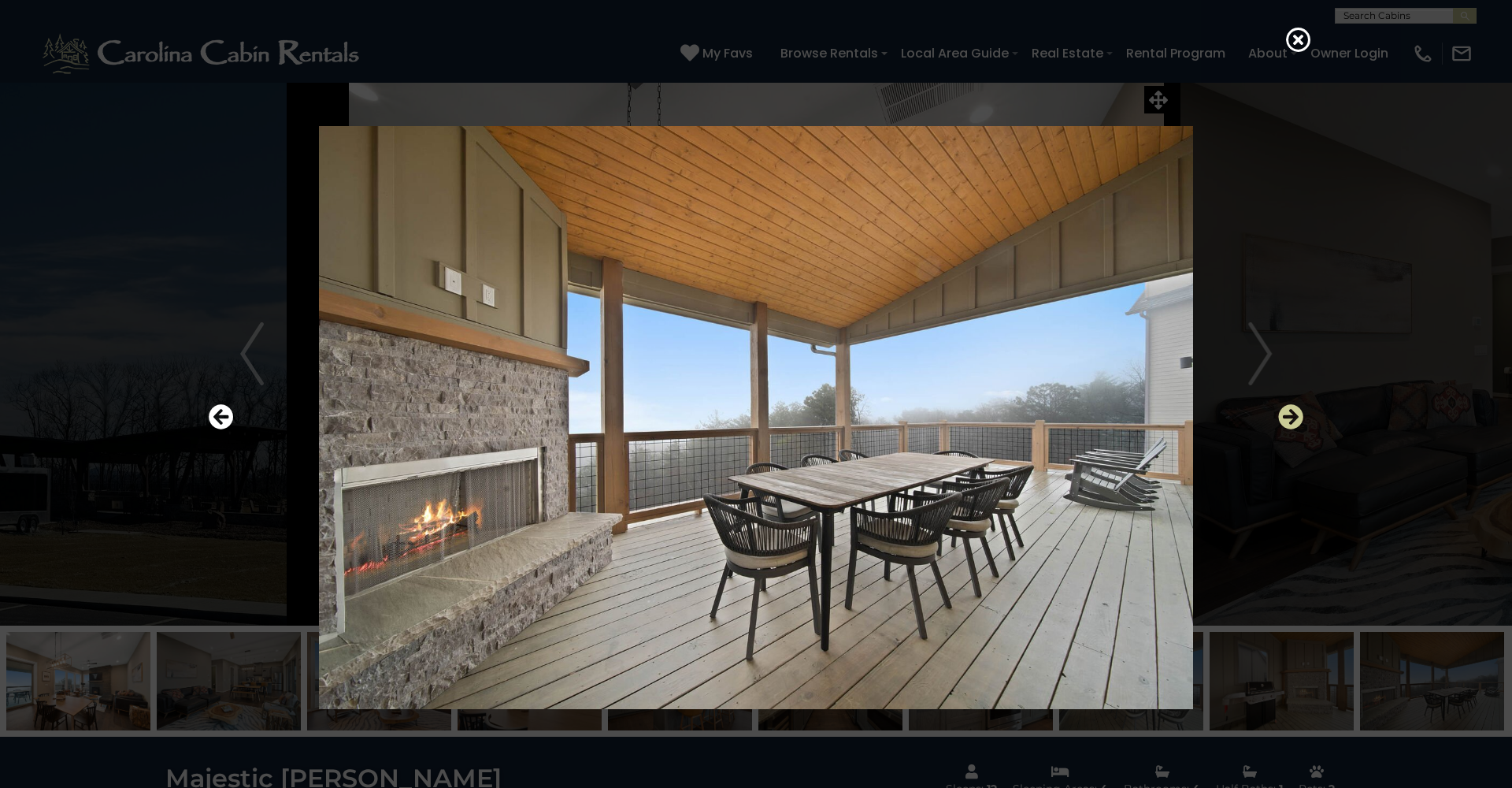
click at [1287, 420] on icon "Next" at bounding box center [1291, 417] width 26 height 26
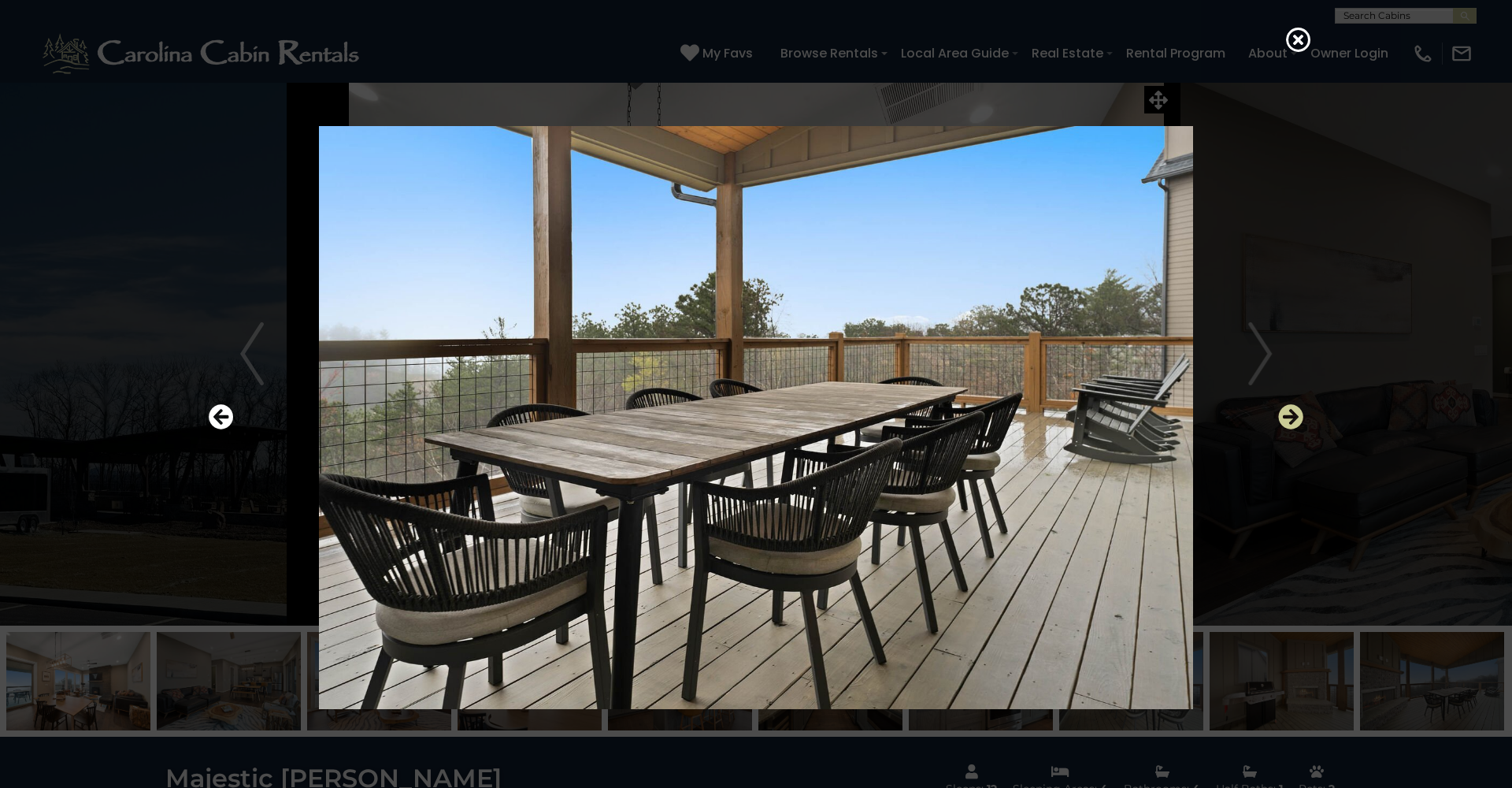
click at [1287, 420] on icon "Next" at bounding box center [1291, 417] width 26 height 26
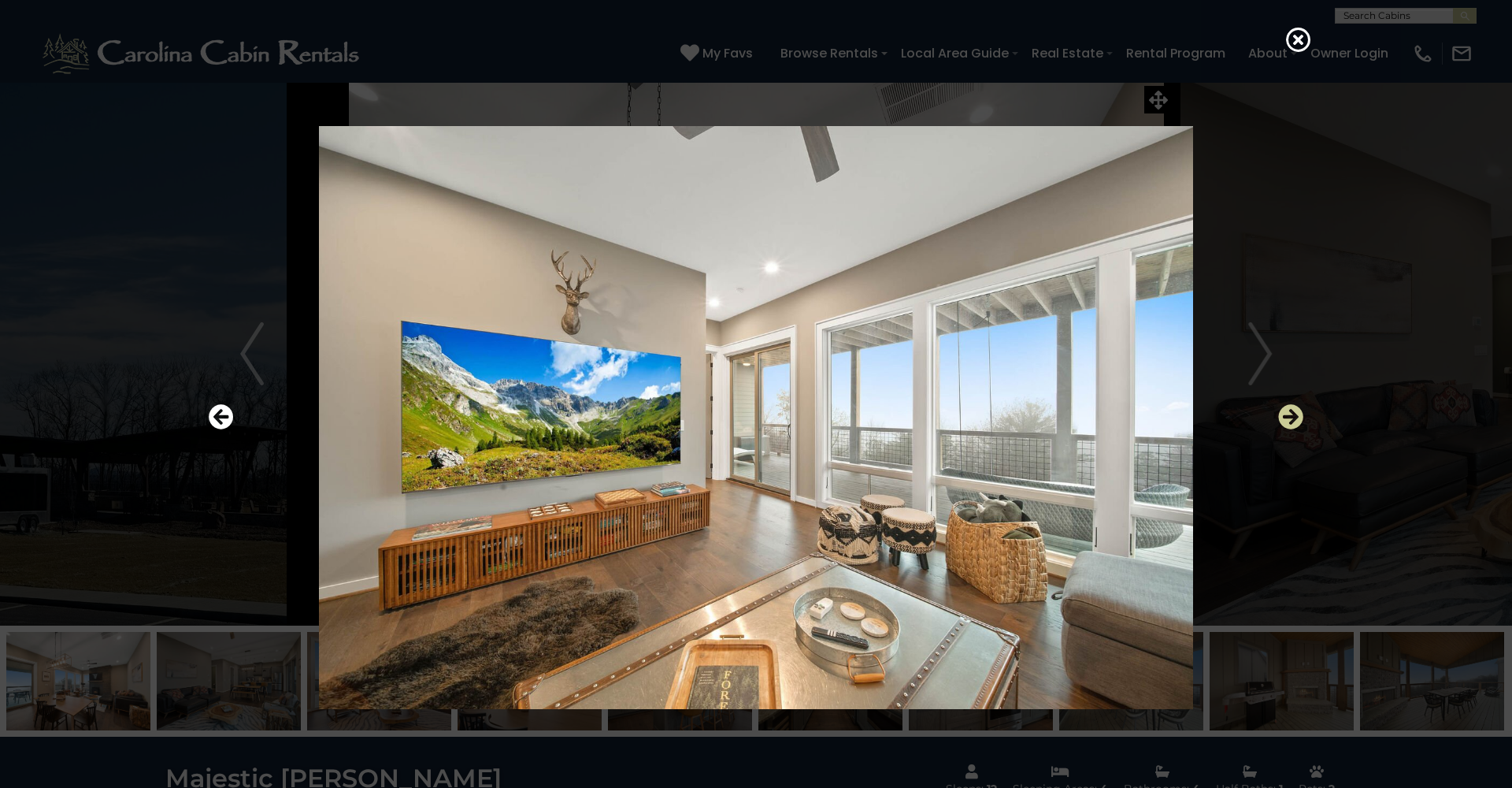
click at [1287, 420] on icon "Next" at bounding box center [1291, 417] width 26 height 26
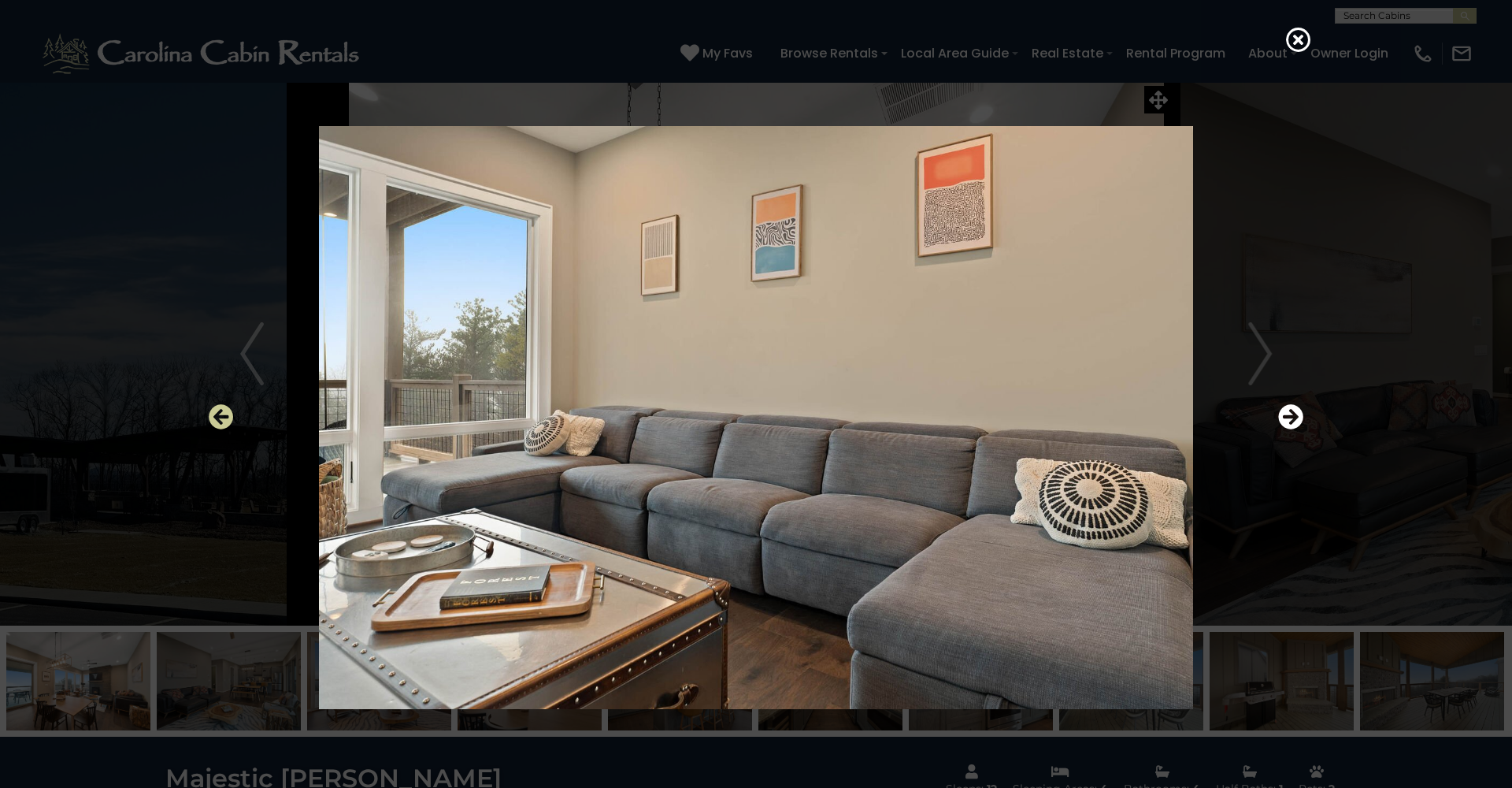
click at [221, 417] on icon "Previous" at bounding box center [221, 417] width 26 height 26
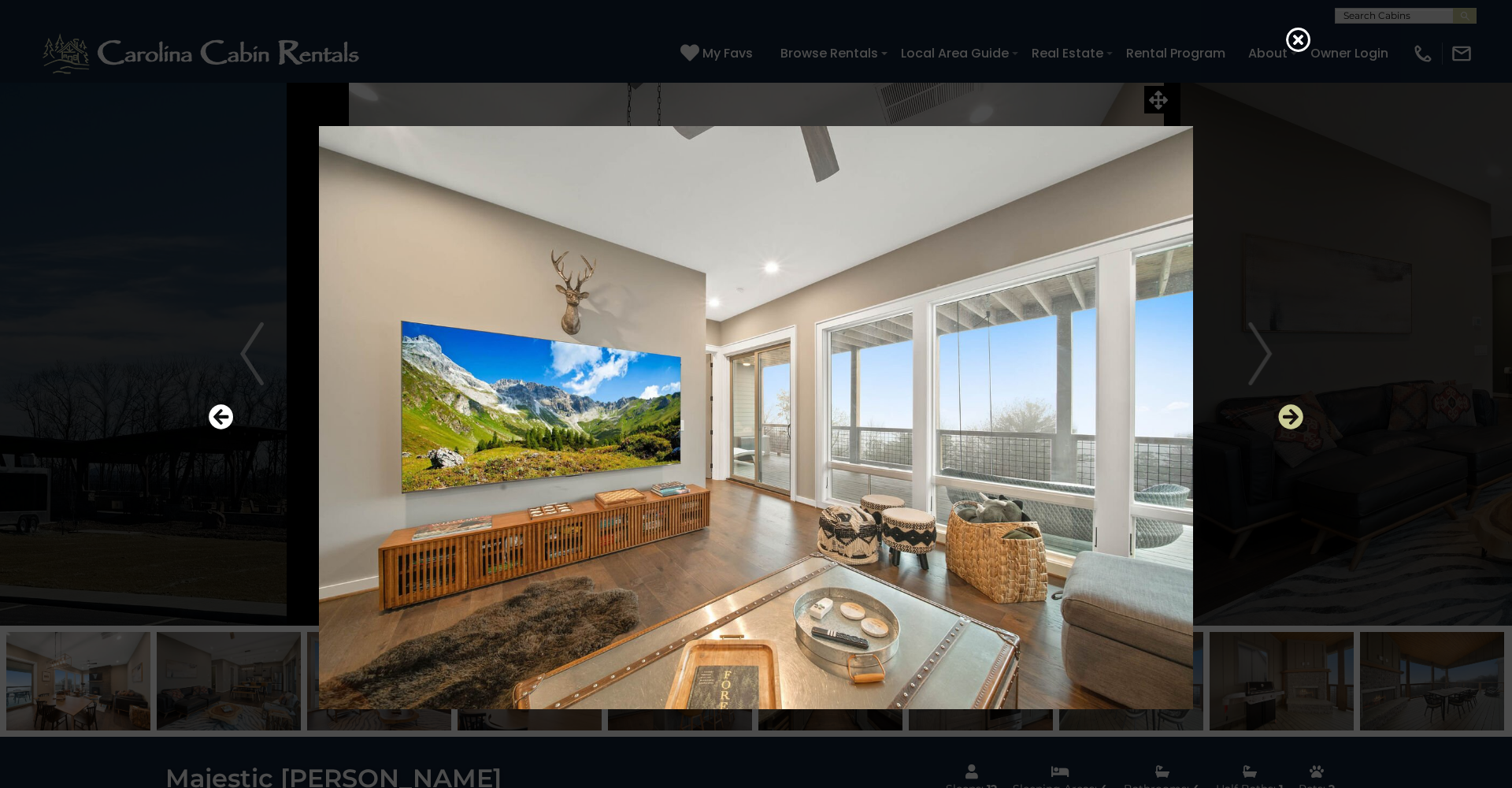
click at [1288, 420] on icon "Next" at bounding box center [1291, 417] width 26 height 26
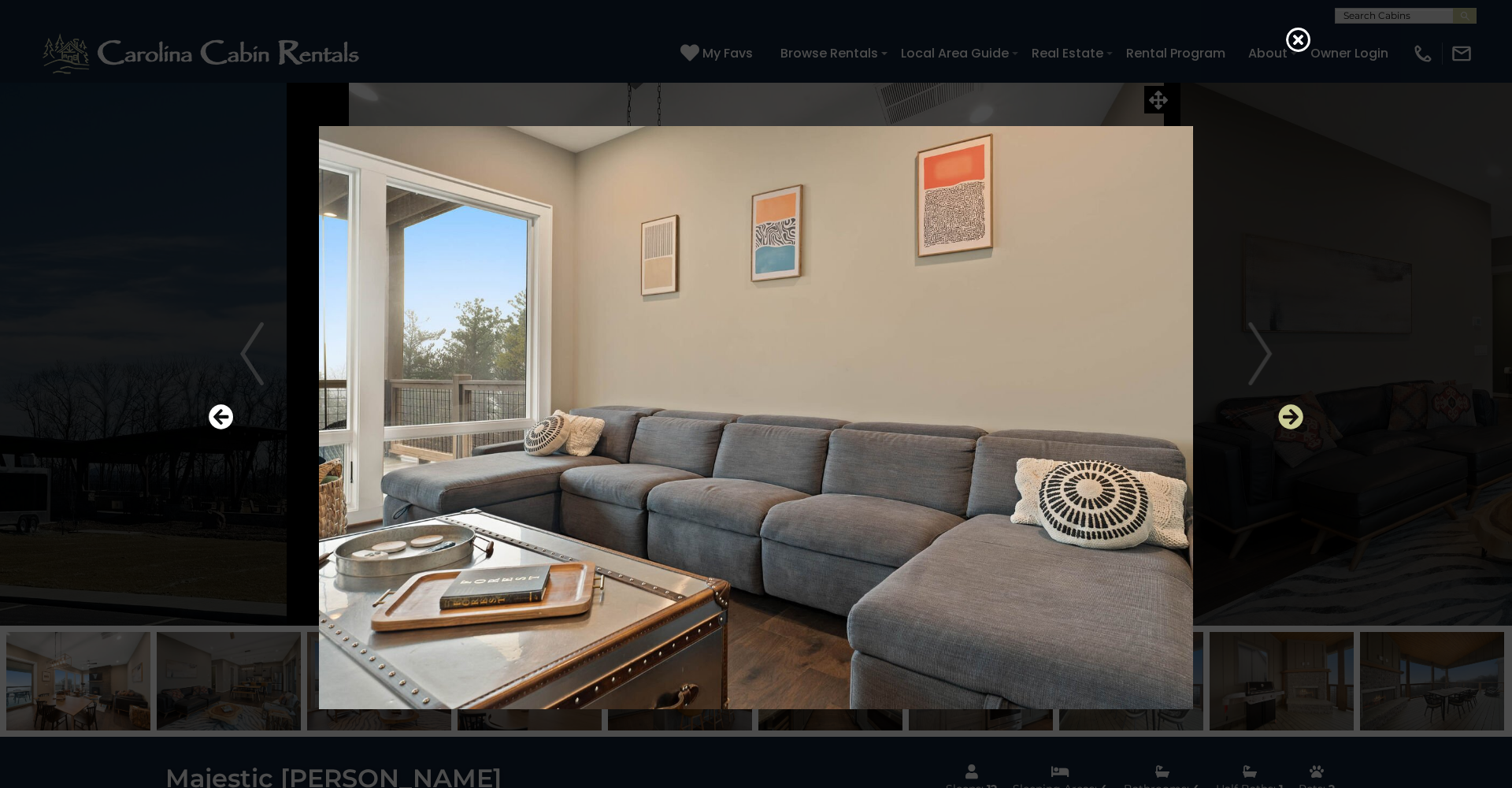
click at [1288, 420] on icon "Next" at bounding box center [1291, 417] width 26 height 26
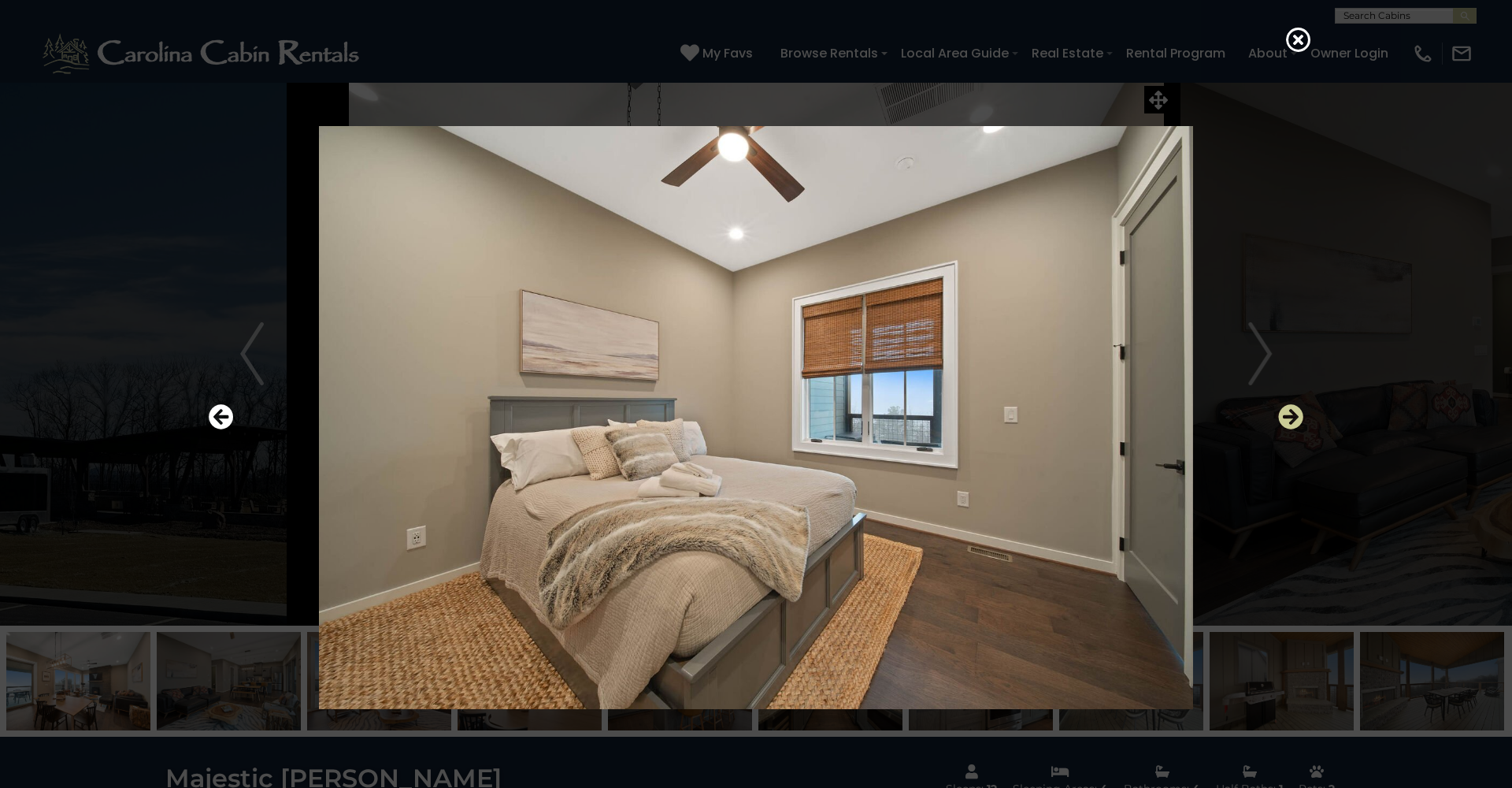
click at [1288, 420] on icon "Next" at bounding box center [1291, 417] width 26 height 26
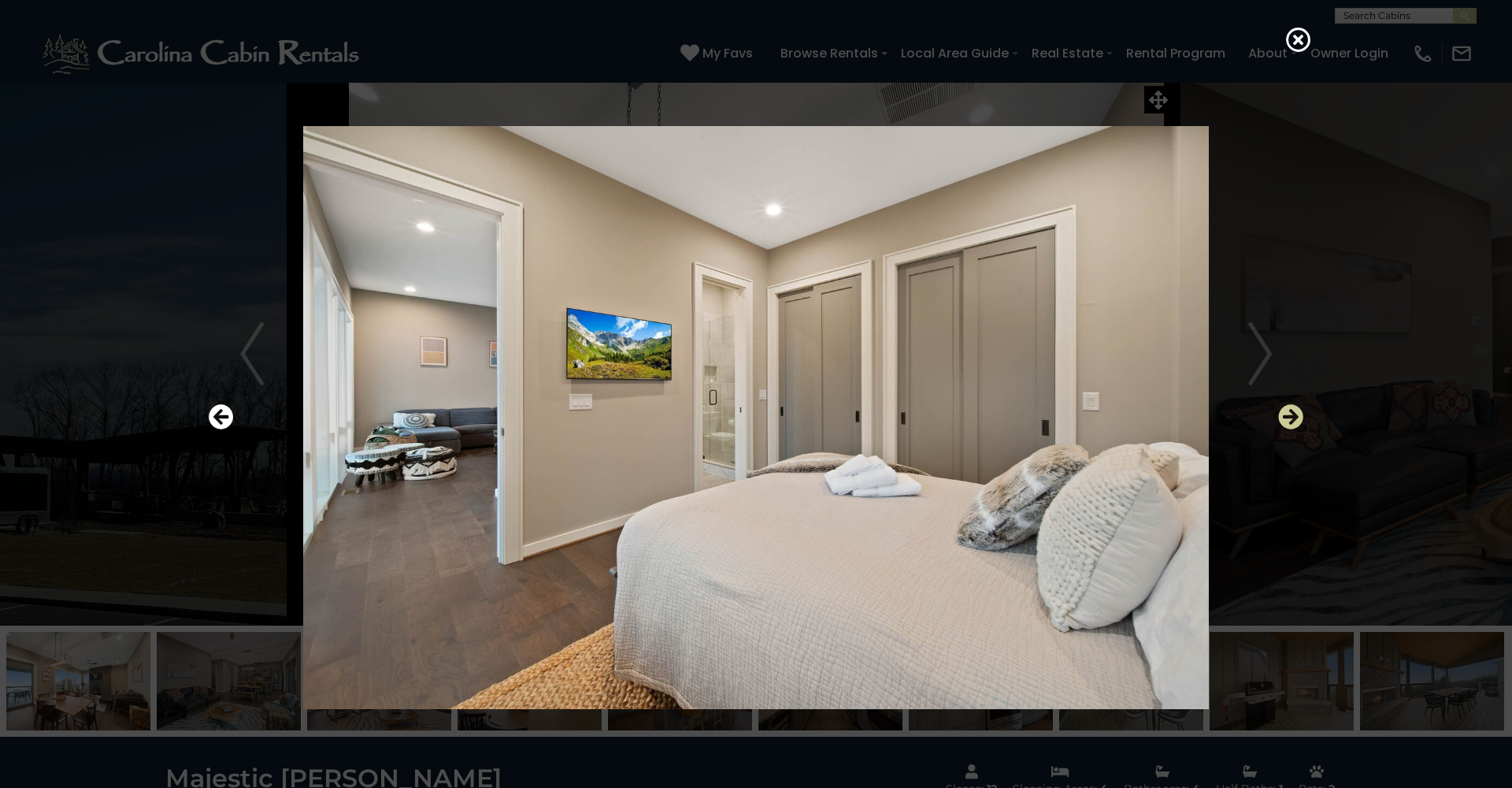
click at [1288, 420] on icon "Next" at bounding box center [1291, 417] width 26 height 26
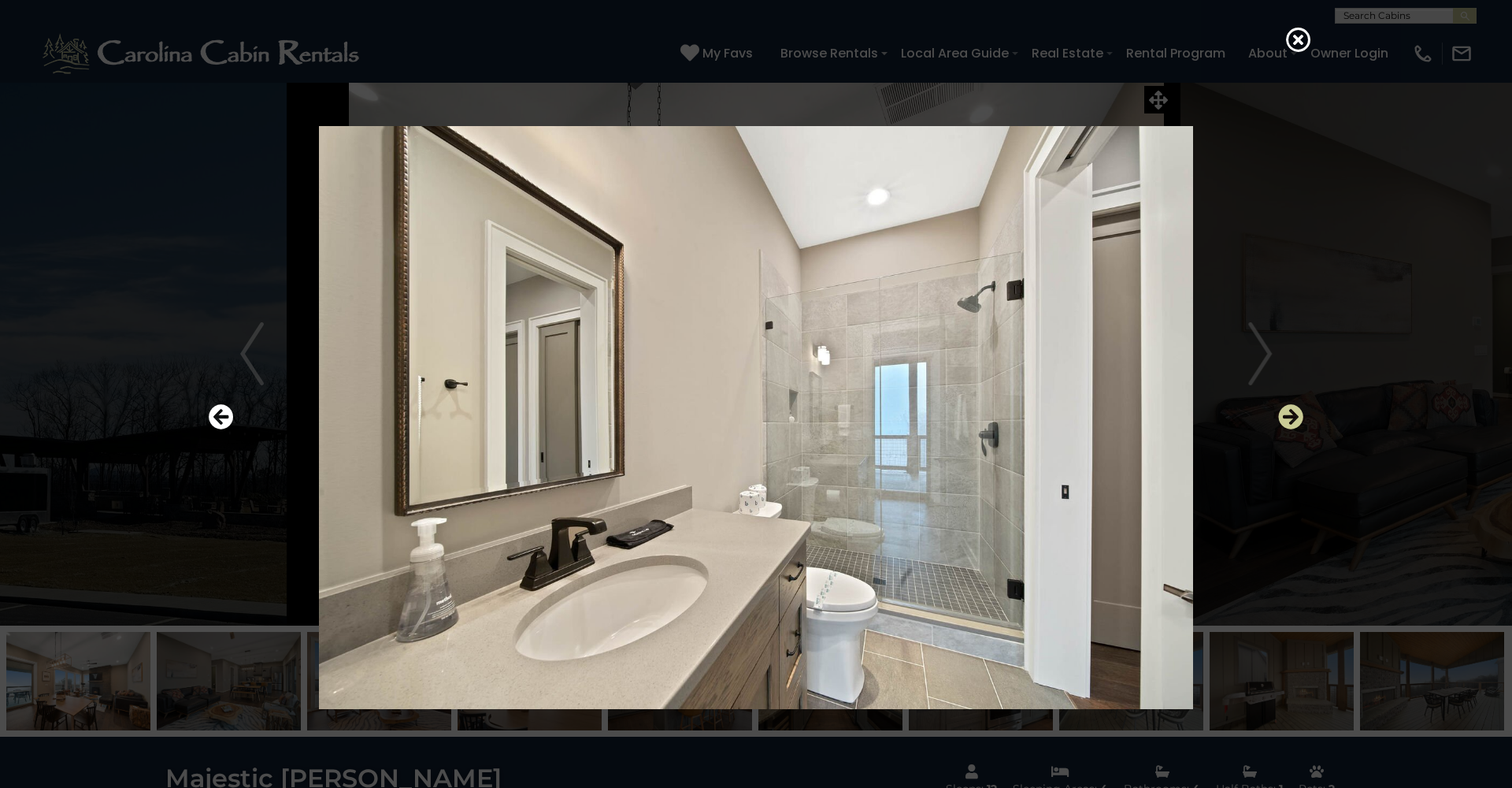
click at [1288, 420] on icon "Next" at bounding box center [1291, 417] width 26 height 26
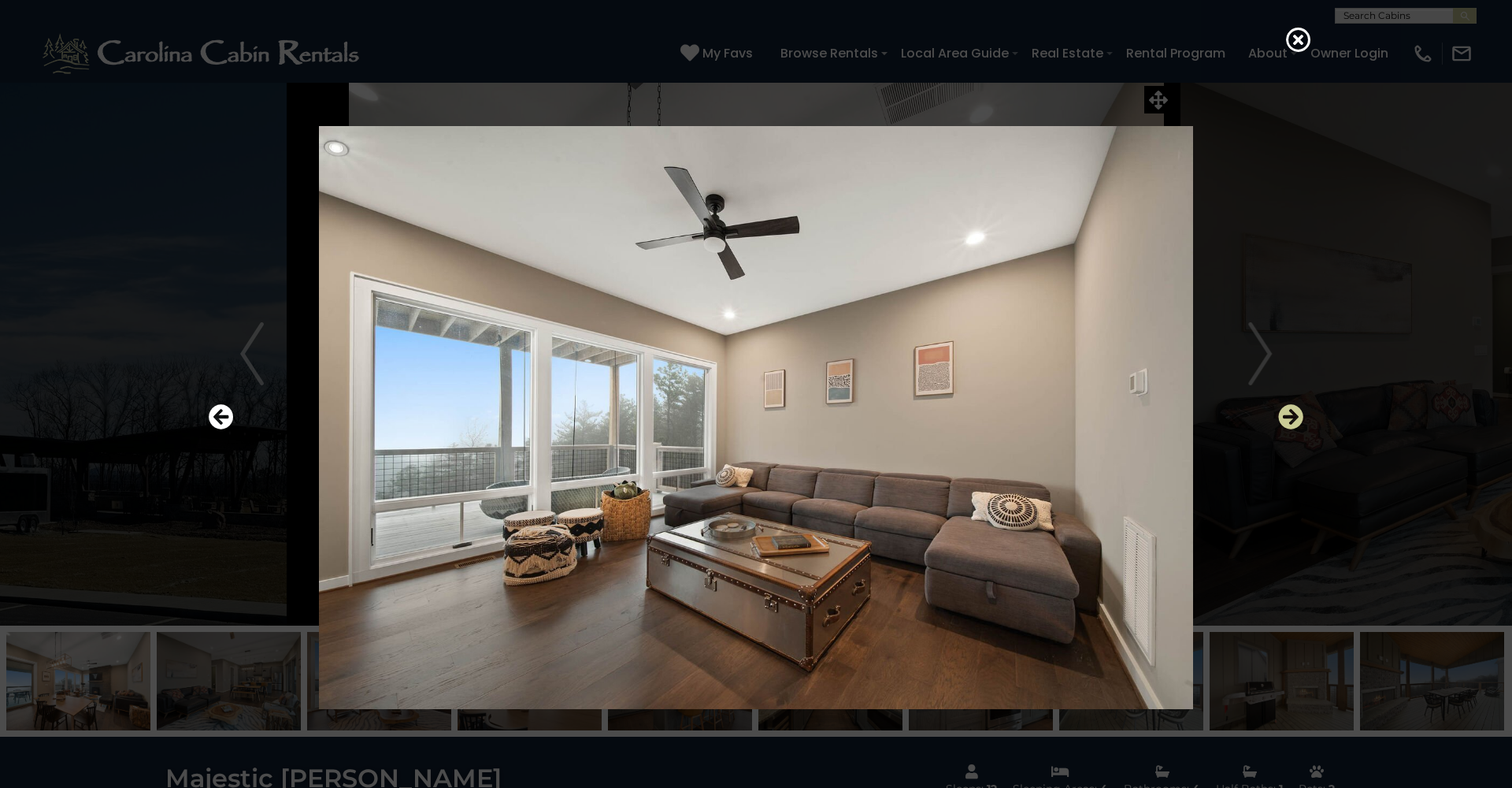
click at [1288, 420] on icon "Next" at bounding box center [1291, 417] width 26 height 26
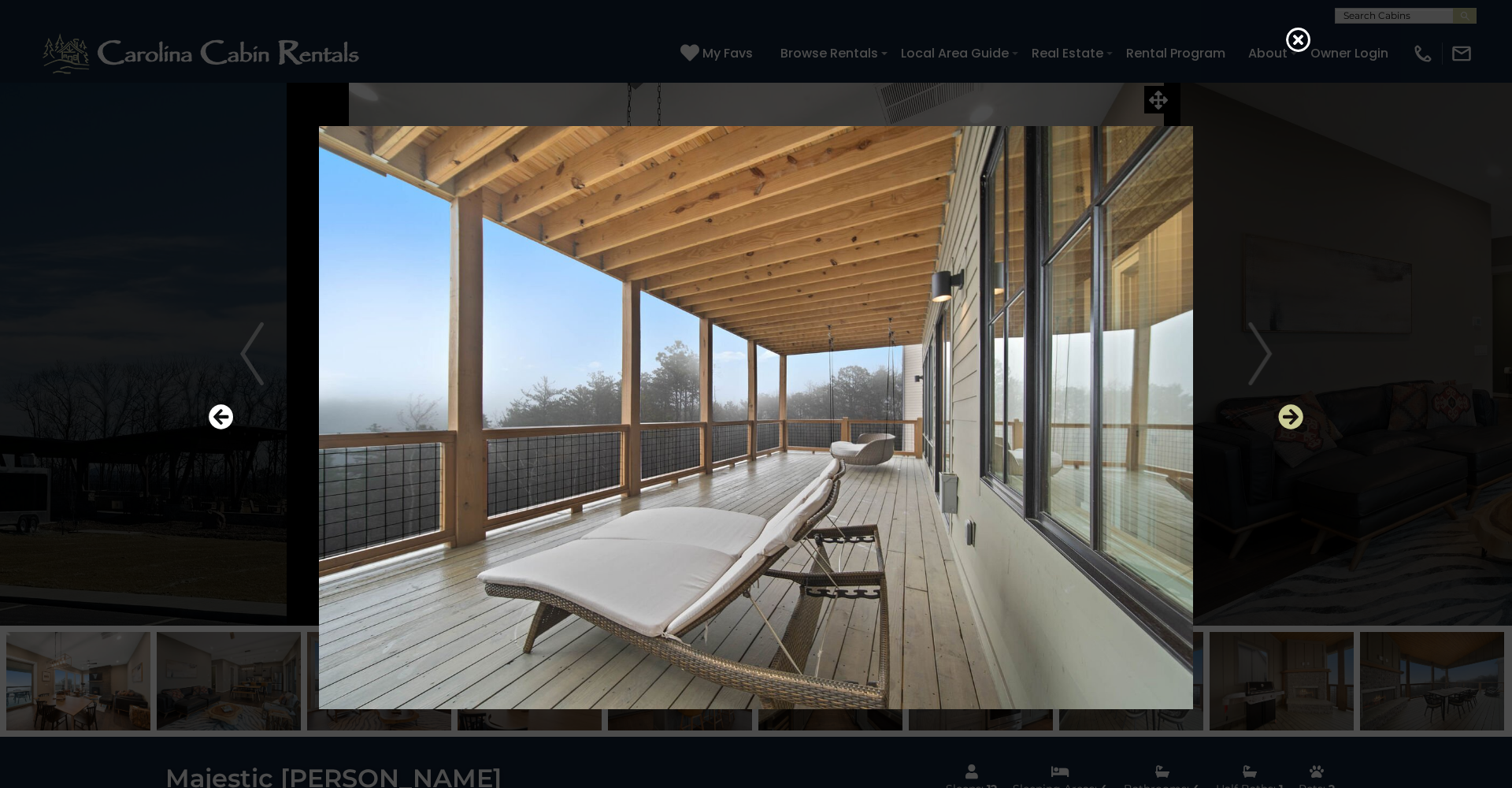
click at [1288, 420] on icon "Next" at bounding box center [1291, 417] width 26 height 26
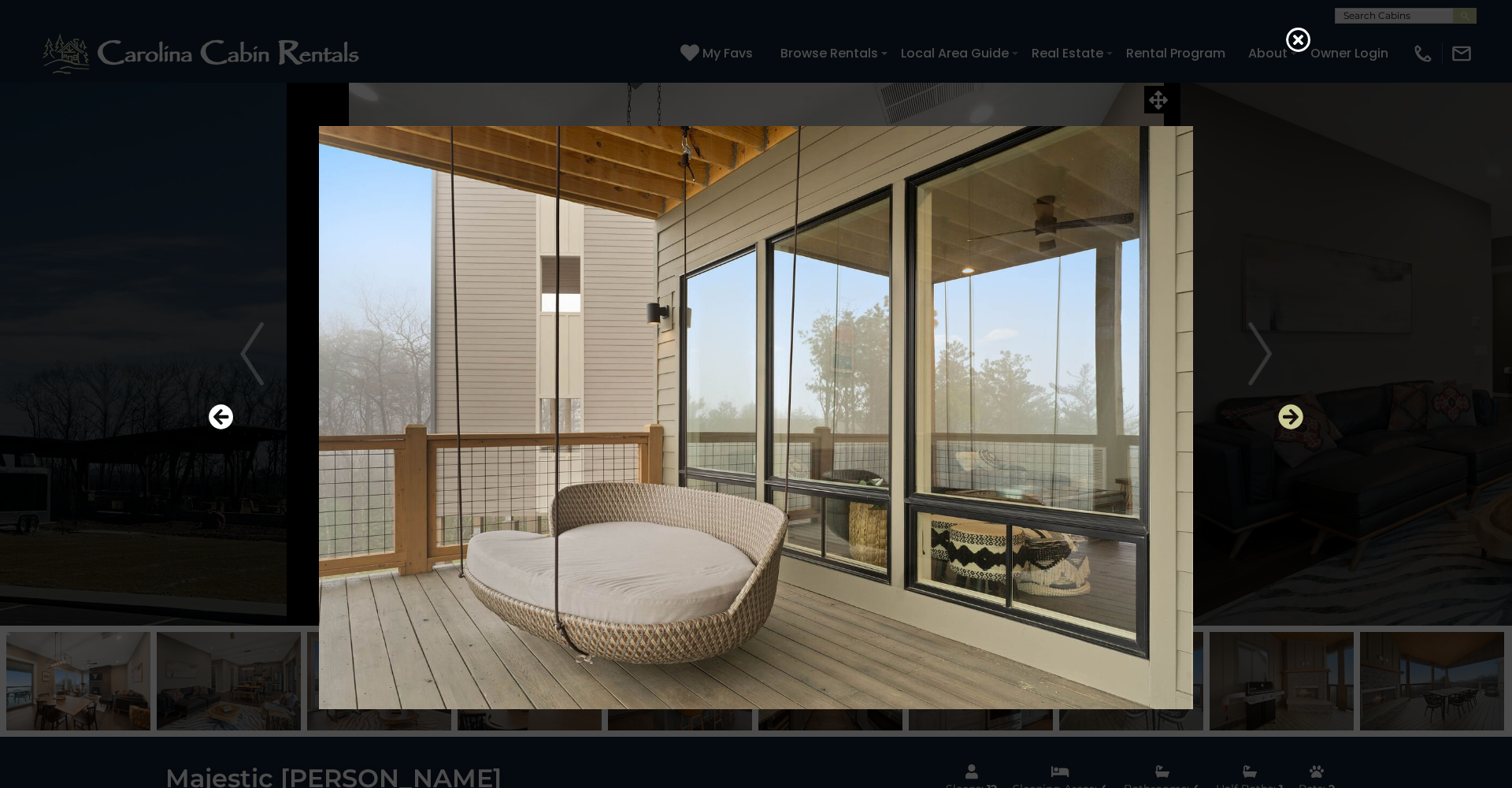
click at [1288, 420] on icon "Next" at bounding box center [1291, 417] width 26 height 26
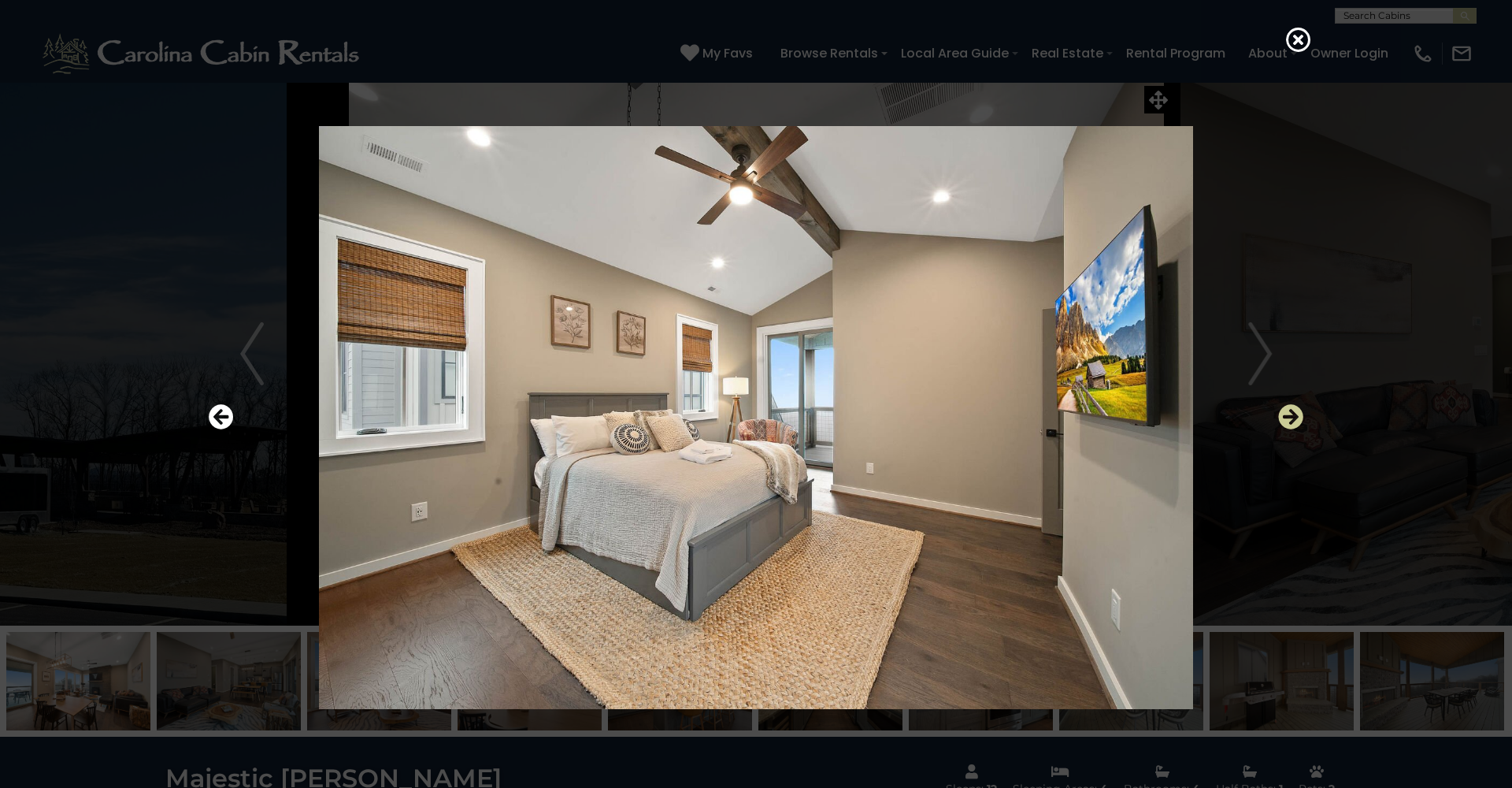
click at [1288, 420] on icon "Next" at bounding box center [1291, 417] width 26 height 26
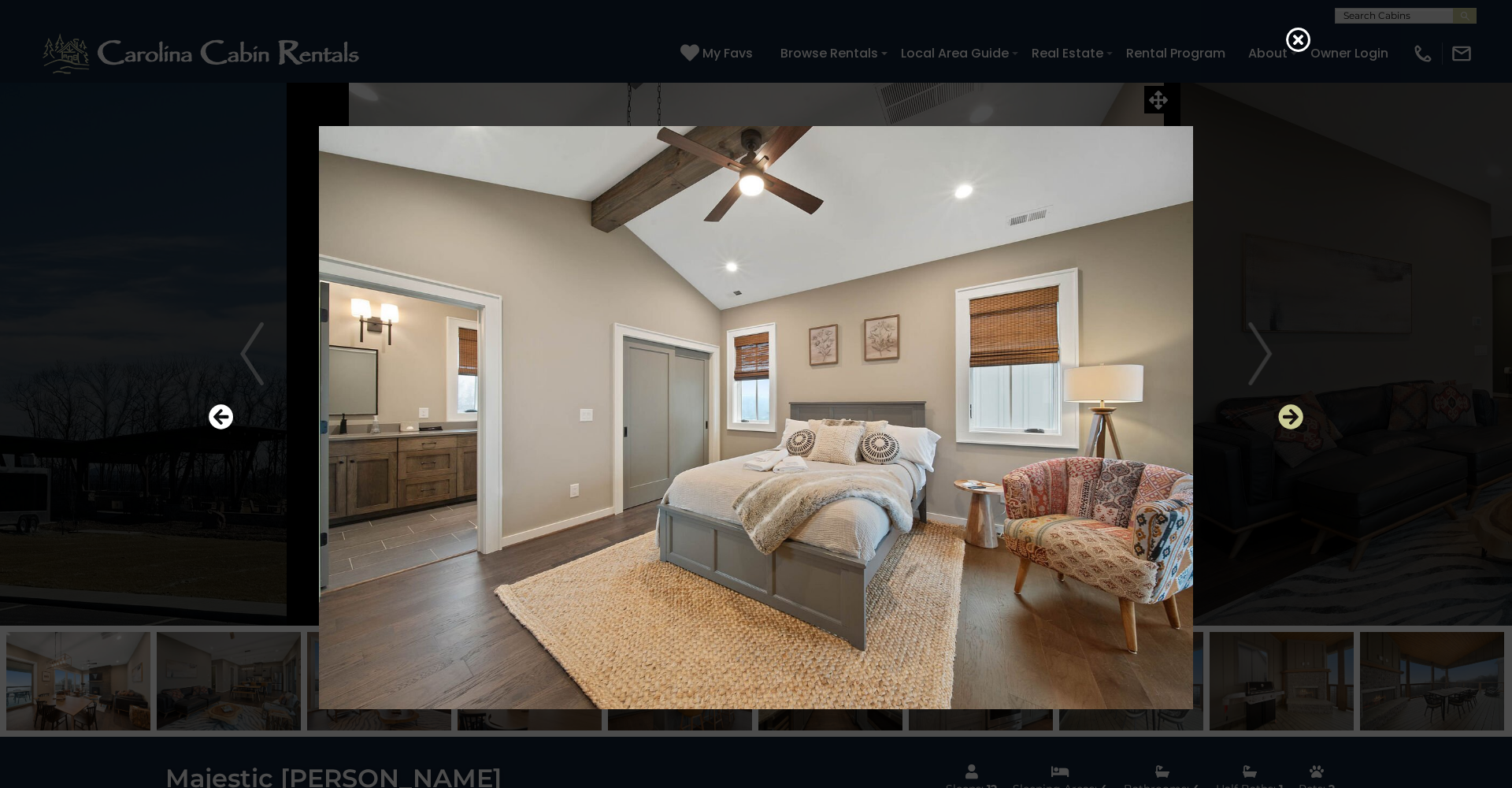
click at [1288, 420] on icon "Next" at bounding box center [1291, 417] width 26 height 26
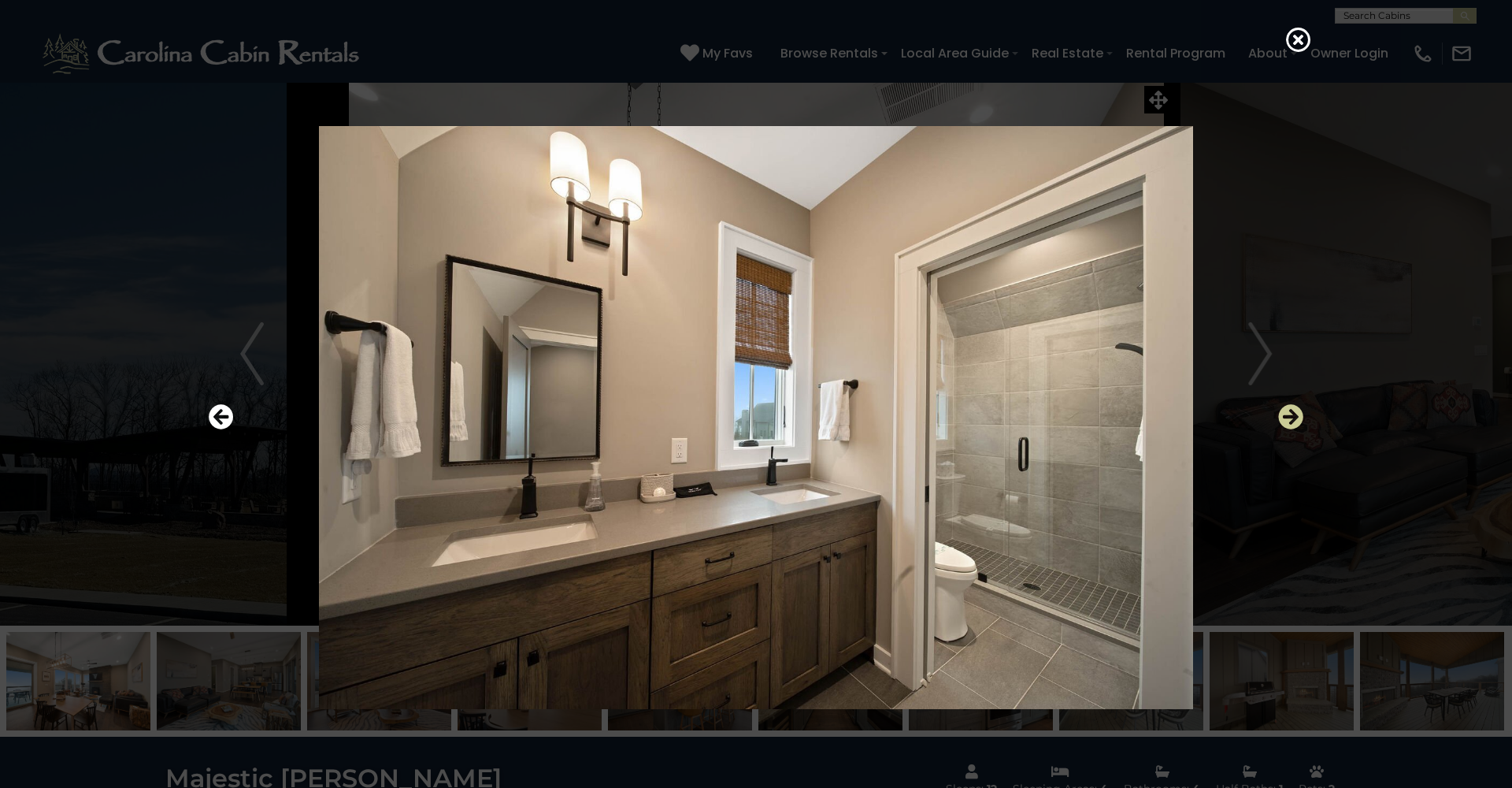
click at [1288, 420] on icon "Next" at bounding box center [1291, 417] width 26 height 26
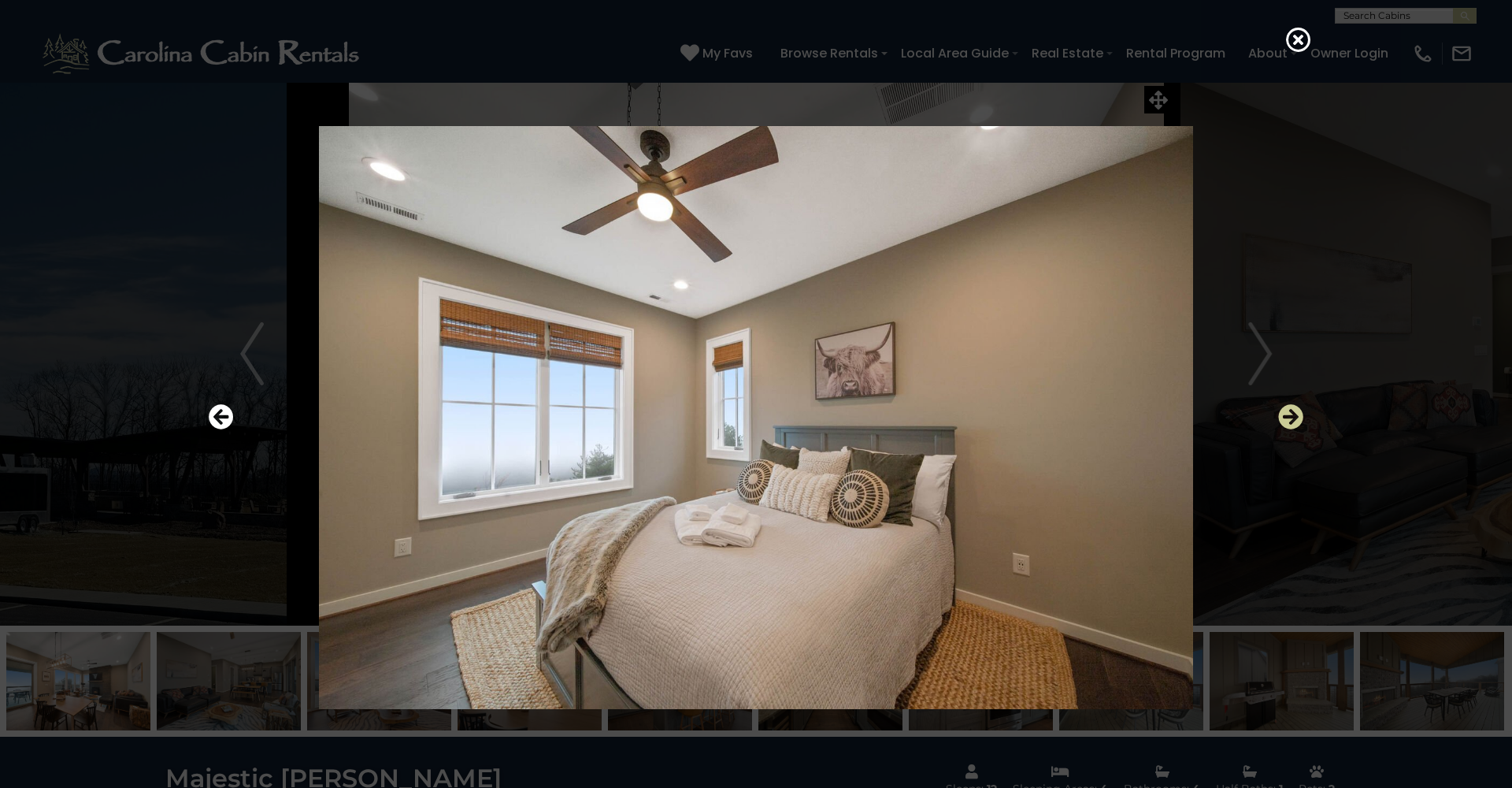
click at [1288, 420] on icon "Next" at bounding box center [1291, 417] width 26 height 26
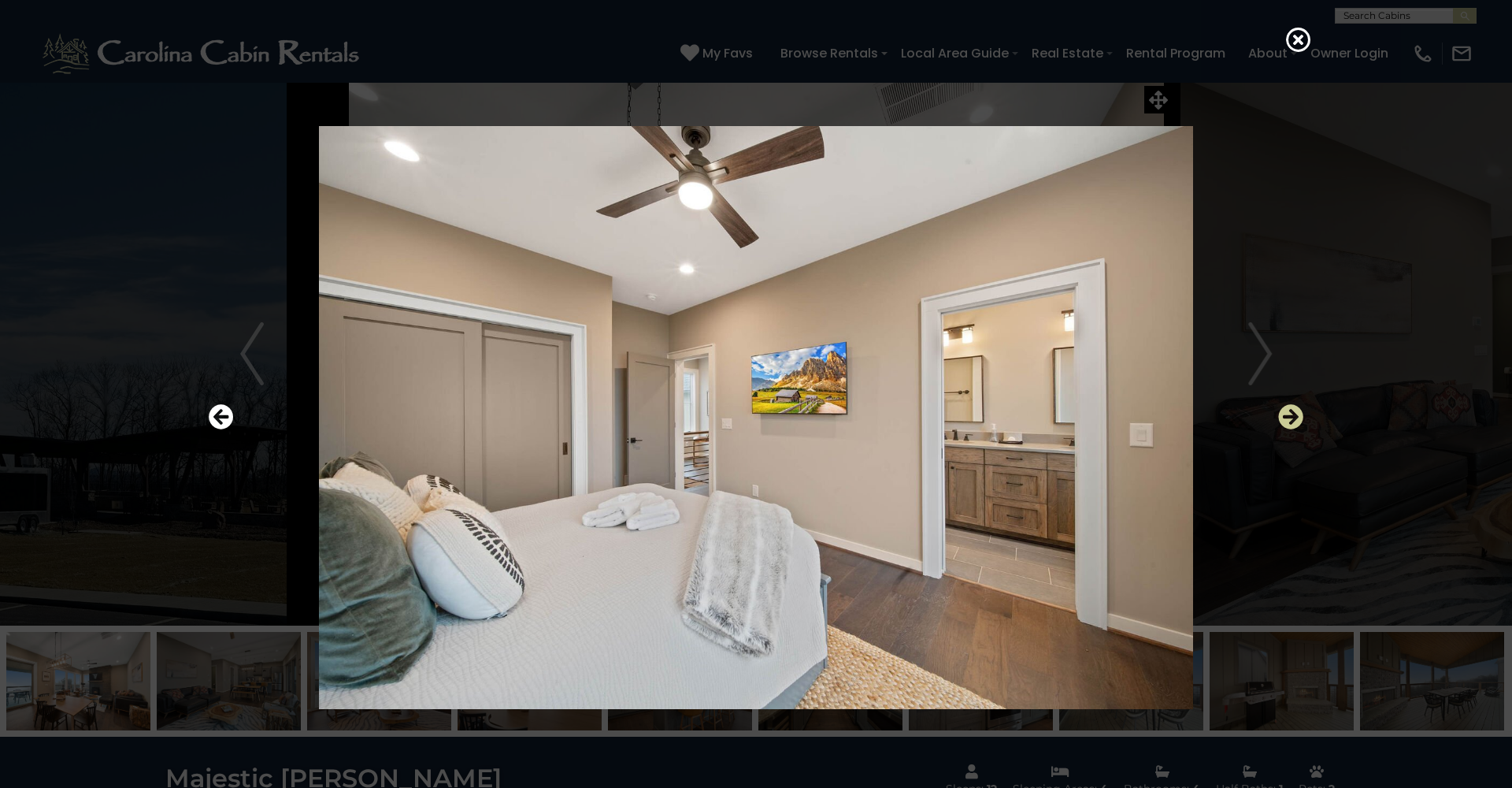
click at [1288, 420] on icon "Next" at bounding box center [1291, 417] width 26 height 26
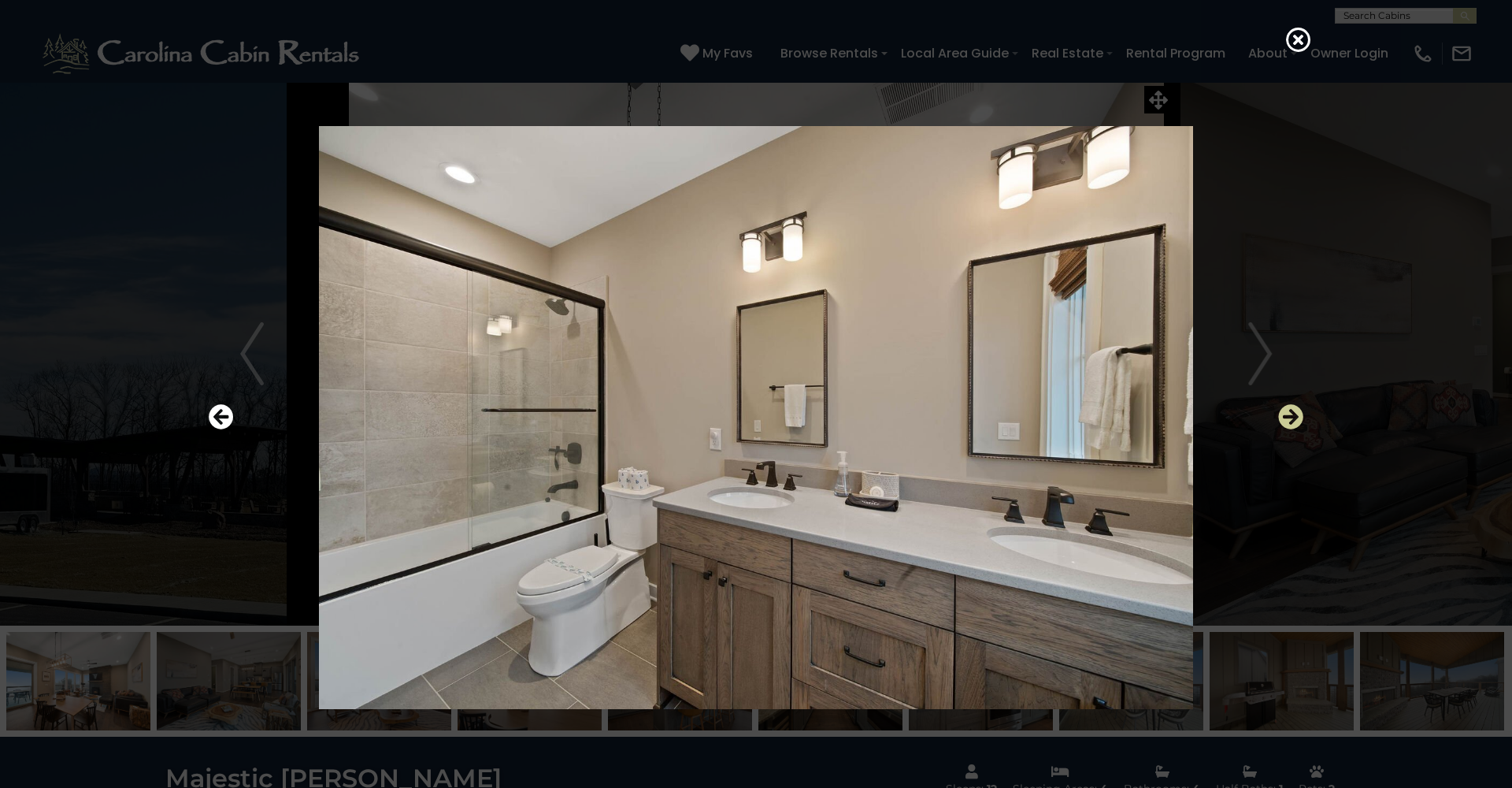
click at [1288, 420] on icon "Next" at bounding box center [1291, 417] width 26 height 26
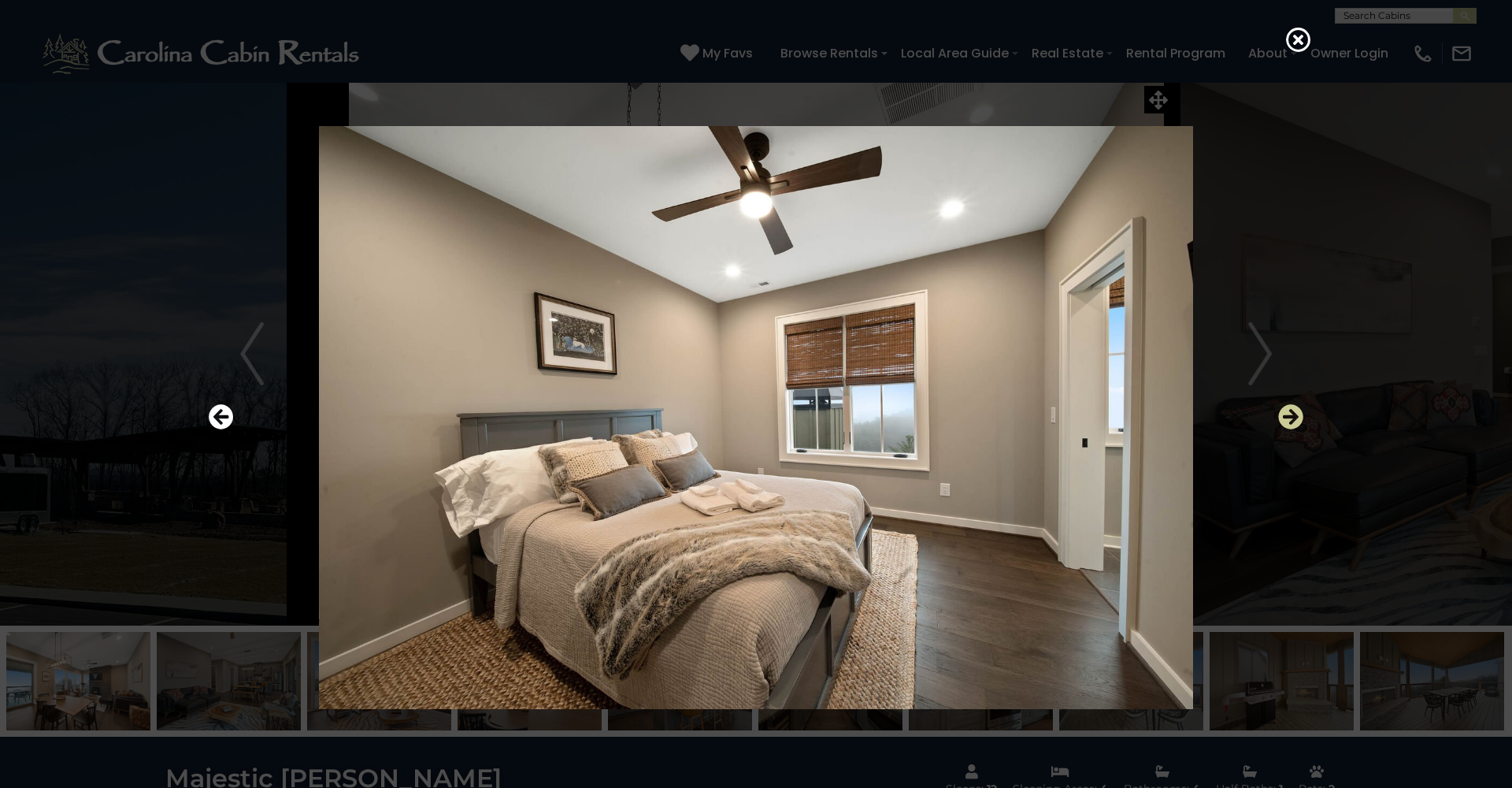
click at [1288, 420] on icon "Next" at bounding box center [1291, 417] width 26 height 26
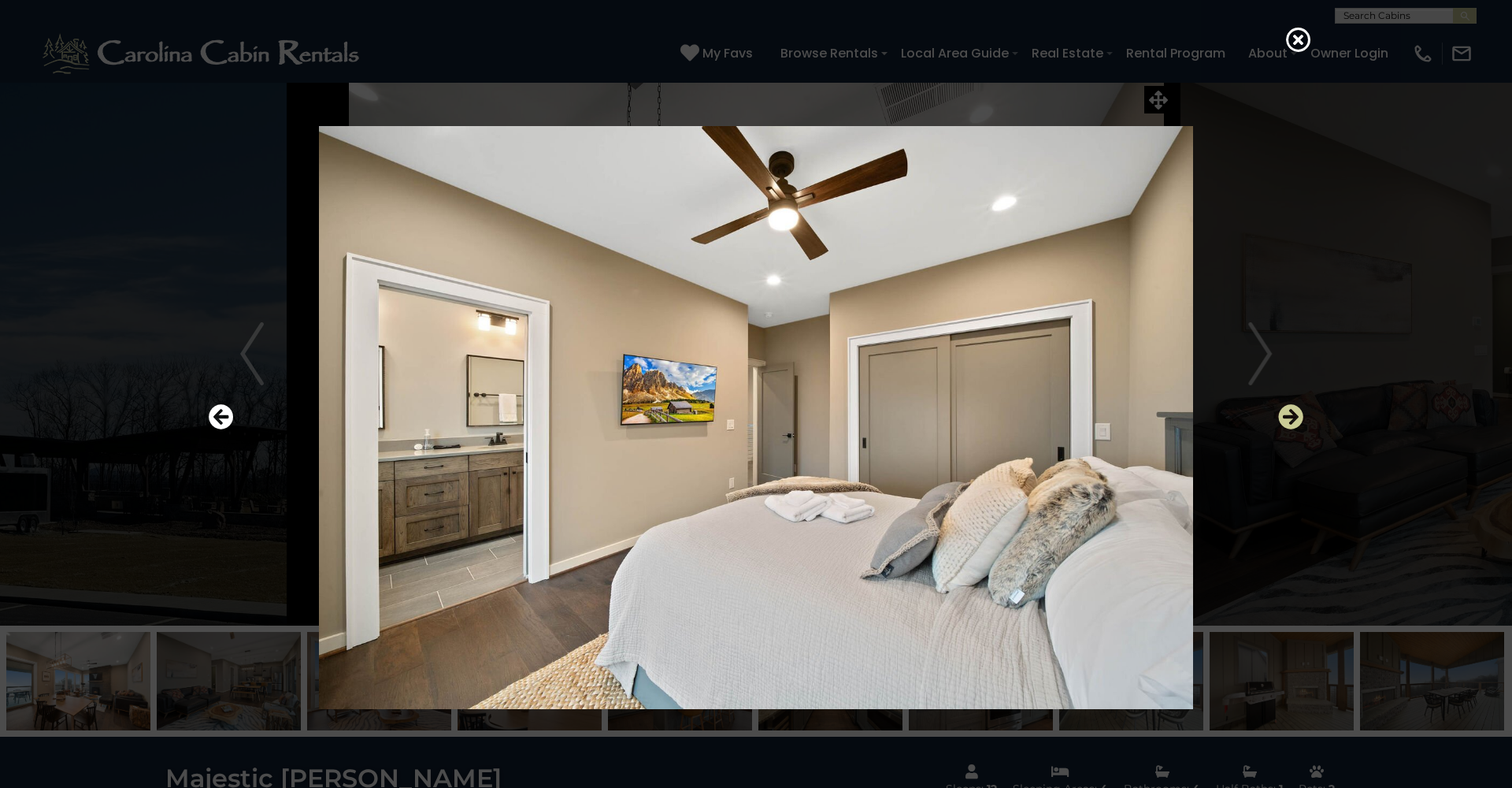
click at [1288, 420] on icon "Next" at bounding box center [1291, 417] width 26 height 26
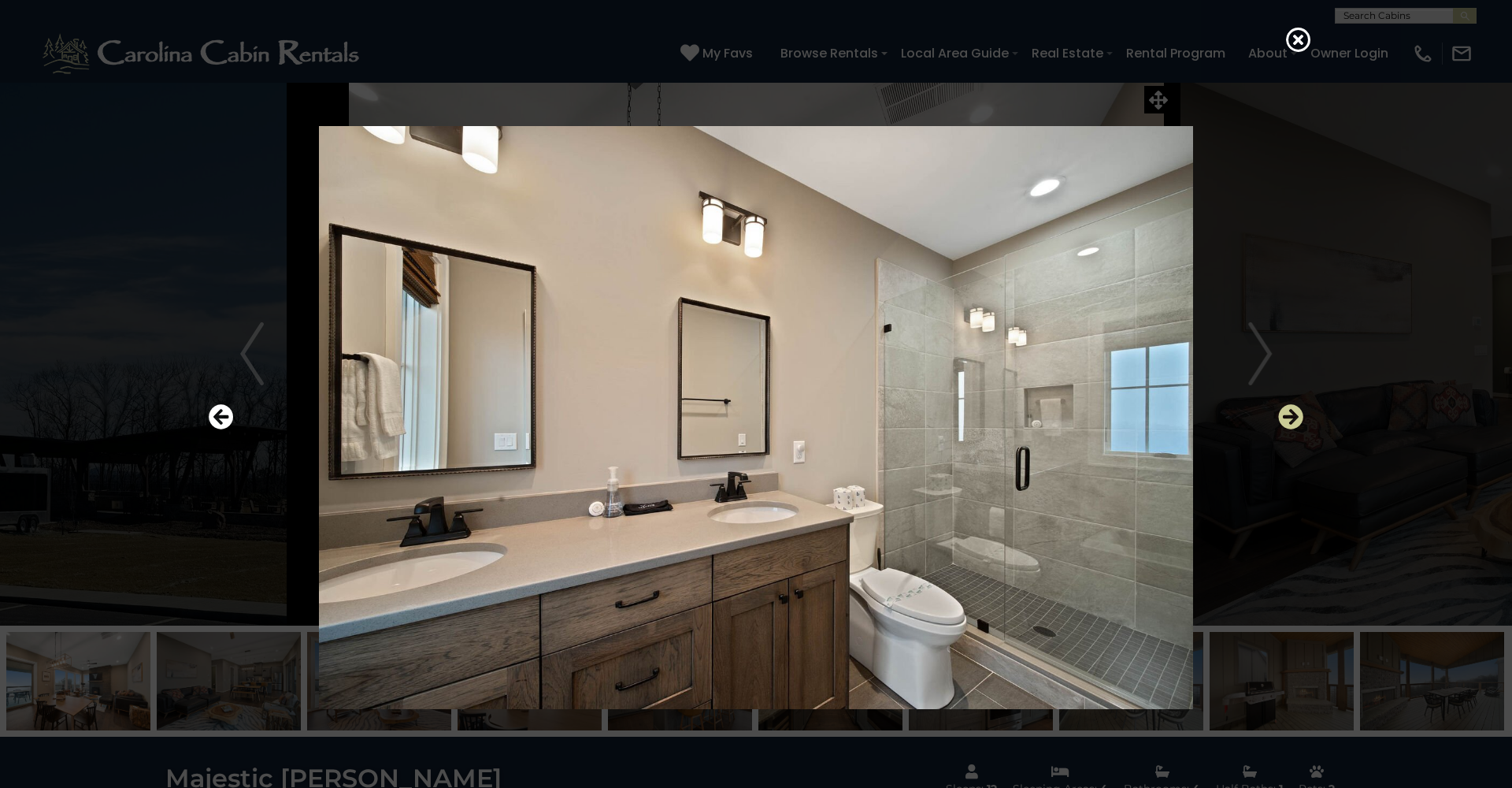
click at [1288, 420] on icon "Next" at bounding box center [1291, 417] width 26 height 26
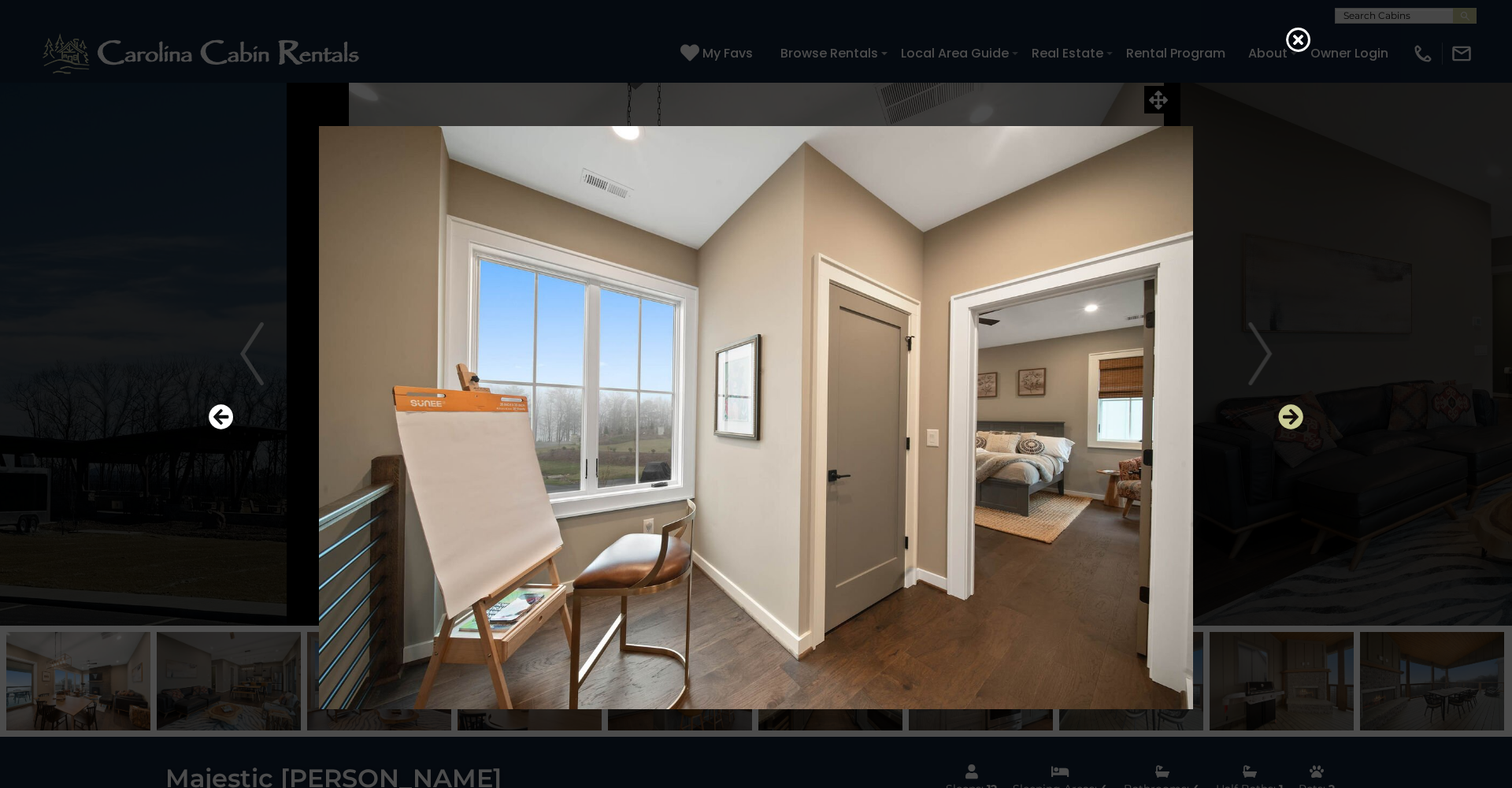
click at [1288, 420] on icon "Next" at bounding box center [1291, 417] width 26 height 26
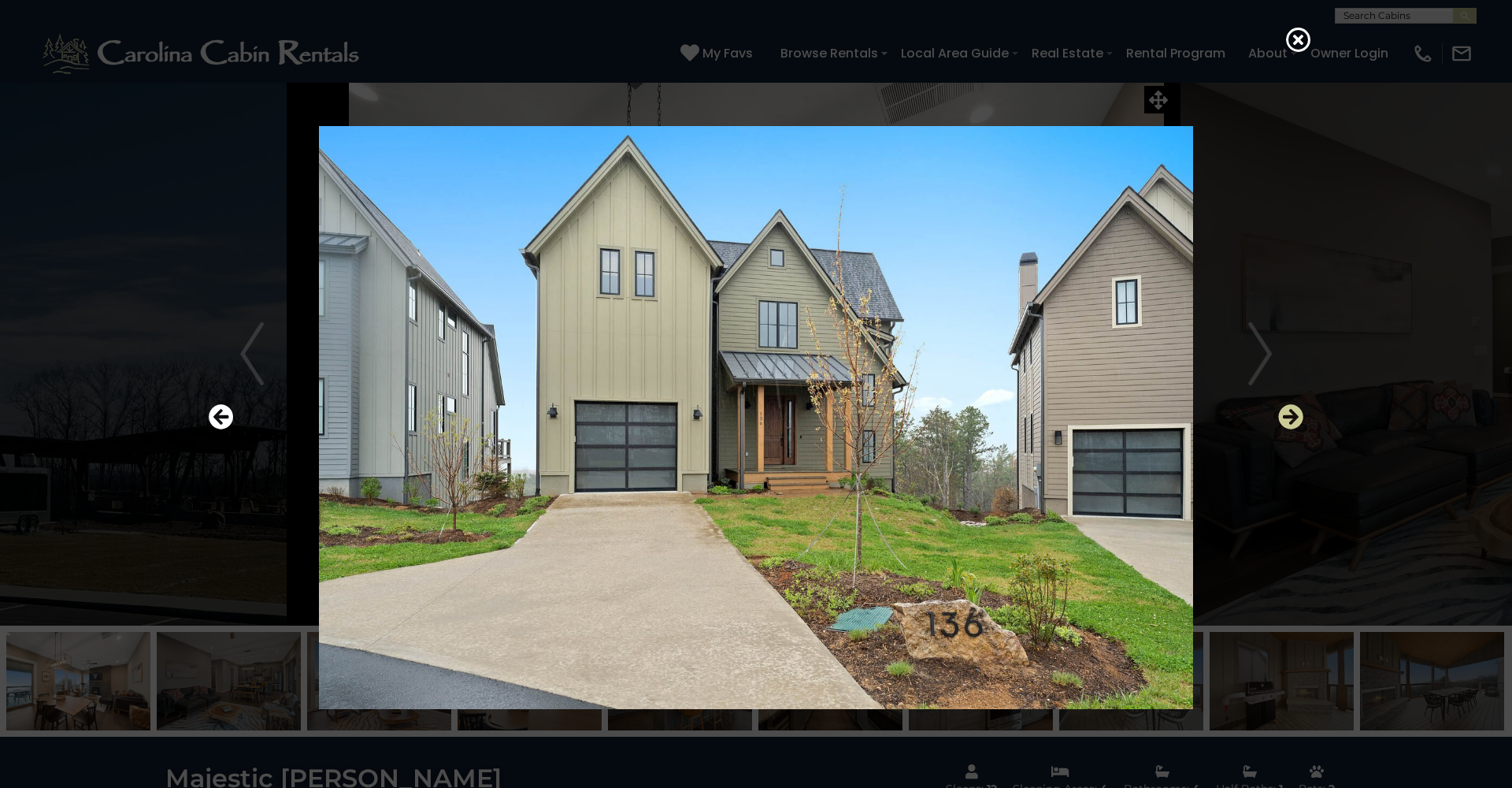
click at [1287, 415] on icon "Next" at bounding box center [1291, 417] width 26 height 26
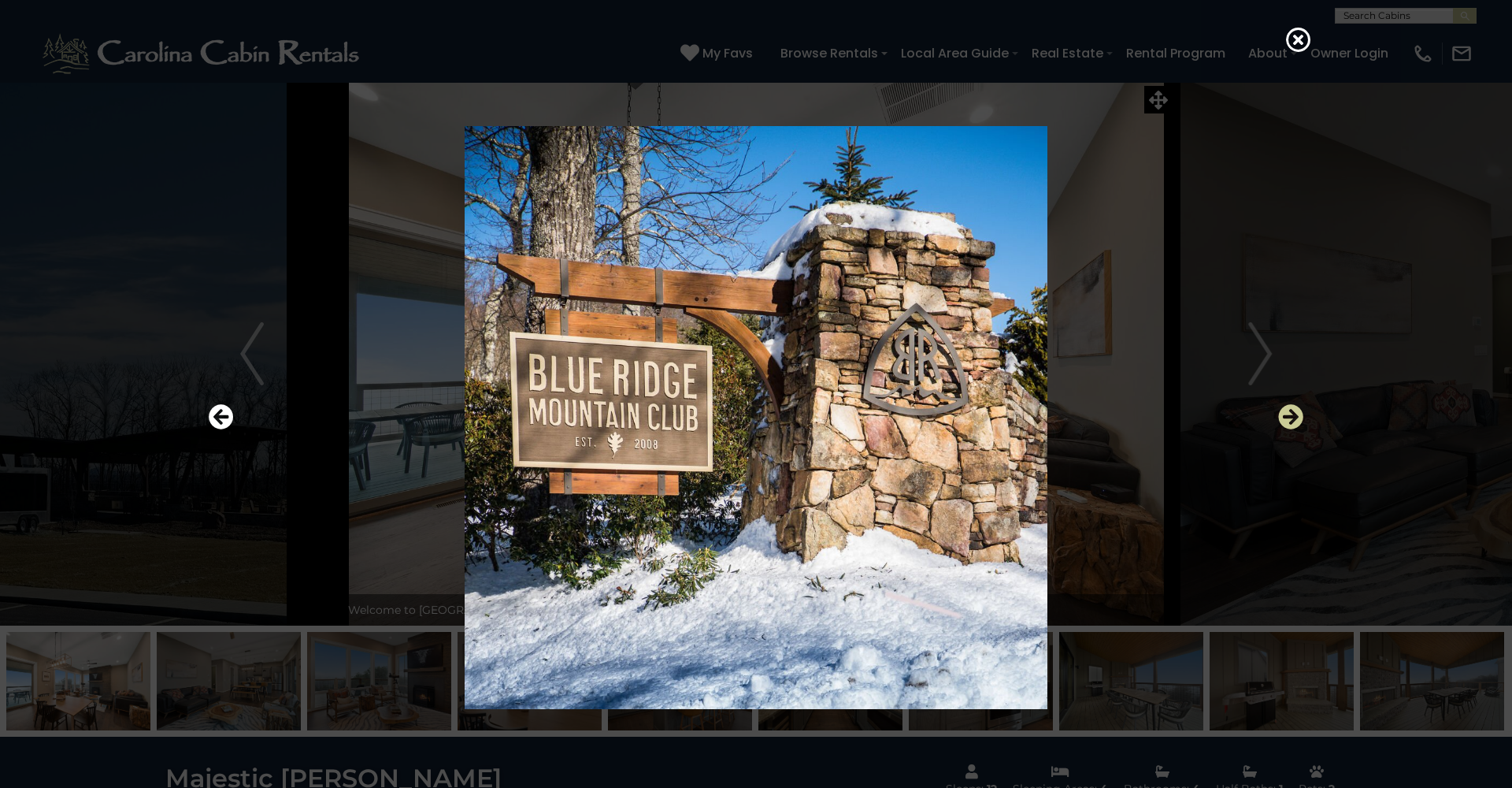
click at [1291, 415] on icon "Next" at bounding box center [1291, 417] width 26 height 26
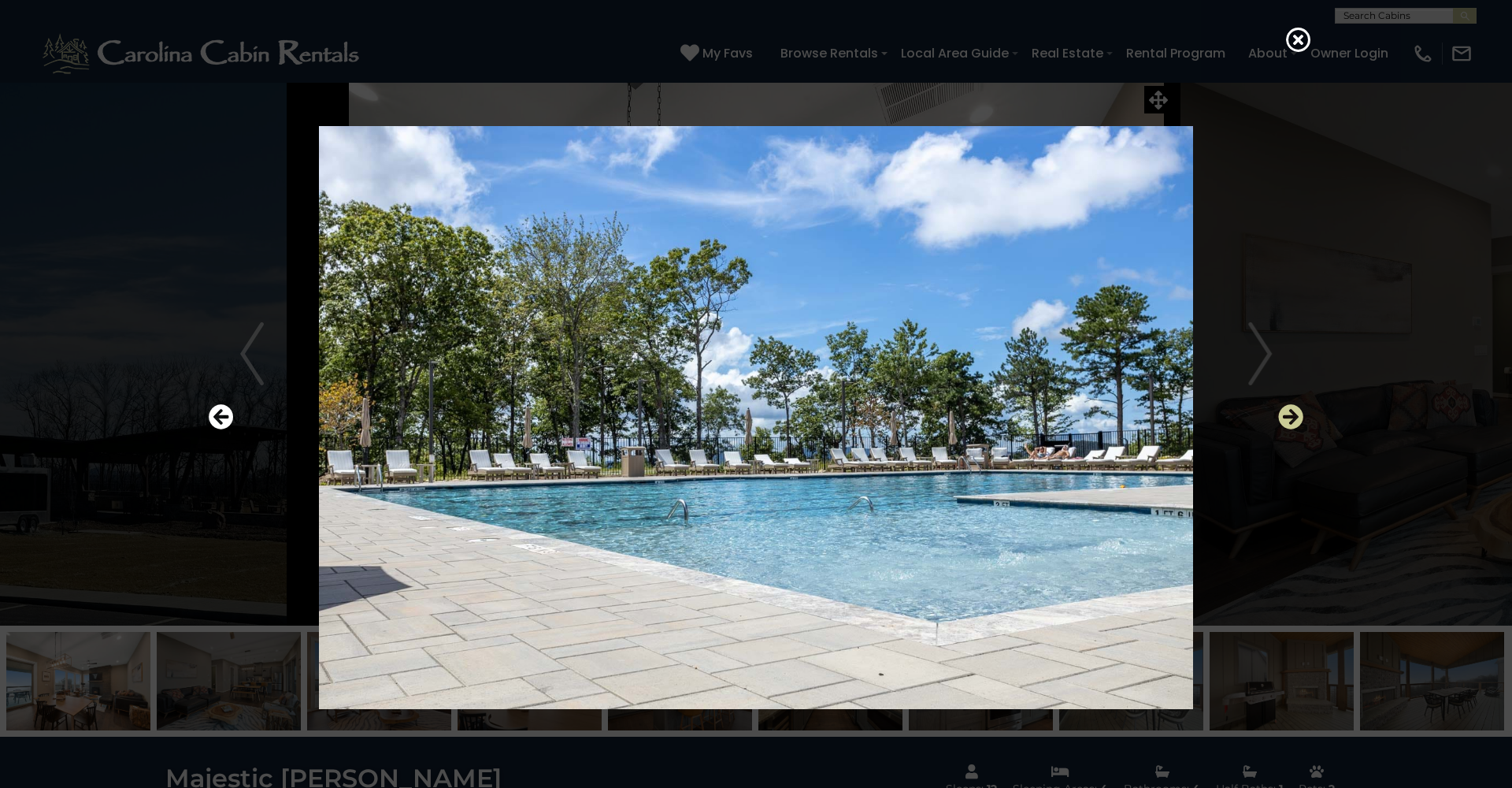
click at [1291, 415] on icon "Next" at bounding box center [1291, 417] width 26 height 26
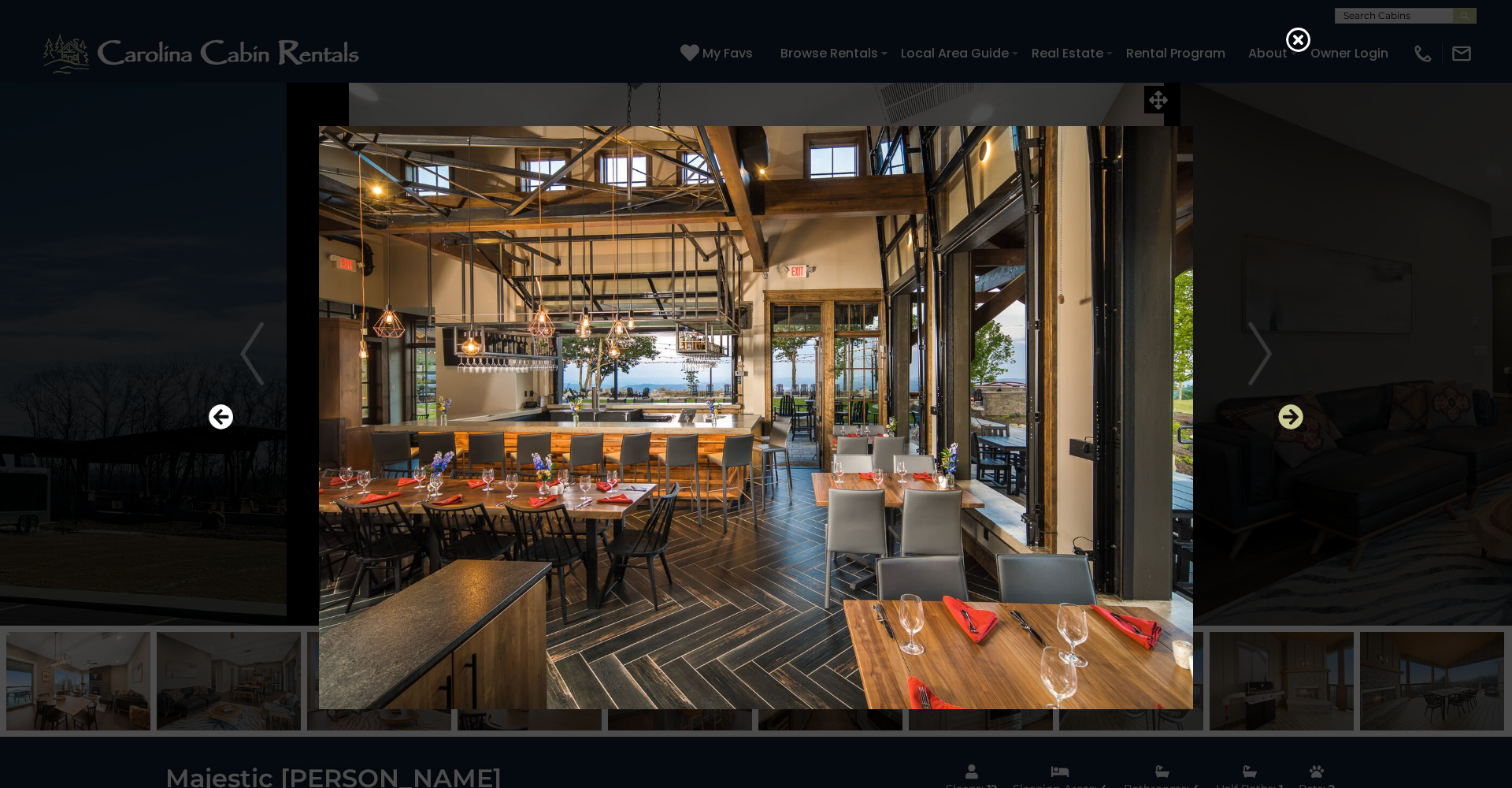
click at [1291, 415] on icon "Next" at bounding box center [1291, 417] width 26 height 26
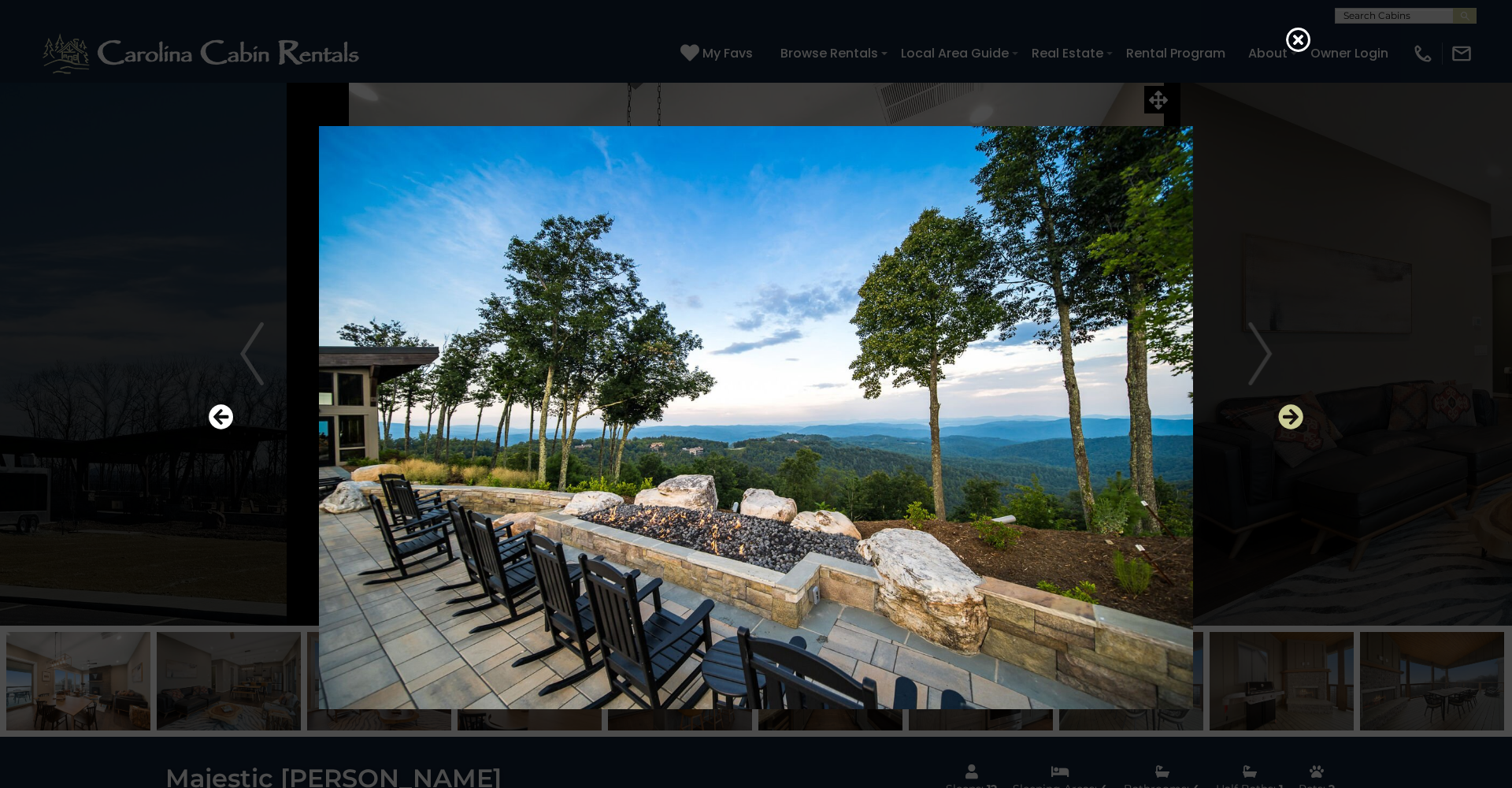
click at [1291, 415] on icon "Next" at bounding box center [1291, 417] width 26 height 26
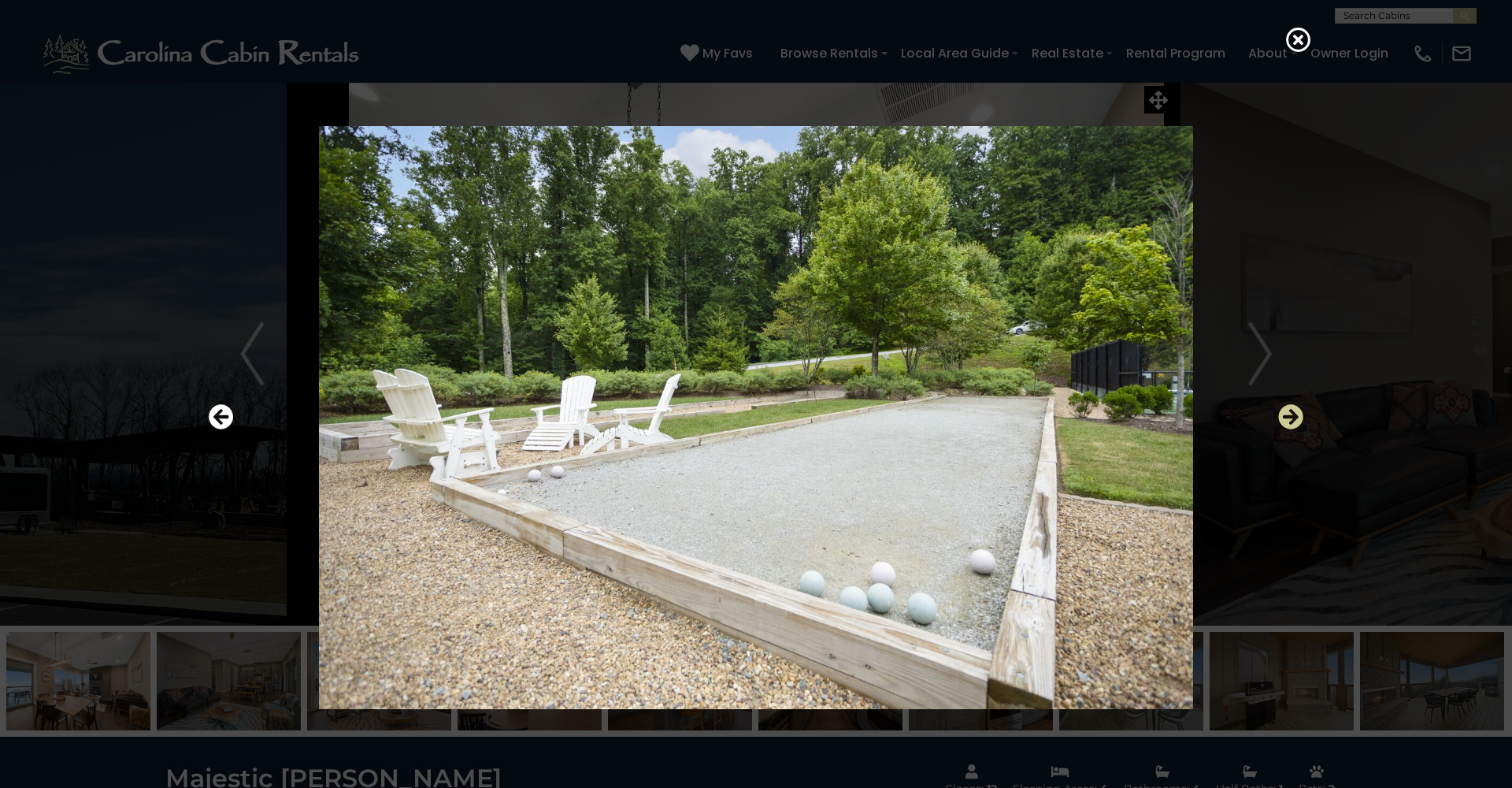
click at [1291, 415] on icon "Next" at bounding box center [1291, 417] width 26 height 26
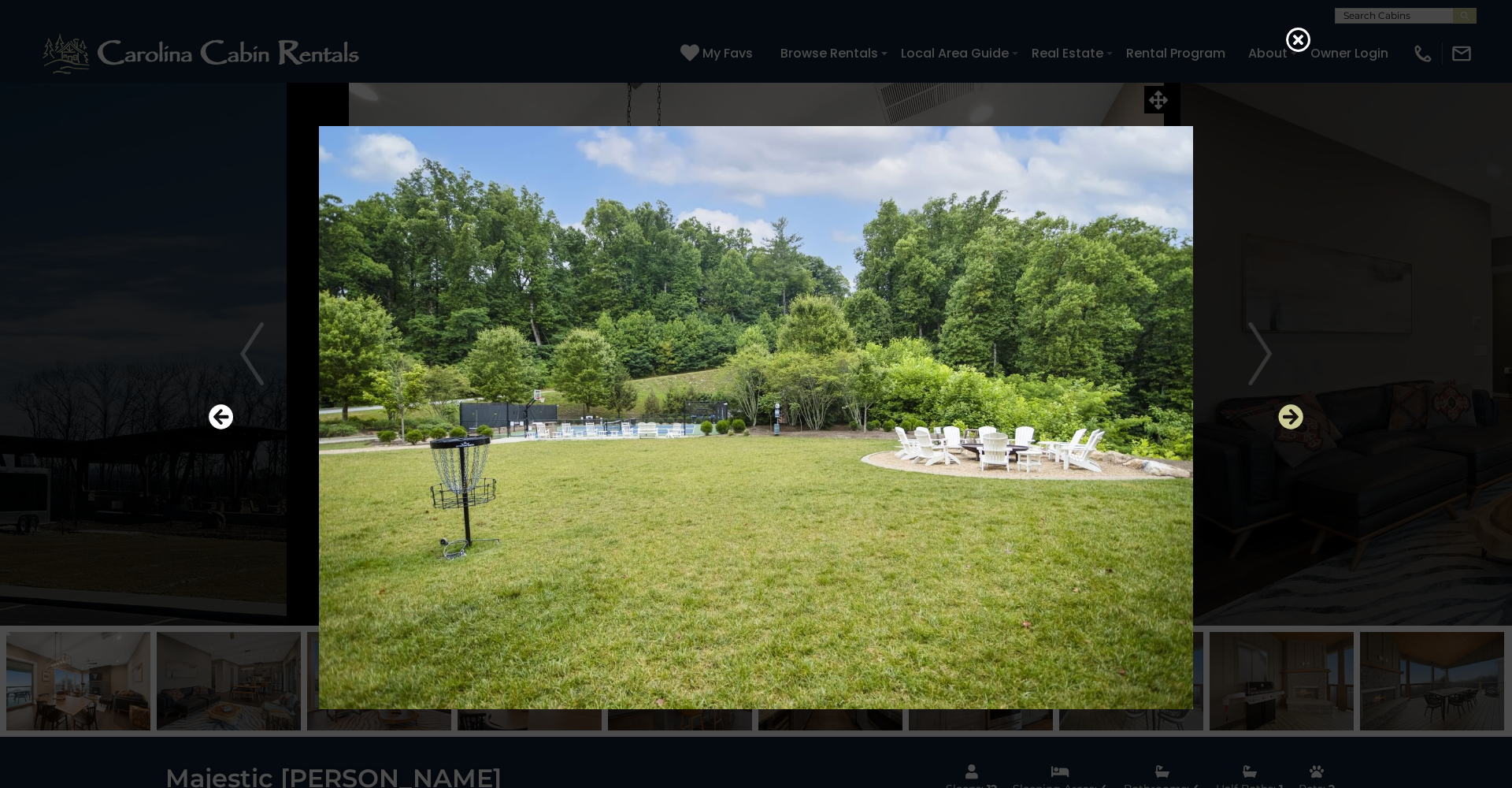
click at [1291, 415] on icon "Next" at bounding box center [1291, 417] width 26 height 26
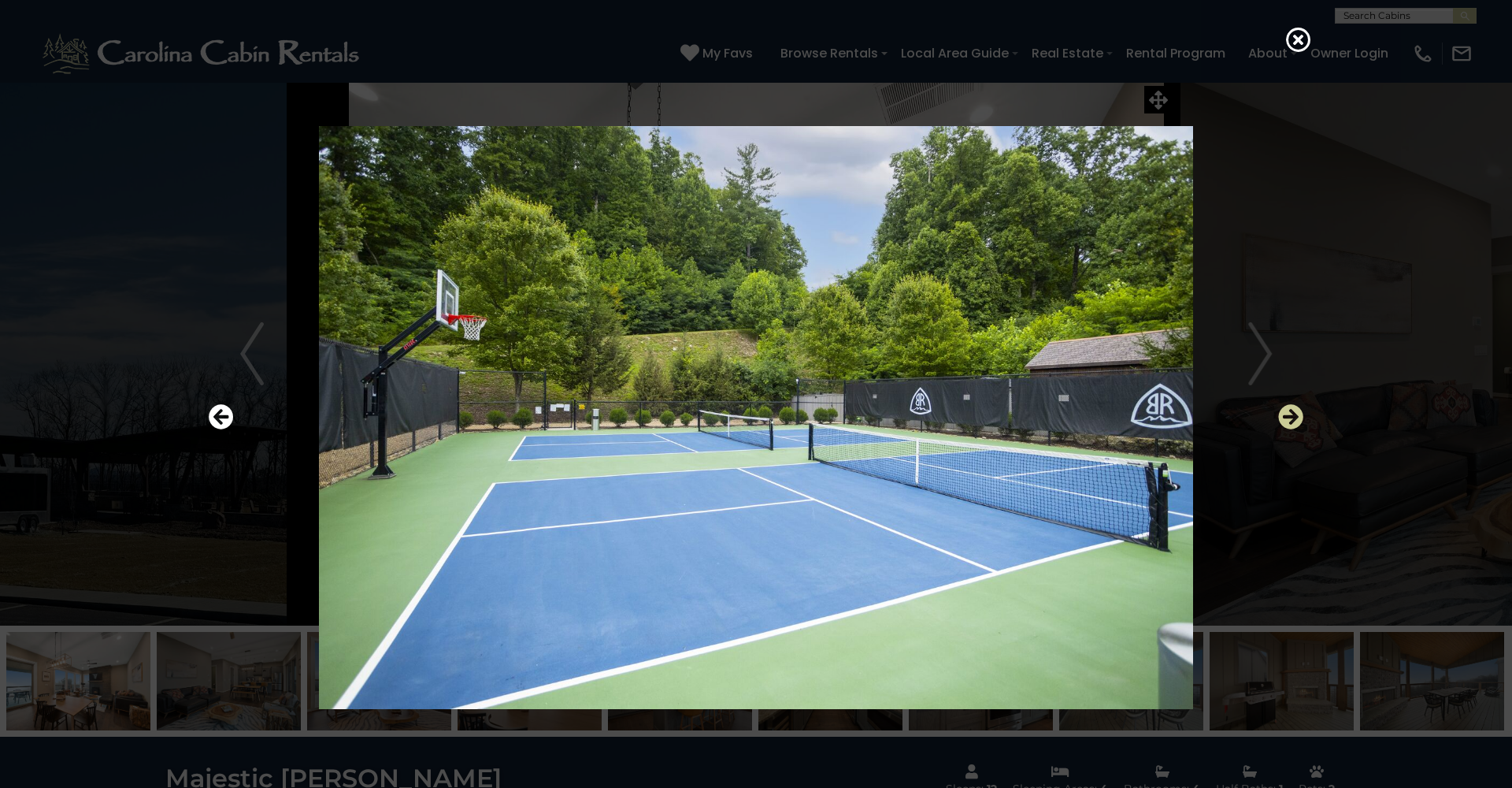
click at [1291, 415] on icon "Next" at bounding box center [1291, 417] width 26 height 26
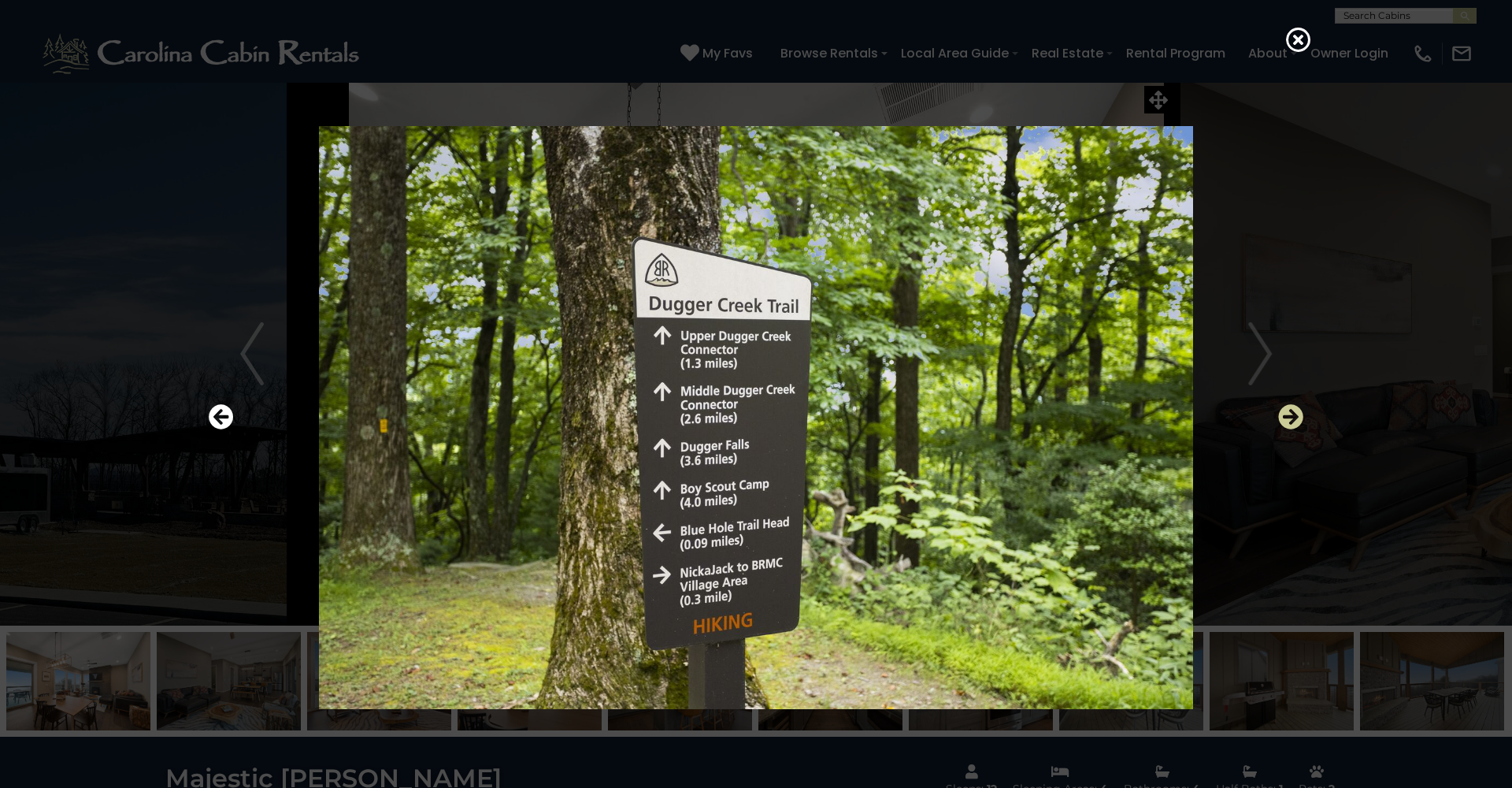
click at [1291, 415] on icon "Next" at bounding box center [1291, 417] width 26 height 26
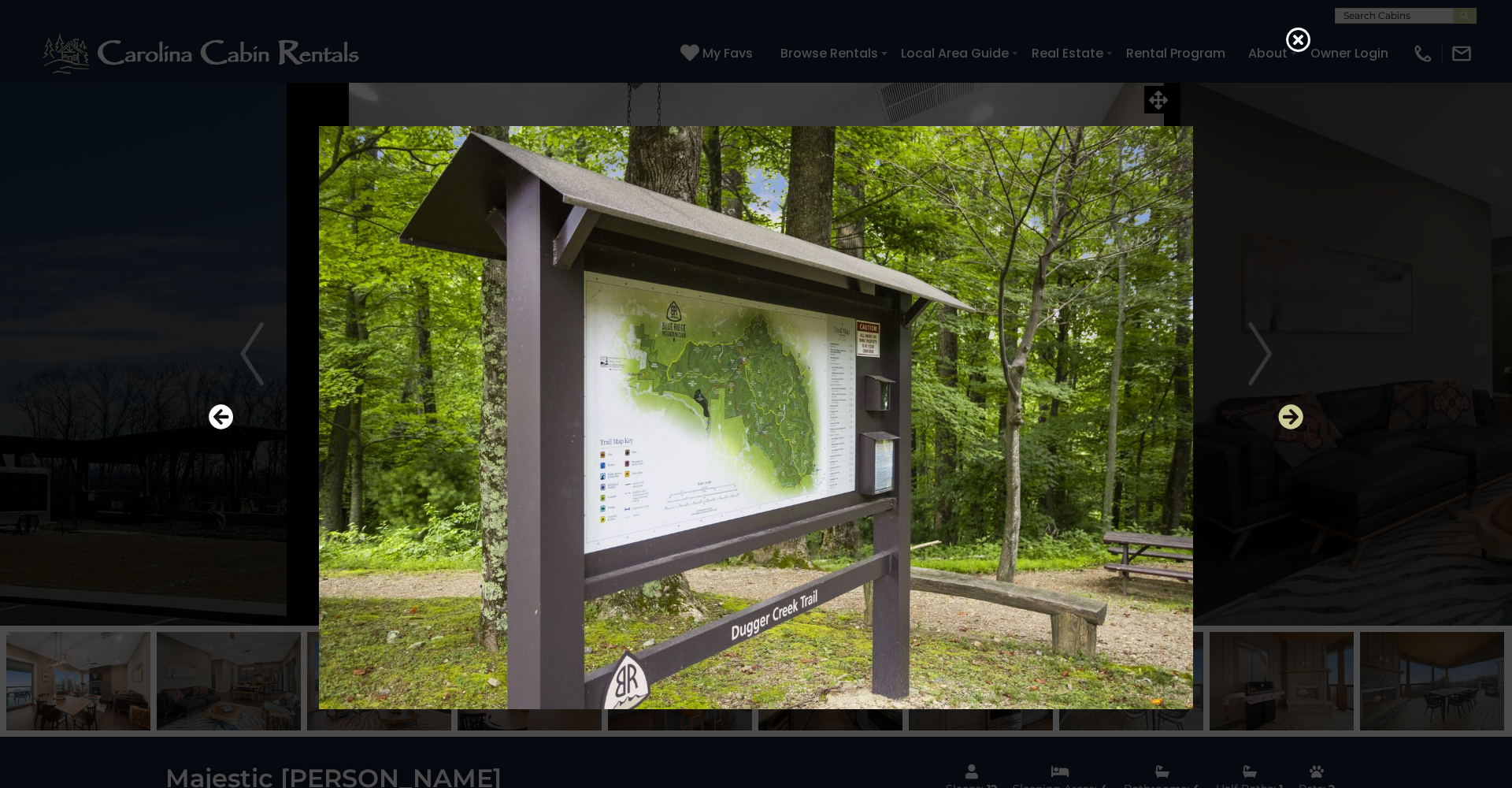
click at [1291, 415] on icon "Next" at bounding box center [1291, 417] width 26 height 26
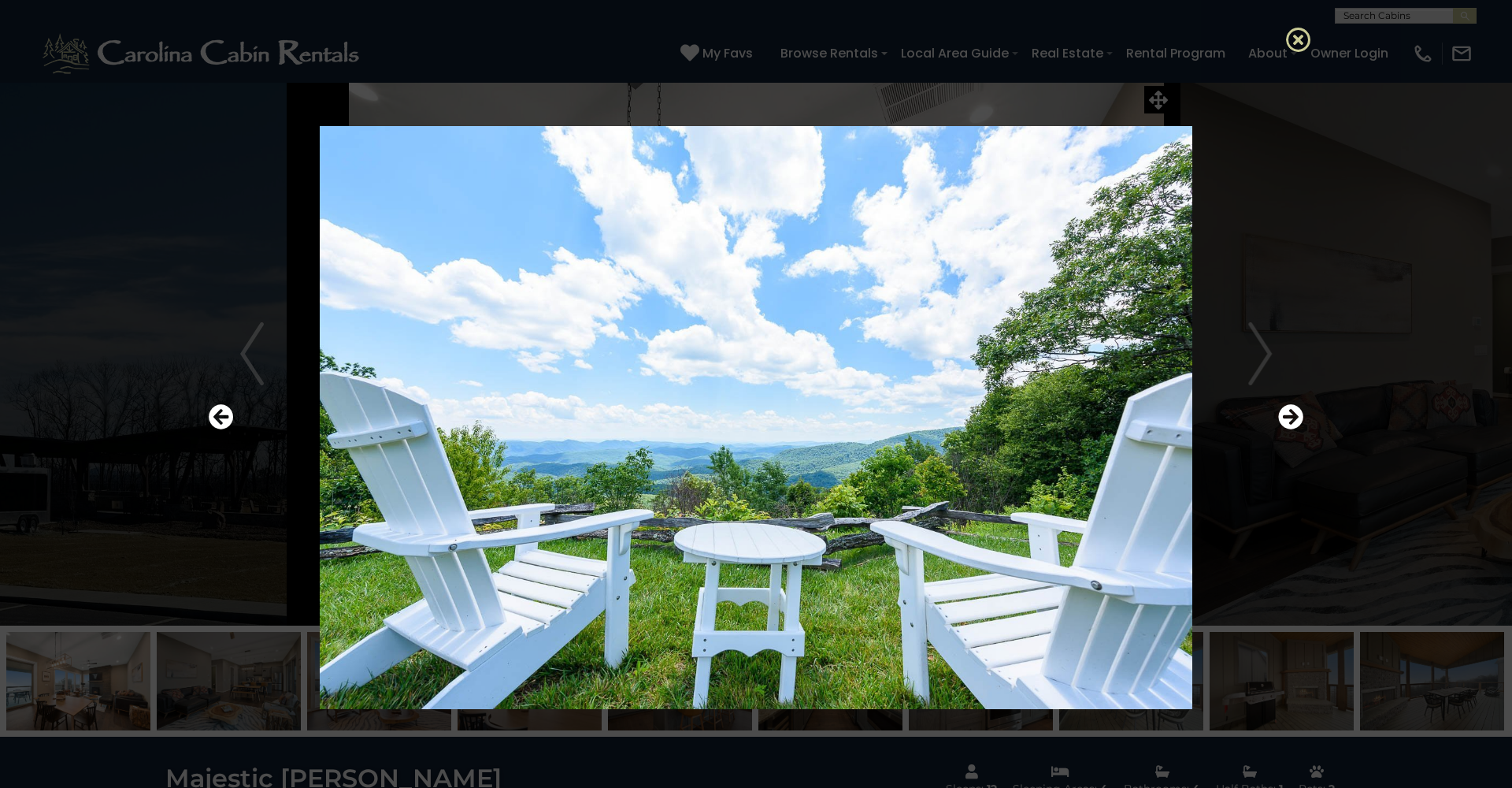
click at [1295, 47] on icon at bounding box center [1299, 39] width 26 height 26
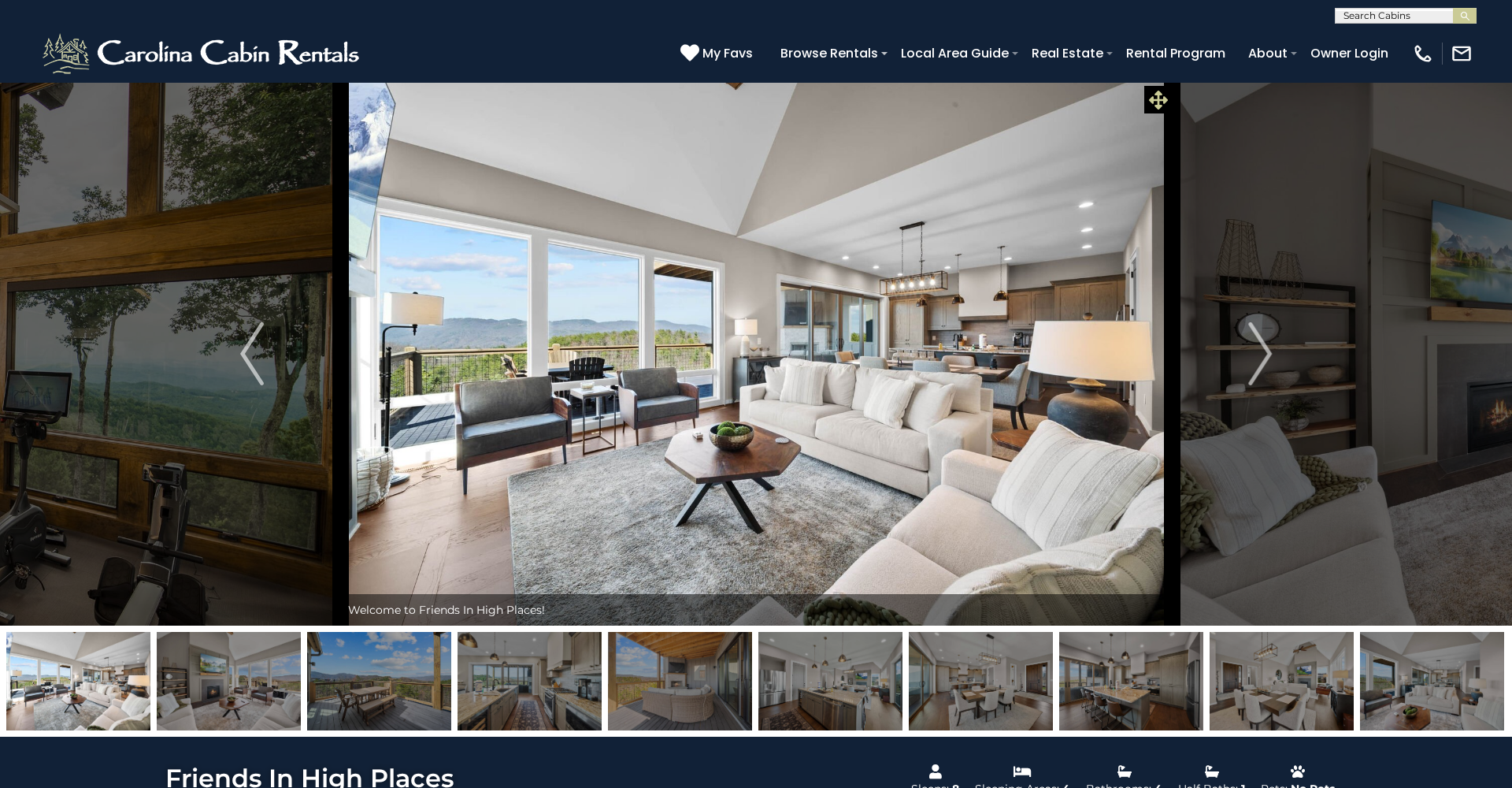
click at [1158, 95] on icon at bounding box center [1158, 100] width 19 height 19
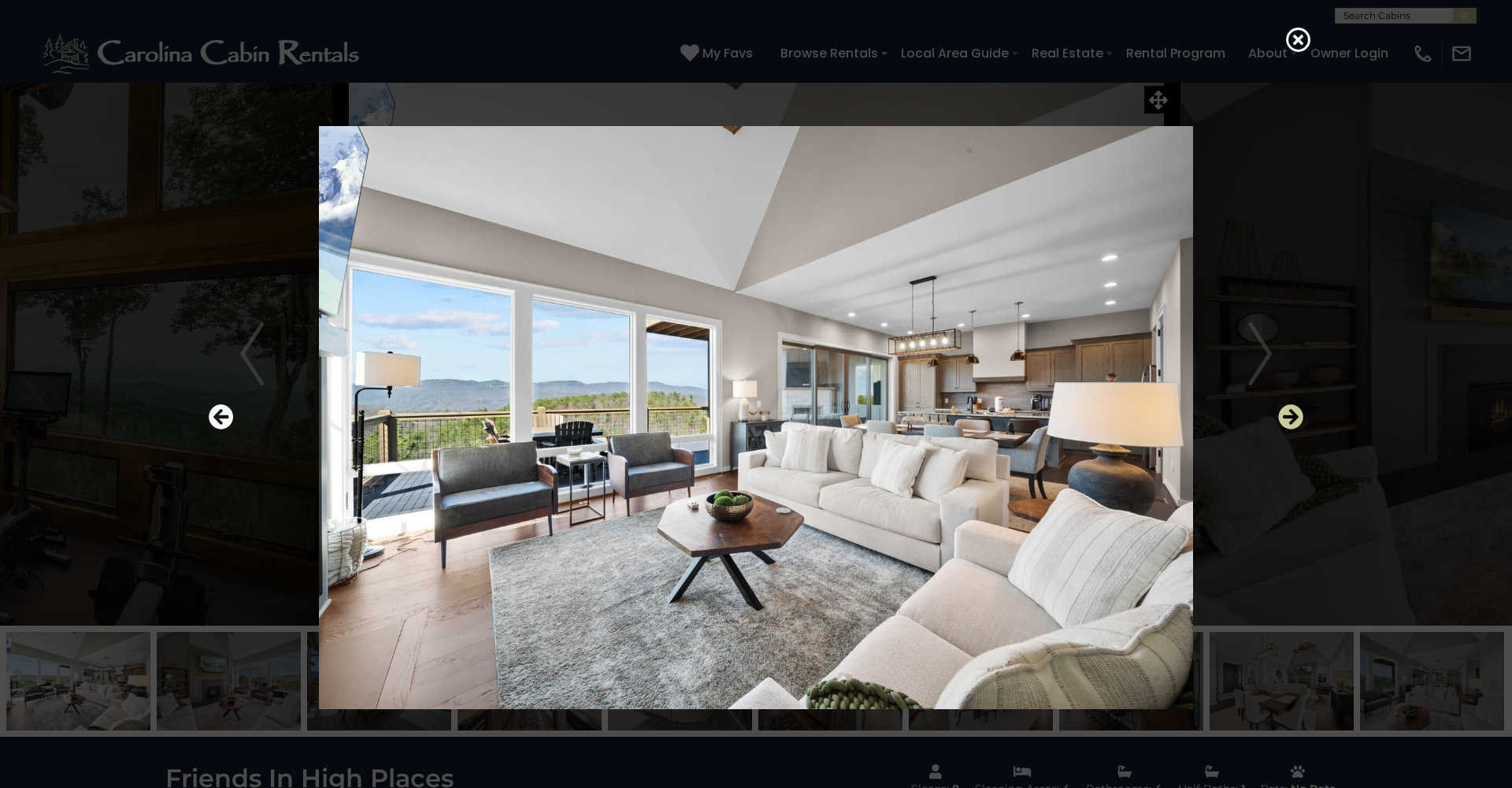
click at [1295, 416] on icon "Next" at bounding box center [1291, 417] width 26 height 26
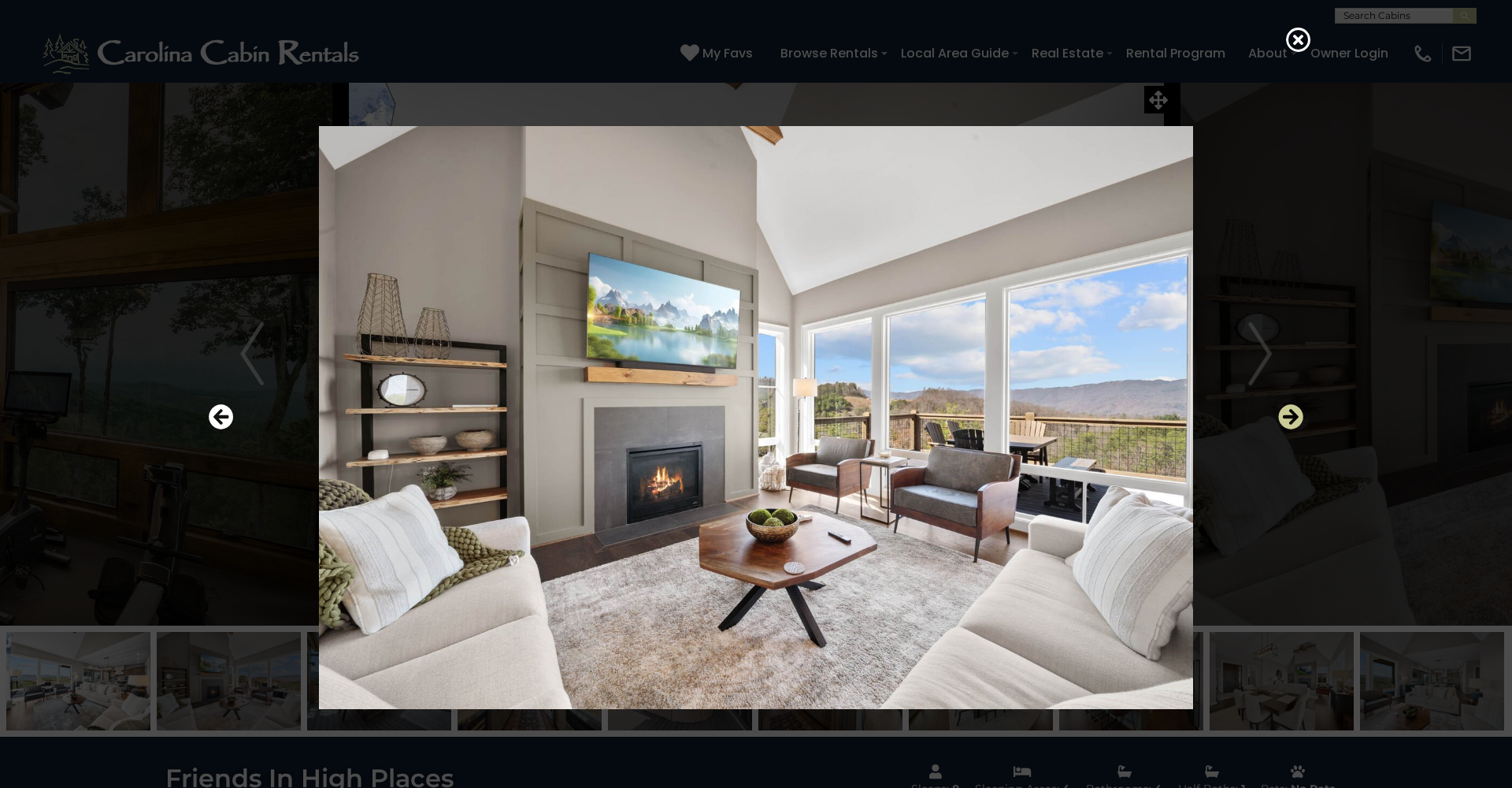
click at [1295, 416] on icon "Next" at bounding box center [1291, 417] width 26 height 26
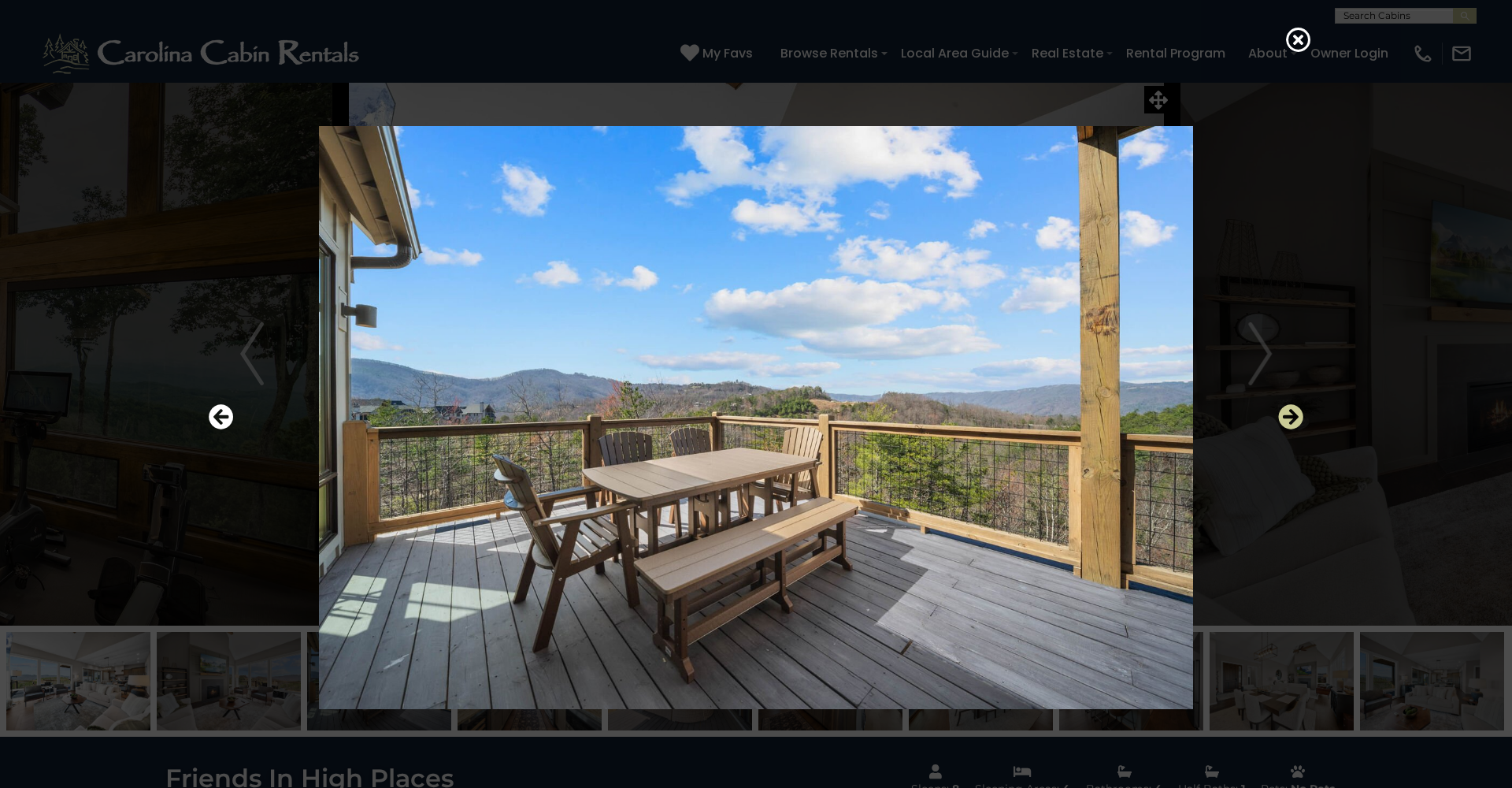
click at [1295, 416] on icon "Next" at bounding box center [1291, 417] width 26 height 26
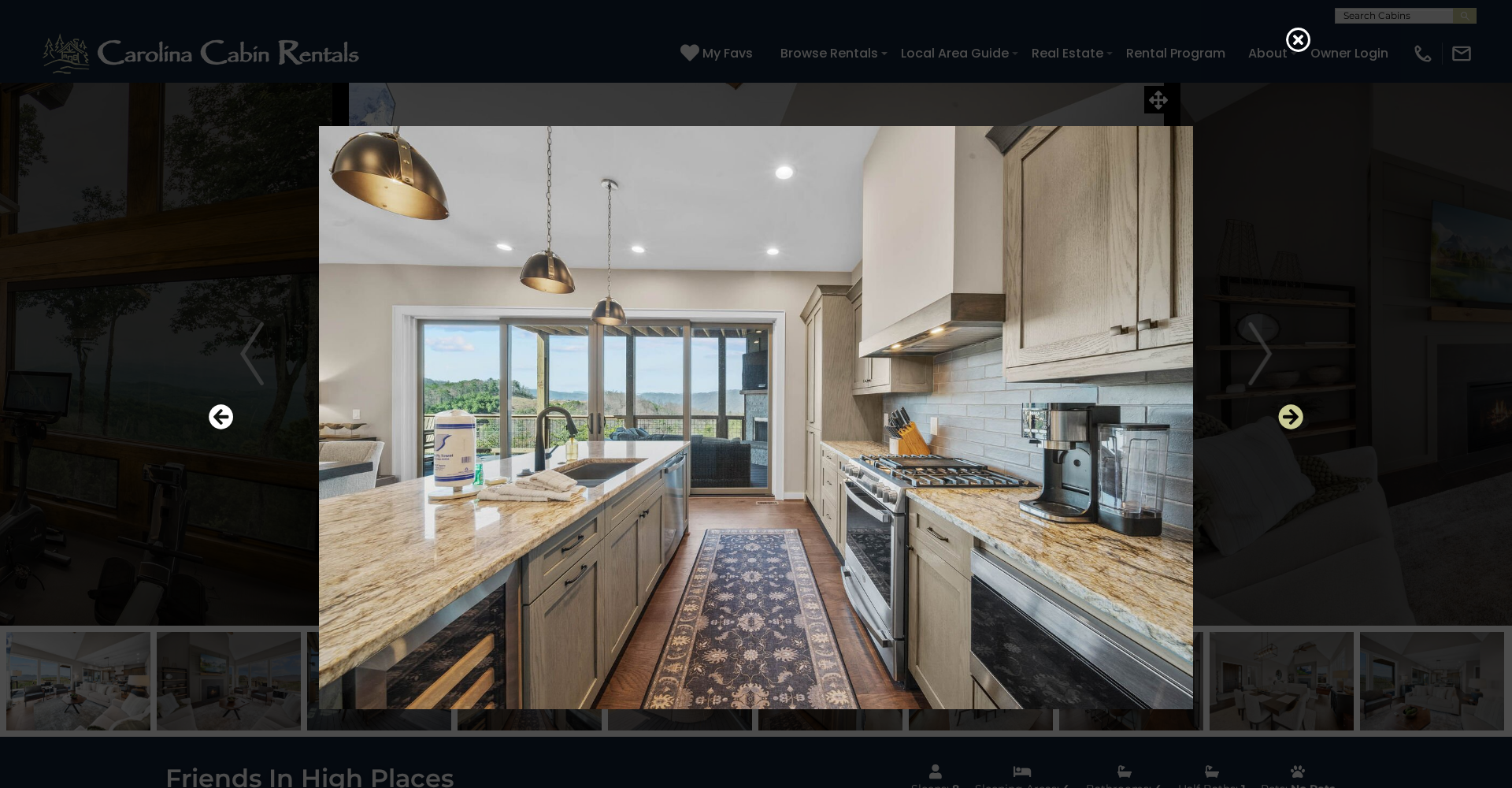
click at [1295, 416] on icon "Next" at bounding box center [1291, 417] width 26 height 26
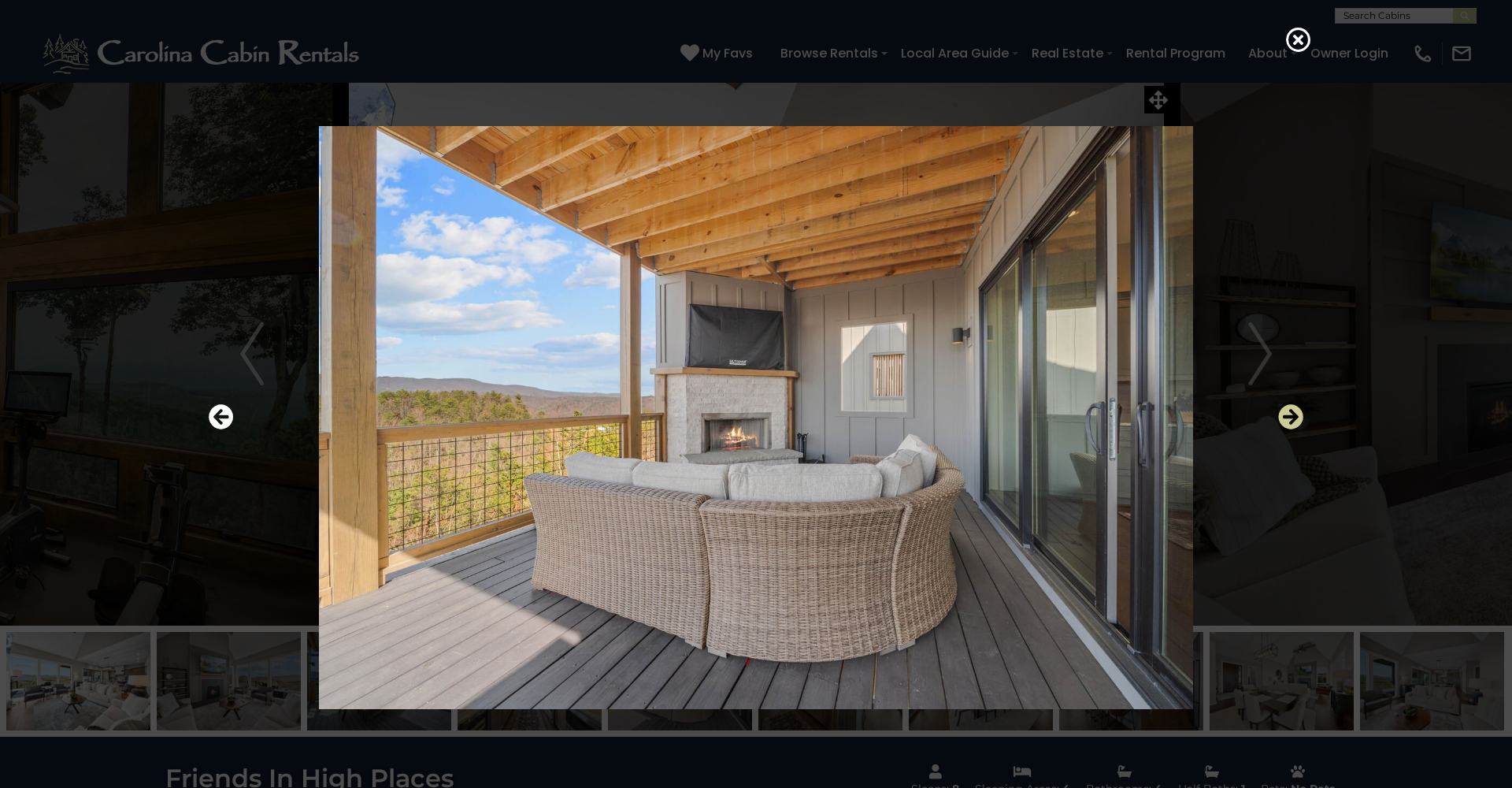
click at [1295, 416] on icon "Next" at bounding box center [1291, 417] width 26 height 26
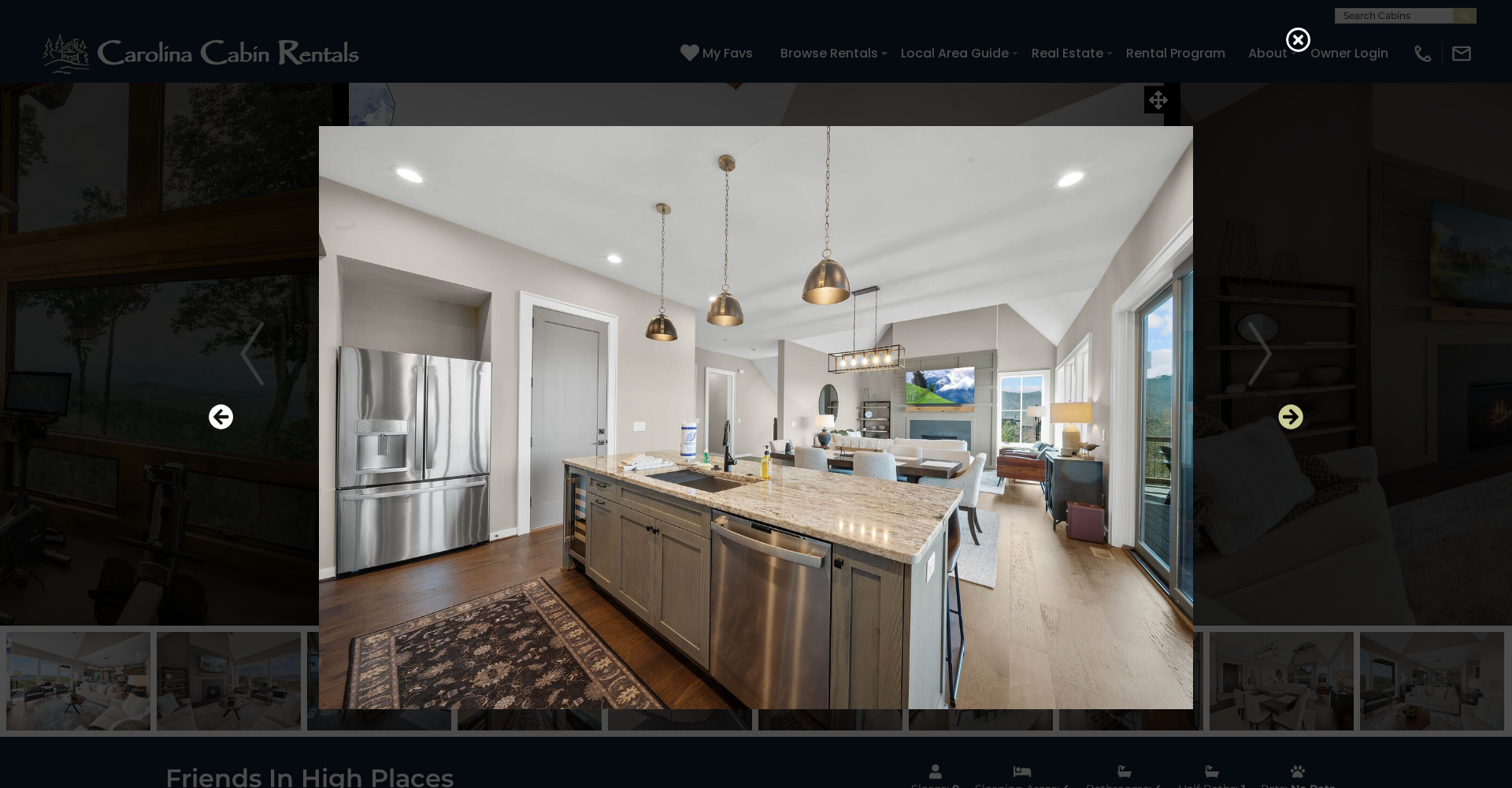
click at [1295, 416] on icon "Next" at bounding box center [1291, 417] width 26 height 26
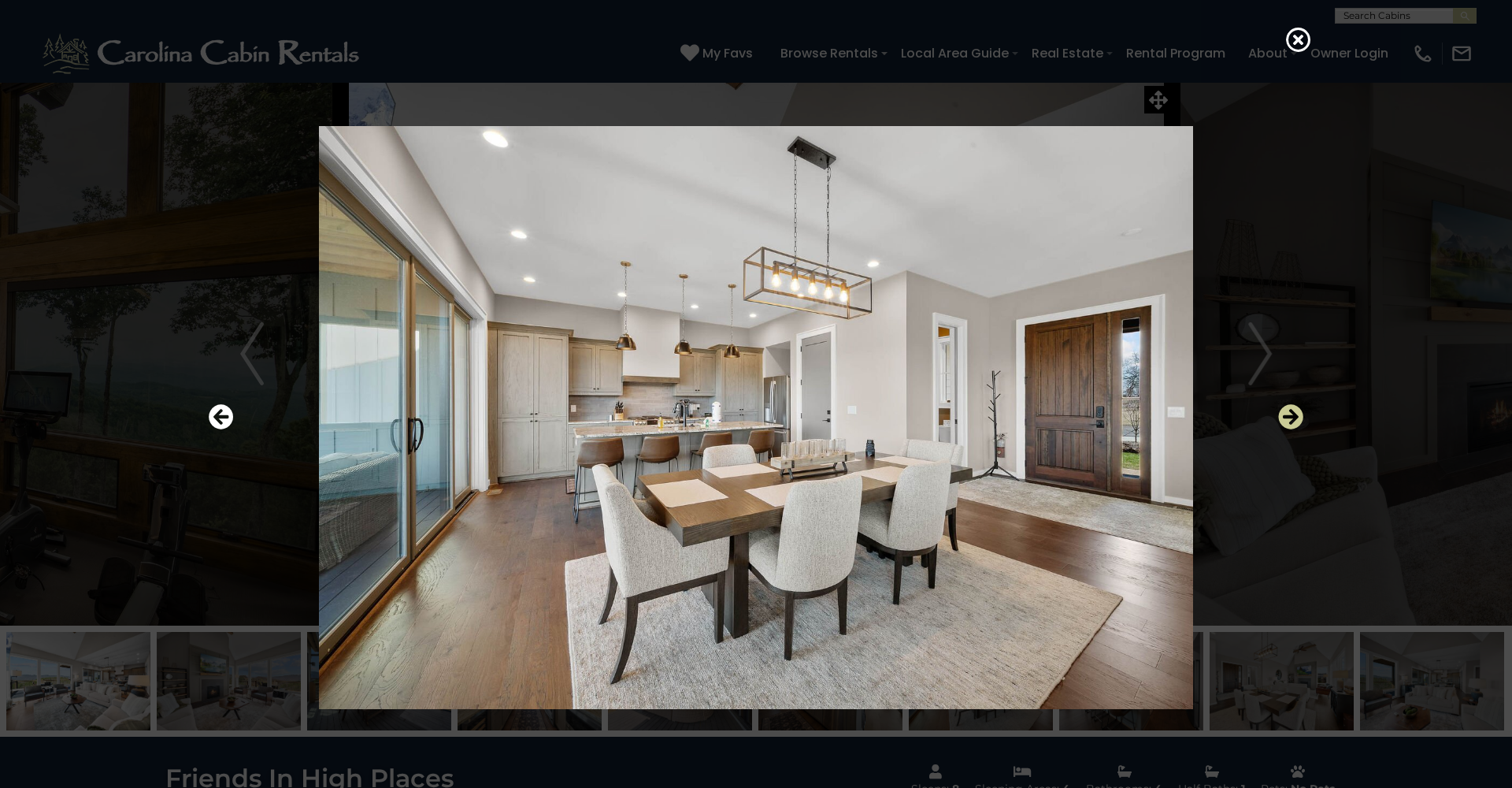
click at [1295, 416] on icon "Next" at bounding box center [1291, 417] width 26 height 26
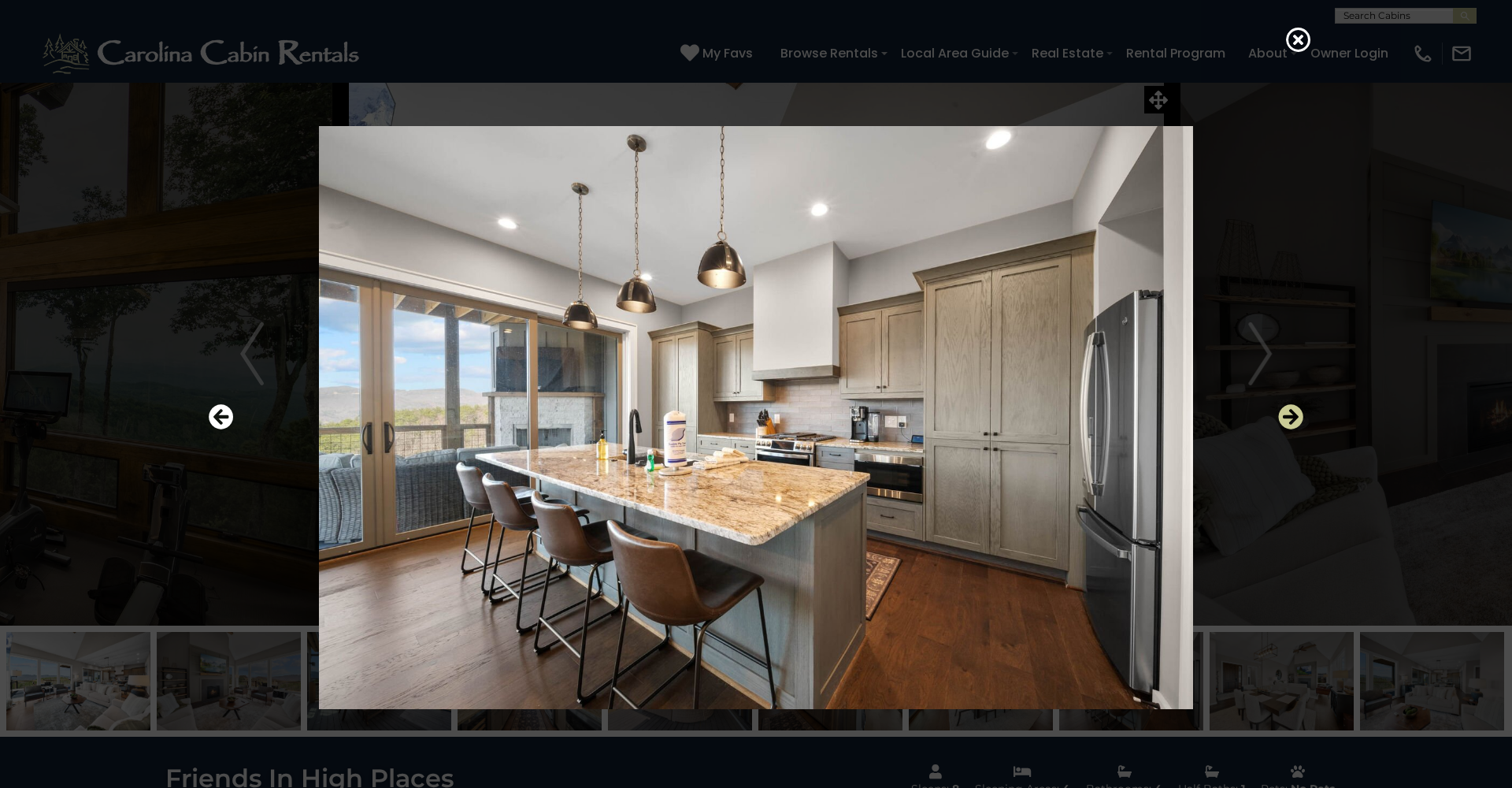
click at [1295, 416] on icon "Next" at bounding box center [1291, 417] width 26 height 26
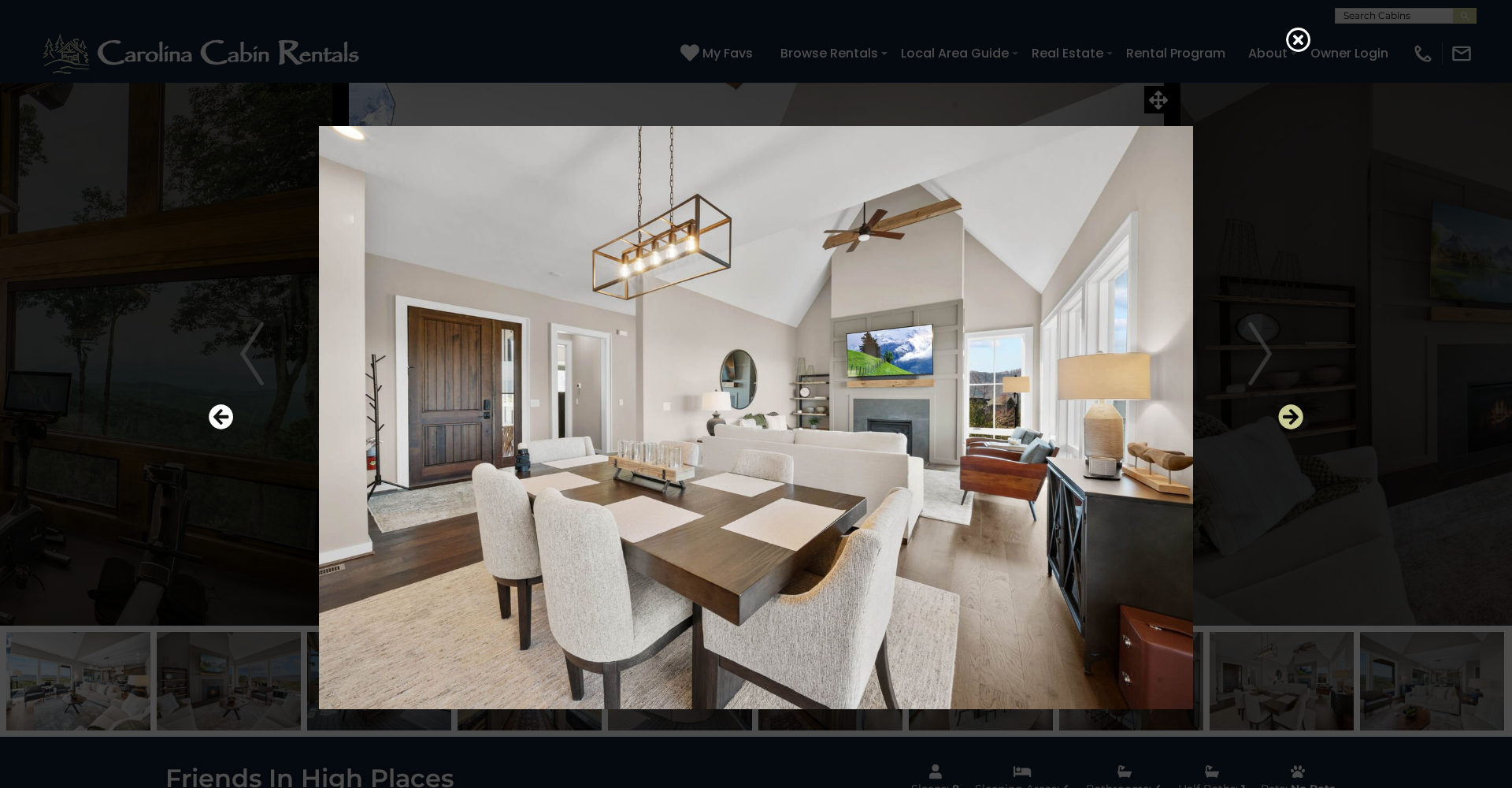
click at [1295, 416] on icon "Next" at bounding box center [1291, 417] width 26 height 26
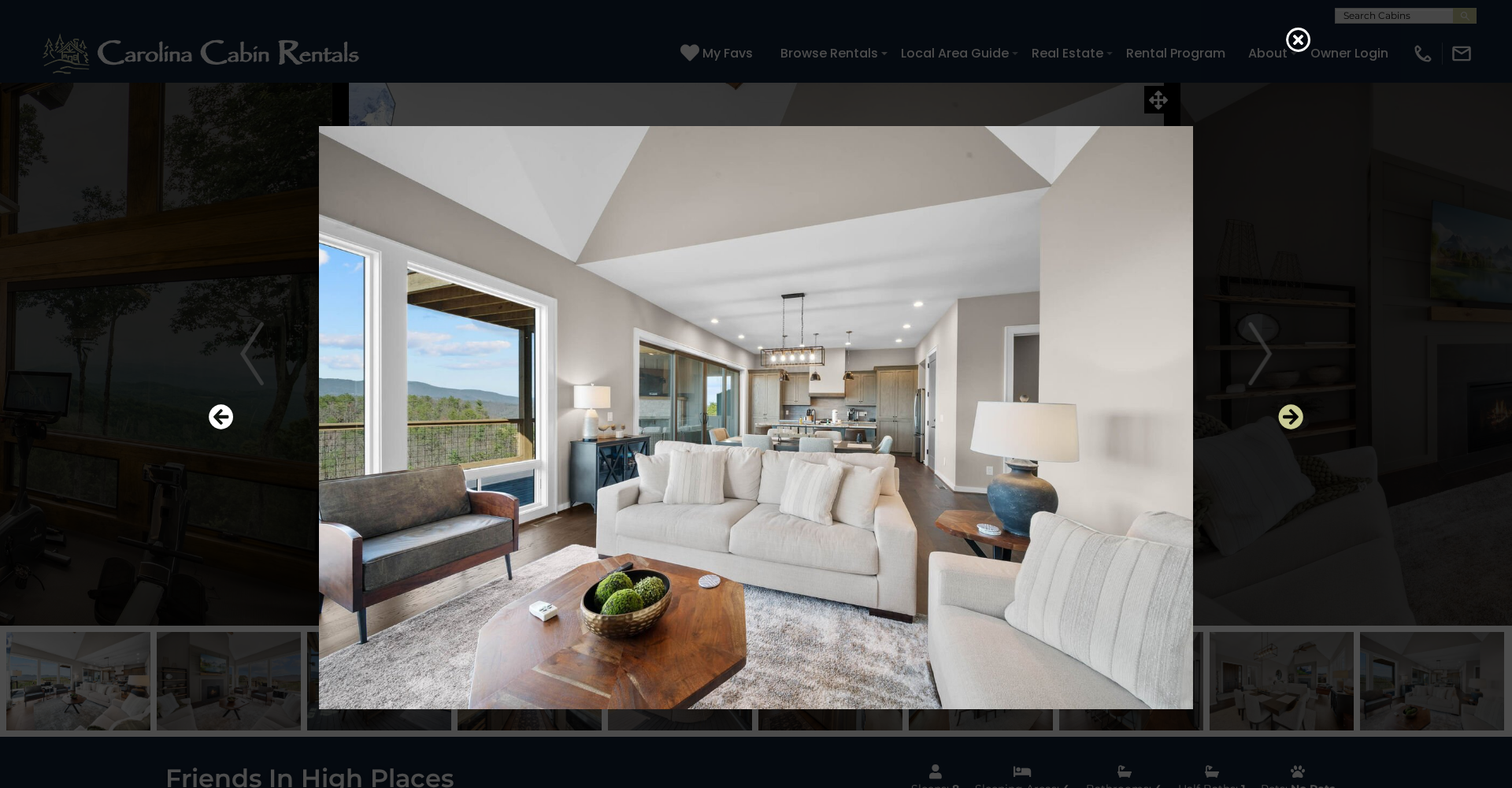
click at [1295, 416] on icon "Next" at bounding box center [1291, 417] width 26 height 26
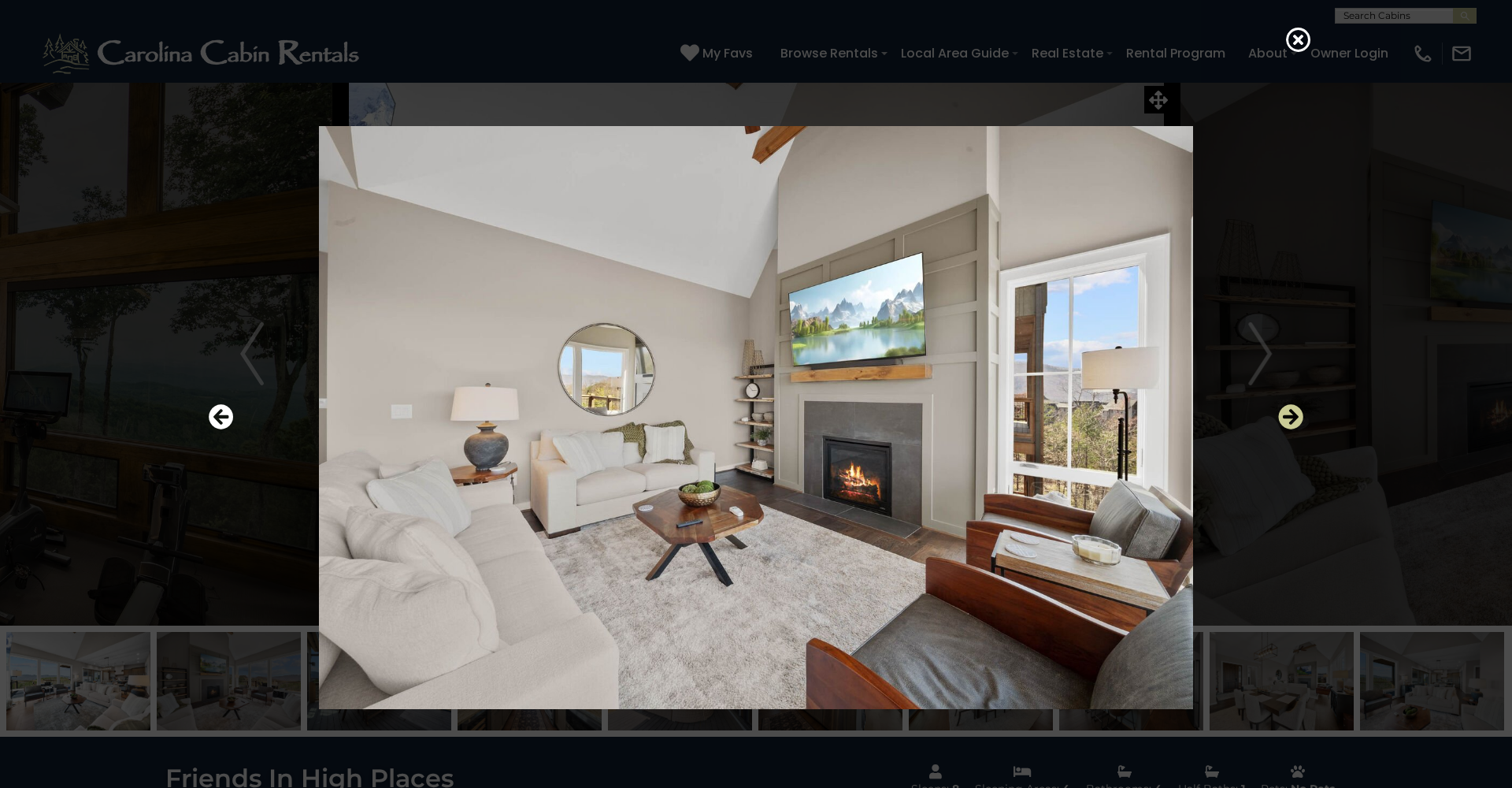
click at [1295, 416] on icon "Next" at bounding box center [1291, 417] width 26 height 26
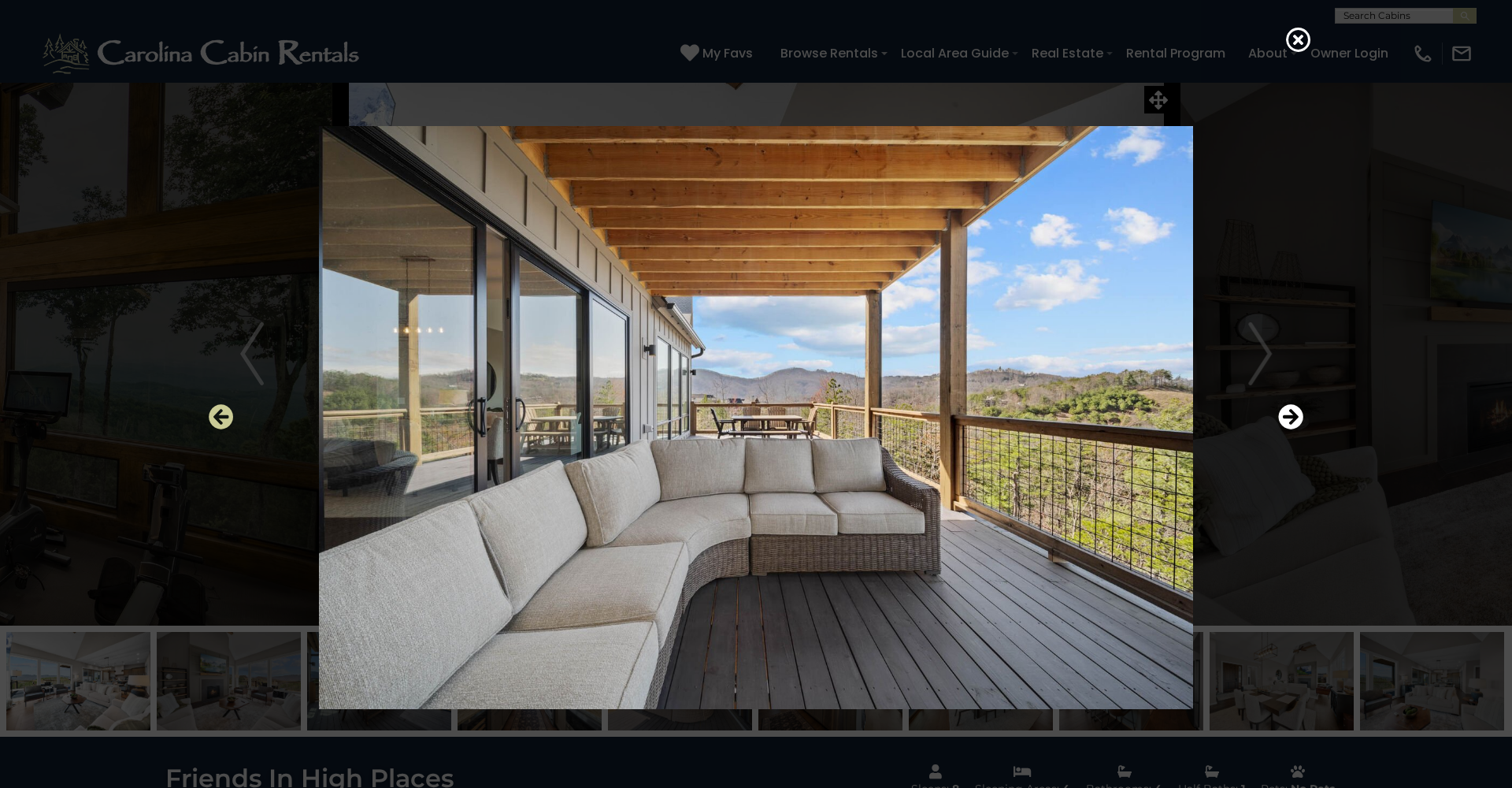
click at [220, 419] on icon "Previous" at bounding box center [221, 417] width 26 height 26
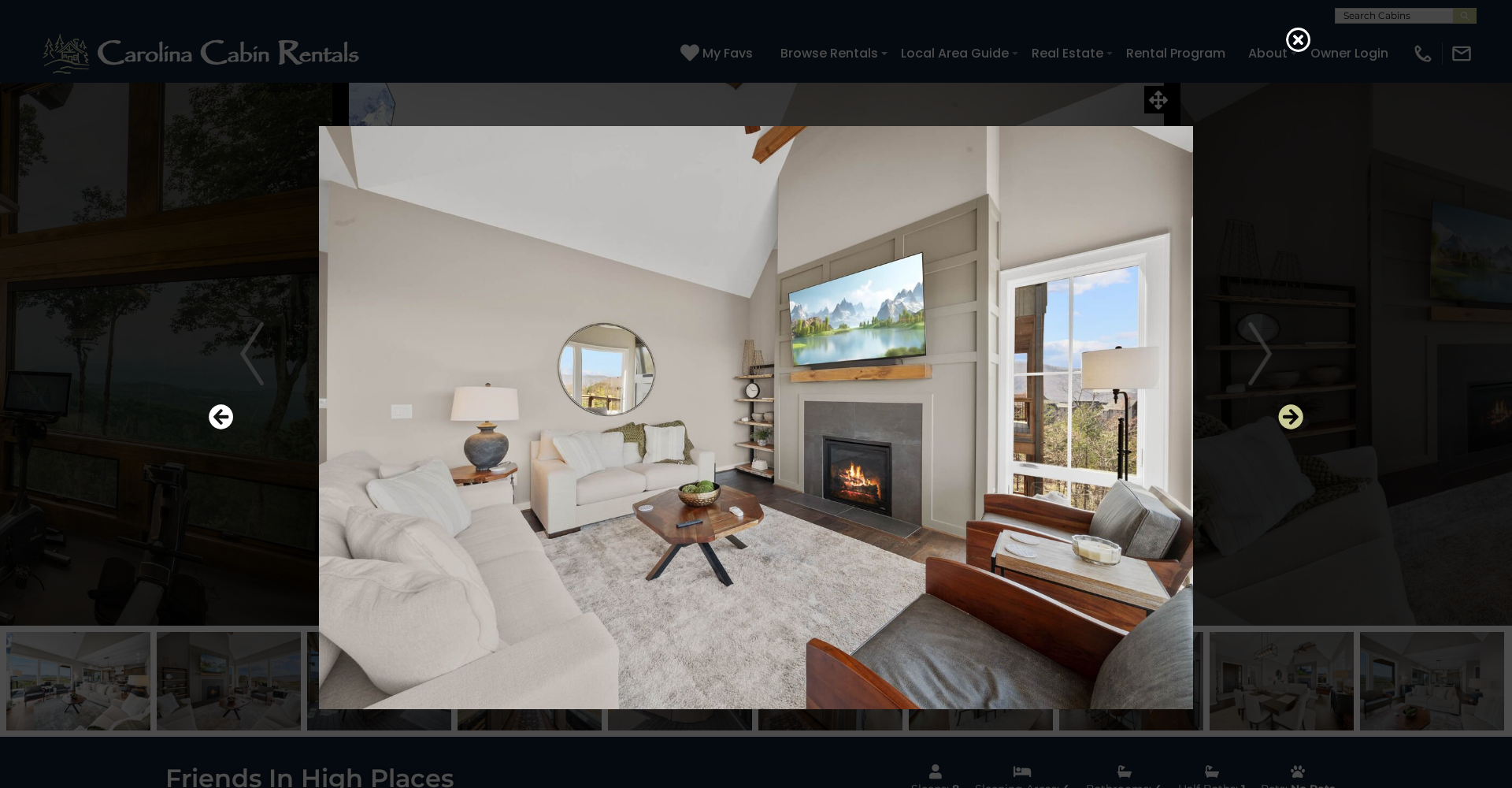
click at [1290, 420] on icon "Next" at bounding box center [1291, 417] width 26 height 26
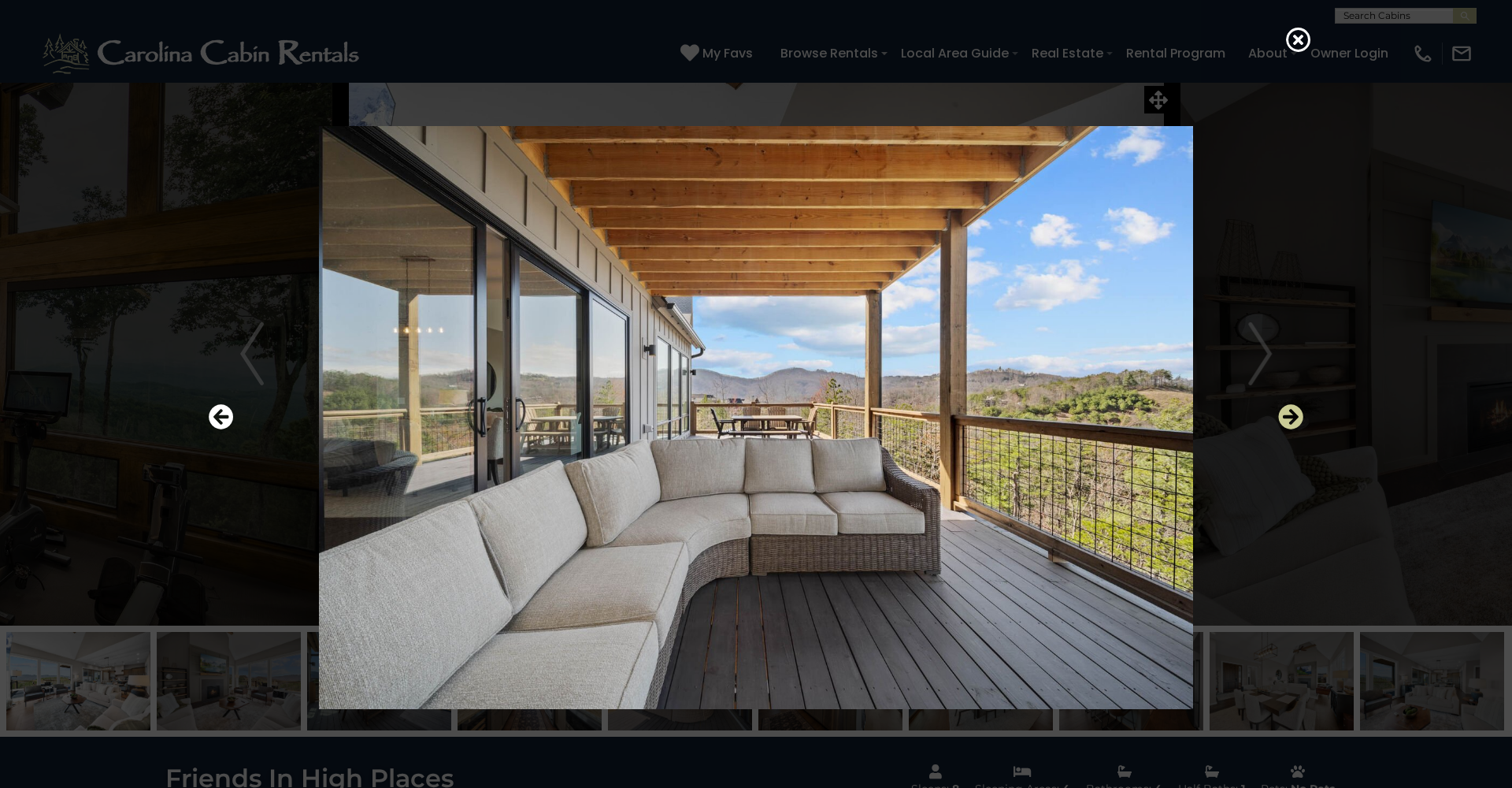
click at [1290, 420] on icon "Next" at bounding box center [1291, 417] width 26 height 26
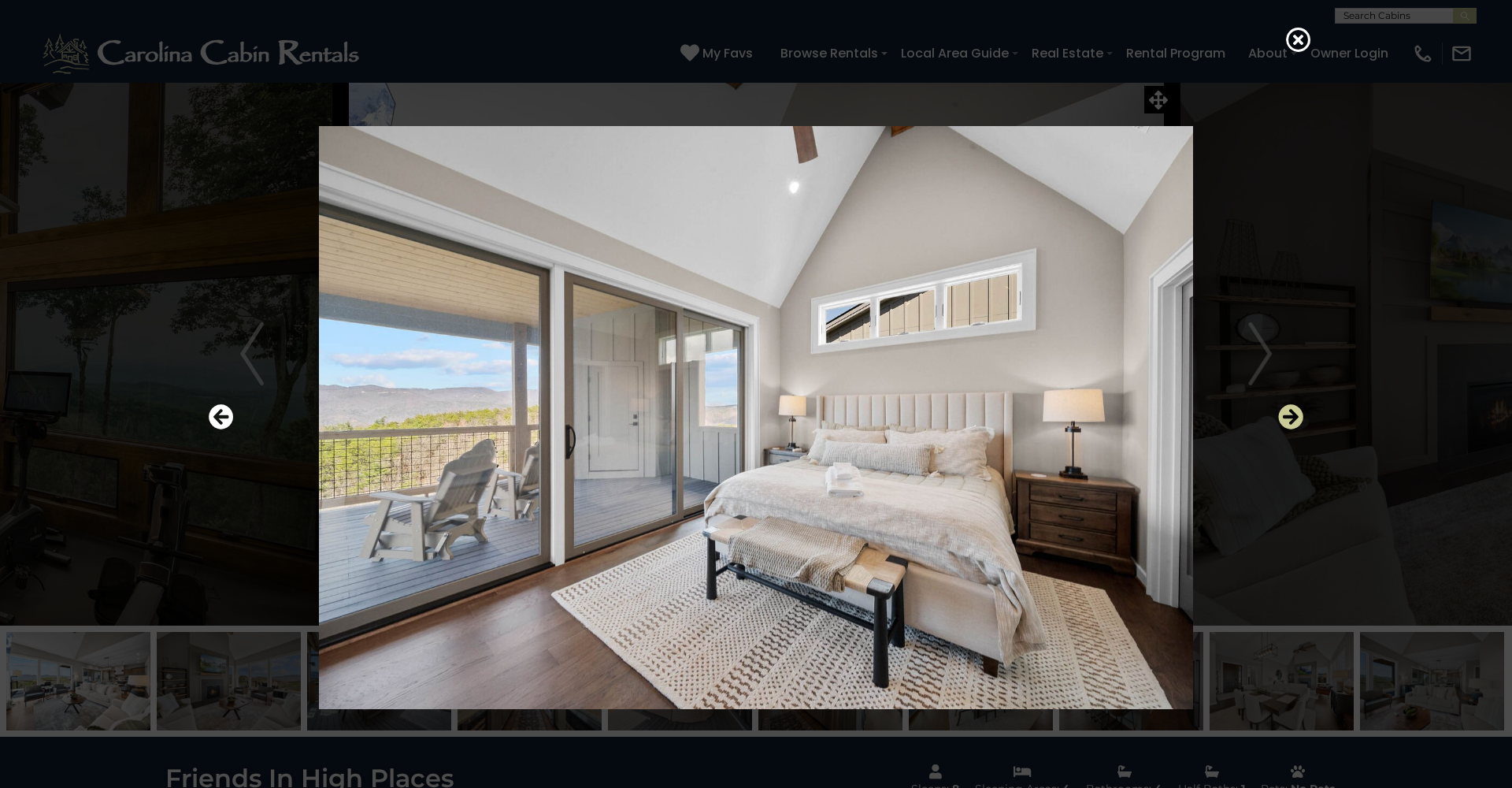
click at [1290, 420] on icon "Next" at bounding box center [1291, 417] width 26 height 26
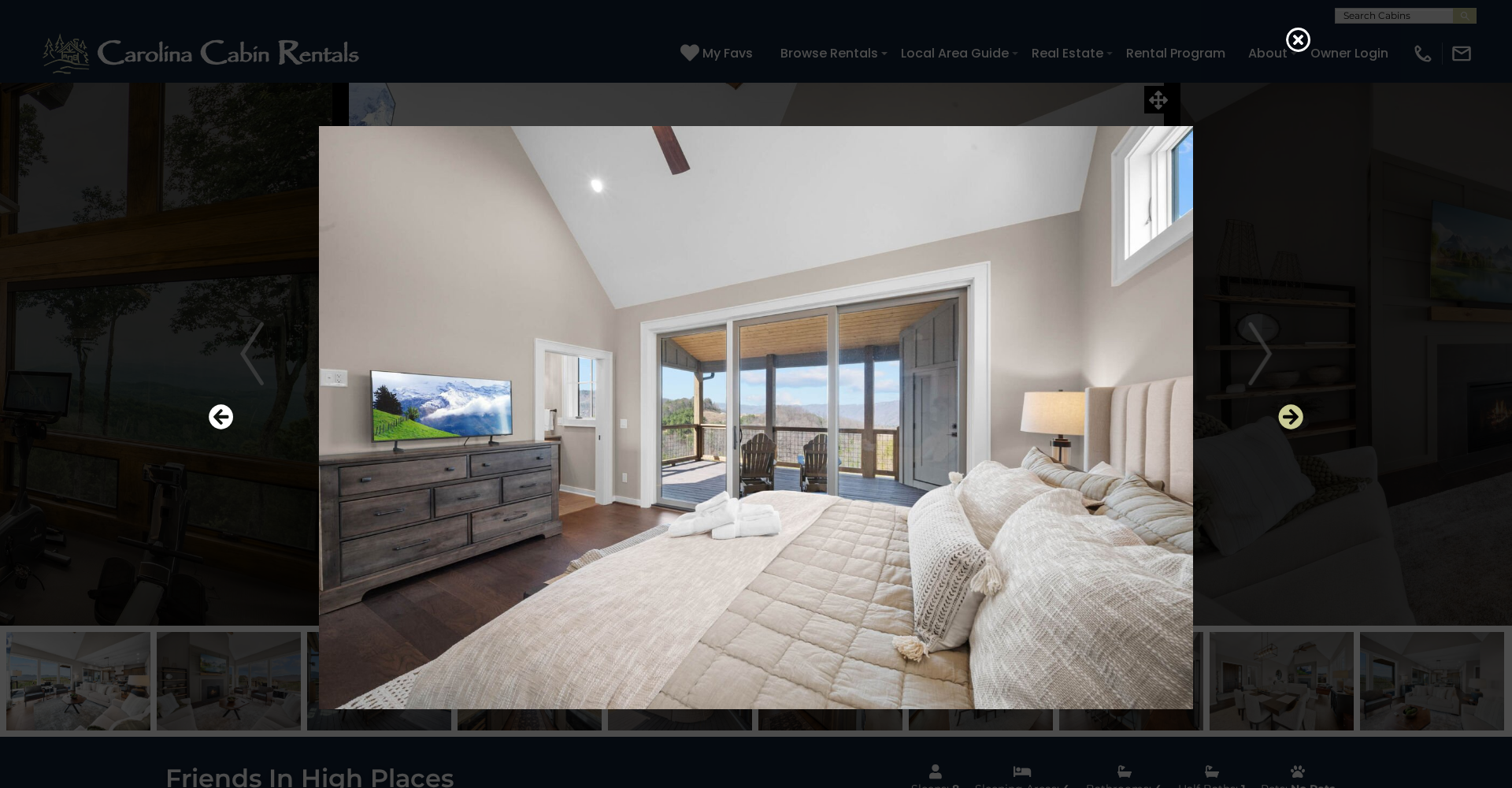
click at [1290, 420] on icon "Next" at bounding box center [1291, 417] width 26 height 26
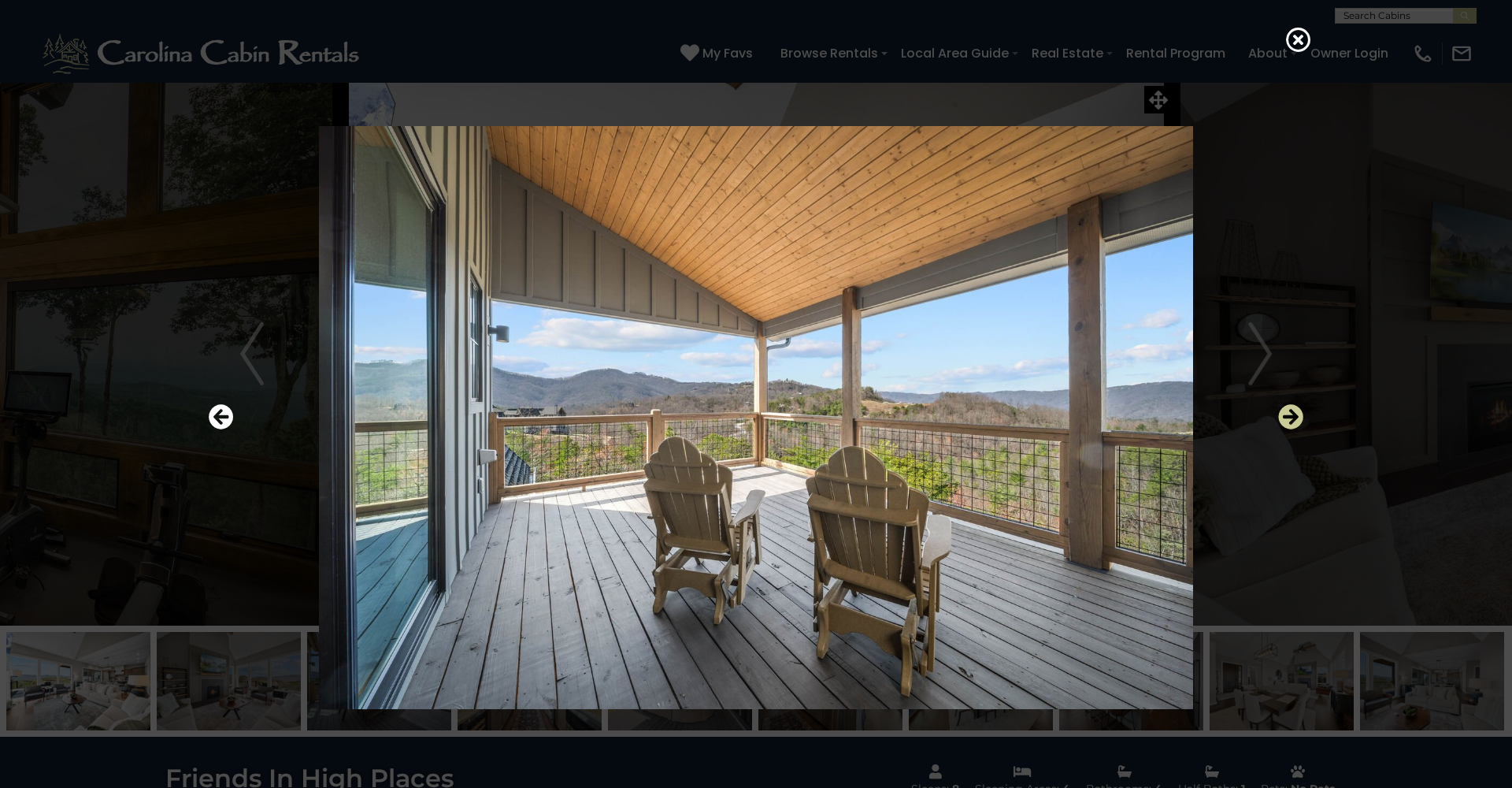
click at [1290, 420] on icon "Next" at bounding box center [1291, 417] width 26 height 26
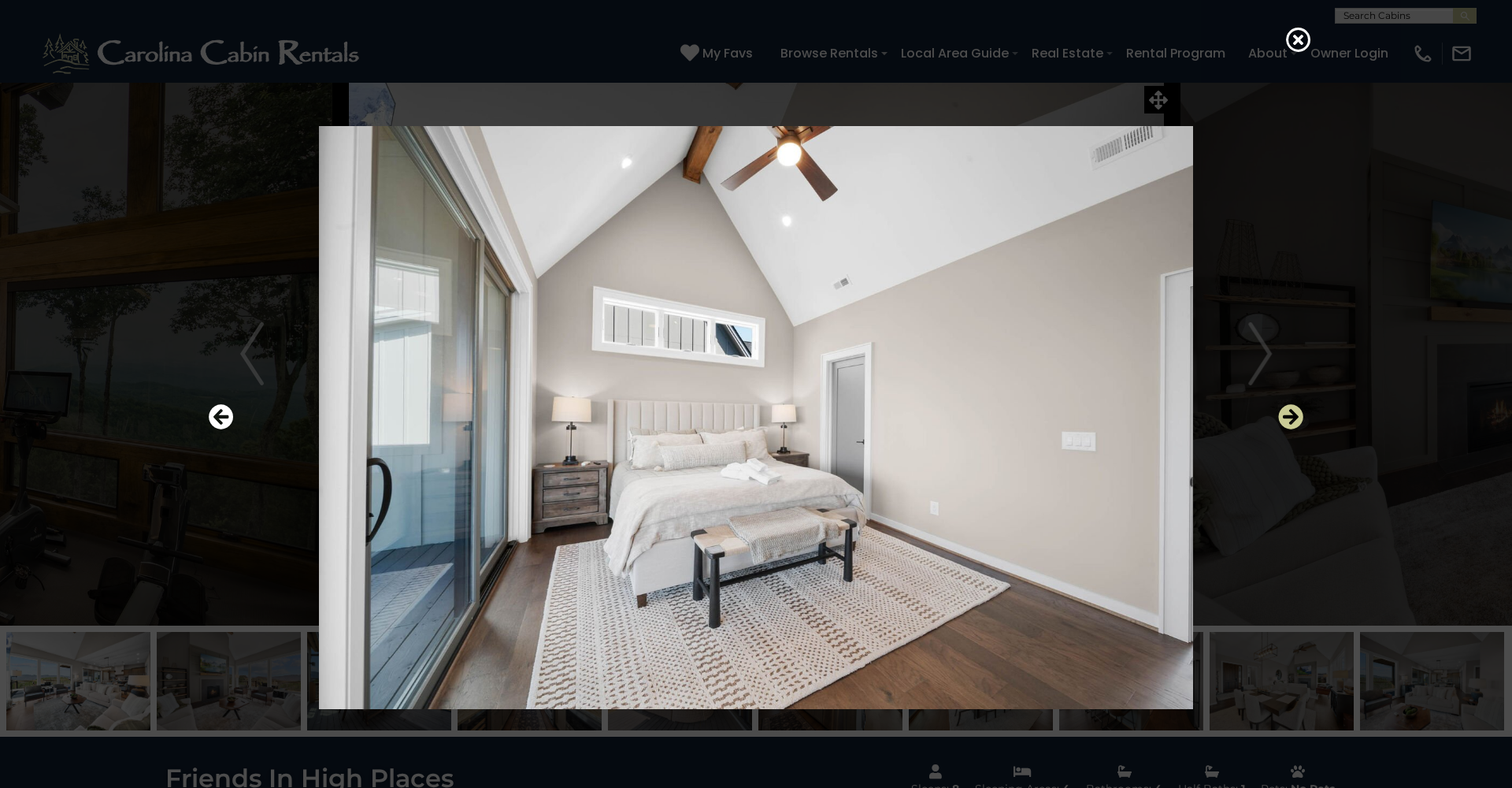
click at [1290, 420] on icon "Next" at bounding box center [1291, 417] width 26 height 26
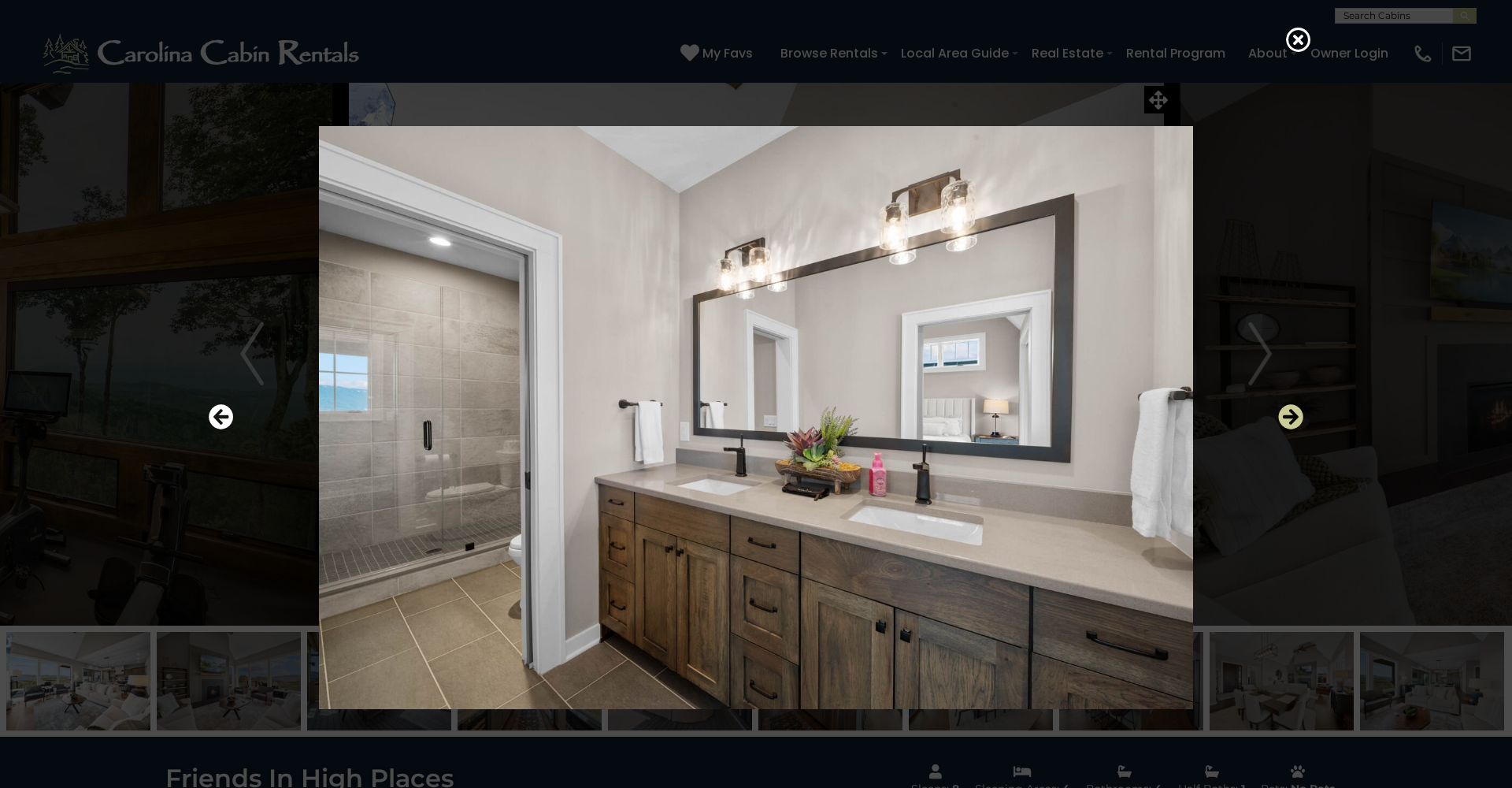
click at [1290, 420] on icon "Next" at bounding box center [1291, 417] width 26 height 26
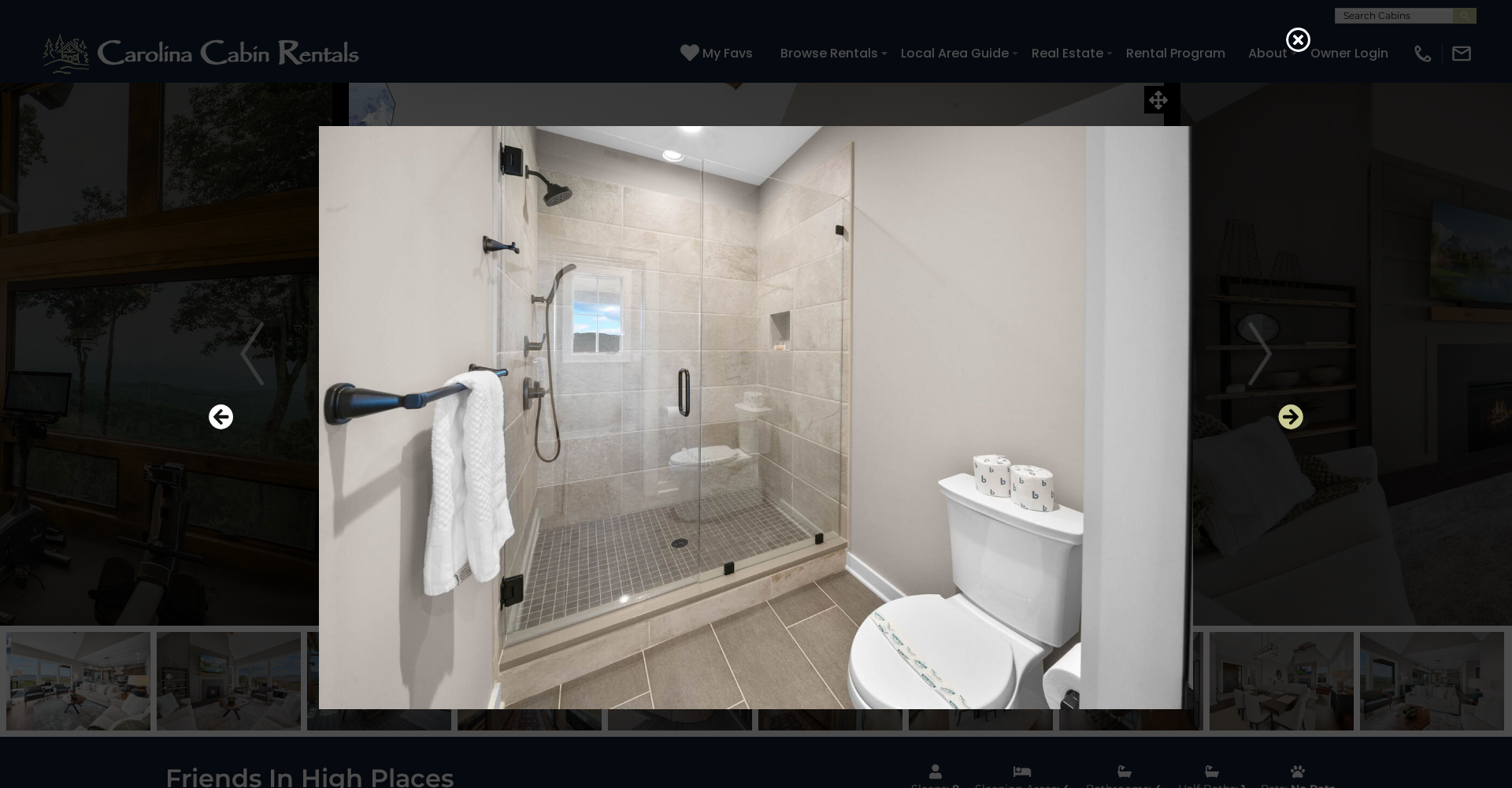
click at [1290, 420] on icon "Next" at bounding box center [1291, 417] width 26 height 26
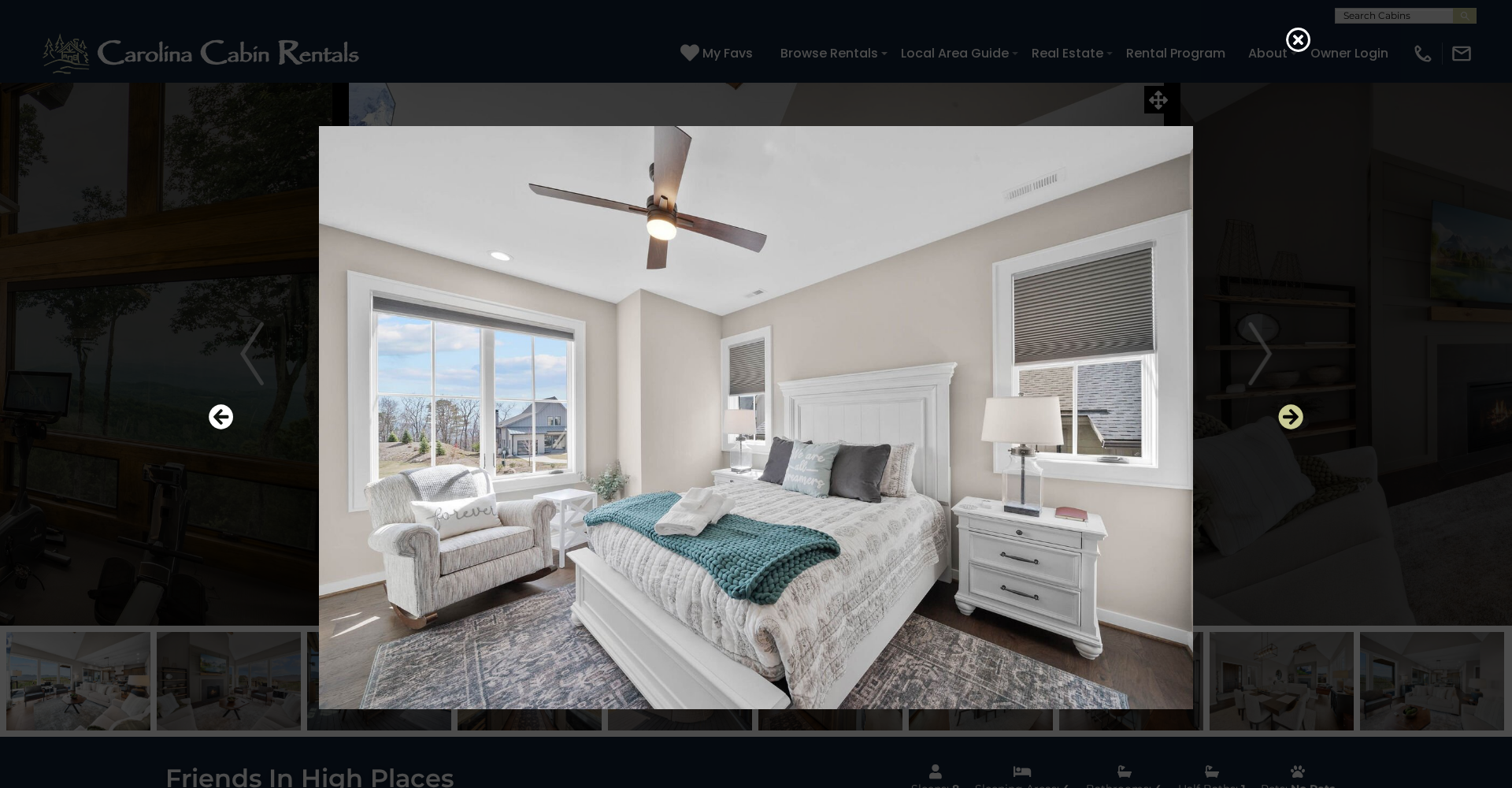
click at [1290, 420] on icon "Next" at bounding box center [1291, 417] width 26 height 26
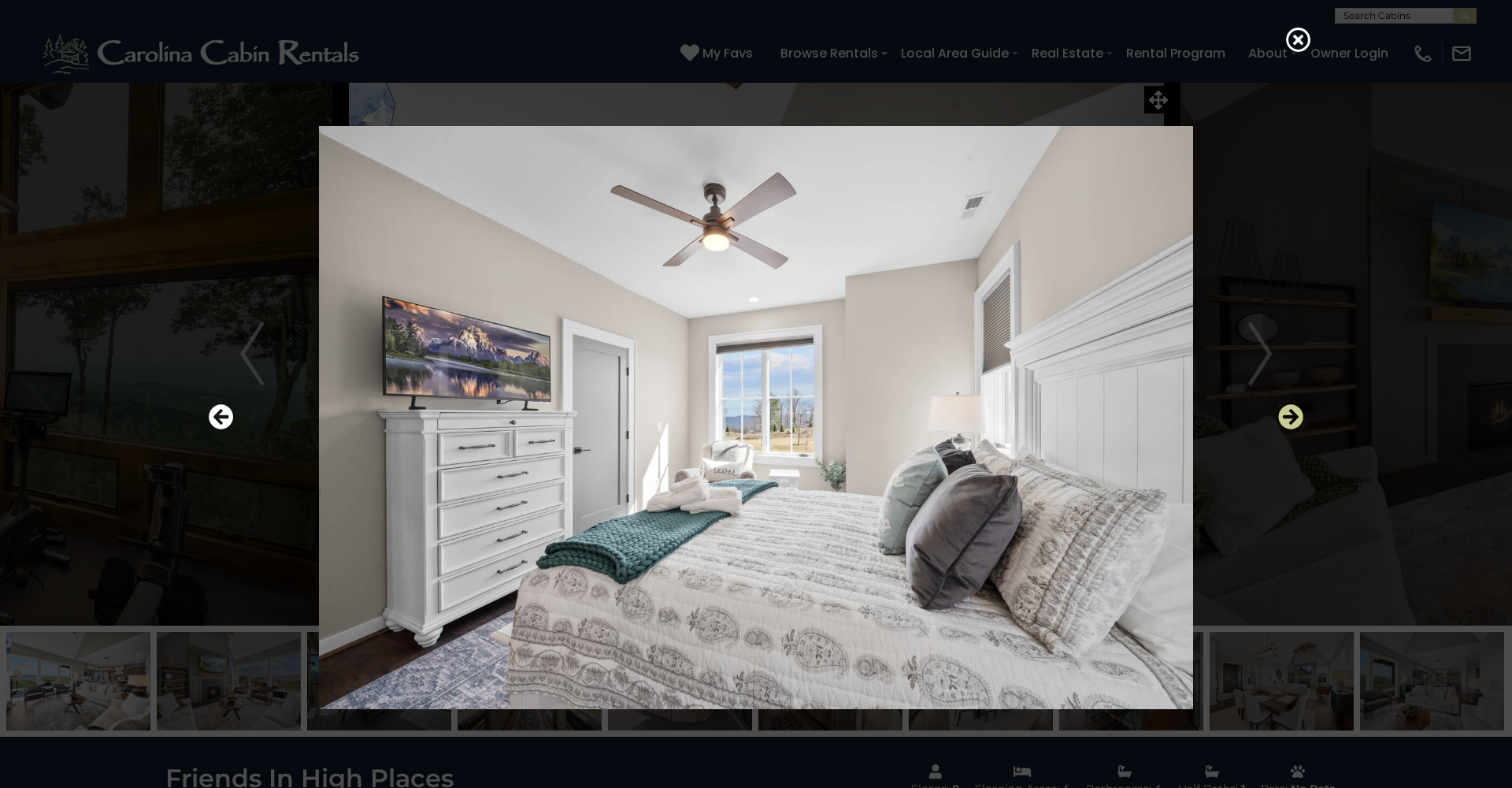
click at [1290, 420] on icon "Next" at bounding box center [1291, 417] width 26 height 26
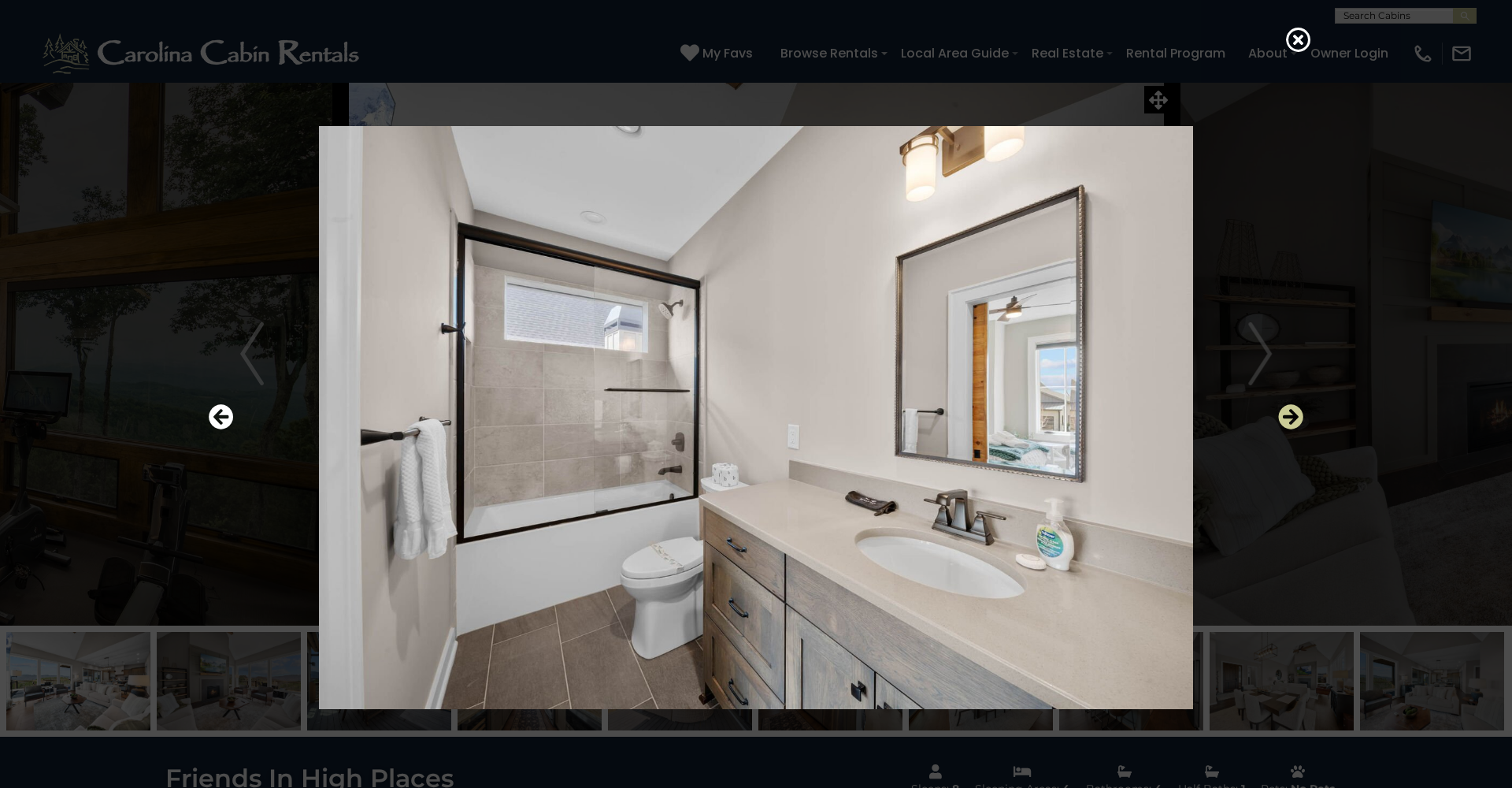
click at [1290, 420] on icon "Next" at bounding box center [1291, 417] width 26 height 26
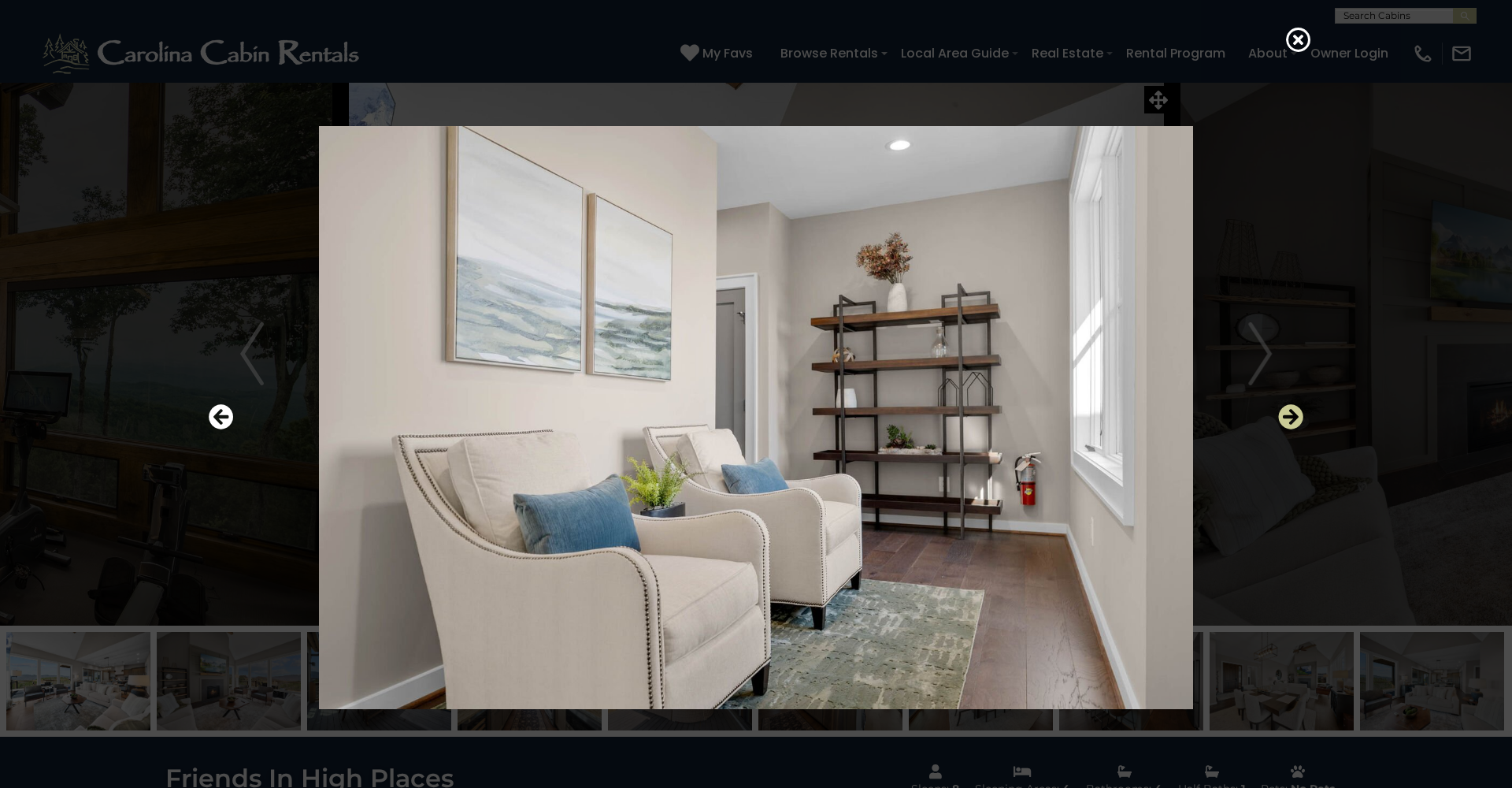
click at [1290, 420] on icon "Next" at bounding box center [1291, 417] width 26 height 26
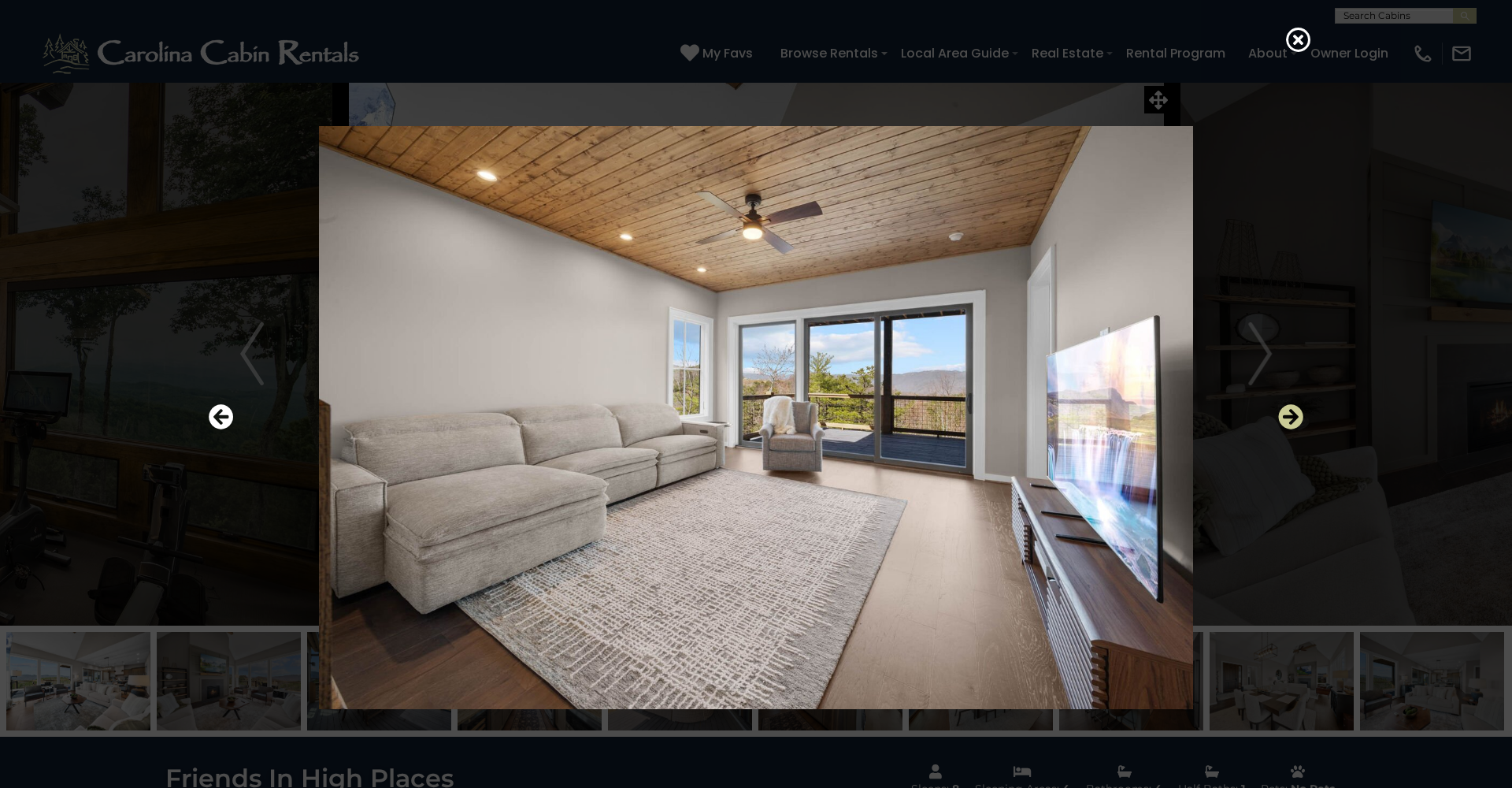
click at [1289, 421] on icon "Next" at bounding box center [1291, 417] width 26 height 26
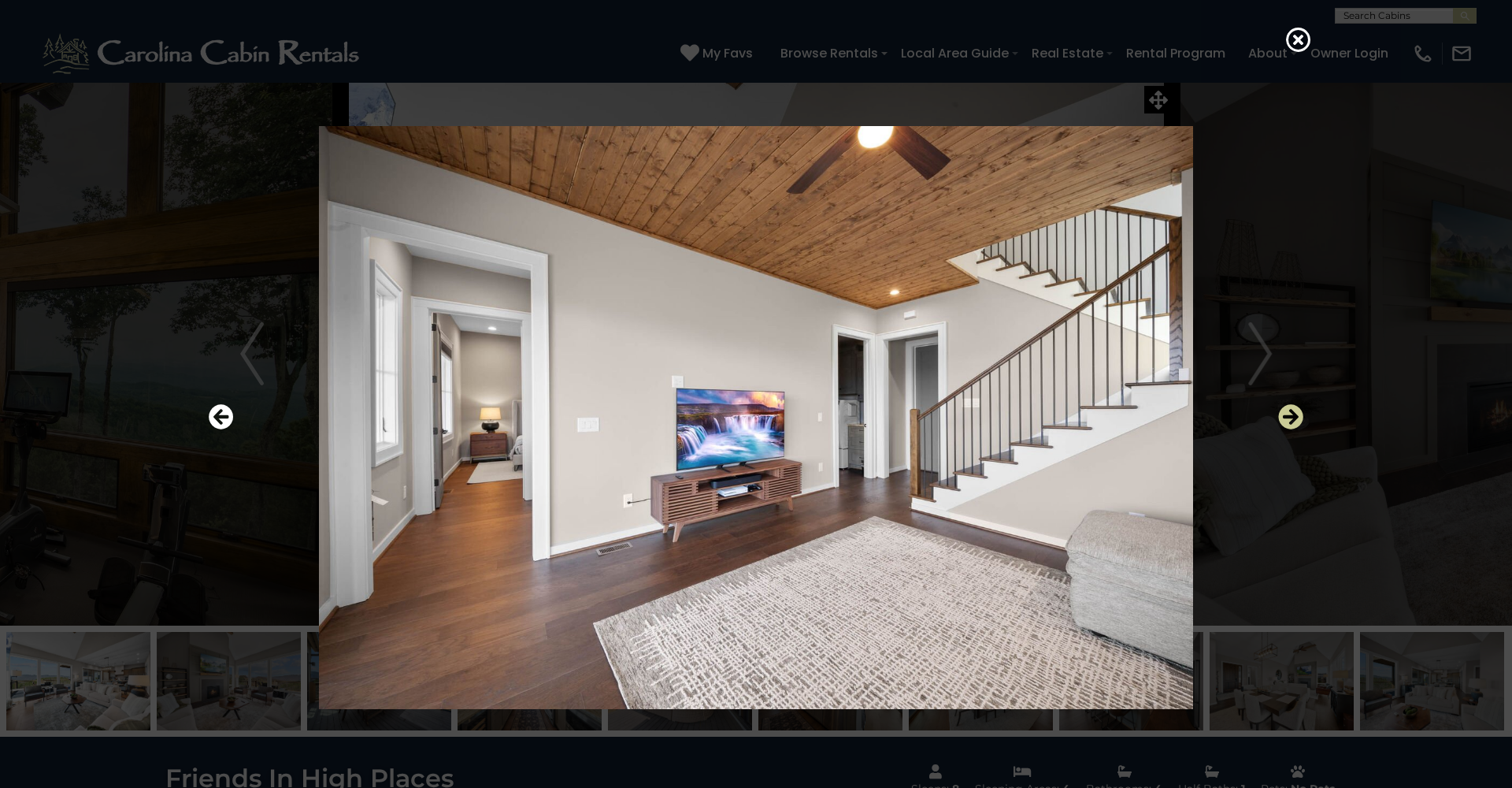
click at [1289, 421] on icon "Next" at bounding box center [1291, 417] width 26 height 26
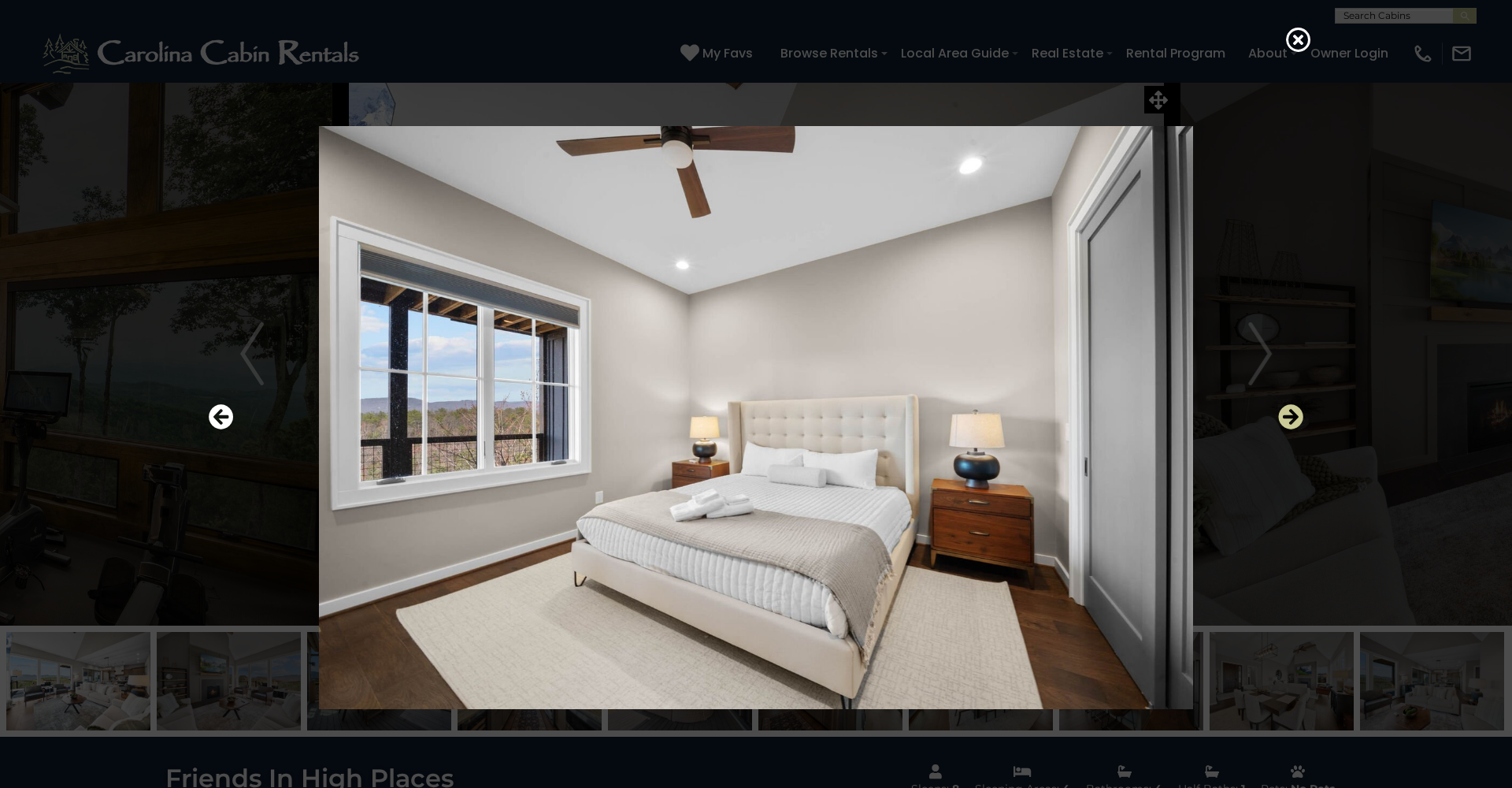
click at [1289, 421] on icon "Next" at bounding box center [1291, 417] width 26 height 26
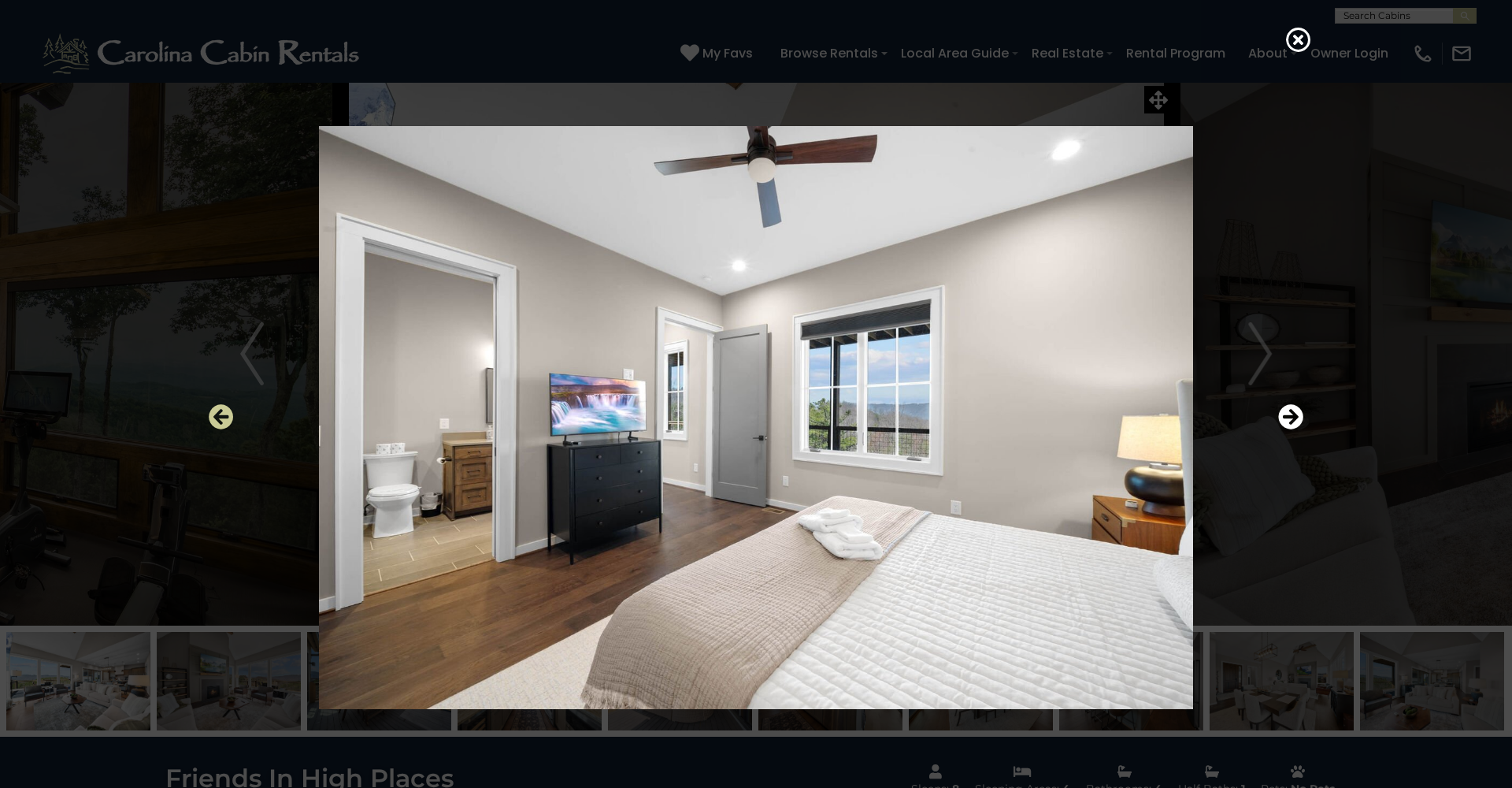
click at [229, 419] on icon "Previous" at bounding box center [221, 417] width 26 height 26
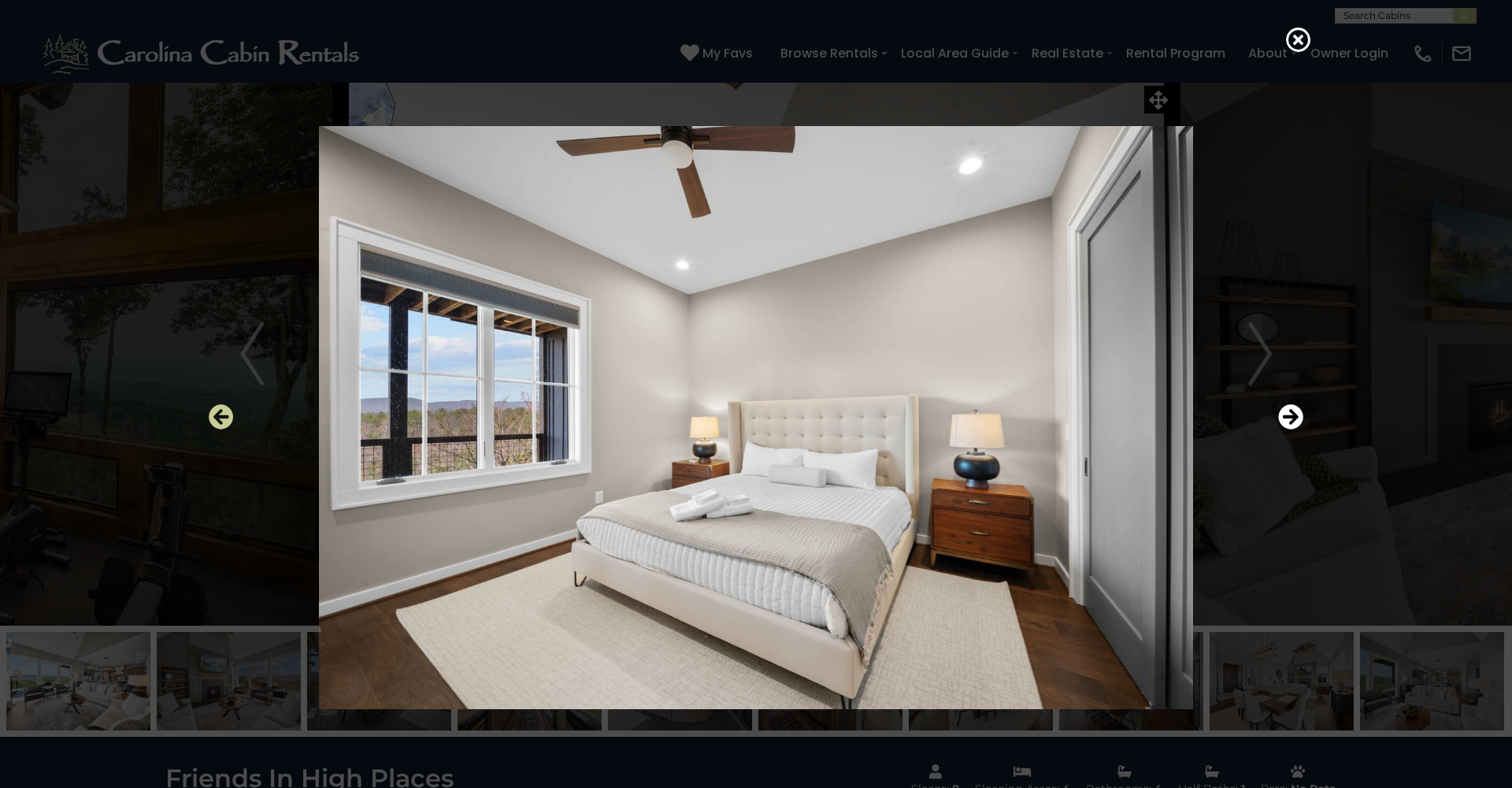
click at [229, 419] on icon "Previous" at bounding box center [221, 417] width 26 height 26
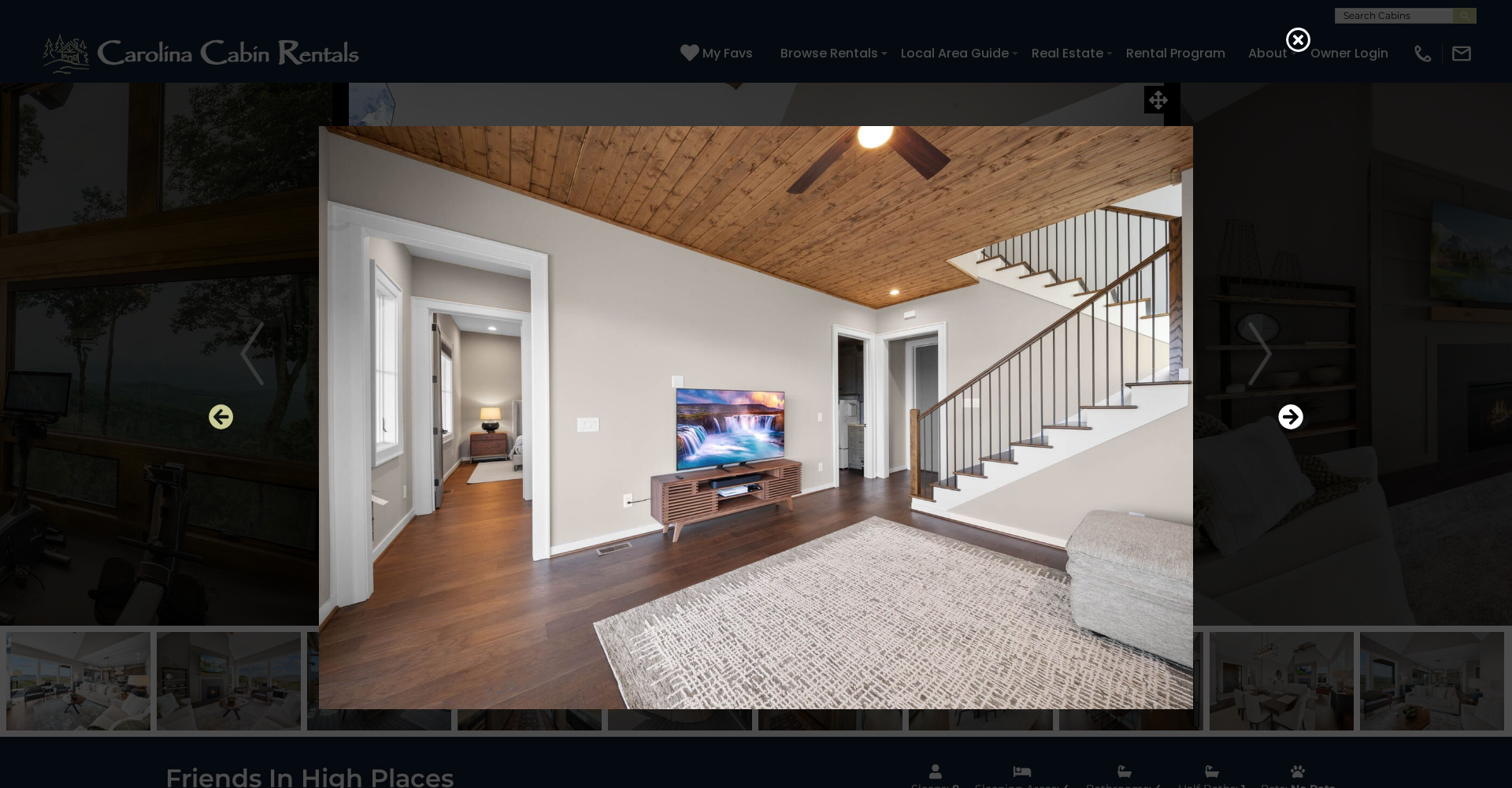
click at [229, 419] on icon "Previous" at bounding box center [221, 417] width 26 height 26
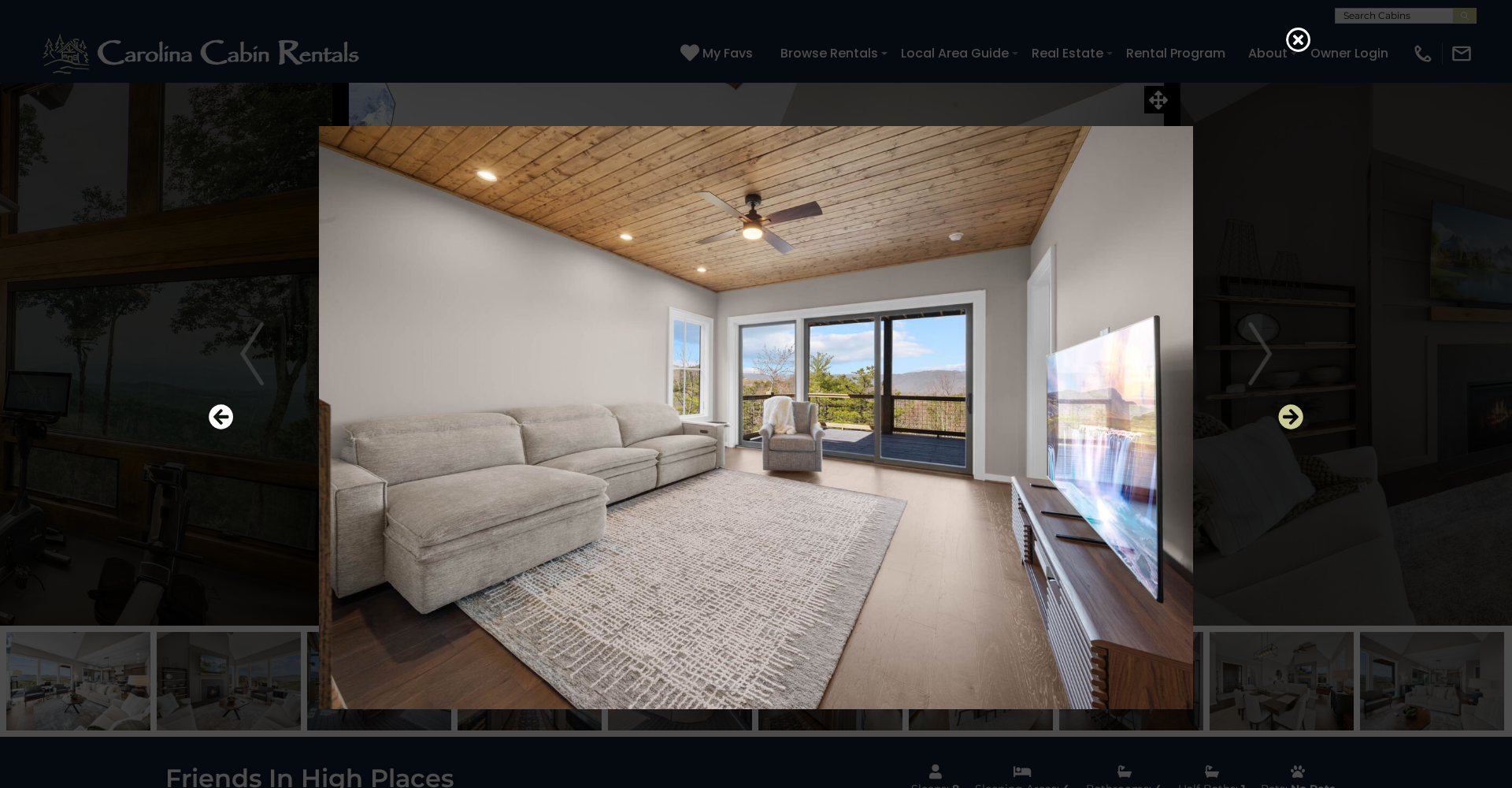
click at [1285, 417] on icon "Next" at bounding box center [1291, 417] width 26 height 26
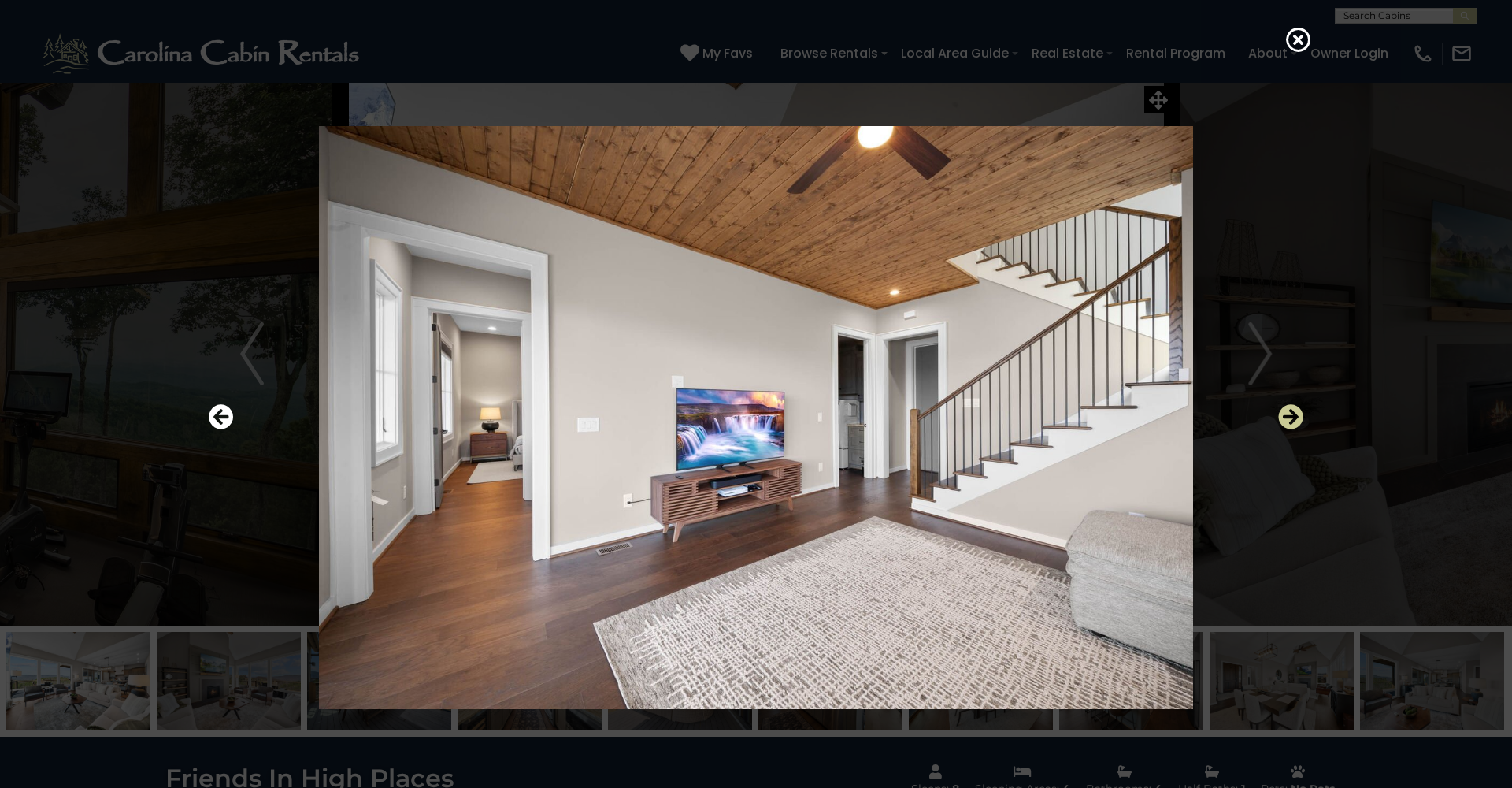
click at [1285, 417] on icon "Next" at bounding box center [1291, 417] width 26 height 26
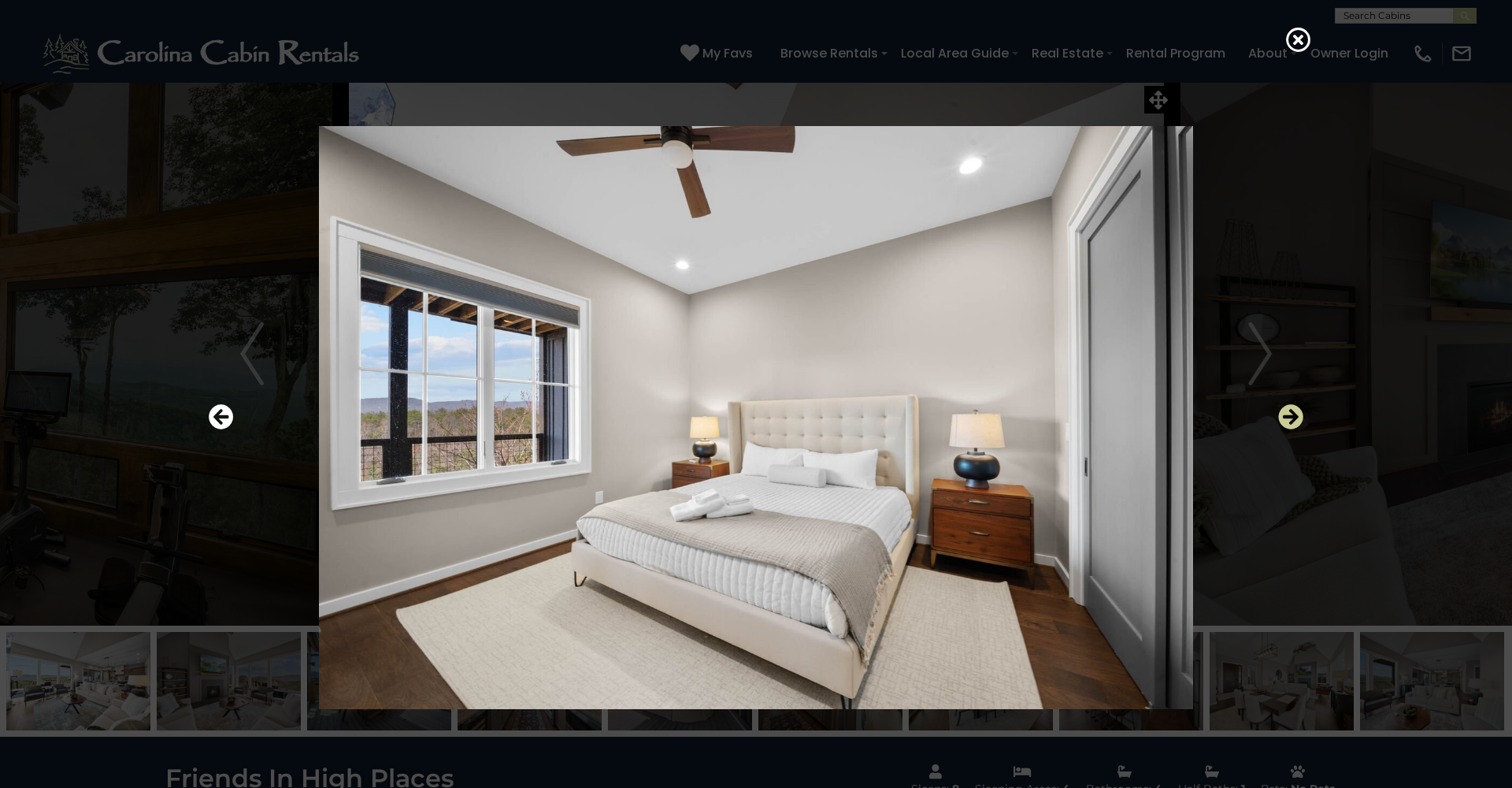
click at [1285, 417] on icon "Next" at bounding box center [1291, 417] width 26 height 26
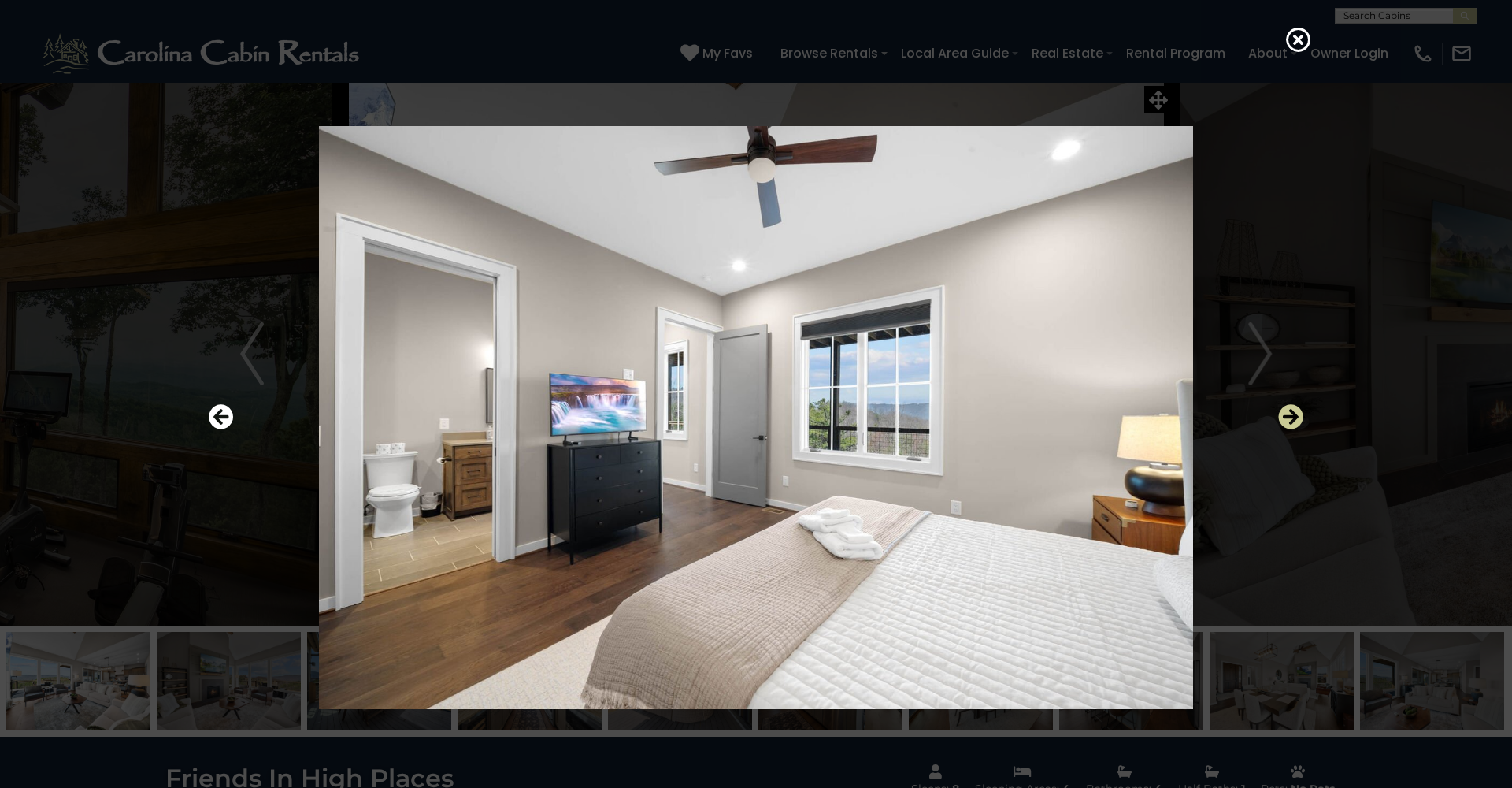
click at [1284, 417] on icon "Next" at bounding box center [1291, 417] width 26 height 26
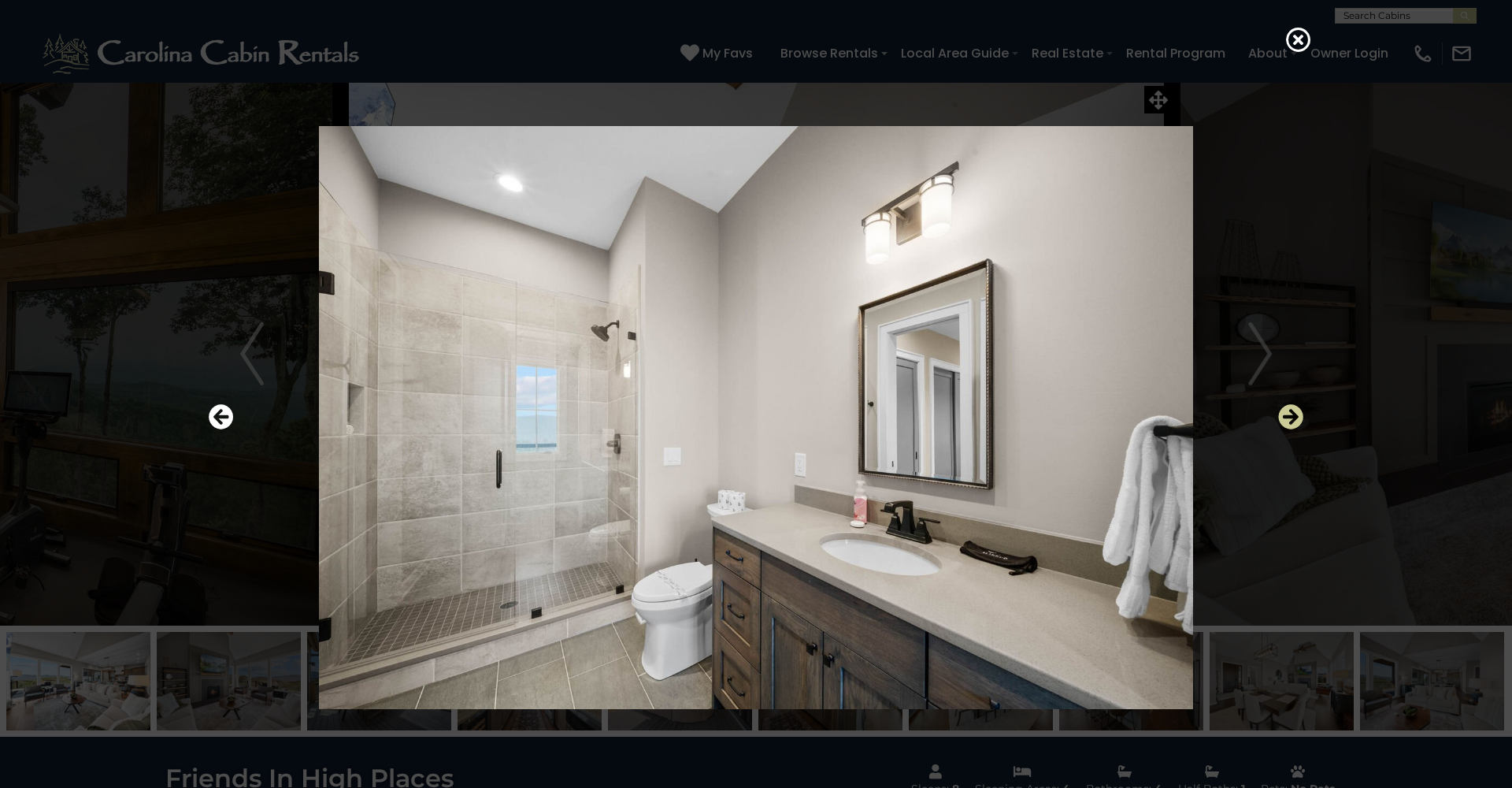
click at [1284, 417] on icon "Next" at bounding box center [1291, 417] width 26 height 26
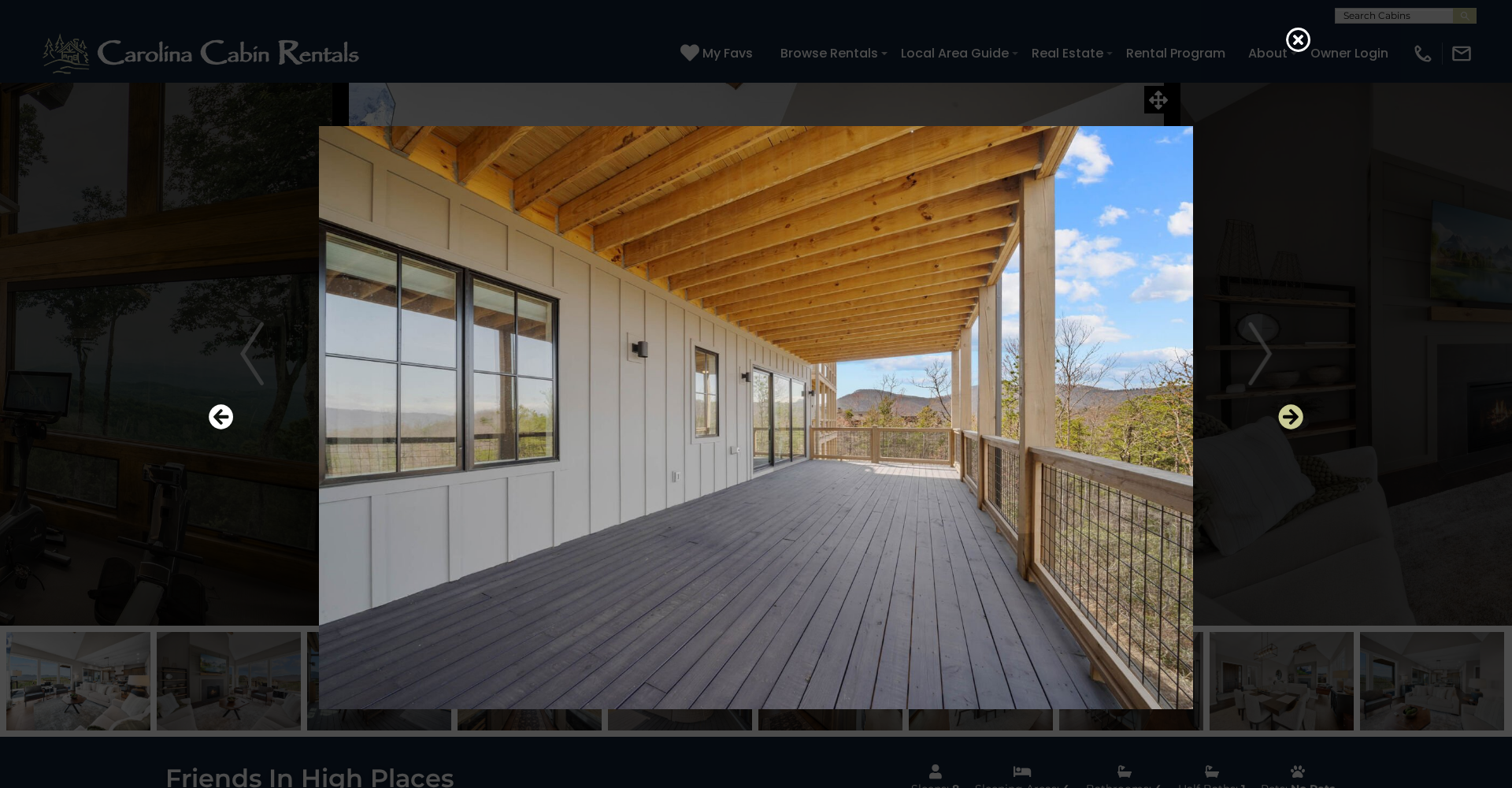
click at [1284, 417] on icon "Next" at bounding box center [1291, 417] width 26 height 26
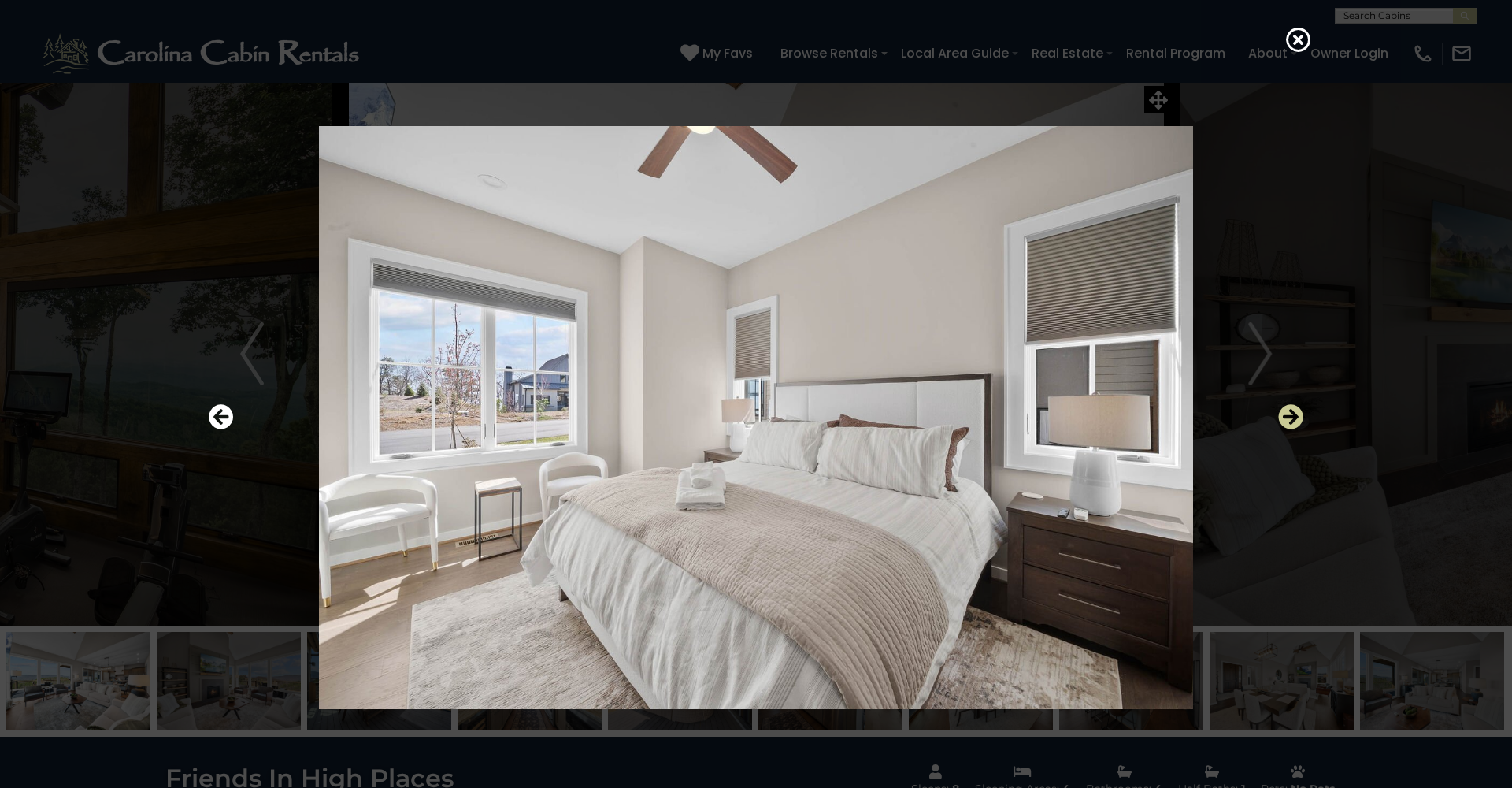
click at [1284, 417] on icon "Next" at bounding box center [1291, 417] width 26 height 26
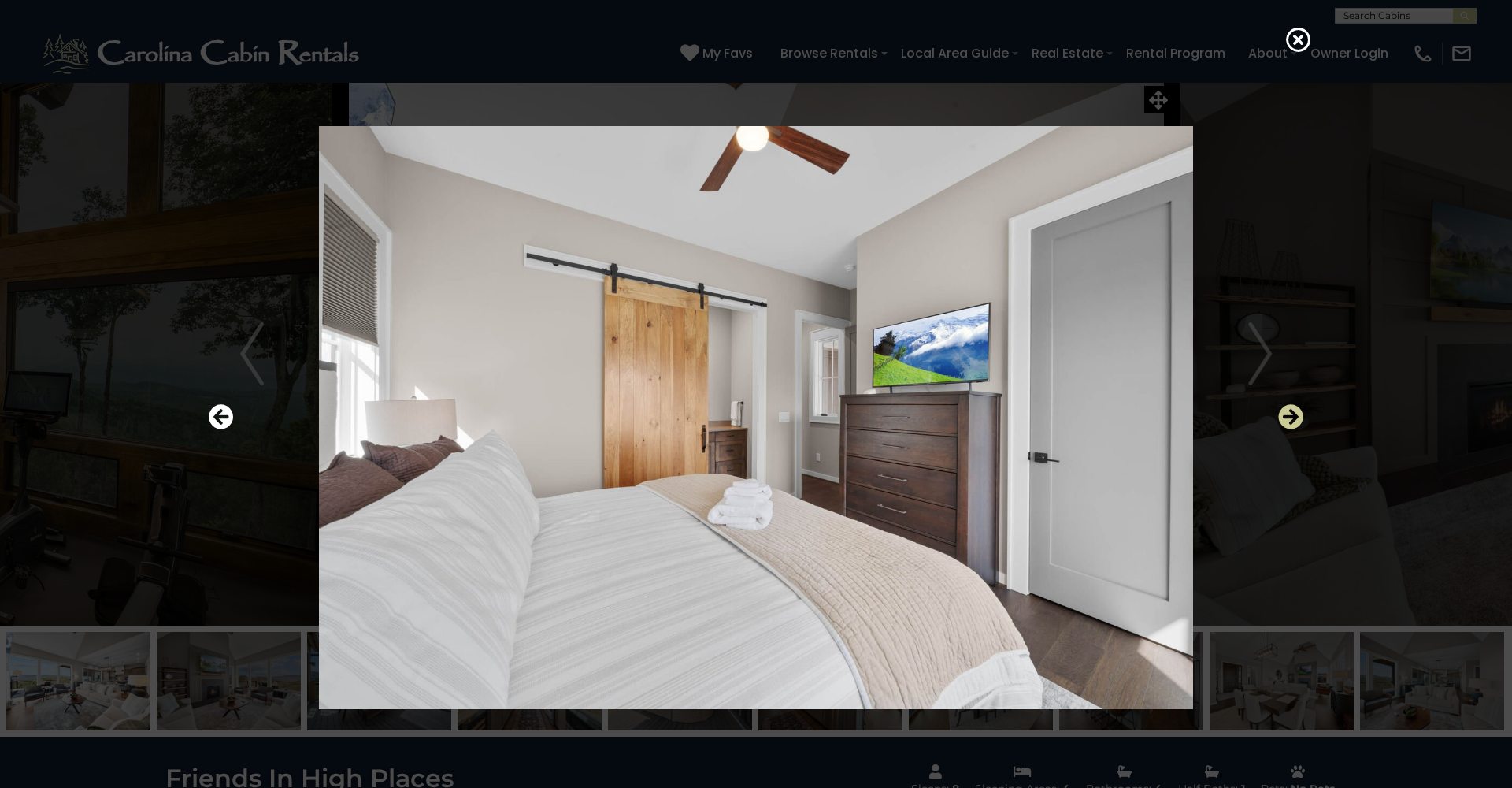
click at [1284, 417] on icon "Next" at bounding box center [1291, 417] width 26 height 26
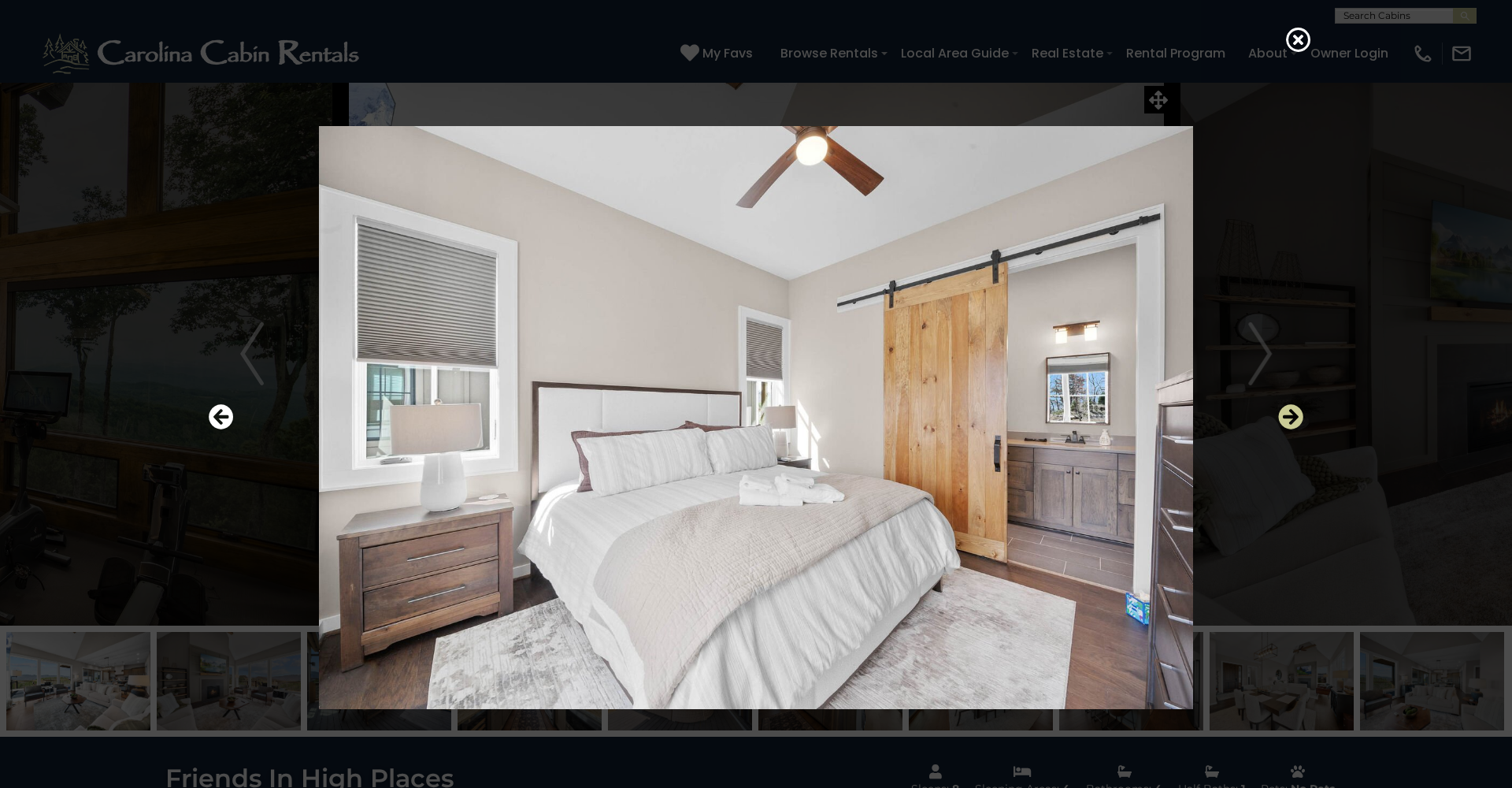
click at [1284, 417] on icon "Next" at bounding box center [1291, 417] width 26 height 26
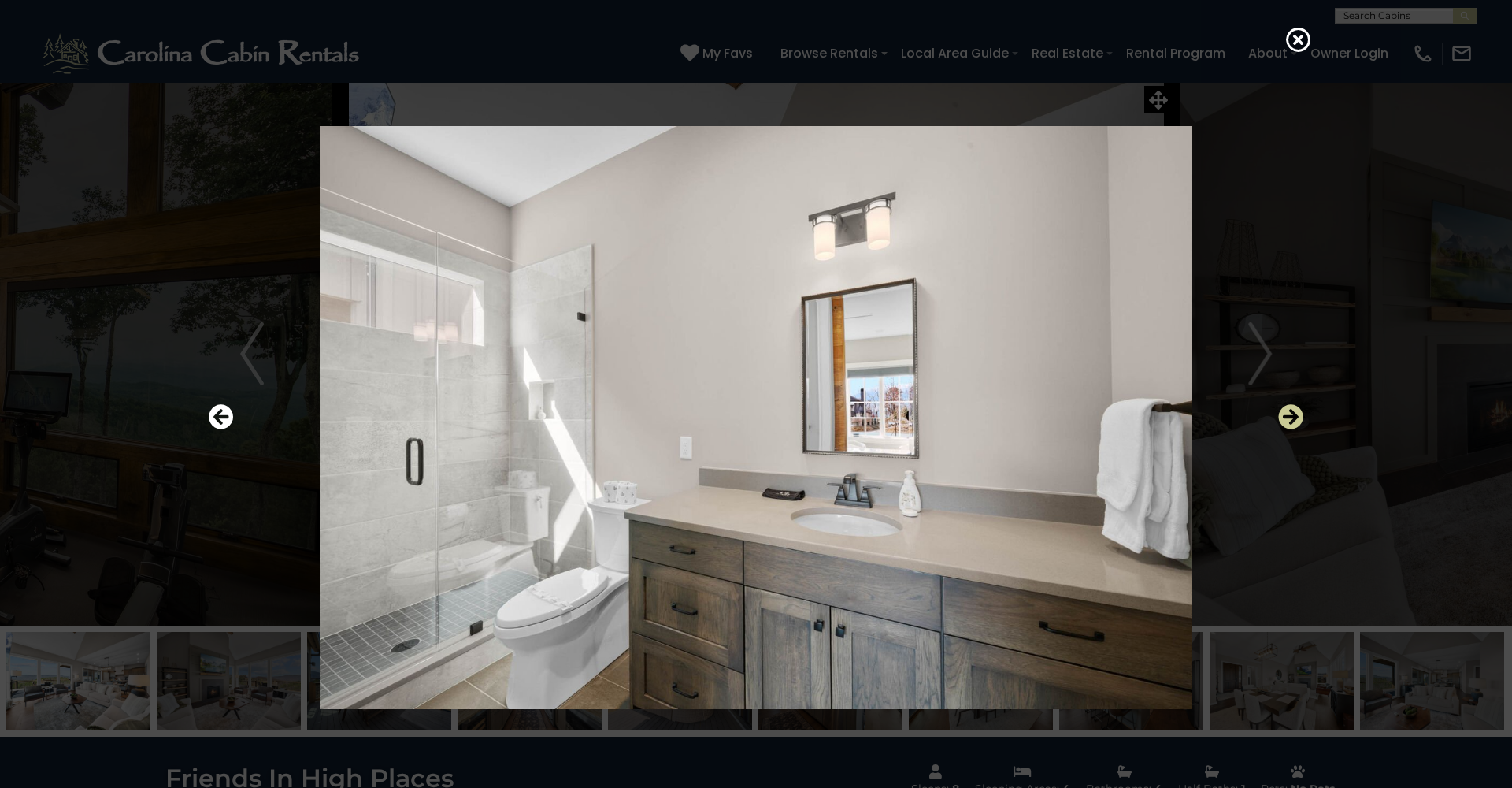
click at [1284, 417] on icon "Next" at bounding box center [1291, 417] width 26 height 26
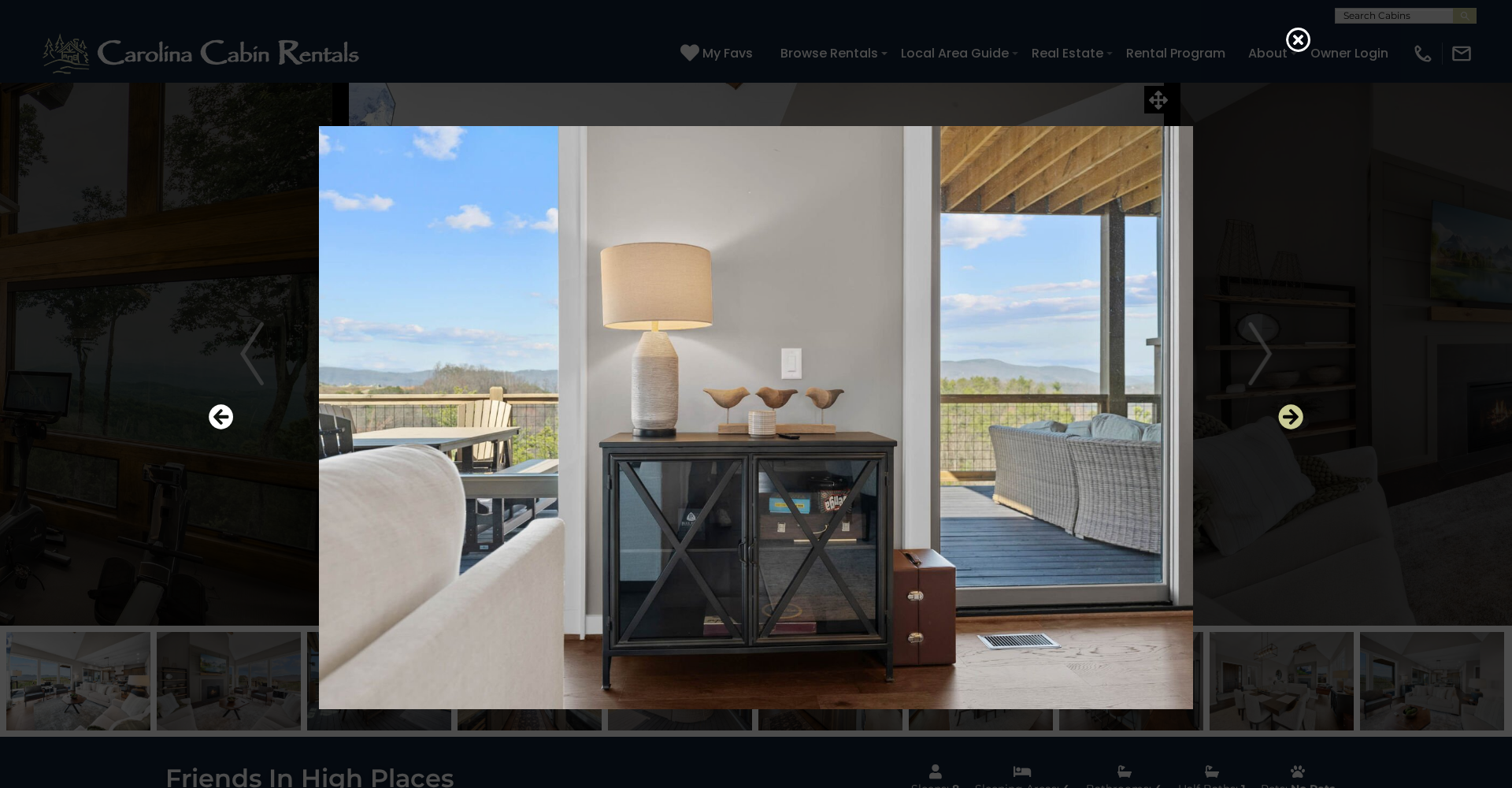
click at [1284, 417] on icon "Next" at bounding box center [1291, 417] width 26 height 26
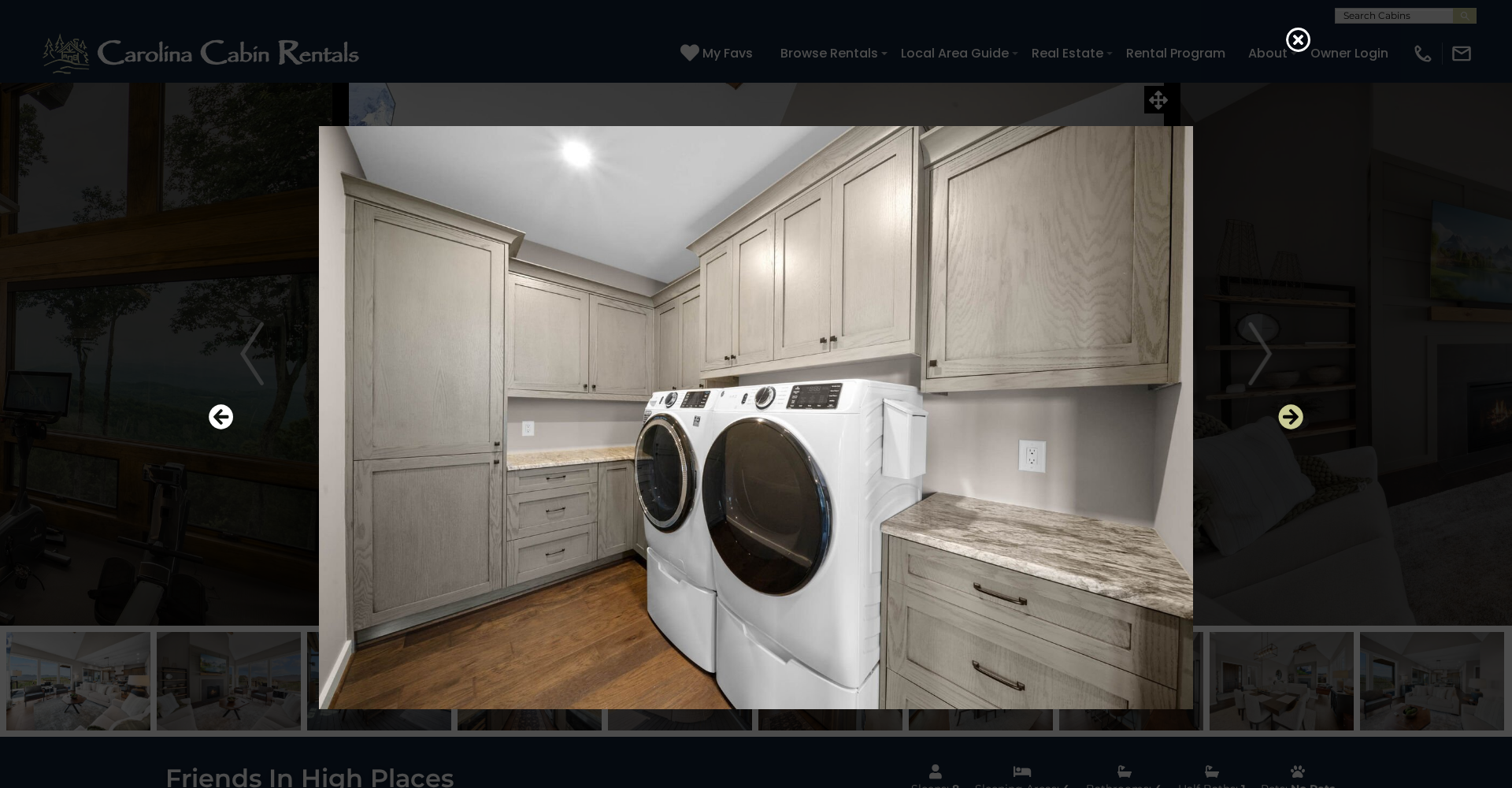
click at [1284, 417] on icon "Next" at bounding box center [1291, 417] width 26 height 26
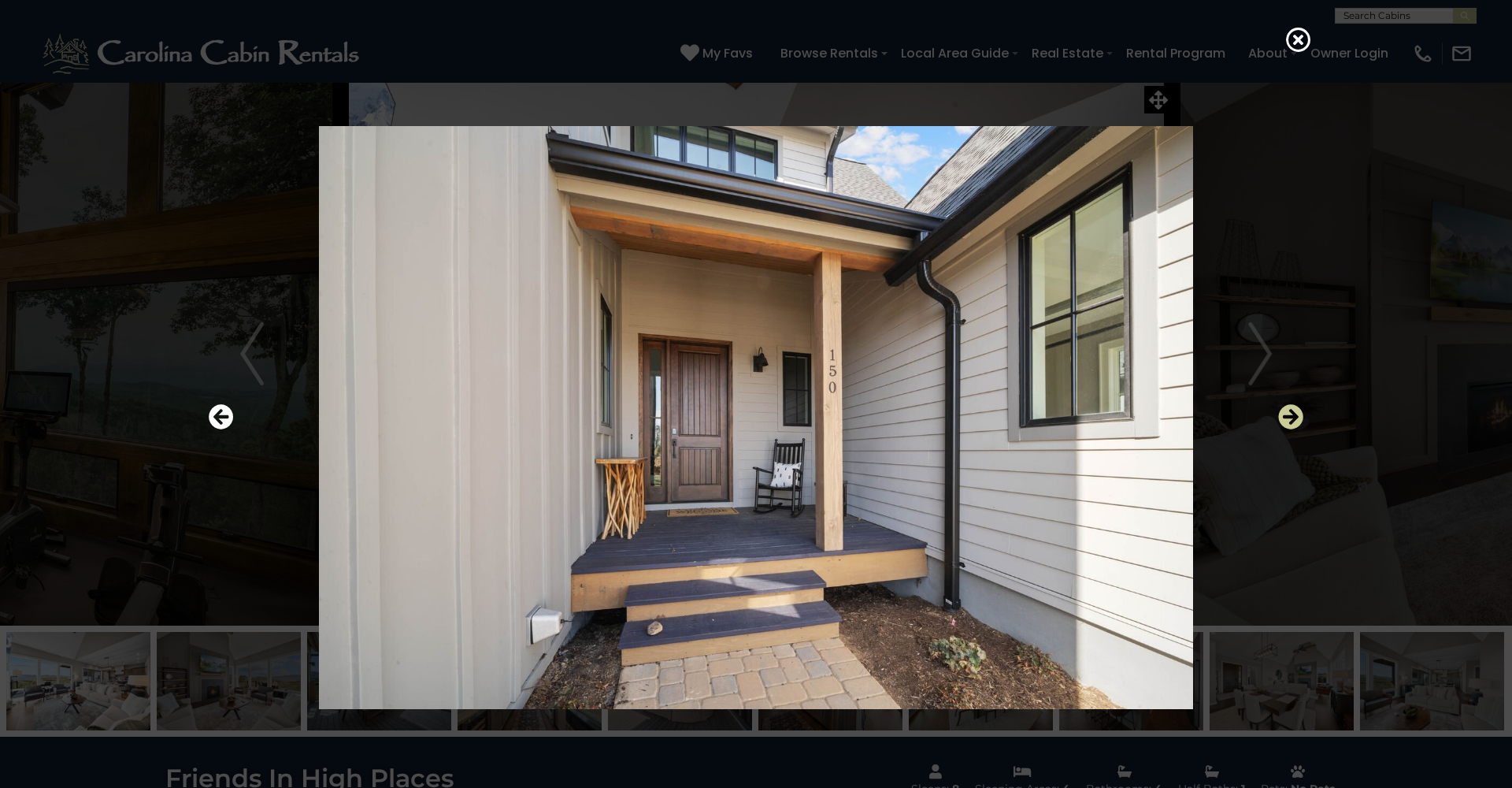
click at [1284, 417] on icon "Next" at bounding box center [1291, 417] width 26 height 26
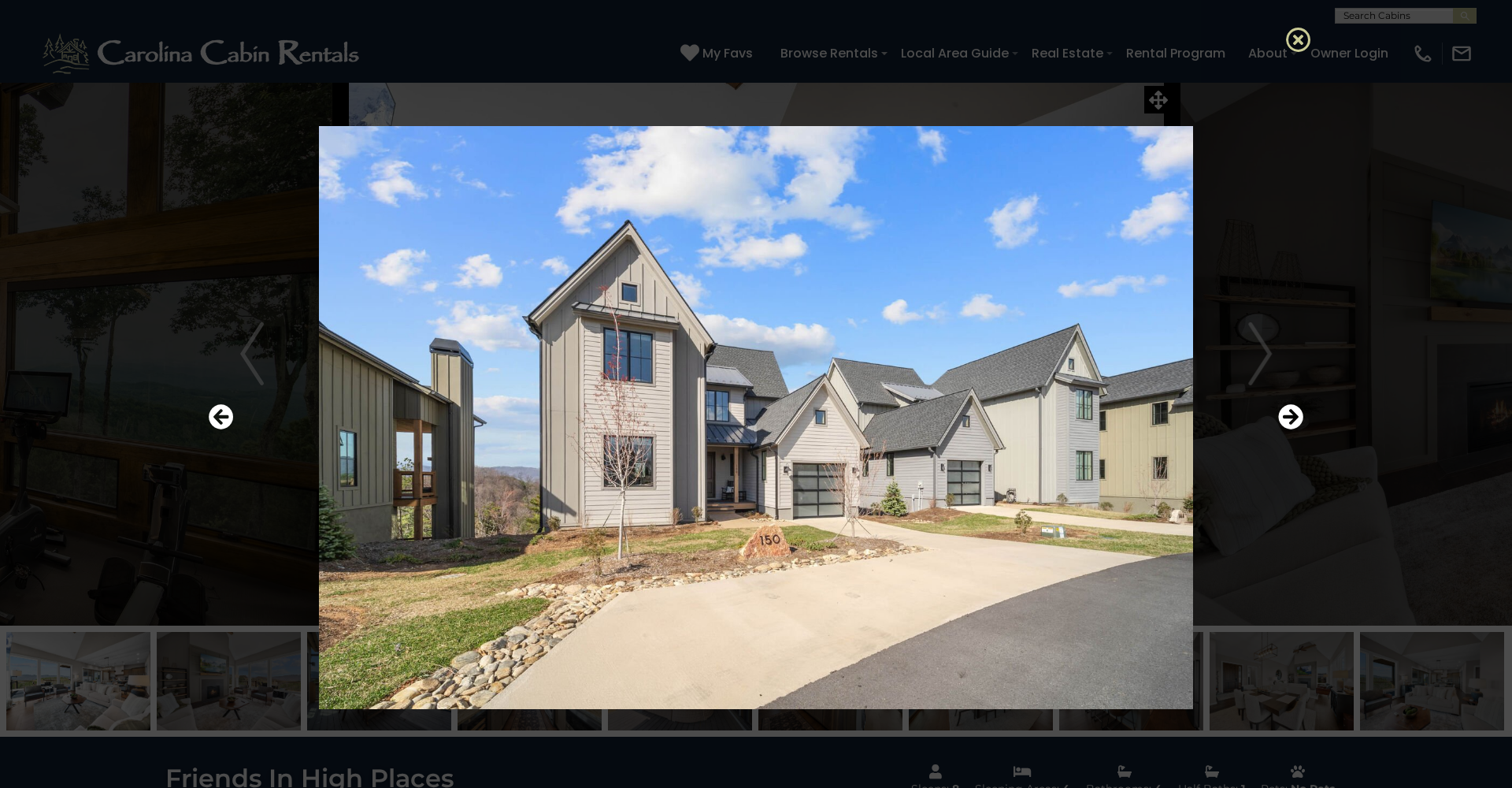
click at [1295, 37] on icon at bounding box center [1299, 39] width 26 height 26
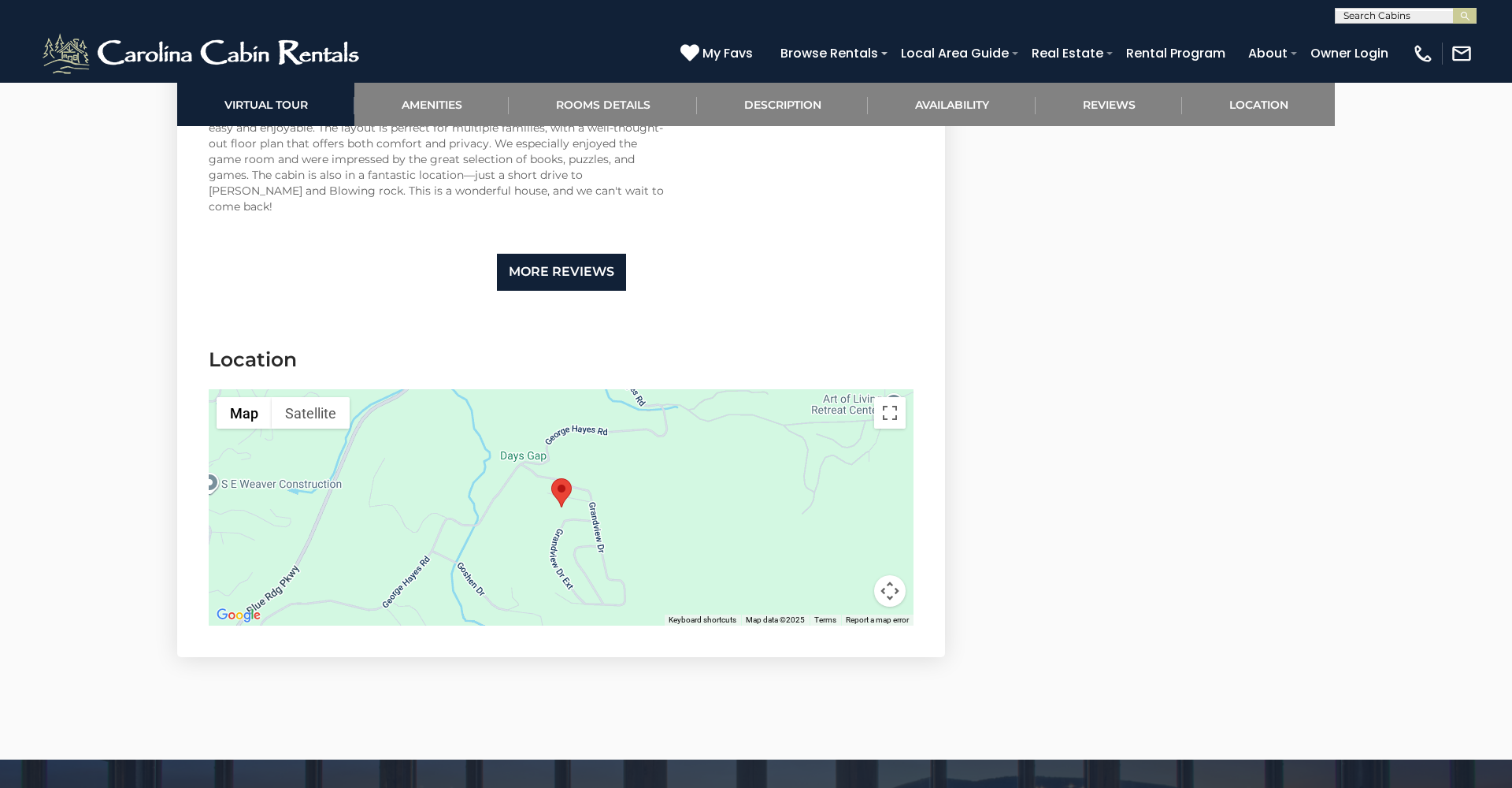
scroll to position [4280, 0]
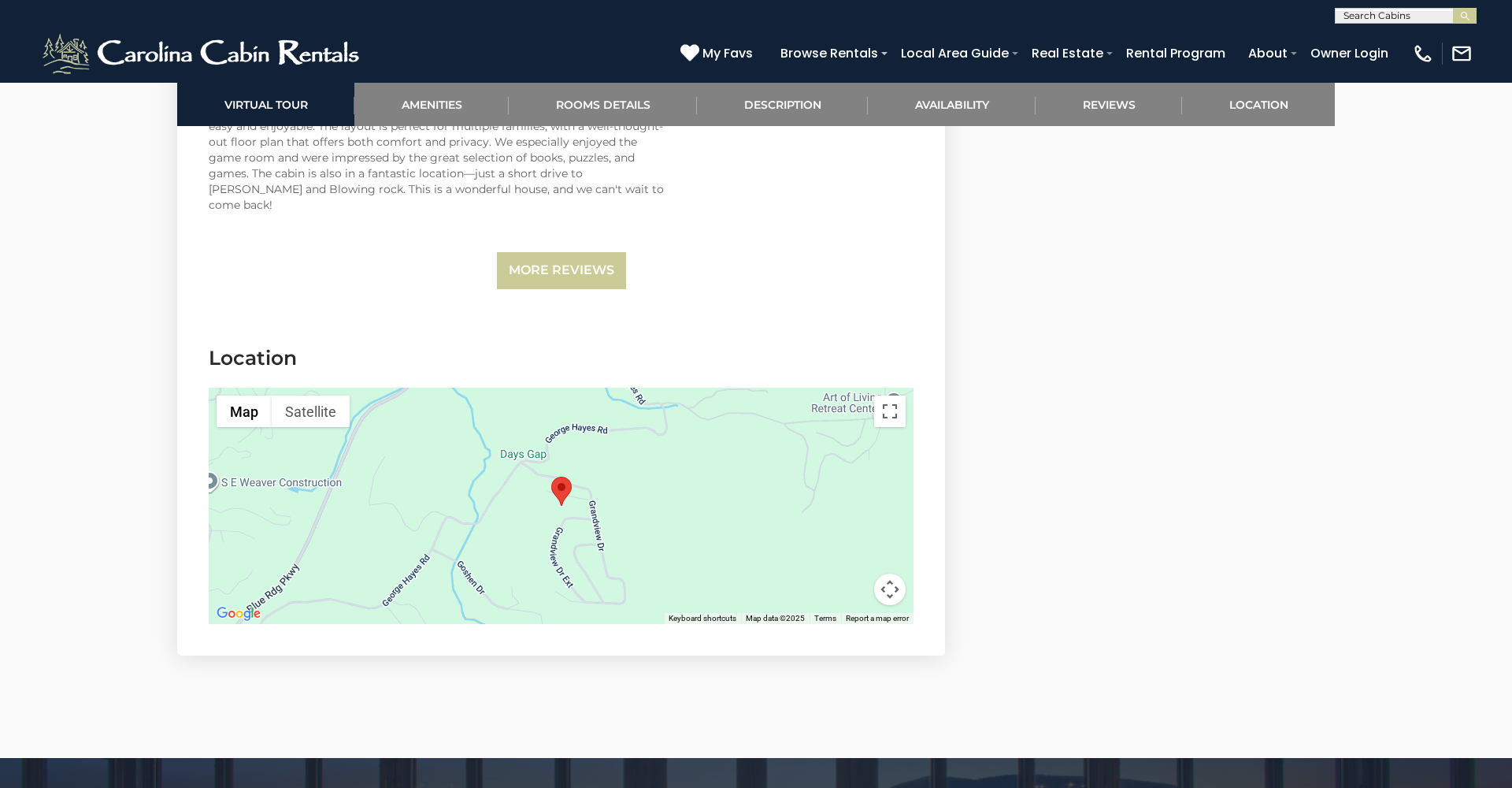
click at [690, 407] on div at bounding box center [561, 505] width 704 height 236
click at [892, 395] on button "Toggle fullscreen view" at bounding box center [889, 411] width 32 height 32
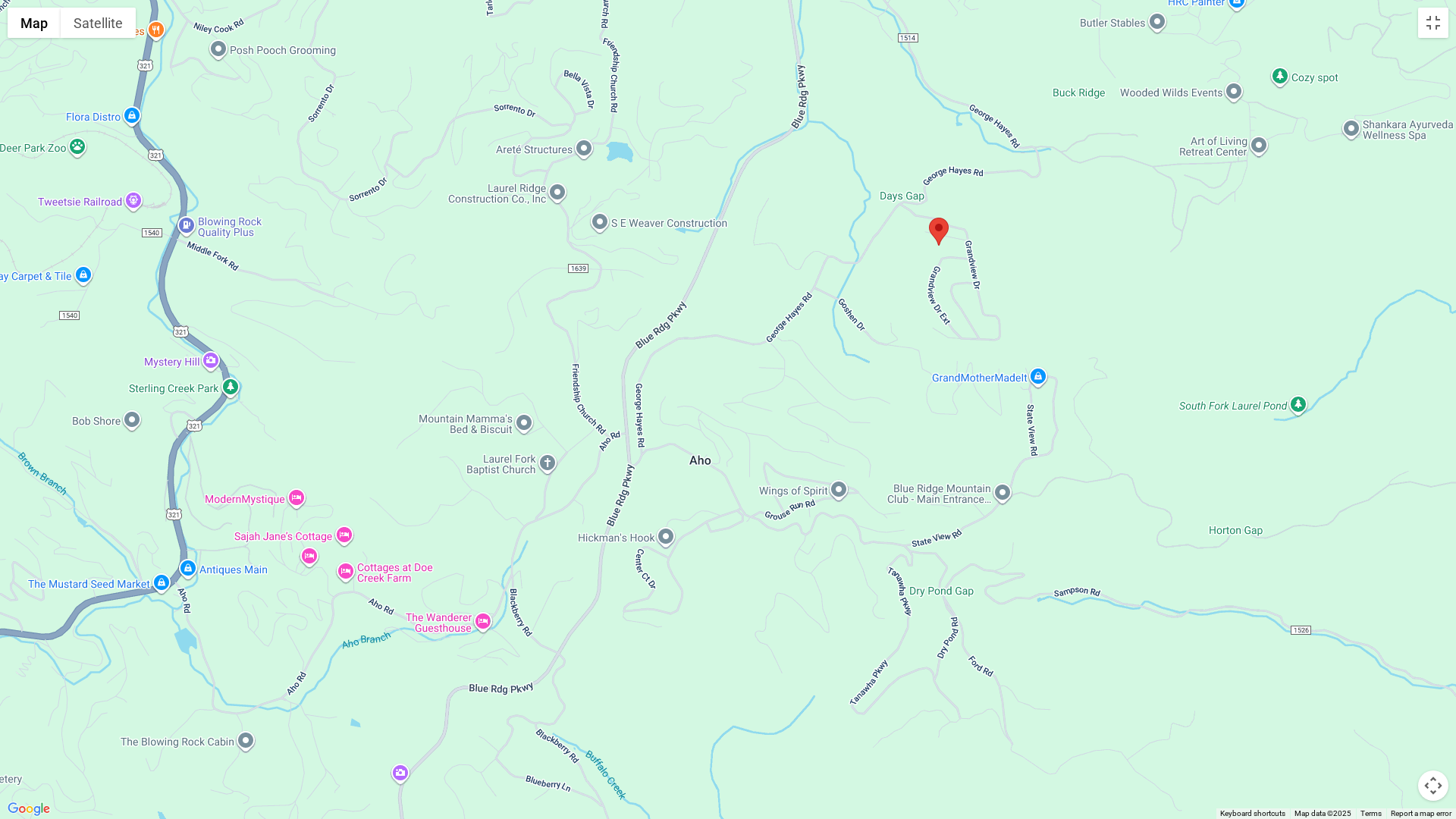
drag, startPoint x: 564, startPoint y: 586, endPoint x: 778, endPoint y: 419, distance: 271.4
click at [778, 419] on div at bounding box center [728, 409] width 1456 height 819
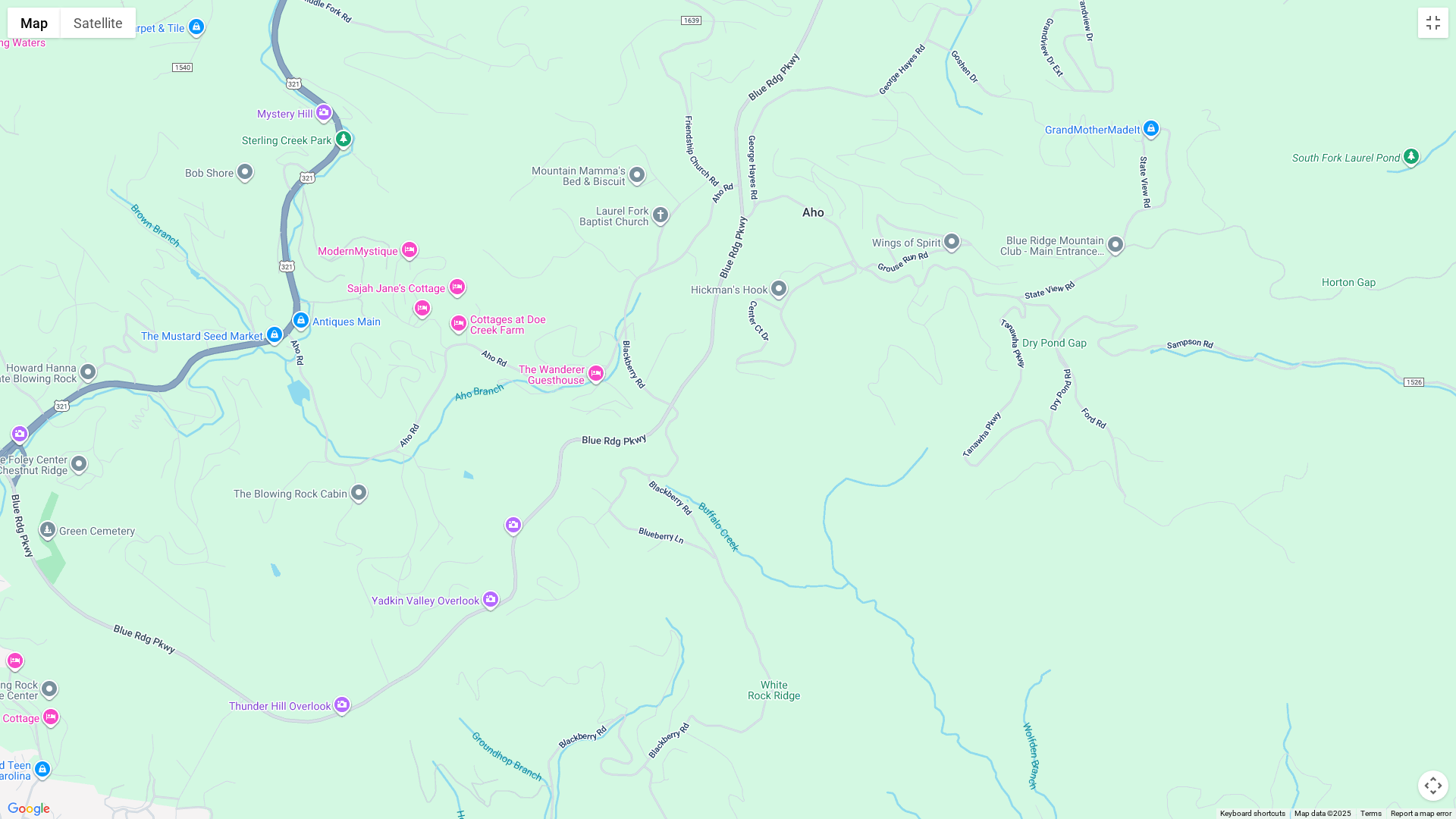
drag, startPoint x: 562, startPoint y: 512, endPoint x: 676, endPoint y: 266, distance: 271.1
click at [676, 266] on div at bounding box center [728, 409] width 1456 height 819
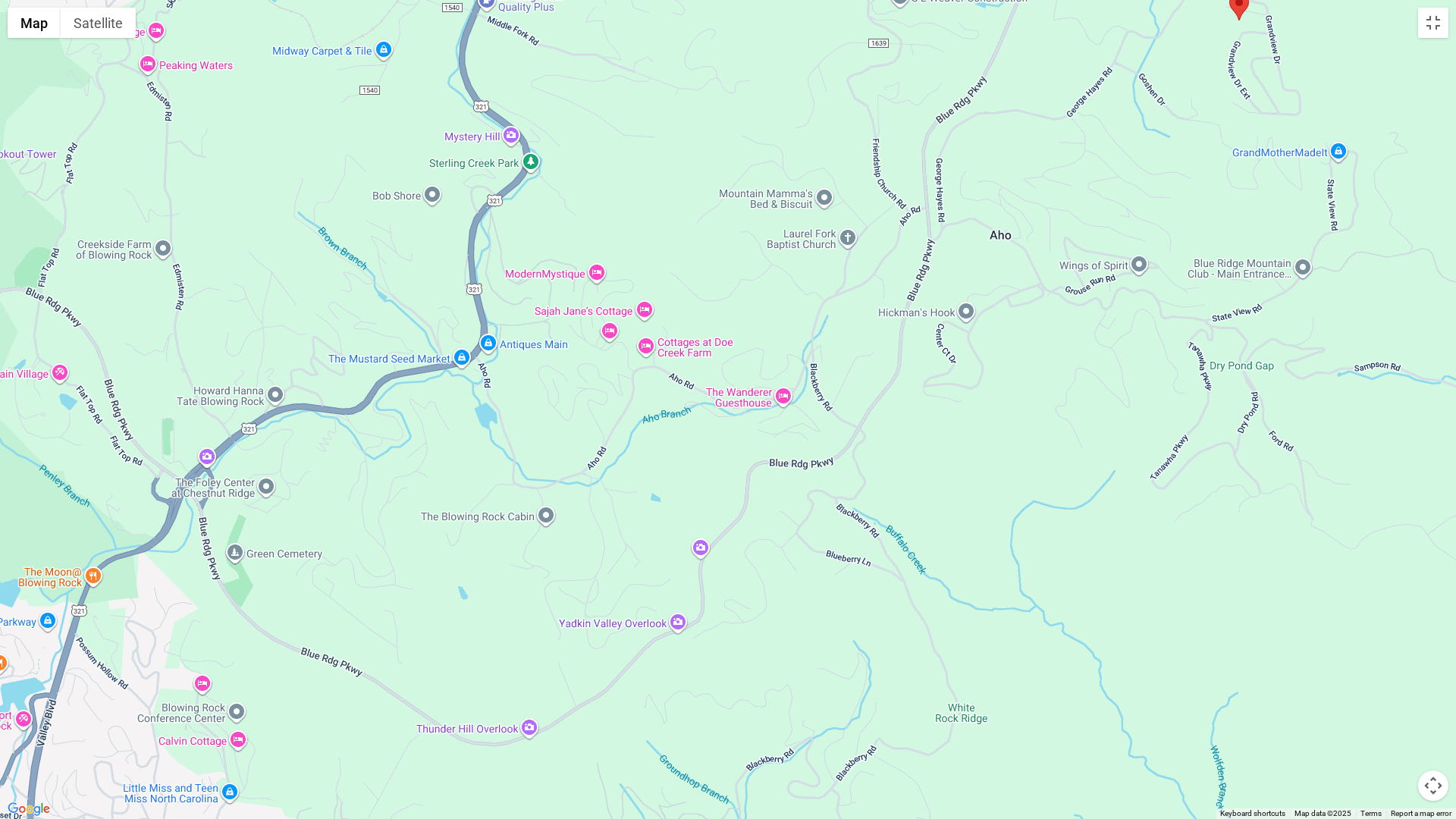
drag, startPoint x: 819, startPoint y: 246, endPoint x: 1007, endPoint y: 271, distance: 189.7
click at [1007, 271] on div at bounding box center [728, 409] width 1456 height 819
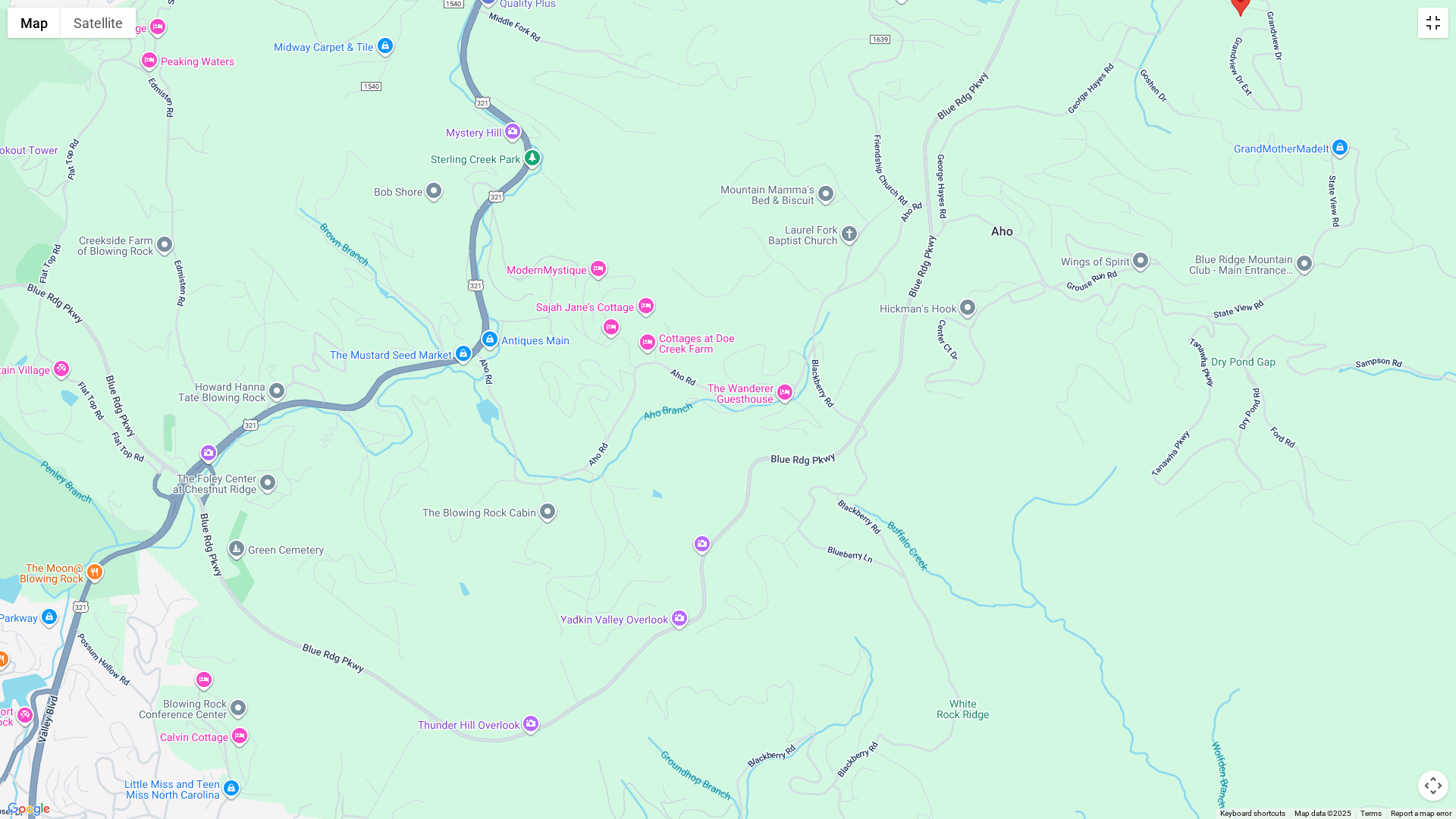
click at [1432, 27] on button "Toggle fullscreen view" at bounding box center [1433, 22] width 30 height 30
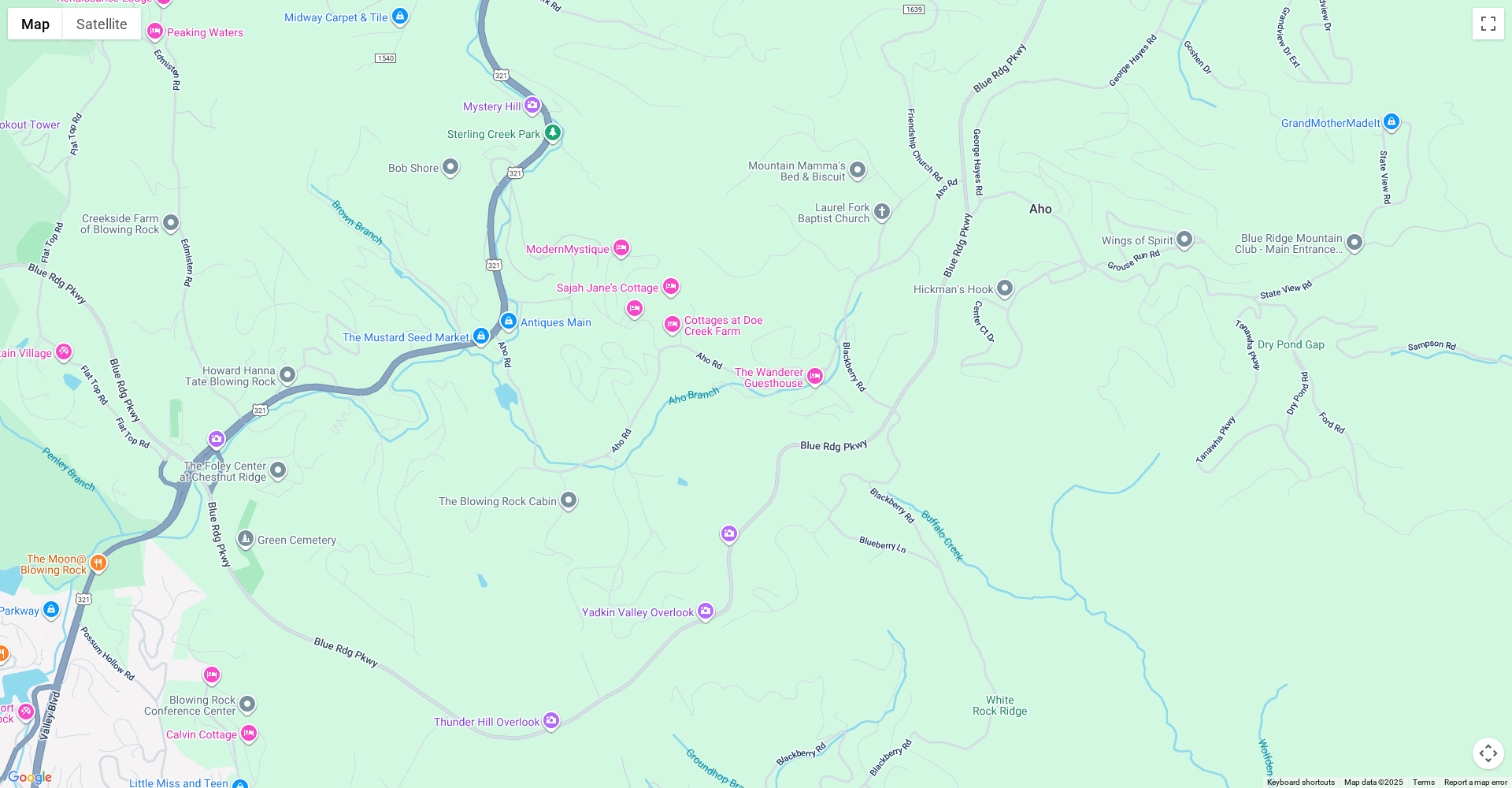
scroll to position [0, 0]
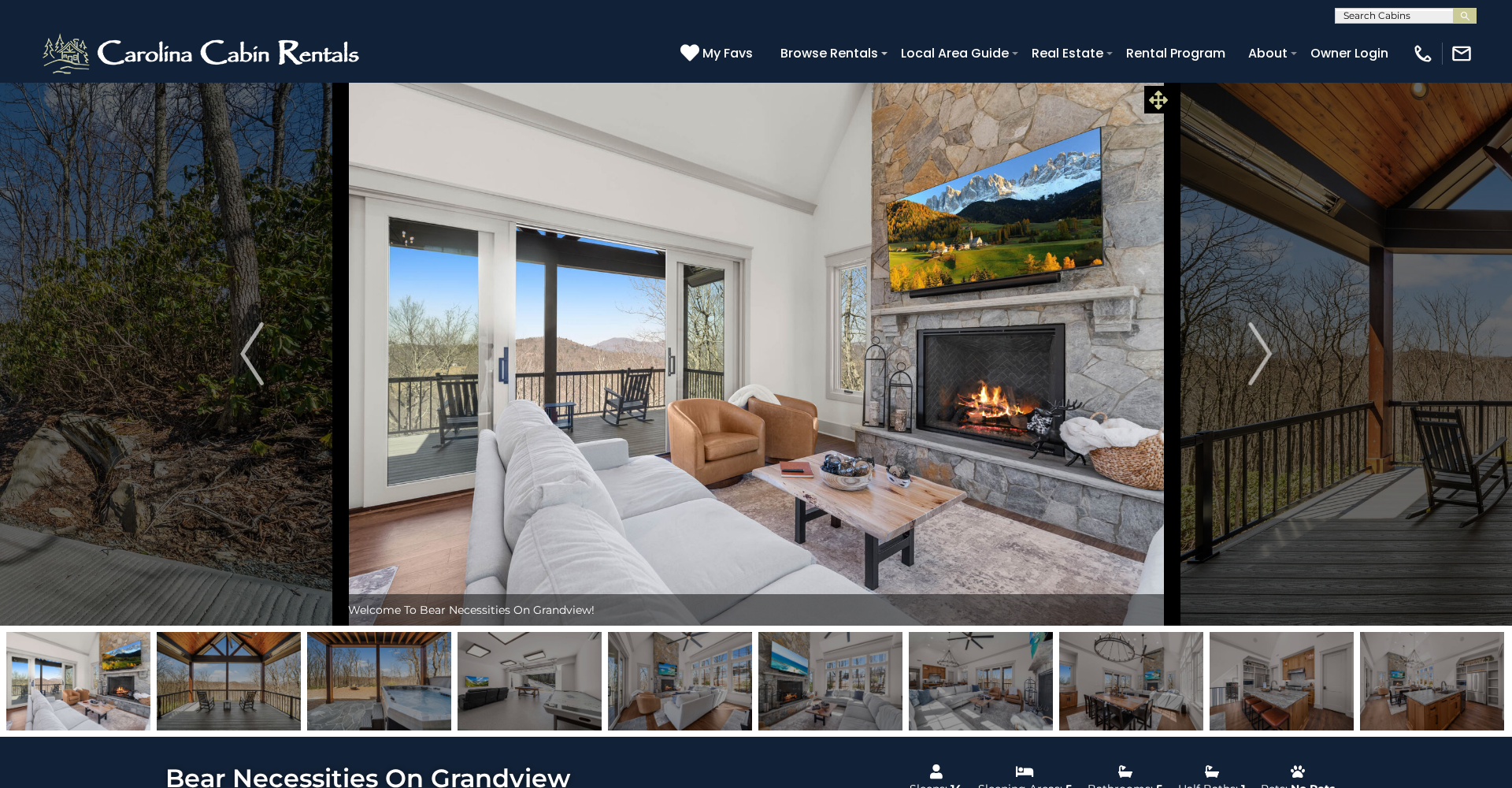
click at [1152, 104] on icon at bounding box center [1158, 100] width 19 height 19
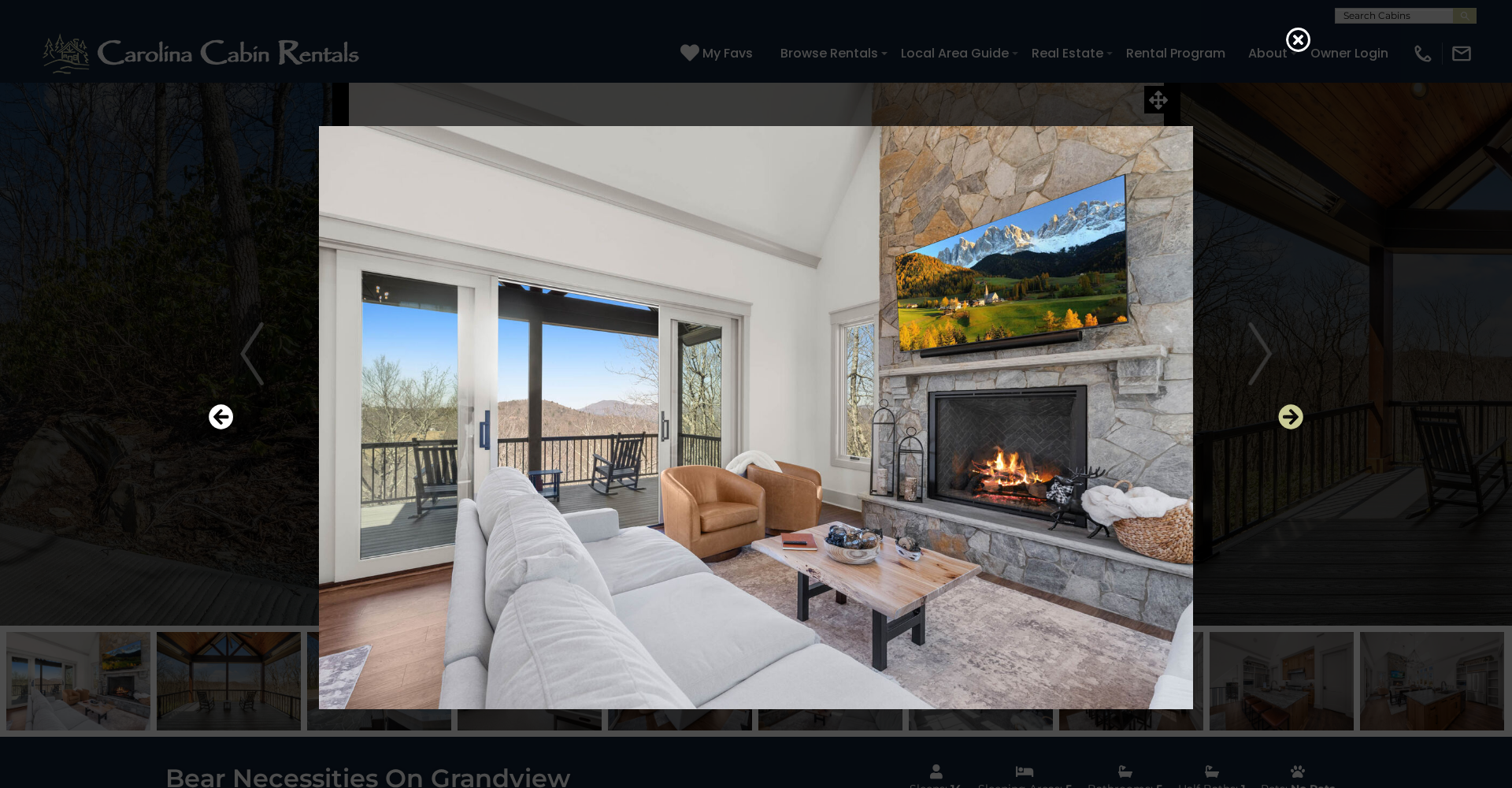
click at [1289, 412] on icon "Next" at bounding box center [1291, 417] width 26 height 26
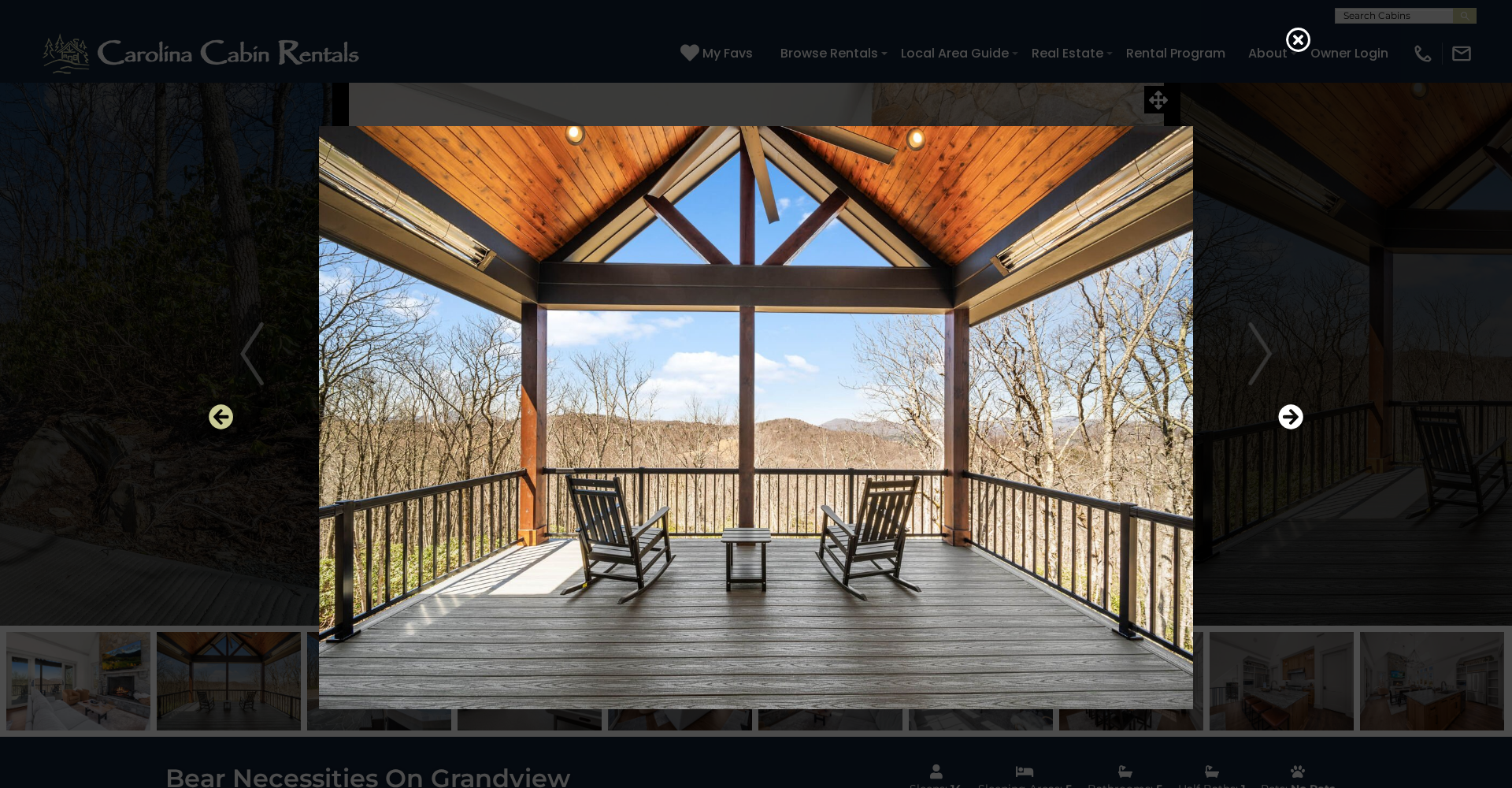
click at [219, 414] on icon "Previous" at bounding box center [221, 417] width 26 height 26
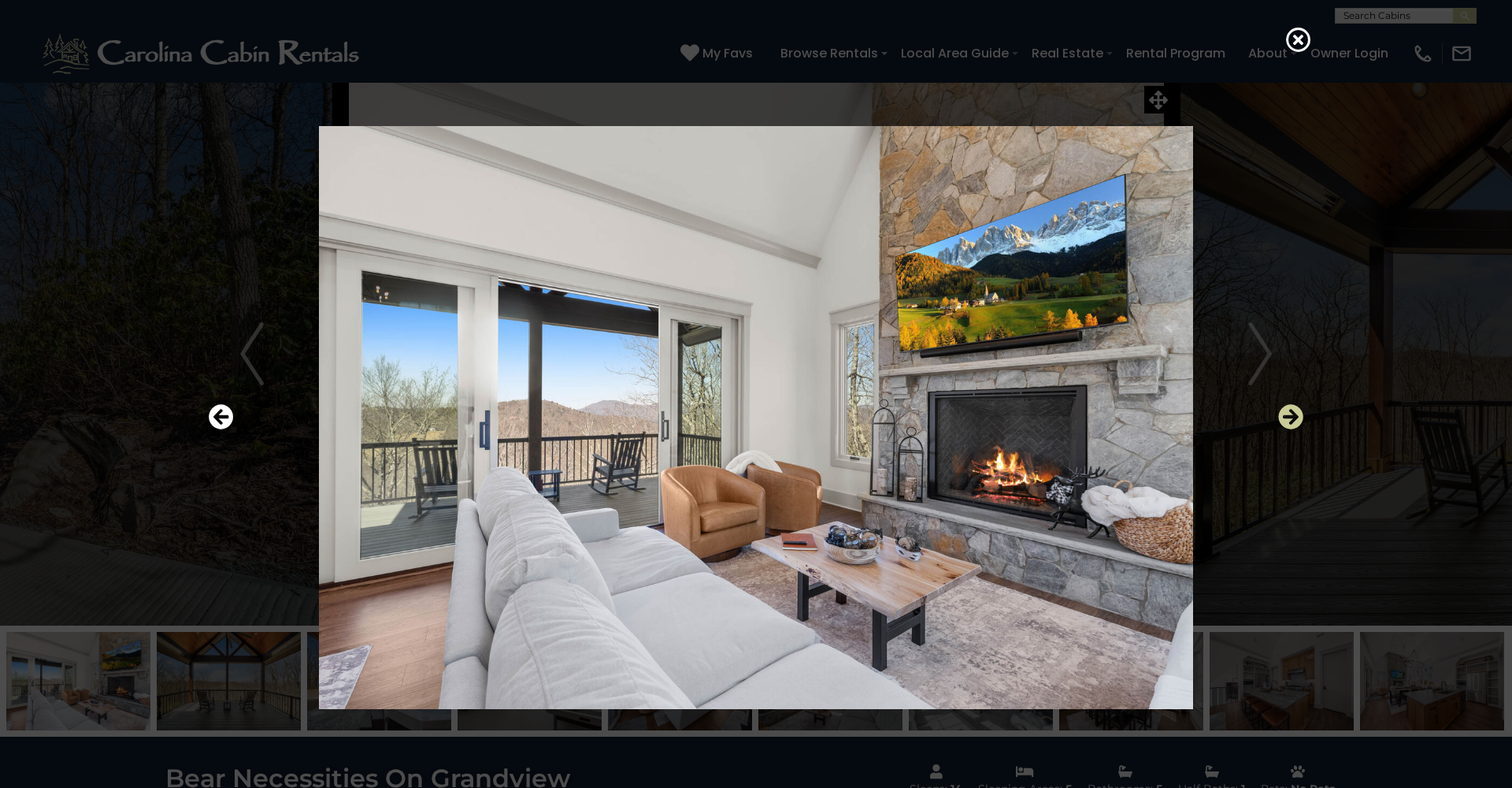
click at [1287, 413] on icon "Next" at bounding box center [1291, 417] width 26 height 26
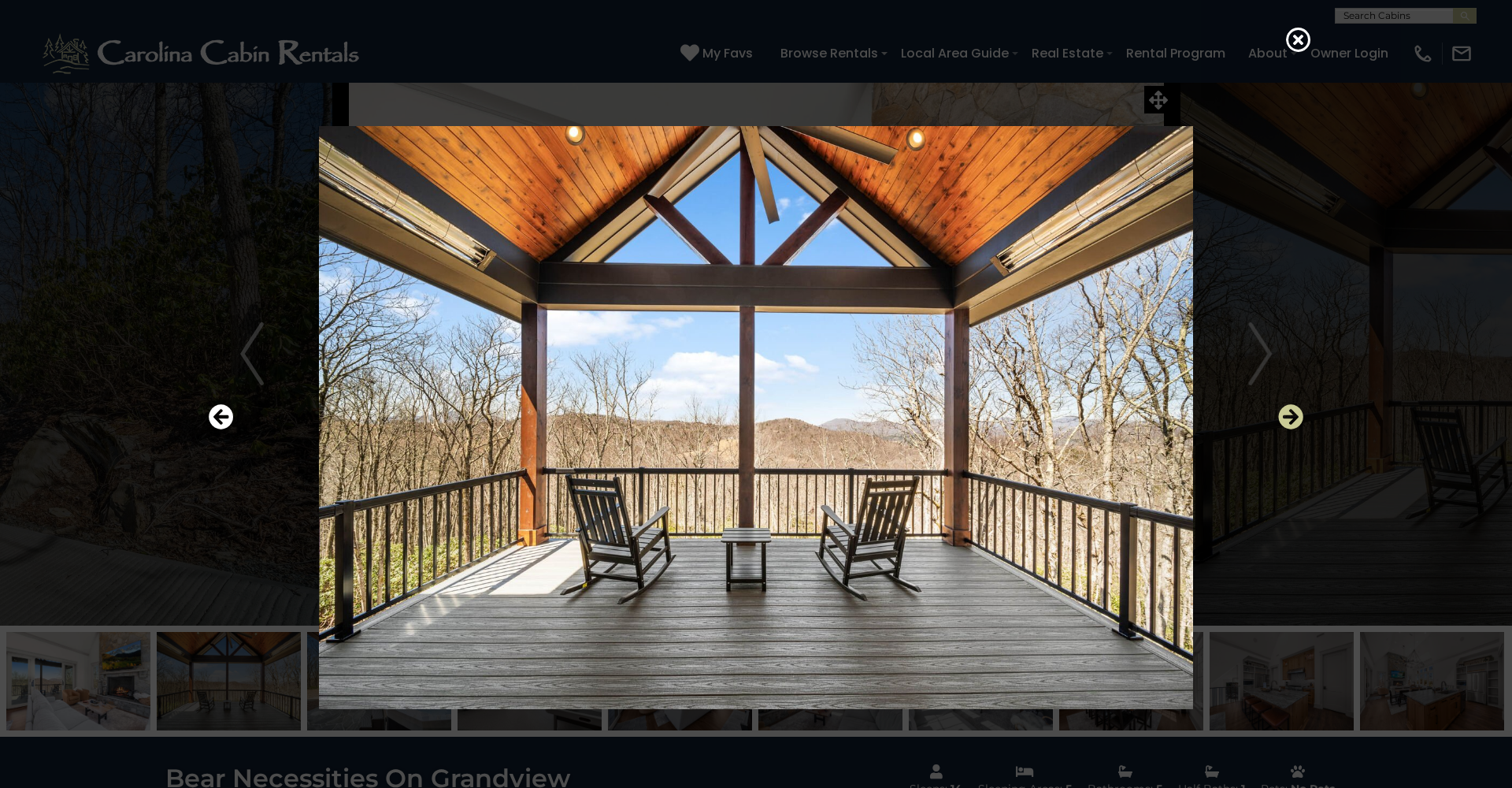
click at [1287, 412] on icon "Next" at bounding box center [1291, 417] width 26 height 26
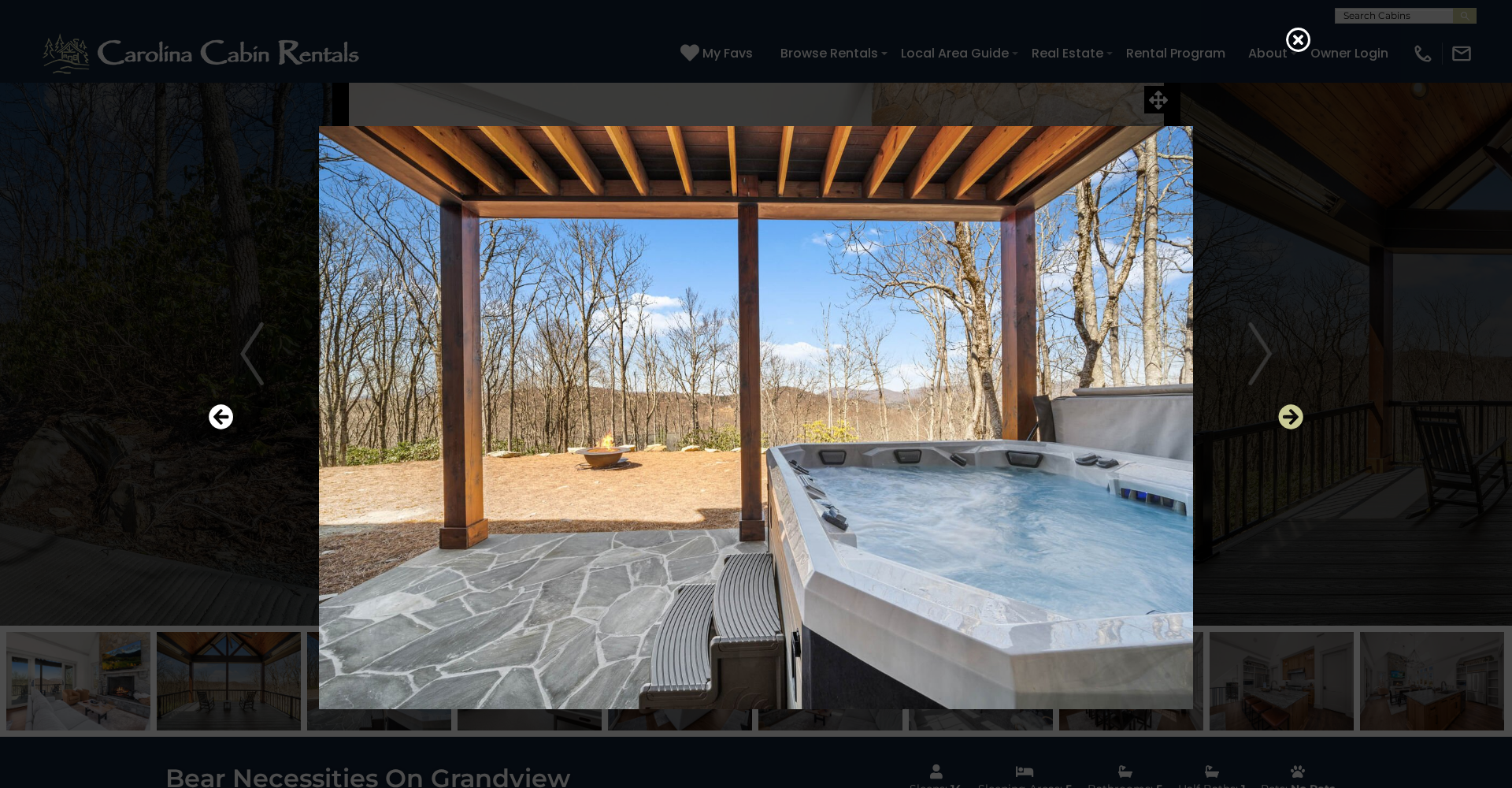
click at [1287, 412] on icon "Next" at bounding box center [1291, 417] width 26 height 26
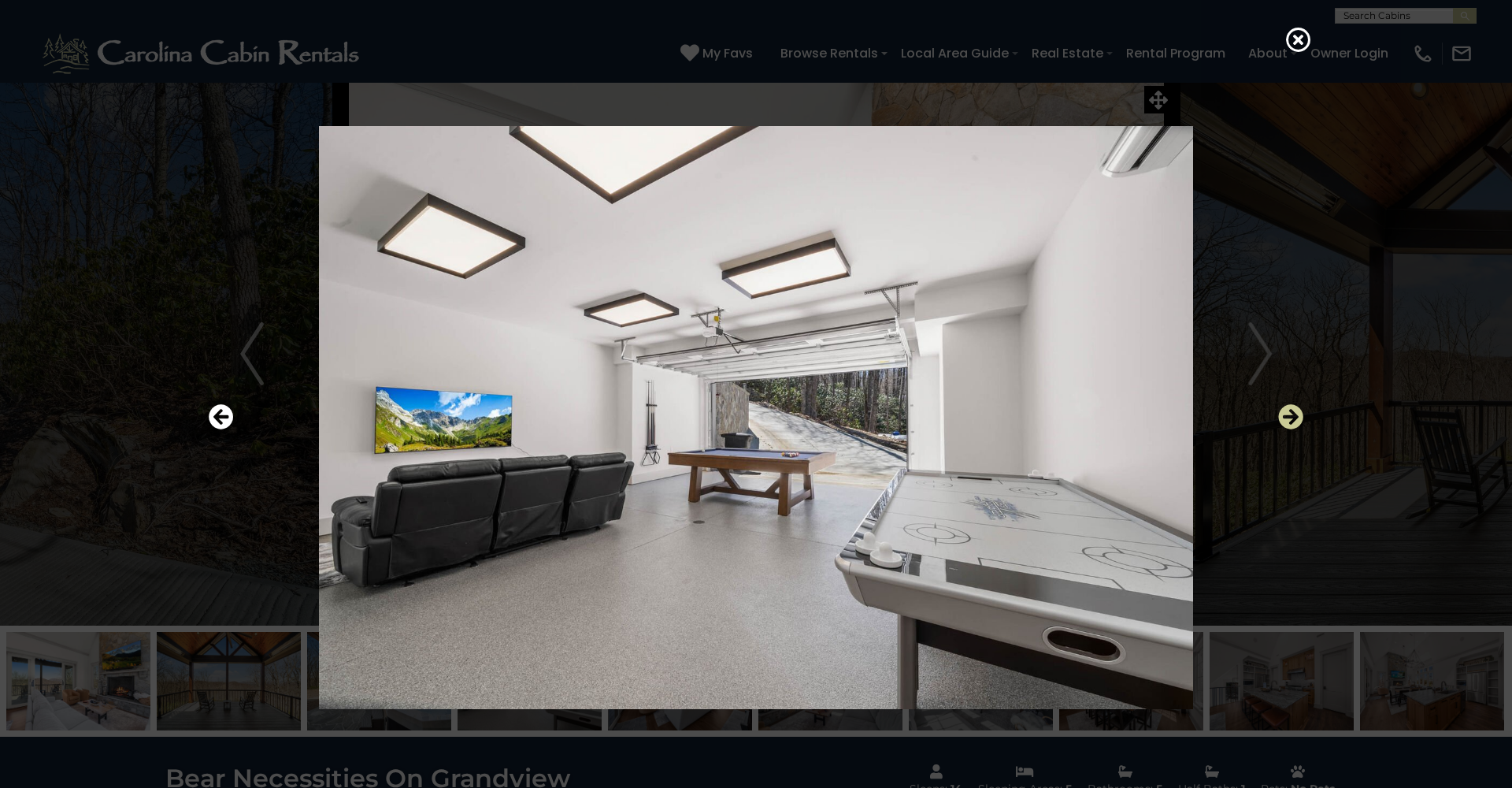
click at [1287, 412] on icon "Next" at bounding box center [1291, 417] width 26 height 26
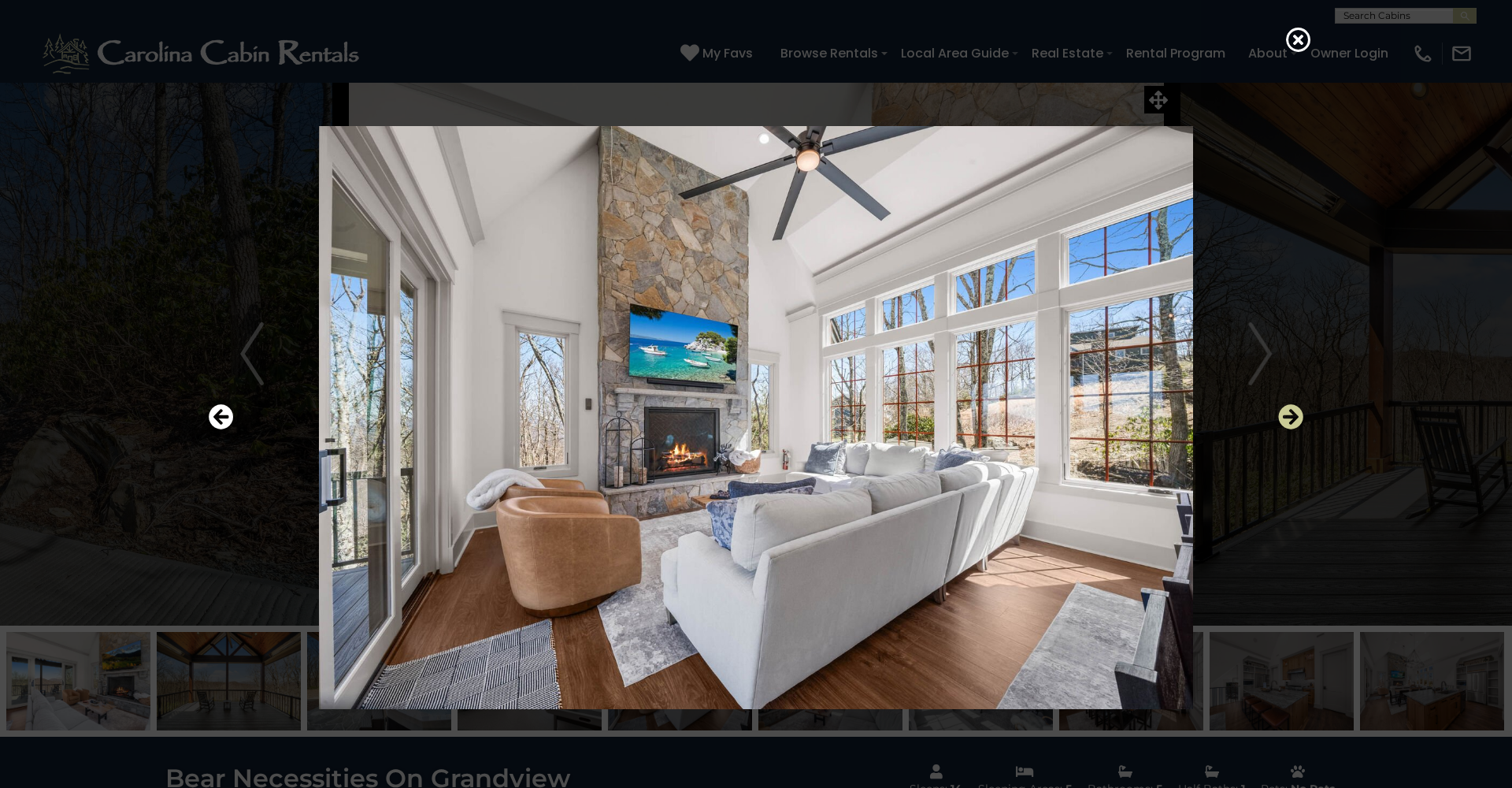
click at [1287, 412] on icon "Next" at bounding box center [1291, 417] width 26 height 26
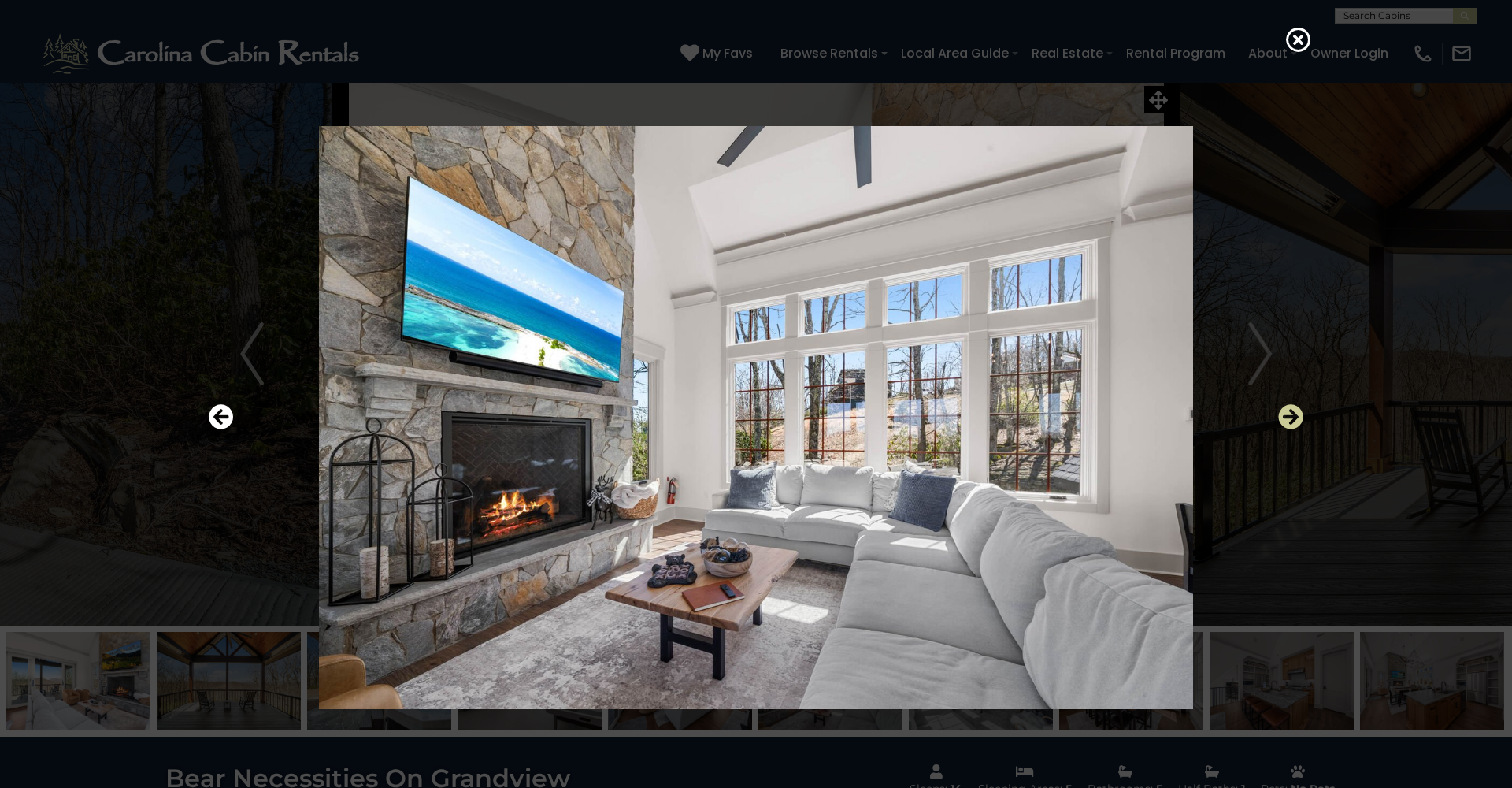
click at [1287, 412] on icon "Next" at bounding box center [1291, 417] width 26 height 26
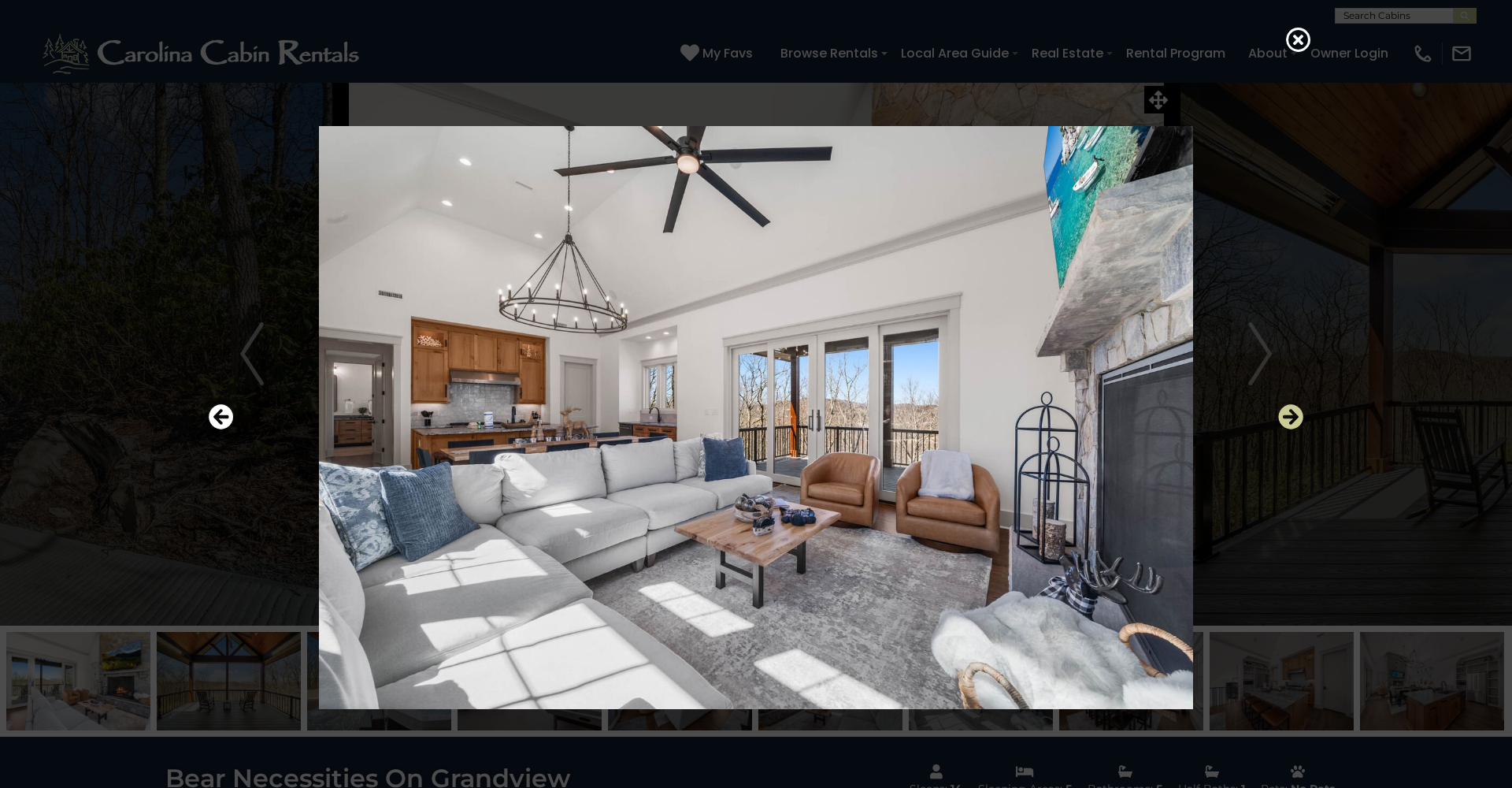
click at [1287, 412] on icon "Next" at bounding box center [1291, 417] width 26 height 26
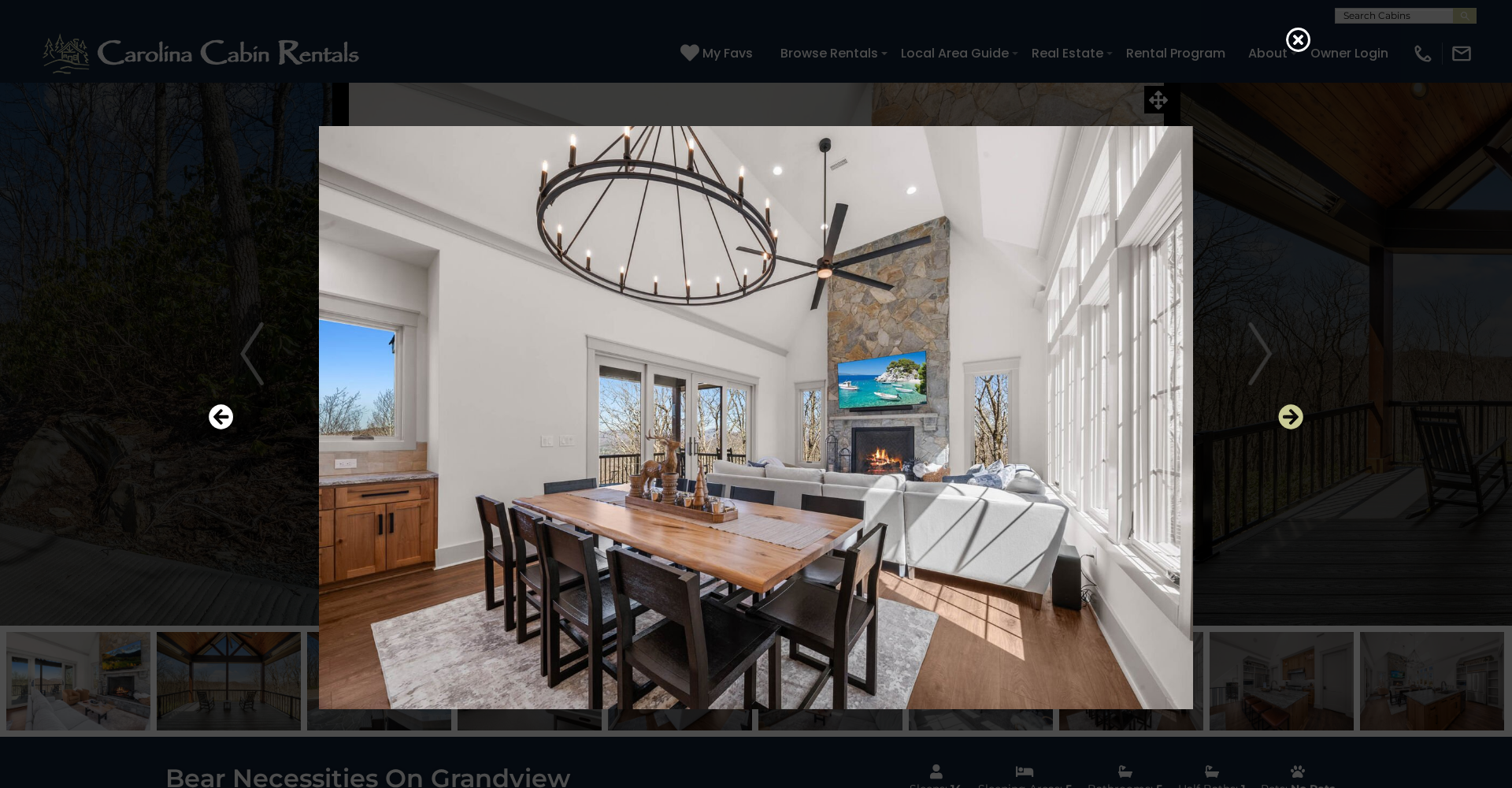
click at [1288, 412] on icon "Next" at bounding box center [1291, 417] width 26 height 26
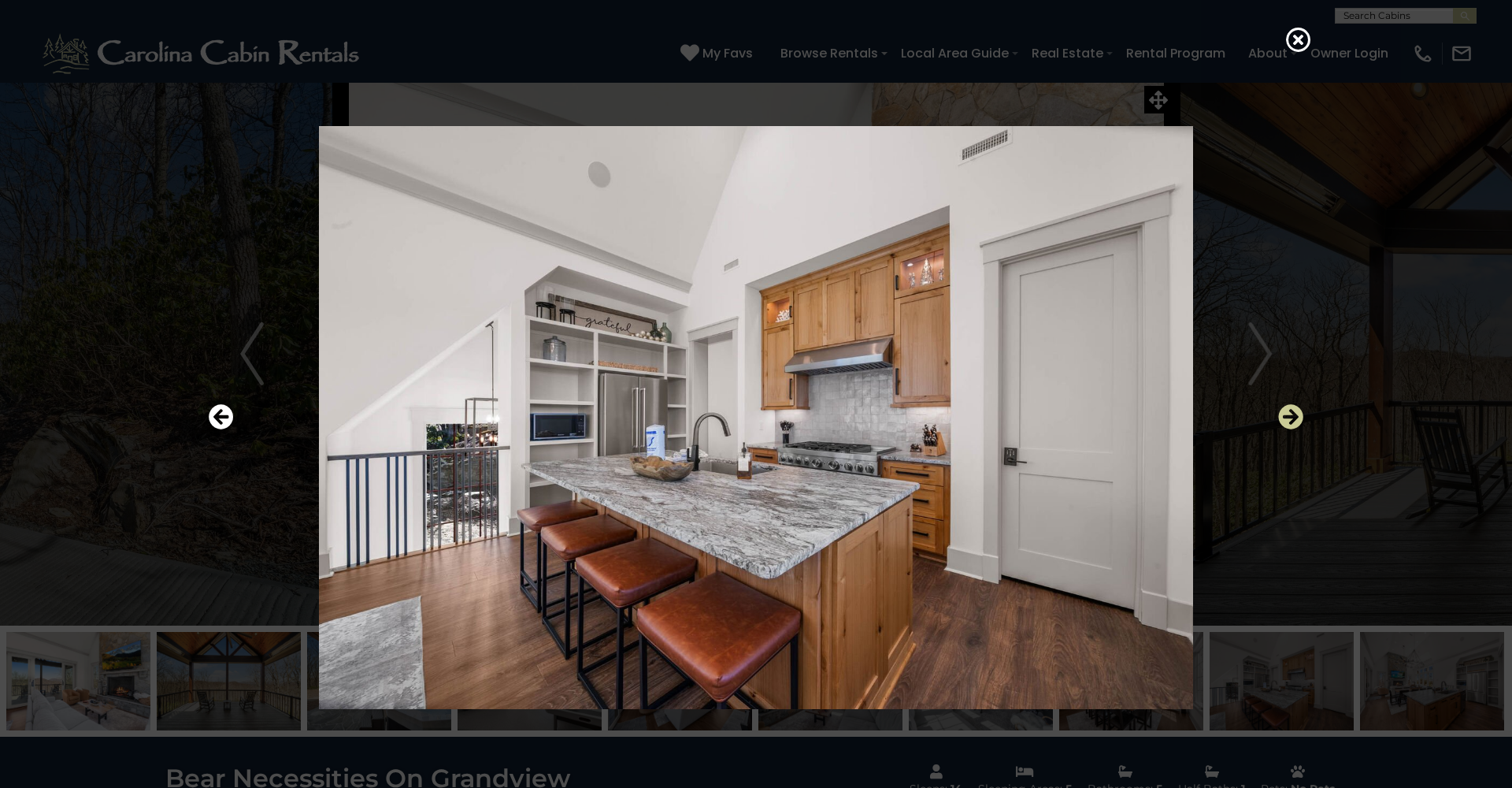
click at [1288, 414] on icon "Next" at bounding box center [1291, 417] width 26 height 26
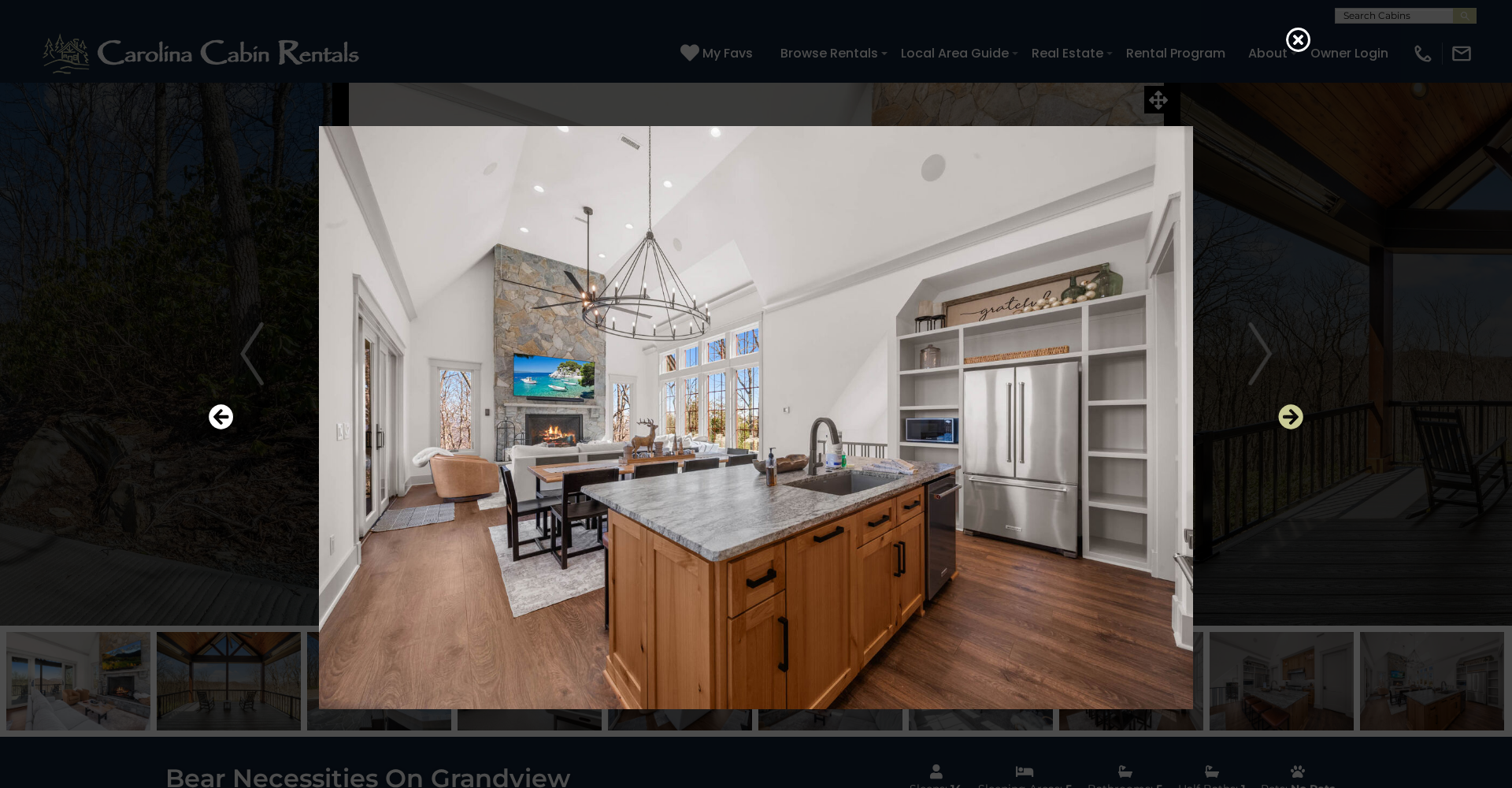
click at [1286, 416] on icon "Next" at bounding box center [1291, 417] width 26 height 26
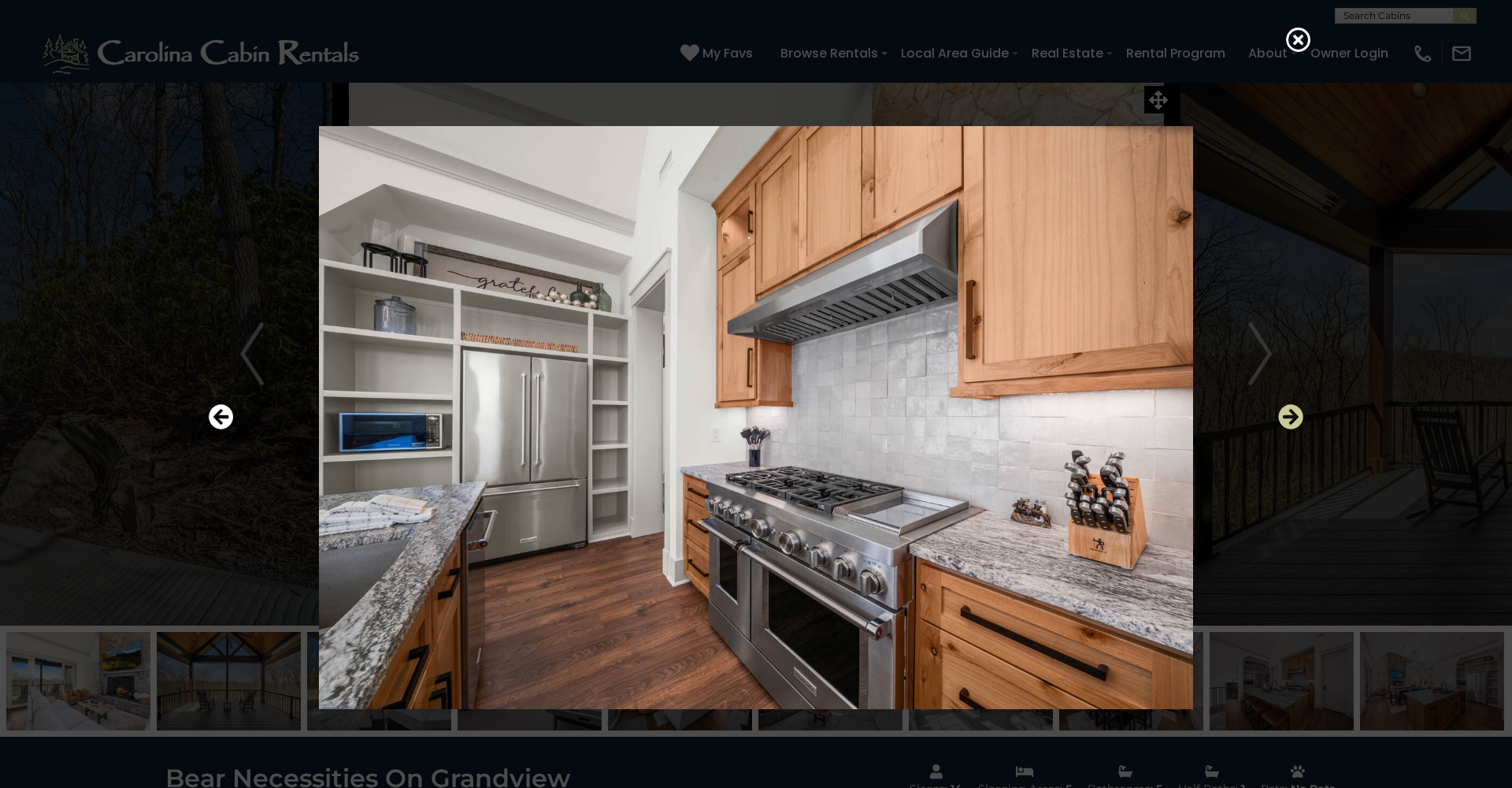
click at [1285, 417] on icon "Next" at bounding box center [1291, 417] width 26 height 26
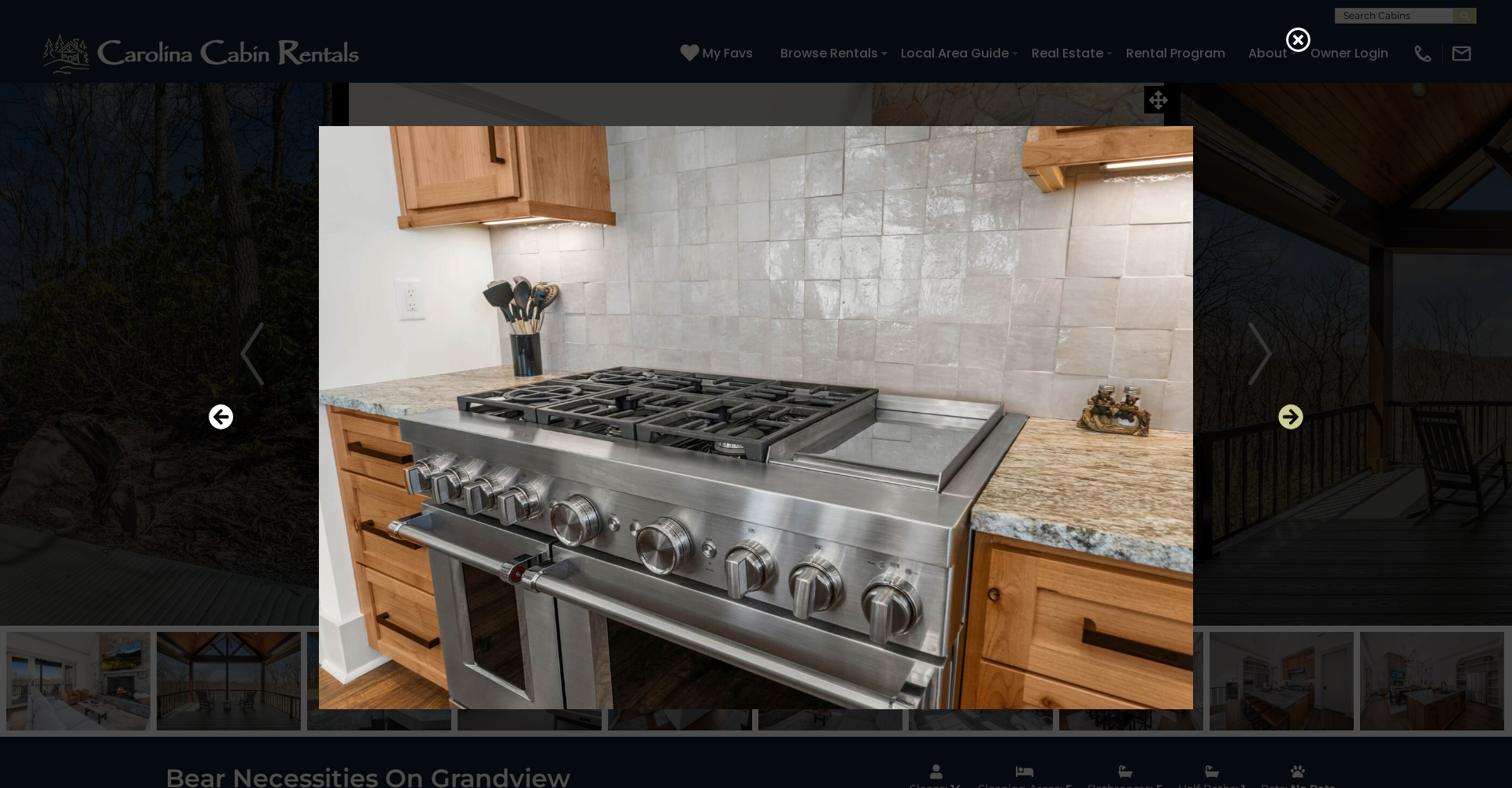
click at [1287, 417] on icon "Next" at bounding box center [1291, 417] width 26 height 26
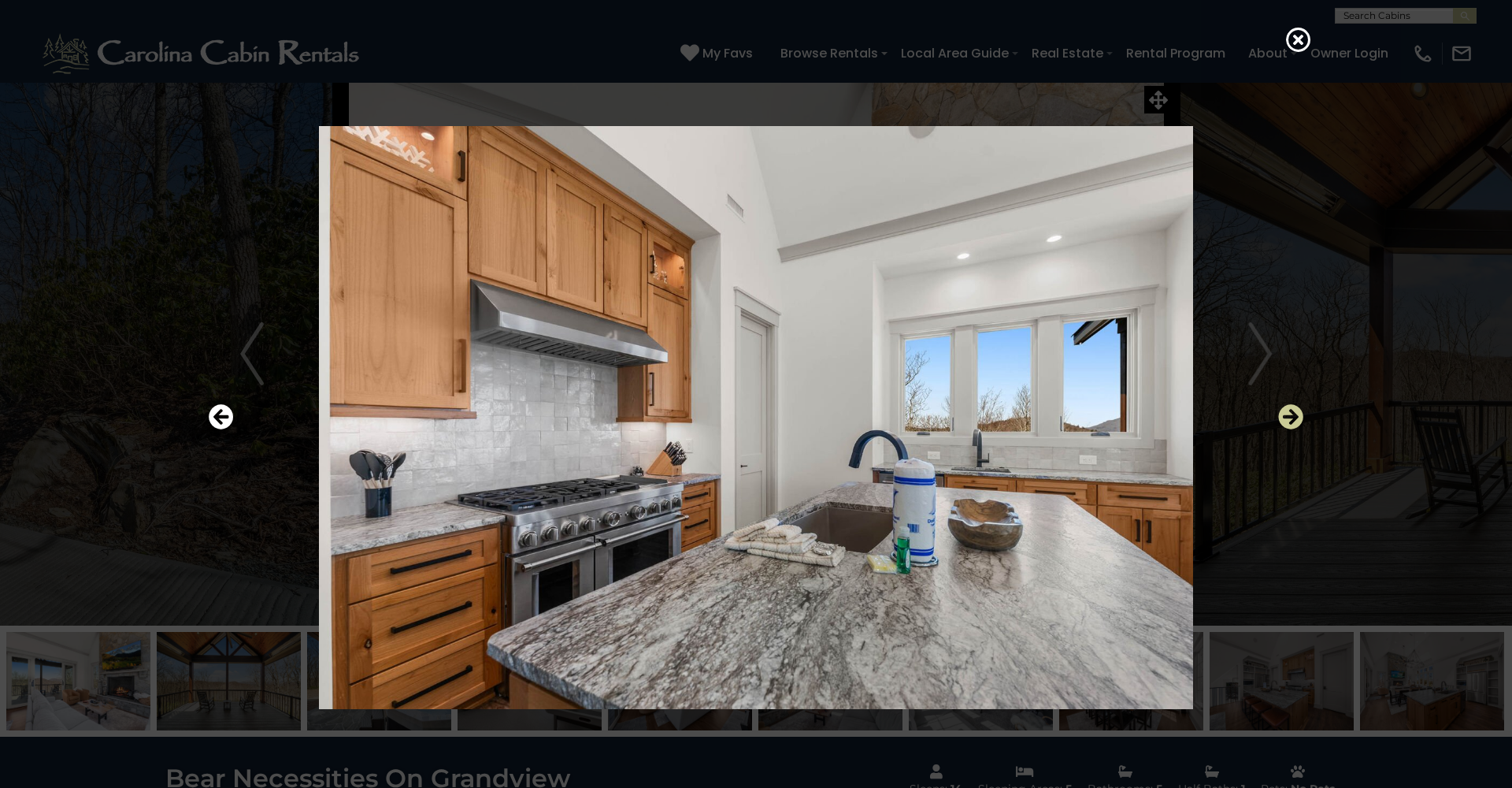
click at [1287, 417] on icon "Next" at bounding box center [1291, 417] width 26 height 26
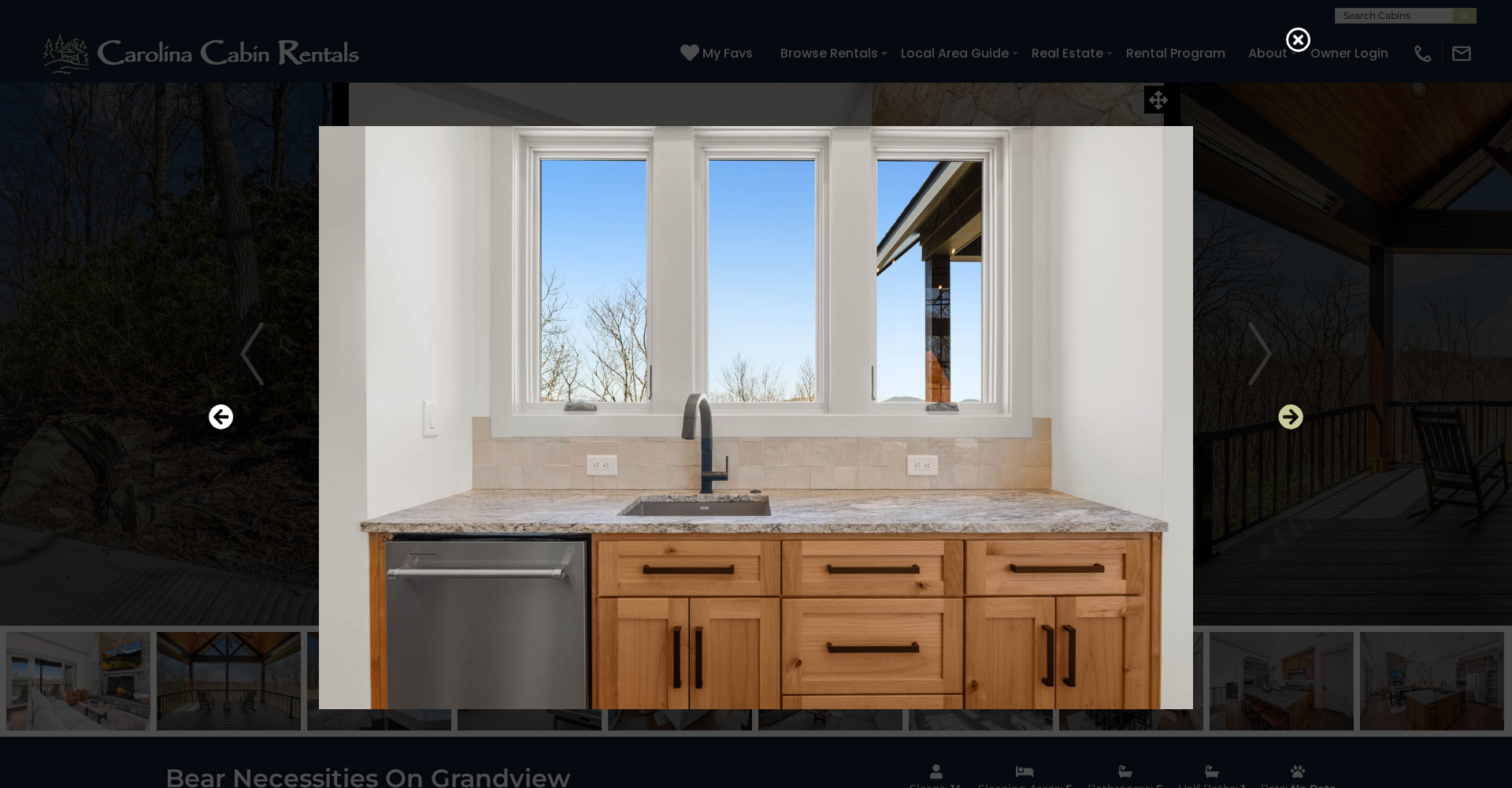
click at [1287, 417] on icon "Next" at bounding box center [1291, 417] width 26 height 26
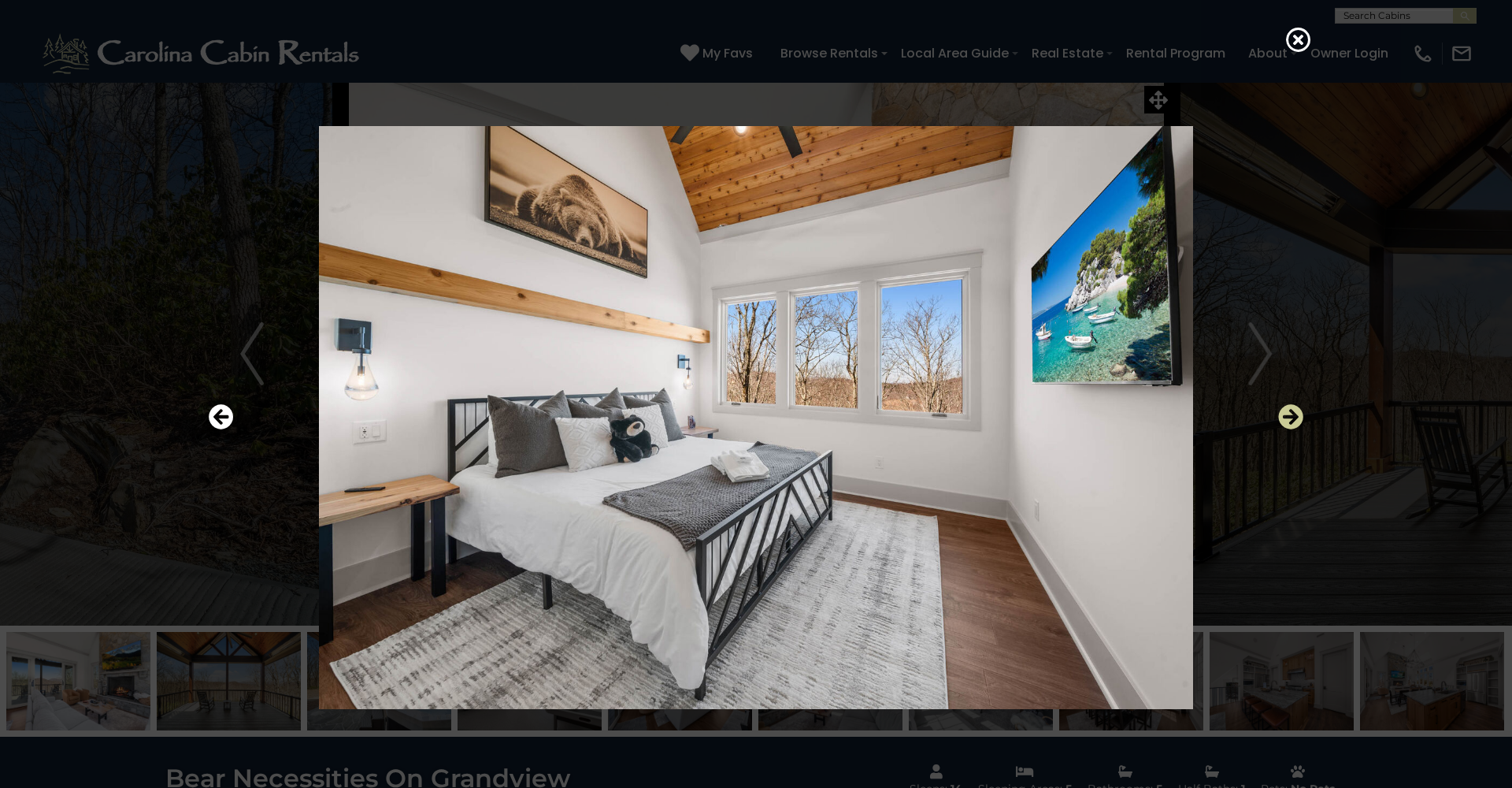
click at [1287, 417] on icon "Next" at bounding box center [1291, 417] width 26 height 26
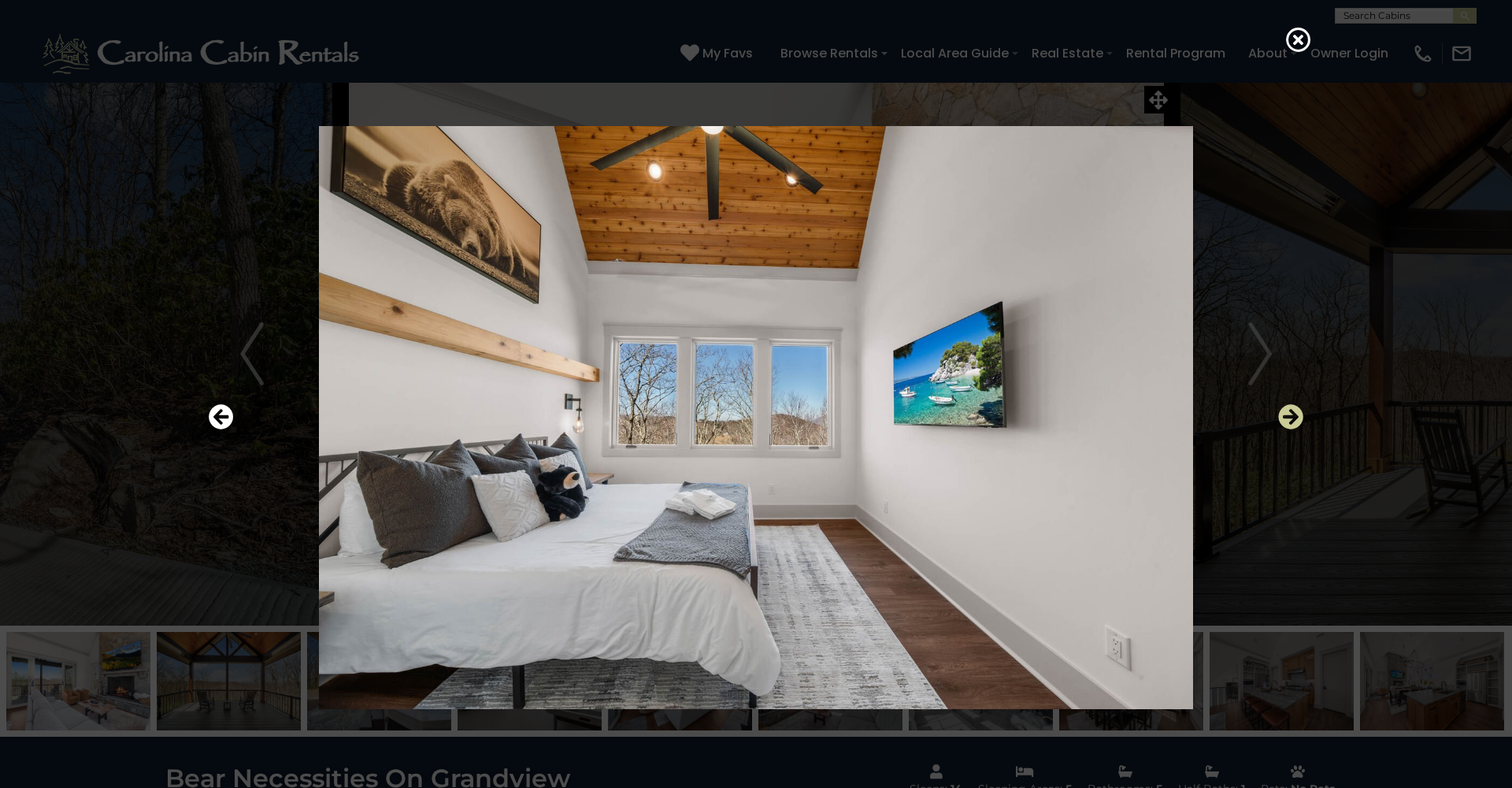
click at [1287, 417] on icon "Next" at bounding box center [1291, 417] width 26 height 26
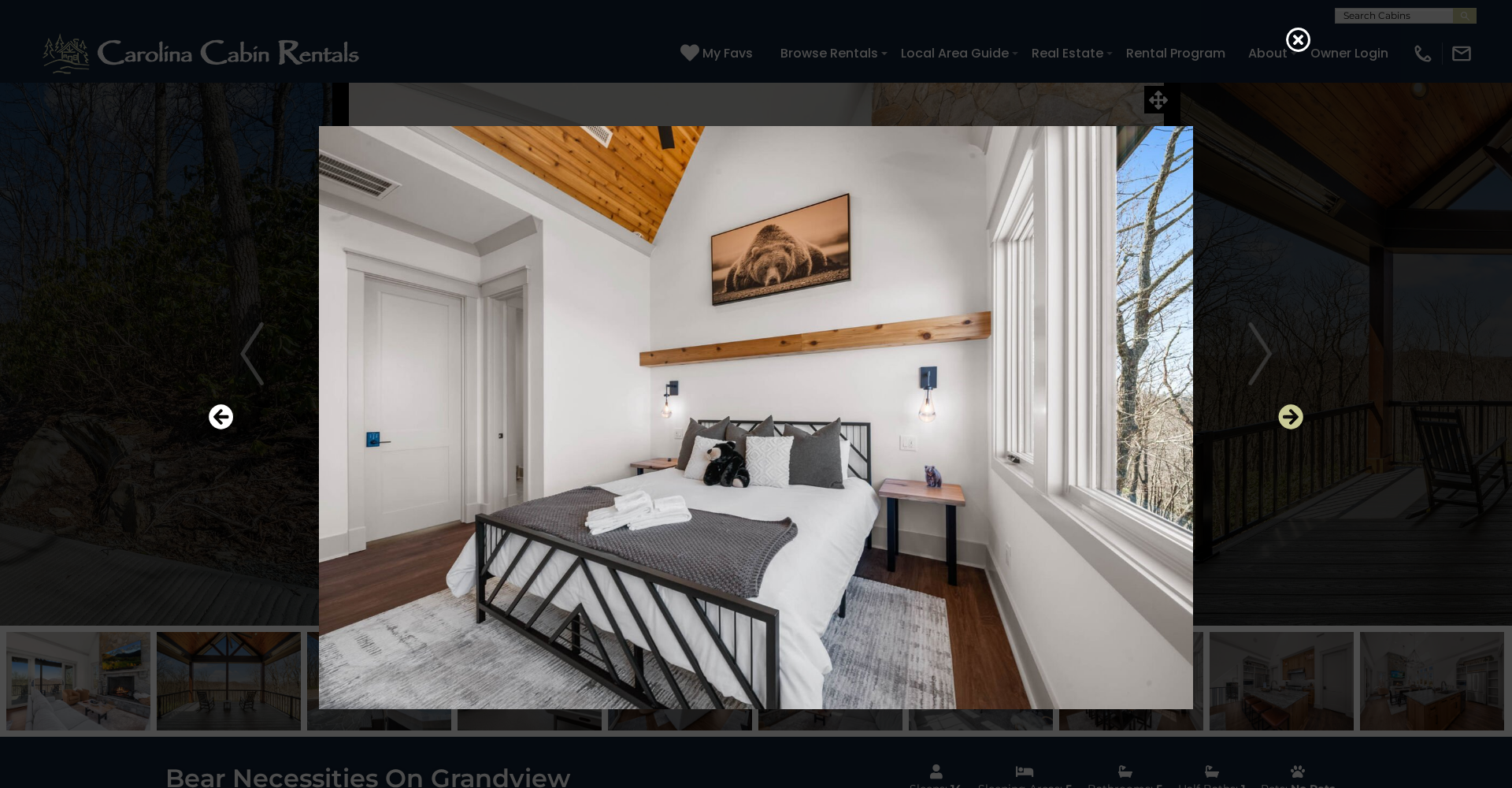
click at [1287, 417] on icon "Next" at bounding box center [1291, 417] width 26 height 26
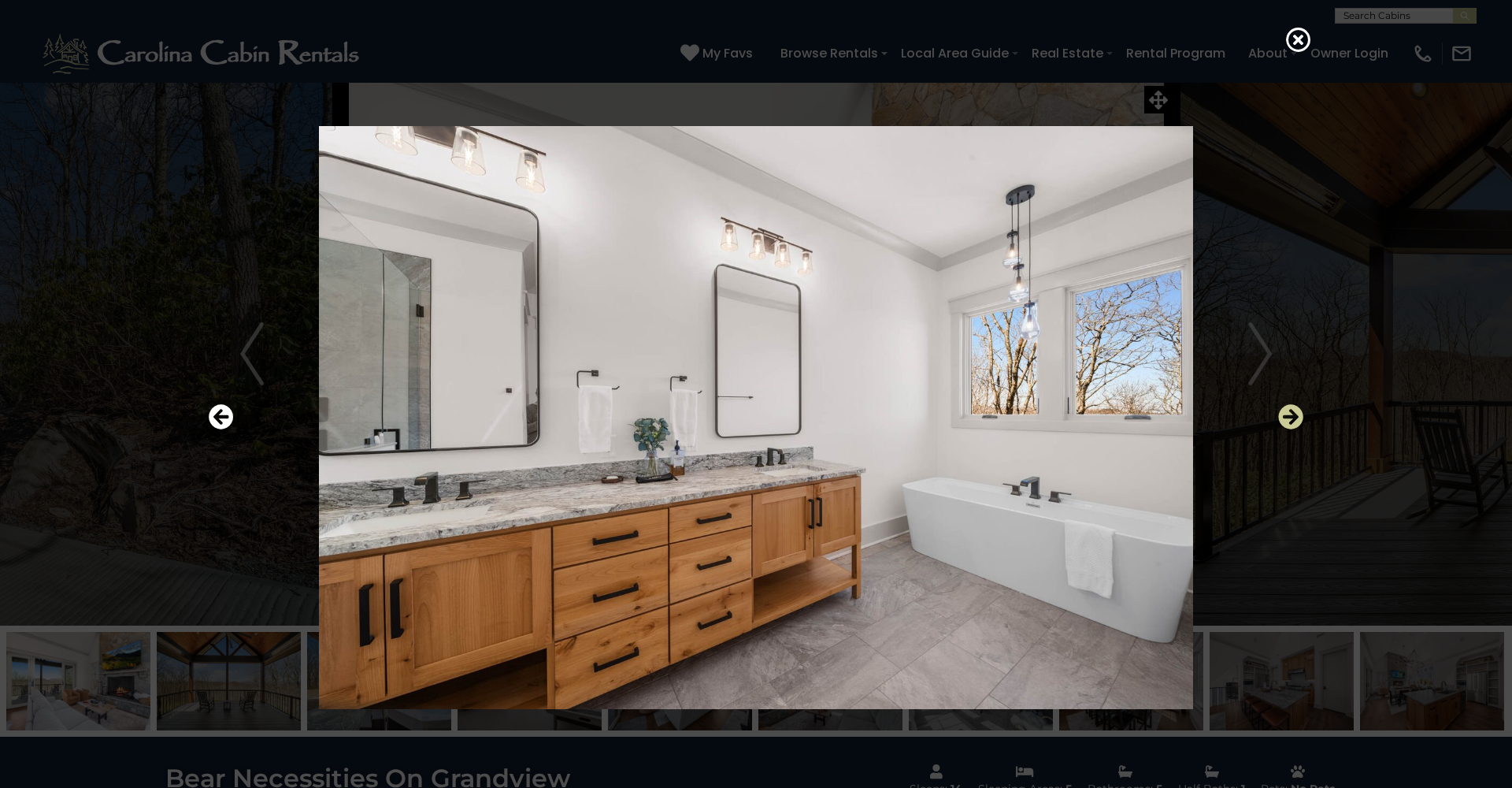
click at [1287, 417] on icon "Next" at bounding box center [1291, 417] width 26 height 26
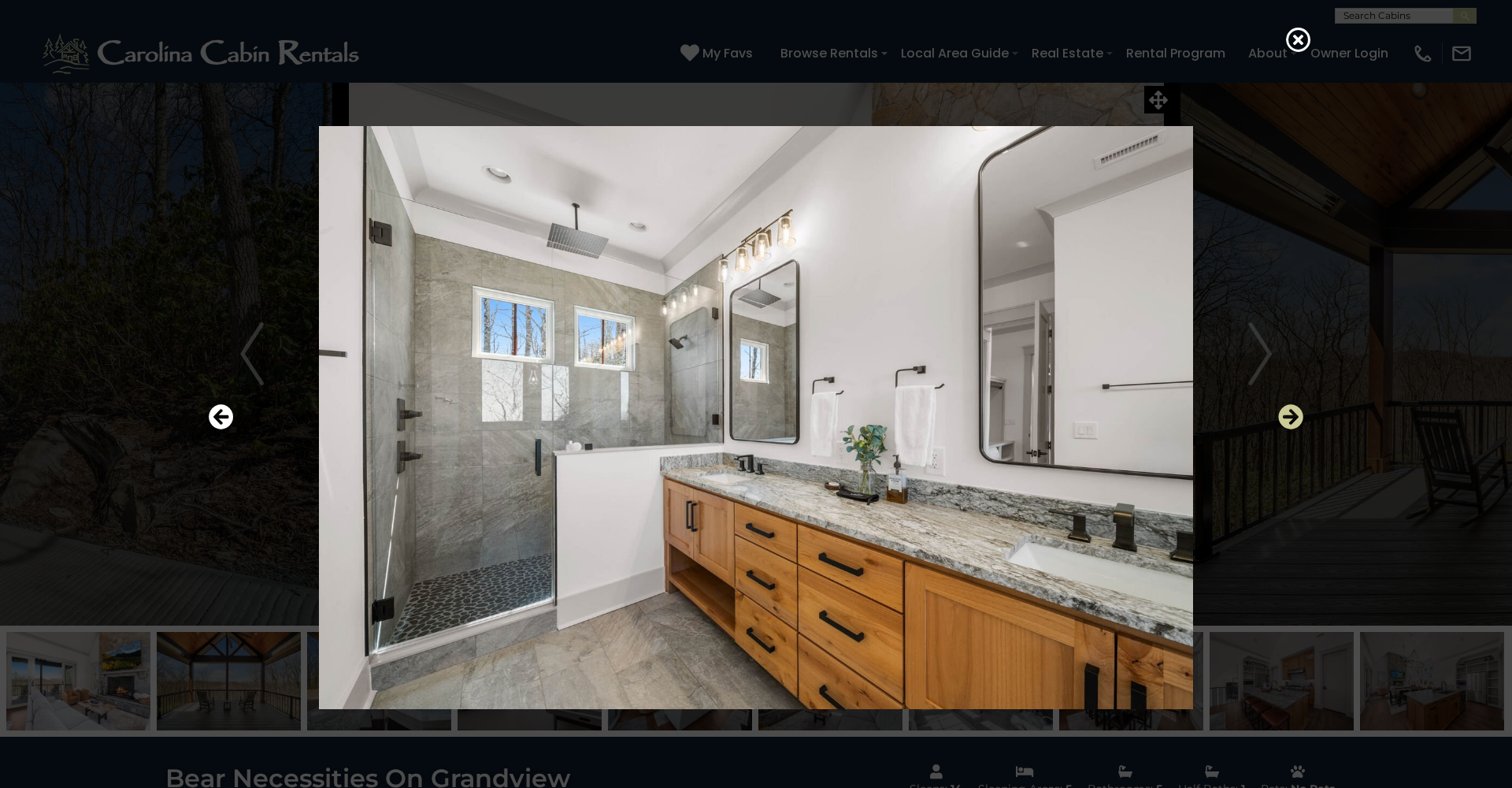
click at [1287, 417] on icon "Next" at bounding box center [1291, 417] width 26 height 26
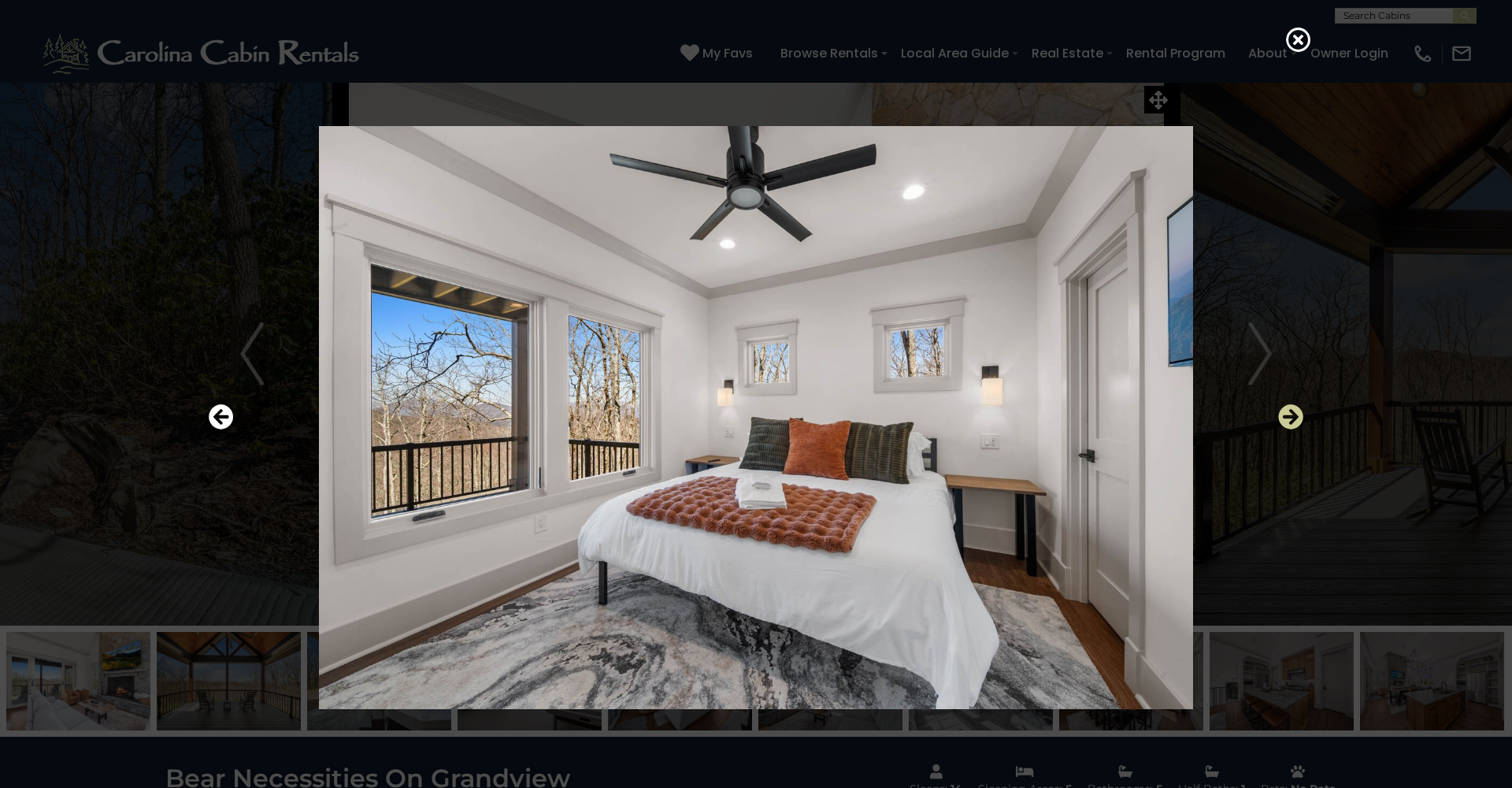
click at [1287, 417] on icon "Next" at bounding box center [1291, 417] width 26 height 26
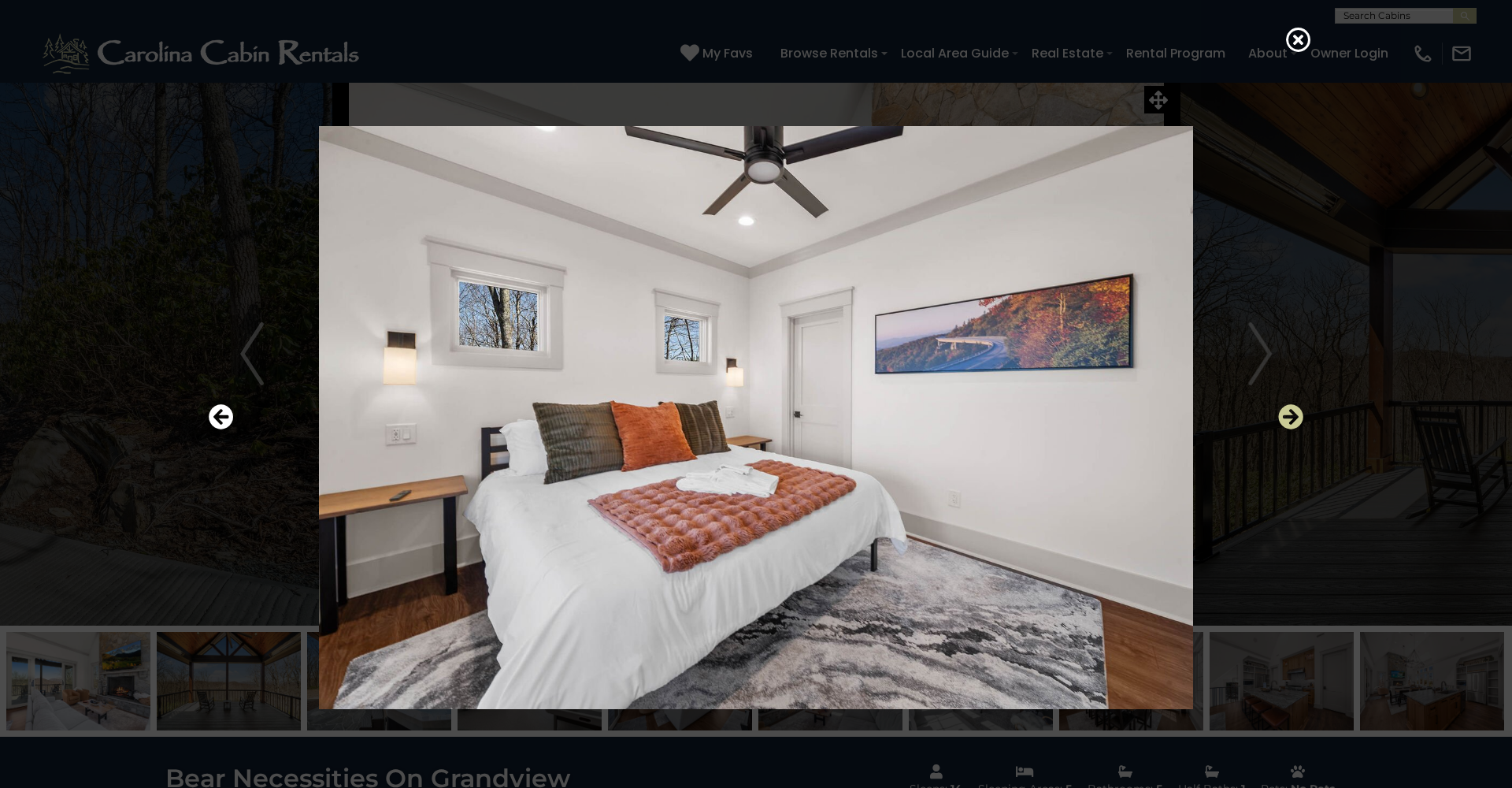
click at [1287, 417] on icon "Next" at bounding box center [1291, 417] width 26 height 26
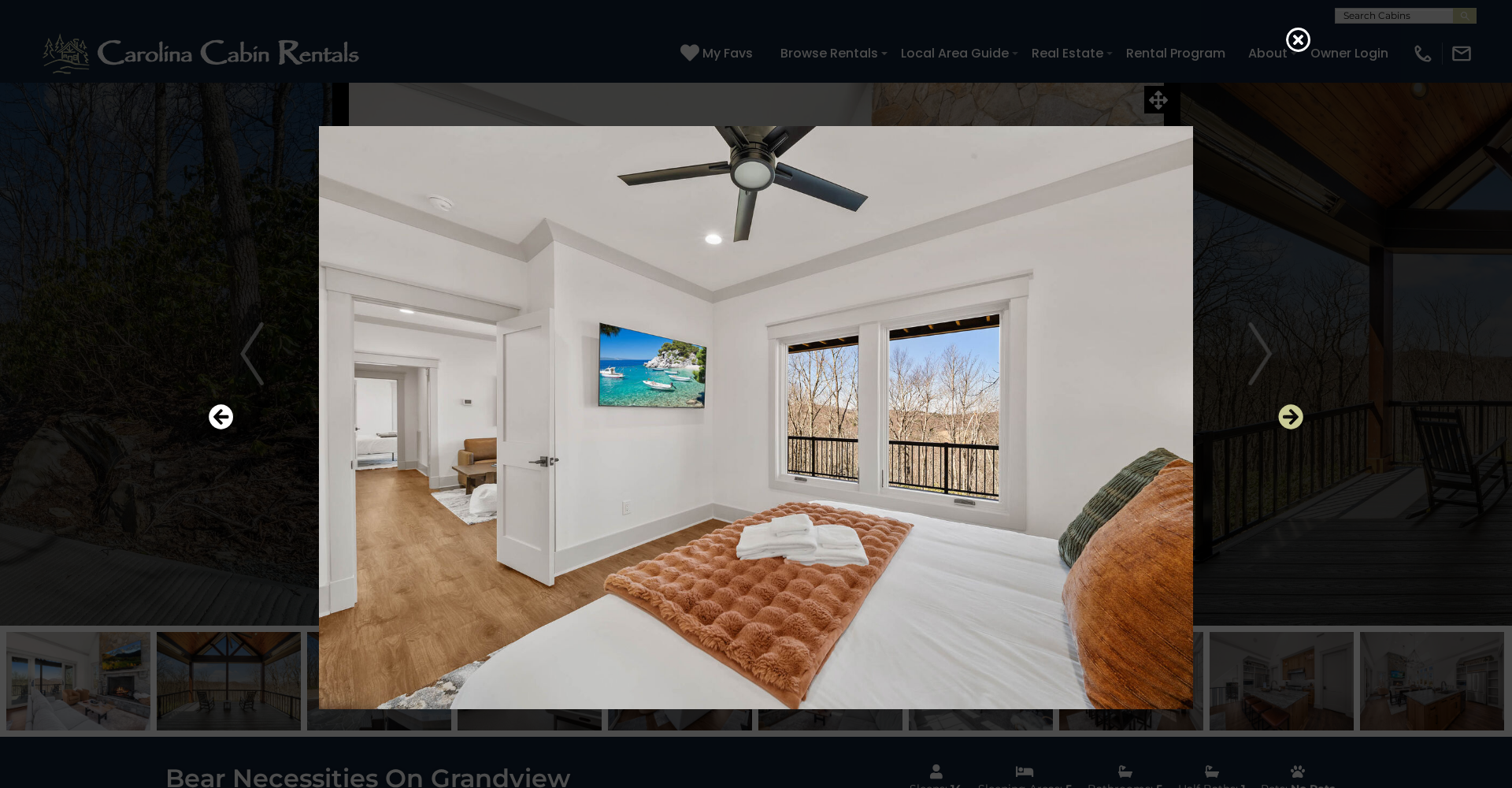
click at [1287, 417] on icon "Next" at bounding box center [1291, 417] width 26 height 26
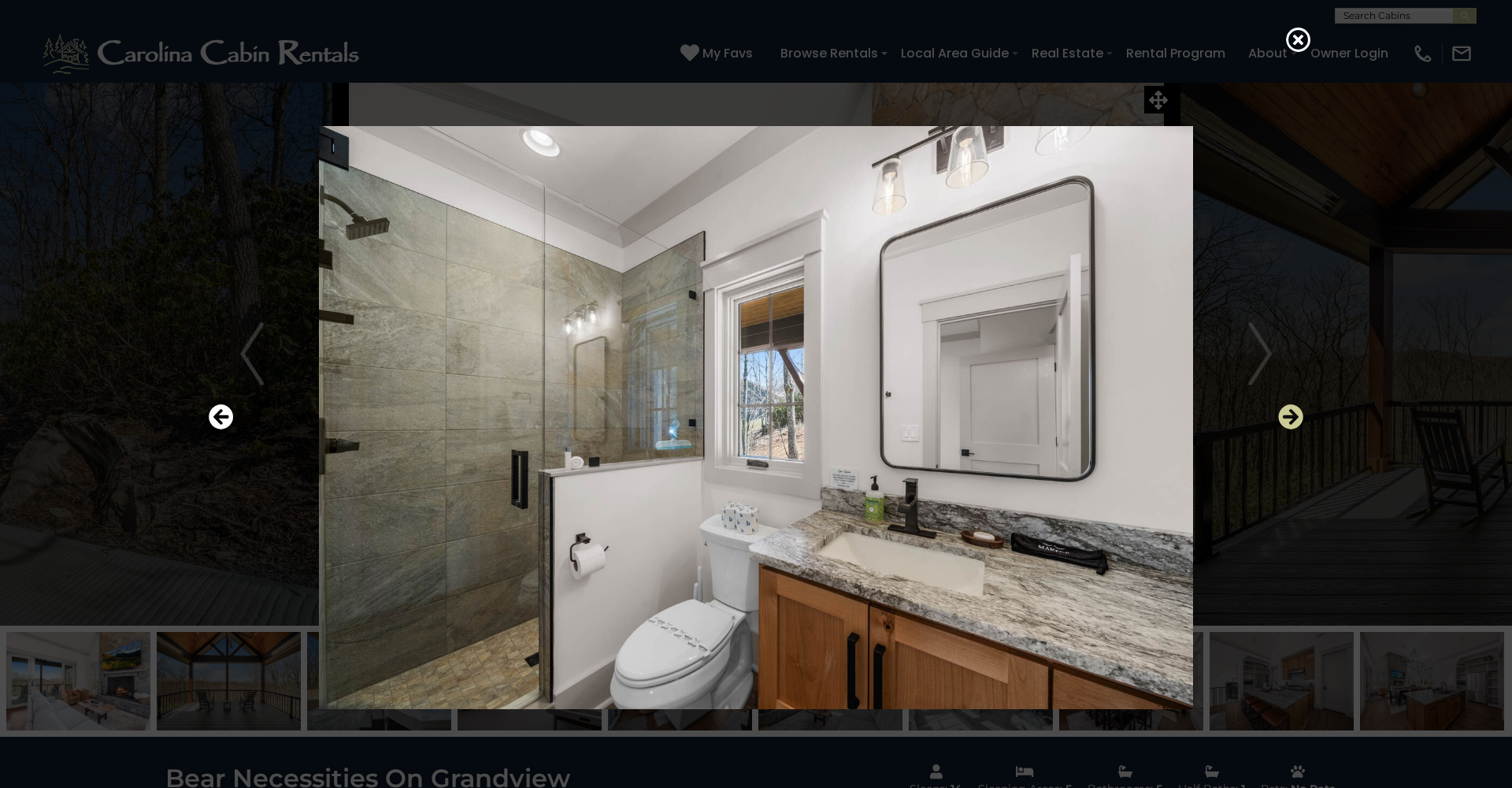
click at [1287, 417] on icon "Next" at bounding box center [1291, 417] width 26 height 26
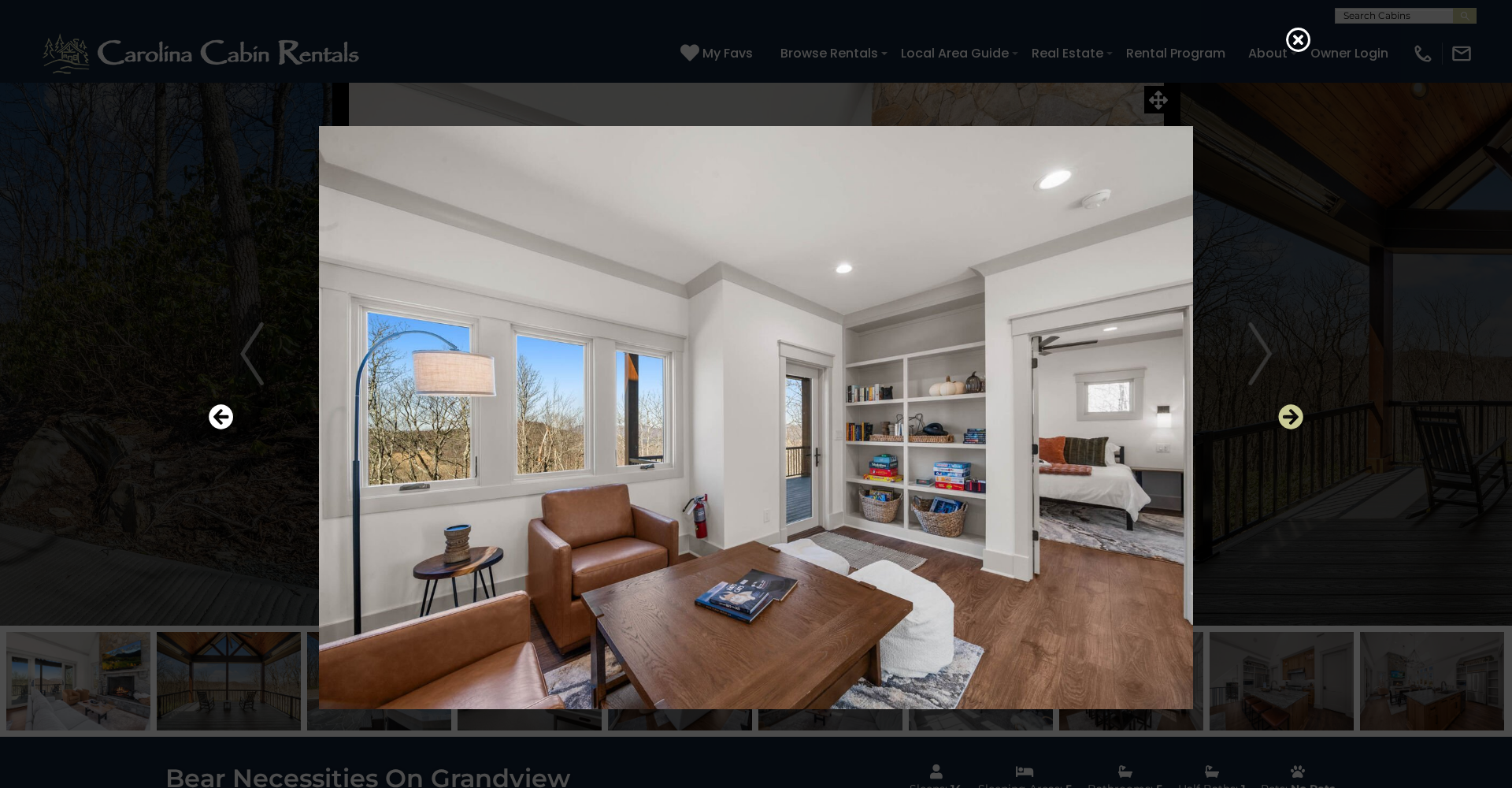
click at [1287, 417] on icon "Next" at bounding box center [1291, 417] width 26 height 26
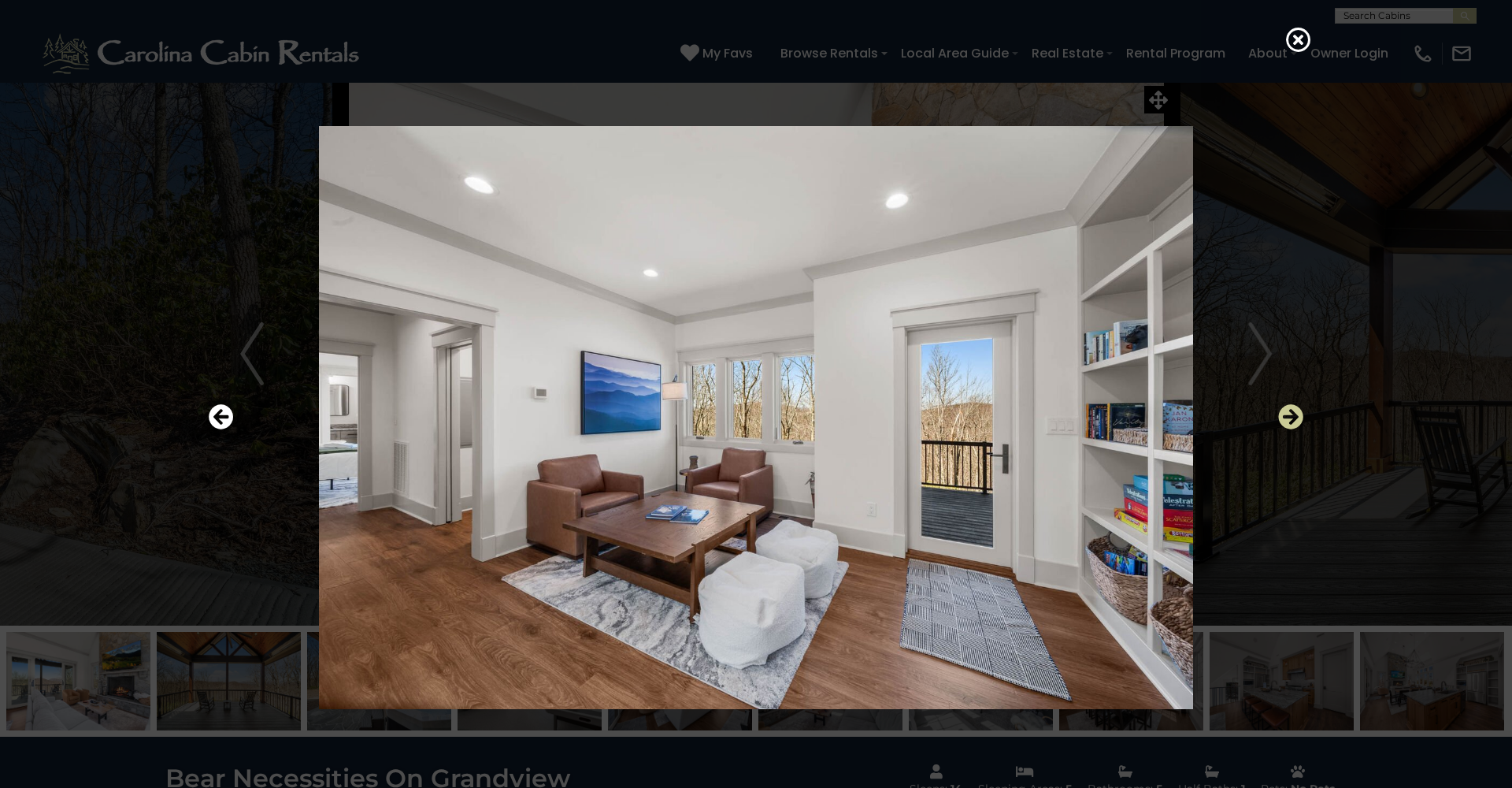
click at [1291, 417] on icon "Next" at bounding box center [1291, 417] width 26 height 26
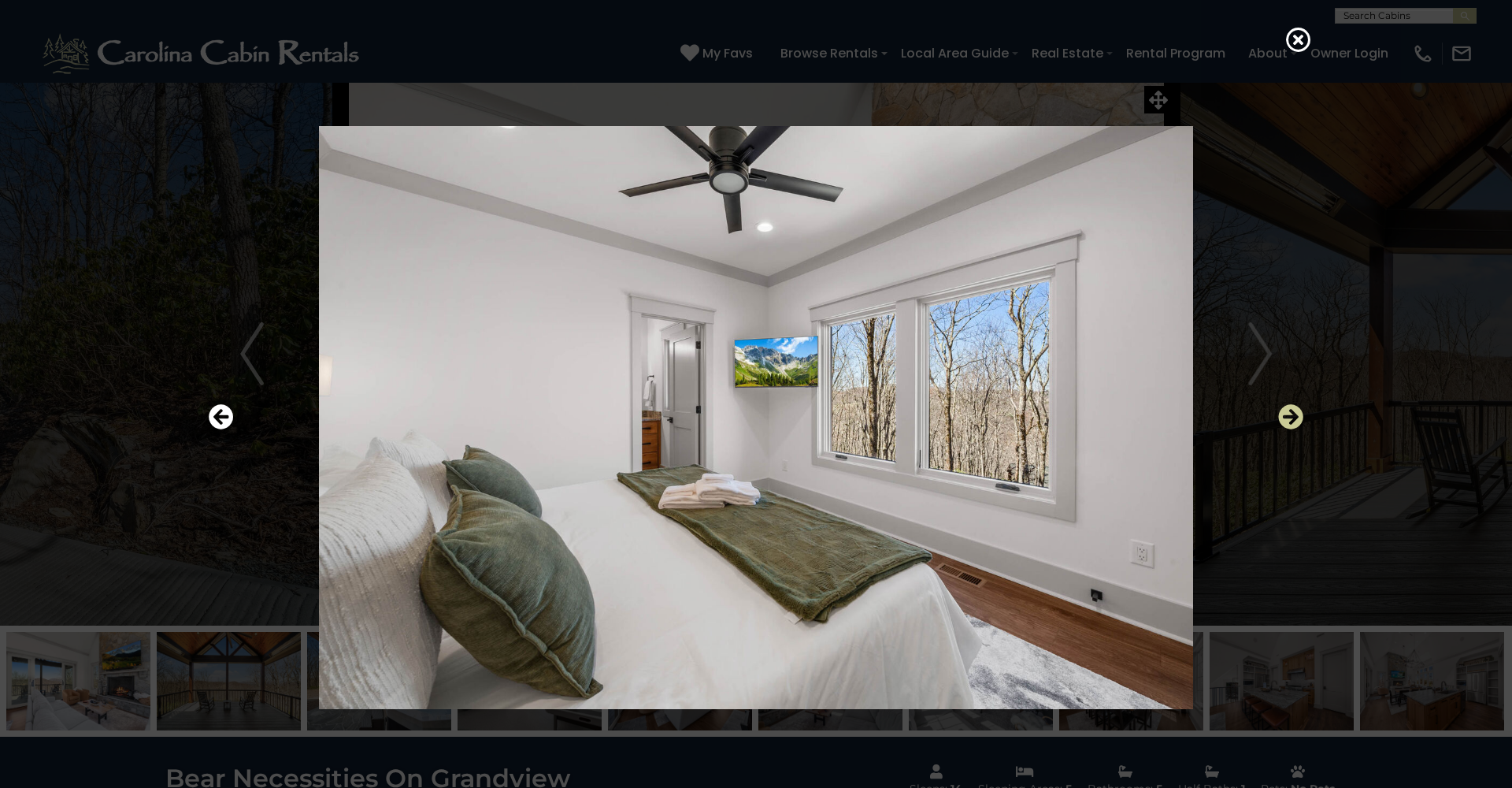
click at [1291, 417] on icon "Next" at bounding box center [1291, 417] width 26 height 26
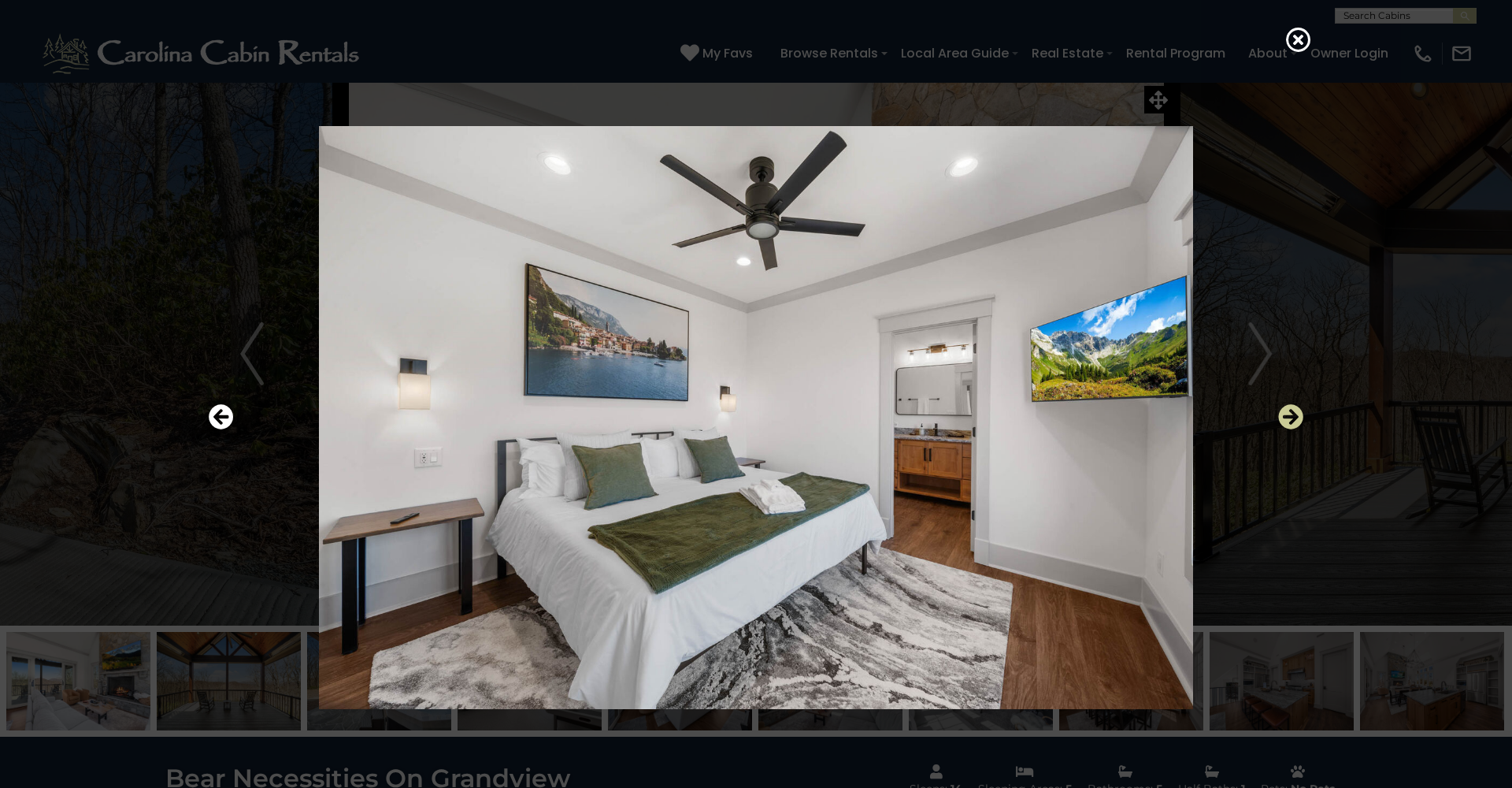
click at [1291, 417] on icon "Next" at bounding box center [1291, 417] width 26 height 26
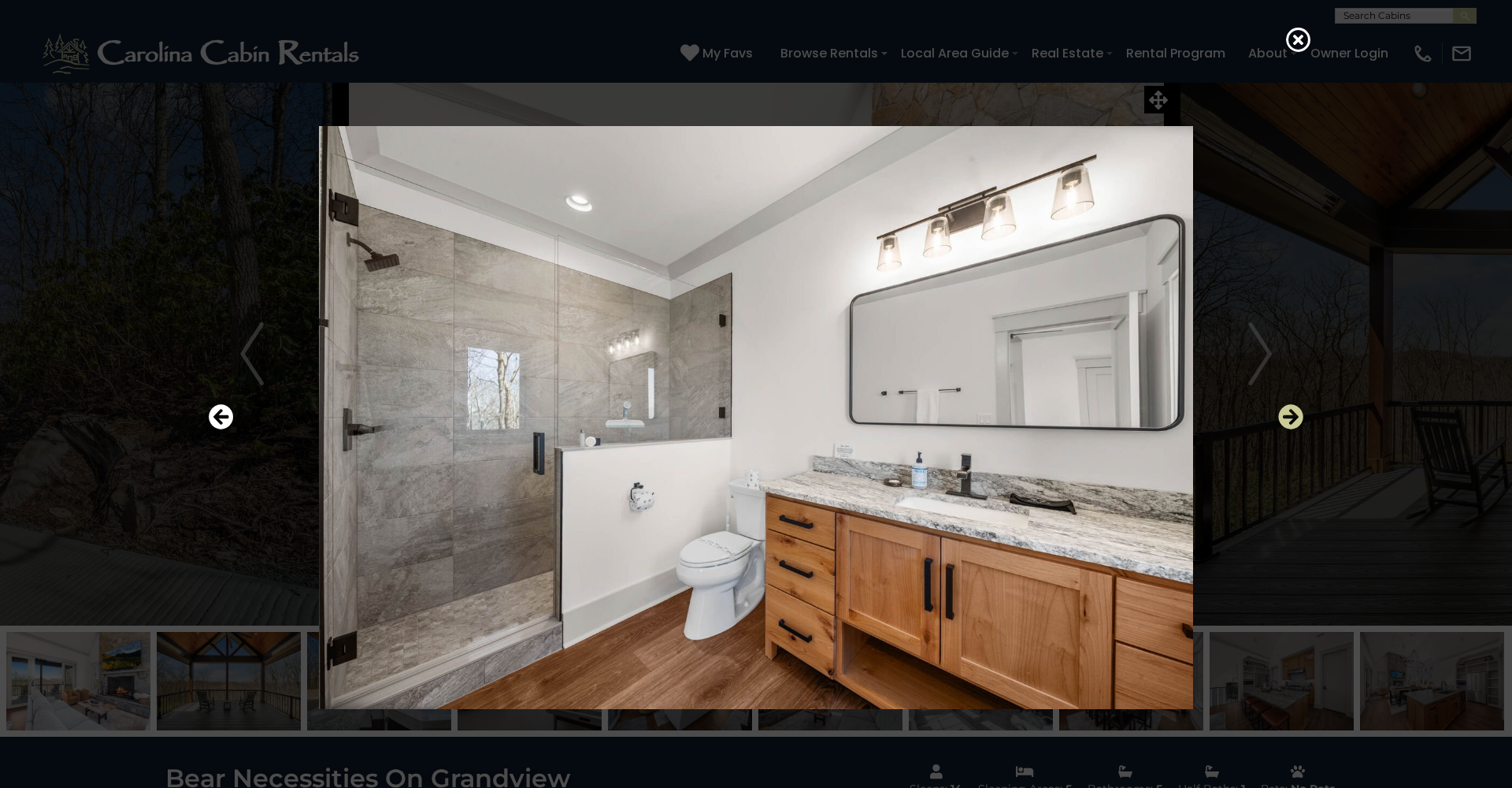
click at [1291, 417] on icon "Next" at bounding box center [1291, 417] width 26 height 26
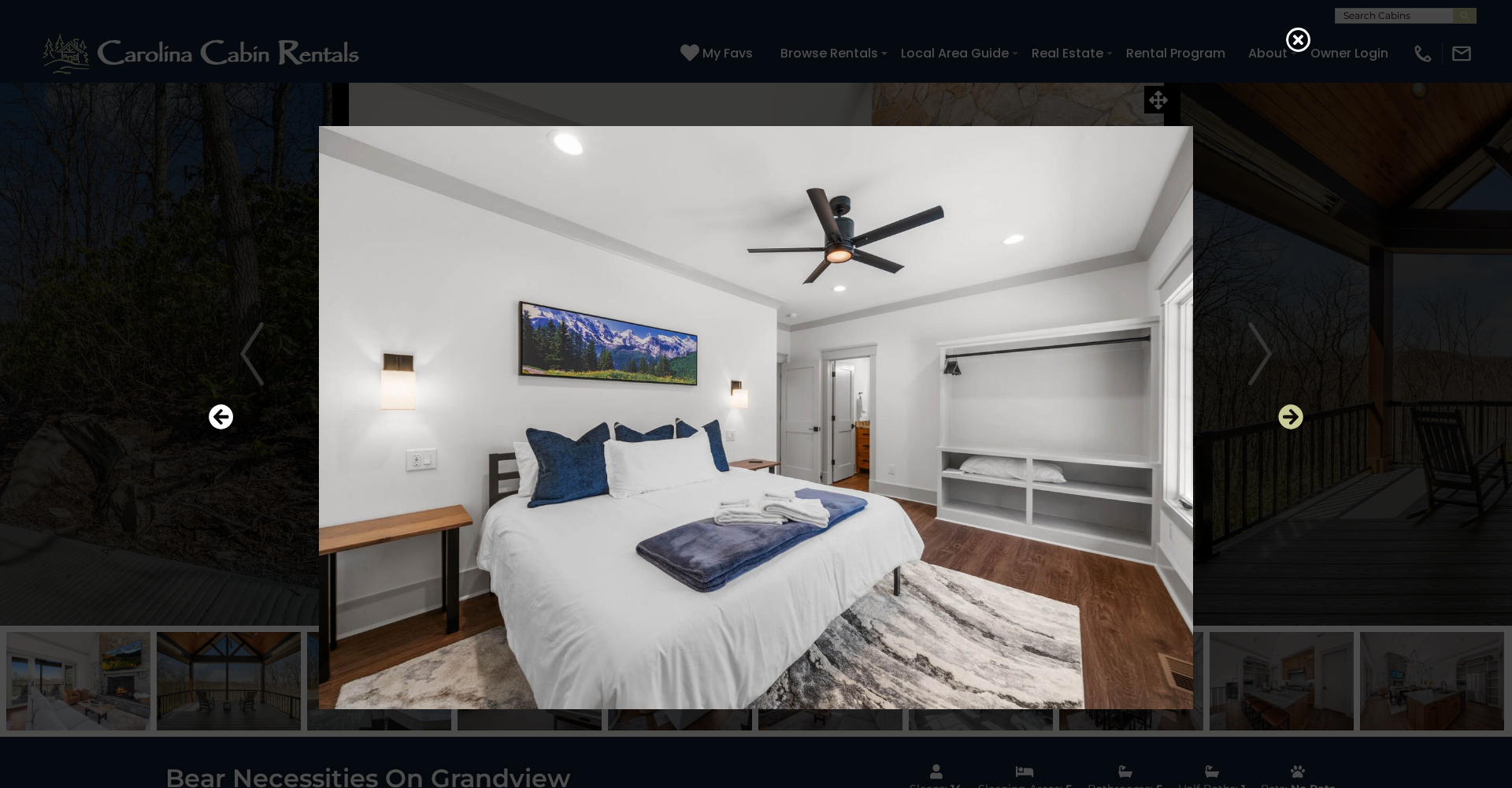
click at [1291, 417] on icon "Next" at bounding box center [1291, 417] width 26 height 26
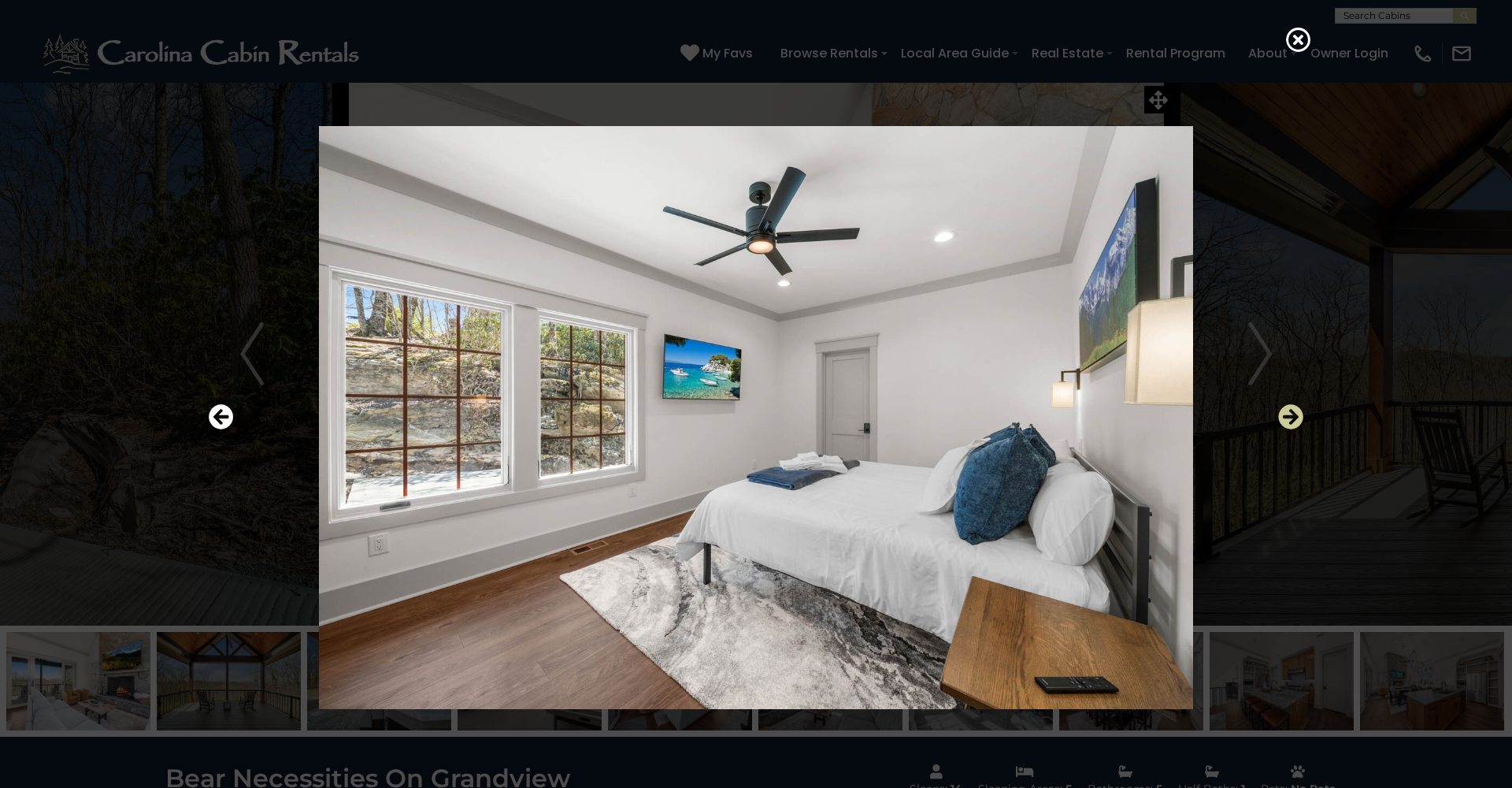
click at [1291, 417] on icon "Next" at bounding box center [1291, 417] width 26 height 26
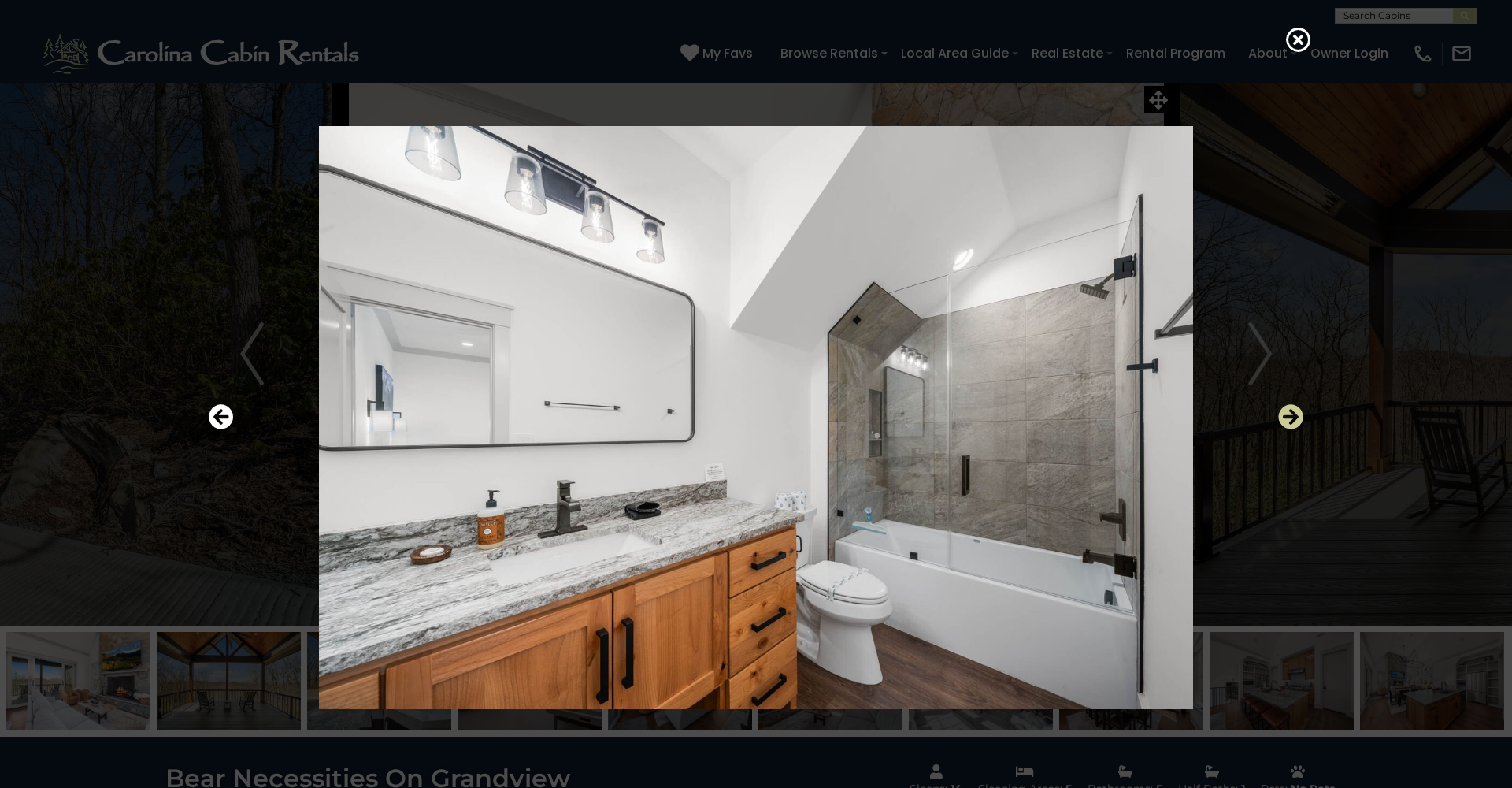
click at [1291, 417] on icon "Next" at bounding box center [1291, 417] width 26 height 26
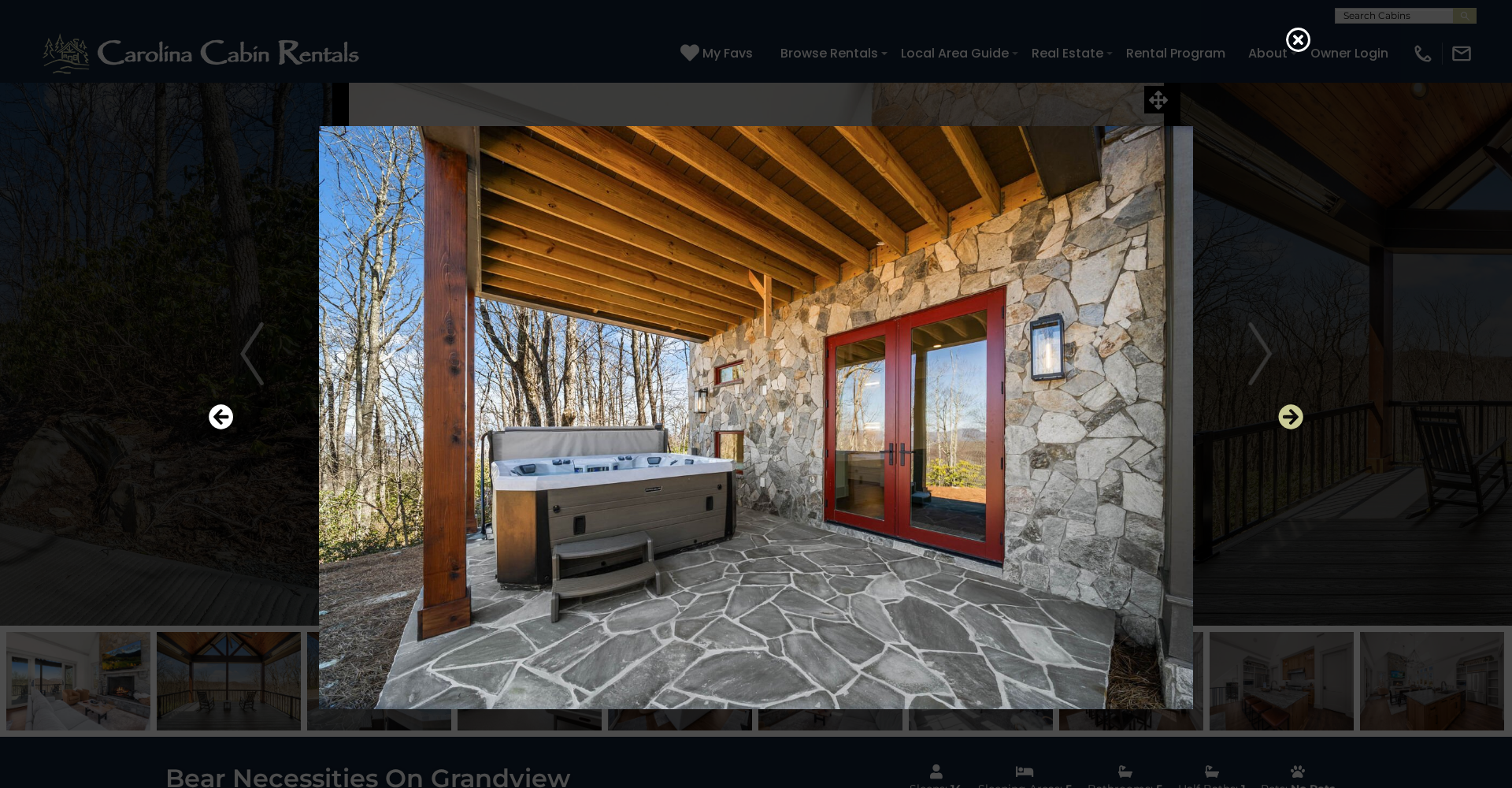
click at [1291, 417] on icon "Next" at bounding box center [1291, 417] width 26 height 26
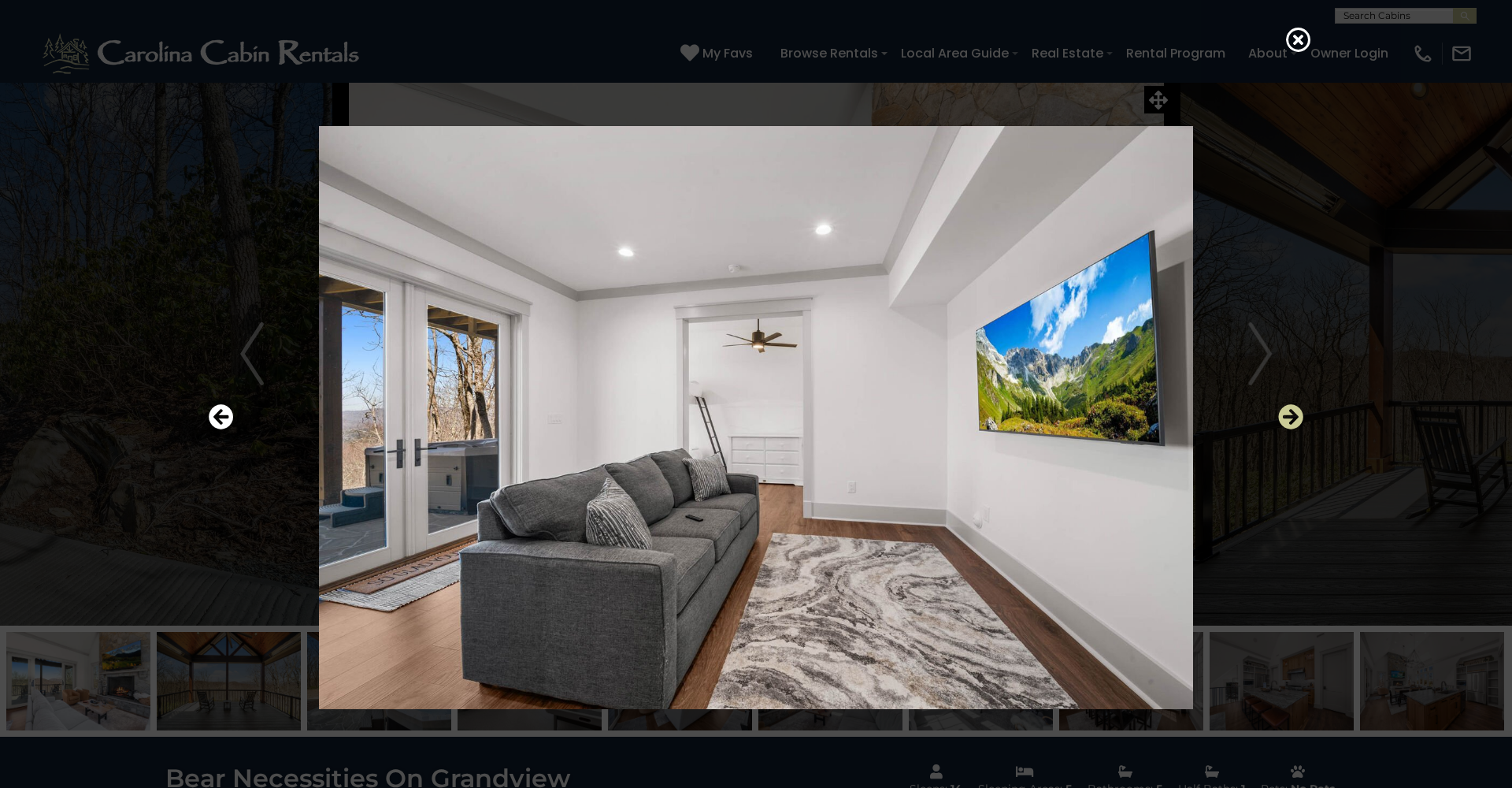
click at [1291, 417] on icon "Next" at bounding box center [1291, 417] width 26 height 26
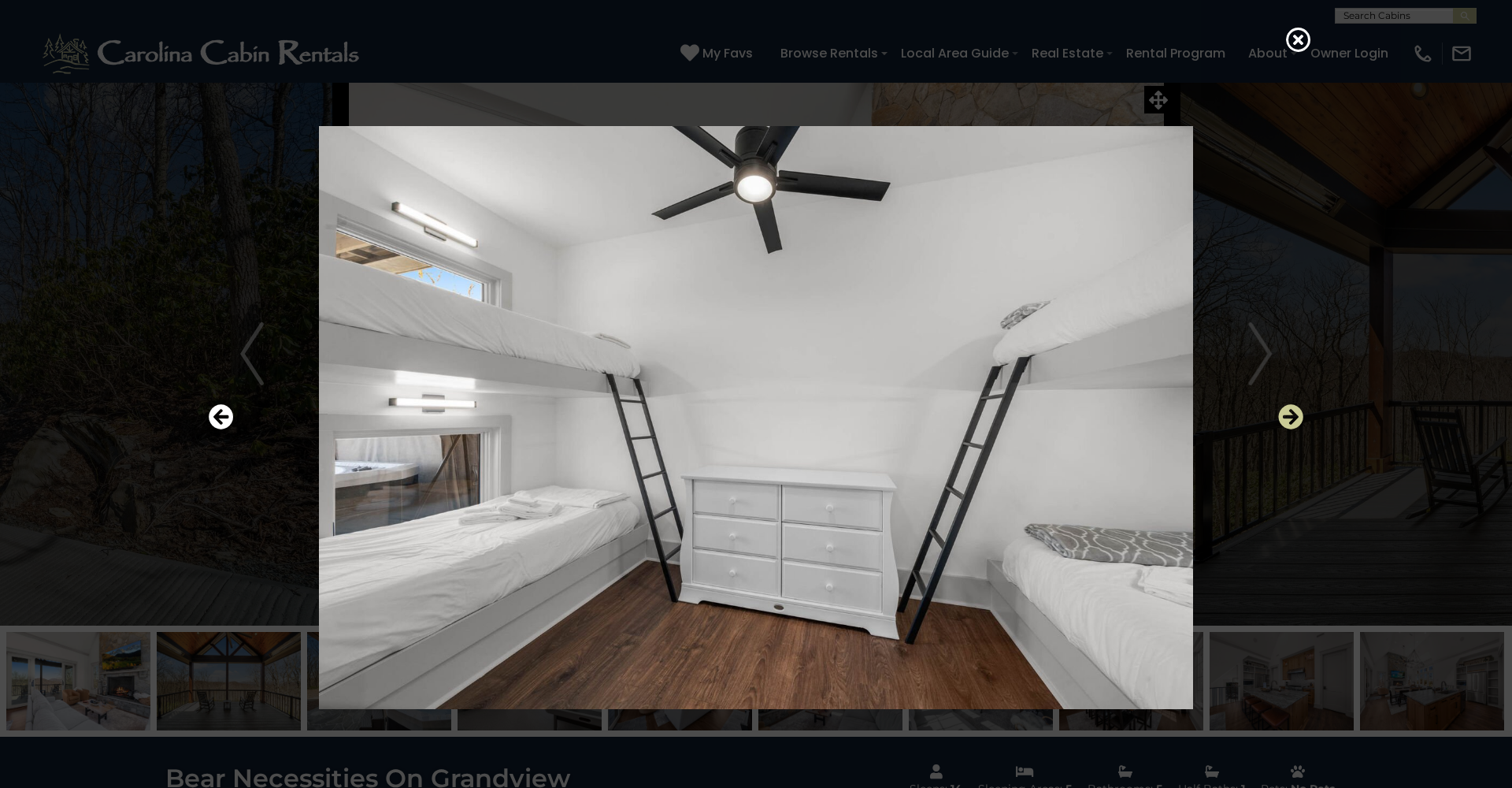
click at [1291, 417] on icon "Next" at bounding box center [1291, 417] width 26 height 26
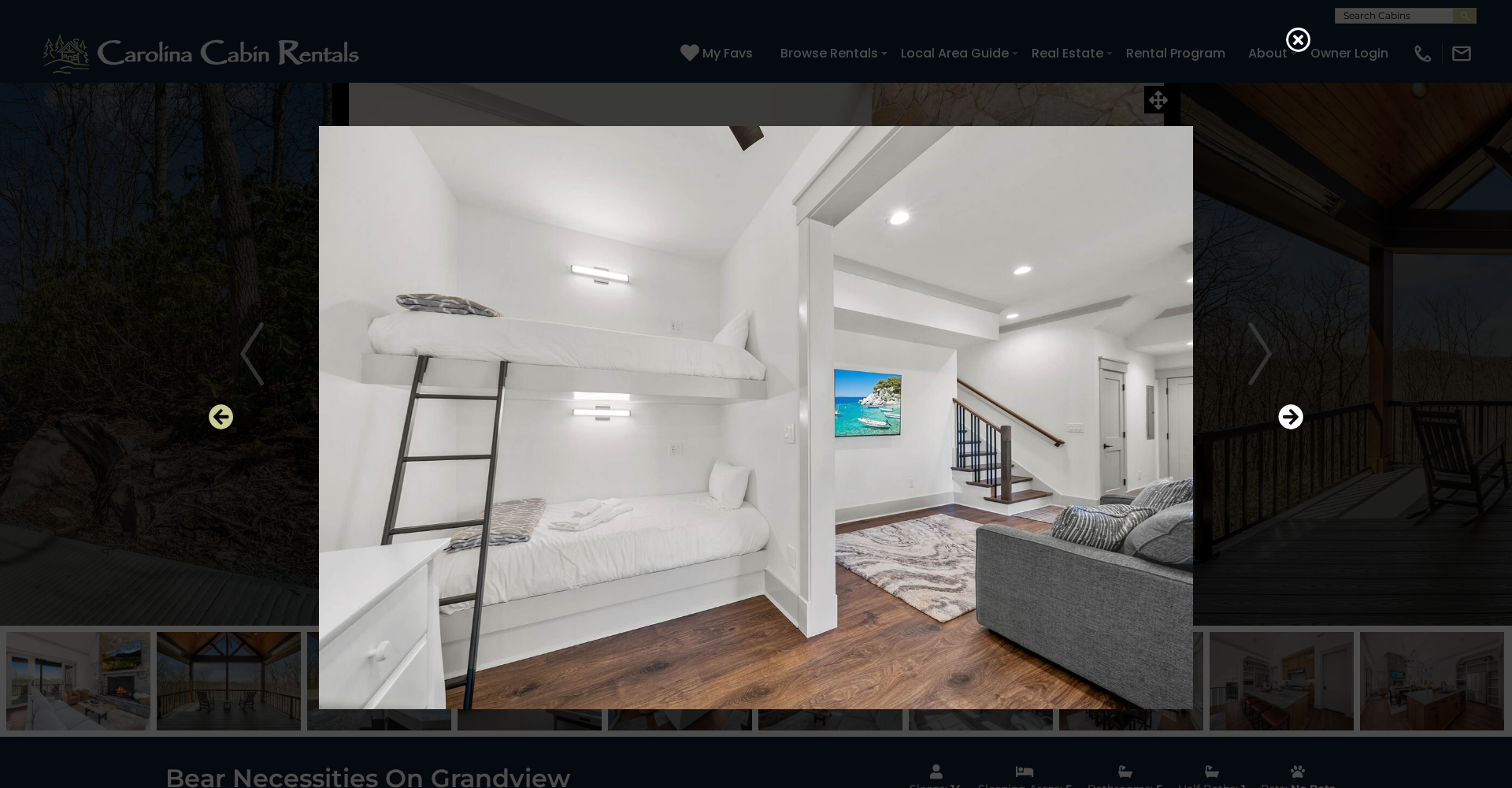
click at [226, 423] on icon "Previous" at bounding box center [221, 417] width 26 height 26
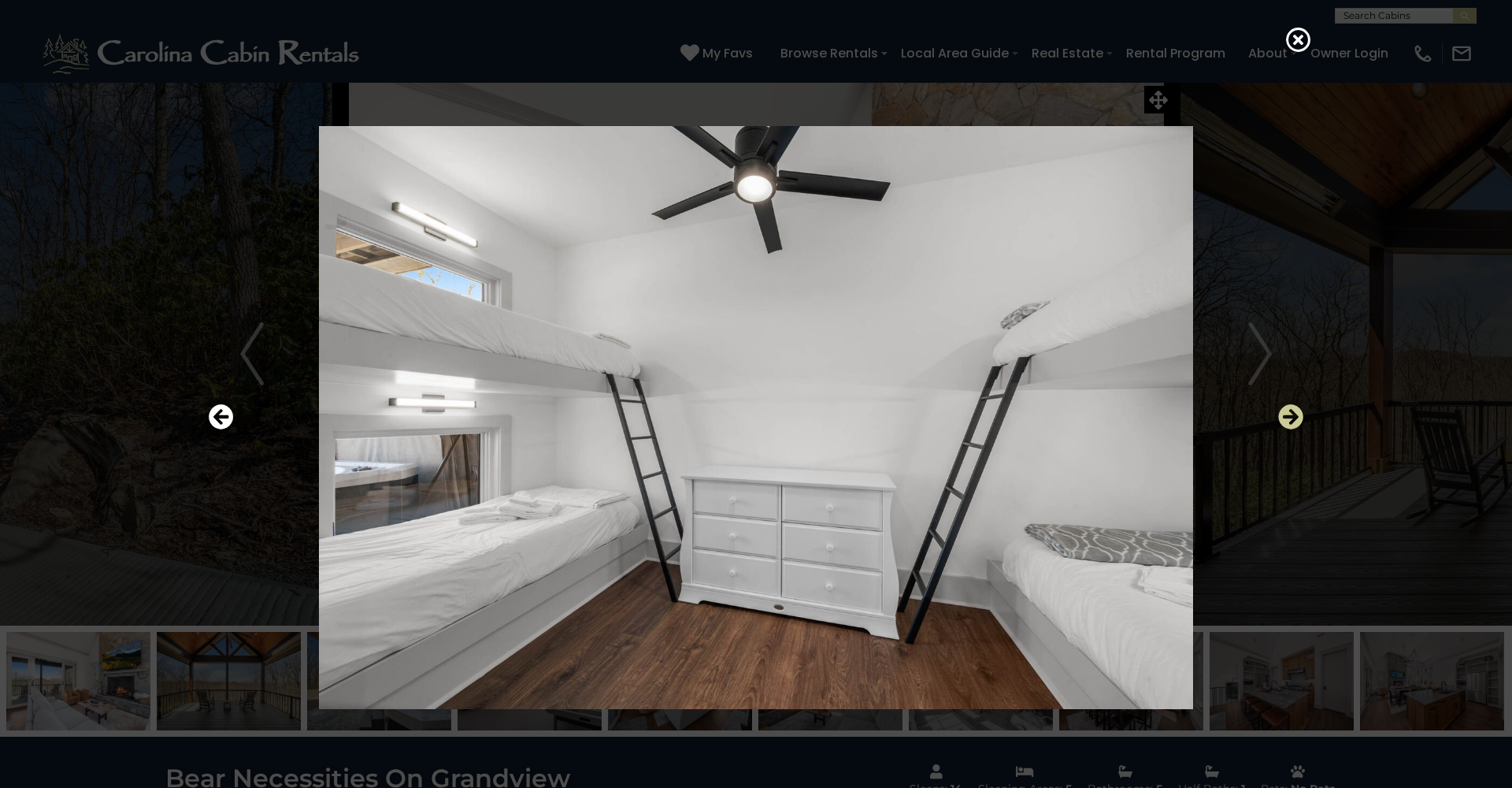
click at [1288, 419] on icon "Next" at bounding box center [1291, 417] width 26 height 26
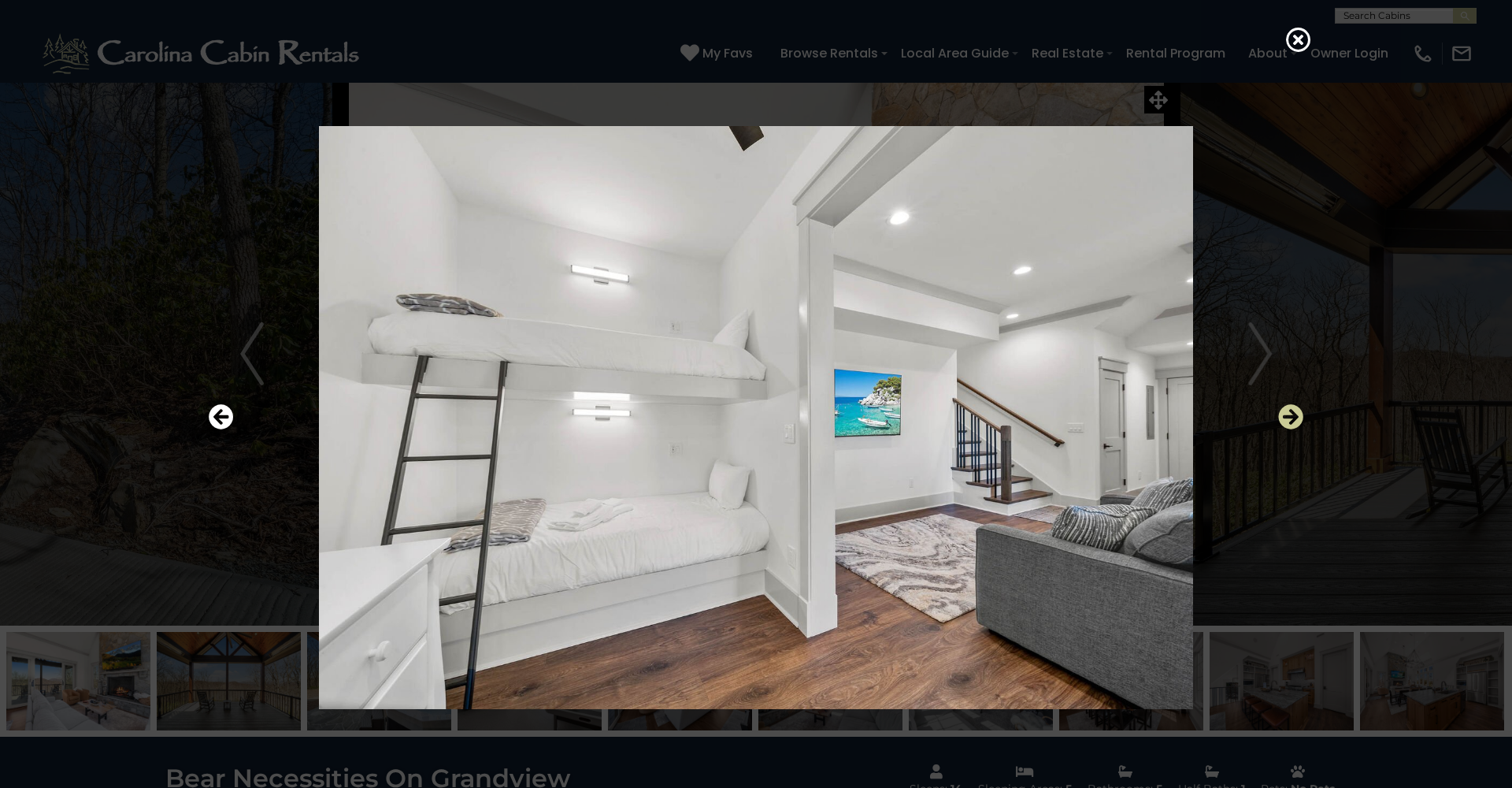
click at [1288, 419] on icon "Next" at bounding box center [1291, 417] width 26 height 26
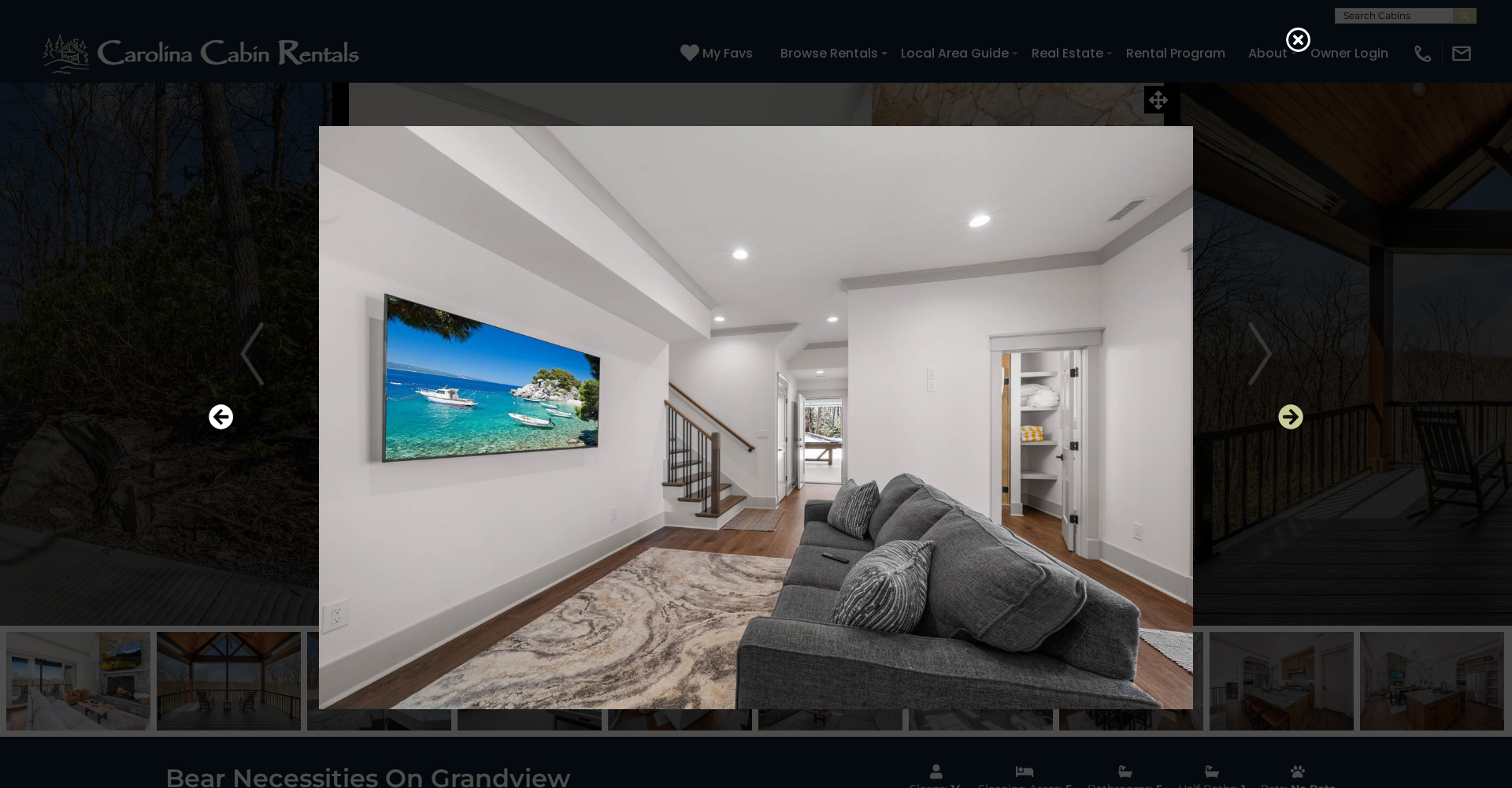
click at [1288, 419] on icon "Next" at bounding box center [1291, 417] width 26 height 26
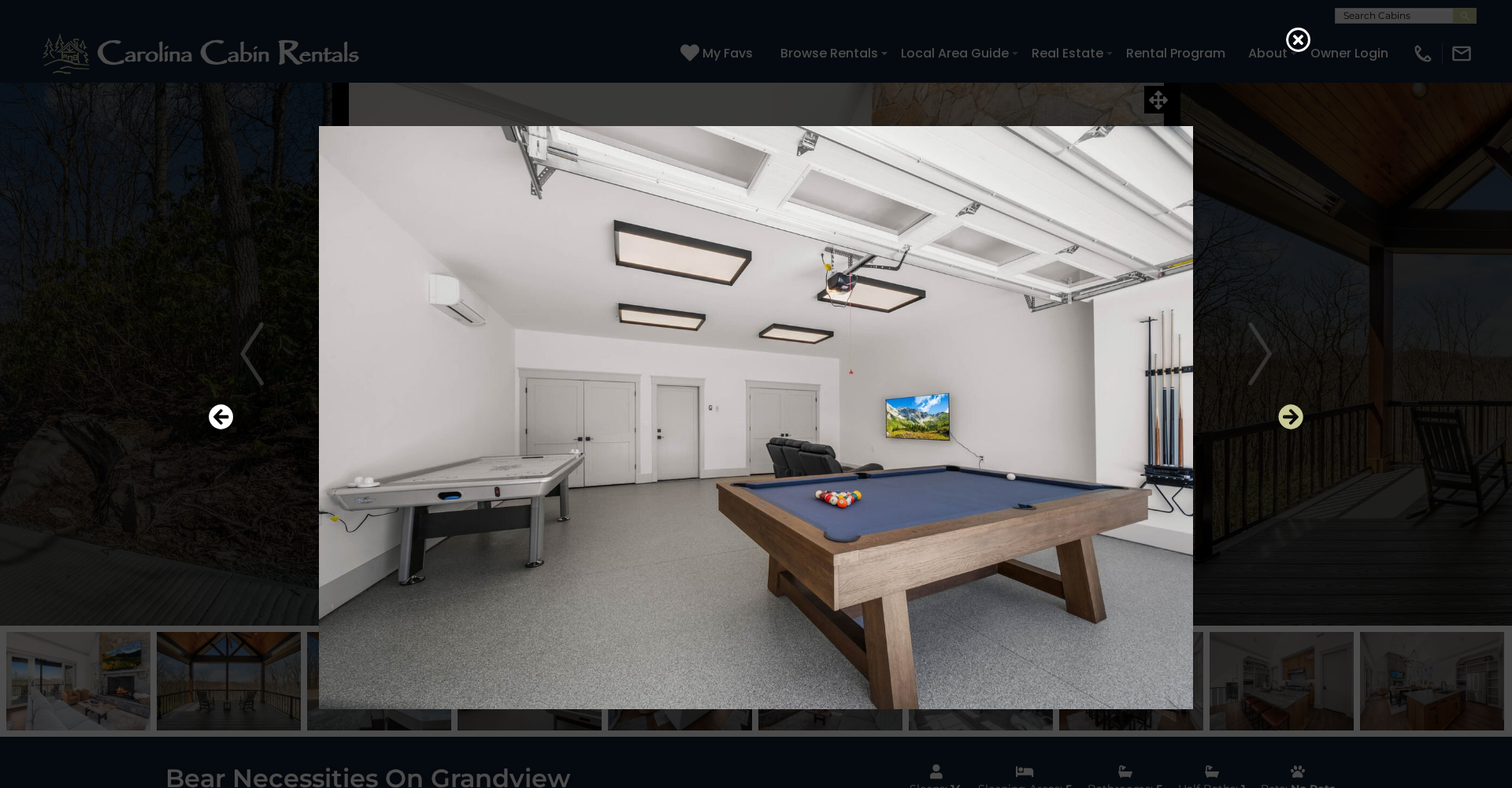
click at [1288, 419] on icon "Next" at bounding box center [1291, 417] width 26 height 26
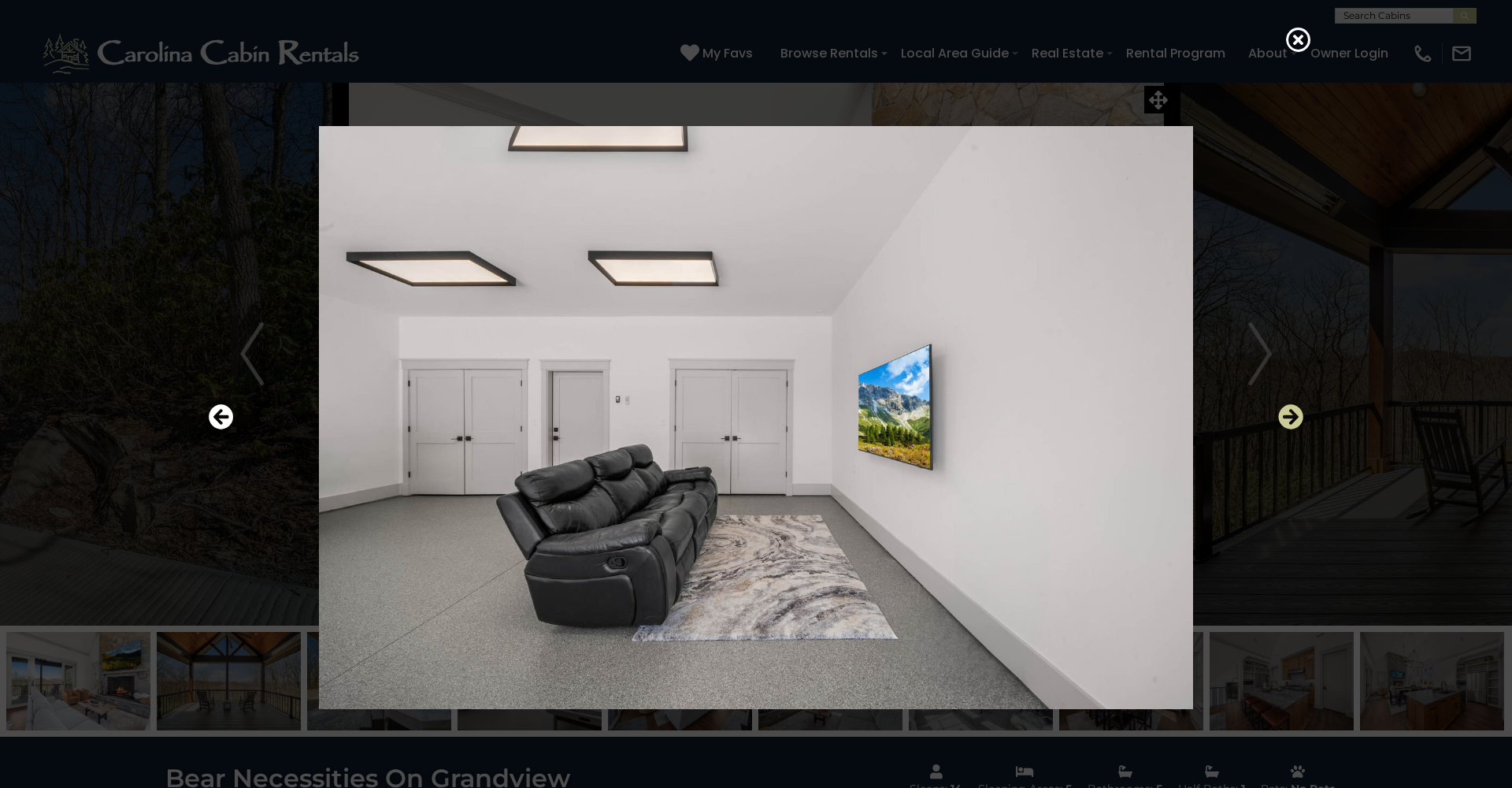
click at [1288, 419] on icon "Next" at bounding box center [1291, 417] width 26 height 26
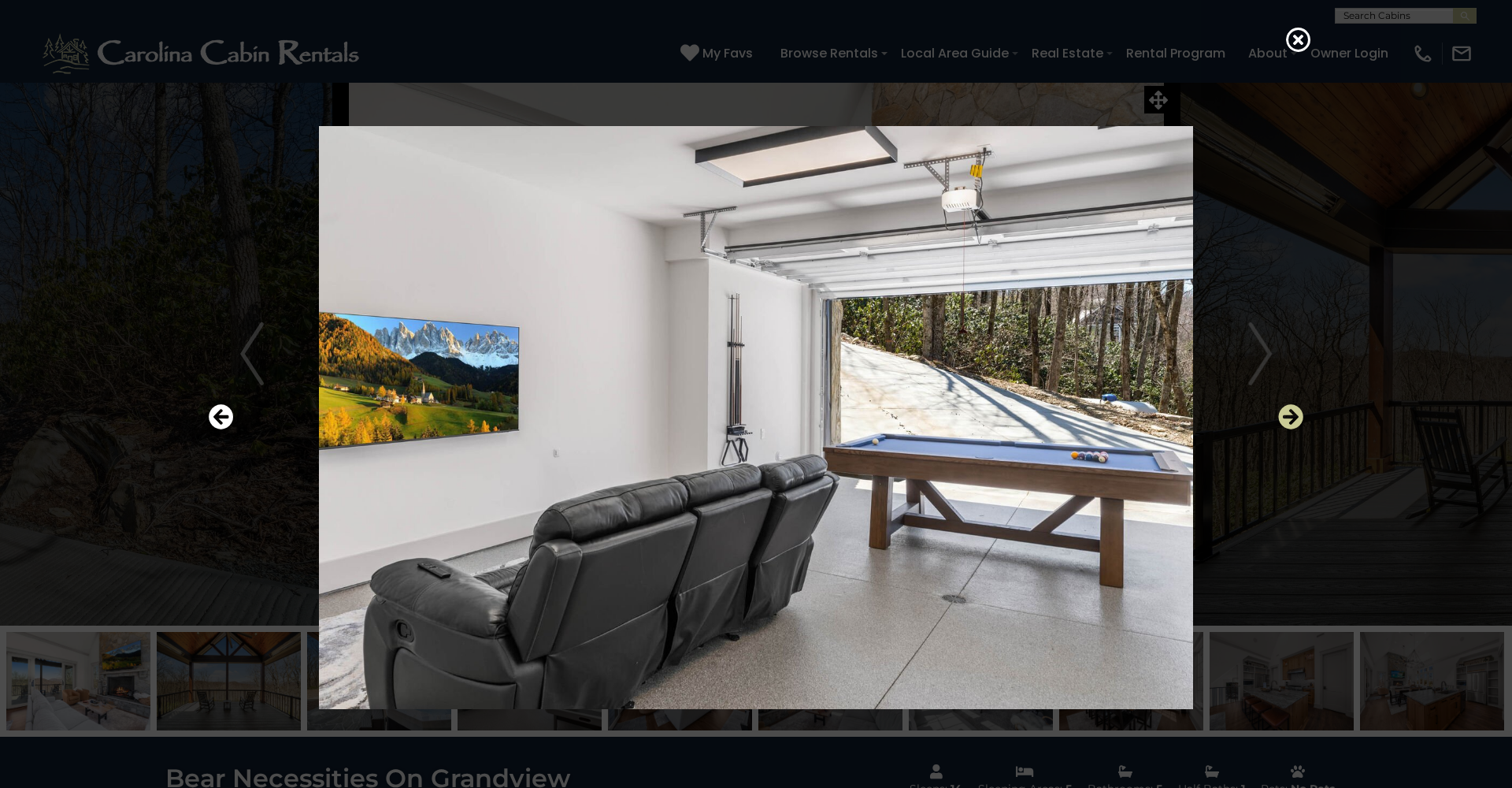
click at [1288, 419] on icon "Next" at bounding box center [1291, 417] width 26 height 26
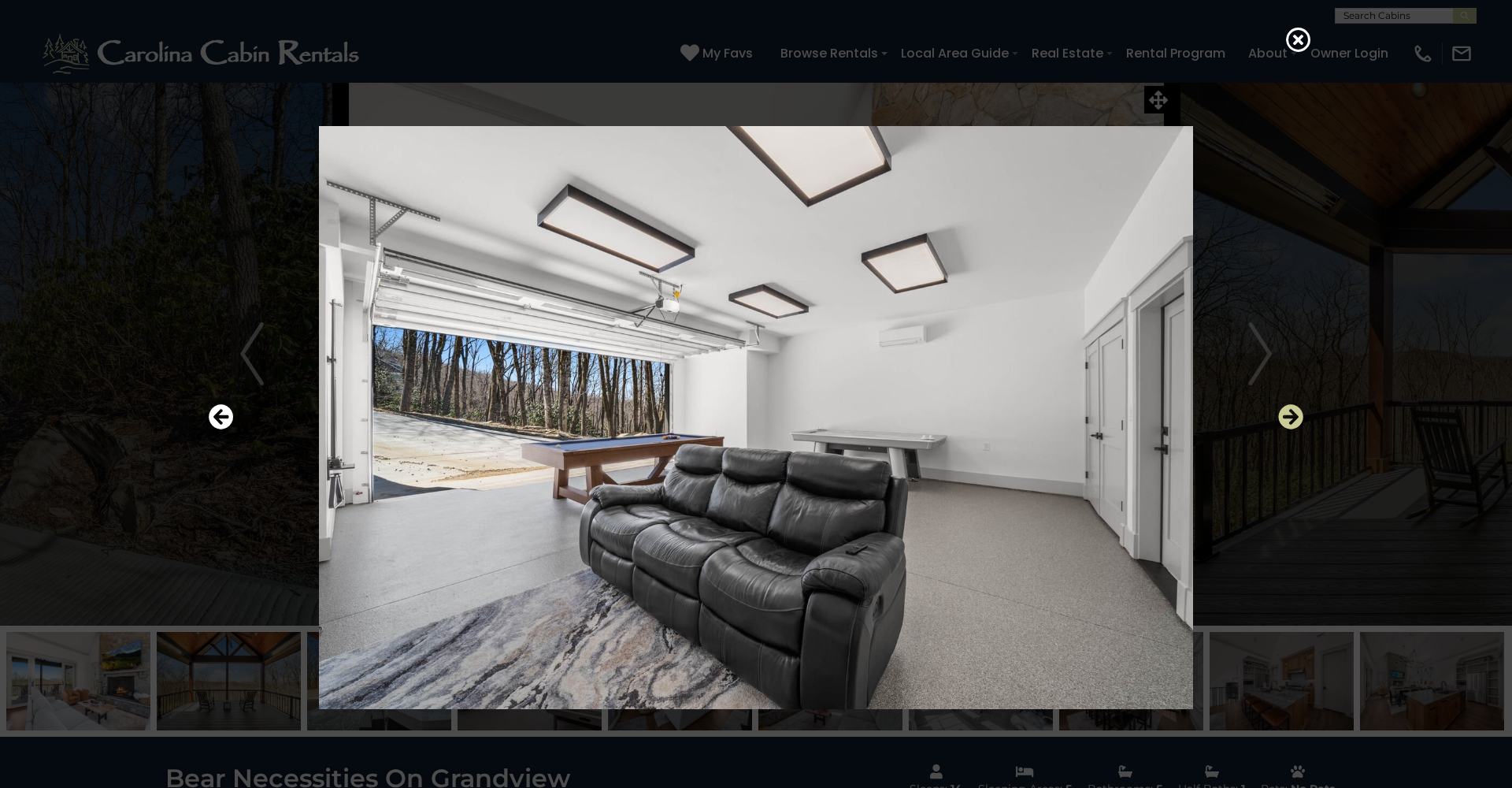
click at [1288, 419] on icon "Next" at bounding box center [1291, 417] width 26 height 26
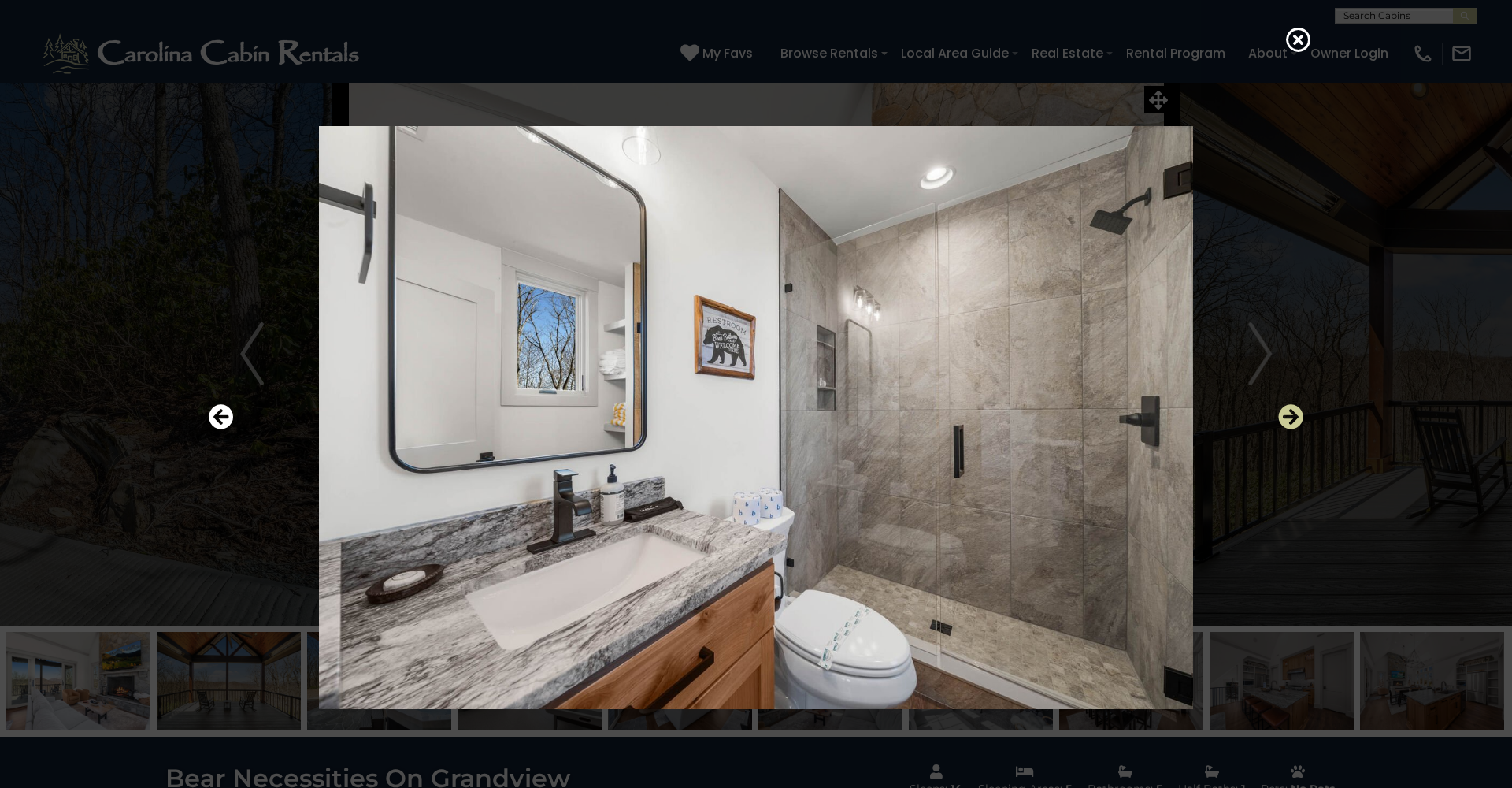
click at [1288, 419] on icon "Next" at bounding box center [1291, 417] width 26 height 26
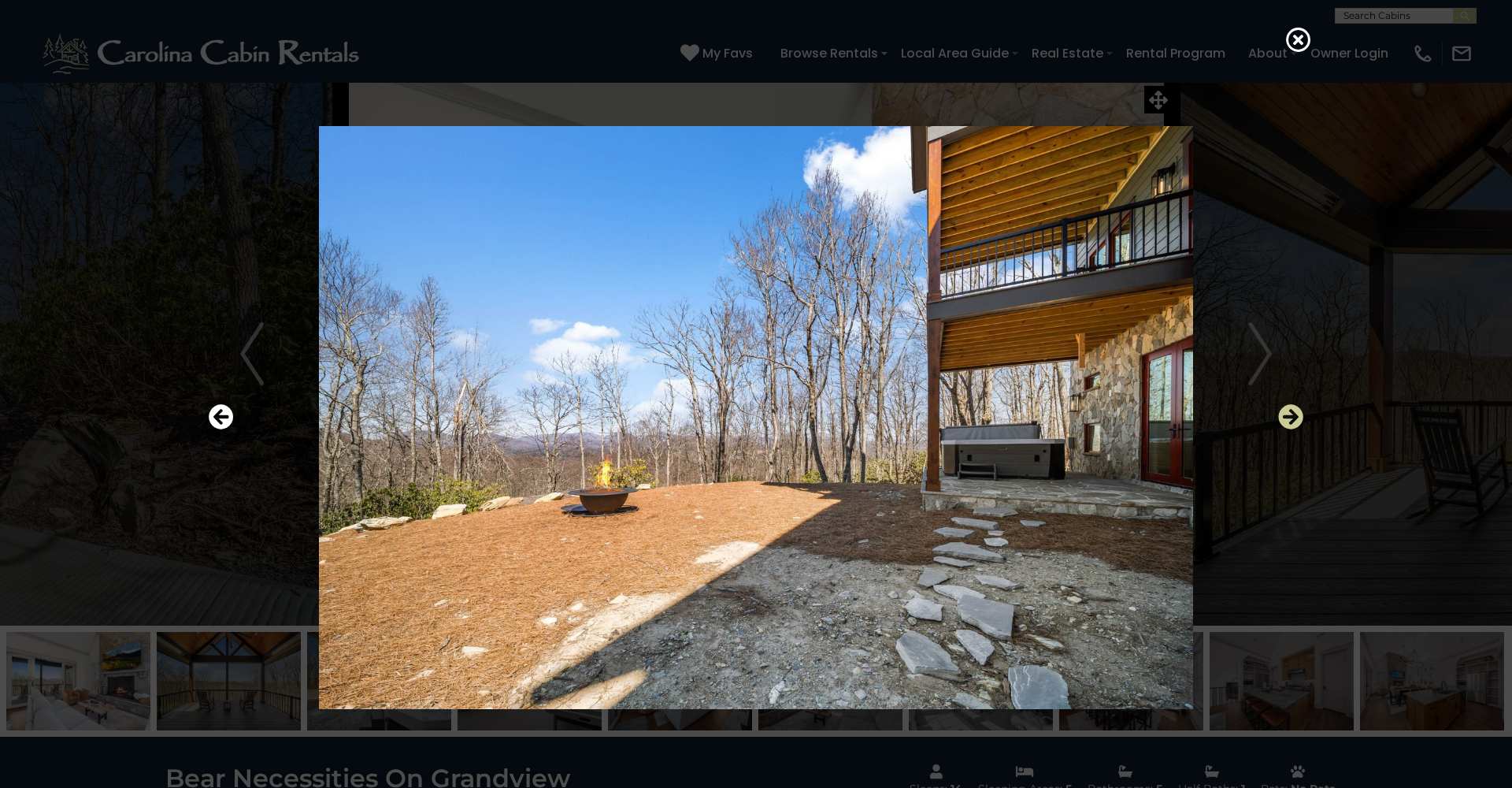
click at [1288, 419] on icon "Next" at bounding box center [1291, 417] width 26 height 26
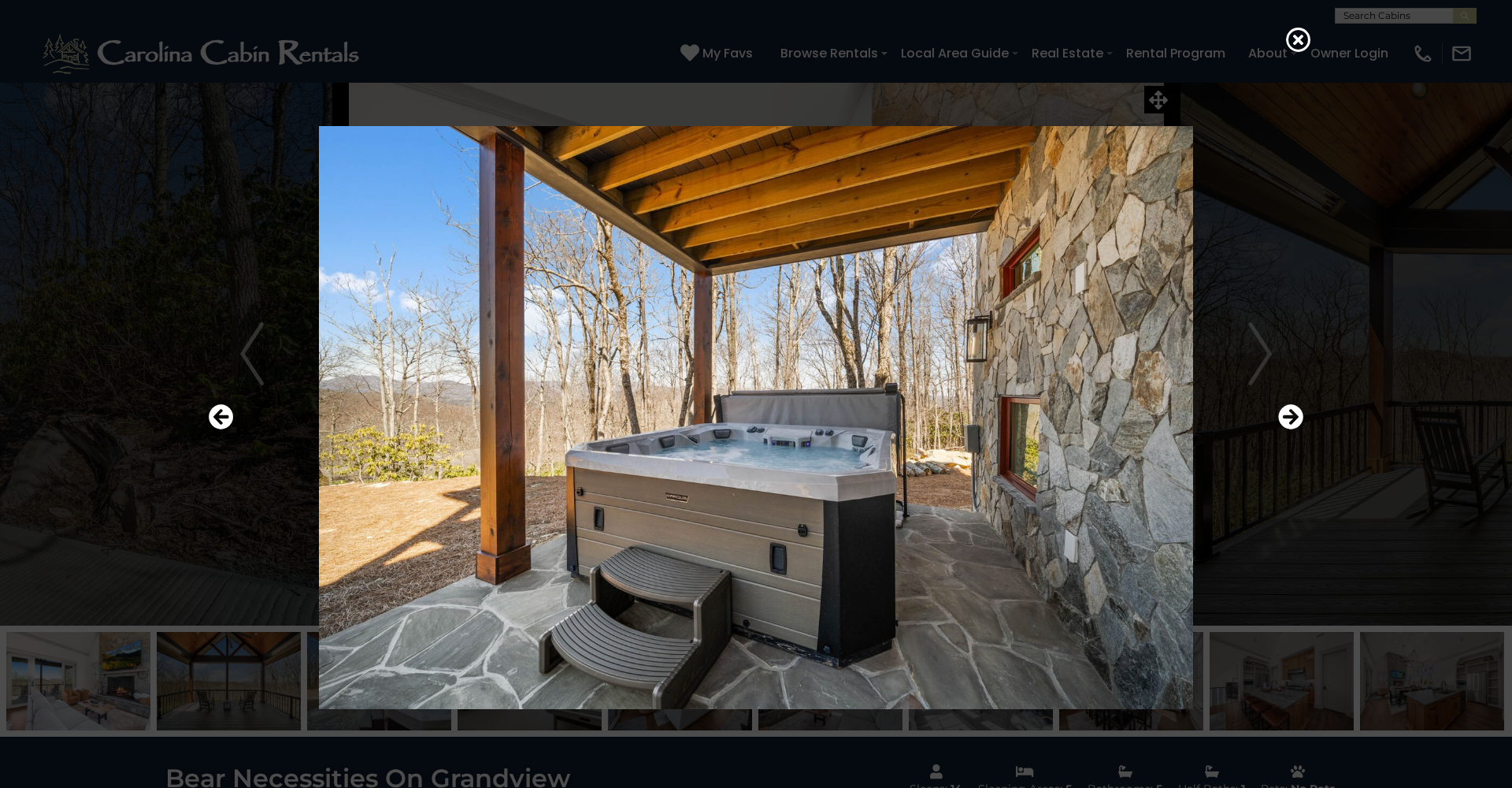
click at [203, 436] on div at bounding box center [756, 417] width 1111 height 709
click at [224, 416] on icon "Previous" at bounding box center [221, 417] width 26 height 26
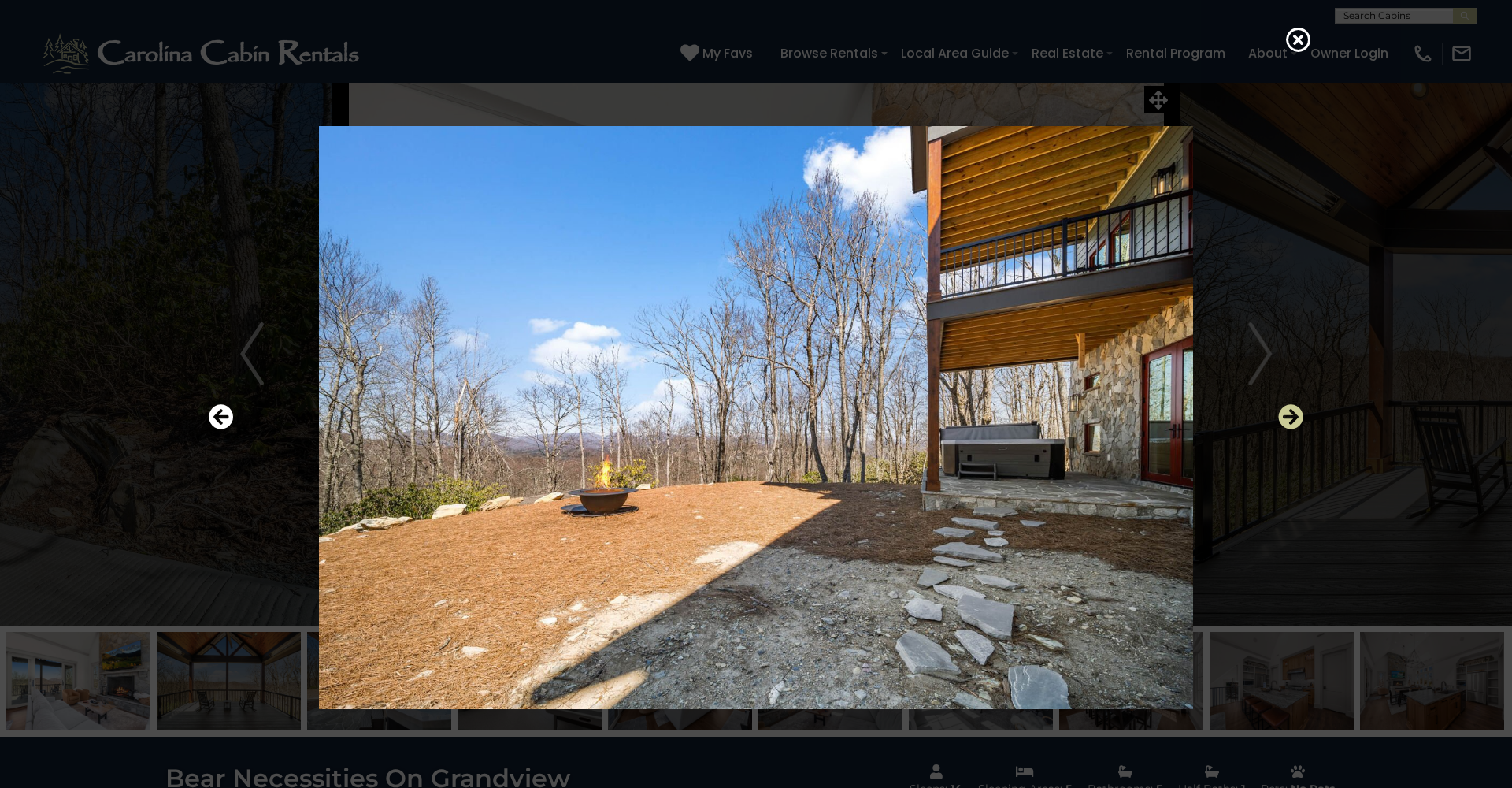
click at [1302, 406] on icon "Next" at bounding box center [1291, 417] width 26 height 26
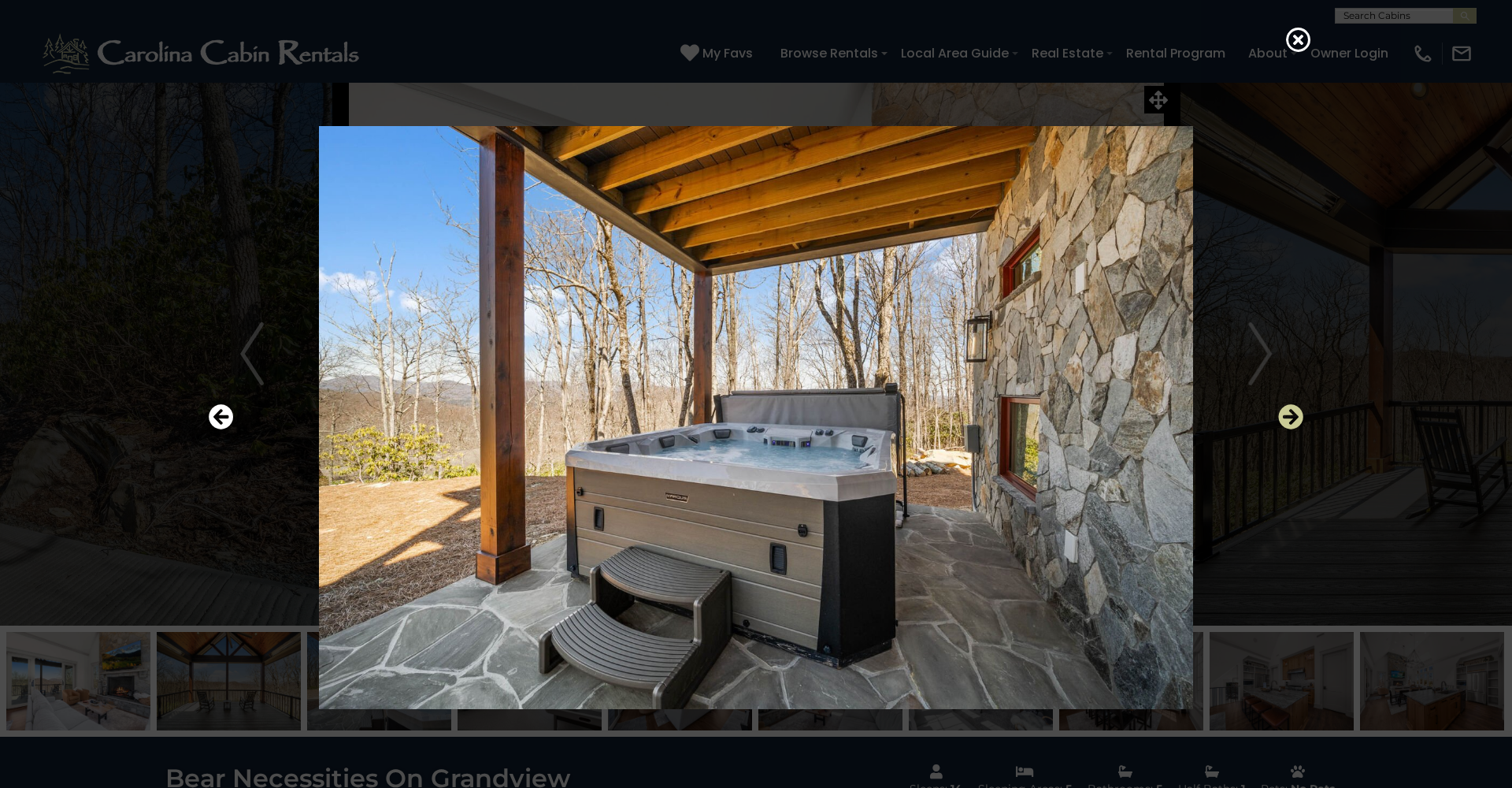
click at [1294, 416] on icon "Next" at bounding box center [1291, 417] width 26 height 26
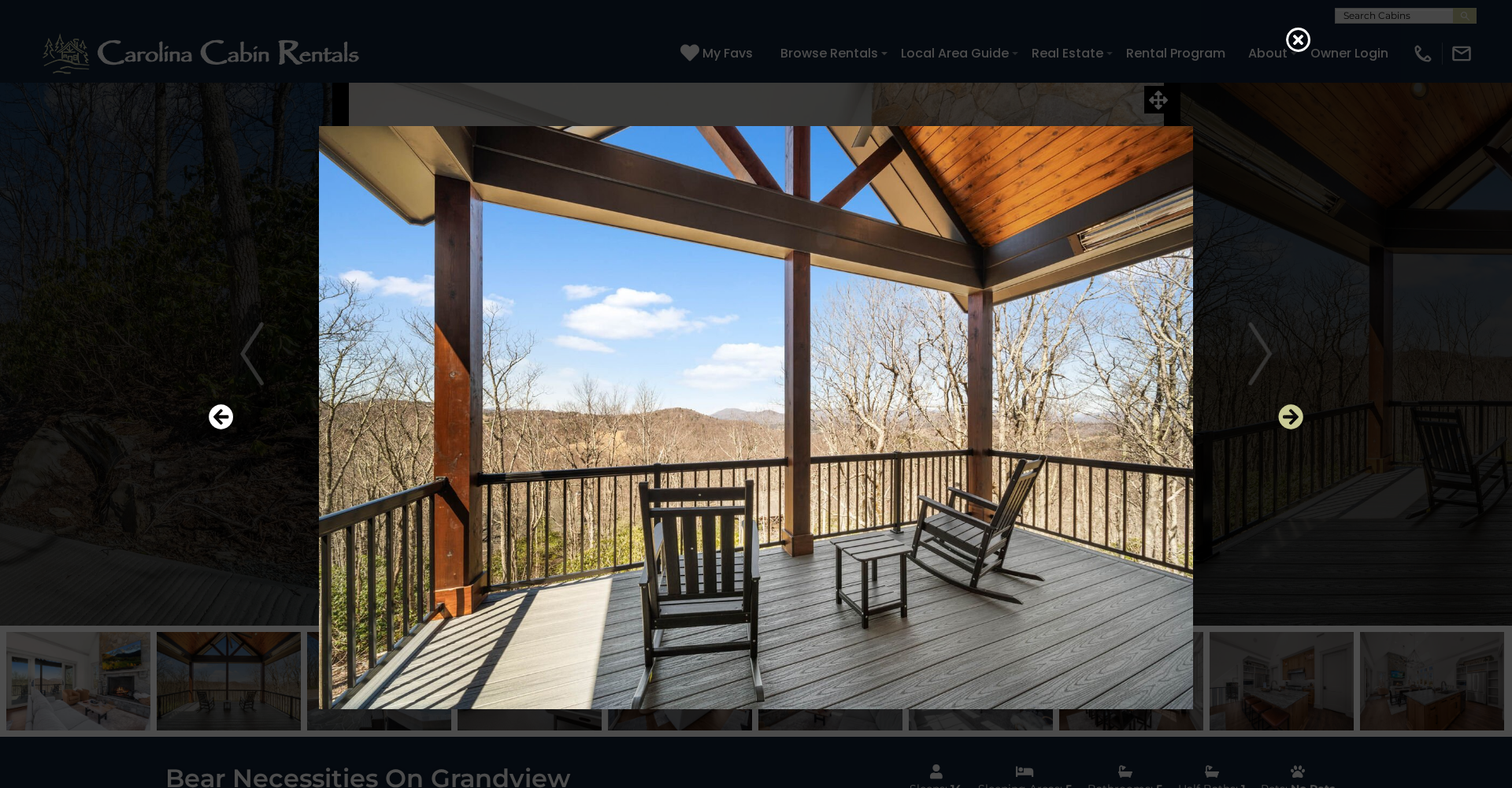
click at [1294, 416] on icon "Next" at bounding box center [1291, 417] width 26 height 26
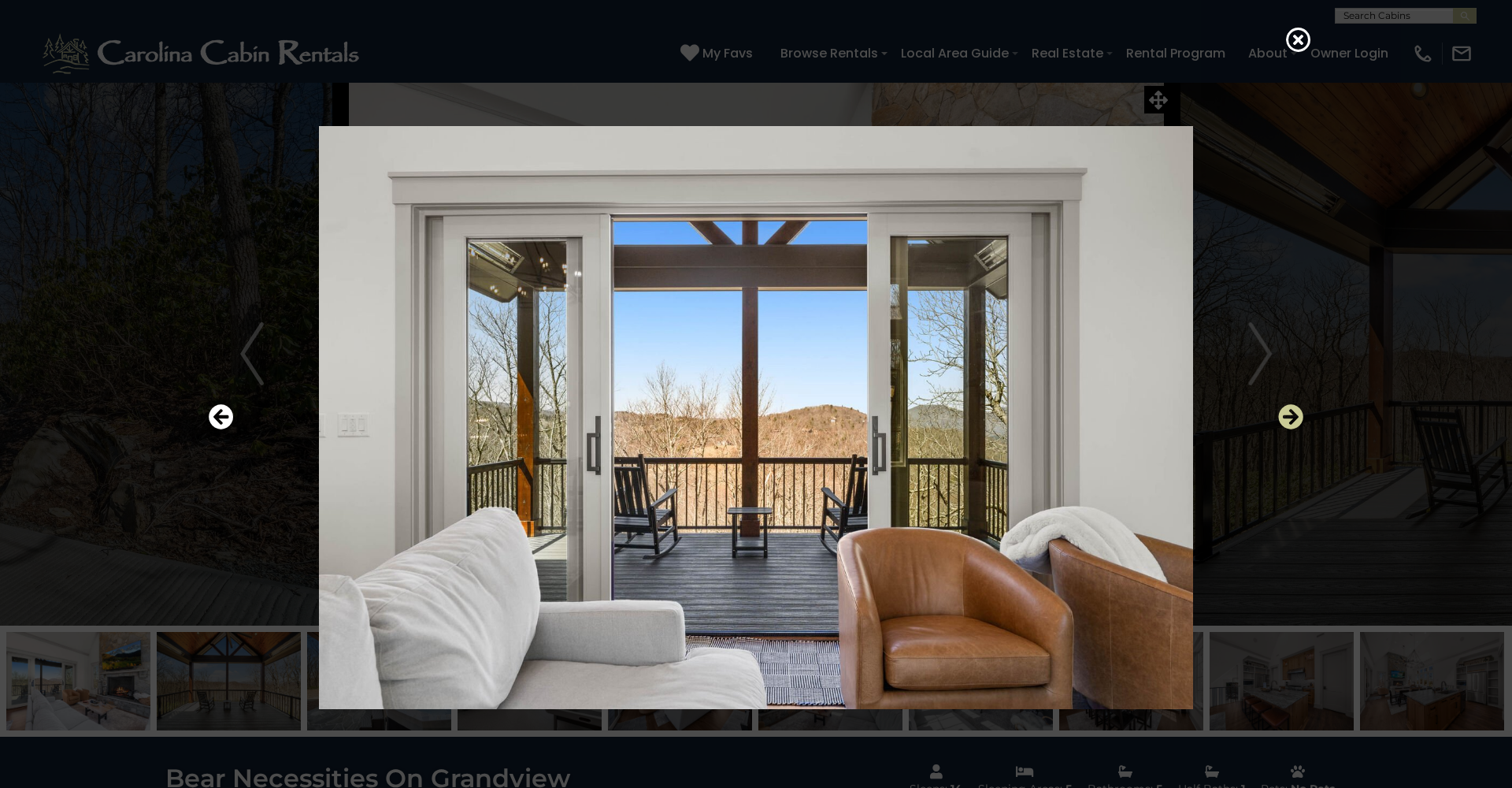
click at [1294, 416] on icon "Next" at bounding box center [1291, 417] width 26 height 26
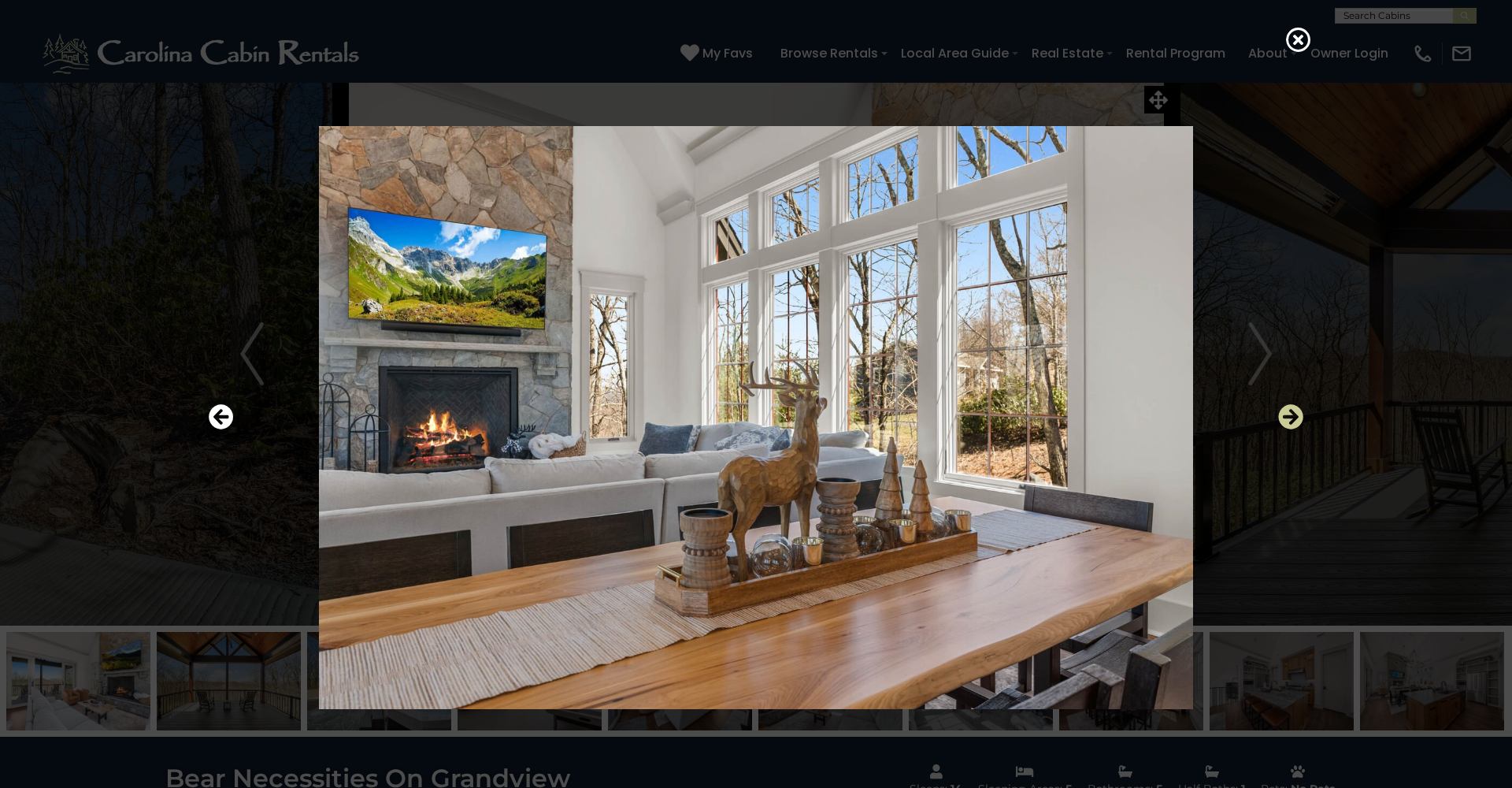
click at [1294, 416] on icon "Next" at bounding box center [1291, 417] width 26 height 26
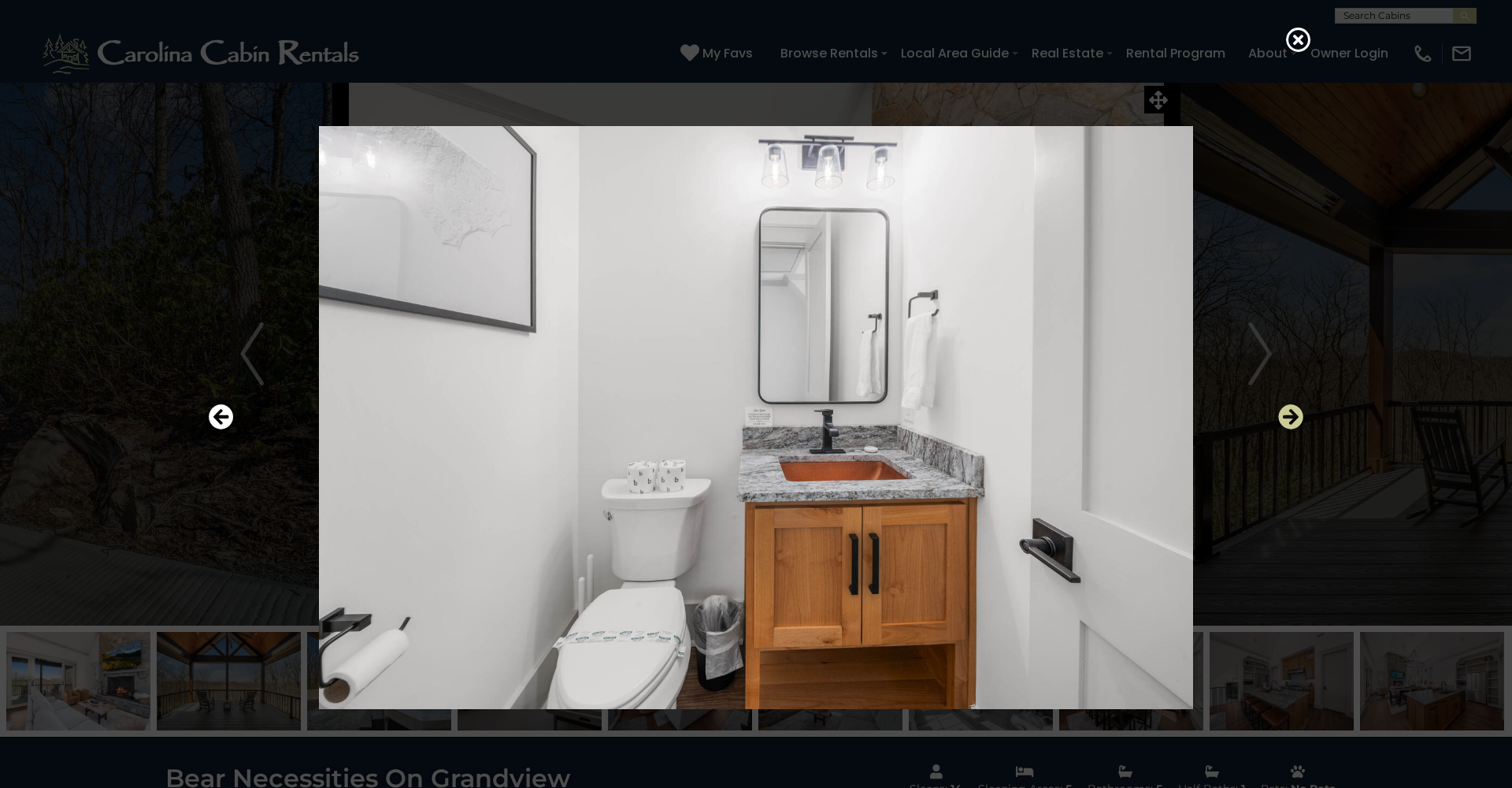
click at [1294, 416] on icon "Next" at bounding box center [1291, 417] width 26 height 26
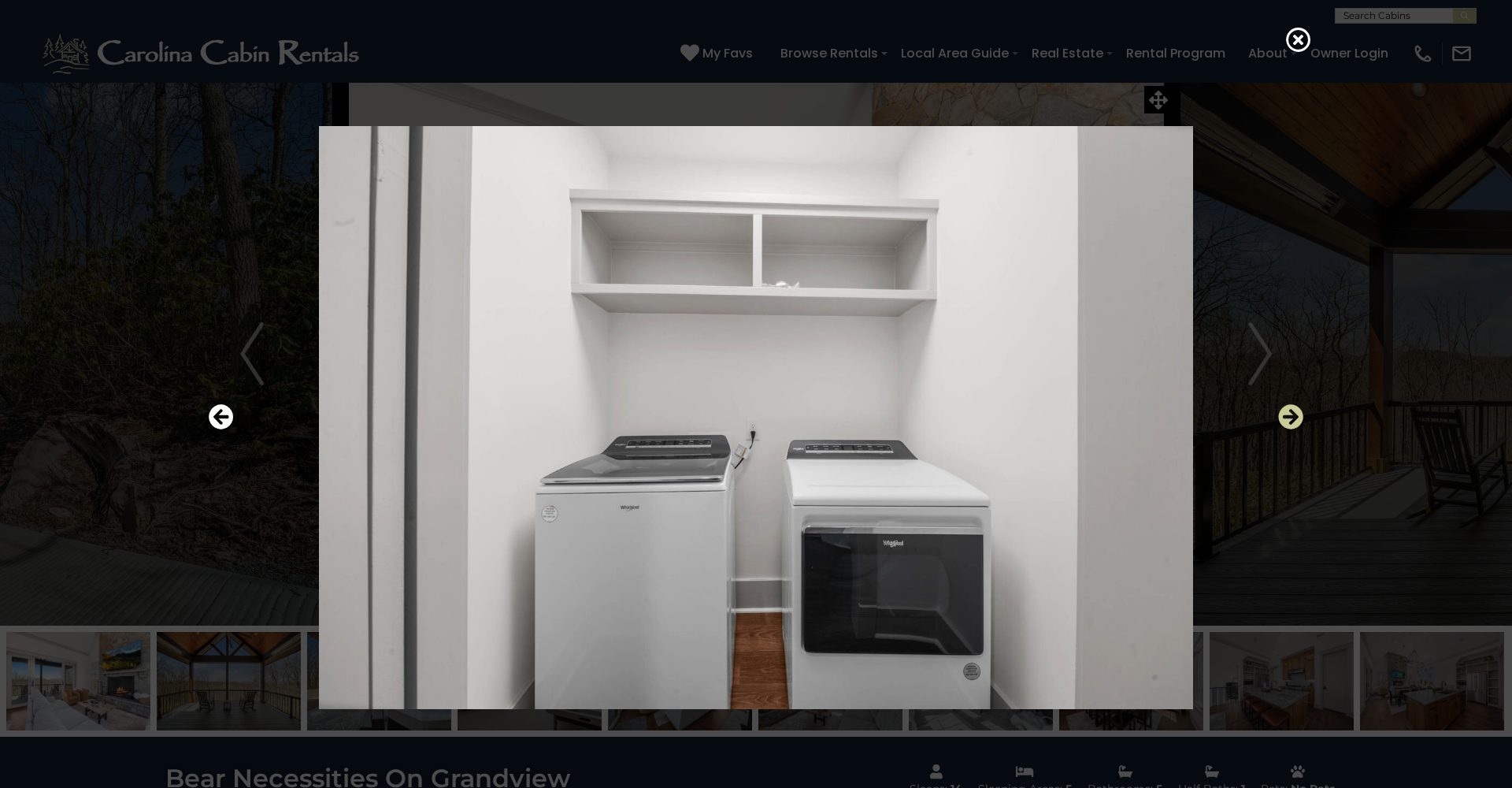
click at [1294, 416] on icon "Next" at bounding box center [1291, 417] width 26 height 26
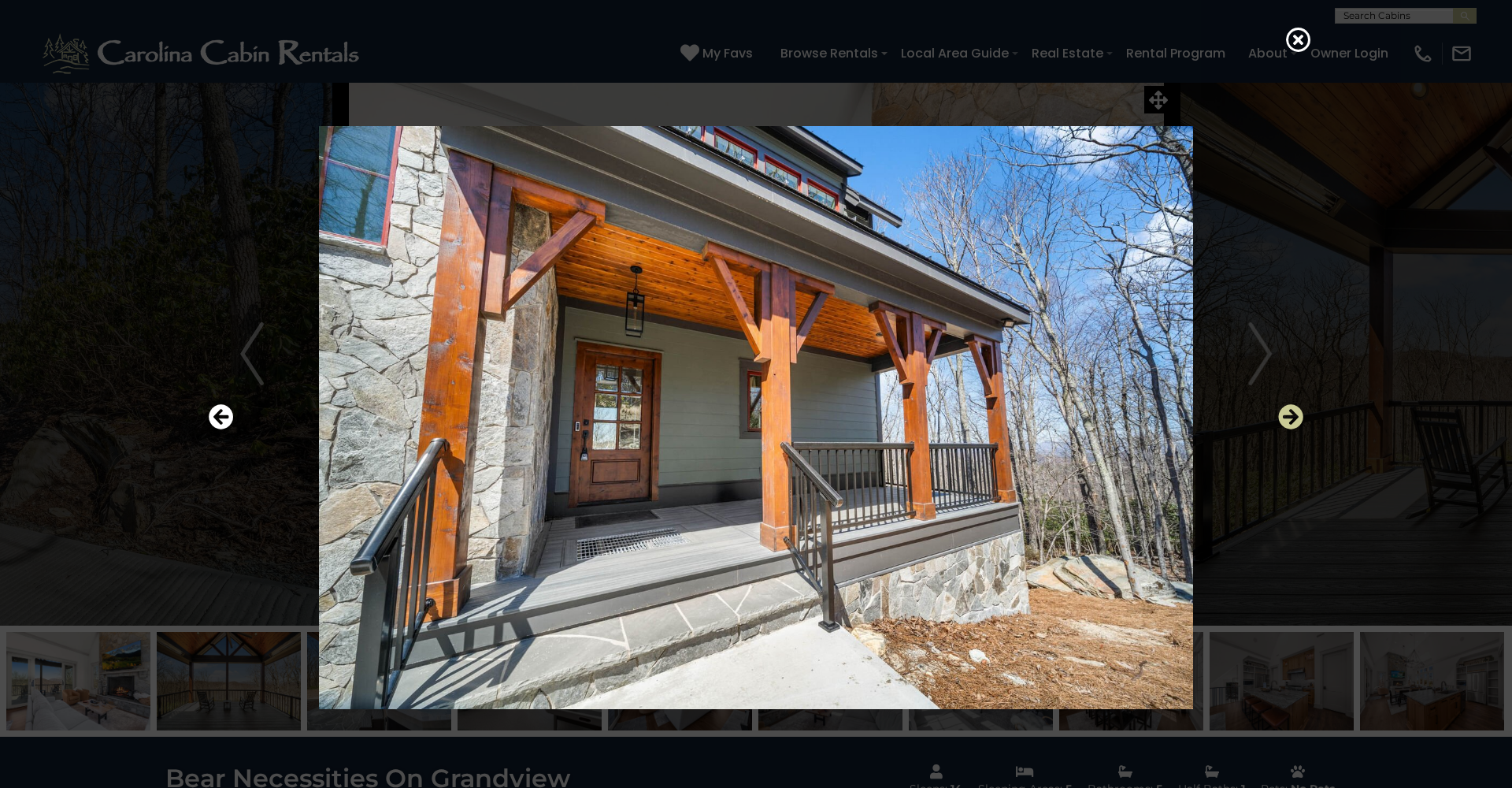
click at [1294, 416] on icon "Next" at bounding box center [1291, 417] width 26 height 26
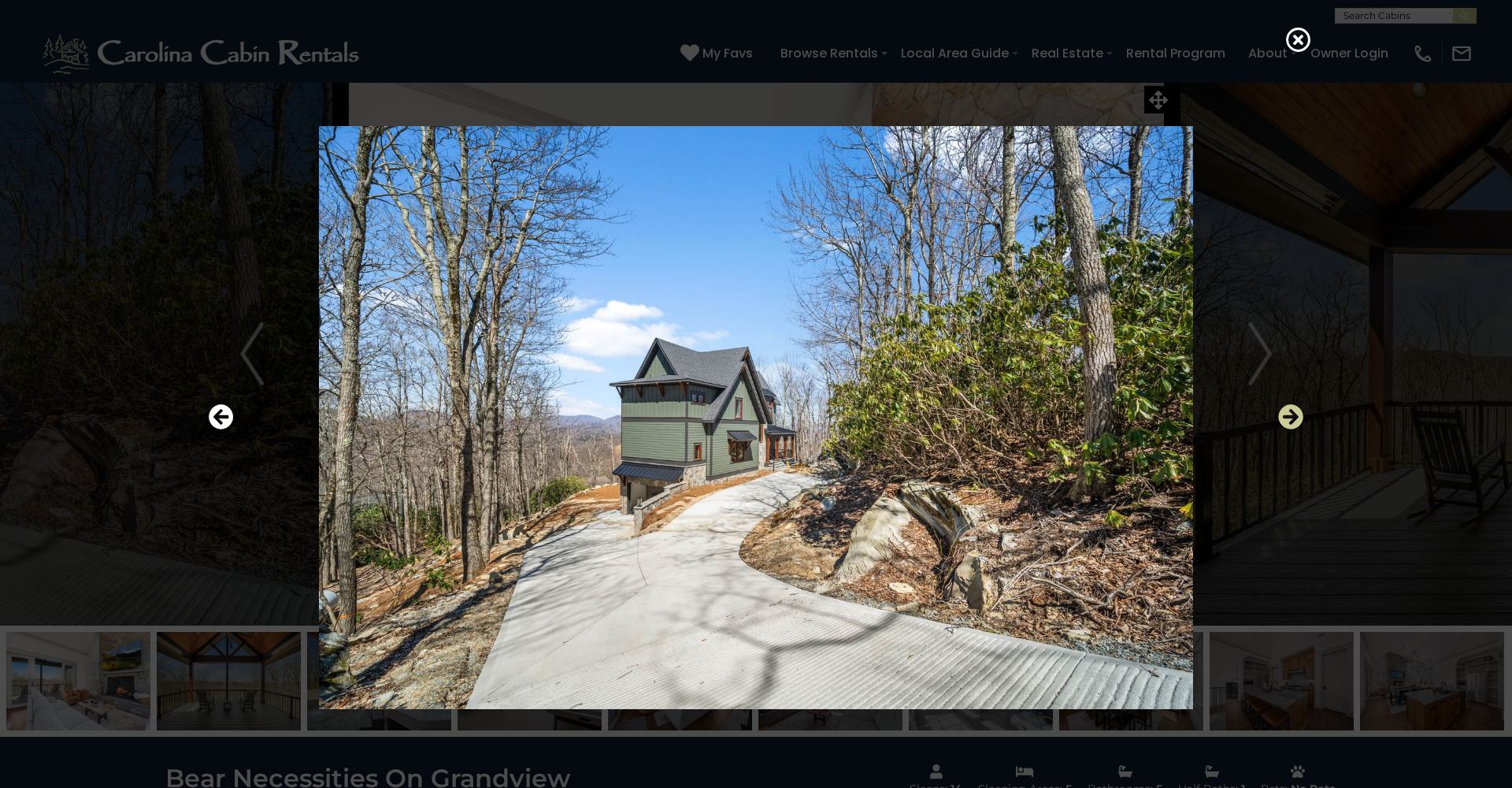
click at [1294, 416] on icon "Next" at bounding box center [1291, 417] width 26 height 26
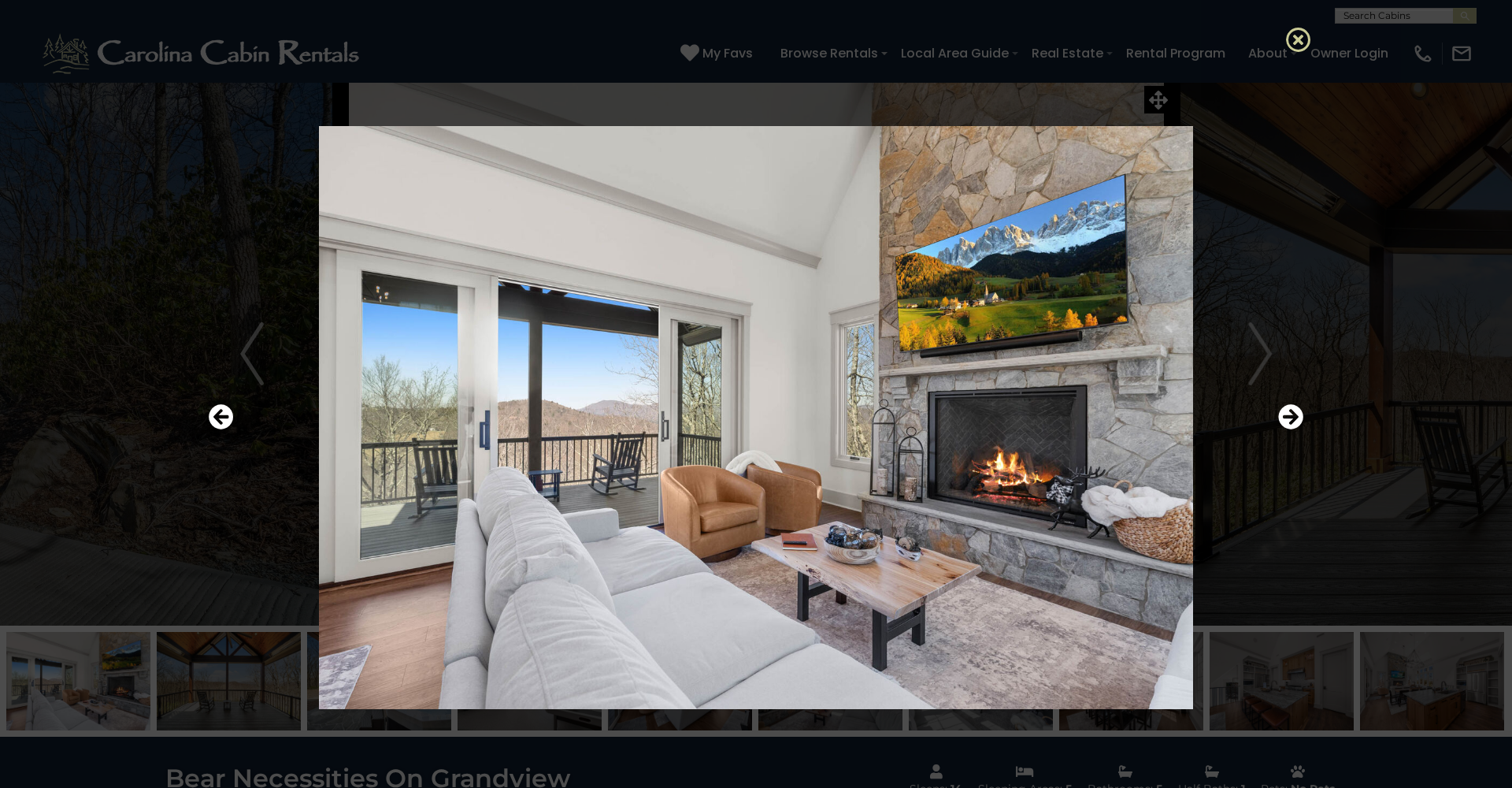
click at [1305, 37] on icon at bounding box center [1299, 39] width 26 height 26
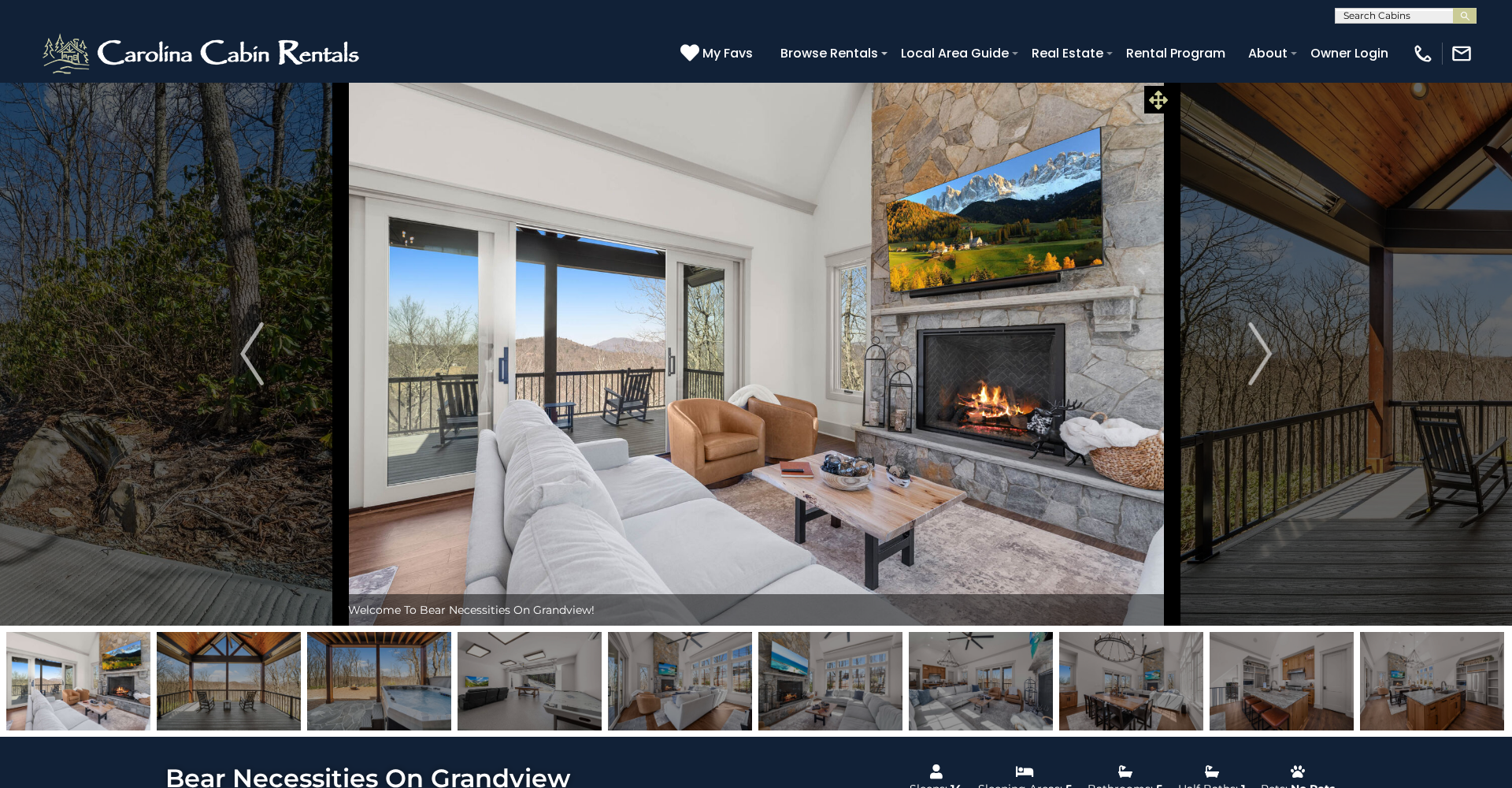
click at [1153, 90] on icon at bounding box center [1158, 100] width 19 height 19
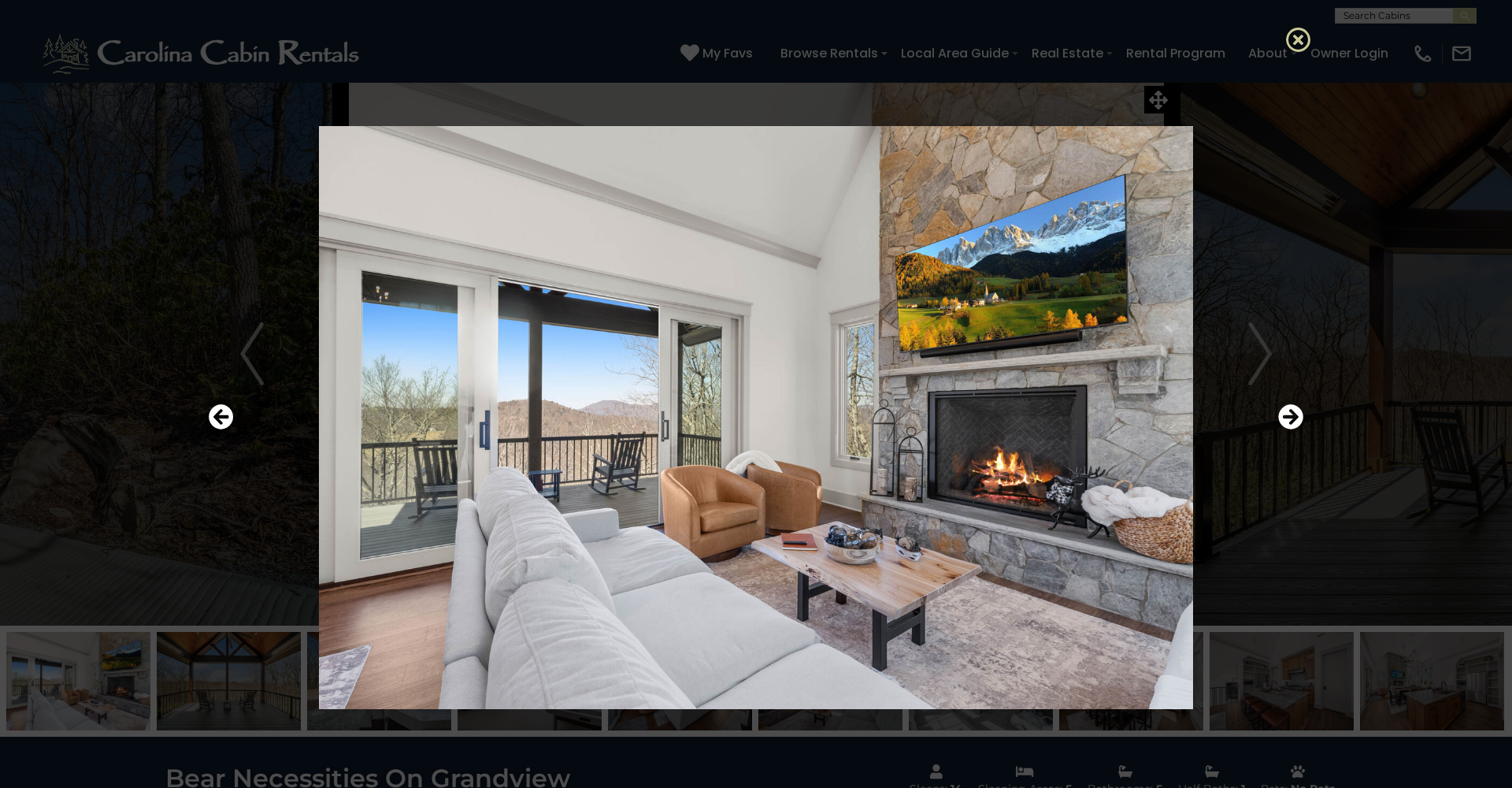
click at [1296, 43] on icon at bounding box center [1299, 39] width 26 height 26
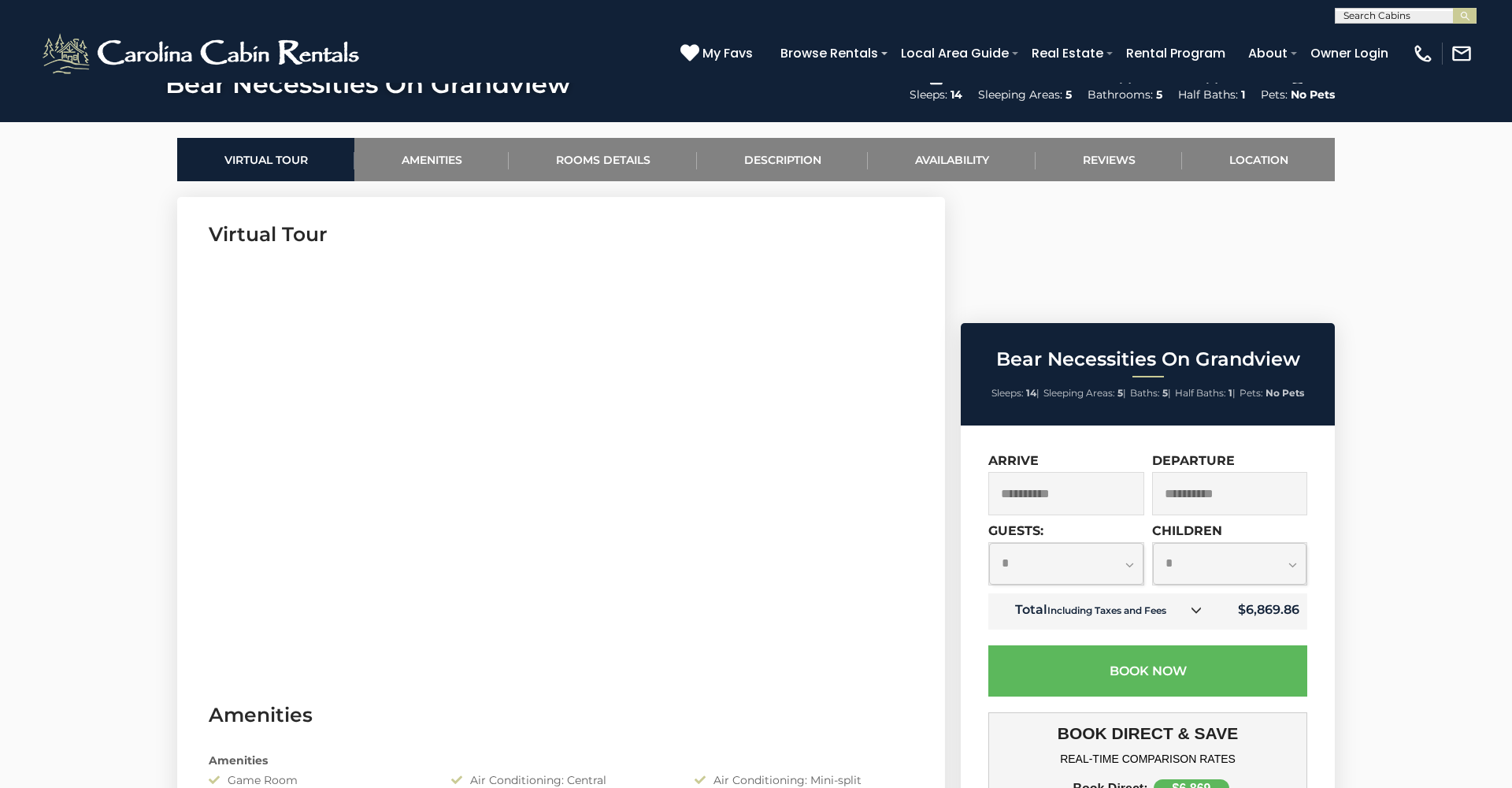
scroll to position [704, 0]
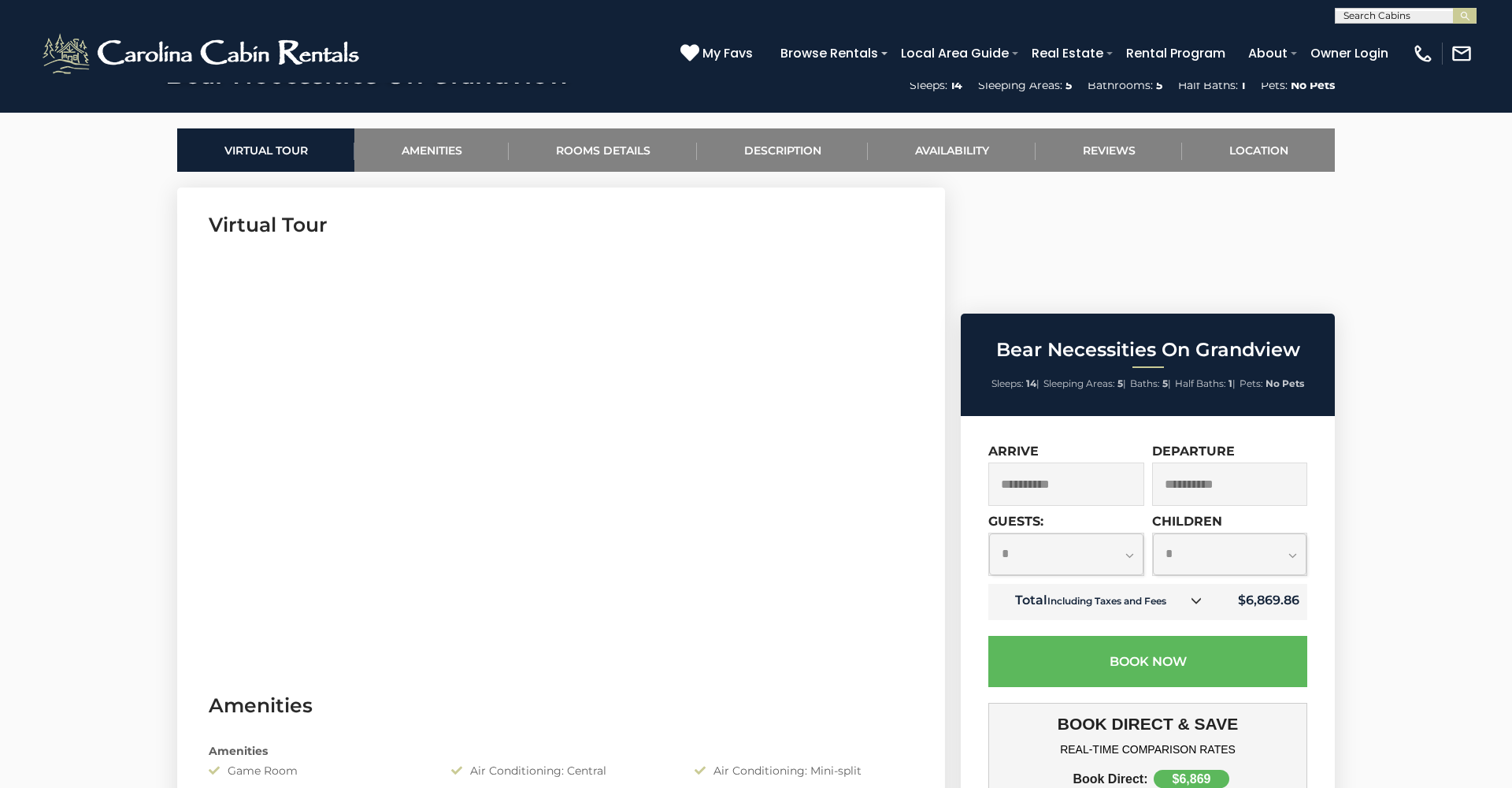
click at [1042, 463] on input "**********" at bounding box center [1066, 484] width 156 height 43
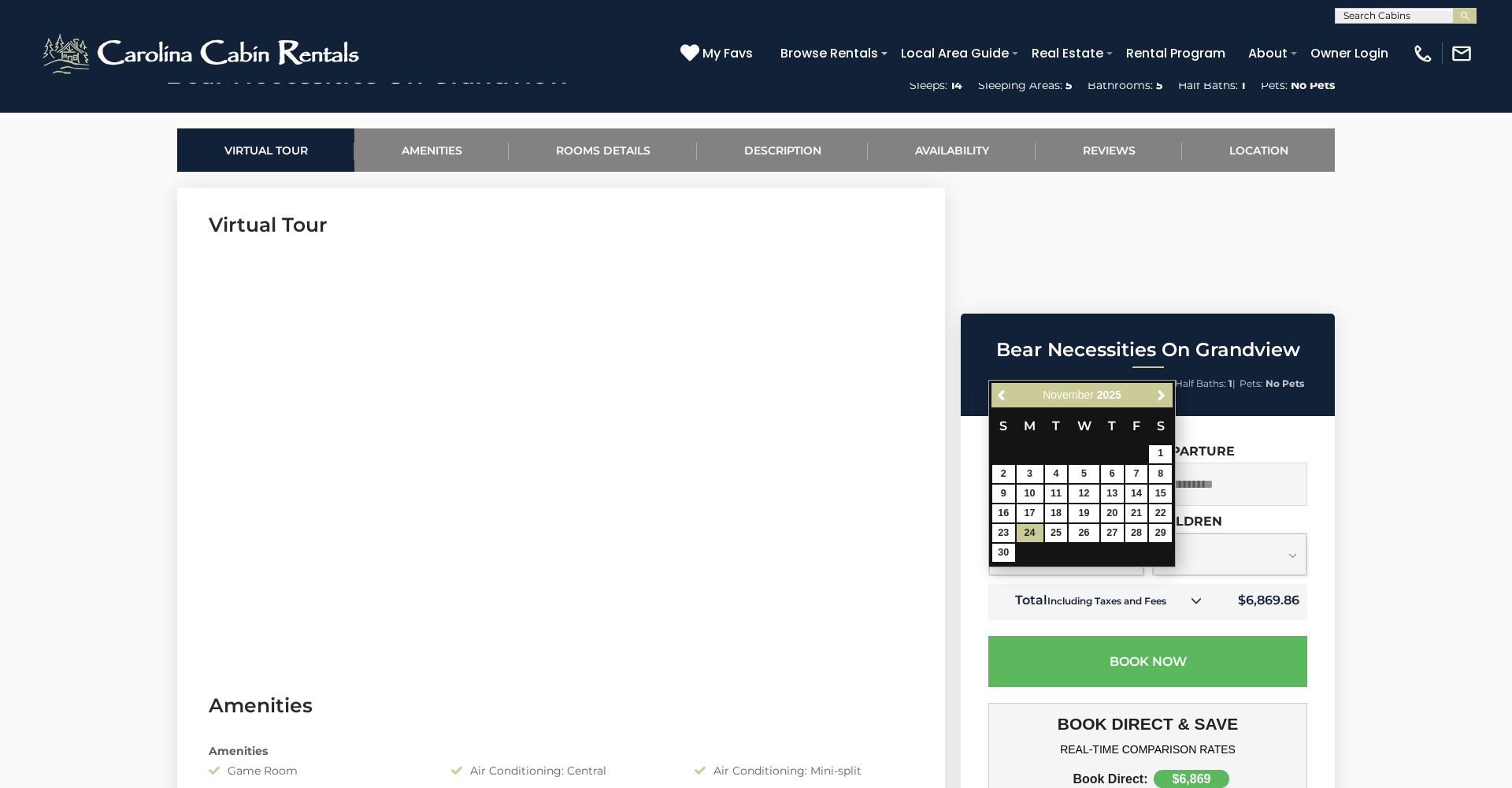
click at [1042, 463] on input "**********" at bounding box center [1066, 484] width 156 height 43
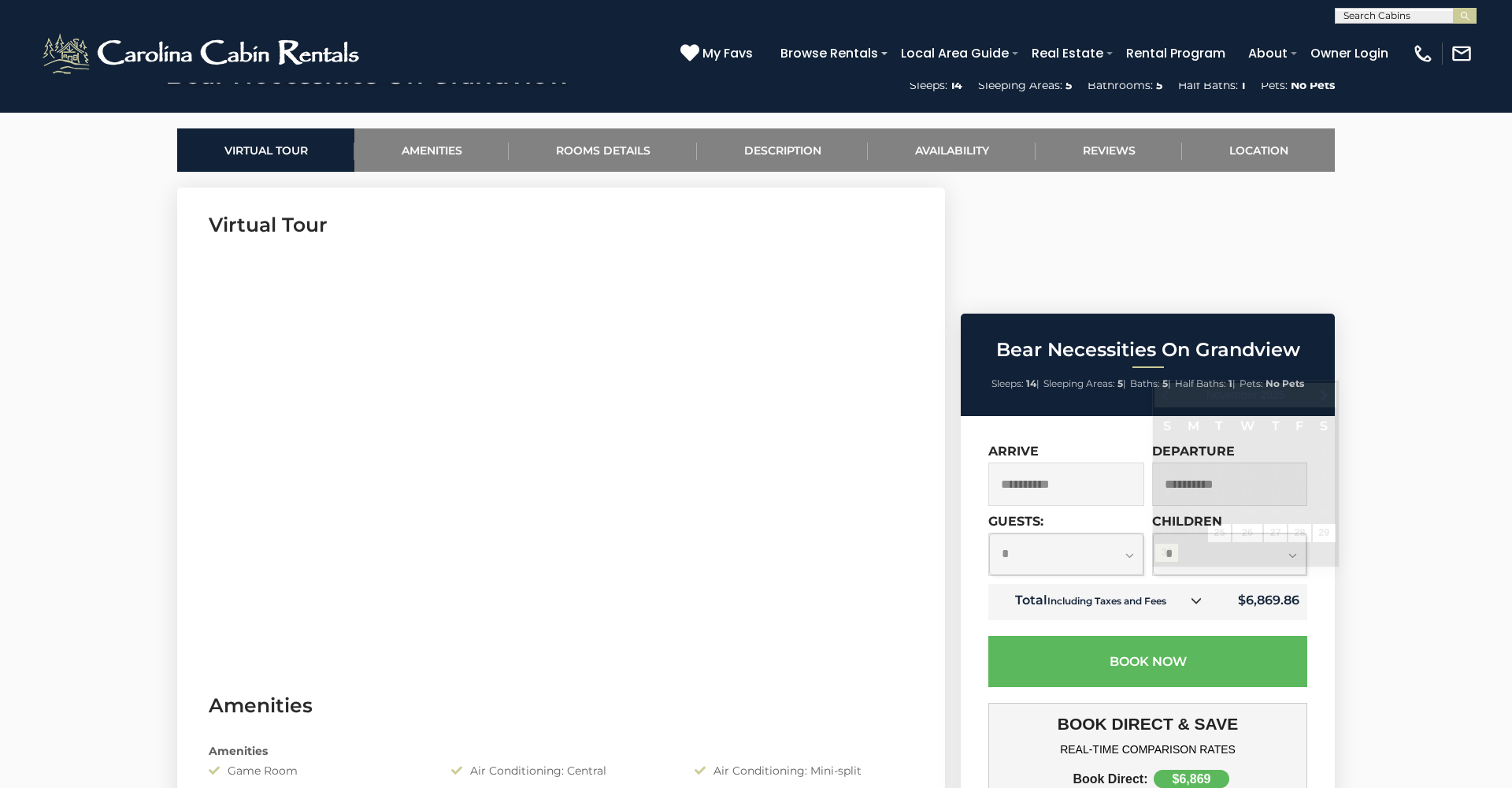
click at [1319, 416] on div "**********" at bounding box center [1147, 762] width 374 height 694
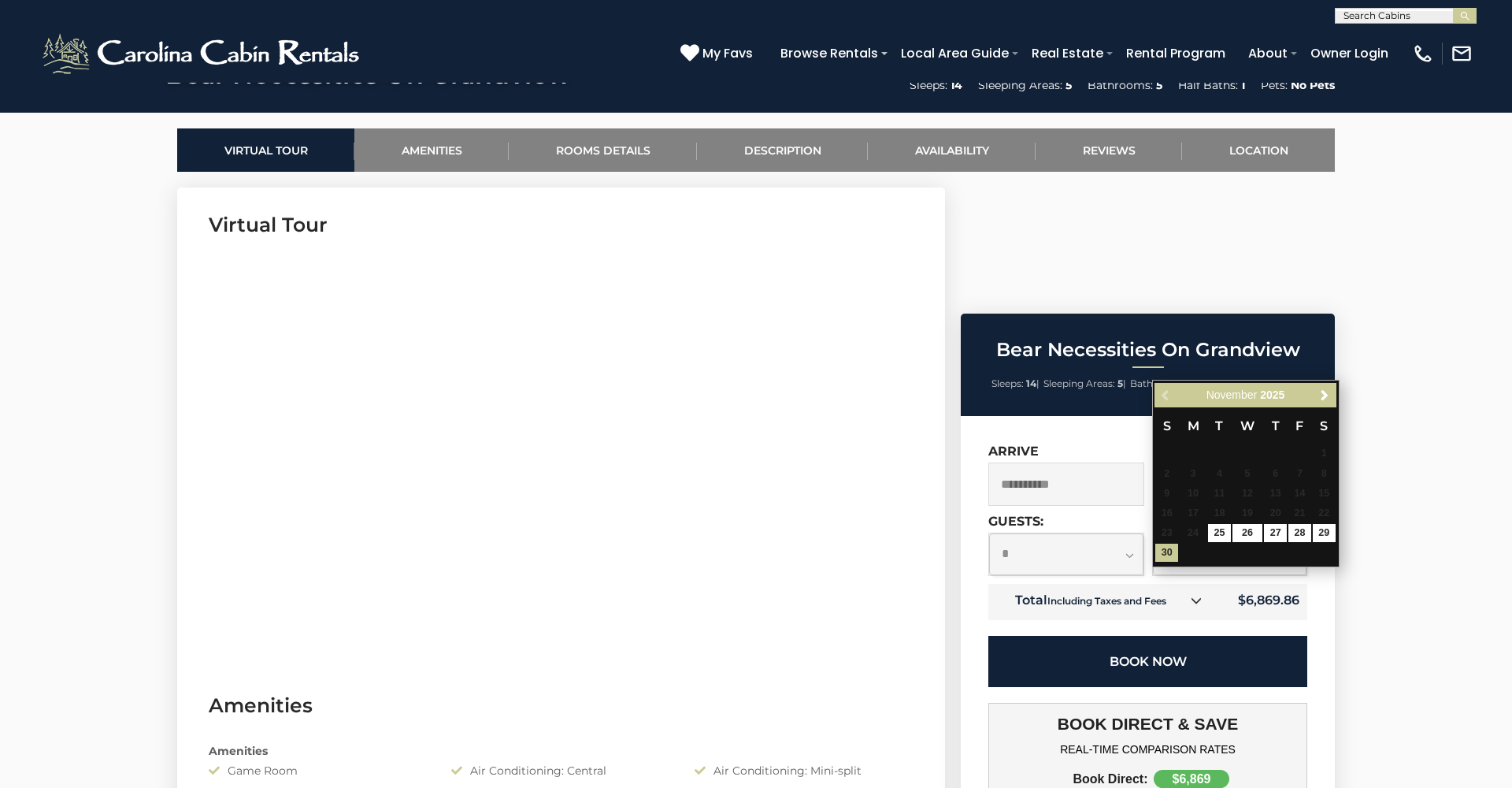
click at [1043, 636] on button "Book Now" at bounding box center [1147, 661] width 319 height 51
